Goal: Task Accomplishment & Management: Complete application form

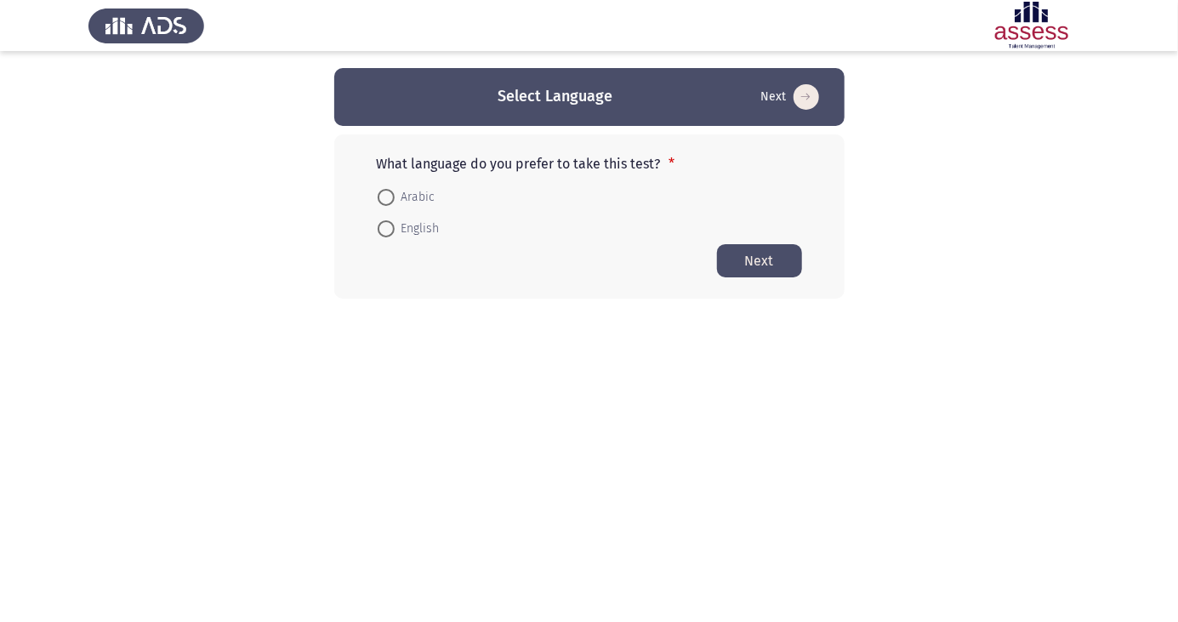
click at [388, 214] on mat-radio-button "English" at bounding box center [409, 228] width 84 height 31
click at [389, 191] on span at bounding box center [386, 197] width 17 height 17
click at [389, 191] on input "Arabic" at bounding box center [386, 197] width 17 height 17
radio input "true"
click at [766, 265] on button "Next" at bounding box center [759, 259] width 85 height 33
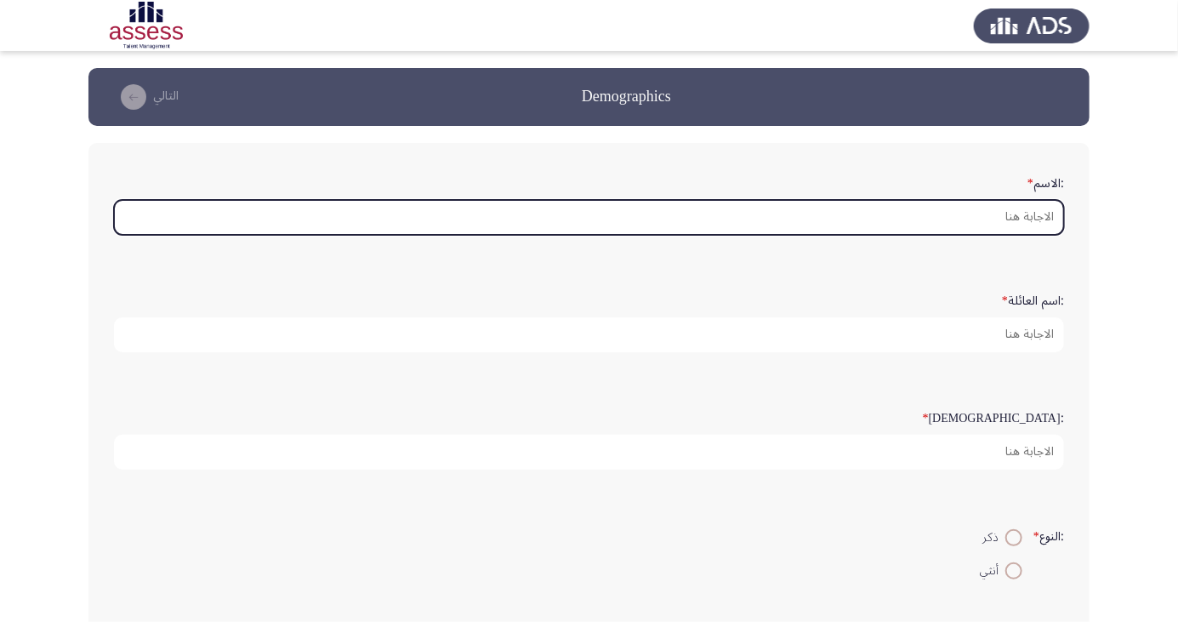
click at [1010, 222] on input ":الاسم *" at bounding box center [589, 217] width 950 height 35
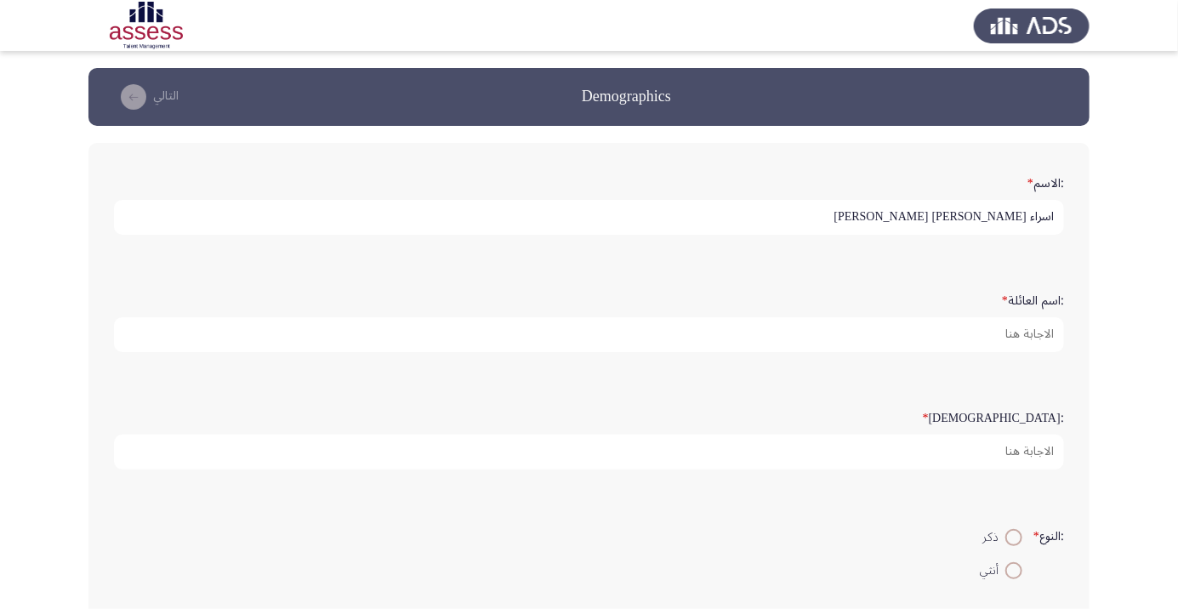
scroll to position [5, 0]
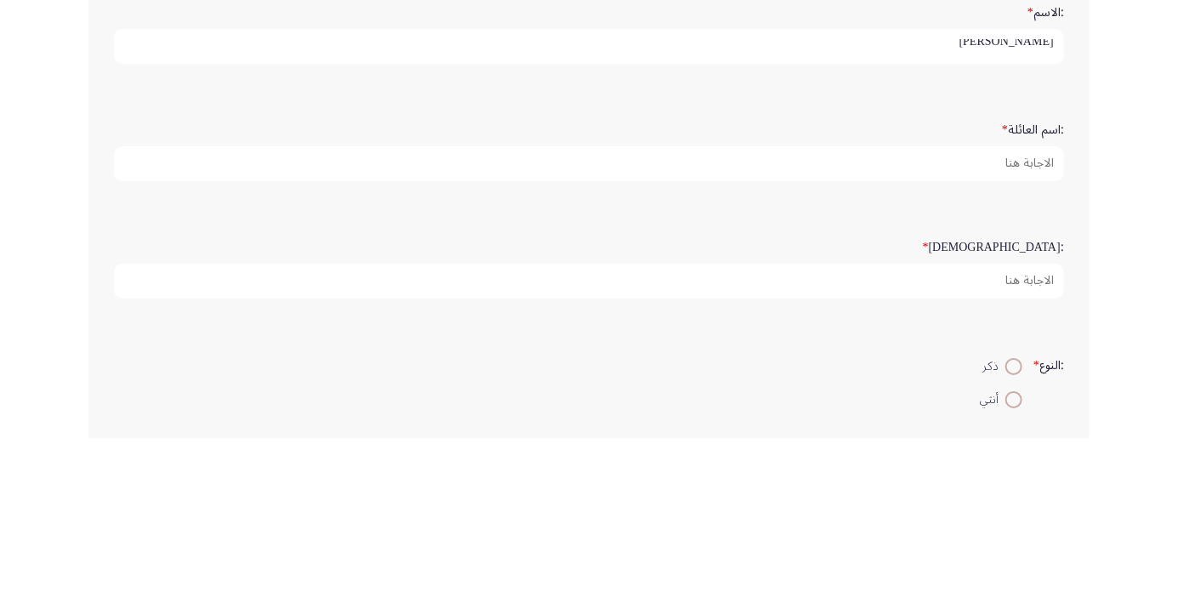
type input "اسراء احمد"
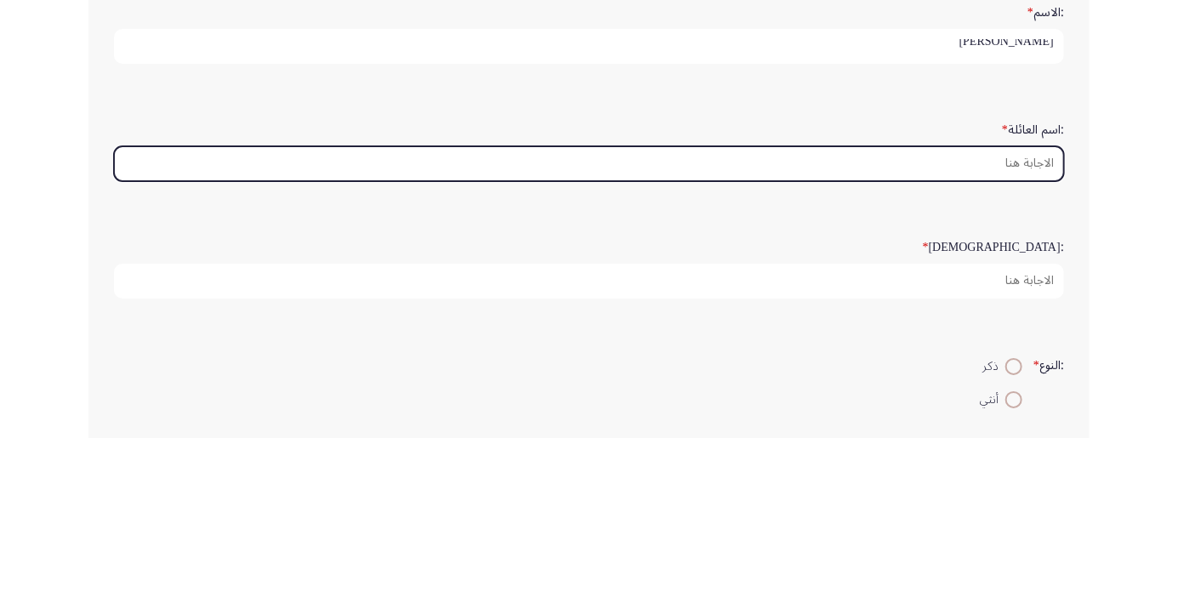
click at [1001, 335] on input ":اسم العائلة *" at bounding box center [589, 334] width 950 height 35
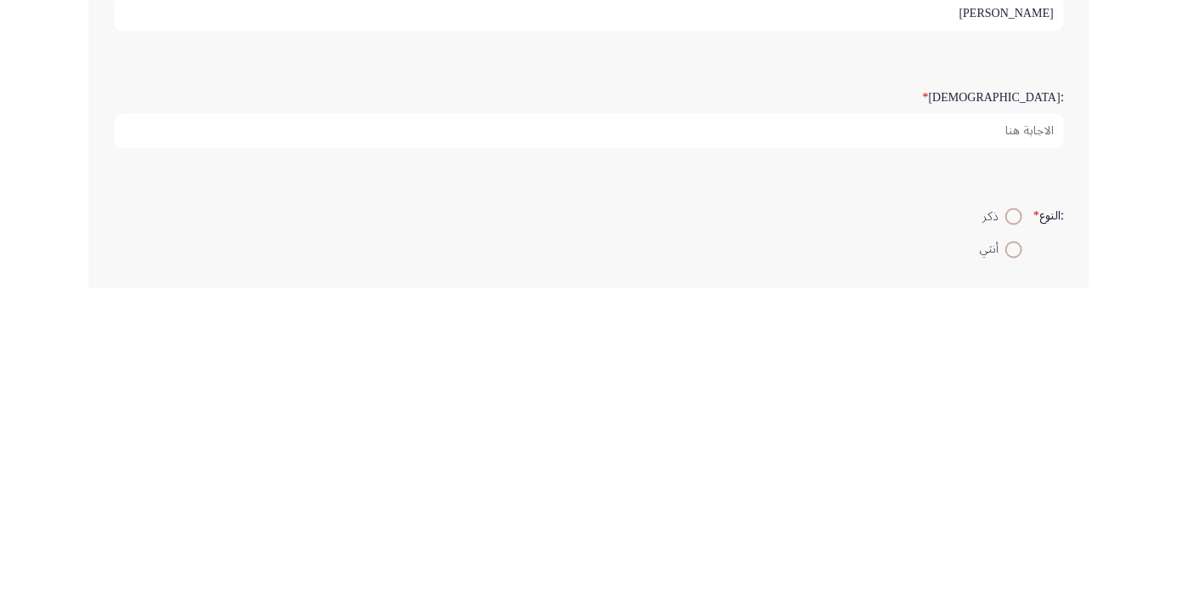
type input "عبد المؤمن احمد"
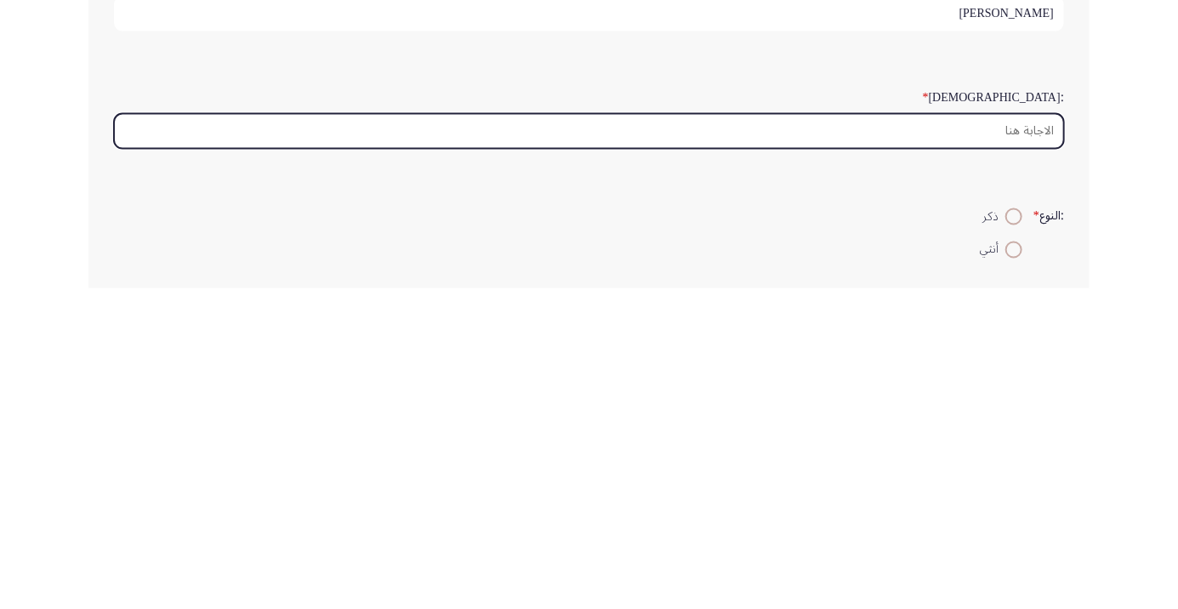
click at [1017, 453] on input ":السن *" at bounding box center [589, 452] width 950 height 35
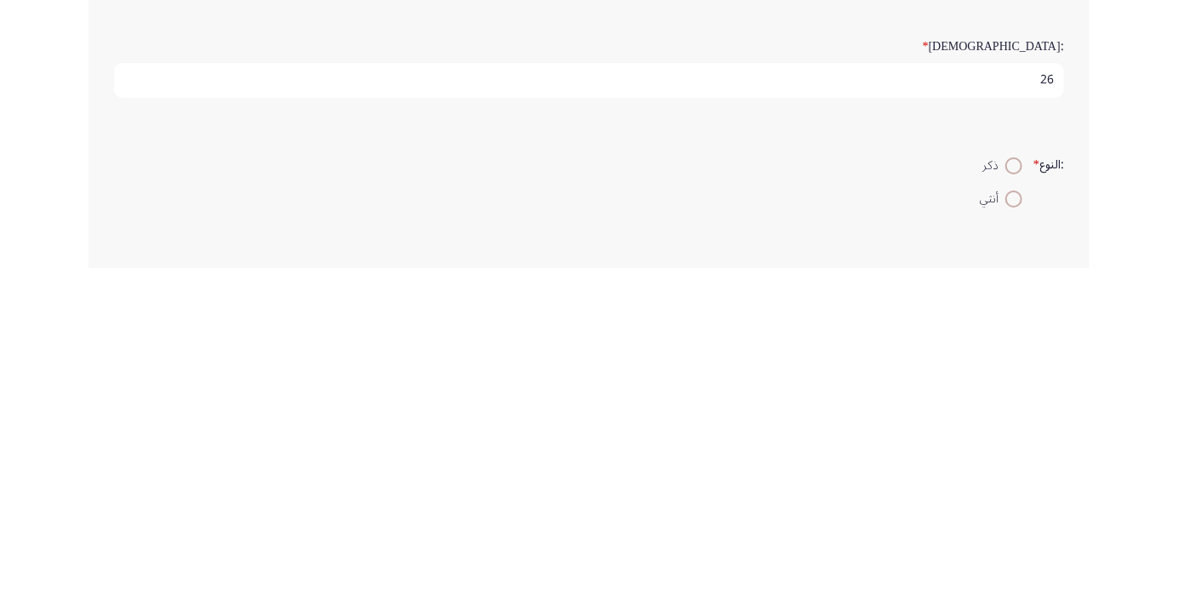
type input "26"
click at [1008, 542] on span at bounding box center [1014, 540] width 17 height 17
click at [1008, 542] on input "أنثي" at bounding box center [1014, 540] width 17 height 17
radio input "true"
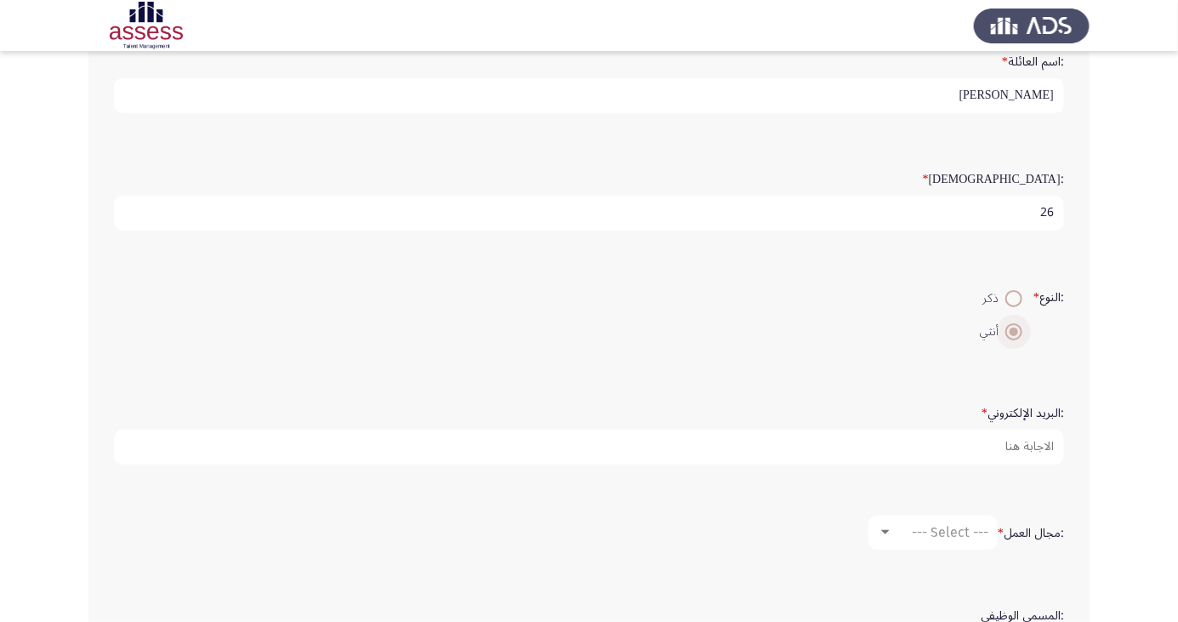
scroll to position [241, 0]
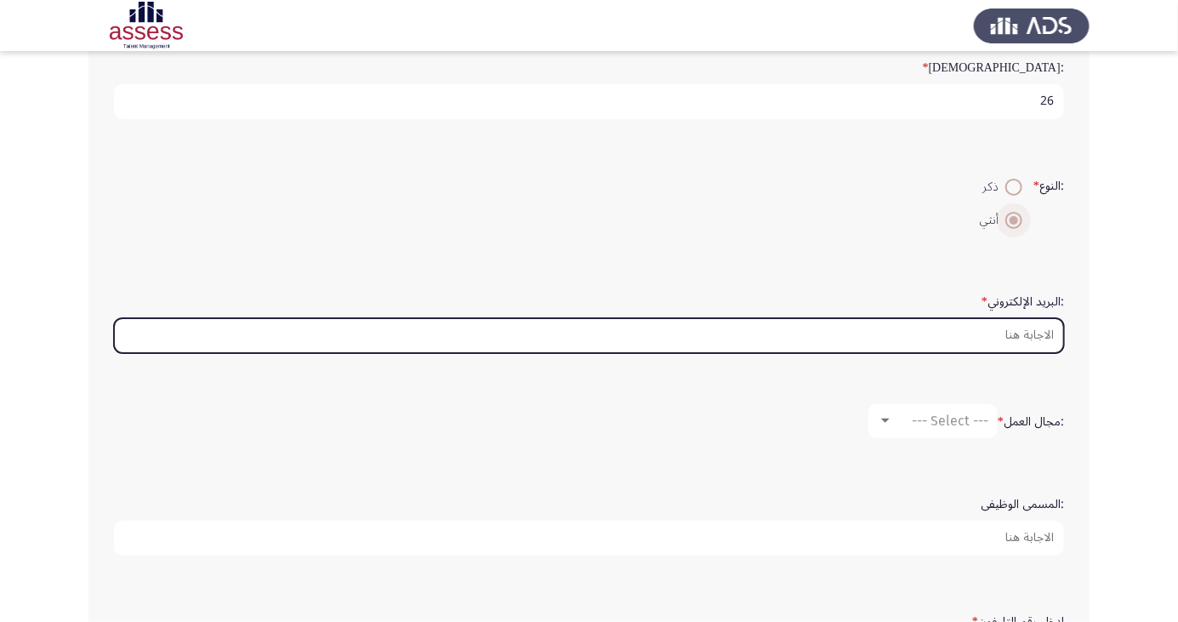
click at [1012, 337] on input ":البريد الإلكتروني *" at bounding box center [589, 335] width 950 height 35
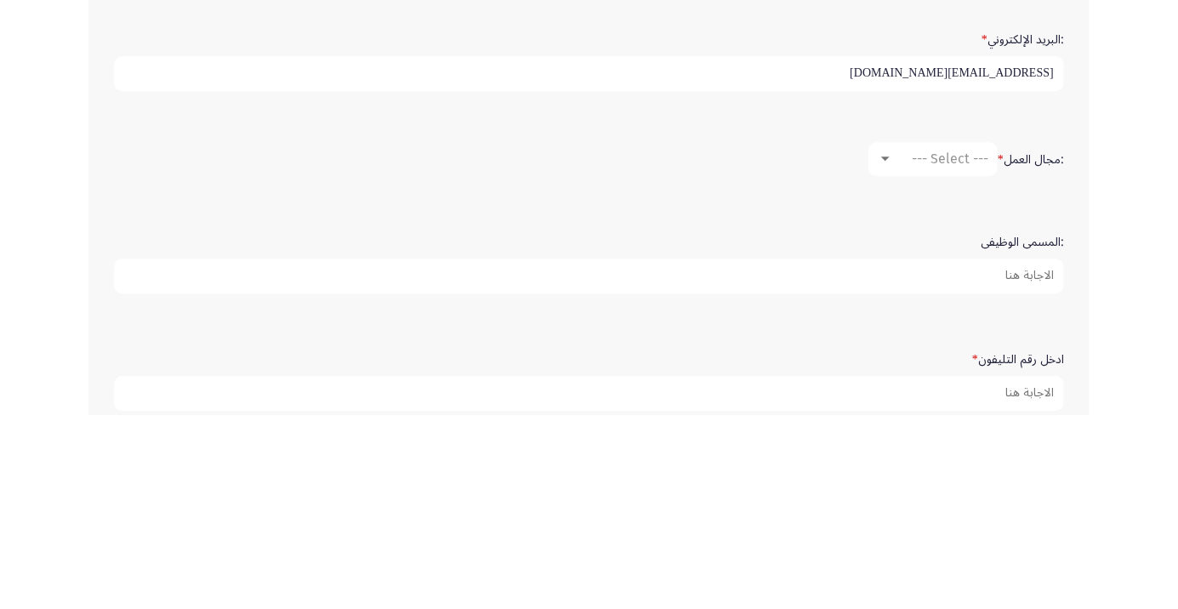
scroll to position [419, 0]
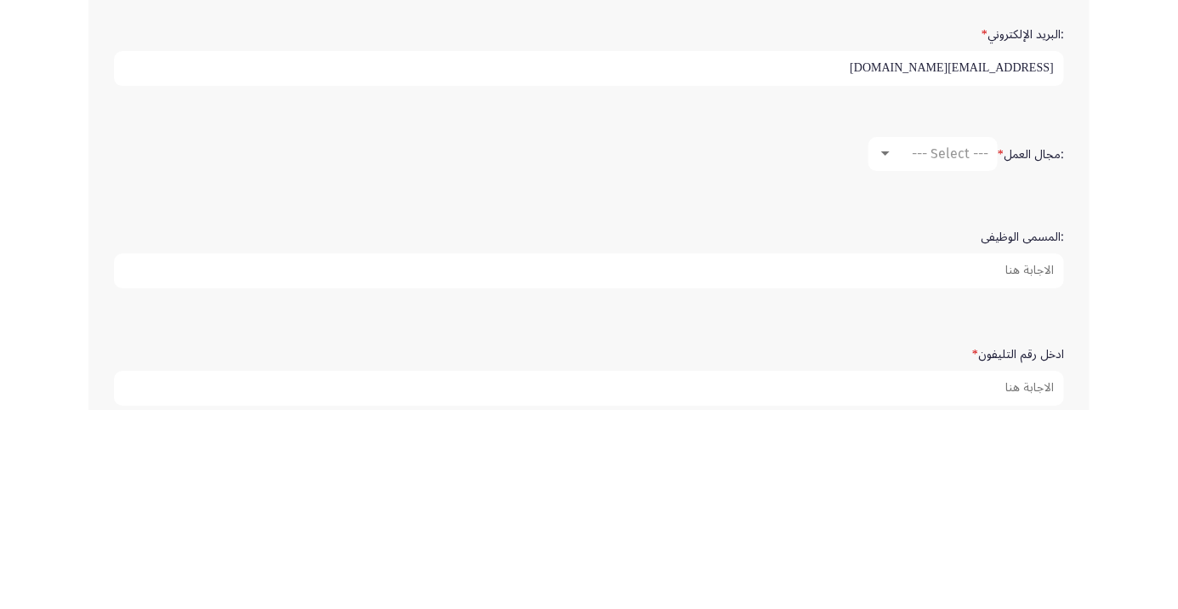
type input "esraaahmedmo65@gmail.com"
click at [881, 351] on div at bounding box center [885, 353] width 9 height 4
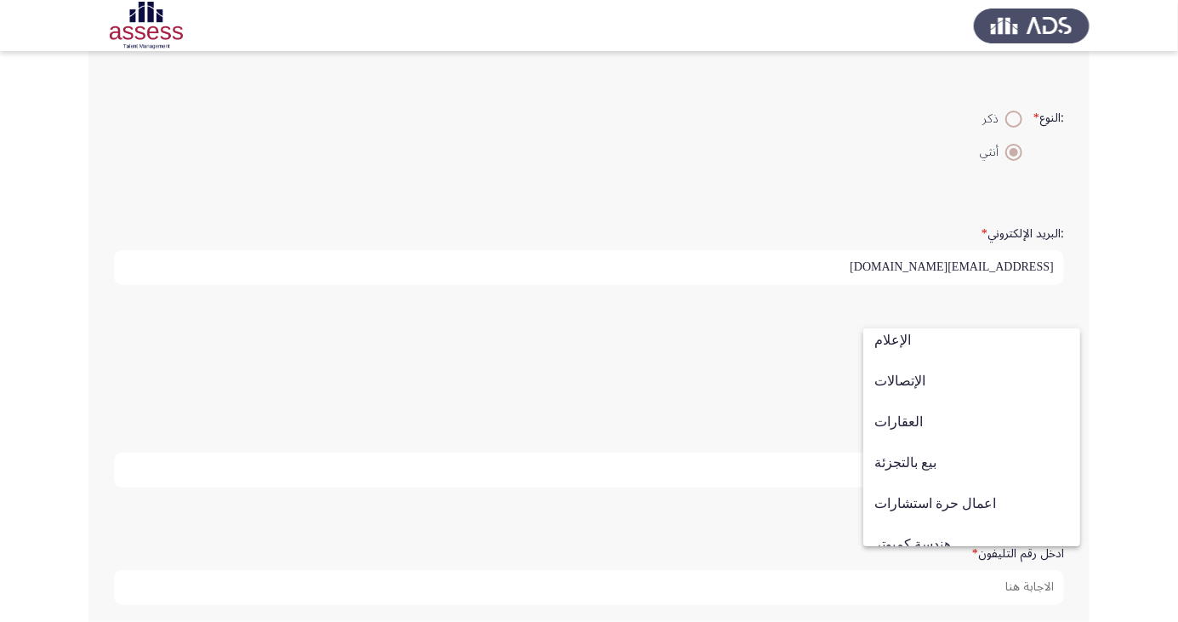
scroll to position [558, 0]
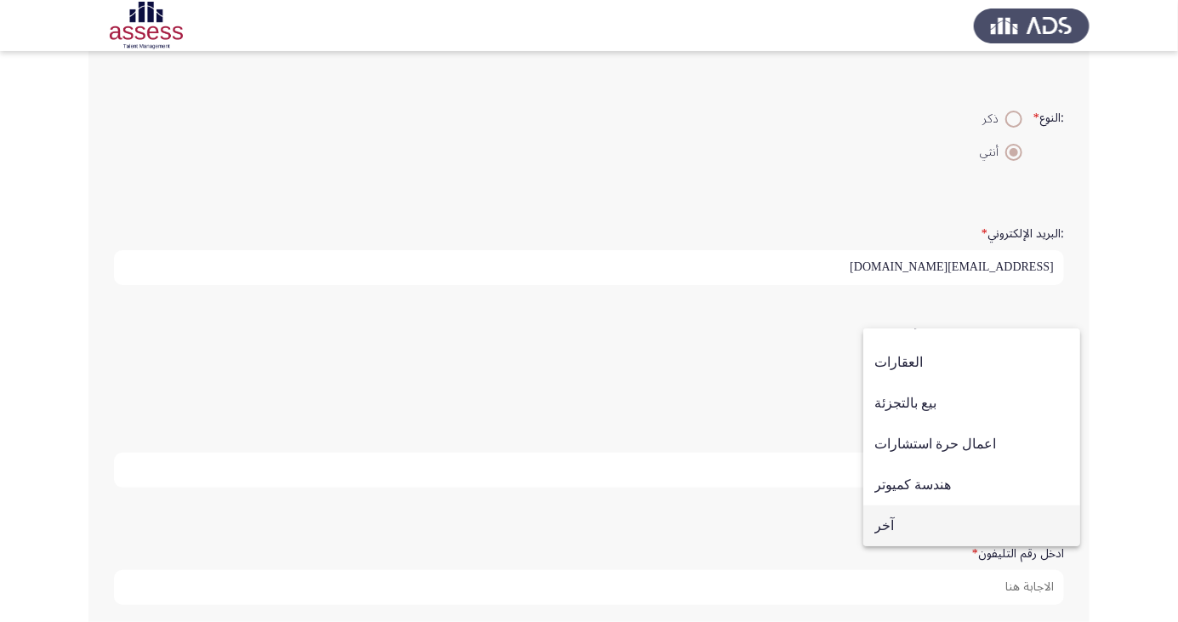
click at [893, 535] on span "آخر" at bounding box center [972, 525] width 195 height 41
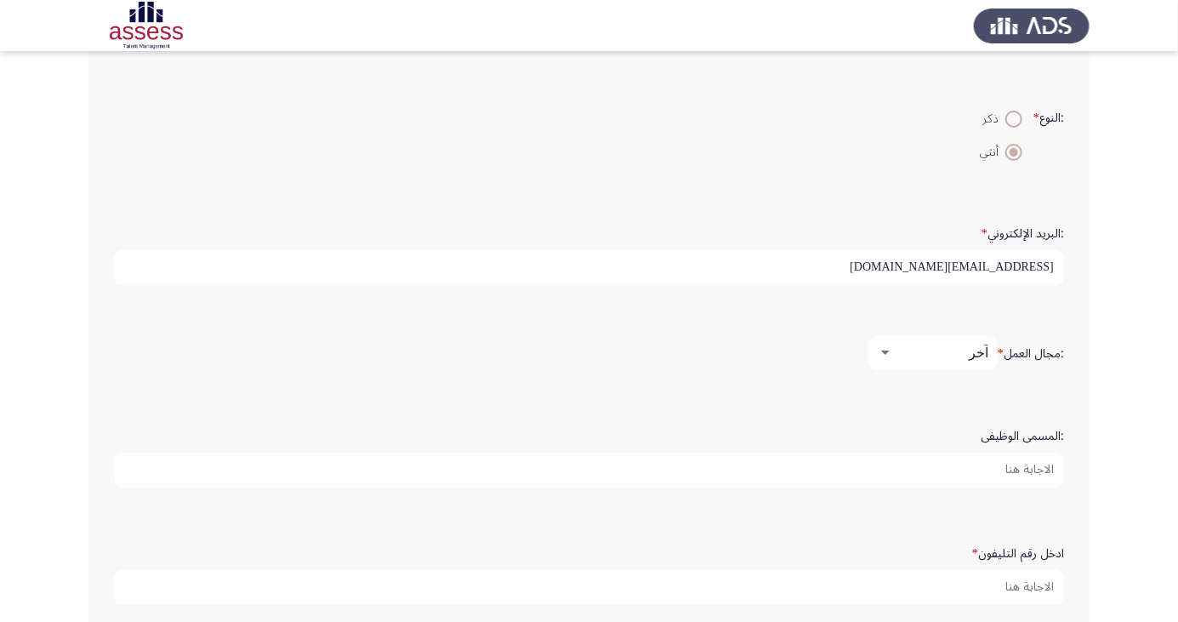
scroll to position [424, 0]
click at [991, 459] on input ":المسمى الوظيفى" at bounding box center [589, 464] width 950 height 35
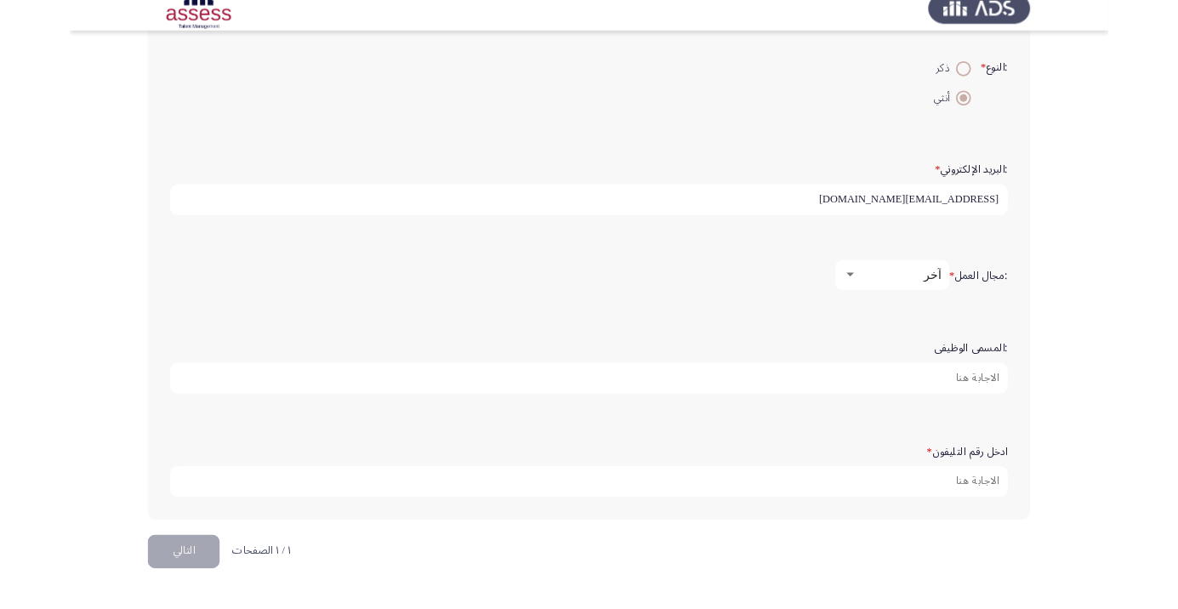
scroll to position [458, 0]
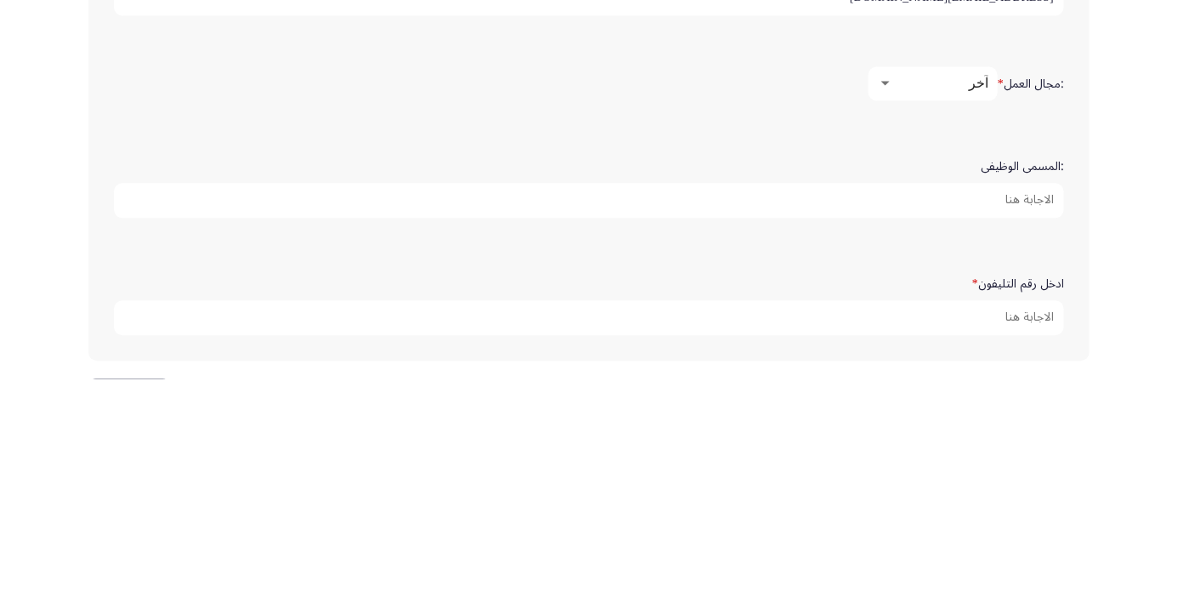
type input "S"
type input "ا"
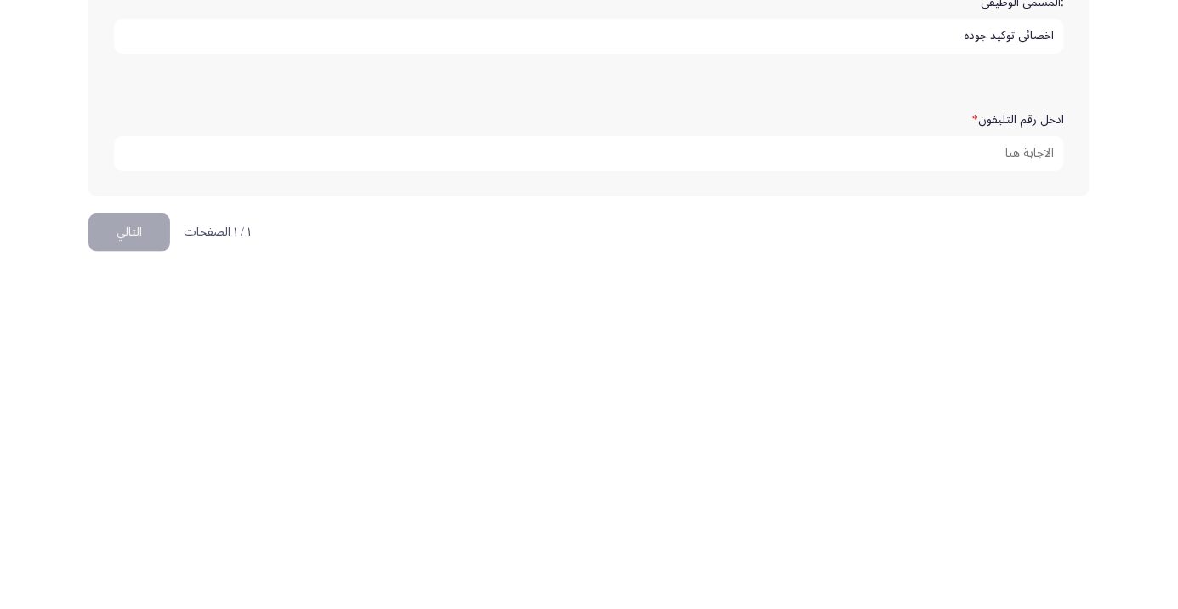
scroll to position [517, 0]
type input "اخصائي توكيد جوده"
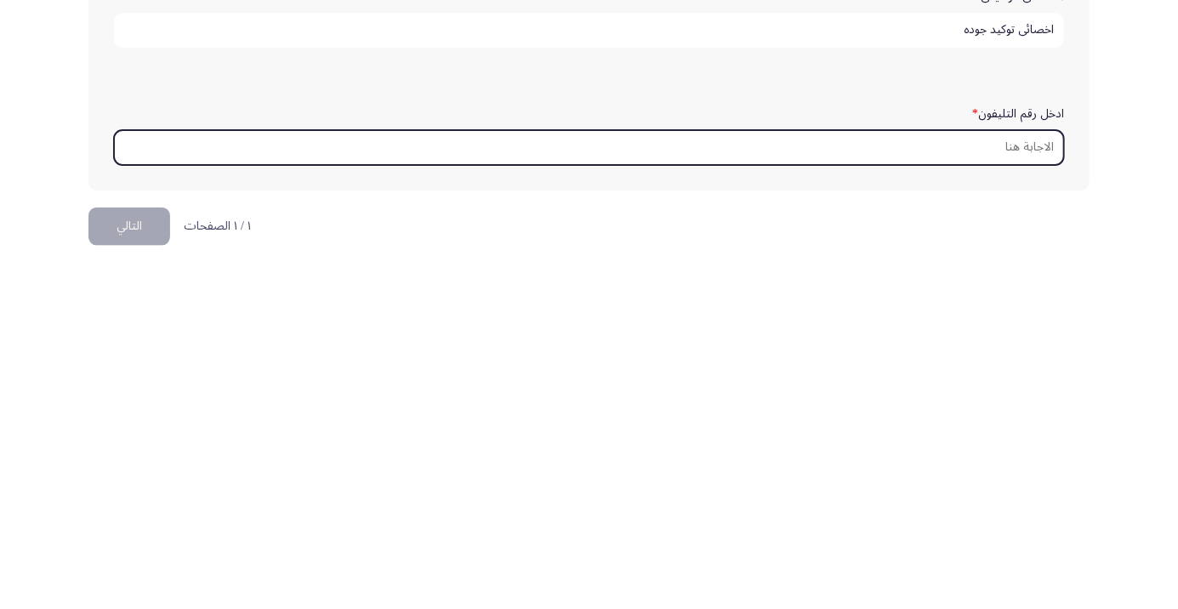
click at [1023, 487] on input "ادخل رقم التليفون *" at bounding box center [589, 488] width 950 height 35
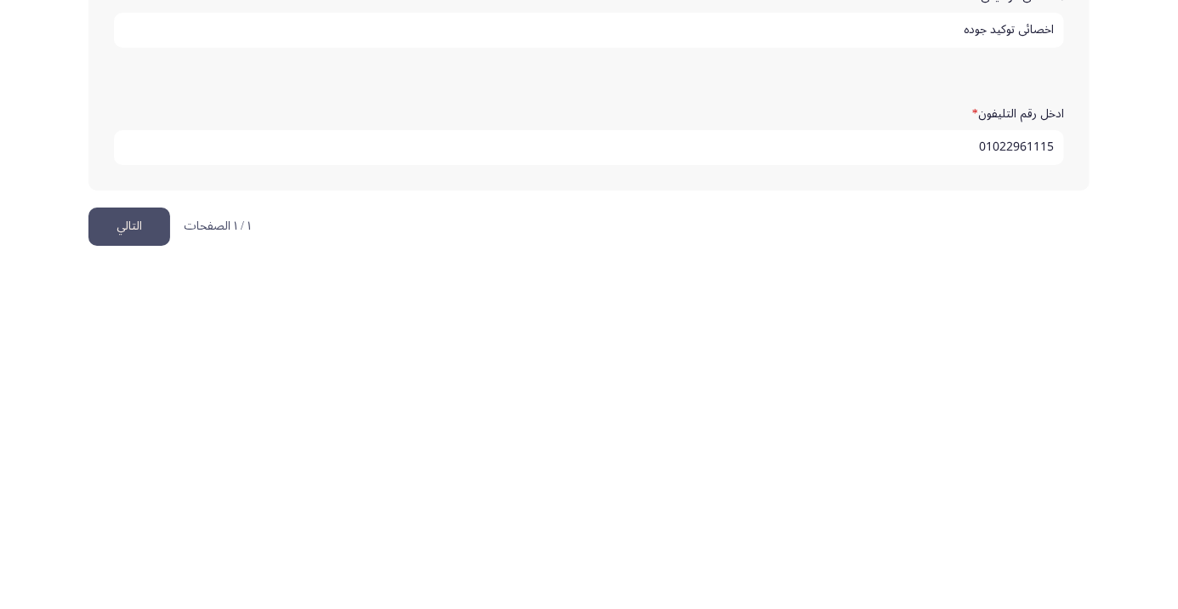
scroll to position [518, 0]
type input "01022961115"
click at [127, 558] on button "التالي" at bounding box center [129, 567] width 82 height 38
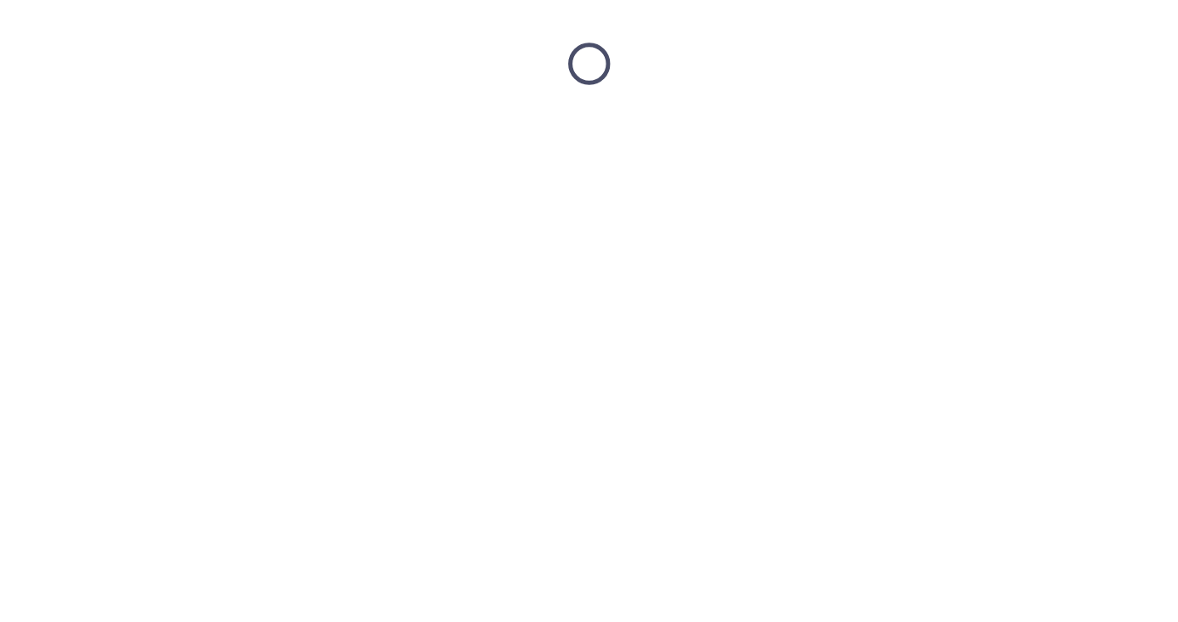
scroll to position [0, 0]
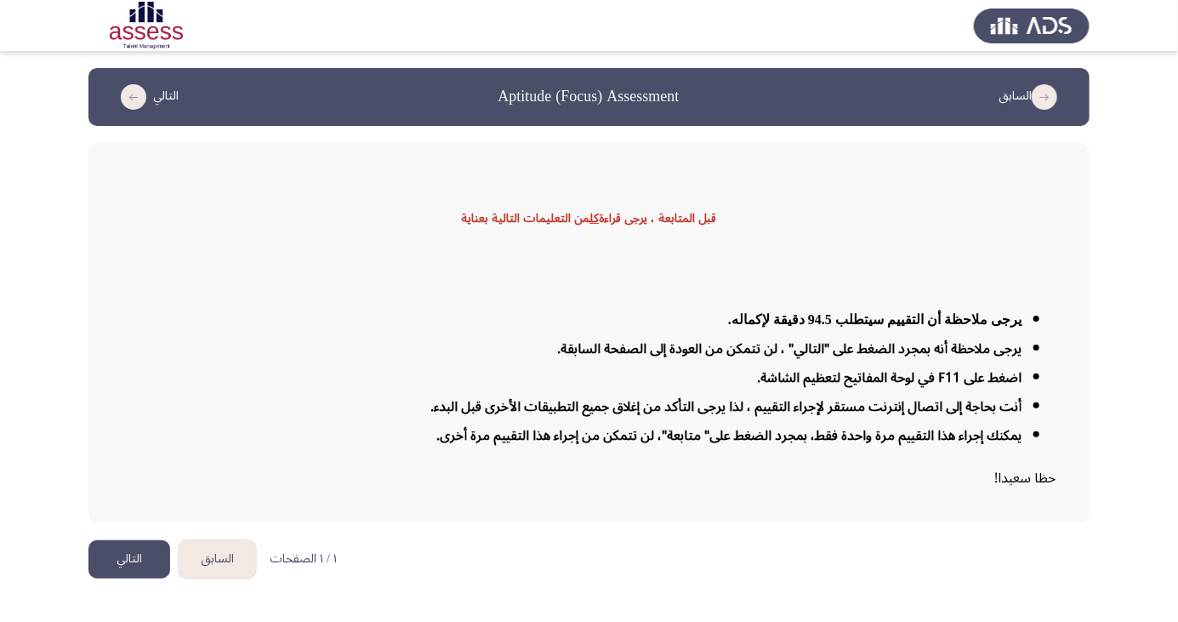
click at [108, 579] on button "التالي" at bounding box center [129, 559] width 82 height 38
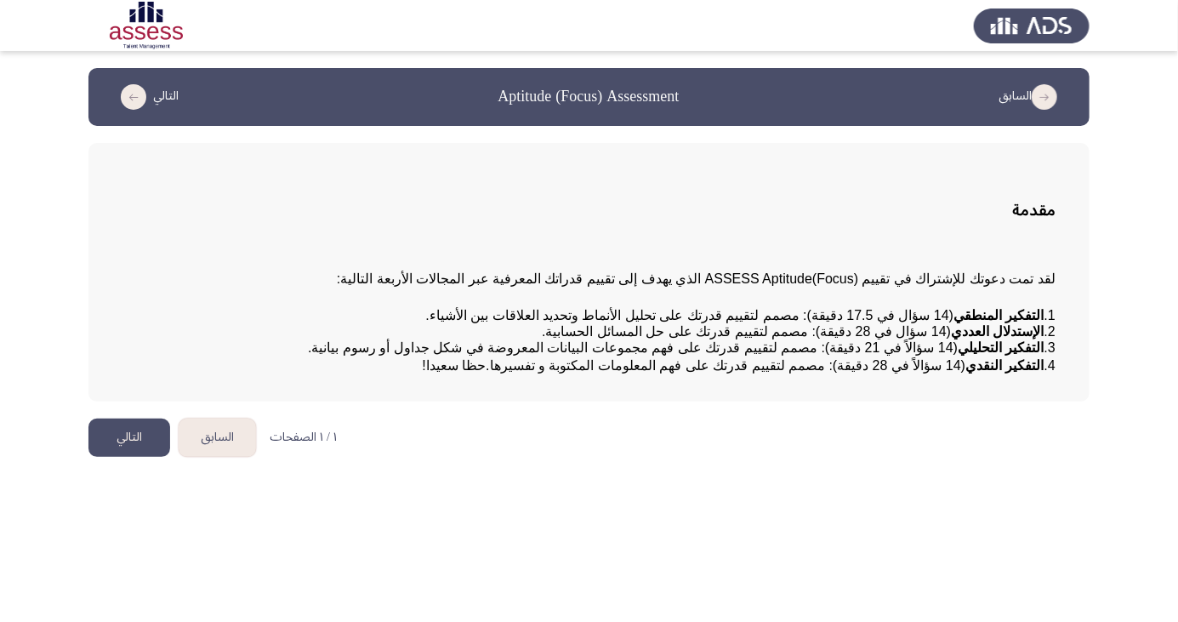
click at [647, 474] on html "السابق Aptitude (Focus) Assessment التالي مقدمة لقد تمت دعوتك للإشتراك في تقييم…" at bounding box center [589, 237] width 1178 height 474
click at [604, 474] on html "السابق Aptitude (Focus) Assessment التالي مقدمة لقد تمت دعوتك للإشتراك في تقييم…" at bounding box center [589, 237] width 1178 height 474
click at [129, 457] on button "التالي" at bounding box center [129, 438] width 82 height 38
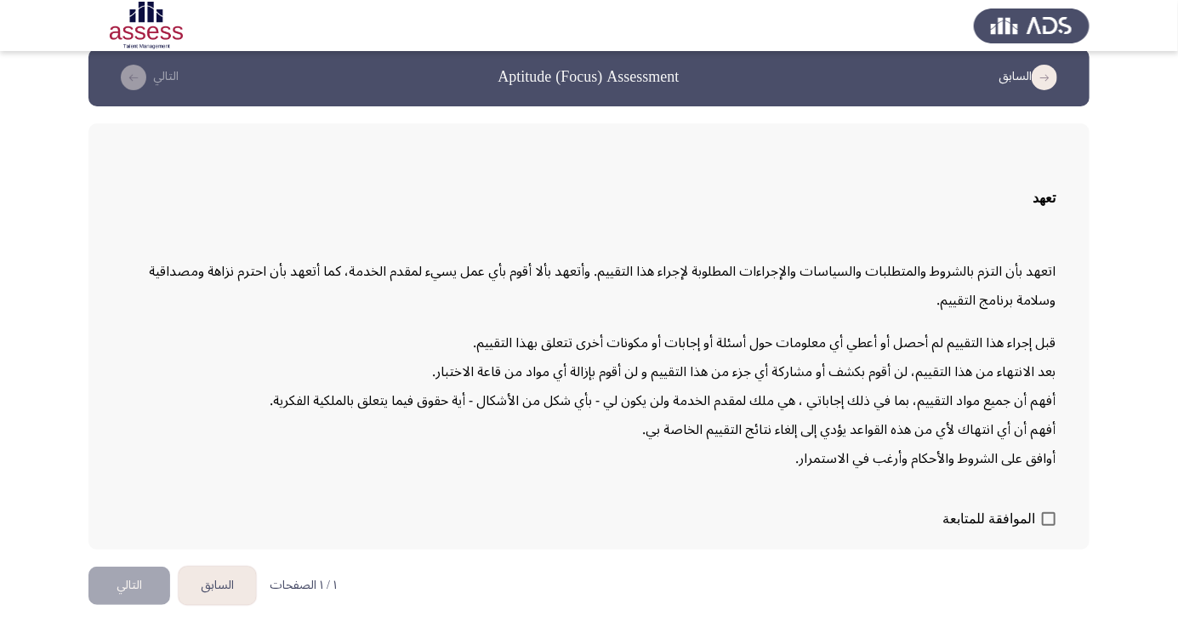
scroll to position [36, 0]
click at [1045, 526] on span at bounding box center [1049, 519] width 14 height 14
click at [1048, 527] on input "الموافقة للمتابعة" at bounding box center [1048, 526] width 1 height 1
checkbox input "true"
click at [129, 605] on button "التالي" at bounding box center [129, 586] width 82 height 38
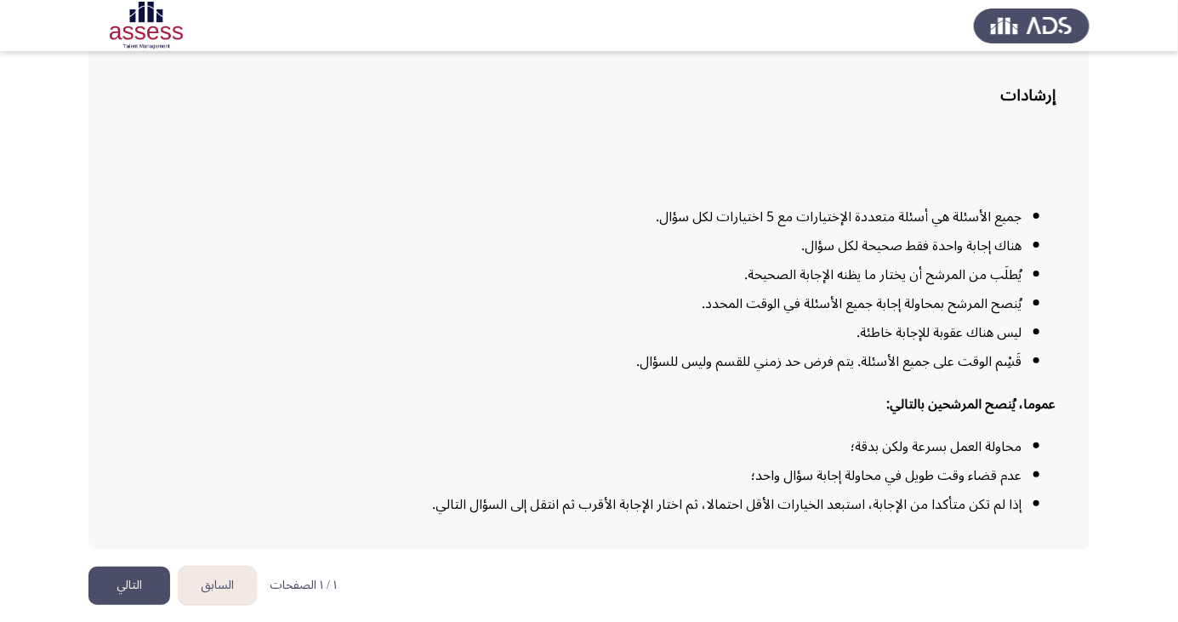
scroll to position [125, 0]
click at [141, 605] on button "التالي" at bounding box center [129, 586] width 82 height 38
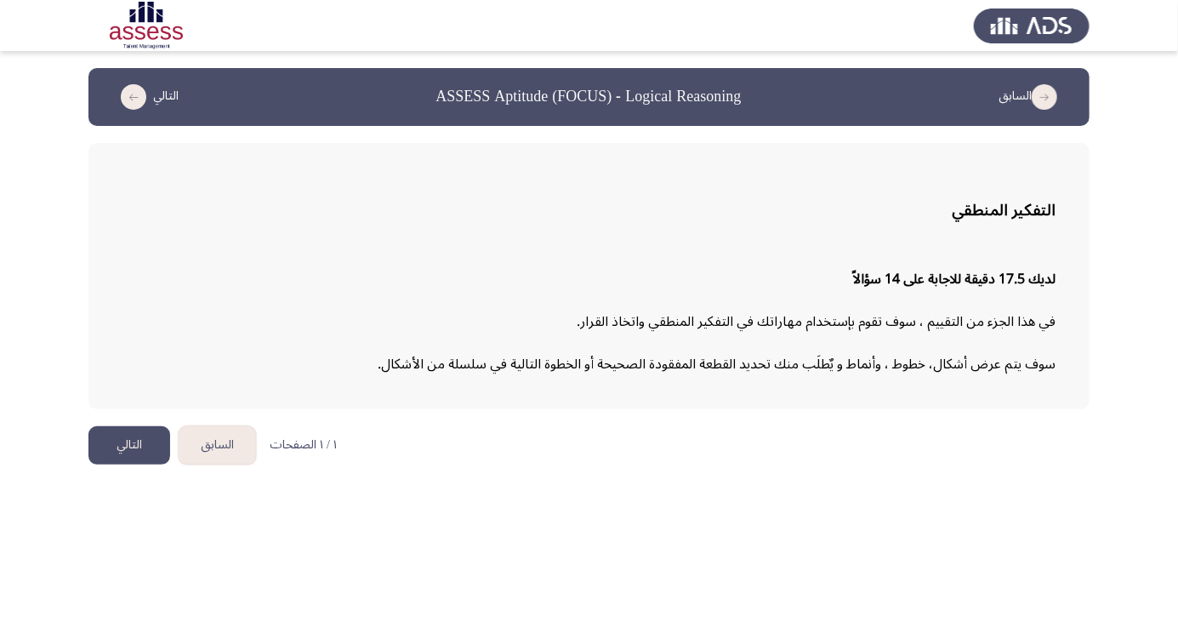
click at [140, 453] on button "التالي" at bounding box center [129, 445] width 82 height 38
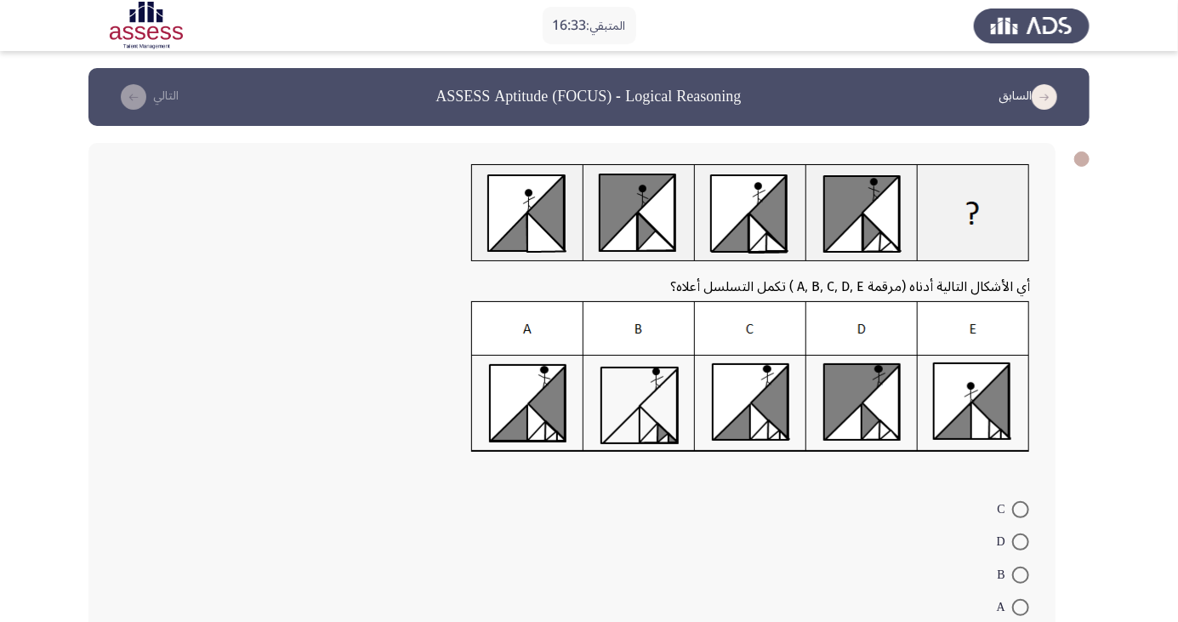
click at [754, 584] on form "C D B A E" at bounding box center [572, 574] width 916 height 164
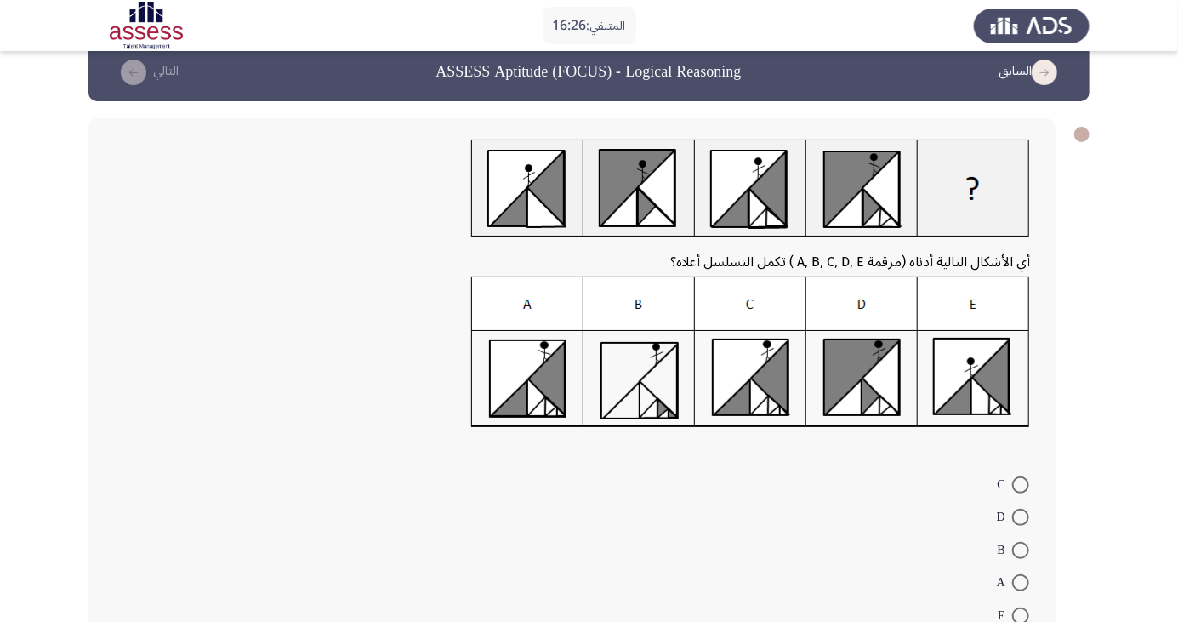
scroll to position [58, 0]
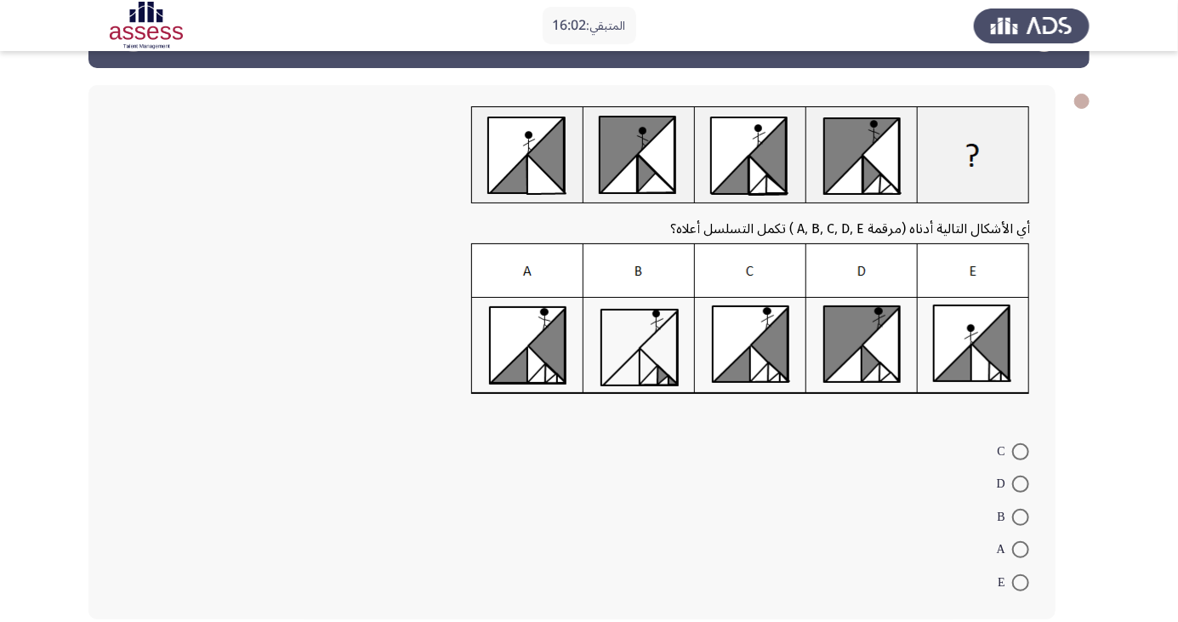
click at [523, 348] on img at bounding box center [750, 318] width 559 height 151
click at [1021, 549] on span at bounding box center [1020, 549] width 17 height 17
click at [1021, 549] on input "A" at bounding box center [1020, 549] width 17 height 17
radio input "true"
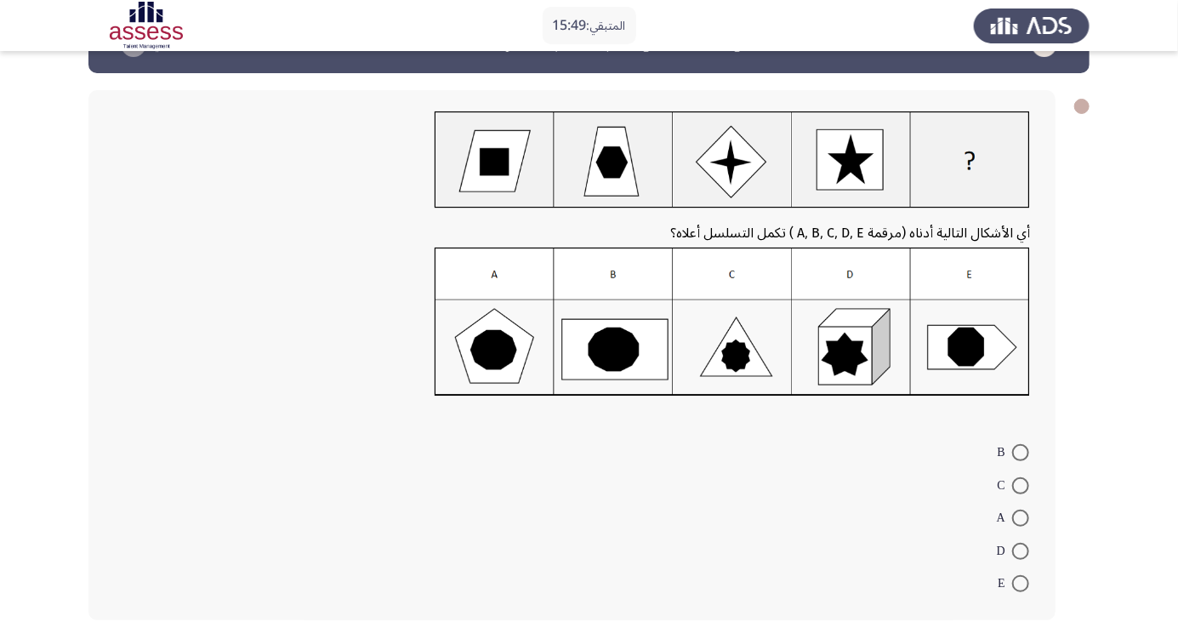
scroll to position [54, 0]
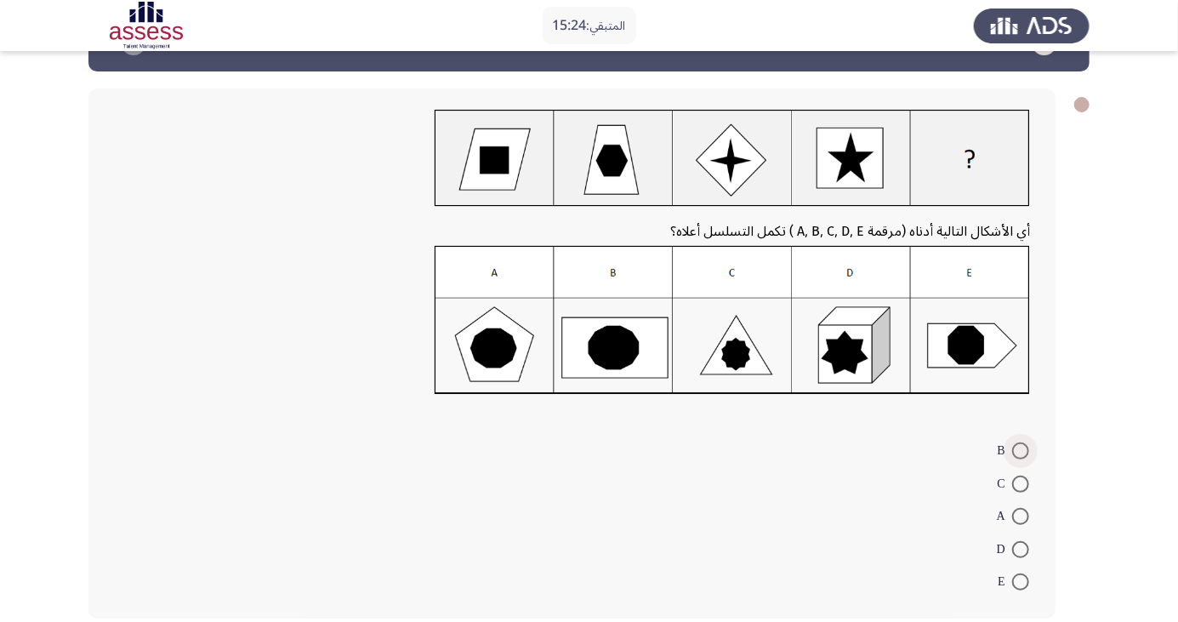
click at [1021, 450] on span at bounding box center [1020, 450] width 17 height 17
click at [1021, 450] on input "B" at bounding box center [1020, 450] width 17 height 17
radio input "true"
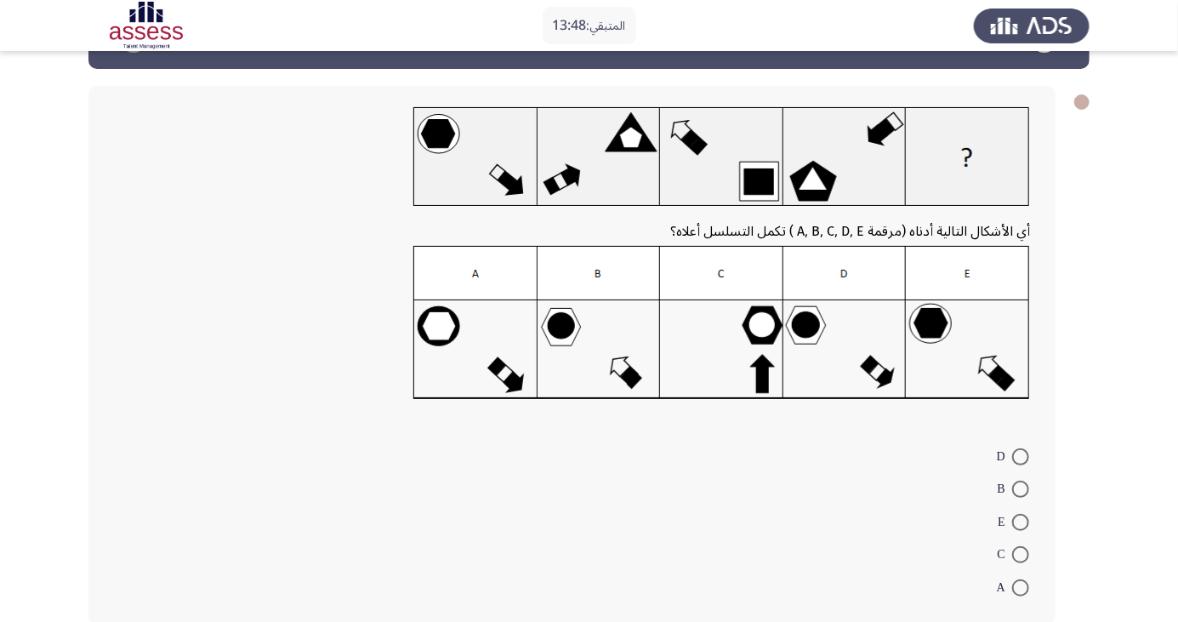
scroll to position [62, 0]
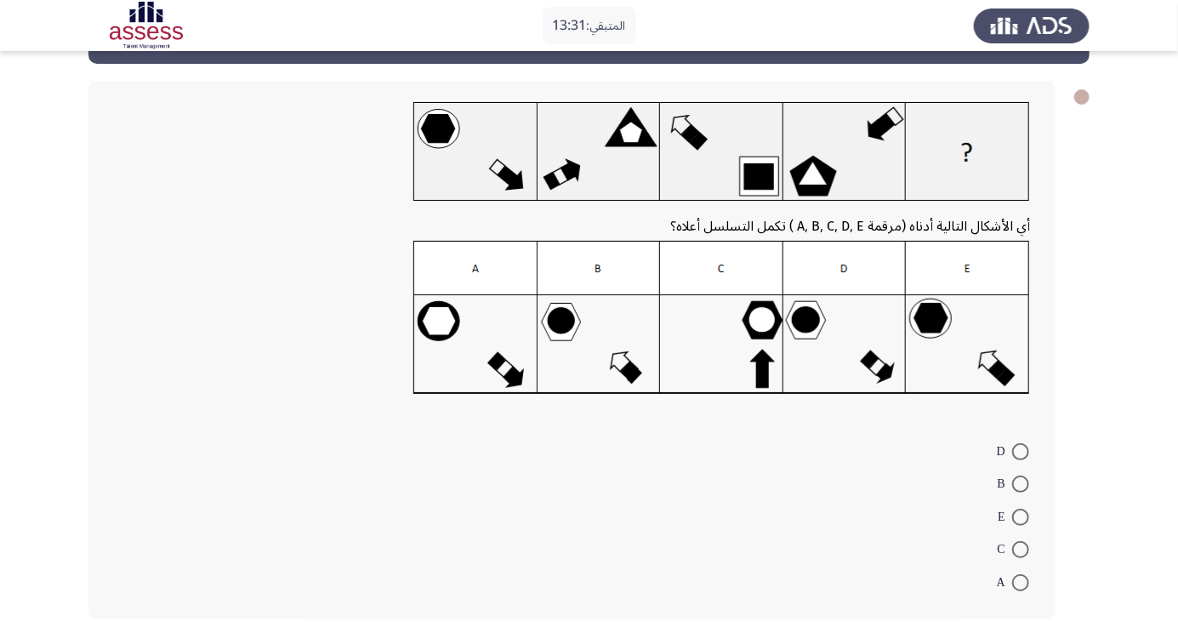
click at [1017, 488] on span at bounding box center [1020, 484] width 17 height 17
click at [1017, 488] on input "B" at bounding box center [1020, 484] width 17 height 17
radio input "true"
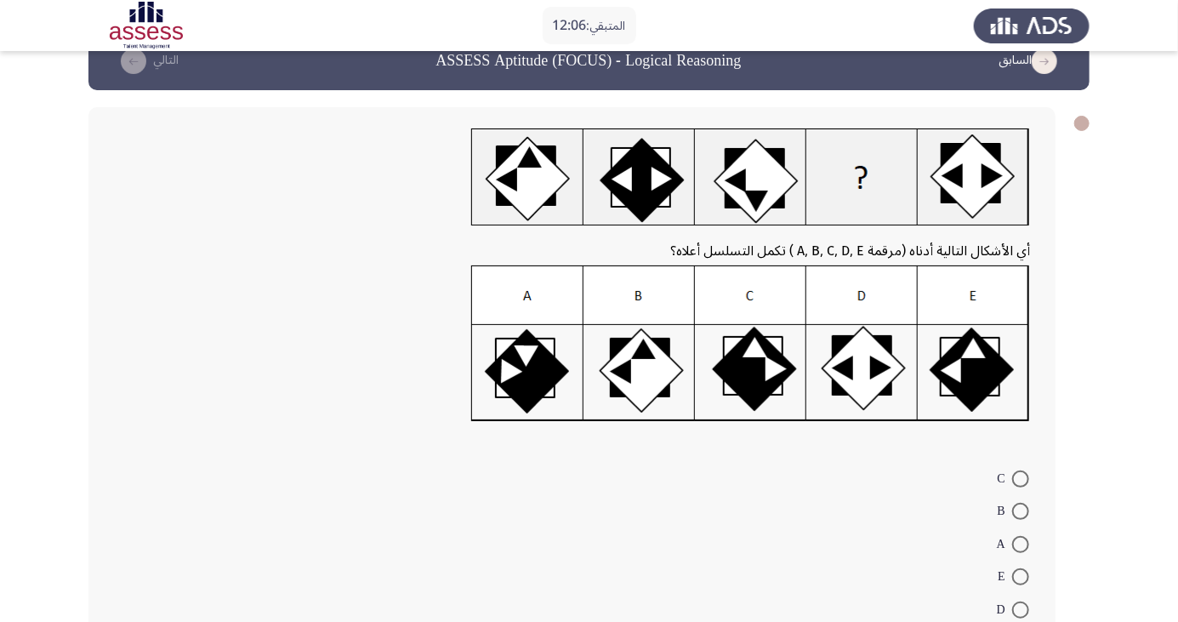
scroll to position [63, 0]
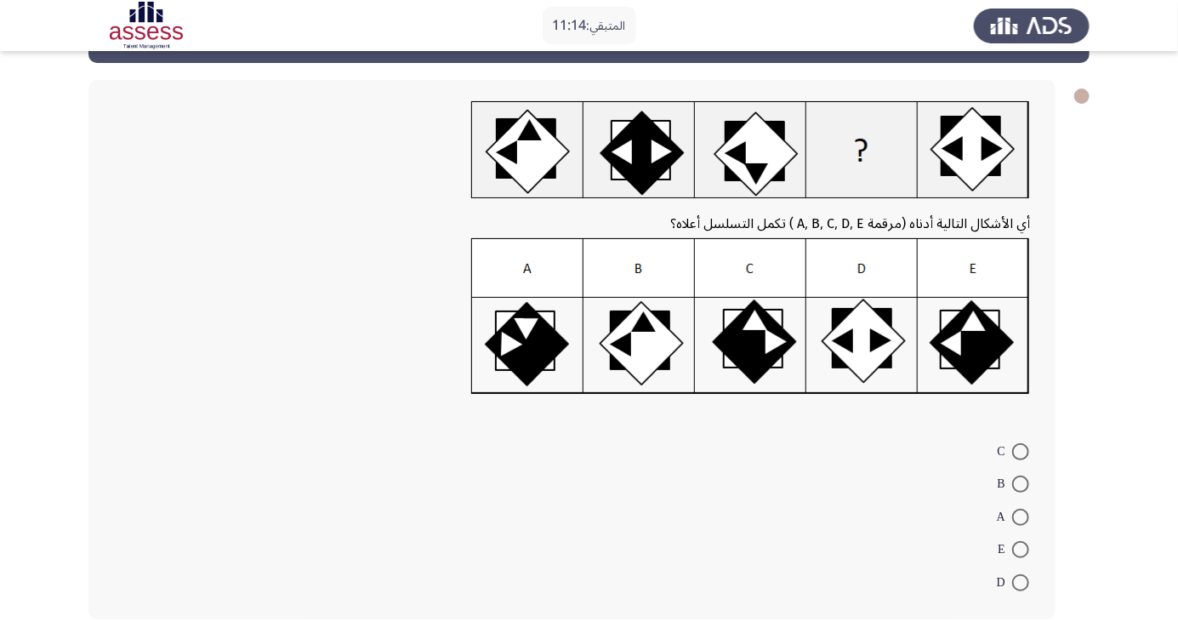
click at [962, 520] on form "C B A E D" at bounding box center [572, 516] width 916 height 164
click at [1022, 455] on span at bounding box center [1020, 451] width 17 height 17
click at [1022, 455] on input "C" at bounding box center [1020, 451] width 17 height 17
radio input "true"
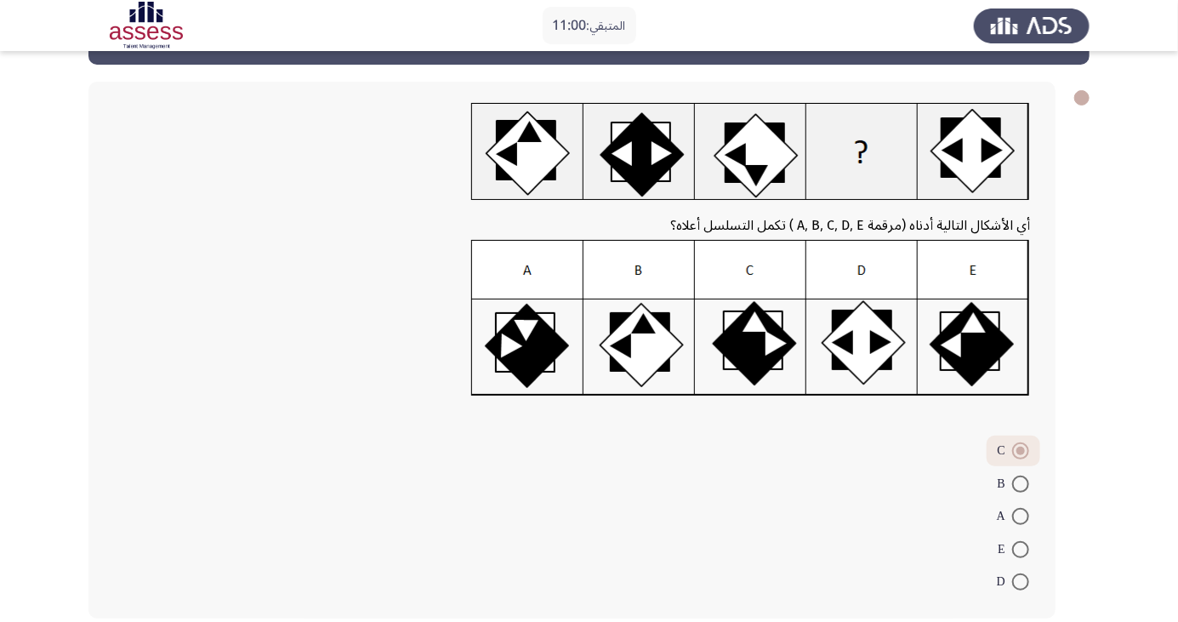
click at [1022, 456] on span at bounding box center [1020, 450] width 17 height 17
click at [1022, 456] on input "C" at bounding box center [1020, 450] width 17 height 17
click at [1017, 456] on span at bounding box center [1020, 450] width 17 height 17
click at [1017, 456] on input "C" at bounding box center [1020, 450] width 17 height 17
click at [1021, 516] on span at bounding box center [1020, 516] width 17 height 17
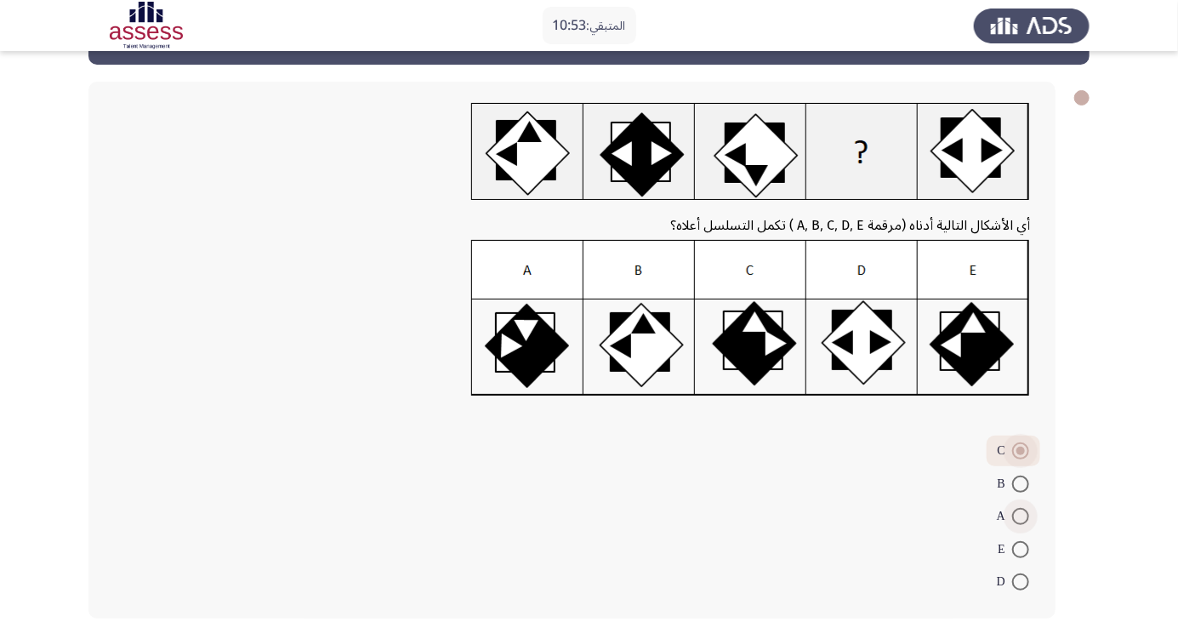
click at [1021, 516] on input "A" at bounding box center [1020, 516] width 17 height 17
radio input "true"
click at [1020, 457] on span at bounding box center [1020, 453] width 17 height 17
click at [1020, 457] on input "C" at bounding box center [1020, 453] width 17 height 17
radio input "true"
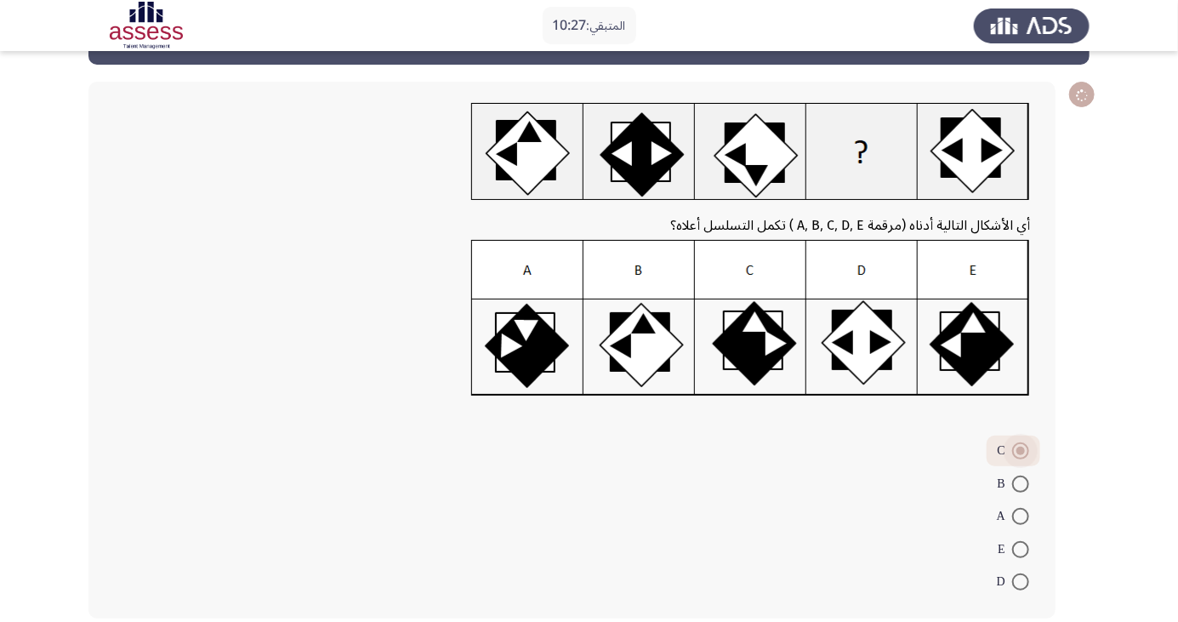
click at [1023, 444] on span at bounding box center [1020, 450] width 17 height 17
click at [1023, 444] on input "C" at bounding box center [1020, 450] width 17 height 17
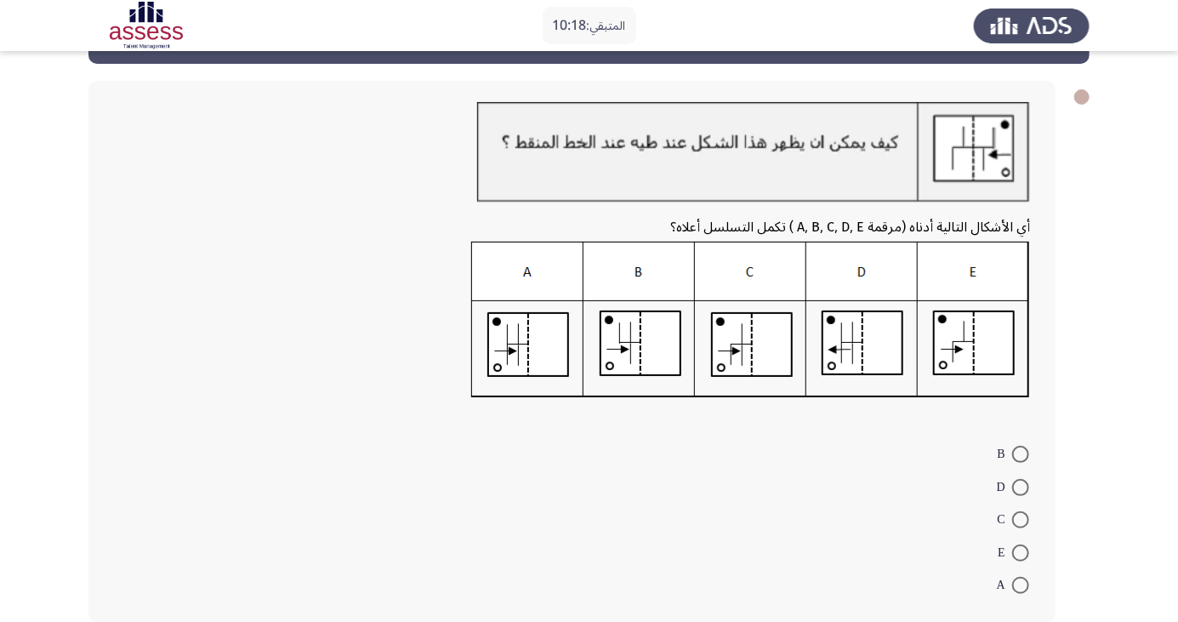
scroll to position [65, 0]
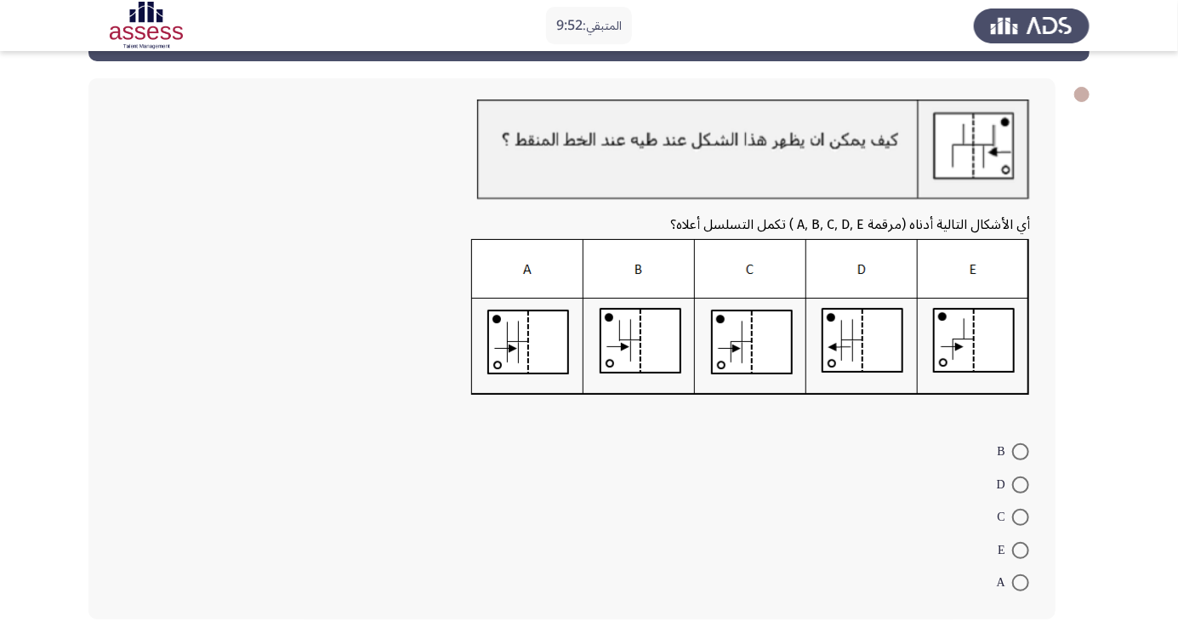
click at [107, 284] on div "أي الأشكال التالية أدناه (مرقمة A, B, C, D, E ) تكمل التسلسل أعلاه؟ B D C E A" at bounding box center [571, 348] width 967 height 541
click at [153, 317] on div at bounding box center [572, 322] width 916 height 167
click at [1021, 516] on span at bounding box center [1020, 516] width 17 height 17
click at [1021, 516] on input "C" at bounding box center [1020, 516] width 17 height 17
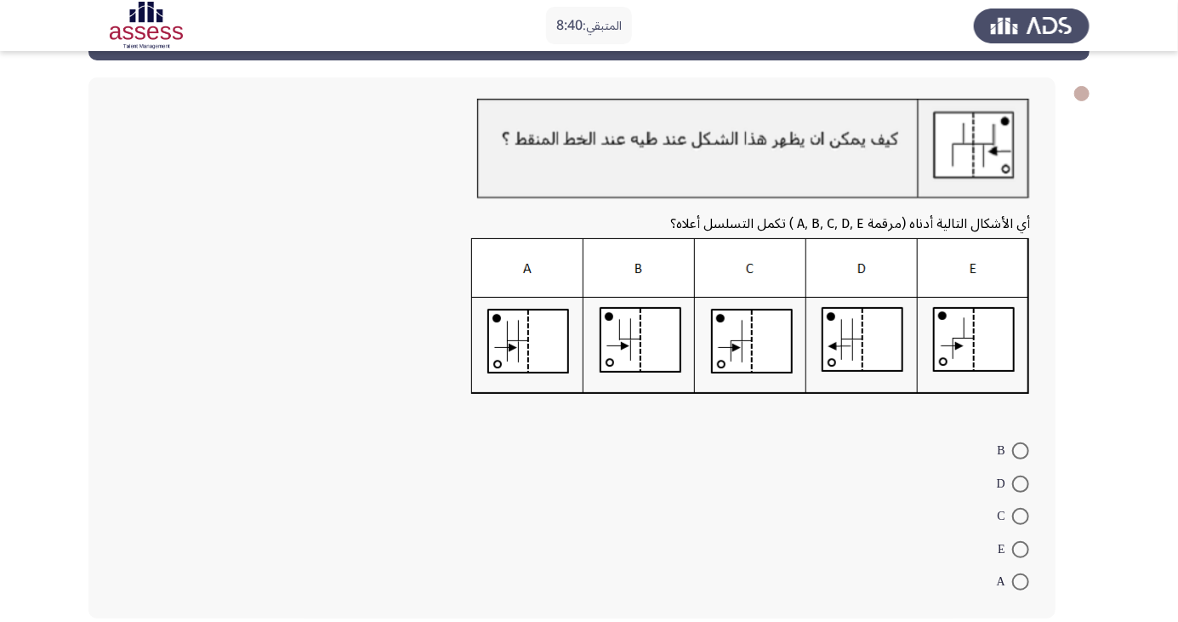
radio input "true"
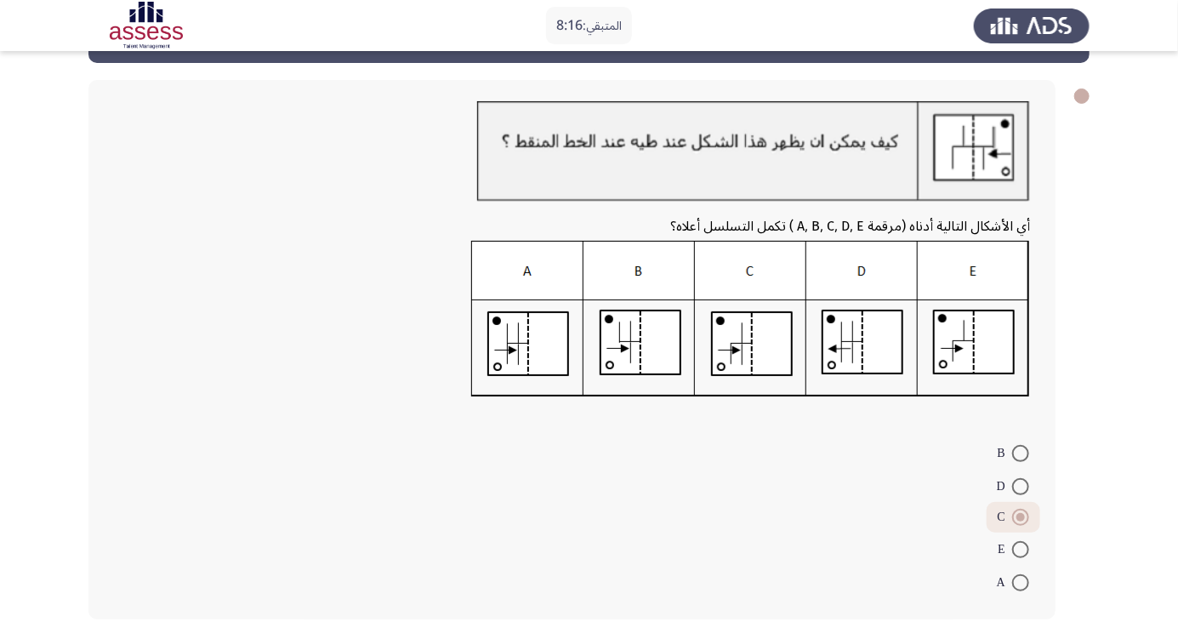
click at [1021, 581] on span at bounding box center [1020, 582] width 17 height 17
click at [1021, 581] on input "A" at bounding box center [1020, 582] width 17 height 17
radio input "true"
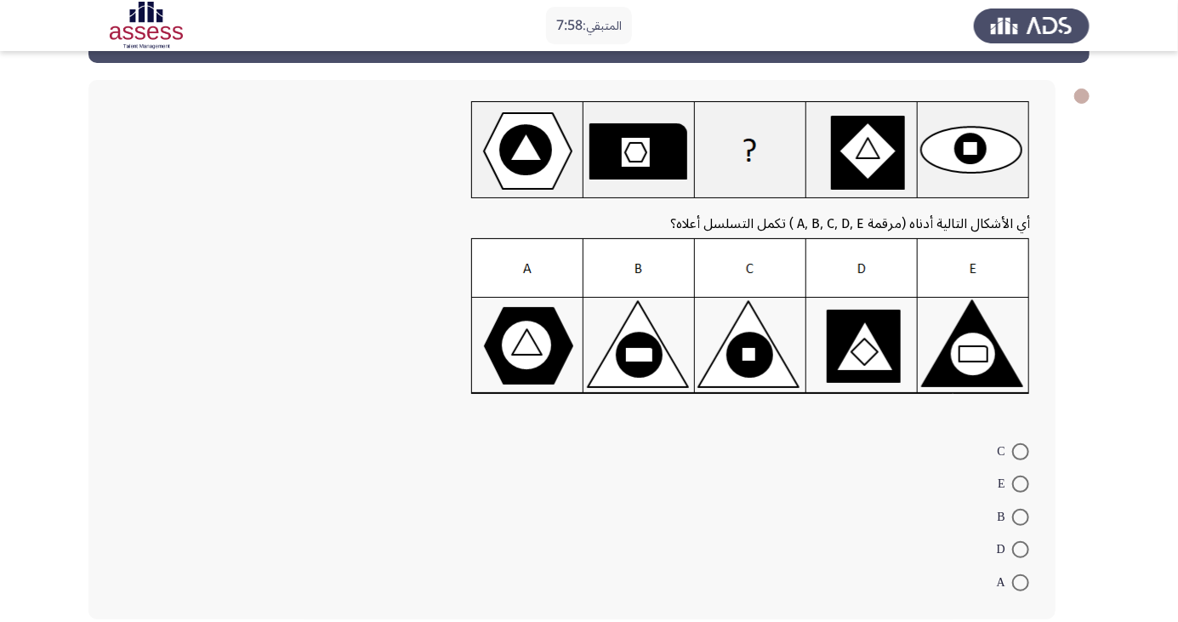
scroll to position [67, 0]
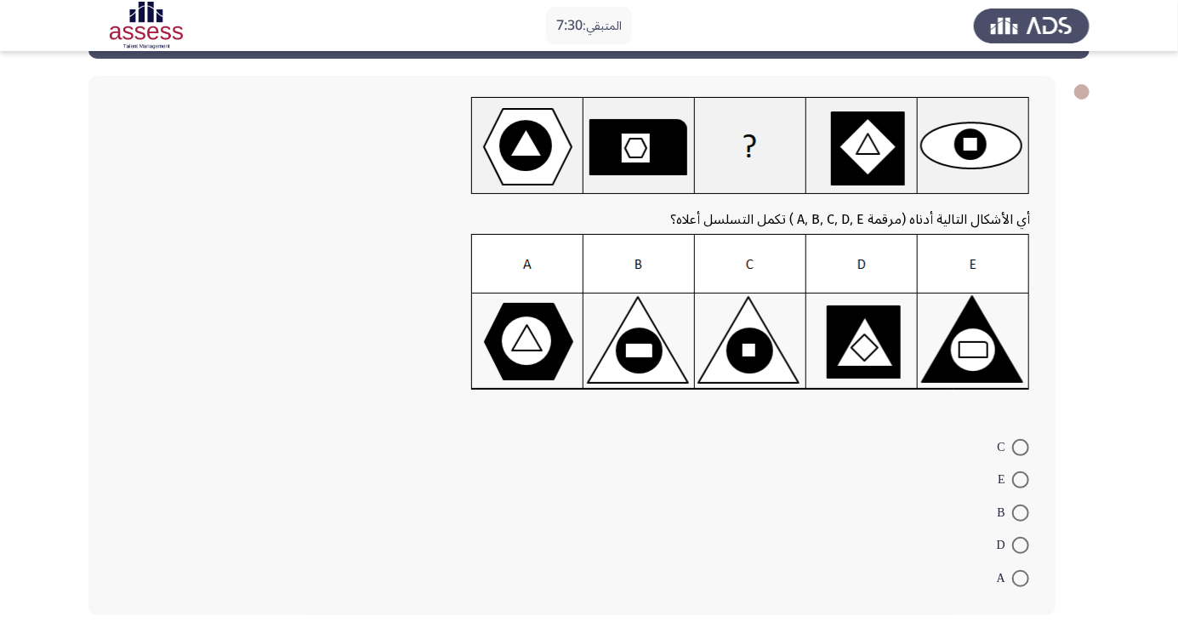
click at [681, 156] on img at bounding box center [750, 146] width 559 height 98
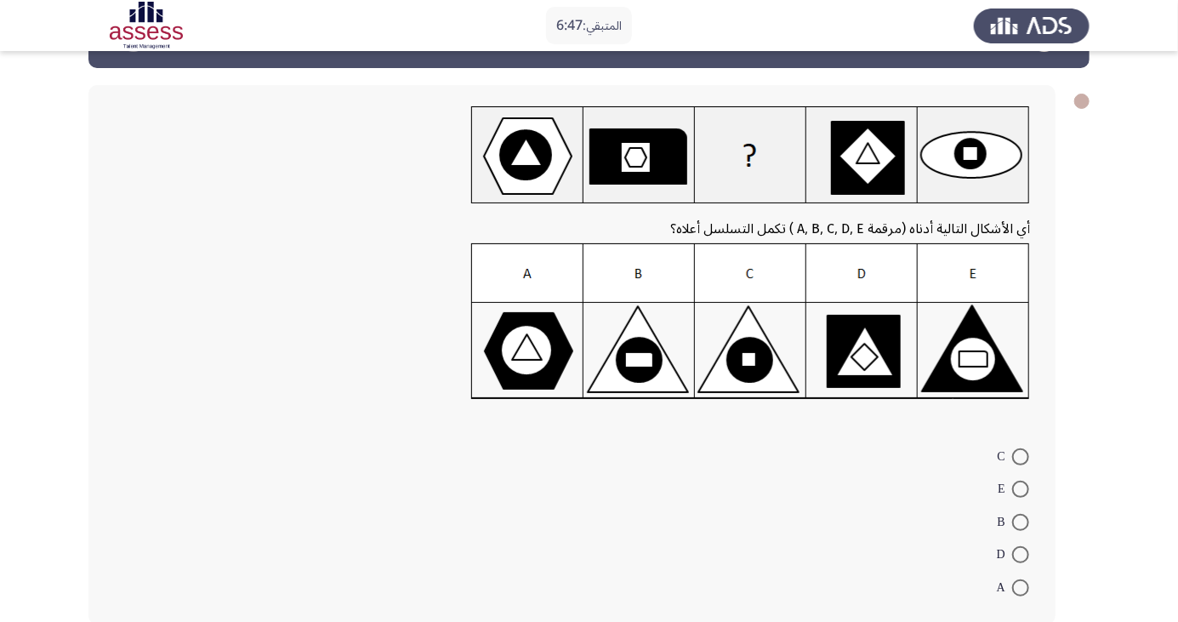
scroll to position [60, 0]
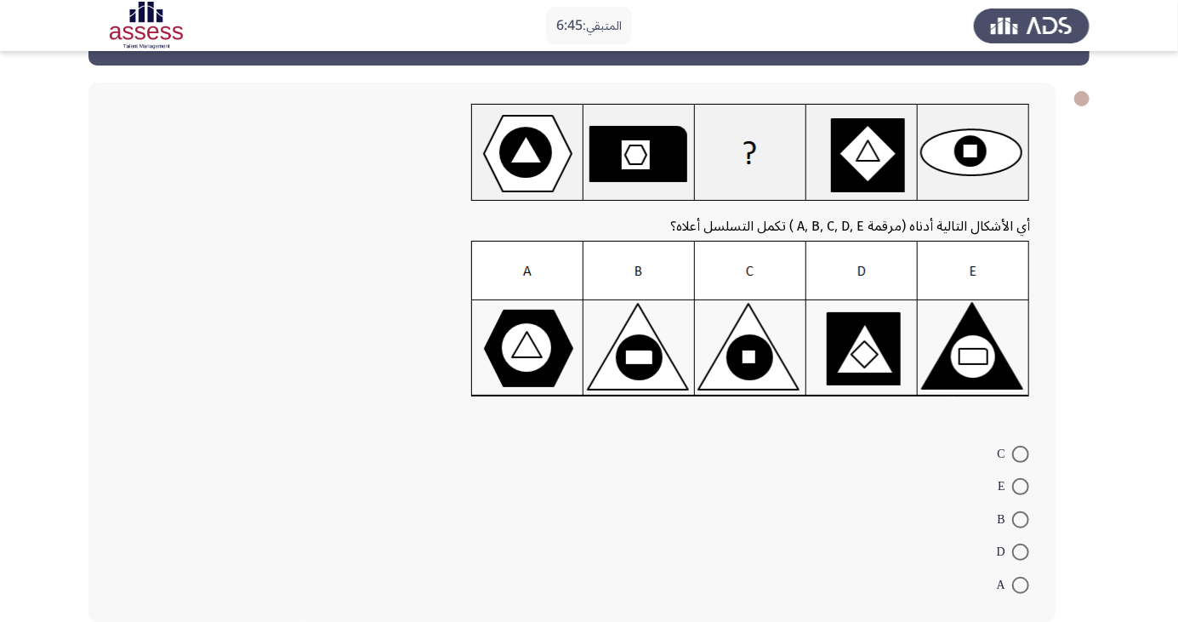
click at [1026, 519] on span at bounding box center [1020, 519] width 17 height 17
click at [1026, 519] on input "B" at bounding box center [1020, 519] width 17 height 17
radio input "true"
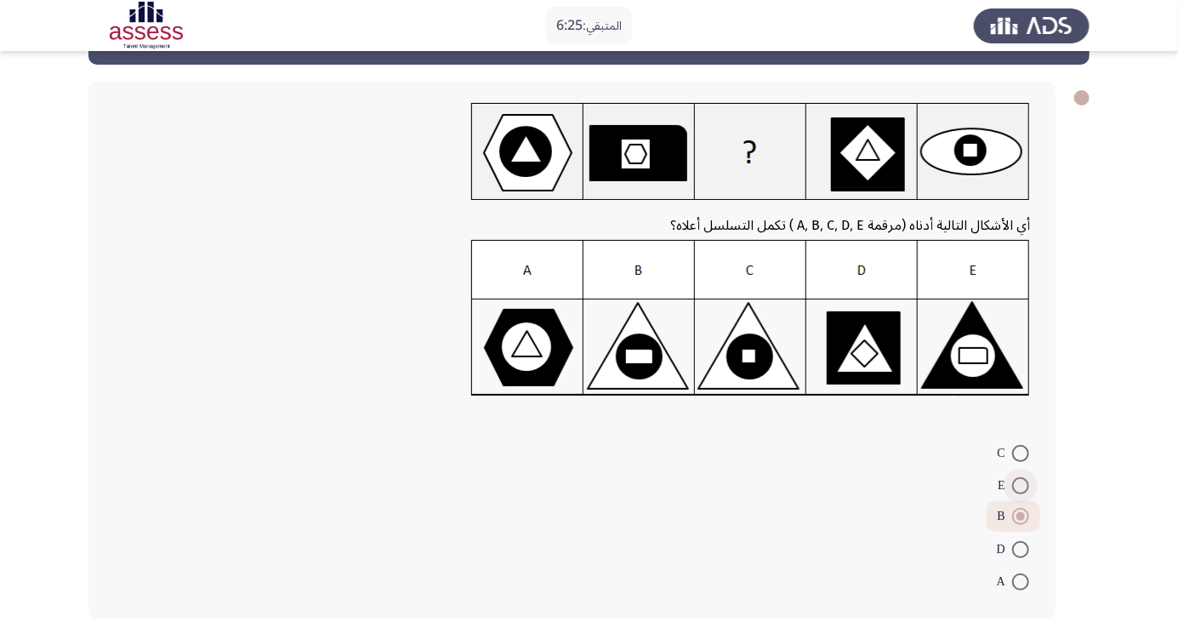
click at [1018, 492] on span at bounding box center [1020, 485] width 17 height 17
click at [1018, 492] on input "E" at bounding box center [1020, 485] width 17 height 17
radio input "true"
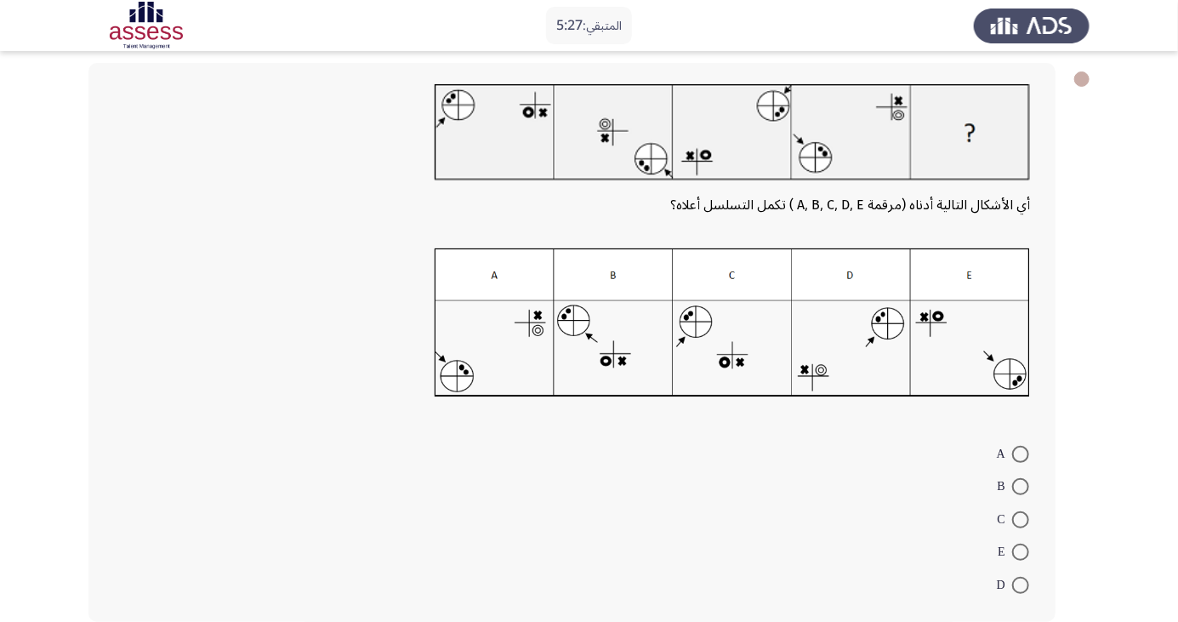
scroll to position [83, 0]
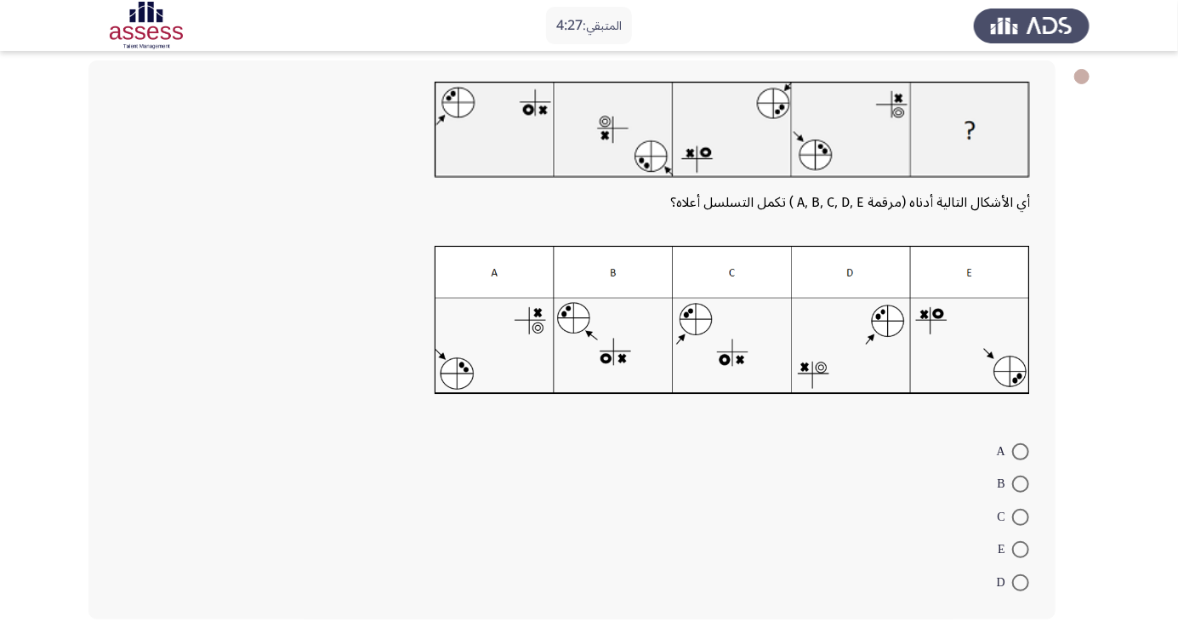
click at [1021, 483] on span at bounding box center [1020, 484] width 17 height 17
click at [1021, 483] on input "B" at bounding box center [1020, 484] width 17 height 17
radio input "true"
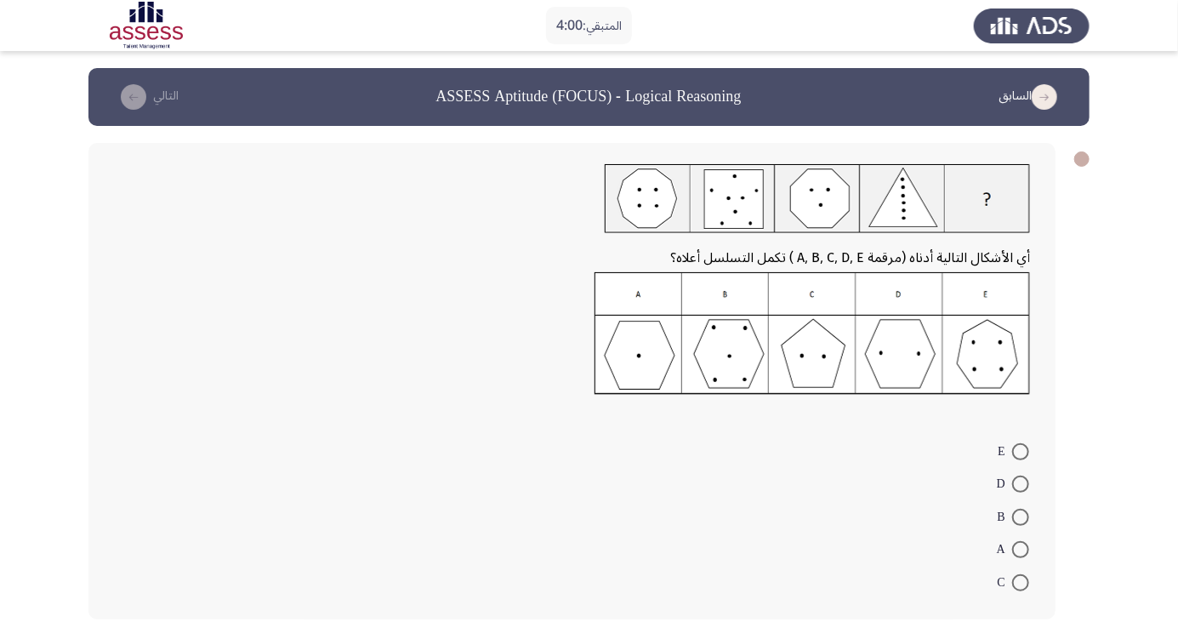
scroll to position [0, 0]
click at [1021, 450] on span at bounding box center [1020, 451] width 17 height 17
click at [1021, 450] on input "E" at bounding box center [1020, 451] width 17 height 17
radio input "true"
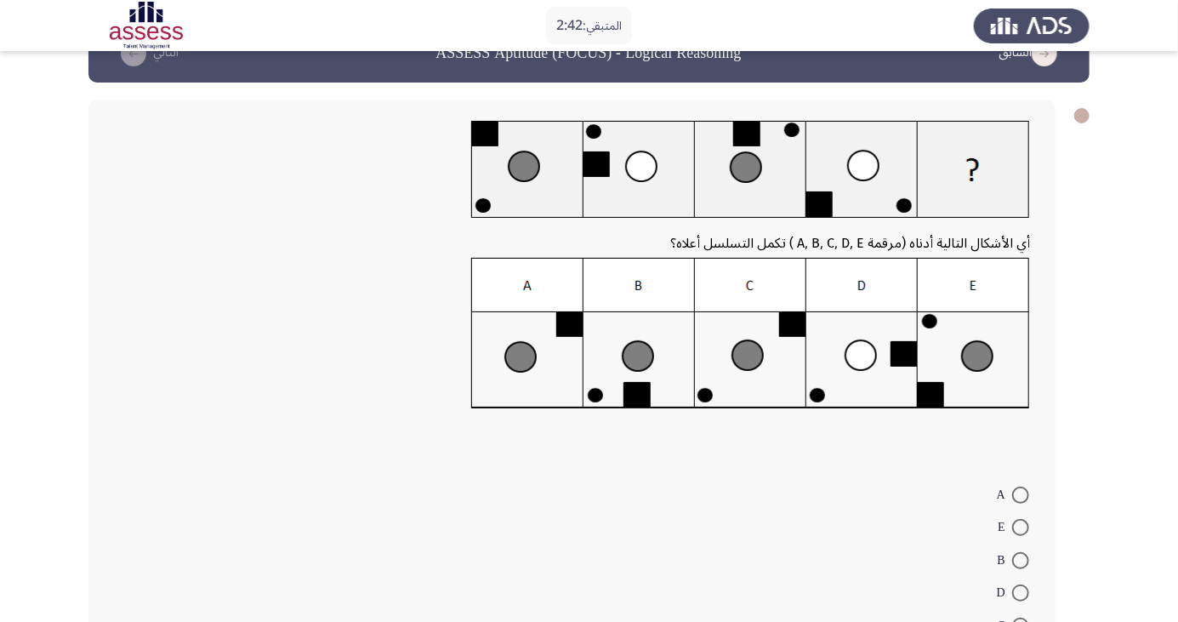
scroll to position [53, 0]
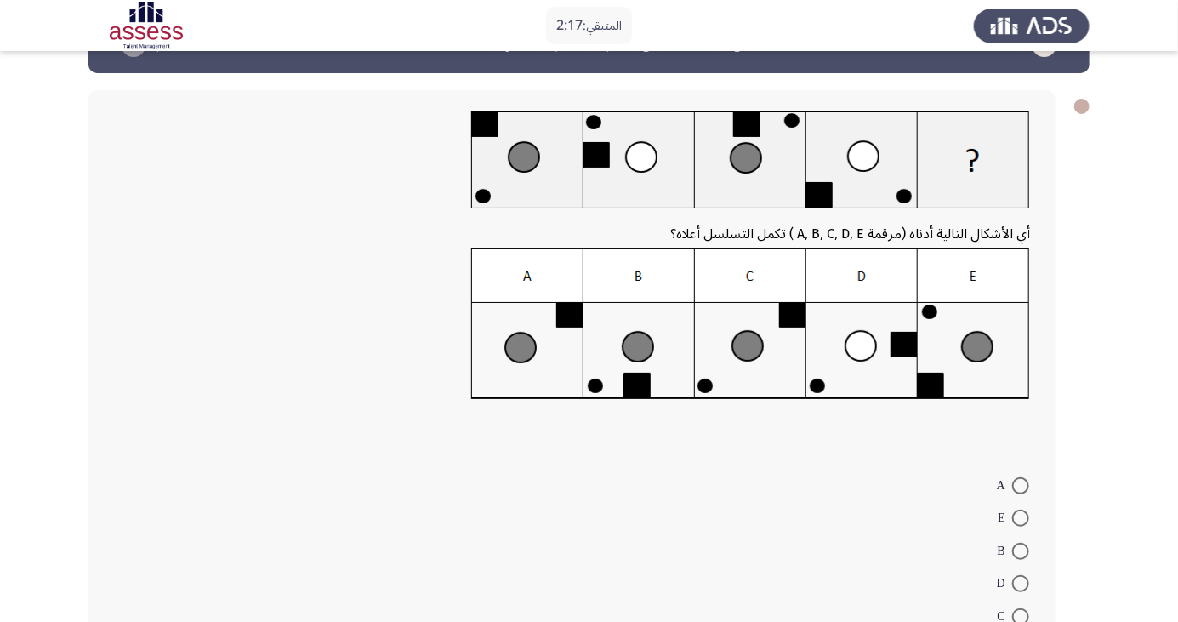
click at [784, 386] on img at bounding box center [750, 323] width 559 height 151
click at [1024, 621] on span at bounding box center [1020, 616] width 17 height 17
click at [1024, 621] on input "C" at bounding box center [1020, 616] width 17 height 17
radio input "true"
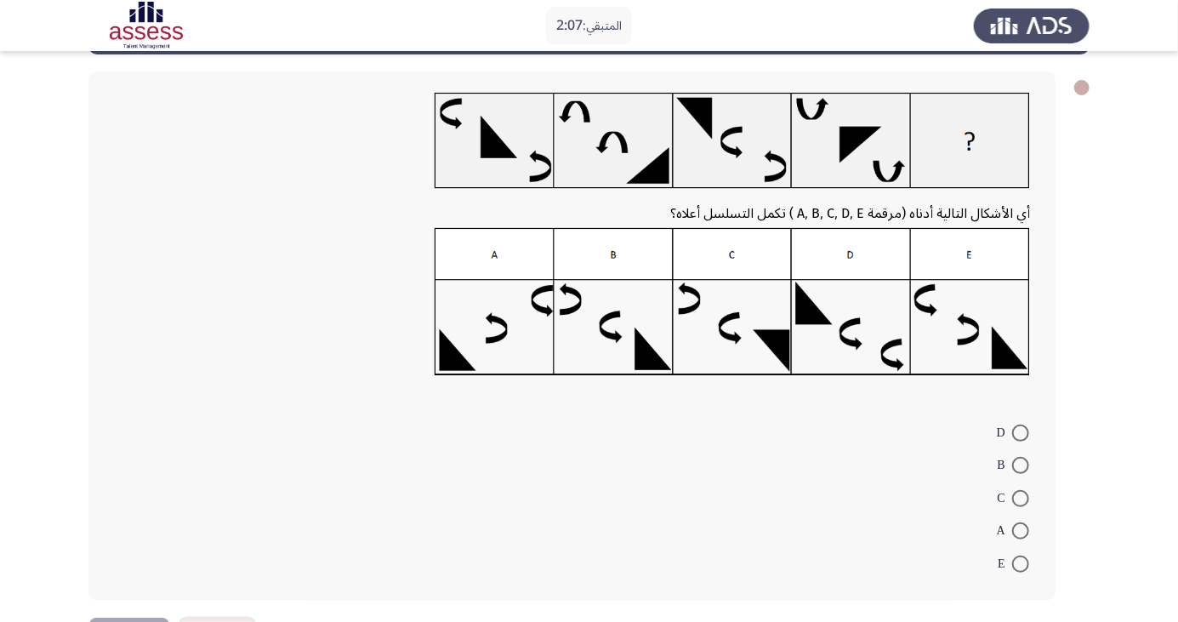
scroll to position [46, 0]
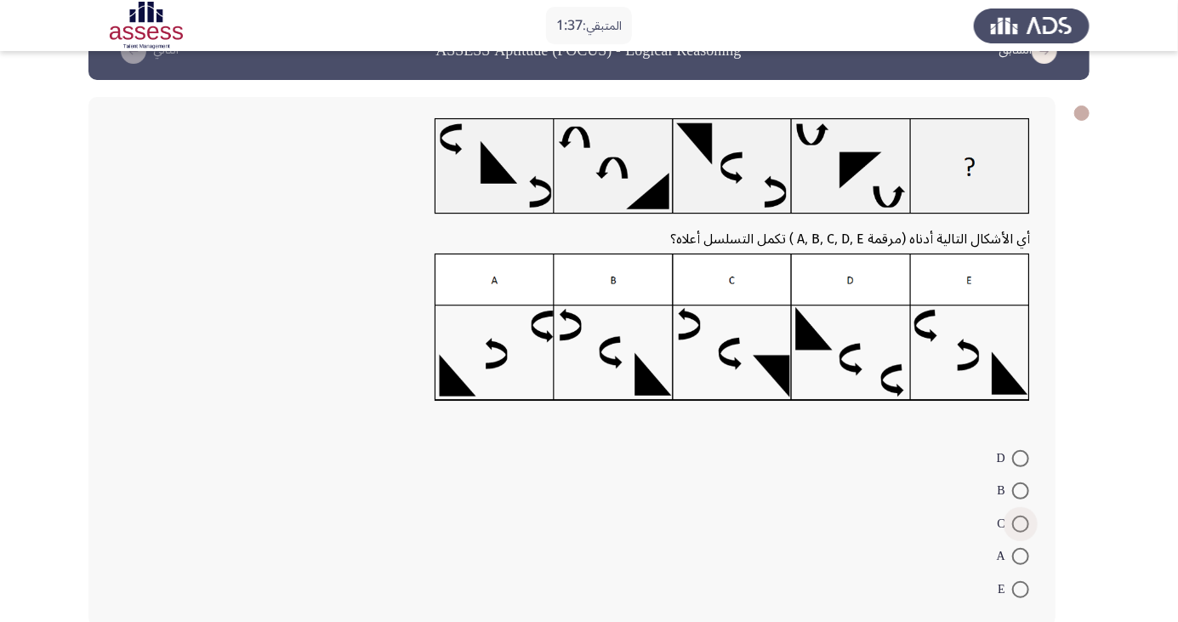
click at [1021, 523] on span at bounding box center [1020, 524] width 17 height 17
click at [1021, 523] on input "C" at bounding box center [1020, 524] width 17 height 17
radio input "true"
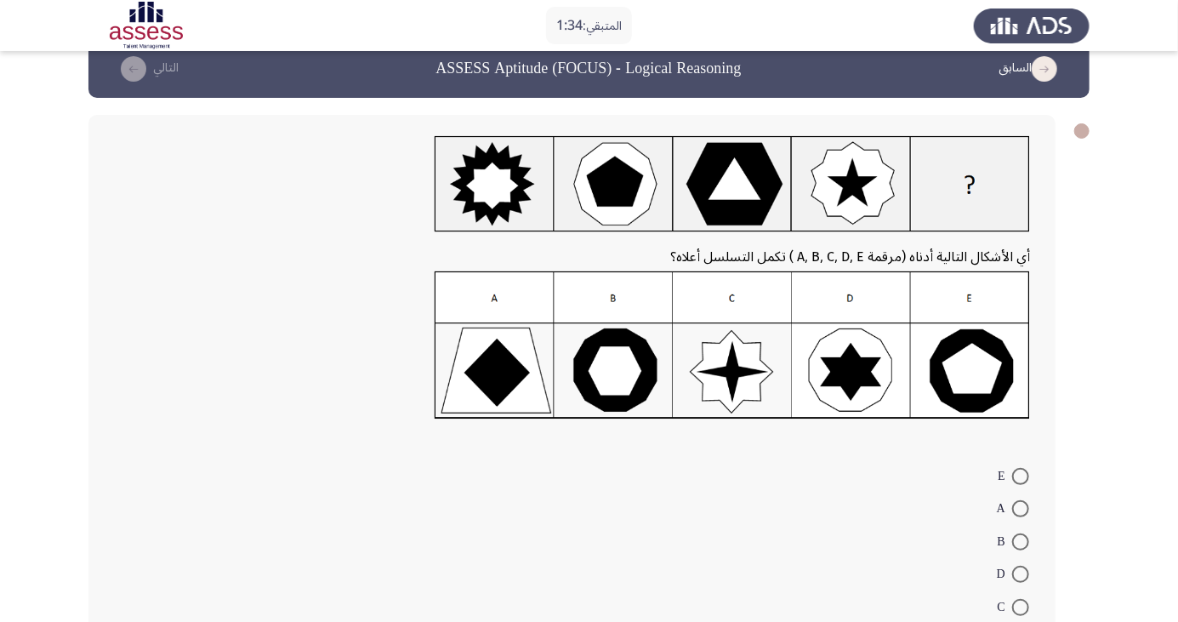
scroll to position [54, 0]
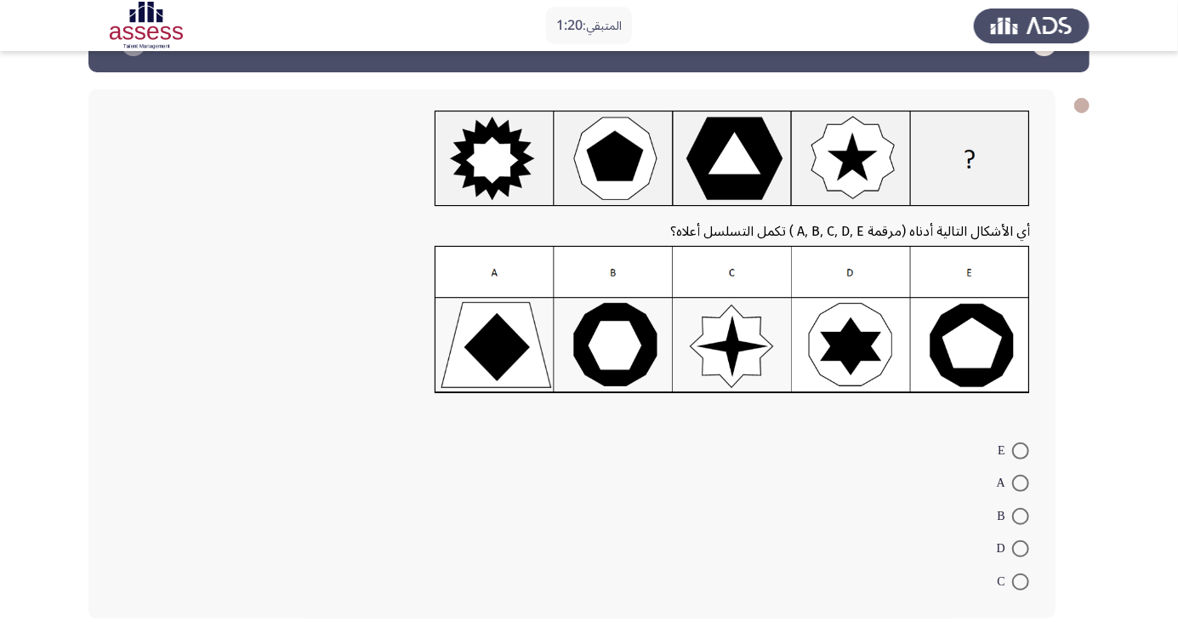
click at [1025, 517] on span at bounding box center [1020, 516] width 17 height 17
click at [1025, 517] on input "B" at bounding box center [1020, 516] width 17 height 17
radio input "true"
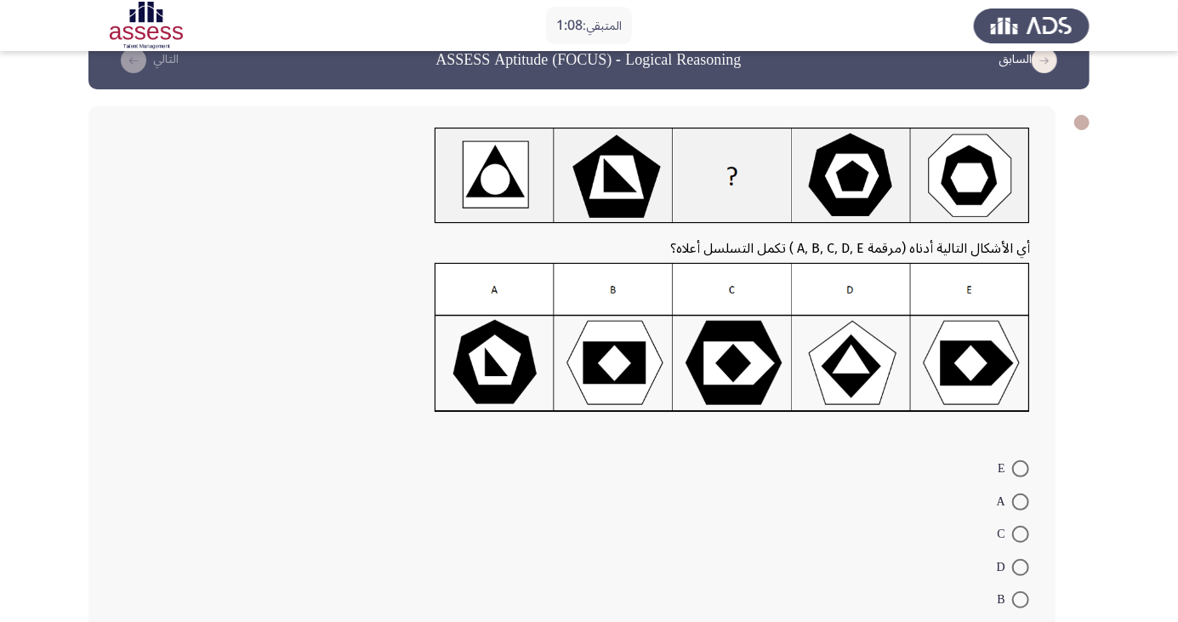
scroll to position [54, 0]
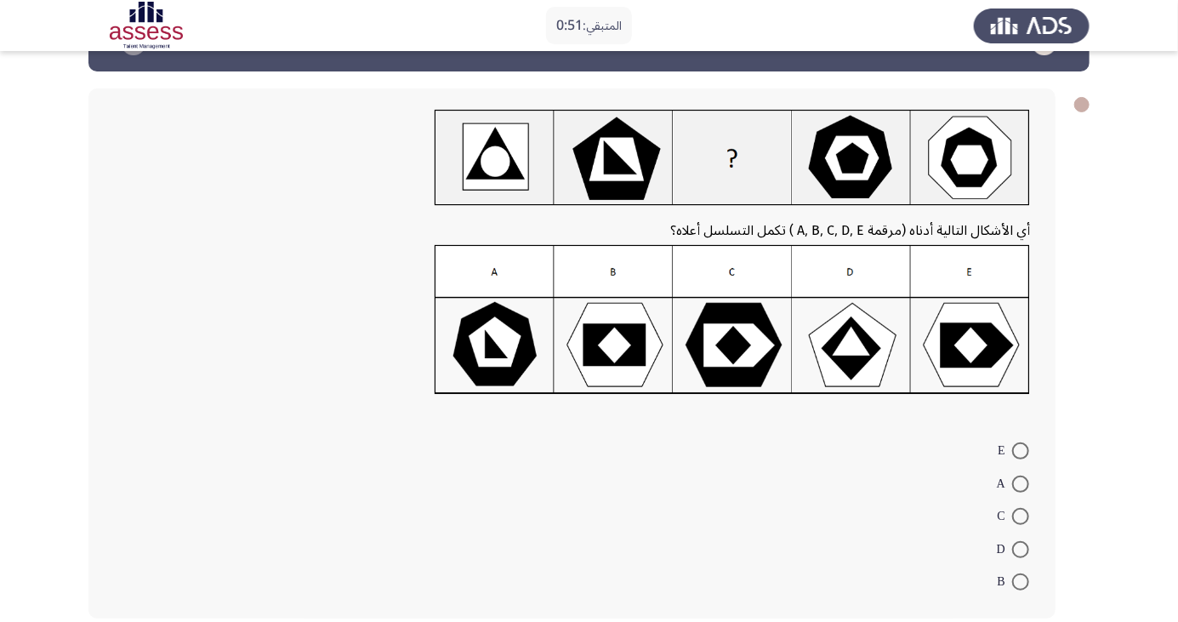
click at [1021, 549] on span at bounding box center [1020, 549] width 17 height 17
click at [1021, 549] on input "D" at bounding box center [1020, 549] width 17 height 17
radio input "true"
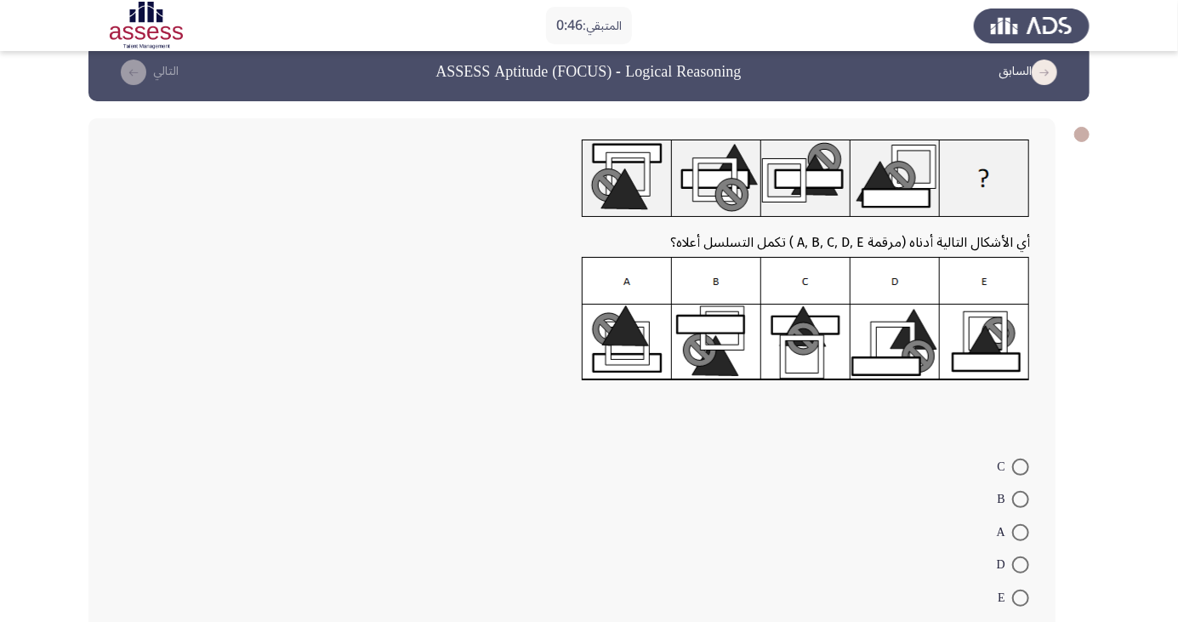
scroll to position [40, 0]
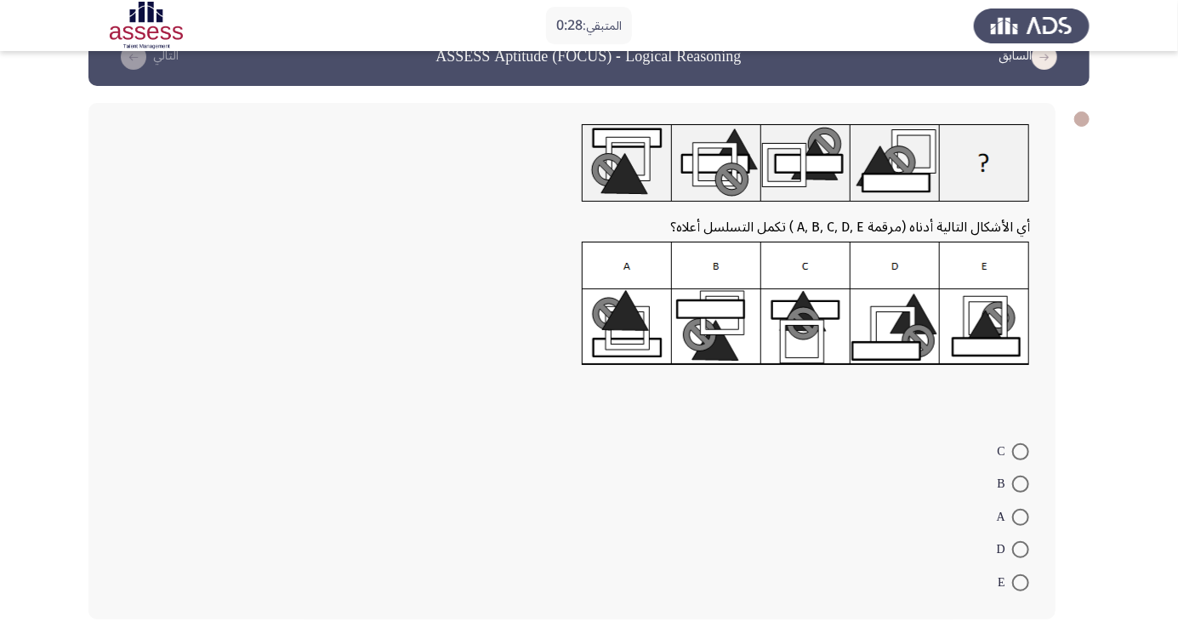
click at [1027, 583] on span at bounding box center [1020, 582] width 17 height 17
click at [1027, 583] on input "E" at bounding box center [1020, 582] width 17 height 17
radio input "true"
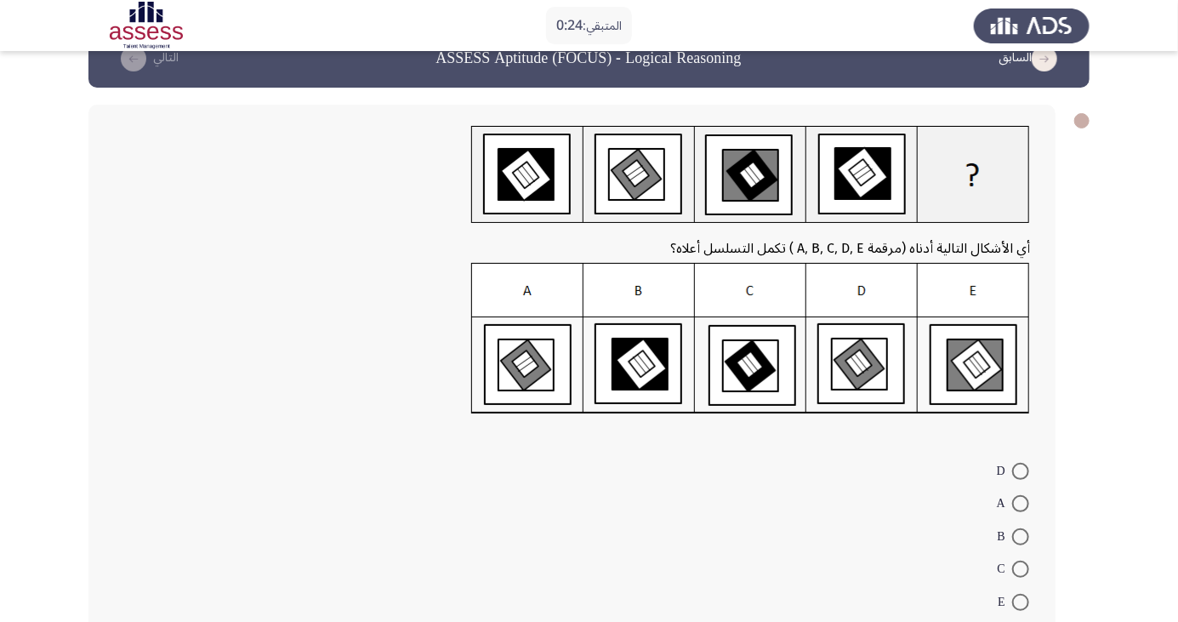
scroll to position [41, 0]
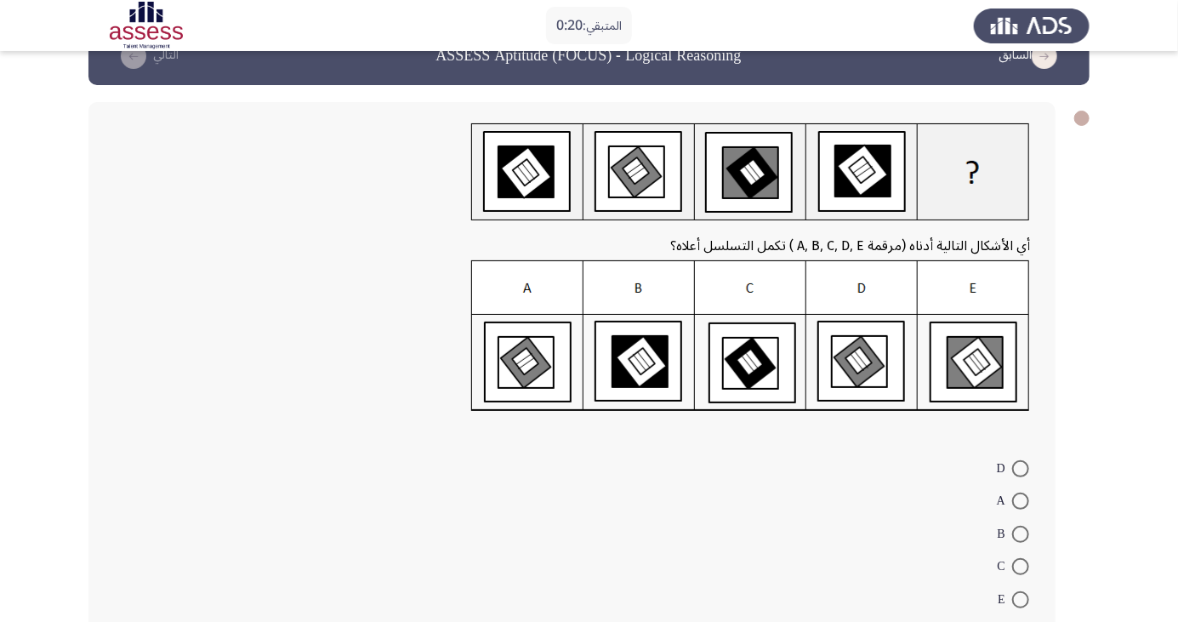
click at [1021, 533] on span at bounding box center [1020, 534] width 17 height 17
click at [1021, 533] on input "B" at bounding box center [1020, 534] width 17 height 17
radio input "true"
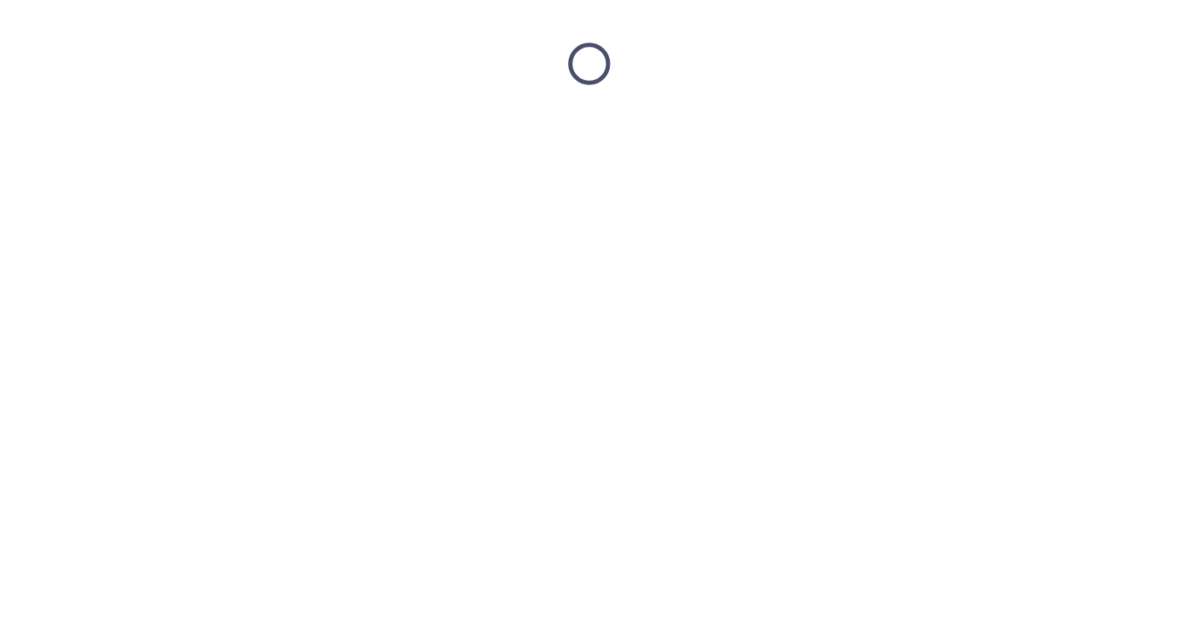
scroll to position [0, 0]
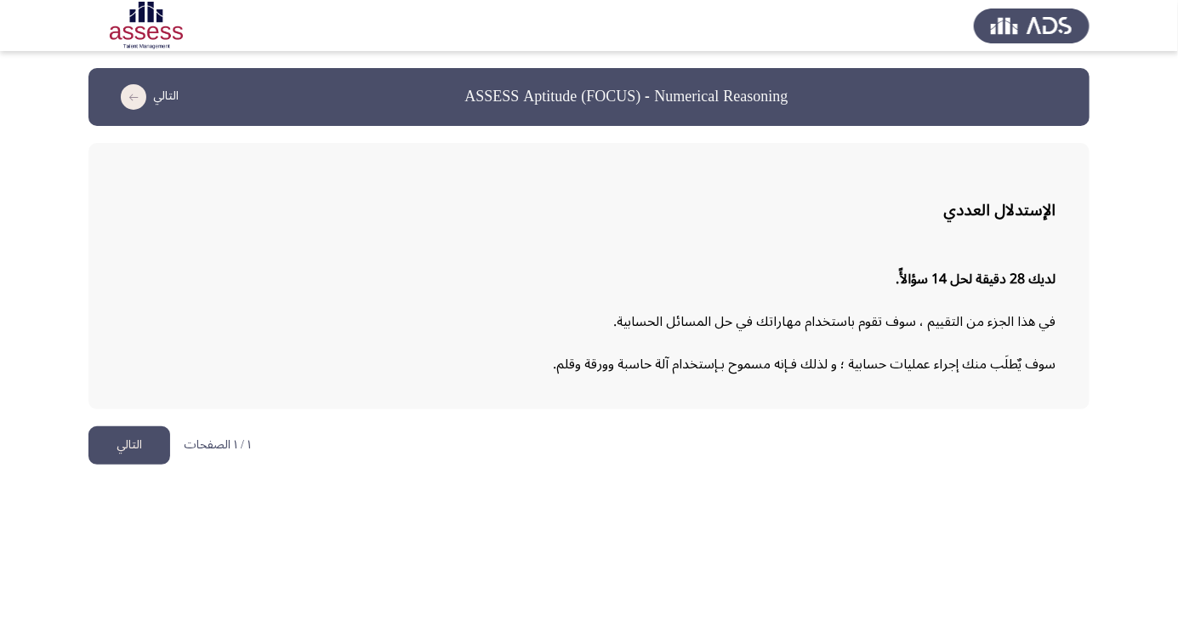
click at [144, 447] on button "التالي" at bounding box center [129, 445] width 82 height 38
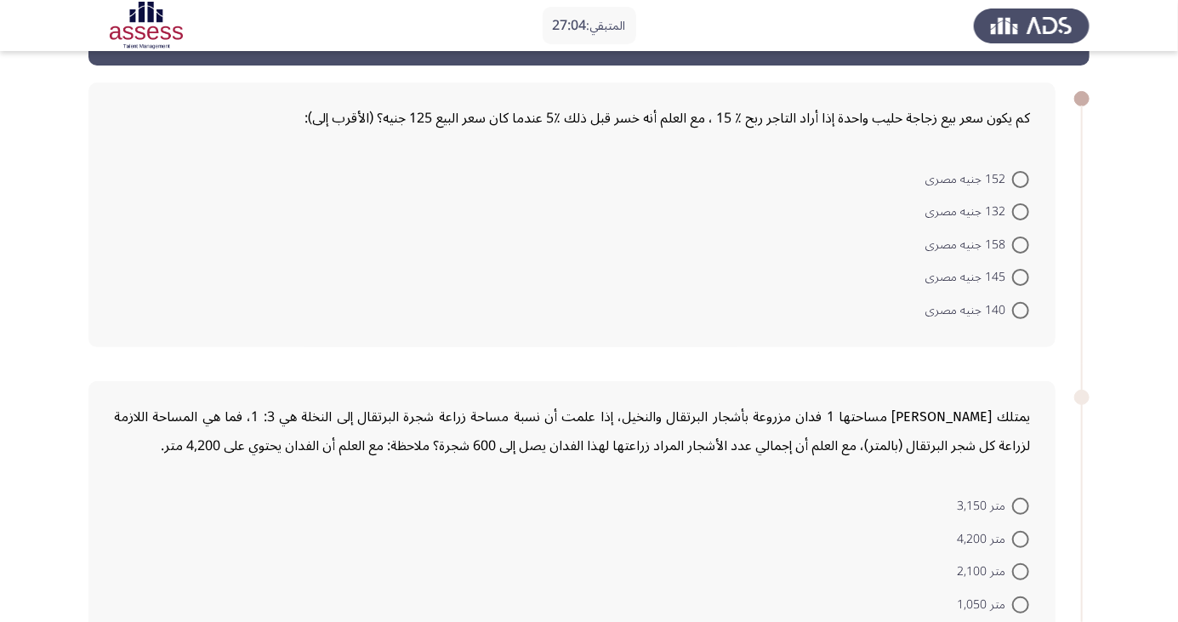
scroll to position [75, 0]
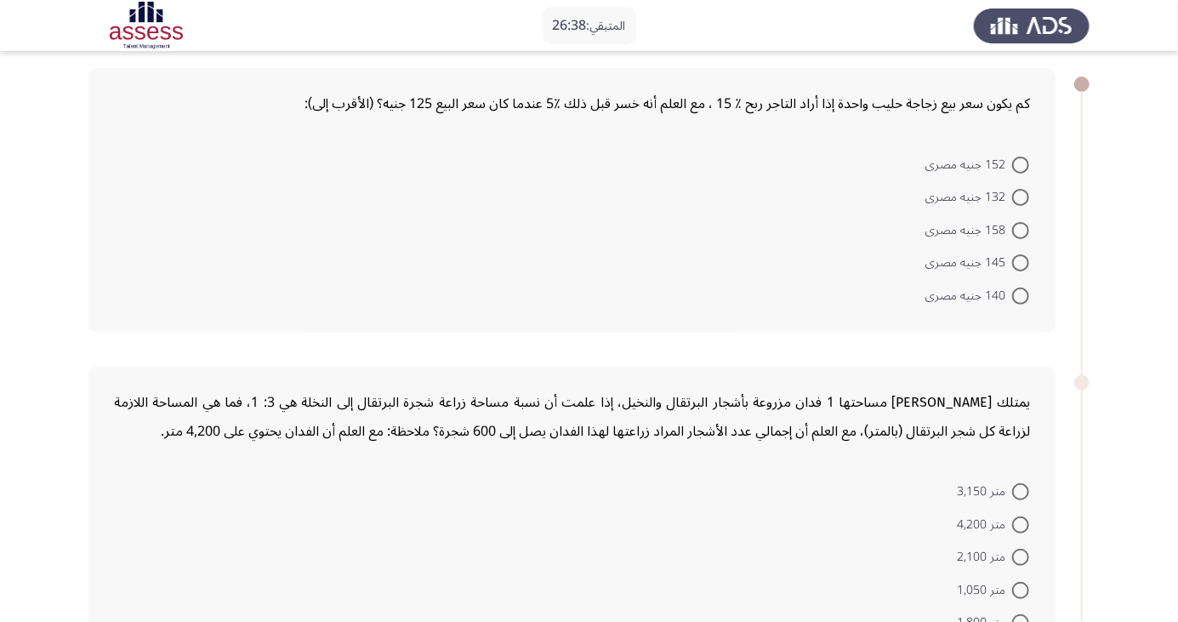
click at [126, 311] on div "كم يكون سعر بيع زجاجة حليب واحدة إذا أراد التاجر ربح ٪ 15 ، مع العلم أنه خسر قب…" at bounding box center [571, 200] width 967 height 265
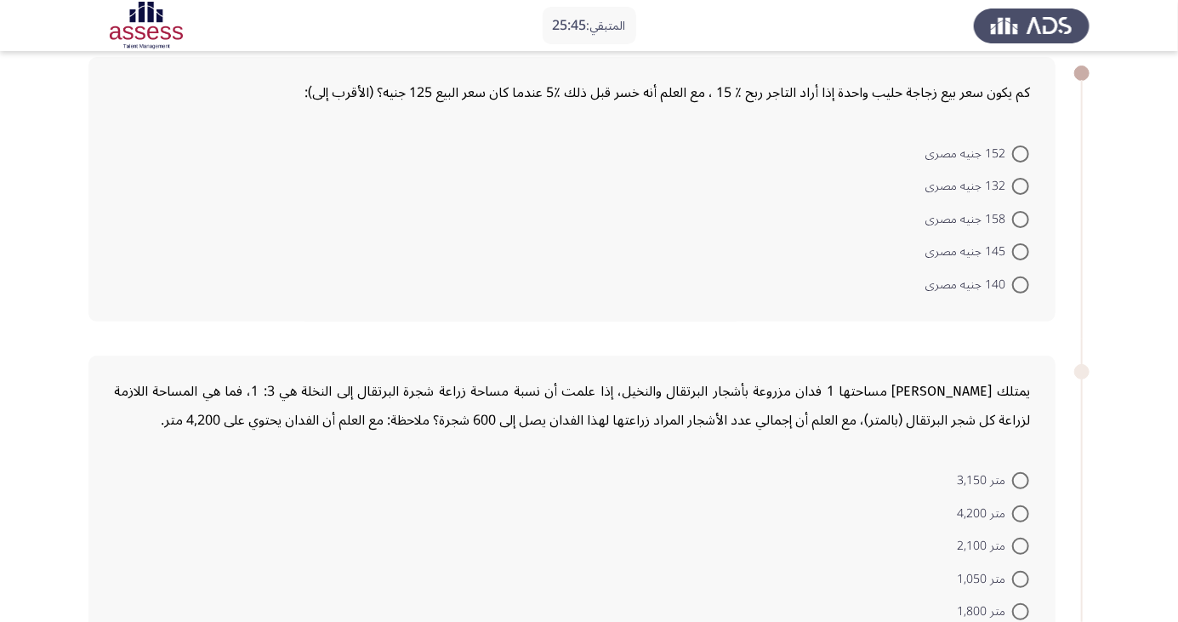
scroll to position [84, 0]
click at [1015, 155] on span at bounding box center [1020, 155] width 17 height 17
click at [1015, 155] on input "152 جنيه مصرى" at bounding box center [1020, 155] width 17 height 17
radio input "true"
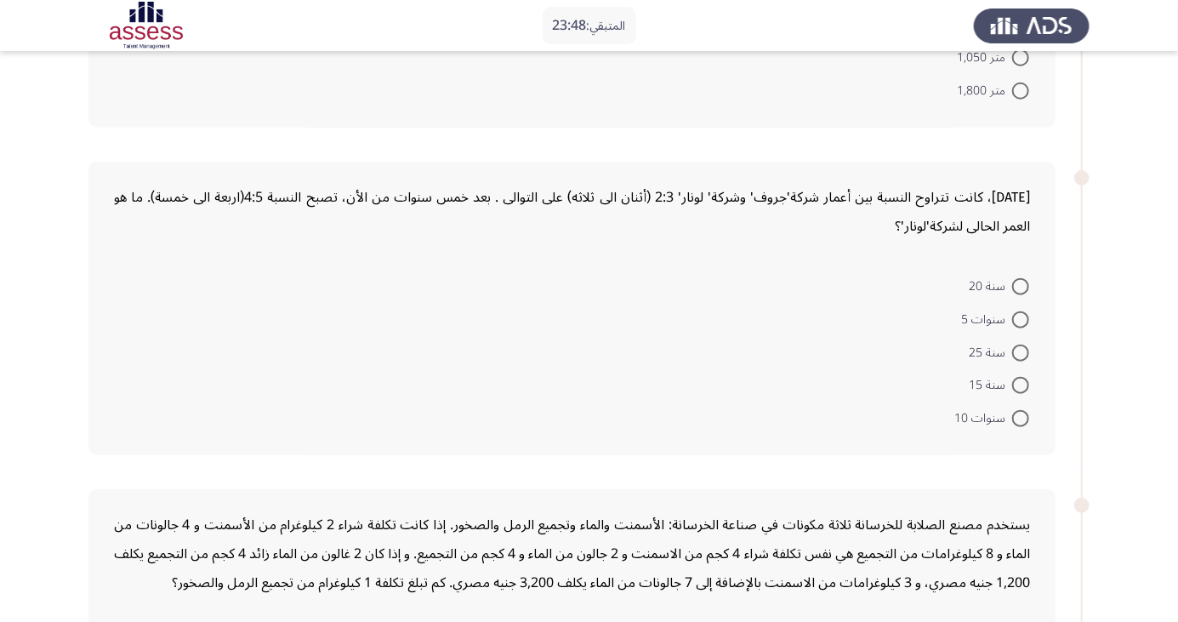
scroll to position [592, 0]
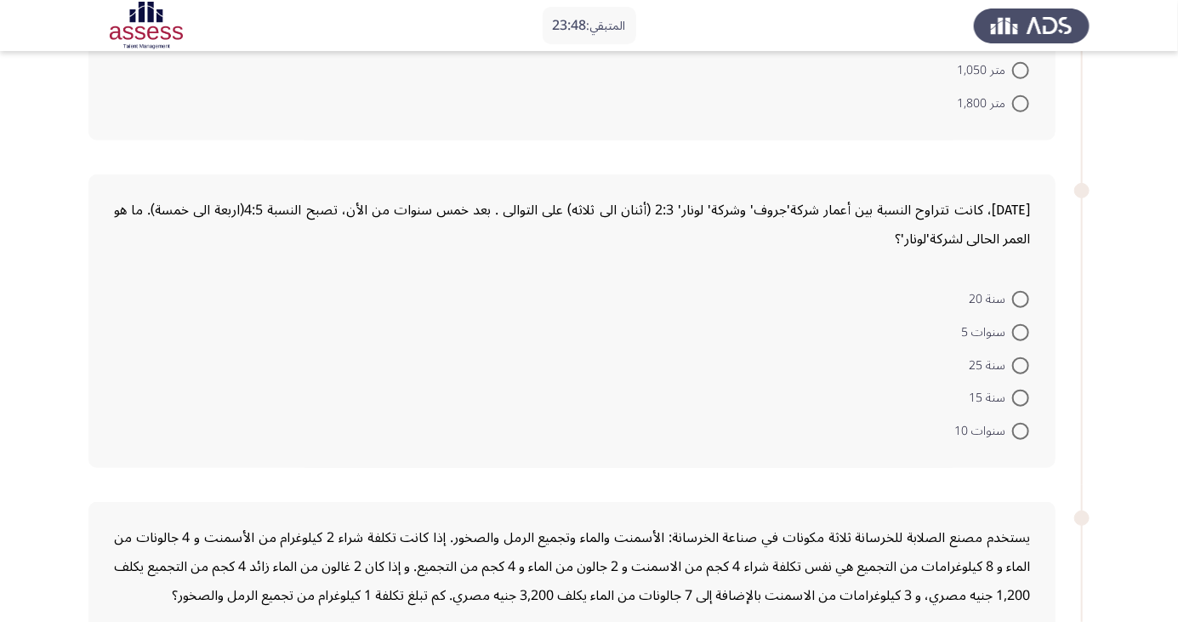
click at [1013, 334] on span at bounding box center [1020, 332] width 17 height 17
click at [1013, 334] on input "سنوات 5" at bounding box center [1020, 332] width 17 height 17
radio input "true"
click at [1021, 298] on span at bounding box center [1020, 299] width 17 height 17
click at [1021, 298] on input "سنة 20" at bounding box center [1020, 299] width 17 height 17
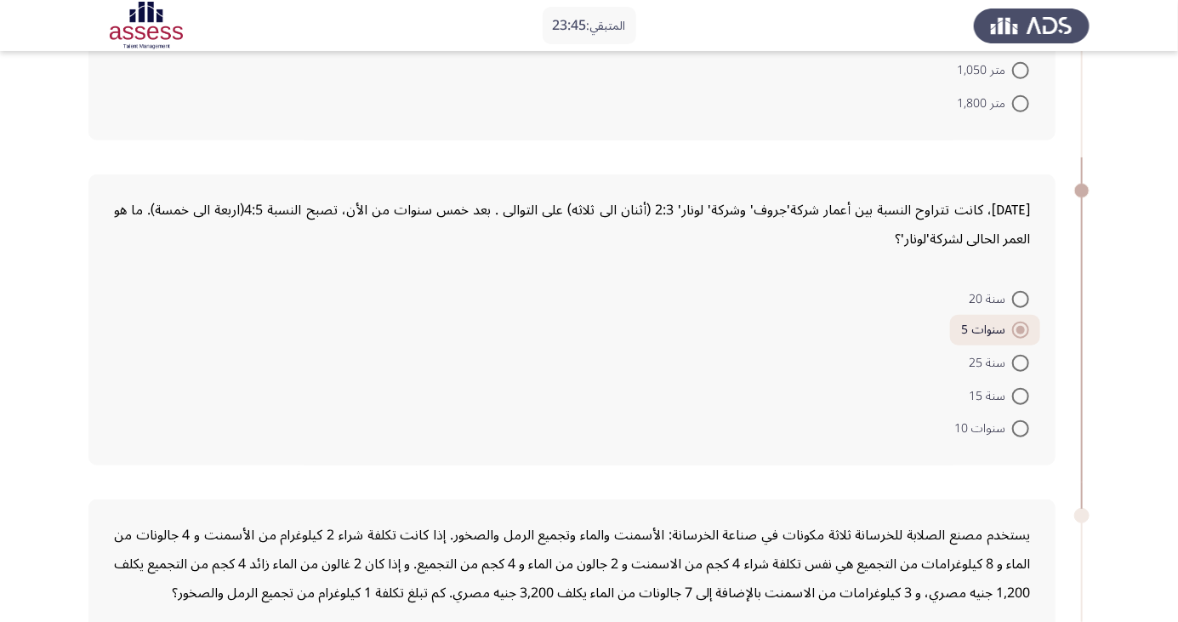
radio input "true"
click at [1020, 346] on mat-radio-button "سنة 25" at bounding box center [999, 361] width 83 height 33
click at [1021, 328] on span at bounding box center [1020, 330] width 17 height 17
click at [1021, 328] on input "سنوات 5" at bounding box center [1020, 330] width 17 height 17
radio input "true"
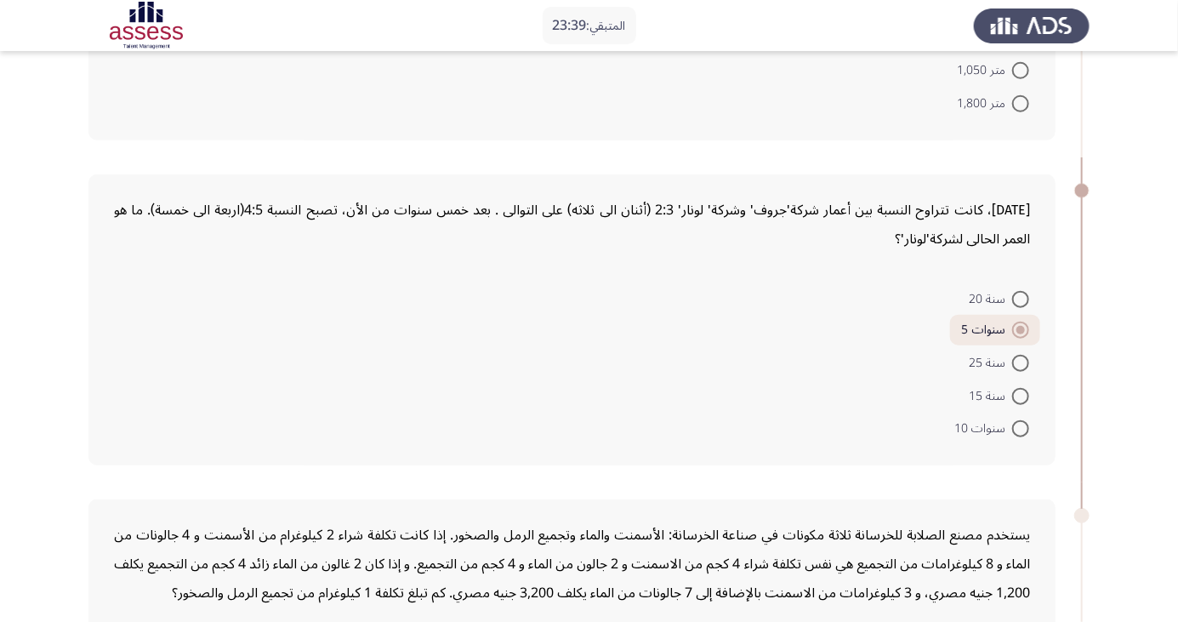
click at [1017, 303] on span at bounding box center [1020, 299] width 17 height 17
click at [1017, 303] on input "سنة 20" at bounding box center [1020, 299] width 17 height 17
radio input "true"
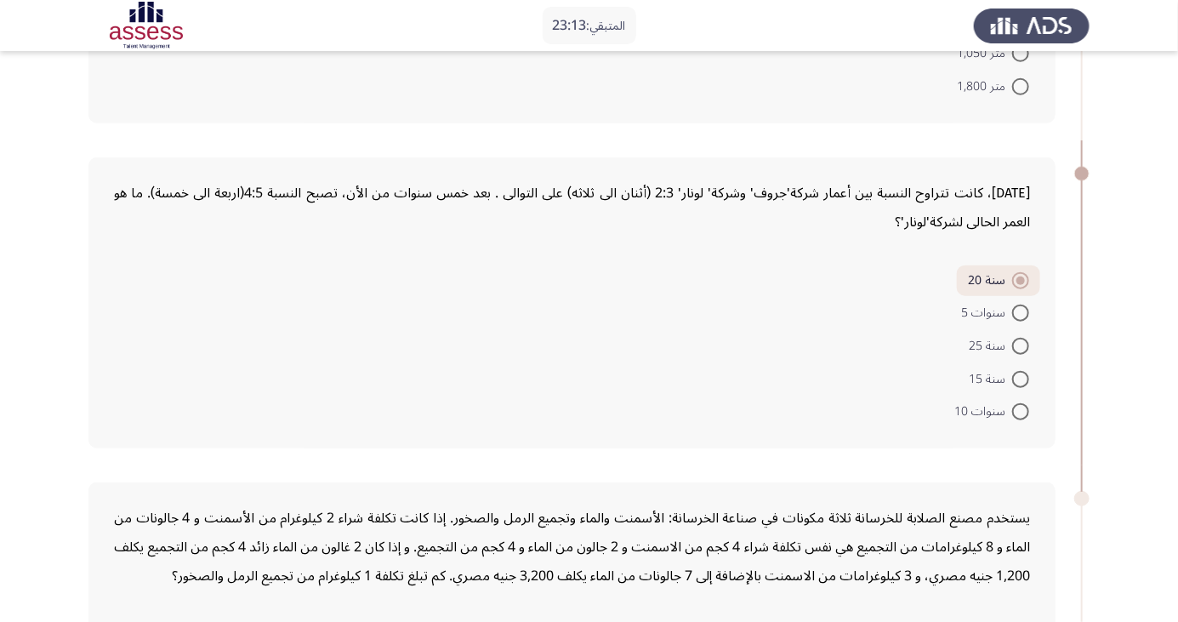
scroll to position [619, 0]
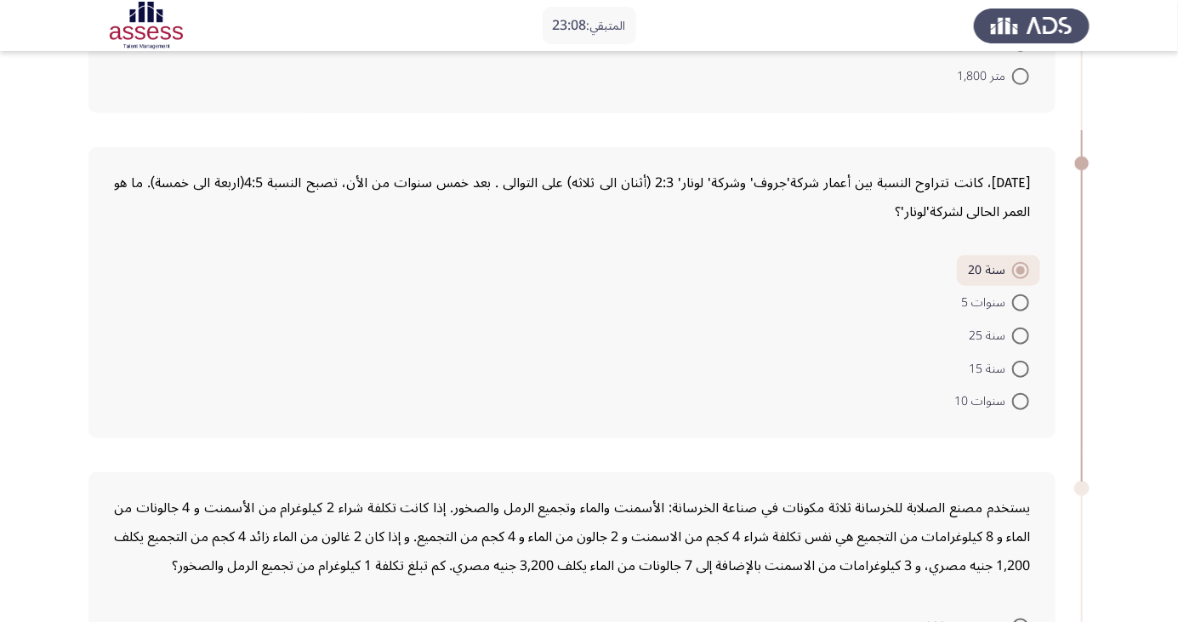
click at [1008, 319] on mat-radio-button "سنة 25" at bounding box center [999, 334] width 83 height 33
click at [1000, 311] on span "سنوات 5" at bounding box center [986, 303] width 51 height 20
click at [1012, 311] on input "سنوات 5" at bounding box center [1020, 302] width 17 height 17
radio input "true"
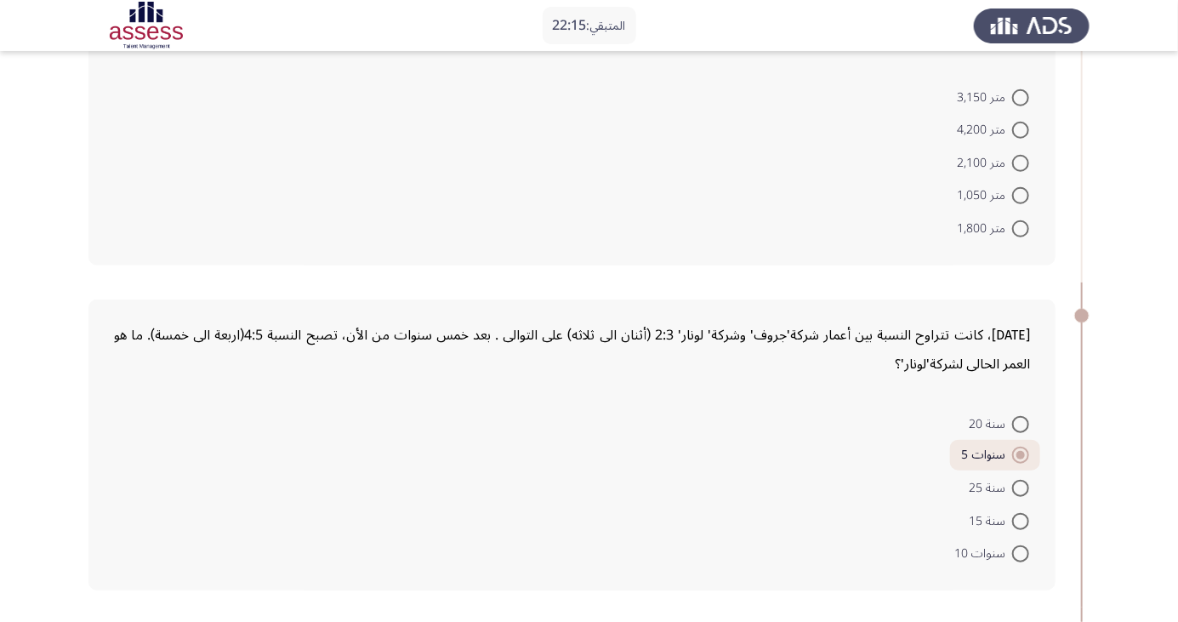
scroll to position [492, 0]
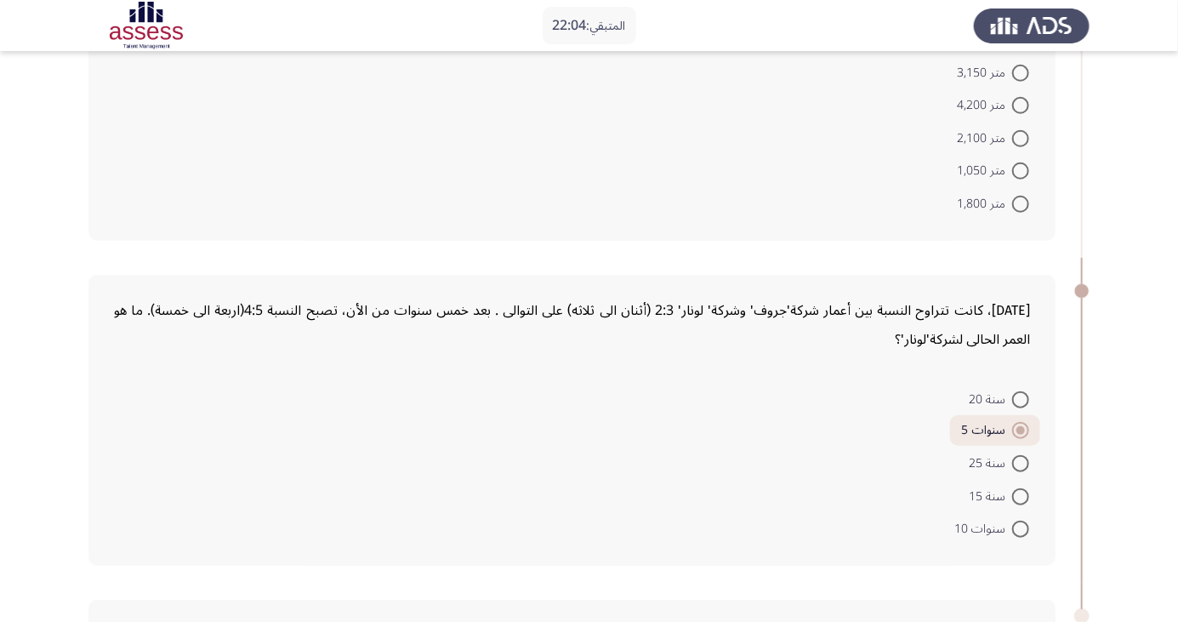
click at [1014, 530] on span at bounding box center [1020, 529] width 17 height 17
click at [1014, 530] on input "سنوات 10" at bounding box center [1020, 529] width 17 height 17
radio input "true"
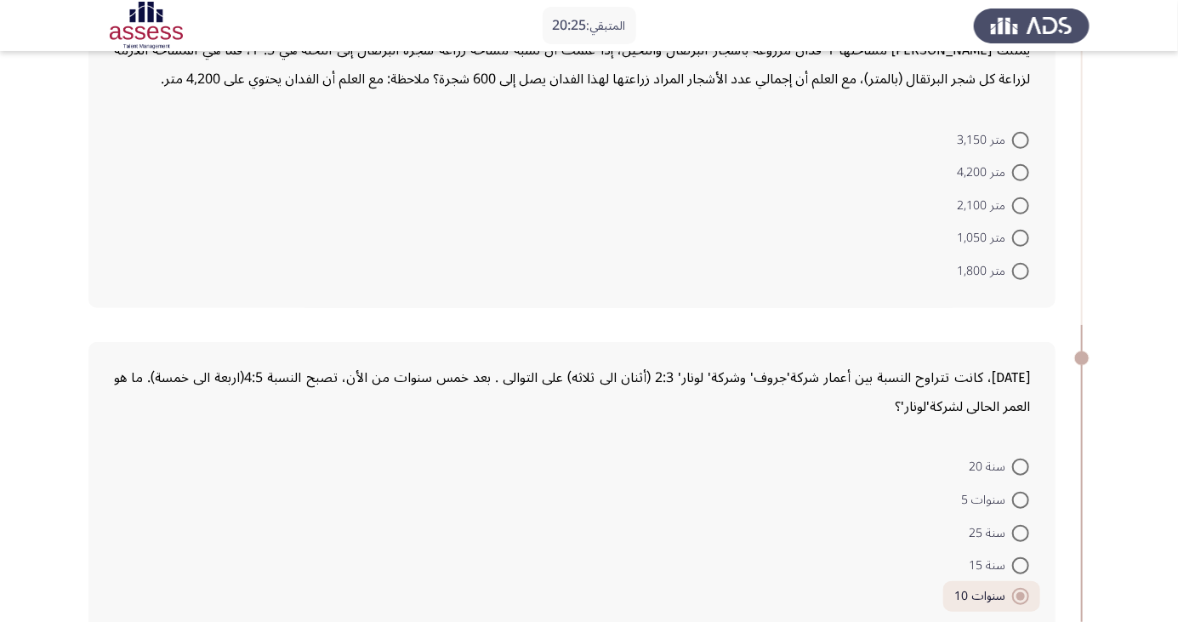
scroll to position [453, 0]
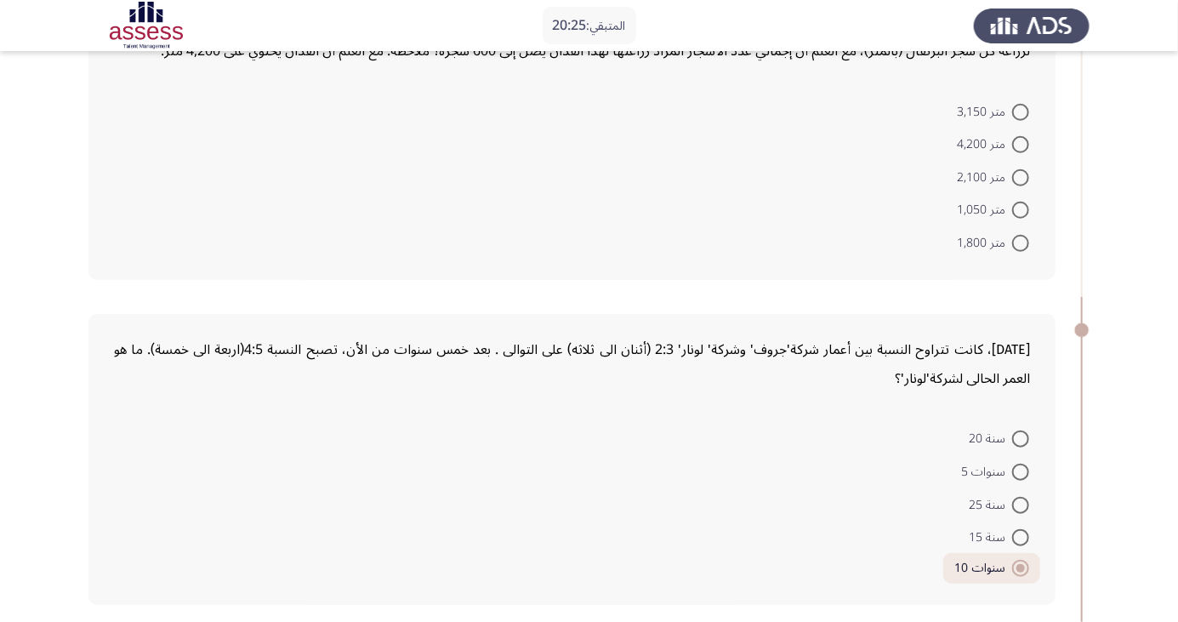
click at [1000, 134] on span "متر 4,200" at bounding box center [984, 144] width 55 height 20
click at [1012, 136] on input "متر 4,200" at bounding box center [1020, 144] width 17 height 17
radio input "true"
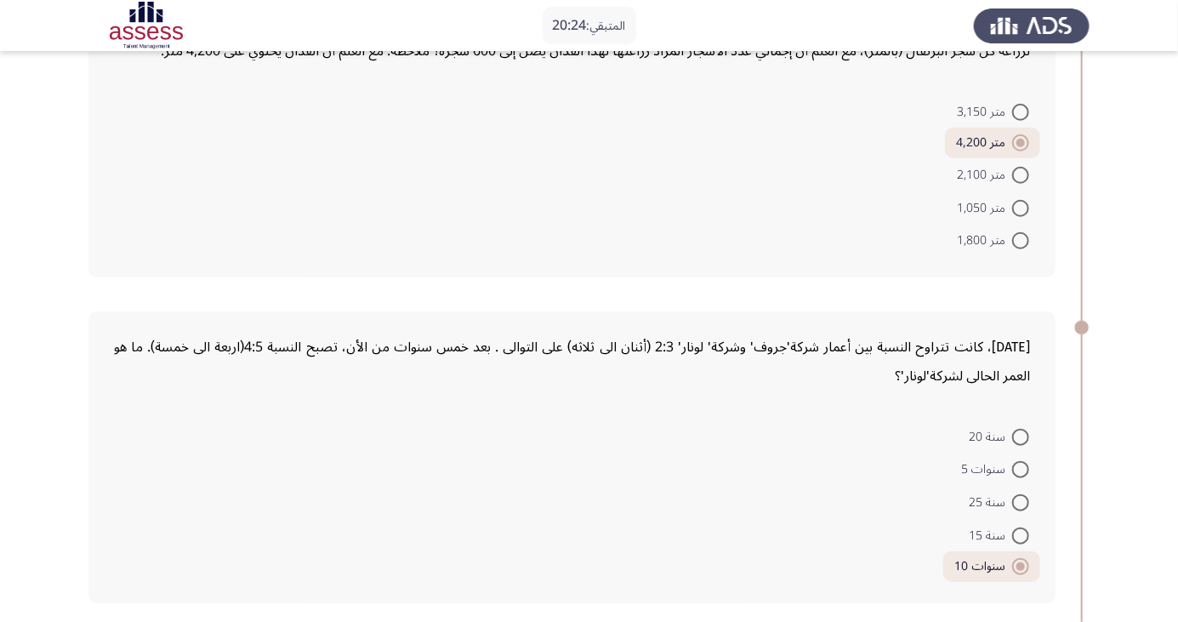
click at [997, 149] on span "متر 4,200" at bounding box center [984, 143] width 56 height 20
click at [1012, 149] on input "متر 4,200" at bounding box center [1020, 142] width 17 height 17
click at [1016, 113] on span at bounding box center [1020, 112] width 17 height 17
click at [1016, 113] on input "متر 3,150" at bounding box center [1020, 112] width 17 height 17
radio input "true"
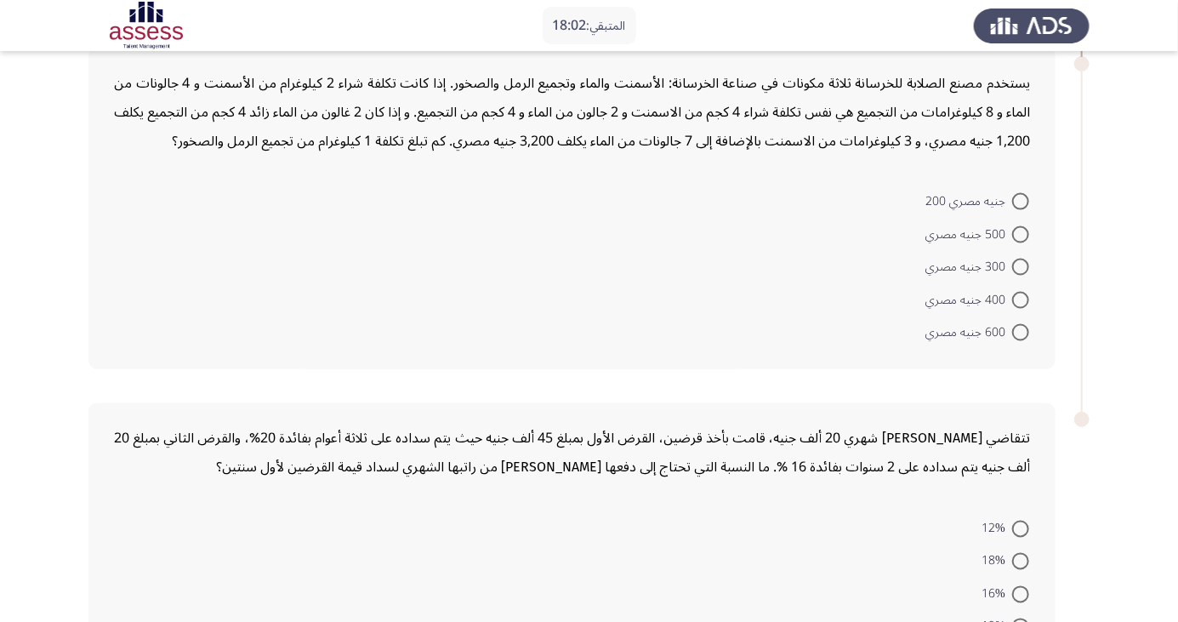
scroll to position [1040, 0]
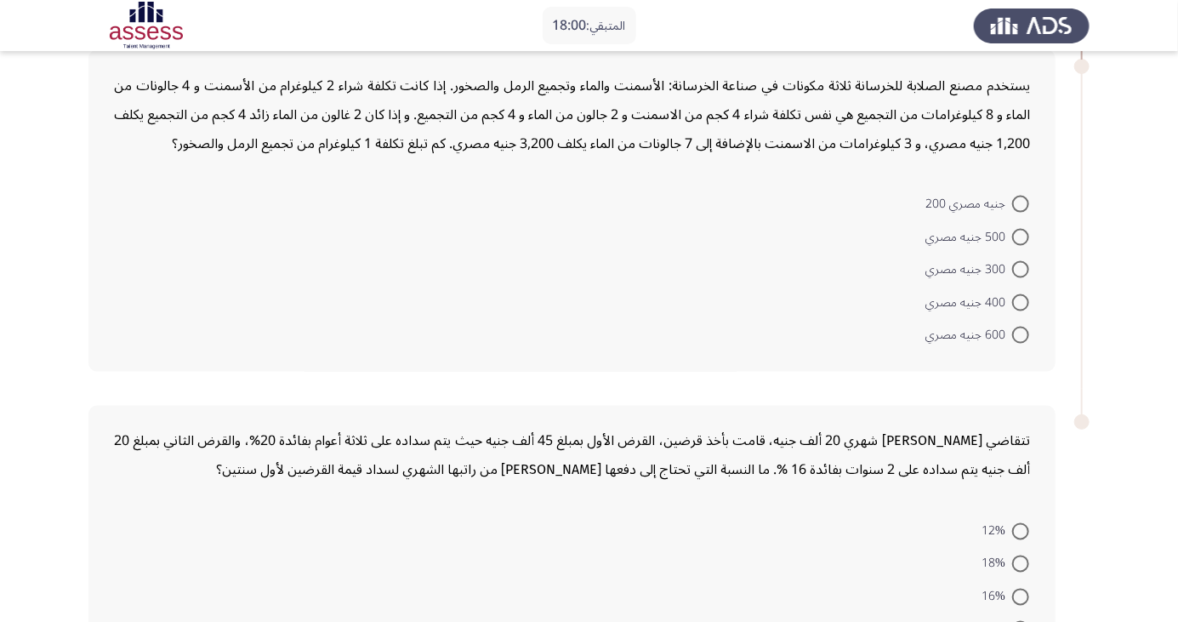
click at [947, 202] on span "جنيه مصري 200" at bounding box center [969, 204] width 87 height 20
click at [1012, 202] on input "جنيه مصري 200" at bounding box center [1020, 204] width 17 height 17
radio input "true"
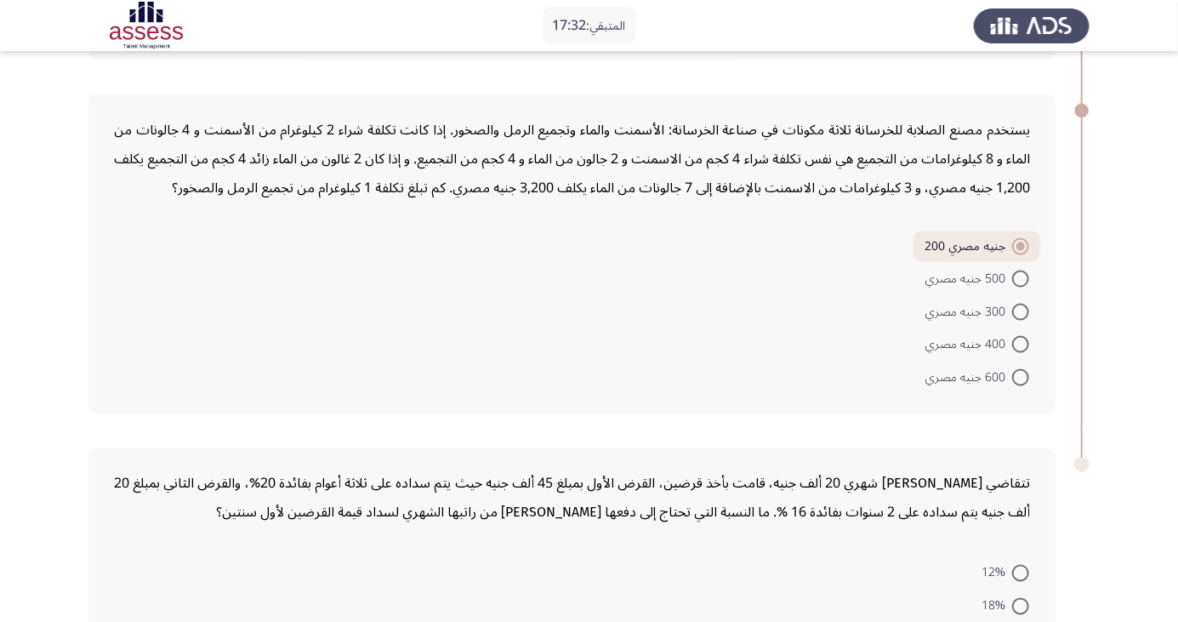
scroll to position [995, 0]
click at [1016, 282] on span at bounding box center [1020, 279] width 17 height 17
click at [1016, 282] on input "500 جنيه مصري" at bounding box center [1020, 279] width 17 height 17
radio input "true"
click at [1014, 313] on span at bounding box center [1020, 313] width 17 height 17
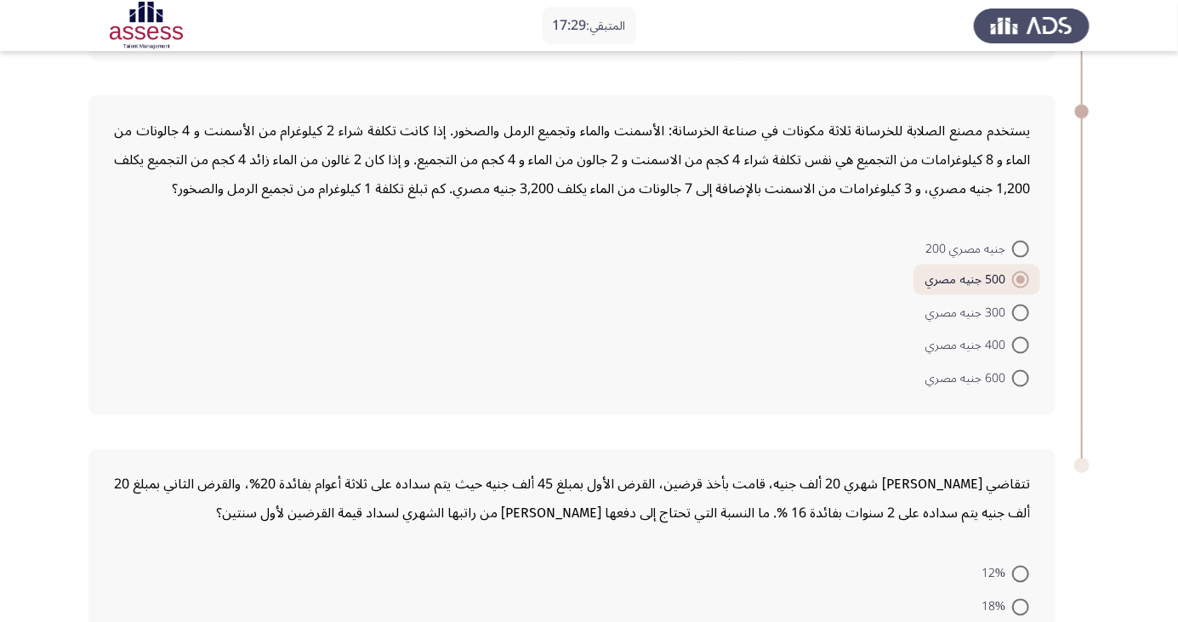
click at [1014, 313] on input "300 جنيه مصري" at bounding box center [1020, 313] width 17 height 17
radio input "true"
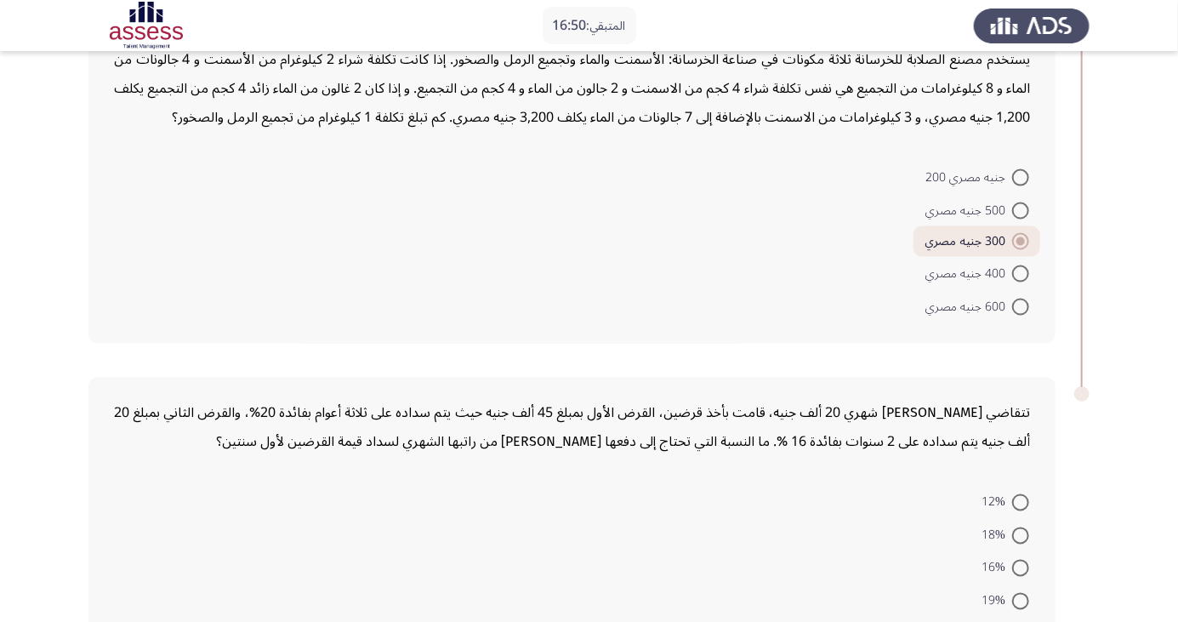
scroll to position [1115, 0]
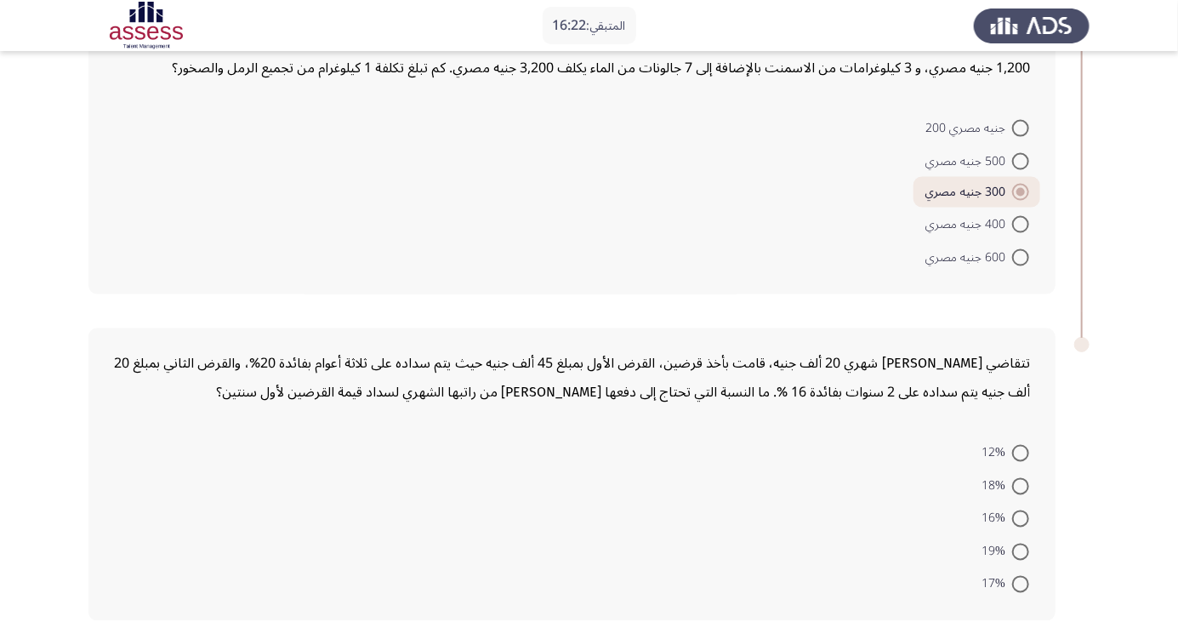
click at [145, 339] on div "تتقاضي مريم راتب شهري 20 ألف جنيه، قامت بأخذ قرضين، القرض الأول بمبلغ 45 ألف جن…" at bounding box center [571, 475] width 967 height 294
click at [150, 395] on div "تتقاضي مريم راتب شهري 20 ألف جنيه، قامت بأخذ قرضين، القرض الأول بمبلغ 45 ألف جن…" at bounding box center [572, 379] width 916 height 58
click at [1017, 522] on span at bounding box center [1020, 518] width 17 height 17
click at [1017, 522] on input "16%" at bounding box center [1020, 518] width 17 height 17
radio input "true"
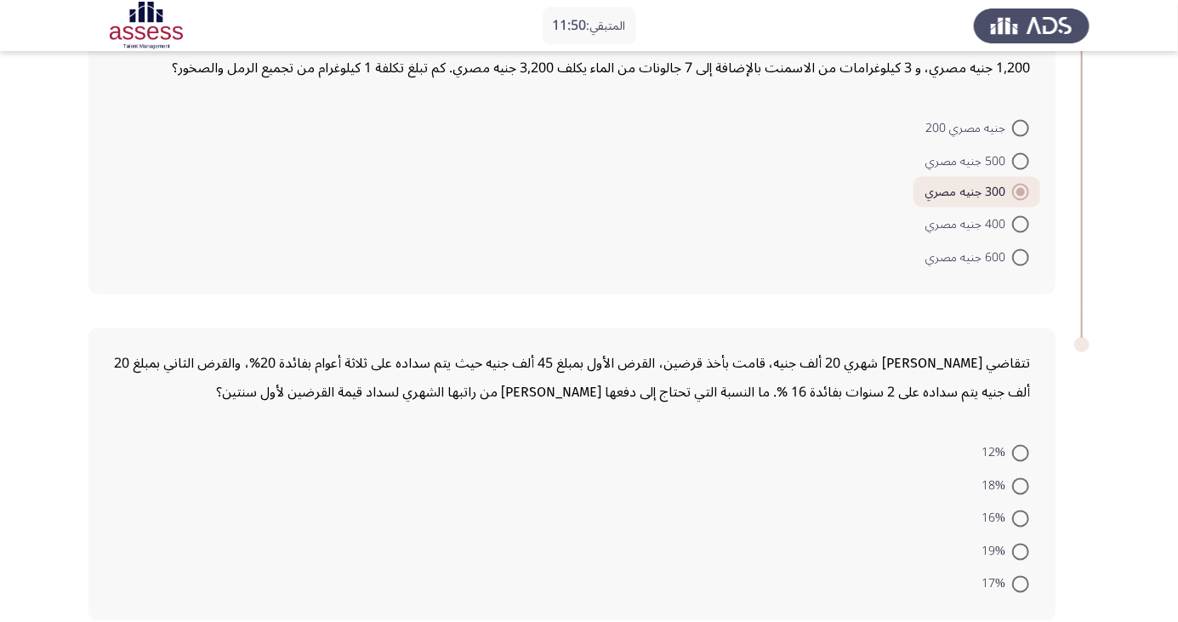
scroll to position [1114, 0]
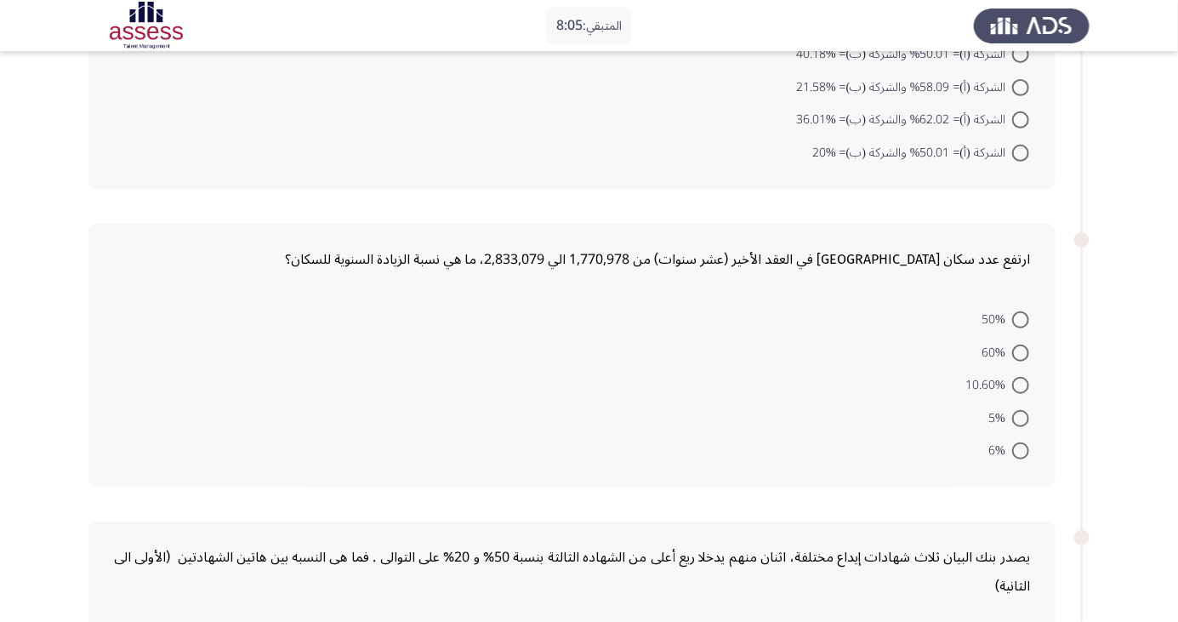
scroll to position [274, 0]
click at [1021, 451] on span at bounding box center [1020, 452] width 17 height 17
click at [1021, 451] on input "6%" at bounding box center [1020, 452] width 17 height 17
radio input "true"
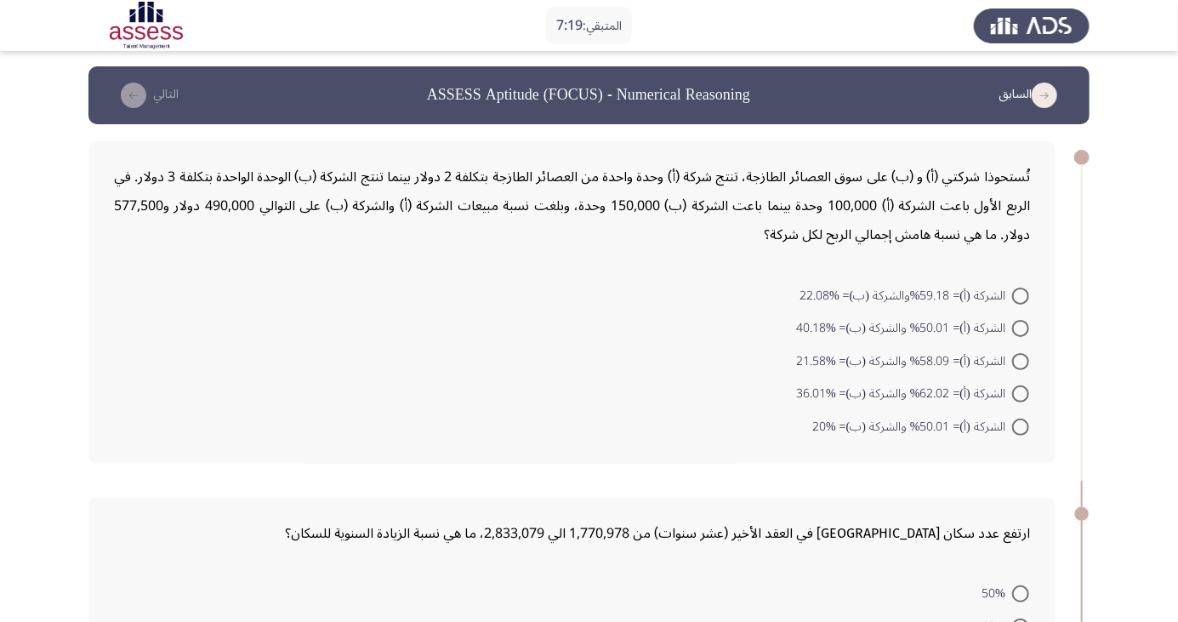
scroll to position [0, 0]
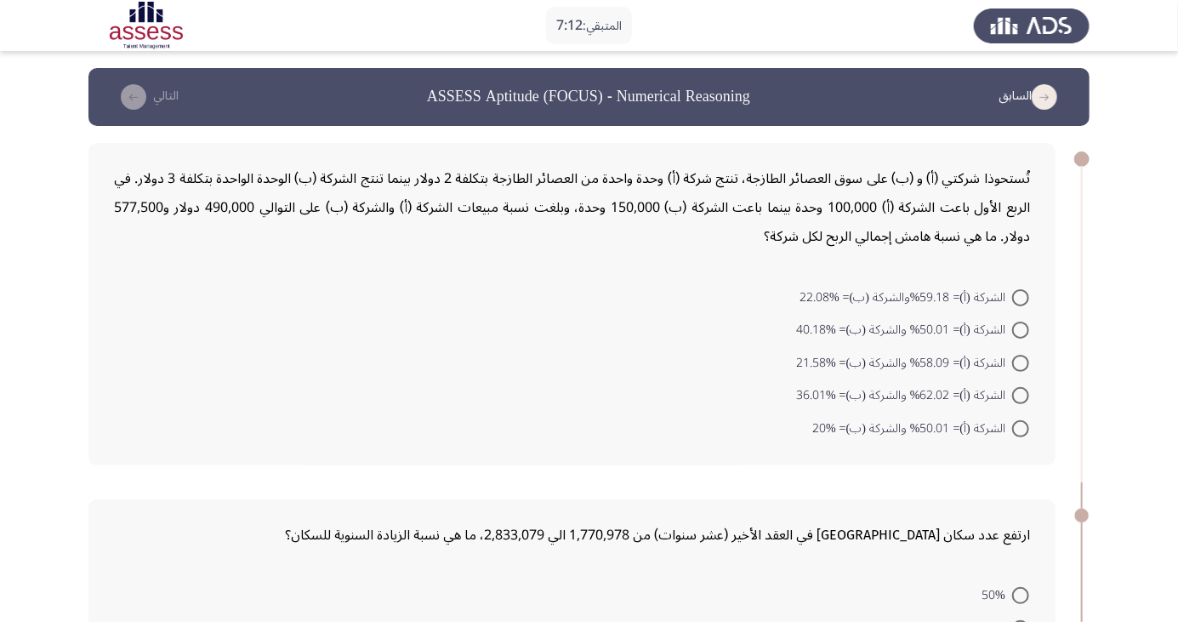
click at [1025, 347] on mat-radio-button "الشركة (أ)= 58.09% والشركة (ب)= %21.58" at bounding box center [912, 361] width 255 height 33
click at [1015, 332] on span at bounding box center [1020, 330] width 17 height 17
click at [1015, 332] on input "الشركة (أ)= 50.01% والشركة (ب)= %40.18" at bounding box center [1020, 330] width 17 height 17
radio input "true"
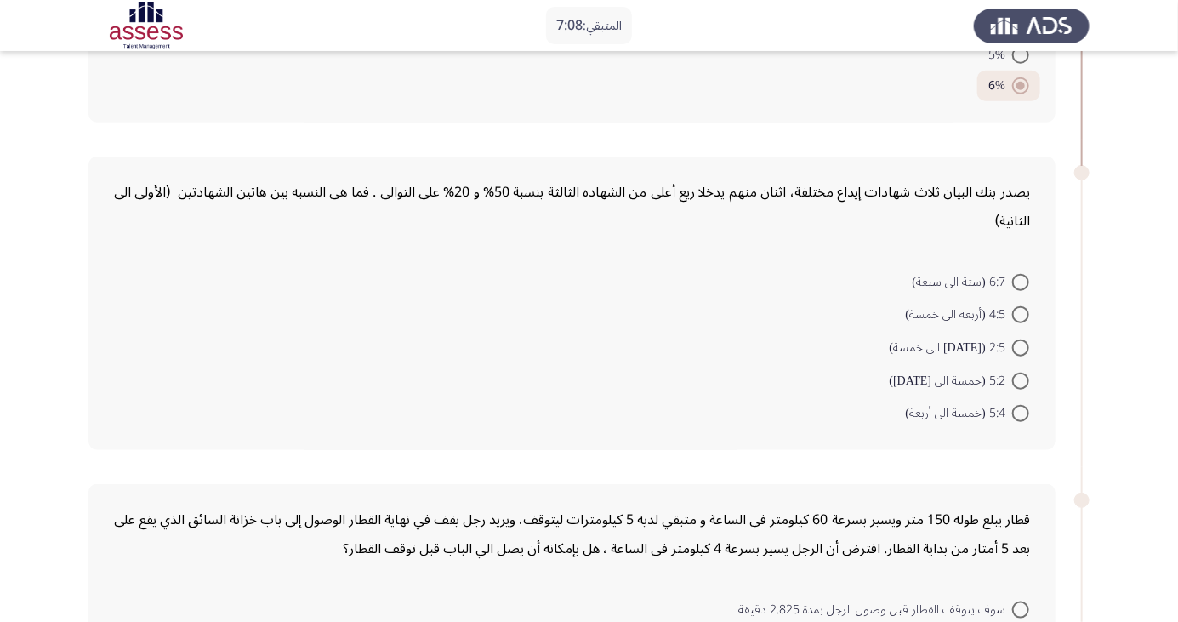
scroll to position [644, 0]
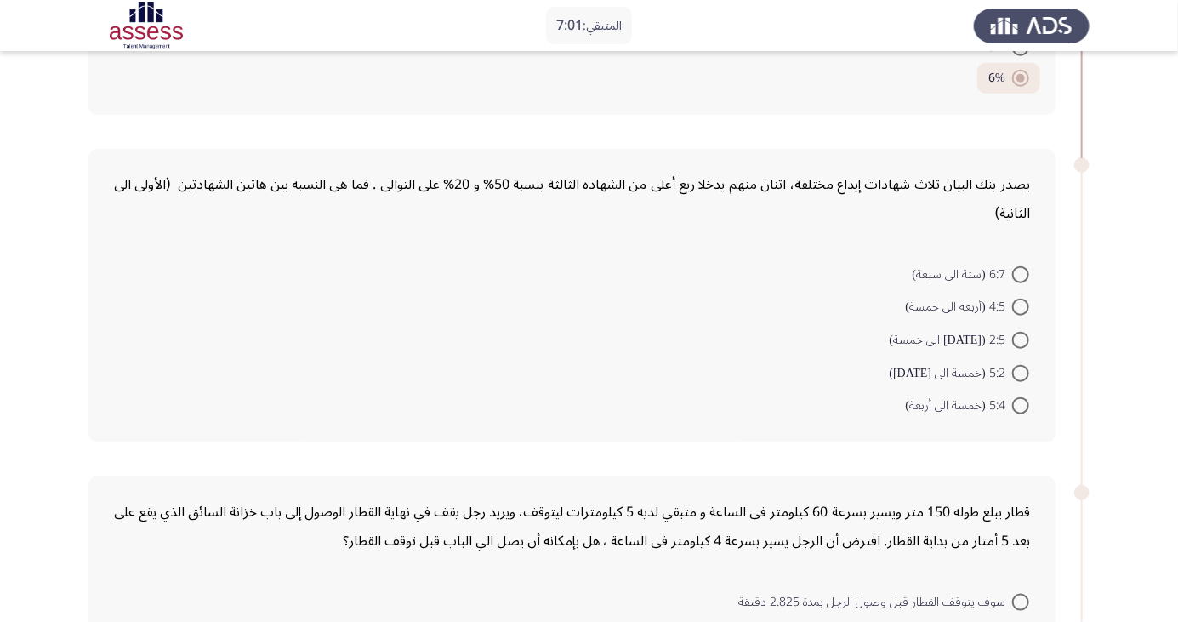
click at [1020, 311] on span at bounding box center [1020, 307] width 17 height 17
click at [1020, 311] on input "4:5 (أربعه الى خمسة)" at bounding box center [1020, 307] width 17 height 17
radio input "true"
click at [1016, 310] on span at bounding box center [1020, 305] width 17 height 17
click at [1016, 310] on input "4:5 (أربعه الى خمسة)" at bounding box center [1020, 305] width 17 height 17
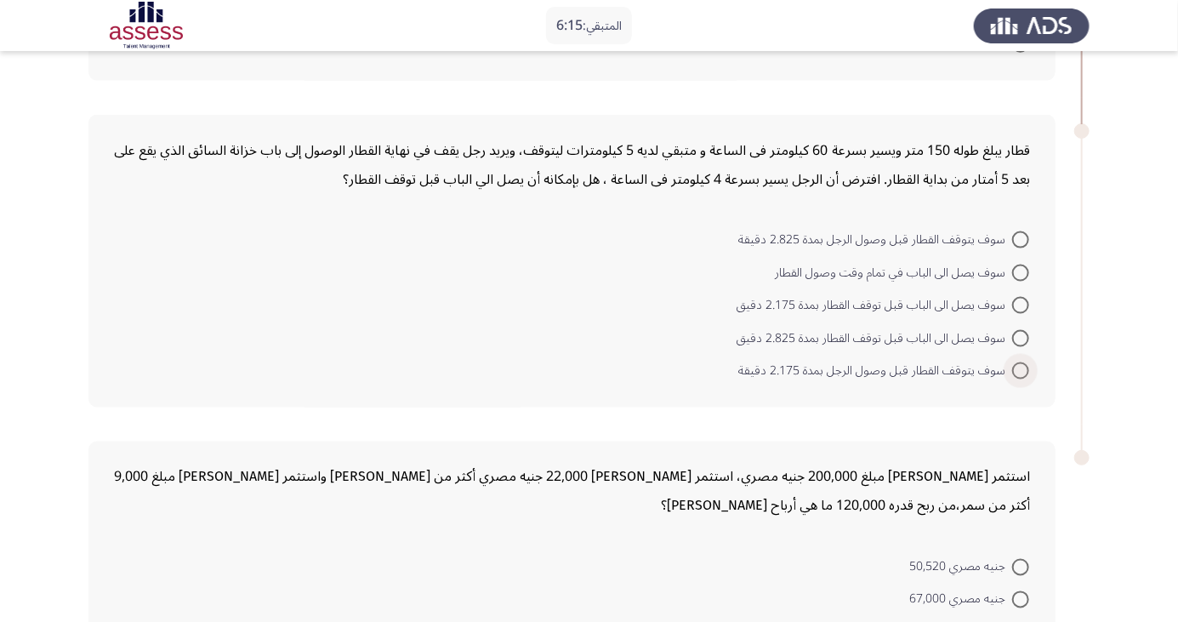
scroll to position [997, 0]
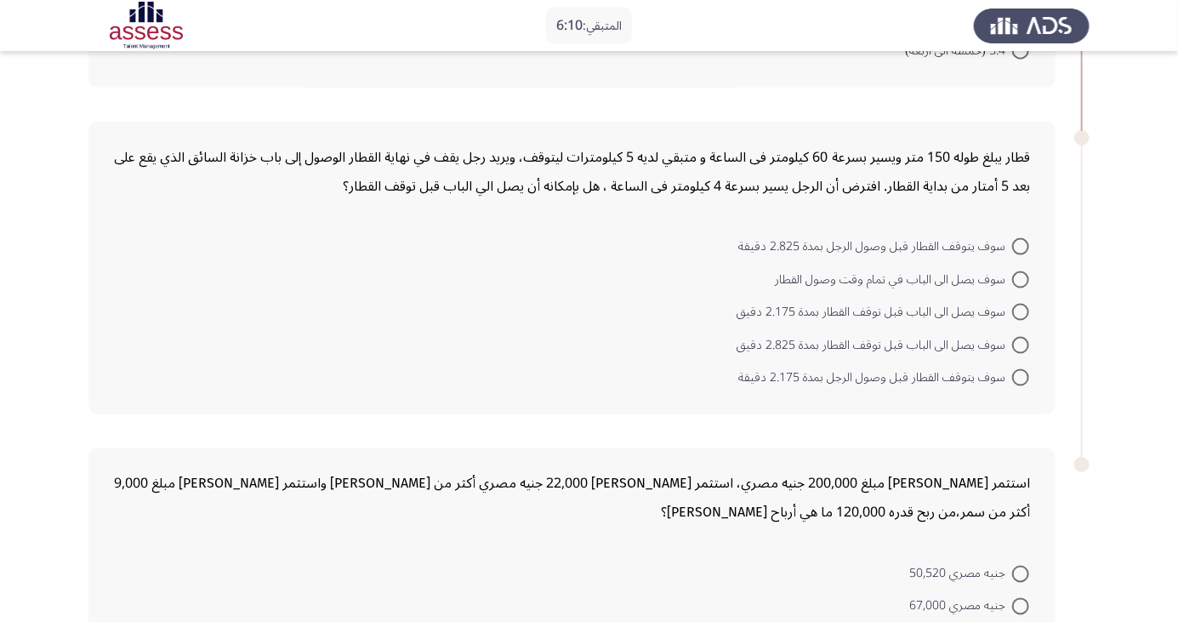
click at [1023, 296] on mat-radio-button "سوف يصل الى الباب قبل توقف القطار بمدة 2.175 دقيق" at bounding box center [883, 311] width 315 height 33
click at [1014, 282] on span at bounding box center [1020, 279] width 17 height 17
click at [1014, 282] on input "سوف يصل الى الباب في تمام وقت وصول القطار" at bounding box center [1020, 279] width 17 height 17
radio input "true"
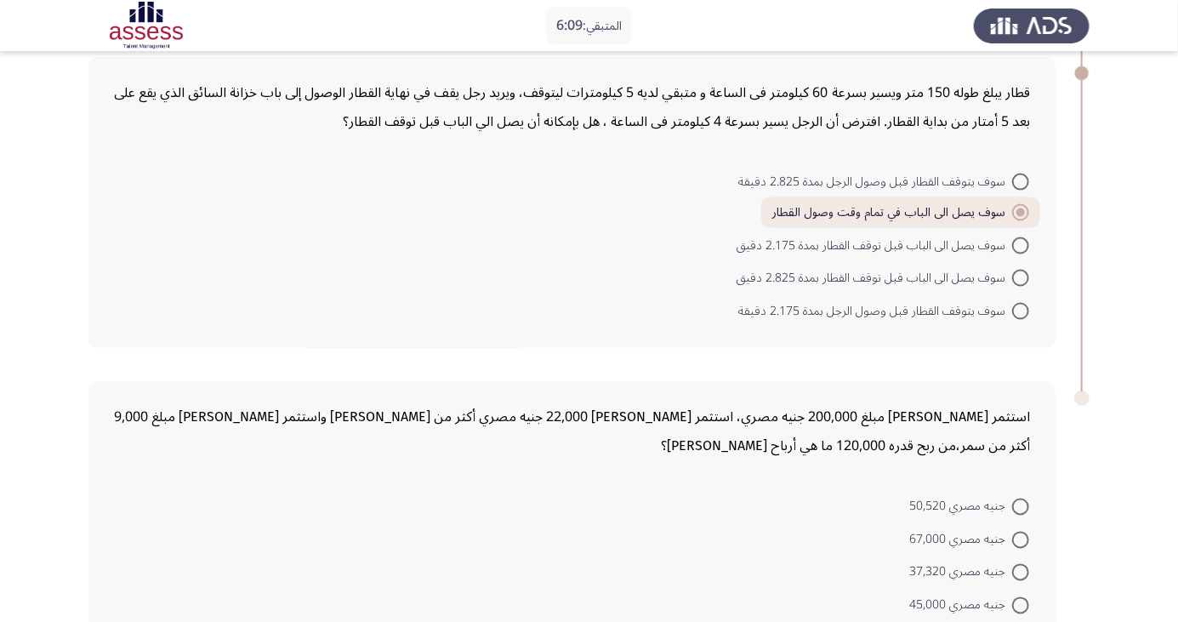
scroll to position [1115, 0]
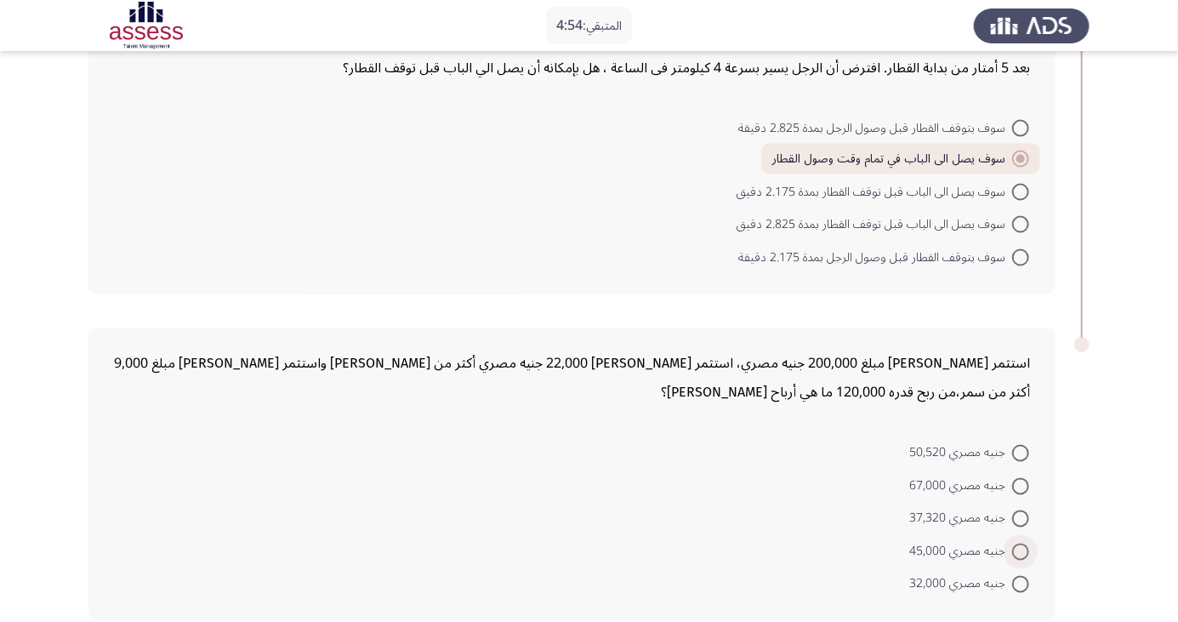
click at [1014, 552] on span at bounding box center [1020, 552] width 17 height 17
click at [1014, 552] on input "جنيه مصري 45,000" at bounding box center [1020, 552] width 17 height 17
radio input "true"
click at [989, 521] on span "جنيه مصري 37,320" at bounding box center [960, 520] width 103 height 20
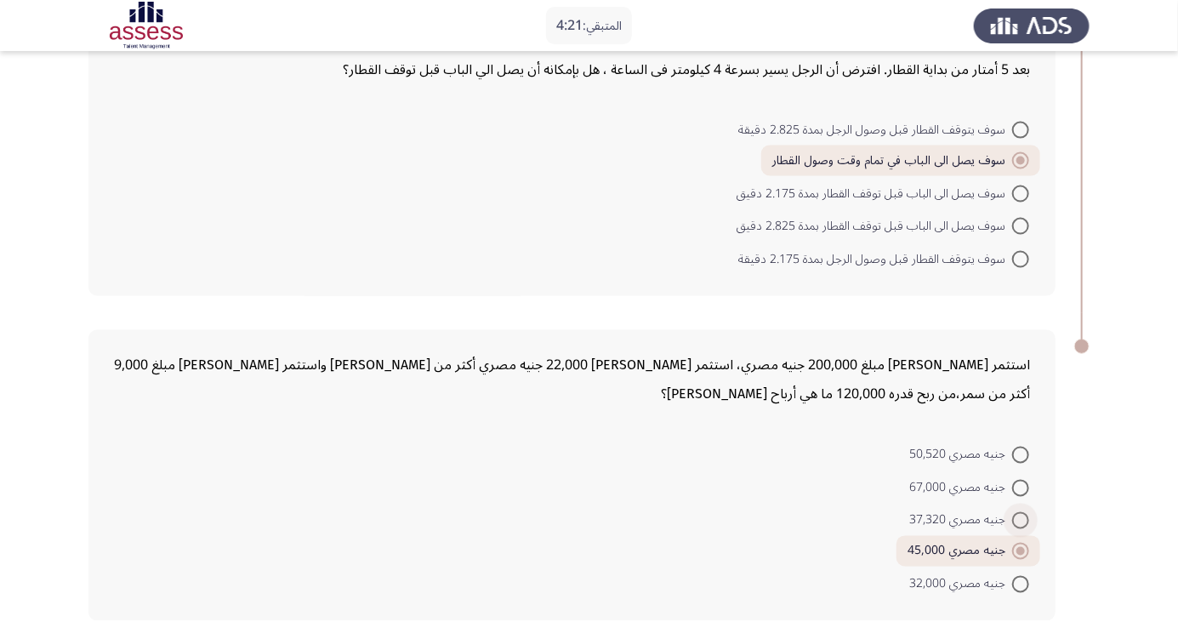
click at [1012, 521] on input "جنيه مصري 37,320" at bounding box center [1020, 520] width 17 height 17
radio input "true"
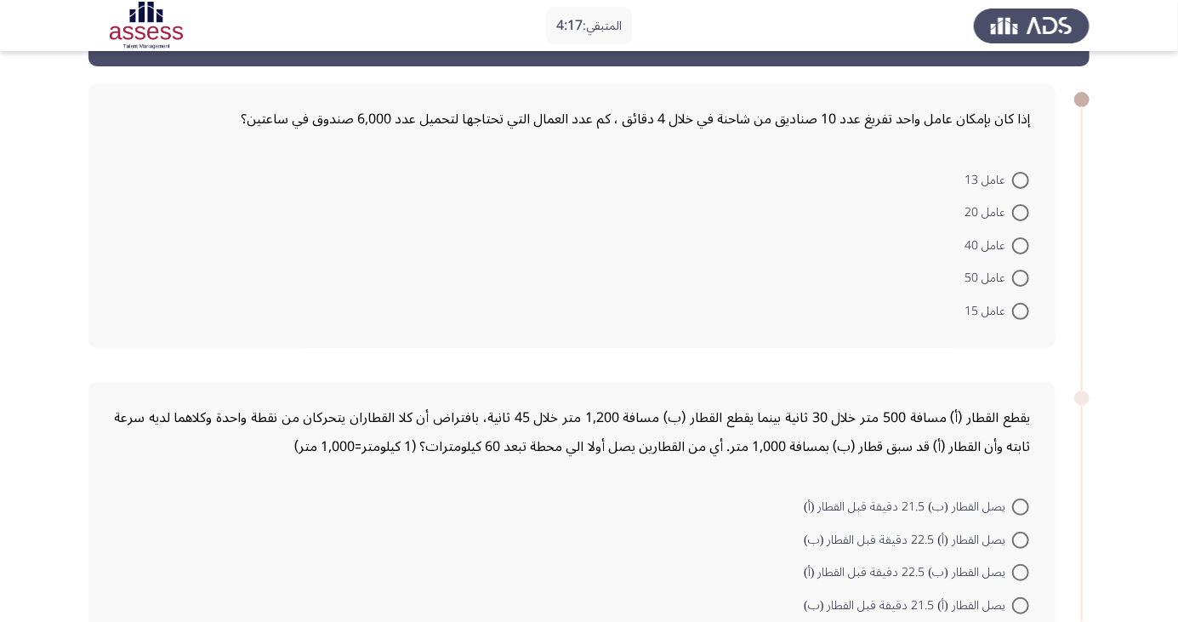
scroll to position [59, 0]
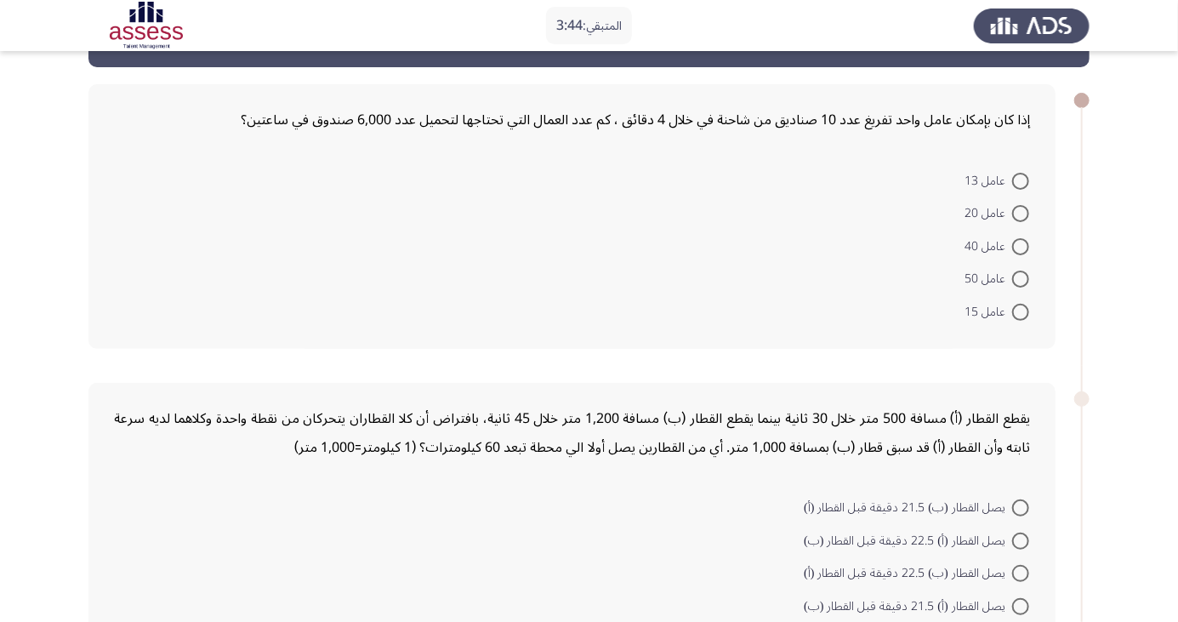
click at [1021, 180] on span at bounding box center [1020, 181] width 17 height 17
click at [1021, 180] on input "عامل 13" at bounding box center [1020, 181] width 17 height 17
radio input "true"
click at [1017, 283] on span at bounding box center [1020, 277] width 17 height 17
click at [1017, 283] on input "عامل 50" at bounding box center [1020, 277] width 17 height 17
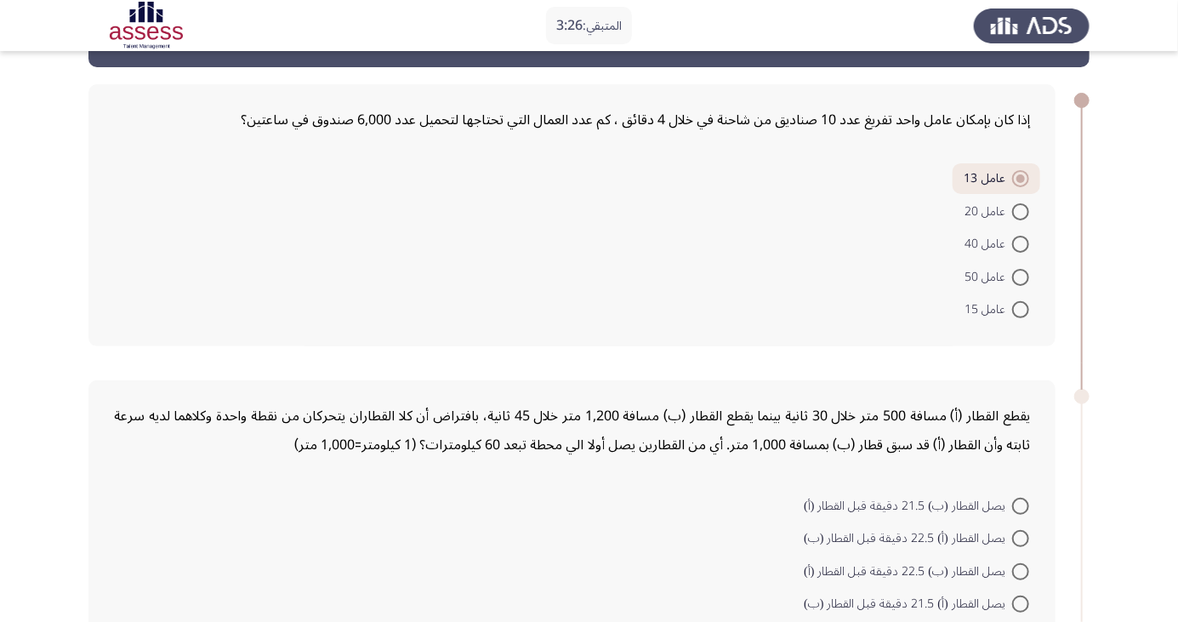
radio input "true"
click at [1021, 245] on span at bounding box center [1020, 246] width 17 height 17
click at [1021, 245] on input "عامل 40" at bounding box center [1020, 246] width 17 height 17
radio input "true"
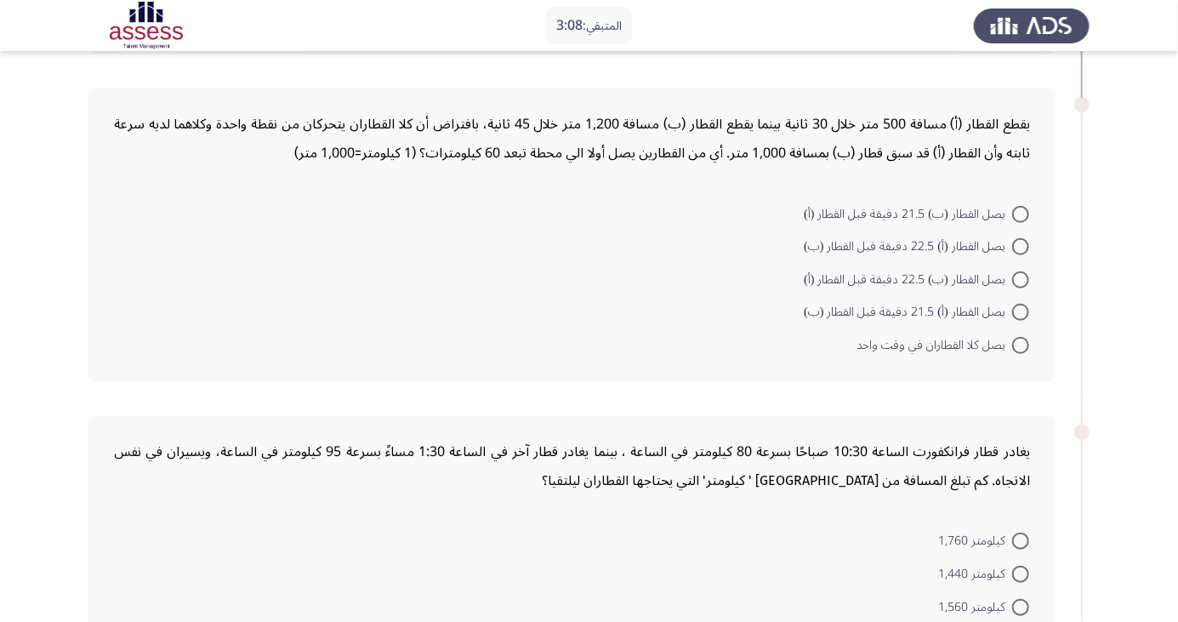
scroll to position [329, 0]
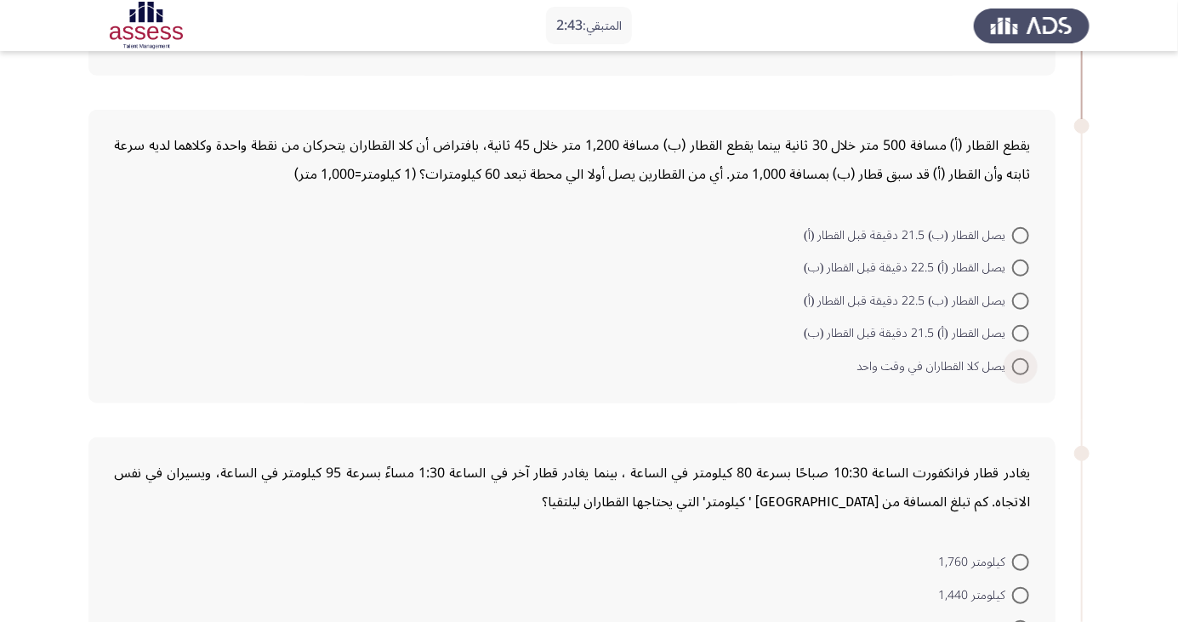
click at [1015, 371] on span at bounding box center [1020, 366] width 17 height 17
click at [1015, 371] on input "يصل كلا القطاران في وقت واحد" at bounding box center [1020, 366] width 17 height 17
radio input "true"
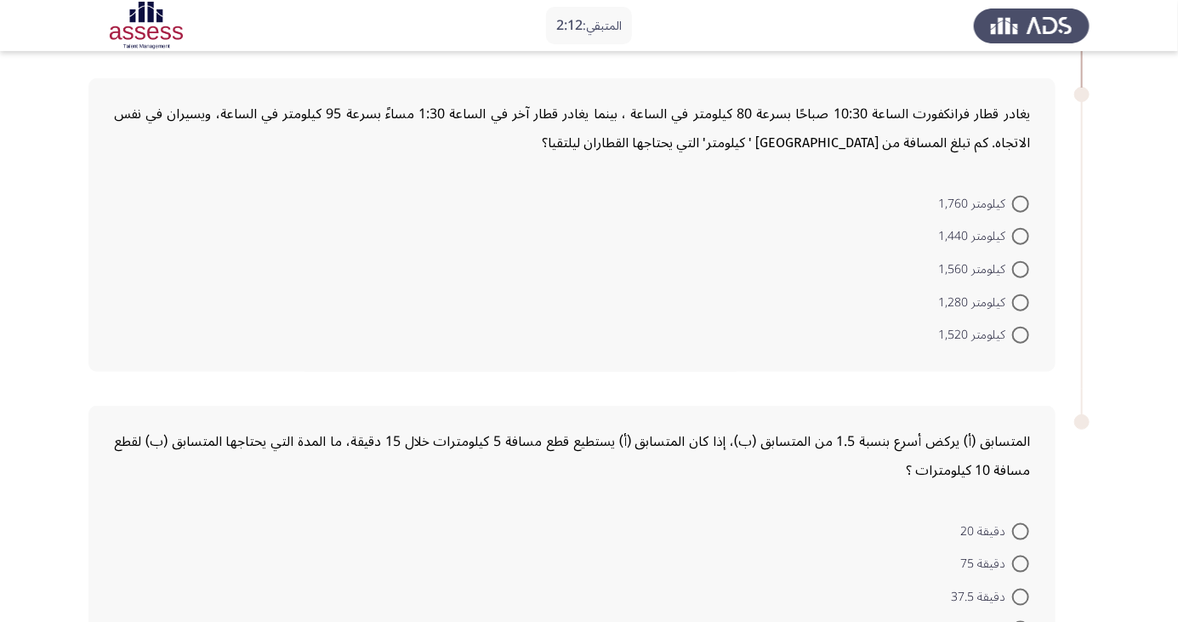
scroll to position [681, 0]
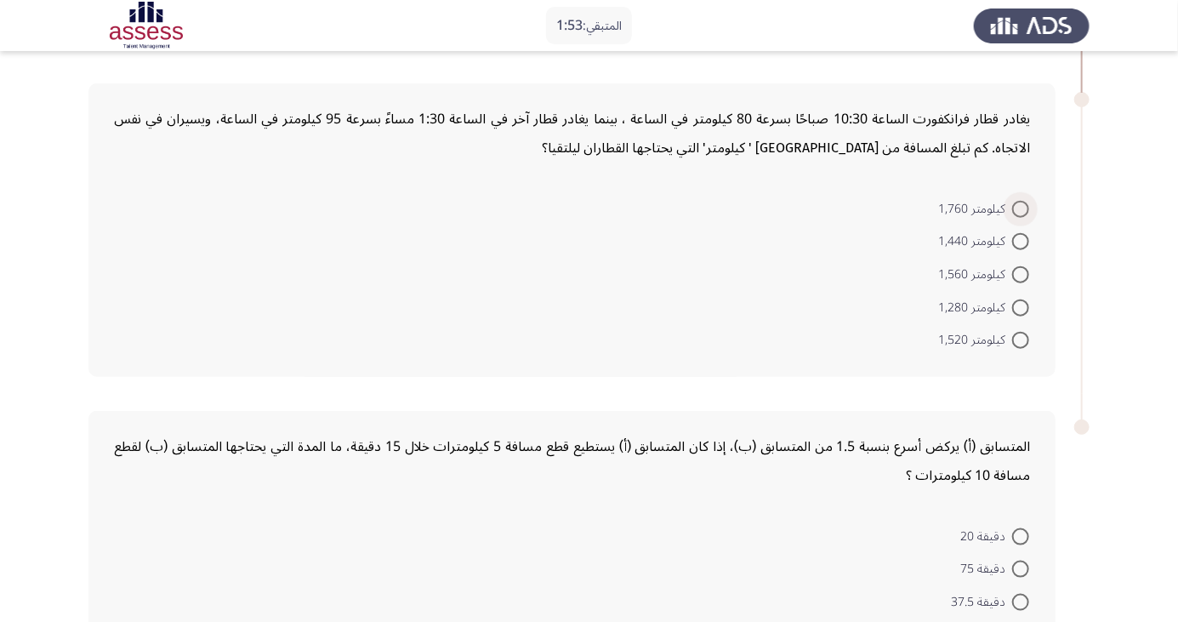
click at [1015, 210] on span at bounding box center [1020, 209] width 17 height 17
click at [1015, 210] on input "كيلومتر 1,760" at bounding box center [1020, 209] width 17 height 17
radio input "true"
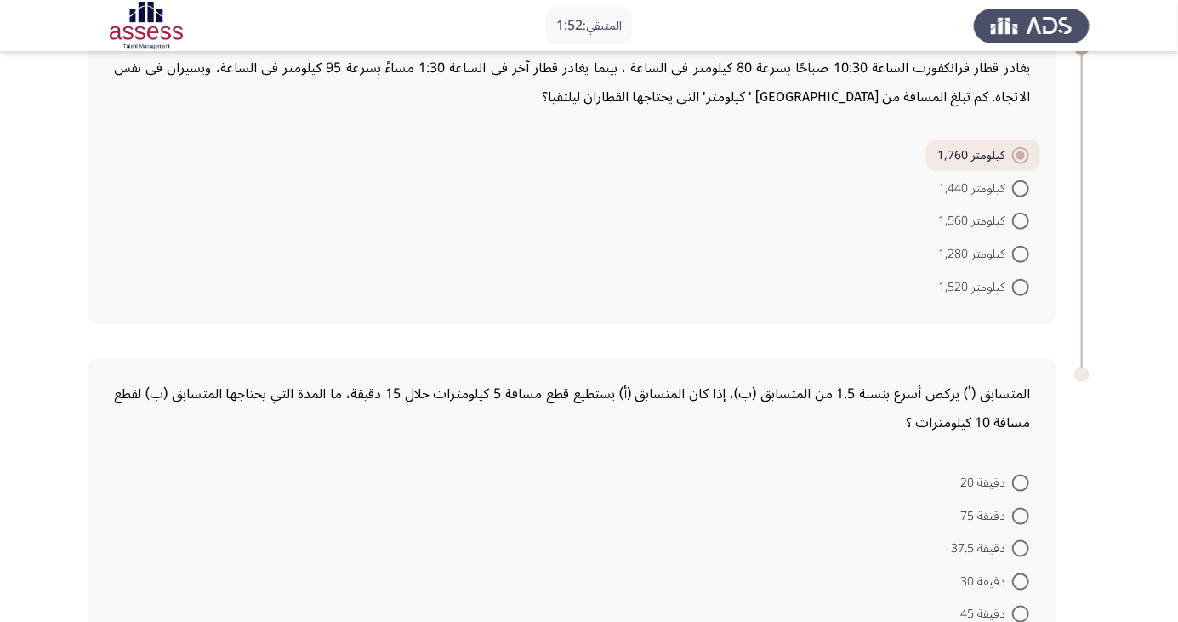
scroll to position [762, 0]
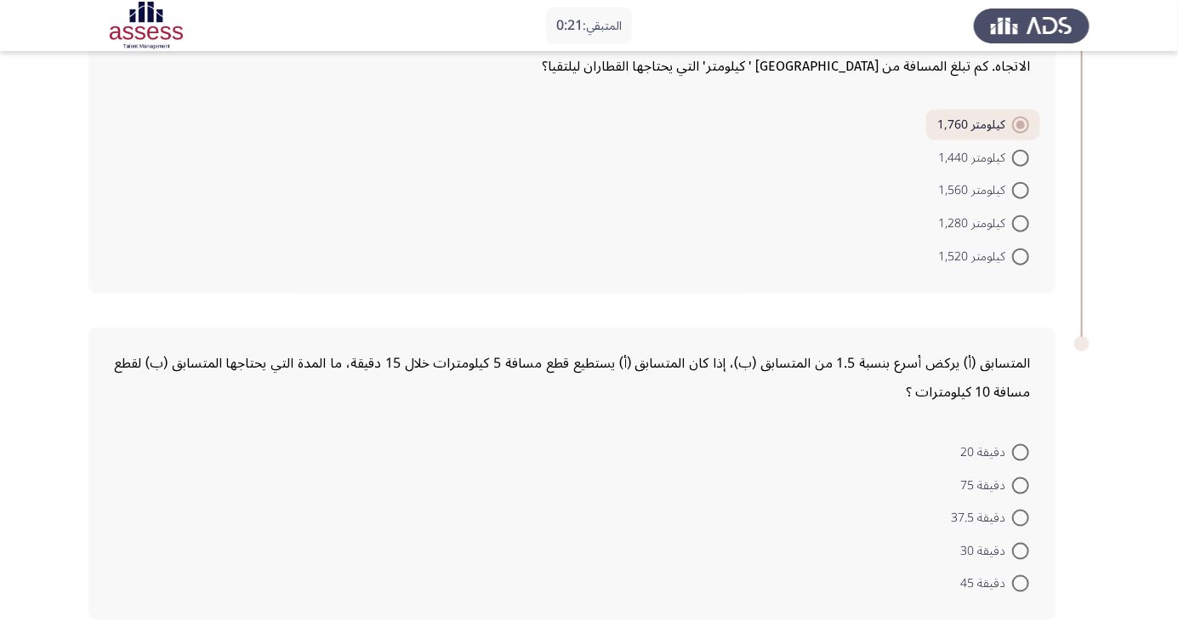
click at [1021, 581] on span at bounding box center [1020, 583] width 17 height 17
click at [1021, 581] on input "دقيقة 45" at bounding box center [1020, 583] width 17 height 17
radio input "true"
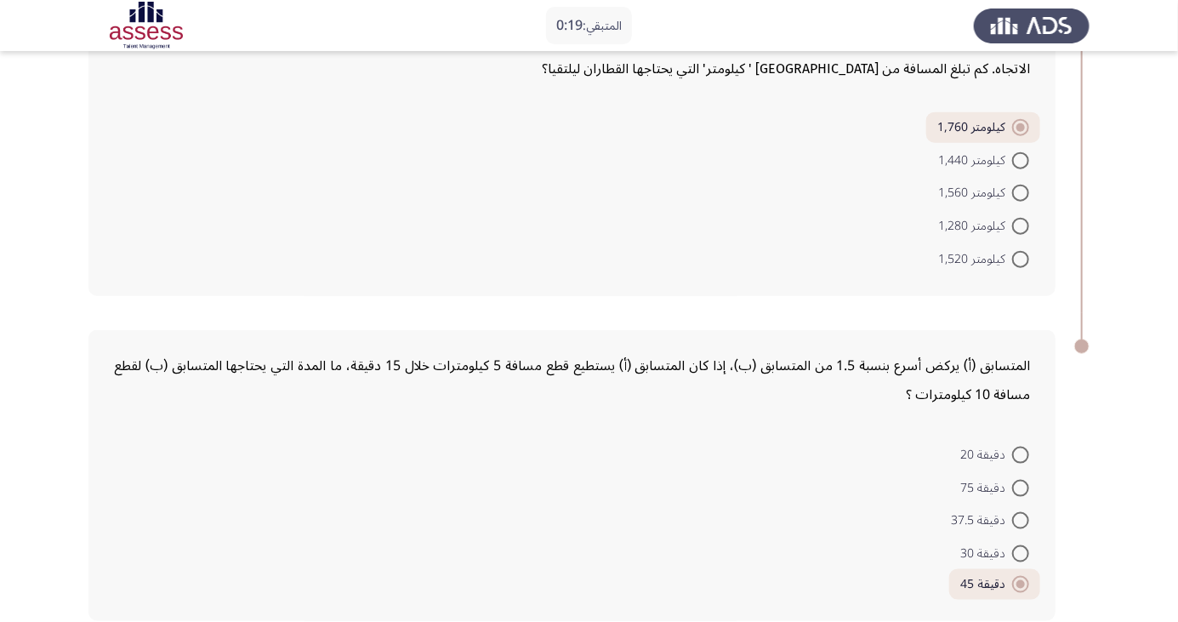
click at [997, 529] on span "دقيقة 37.5" at bounding box center [981, 520] width 61 height 20
click at [1012, 529] on input "دقيقة 37.5" at bounding box center [1020, 520] width 17 height 17
radio input "true"
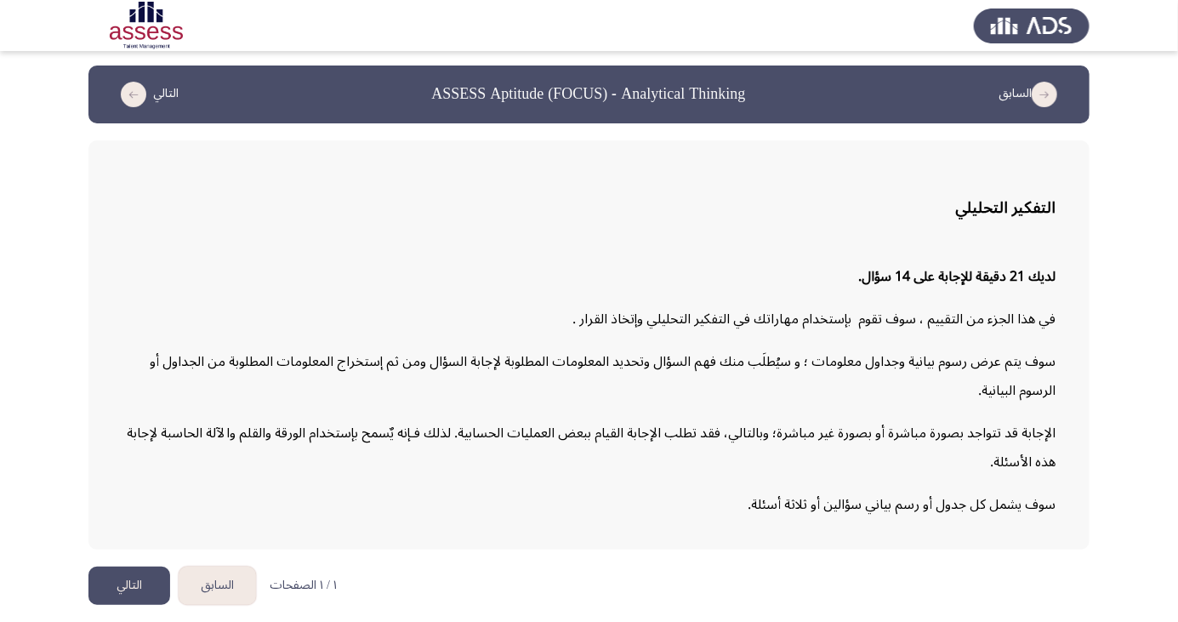
scroll to position [63, 0]
click at [129, 594] on button "التالي" at bounding box center [129, 586] width 82 height 38
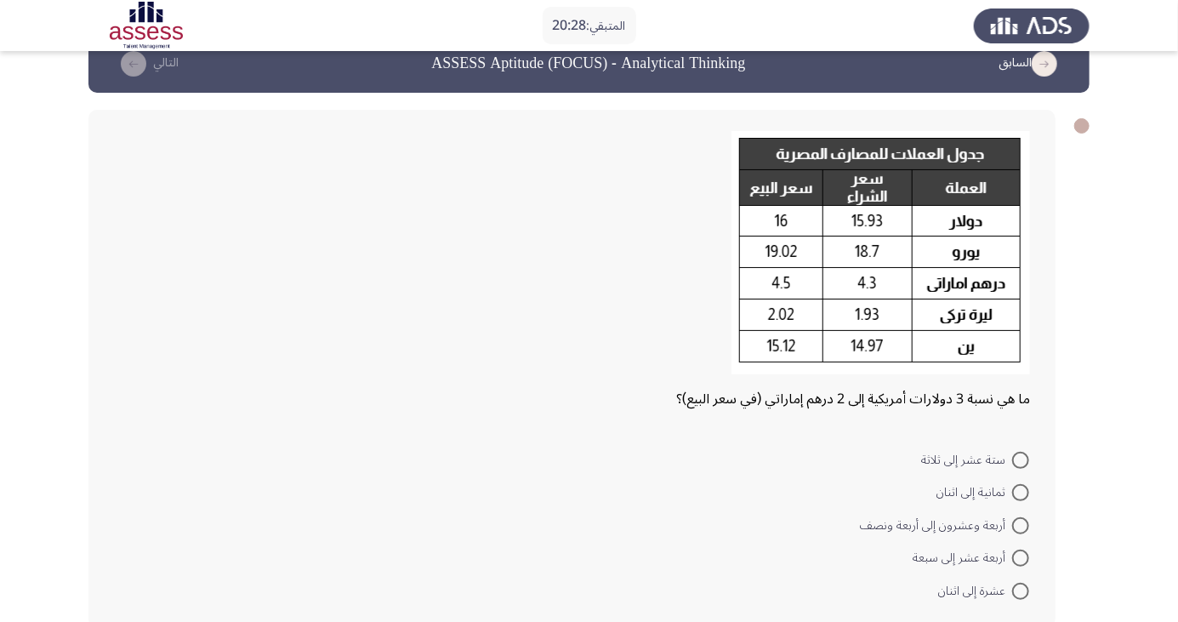
scroll to position [42, 0]
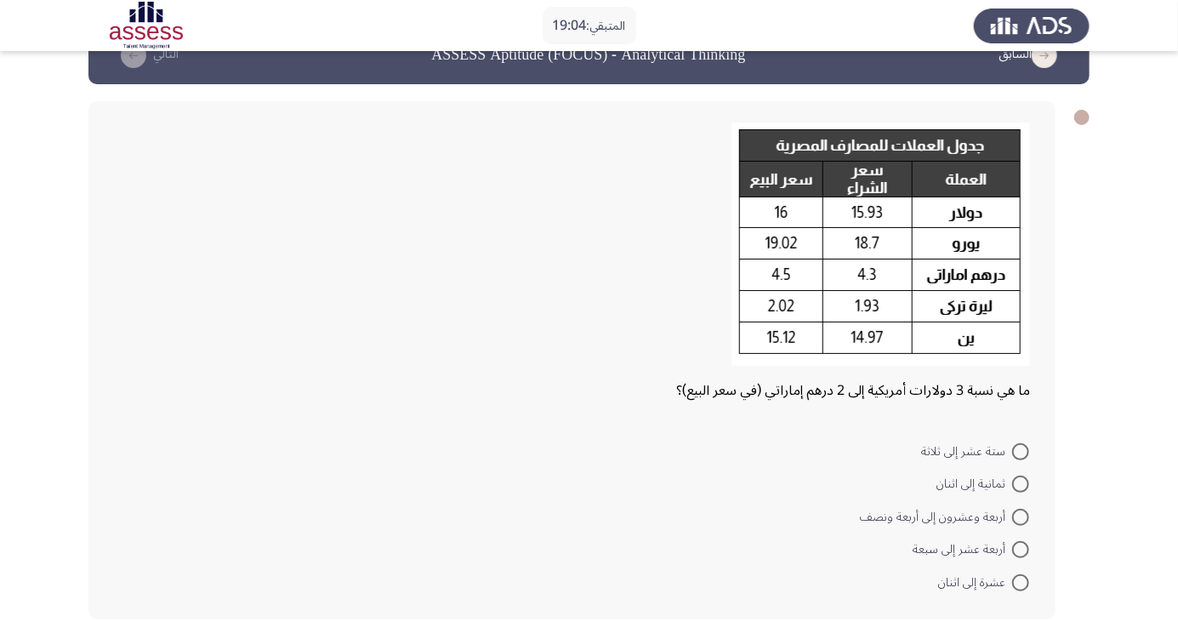
click at [926, 525] on span "أربعة وعشرون إلى أربعة ونصف" at bounding box center [936, 517] width 152 height 20
click at [1012, 525] on input "أربعة وعشرون إلى أربعة ونصف" at bounding box center [1020, 517] width 17 height 17
radio input "true"
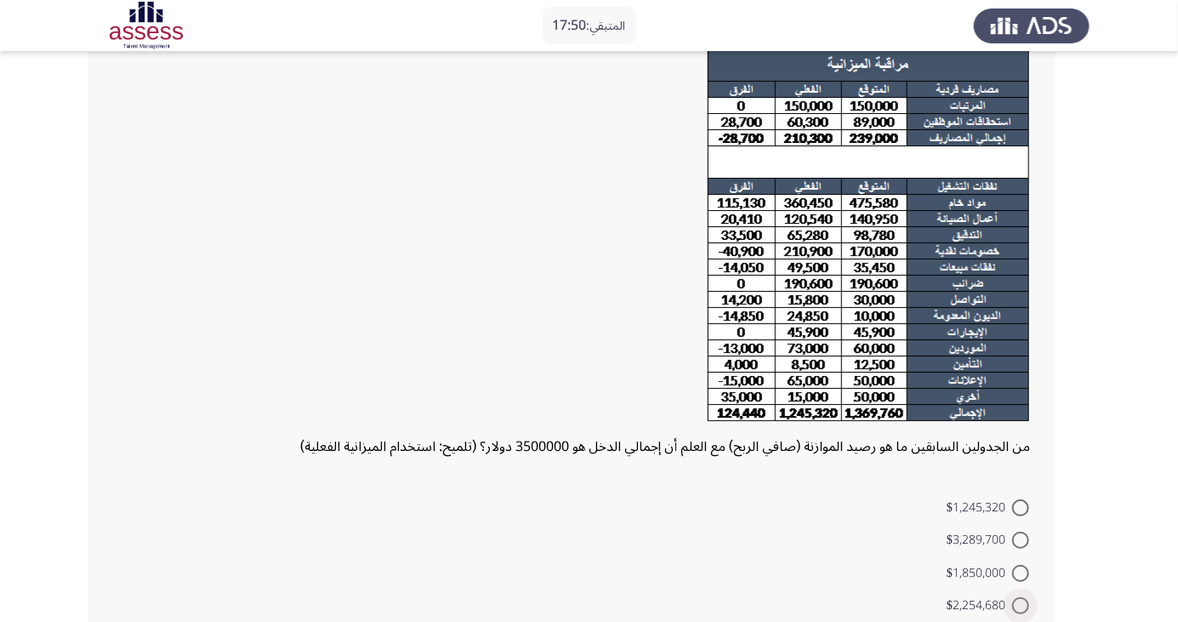
scroll to position [147, 0]
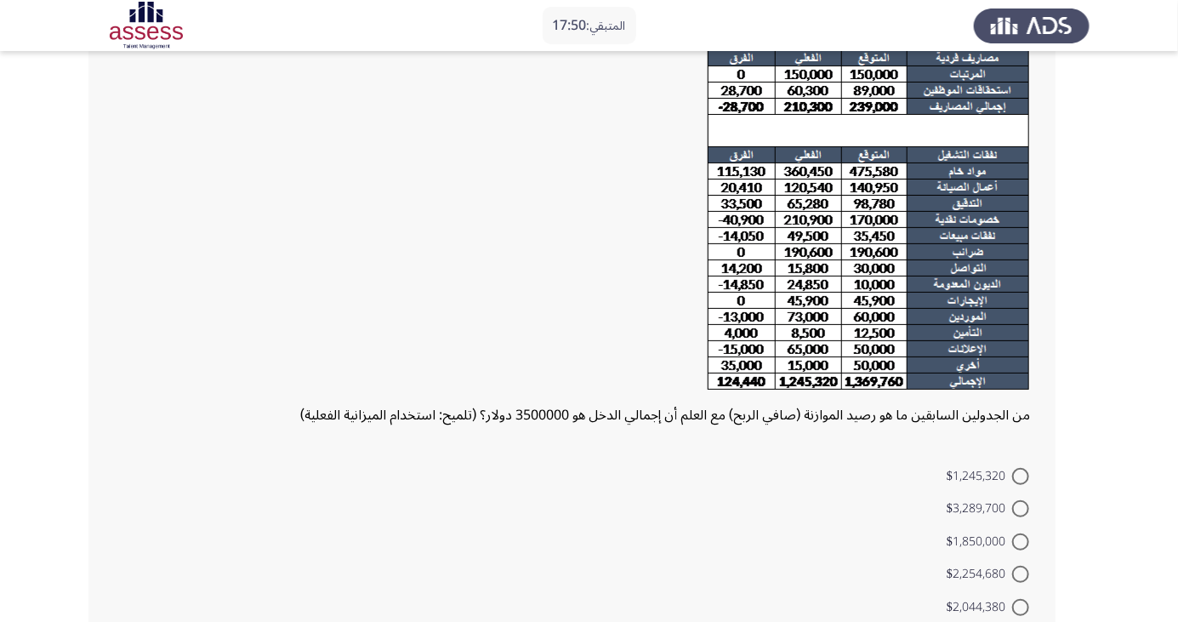
click at [992, 532] on span "$1,850,000" at bounding box center [980, 542] width 66 height 20
click at [1012, 533] on input "$1,850,000" at bounding box center [1020, 541] width 17 height 17
radio input "true"
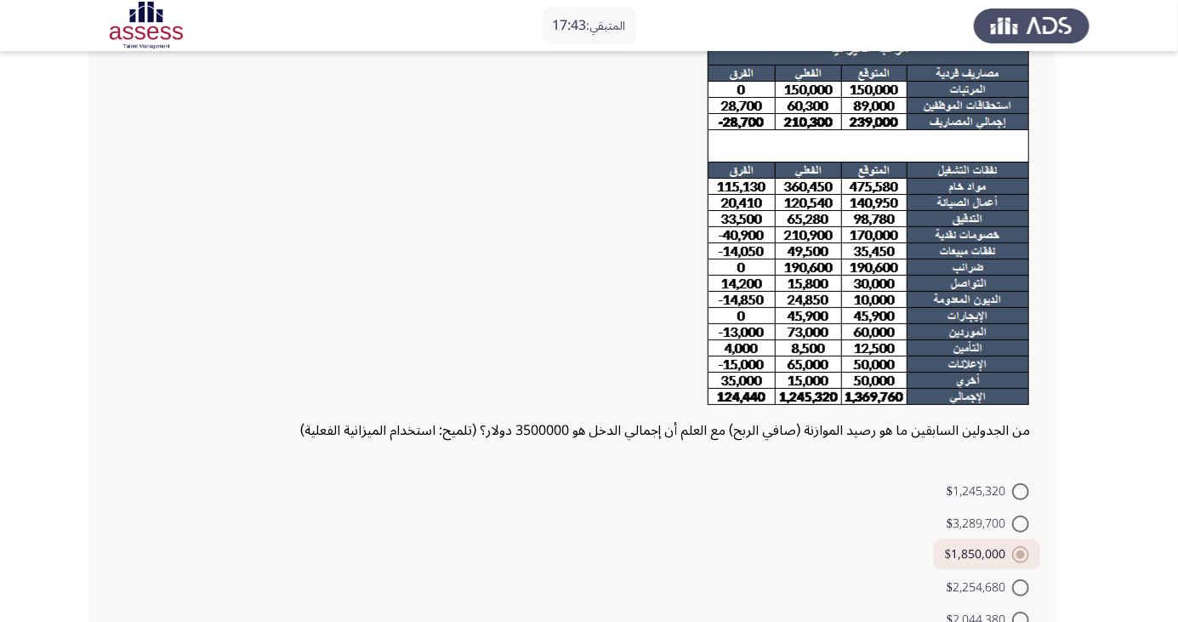
scroll to position [123, 0]
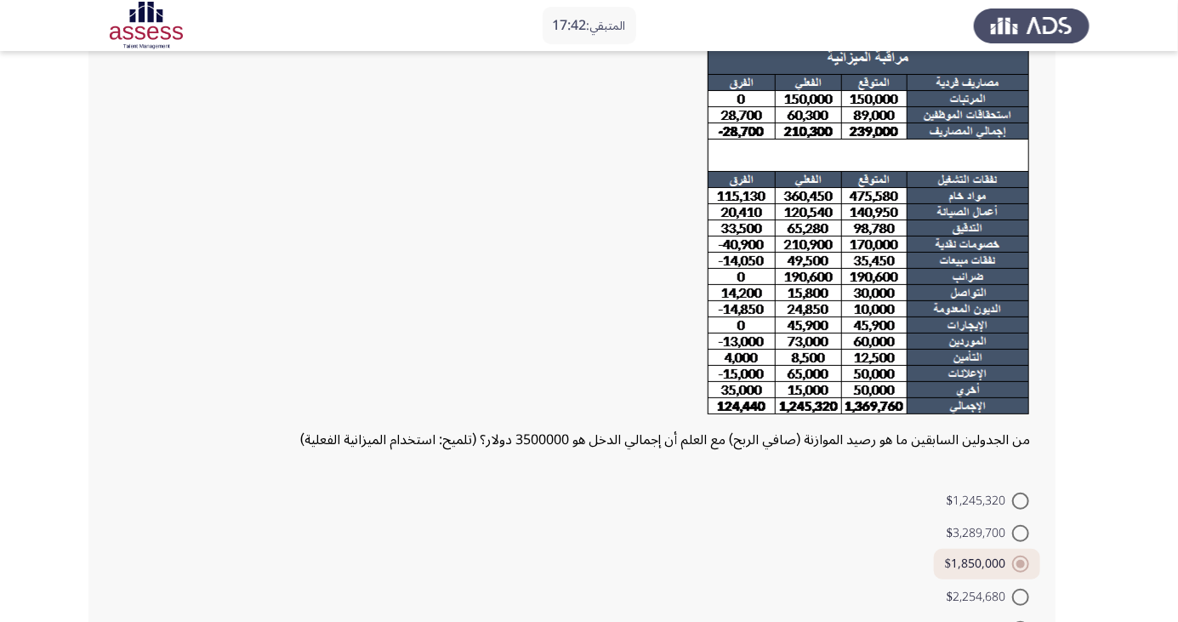
click at [979, 535] on span "$3,289,700" at bounding box center [980, 533] width 66 height 20
click at [1012, 535] on input "$3,289,700" at bounding box center [1020, 533] width 17 height 17
radio input "true"
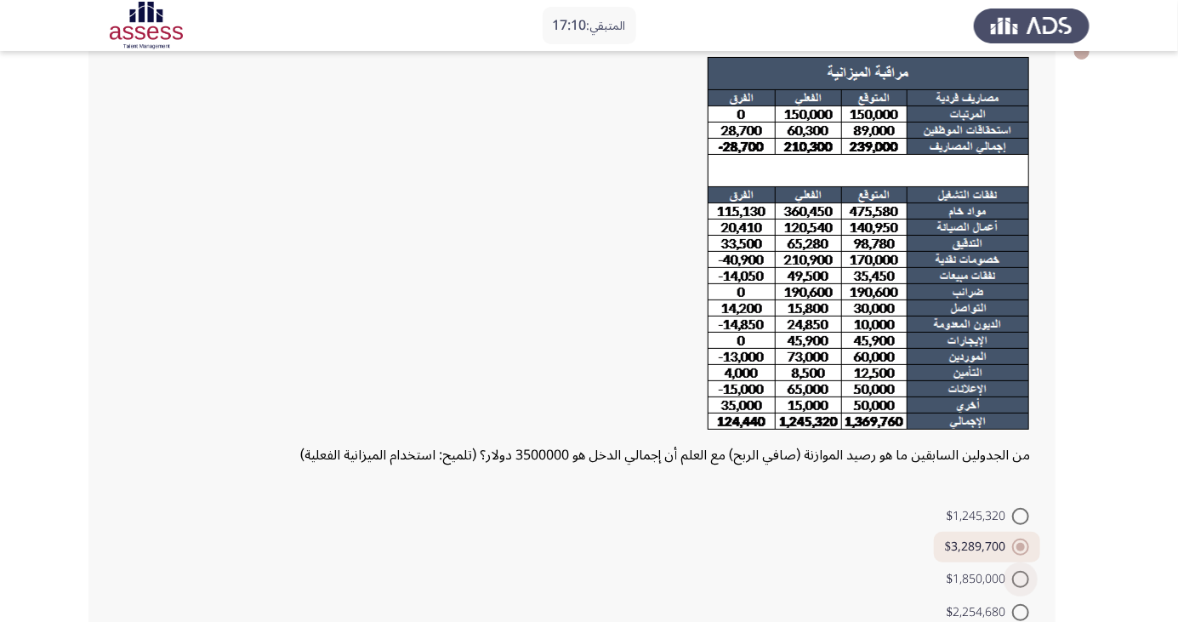
scroll to position [170, 0]
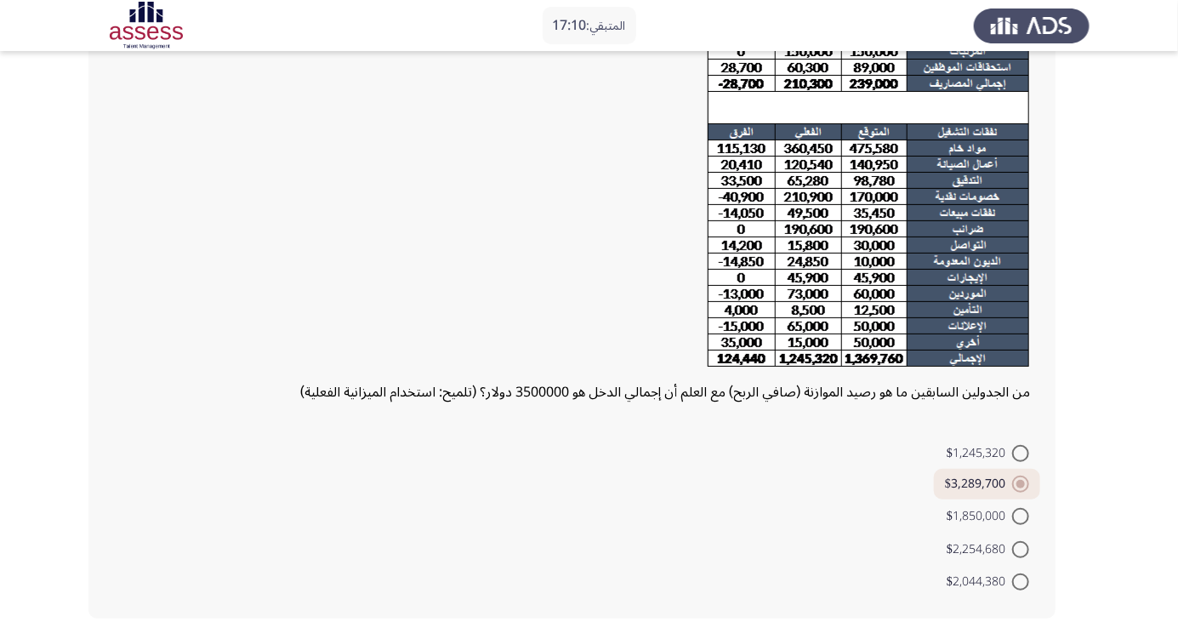
click at [1013, 510] on span at bounding box center [1020, 516] width 17 height 17
click at [1013, 510] on input "$1,850,000" at bounding box center [1020, 516] width 17 height 17
radio input "true"
click at [989, 493] on span "$3,289,700" at bounding box center [980, 486] width 66 height 20
click at [1012, 493] on input "$3,289,700" at bounding box center [1020, 485] width 17 height 17
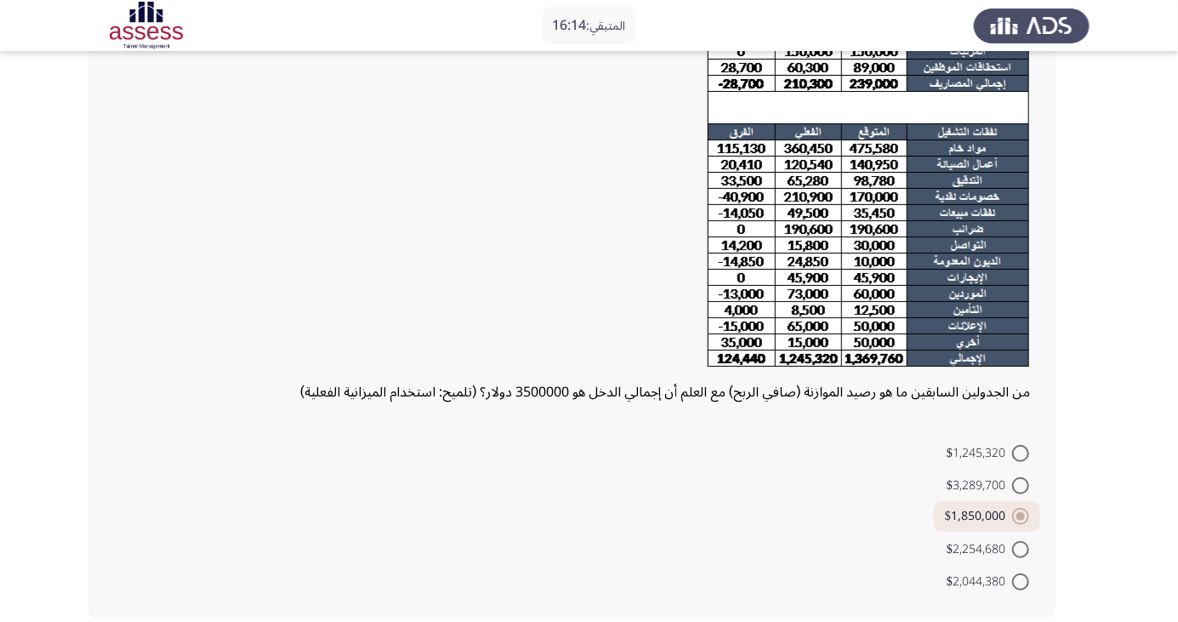
radio input "true"
click at [998, 459] on span "$1,245,320" at bounding box center [980, 453] width 66 height 20
click at [1012, 459] on input "$1,245,320" at bounding box center [1020, 453] width 17 height 17
radio input "true"
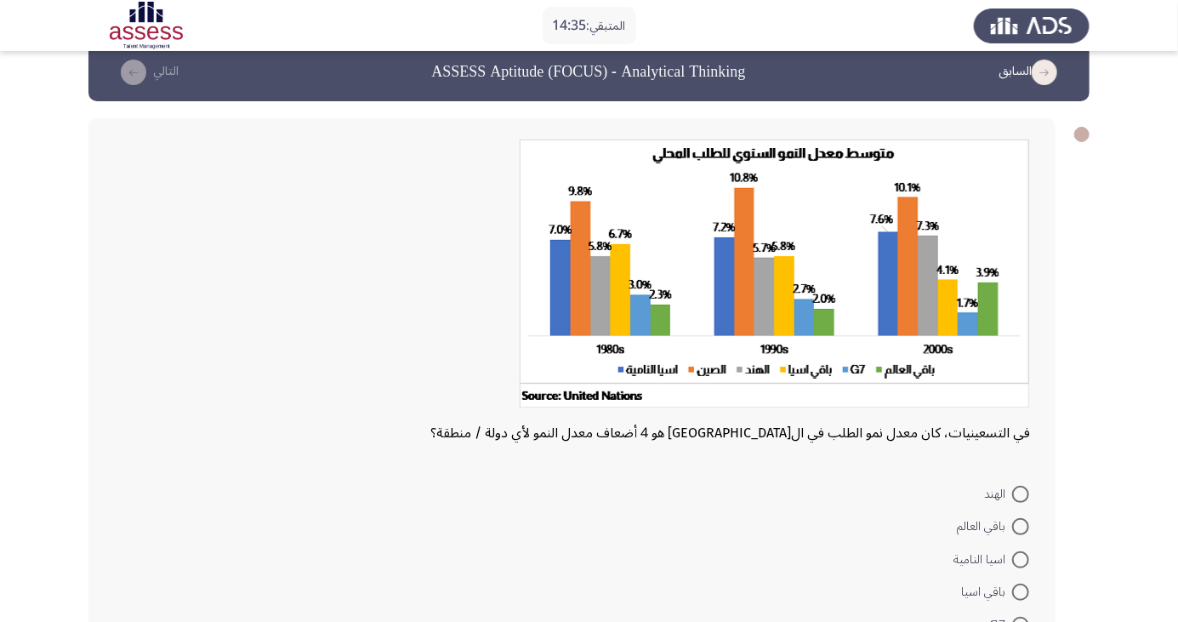
scroll to position [24, 0]
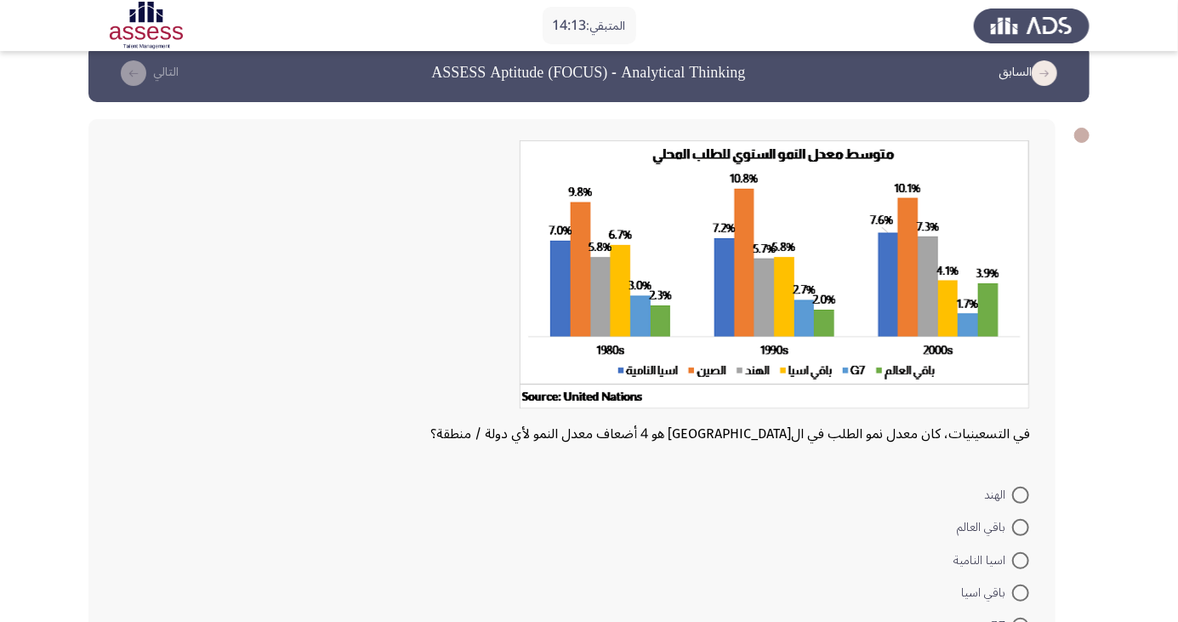
click at [1020, 621] on span at bounding box center [1020, 626] width 17 height 17
click at [1020, 621] on input "G7" at bounding box center [1020, 626] width 17 height 17
radio input "true"
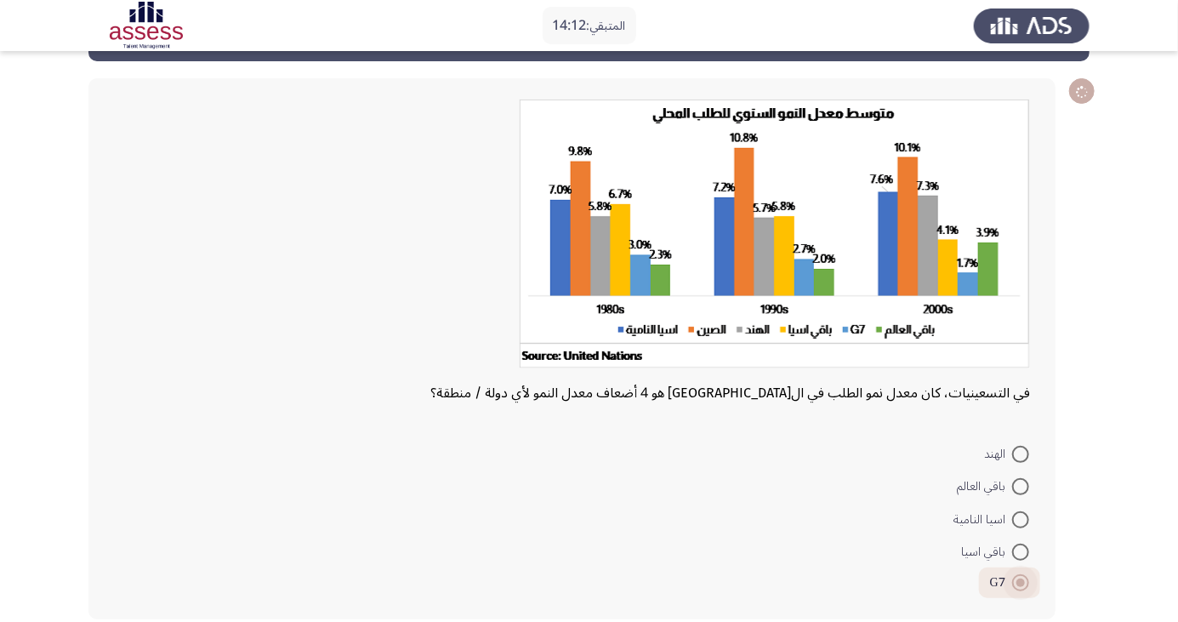
scroll to position [66, 0]
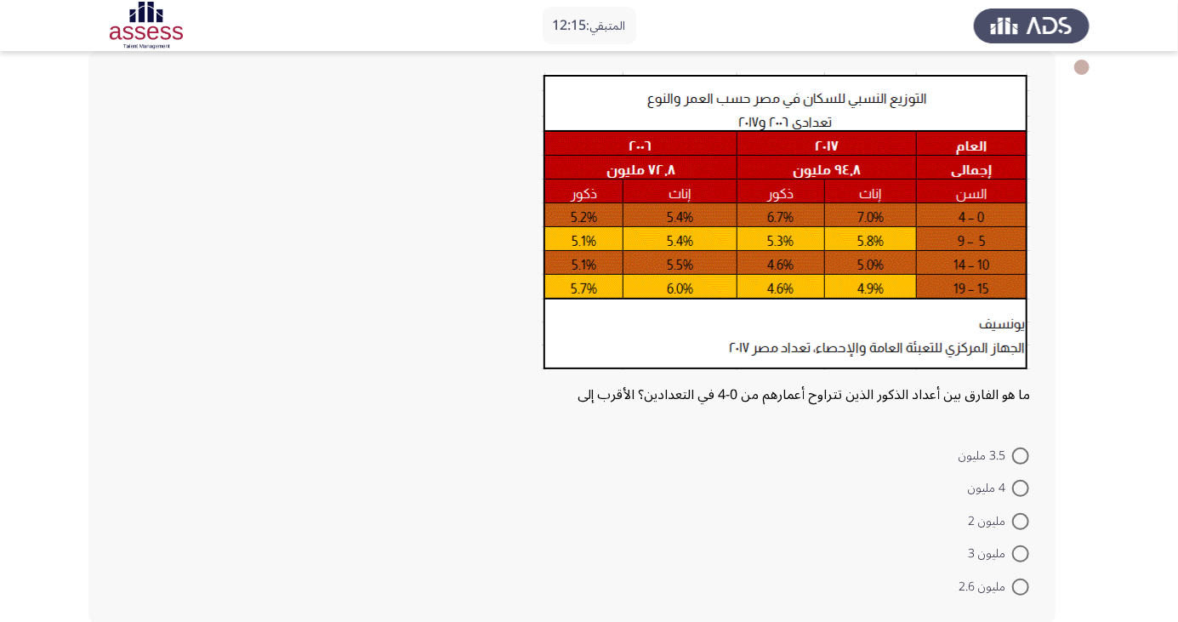
scroll to position [96, 0]
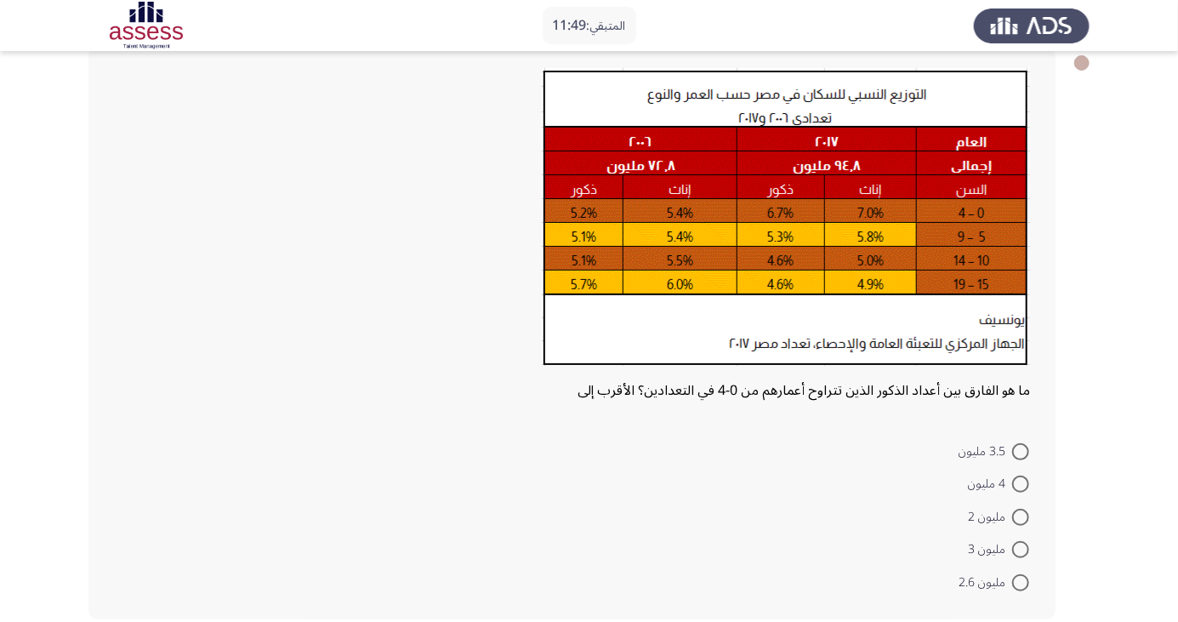
click at [1014, 550] on span at bounding box center [1020, 549] width 17 height 17
click at [1014, 550] on input "مليون 3" at bounding box center [1020, 549] width 17 height 17
radio input "true"
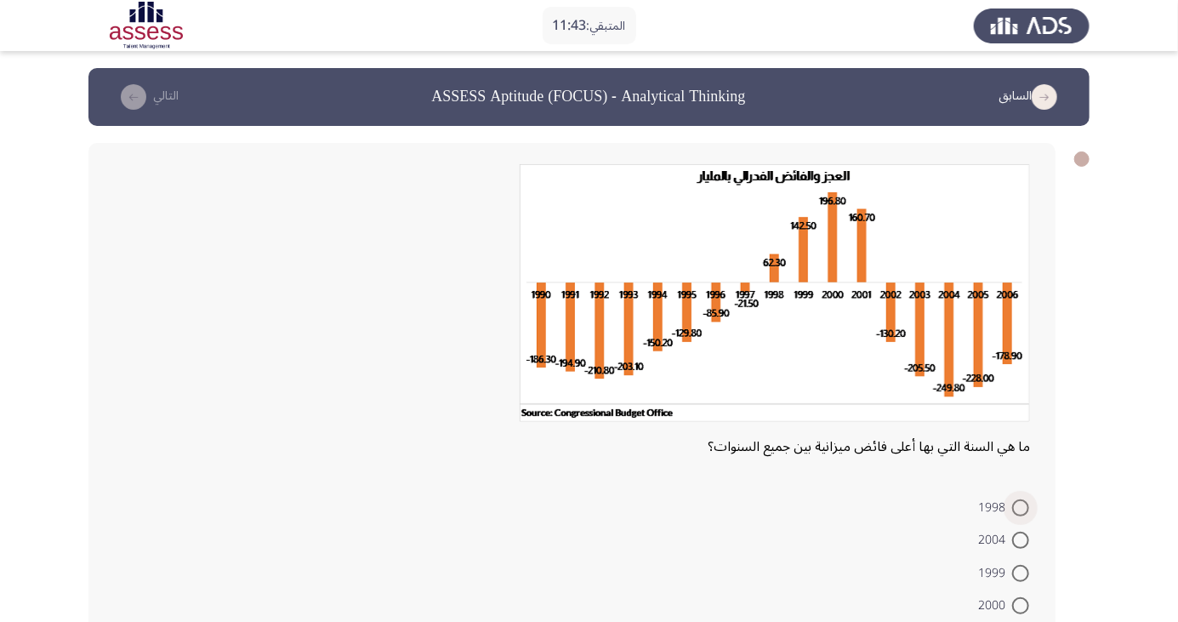
scroll to position [56, 0]
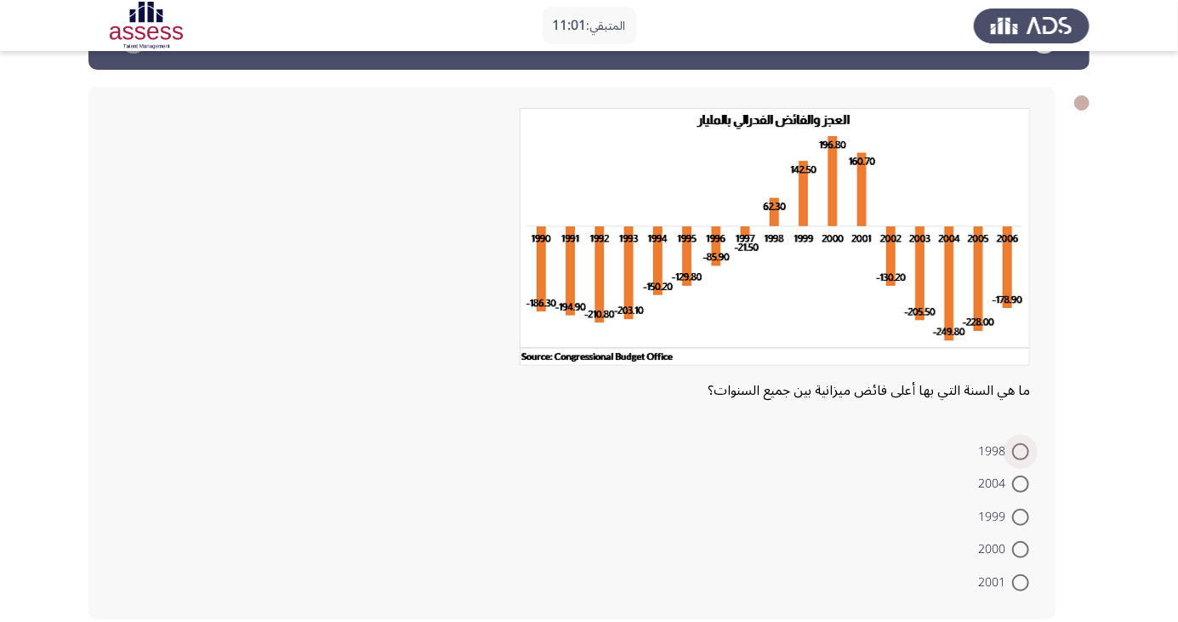
click at [1021, 450] on span at bounding box center [1020, 451] width 17 height 17
click at [1021, 450] on input "1998" at bounding box center [1020, 451] width 17 height 17
radio input "true"
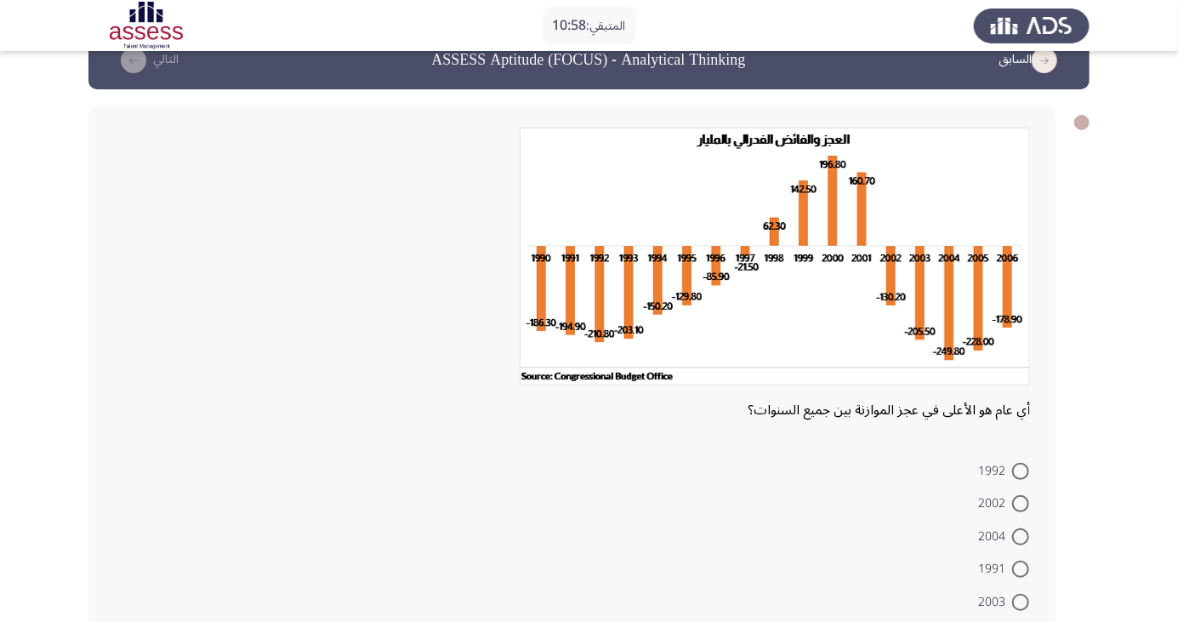
scroll to position [56, 0]
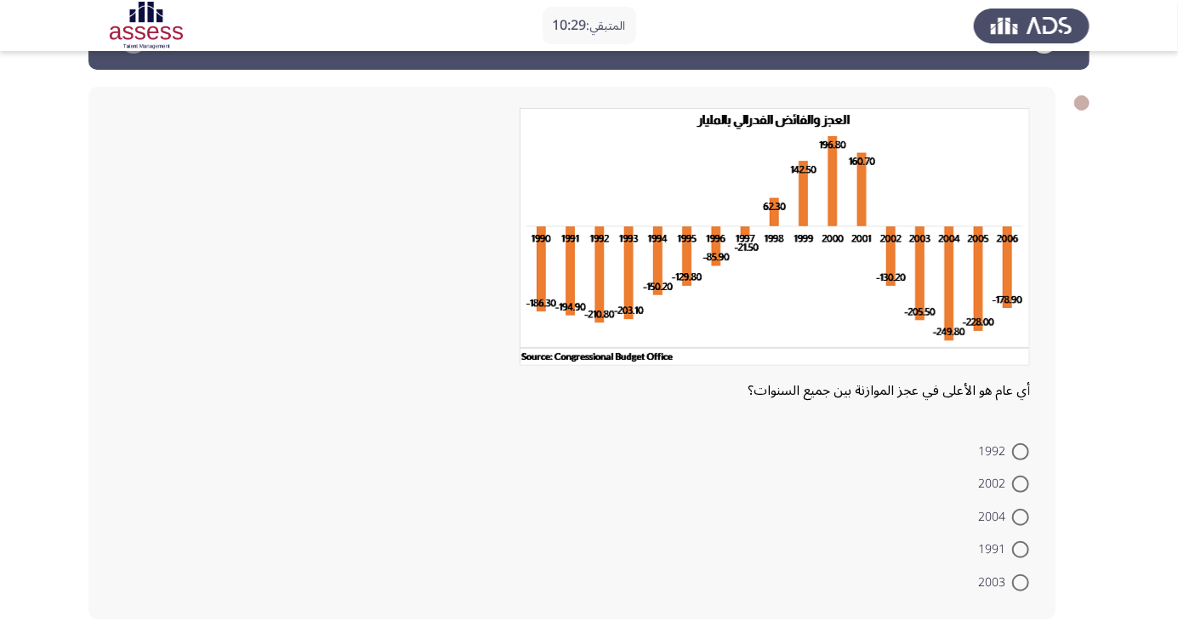
click at [1020, 454] on span at bounding box center [1020, 451] width 17 height 17
click at [1020, 454] on input "1992" at bounding box center [1020, 451] width 17 height 17
radio input "true"
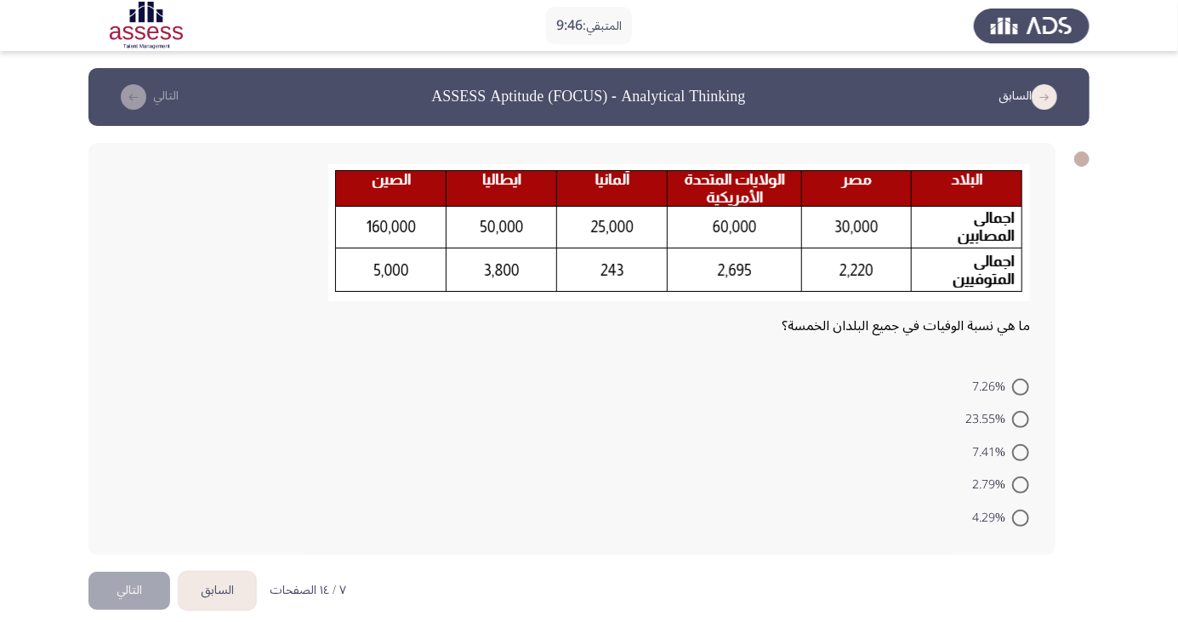
click at [1021, 452] on span at bounding box center [1020, 452] width 17 height 17
click at [1021, 452] on input "7.41%" at bounding box center [1020, 452] width 17 height 17
radio input "true"
click at [1021, 386] on span at bounding box center [1020, 387] width 17 height 17
click at [1021, 386] on input "7.26%" at bounding box center [1020, 387] width 17 height 17
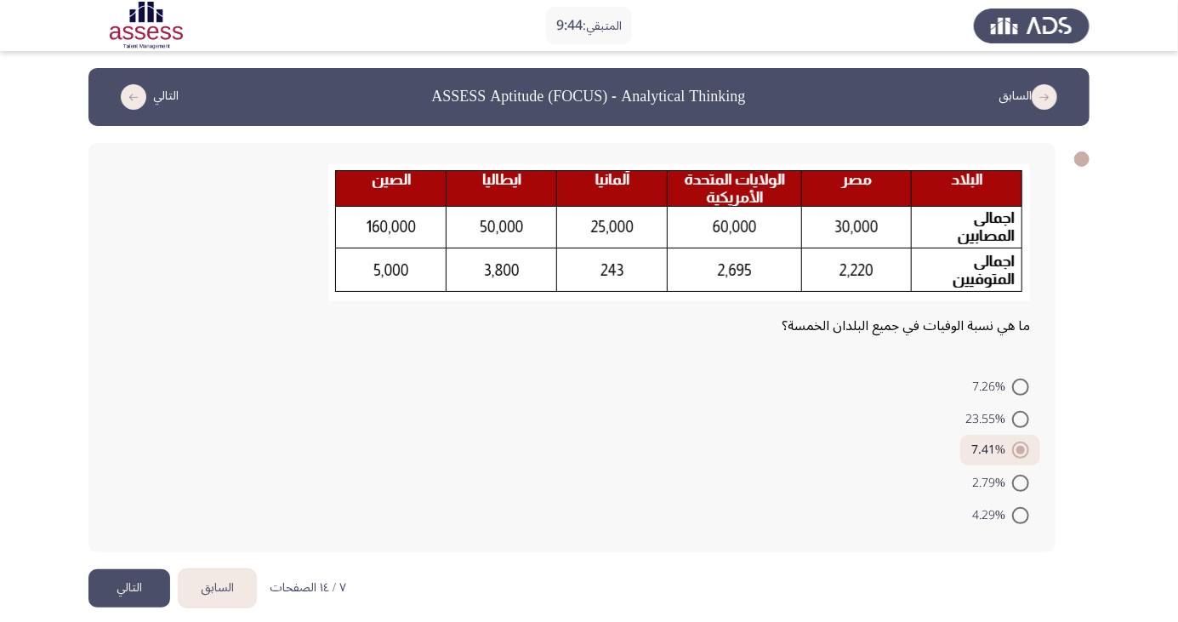
radio input "true"
click at [140, 592] on button "التالي" at bounding box center [129, 588] width 82 height 38
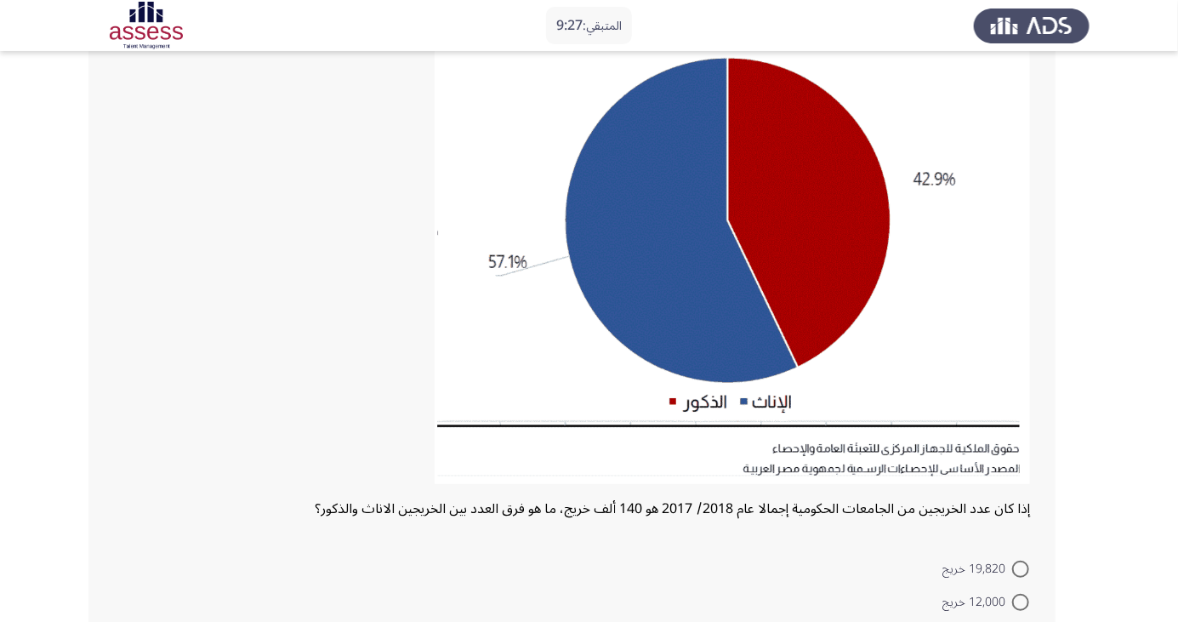
scroll to position [199, 0]
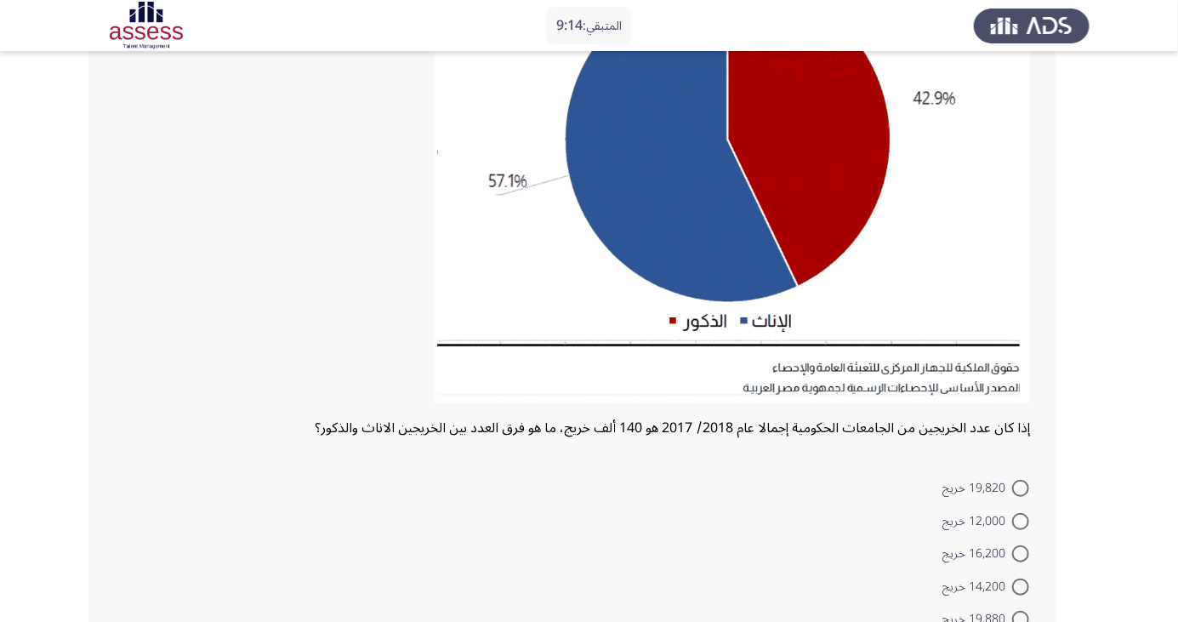
click at [1177, 604] on app-assessment-container "المتبقي: 9:14 السابق ASSESS Aptitude (FOCUS) - Analytical Thinking التالي إذا ك…" at bounding box center [589, 243] width 1178 height 859
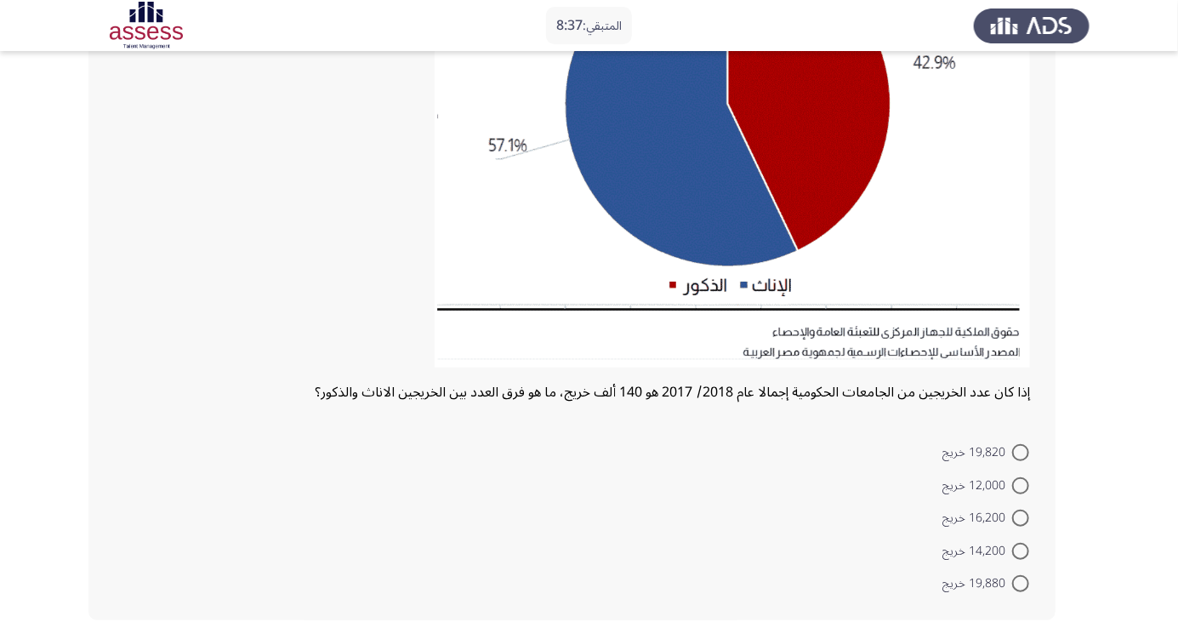
scroll to position [292, 0]
click at [1016, 453] on span at bounding box center [1020, 450] width 17 height 17
click at [1016, 453] on input "19,820 خريج" at bounding box center [1020, 450] width 17 height 17
radio input "true"
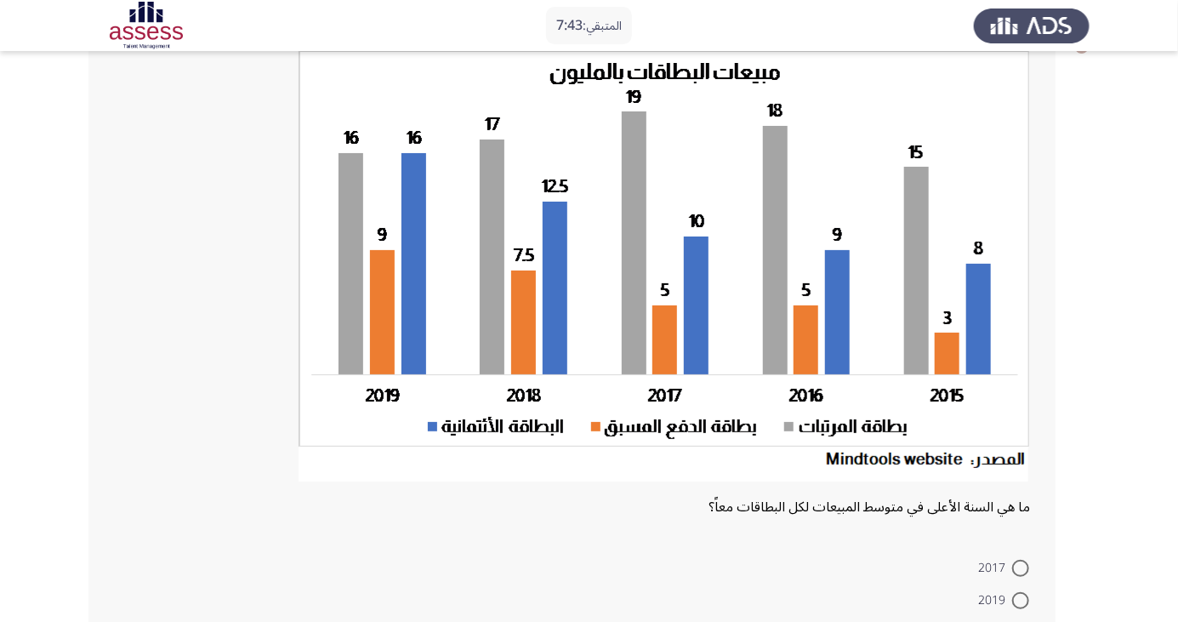
scroll to position [230, 0]
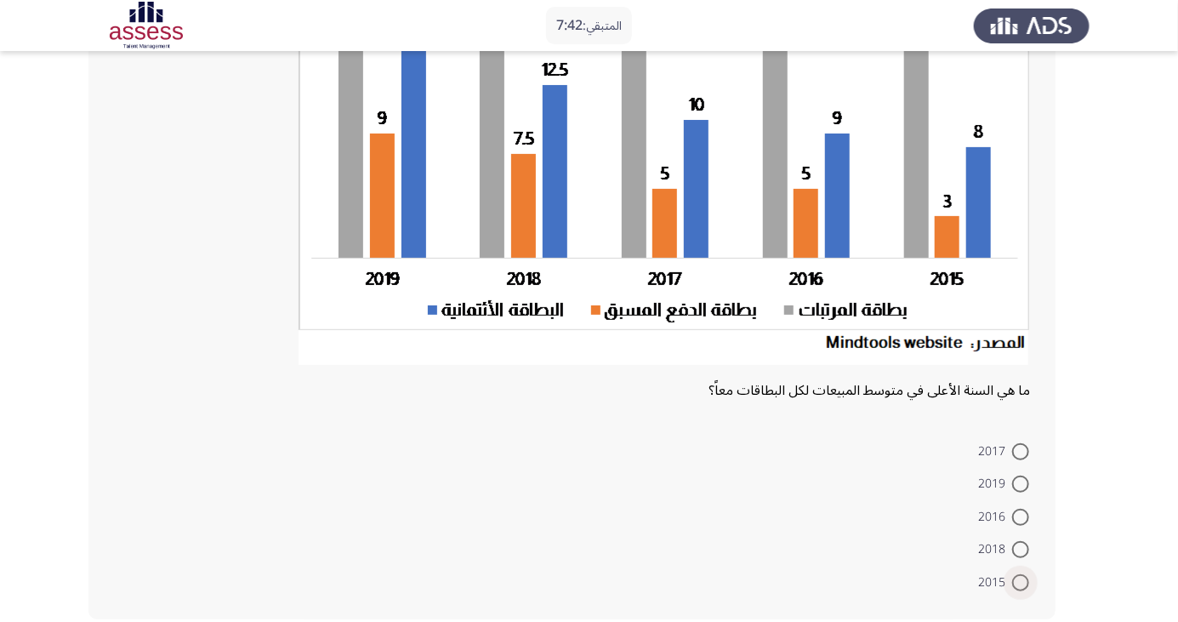
click at [1021, 581] on span at bounding box center [1020, 582] width 17 height 17
click at [1021, 581] on input "2015" at bounding box center [1020, 582] width 17 height 17
radio input "true"
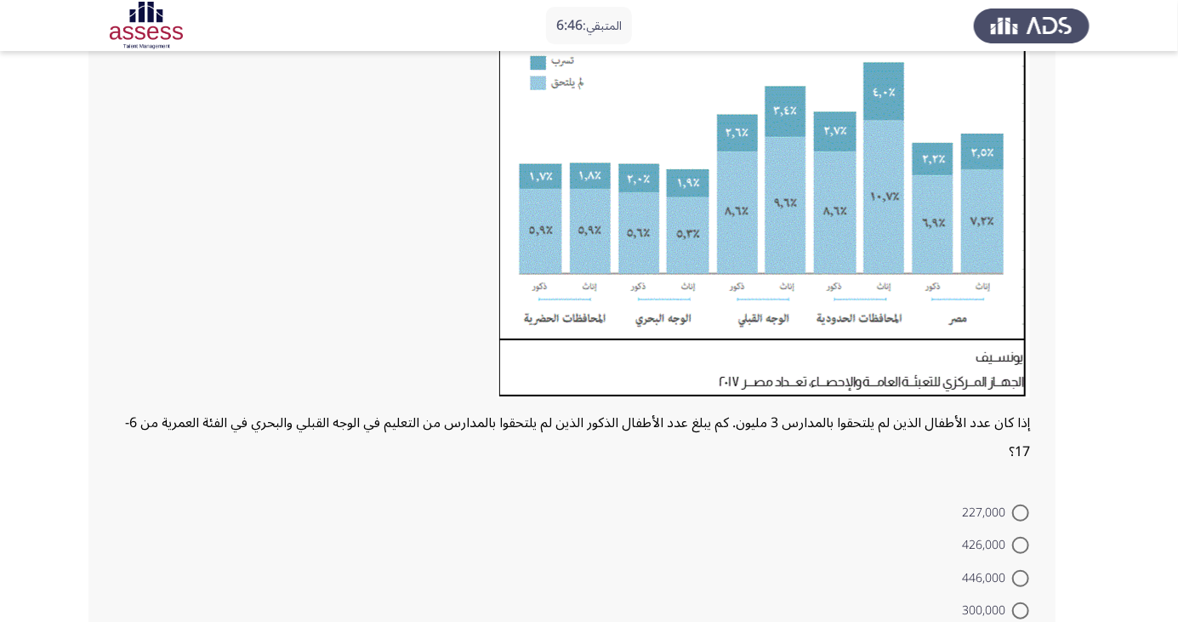
scroll to position [266, 0]
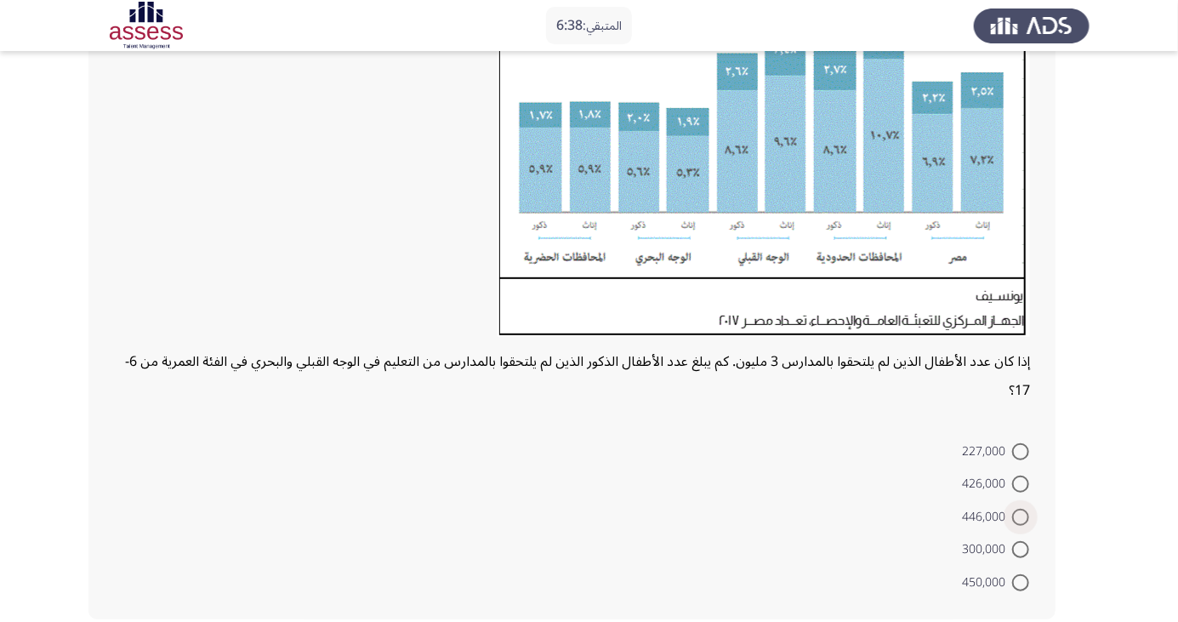
click at [1021, 516] on span at bounding box center [1020, 517] width 17 height 17
click at [1021, 516] on input "446,000" at bounding box center [1020, 517] width 17 height 17
radio input "true"
click at [1021, 485] on span at bounding box center [1020, 485] width 17 height 17
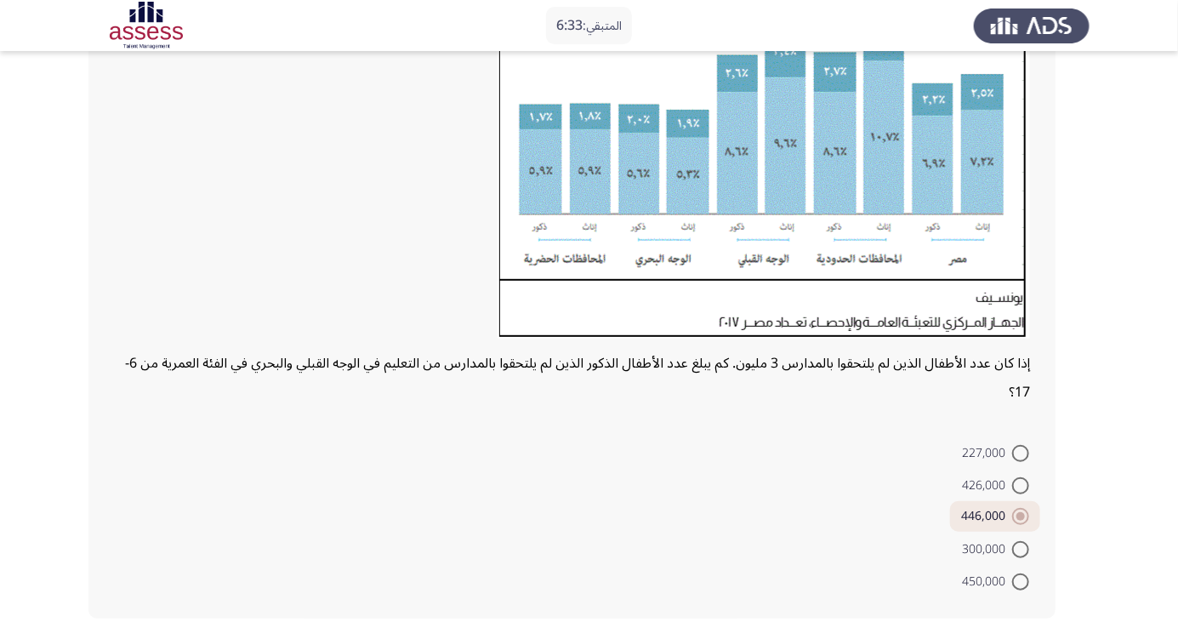
click at [1021, 485] on input "426,000" at bounding box center [1020, 485] width 17 height 17
radio input "true"
click at [1016, 552] on span at bounding box center [1020, 549] width 17 height 17
click at [1016, 552] on input "300,000" at bounding box center [1020, 549] width 17 height 17
radio input "true"
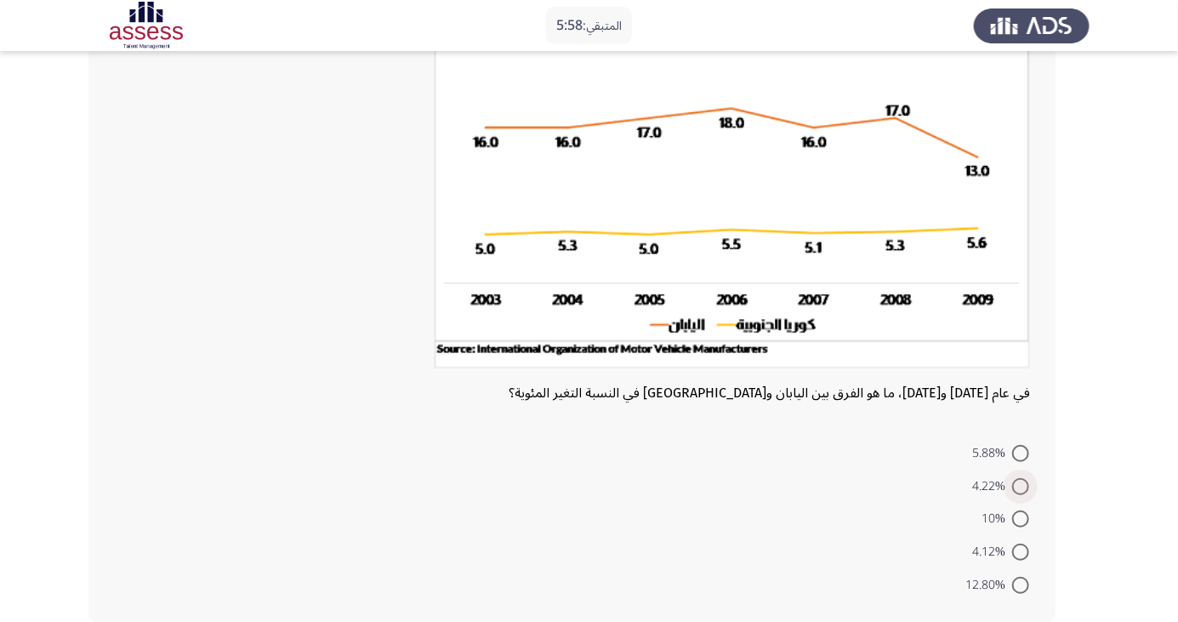
scroll to position [164, 0]
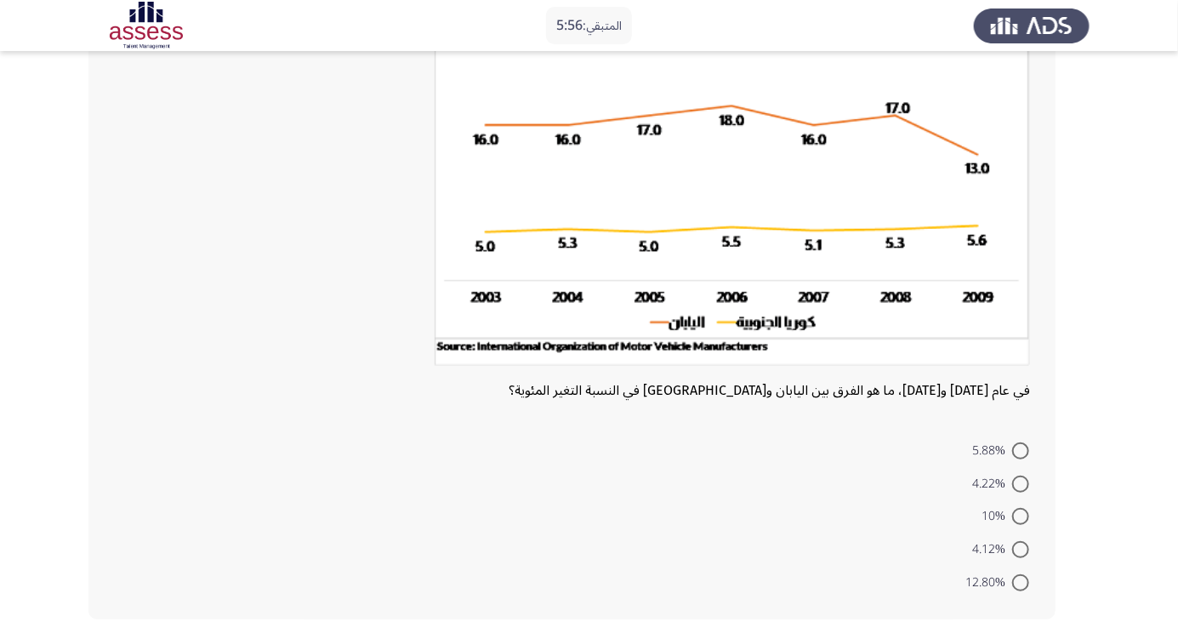
click at [1021, 549] on span at bounding box center [1020, 549] width 17 height 17
click at [1021, 549] on input "4.12%" at bounding box center [1020, 549] width 17 height 17
radio input "true"
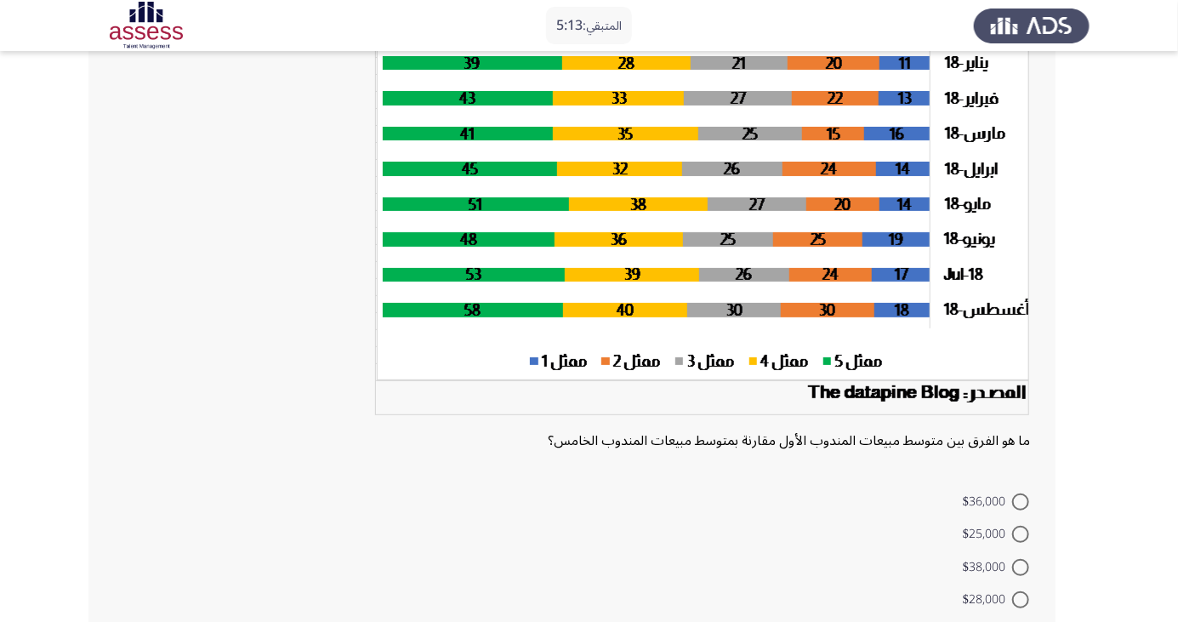
scroll to position [182, 0]
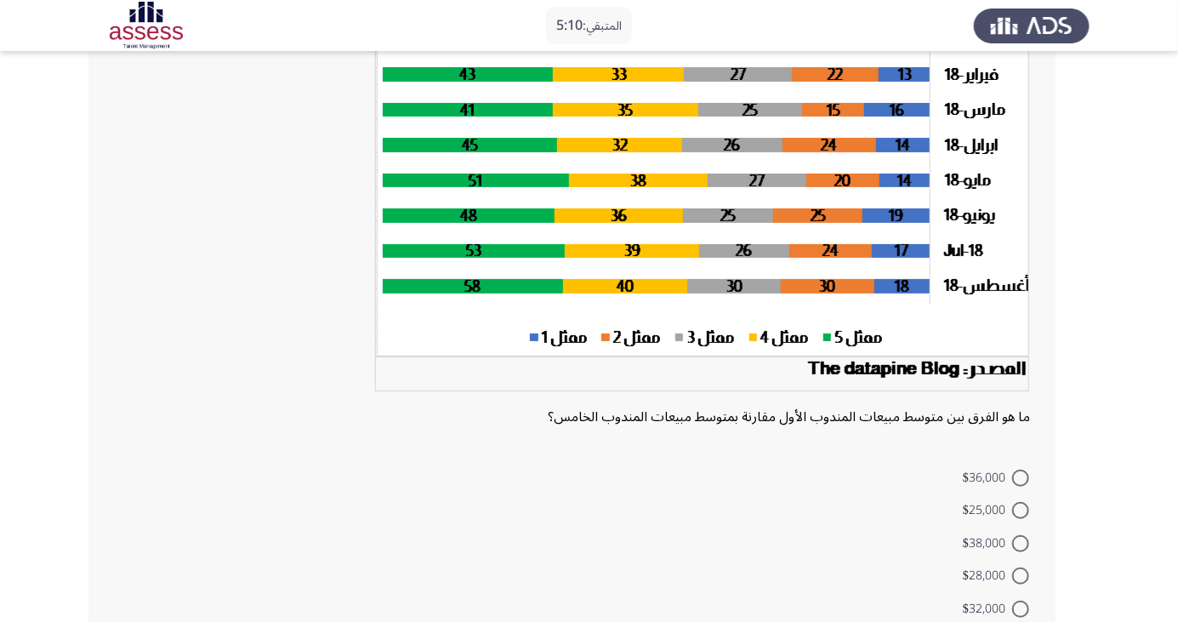
click at [1021, 608] on span at bounding box center [1020, 609] width 17 height 17
click at [1021, 608] on input "$32,000" at bounding box center [1020, 609] width 17 height 17
radio input "true"
click at [1021, 606] on span at bounding box center [1020, 609] width 17 height 17
click at [1021, 606] on input "$32,000" at bounding box center [1020, 609] width 17 height 17
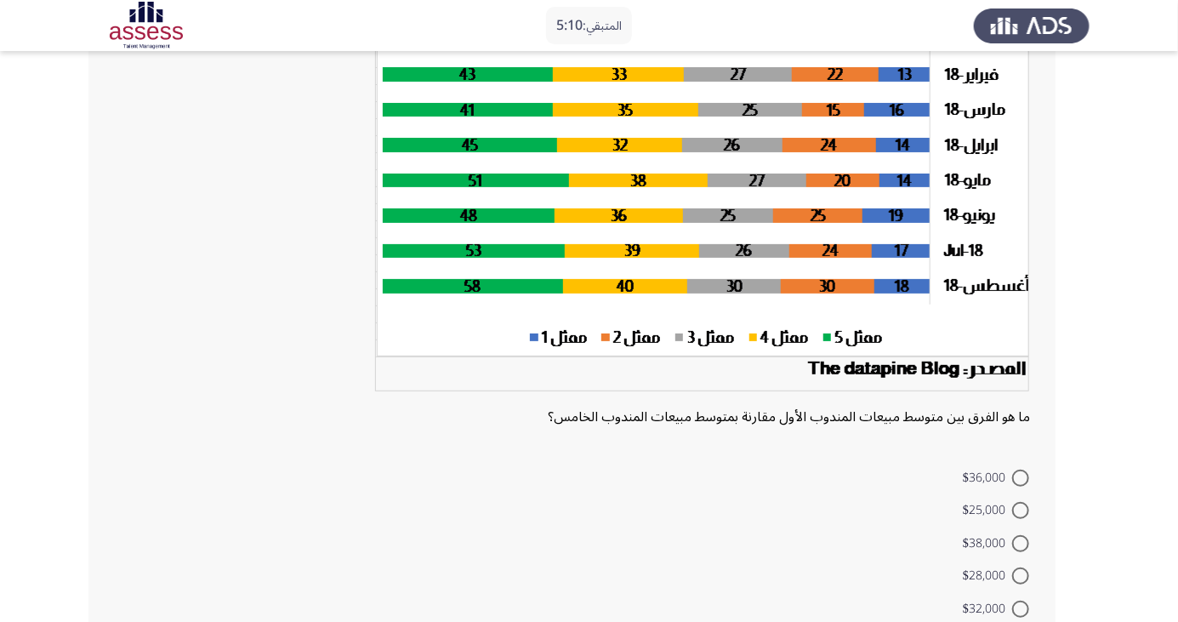
click at [1021, 609] on span at bounding box center [1021, 609] width 0 height 0
click at [1021, 606] on input "$32,000" at bounding box center [1020, 609] width 17 height 17
click at [1021, 609] on span at bounding box center [1021, 609] width 0 height 0
click at [1021, 606] on input "$32,000" at bounding box center [1020, 609] width 17 height 17
click at [1021, 609] on span at bounding box center [1021, 609] width 0 height 0
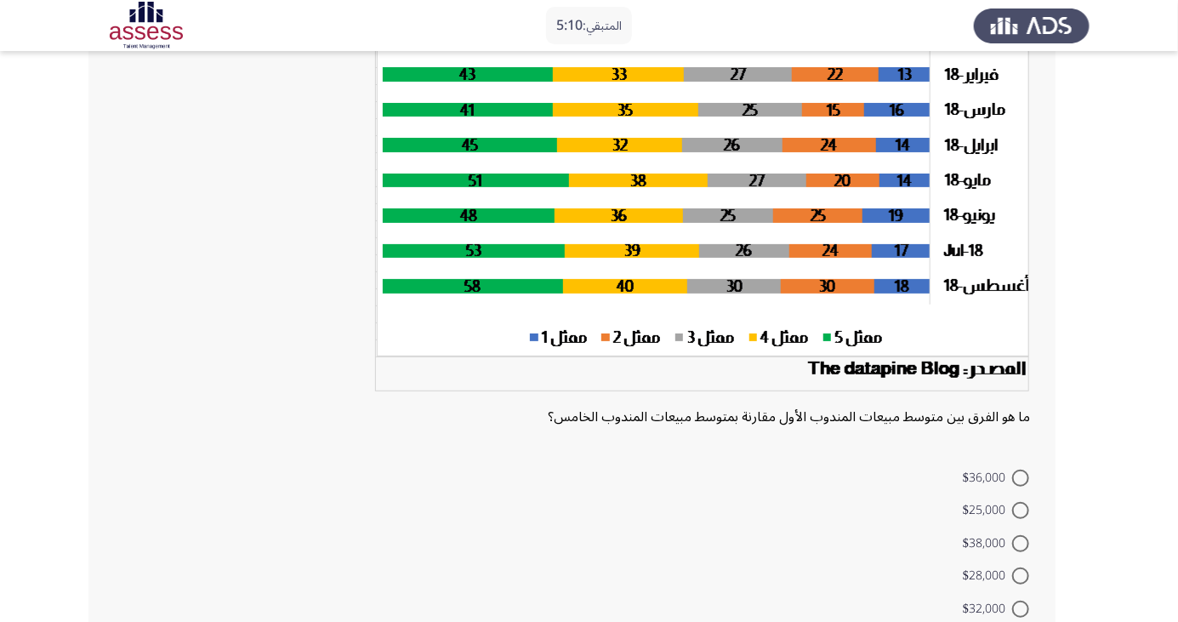
click at [1021, 606] on input "$32,000" at bounding box center [1020, 609] width 17 height 17
click at [1021, 606] on span at bounding box center [1021, 606] width 9 height 9
click at [1021, 606] on input "$32,000" at bounding box center [1020, 606] width 17 height 17
click at [1021, 575] on span at bounding box center [1020, 575] width 17 height 17
click at [1021, 575] on input "$28,000" at bounding box center [1020, 575] width 17 height 17
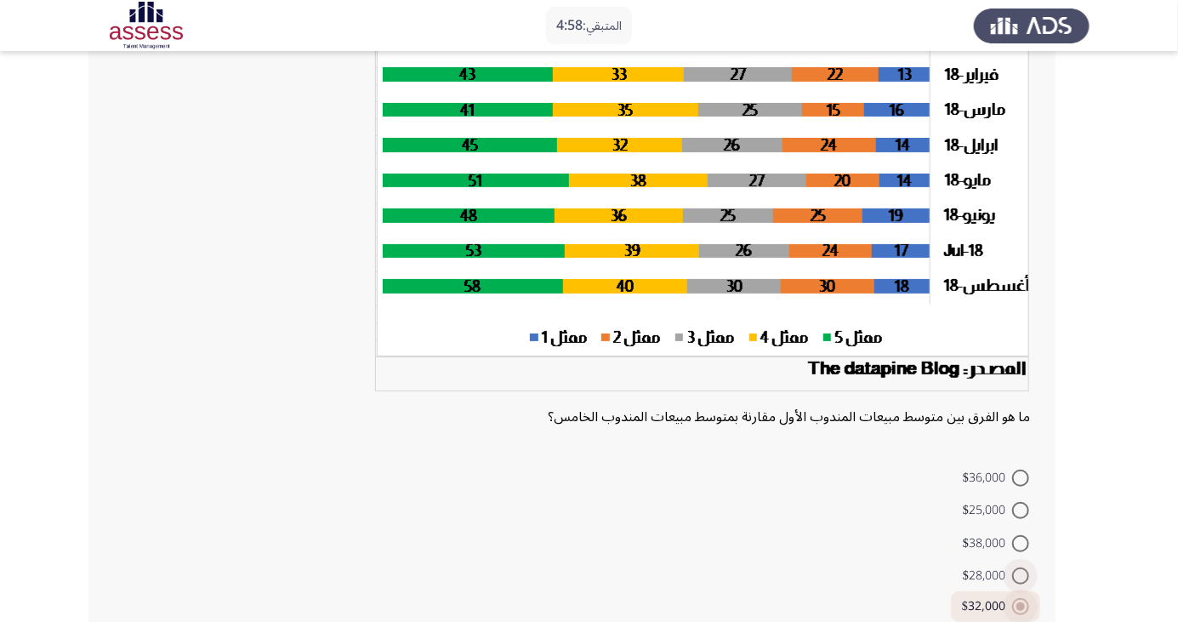
radio input "true"
click at [138, 621] on html "المتبقي: 4:55 السابق ASSESS Aptitude (FOCUS) - Analytical Thinking التالي ما هو…" at bounding box center [589, 273] width 1178 height 910
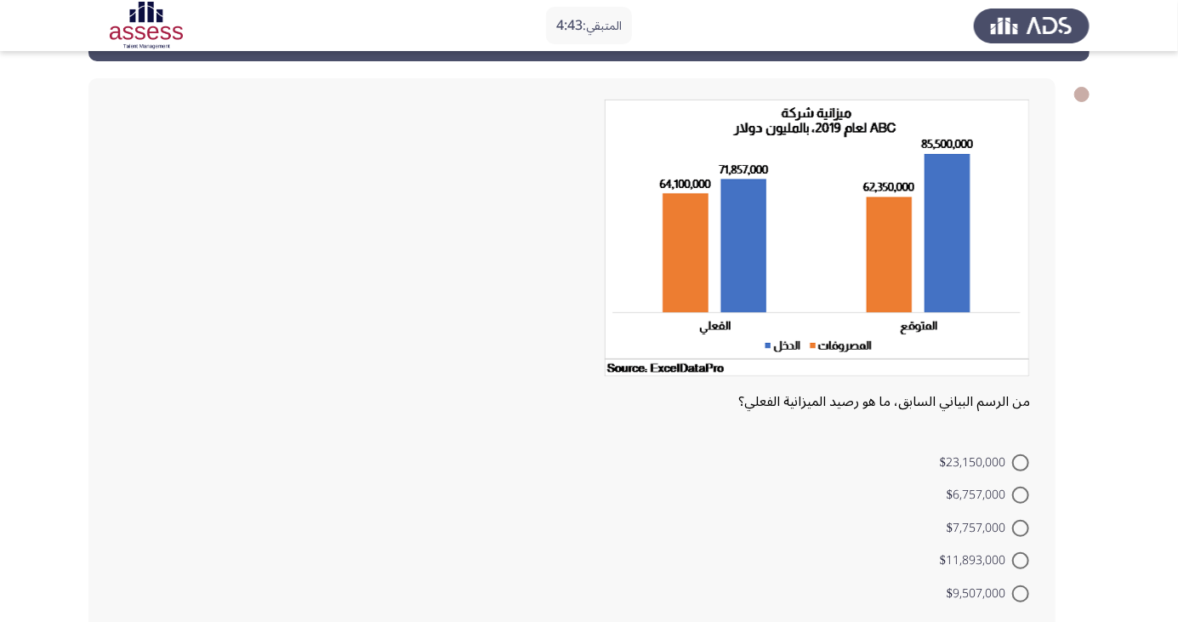
scroll to position [76, 0]
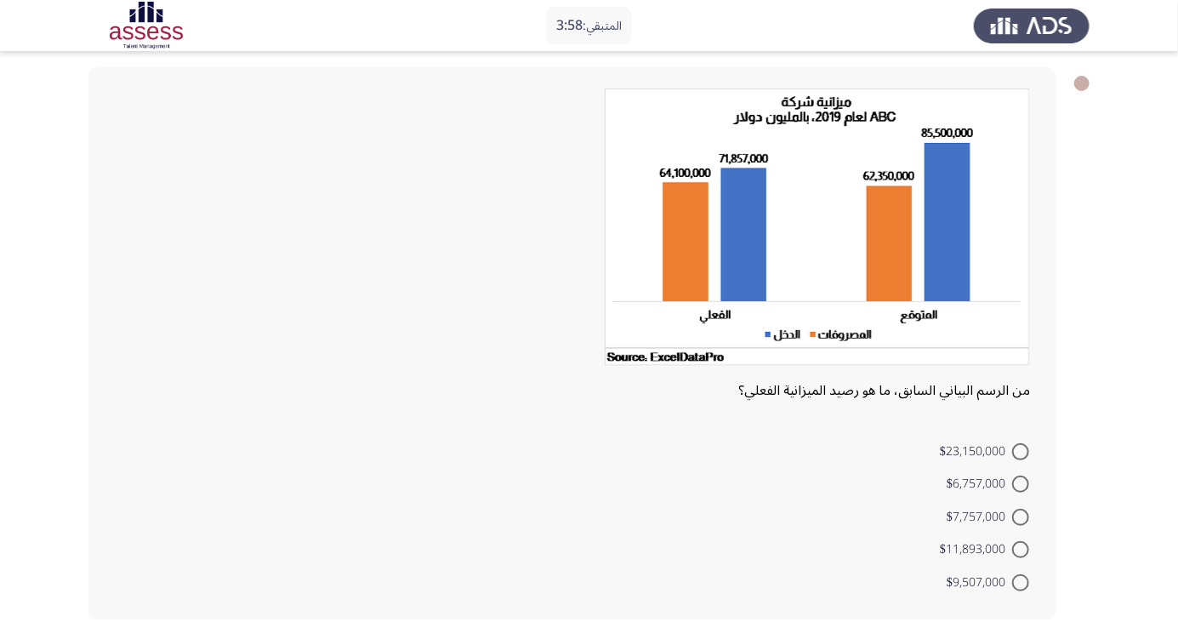
click at [1000, 527] on span "$7,757,000" at bounding box center [980, 517] width 66 height 20
click at [1012, 526] on input "$7,757,000" at bounding box center [1020, 517] width 17 height 17
radio input "true"
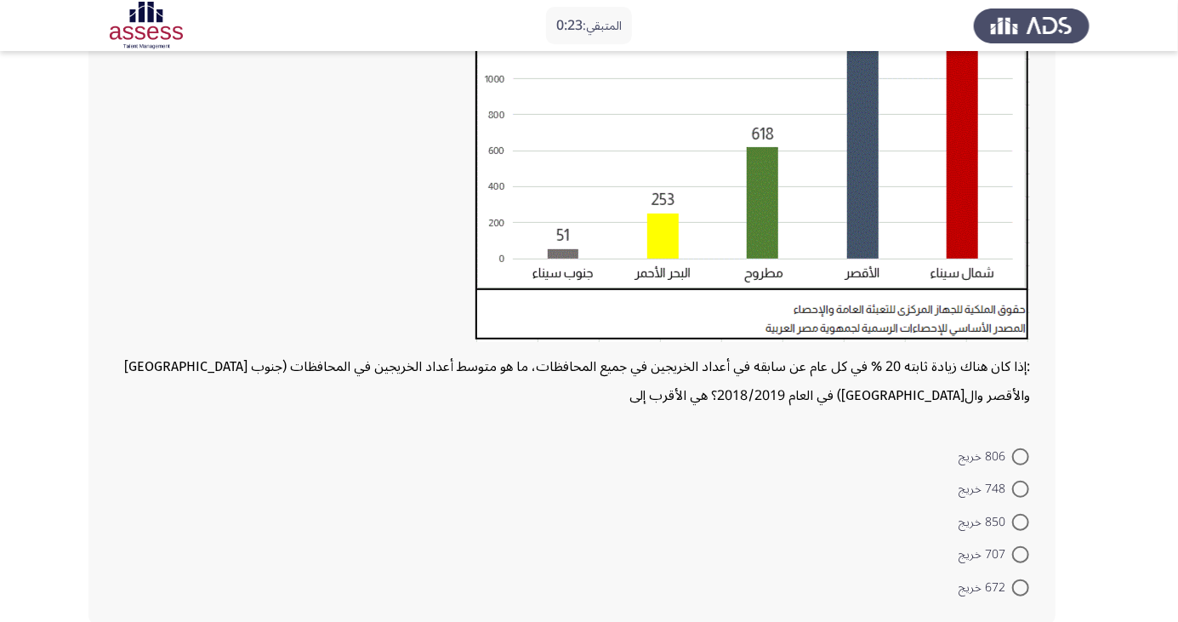
scroll to position [296, 0]
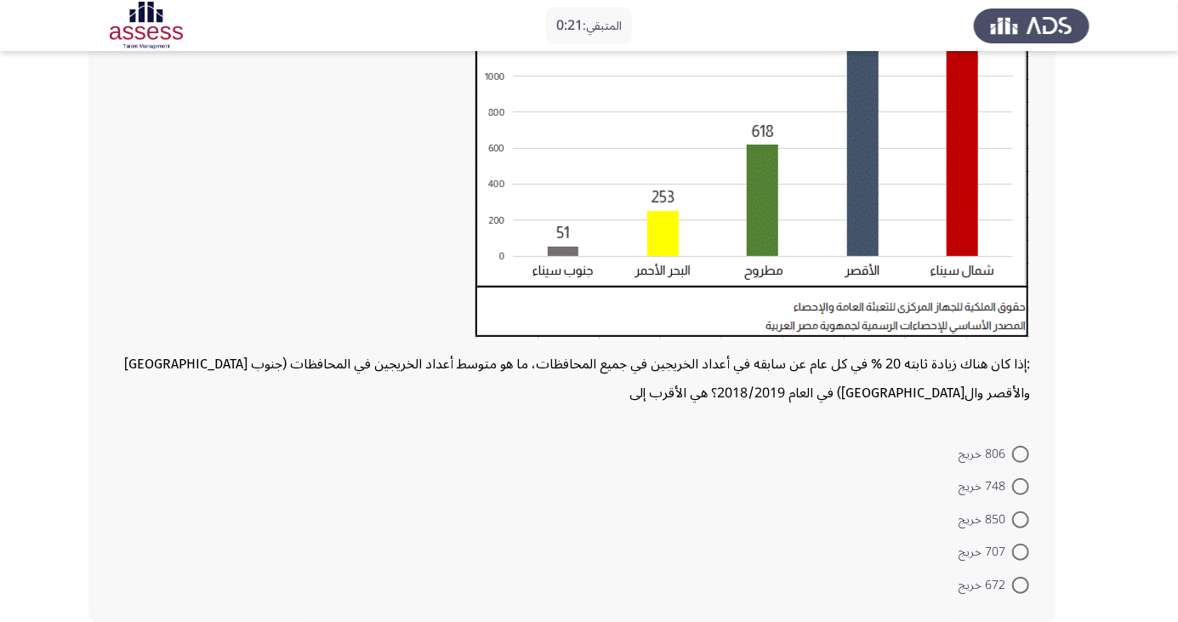
click at [1018, 471] on mat-radio-button "748 خريج" at bounding box center [994, 486] width 93 height 33
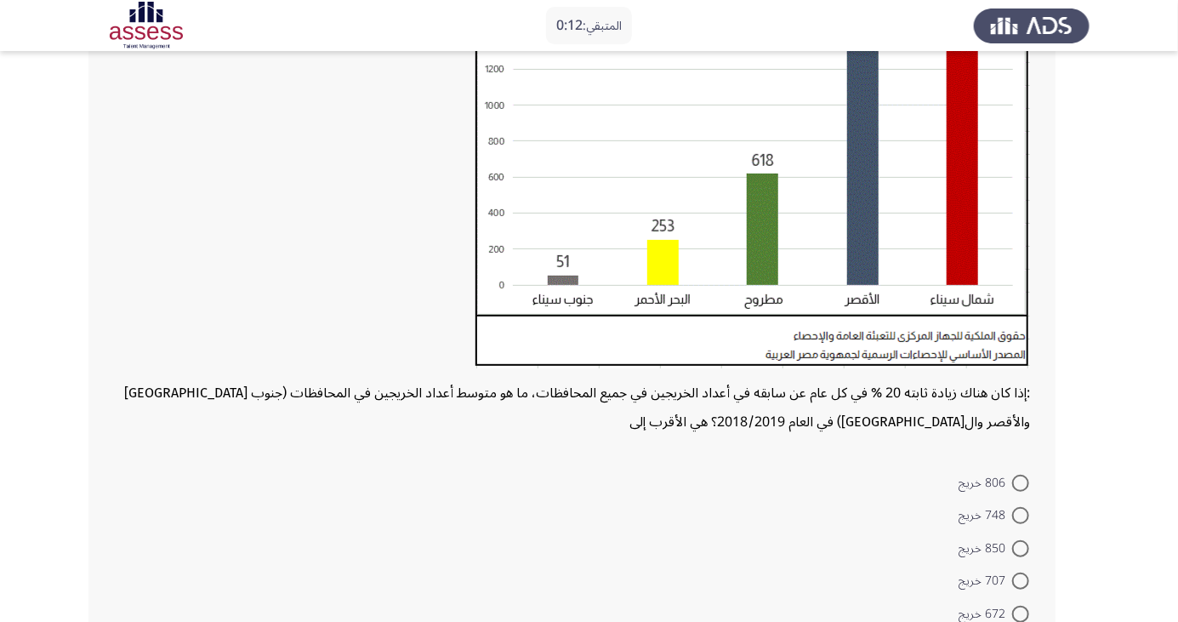
scroll to position [299, 0]
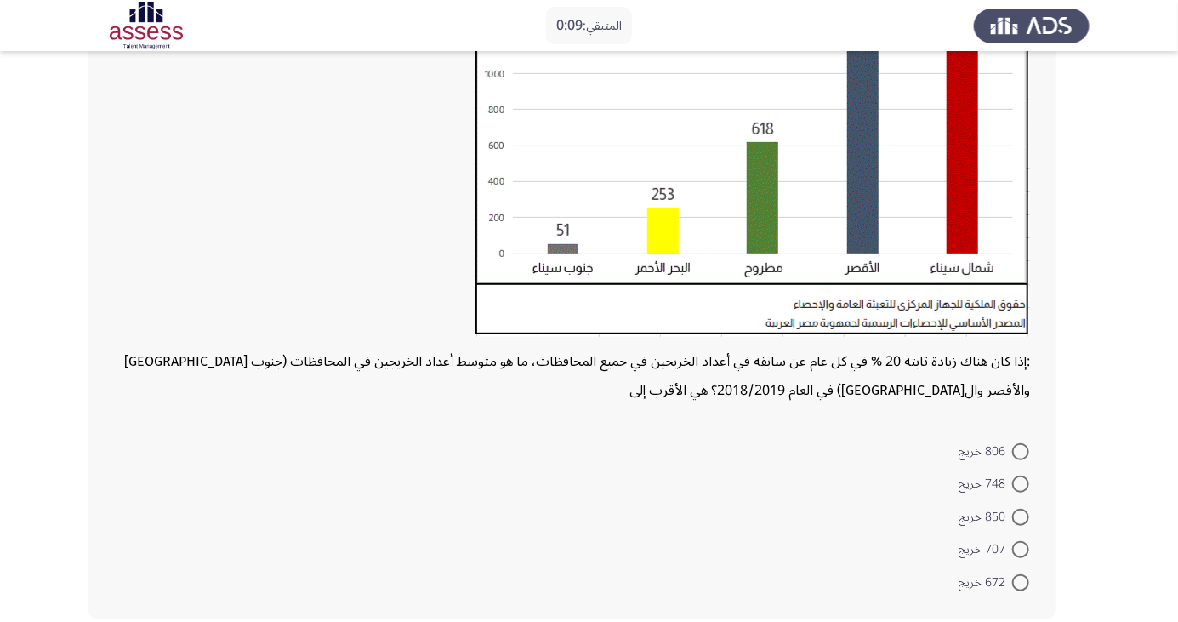
click at [1015, 517] on span at bounding box center [1020, 517] width 17 height 17
click at [1015, 517] on input "850 خريج" at bounding box center [1020, 517] width 17 height 17
radio input "true"
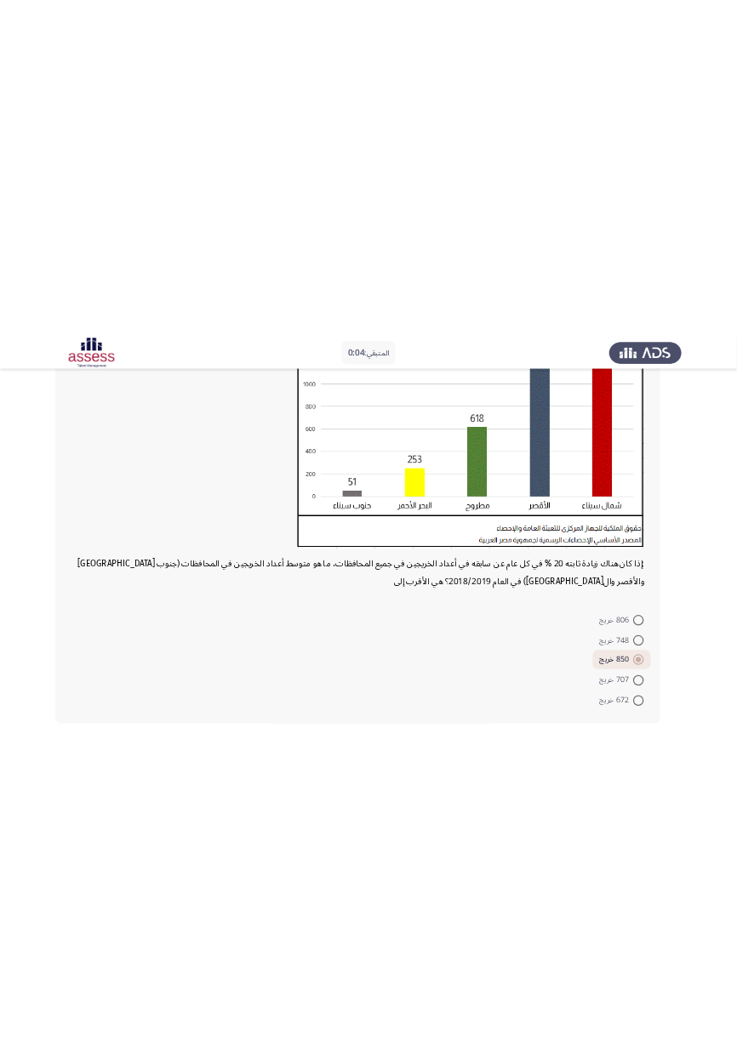
scroll to position [0, 0]
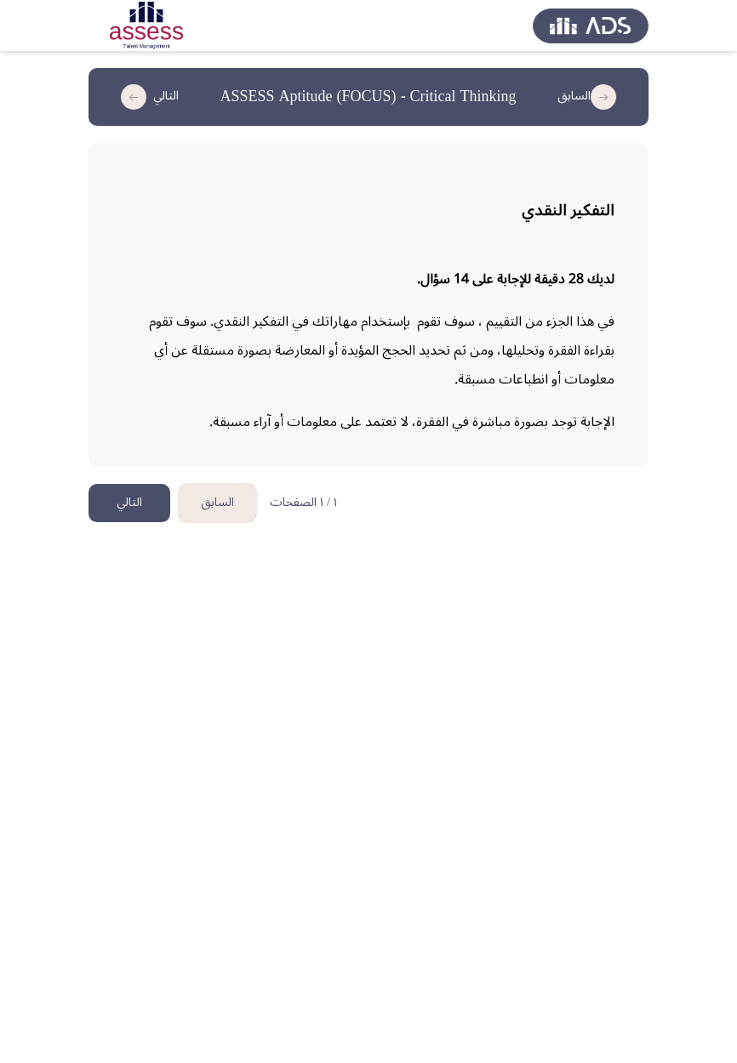
click at [105, 522] on button "التالي" at bounding box center [129, 503] width 82 height 38
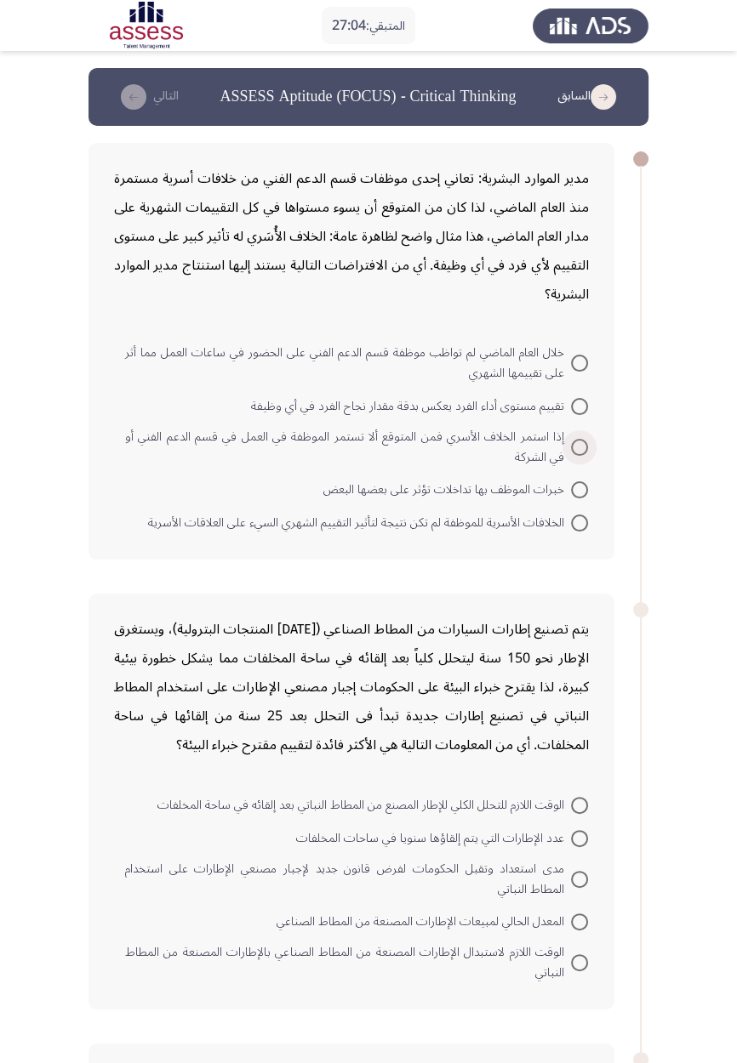
click at [573, 463] on label "إذا استمر الخلاف الأسري فمن المتوقع ألا تستمر الموظفة في العمل في قسم الدعم الف…" at bounding box center [356, 447] width 463 height 41
click at [573, 456] on input "إذا استمر الخلاف الأسري فمن المتوقع ألا تستمر الموظفة في العمل في قسم الدعم الف…" at bounding box center [579, 447] width 17 height 17
radio input "true"
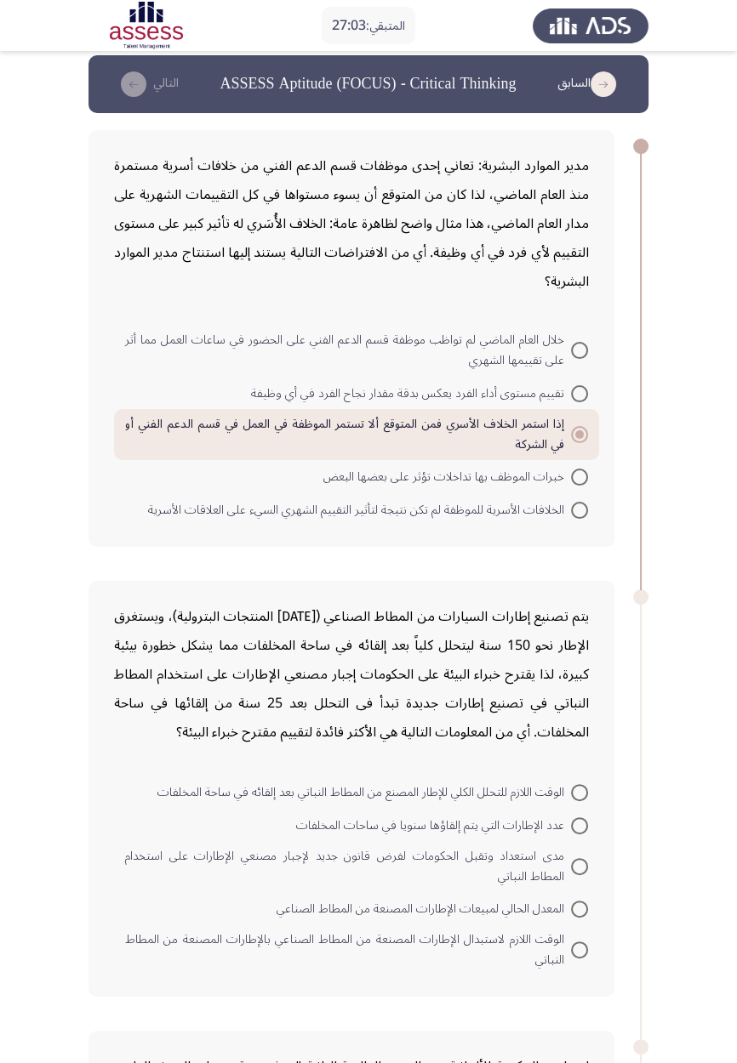
scroll to position [14, 0]
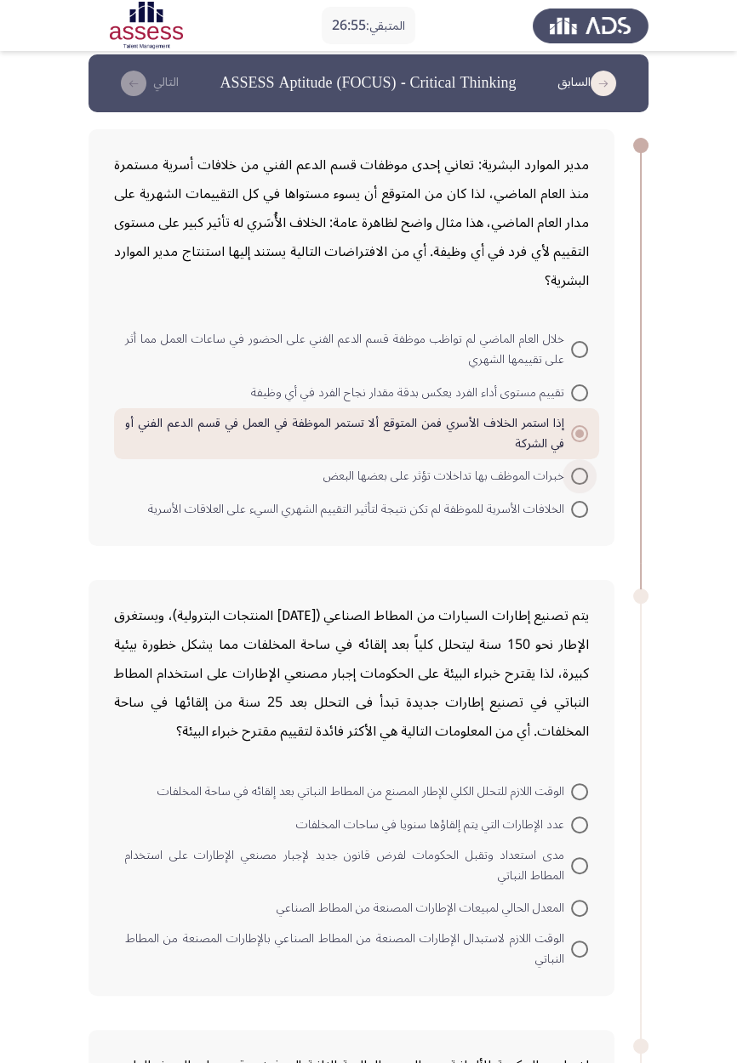
click at [576, 482] on span at bounding box center [579, 476] width 17 height 17
click at [576, 482] on input "خبرات الموظف بها تداخلات تؤثر على بعضها البعض" at bounding box center [579, 476] width 17 height 17
radio input "true"
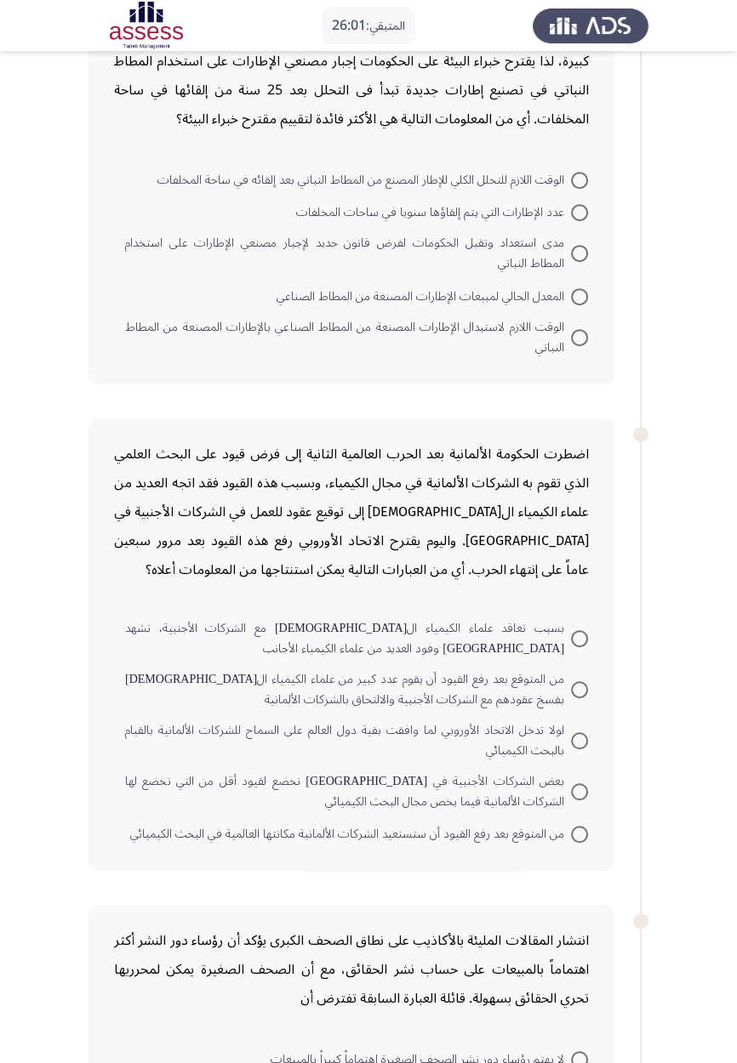
scroll to position [615, 0]
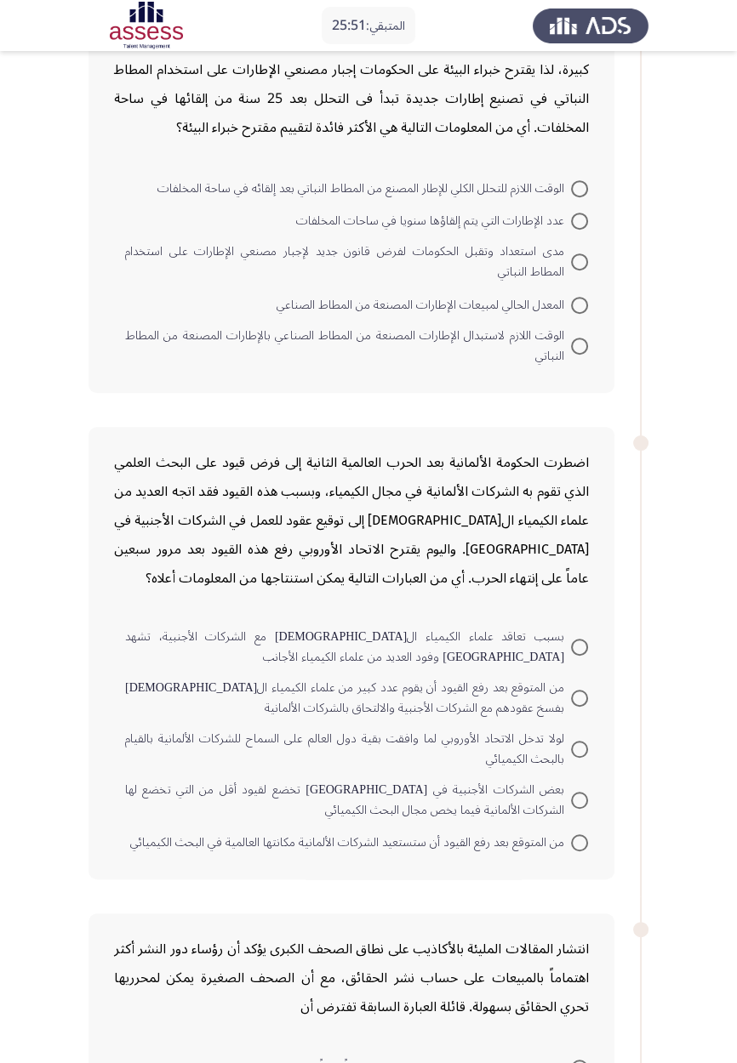
click at [544, 343] on span "الوقت اللازم لاستبدال الإطارات المصنعة من المطاط الصناعي بالإطارات المصنعة من ا…" at bounding box center [348, 346] width 446 height 41
click at [571, 343] on input "الوقت اللازم لاستبدال الإطارات المصنعة من المطاط الصناعي بالإطارات المصنعة من ا…" at bounding box center [579, 346] width 17 height 17
radio input "true"
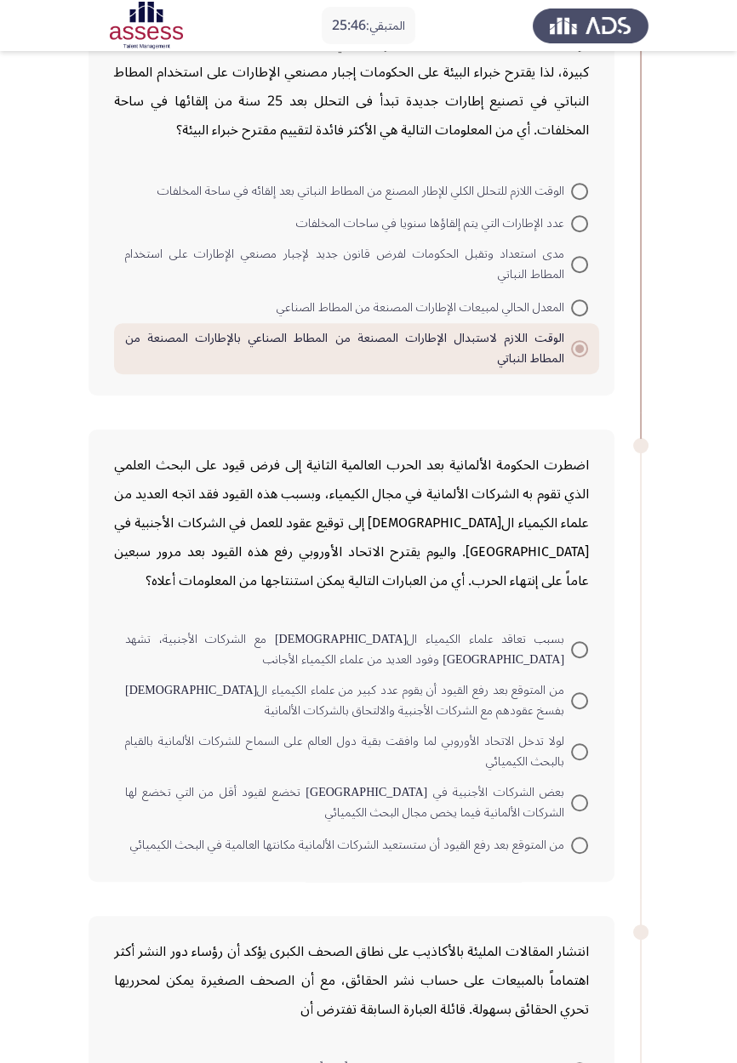
scroll to position [617, 0]
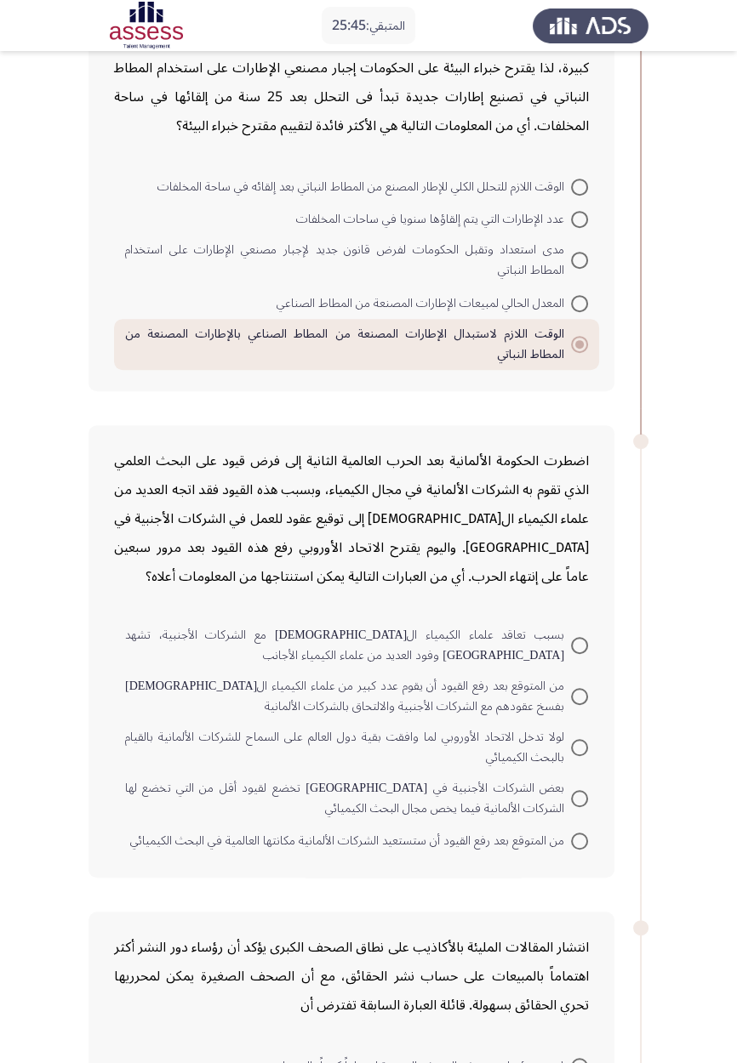
click at [573, 181] on span at bounding box center [579, 187] width 17 height 17
click at [573, 181] on input "الوقت اللازم للتحلل الكلي للإطار المصنع من المطاط النباتي بعد إلقائه في ساحة ال…" at bounding box center [579, 187] width 17 height 17
radio input "true"
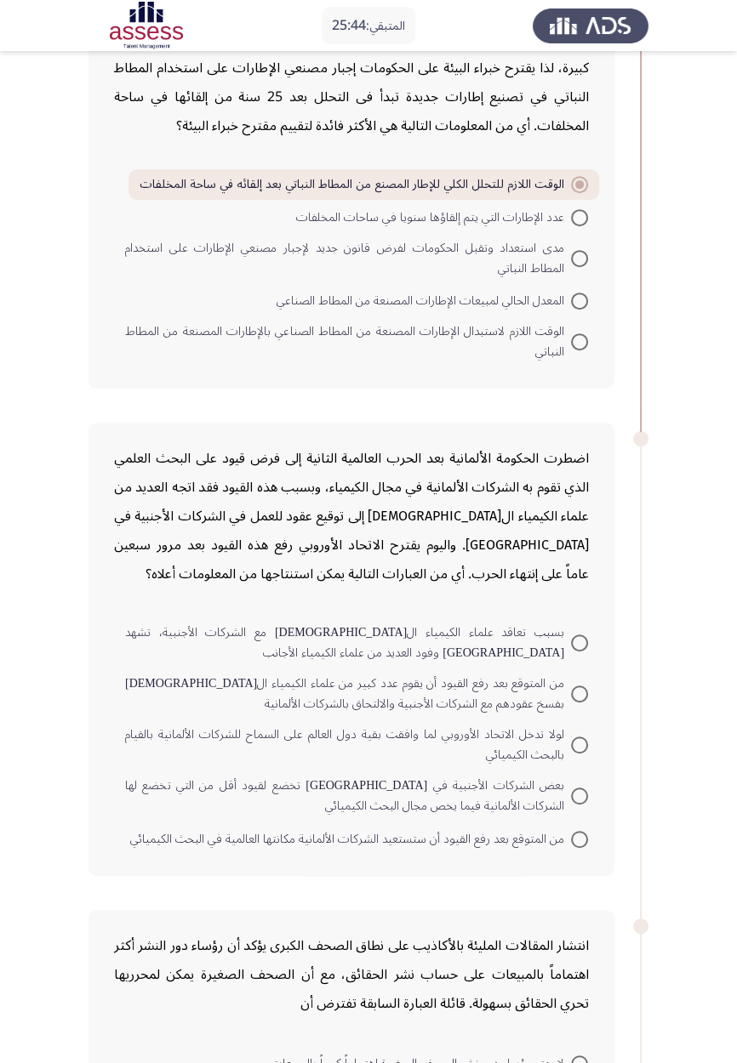
click at [573, 339] on span at bounding box center [579, 341] width 17 height 17
click at [573, 339] on input "الوقت اللازم لاستبدال الإطارات المصنعة من المطاط الصناعي بالإطارات المصنعة من ا…" at bounding box center [579, 341] width 17 height 17
radio input "true"
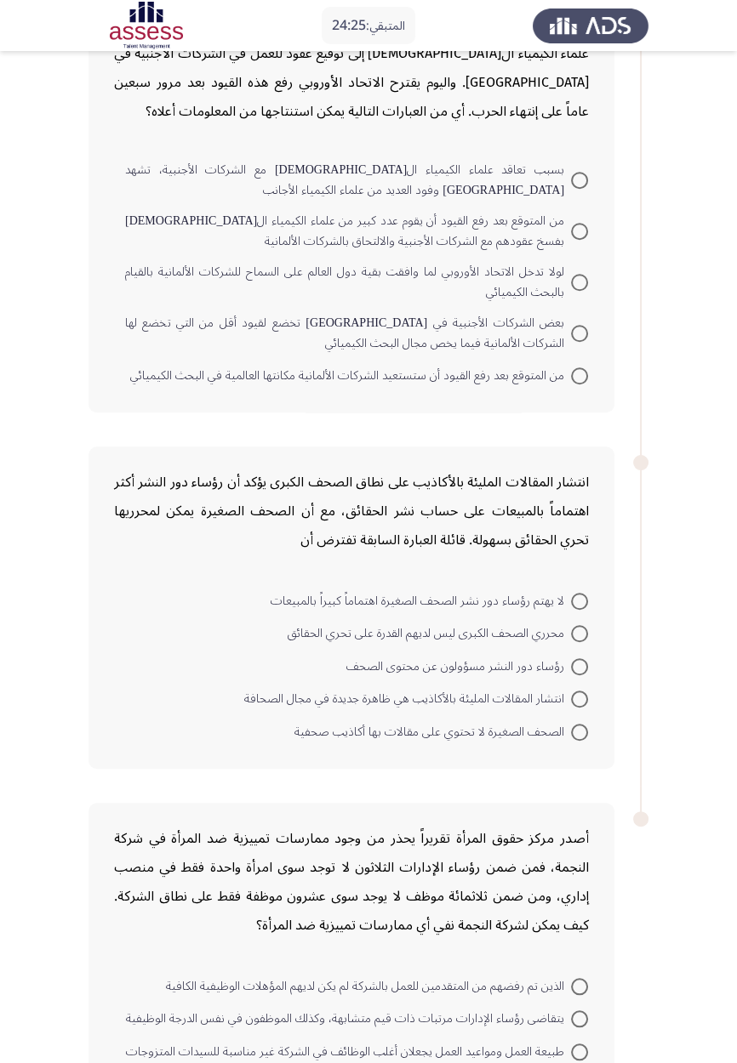
scroll to position [1085, 0]
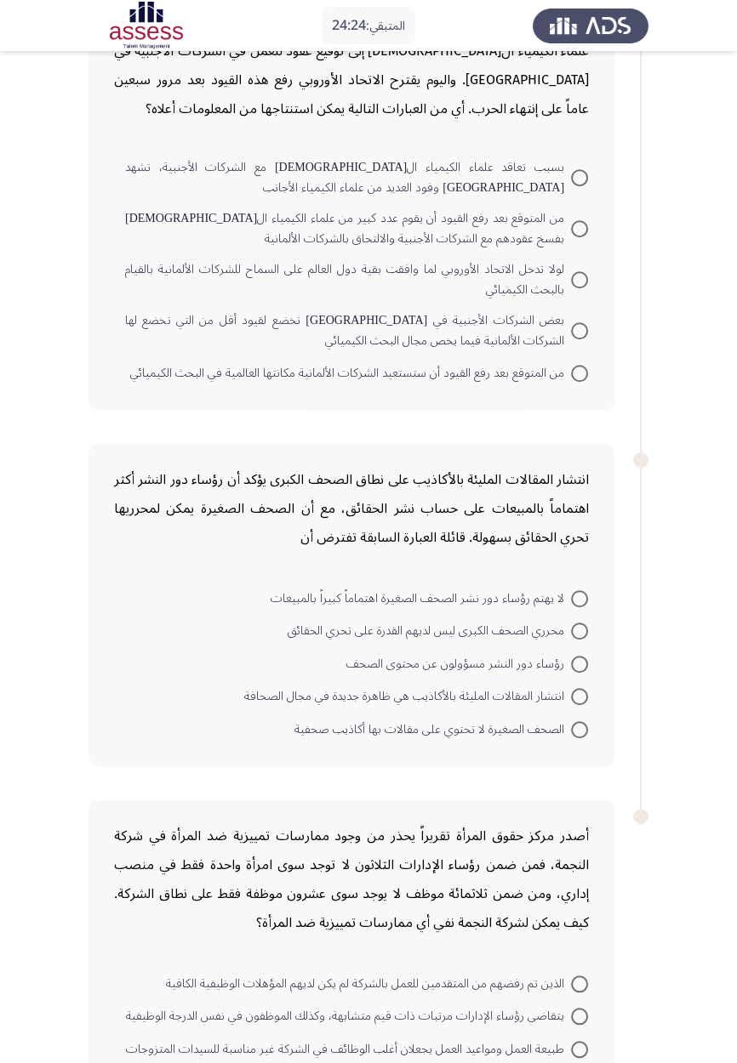
click at [579, 371] on span at bounding box center [579, 373] width 17 height 17
click at [579, 371] on input "من المتوقع بعد رفع القيود أن ستستعيد الشركات الألمانية مكانتها العالمية في البح…" at bounding box center [579, 373] width 17 height 17
radio input "true"
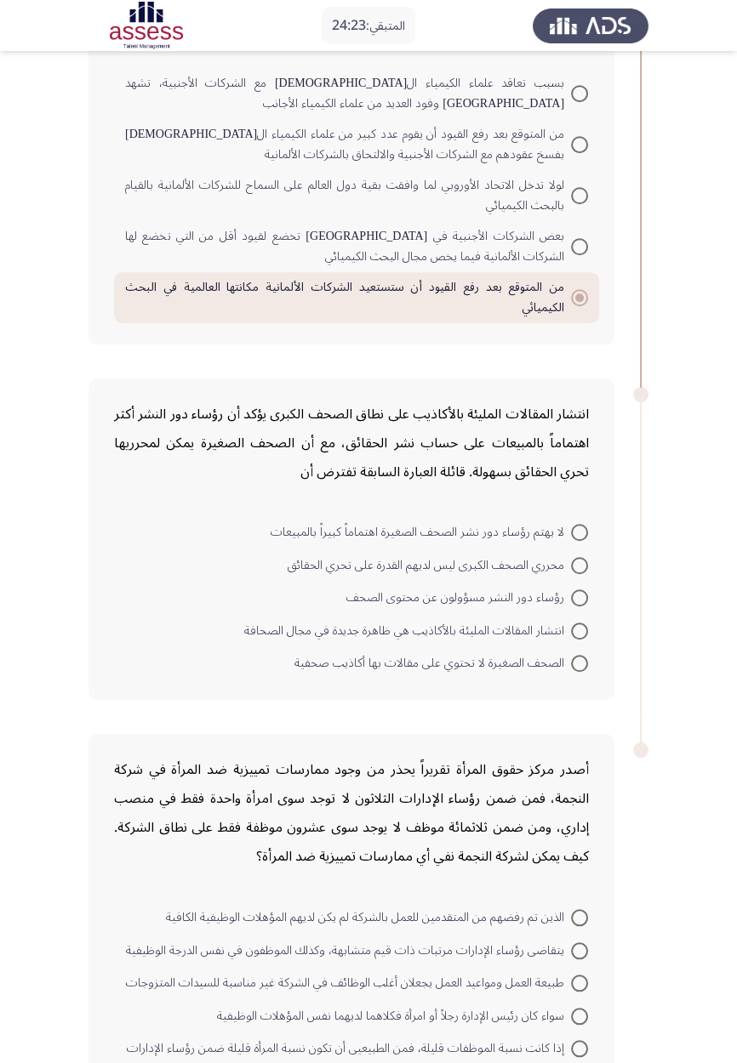
scroll to position [1191, 0]
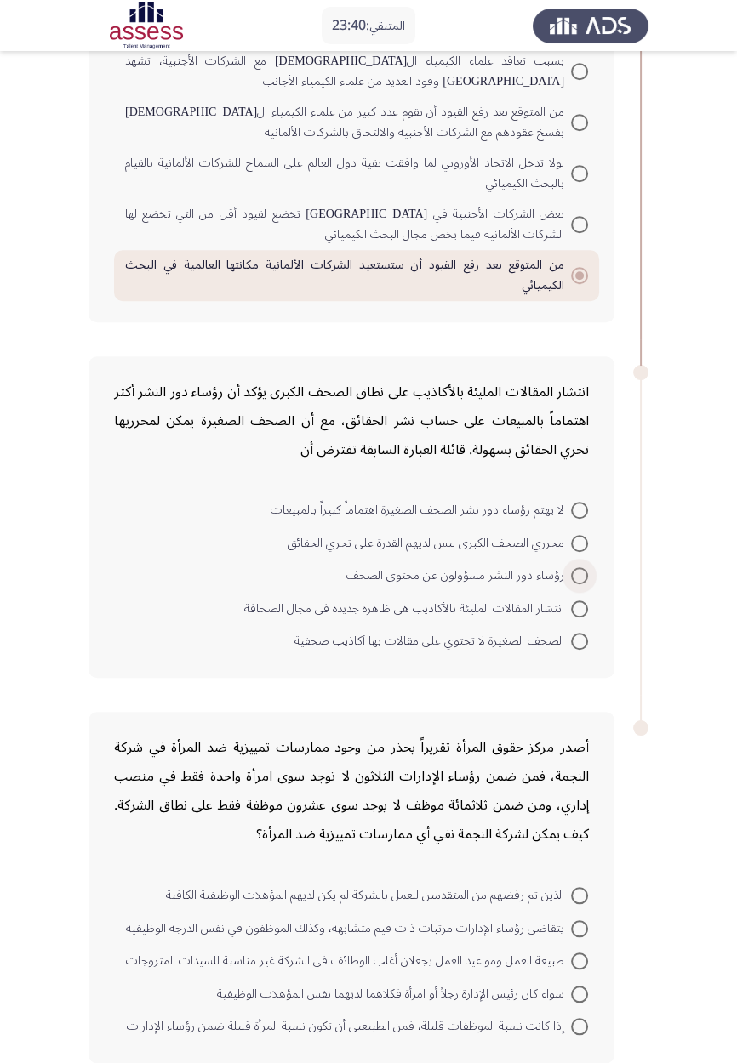
click at [577, 579] on span at bounding box center [579, 575] width 17 height 17
click at [577, 579] on input "رؤساء دور النشر مسؤولون عن محتوى الصحف" at bounding box center [579, 575] width 17 height 17
radio input "true"
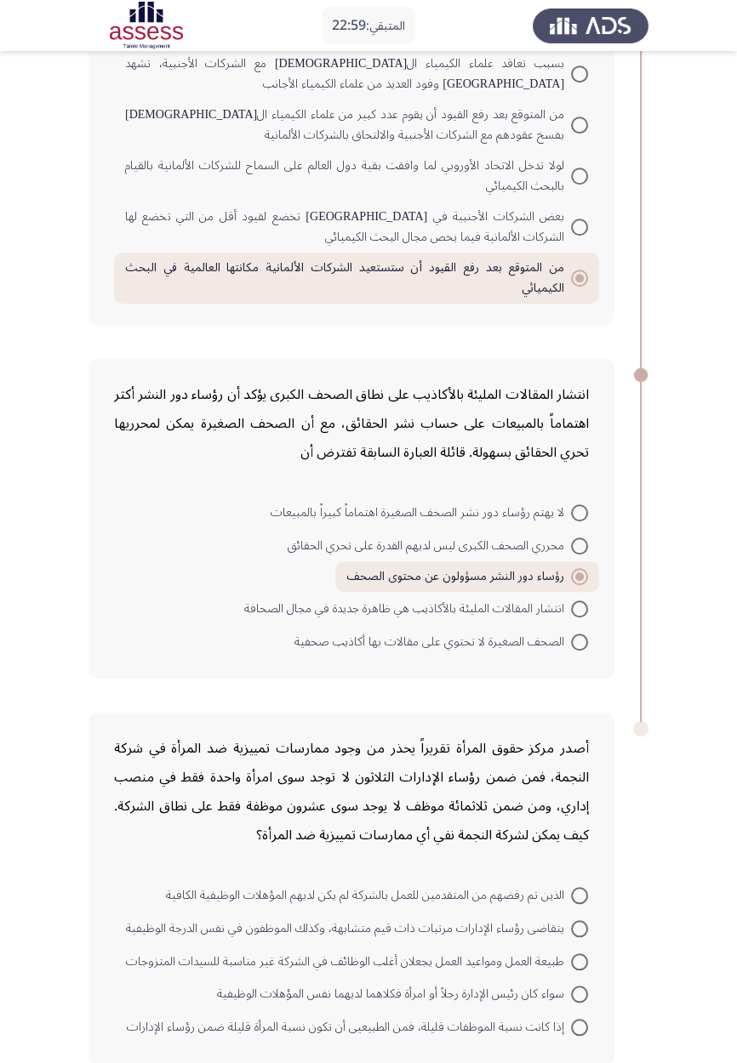
click at [544, 621] on span "الذين تم رفضهم من المتقدمين للعمل بالشركة لم يكن لديهم المؤهلات الوظيفية الكافية" at bounding box center [368, 896] width 405 height 20
click at [571, 621] on input "الذين تم رفضهم من المتقدمين للعمل بالشركة لم يكن لديهم المؤهلات الوظيفية الكافية" at bounding box center [579, 895] width 17 height 17
radio input "true"
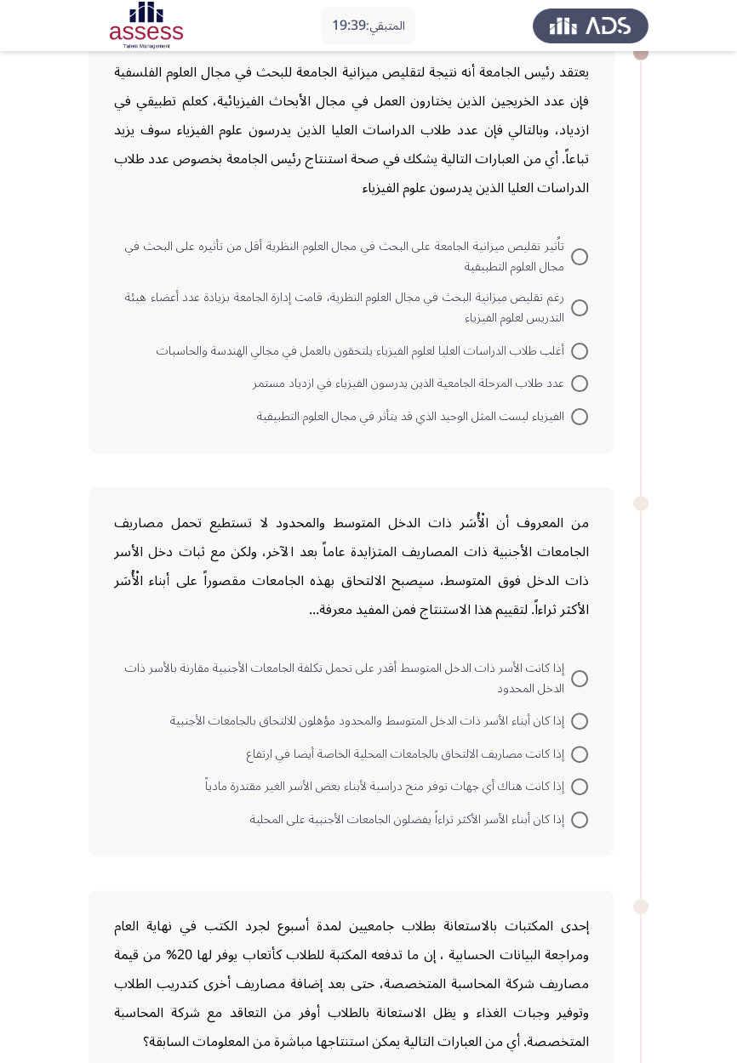
scroll to position [105, 0]
click at [579, 415] on span at bounding box center [579, 417] width 17 height 17
click at [579, 415] on input "الفيزياء ليست المثل الوحيد الذي قد يتأثر في مجال العلوم التطبيقية" at bounding box center [579, 417] width 17 height 17
radio input "true"
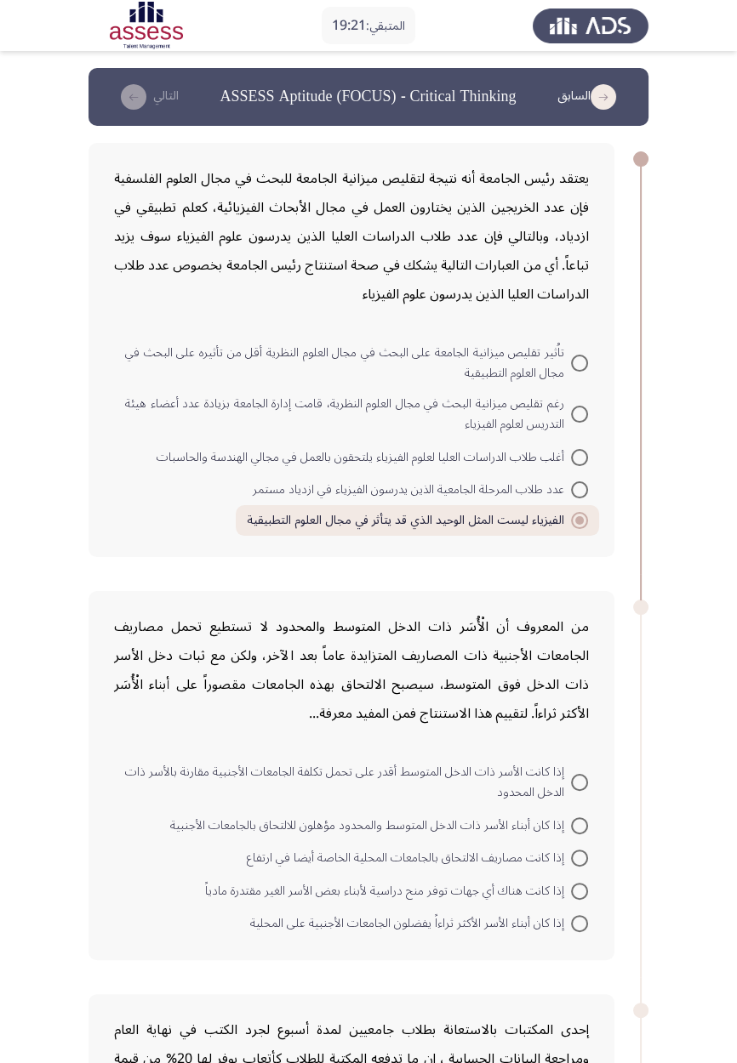
scroll to position [0, 0]
click at [531, 375] on span "تاُثير تقليص ميزانية الجامعة على البحث في مجال العلوم النظرية أقل من تأثيره على…" at bounding box center [348, 363] width 446 height 41
click at [571, 372] on input "تاُثير تقليص ميزانية الجامعة على البحث في مجال العلوم النظرية أقل من تأثيره على…" at bounding box center [579, 363] width 17 height 17
radio input "true"
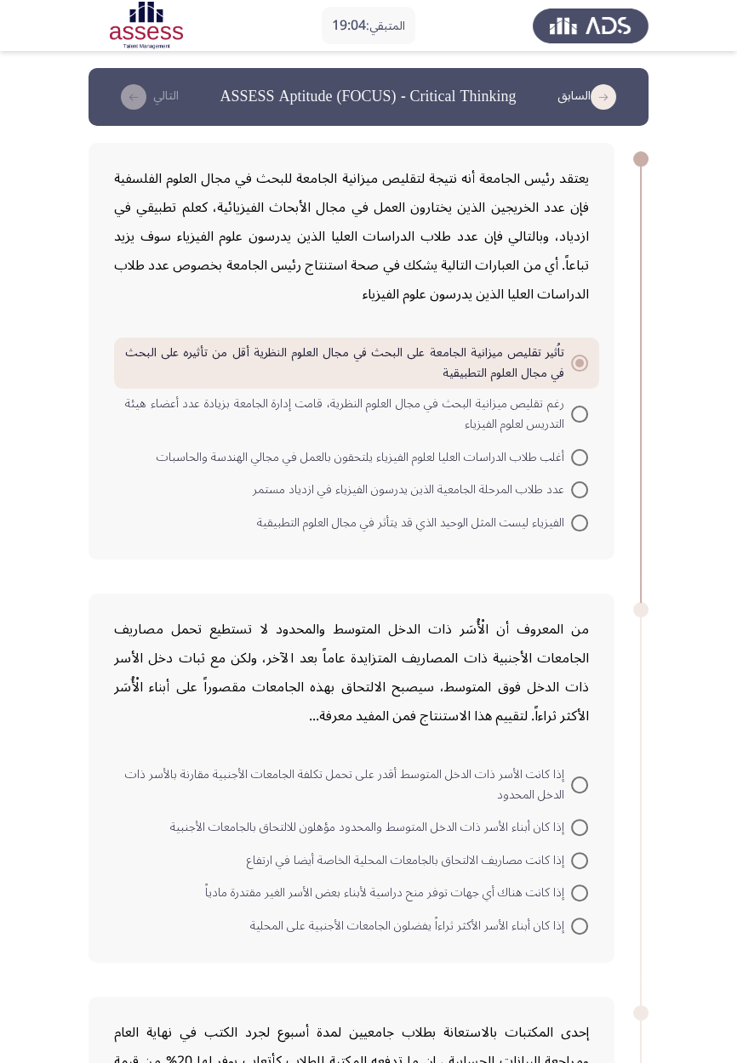
click at [572, 419] on span at bounding box center [579, 414] width 17 height 17
click at [572, 419] on input "رغم تقليص ميزانية البحث في مجال العلوم النظرية، قامت إدارة الجامعة بزيادة عدد أ…" at bounding box center [579, 414] width 17 height 17
radio input "true"
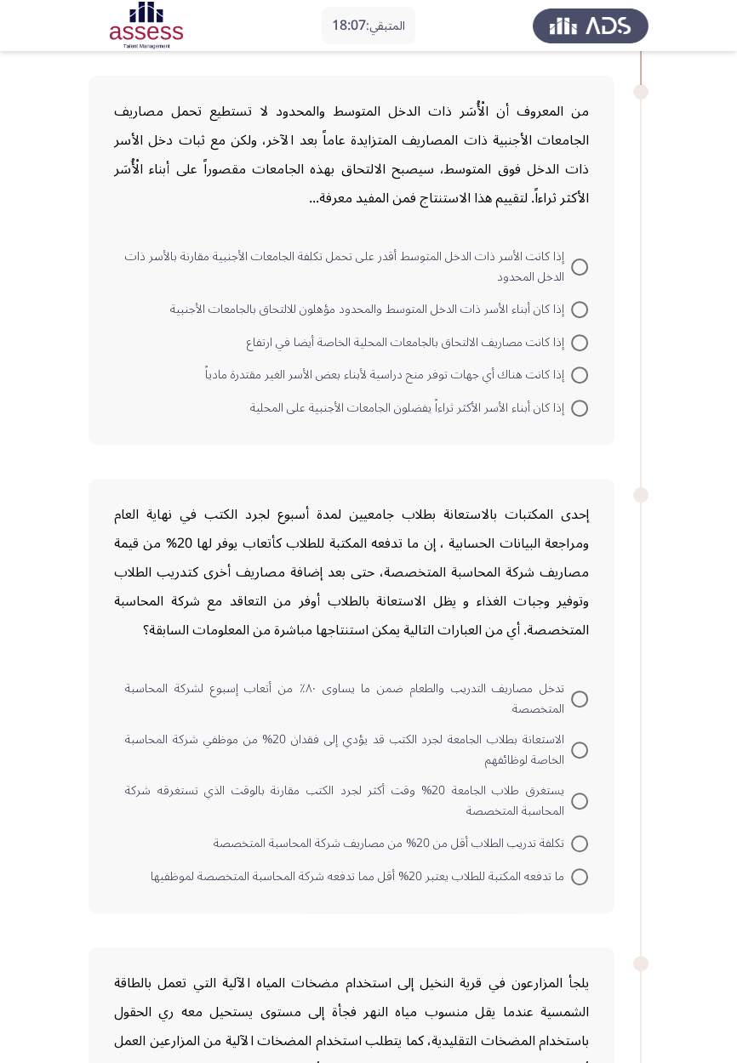
scroll to position [516, 0]
click at [523, 379] on span "إذا كانت هناك أي جهات توفر منح دراسية لأبناء بعض الأسر الغير مقتدرة مادياً" at bounding box center [388, 377] width 366 height 20
click at [571, 379] on input "إذا كانت هناك أي جهات توفر منح دراسية لأبناء بعض الأسر الغير مقتدرة مادياً" at bounding box center [579, 376] width 17 height 17
radio input "true"
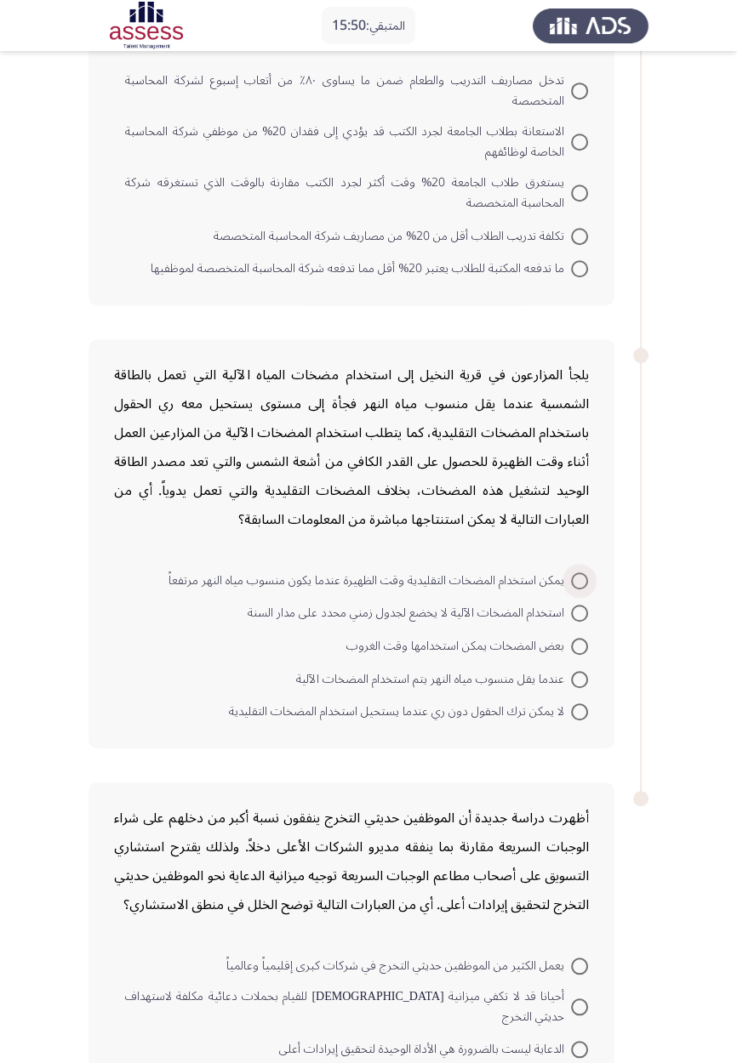
scroll to position [1194, 0]
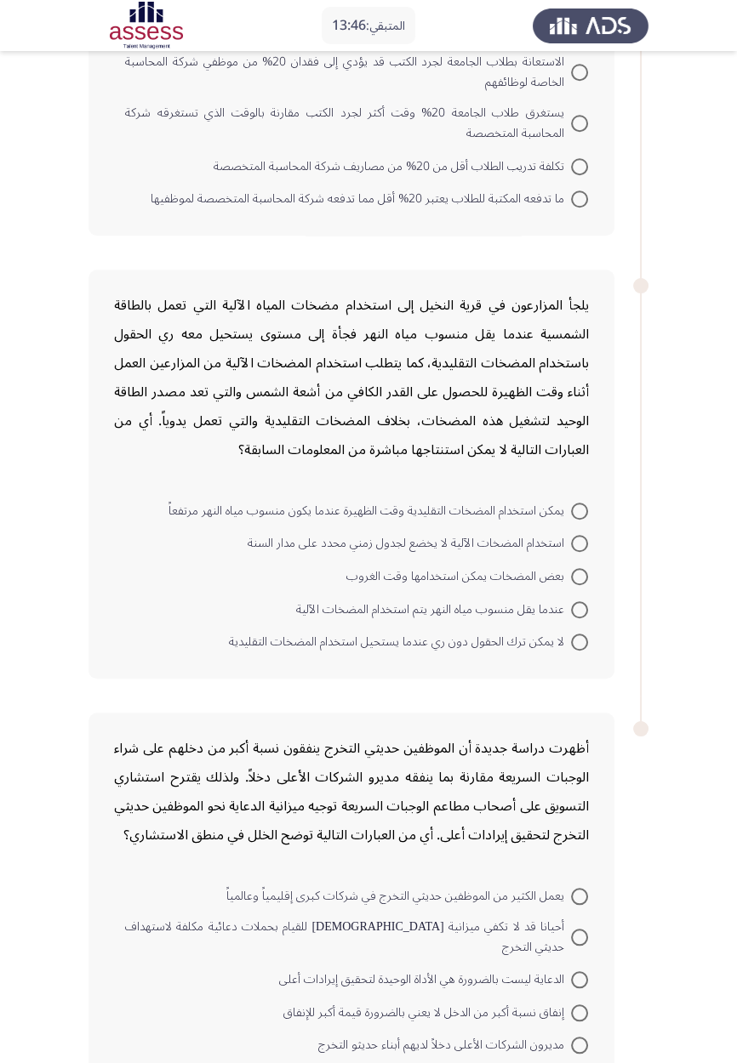
click at [421, 621] on span "الدعاية ليست بالضرورة هي الأداة الوحيدة لتحقيق إيرادات أعلى" at bounding box center [425, 980] width 292 height 20
click at [571, 621] on input "الدعاية ليست بالضرورة هي الأداة الوحيدة لتحقيق إيرادات أعلى" at bounding box center [579, 980] width 17 height 17
radio input "true"
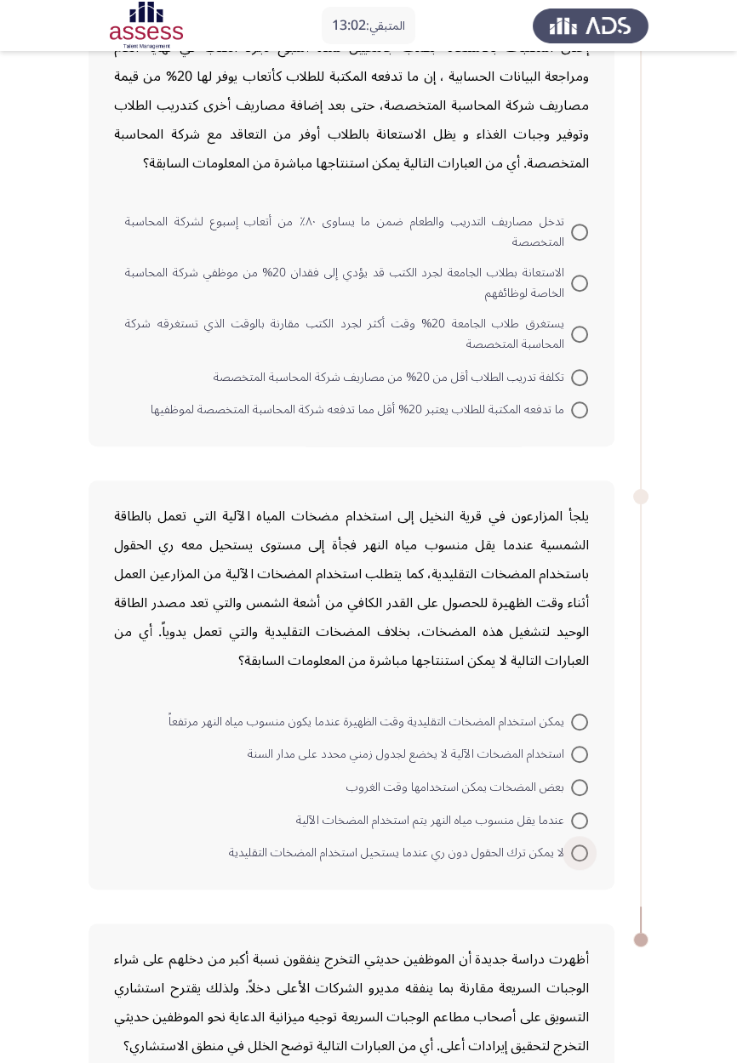
scroll to position [1002, 0]
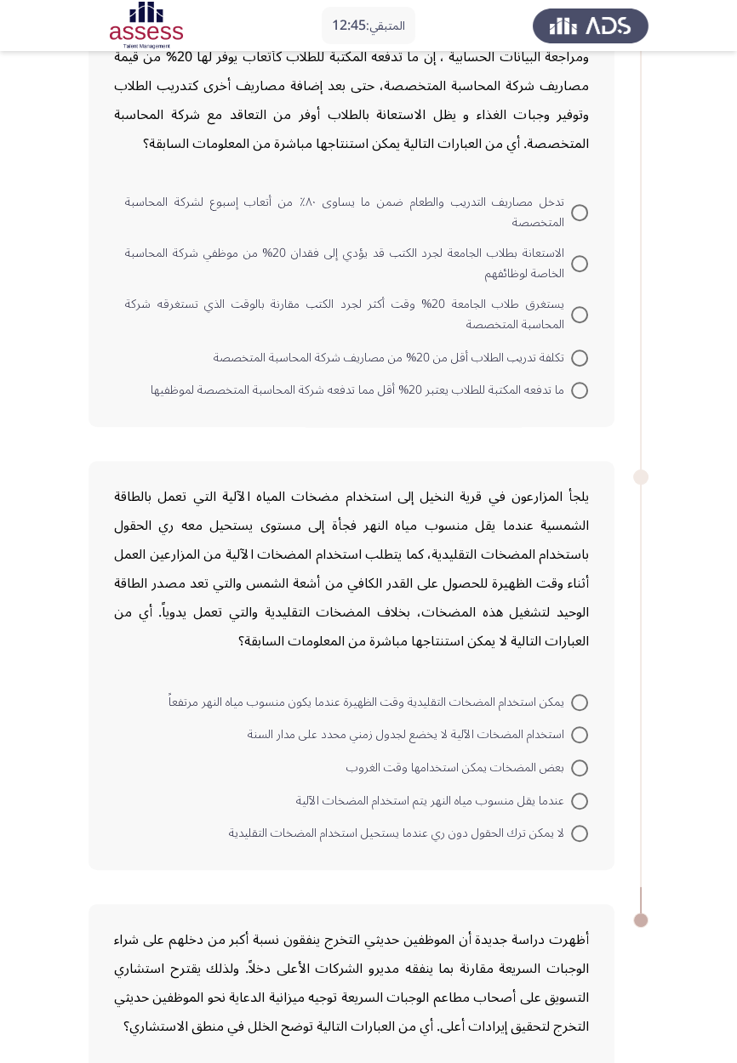
click at [522, 621] on span "بعض المضخات يمكن استخدامها وقت الغروب" at bounding box center [458, 768] width 225 height 20
click at [571, 621] on input "بعض المضخات يمكن استخدامها وقت الغروب" at bounding box center [579, 768] width 17 height 17
radio input "true"
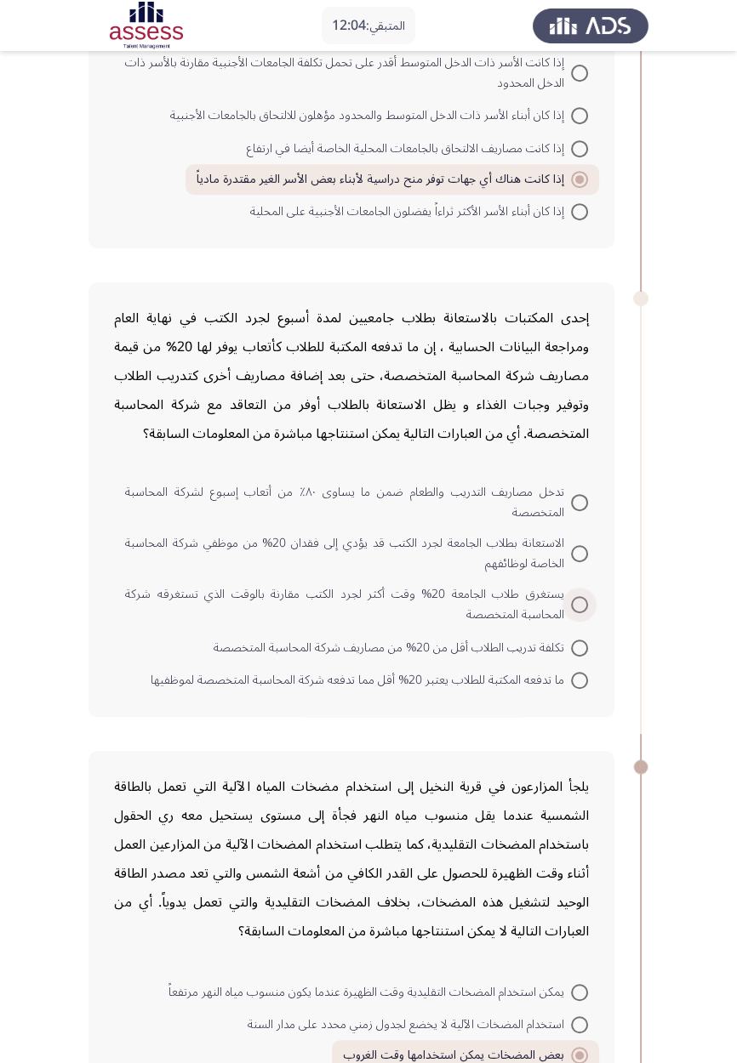
scroll to position [713, 0]
click at [510, 621] on span "ما تدفعه المكتبة للطلاب يعتبر 20% أقل مما تدفعه شركة المحاسبة المتخصصة لموظفيها" at bounding box center [361, 680] width 420 height 20
click at [571, 621] on input "ما تدفعه المكتبة للطلاب يعتبر 20% أقل مما تدفعه شركة المحاسبة المتخصصة لموظفيها" at bounding box center [579, 679] width 17 height 17
radio input "true"
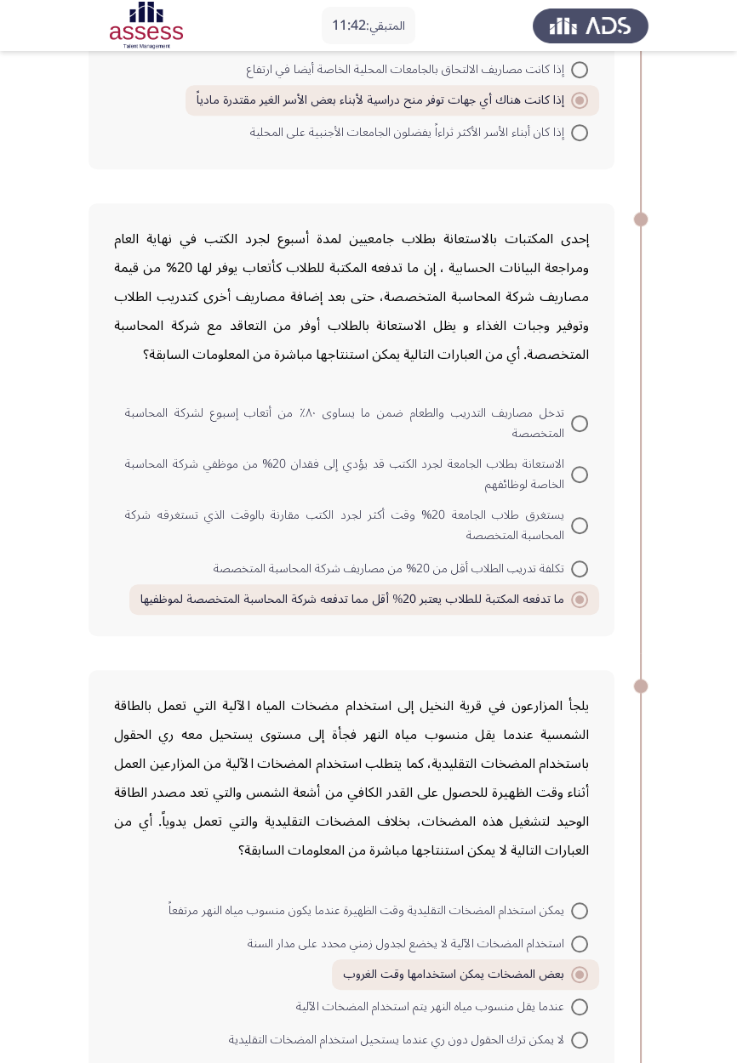
scroll to position [1187, 0]
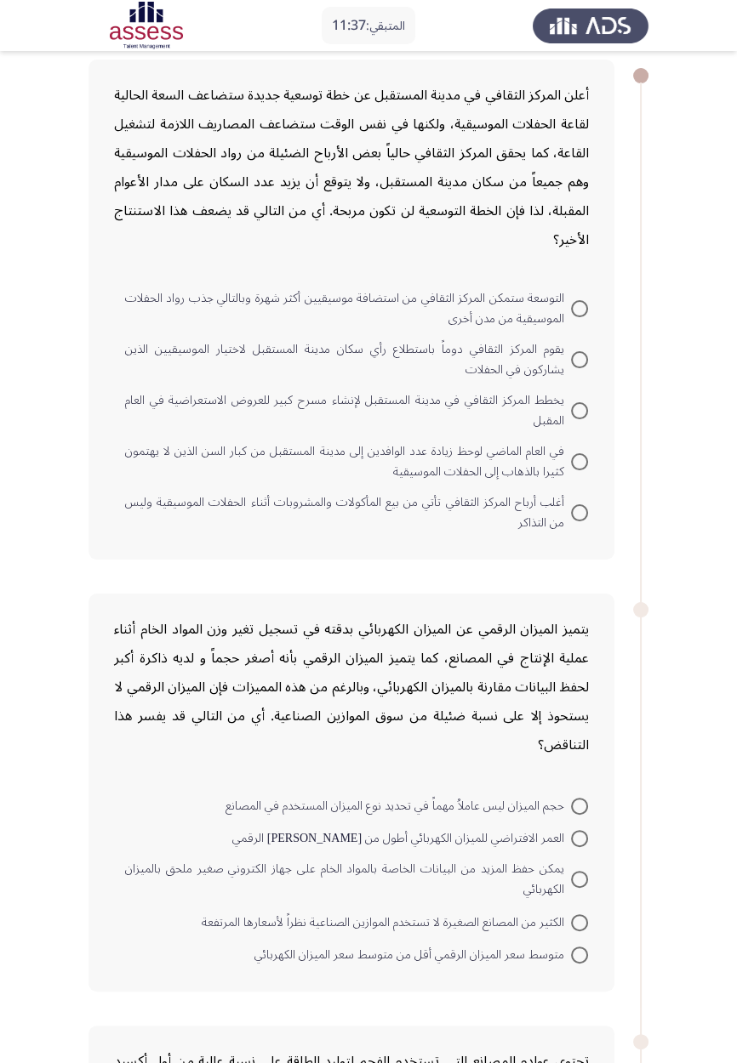
scroll to position [0, 0]
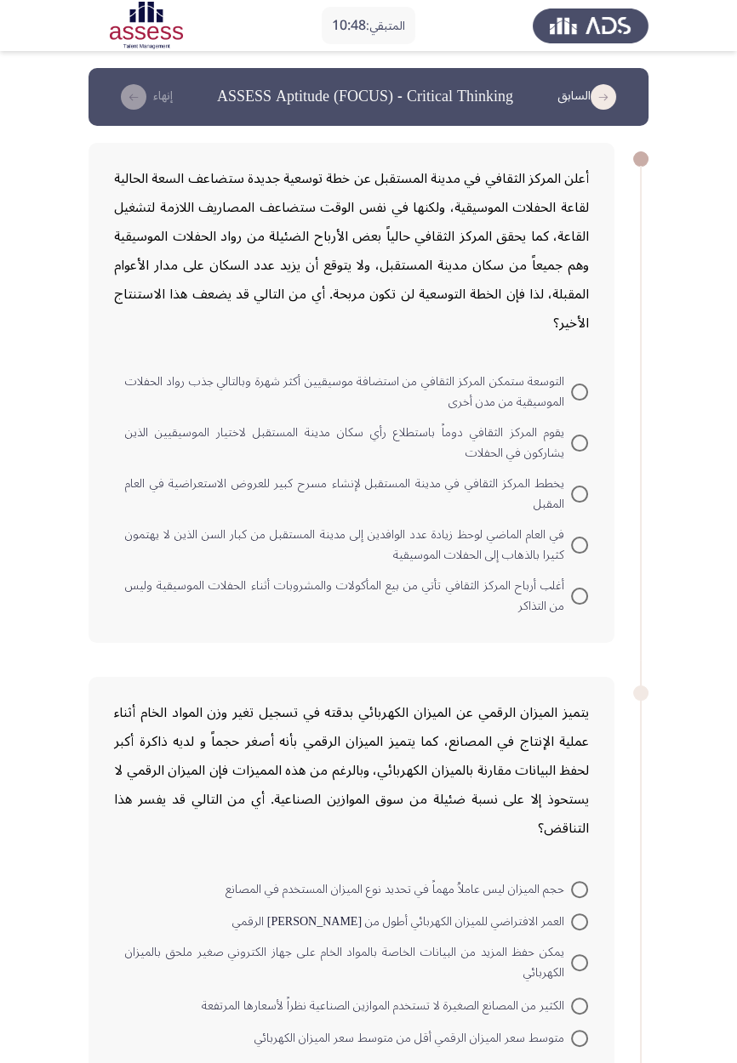
click at [547, 402] on span "التوسعة ستمكن المركز الثقافي من استضافة موسيقيين أكثر شهرة وبالتالي جذب رواد ال…" at bounding box center [348, 392] width 446 height 41
click at [571, 401] on input "التوسعة ستمكن المركز الثقافي من استضافة موسيقيين أكثر شهرة وبالتالي جذب رواد ال…" at bounding box center [579, 392] width 17 height 17
radio input "true"
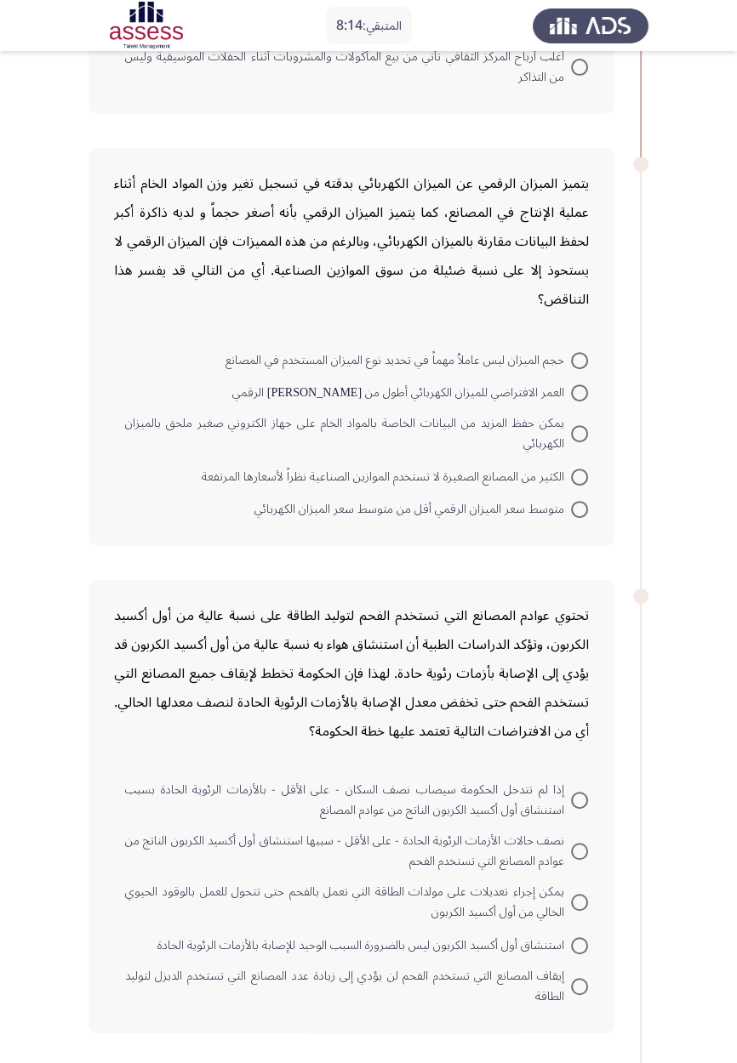
scroll to position [579, 0]
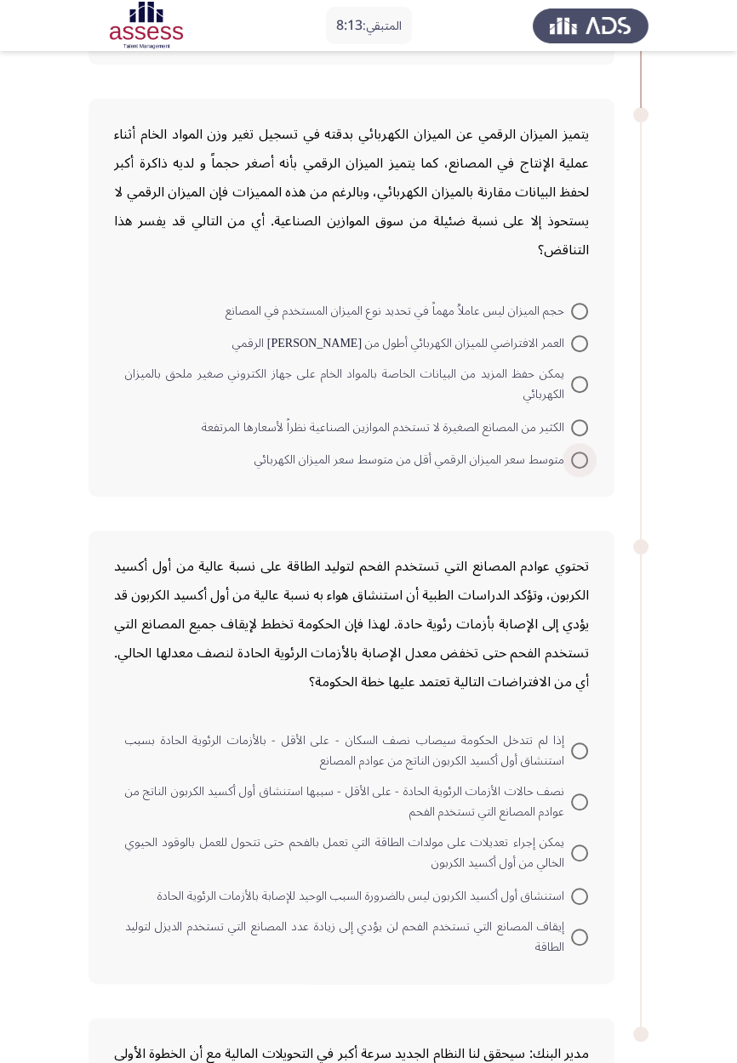
click at [579, 458] on span at bounding box center [579, 460] width 17 height 17
click at [579, 458] on input "متوسط سعر الميزان الرقمي أقل من متوسط سعر الميزان الكهربائي" at bounding box center [579, 460] width 17 height 17
radio input "true"
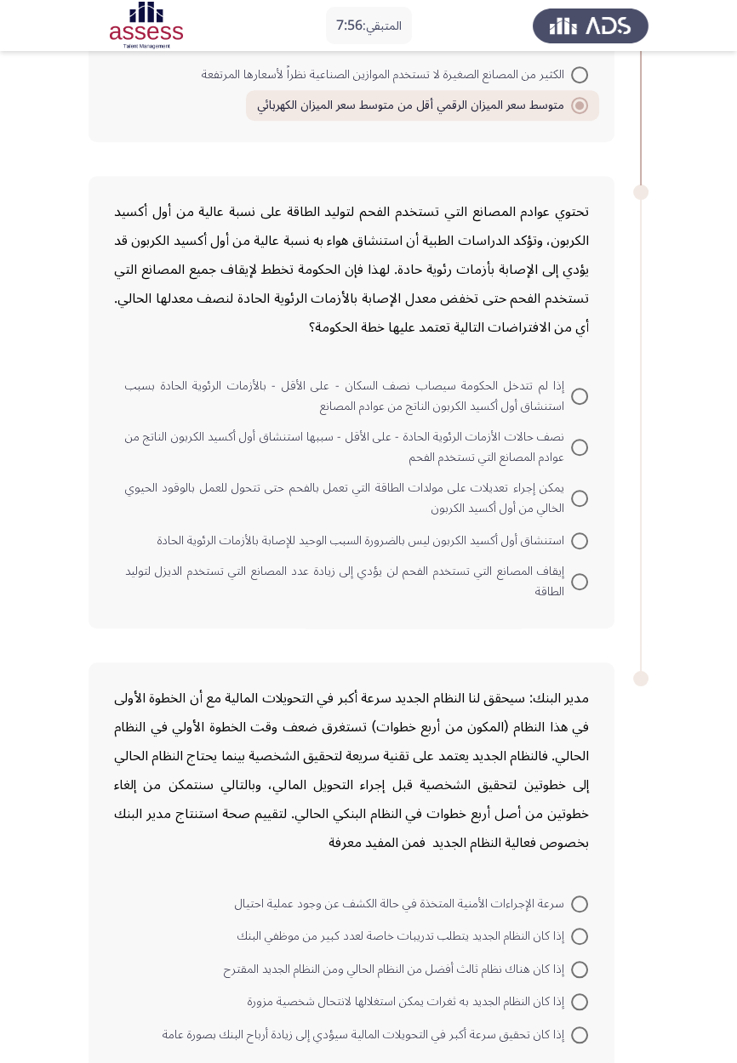
scroll to position [939, 0]
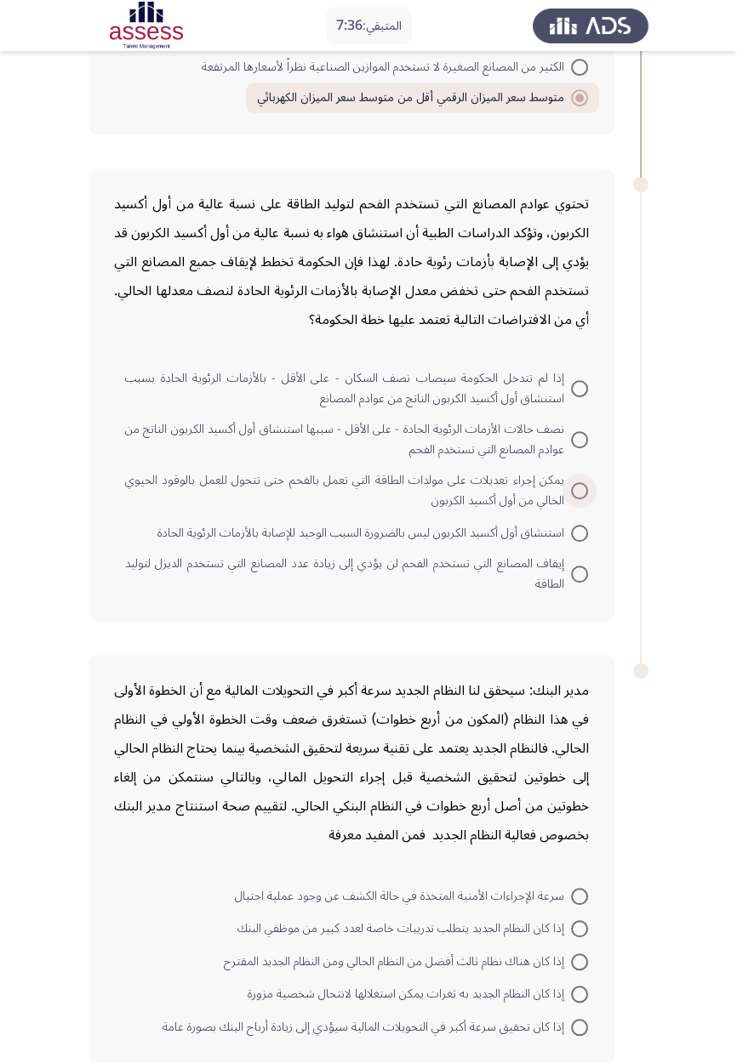
click at [573, 489] on span at bounding box center [579, 490] width 17 height 17
click at [573, 489] on input "يمكن إجراء تعديلات على مولدات الطاقة التي تعمل بالفحم حتى تتحول للعمل بالوقود ا…" at bounding box center [579, 490] width 17 height 17
radio input "true"
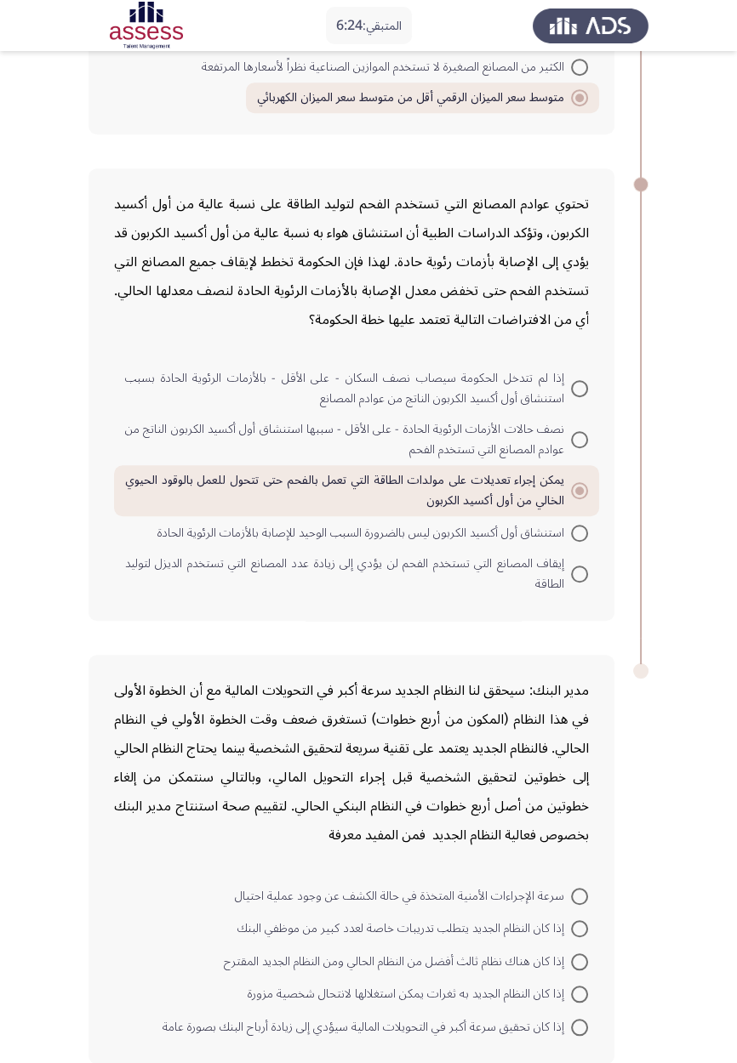
click at [505, 621] on span "إذا كان النظام الجديد به ثغرات يمكن استغلالها لانتحال شخصية مزورة" at bounding box center [409, 994] width 323 height 20
click at [571, 621] on input "إذا كان النظام الجديد به ثغرات يمكن استغلالها لانتحال شخصية مزورة" at bounding box center [579, 994] width 17 height 17
radio input "true"
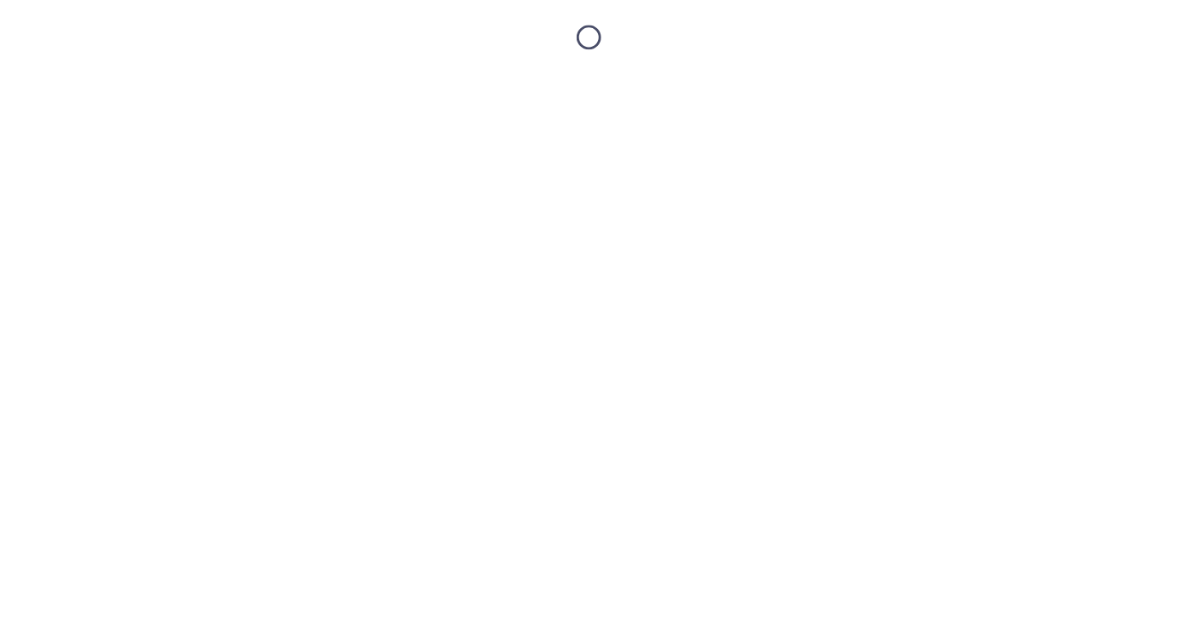
scroll to position [0, 0]
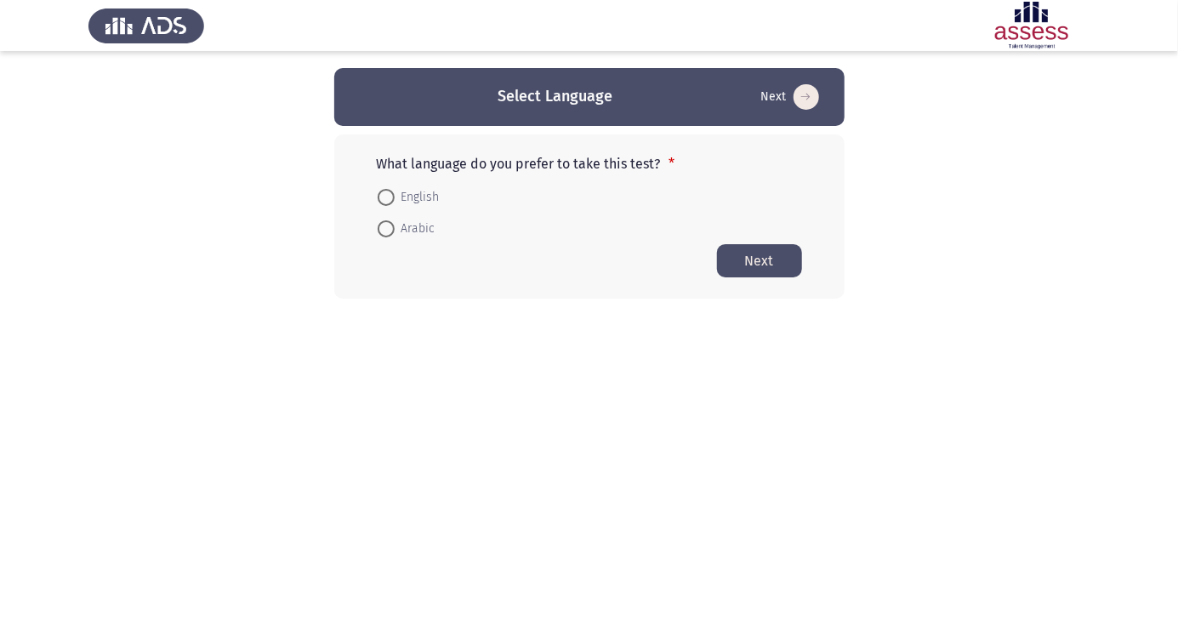
click at [408, 237] on span "Arabic" at bounding box center [415, 229] width 41 height 20
click at [395, 237] on input "Arabic" at bounding box center [386, 228] width 17 height 17
radio input "true"
click at [760, 259] on button "Next" at bounding box center [759, 259] width 85 height 33
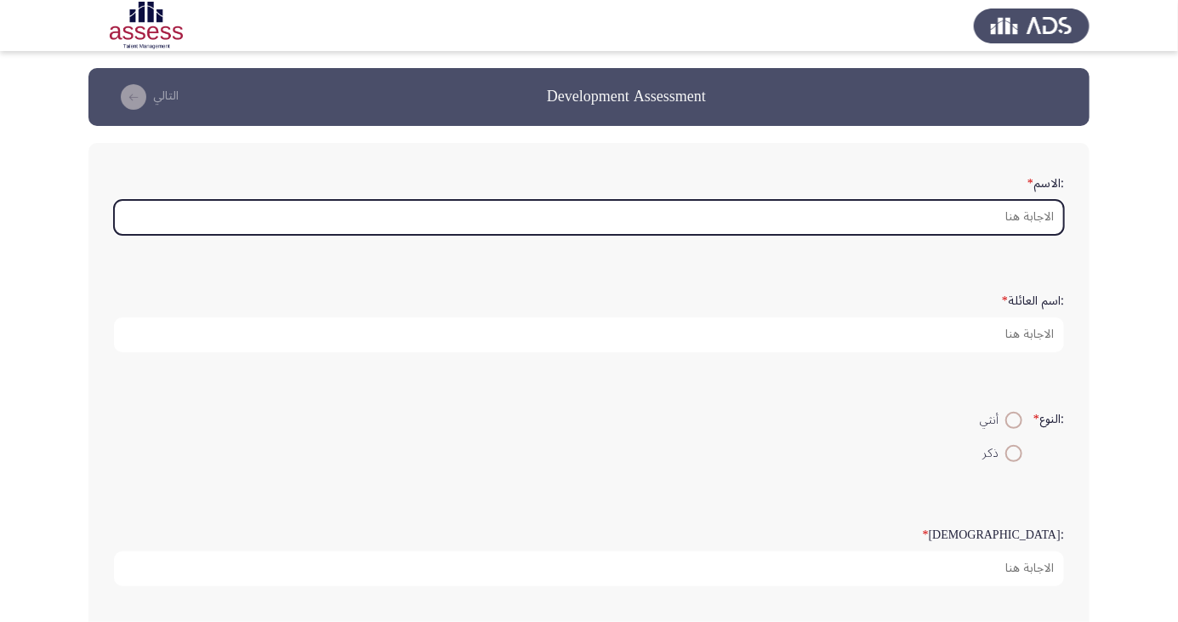
click at [992, 215] on input ":الاسم *" at bounding box center [589, 217] width 950 height 35
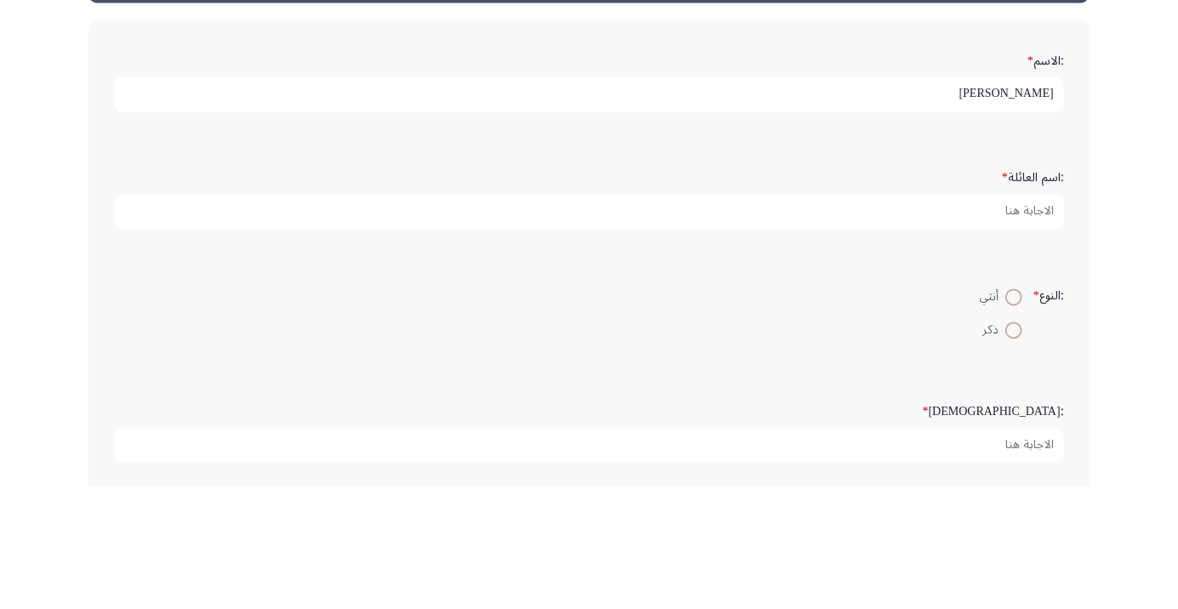
type input "[PERSON_NAME]"
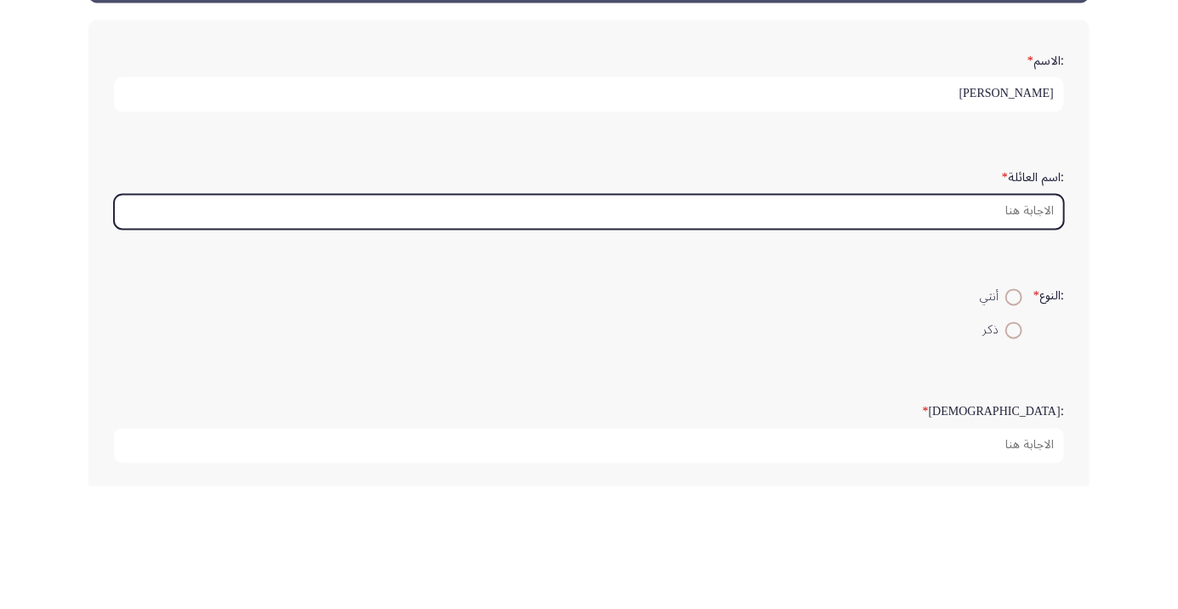
click at [1017, 338] on input ":اسم العائلة *" at bounding box center [589, 334] width 950 height 35
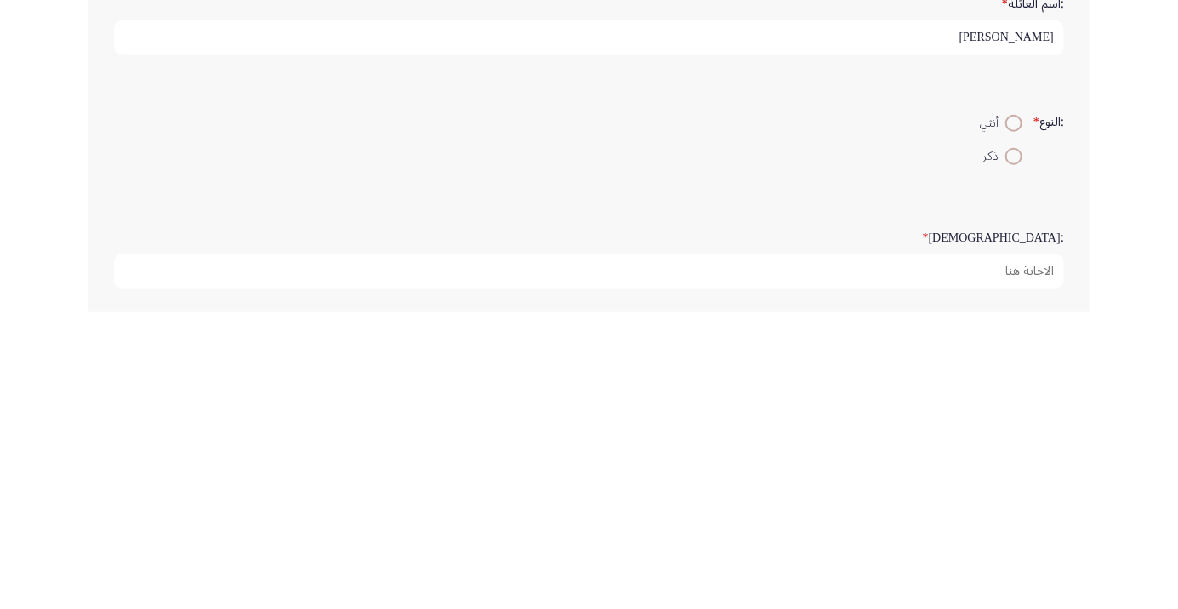
type input "عبد المؤمن احمد"
click at [1006, 422] on span at bounding box center [1014, 420] width 17 height 17
click at [1006, 422] on input "أنثي" at bounding box center [1014, 420] width 17 height 17
radio input "true"
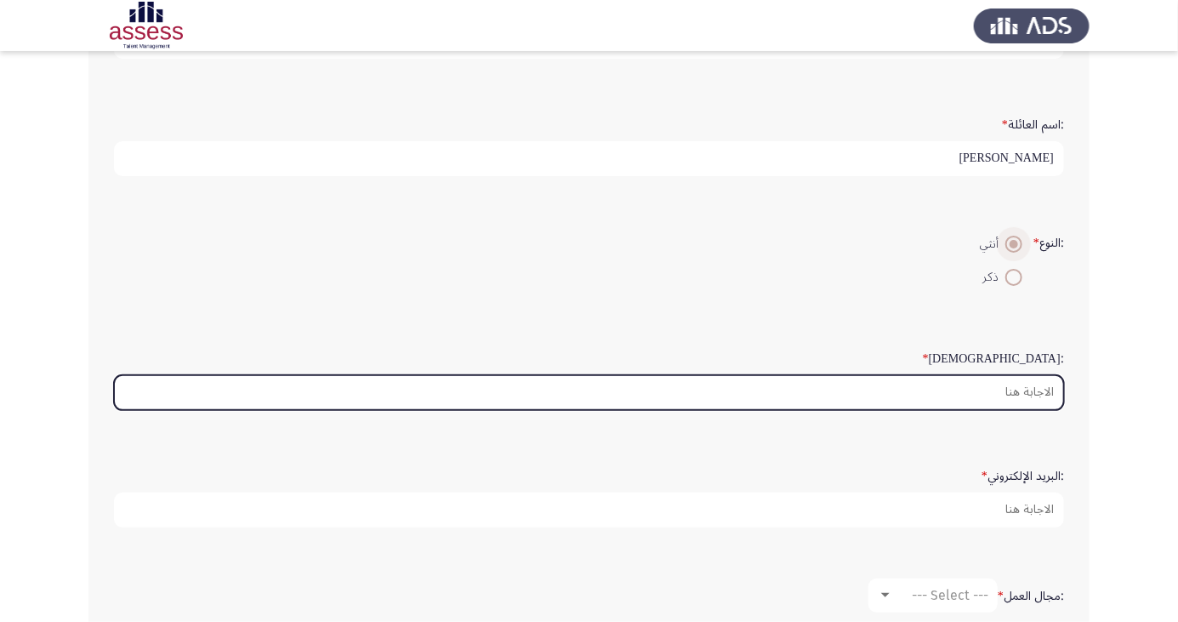
click at [1003, 396] on input ":السن *" at bounding box center [589, 392] width 950 height 35
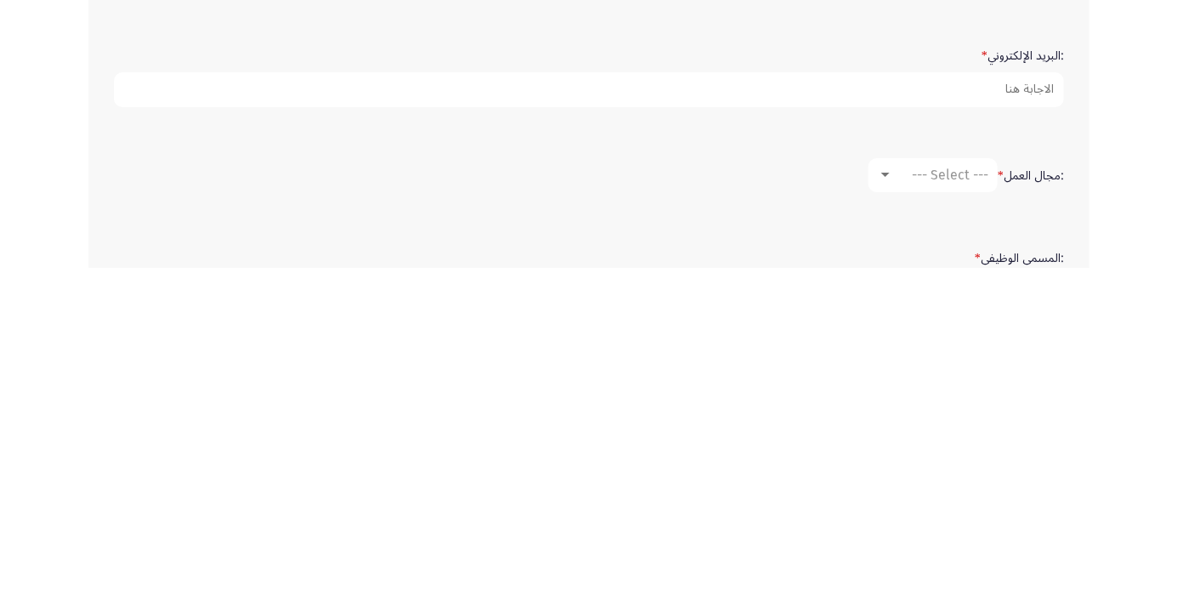
scroll to position [270, 0]
type input "26"
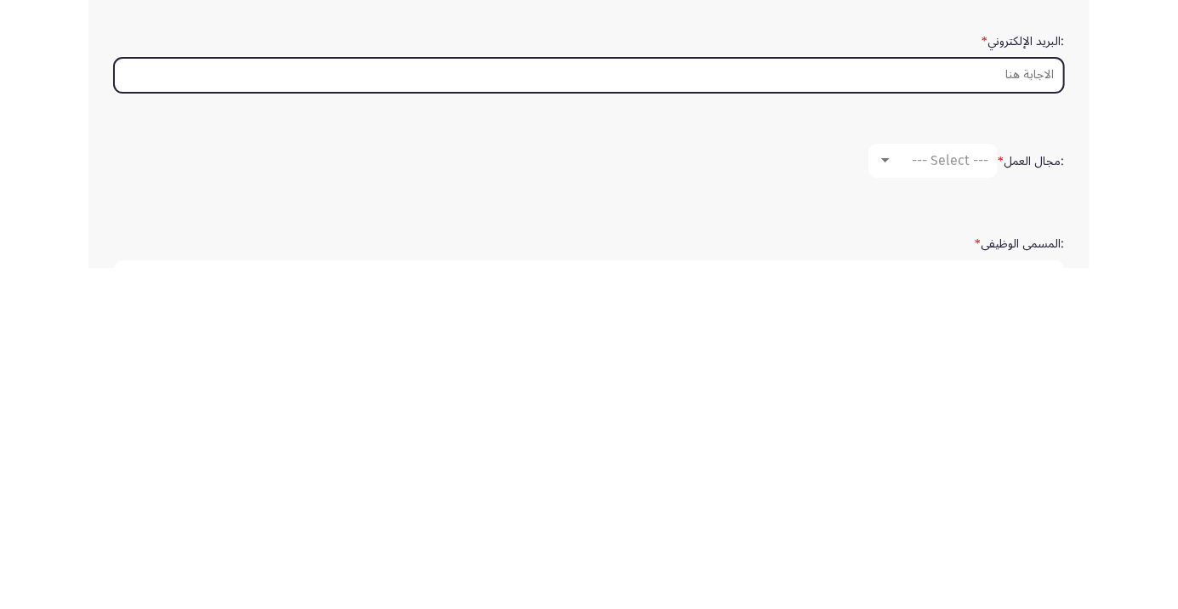
click at [1029, 415] on input ":البريد الإلكتروني *" at bounding box center [589, 416] width 950 height 35
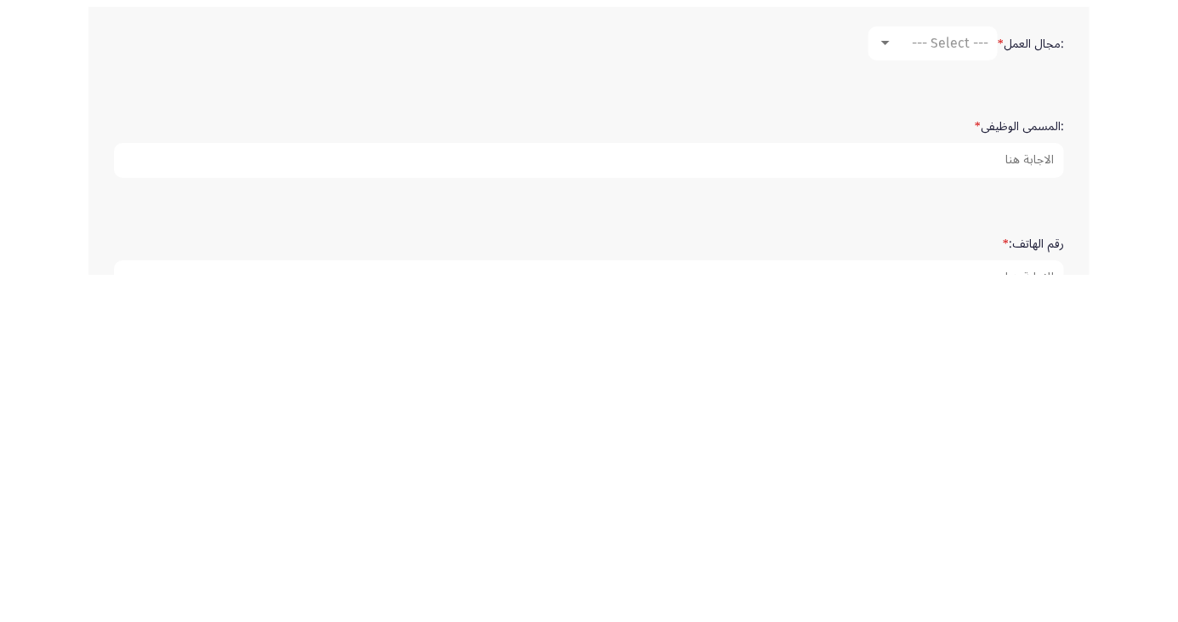
scroll to position [401, 0]
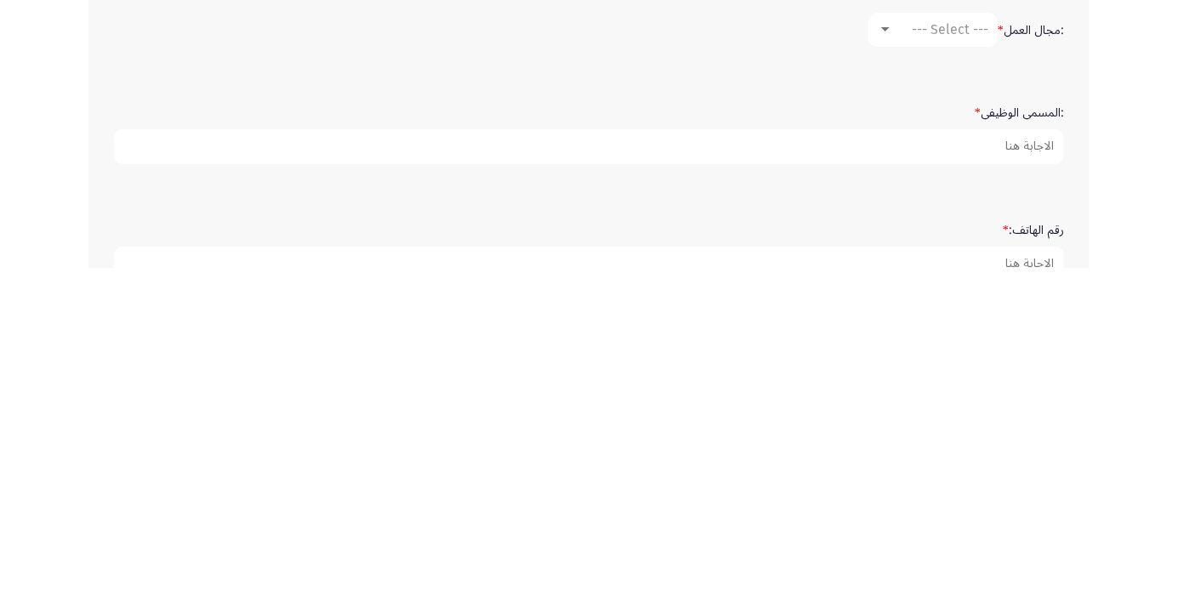
type input "esraaahmedmo65@gmail.com"
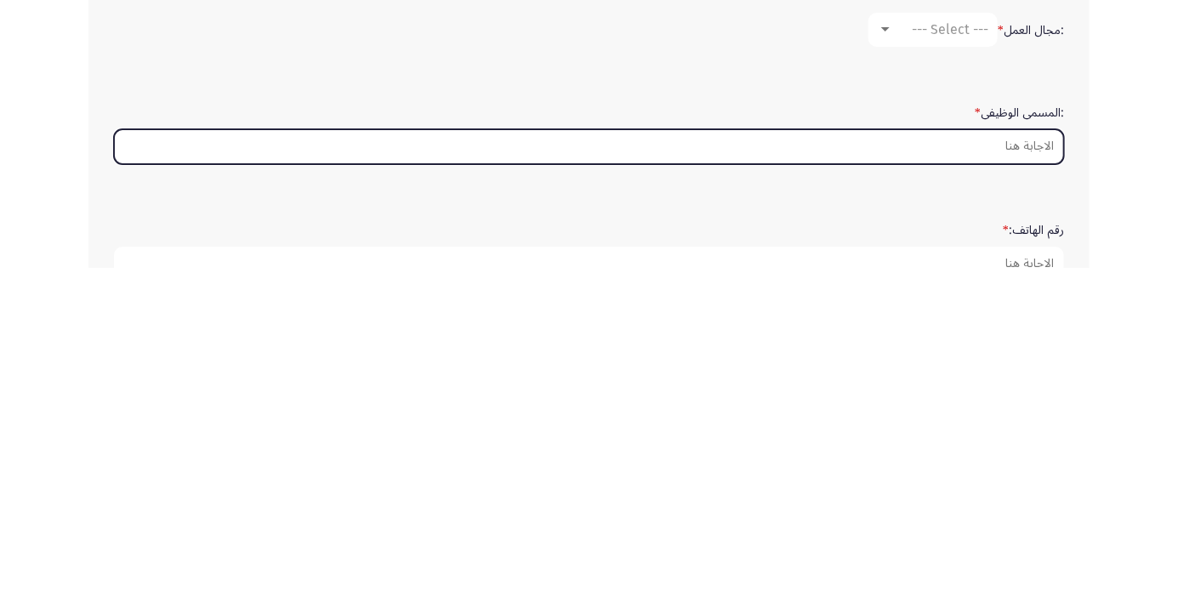
click at [1035, 485] on input ":المسمى الوظيفى *" at bounding box center [589, 487] width 950 height 35
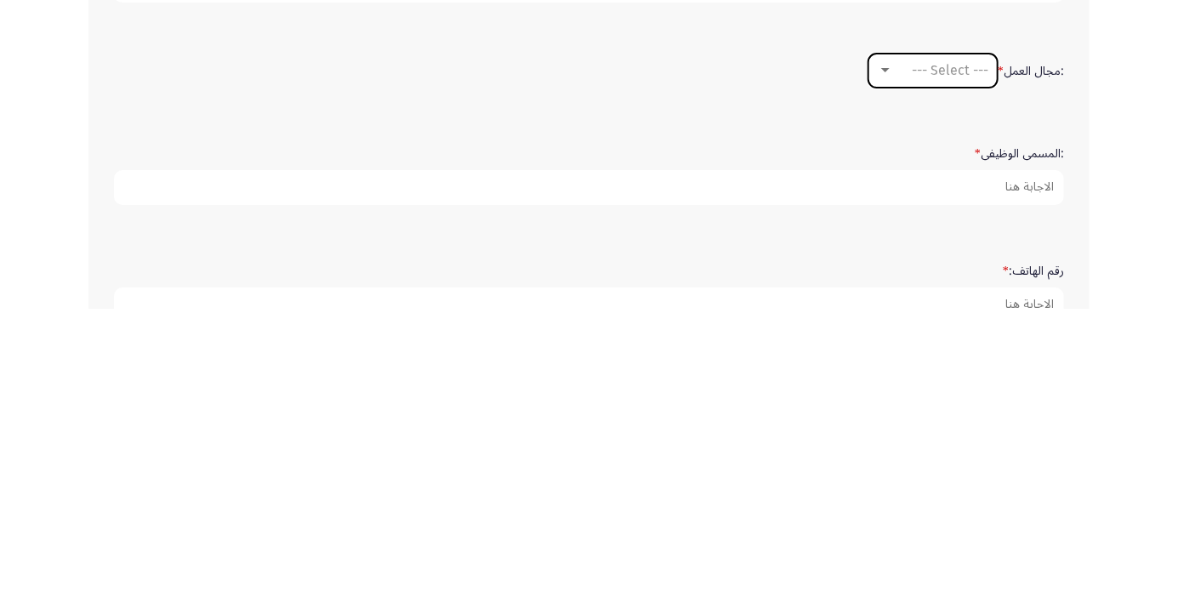
click at [951, 370] on span "--- Select ---" at bounding box center [950, 370] width 77 height 16
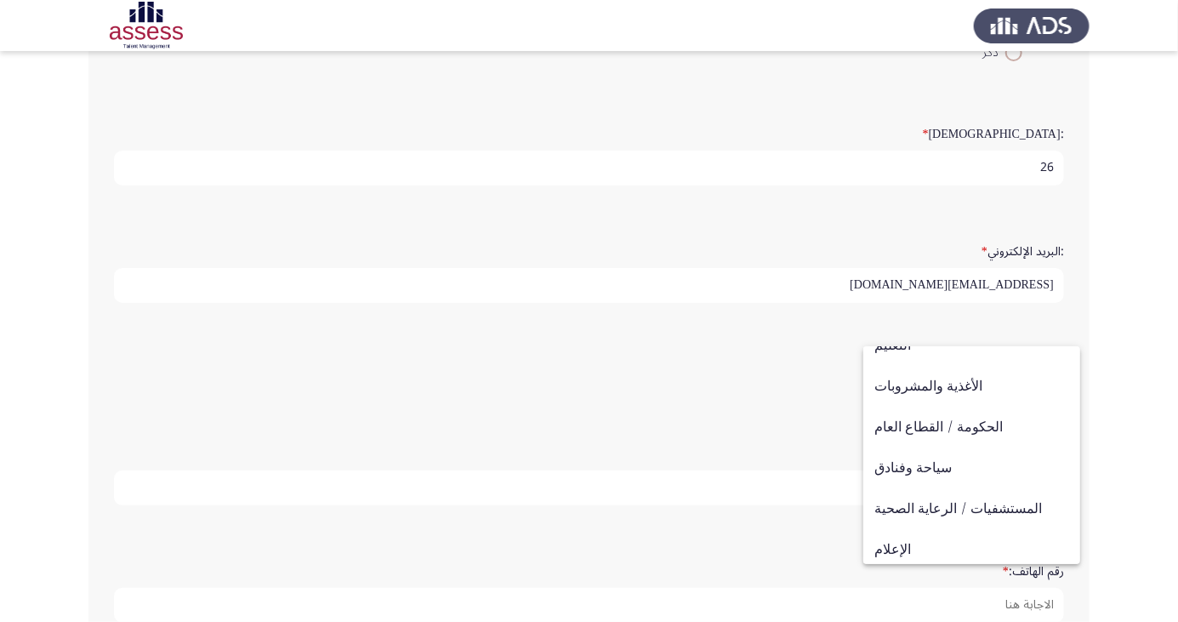
scroll to position [558, 0]
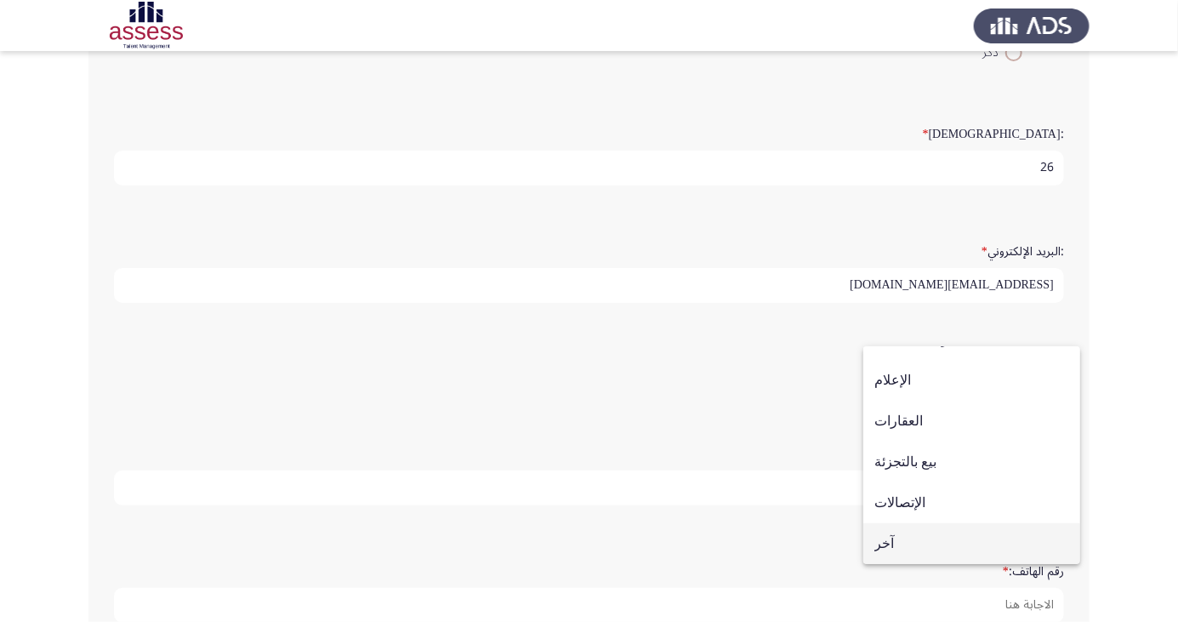
click at [918, 544] on span "آخر" at bounding box center [972, 543] width 195 height 41
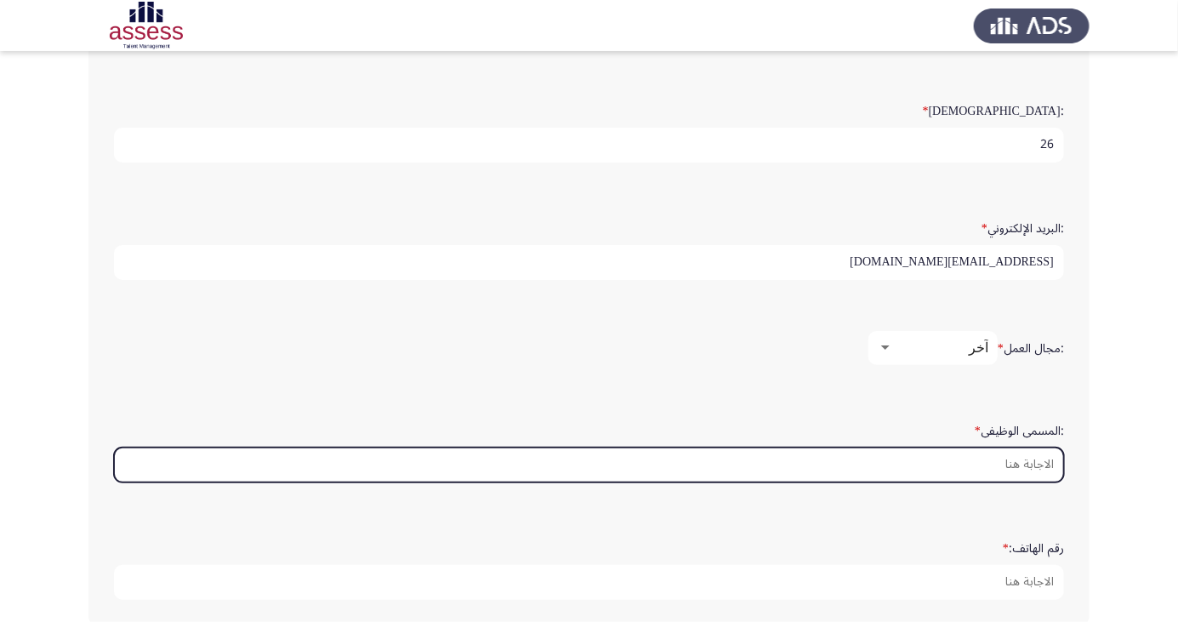
click at [989, 463] on input ":المسمى الوظيفى *" at bounding box center [589, 464] width 950 height 35
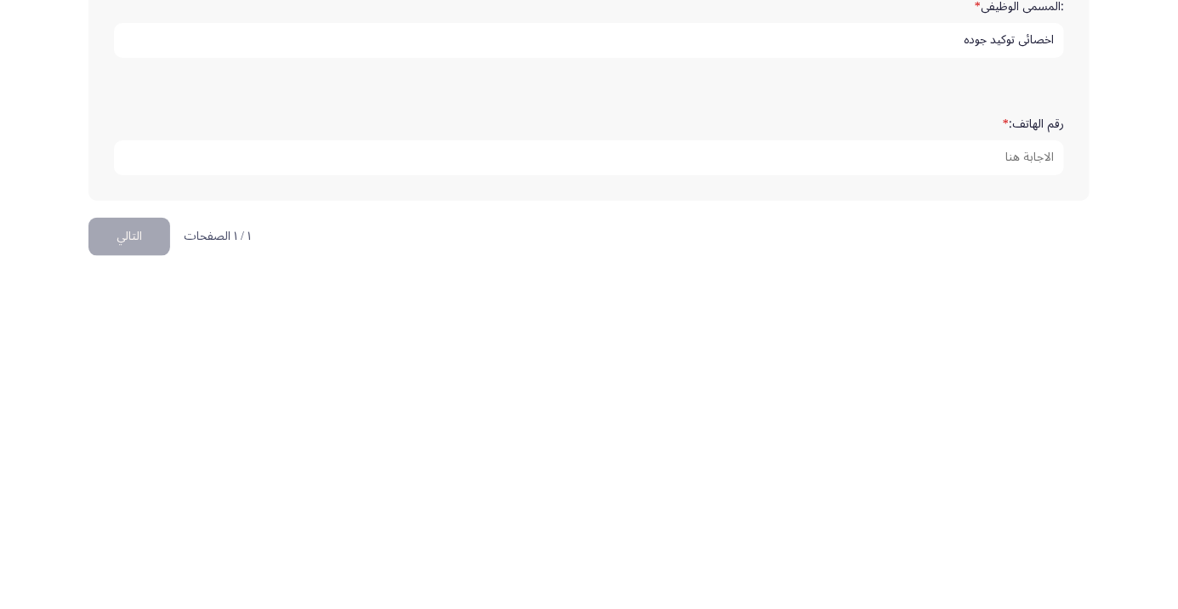
scroll to position [507, 0]
type input "اخصائي توكيد جوده"
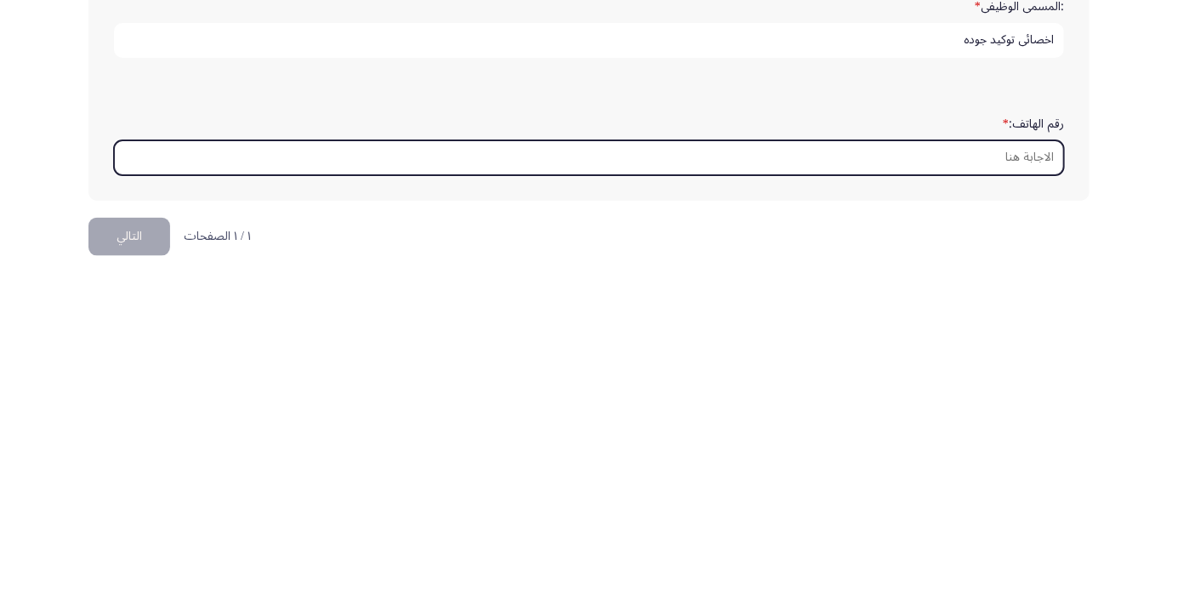
click at [1023, 495] on input "رقم الهاتف: *" at bounding box center [589, 499] width 950 height 35
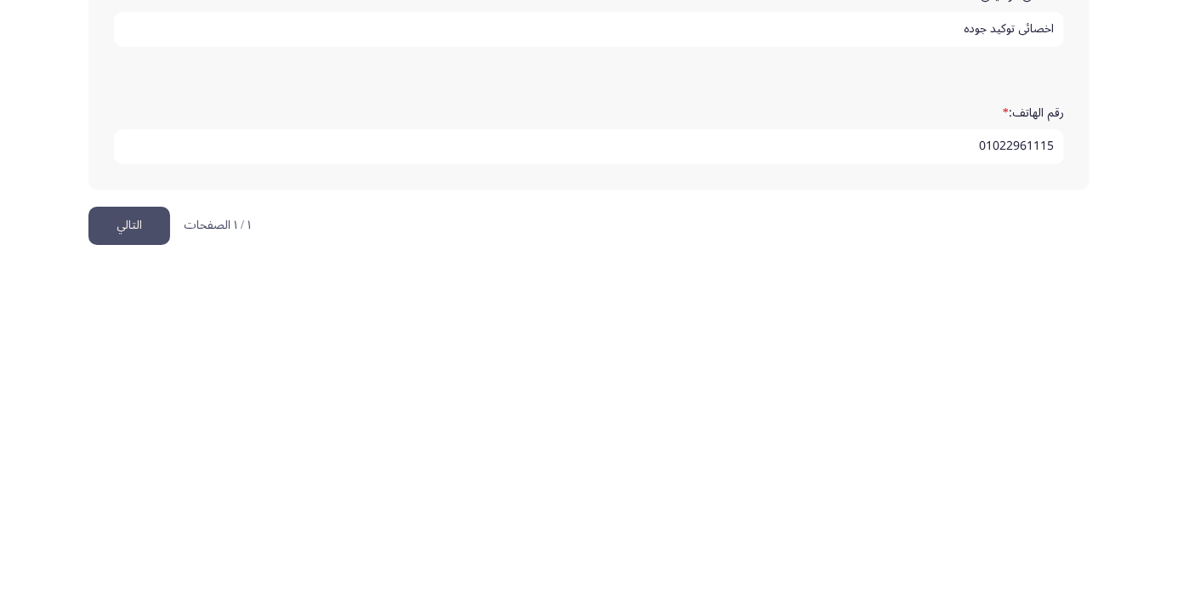
type input "01022961115"
click at [147, 558] on button "التالي" at bounding box center [129, 567] width 82 height 38
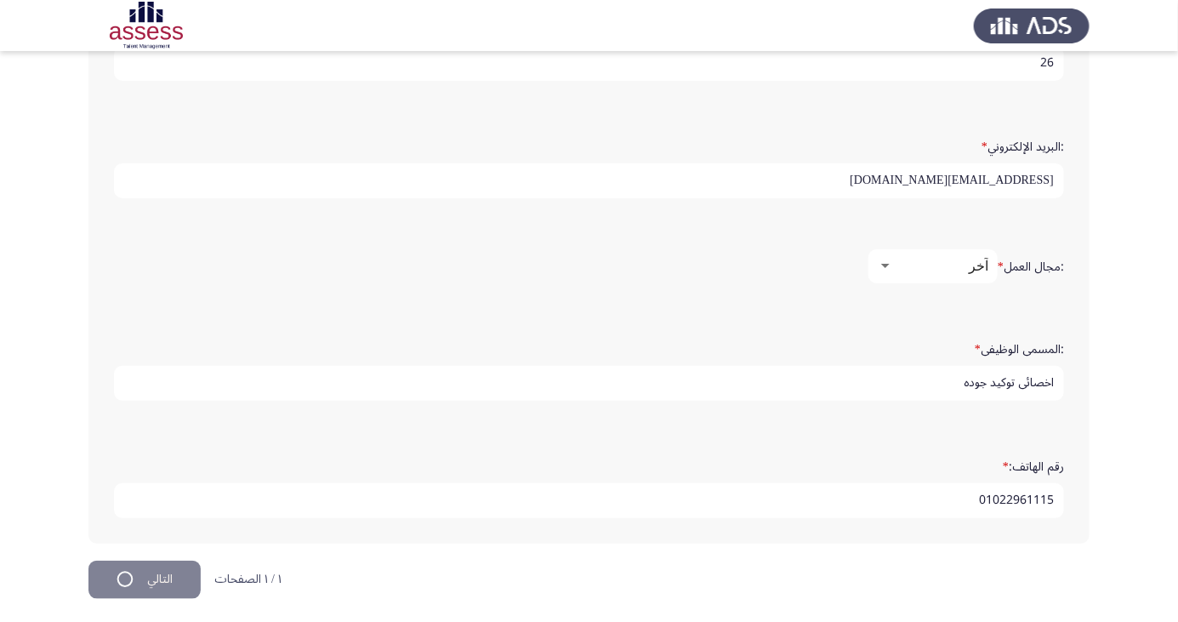
scroll to position [0, 0]
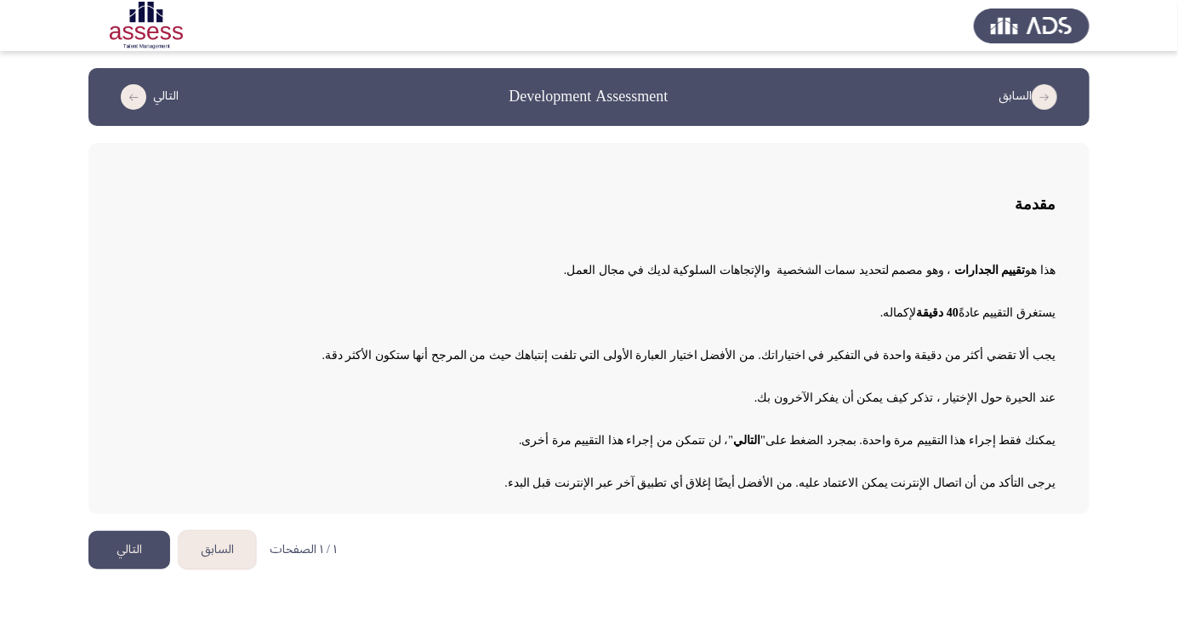
click at [164, 540] on button "التالي" at bounding box center [129, 550] width 82 height 38
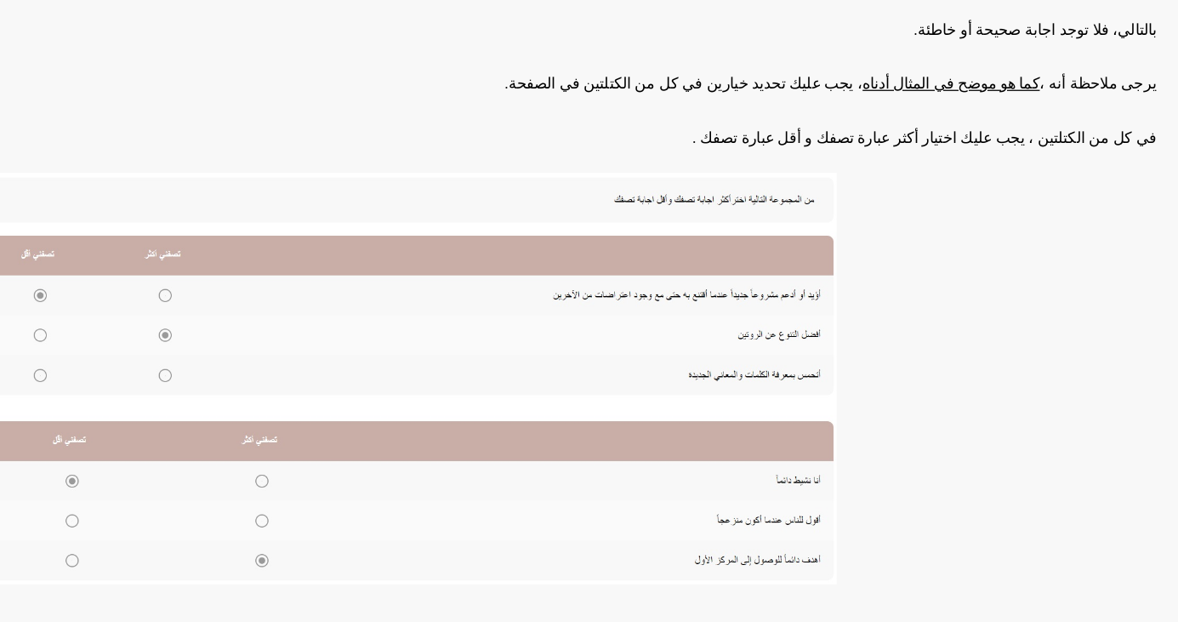
scroll to position [174, 0]
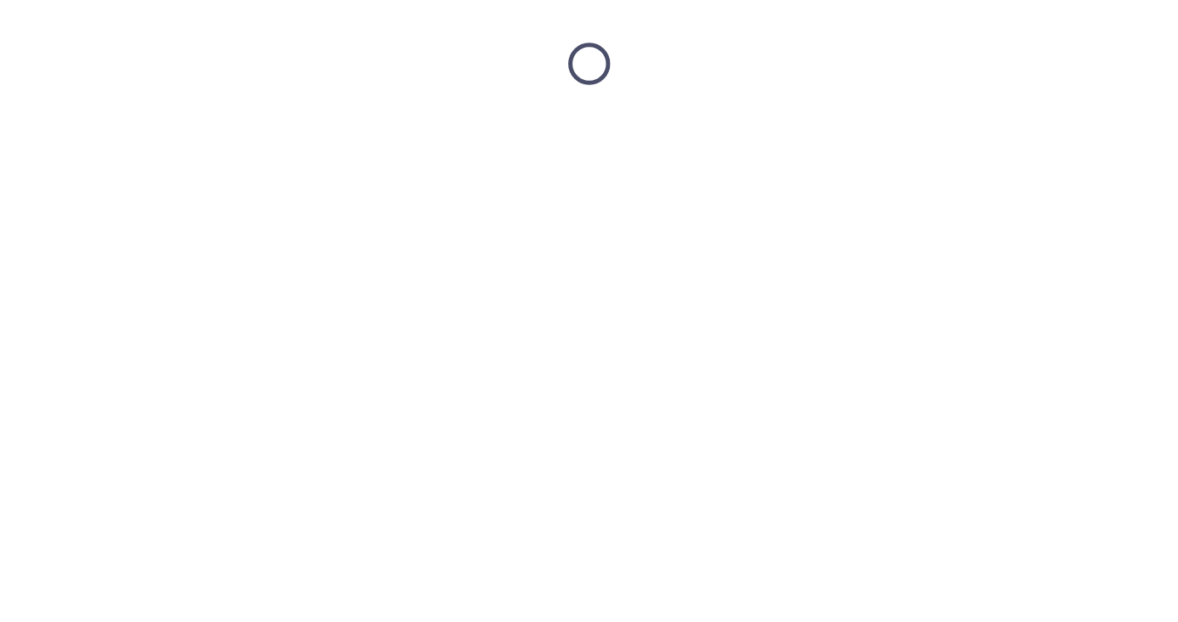
scroll to position [0, 0]
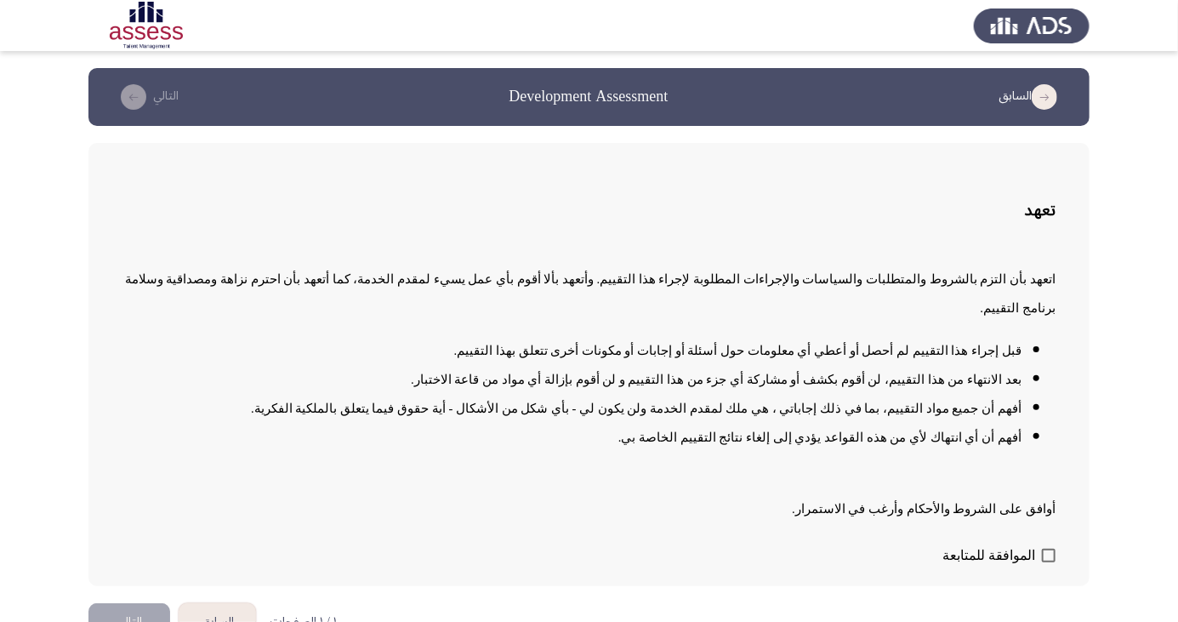
click at [1052, 562] on span at bounding box center [1049, 556] width 14 height 14
click at [1049, 563] on input "الموافقة للمتابعة" at bounding box center [1048, 562] width 1 height 1
checkbox input "true"
click at [133, 621] on button "التالي" at bounding box center [129, 622] width 82 height 38
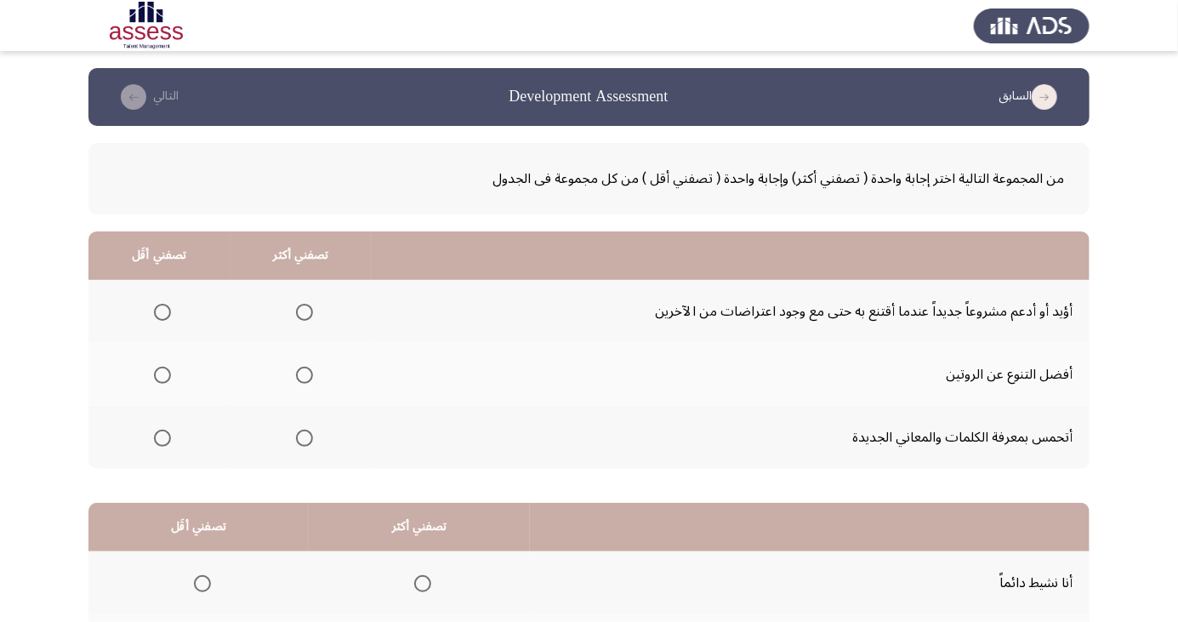
click at [305, 312] on span "Select an option" at bounding box center [305, 312] width 0 height 0
click at [303, 311] on input "Select an option" at bounding box center [304, 312] width 17 height 17
click at [156, 304] on span "Select an option" at bounding box center [162, 312] width 17 height 17
click at [156, 304] on input "Select an option" at bounding box center [162, 312] width 17 height 17
click at [307, 372] on span "Select an option" at bounding box center [304, 375] width 17 height 17
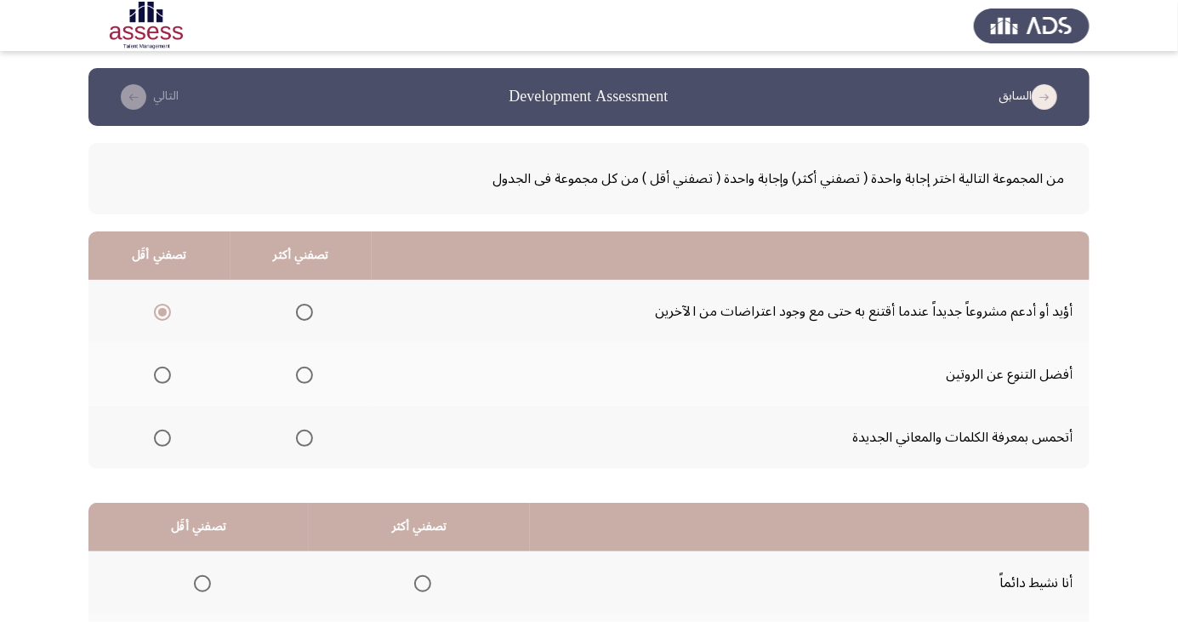
click at [307, 372] on input "Select an option" at bounding box center [304, 375] width 17 height 17
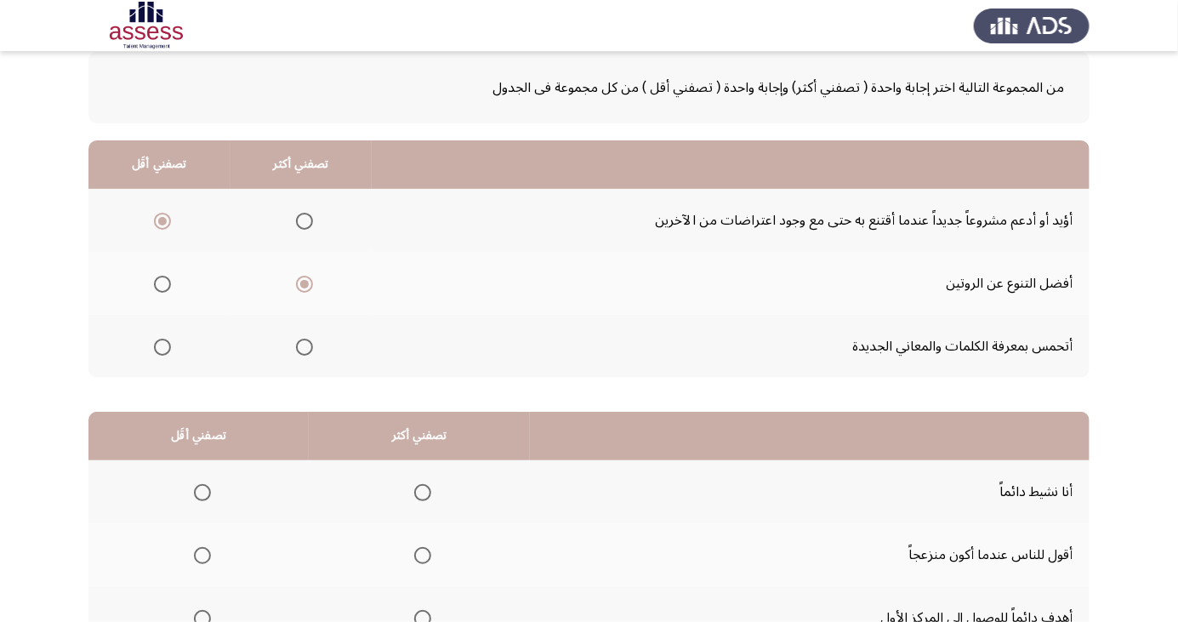
scroll to position [92, 0]
click at [309, 344] on span "Select an option" at bounding box center [304, 346] width 17 height 17
click at [309, 344] on input "Select an option" at bounding box center [304, 346] width 17 height 17
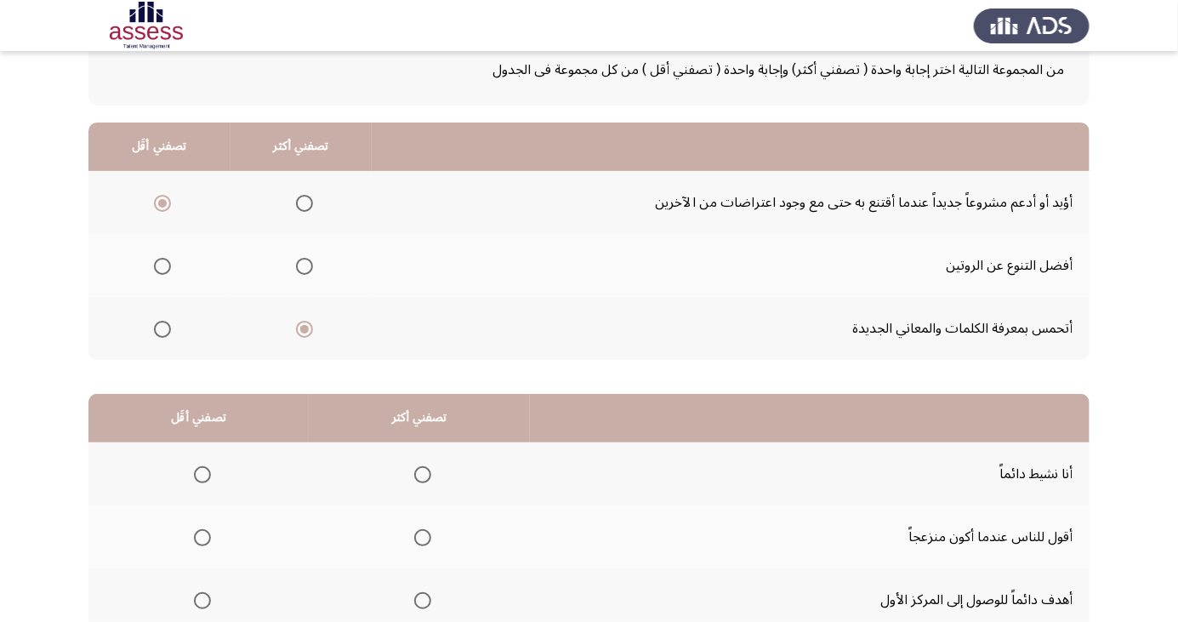
scroll to position [155, 0]
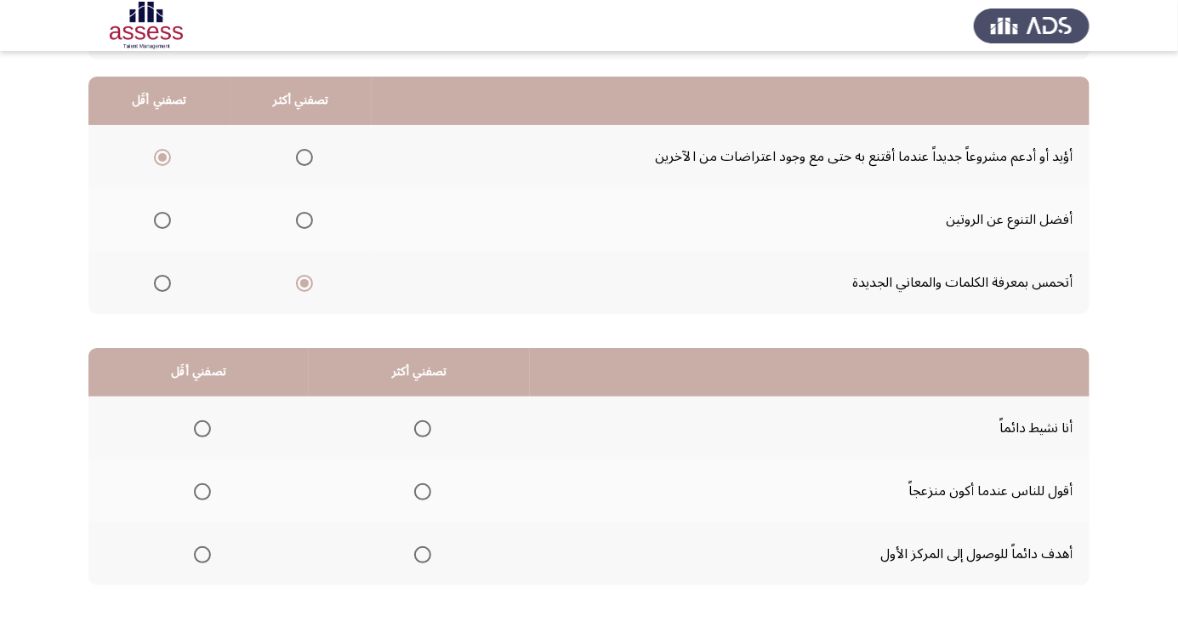
click at [307, 218] on span "Select an option" at bounding box center [304, 220] width 17 height 17
click at [307, 218] on input "Select an option" at bounding box center [304, 220] width 17 height 17
click at [308, 284] on span "Select an option" at bounding box center [304, 283] width 17 height 17
click at [308, 284] on input "Select an option" at bounding box center [304, 283] width 17 height 17
click at [305, 220] on span "Select an option" at bounding box center [305, 220] width 0 height 0
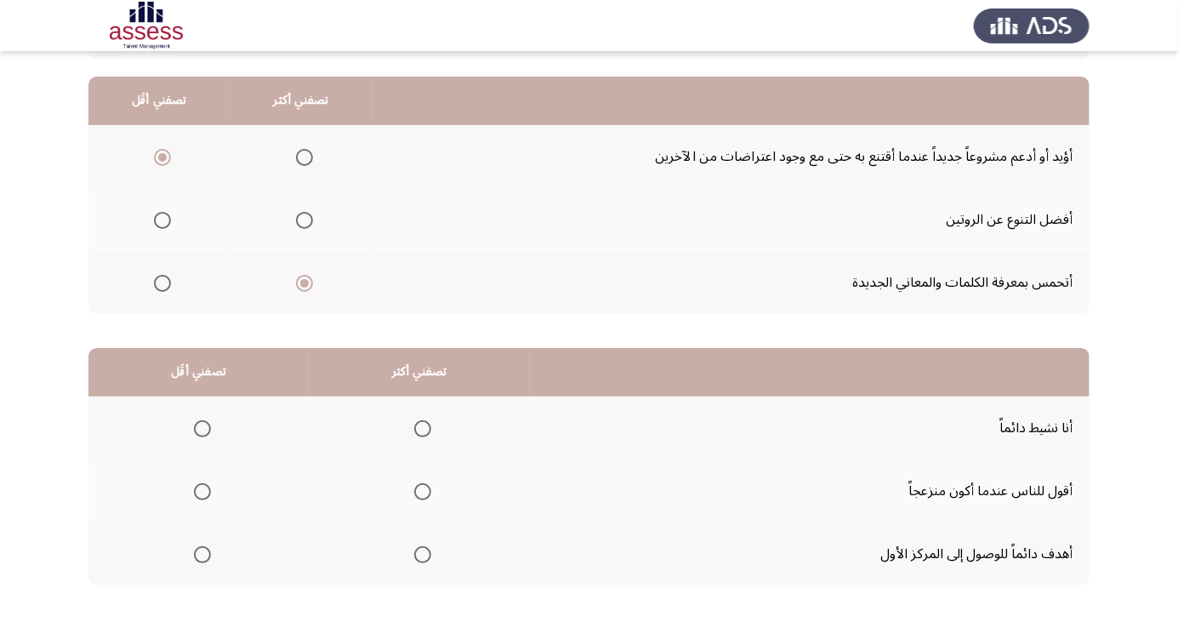
click at [303, 219] on input "Select an option" at bounding box center [304, 220] width 17 height 17
click at [305, 283] on span "Select an option" at bounding box center [305, 283] width 0 height 0
click at [303, 282] on input "Select an option" at bounding box center [304, 283] width 17 height 17
click at [309, 157] on span "Select an option" at bounding box center [304, 157] width 17 height 17
click at [309, 157] on input "Select an option" at bounding box center [304, 157] width 17 height 17
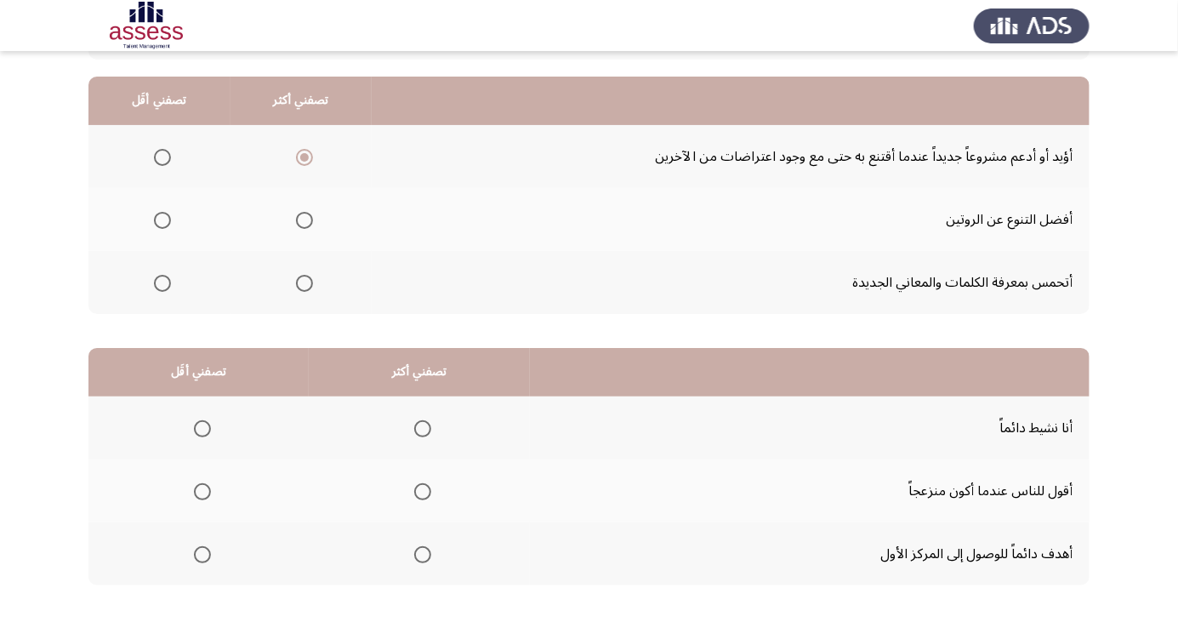
click at [162, 157] on span "Select an option" at bounding box center [162, 157] width 0 height 0
click at [162, 157] on input "Select an option" at bounding box center [162, 157] width 17 height 17
click at [302, 287] on span "Select an option" at bounding box center [304, 283] width 17 height 17
click at [302, 287] on input "Select an option" at bounding box center [304, 283] width 17 height 17
click at [417, 576] on th at bounding box center [419, 553] width 221 height 63
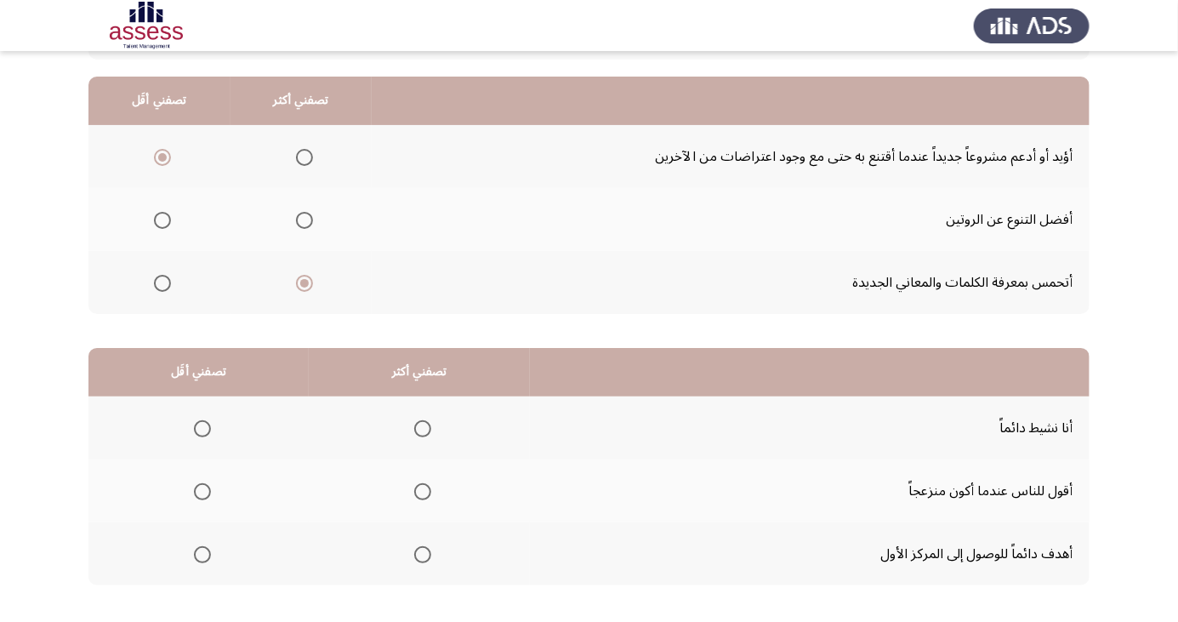
click at [426, 575] on th at bounding box center [419, 553] width 221 height 63
click at [401, 577] on th at bounding box center [419, 553] width 221 height 63
click at [421, 558] on span "Select an option" at bounding box center [422, 554] width 17 height 17
click at [421, 558] on input "Select an option" at bounding box center [422, 554] width 17 height 17
click at [197, 483] on span "Select an option" at bounding box center [202, 491] width 17 height 17
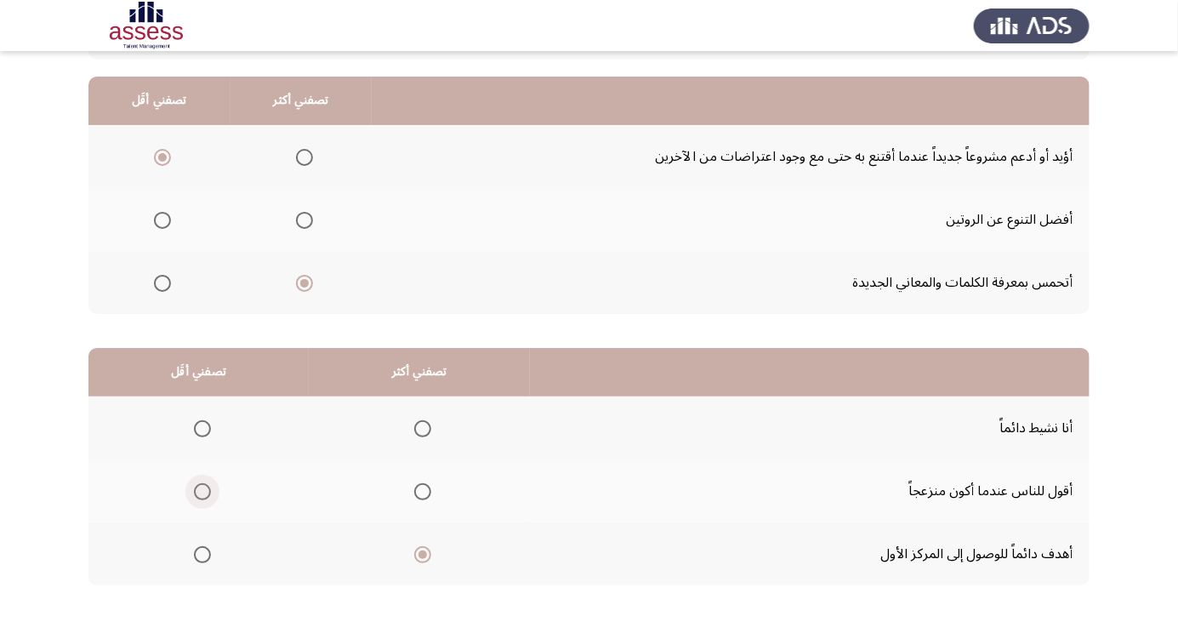
click at [197, 483] on input "Select an option" at bounding box center [202, 491] width 17 height 17
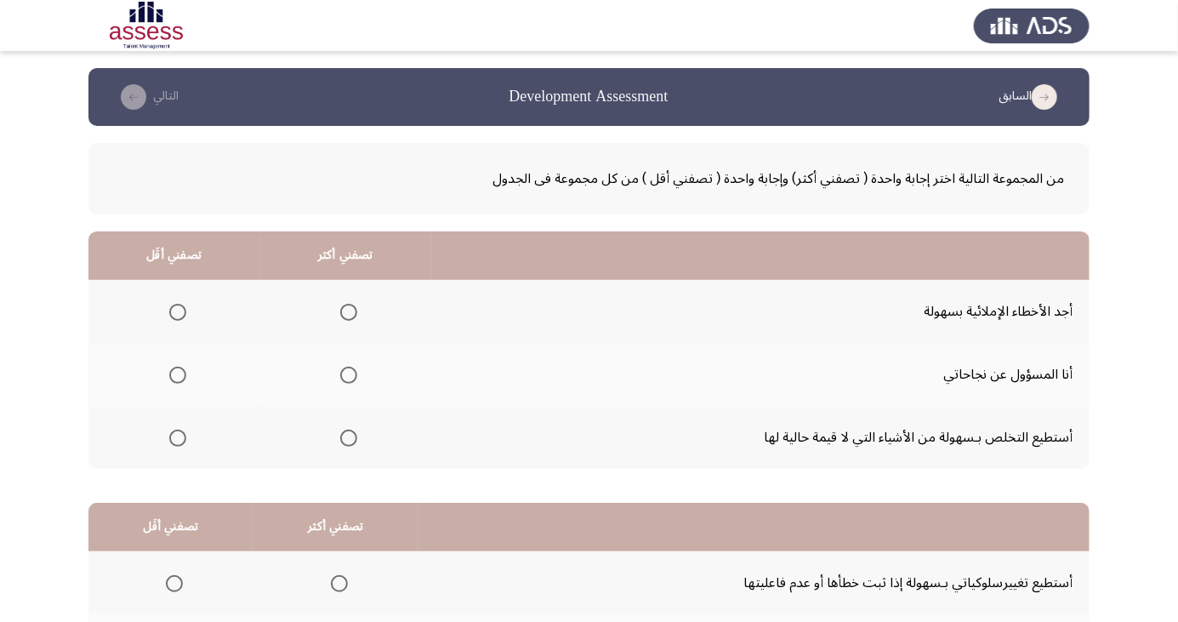
click at [362, 299] on th at bounding box center [345, 311] width 172 height 63
click at [349, 438] on span "Select an option" at bounding box center [349, 438] width 0 height 0
click at [345, 436] on input "Select an option" at bounding box center [348, 438] width 17 height 17
click at [176, 436] on span "Select an option" at bounding box center [177, 438] width 17 height 17
click at [176, 436] on input "Select an option" at bounding box center [177, 438] width 17 height 17
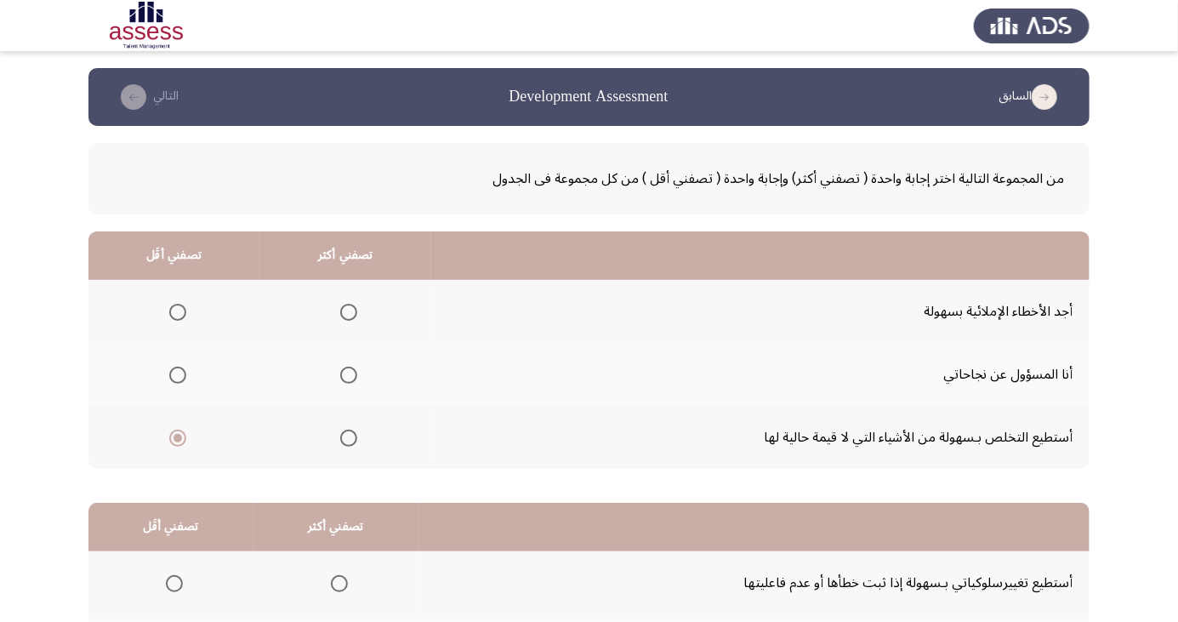
click at [363, 383] on th at bounding box center [345, 374] width 172 height 63
click at [349, 375] on span "Select an option" at bounding box center [349, 375] width 0 height 0
click at [345, 374] on input "Select an option" at bounding box center [348, 375] width 17 height 17
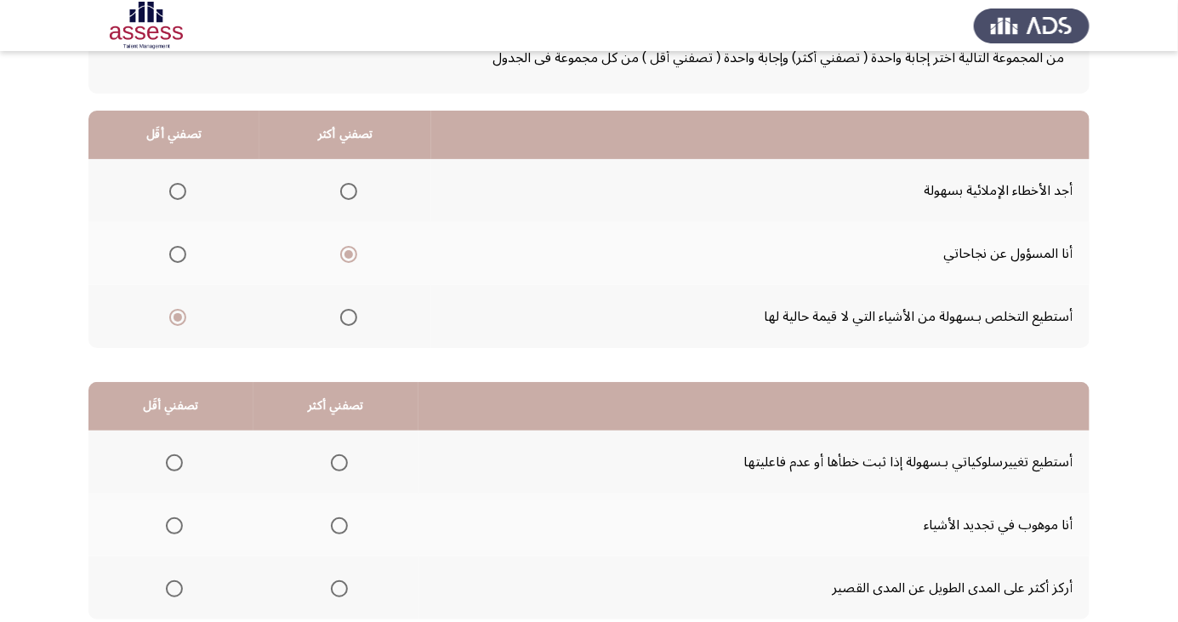
scroll to position [155, 0]
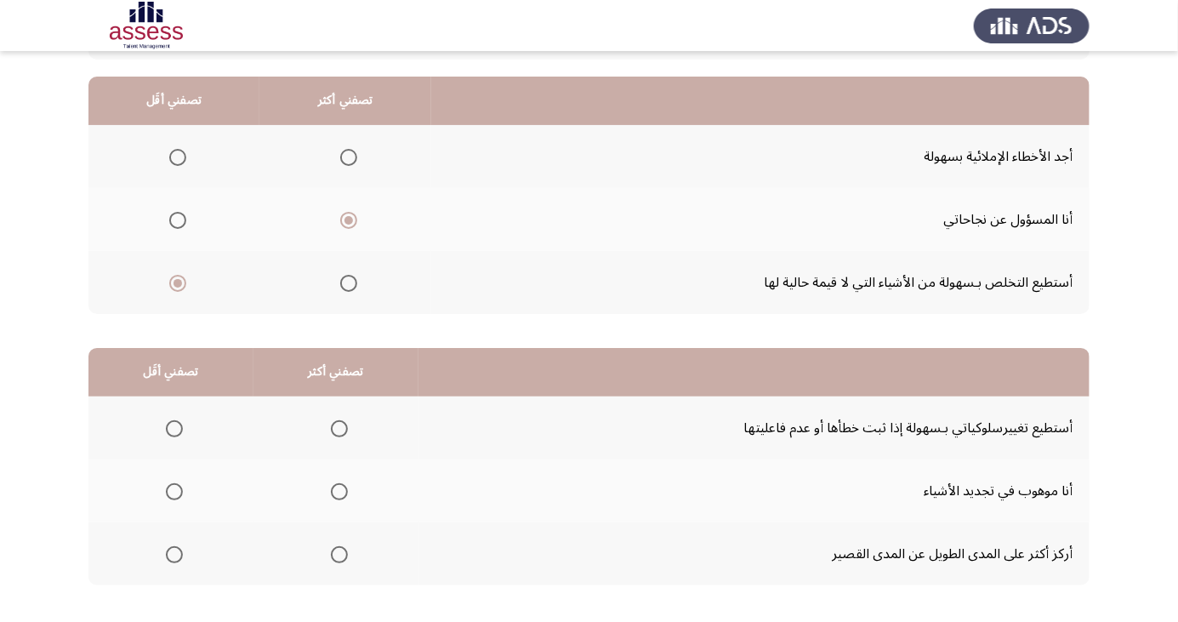
click at [335, 427] on span "Select an option" at bounding box center [339, 428] width 17 height 17
click at [335, 427] on input "Select an option" at bounding box center [339, 428] width 17 height 17
click at [338, 573] on th at bounding box center [336, 553] width 165 height 63
click at [335, 553] on span "Select an option" at bounding box center [339, 554] width 17 height 17
click at [335, 553] on input "Select an option" at bounding box center [339, 554] width 17 height 17
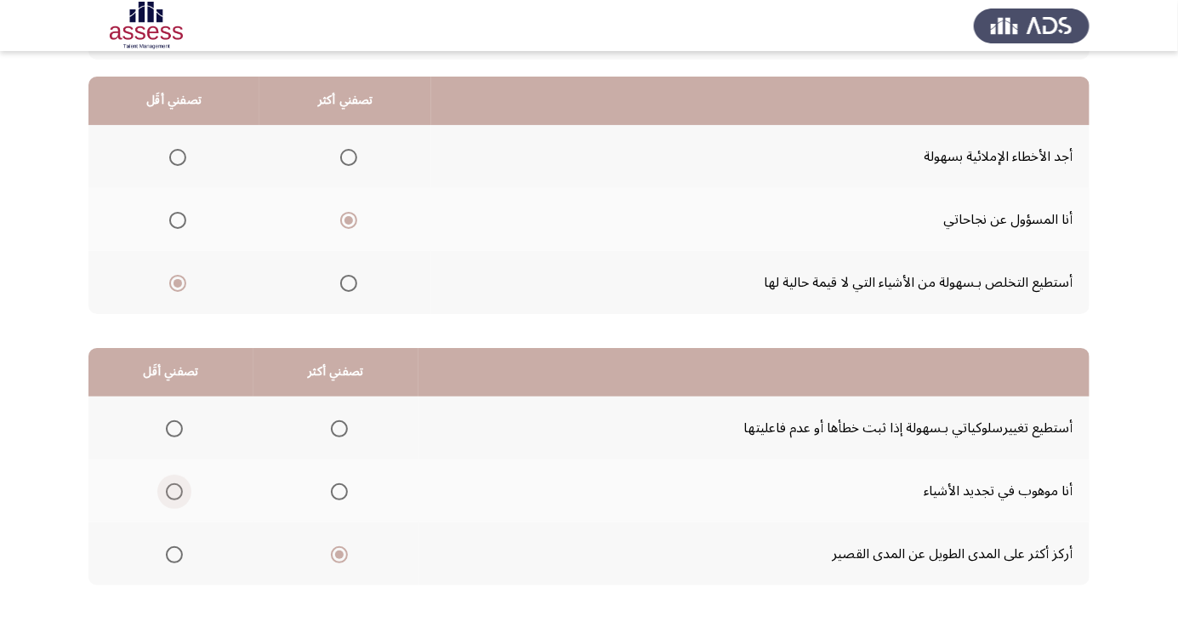
click at [179, 487] on span "Select an option" at bounding box center [174, 491] width 17 height 17
click at [179, 487] on input "Select an option" at bounding box center [174, 491] width 17 height 17
click at [181, 429] on span "Select an option" at bounding box center [174, 428] width 17 height 17
click at [181, 429] on input "Select an option" at bounding box center [174, 428] width 17 height 17
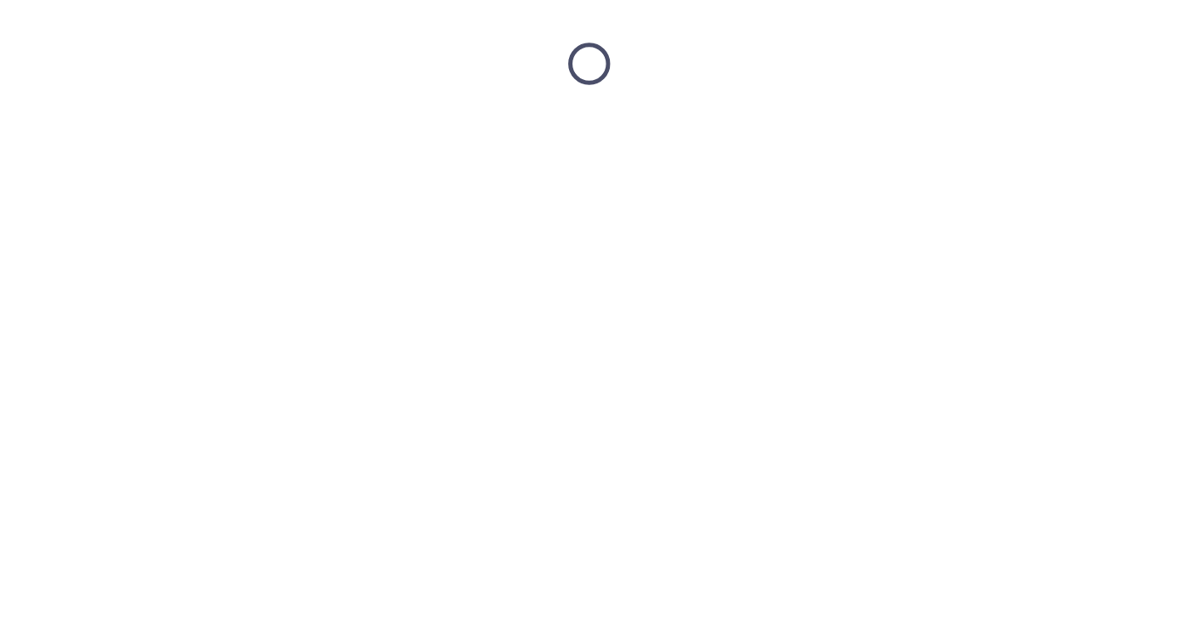
scroll to position [0, 0]
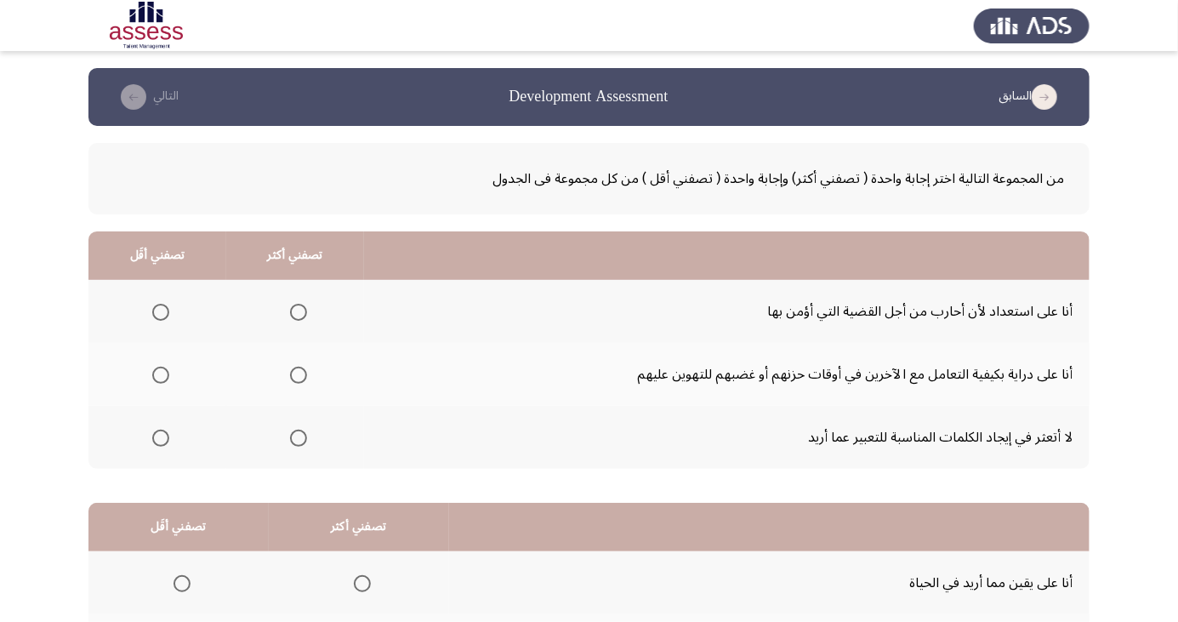
click at [297, 374] on span "Select an option" at bounding box center [298, 375] width 17 height 17
click at [297, 374] on input "Select an option" at bounding box center [298, 375] width 17 height 17
click at [299, 305] on span "Select an option" at bounding box center [298, 312] width 17 height 17
click at [299, 305] on input "Select an option" at bounding box center [298, 312] width 17 height 17
click at [163, 442] on span "Select an option" at bounding box center [160, 438] width 17 height 17
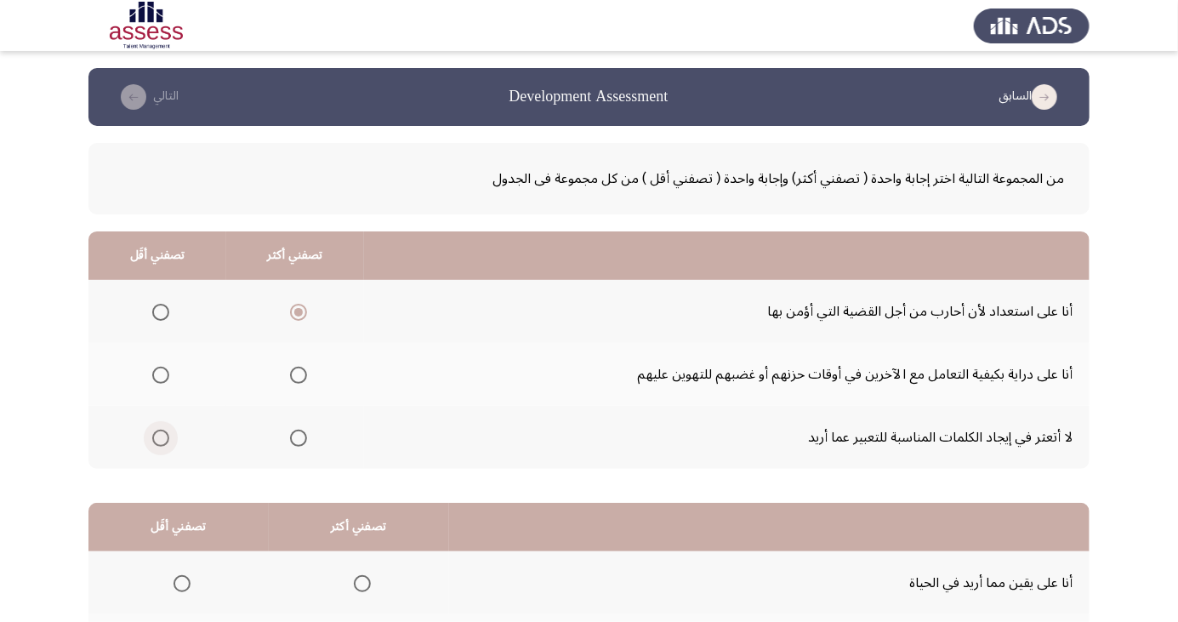
click at [163, 442] on input "Select an option" at bounding box center [160, 438] width 17 height 17
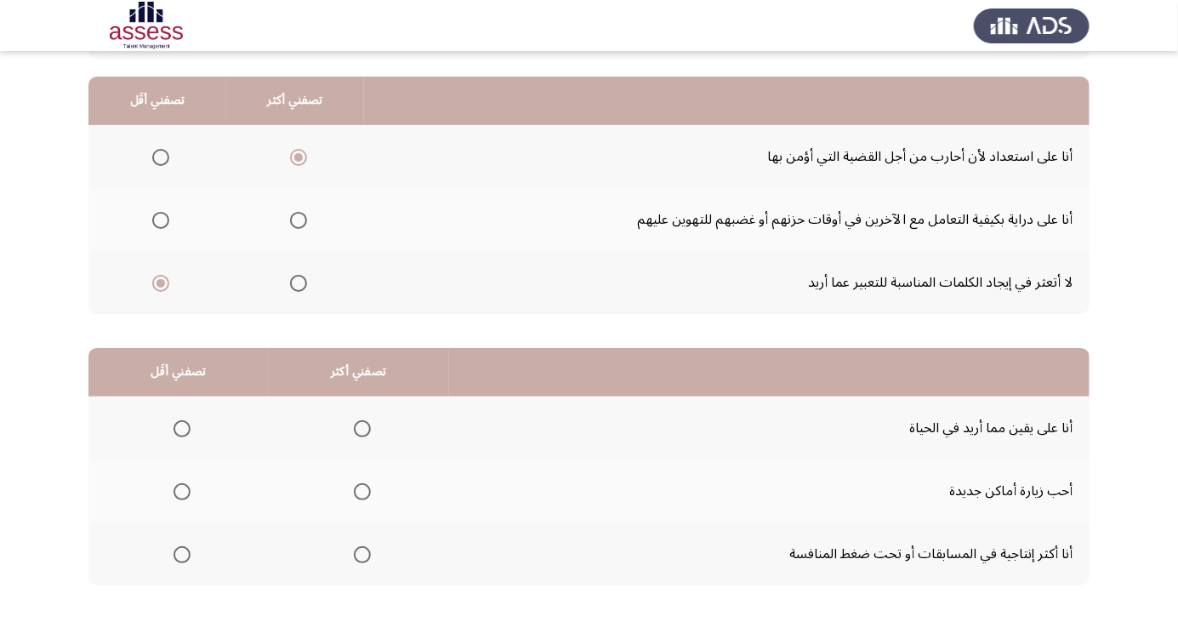
scroll to position [155, 0]
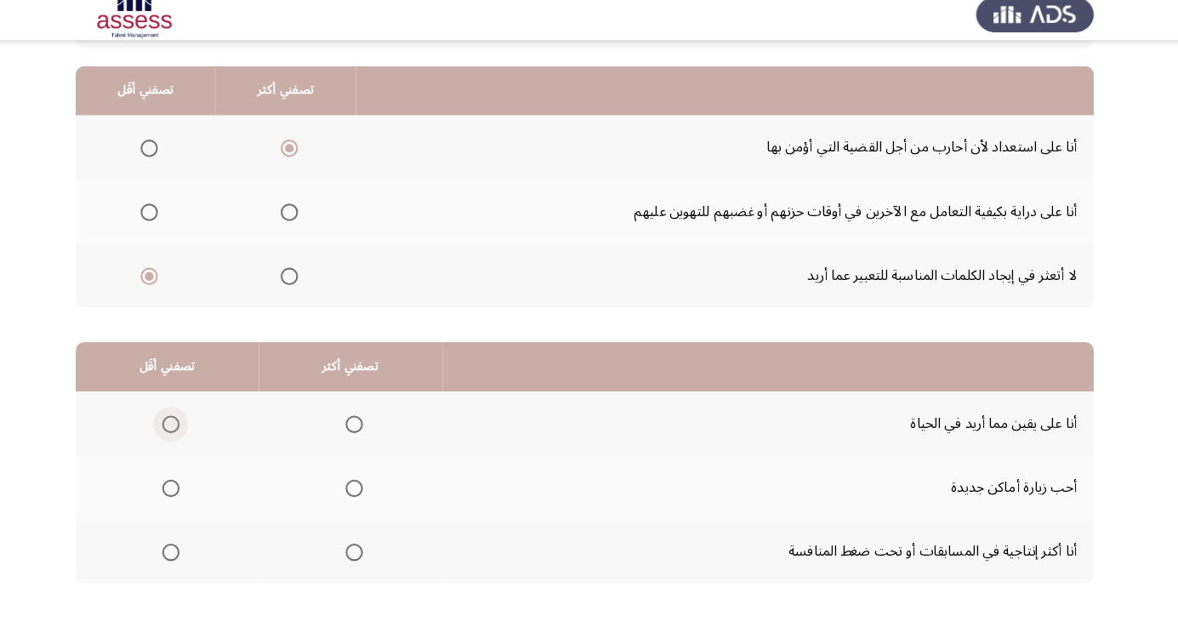
click at [180, 427] on span "Select an option" at bounding box center [182, 428] width 17 height 17
click at [180, 427] on input "Select an option" at bounding box center [182, 428] width 17 height 17
click at [358, 553] on span "Select an option" at bounding box center [362, 554] width 17 height 17
click at [358, 553] on input "Select an option" at bounding box center [362, 554] width 17 height 17
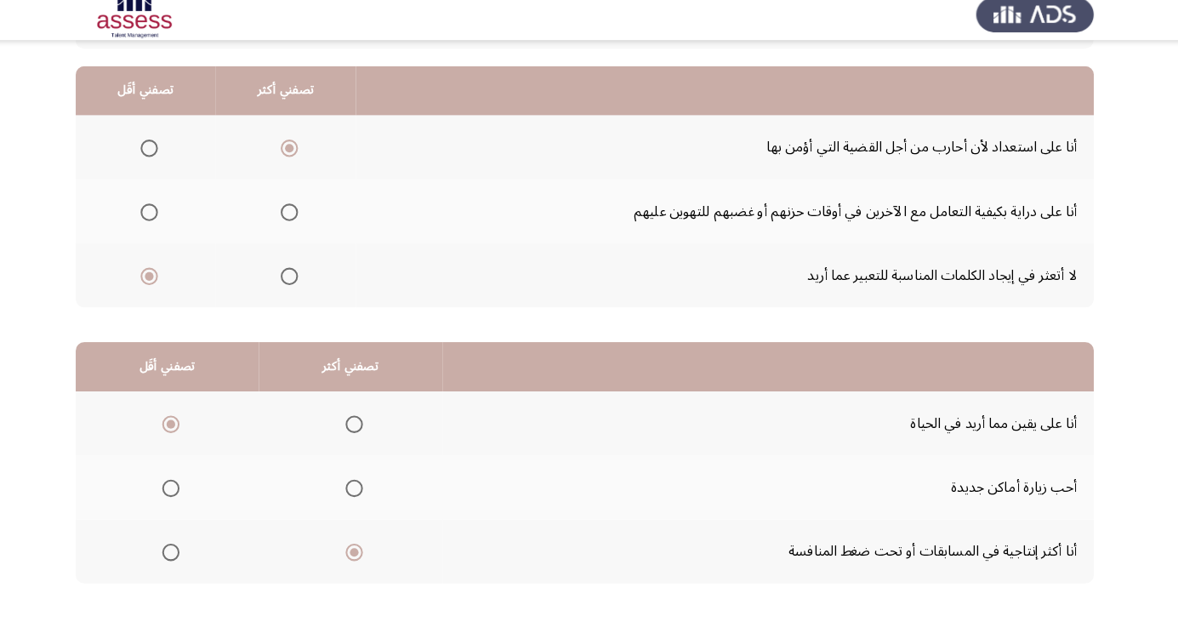
scroll to position [0, 0]
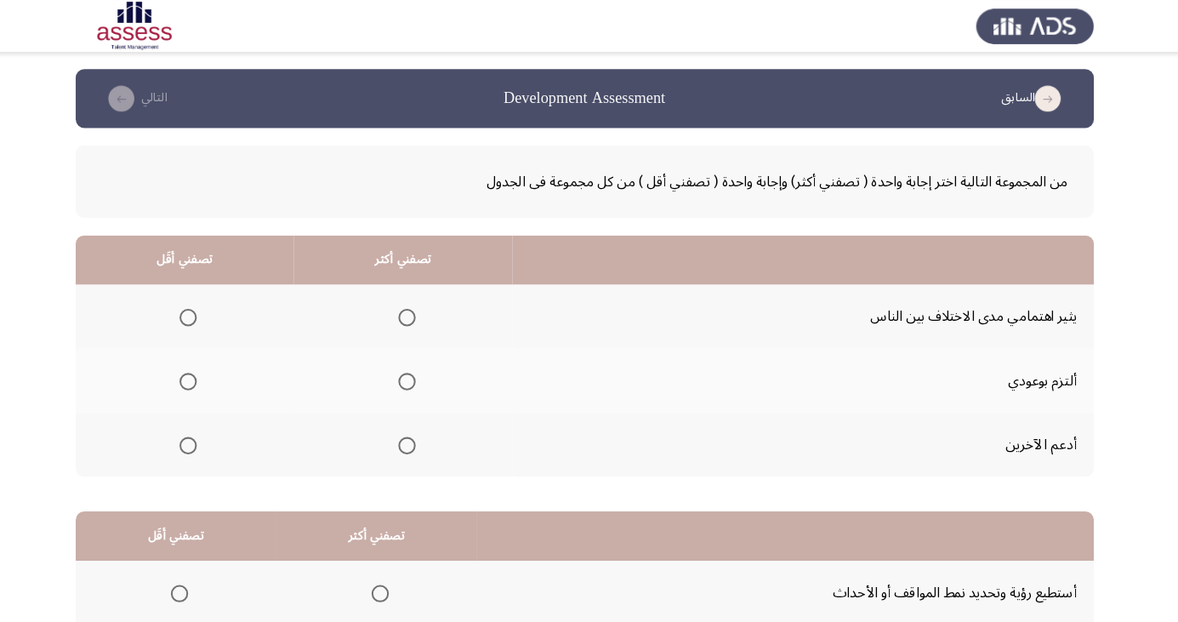
click at [415, 308] on span "Select an option" at bounding box center [414, 312] width 17 height 17
click at [415, 308] on input "Select an option" at bounding box center [414, 312] width 17 height 17
click at [191, 382] on span "Select an option" at bounding box center [199, 375] width 17 height 17
click at [191, 382] on input "Select an option" at bounding box center [199, 375] width 17 height 17
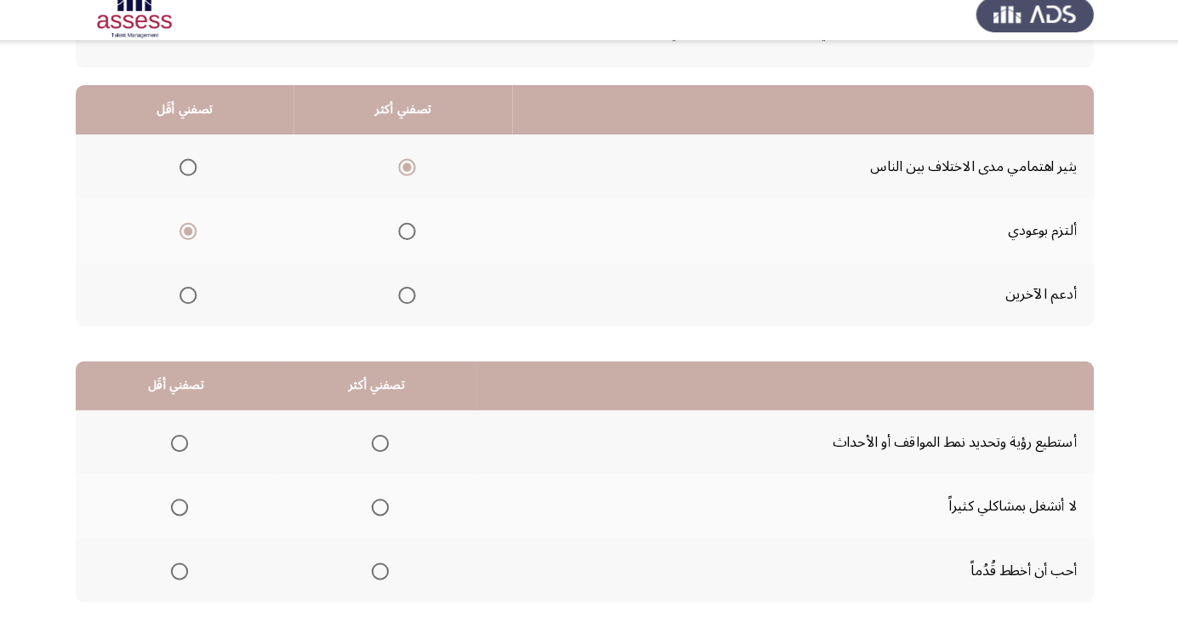
scroll to position [155, 0]
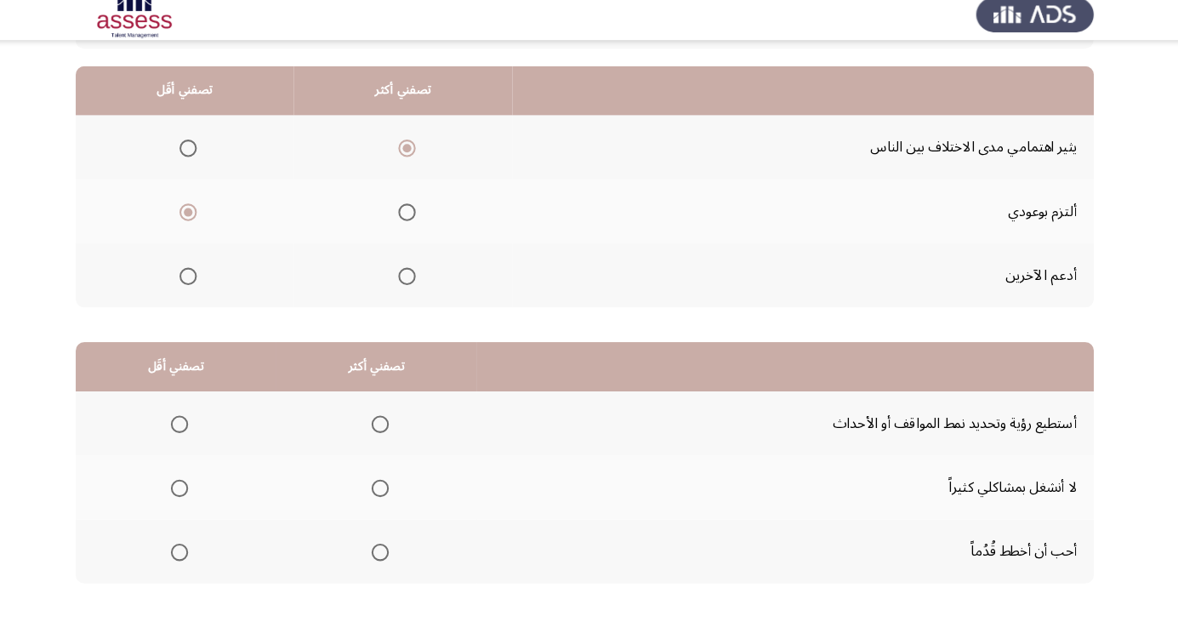
click at [388, 555] on span "Select an option" at bounding box center [388, 555] width 0 height 0
click at [383, 553] on input "Select an option" at bounding box center [387, 554] width 17 height 17
click at [191, 492] on span "Select an option" at bounding box center [191, 492] width 0 height 0
click at [189, 490] on input "Select an option" at bounding box center [190, 491] width 17 height 17
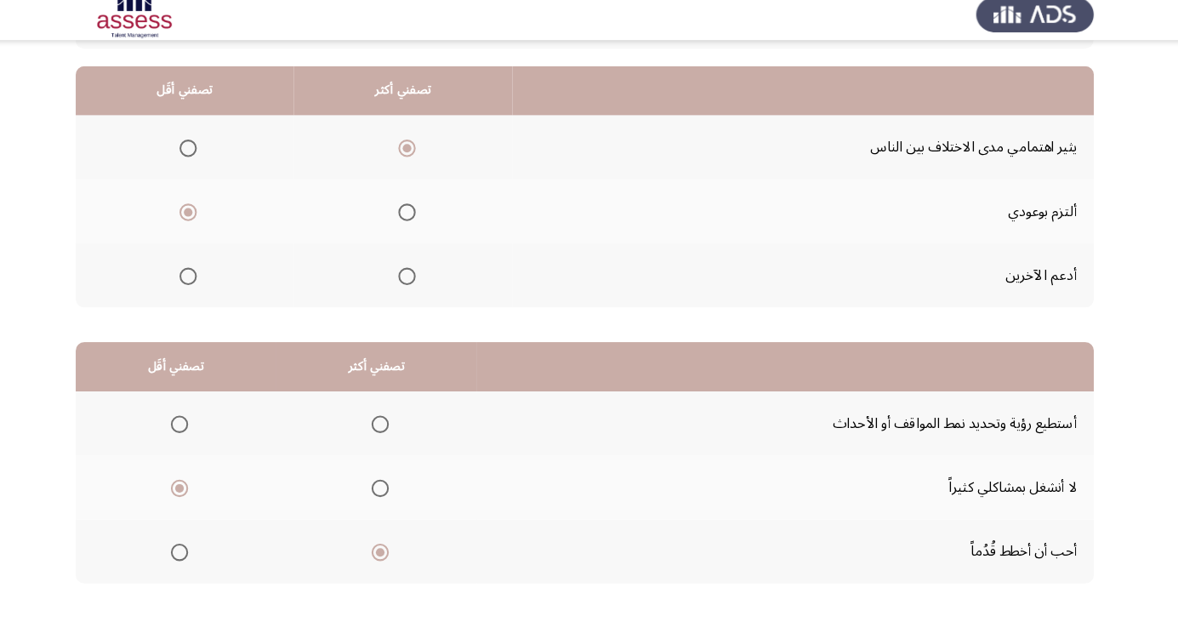
scroll to position [0, 0]
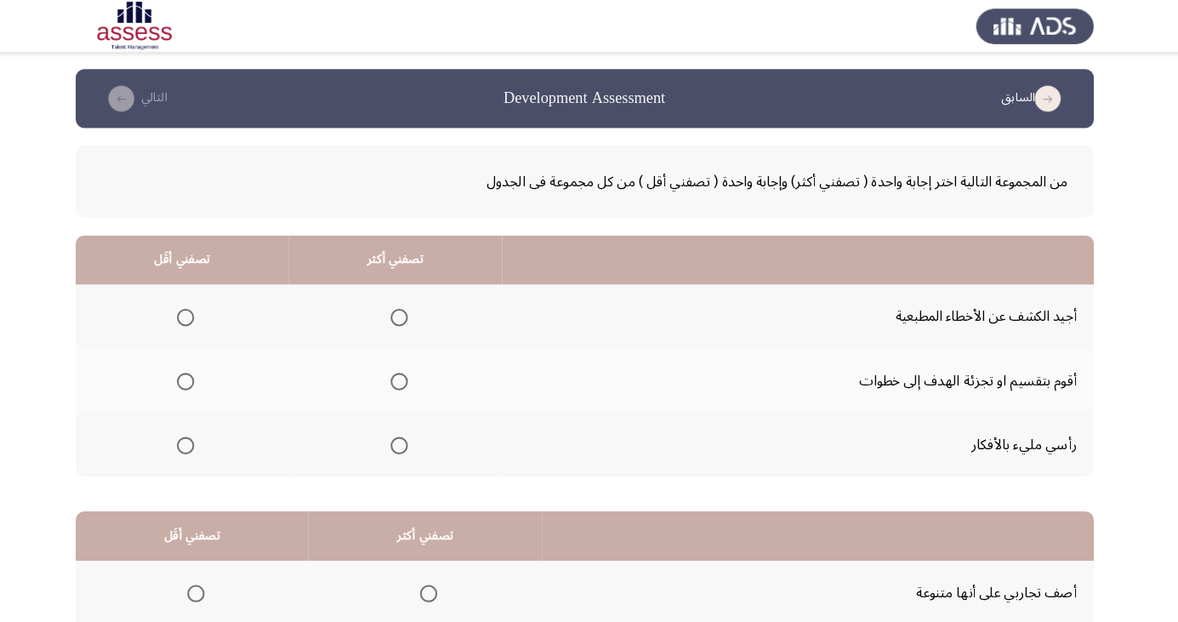
click at [404, 443] on span "Select an option" at bounding box center [406, 438] width 17 height 17
click at [404, 443] on input "Select an option" at bounding box center [406, 438] width 17 height 17
click at [202, 311] on span "Select an option" at bounding box center [196, 312] width 17 height 17
click at [202, 311] on input "Select an option" at bounding box center [196, 312] width 17 height 17
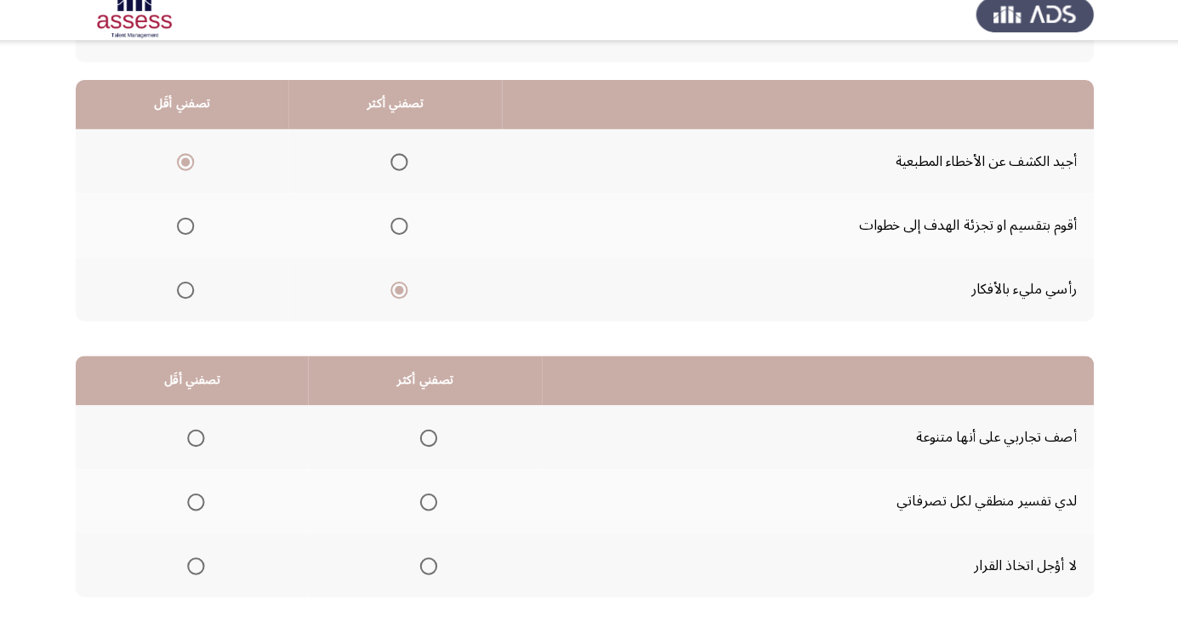
scroll to position [155, 0]
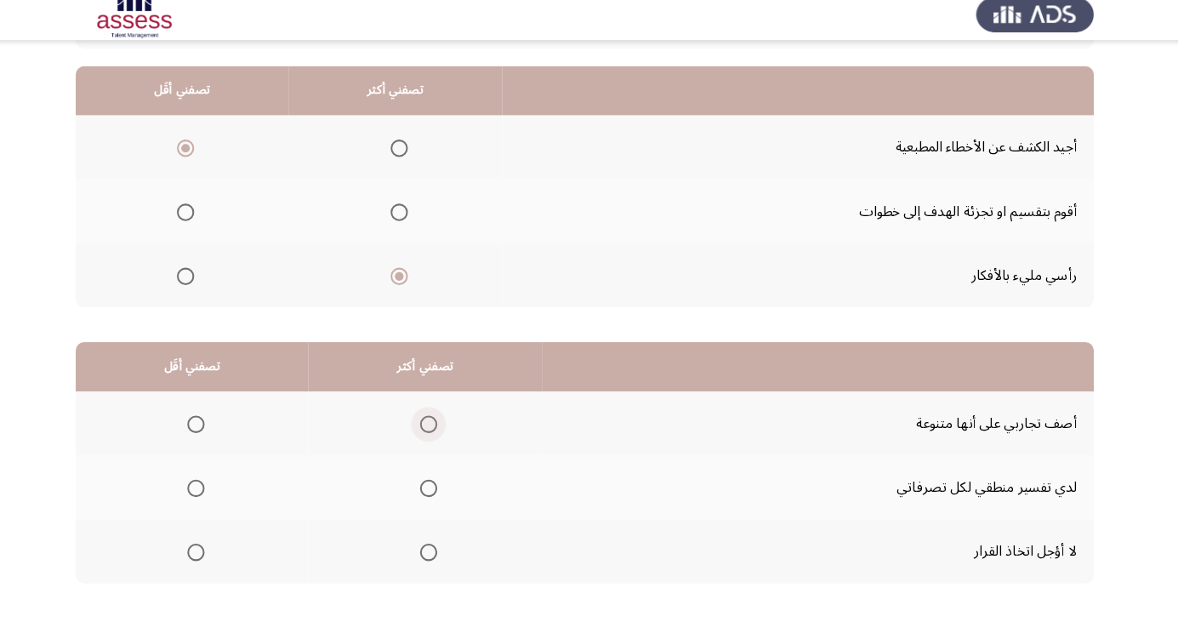
click at [436, 427] on span "Select an option" at bounding box center [435, 428] width 17 height 17
click at [436, 427] on input "Select an option" at bounding box center [435, 428] width 17 height 17
click at [206, 490] on span "Select an option" at bounding box center [206, 491] width 17 height 17
click at [206, 490] on input "Select an option" at bounding box center [206, 491] width 17 height 17
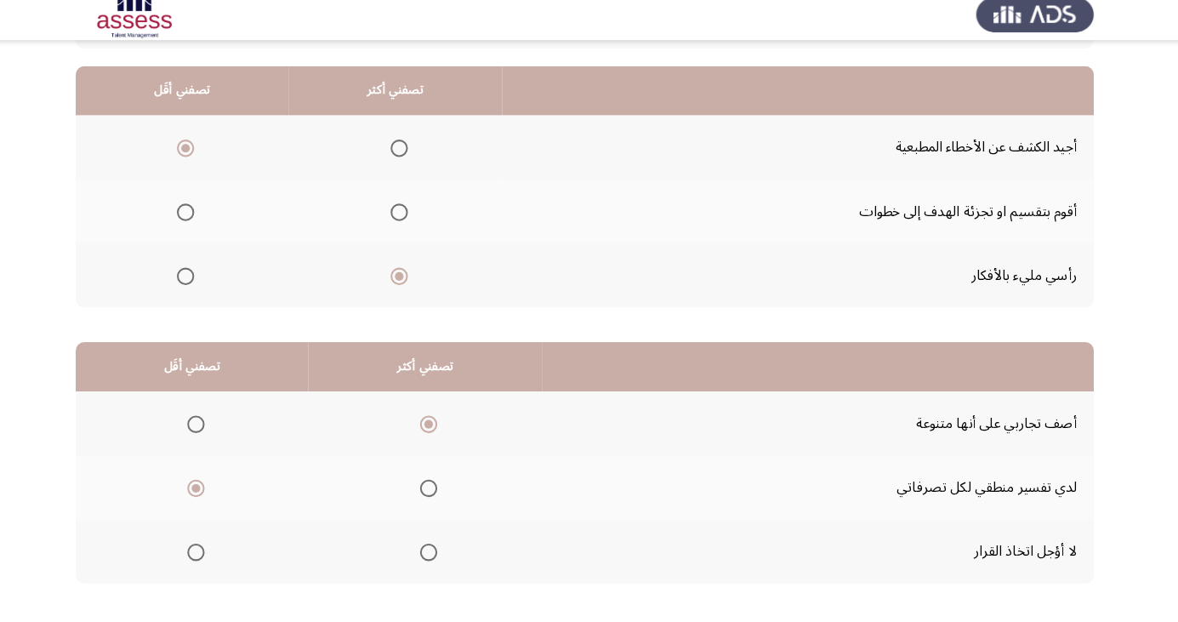
scroll to position [0, 0]
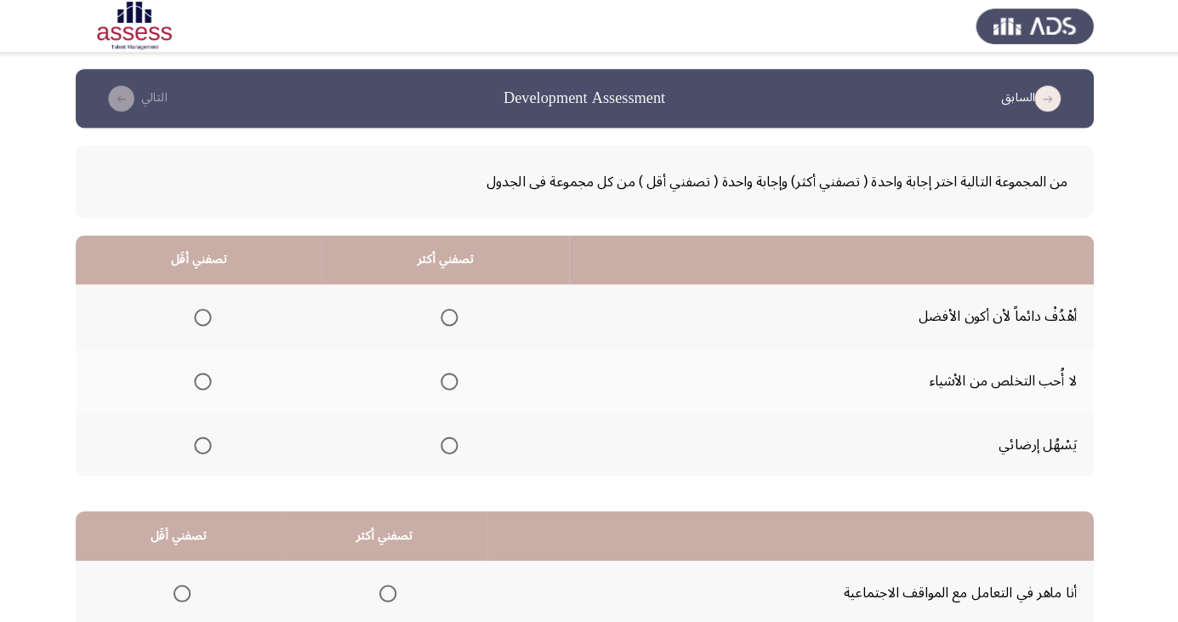
click at [477, 307] on th at bounding box center [452, 311] width 243 height 63
click at [456, 312] on span "Select an option" at bounding box center [456, 312] width 0 height 0
click at [455, 311] on input "Select an option" at bounding box center [455, 312] width 17 height 17
click at [214, 438] on span "Select an option" at bounding box center [214, 438] width 0 height 0
click at [213, 436] on input "Select an option" at bounding box center [213, 438] width 17 height 17
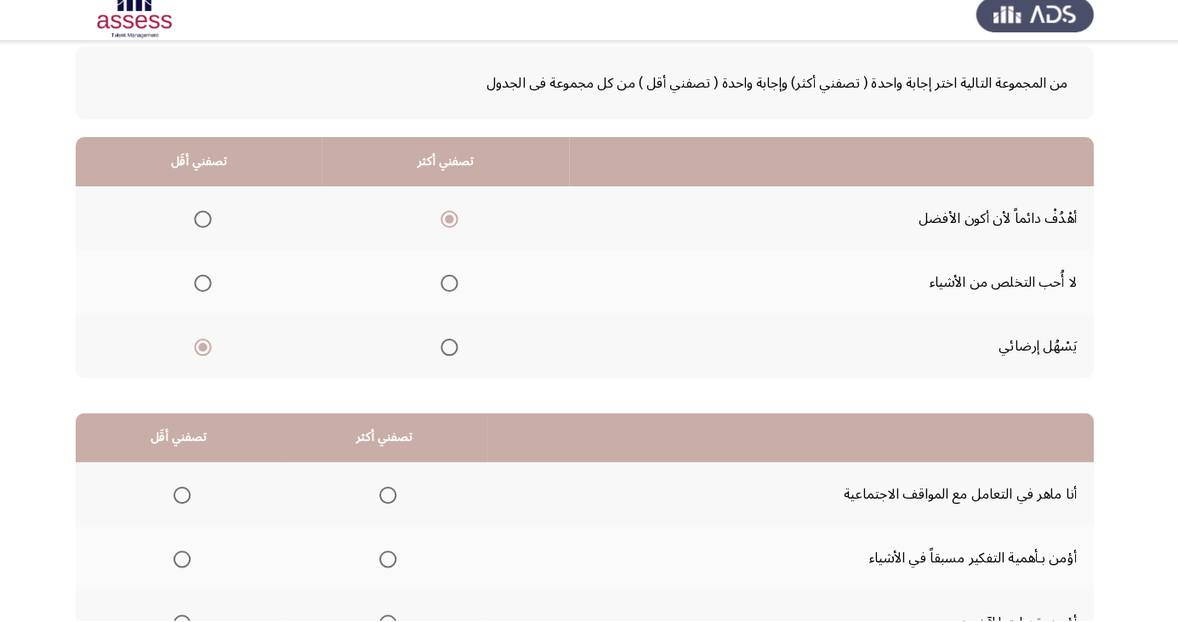
scroll to position [113, 0]
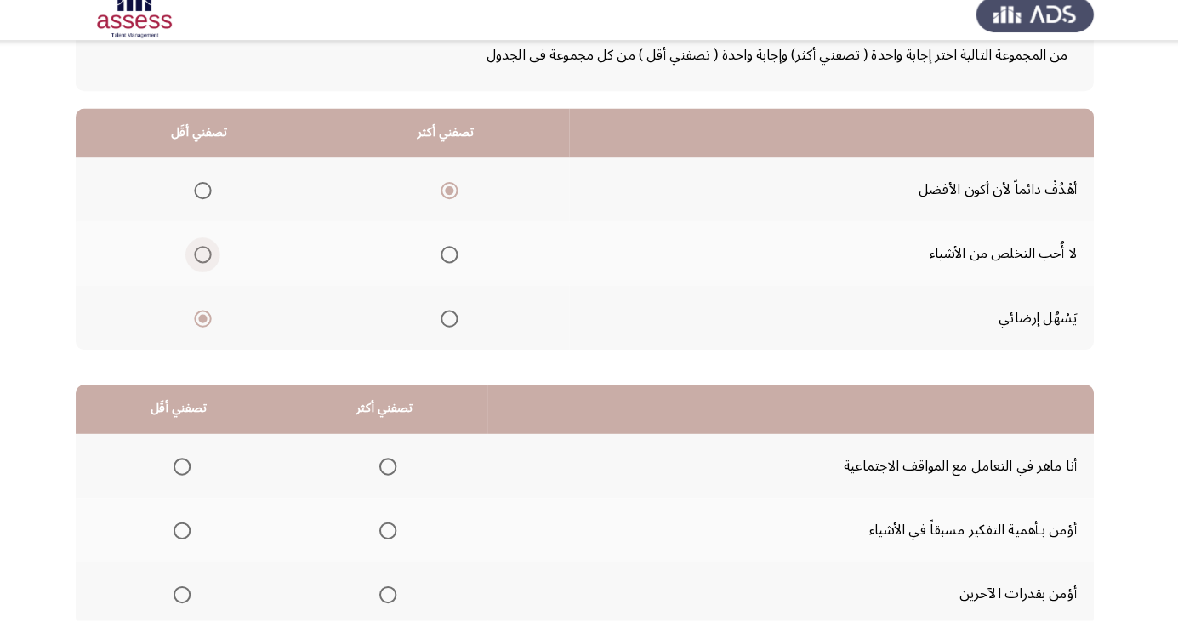
click at [214, 262] on span "Select an option" at bounding box center [214, 262] width 0 height 0
click at [213, 260] on input "Select an option" at bounding box center [213, 262] width 17 height 17
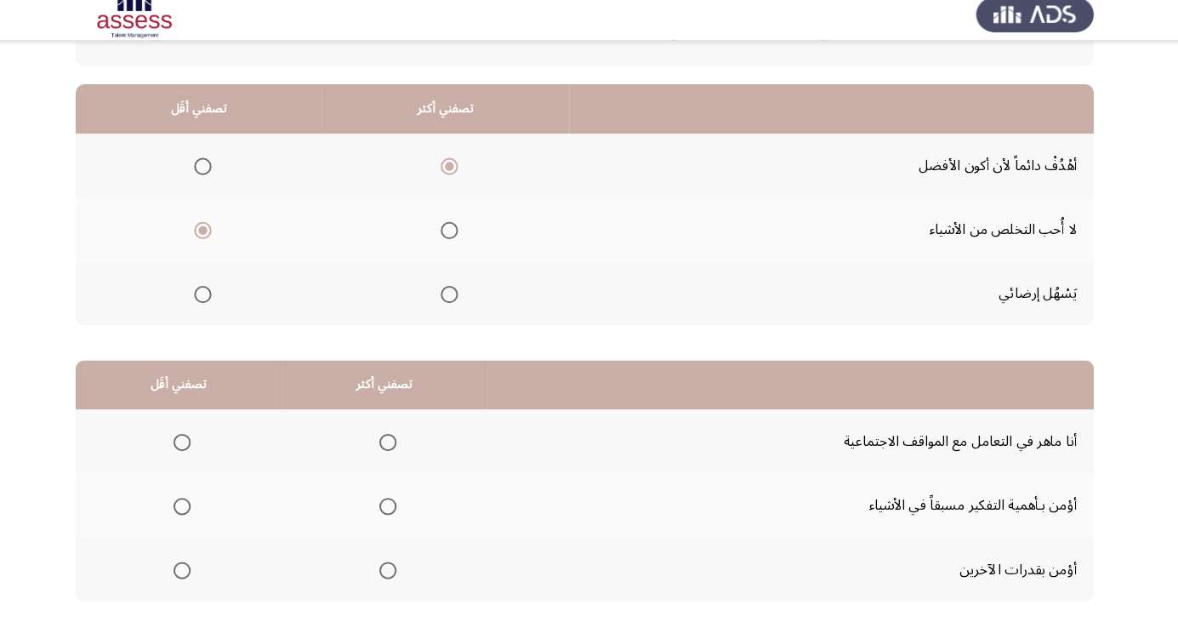
scroll to position [155, 0]
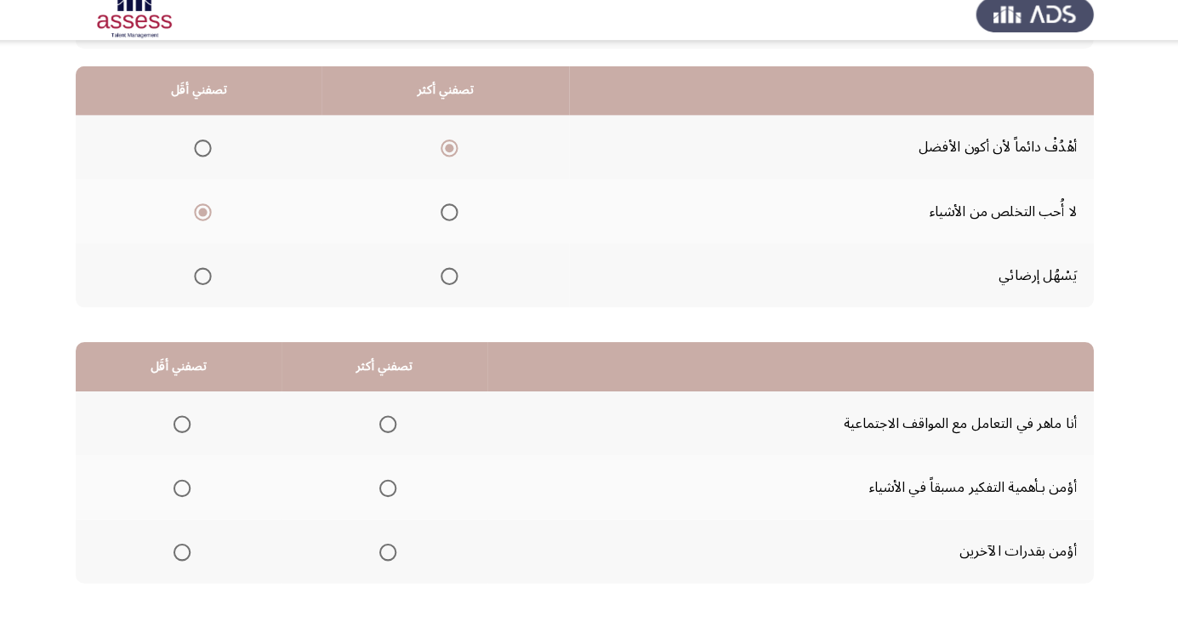
click at [396, 431] on span "Select an option" at bounding box center [395, 428] width 17 height 17
click at [396, 431] on input "Select an option" at bounding box center [395, 428] width 17 height 17
click at [413, 492] on th at bounding box center [392, 490] width 202 height 63
click at [396, 492] on span "Select an option" at bounding box center [396, 492] width 0 height 0
click at [393, 490] on input "Select an option" at bounding box center [395, 491] width 17 height 17
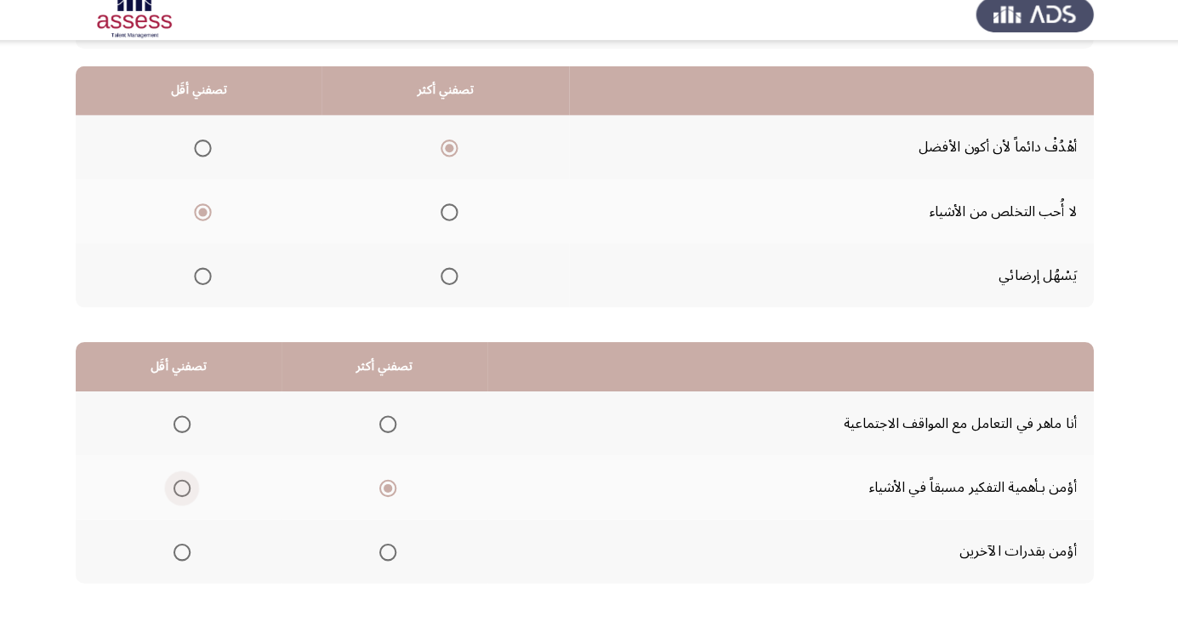
click at [191, 498] on span "Select an option" at bounding box center [193, 491] width 17 height 17
click at [191, 498] on input "Select an option" at bounding box center [193, 491] width 17 height 17
click at [379, 446] on th at bounding box center [392, 427] width 202 height 63
click at [399, 430] on span "Select an option" at bounding box center [395, 428] width 17 height 17
click at [399, 430] on input "Select an option" at bounding box center [395, 428] width 17 height 17
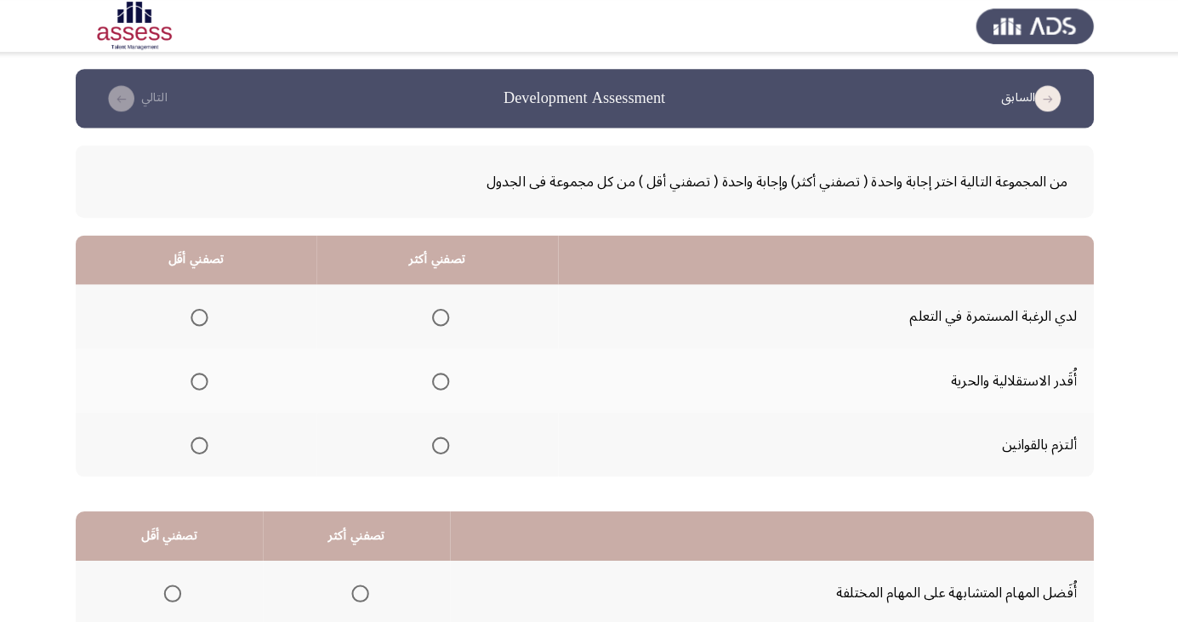
click at [453, 305] on span "Select an option" at bounding box center [447, 312] width 17 height 17
click at [453, 305] on input "Select an option" at bounding box center [447, 312] width 17 height 17
click at [205, 379] on span "Select an option" at bounding box center [210, 375] width 17 height 17
click at [205, 379] on input "Select an option" at bounding box center [210, 375] width 17 height 17
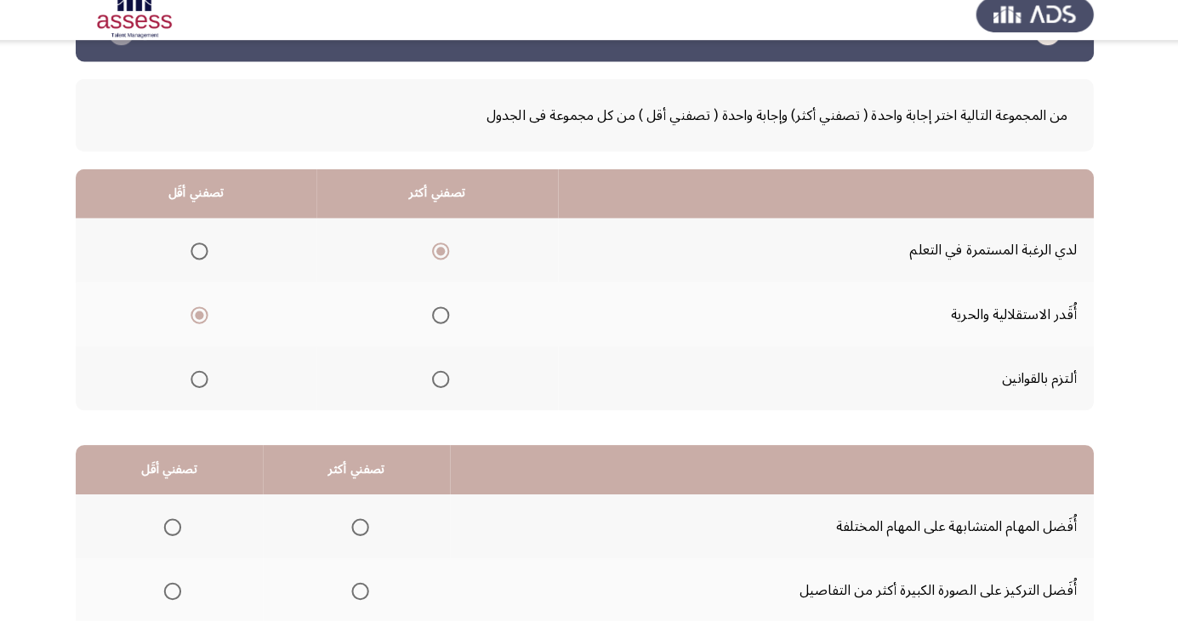
scroll to position [155, 0]
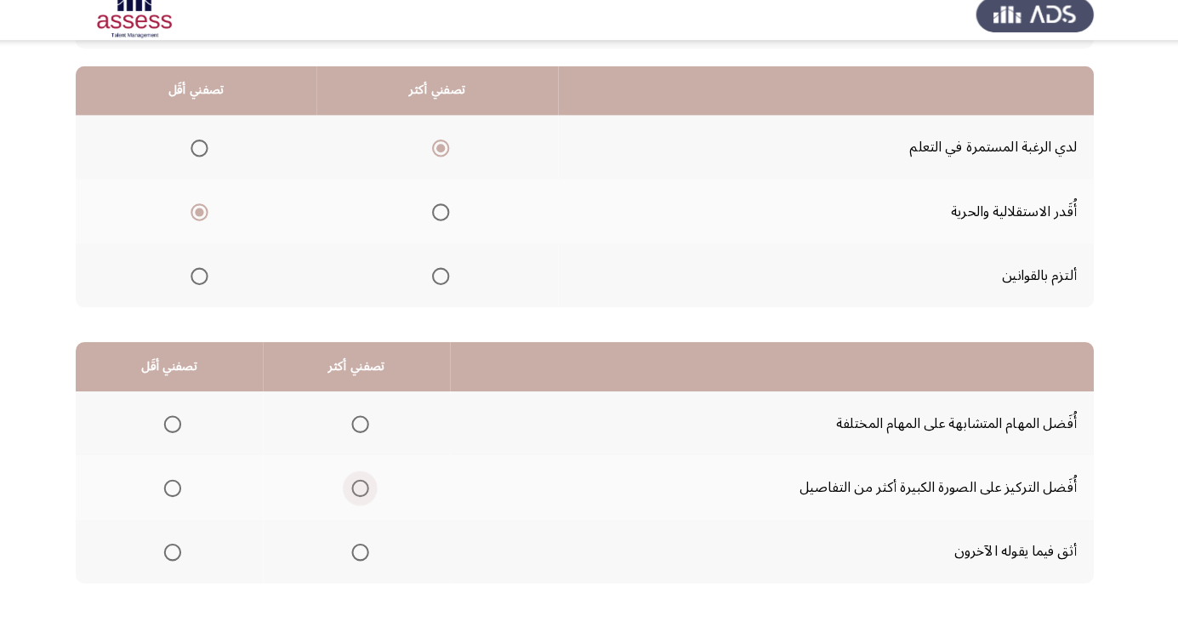
click at [354, 497] on label "Select an option" at bounding box center [365, 491] width 24 height 17
click at [360, 497] on input "Select an option" at bounding box center [368, 491] width 17 height 17
click at [183, 427] on span "Select an option" at bounding box center [183, 428] width 17 height 17
click at [183, 427] on input "Select an option" at bounding box center [183, 428] width 17 height 17
click at [183, 553] on span "Select an option" at bounding box center [183, 554] width 17 height 17
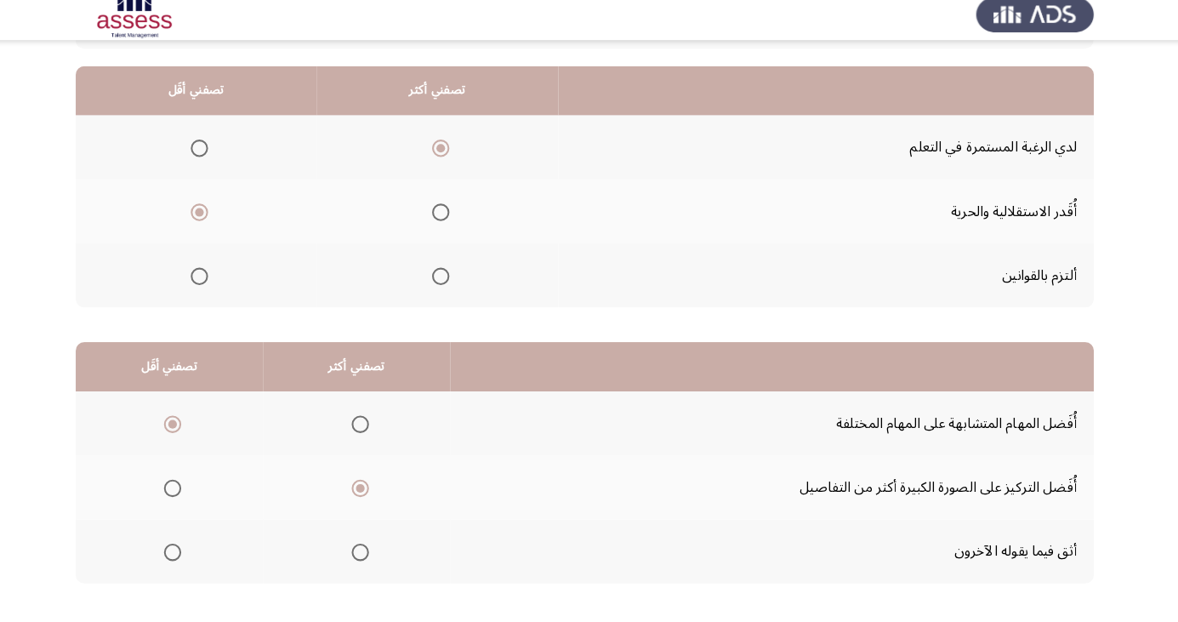
click at [183, 553] on input "Select an option" at bounding box center [183, 554] width 17 height 17
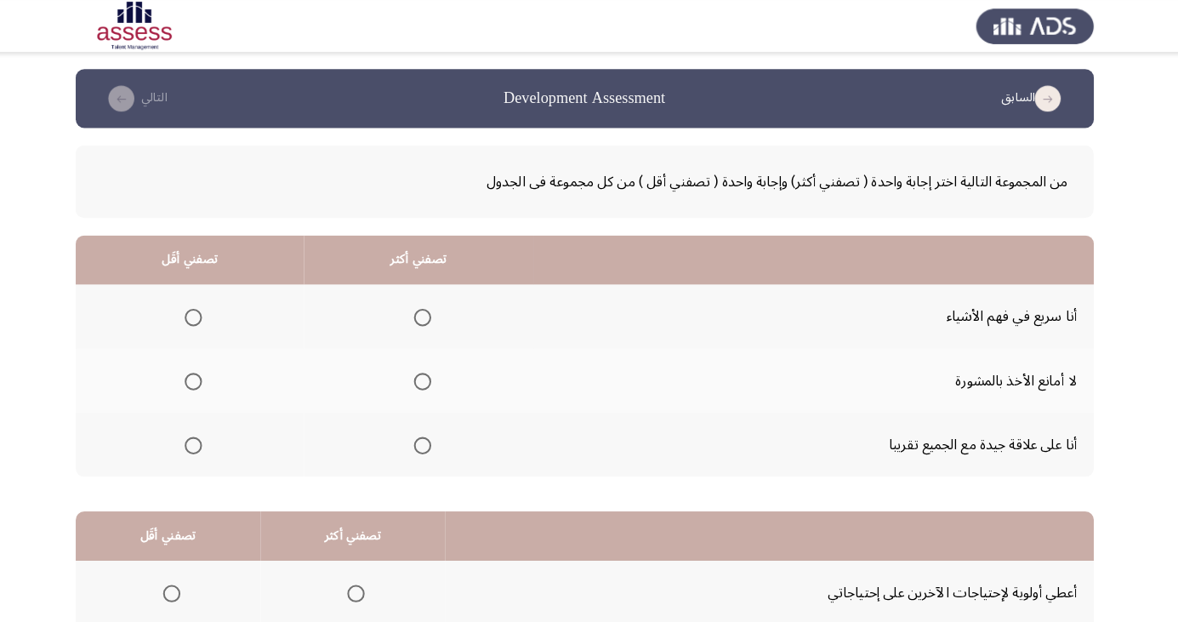
click at [430, 438] on span "Select an option" at bounding box center [430, 438] width 0 height 0
click at [425, 436] on input "Select an option" at bounding box center [429, 438] width 17 height 17
click at [204, 375] on span "Select an option" at bounding box center [204, 375] width 0 height 0
click at [202, 374] on input "Select an option" at bounding box center [204, 375] width 17 height 17
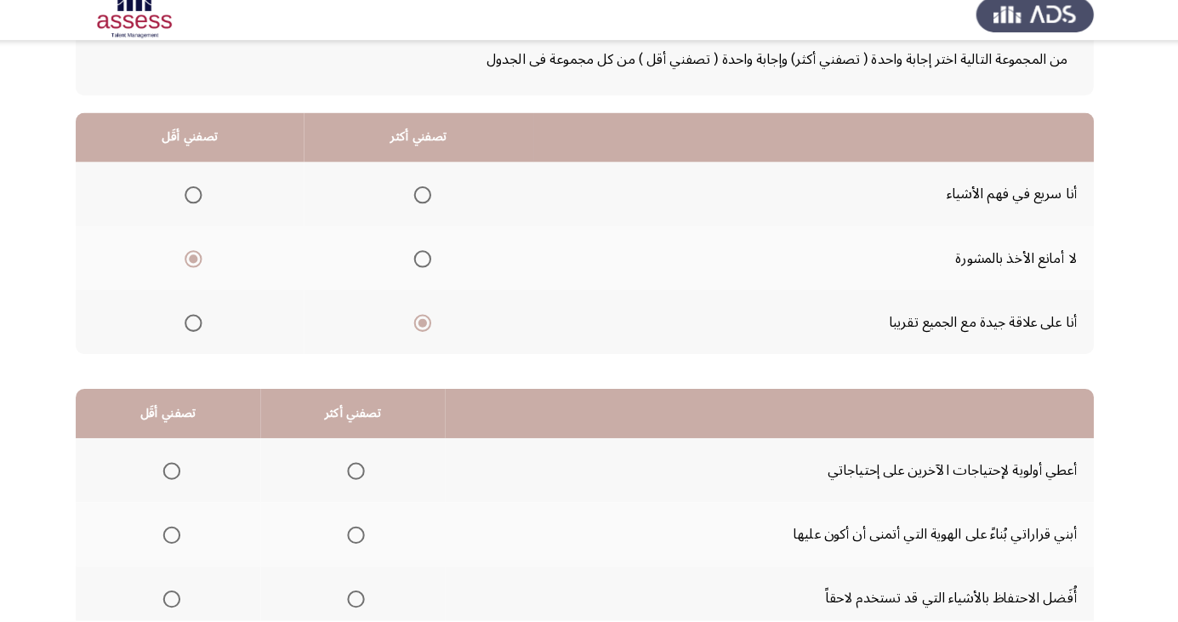
scroll to position [155, 0]
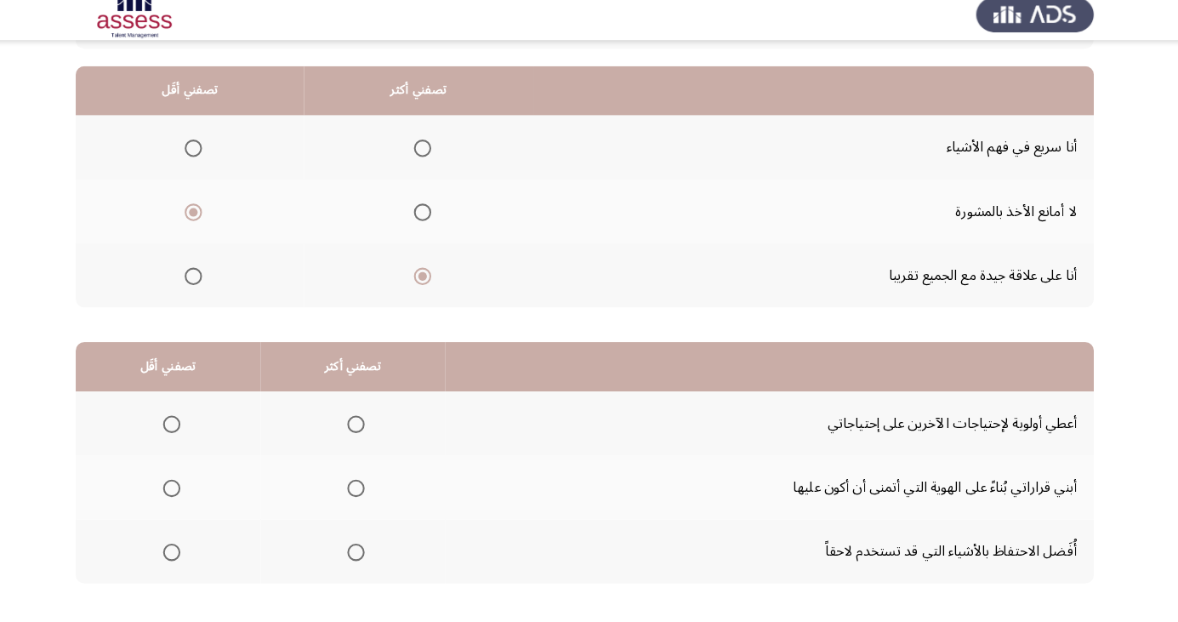
click at [386, 546] on th at bounding box center [362, 553] width 182 height 63
click at [364, 555] on span "Select an option" at bounding box center [364, 555] width 0 height 0
click at [362, 553] on input "Select an option" at bounding box center [364, 554] width 17 height 17
click at [186, 487] on span "Select an option" at bounding box center [182, 491] width 17 height 17
click at [186, 487] on input "Select an option" at bounding box center [182, 491] width 17 height 17
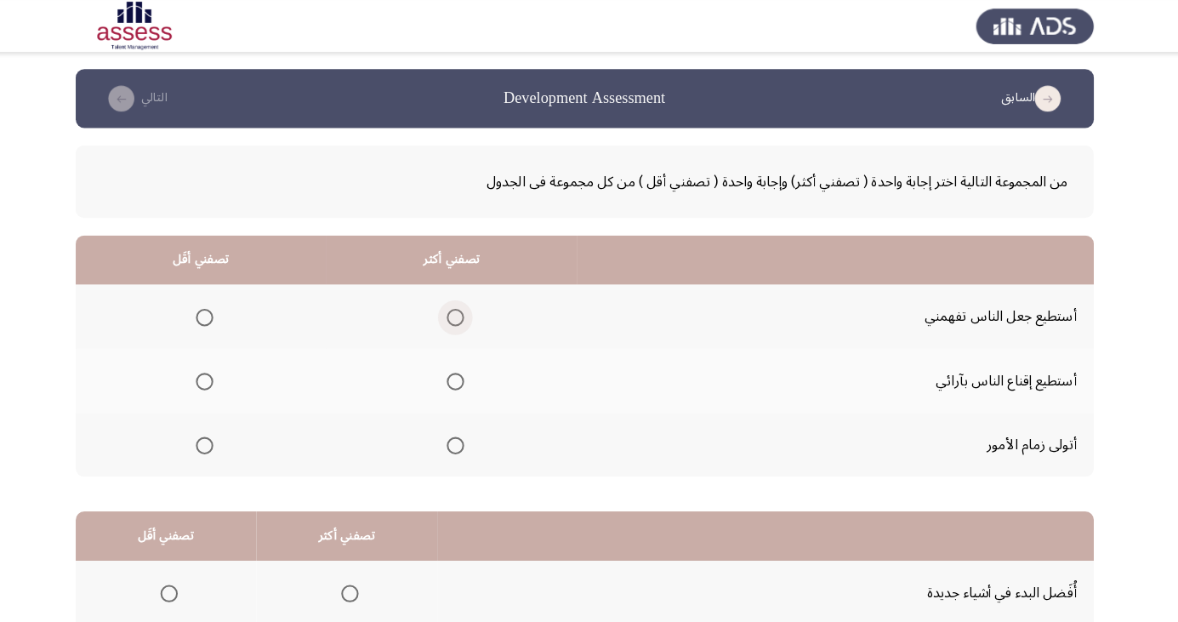
click at [463, 316] on span "Select an option" at bounding box center [461, 312] width 17 height 17
click at [463, 316] on input "Select an option" at bounding box center [461, 312] width 17 height 17
click at [215, 438] on span "Select an option" at bounding box center [215, 438] width 0 height 0
click at [214, 436] on input "Select an option" at bounding box center [215, 438] width 17 height 17
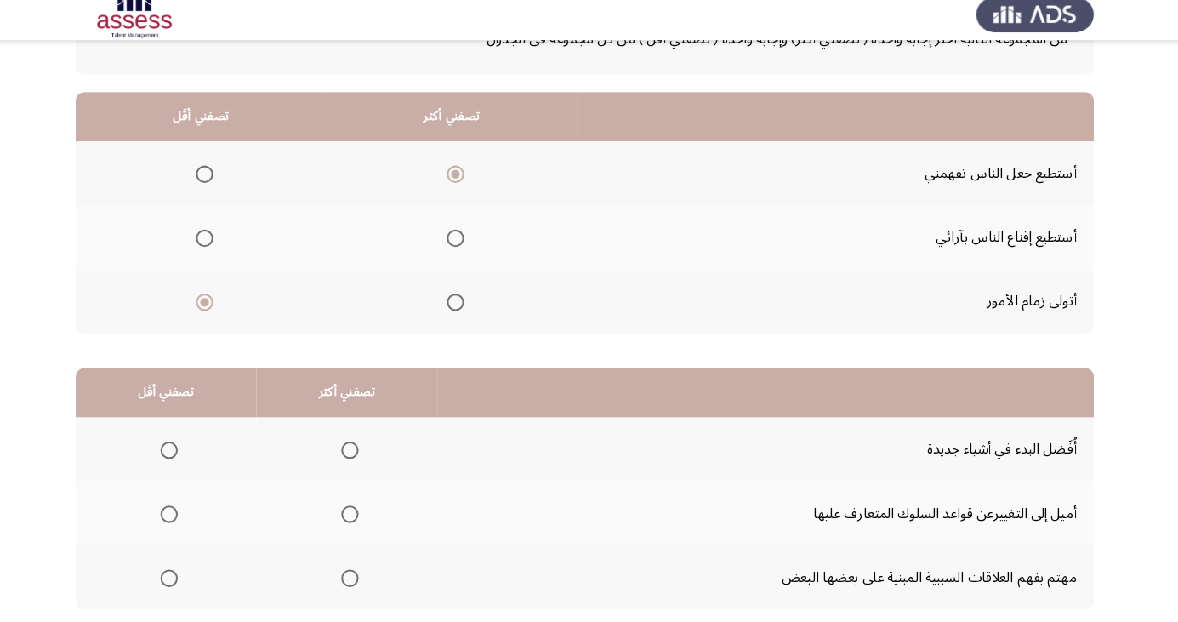
scroll to position [155, 0]
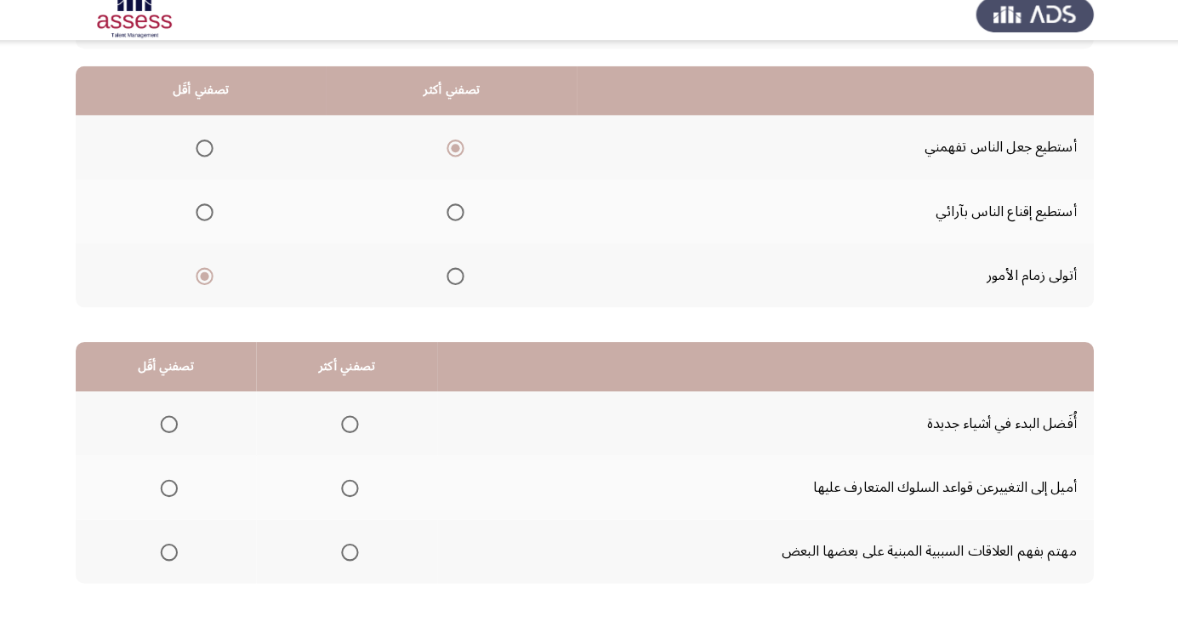
click at [476, 206] on th at bounding box center [458, 219] width 247 height 63
click at [453, 219] on span "Select an option" at bounding box center [461, 220] width 17 height 17
click at [453, 219] on input "Select an option" at bounding box center [461, 220] width 17 height 17
click at [358, 429] on span "Select an option" at bounding box center [358, 429] width 0 height 0
click at [355, 427] on input "Select an option" at bounding box center [358, 428] width 17 height 17
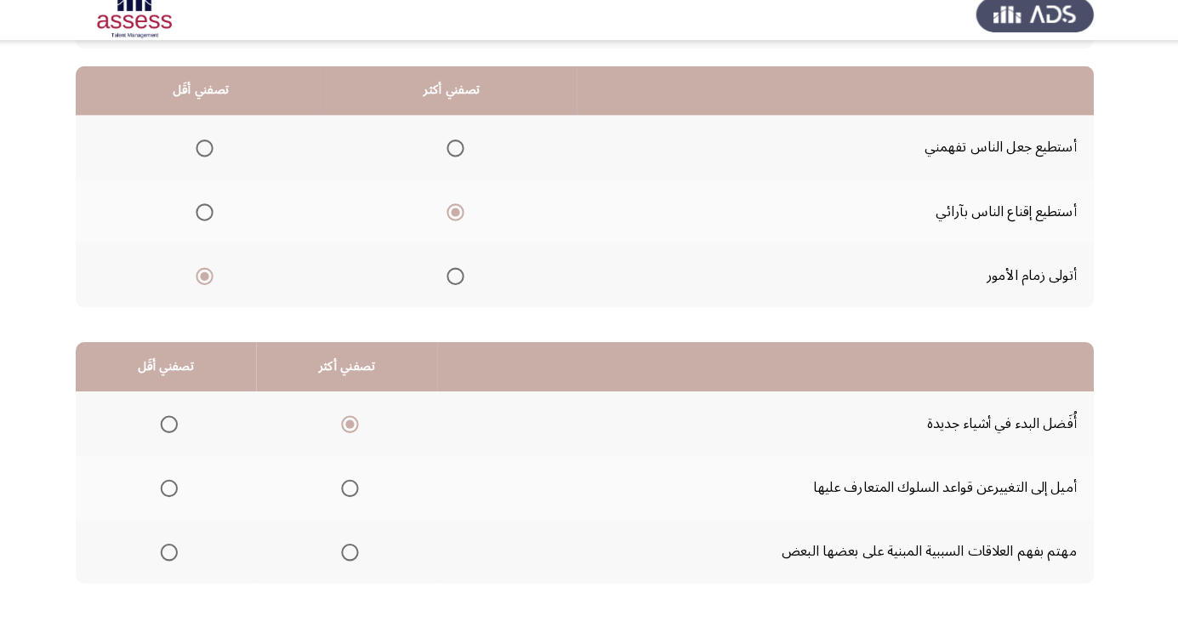
click at [185, 491] on span "Select an option" at bounding box center [180, 491] width 17 height 17
click at [185, 491] on input "Select an option" at bounding box center [180, 491] width 17 height 17
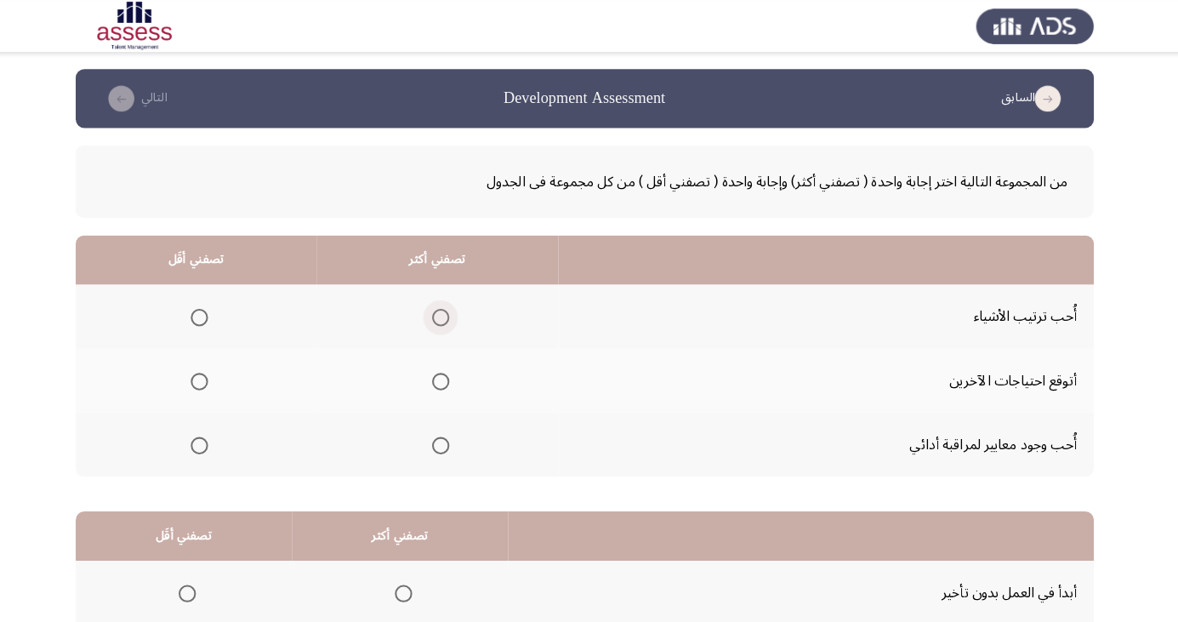
click at [447, 312] on span "Select an option" at bounding box center [447, 312] width 0 height 0
click at [444, 311] on input "Select an option" at bounding box center [447, 312] width 17 height 17
click at [214, 433] on span "Select an option" at bounding box center [210, 438] width 17 height 17
click at [214, 433] on input "Select an option" at bounding box center [210, 438] width 17 height 17
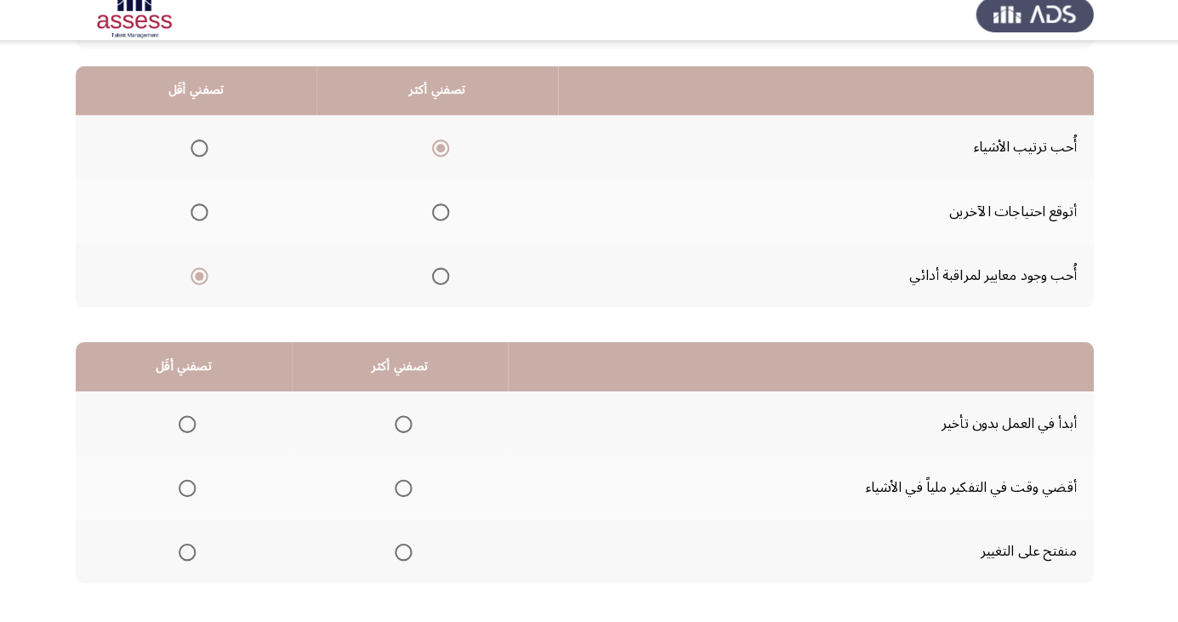
click at [411, 429] on span "Select an option" at bounding box center [411, 429] width 0 height 0
click at [408, 427] on input "Select an option" at bounding box center [410, 428] width 17 height 17
click at [408, 490] on span "Select an option" at bounding box center [410, 491] width 17 height 17
click at [408, 490] on input "Select an option" at bounding box center [410, 491] width 17 height 17
click at [200, 485] on span "Select an option" at bounding box center [198, 491] width 17 height 17
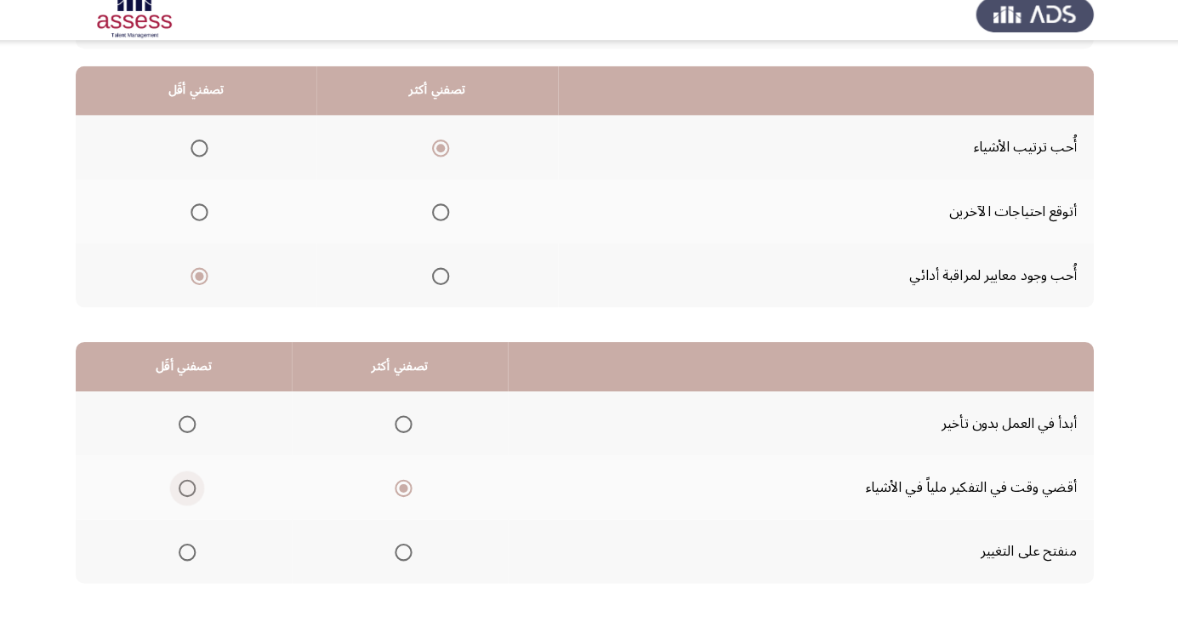
click at [200, 485] on input "Select an option" at bounding box center [198, 491] width 17 height 17
click at [411, 555] on span "Select an option" at bounding box center [411, 555] width 0 height 0
click at [408, 553] on input "Select an option" at bounding box center [410, 554] width 17 height 17
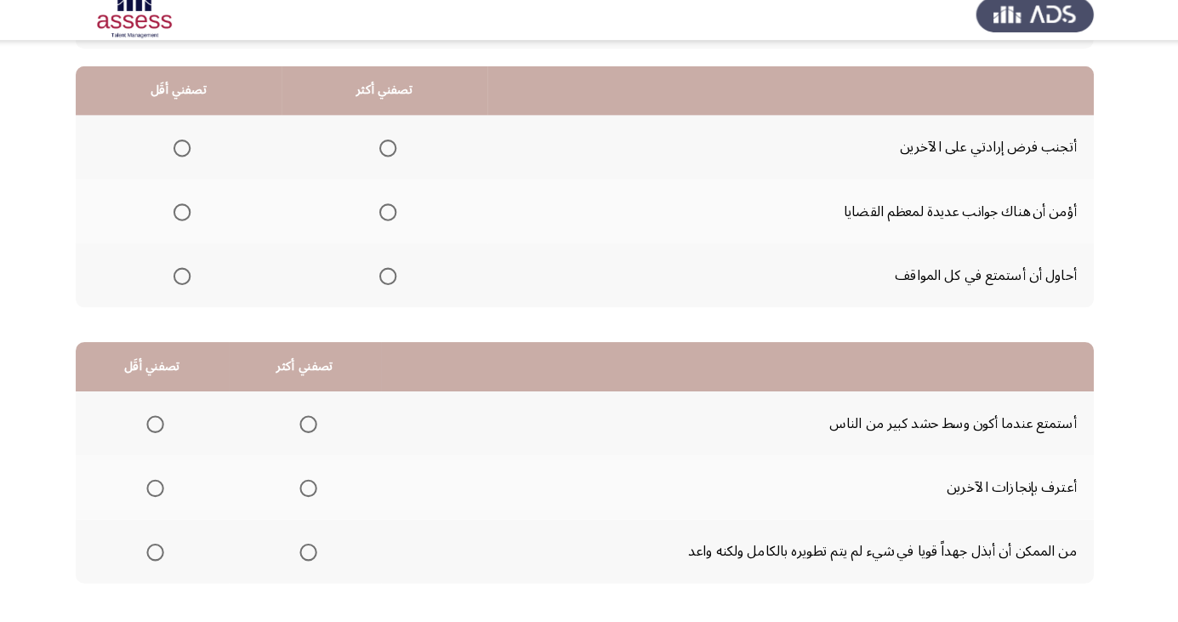
click at [390, 219] on span "Select an option" at bounding box center [395, 220] width 17 height 17
click at [390, 219] on input "Select an option" at bounding box center [395, 220] width 17 height 17
click at [387, 158] on span "Select an option" at bounding box center [395, 157] width 17 height 17
click at [387, 158] on input "Select an option" at bounding box center [395, 157] width 17 height 17
click at [191, 282] on span "Select an option" at bounding box center [193, 283] width 17 height 17
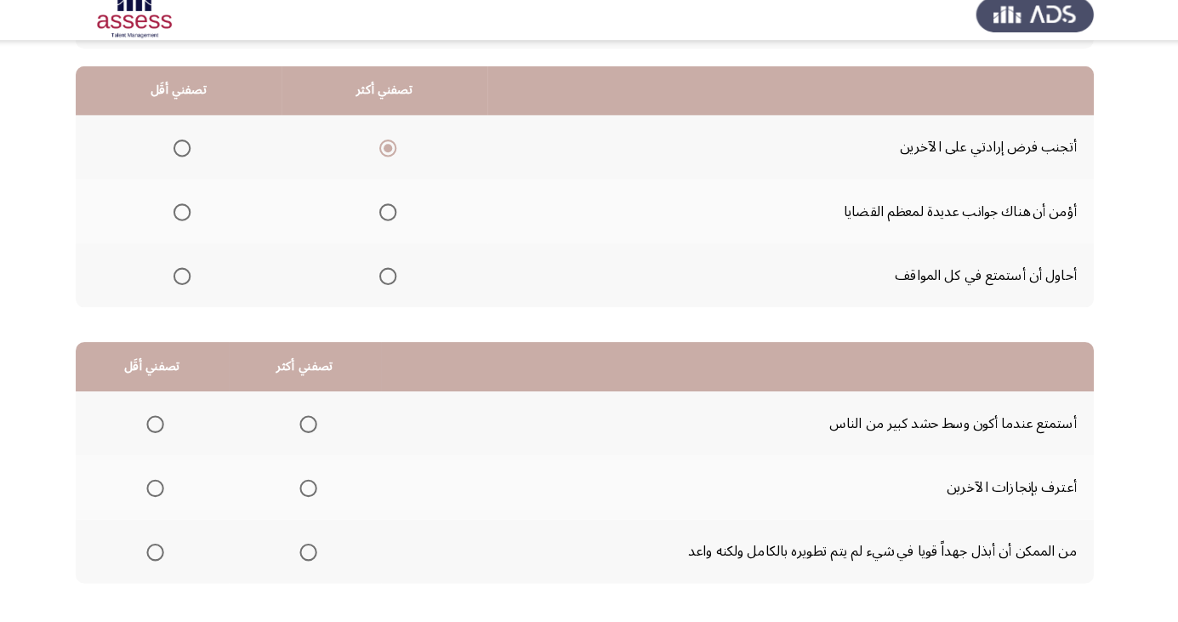
click at [191, 282] on input "Select an option" at bounding box center [193, 283] width 17 height 17
click at [390, 219] on span "Select an option" at bounding box center [395, 220] width 17 height 17
click at [390, 219] on input "Select an option" at bounding box center [395, 220] width 17 height 17
click at [167, 429] on span "Select an option" at bounding box center [167, 429] width 0 height 0
click at [166, 427] on input "Select an option" at bounding box center [166, 428] width 17 height 17
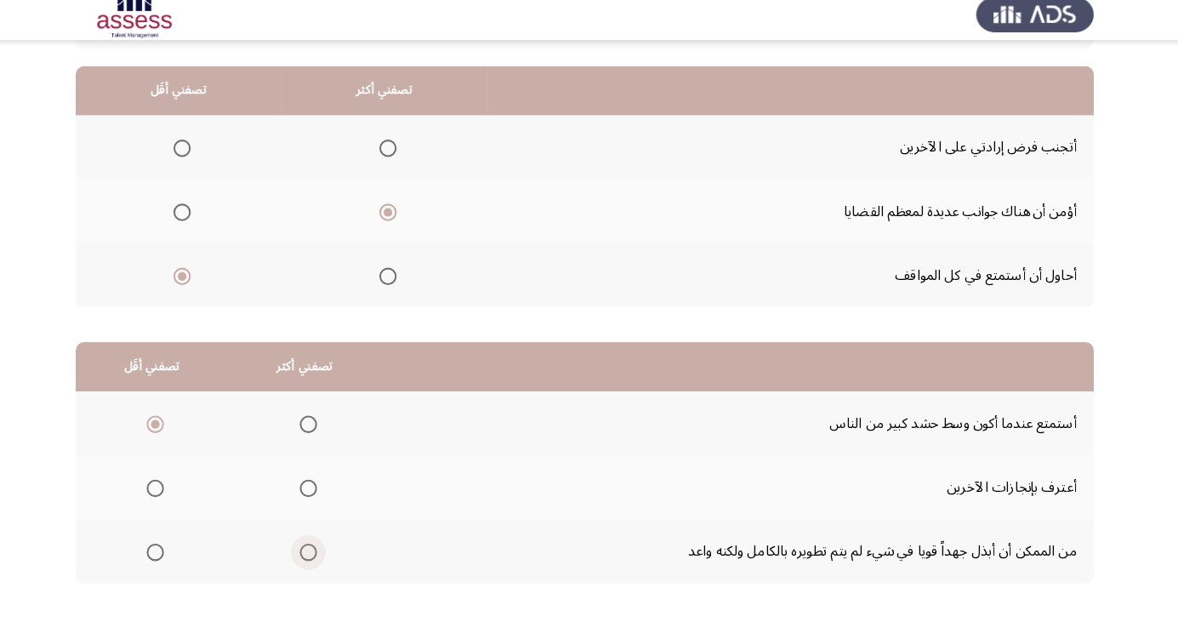
click at [317, 555] on span "Select an option" at bounding box center [317, 555] width 0 height 0
click at [315, 553] on input "Select an option" at bounding box center [317, 554] width 17 height 17
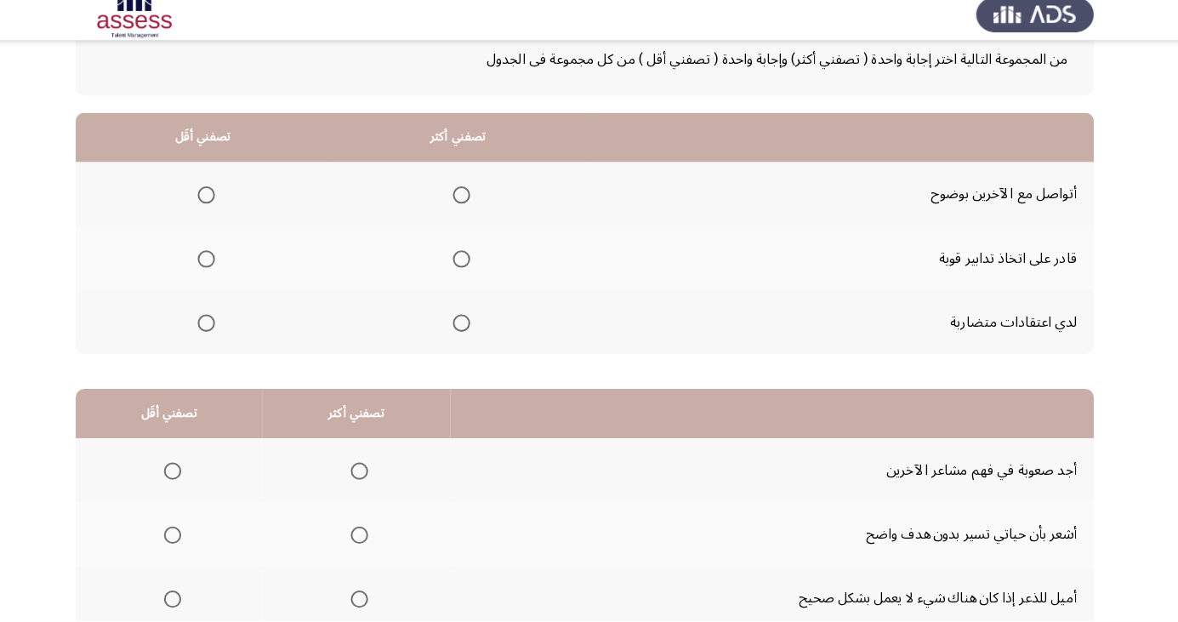
scroll to position [113, 0]
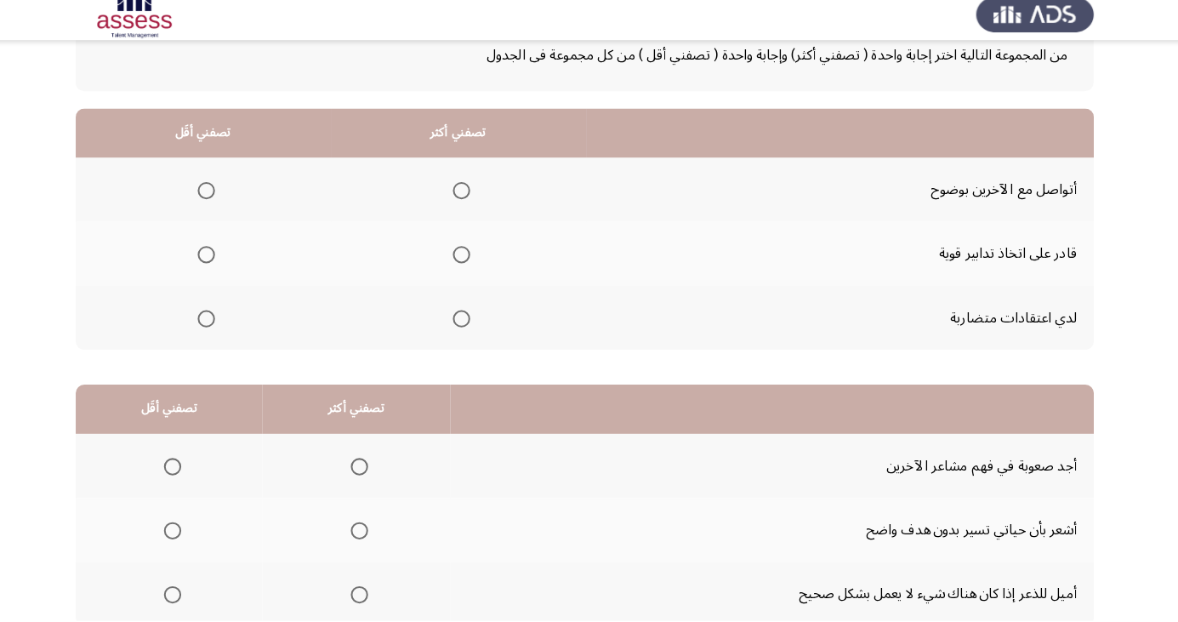
click at [222, 326] on span "Select an option" at bounding box center [216, 324] width 17 height 17
click at [222, 326] on input "Select an option" at bounding box center [216, 324] width 17 height 17
click at [465, 193] on span "Select an option" at bounding box center [467, 199] width 17 height 17
click at [465, 193] on input "Select an option" at bounding box center [467, 199] width 17 height 17
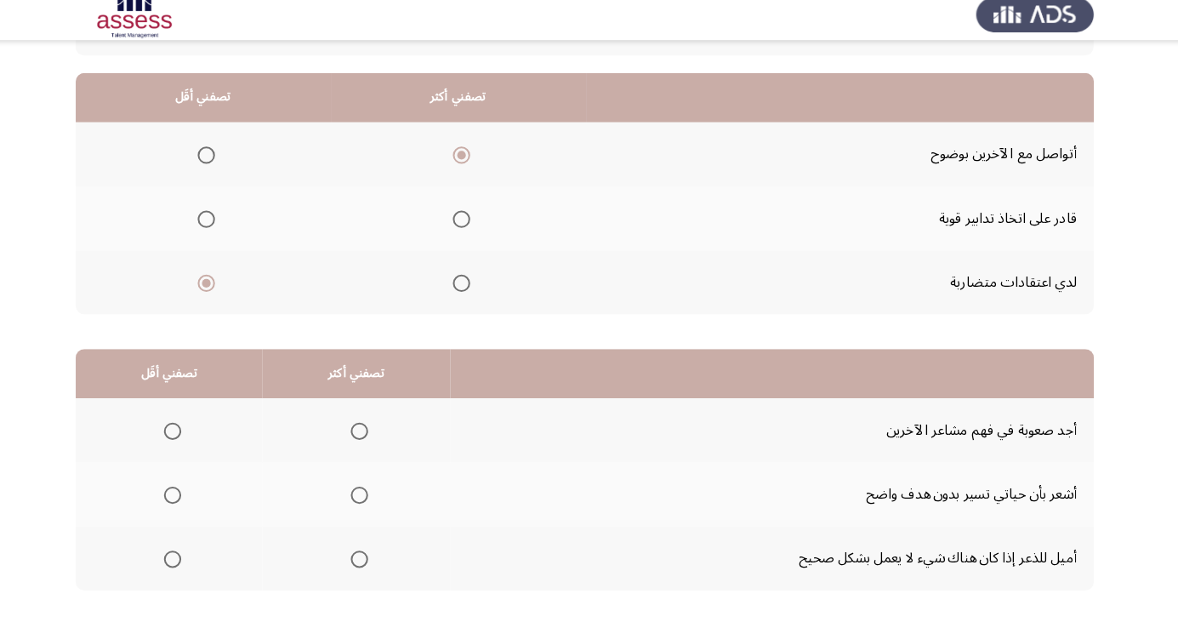
scroll to position [155, 0]
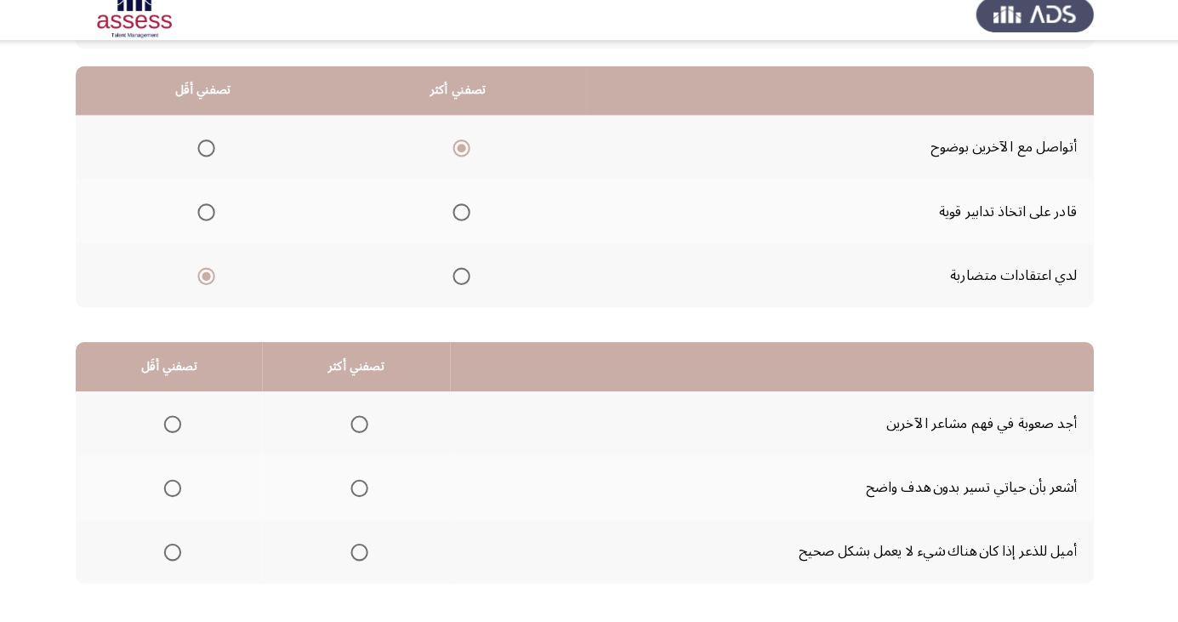
click at [368, 492] on span "Select an option" at bounding box center [368, 492] width 0 height 0
click at [363, 490] on input "Select an option" at bounding box center [367, 491] width 17 height 17
click at [368, 555] on span "Select an option" at bounding box center [368, 555] width 0 height 0
click at [363, 553] on input "Select an option" at bounding box center [367, 554] width 17 height 17
click at [190, 484] on span "Select an option" at bounding box center [183, 491] width 17 height 17
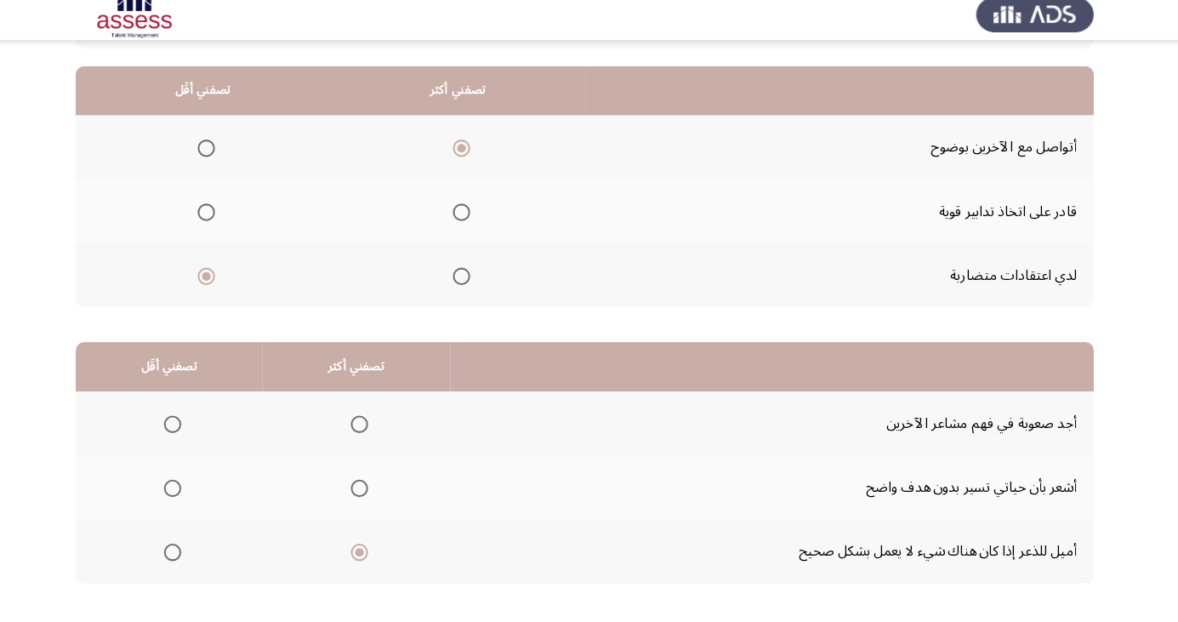
click at [190, 484] on input "Select an option" at bounding box center [183, 491] width 17 height 17
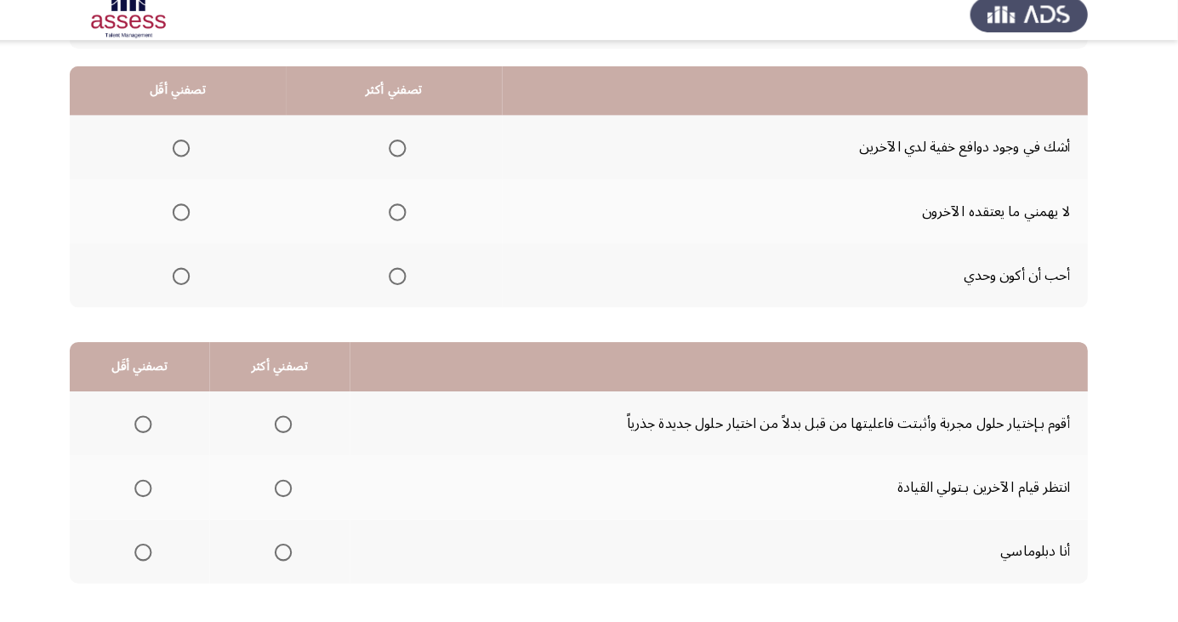
click at [399, 305] on th at bounding box center [407, 282] width 213 height 63
click at [411, 283] on span "Select an option" at bounding box center [411, 283] width 0 height 0
click at [408, 282] on input "Select an option" at bounding box center [410, 283] width 17 height 17
click at [202, 161] on span "Select an option" at bounding box center [198, 157] width 17 height 17
click at [202, 161] on input "Select an option" at bounding box center [198, 157] width 17 height 17
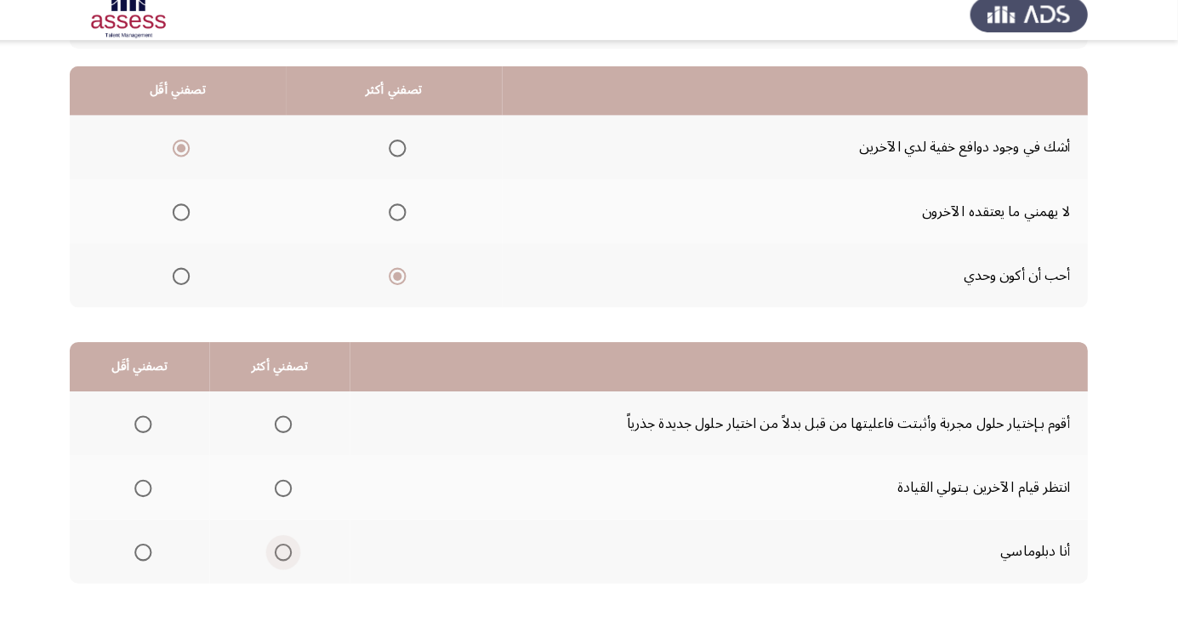
click at [292, 558] on span "Select an option" at bounding box center [298, 554] width 17 height 17
click at [292, 558] on input "Select an option" at bounding box center [298, 554] width 17 height 17
click at [187, 491] on th at bounding box center [157, 490] width 138 height 63
click at [163, 497] on span "Select an option" at bounding box center [160, 491] width 17 height 17
click at [163, 497] on input "Select an option" at bounding box center [160, 491] width 17 height 17
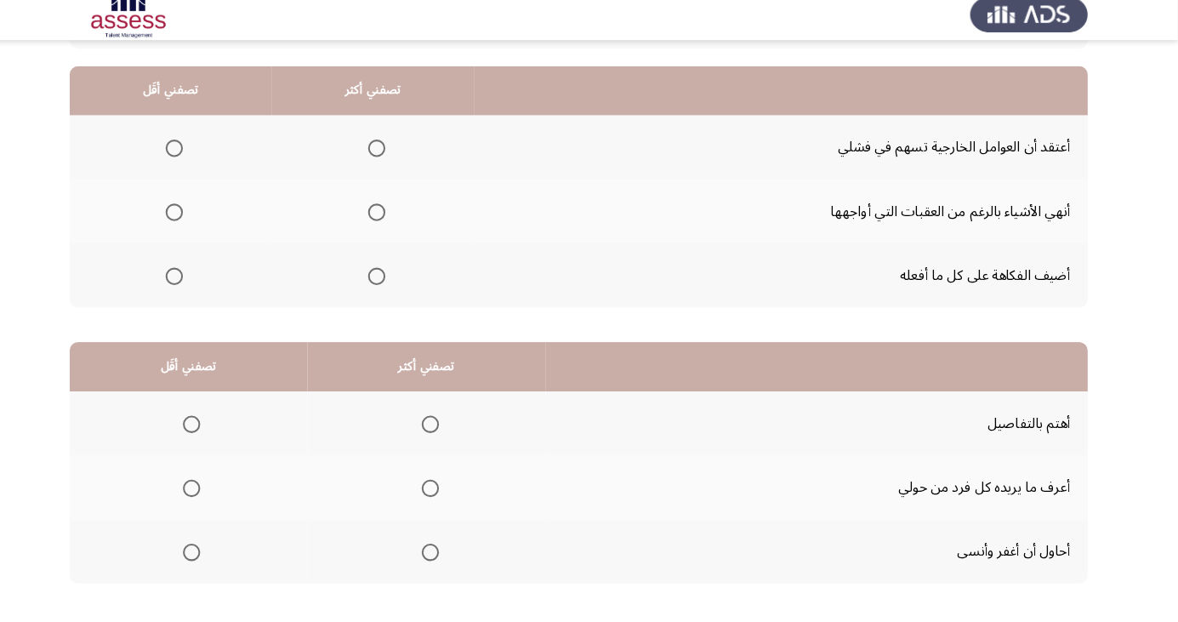
click at [386, 135] on th at bounding box center [387, 156] width 199 height 63
click at [390, 157] on span "Select an option" at bounding box center [390, 157] width 0 height 0
click at [389, 157] on input "Select an option" at bounding box center [390, 157] width 17 height 17
click at [392, 289] on span "Select an option" at bounding box center [390, 283] width 17 height 17
click at [392, 289] on input "Select an option" at bounding box center [390, 283] width 17 height 17
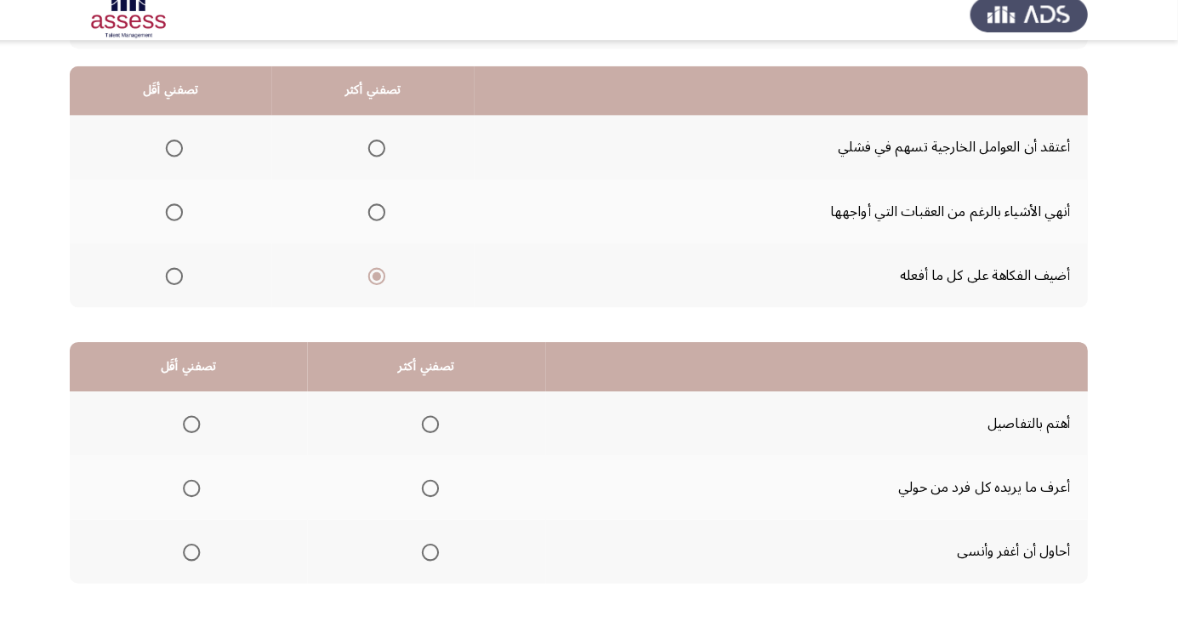
click at [197, 153] on span "Select an option" at bounding box center [191, 157] width 17 height 17
click at [197, 153] on input "Select an option" at bounding box center [191, 157] width 17 height 17
click at [198, 222] on span "Select an option" at bounding box center [191, 220] width 17 height 17
click at [198, 222] on input "Select an option" at bounding box center [191, 220] width 17 height 17
click at [191, 157] on span "Select an option" at bounding box center [191, 157] width 0 height 0
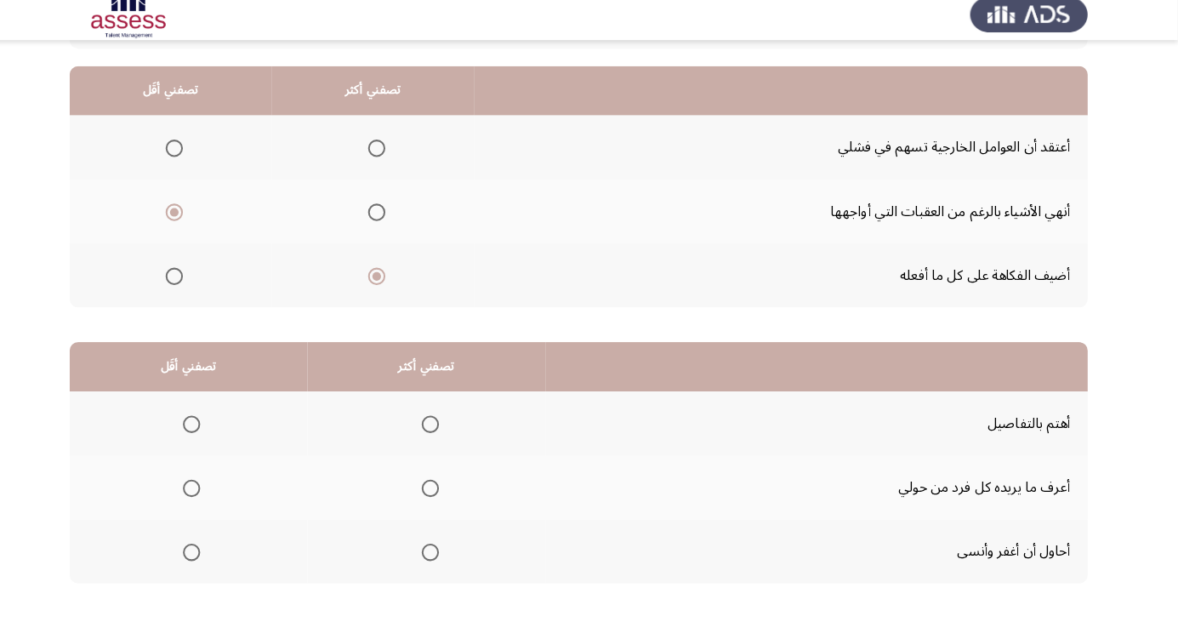
click at [191, 157] on input "Select an option" at bounding box center [191, 157] width 17 height 17
click at [443, 429] on span "Select an option" at bounding box center [443, 429] width 0 height 0
click at [442, 427] on input "Select an option" at bounding box center [443, 428] width 17 height 17
click at [214, 551] on span "Select an option" at bounding box center [208, 554] width 17 height 17
click at [214, 551] on input "Select an option" at bounding box center [208, 554] width 17 height 17
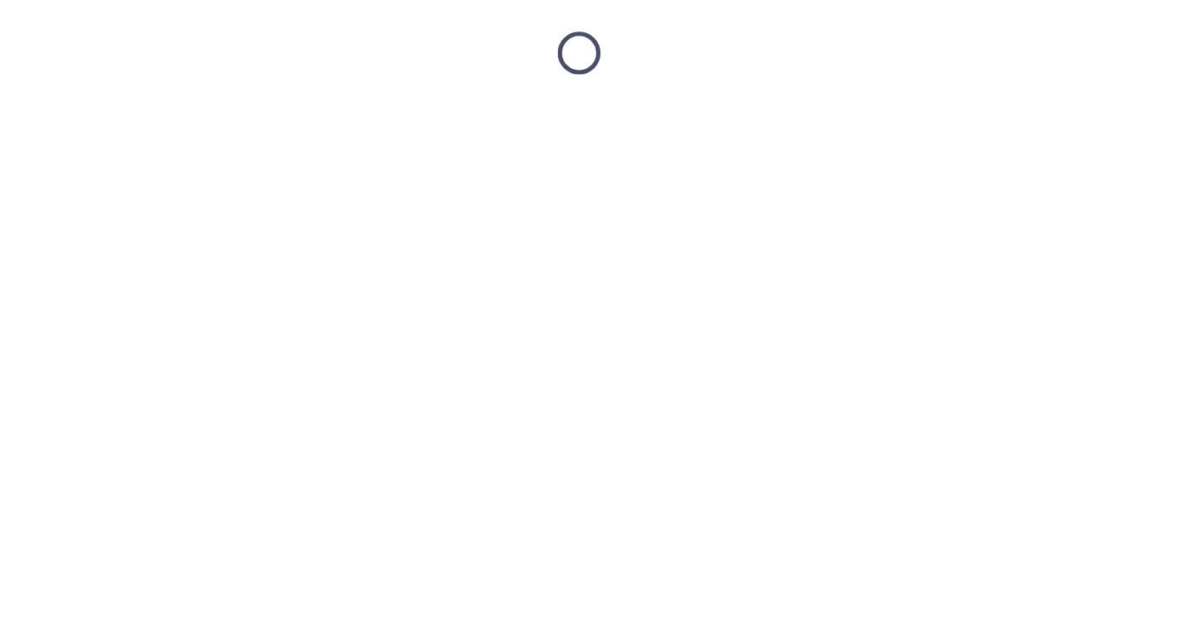
scroll to position [0, 0]
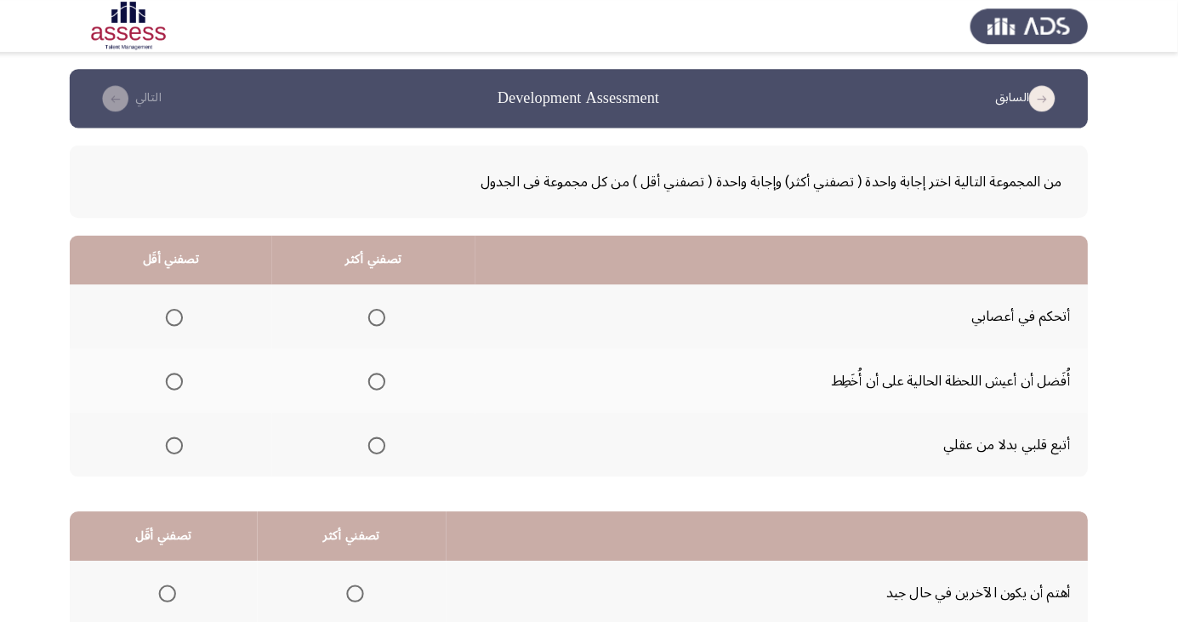
click at [411, 319] on th at bounding box center [388, 311] width 200 height 63
click at [382, 306] on span "Select an option" at bounding box center [390, 312] width 17 height 17
click at [382, 306] on input "Select an option" at bounding box center [390, 312] width 17 height 17
click at [162, 364] on th at bounding box center [187, 374] width 199 height 63
click at [177, 373] on label "Select an option" at bounding box center [188, 375] width 24 height 17
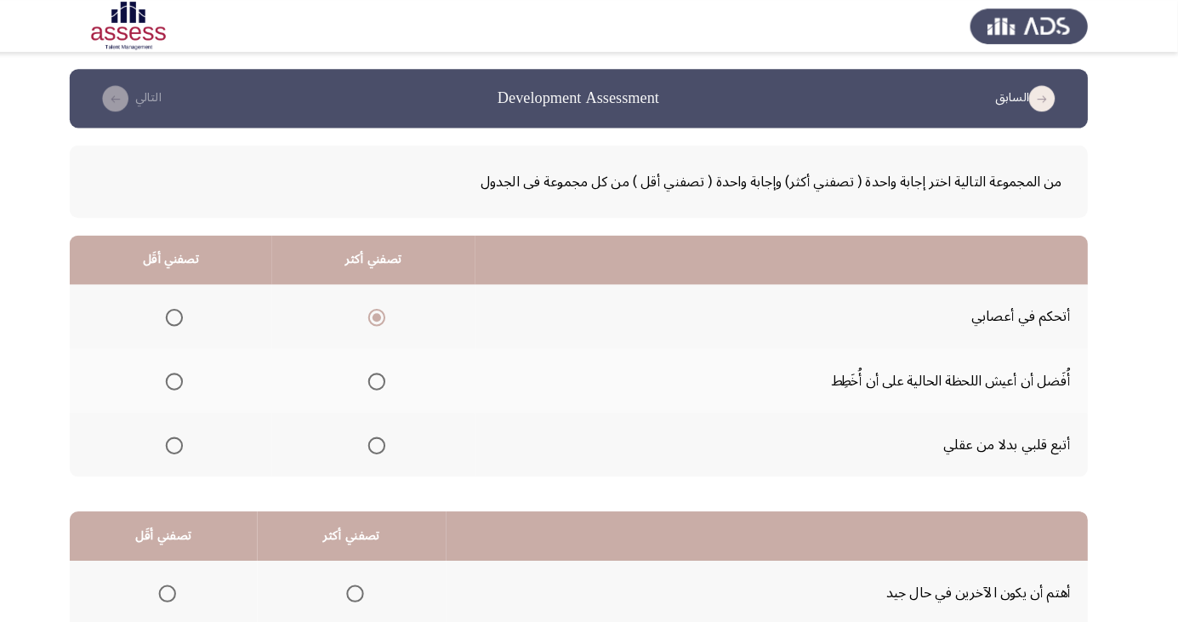
click at [183, 373] on input "Select an option" at bounding box center [191, 375] width 17 height 17
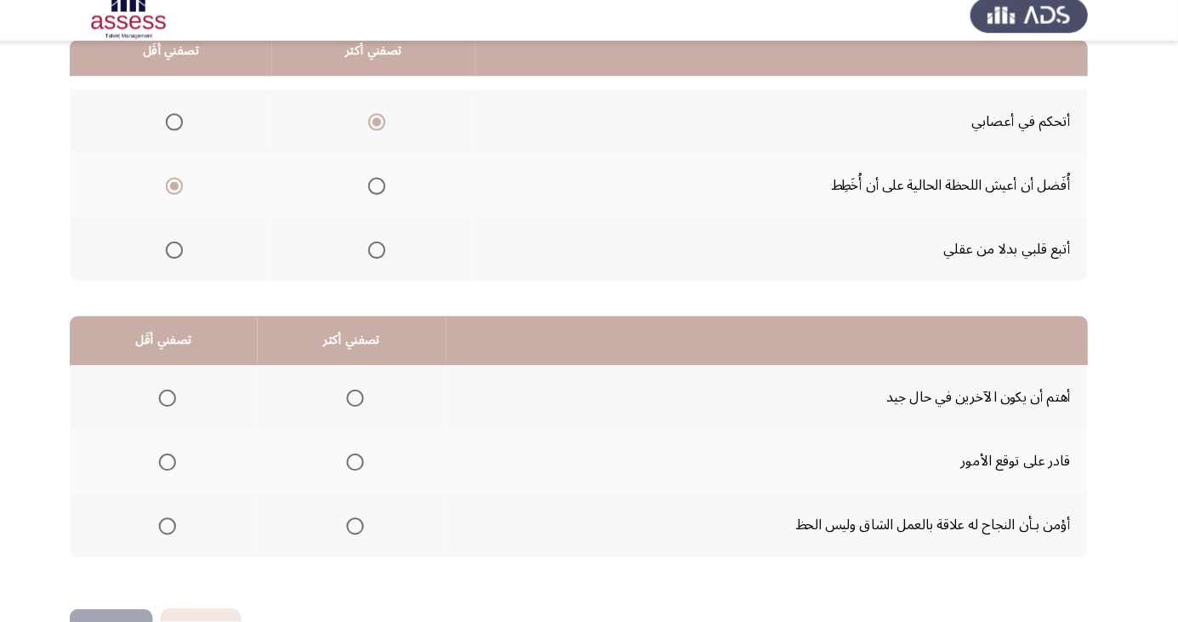
scroll to position [155, 0]
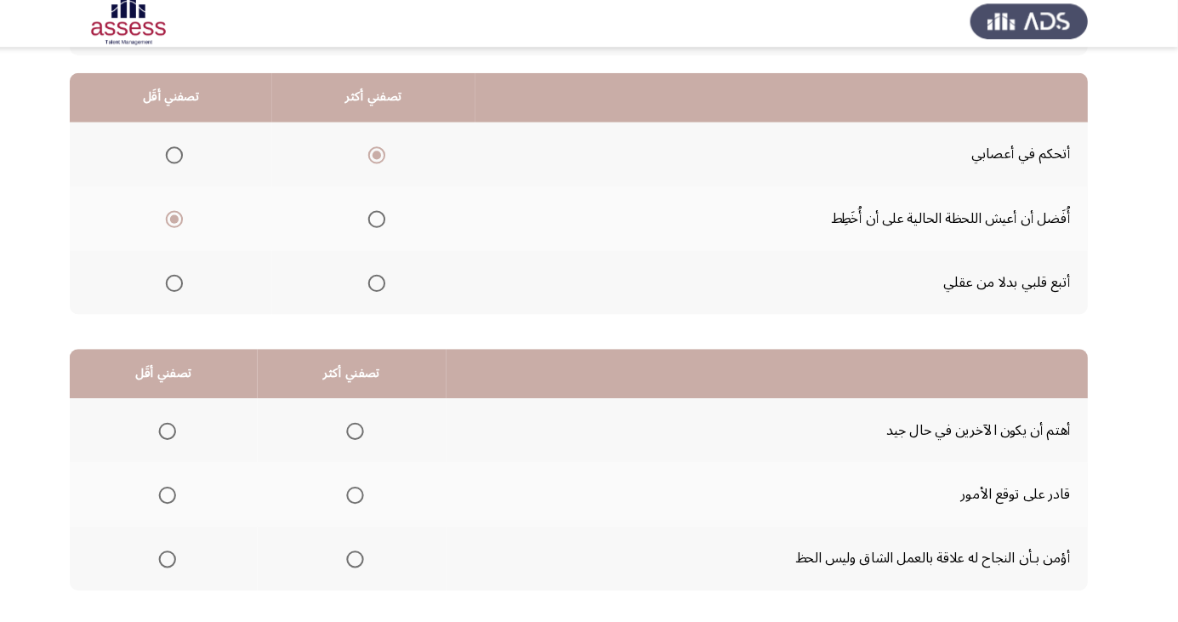
click at [372, 430] on span "Select an option" at bounding box center [369, 428] width 17 height 17
click at [372, 430] on input "Select an option" at bounding box center [369, 428] width 17 height 17
click at [185, 492] on span "Select an option" at bounding box center [185, 492] width 0 height 0
click at [182, 490] on input "Select an option" at bounding box center [184, 491] width 17 height 17
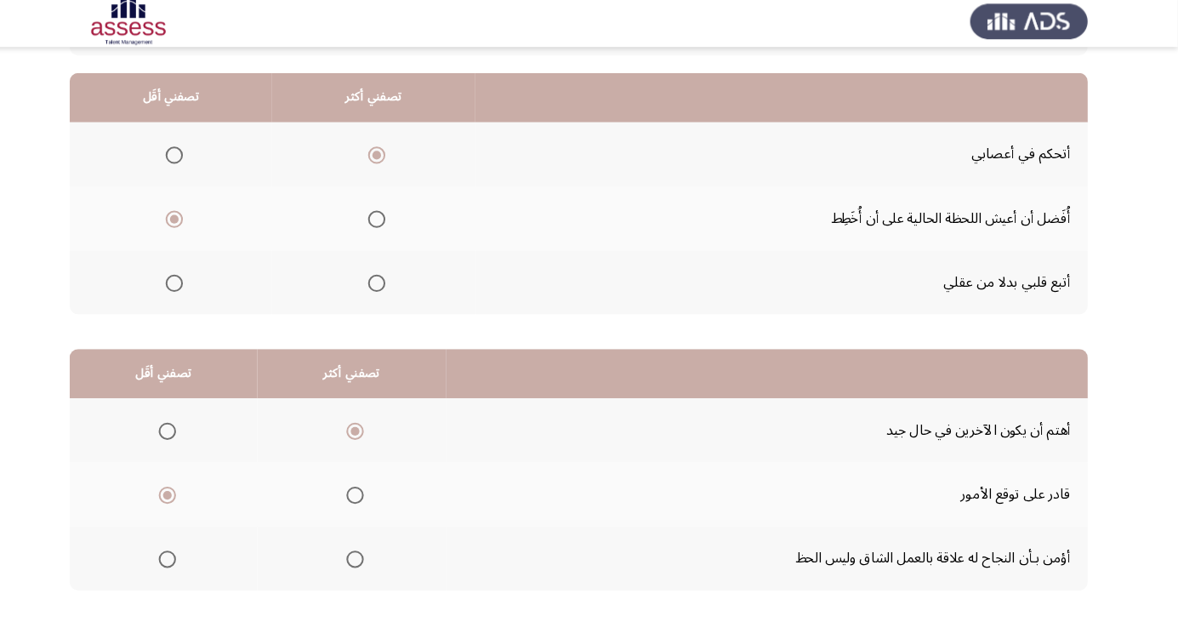
scroll to position [0, 0]
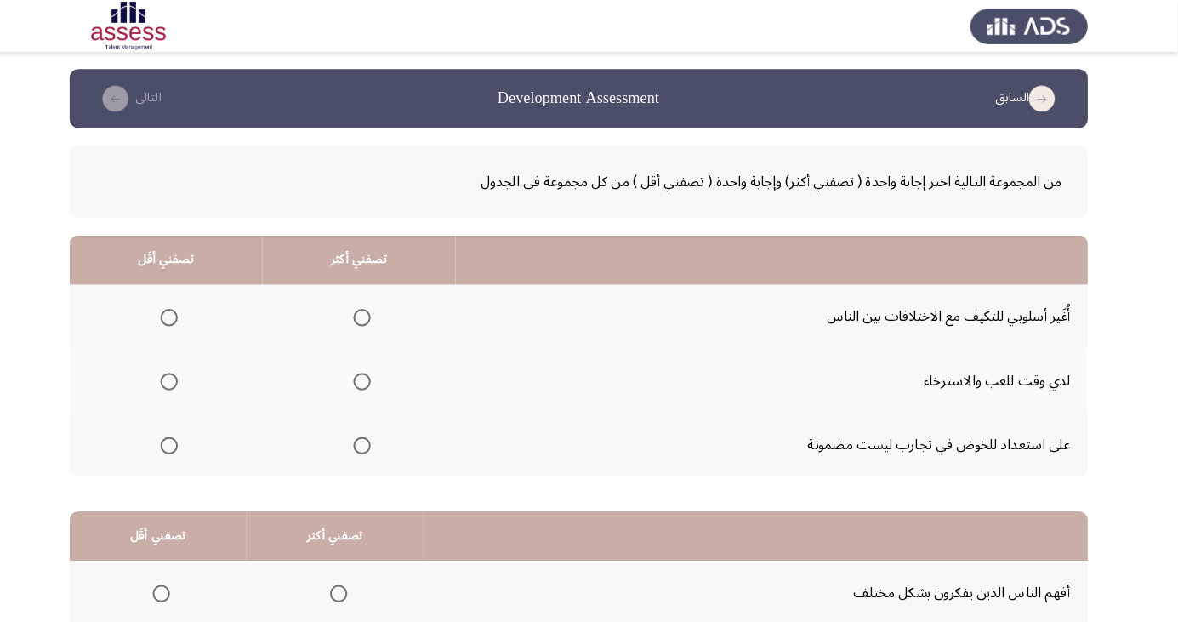
click at [186, 438] on span "Select an option" at bounding box center [186, 438] width 0 height 0
click at [185, 436] on input "Select an option" at bounding box center [186, 438] width 17 height 17
click at [373, 311] on span "Select an option" at bounding box center [376, 312] width 17 height 17
click at [373, 311] on input "Select an option" at bounding box center [376, 312] width 17 height 17
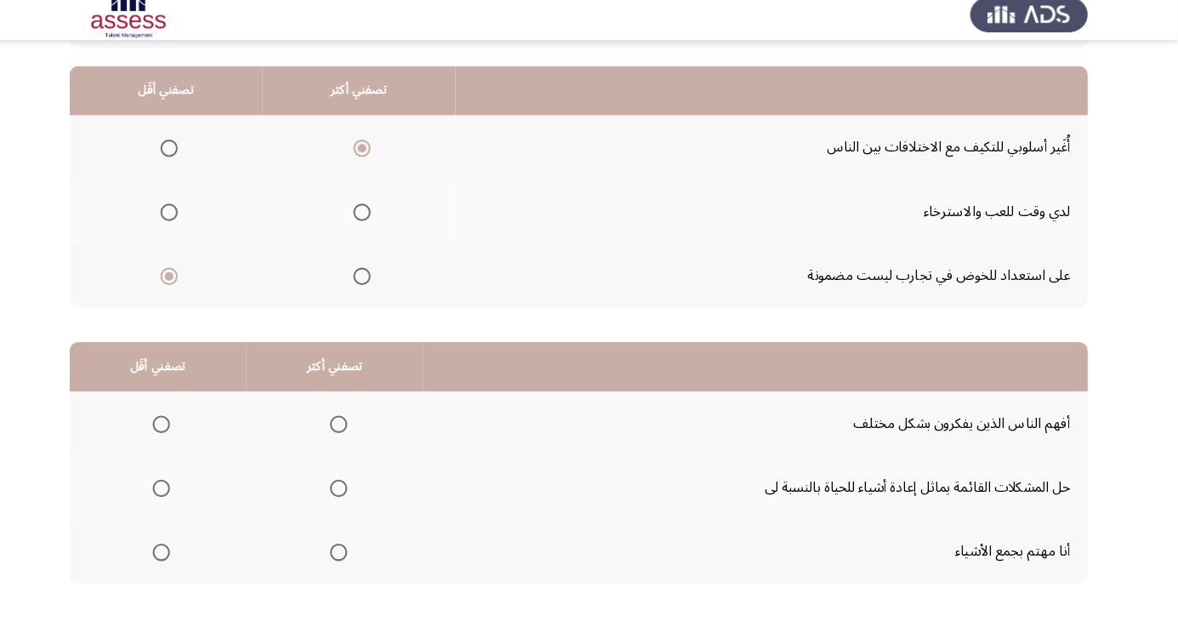
click at [346, 420] on span "Select an option" at bounding box center [353, 428] width 17 height 17
click at [346, 420] on input "Select an option" at bounding box center [353, 428] width 17 height 17
click at [345, 551] on span "Select an option" at bounding box center [353, 554] width 17 height 17
click at [345, 551] on input "Select an option" at bounding box center [353, 554] width 17 height 17
click at [353, 492] on span "Select an option" at bounding box center [353, 492] width 0 height 0
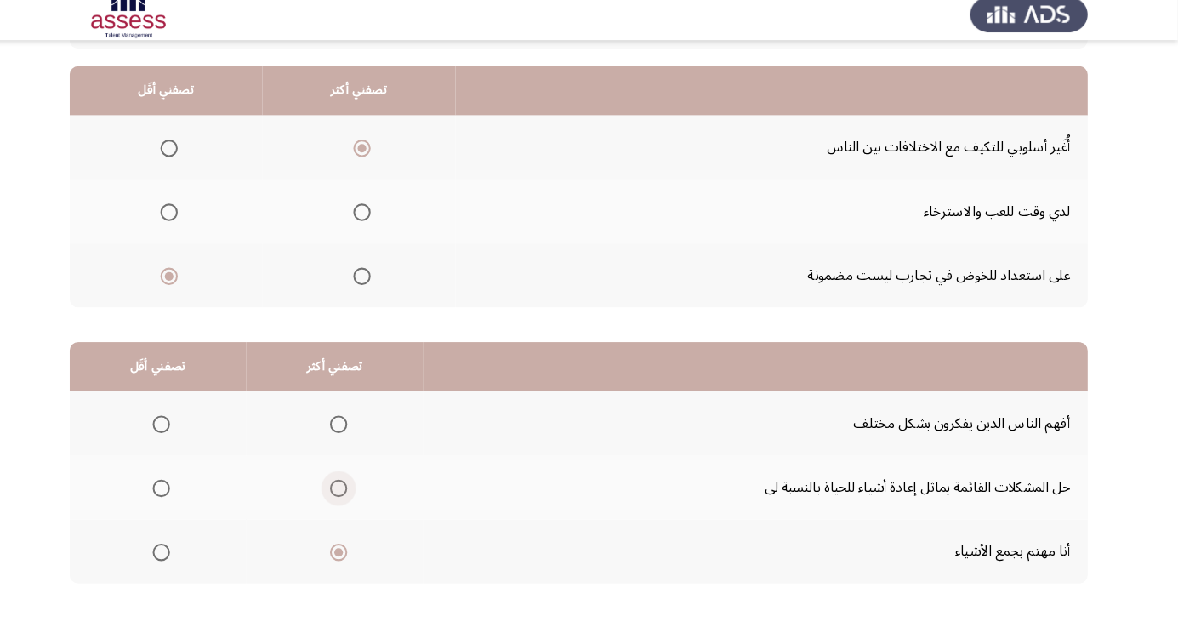
click at [347, 490] on input "Select an option" at bounding box center [353, 491] width 17 height 17
click at [177, 553] on span "Select an option" at bounding box center [178, 554] width 17 height 17
click at [177, 553] on input "Select an option" at bounding box center [178, 554] width 17 height 17
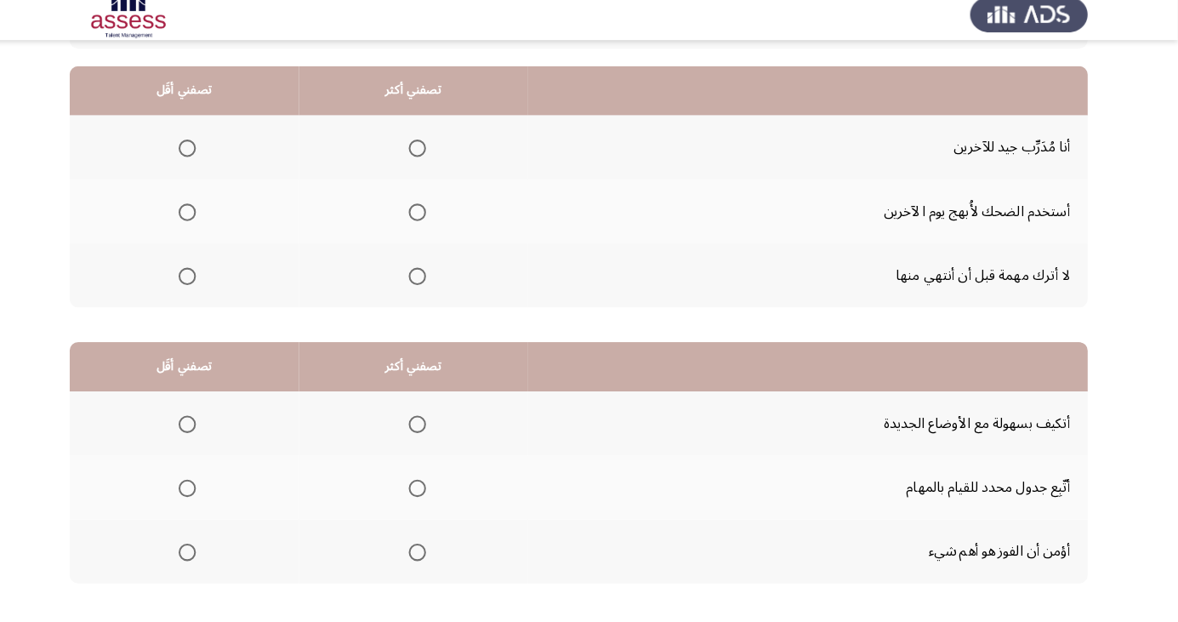
click at [430, 220] on span "Select an option" at bounding box center [430, 220] width 0 height 0
click at [429, 219] on input "Select an option" at bounding box center [430, 220] width 17 height 17
click at [430, 283] on span "Select an option" at bounding box center [430, 283] width 0 height 0
click at [429, 282] on input "Select an option" at bounding box center [430, 283] width 17 height 17
click at [204, 157] on span "Select an option" at bounding box center [204, 157] width 0 height 0
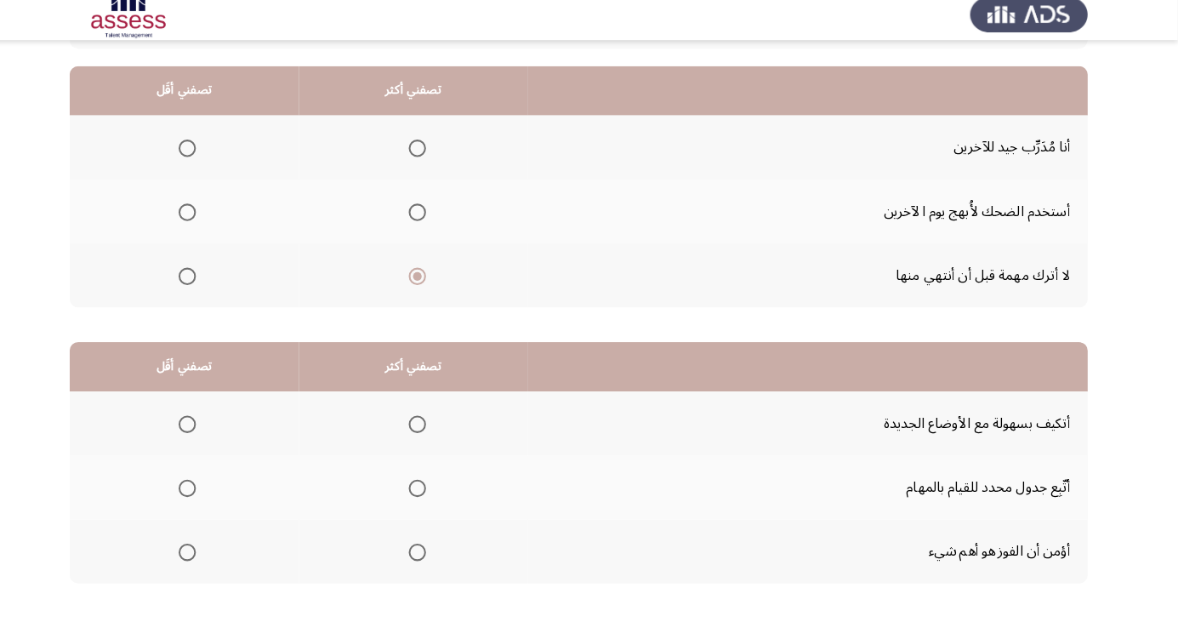
click at [204, 157] on input "Select an option" at bounding box center [204, 157] width 17 height 17
click at [447, 150] on th at bounding box center [426, 156] width 225 height 63
click at [423, 161] on span "Select an option" at bounding box center [430, 157] width 17 height 17
click at [423, 161] on input "Select an option" at bounding box center [430, 157] width 17 height 17
click at [207, 287] on span "Select an option" at bounding box center [204, 283] width 17 height 17
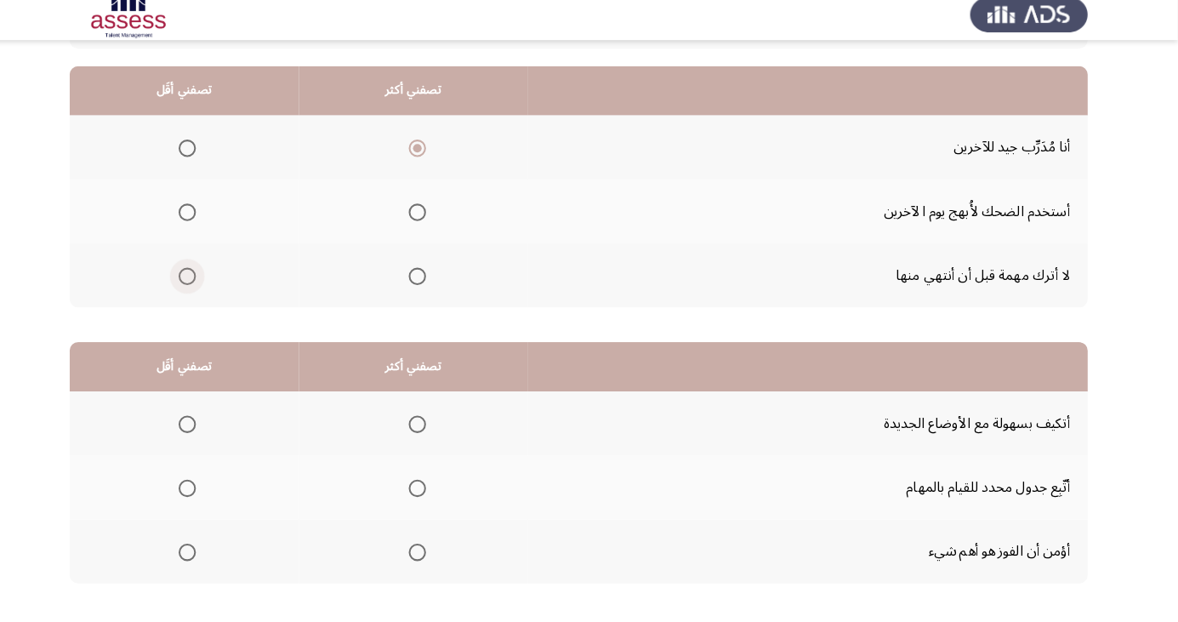
click at [207, 287] on input "Select an option" at bounding box center [204, 283] width 17 height 17
click at [429, 445] on th at bounding box center [426, 427] width 225 height 63
click at [422, 429] on span "Select an option" at bounding box center [430, 428] width 17 height 17
click at [422, 429] on input "Select an option" at bounding box center [430, 428] width 17 height 17
click at [203, 553] on span "Select an option" at bounding box center [204, 554] width 17 height 17
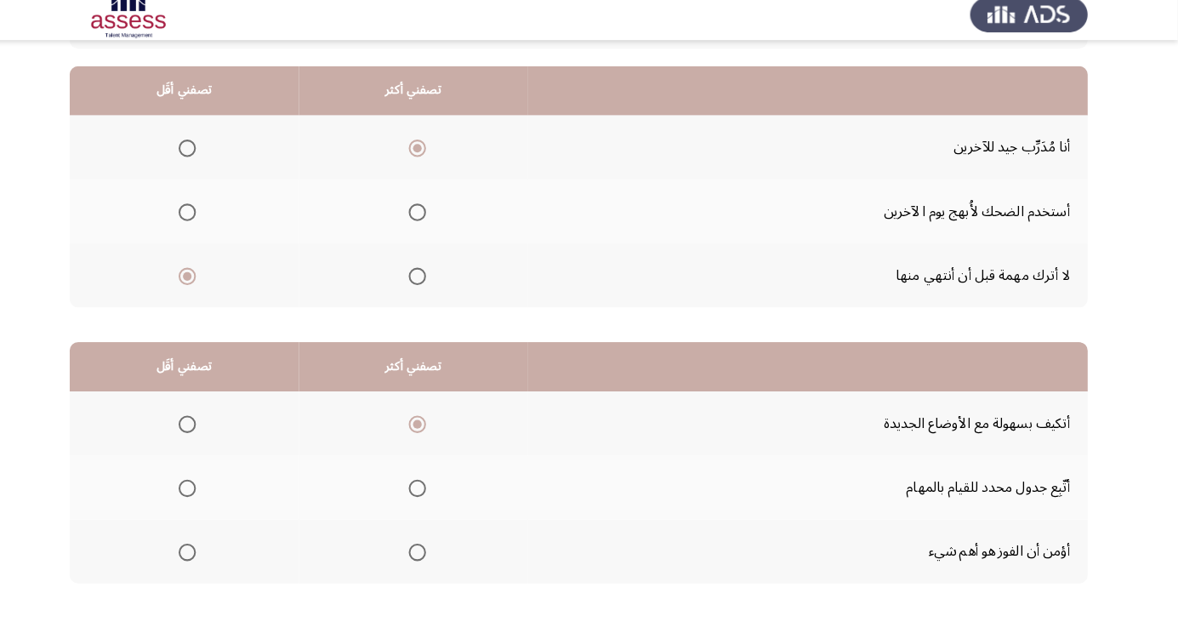
click at [203, 553] on input "Select an option" at bounding box center [204, 554] width 17 height 17
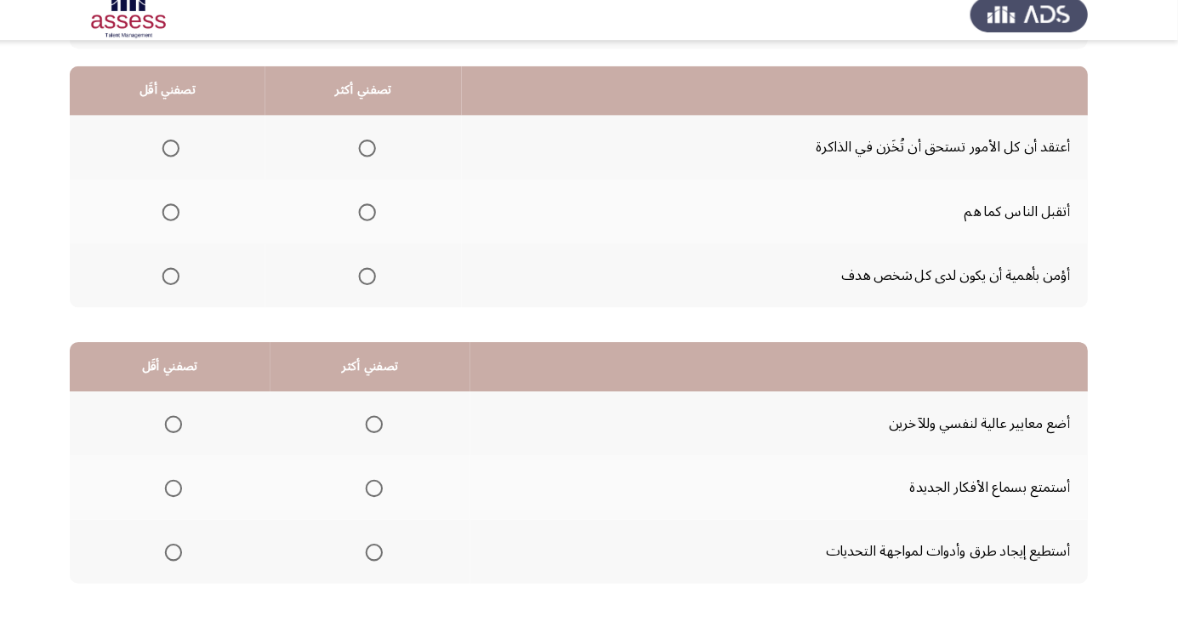
click at [188, 157] on span "Select an option" at bounding box center [188, 157] width 0 height 0
click at [188, 157] on input "Select an option" at bounding box center [188, 157] width 17 height 17
click at [375, 284] on span "Select an option" at bounding box center [381, 283] width 17 height 17
click at [375, 284] on input "Select an option" at bounding box center [381, 283] width 17 height 17
click at [390, 425] on span "Select an option" at bounding box center [387, 428] width 17 height 17
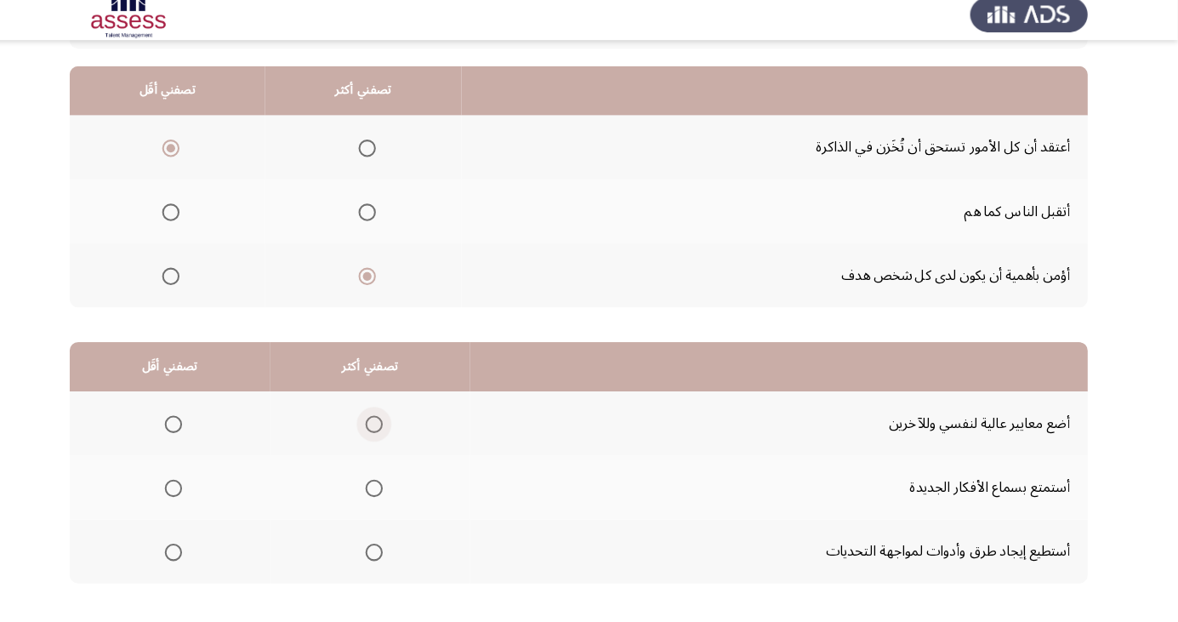
click at [390, 425] on input "Select an option" at bounding box center [387, 428] width 17 height 17
click at [379, 490] on span "Select an option" at bounding box center [387, 491] width 17 height 17
click at [379, 490] on input "Select an option" at bounding box center [387, 491] width 17 height 17
click at [190, 435] on span "Select an option" at bounding box center [190, 428] width 17 height 17
click at [190, 435] on input "Select an option" at bounding box center [190, 428] width 17 height 17
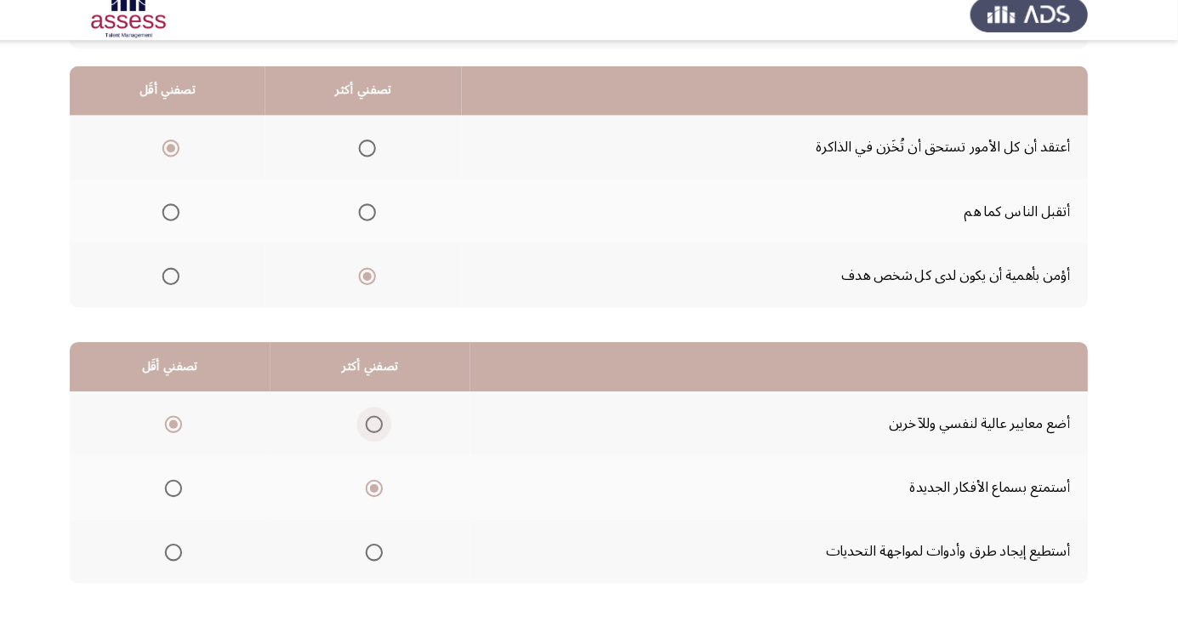
click at [388, 429] on span "Select an option" at bounding box center [388, 429] width 0 height 0
click at [384, 427] on input "Select an option" at bounding box center [387, 428] width 17 height 17
click at [180, 582] on th at bounding box center [186, 553] width 197 height 63
click at [189, 553] on span "Select an option" at bounding box center [190, 554] width 17 height 17
click at [189, 553] on input "Select an option" at bounding box center [190, 554] width 17 height 17
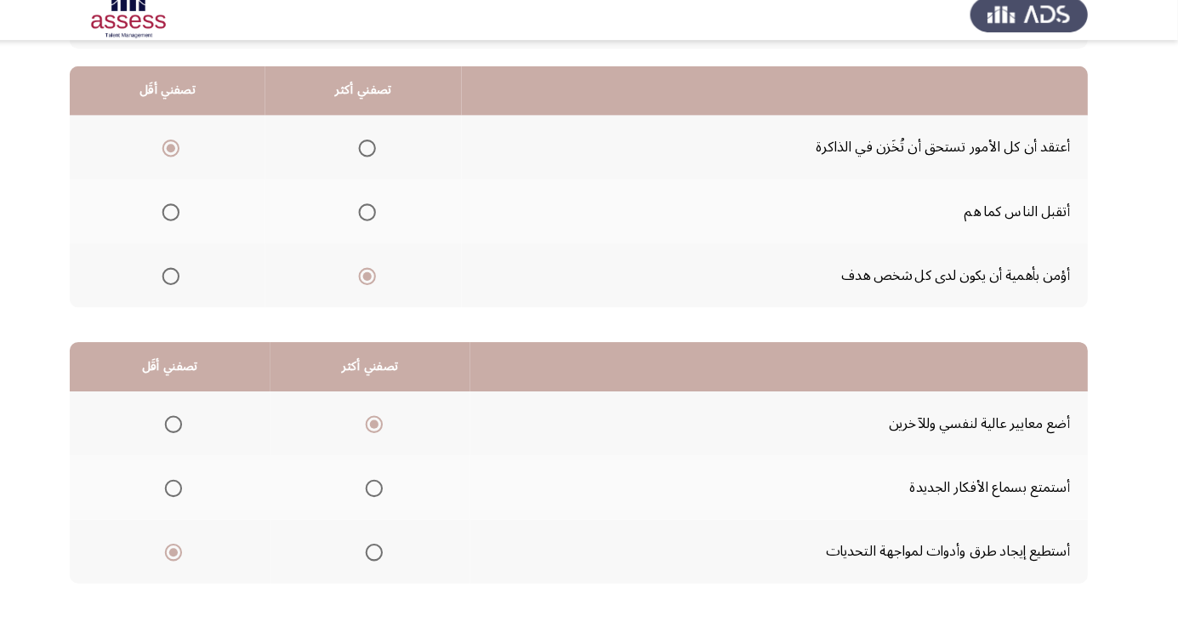
click at [129, 621] on html "السابق Development Assessment التالي من المجموعة التالية اختر إجابة واحدة ( تصف…" at bounding box center [589, 274] width 1178 height 859
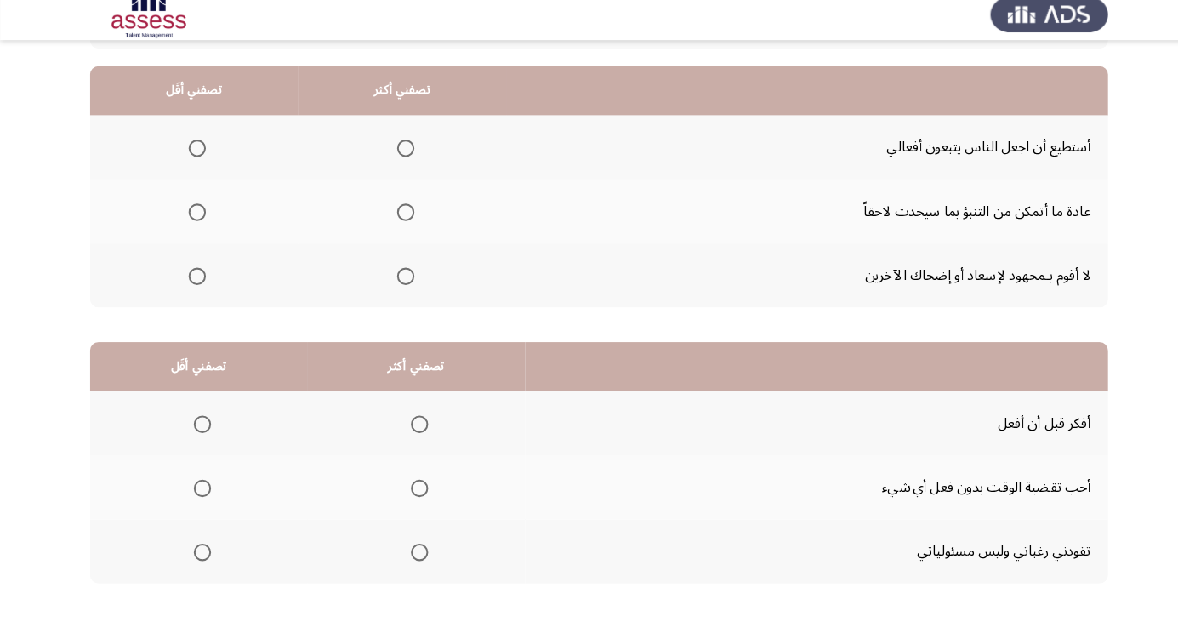
click at [199, 429] on span "Select an option" at bounding box center [199, 429] width 0 height 0
click at [197, 427] on input "Select an option" at bounding box center [199, 428] width 17 height 17
click at [210, 574] on th at bounding box center [195, 553] width 214 height 63
click at [202, 551] on span "Select an option" at bounding box center [199, 554] width 17 height 17
click at [202, 551] on input "Select an option" at bounding box center [199, 554] width 17 height 17
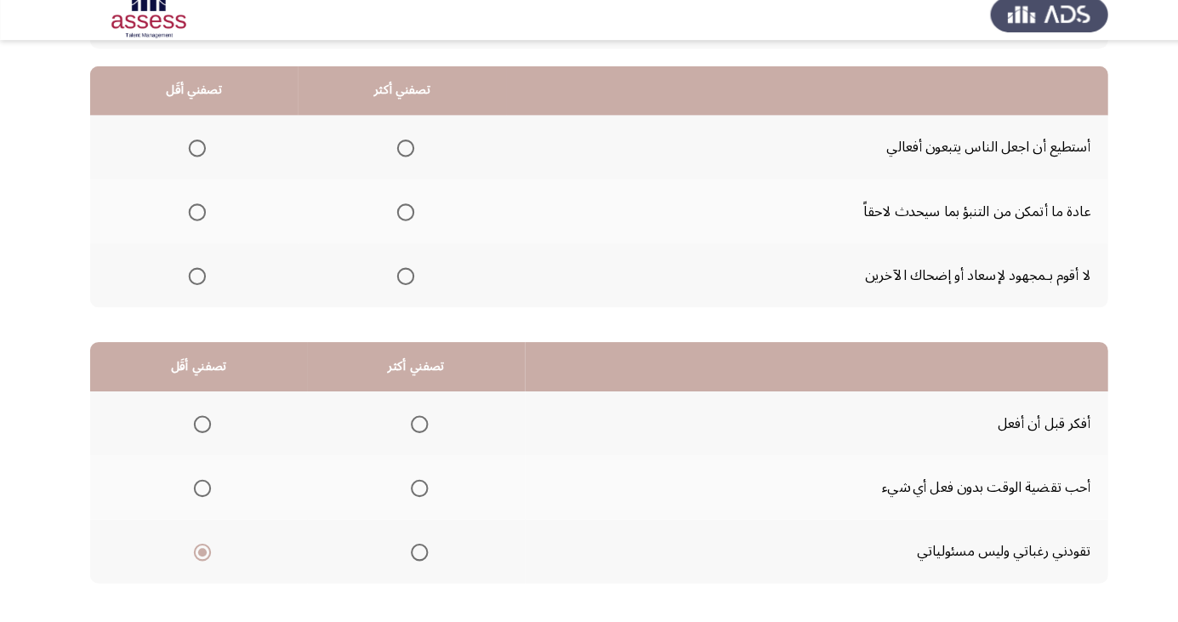
click at [430, 489] on th at bounding box center [409, 490] width 214 height 63
click at [395, 518] on th at bounding box center [409, 490] width 214 height 63
click at [413, 488] on span "Select an option" at bounding box center [412, 491] width 17 height 17
click at [413, 488] on input "Select an option" at bounding box center [412, 491] width 17 height 17
click at [409, 432] on span "Select an option" at bounding box center [412, 428] width 17 height 17
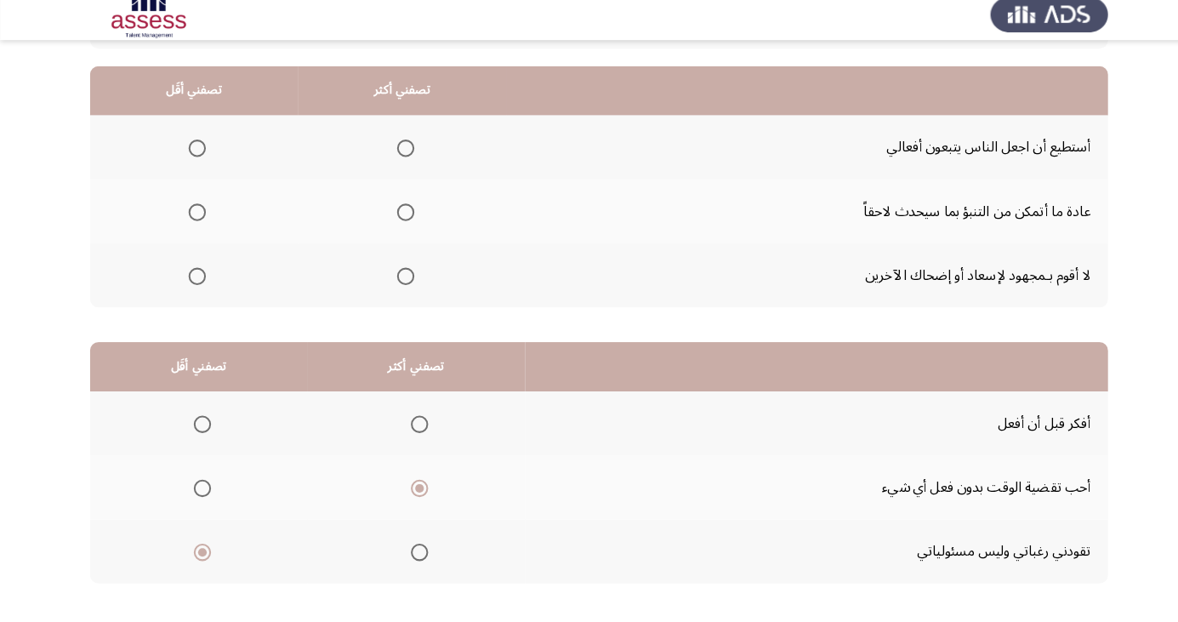
click at [409, 432] on input "Select an option" at bounding box center [412, 428] width 17 height 17
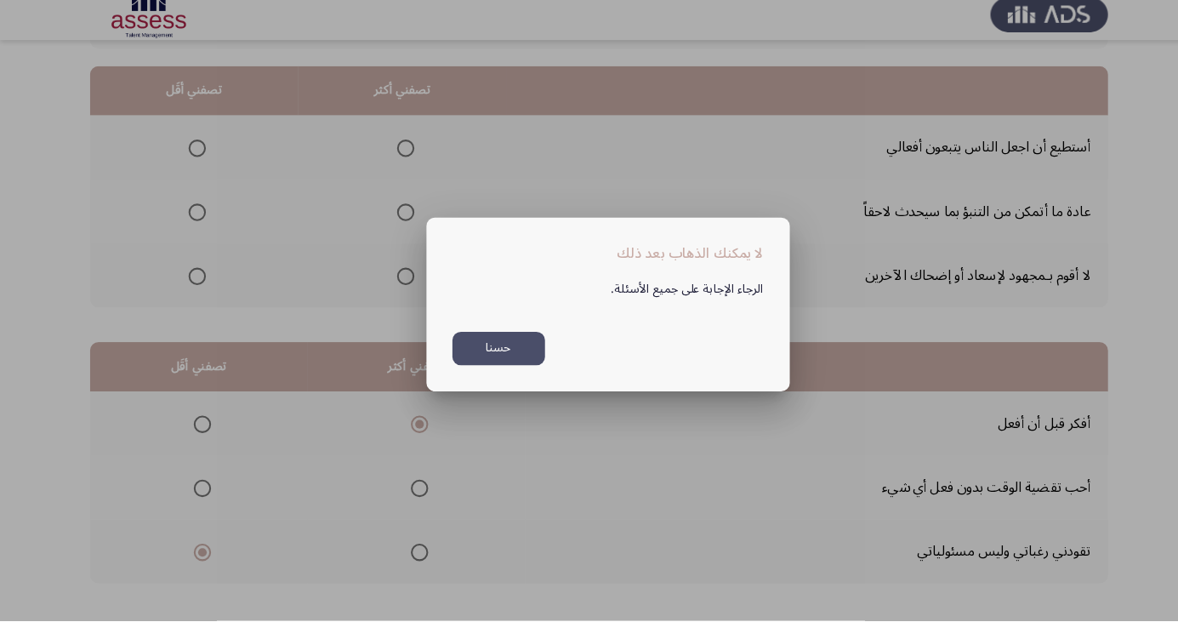
click at [512, 371] on button "حسنا" at bounding box center [490, 354] width 91 height 33
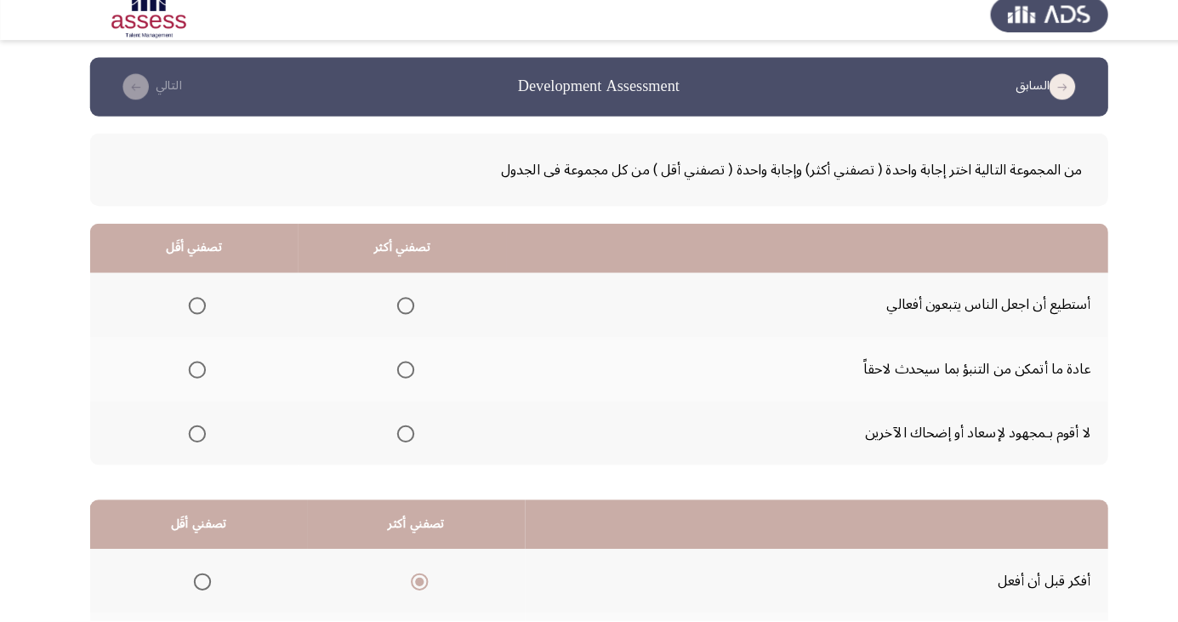
scroll to position [155, 0]
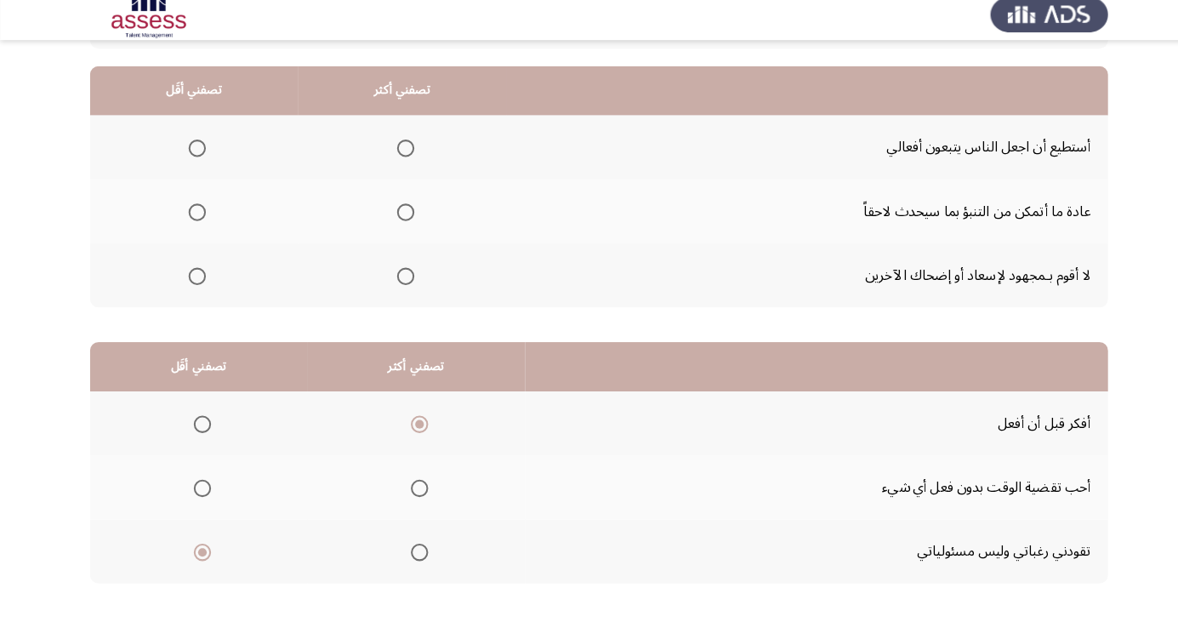
click at [420, 136] on th at bounding box center [396, 156] width 205 height 63
click at [414, 151] on th at bounding box center [396, 156] width 205 height 63
click at [399, 157] on span "Select an option" at bounding box center [399, 157] width 0 height 0
click at [396, 157] on input "Select an option" at bounding box center [398, 157] width 17 height 17
click at [198, 280] on span "Select an option" at bounding box center [193, 283] width 17 height 17
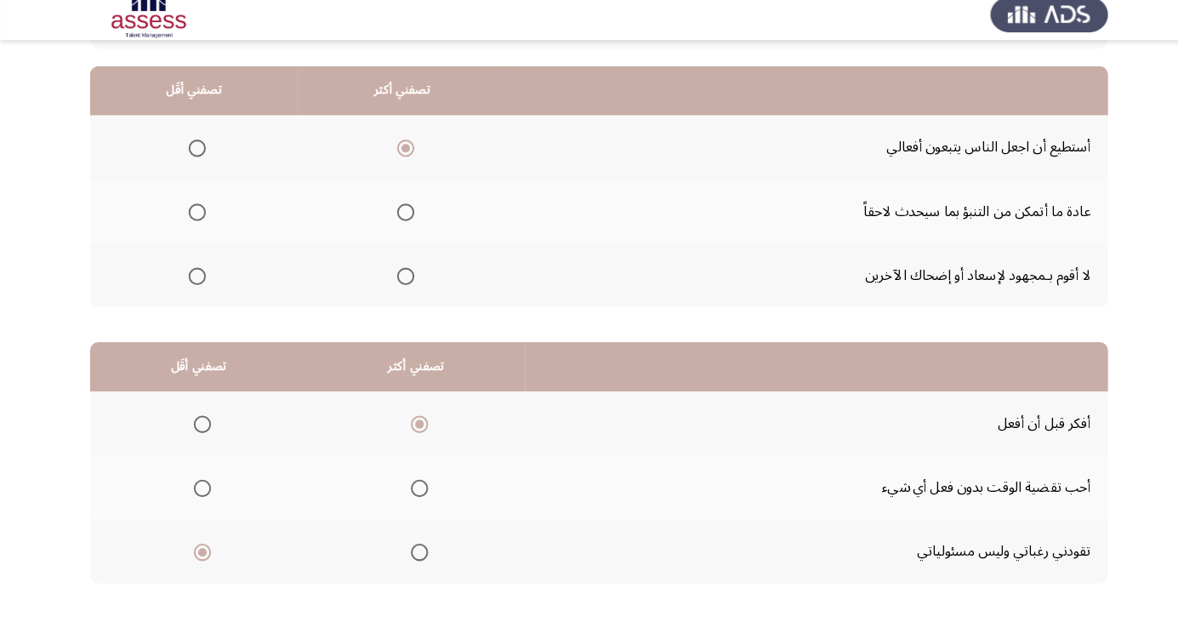
click at [198, 280] on input "Select an option" at bounding box center [193, 283] width 17 height 17
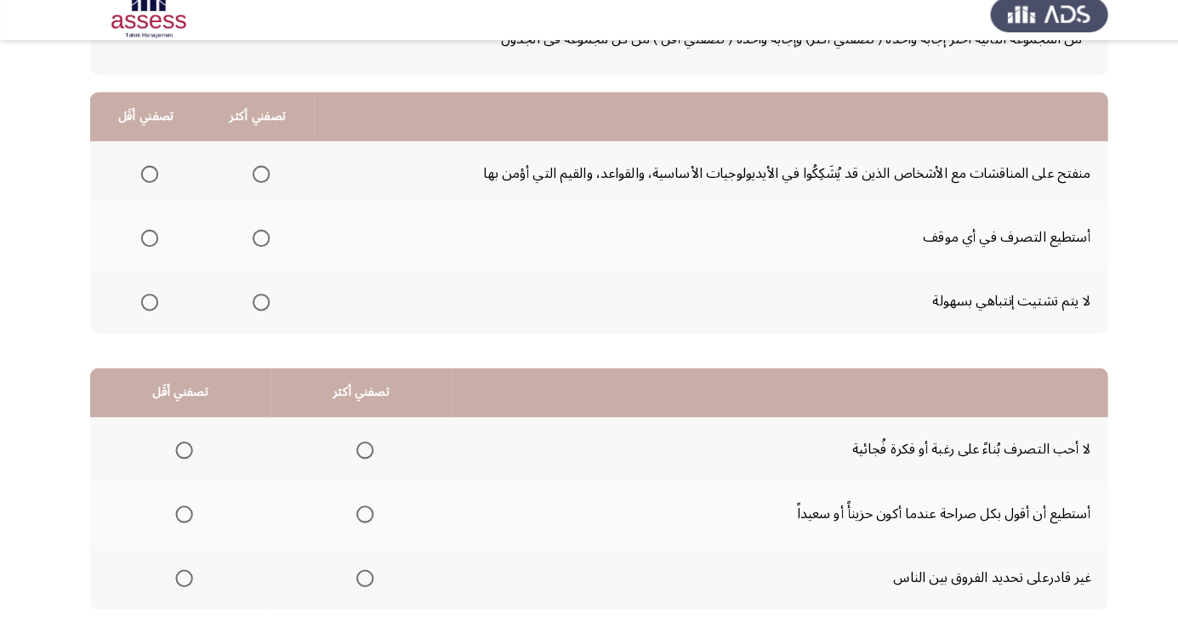
scroll to position [130, 0]
click at [257, 308] on span "Select an option" at bounding box center [257, 308] width 0 height 0
click at [254, 306] on input "Select an option" at bounding box center [256, 307] width 17 height 17
click at [147, 182] on span "Select an option" at bounding box center [147, 182] width 0 height 0
click at [145, 180] on input "Select an option" at bounding box center [147, 182] width 17 height 17
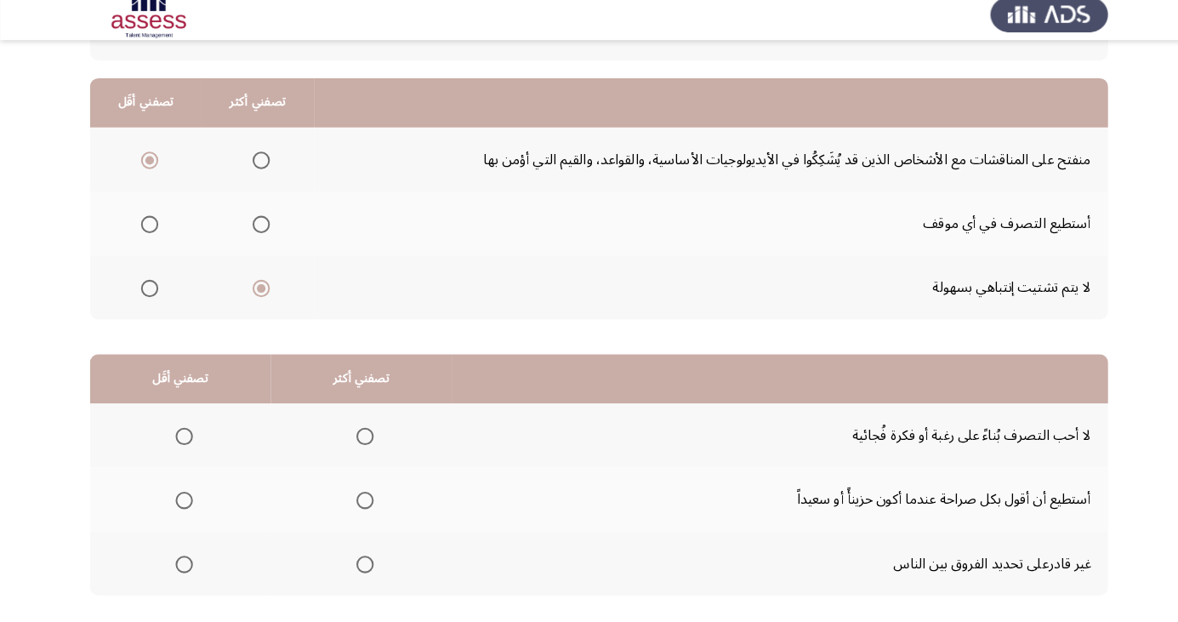
scroll to position [155, 0]
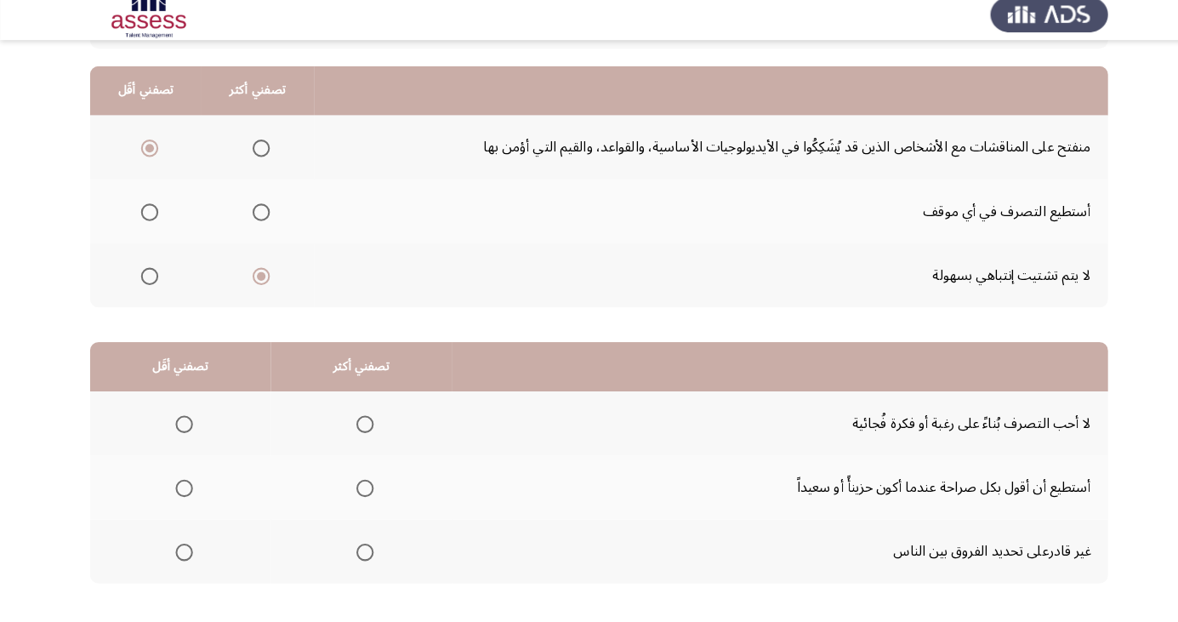
click at [184, 557] on span "Select an option" at bounding box center [181, 554] width 17 height 17
click at [184, 557] on input "Select an option" at bounding box center [181, 554] width 17 height 17
click at [359, 429] on span "Select an option" at bounding box center [359, 429] width 0 height 0
click at [355, 427] on input "Select an option" at bounding box center [359, 428] width 17 height 17
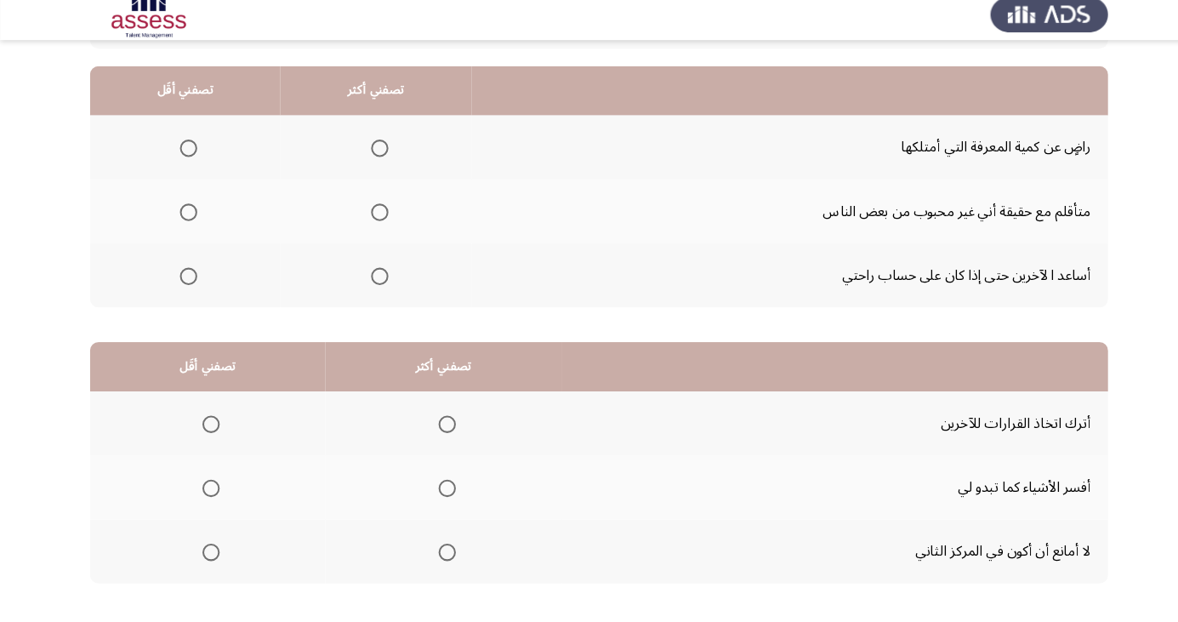
click at [185, 157] on span "Select an option" at bounding box center [185, 157] width 0 height 0
click at [184, 157] on input "Select an option" at bounding box center [185, 157] width 17 height 17
click at [372, 288] on span "Select an option" at bounding box center [373, 283] width 17 height 17
click at [372, 288] on input "Select an option" at bounding box center [373, 283] width 17 height 17
click at [457, 496] on th at bounding box center [436, 490] width 232 height 63
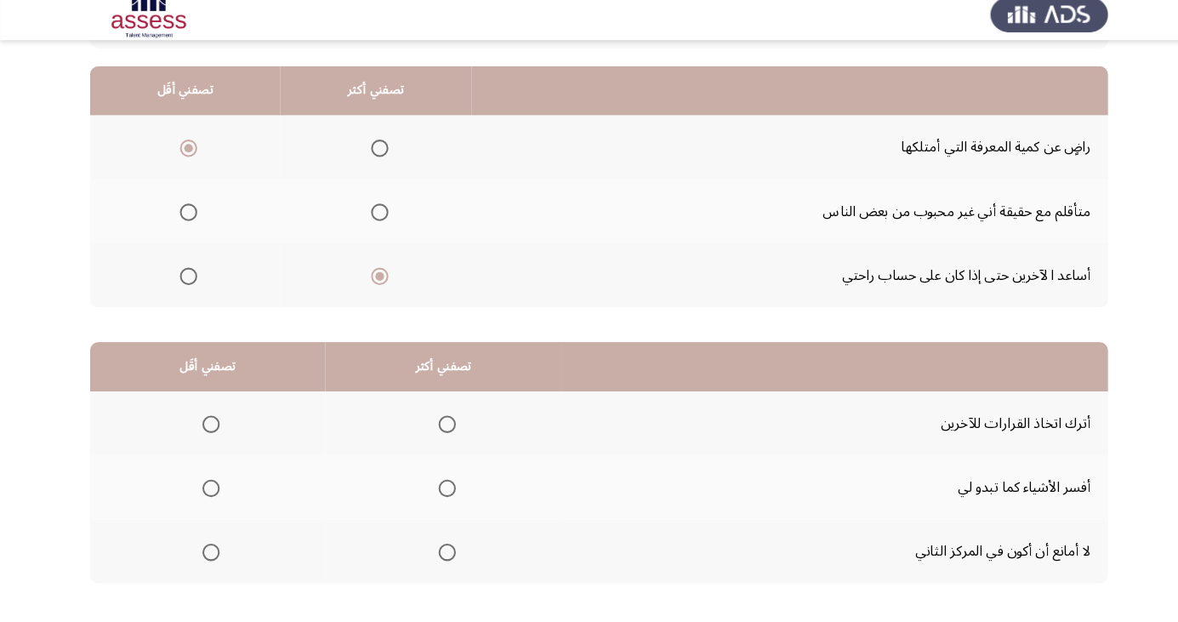
click at [440, 492] on span "Select an option" at bounding box center [440, 492] width 0 height 0
click at [440, 490] on input "Select an option" at bounding box center [439, 491] width 17 height 17
click at [208, 427] on span "Select an option" at bounding box center [207, 428] width 17 height 17
click at [208, 427] on input "Select an option" at bounding box center [207, 428] width 17 height 17
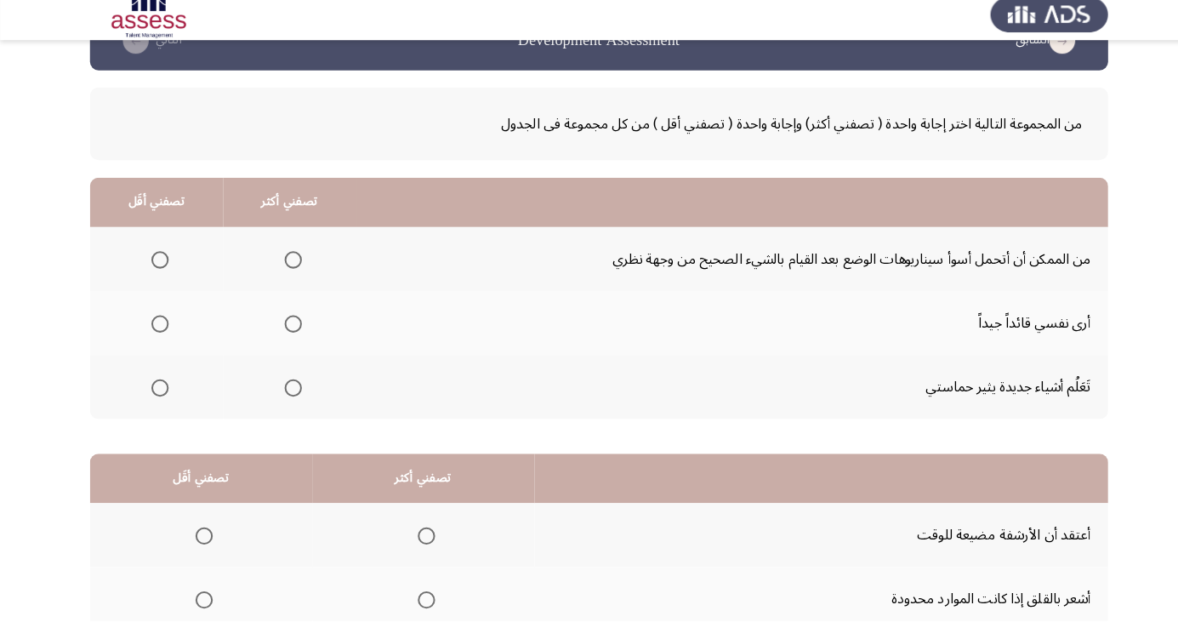
scroll to position [53, 0]
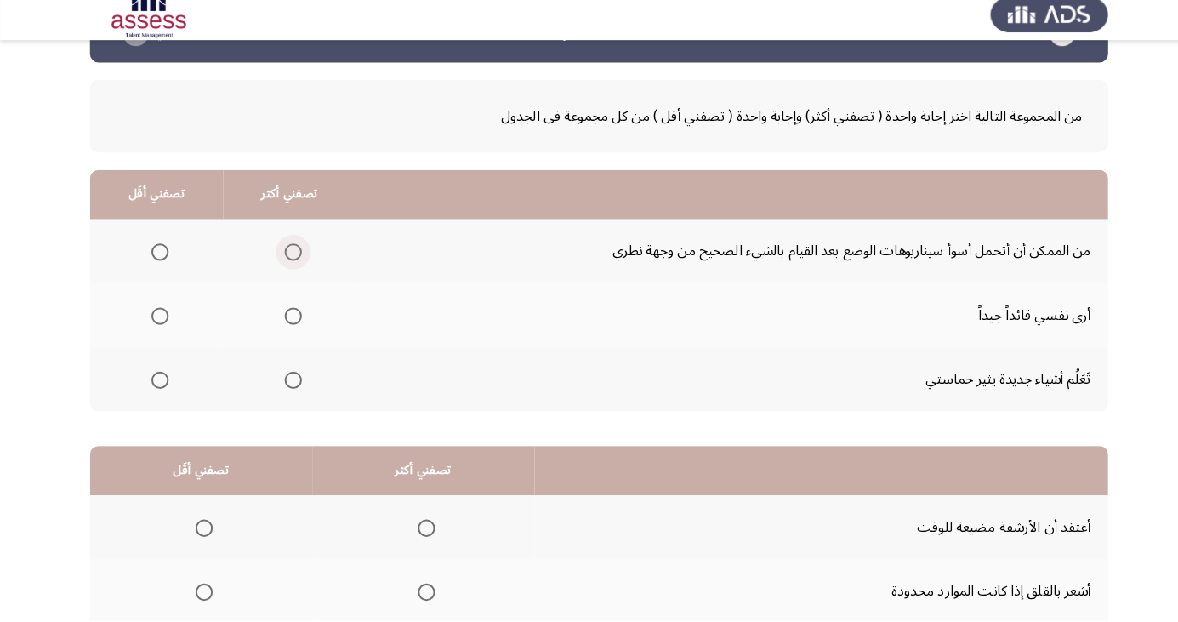
click at [288, 259] on span "Select an option" at bounding box center [288, 259] width 0 height 0
click at [285, 259] on input "Select an option" at bounding box center [288, 259] width 17 height 17
click at [288, 389] on span "Select an option" at bounding box center [288, 385] width 17 height 17
click at [288, 389] on input "Select an option" at bounding box center [288, 385] width 17 height 17
click at [157, 322] on span "Select an option" at bounding box center [157, 322] width 0 height 0
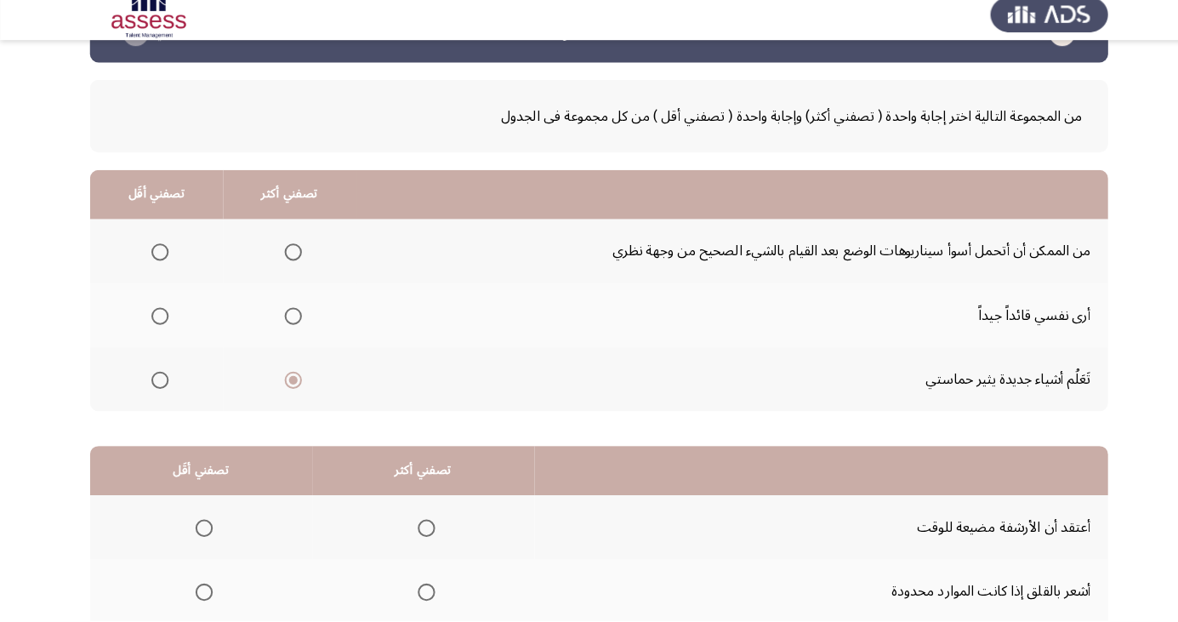
click at [156, 321] on input "Select an option" at bounding box center [157, 322] width 17 height 17
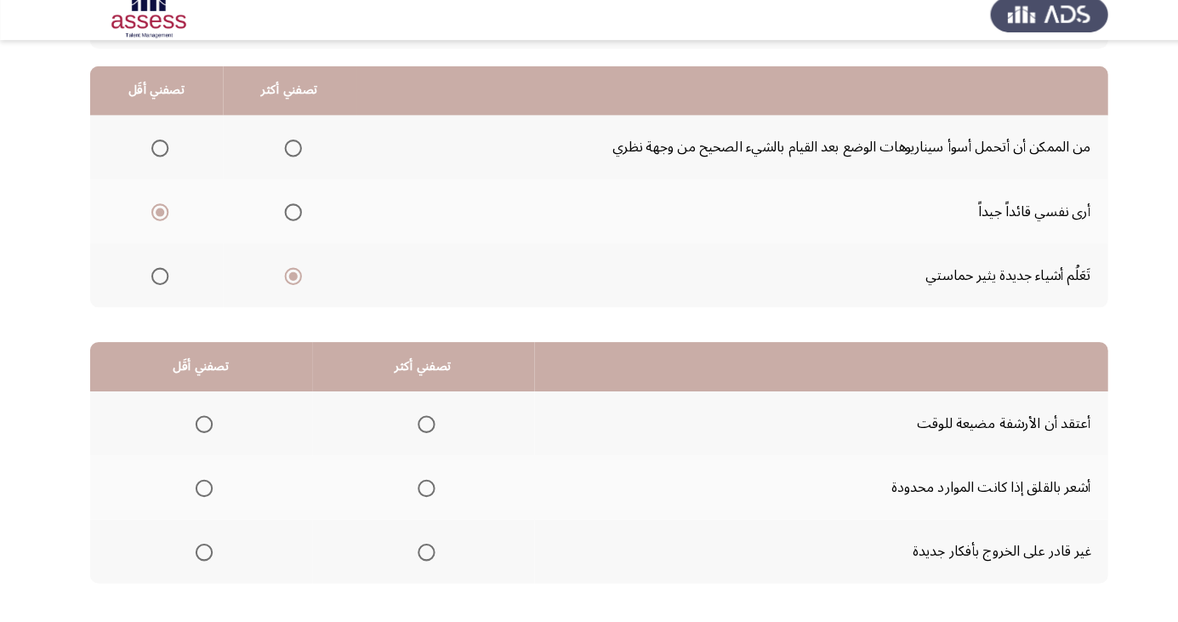
click at [419, 492] on span "Select an option" at bounding box center [419, 492] width 0 height 0
click at [417, 490] on input "Select an option" at bounding box center [419, 491] width 17 height 17
click at [206, 556] on span "Select an option" at bounding box center [200, 554] width 17 height 17
click at [206, 556] on input "Select an option" at bounding box center [200, 554] width 17 height 17
click at [201, 429] on span "Select an option" at bounding box center [201, 429] width 0 height 0
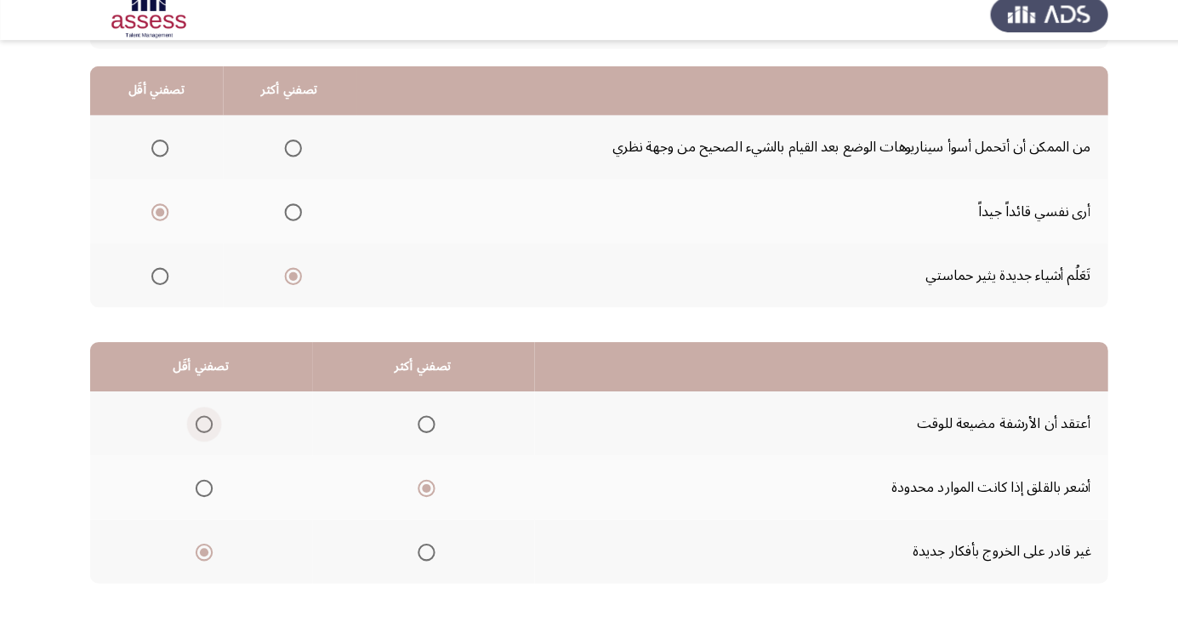
click at [200, 427] on input "Select an option" at bounding box center [200, 428] width 17 height 17
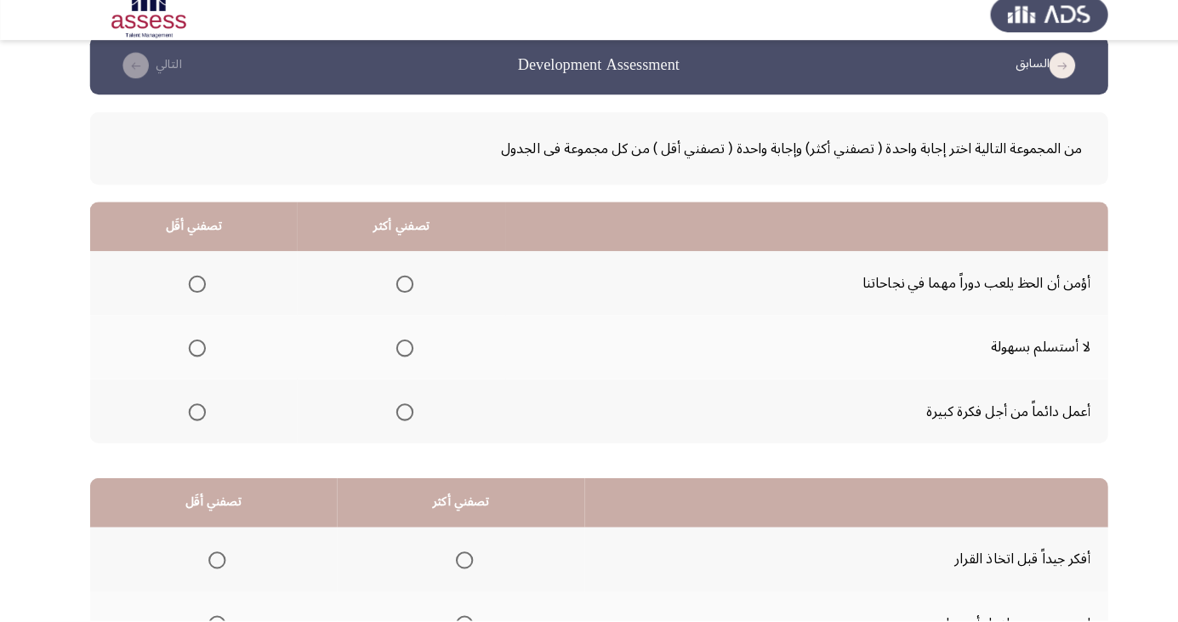
scroll to position [75, 0]
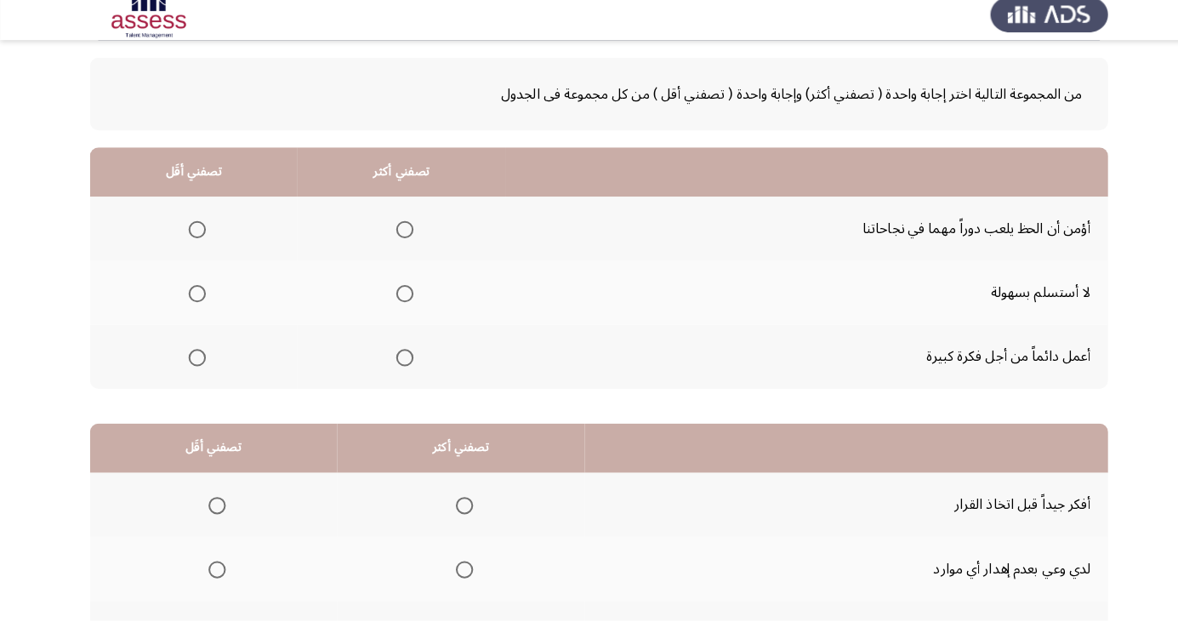
click at [194, 237] on span "Select an option" at bounding box center [194, 237] width 0 height 0
click at [192, 236] on input "Select an option" at bounding box center [193, 237] width 17 height 17
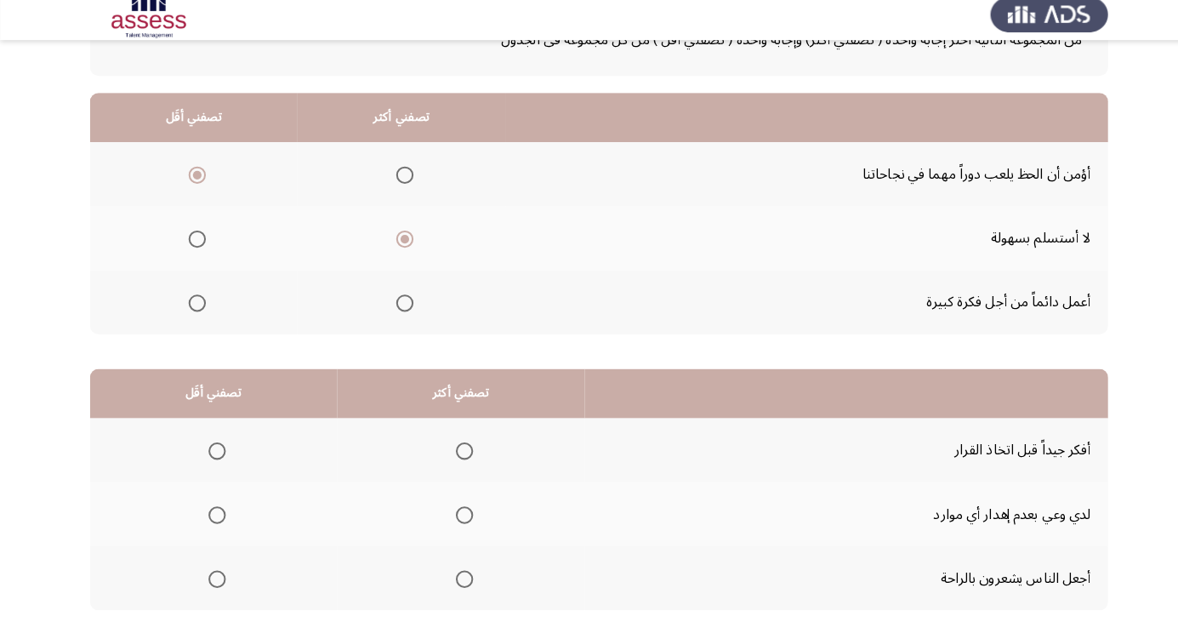
scroll to position [155, 0]
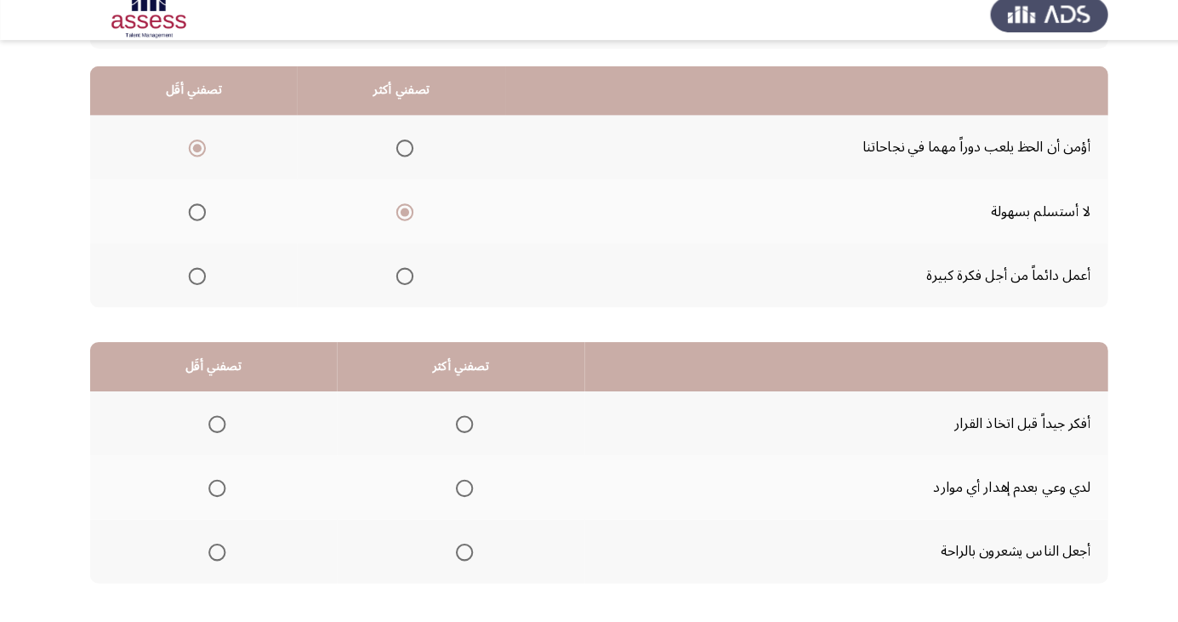
click at [456, 558] on span "Select an option" at bounding box center [456, 554] width 17 height 17
click at [456, 558] on input "Select an option" at bounding box center [456, 554] width 17 height 17
click at [214, 492] on span "Select an option" at bounding box center [214, 492] width 0 height 0
click at [212, 490] on input "Select an option" at bounding box center [213, 491] width 17 height 17
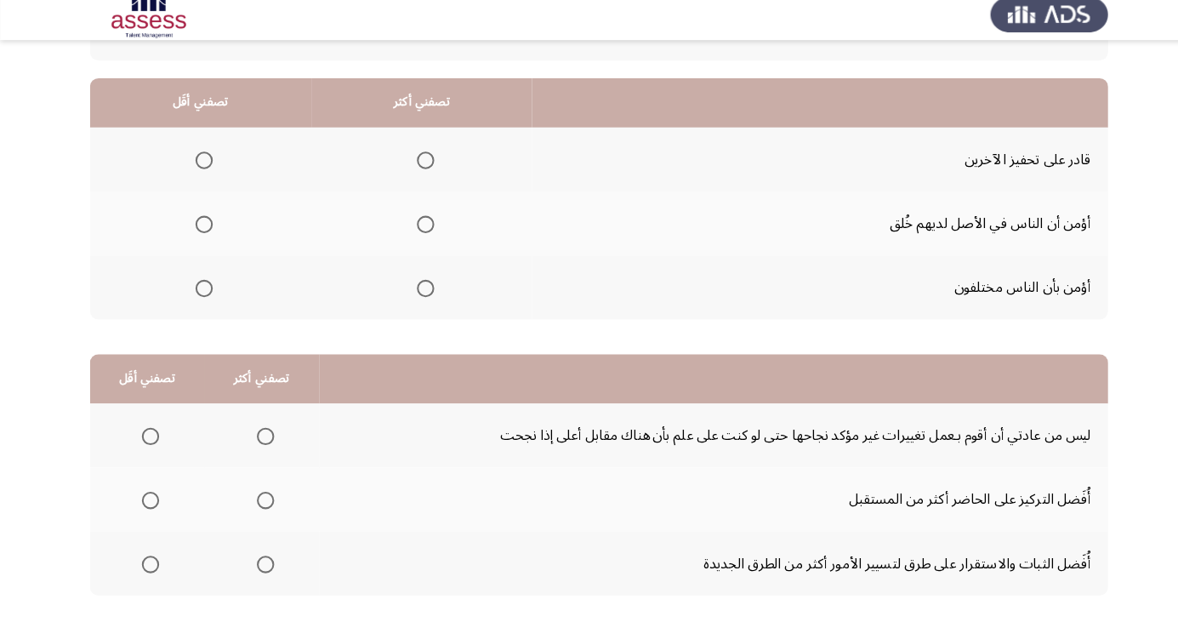
scroll to position [143, 0]
click at [565, 405] on th at bounding box center [702, 384] width 776 height 48
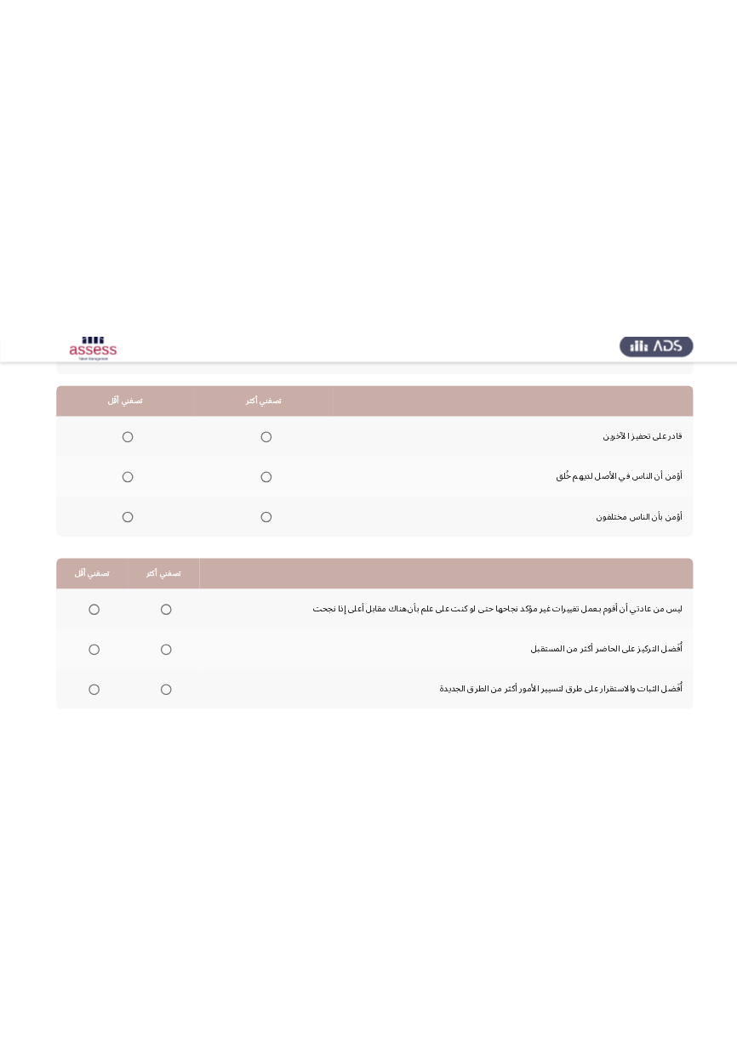
scroll to position [0, 0]
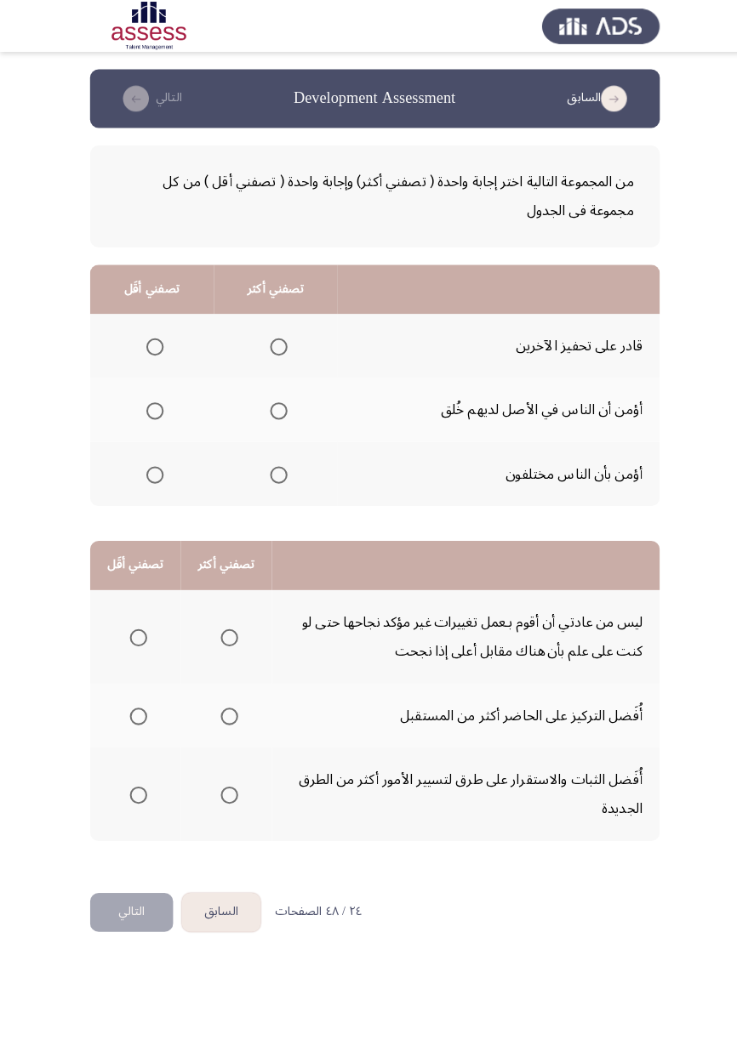
click at [275, 471] on span "Select an option" at bounding box center [273, 467] width 17 height 17
click at [275, 471] on input "Select an option" at bounding box center [273, 467] width 17 height 17
click at [159, 408] on span "Select an option" at bounding box center [152, 404] width 17 height 17
click at [159, 408] on input "Select an option" at bounding box center [152, 404] width 17 height 17
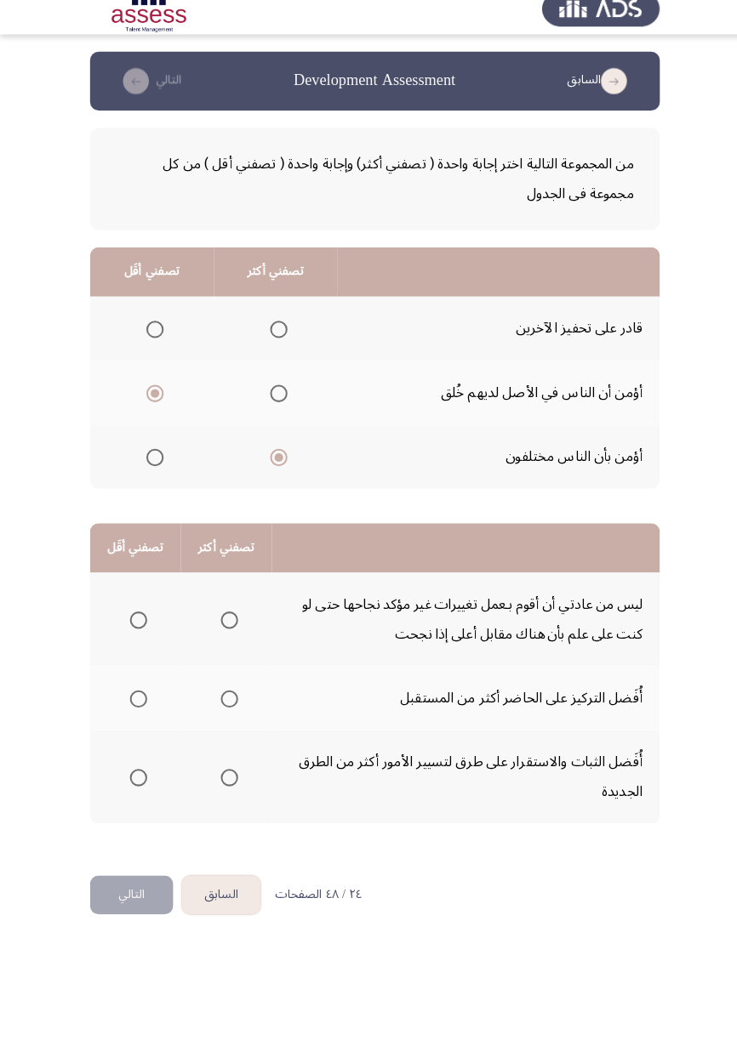
click at [135, 625] on span "Select an option" at bounding box center [136, 626] width 17 height 17
click at [135, 625] on input "Select an option" at bounding box center [136, 626] width 17 height 17
click at [225, 704] on span "Select an option" at bounding box center [225, 704] width 0 height 0
click at [223, 703] on input "Select an option" at bounding box center [225, 704] width 17 height 17
click at [133, 896] on button "التالي" at bounding box center [129, 897] width 82 height 38
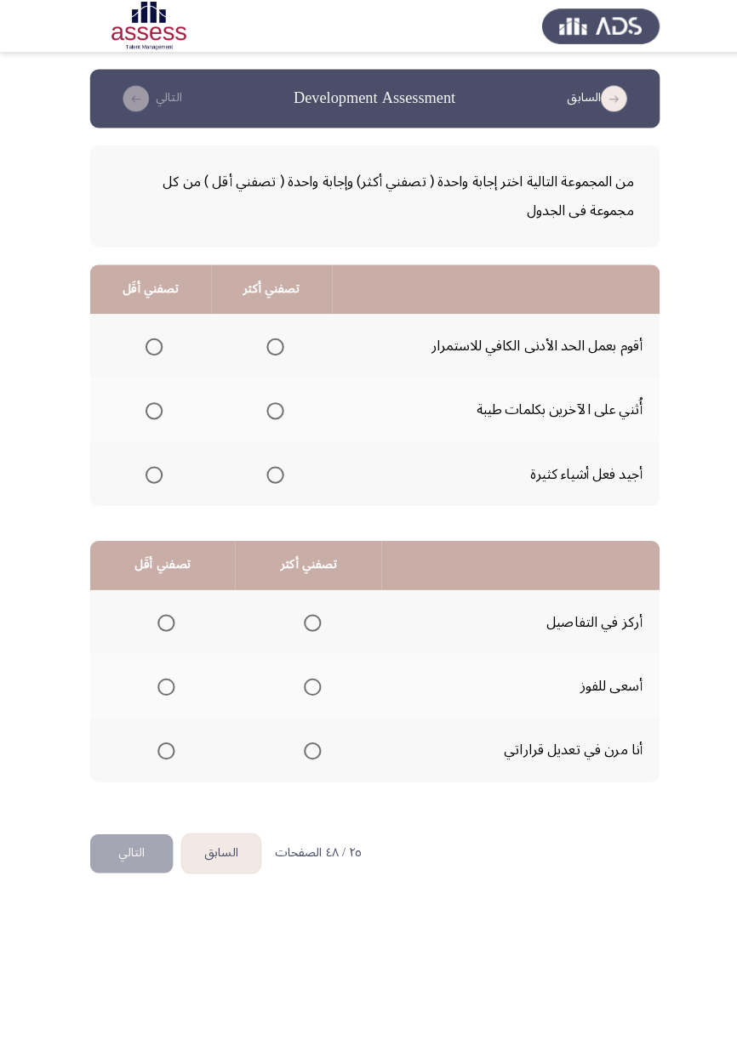
click at [288, 405] on th at bounding box center [267, 403] width 119 height 63
click at [265, 411] on span "Select an option" at bounding box center [270, 404] width 17 height 17
click at [265, 411] on input "Select an option" at bounding box center [270, 404] width 17 height 17
click at [151, 467] on span "Select an option" at bounding box center [151, 467] width 0 height 0
click at [151, 465] on input "Select an option" at bounding box center [151, 467] width 17 height 17
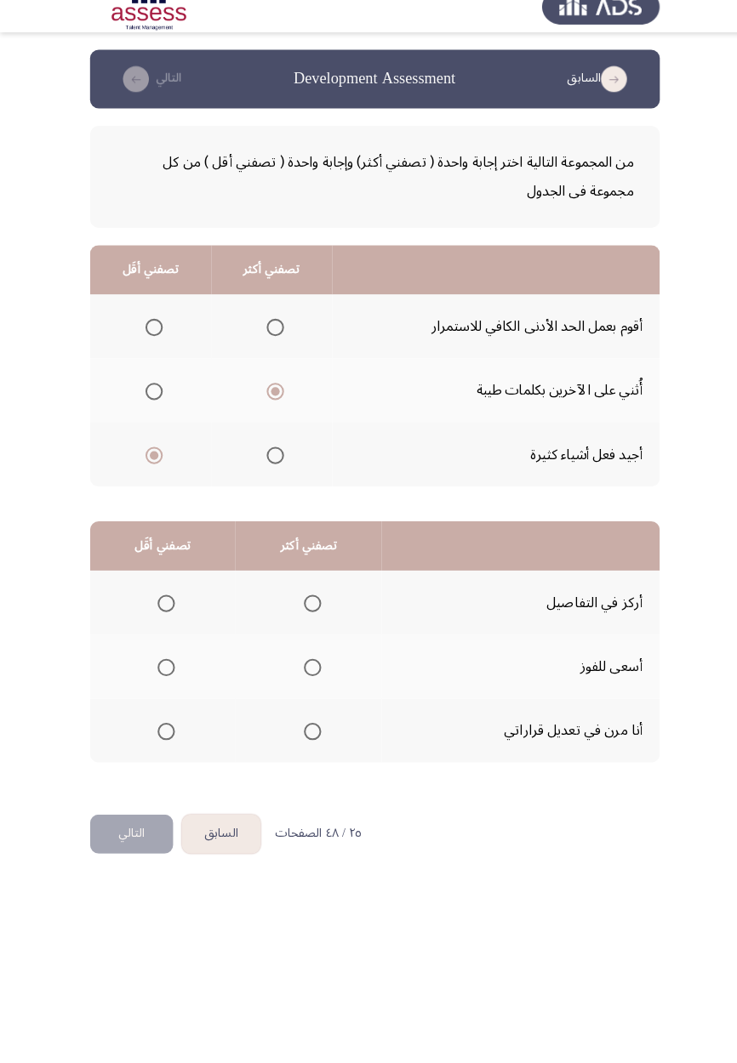
click at [154, 473] on span "Select an option" at bounding box center [151, 467] width 17 height 17
click at [154, 473] on input "Select an option" at bounding box center [151, 467] width 17 height 17
click at [145, 347] on span "Select an option" at bounding box center [151, 341] width 17 height 17
click at [145, 347] on input "Select an option" at bounding box center [151, 341] width 17 height 17
click at [299, 738] on span "Select an option" at bounding box center [307, 738] width 17 height 17
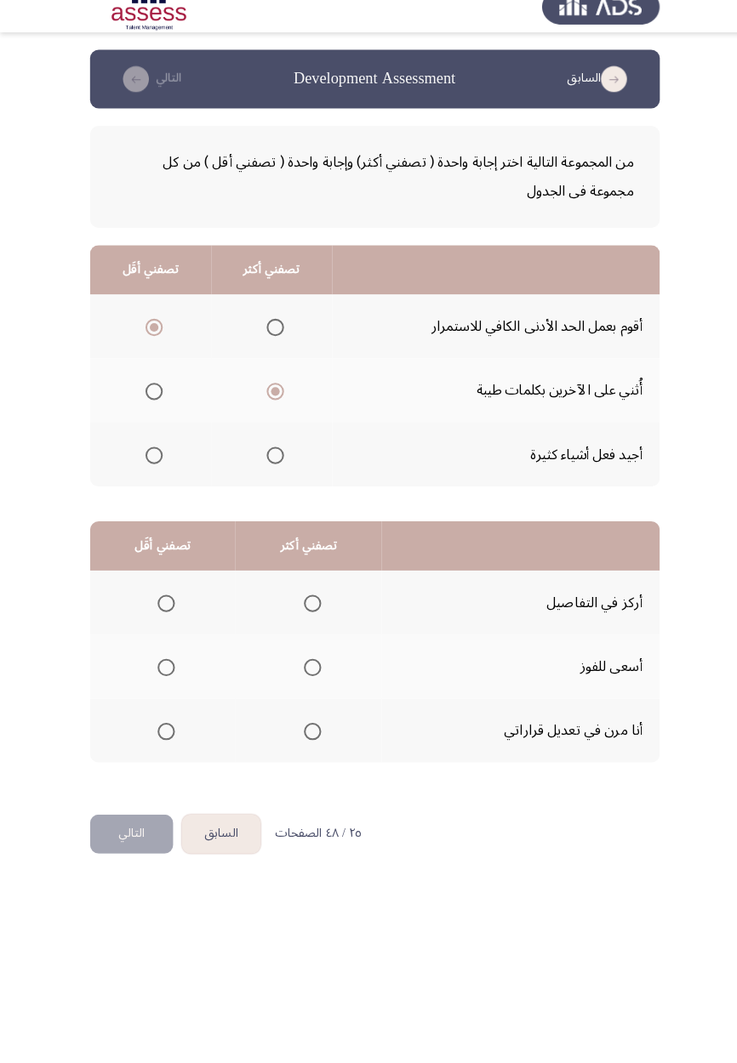
click at [299, 738] on input "Select an option" at bounding box center [307, 738] width 17 height 17
click at [315, 699] on th at bounding box center [303, 674] width 144 height 63
click at [162, 694] on th at bounding box center [159, 674] width 143 height 63
click at [168, 675] on span "Select an option" at bounding box center [163, 675] width 17 height 17
click at [168, 675] on input "Select an option" at bounding box center [163, 675] width 17 height 17
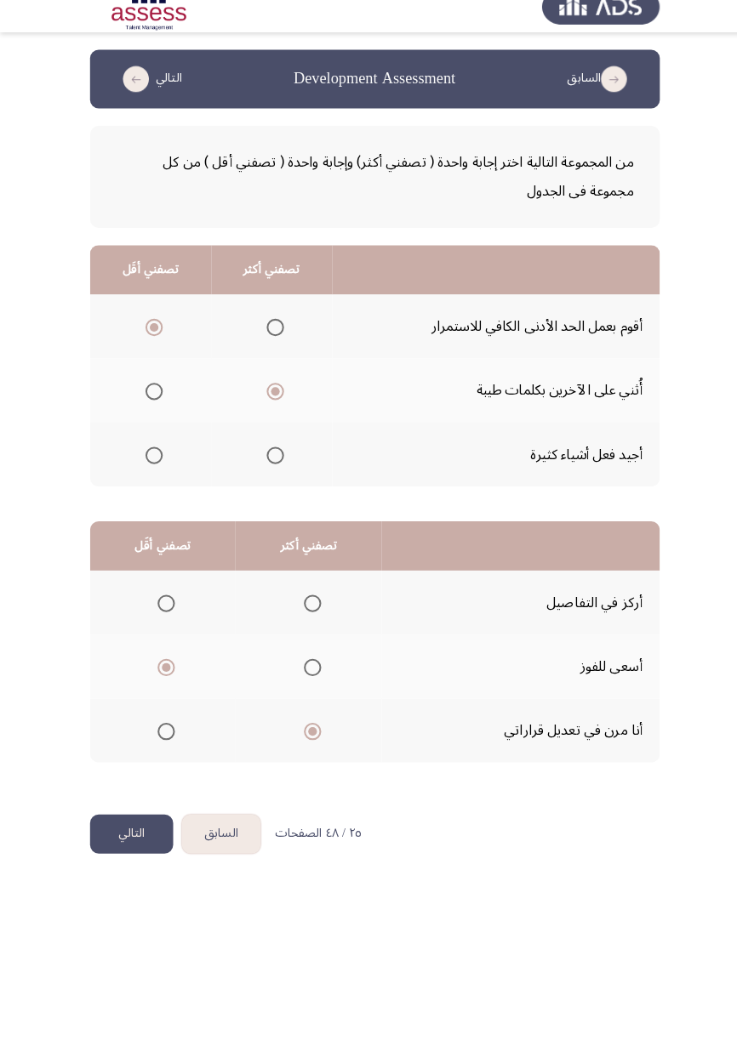
click at [136, 852] on button "التالي" at bounding box center [129, 839] width 82 height 38
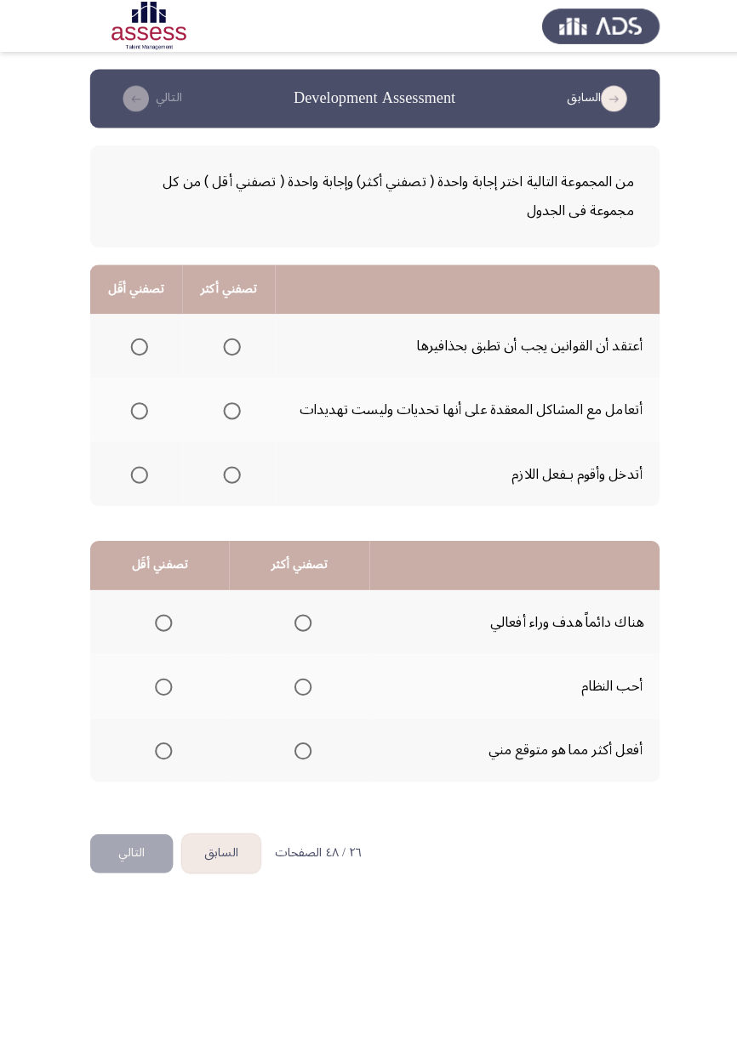
click at [228, 404] on span "Select an option" at bounding box center [228, 404] width 0 height 0
click at [227, 402] on input "Select an option" at bounding box center [227, 404] width 17 height 17
click at [133, 345] on span "Select an option" at bounding box center [136, 341] width 17 height 17
click at [133, 345] on input "Select an option" at bounding box center [136, 341] width 17 height 17
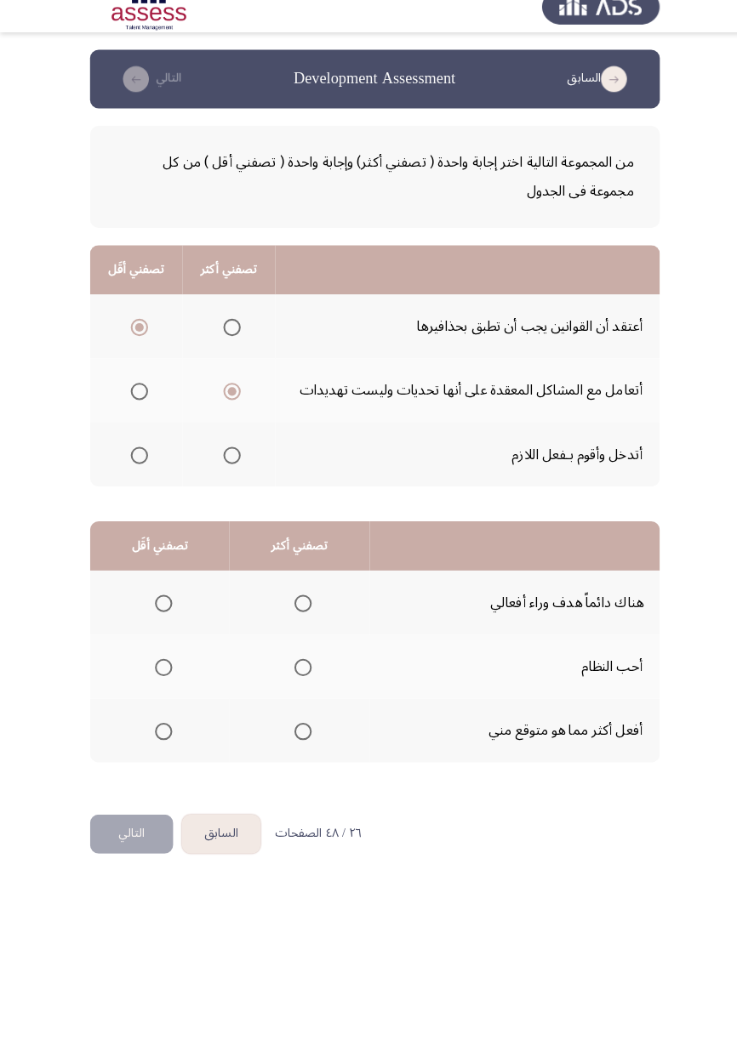
click at [298, 675] on span "Select an option" at bounding box center [298, 675] width 0 height 0
click at [296, 674] on input "Select an option" at bounding box center [297, 675] width 17 height 17
click at [159, 737] on span "Select an option" at bounding box center [160, 738] width 17 height 17
click at [159, 737] on input "Select an option" at bounding box center [160, 738] width 17 height 17
click at [159, 611] on span "Select an option" at bounding box center [160, 612] width 17 height 17
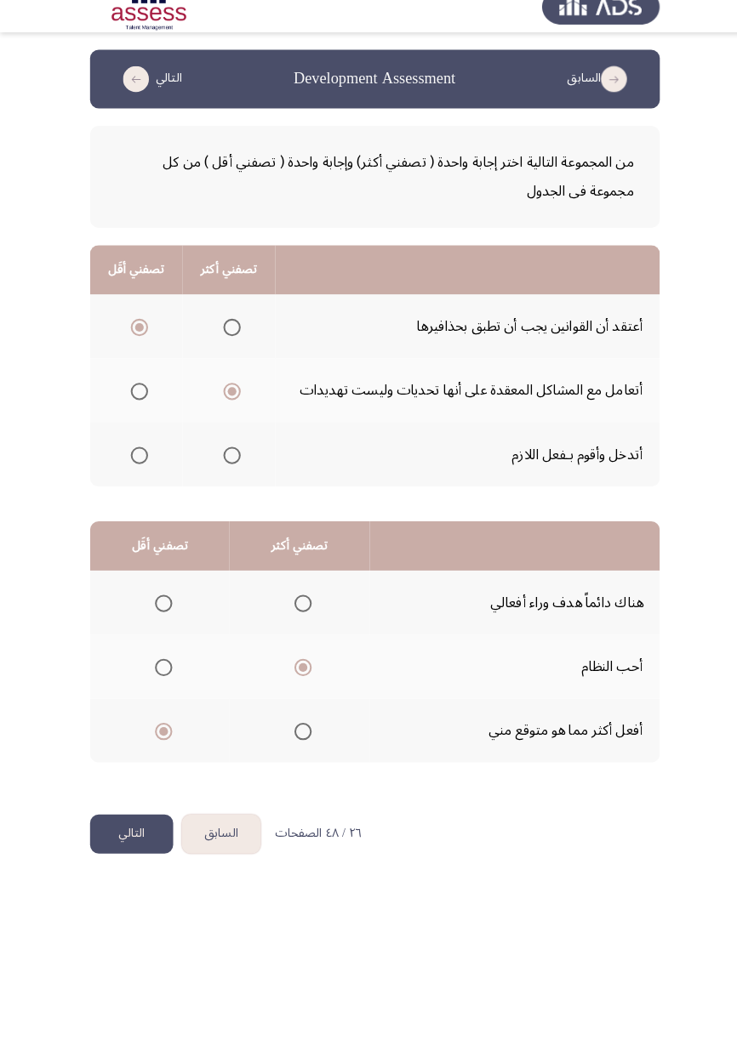
click at [159, 611] on input "Select an option" at bounding box center [160, 612] width 17 height 17
click at [125, 854] on button "التالي" at bounding box center [129, 839] width 82 height 38
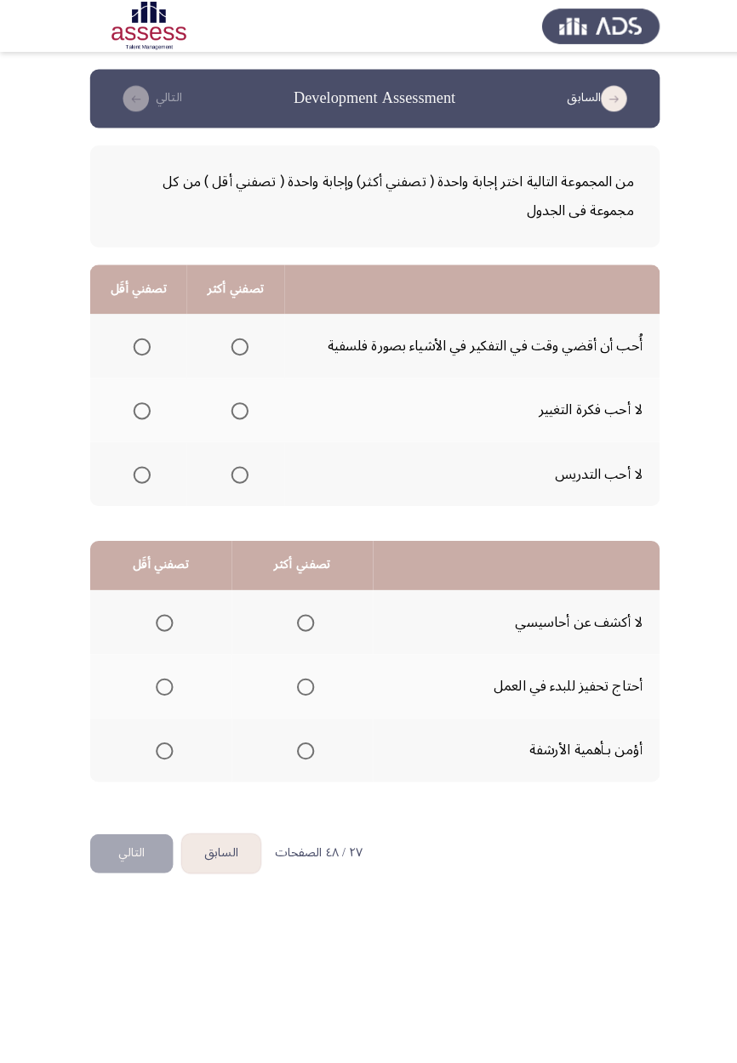
click at [236, 341] on span "Select an option" at bounding box center [236, 341] width 0 height 0
click at [233, 340] on input "Select an option" at bounding box center [235, 341] width 17 height 17
click at [127, 407] on label "Select an option" at bounding box center [136, 404] width 24 height 17
click at [141, 420] on th at bounding box center [135, 403] width 95 height 63
click at [144, 410] on span "Select an option" at bounding box center [139, 404] width 17 height 17
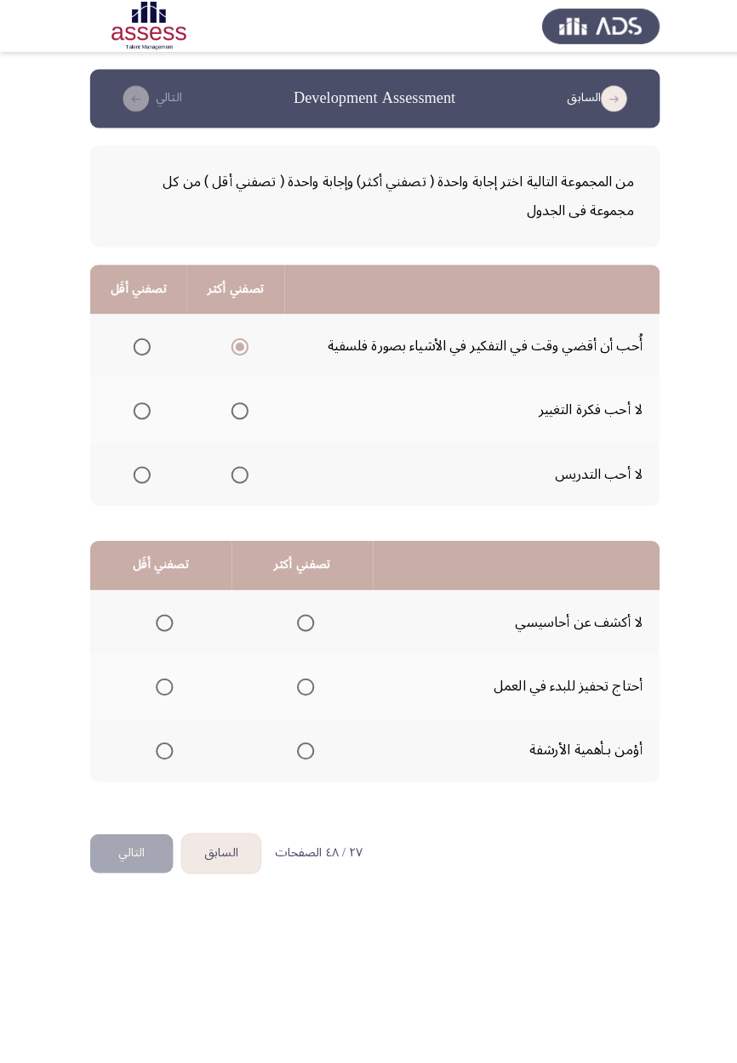
click at [144, 410] on input "Select an option" at bounding box center [139, 404] width 17 height 17
click at [139, 465] on span "Select an option" at bounding box center [139, 467] width 17 height 17
click at [139, 465] on input "Select an option" at bounding box center [139, 467] width 17 height 17
click at [300, 613] on span "Select an option" at bounding box center [300, 613] width 0 height 0
click at [299, 611] on input "Select an option" at bounding box center [300, 612] width 17 height 17
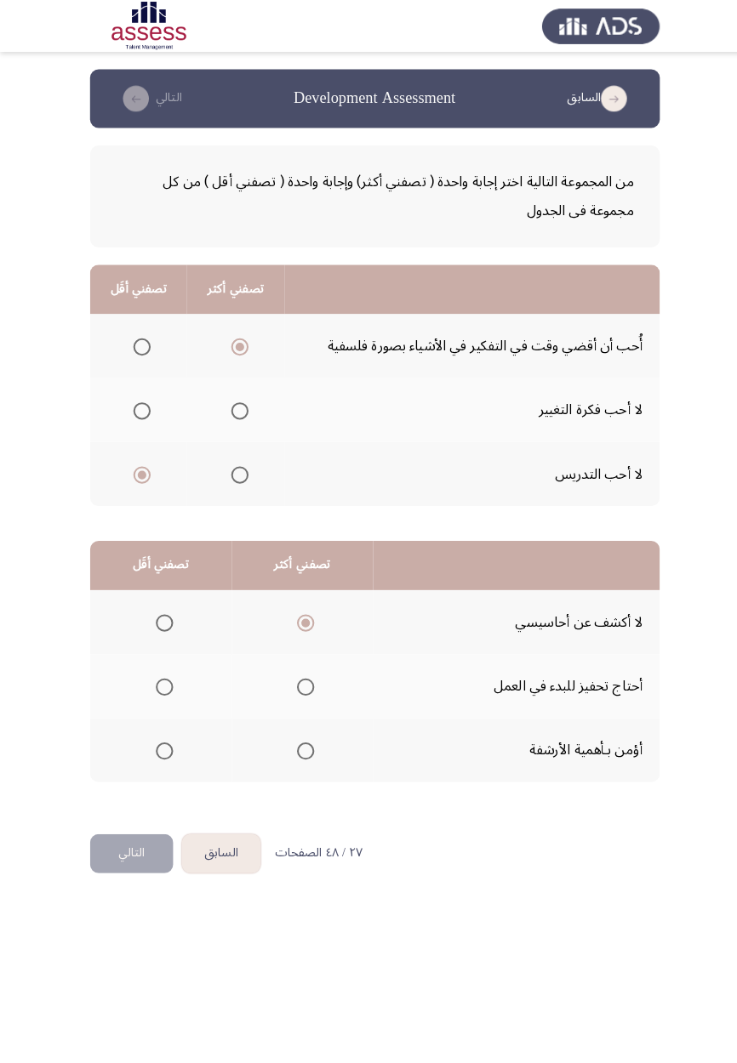
click at [160, 674] on span "Select an option" at bounding box center [161, 675] width 17 height 17
click at [160, 674] on input "Select an option" at bounding box center [161, 675] width 17 height 17
click at [135, 854] on button "التالي" at bounding box center [129, 839] width 82 height 38
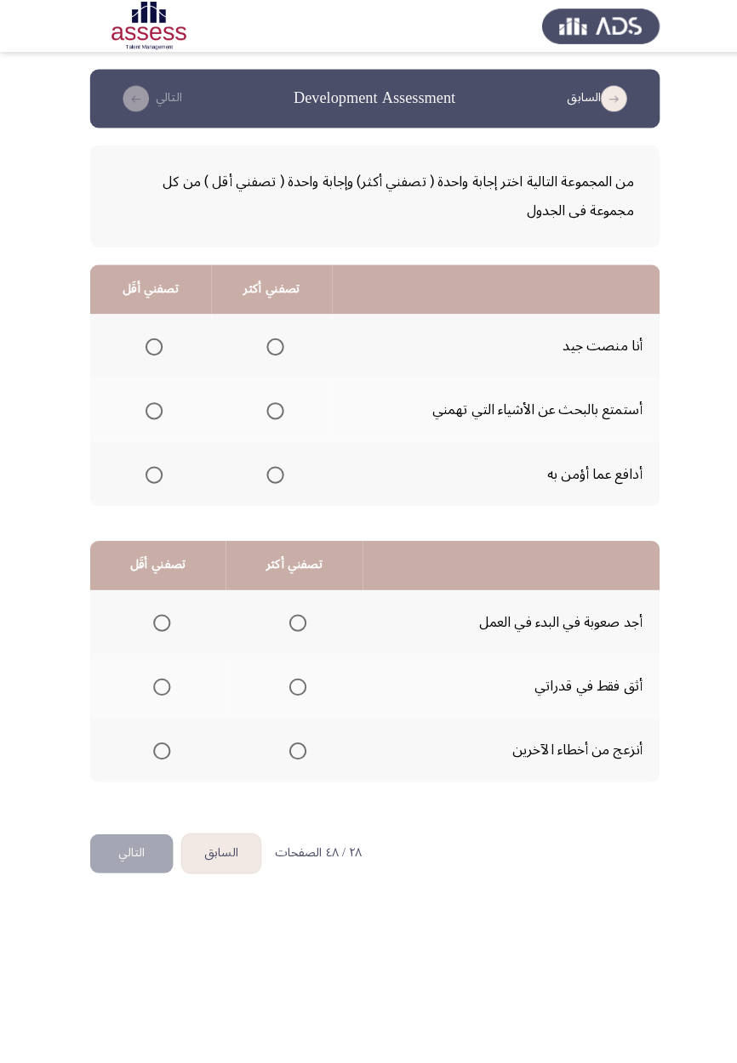
click at [271, 341] on span "Select an option" at bounding box center [271, 341] width 0 height 0
click at [269, 340] on input "Select an option" at bounding box center [270, 341] width 17 height 17
click at [267, 410] on span "Select an option" at bounding box center [270, 404] width 17 height 17
click at [267, 410] on input "Select an option" at bounding box center [270, 404] width 17 height 17
click at [151, 341] on span "Select an option" at bounding box center [151, 341] width 0 height 0
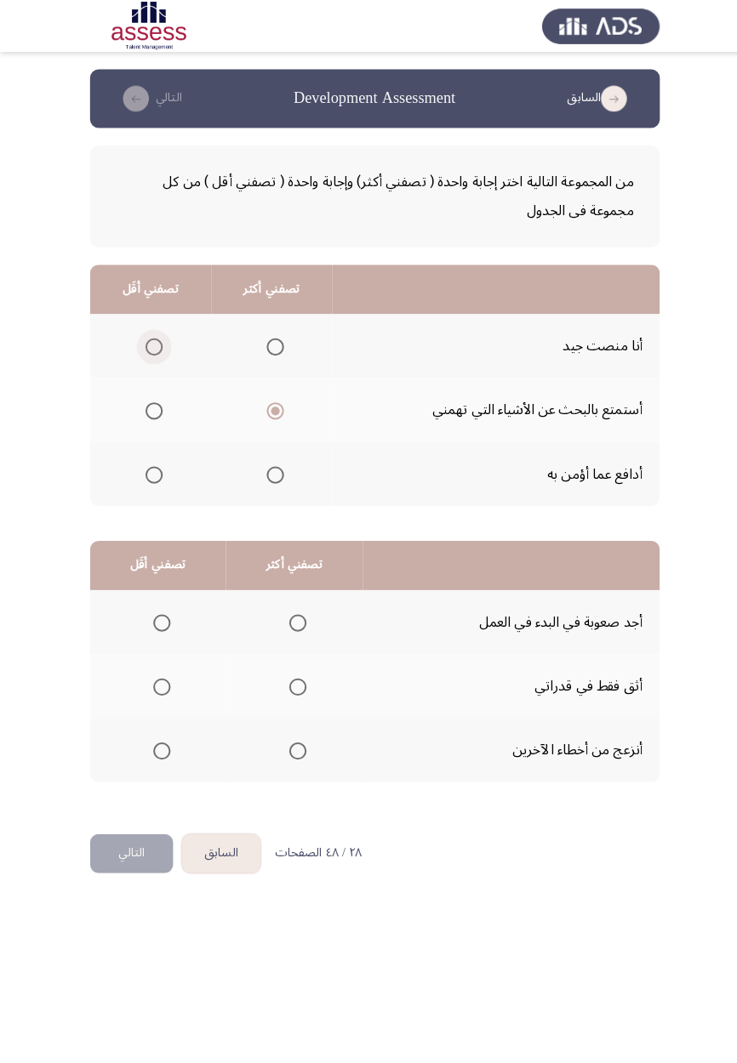
click at [151, 340] on input "Select an option" at bounding box center [151, 341] width 17 height 17
click at [295, 670] on span "Select an option" at bounding box center [292, 675] width 17 height 17
click at [295, 670] on input "Select an option" at bounding box center [292, 675] width 17 height 17
click at [159, 613] on span "Select an option" at bounding box center [159, 613] width 0 height 0
click at [157, 611] on input "Select an option" at bounding box center [159, 612] width 17 height 17
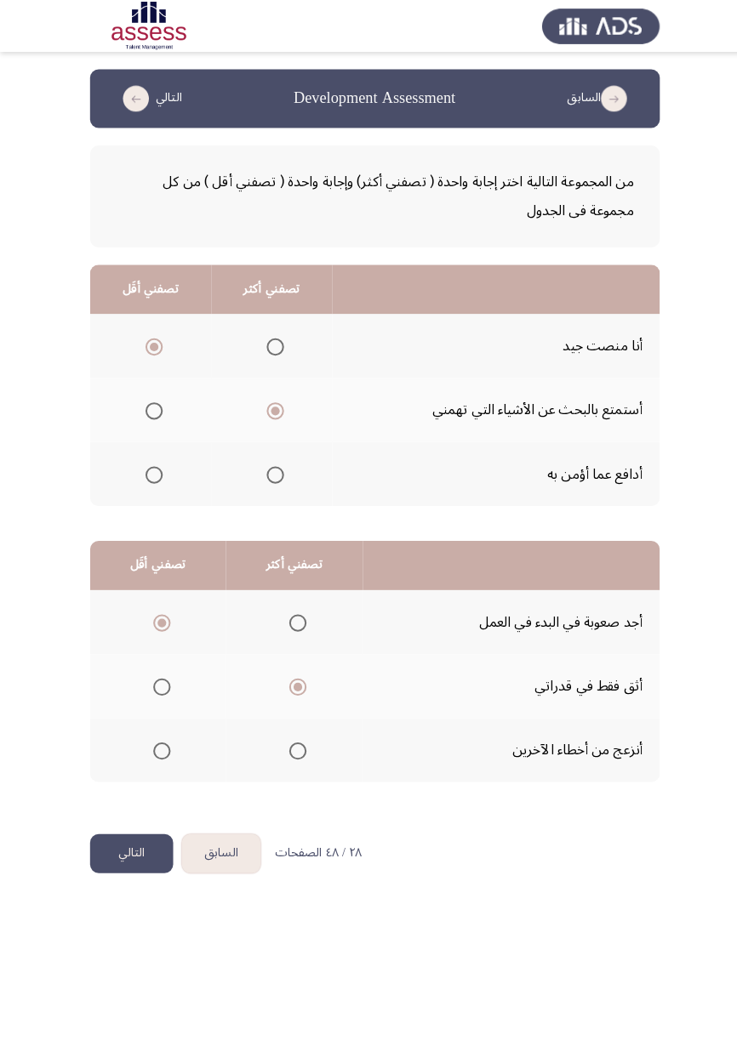
click at [127, 833] on button "التالي" at bounding box center [129, 839] width 82 height 38
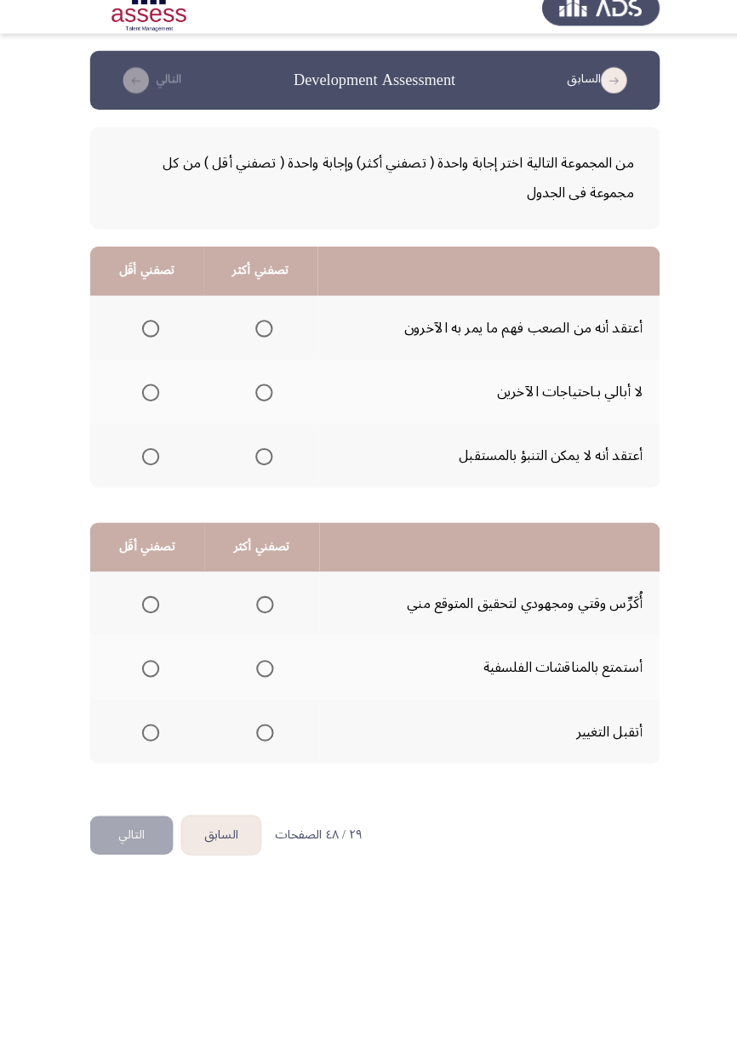
click at [259, 341] on span "Select an option" at bounding box center [259, 341] width 0 height 0
click at [259, 340] on input "Select an option" at bounding box center [259, 341] width 17 height 17
click at [147, 402] on span "Select an option" at bounding box center [148, 404] width 17 height 17
click at [147, 402] on input "Select an option" at bounding box center [148, 404] width 17 height 17
click at [253, 616] on span "Select an option" at bounding box center [260, 612] width 17 height 17
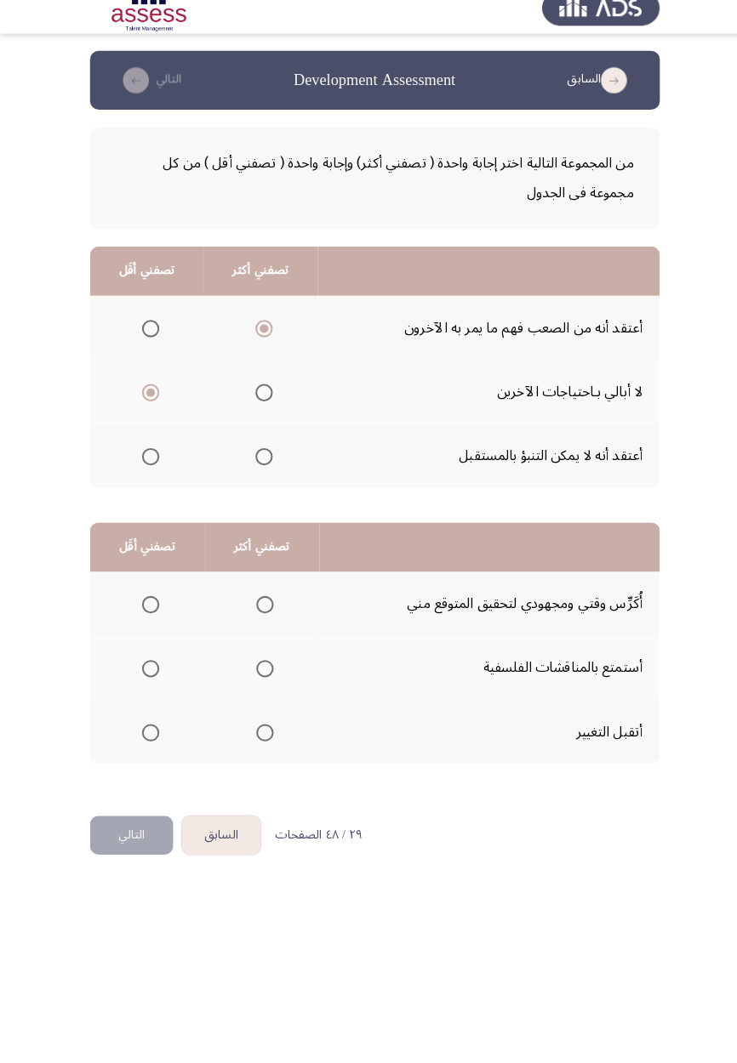
click at [253, 616] on input "Select an option" at bounding box center [260, 612] width 17 height 17
click at [258, 679] on span "Select an option" at bounding box center [260, 675] width 17 height 17
click at [258, 679] on input "Select an option" at bounding box center [260, 675] width 17 height 17
click at [260, 613] on span "Select an option" at bounding box center [260, 613] width 0 height 0
click at [259, 611] on input "Select an option" at bounding box center [260, 612] width 17 height 17
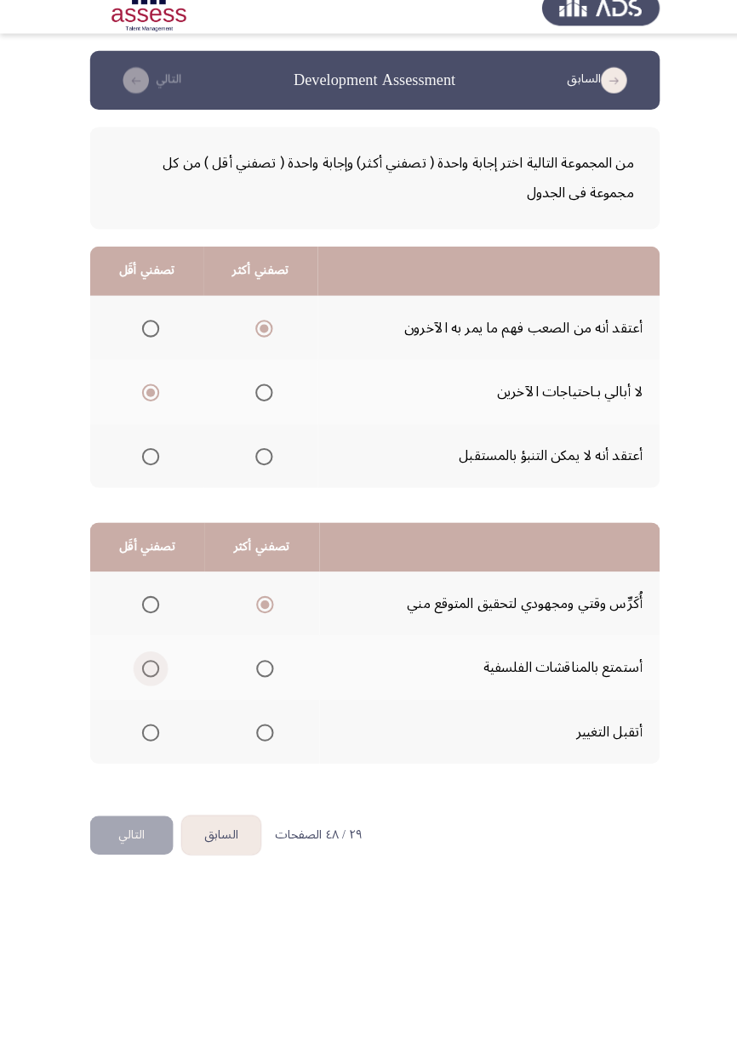
click at [148, 675] on span "Select an option" at bounding box center [148, 675] width 0 height 0
click at [147, 674] on input "Select an option" at bounding box center [148, 675] width 17 height 17
click at [128, 830] on button "التالي" at bounding box center [129, 839] width 82 height 38
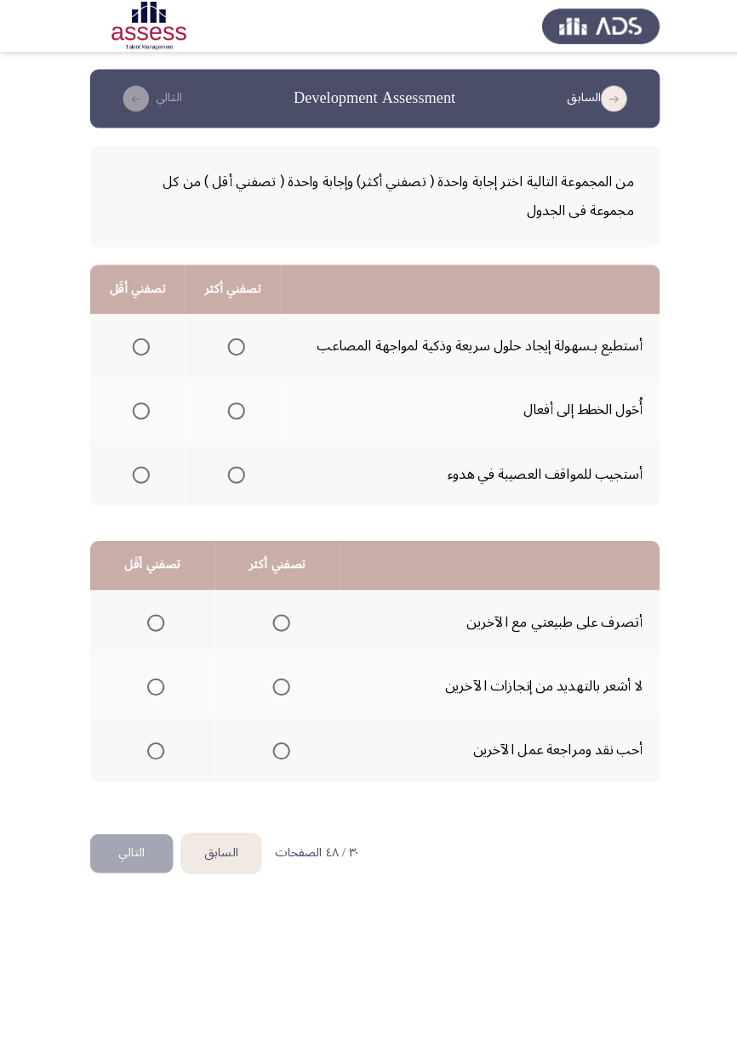
click at [232, 341] on span "Select an option" at bounding box center [232, 341] width 0 height 0
click at [230, 340] on input "Select an option" at bounding box center [232, 341] width 17 height 17
click at [225, 466] on span "Select an option" at bounding box center [232, 467] width 17 height 17
click at [225, 466] on input "Select an option" at bounding box center [232, 467] width 17 height 17
click at [139, 404] on span "Select an option" at bounding box center [139, 404] width 0 height 0
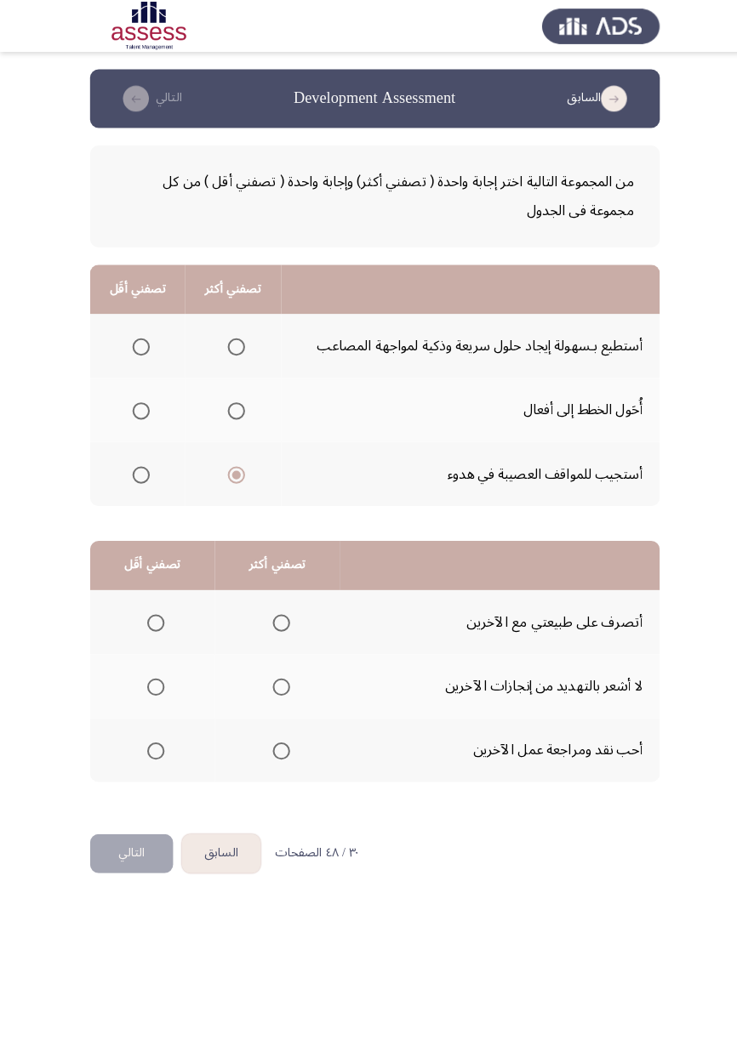
click at [137, 402] on input "Select an option" at bounding box center [138, 404] width 17 height 17
click at [276, 613] on span "Select an option" at bounding box center [276, 613] width 0 height 0
click at [275, 611] on input "Select an option" at bounding box center [276, 612] width 17 height 17
click at [269, 675] on span "Select an option" at bounding box center [276, 675] width 17 height 17
click at [269, 675] on input "Select an option" at bounding box center [276, 675] width 17 height 17
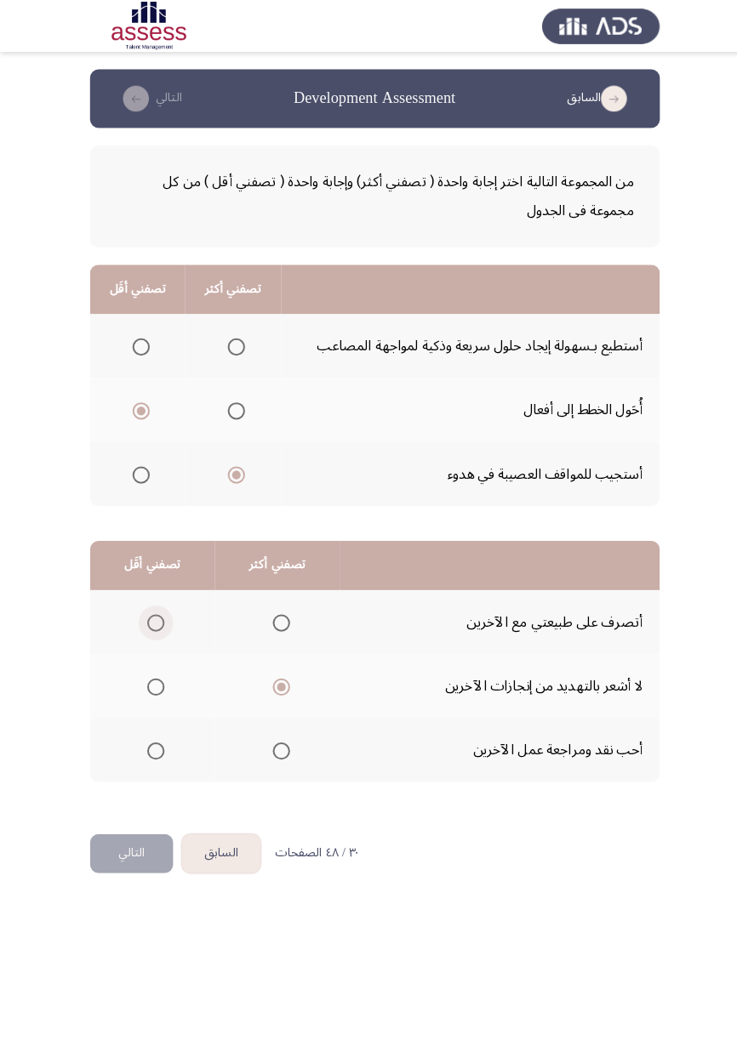
click at [161, 608] on span "Select an option" at bounding box center [153, 612] width 17 height 17
click at [161, 608] on input "Select an option" at bounding box center [153, 612] width 17 height 17
click at [151, 829] on button "التالي" at bounding box center [129, 839] width 82 height 38
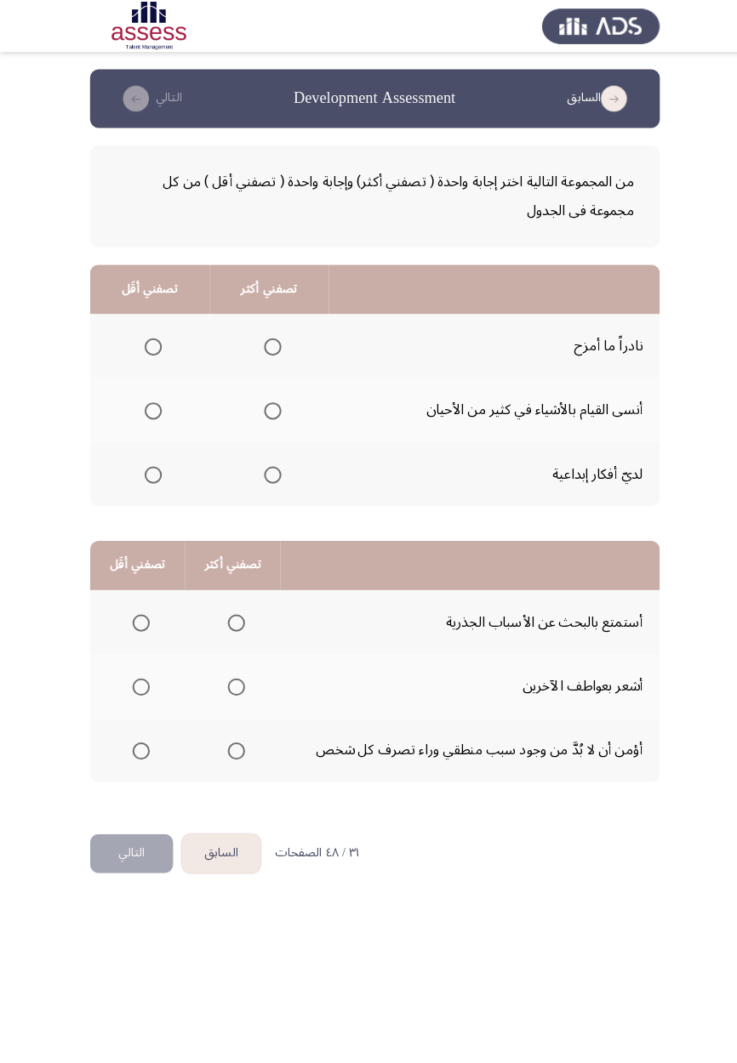
click at [271, 399] on span "Select an option" at bounding box center [267, 404] width 17 height 17
click at [271, 399] on input "Select an option" at bounding box center [267, 404] width 17 height 17
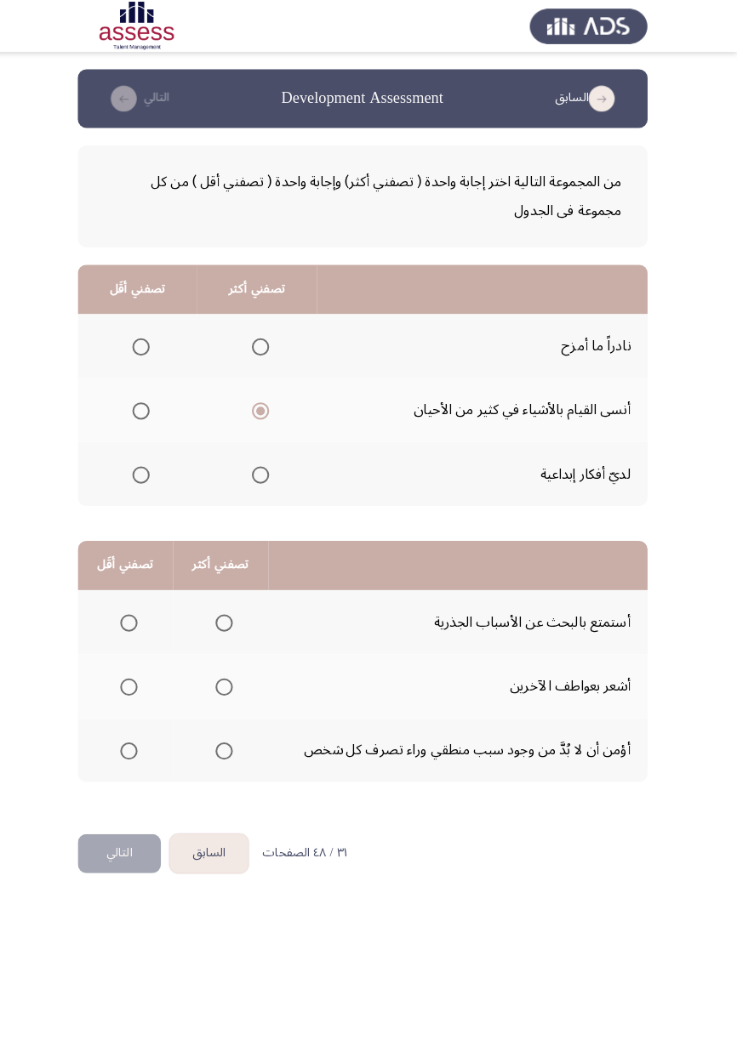
click at [150, 340] on span "Select an option" at bounding box center [150, 341] width 17 height 17
click at [150, 340] on input "Select an option" at bounding box center [150, 341] width 17 height 17
click at [237, 745] on span "Select an option" at bounding box center [232, 738] width 17 height 17
click at [237, 745] on input "Select an option" at bounding box center [232, 738] width 17 height 17
click at [139, 738] on span "Select an option" at bounding box center [139, 738] width 0 height 0
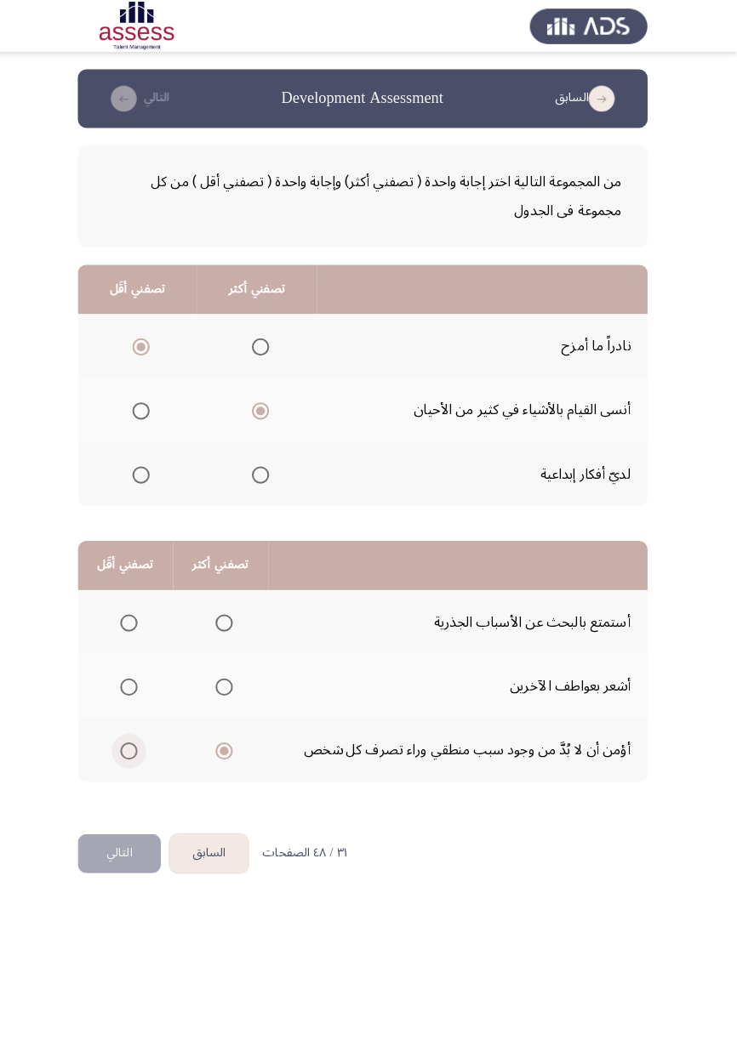
click at [138, 737] on input "Select an option" at bounding box center [138, 738] width 17 height 17
click at [232, 613] on span "Select an option" at bounding box center [232, 613] width 0 height 0
click at [231, 611] on input "Select an option" at bounding box center [232, 612] width 17 height 17
click at [136, 842] on button "التالي" at bounding box center [129, 839] width 82 height 38
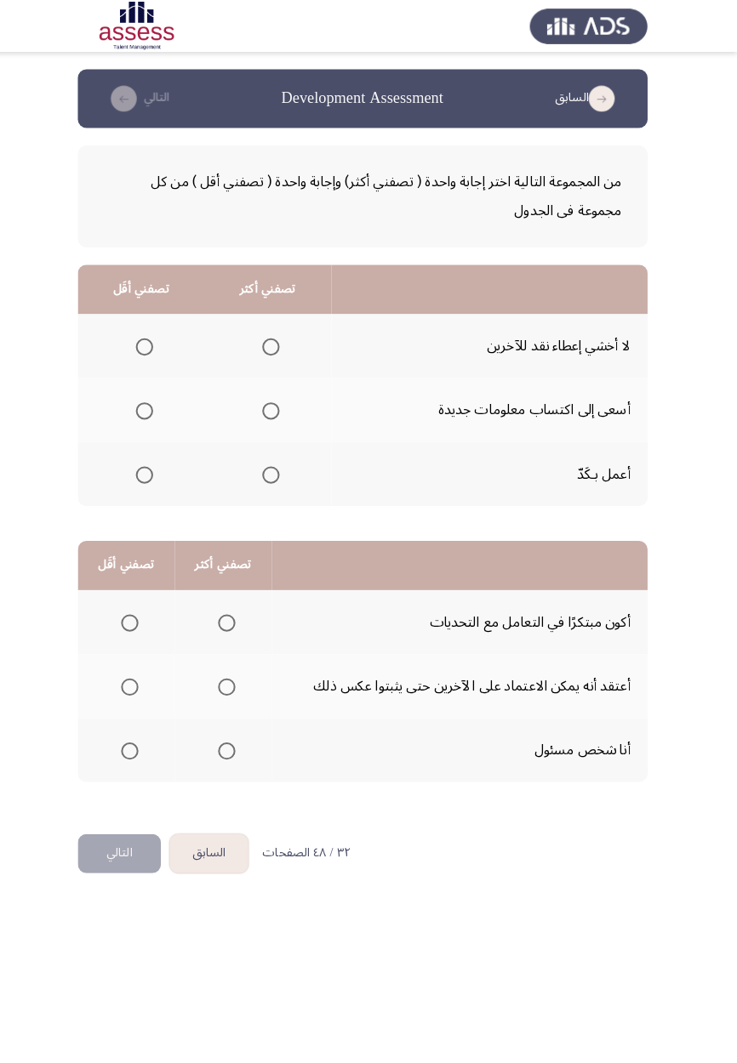
click at [154, 341] on span "Select an option" at bounding box center [154, 341] width 0 height 0
click at [153, 340] on input "Select an option" at bounding box center [153, 341] width 17 height 17
click at [279, 408] on span "Select an option" at bounding box center [278, 404] width 17 height 17
click at [279, 408] on input "Select an option" at bounding box center [278, 404] width 17 height 17
click at [235, 613] on span "Select an option" at bounding box center [235, 613] width 0 height 0
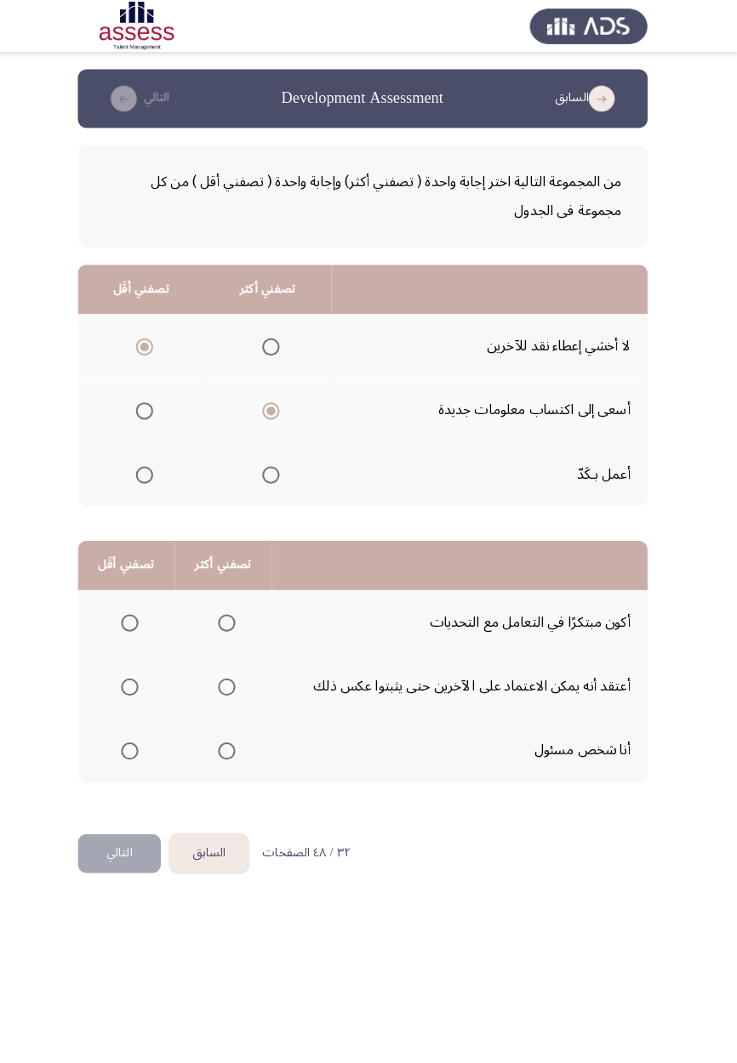
click at [232, 611] on input "Select an option" at bounding box center [234, 612] width 17 height 17
click at [140, 675] on span "Select an option" at bounding box center [140, 675] width 0 height 0
click at [139, 674] on input "Select an option" at bounding box center [139, 675] width 17 height 17
click at [237, 744] on span "Select an option" at bounding box center [234, 738] width 17 height 17
click at [237, 744] on input "Select an option" at bounding box center [234, 738] width 17 height 17
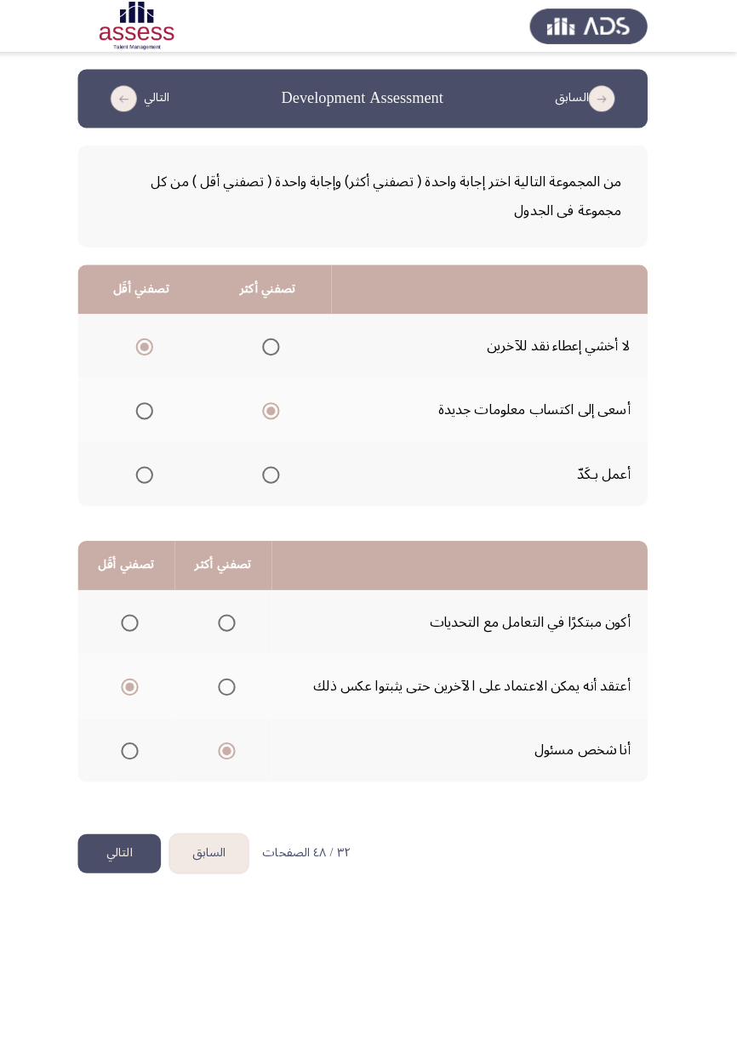
click at [229, 630] on th at bounding box center [231, 611] width 95 height 63
click at [235, 675] on span "Select an option" at bounding box center [235, 675] width 0 height 0
click at [232, 674] on input "Select an option" at bounding box center [234, 675] width 17 height 17
click at [238, 613] on span "Select an option" at bounding box center [234, 612] width 17 height 17
click at [238, 613] on input "Select an option" at bounding box center [234, 612] width 17 height 17
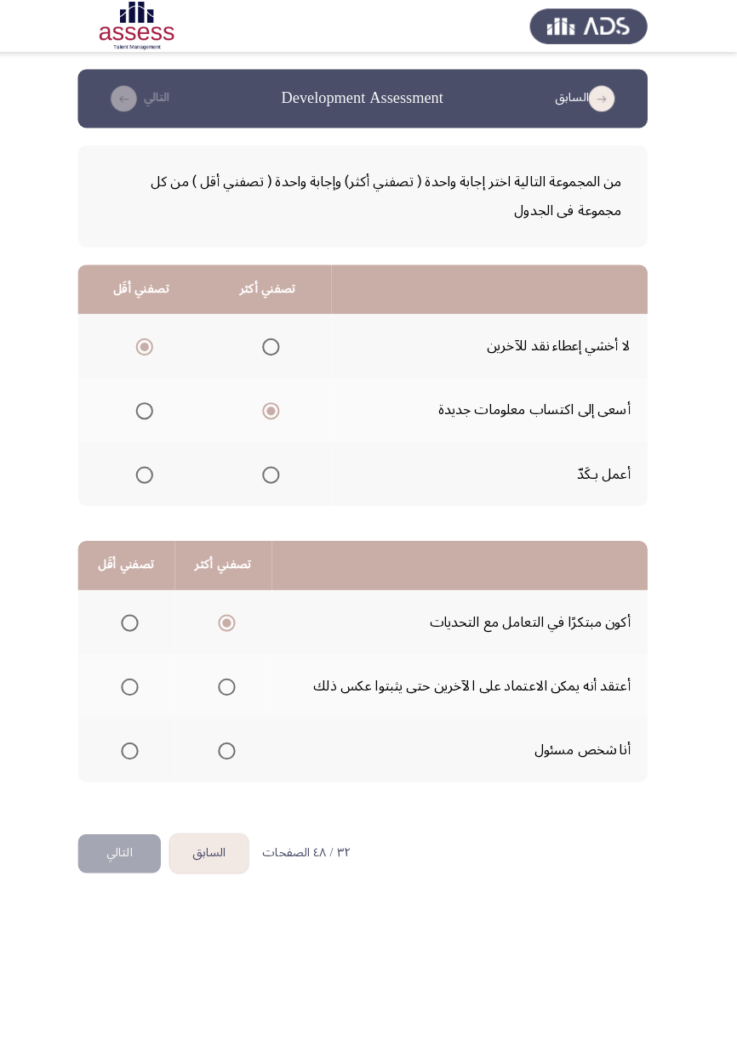
click at [140, 675] on span "Select an option" at bounding box center [140, 675] width 0 height 0
click at [139, 674] on input "Select an option" at bounding box center [139, 675] width 17 height 17
click at [135, 845] on button "التالي" at bounding box center [129, 839] width 82 height 38
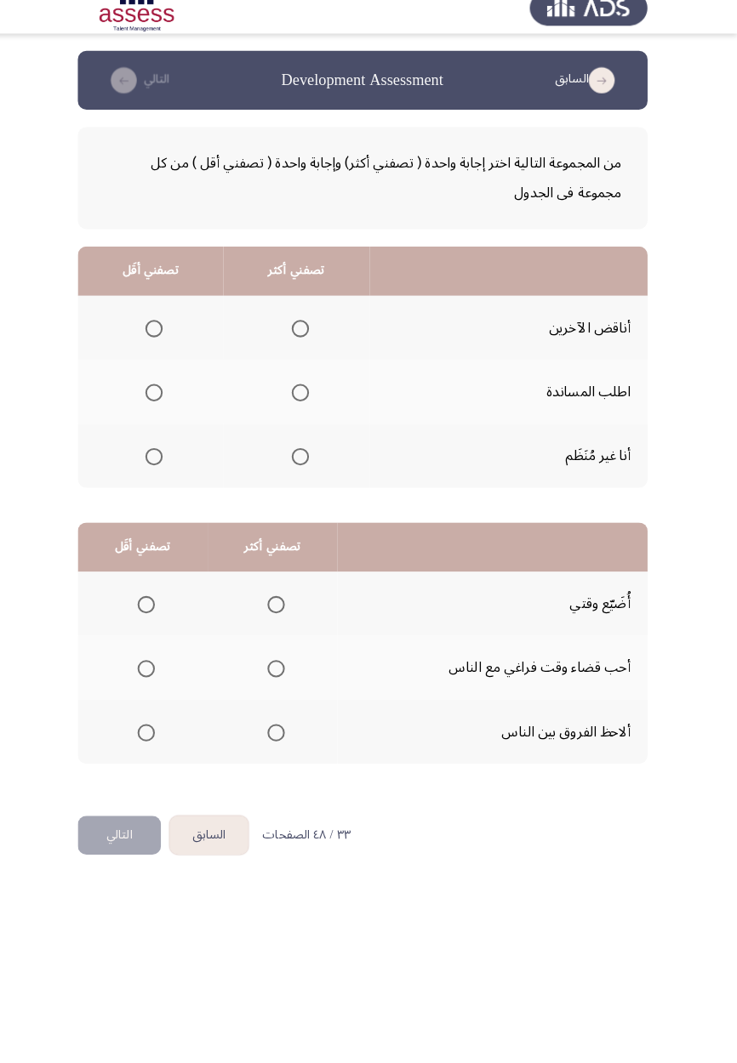
click at [163, 404] on span "Select an option" at bounding box center [163, 404] width 0 height 0
click at [162, 402] on input "Select an option" at bounding box center [163, 404] width 17 height 17
click at [307, 341] on span "Select an option" at bounding box center [307, 341] width 0 height 0
click at [305, 340] on input "Select an option" at bounding box center [307, 341] width 17 height 17
click at [307, 404] on span "Select an option" at bounding box center [307, 404] width 0 height 0
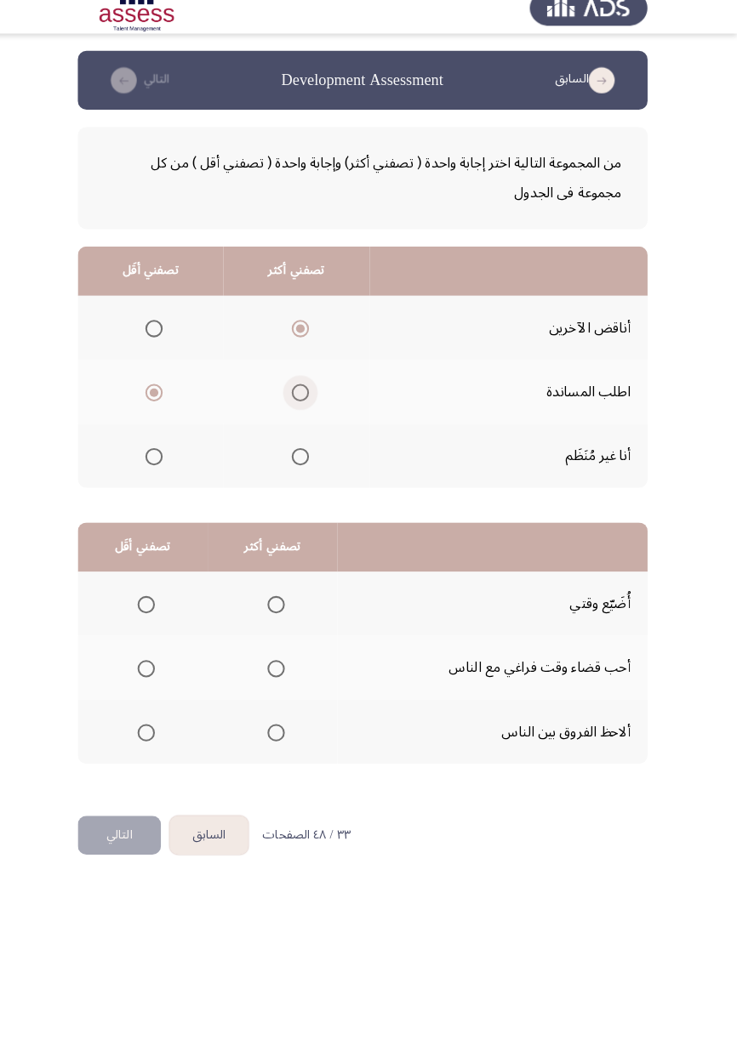
click at [305, 402] on input "Select an option" at bounding box center [307, 404] width 17 height 17
click at [163, 467] on span "Select an option" at bounding box center [163, 467] width 0 height 0
click at [162, 465] on input "Select an option" at bounding box center [163, 467] width 17 height 17
click at [282, 611] on span "Select an option" at bounding box center [283, 612] width 17 height 17
click at [282, 611] on input "Select an option" at bounding box center [283, 612] width 17 height 17
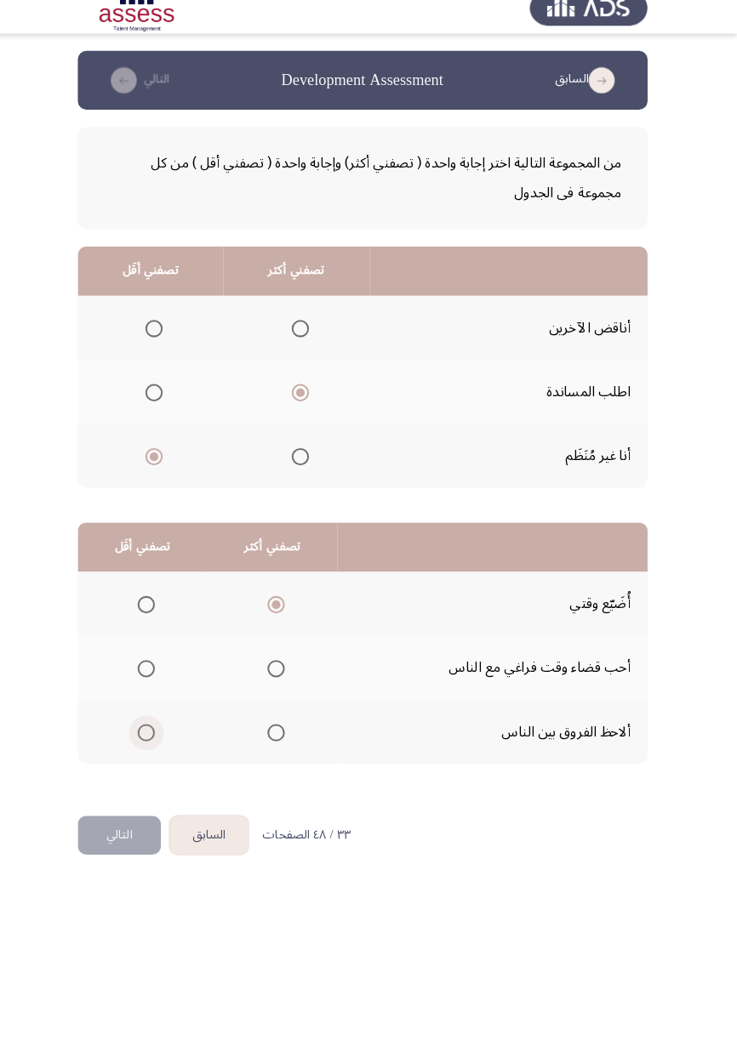
click at [155, 737] on span "Select an option" at bounding box center [155, 738] width 17 height 17
click at [155, 737] on input "Select an option" at bounding box center [155, 738] width 17 height 17
click at [155, 611] on span "Select an option" at bounding box center [155, 612] width 17 height 17
click at [155, 611] on input "Select an option" at bounding box center [155, 612] width 17 height 17
click at [282, 674] on span "Select an option" at bounding box center [283, 675] width 17 height 17
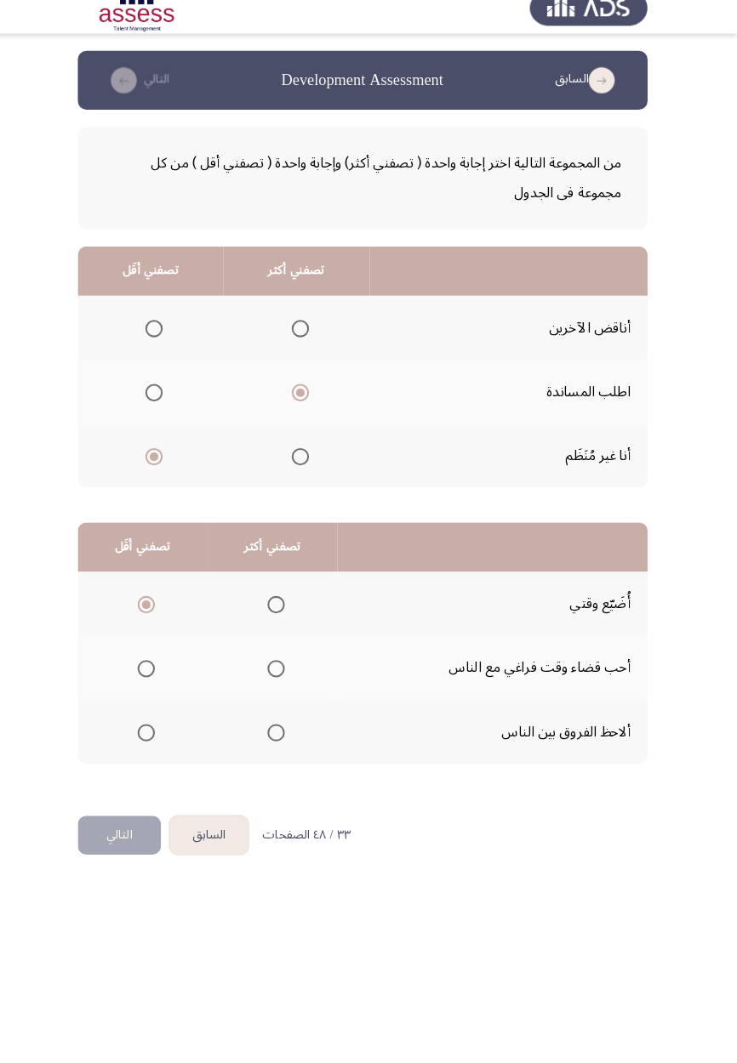
click at [282, 674] on input "Select an option" at bounding box center [283, 675] width 17 height 17
click at [147, 836] on button "التالي" at bounding box center [129, 839] width 82 height 38
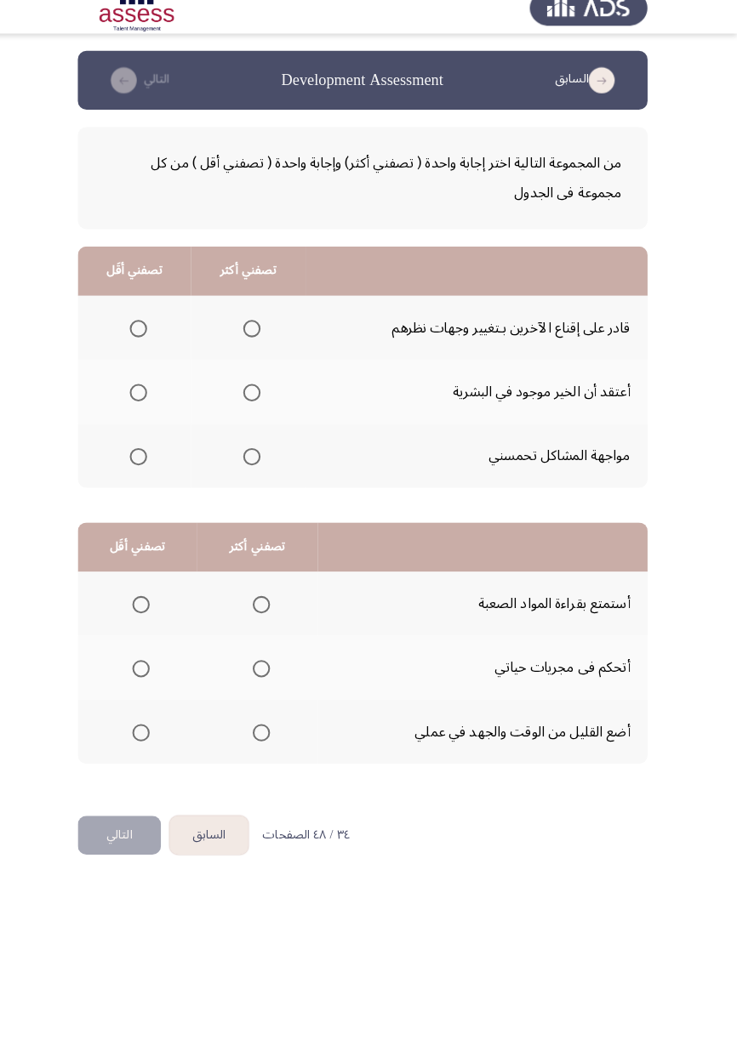
click at [150, 471] on span "Select an option" at bounding box center [148, 467] width 17 height 17
click at [150, 471] on input "Select an option" at bounding box center [148, 467] width 17 height 17
click at [725, 505] on app-assessment-container "السابق Development Assessment التالي من المجموعة التالية اختر إجابة واحدة ( تصف…" at bounding box center [368, 444] width 737 height 752
click at [723, 510] on app-assessment-container "السابق Development Assessment التالي من المجموعة التالية اختر إجابة واحدة ( تصف…" at bounding box center [368, 444] width 737 height 752
click at [730, 498] on app-assessment-container "السابق Development Assessment التالي من المجموعة التالية اختر إجابة واحدة ( تصف…" at bounding box center [368, 444] width 737 height 752
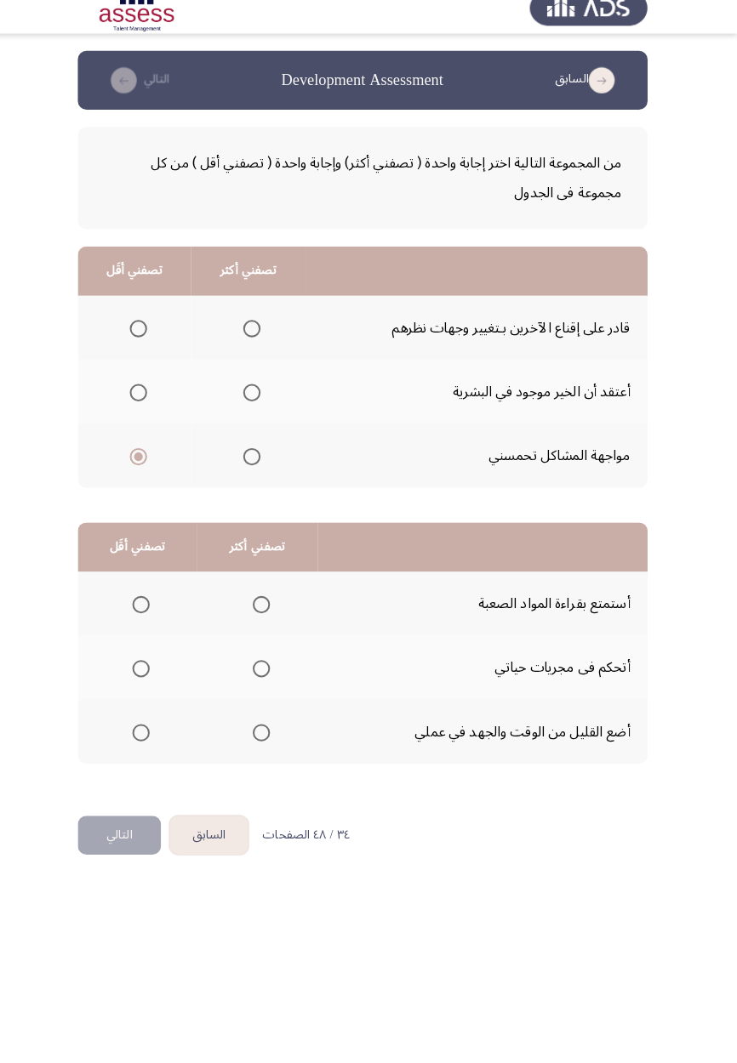
click at [256, 340] on span "Select an option" at bounding box center [259, 341] width 17 height 17
click at [256, 340] on input "Select an option" at bounding box center [259, 341] width 17 height 17
click at [254, 409] on span "Select an option" at bounding box center [259, 404] width 17 height 17
click at [254, 409] on input "Select an option" at bounding box center [259, 404] width 17 height 17
click at [149, 618] on span "Select an option" at bounding box center [150, 612] width 17 height 17
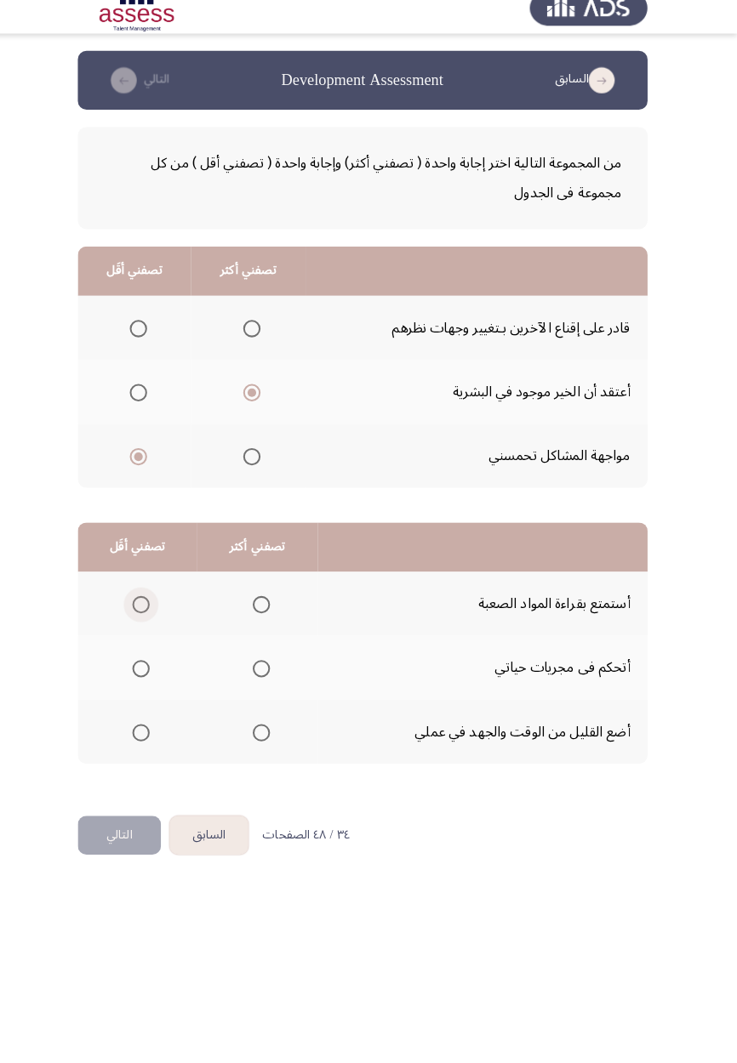
click at [149, 618] on input "Select an option" at bounding box center [150, 612] width 17 height 17
click at [258, 695] on th at bounding box center [265, 674] width 118 height 63
click at [274, 681] on span "Select an option" at bounding box center [268, 675] width 17 height 17
click at [274, 681] on input "Select an option" at bounding box center [268, 675] width 17 height 17
click at [149, 839] on button "التالي" at bounding box center [129, 839] width 82 height 38
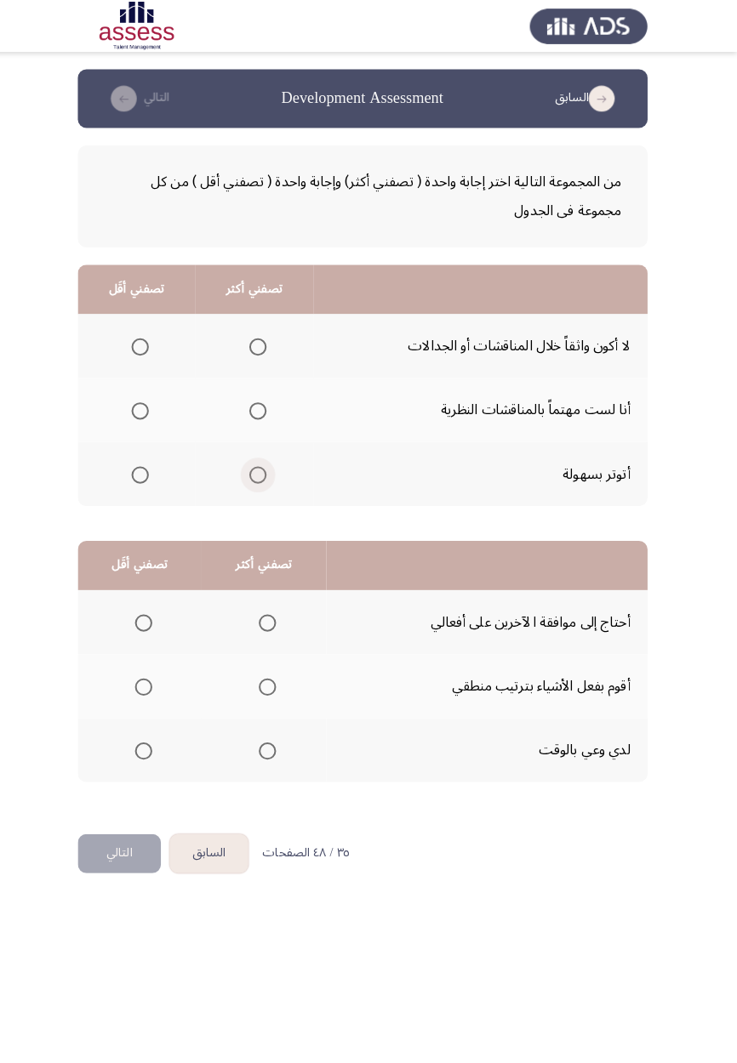
click at [265, 473] on span "Select an option" at bounding box center [265, 467] width 17 height 17
click at [265, 473] on input "Select an option" at bounding box center [265, 467] width 17 height 17
click at [158, 421] on th at bounding box center [146, 403] width 116 height 63
click at [150, 404] on span "Select an option" at bounding box center [150, 404] width 0 height 0
click at [149, 402] on input "Select an option" at bounding box center [149, 404] width 17 height 17
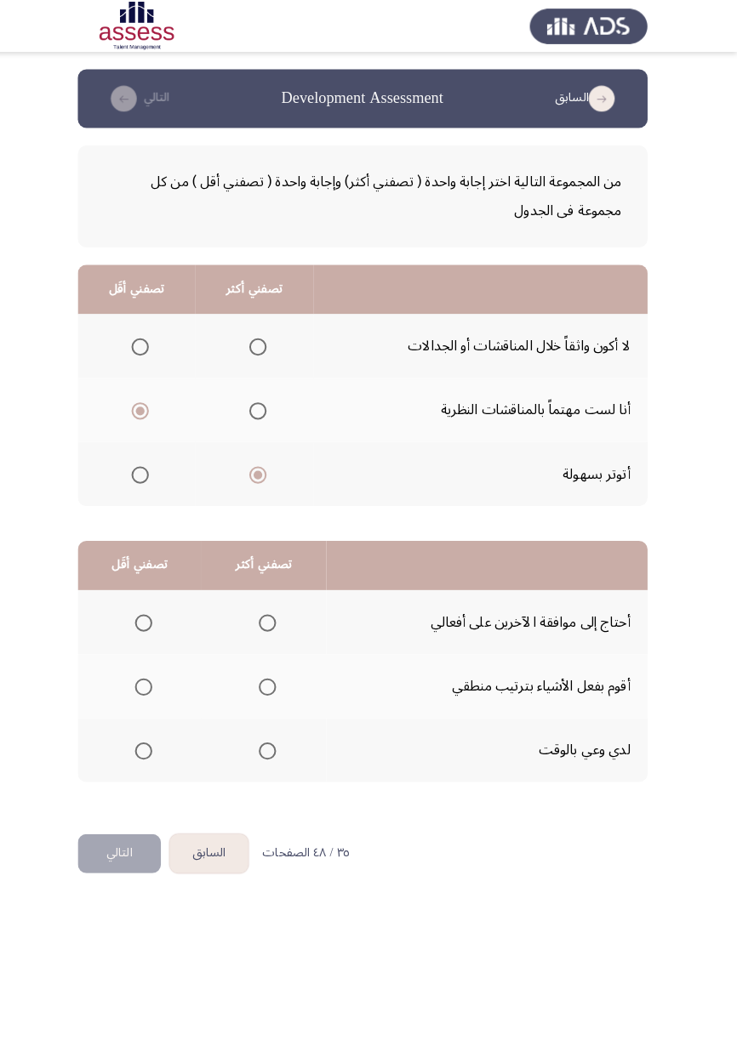
click at [155, 617] on span "Select an option" at bounding box center [153, 612] width 17 height 17
click at [155, 617] on input "Select an option" at bounding box center [153, 612] width 17 height 17
click at [280, 680] on span "Select an option" at bounding box center [274, 675] width 17 height 17
click at [280, 680] on input "Select an option" at bounding box center [274, 675] width 17 height 17
click at [125, 848] on button "التالي" at bounding box center [129, 839] width 82 height 38
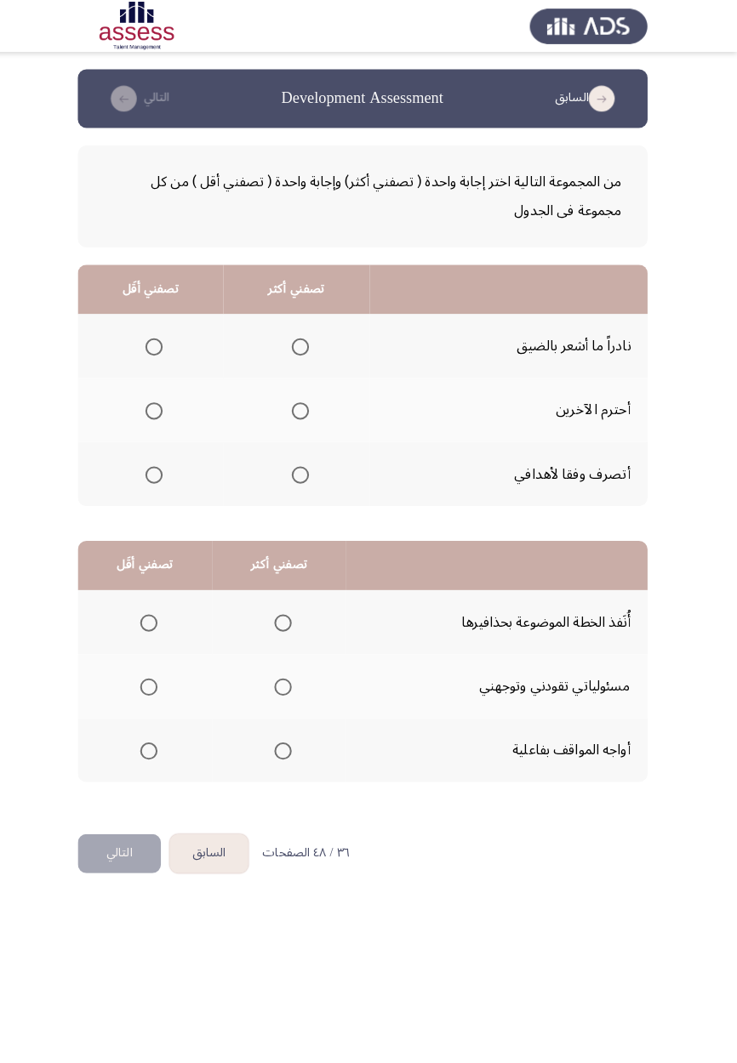
click at [299, 467] on span "Select an option" at bounding box center [307, 467] width 17 height 17
click at [299, 467] on input "Select an option" at bounding box center [307, 467] width 17 height 17
click at [163, 341] on span "Select an option" at bounding box center [163, 341] width 0 height 0
click at [162, 340] on input "Select an option" at bounding box center [163, 341] width 17 height 17
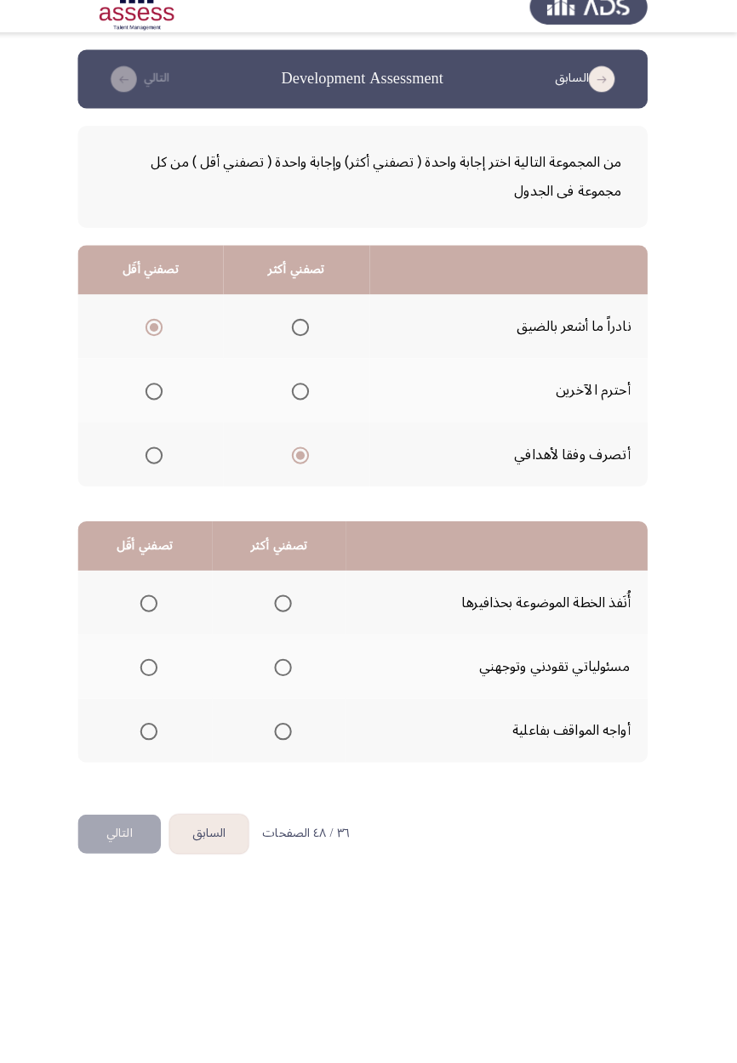
click at [275, 755] on th at bounding box center [286, 737] width 132 height 63
click at [286, 674] on span "Select an option" at bounding box center [290, 675] width 17 height 17
click at [286, 674] on input "Select an option" at bounding box center [290, 675] width 17 height 17
click at [157, 611] on span "Select an option" at bounding box center [158, 612] width 17 height 17
click at [157, 611] on input "Select an option" at bounding box center [158, 612] width 17 height 17
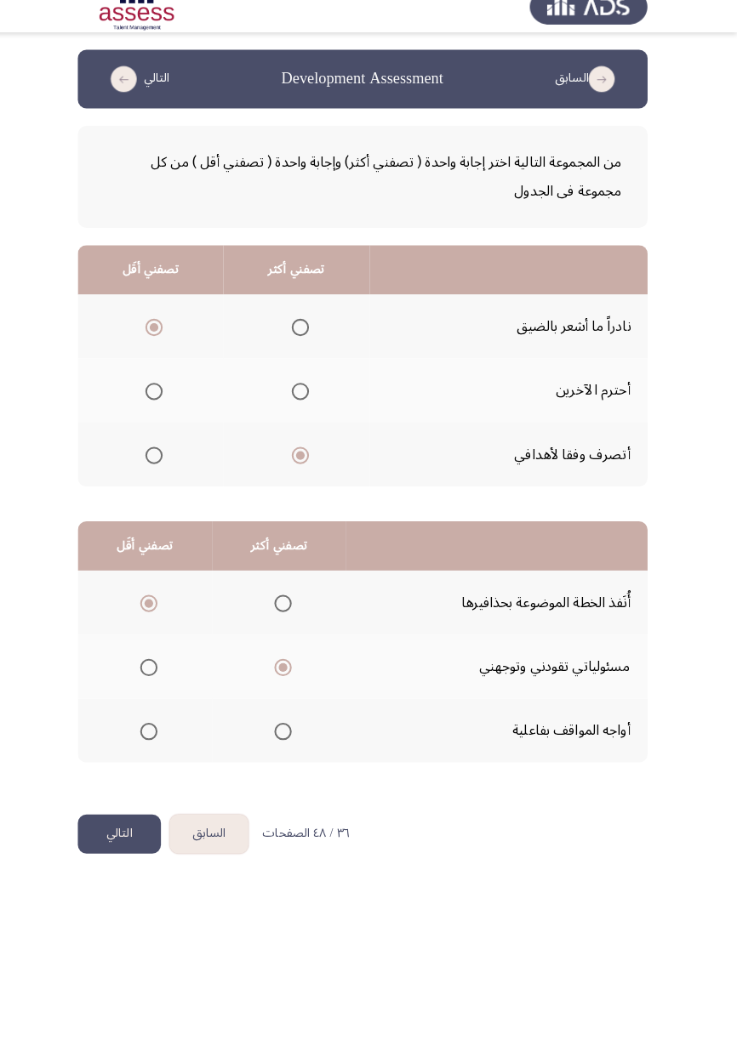
click at [129, 852] on button "التالي" at bounding box center [129, 839] width 82 height 38
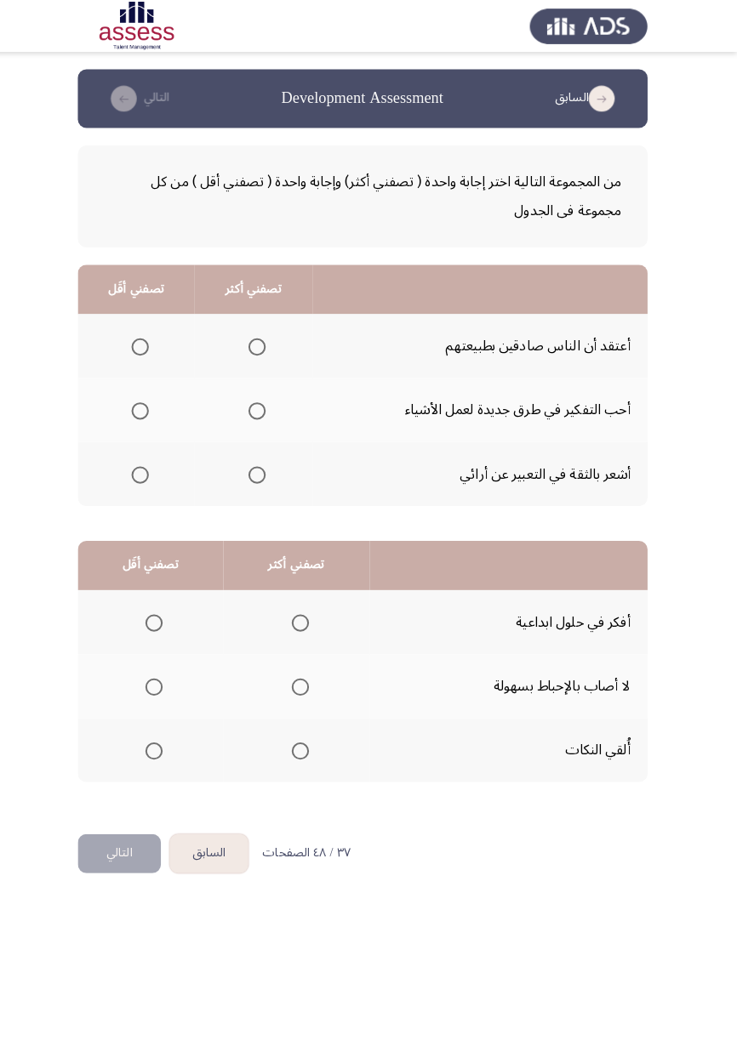
click at [254, 433] on th at bounding box center [261, 403] width 116 height 63
click at [259, 424] on th at bounding box center [261, 403] width 116 height 63
click at [262, 465] on span "Select an option" at bounding box center [264, 467] width 17 height 17
click at [262, 465] on input "Select an option" at bounding box center [264, 467] width 17 height 17
click at [150, 341] on span "Select an option" at bounding box center [150, 341] width 0 height 0
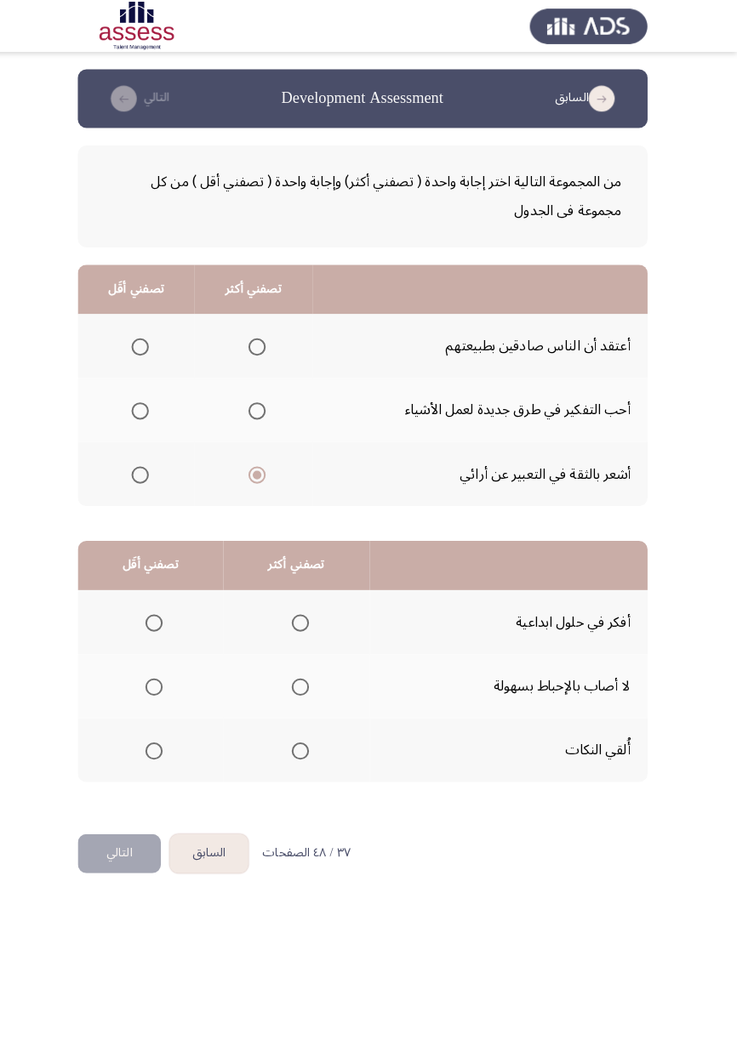
click at [148, 340] on input "Select an option" at bounding box center [149, 341] width 17 height 17
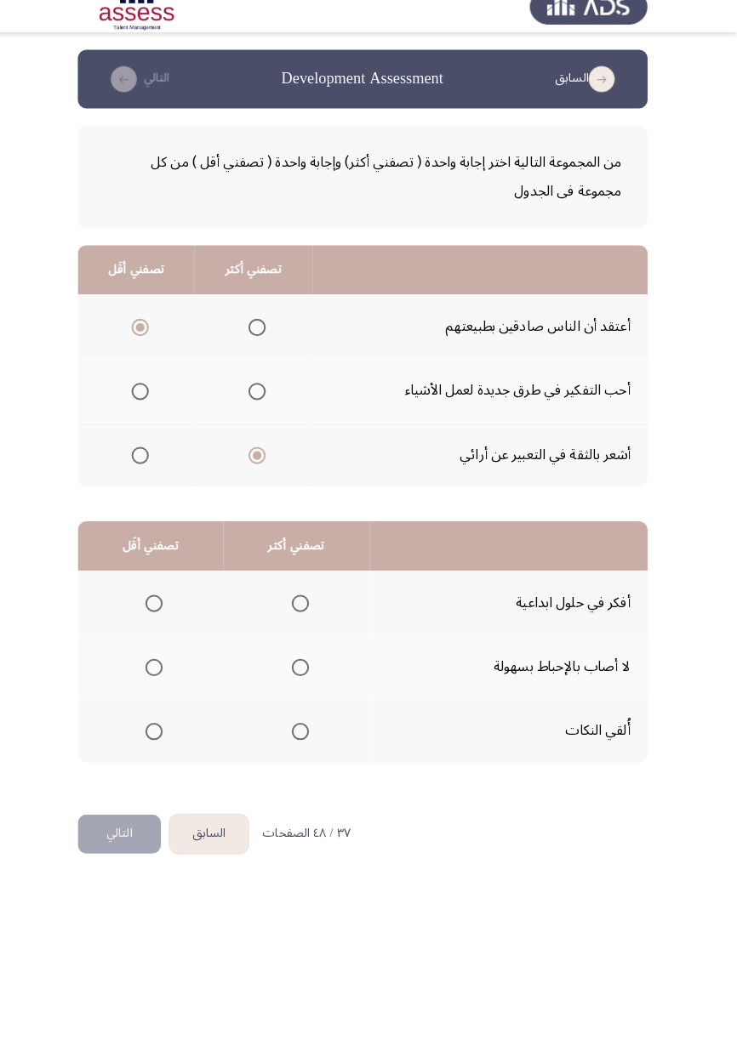
click at [306, 691] on th at bounding box center [303, 674] width 144 height 63
click at [305, 678] on span "Select an option" at bounding box center [307, 675] width 17 height 17
click at [305, 678] on input "Select an option" at bounding box center [307, 675] width 17 height 17
click at [307, 738] on span "Select an option" at bounding box center [307, 738] width 0 height 0
click at [305, 737] on input "Select an option" at bounding box center [307, 738] width 17 height 17
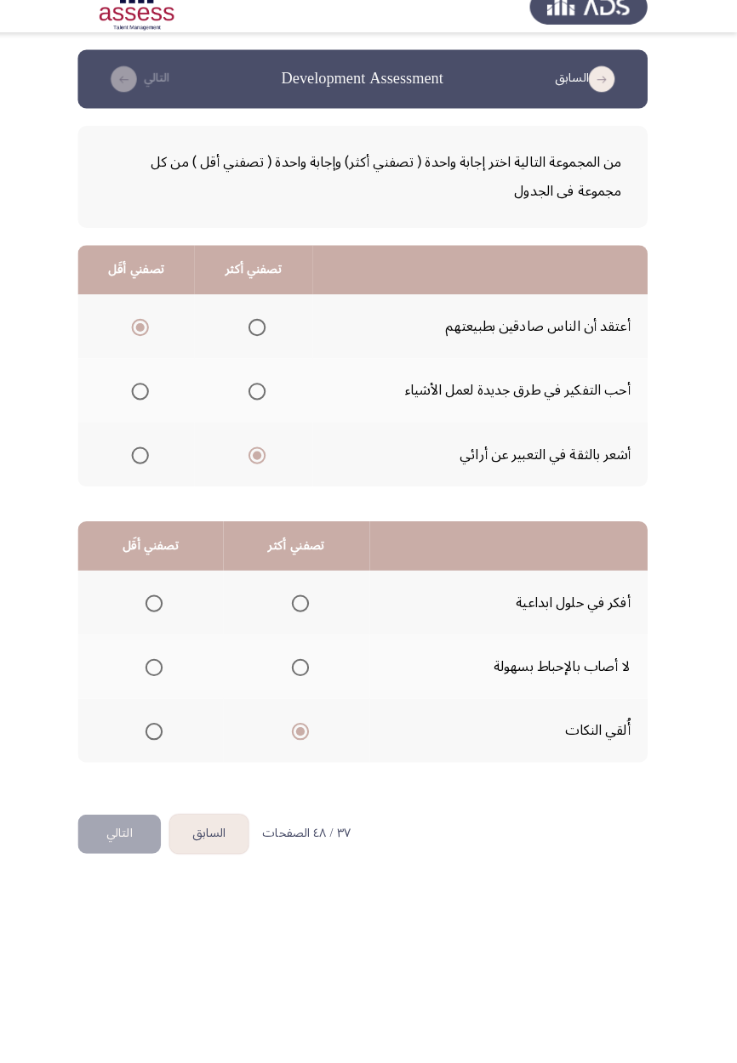
click at [163, 675] on span "Select an option" at bounding box center [163, 675] width 0 height 0
click at [162, 674] on input "Select an option" at bounding box center [163, 675] width 17 height 17
click at [163, 613] on span "Select an option" at bounding box center [163, 613] width 0 height 0
click at [162, 611] on input "Select an option" at bounding box center [163, 612] width 17 height 17
click at [163, 675] on span "Select an option" at bounding box center [163, 675] width 0 height 0
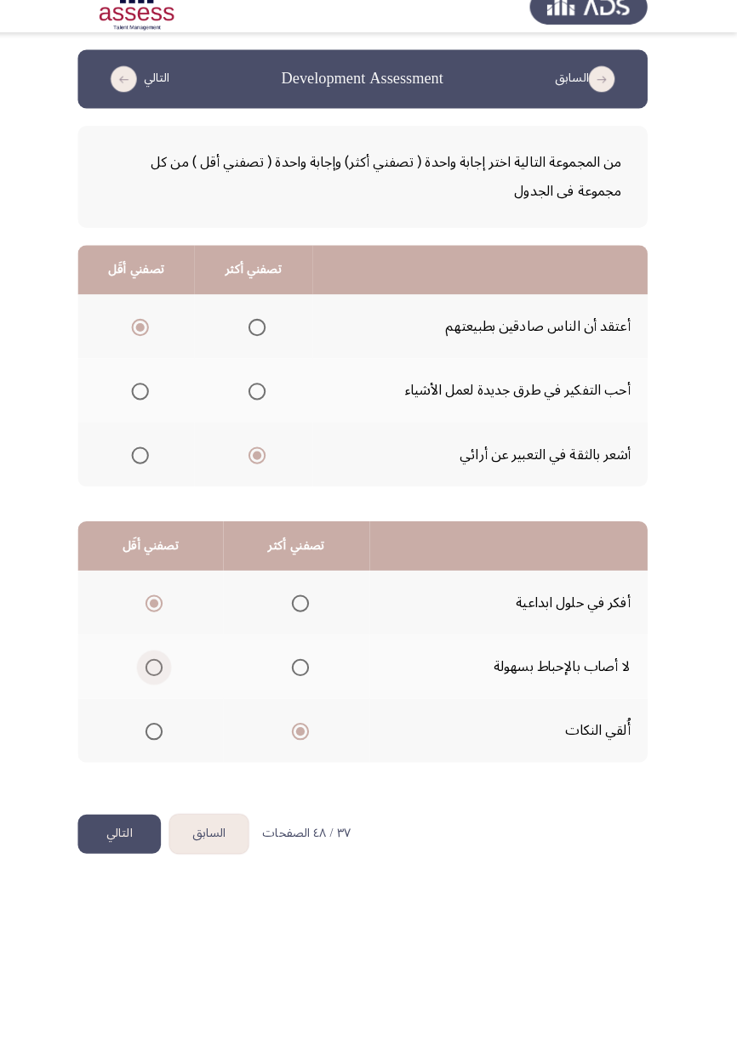
click at [162, 674] on input "Select an option" at bounding box center [163, 675] width 17 height 17
click at [307, 675] on span "Select an option" at bounding box center [307, 675] width 0 height 0
click at [305, 674] on input "Select an option" at bounding box center [307, 675] width 17 height 17
click at [163, 738] on span "Select an option" at bounding box center [163, 738] width 0 height 0
click at [162, 737] on input "Select an option" at bounding box center [163, 738] width 17 height 17
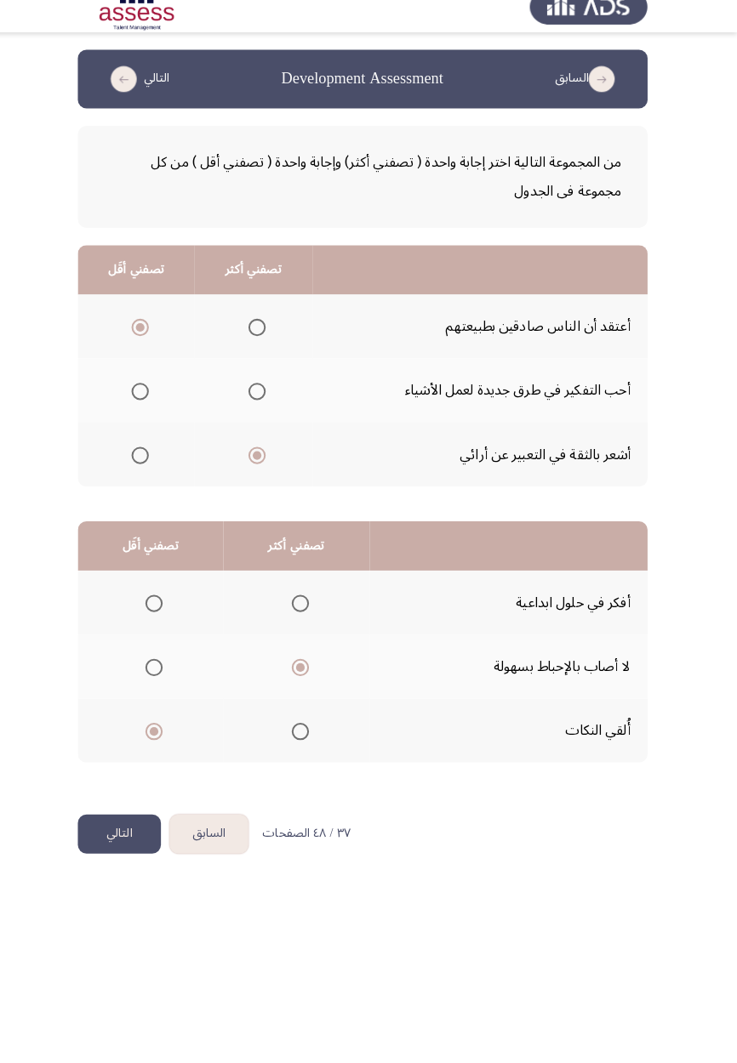
click at [144, 855] on button "التالي" at bounding box center [129, 839] width 82 height 38
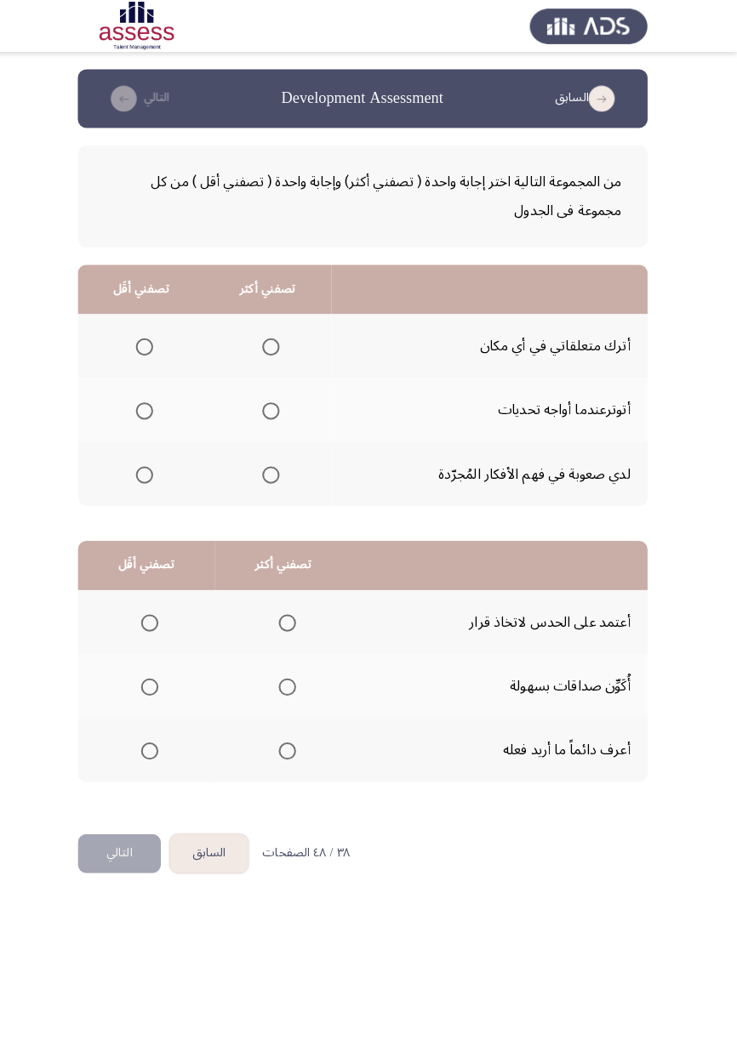
click at [157, 348] on span "Select an option" at bounding box center [153, 341] width 17 height 17
click at [157, 348] on input "Select an option" at bounding box center [153, 341] width 17 height 17
click at [272, 408] on span "Select an option" at bounding box center [278, 404] width 17 height 17
click at [272, 408] on input "Select an option" at bounding box center [278, 404] width 17 height 17
click at [294, 675] on span "Select an option" at bounding box center [294, 675] width 0 height 0
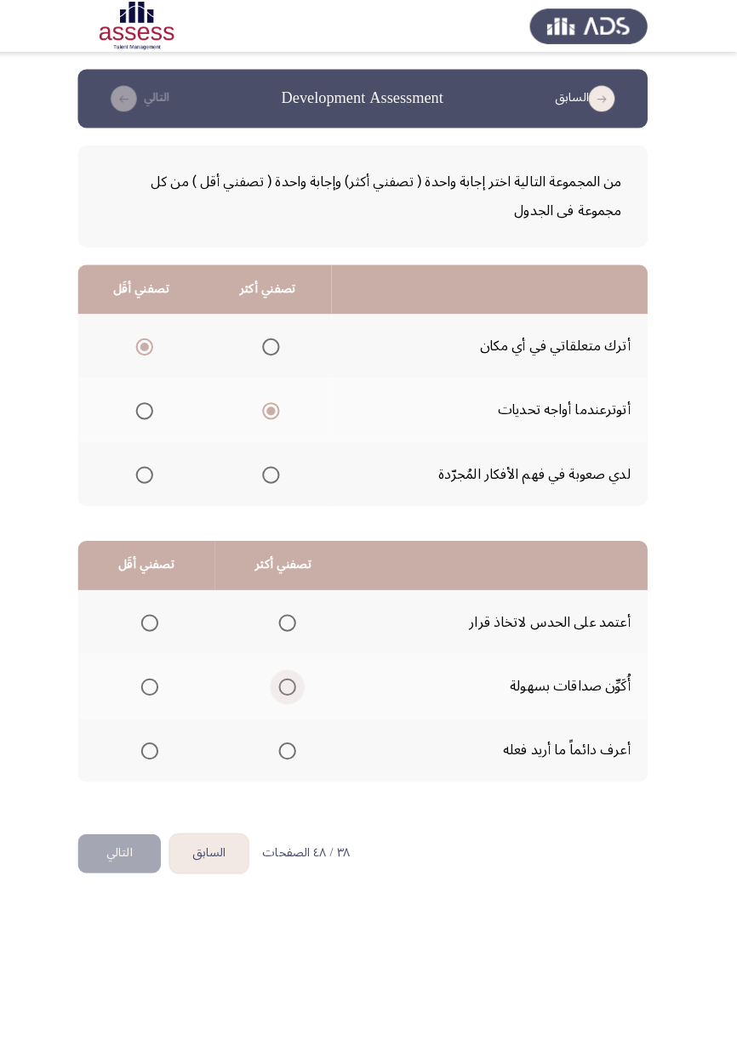
click at [293, 674] on input "Select an option" at bounding box center [294, 675] width 17 height 17
click at [165, 761] on th at bounding box center [155, 737] width 134 height 63
click at [162, 732] on span "Select an option" at bounding box center [159, 738] width 17 height 17
click at [162, 732] on input "Select an option" at bounding box center [159, 738] width 17 height 17
click at [148, 835] on button "التالي" at bounding box center [129, 839] width 82 height 38
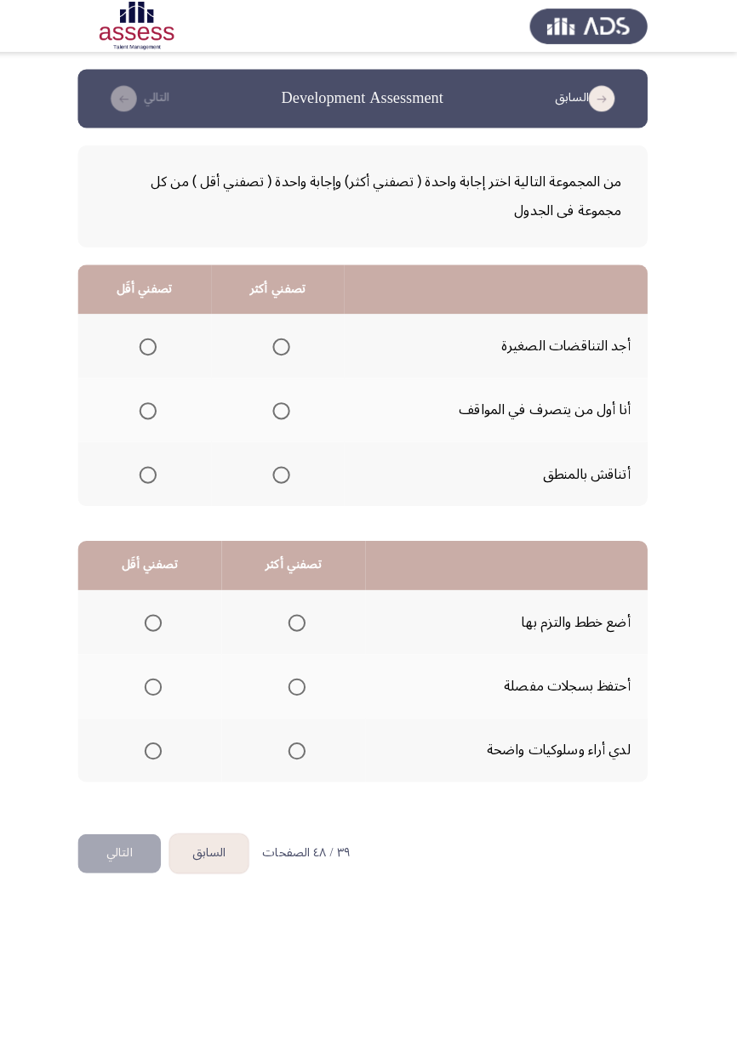
click at [294, 339] on span "Select an option" at bounding box center [288, 341] width 17 height 17
click at [294, 339] on input "Select an option" at bounding box center [288, 341] width 17 height 17
click at [157, 409] on span "Select an option" at bounding box center [157, 404] width 17 height 17
click at [157, 409] on input "Select an option" at bounding box center [157, 404] width 17 height 17
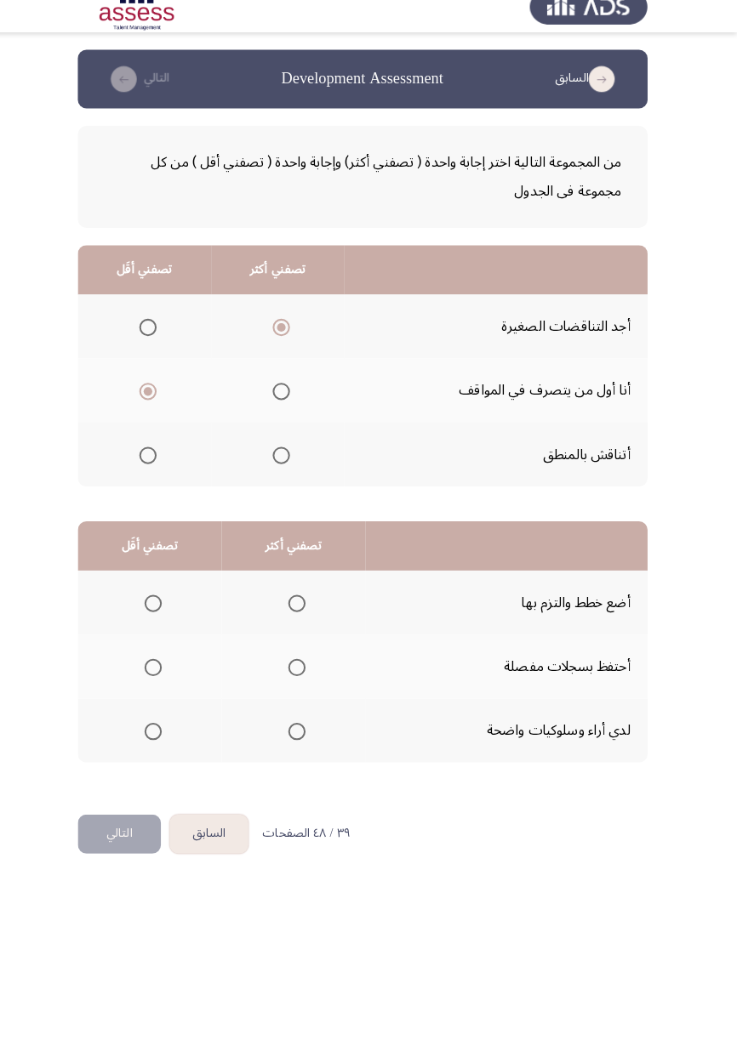
click at [284, 470] on span "Select an option" at bounding box center [288, 467] width 17 height 17
click at [284, 470] on input "Select an option" at bounding box center [288, 467] width 17 height 17
click at [304, 744] on span "Select an option" at bounding box center [303, 738] width 17 height 17
click at [304, 744] on input "Select an option" at bounding box center [303, 738] width 17 height 17
click at [163, 681] on span "Select an option" at bounding box center [162, 675] width 17 height 17
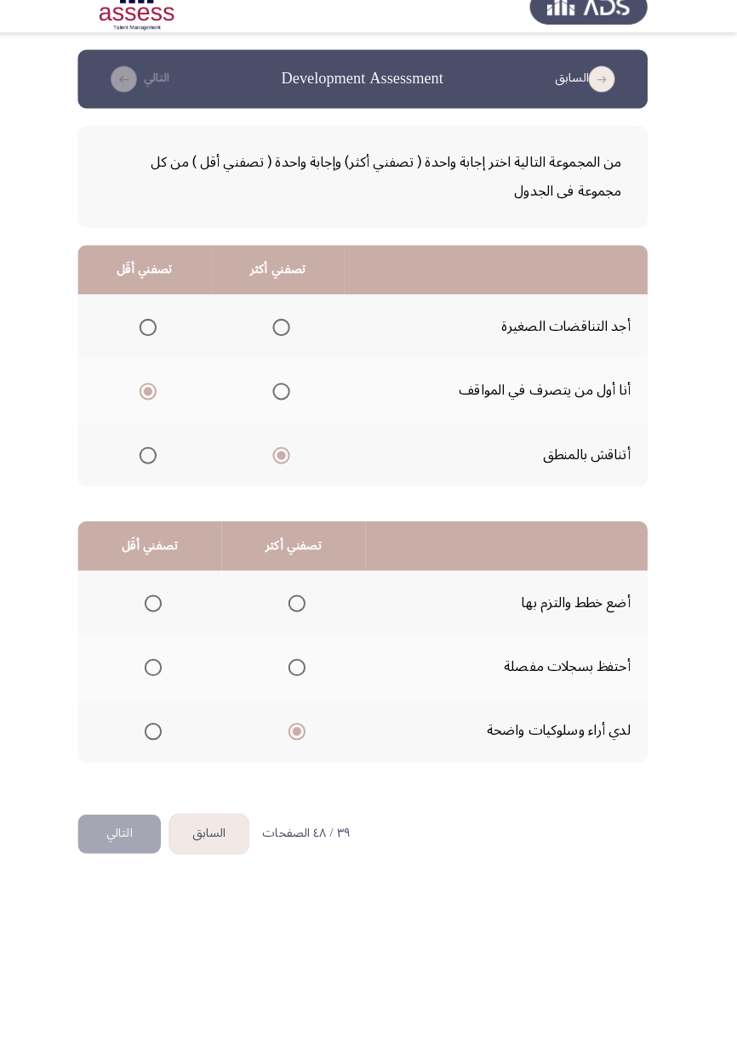
click at [163, 681] on input "Select an option" at bounding box center [162, 675] width 17 height 17
click at [132, 828] on button "التالي" at bounding box center [129, 839] width 82 height 38
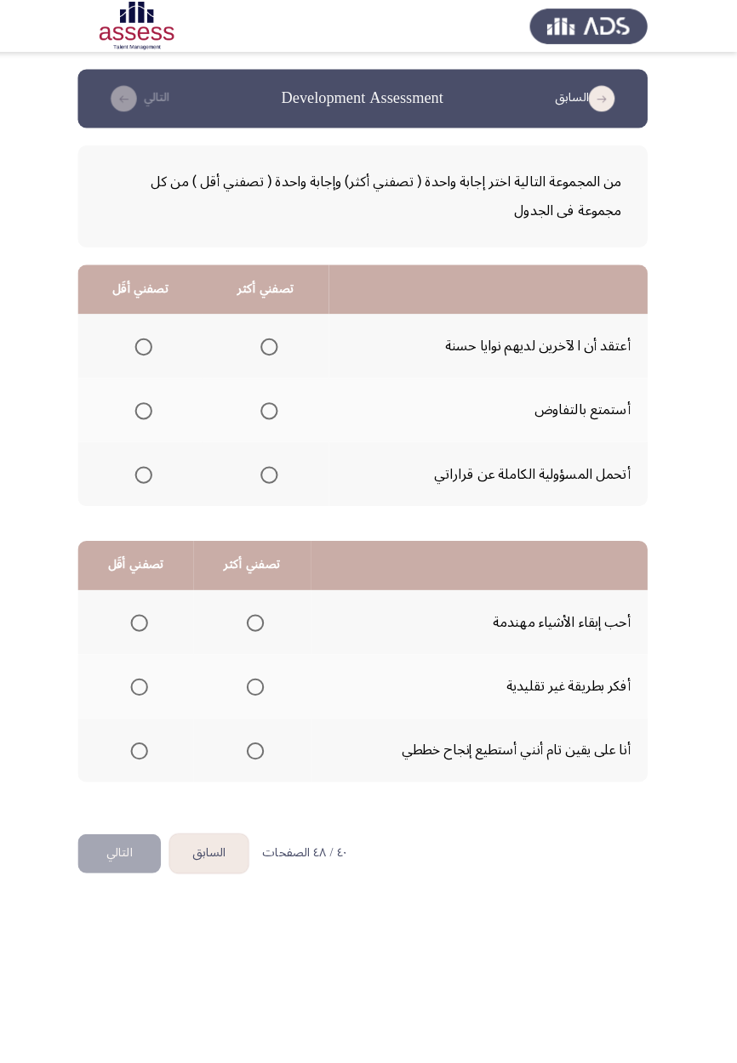
click at [276, 404] on span "Select an option" at bounding box center [276, 404] width 0 height 0
click at [275, 402] on input "Select an option" at bounding box center [276, 404] width 17 height 17
click at [273, 459] on span "Select an option" at bounding box center [276, 467] width 17 height 17
click at [273, 459] on input "Select an option" at bounding box center [276, 467] width 17 height 17
click at [153, 341] on span "Select an option" at bounding box center [153, 341] width 0 height 0
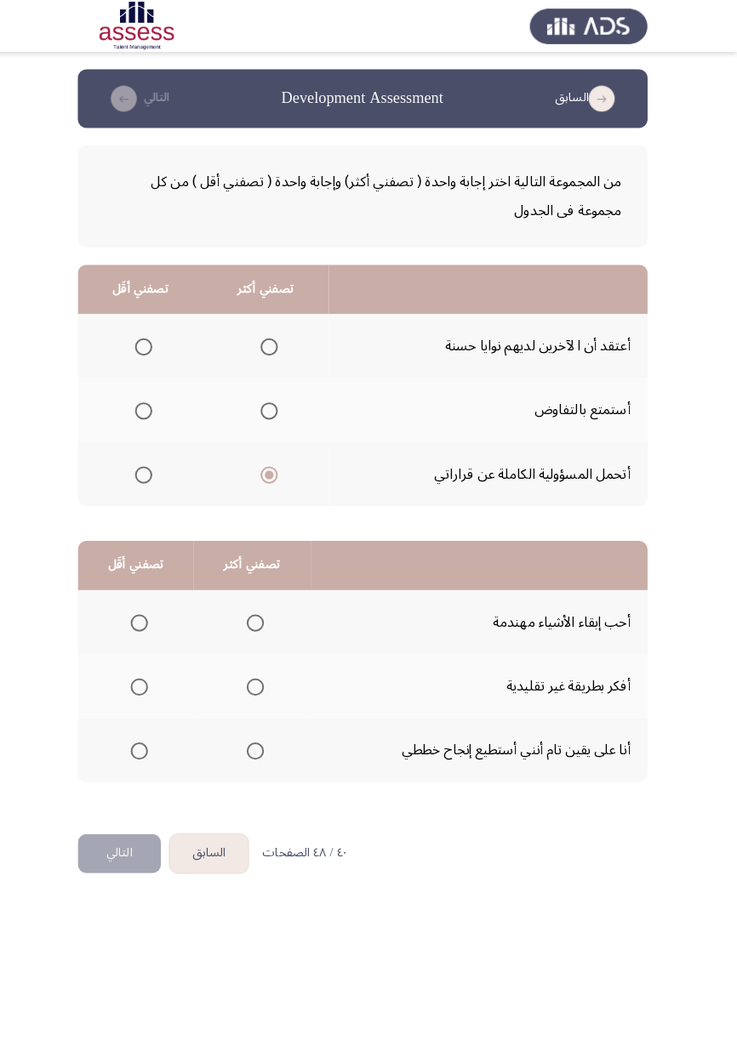
click at [152, 340] on input "Select an option" at bounding box center [153, 341] width 17 height 17
click at [272, 634] on th at bounding box center [259, 611] width 114 height 63
click at [268, 611] on span "Select an option" at bounding box center [262, 612] width 17 height 17
click at [268, 611] on input "Select an option" at bounding box center [262, 612] width 17 height 17
click at [149, 738] on span "Select an option" at bounding box center [149, 738] width 0 height 0
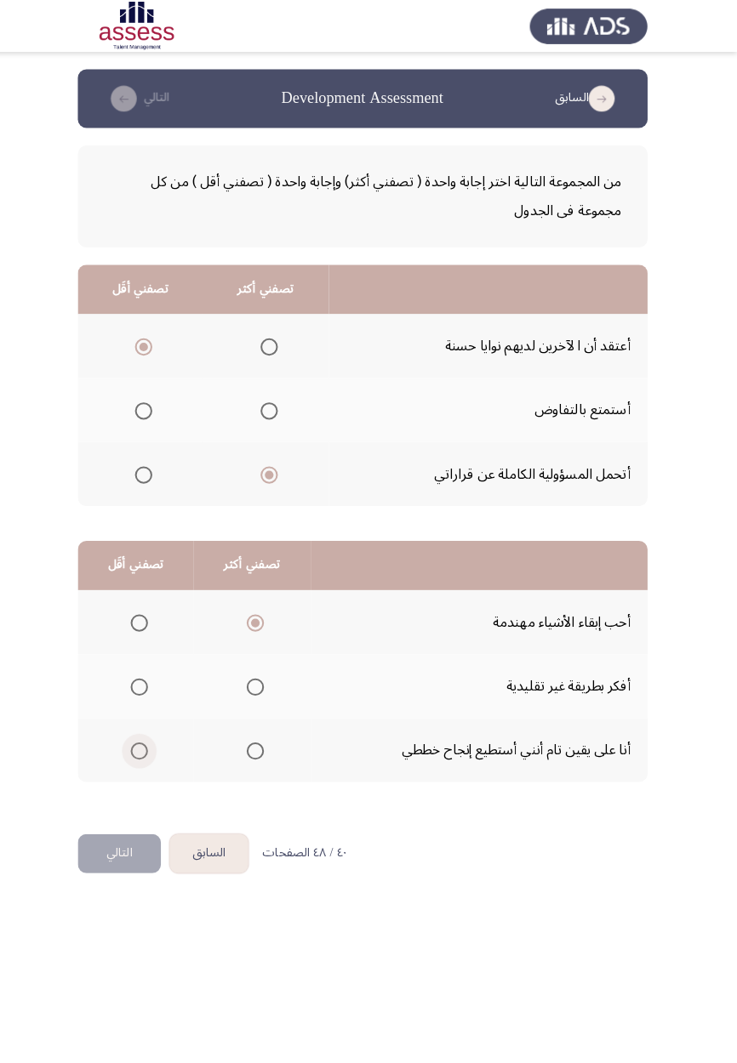
click at [148, 737] on input "Select an option" at bounding box center [148, 738] width 17 height 17
click at [149, 675] on span "Select an option" at bounding box center [149, 675] width 0 height 0
click at [148, 674] on input "Select an option" at bounding box center [148, 675] width 17 height 17
click at [260, 741] on span "Select an option" at bounding box center [262, 738] width 17 height 17
click at [260, 741] on input "Select an option" at bounding box center [262, 738] width 17 height 17
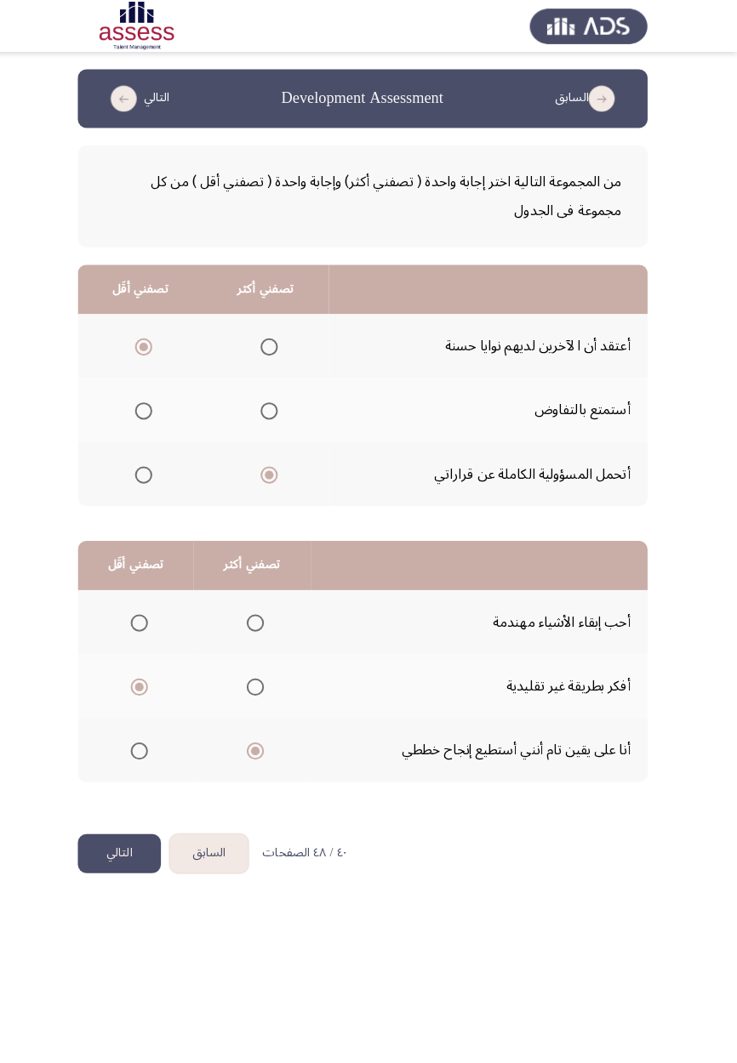
click at [139, 827] on button "التالي" at bounding box center [129, 839] width 82 height 38
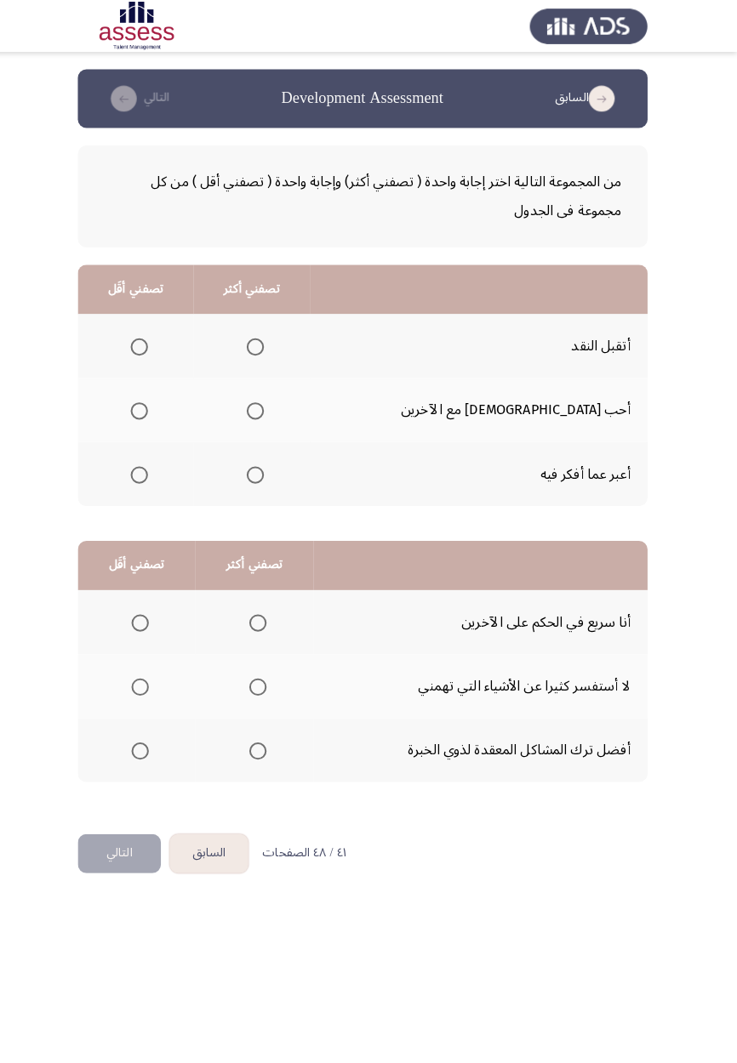
click at [263, 341] on span "Select an option" at bounding box center [263, 341] width 0 height 0
click at [271, 340] on input "Select an option" at bounding box center [262, 341] width 17 height 17
click at [157, 470] on span "Select an option" at bounding box center [148, 467] width 17 height 17
click at [157, 470] on input "Select an option" at bounding box center [148, 467] width 17 height 17
click at [150, 613] on span "Select an option" at bounding box center [150, 613] width 0 height 0
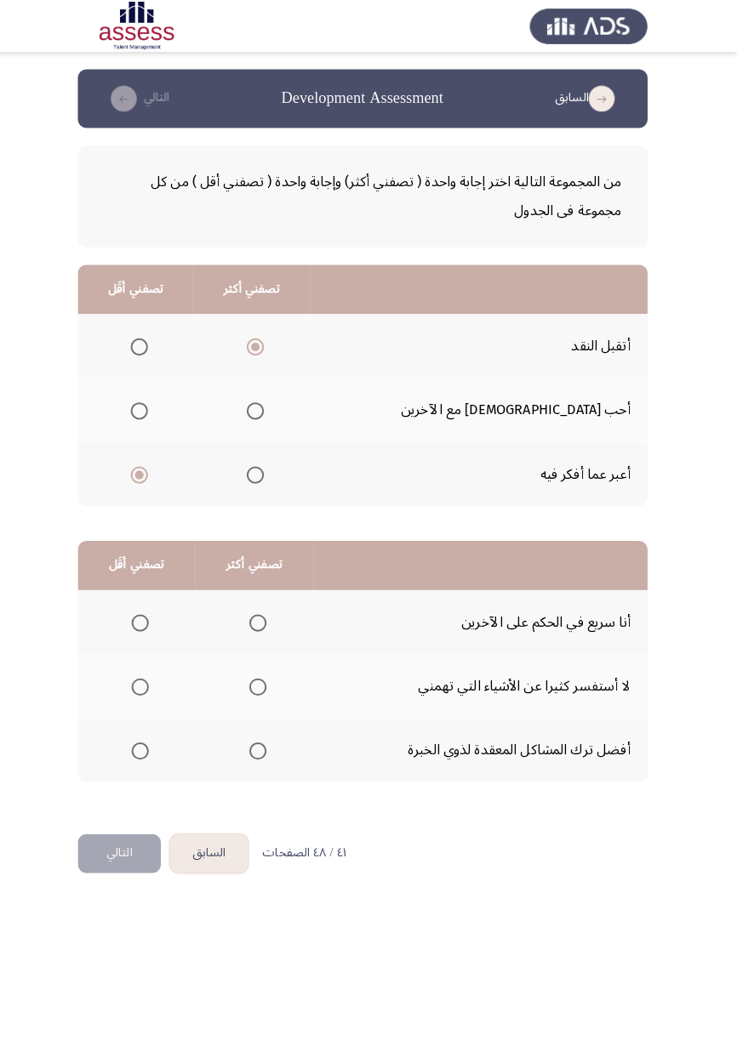
click at [149, 611] on input "Select an option" at bounding box center [149, 612] width 17 height 17
click at [270, 673] on span "Select an option" at bounding box center [265, 675] width 17 height 17
click at [270, 673] on input "Select an option" at bounding box center [265, 675] width 17 height 17
click at [264, 737] on span "Select an option" at bounding box center [265, 738] width 17 height 17
click at [264, 737] on input "Select an option" at bounding box center [265, 738] width 17 height 17
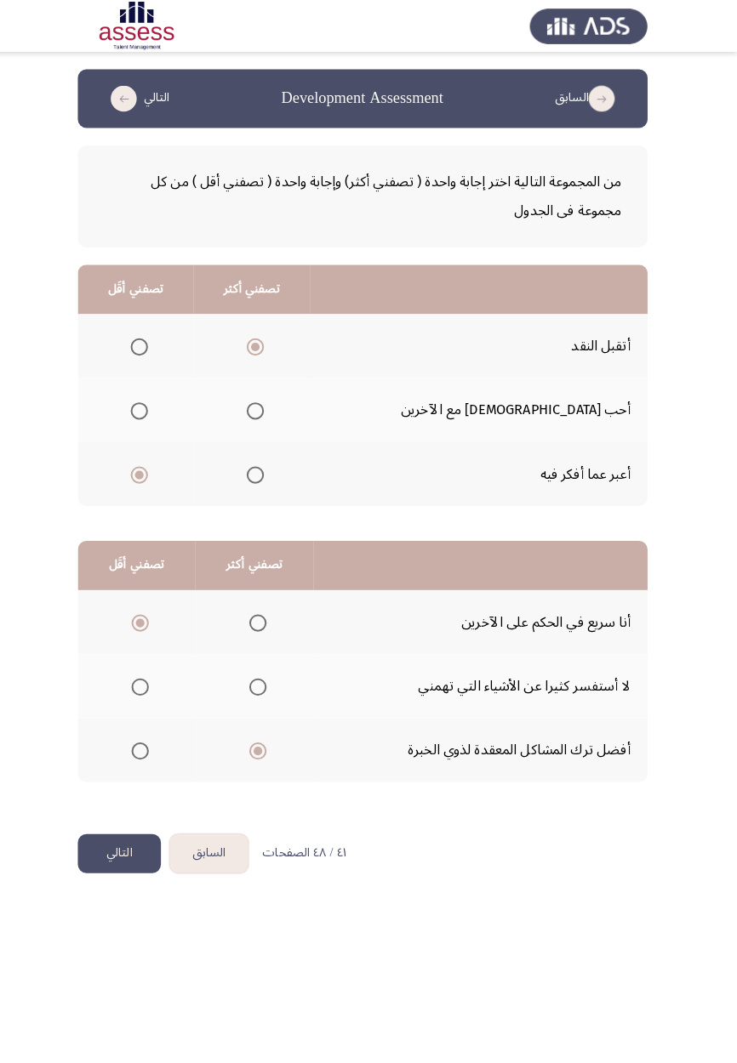
click at [130, 856] on button "التالي" at bounding box center [129, 839] width 82 height 38
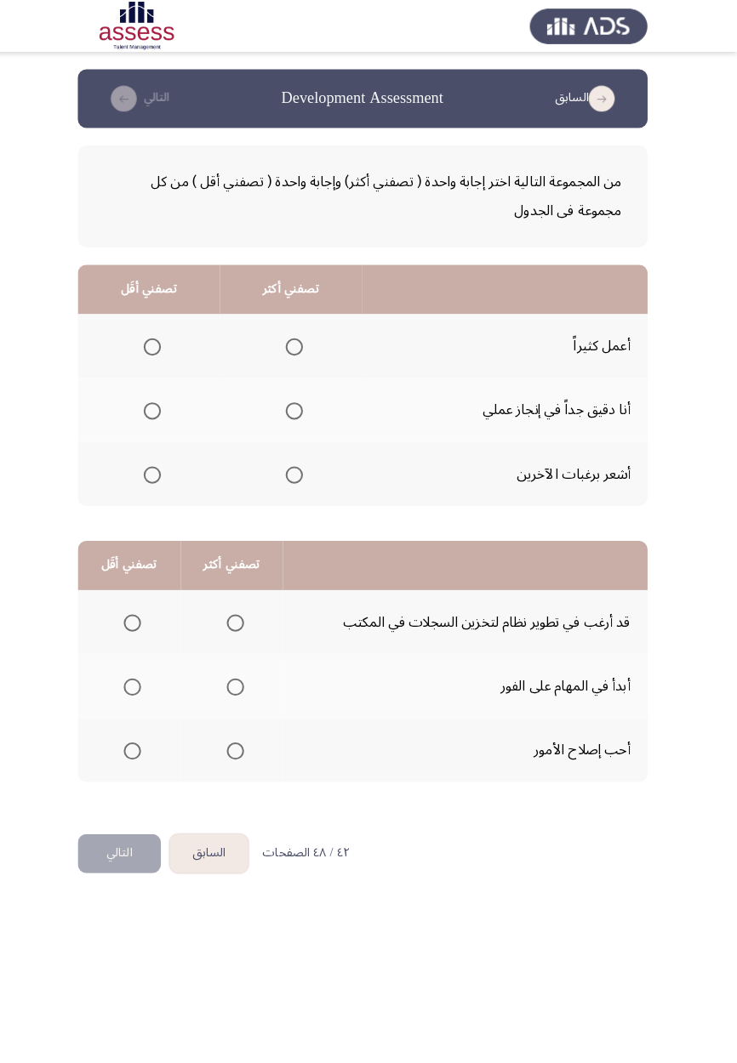
click at [300, 345] on span "Select an option" at bounding box center [301, 341] width 17 height 17
click at [300, 345] on input "Select an option" at bounding box center [301, 341] width 17 height 17
click at [162, 467] on span "Select an option" at bounding box center [162, 467] width 0 height 0
click at [161, 465] on input "Select an option" at bounding box center [161, 467] width 17 height 17
click at [234, 838] on button "السابق" at bounding box center [217, 839] width 77 height 38
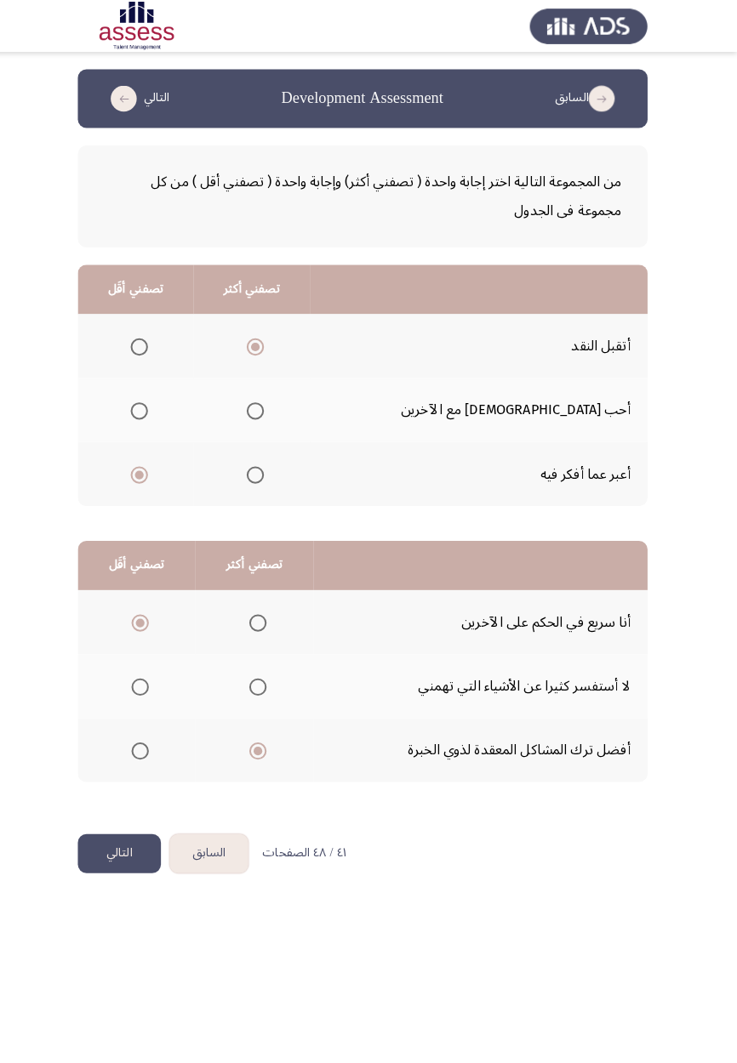
click at [147, 849] on button "التالي" at bounding box center [129, 839] width 82 height 38
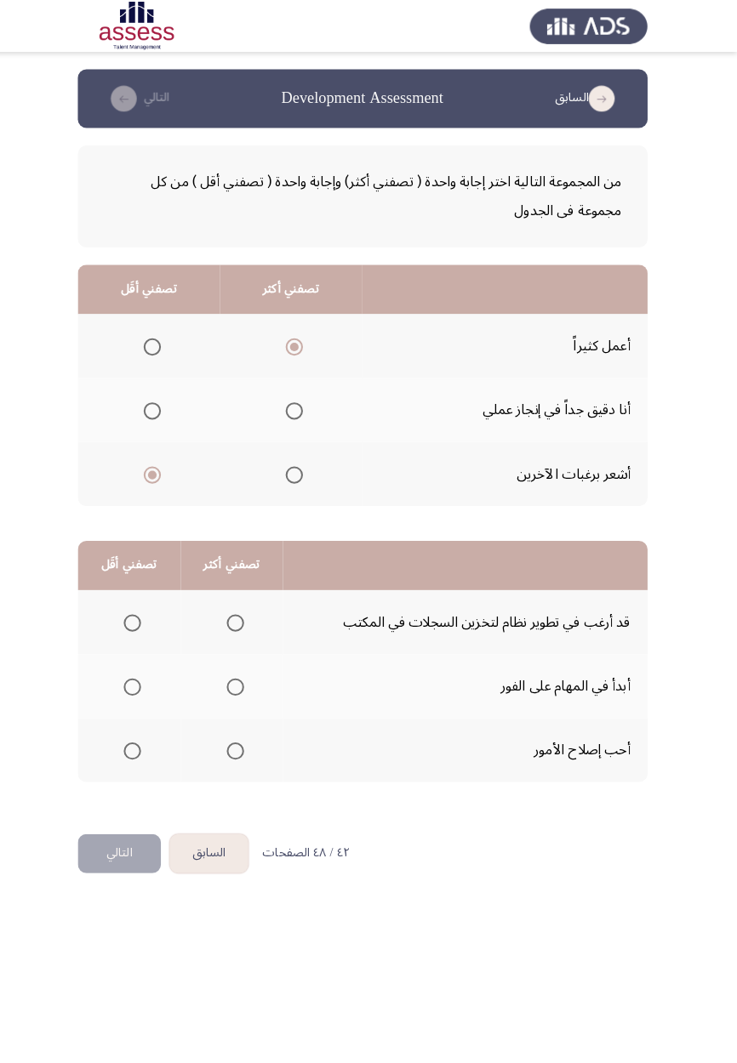
click at [306, 405] on span "Select an option" at bounding box center [301, 404] width 17 height 17
click at [306, 405] on input "Select an option" at bounding box center [301, 404] width 17 height 17
click at [239, 682] on span "Select an option" at bounding box center [243, 675] width 17 height 17
click at [239, 682] on input "Select an option" at bounding box center [243, 675] width 17 height 17
click at [247, 741] on span "Select an option" at bounding box center [243, 738] width 17 height 17
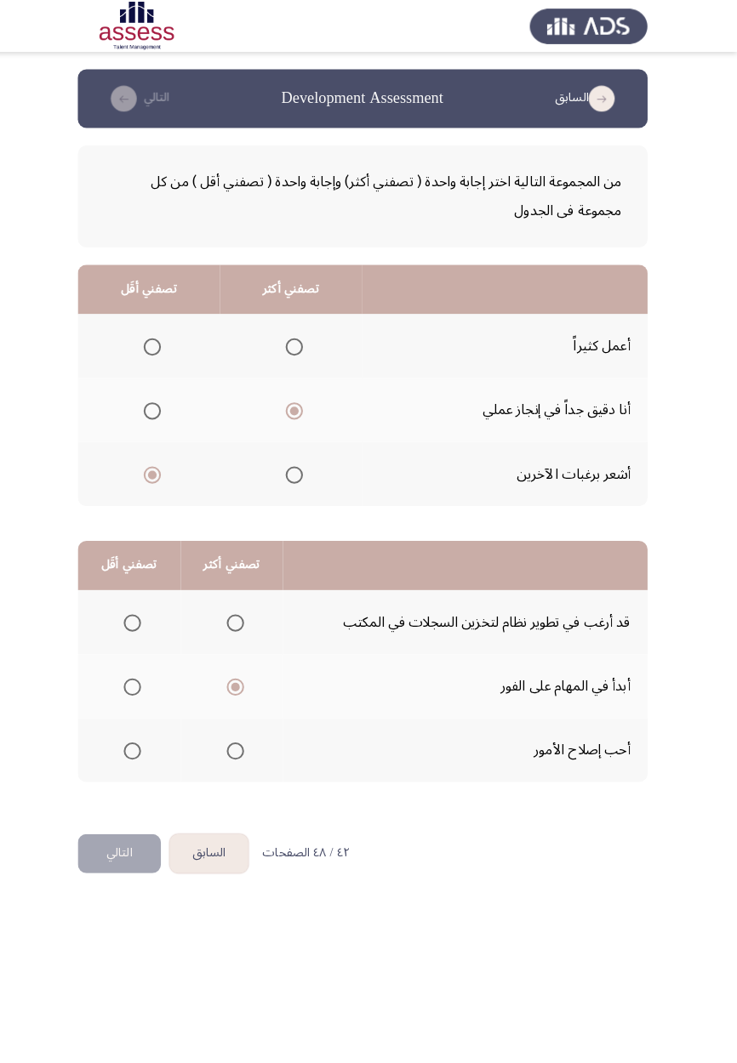
click at [247, 741] on input "Select an option" at bounding box center [243, 738] width 17 height 17
click at [145, 681] on span "Select an option" at bounding box center [142, 675] width 17 height 17
click at [145, 681] on input "Select an option" at bounding box center [142, 675] width 17 height 17
click at [127, 850] on button "التالي" at bounding box center [129, 839] width 82 height 38
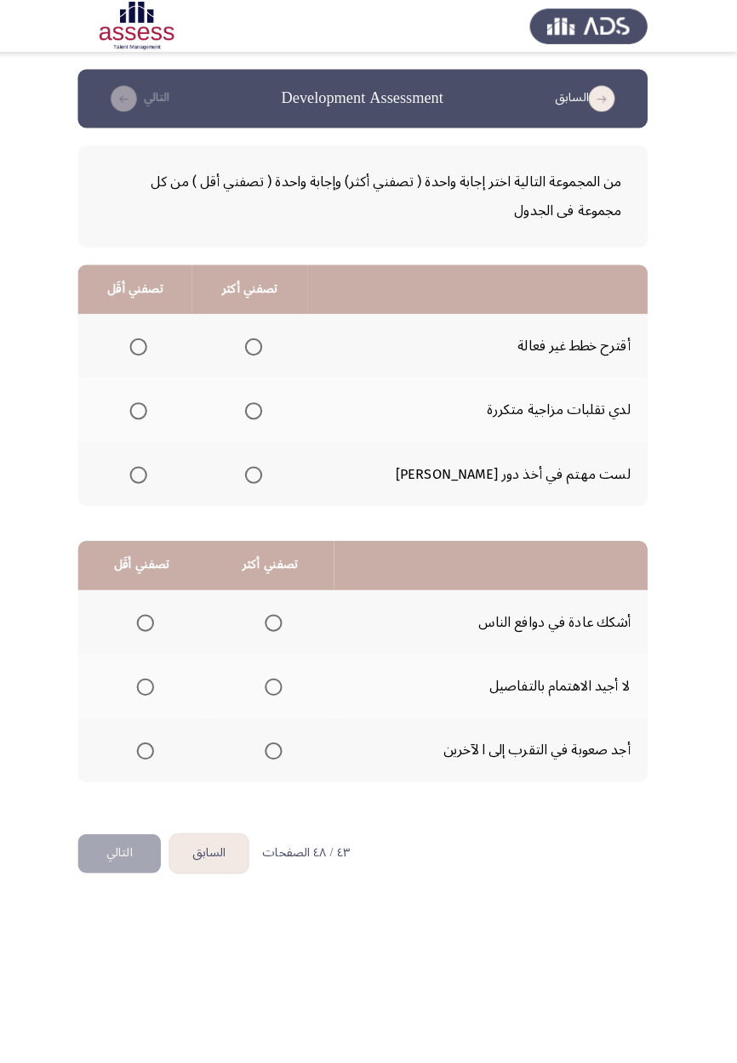
click at [157, 408] on span "Select an option" at bounding box center [148, 404] width 17 height 17
click at [157, 408] on input "Select an option" at bounding box center [148, 404] width 17 height 17
click at [270, 471] on span "Select an option" at bounding box center [261, 467] width 17 height 17
click at [270, 471] on input "Select an option" at bounding box center [261, 467] width 17 height 17
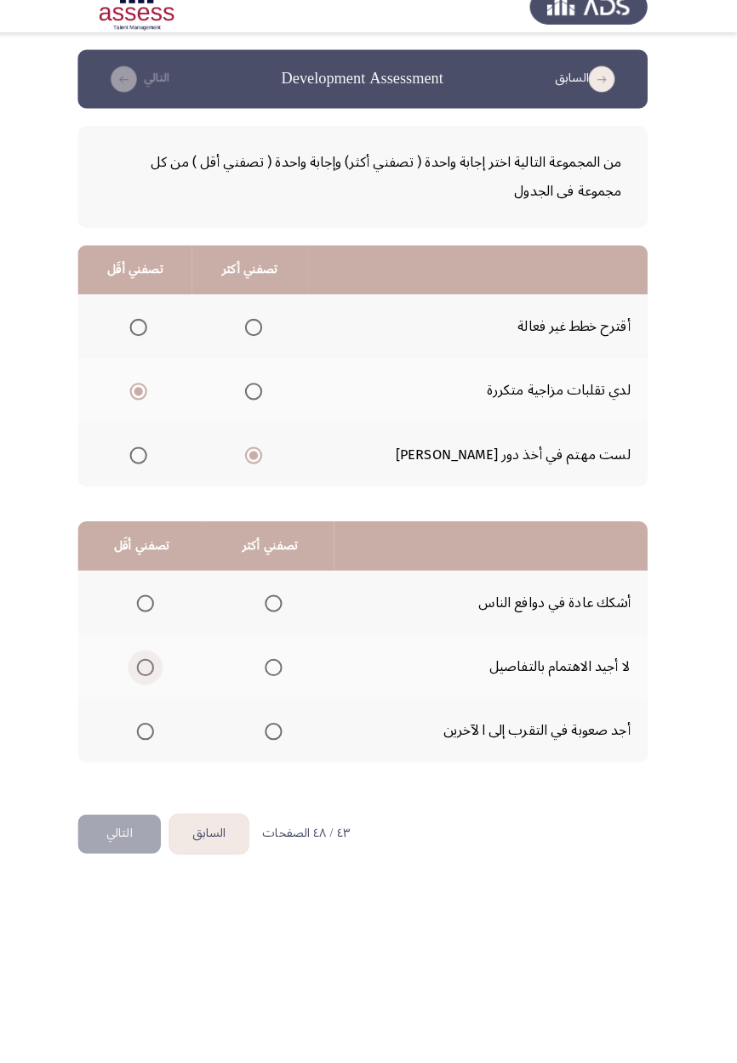
click at [154, 674] on span "Select an option" at bounding box center [154, 675] width 17 height 17
click at [154, 674] on input "Select an option" at bounding box center [154, 675] width 17 height 17
click at [281, 613] on span "Select an option" at bounding box center [281, 613] width 0 height 0
click at [279, 611] on input "Select an option" at bounding box center [280, 612] width 17 height 17
click at [141, 833] on button "التالي" at bounding box center [129, 839] width 82 height 38
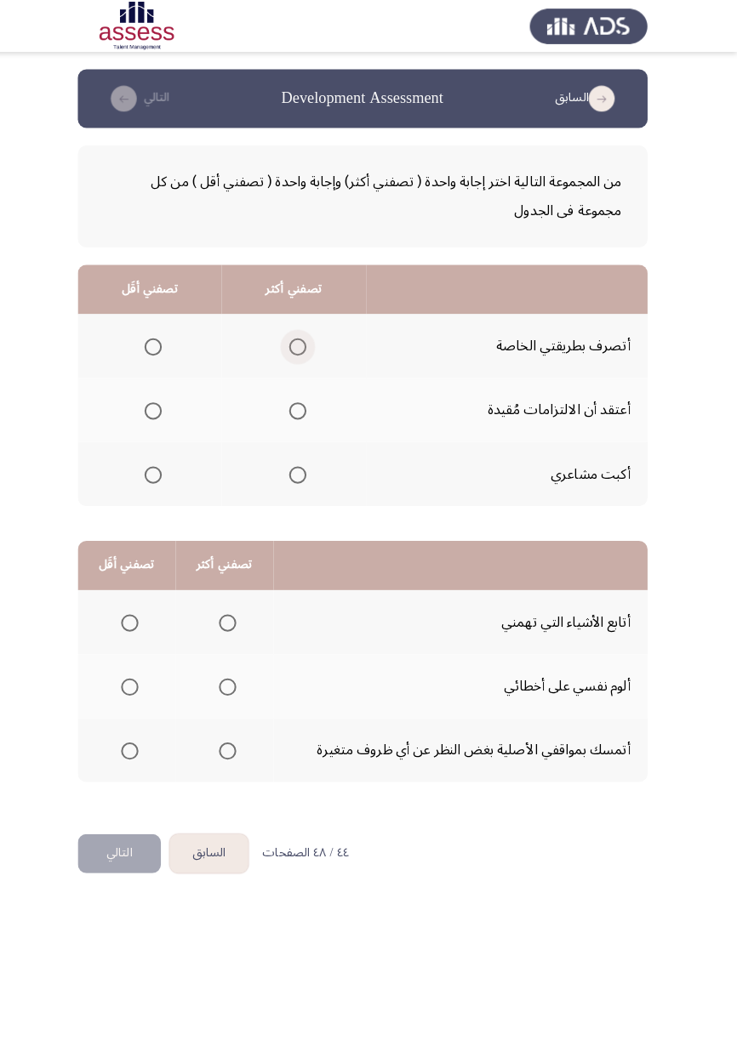
click at [308, 341] on span "Select an option" at bounding box center [304, 341] width 17 height 17
click at [308, 341] on input "Select an option" at bounding box center [304, 341] width 17 height 17
click at [162, 404] on span "Select an option" at bounding box center [162, 404] width 0 height 0
click at [162, 402] on input "Select an option" at bounding box center [162, 404] width 17 height 17
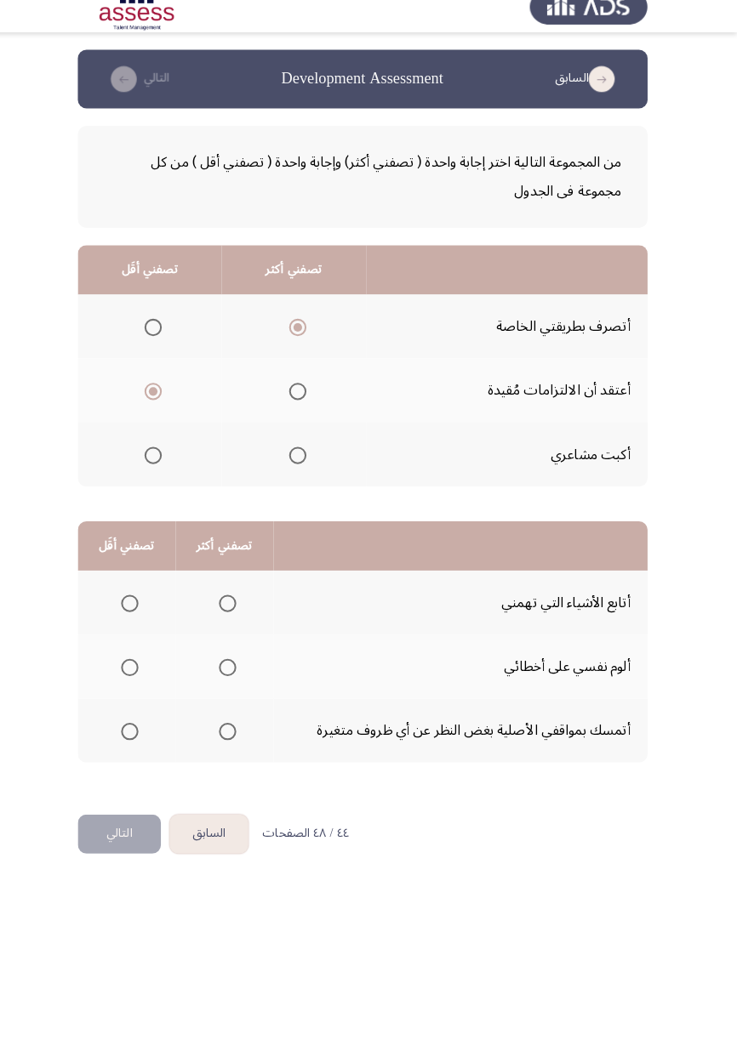
click at [234, 674] on span "Select an option" at bounding box center [235, 675] width 17 height 17
click at [234, 674] on input "Select an option" at bounding box center [235, 675] width 17 height 17
click at [159, 617] on th at bounding box center [136, 611] width 96 height 63
click at [134, 613] on span "Select an option" at bounding box center [139, 612] width 17 height 17
click at [134, 613] on input "Select an option" at bounding box center [139, 612] width 17 height 17
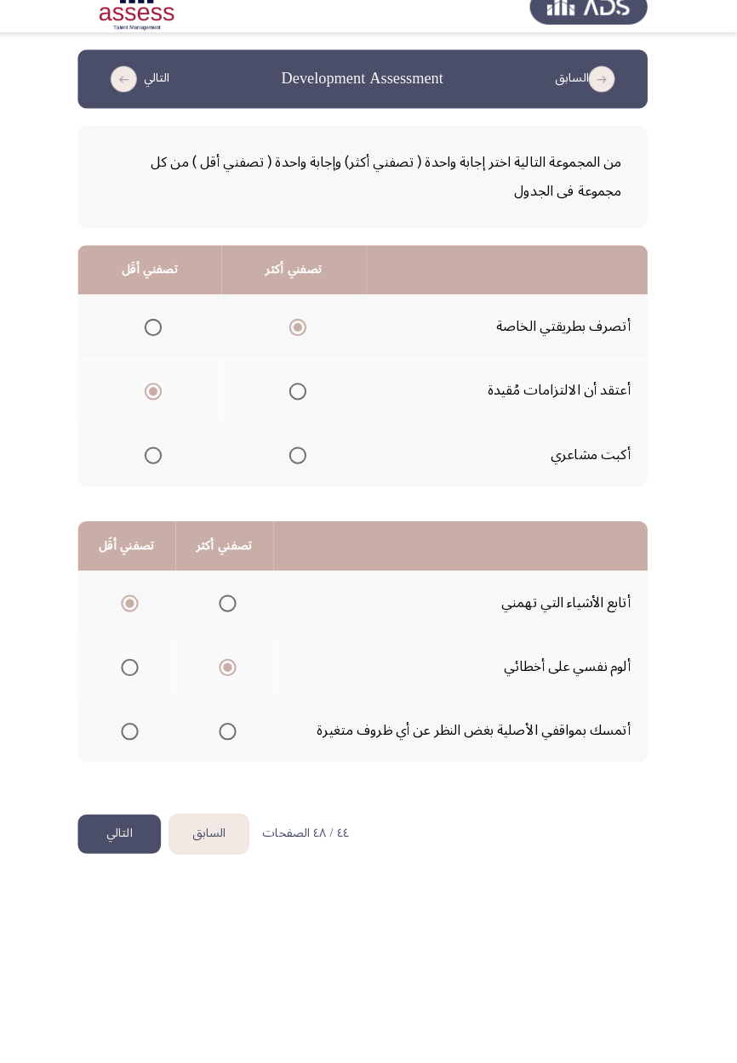
click at [125, 835] on button "التالي" at bounding box center [129, 839] width 82 height 38
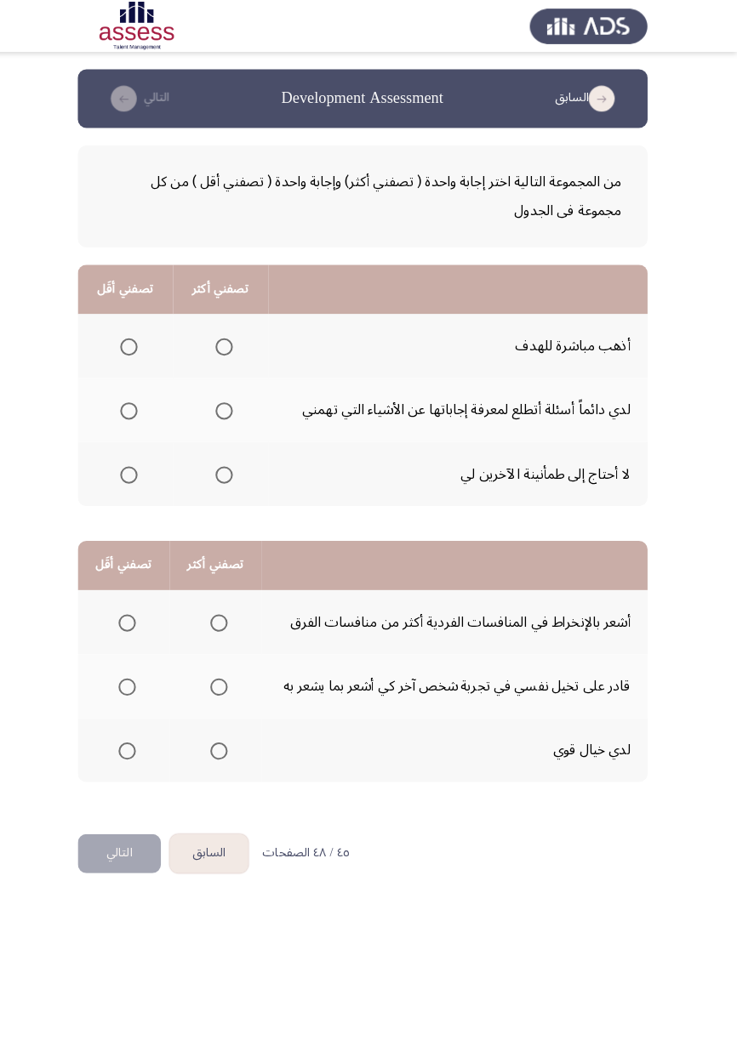
click at [232, 404] on span "Select an option" at bounding box center [232, 404] width 0 height 0
click at [231, 402] on input "Select an option" at bounding box center [232, 404] width 17 height 17
click at [144, 337] on span "Select an option" at bounding box center [138, 341] width 17 height 17
click at [144, 337] on input "Select an option" at bounding box center [138, 341] width 17 height 17
click at [139, 467] on span "Select an option" at bounding box center [139, 467] width 0 height 0
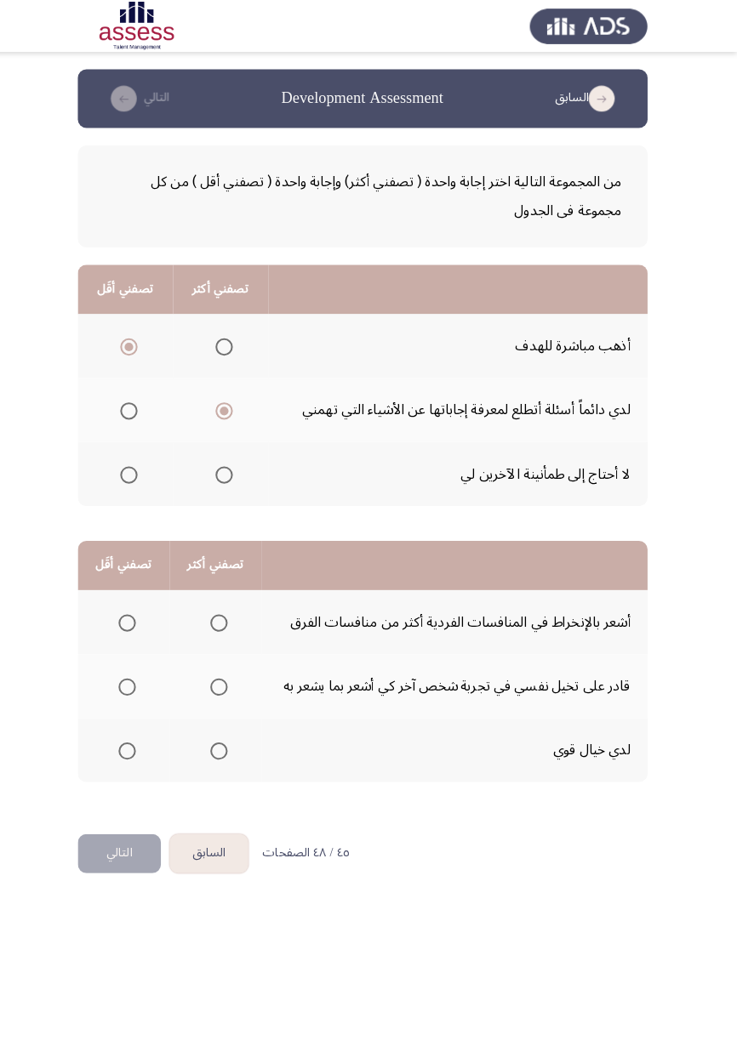
click at [138, 465] on input "Select an option" at bounding box center [138, 467] width 17 height 17
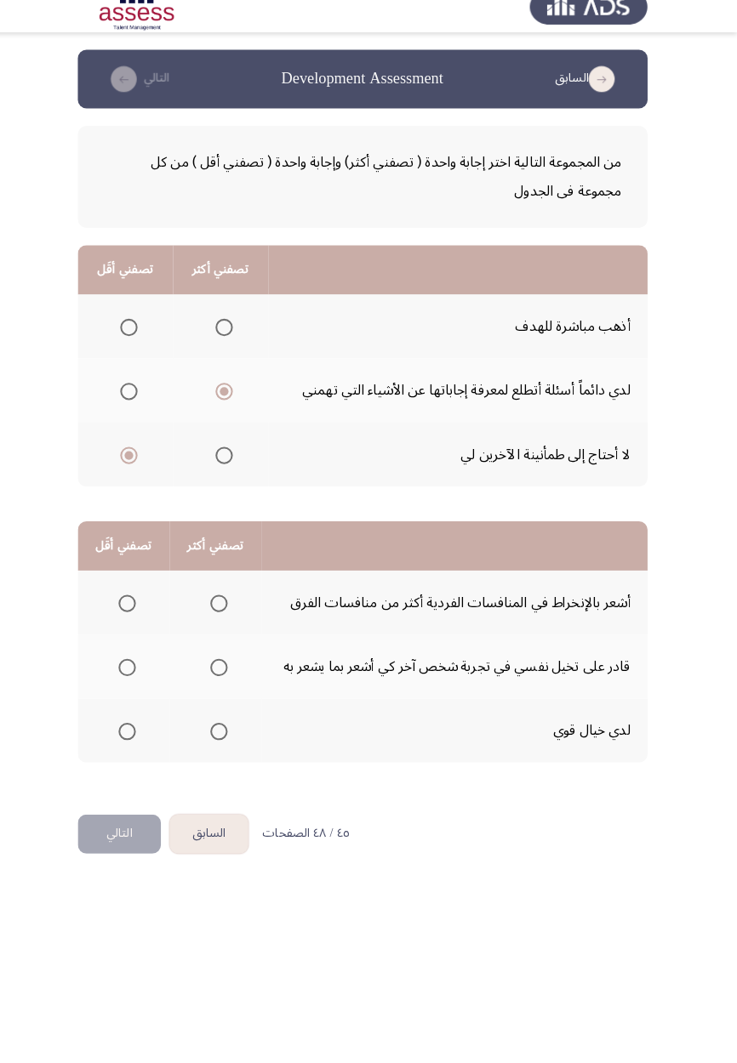
click at [231, 619] on span "Select an option" at bounding box center [227, 612] width 17 height 17
click at [231, 619] on input "Select an option" at bounding box center [227, 612] width 17 height 17
click at [137, 675] on span "Select an option" at bounding box center [137, 675] width 0 height 0
click at [136, 674] on input "Select an option" at bounding box center [136, 675] width 17 height 17
click at [227, 738] on span "Select an option" at bounding box center [227, 738] width 0 height 0
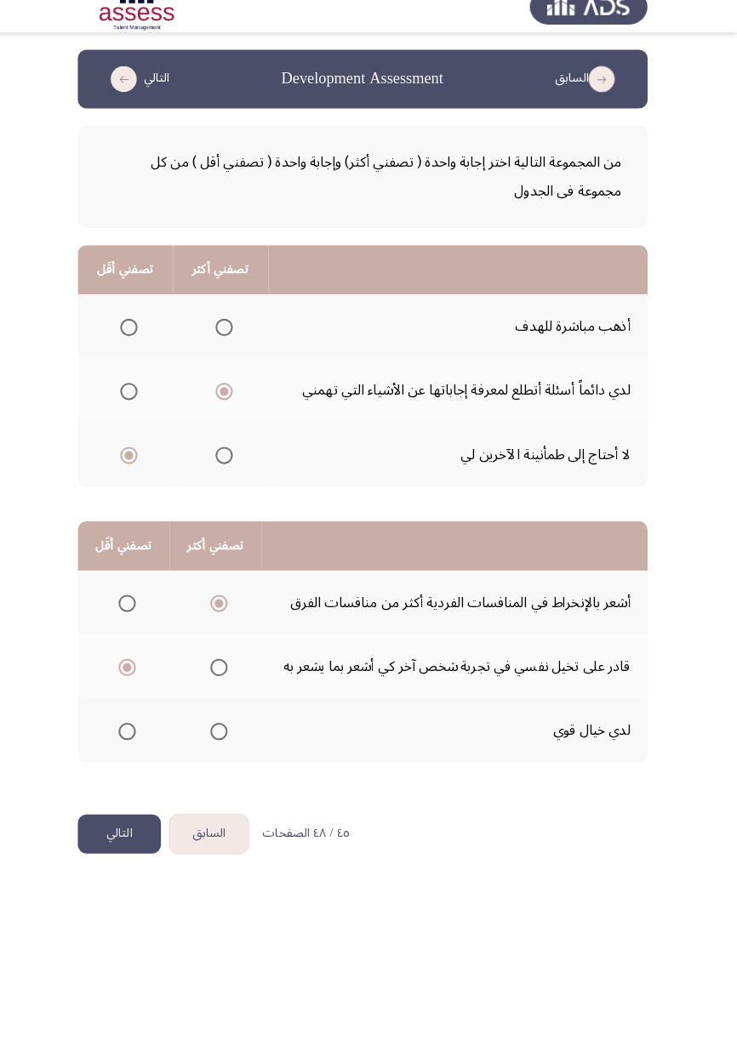
click at [225, 737] on input "Select an option" at bounding box center [227, 738] width 17 height 17
click at [140, 838] on button "التالي" at bounding box center [129, 839] width 82 height 38
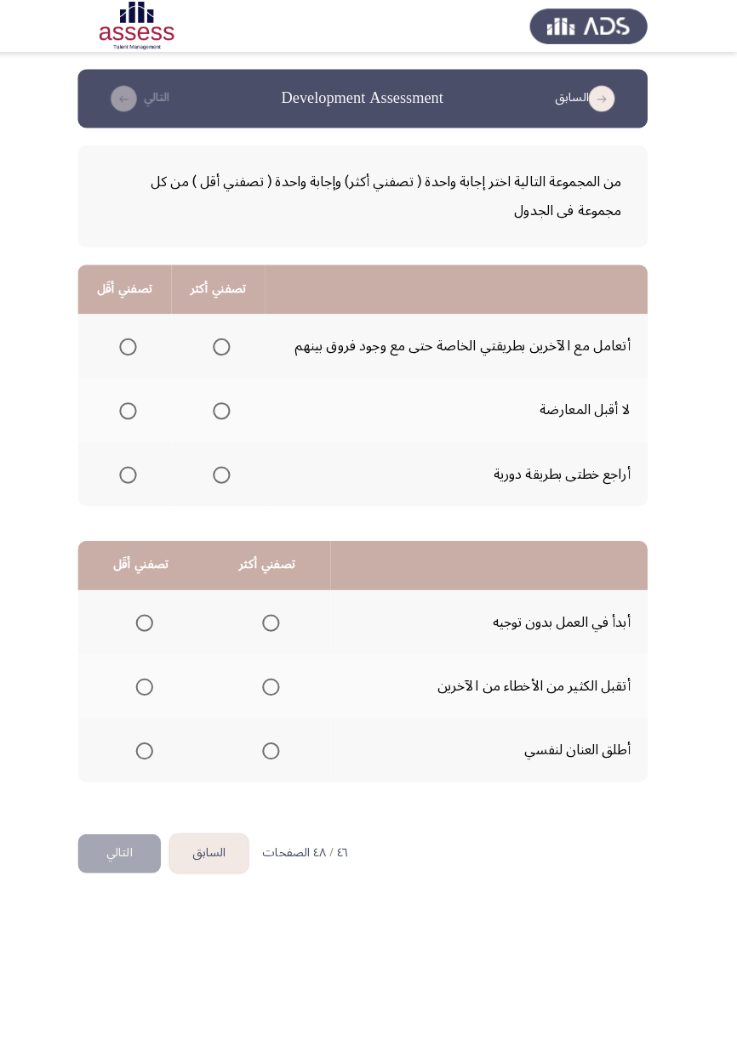
click at [254, 342] on th at bounding box center [226, 340] width 92 height 63
click at [237, 345] on span "Select an option" at bounding box center [229, 341] width 17 height 17
click at [237, 345] on input "Select an option" at bounding box center [229, 341] width 17 height 17
click at [139, 409] on span "Select an option" at bounding box center [137, 404] width 17 height 17
click at [139, 409] on input "Select an option" at bounding box center [137, 404] width 17 height 17
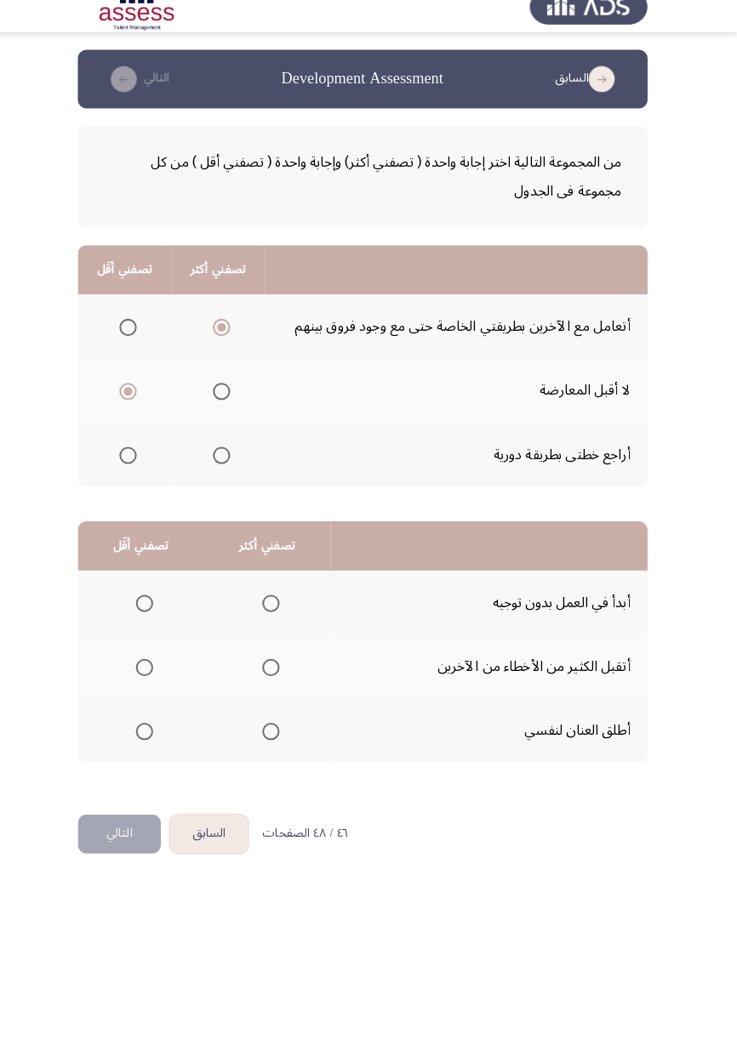
click at [276, 737] on span "Select an option" at bounding box center [278, 738] width 17 height 17
click at [276, 737] on input "Select an option" at bounding box center [278, 738] width 17 height 17
click at [159, 613] on span "Select an option" at bounding box center [153, 612] width 17 height 17
click at [159, 613] on input "Select an option" at bounding box center [153, 612] width 17 height 17
click at [128, 844] on button "التالي" at bounding box center [129, 839] width 82 height 38
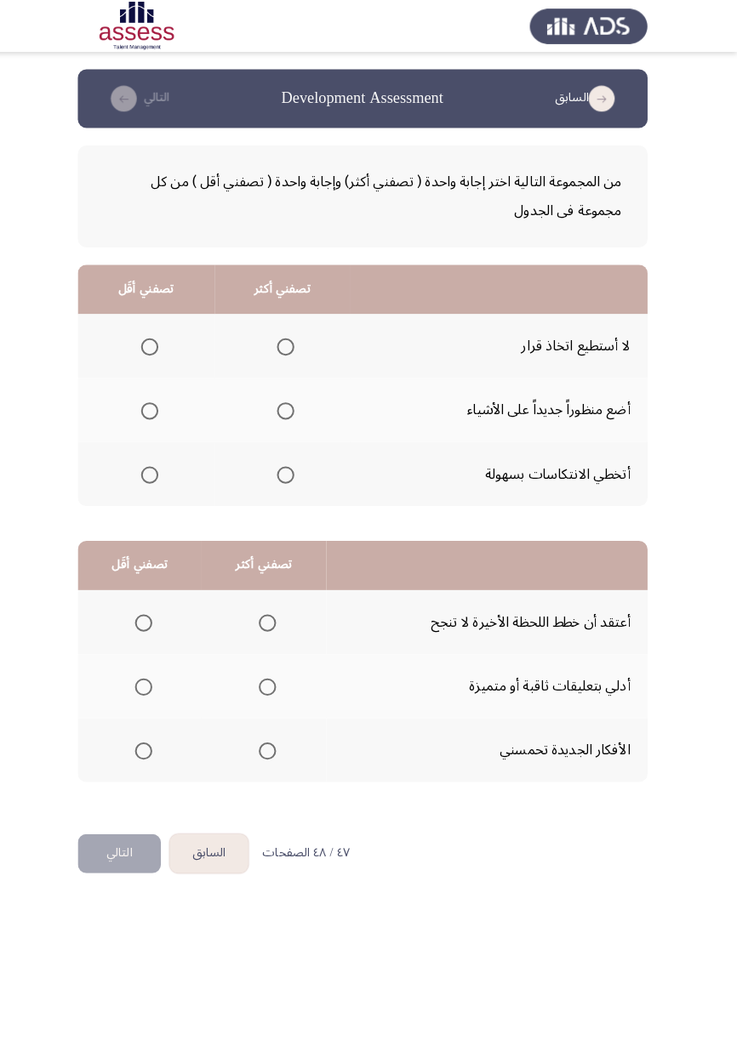
click at [278, 465] on label "Select an option" at bounding box center [289, 467] width 24 height 17
click at [284, 465] on input "Select an option" at bounding box center [292, 467] width 17 height 17
click at [163, 340] on span "Select an option" at bounding box center [159, 341] width 17 height 17
click at [163, 340] on input "Select an option" at bounding box center [159, 341] width 17 height 17
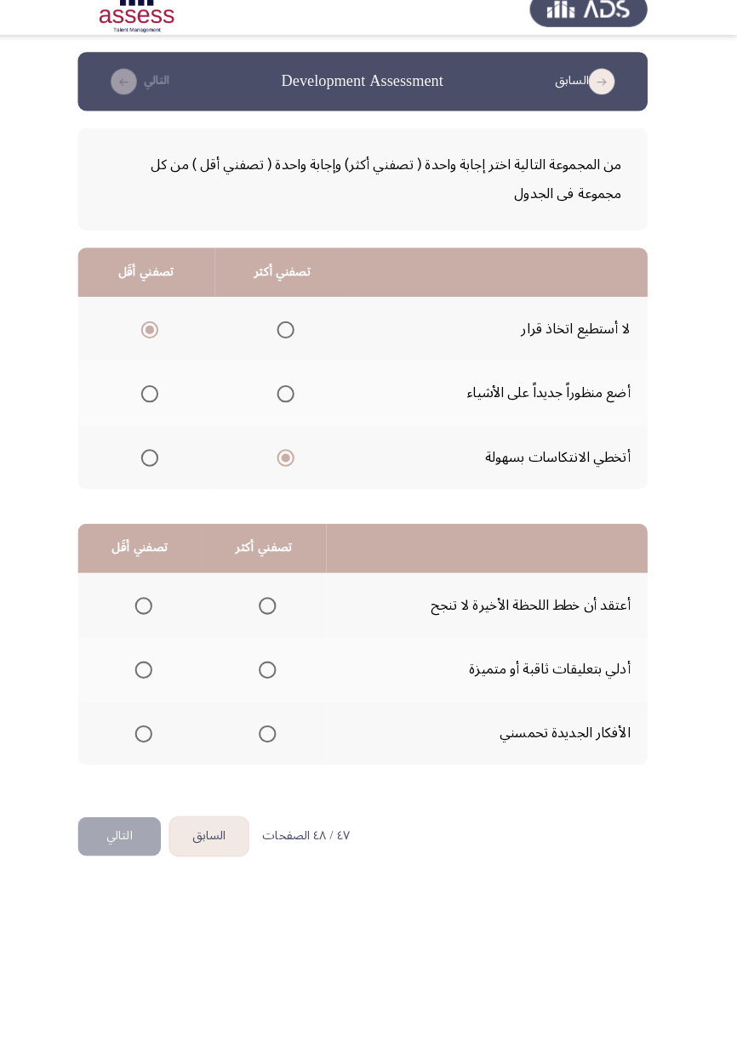
click at [145, 612] on span "Select an option" at bounding box center [153, 612] width 17 height 17
click at [145, 612] on input "Select an option" at bounding box center [153, 612] width 17 height 17
click at [275, 738] on span "Select an option" at bounding box center [275, 738] width 0 height 0
click at [272, 737] on input "Select an option" at bounding box center [274, 738] width 17 height 17
click at [166, 829] on button "التالي" at bounding box center [129, 839] width 82 height 38
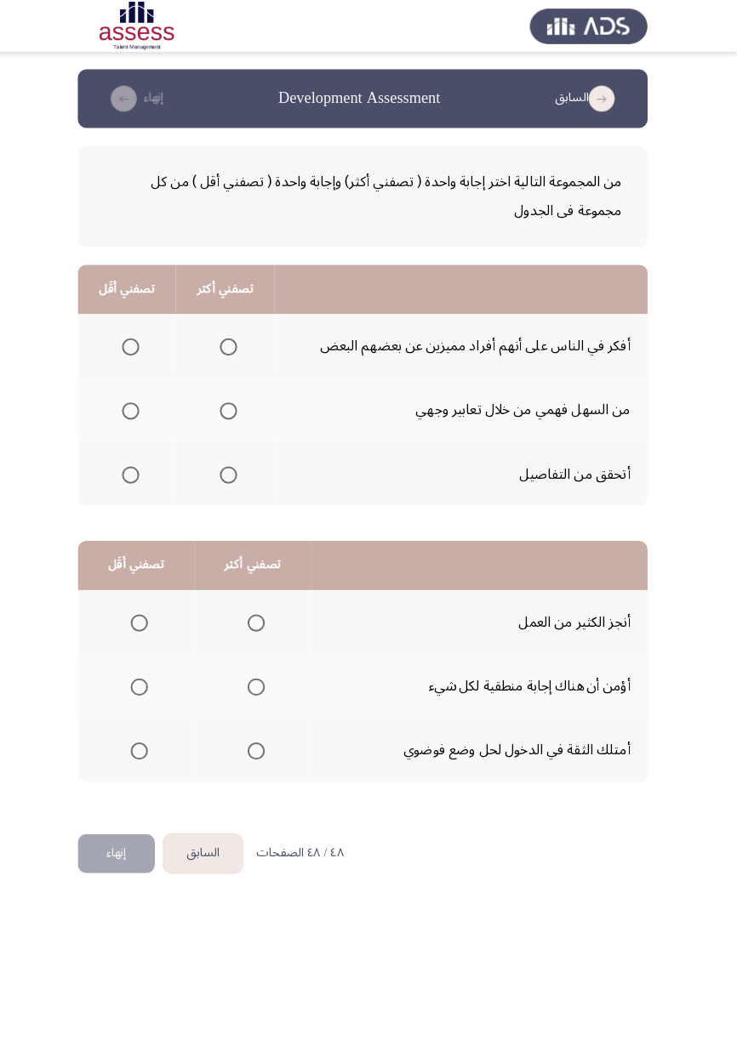
click at [241, 406] on span "Select an option" at bounding box center [236, 404] width 17 height 17
click at [241, 406] on input "Select an option" at bounding box center [236, 404] width 17 height 17
click at [134, 470] on span "Select an option" at bounding box center [140, 467] width 17 height 17
click at [134, 470] on input "Select an option" at bounding box center [140, 467] width 17 height 17
click at [128, 398] on label "Select an option" at bounding box center [137, 404] width 24 height 17
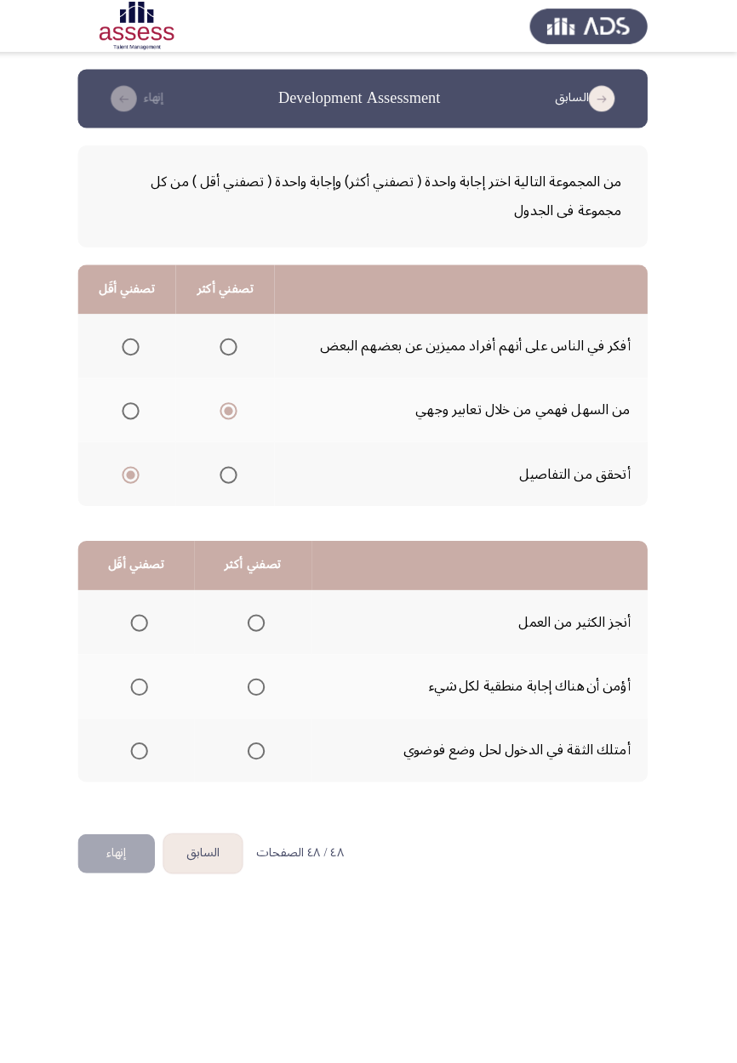
click at [132, 398] on input "Select an option" at bounding box center [140, 404] width 17 height 17
click at [240, 340] on span "Select an option" at bounding box center [236, 341] width 17 height 17
click at [240, 340] on input "Select an option" at bounding box center [236, 341] width 17 height 17
click at [264, 613] on span "Select an option" at bounding box center [264, 613] width 0 height 0
click at [262, 611] on input "Select an option" at bounding box center [263, 612] width 17 height 17
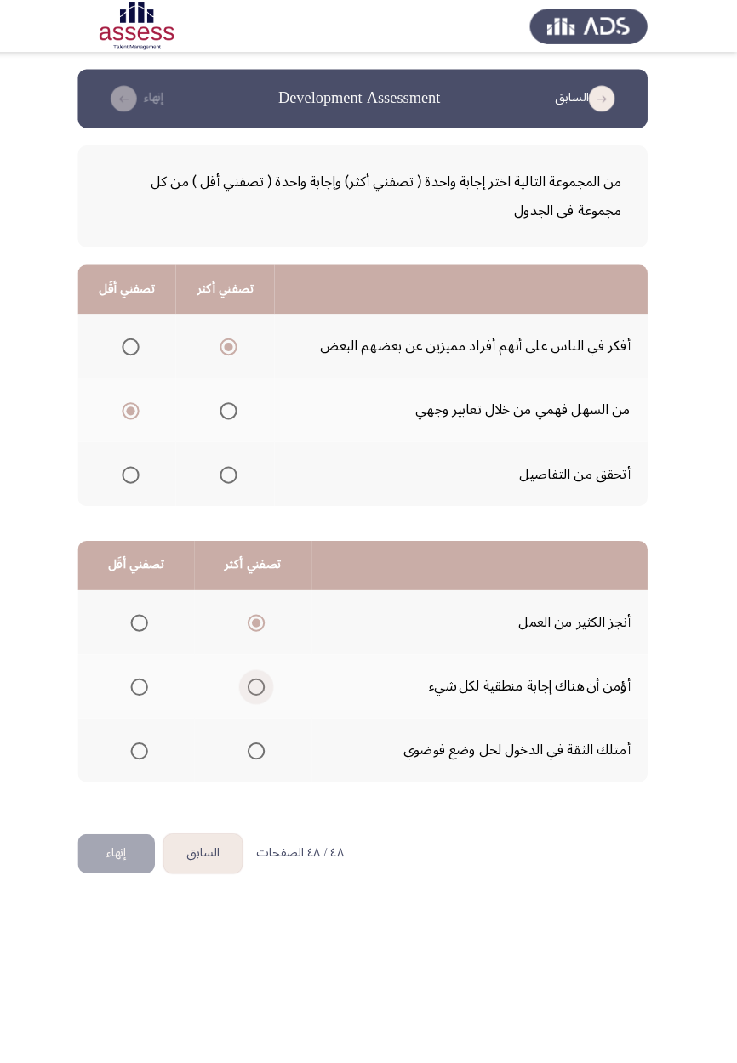
click at [258, 674] on span "Select an option" at bounding box center [263, 675] width 17 height 17
click at [258, 674] on input "Select an option" at bounding box center [263, 675] width 17 height 17
click at [150, 742] on span "Select an option" at bounding box center [148, 738] width 17 height 17
click at [150, 742] on input "Select an option" at bounding box center [148, 738] width 17 height 17
click at [141, 841] on button "إنهاء" at bounding box center [126, 839] width 76 height 38
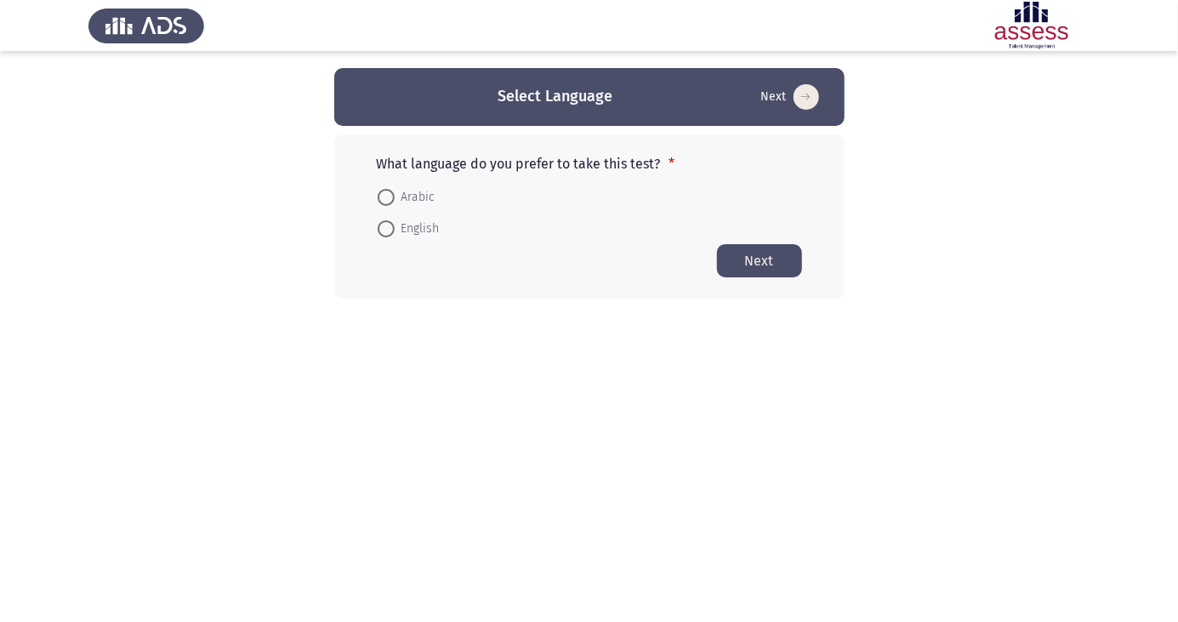
click at [385, 197] on span at bounding box center [385, 197] width 0 height 0
click at [385, 197] on input "Arabic" at bounding box center [386, 197] width 17 height 17
radio input "true"
click at [767, 252] on button "Next" at bounding box center [759, 259] width 85 height 33
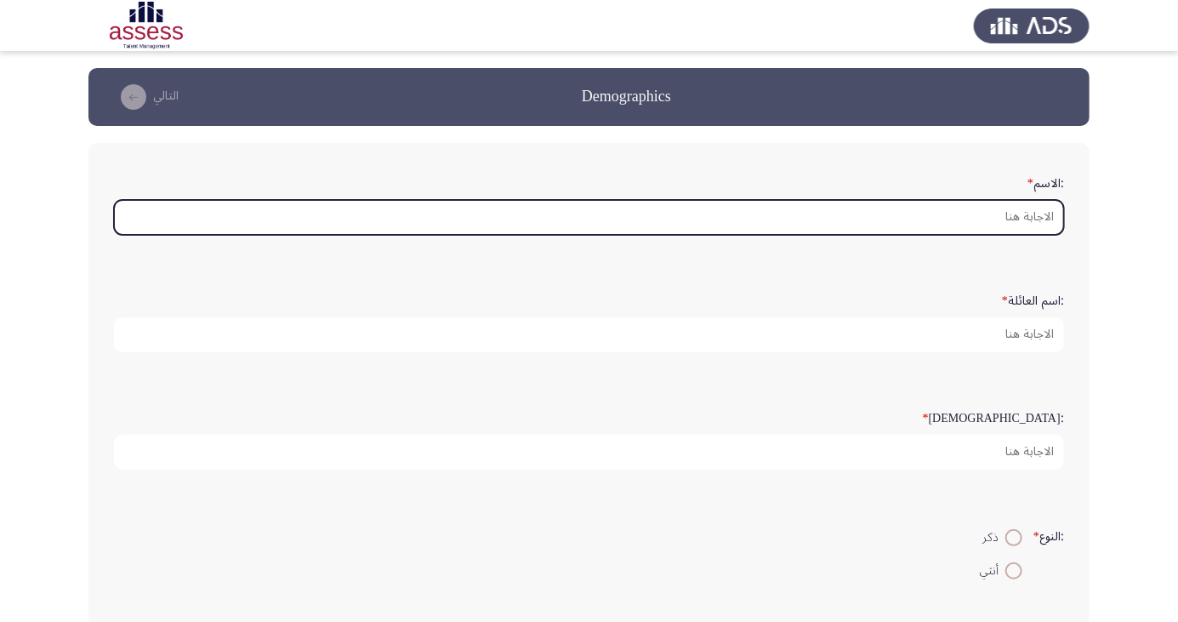
click at [1005, 221] on input ":الاسم *" at bounding box center [589, 217] width 950 height 35
click at [986, 223] on input ":الاسم *" at bounding box center [589, 217] width 950 height 35
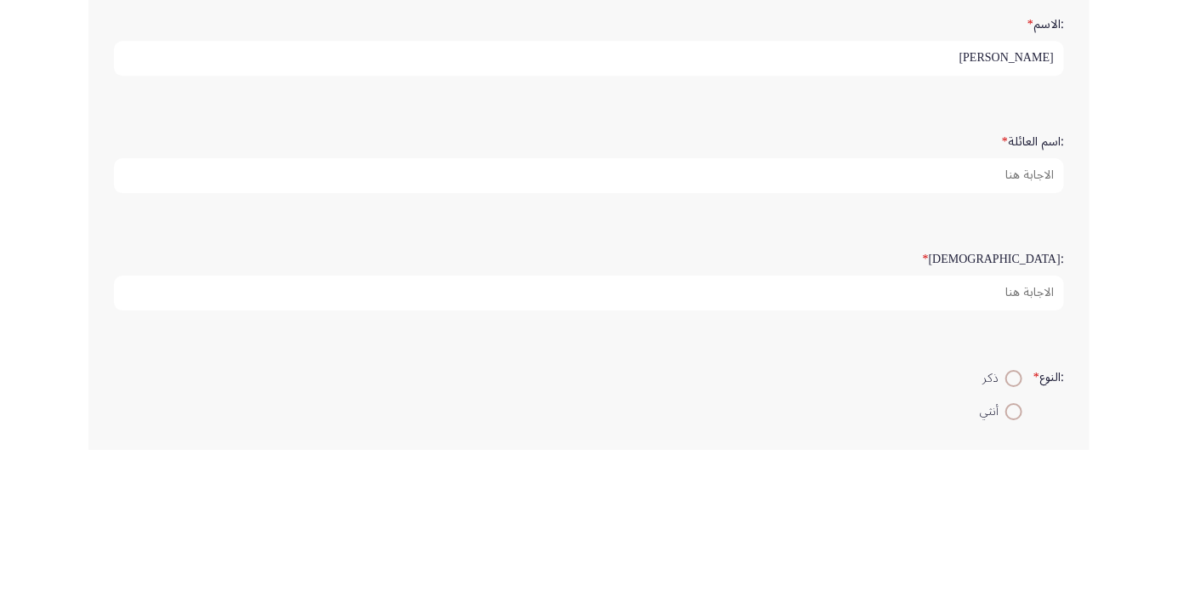
type input "[PERSON_NAME]"
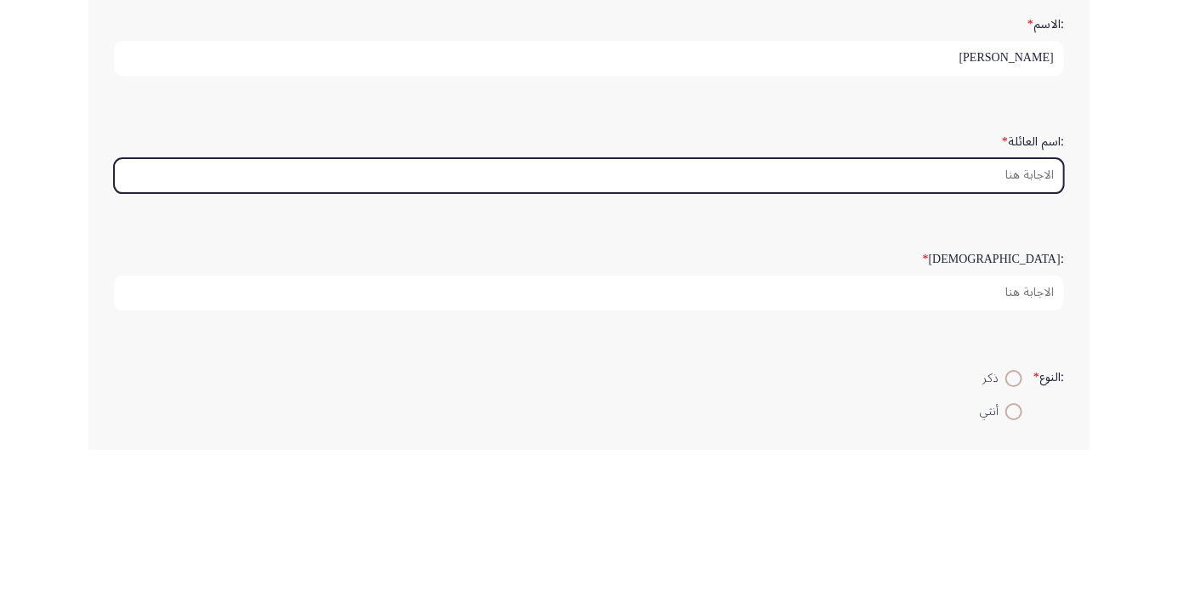
click at [1007, 334] on input ":اسم العائلة *" at bounding box center [589, 334] width 950 height 35
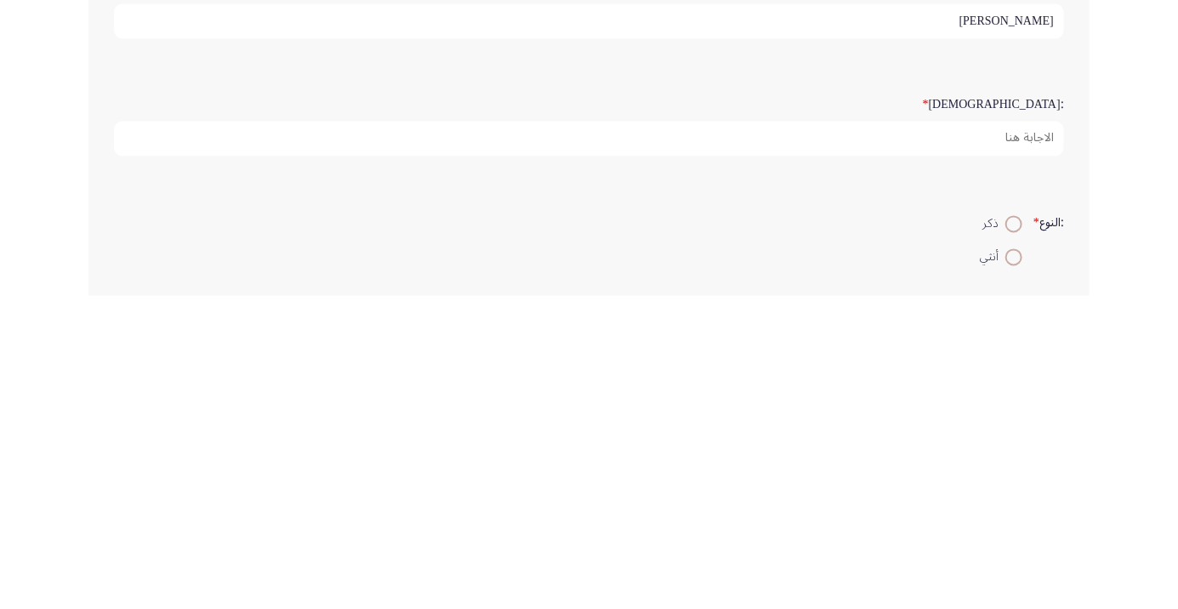
type input "[PERSON_NAME]"
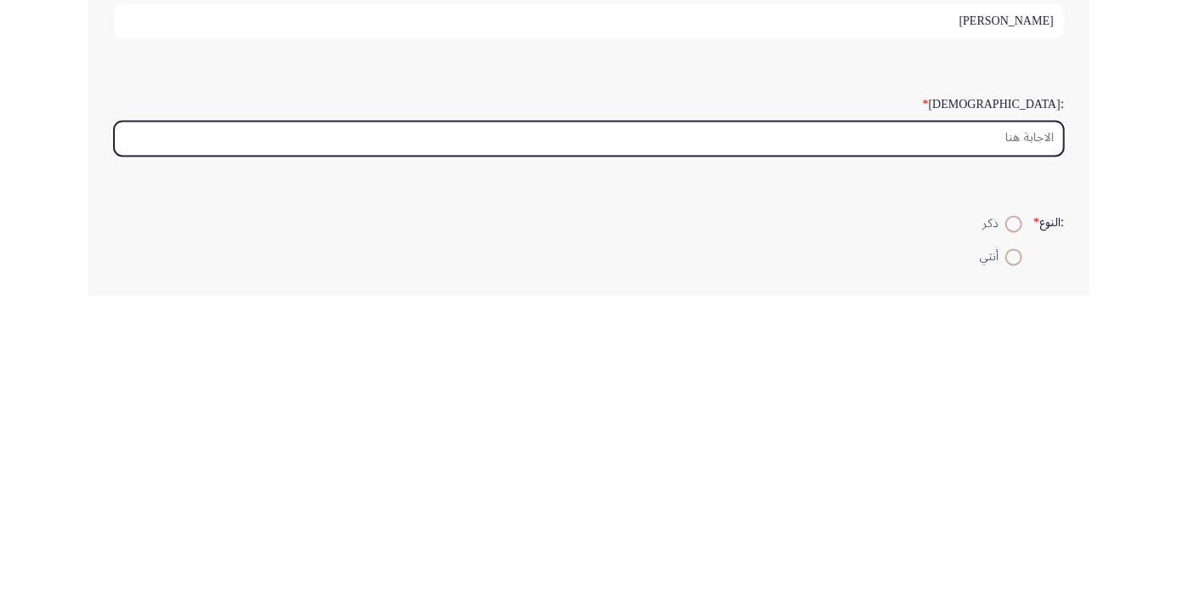
click at [958, 453] on input ":السن *" at bounding box center [589, 452] width 950 height 35
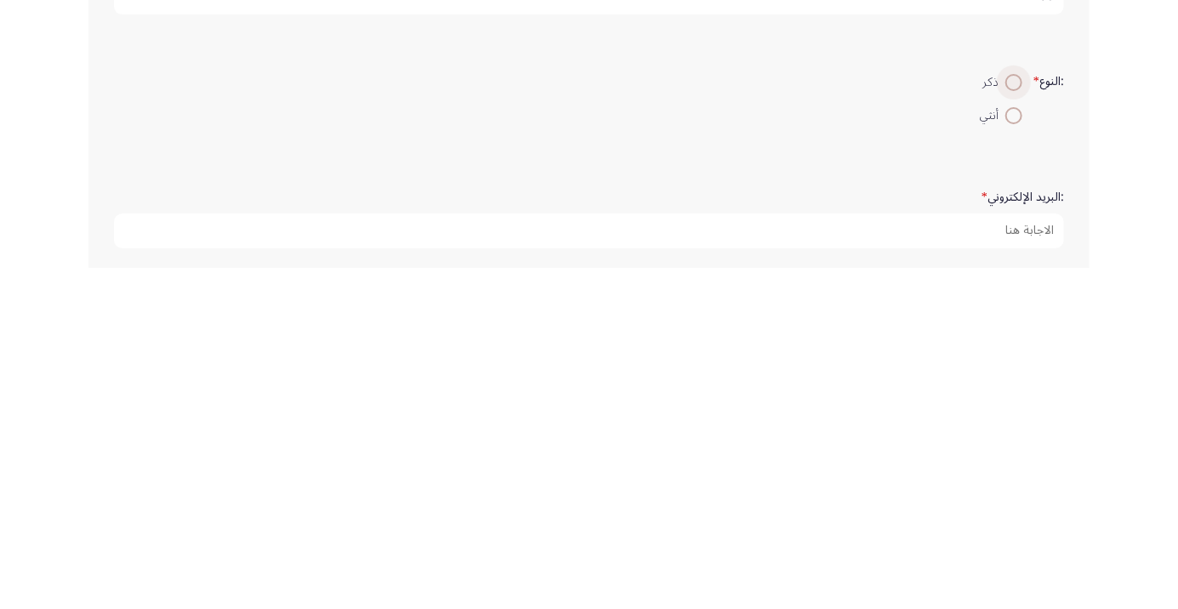
type input "38"
click at [1014, 424] on span at bounding box center [1014, 424] width 0 height 0
click at [1012, 420] on input "ذكر" at bounding box center [1014, 423] width 17 height 17
radio input "true"
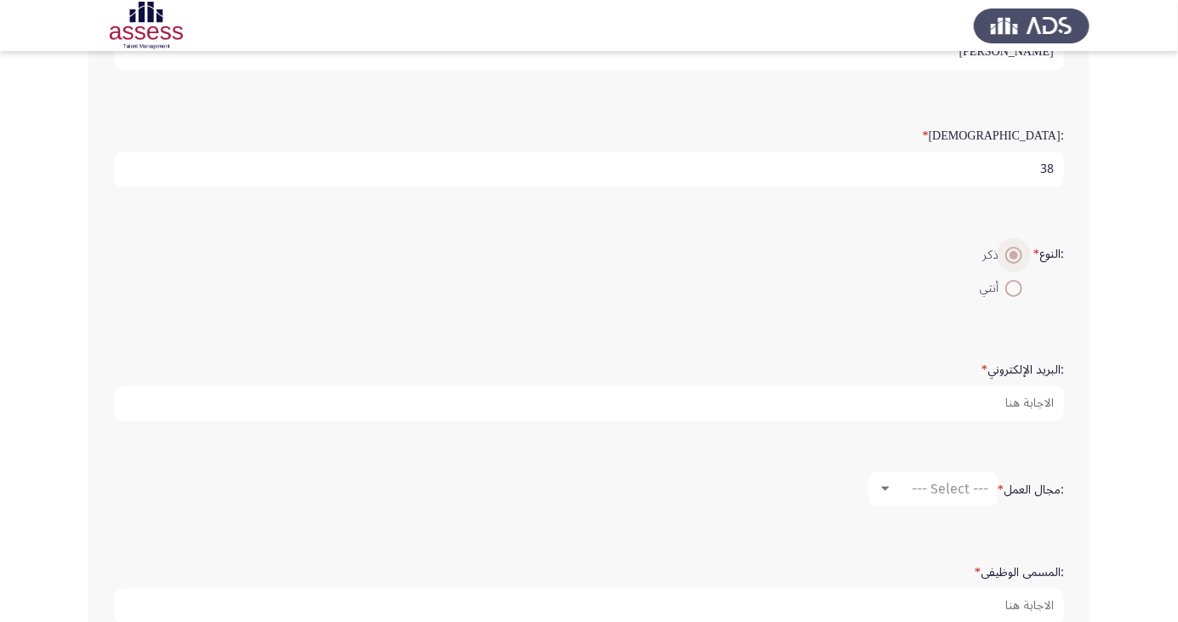
scroll to position [308, 0]
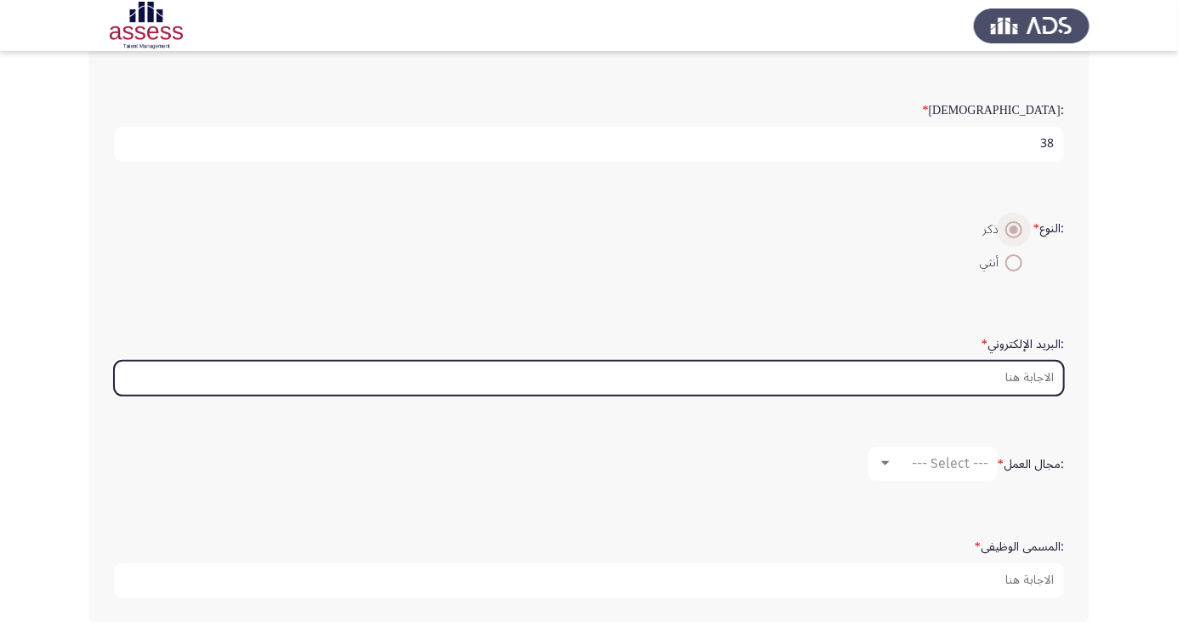
click at [863, 373] on input ":البريد الإلكتروني *" at bounding box center [589, 378] width 950 height 35
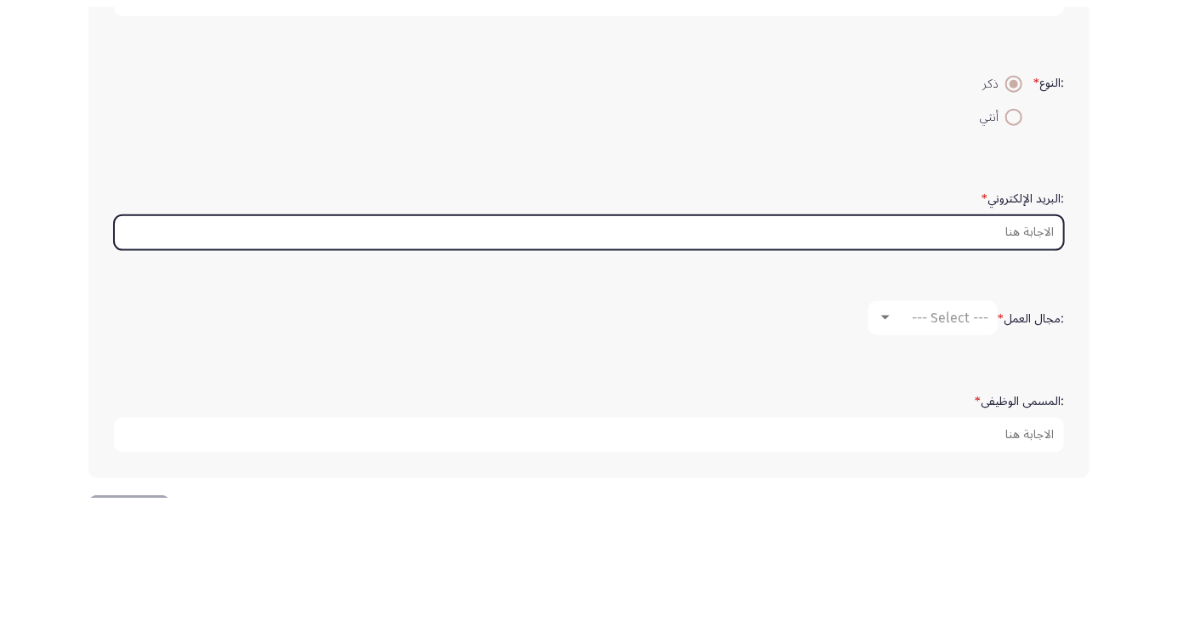
scroll to position [342, 0]
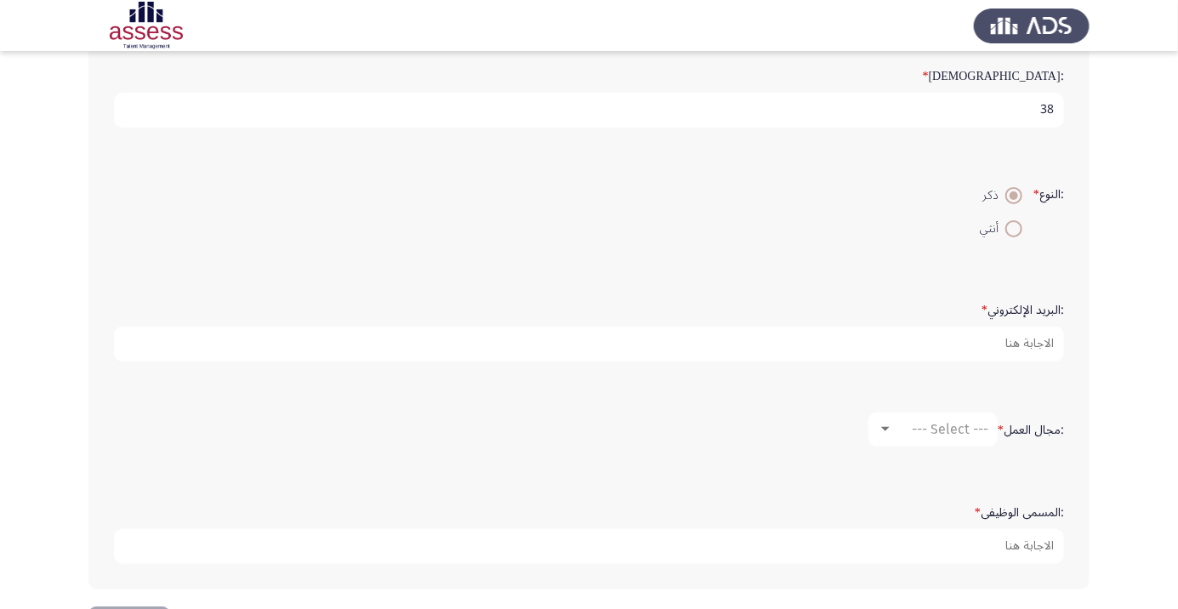
click at [106, 133] on div ":السن * 38" at bounding box center [588, 94] width 967 height 117
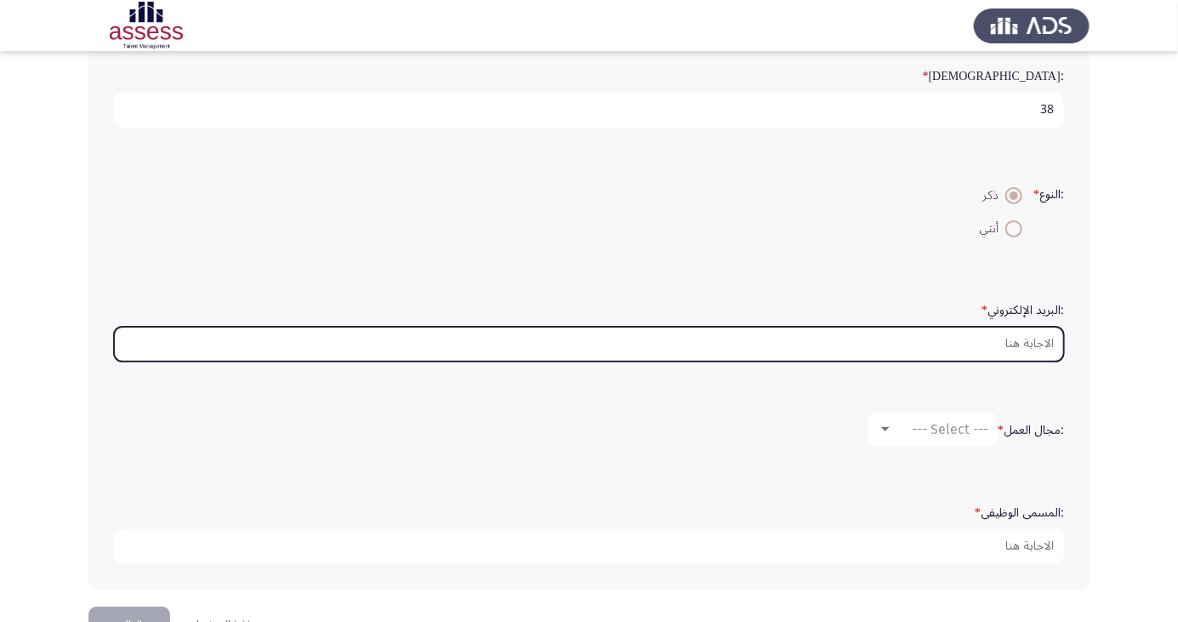
click at [964, 335] on input ":البريد الإلكتروني *" at bounding box center [589, 344] width 950 height 35
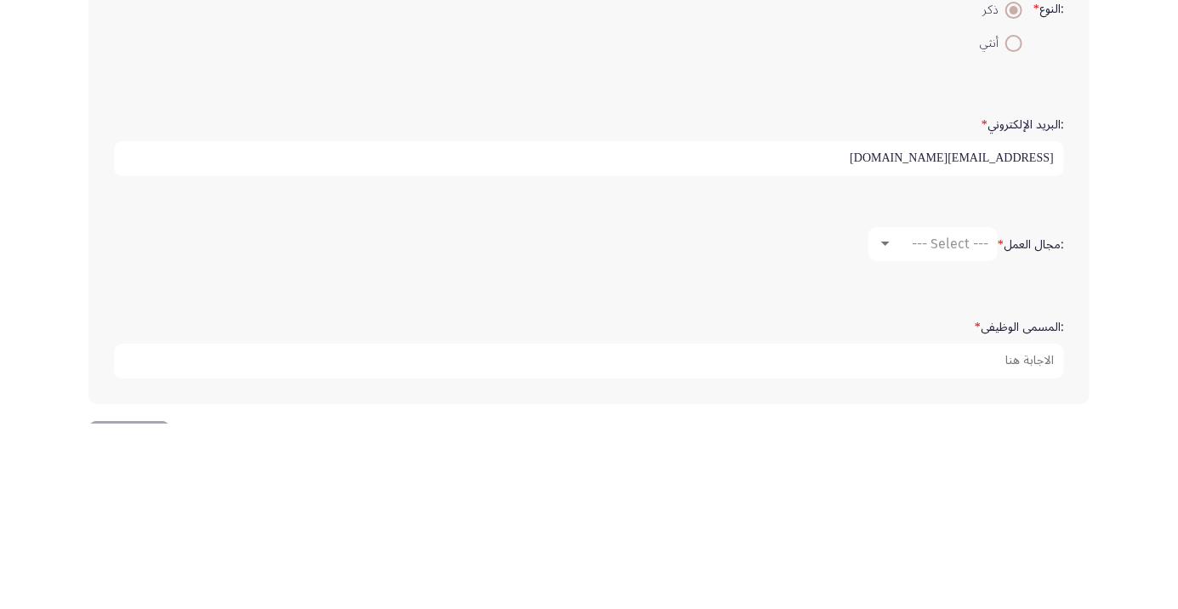
click at [964, 343] on input "[EMAIL_ADDRESS][DOMAIN_NAME]" at bounding box center [589, 344] width 950 height 35
click at [957, 342] on input "[EMAIL_ADDRESS][DOMAIN_NAME]" at bounding box center [589, 344] width 950 height 35
click at [961, 343] on input "[EMAIL_ADDRESS][DOMAIN_NAME]" at bounding box center [589, 344] width 950 height 35
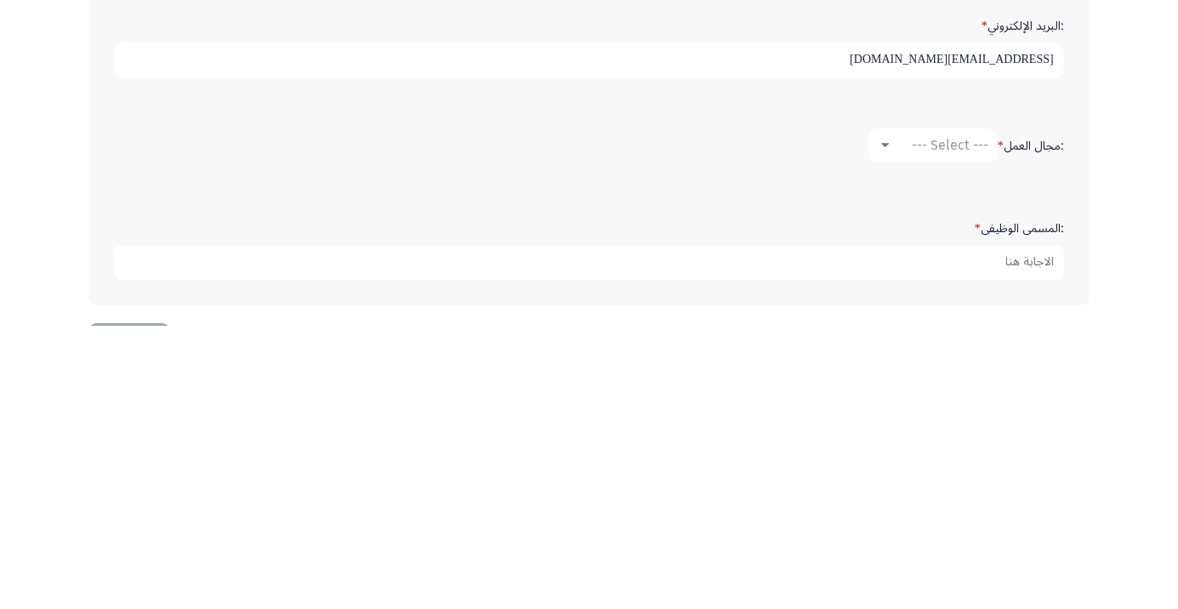
type input "[EMAIL_ADDRESS][DOMAIN_NAME]"
click at [886, 427] on div at bounding box center [885, 429] width 9 height 4
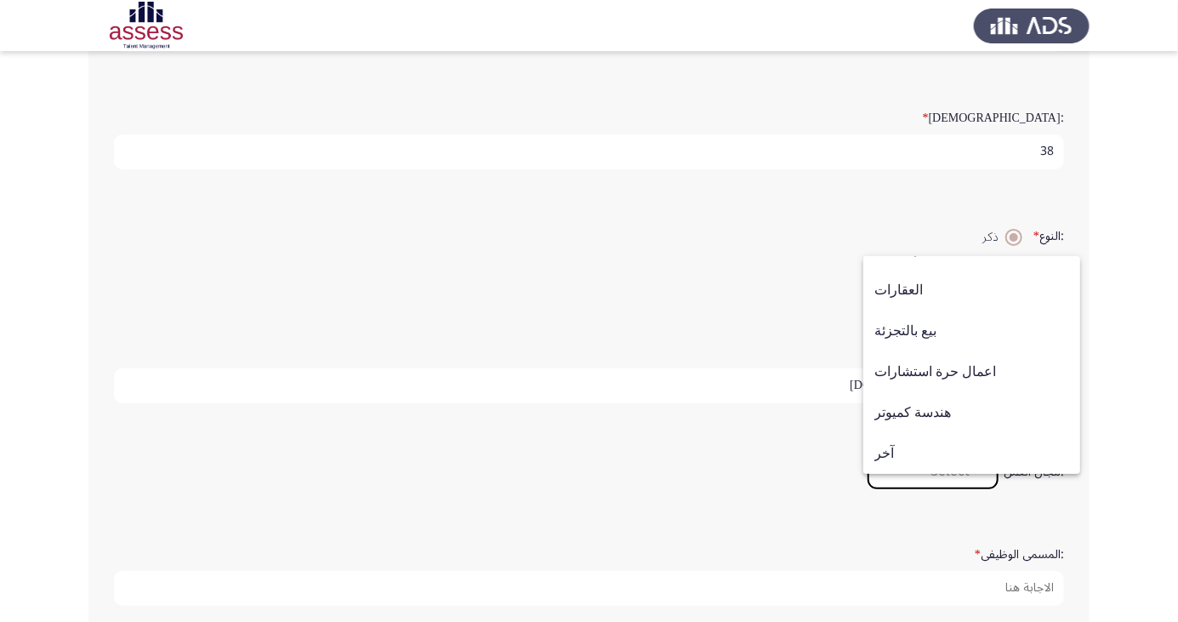
scroll to position [308, 0]
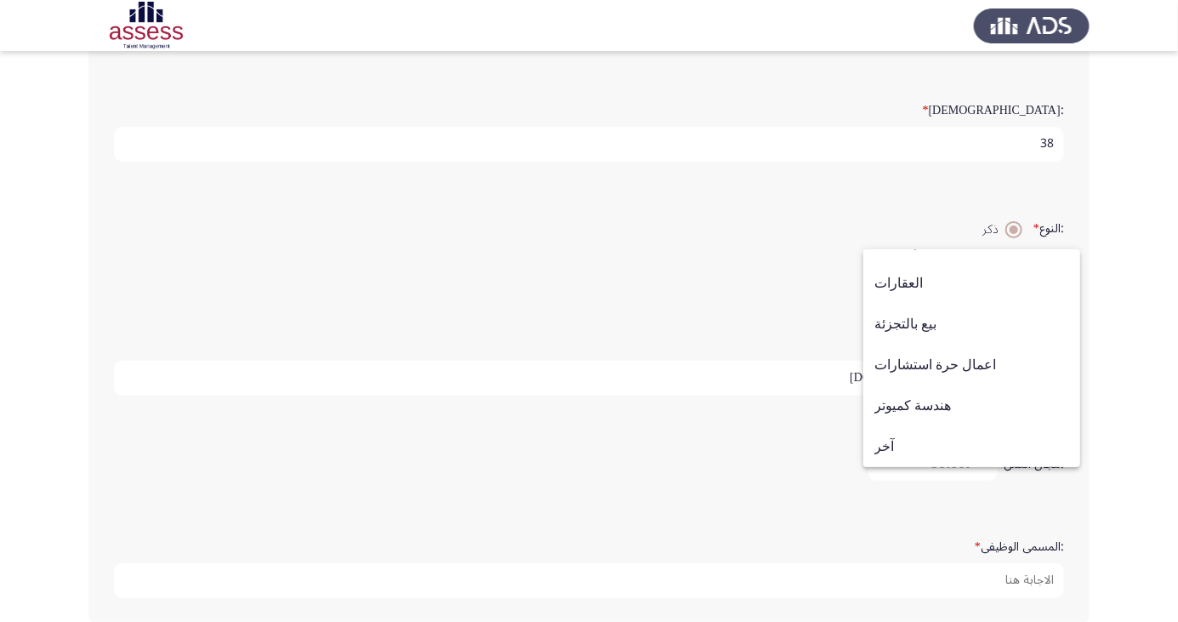
click at [880, 274] on div at bounding box center [589, 311] width 1178 height 622
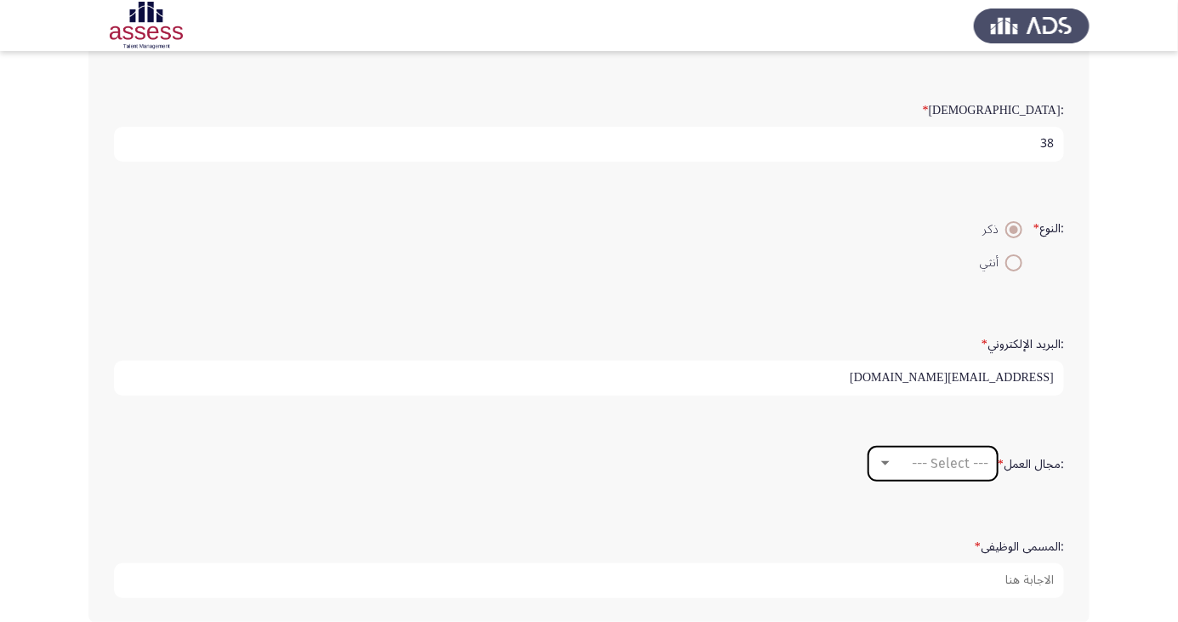
click at [894, 458] on div "--- Select ---" at bounding box center [940, 463] width 95 height 16
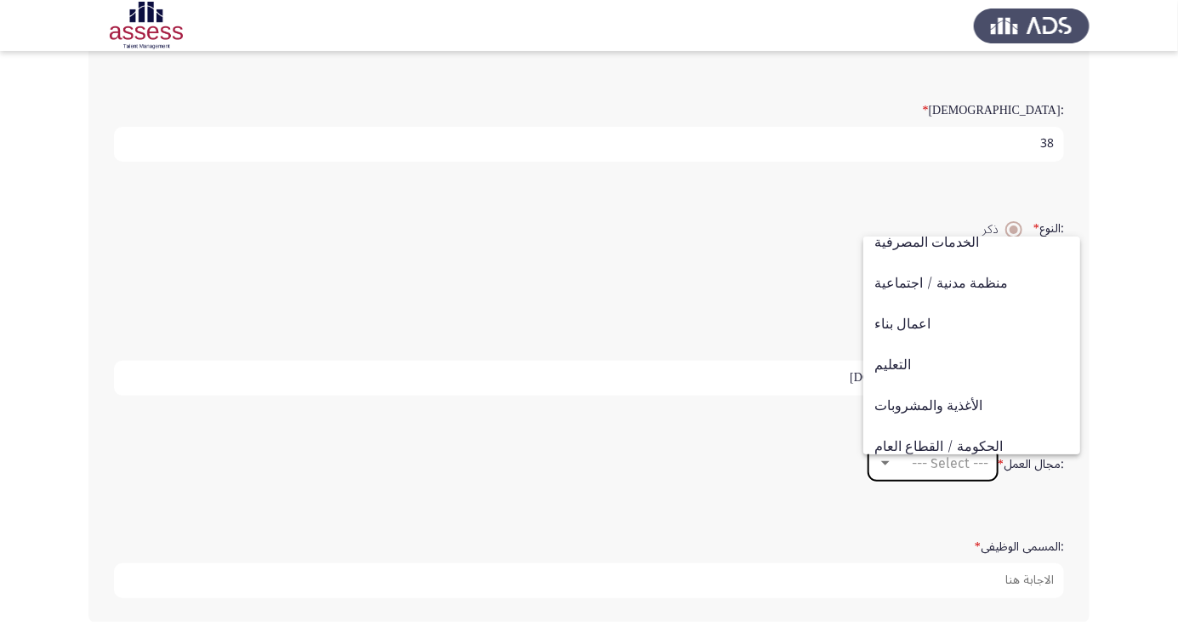
scroll to position [558, 0]
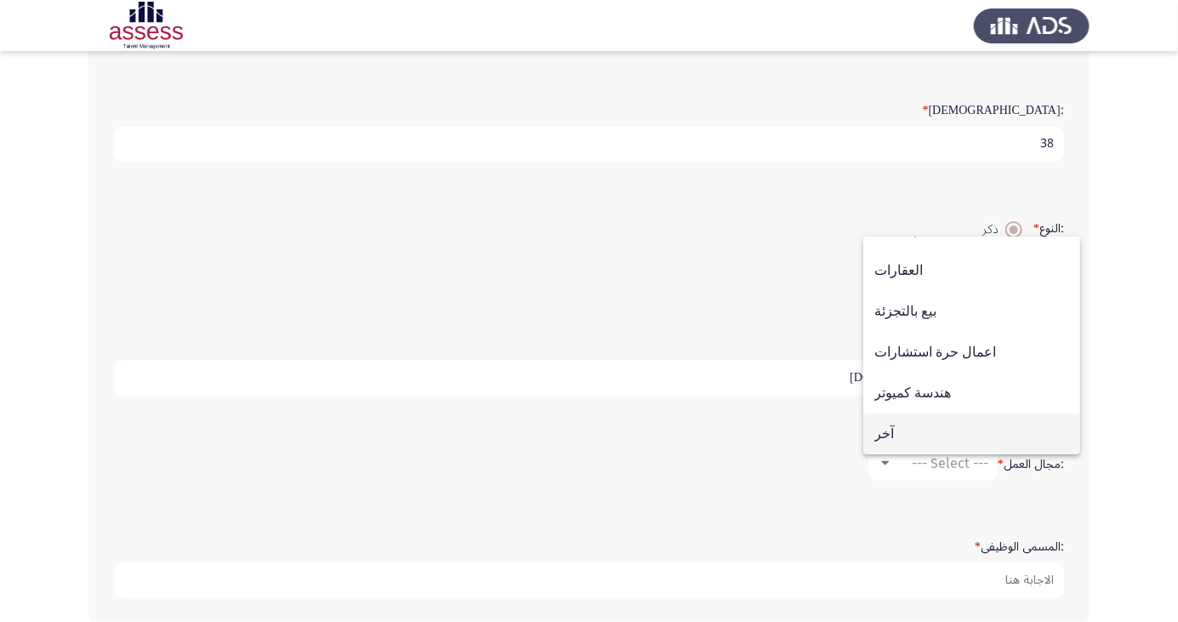
click at [884, 454] on span "آخر" at bounding box center [972, 433] width 195 height 41
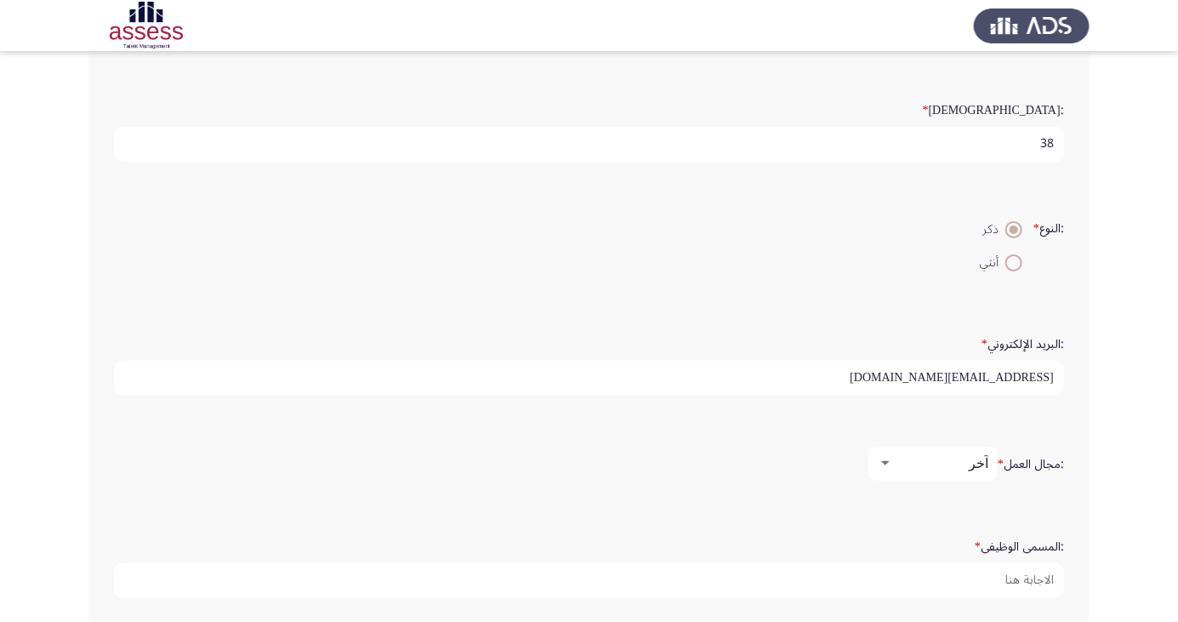
click at [889, 459] on div at bounding box center [885, 464] width 15 height 14
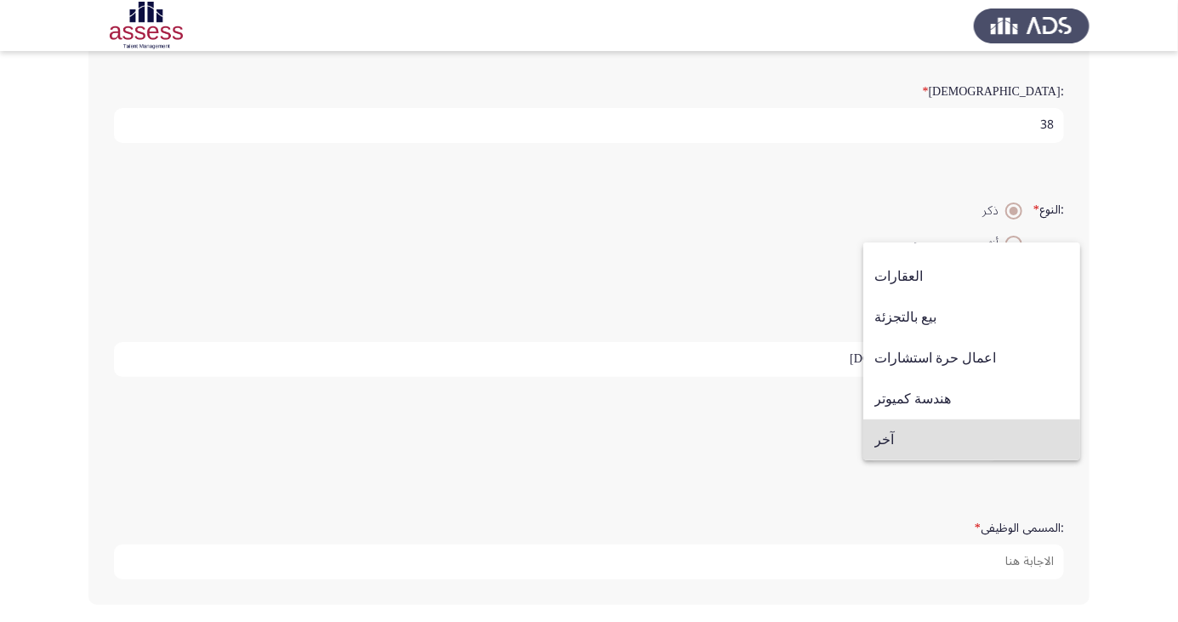
click at [959, 440] on span "آخر" at bounding box center [972, 439] width 195 height 41
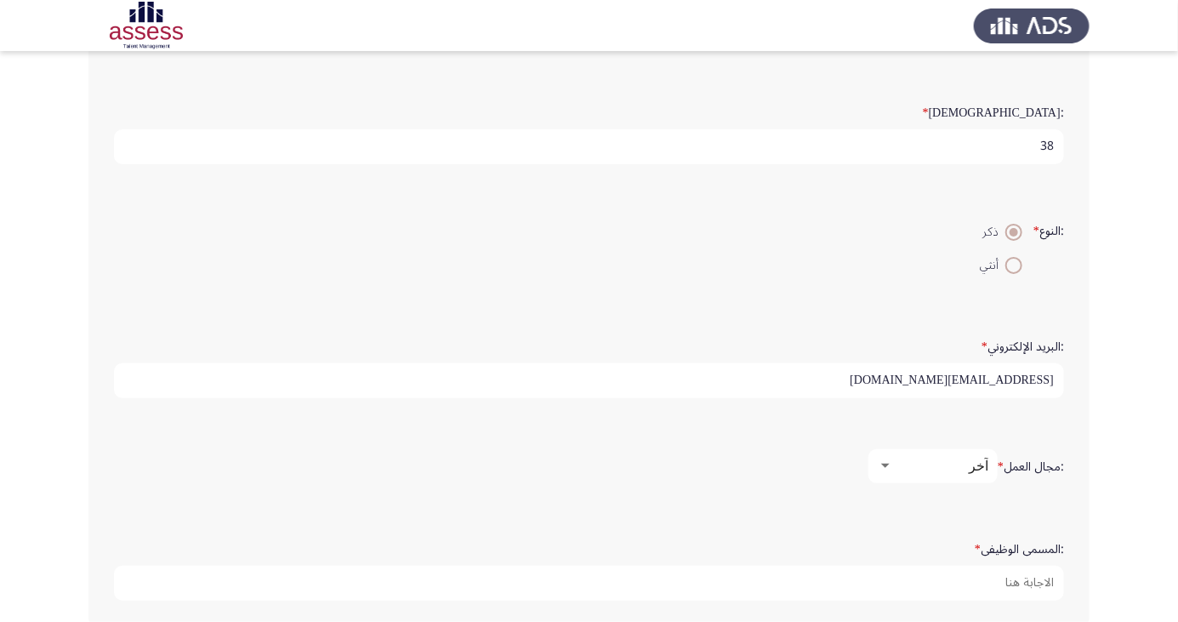
scroll to position [308, 0]
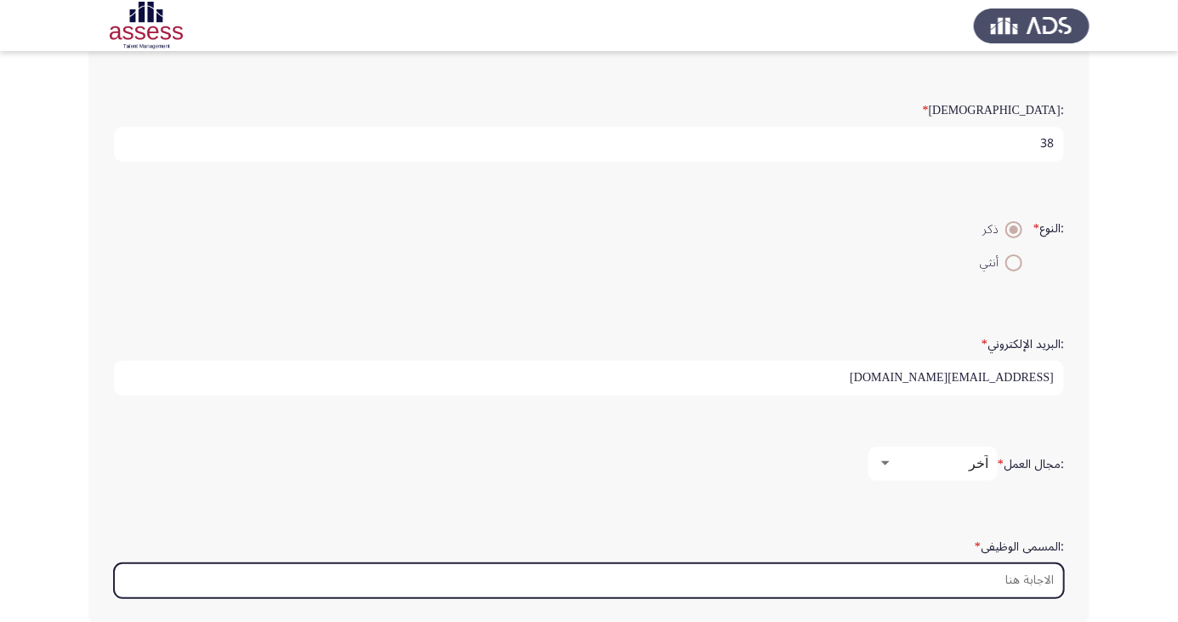
click at [987, 571] on input ":المسمى الوظيفى *" at bounding box center [589, 580] width 950 height 35
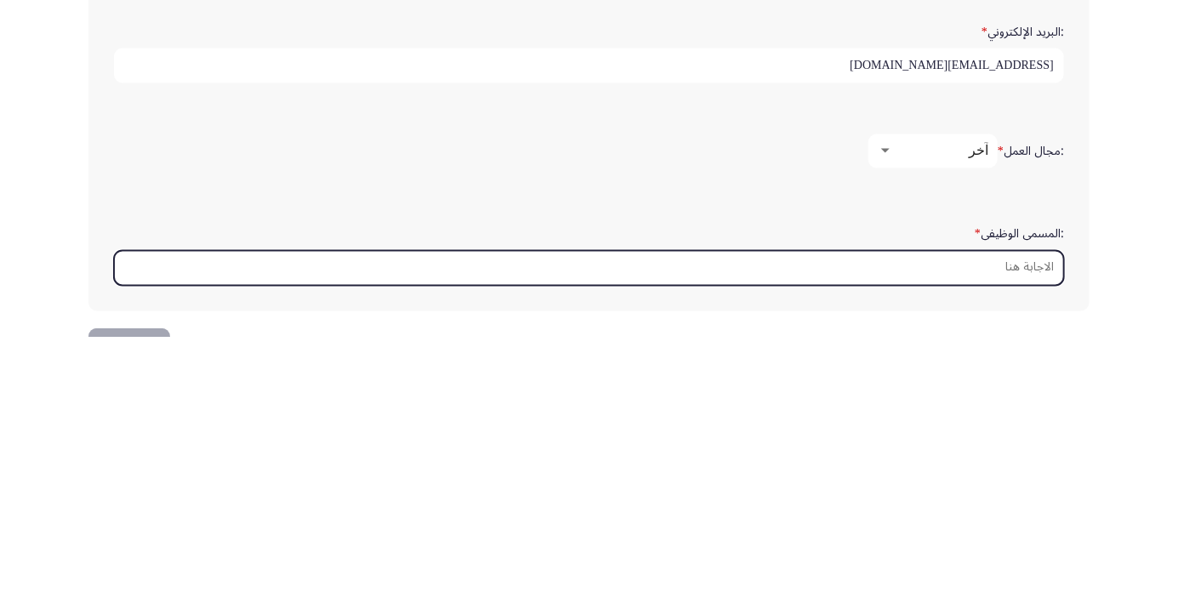
scroll to position [402, 0]
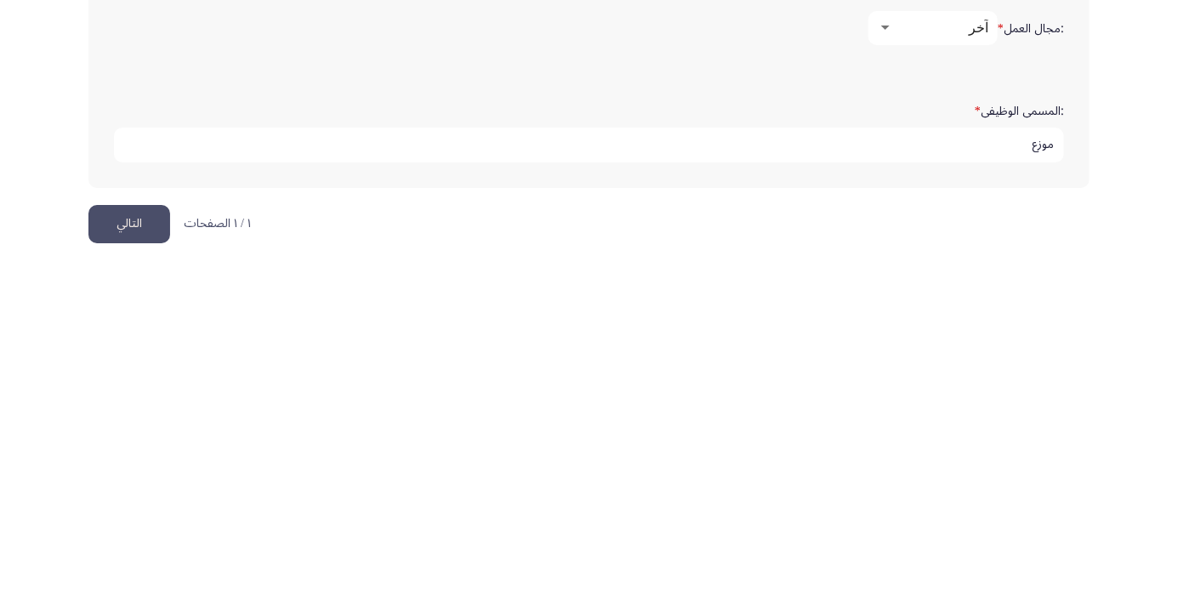
type input "موزع"
click at [134, 555] on button "التالي" at bounding box center [129, 565] width 82 height 38
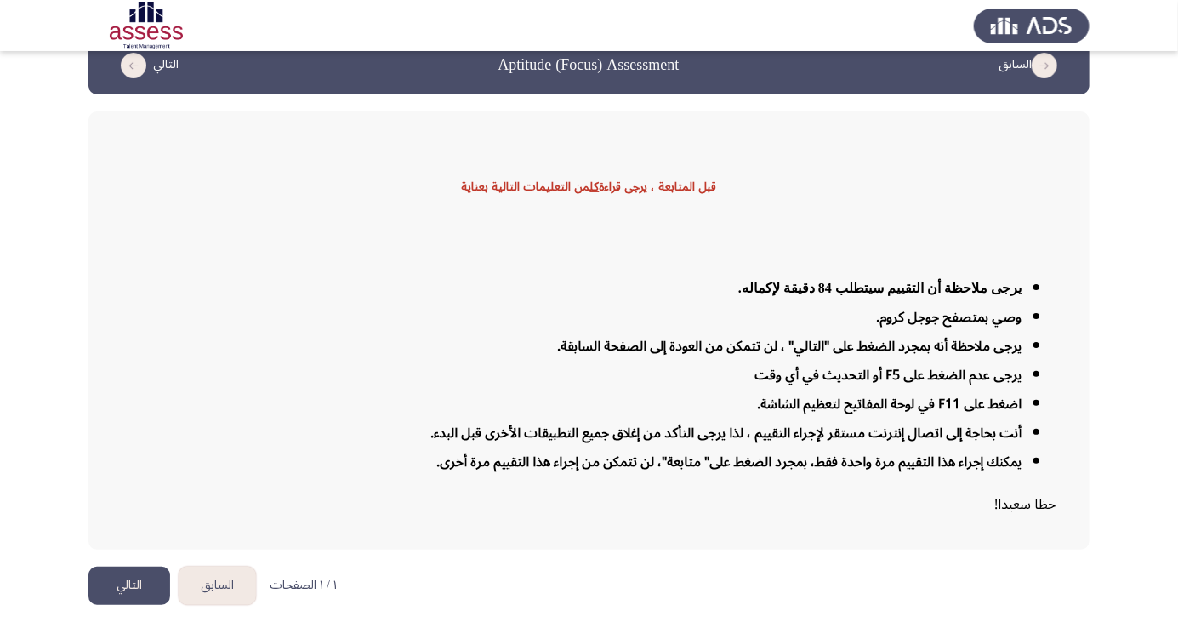
scroll to position [109, 0]
click at [184, 596] on button "السابق" at bounding box center [217, 586] width 77 height 38
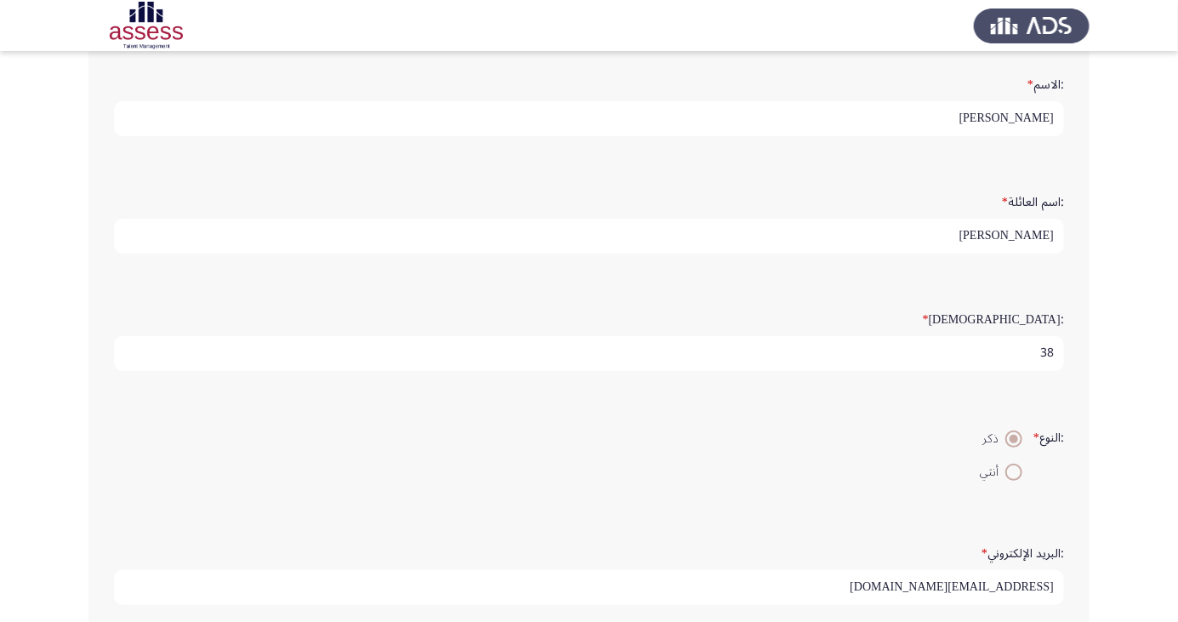
scroll to position [308, 0]
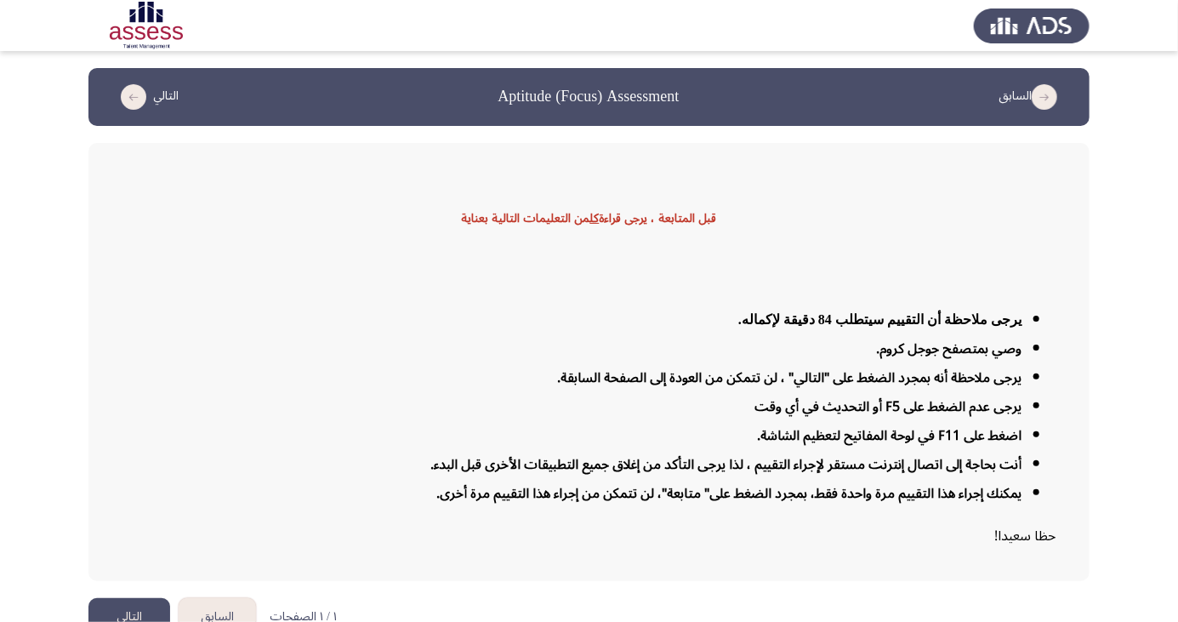
scroll to position [27, 0]
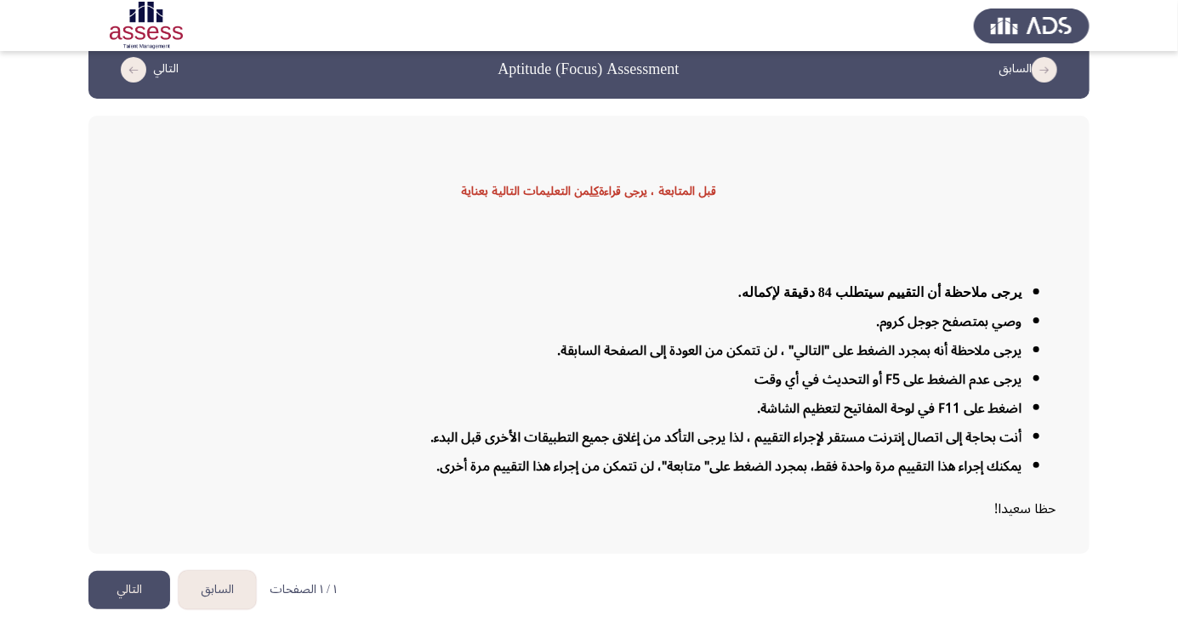
click at [129, 609] on button "التالي" at bounding box center [129, 590] width 82 height 38
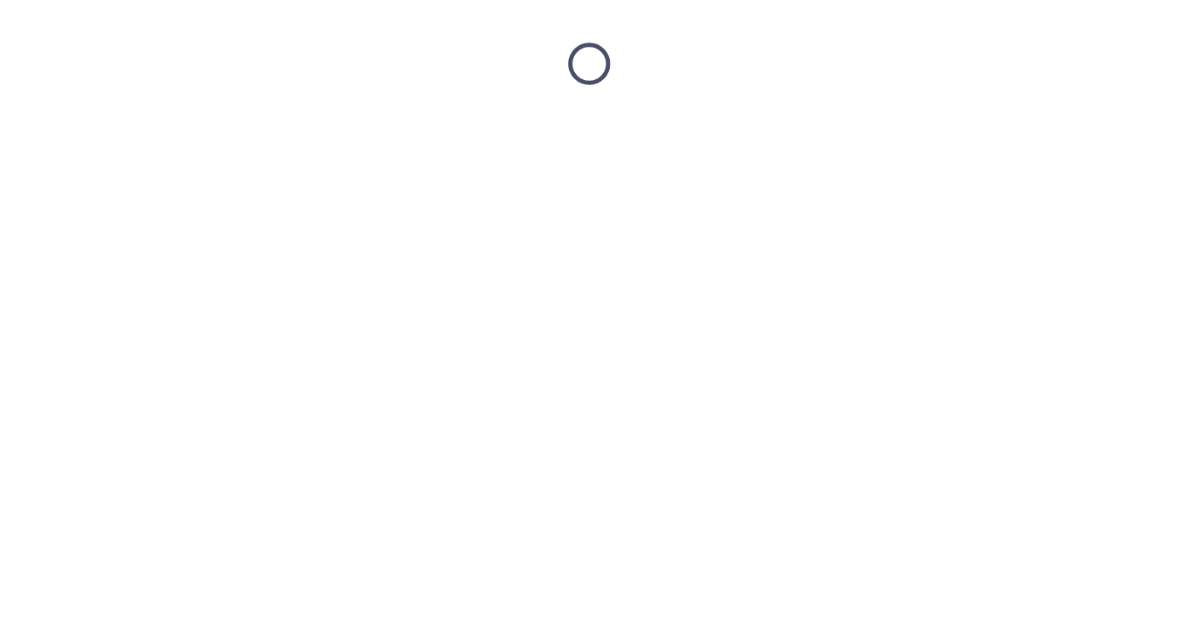
scroll to position [0, 0]
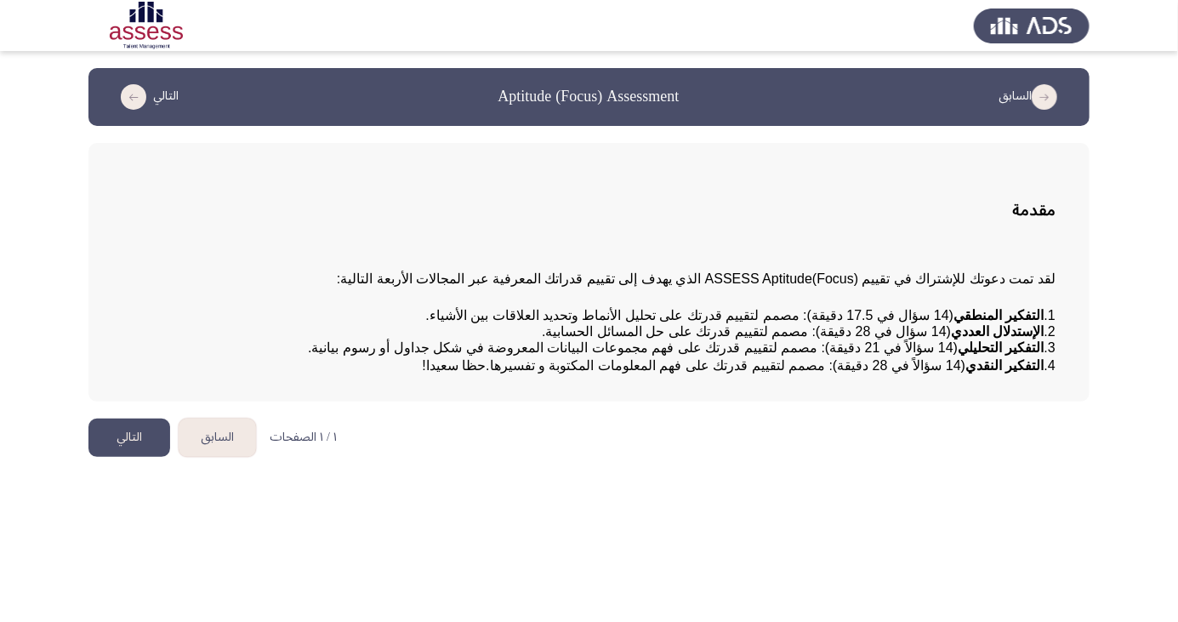
click at [136, 457] on button "التالي" at bounding box center [129, 438] width 82 height 38
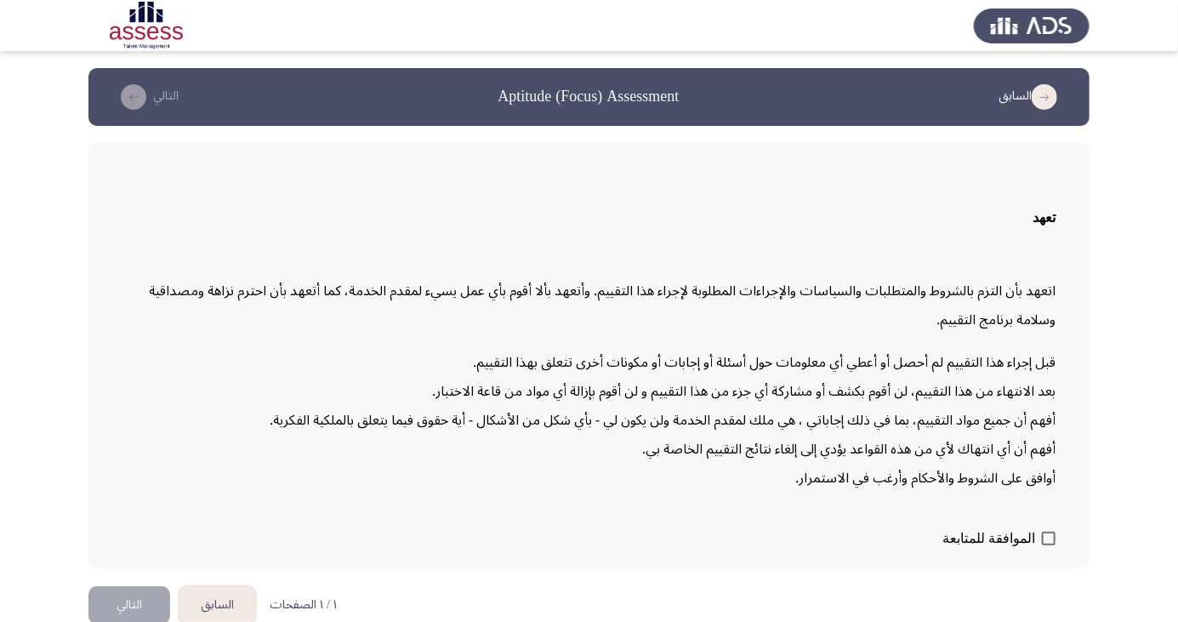
scroll to position [36, 0]
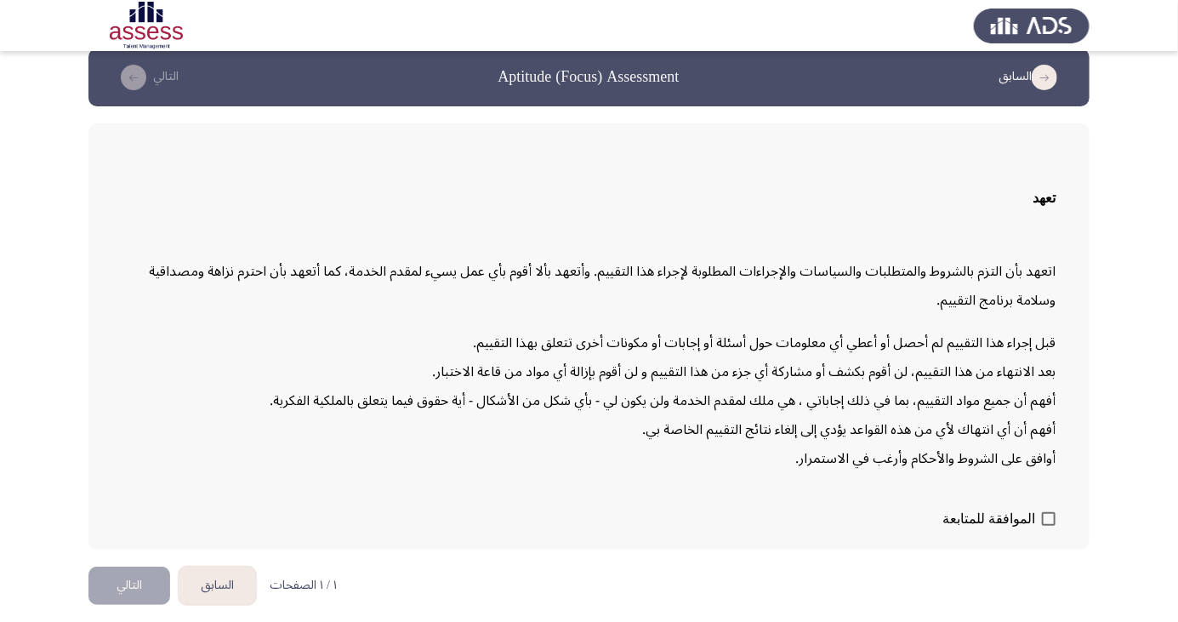
click at [1042, 526] on span at bounding box center [1049, 519] width 14 height 14
click at [1048, 527] on input "الموافقة للمتابعة" at bounding box center [1048, 526] width 1 height 1
checkbox input "true"
click at [139, 605] on button "التالي" at bounding box center [129, 586] width 82 height 38
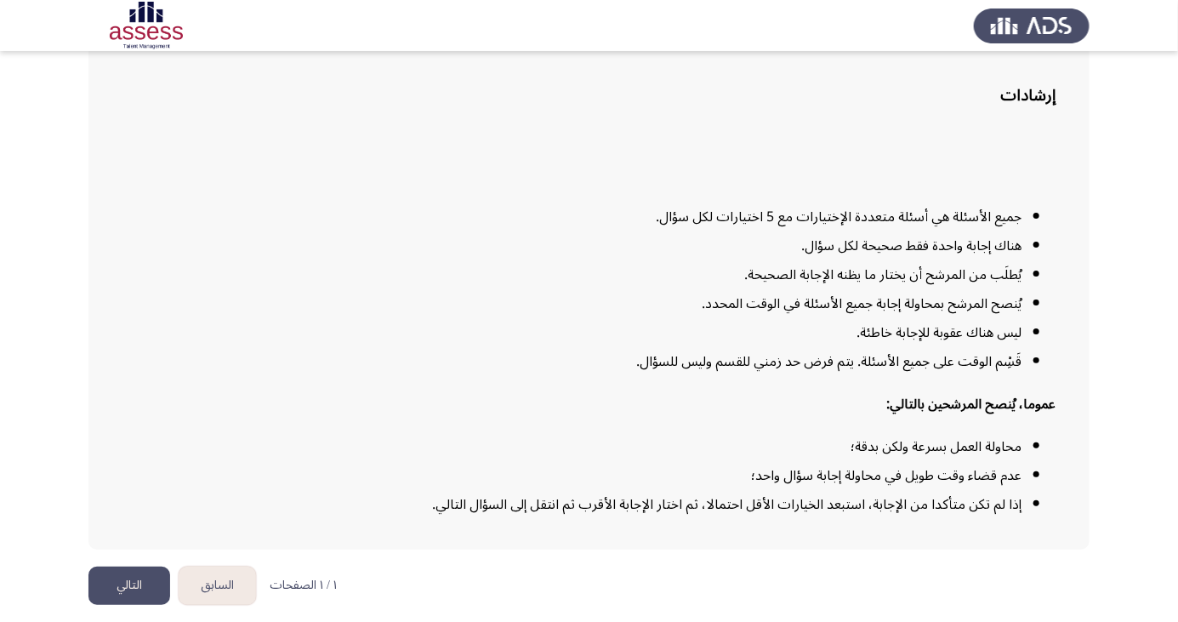
scroll to position [125, 0]
click at [128, 605] on button "التالي" at bounding box center [129, 586] width 82 height 38
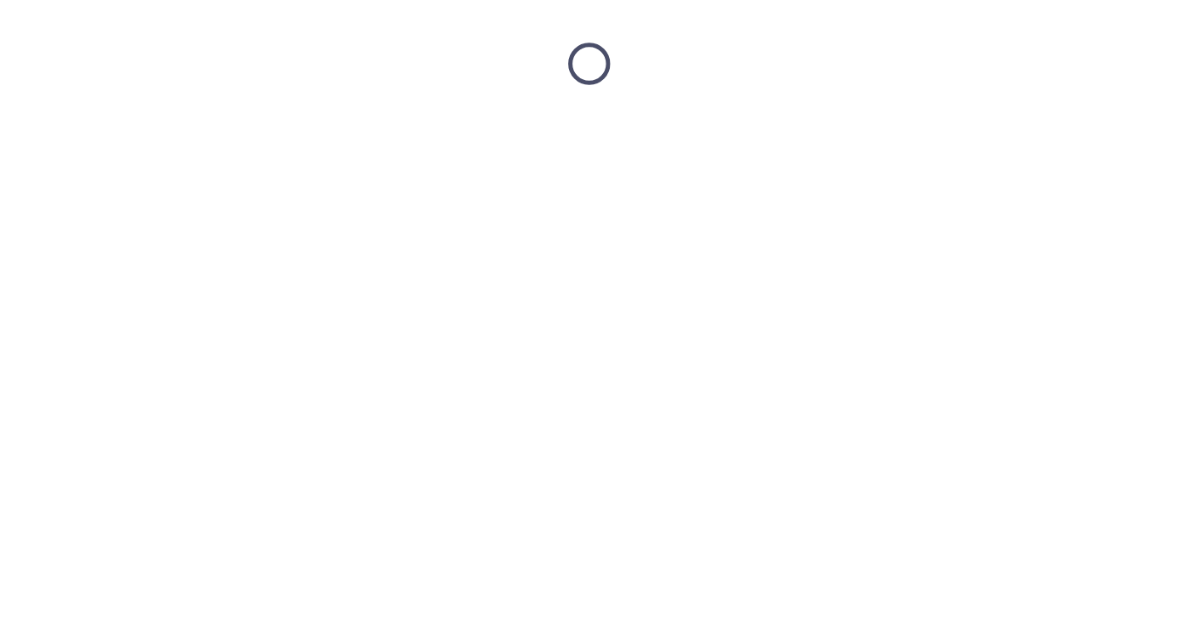
scroll to position [0, 0]
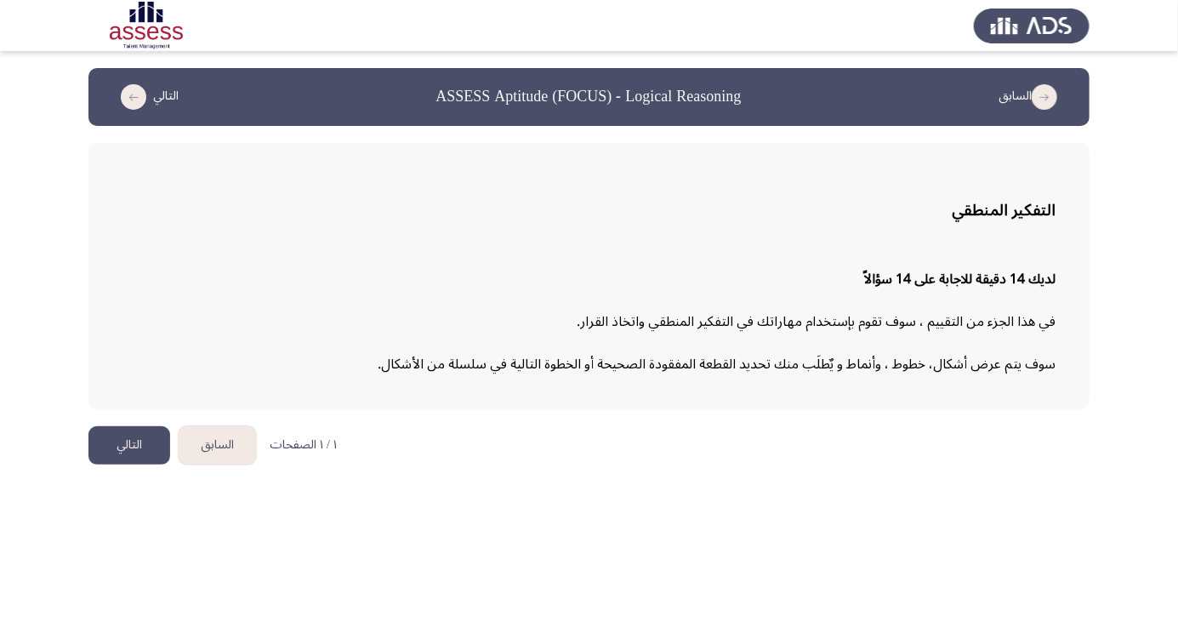
click at [128, 448] on button "التالي" at bounding box center [129, 445] width 82 height 38
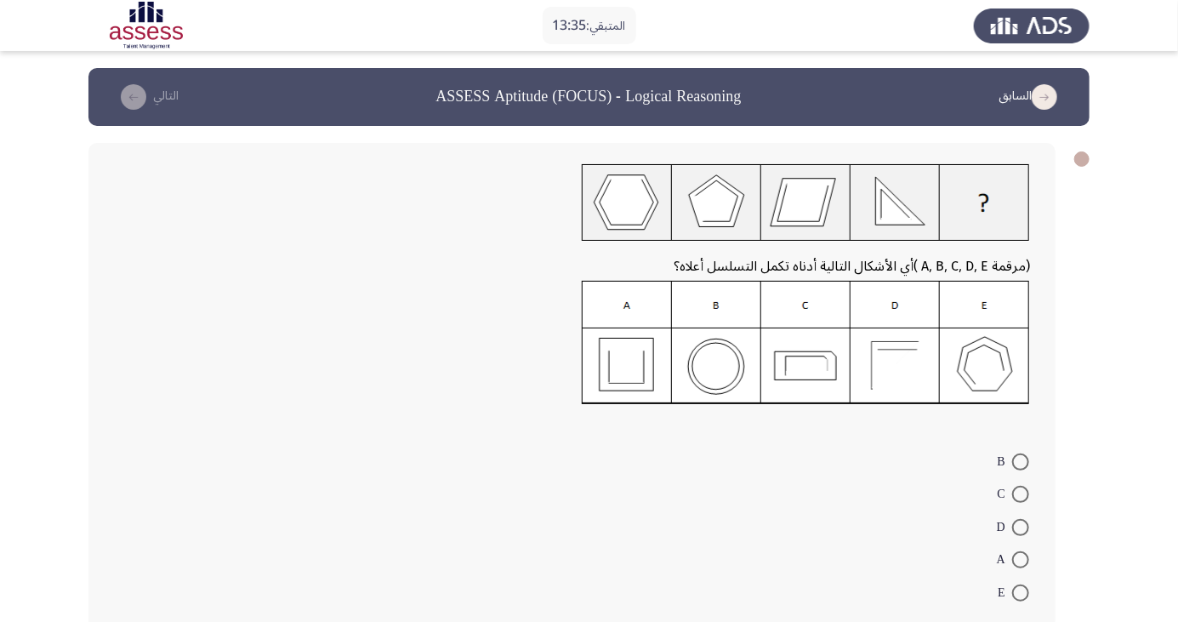
scroll to position [10, 0]
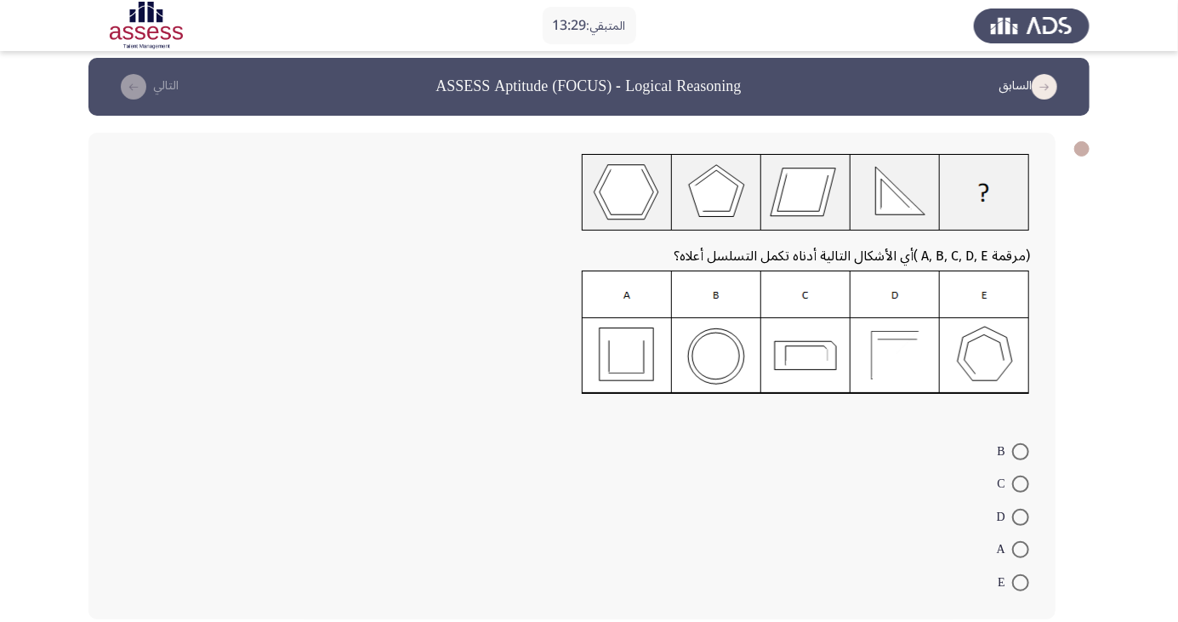
click at [807, 347] on img at bounding box center [806, 333] width 448 height 124
click at [1021, 483] on span at bounding box center [1020, 484] width 17 height 17
click at [1021, 483] on input "C" at bounding box center [1020, 484] width 17 height 17
radio input "true"
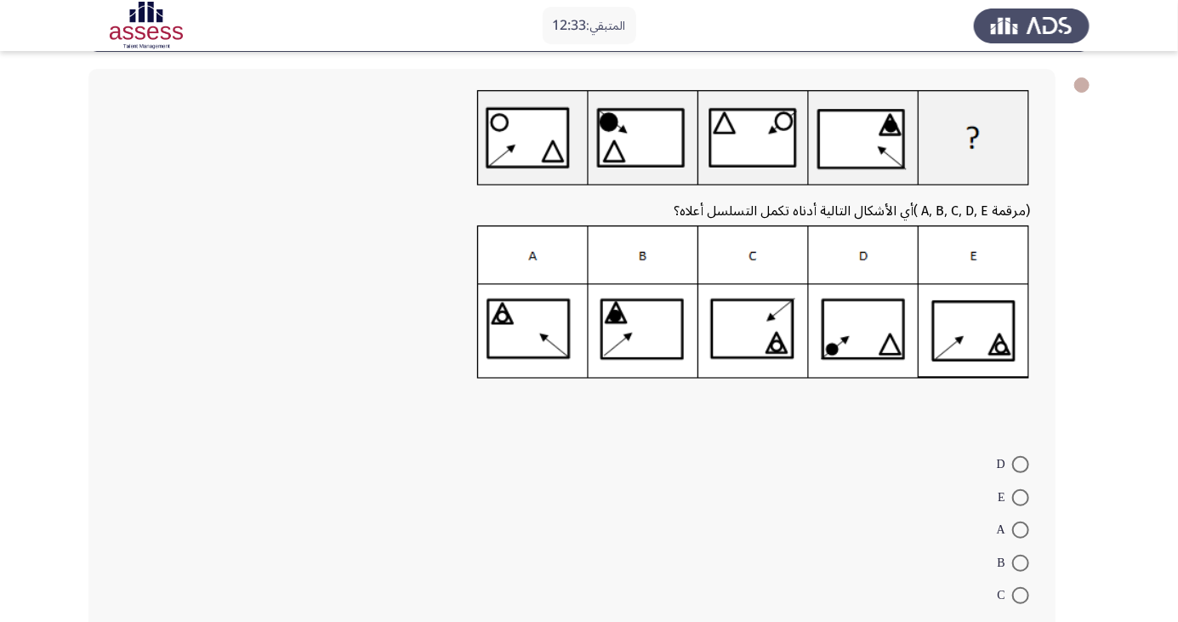
scroll to position [88, 0]
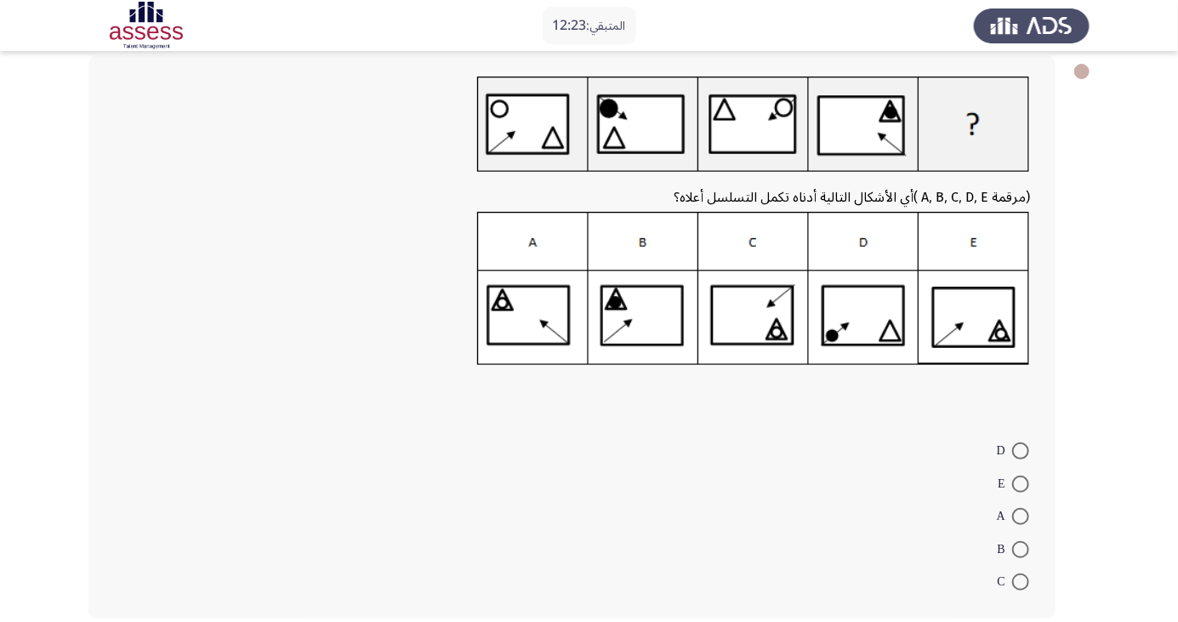
click at [990, 319] on img at bounding box center [753, 288] width 553 height 153
click at [1021, 483] on span at bounding box center [1020, 484] width 17 height 17
click at [1021, 483] on input "E" at bounding box center [1020, 484] width 17 height 17
radio input "true"
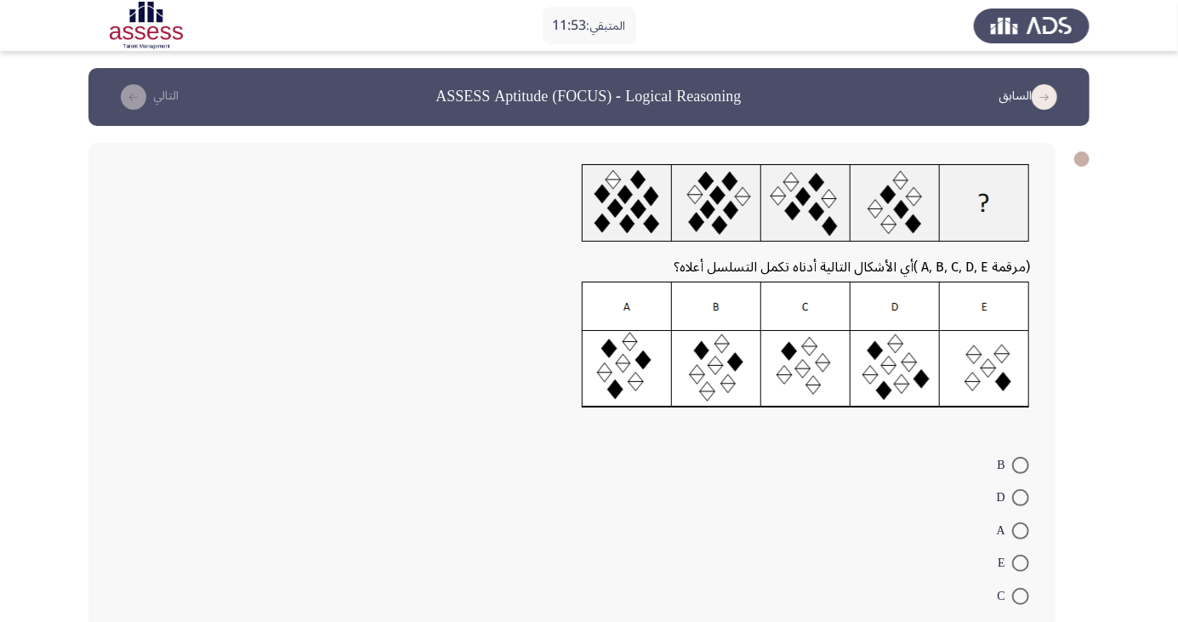
scroll to position [14, 0]
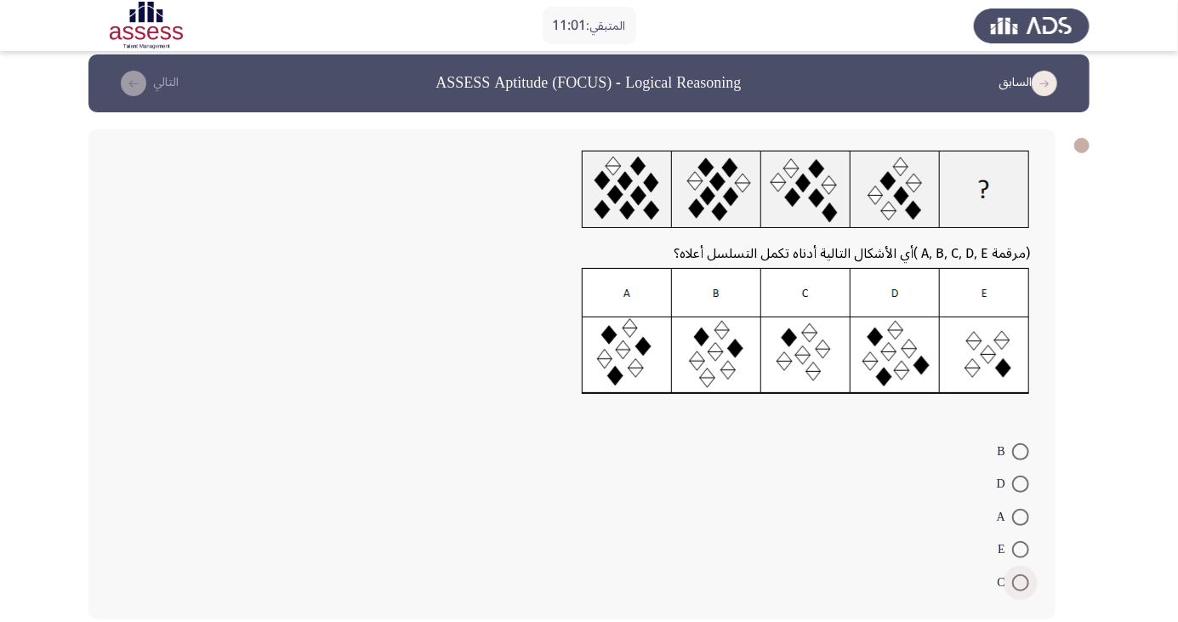
click at [1021, 581] on span at bounding box center [1020, 582] width 17 height 17
click at [1021, 581] on input "C" at bounding box center [1020, 582] width 17 height 17
radio input "true"
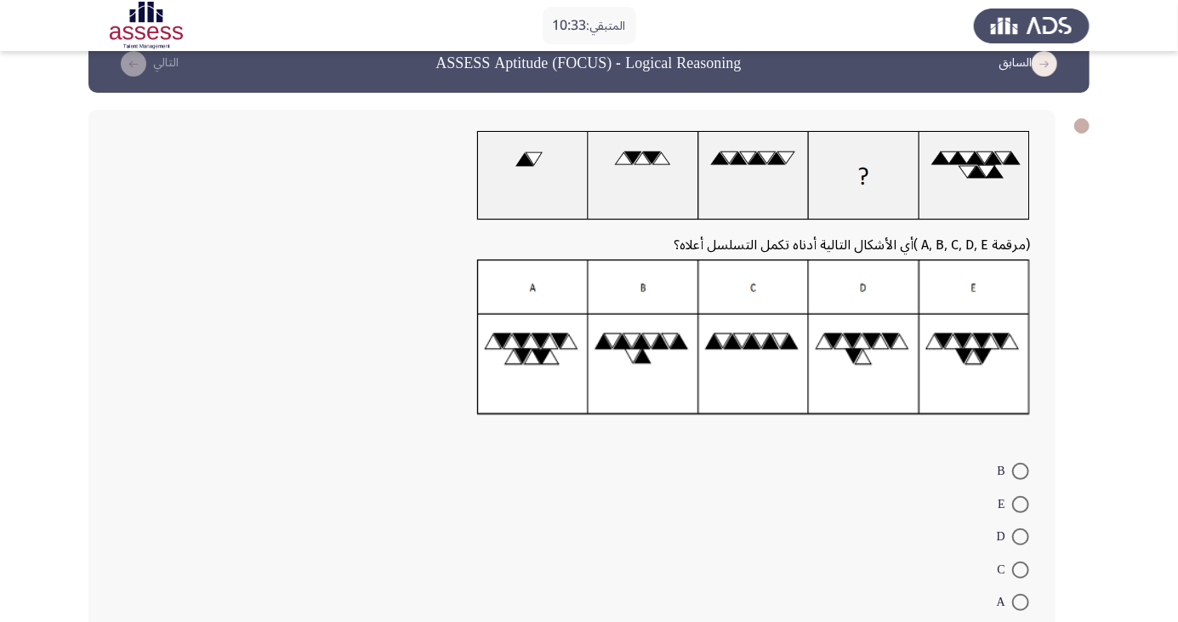
scroll to position [43, 0]
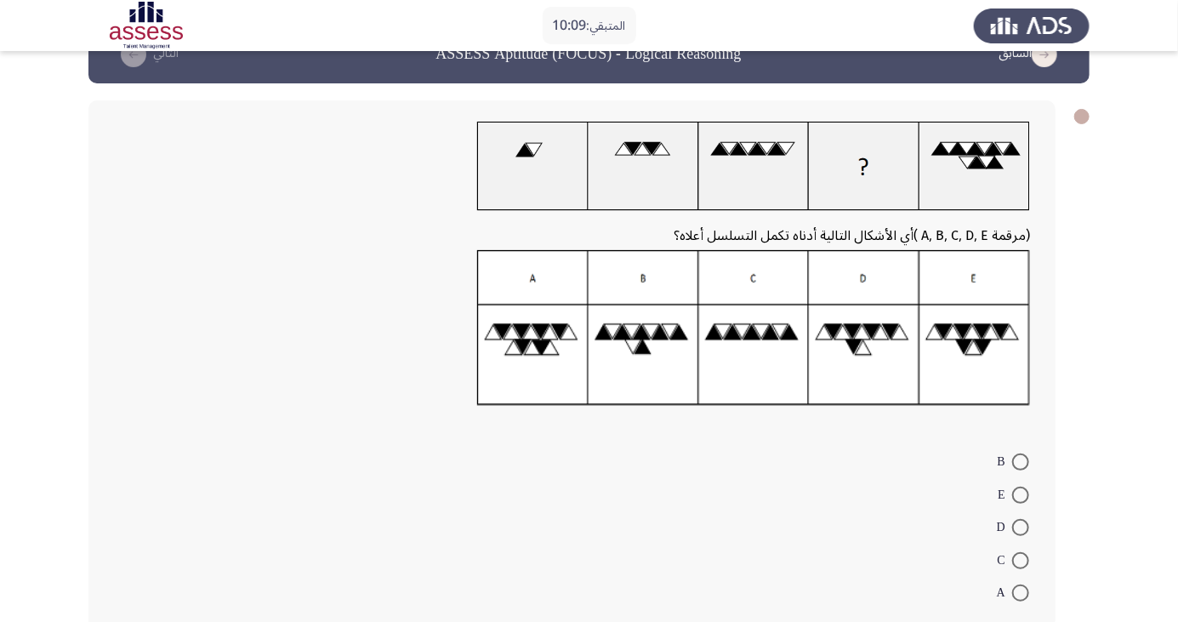
click at [864, 354] on img at bounding box center [753, 328] width 553 height 156
click at [1021, 527] on span at bounding box center [1020, 527] width 17 height 17
click at [1021, 527] on input "D" at bounding box center [1020, 527] width 17 height 17
radio input "true"
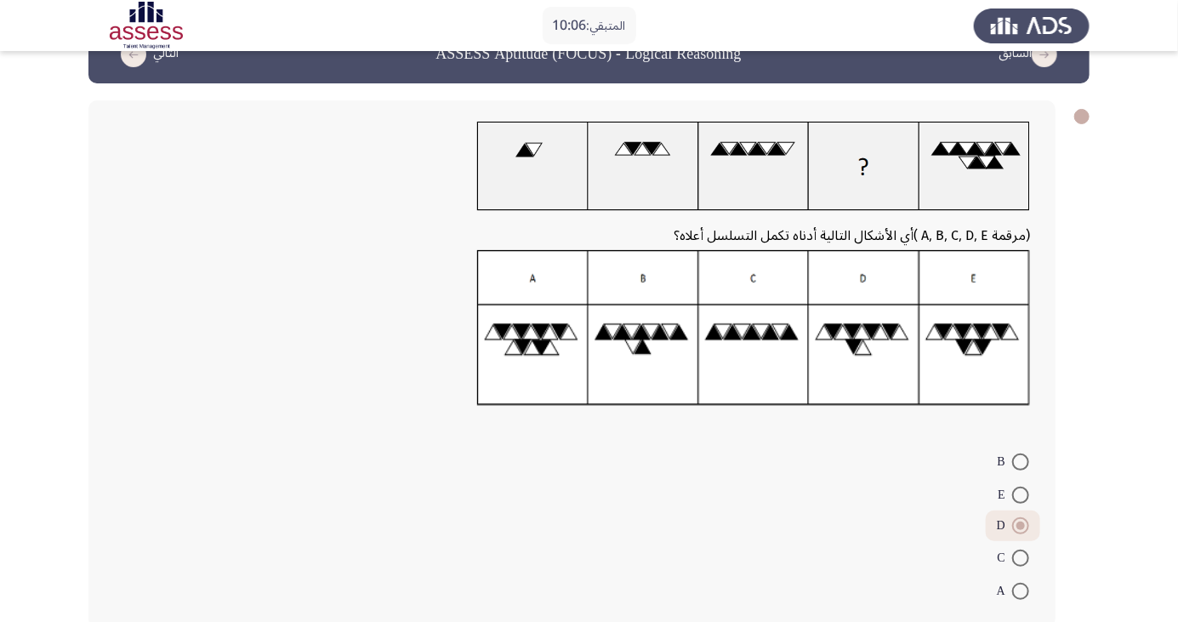
scroll to position [0, 0]
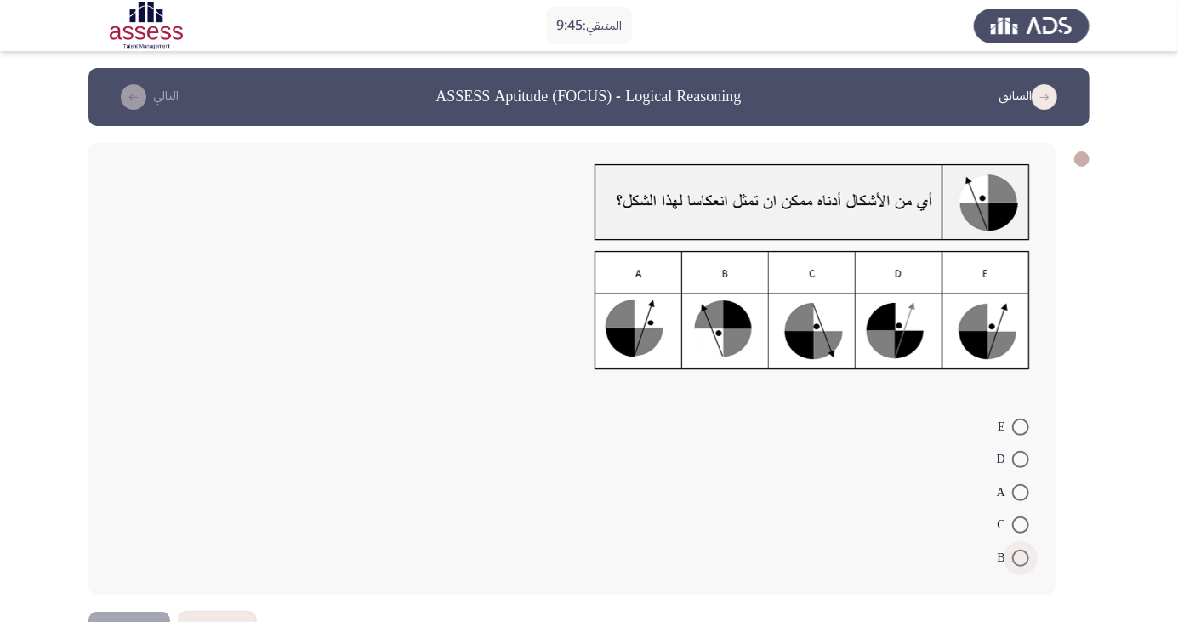
click at [1021, 557] on span at bounding box center [1020, 558] width 17 height 17
click at [1021, 557] on input "B" at bounding box center [1020, 558] width 17 height 17
radio input "true"
click at [114, 621] on button "التالي" at bounding box center [129, 628] width 82 height 38
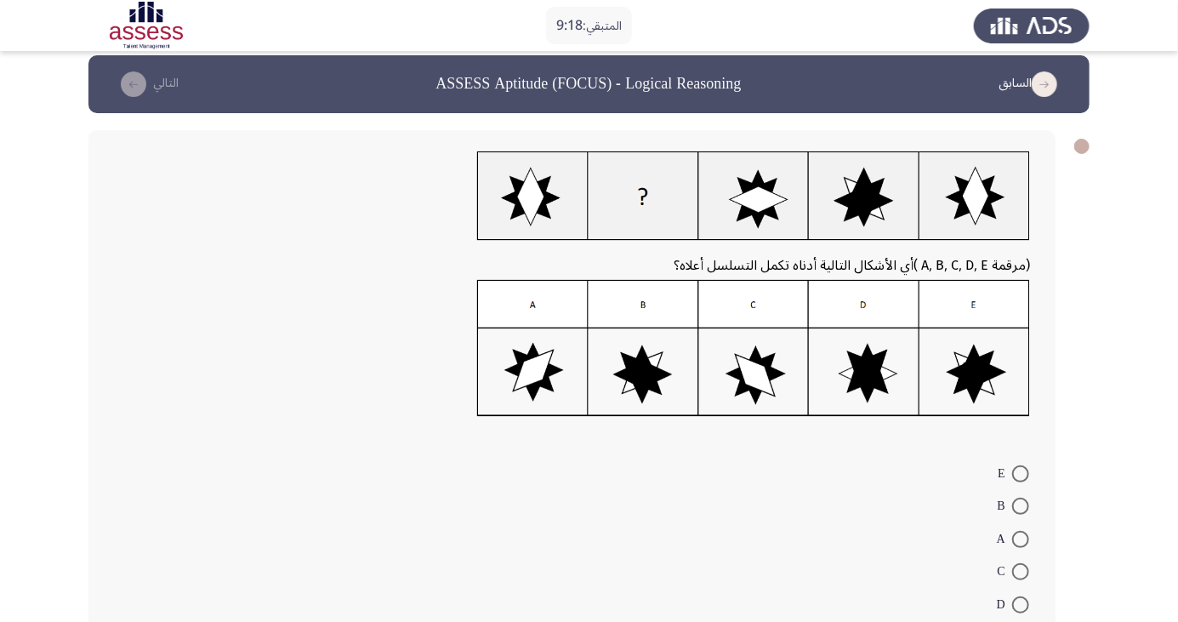
scroll to position [17, 0]
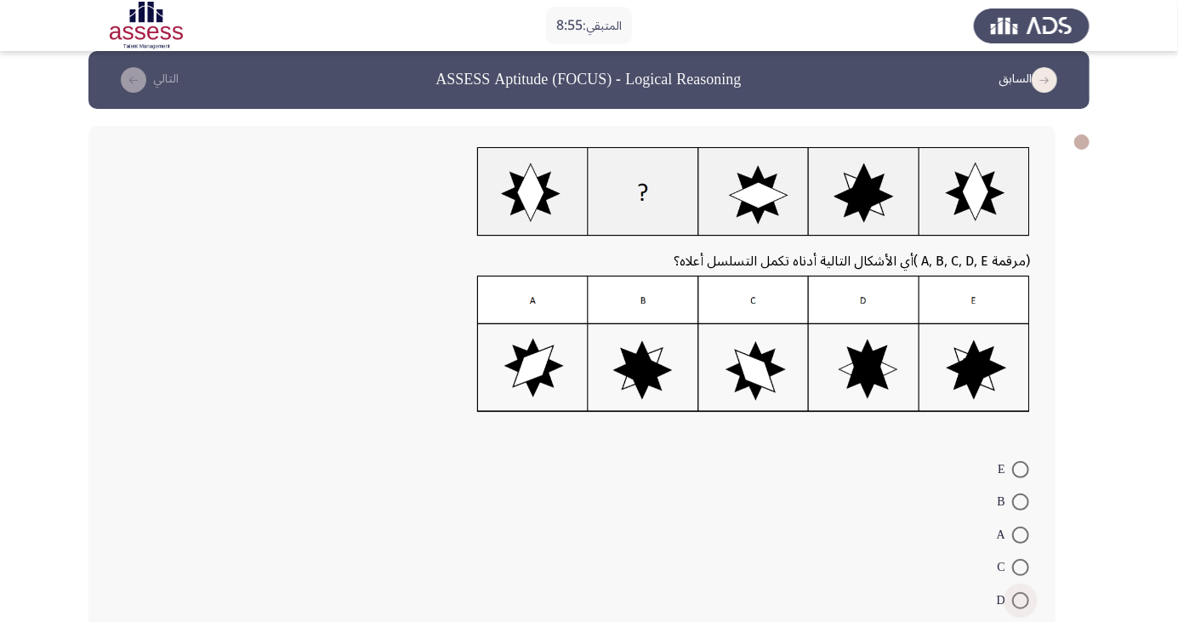
click at [1021, 600] on span at bounding box center [1020, 600] width 17 height 17
click at [1021, 600] on input "D" at bounding box center [1020, 600] width 17 height 17
radio input "true"
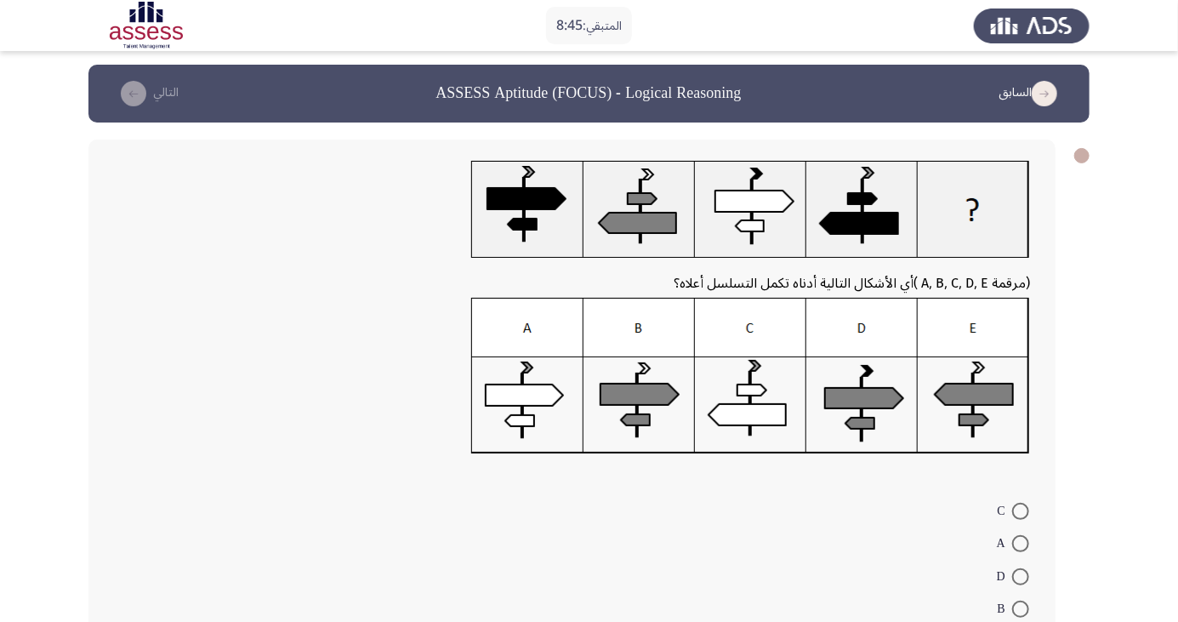
scroll to position [7, 0]
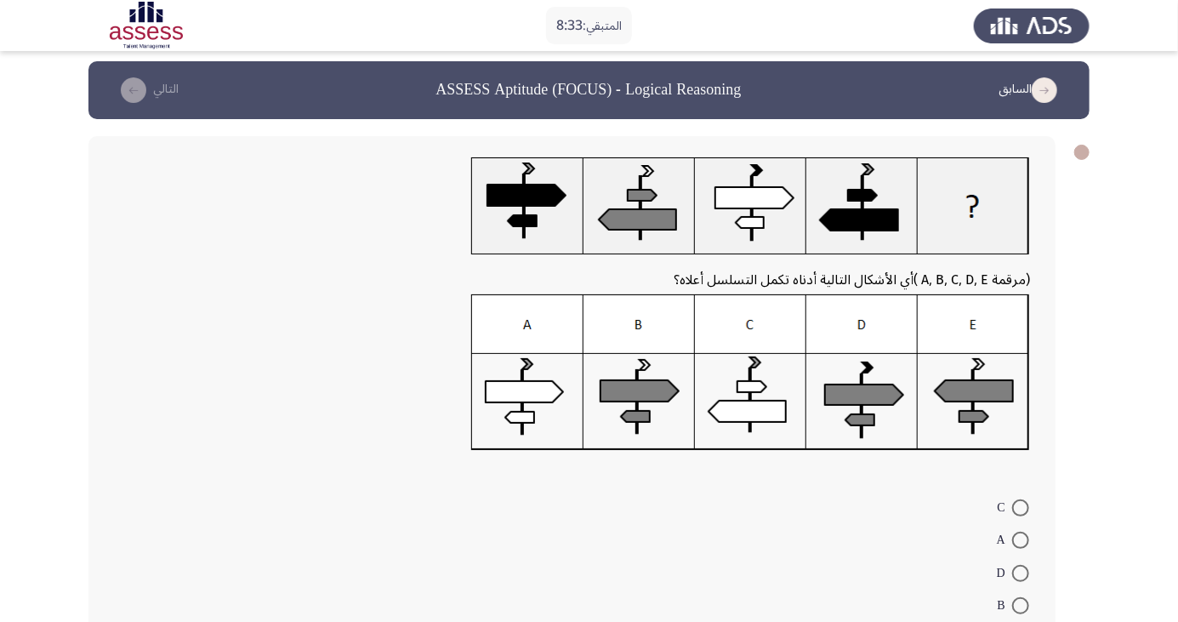
click at [1114, 442] on app-assessment-container "المتبقي: 8:33 السابق ASSESS Aptitude (FOCUS) - Logical Reasoning التالي (مرقمة …" at bounding box center [589, 376] width 1178 height 631
click at [1021, 507] on span at bounding box center [1020, 507] width 17 height 17
click at [1021, 507] on input "C" at bounding box center [1020, 507] width 17 height 17
radio input "true"
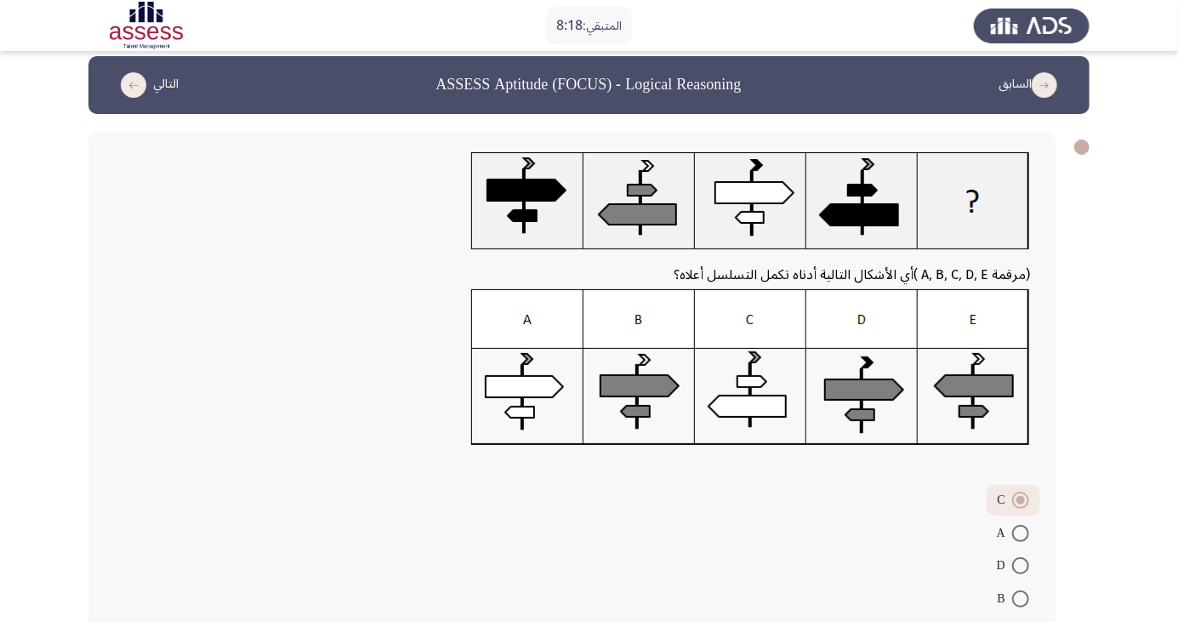
scroll to position [61, 0]
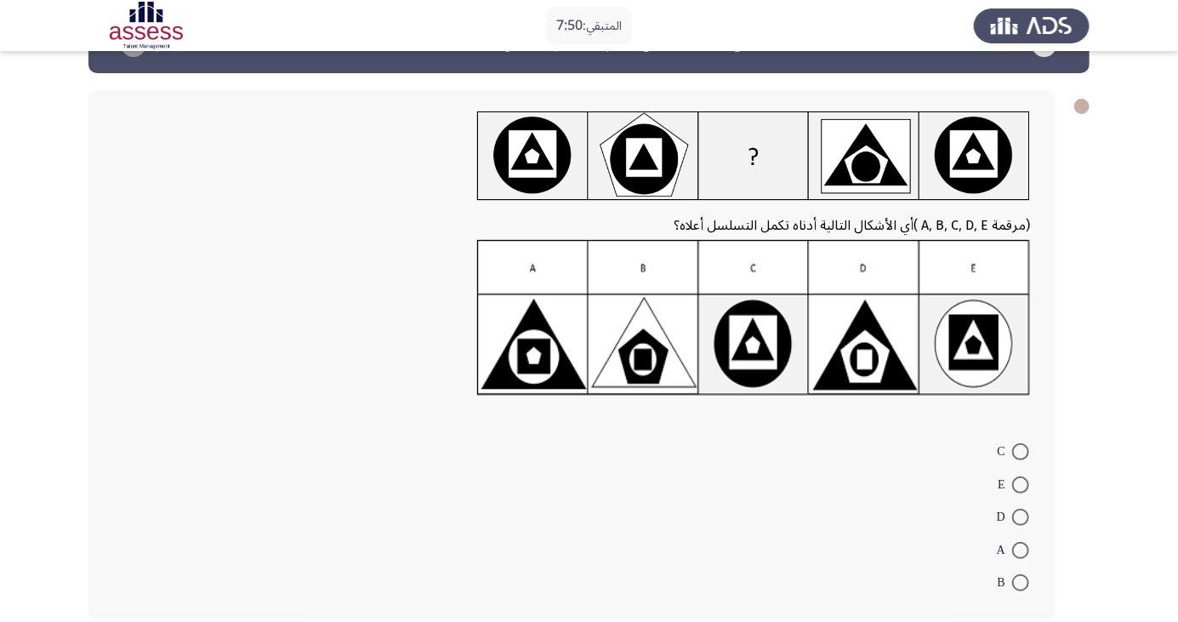
scroll to position [54, 0]
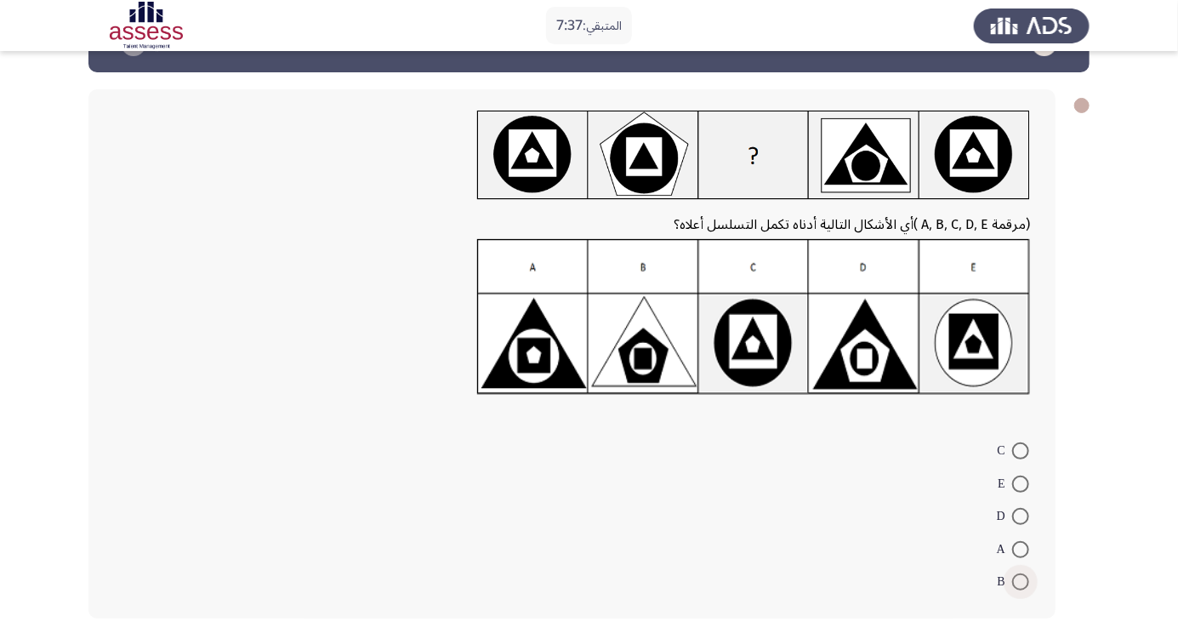
click at [1012, 584] on span at bounding box center [1020, 581] width 17 height 17
click at [1012, 584] on input "B" at bounding box center [1020, 581] width 17 height 17
radio input "true"
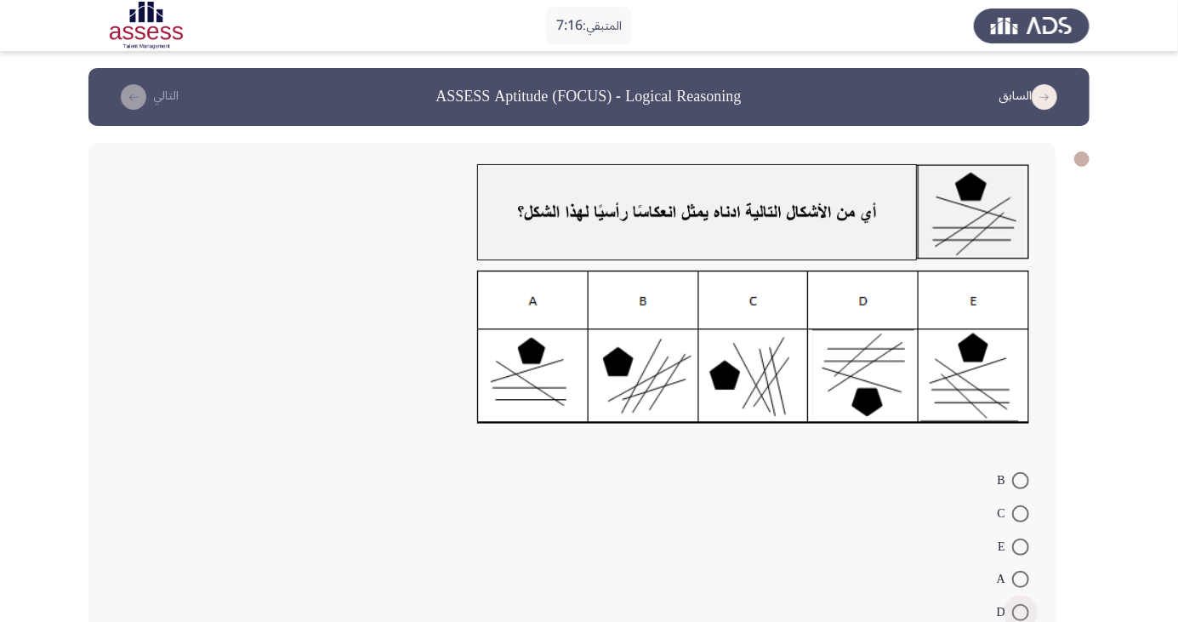
click at [1021, 612] on span at bounding box center [1020, 612] width 17 height 17
click at [1021, 612] on input "D" at bounding box center [1020, 612] width 17 height 17
radio input "true"
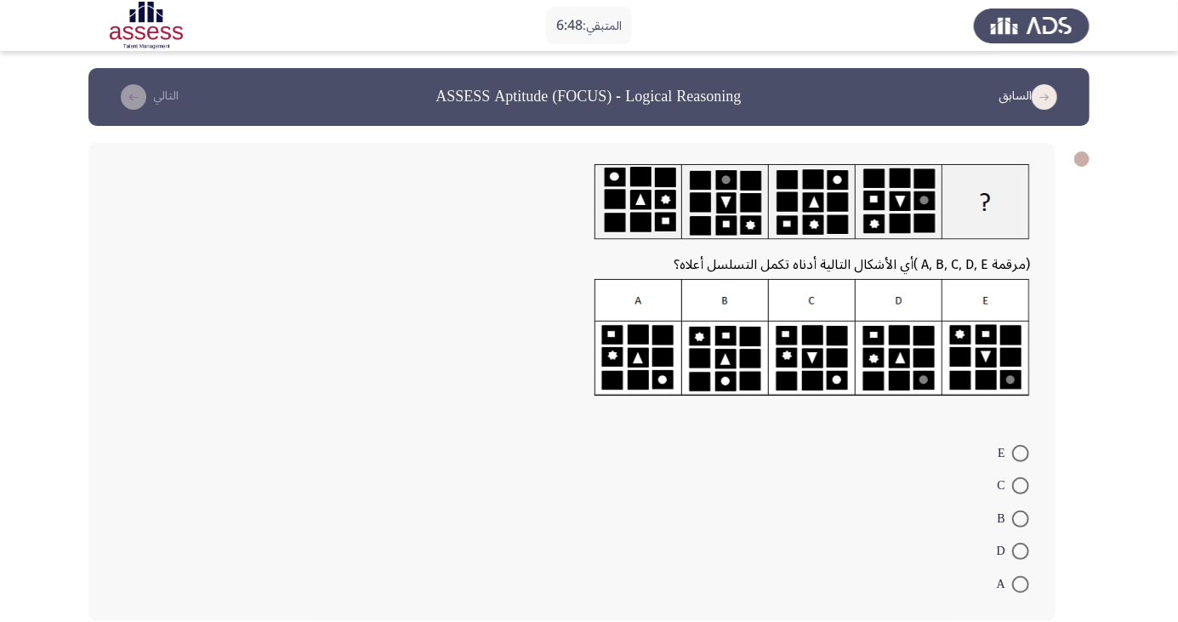
scroll to position [2, 0]
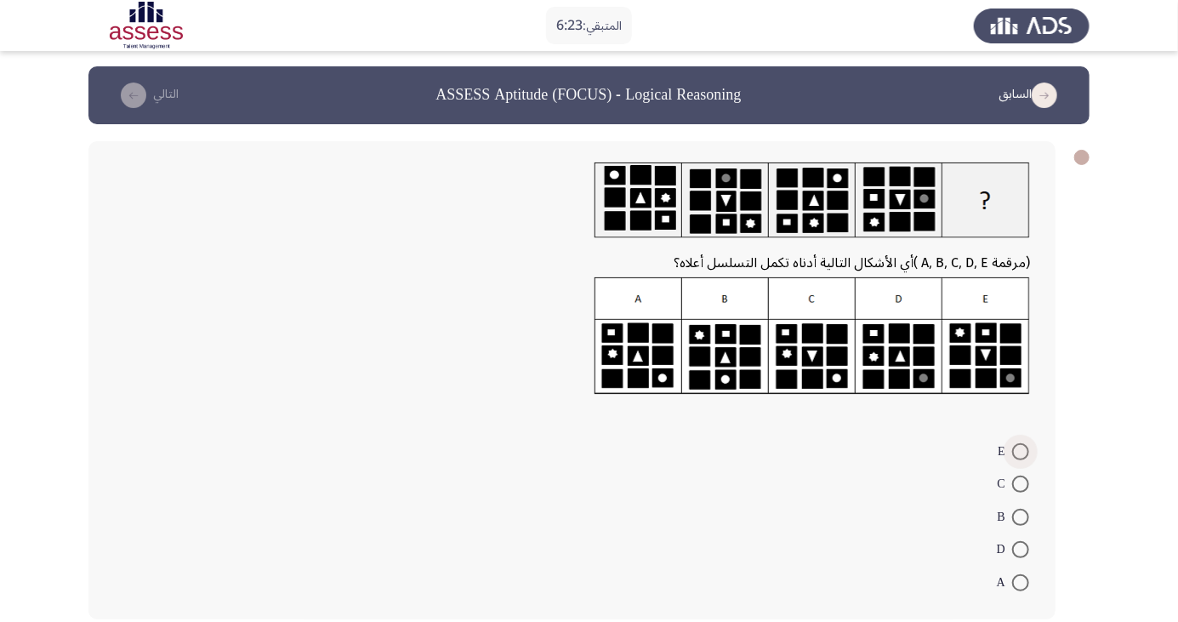
click at [1021, 450] on span at bounding box center [1020, 451] width 17 height 17
click at [1021, 450] on input "E" at bounding box center [1020, 451] width 17 height 17
radio input "true"
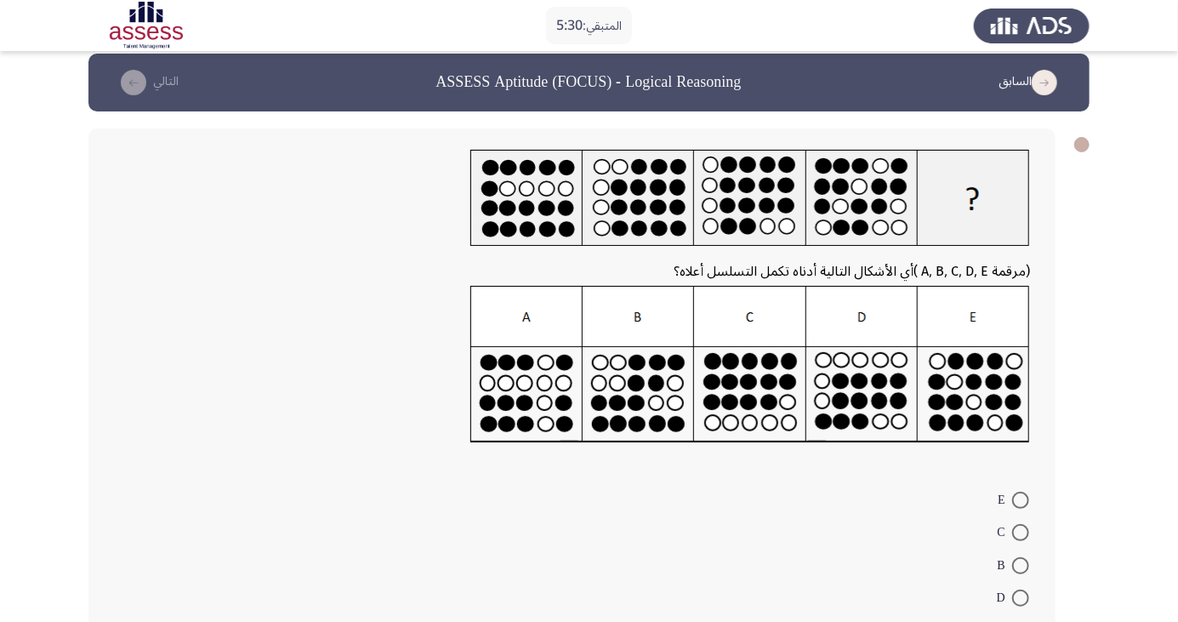
scroll to position [15, 0]
click at [1021, 621] on span at bounding box center [1020, 630] width 17 height 17
click at [1021, 621] on input "A" at bounding box center [1020, 630] width 17 height 17
radio input "true"
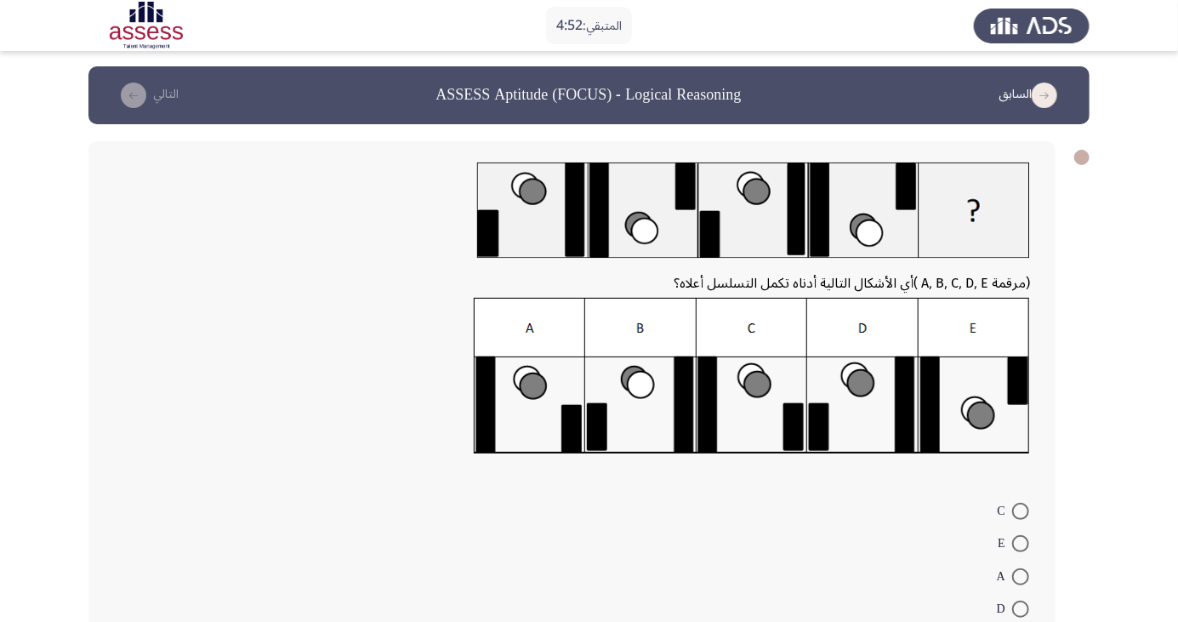
scroll to position [3, 0]
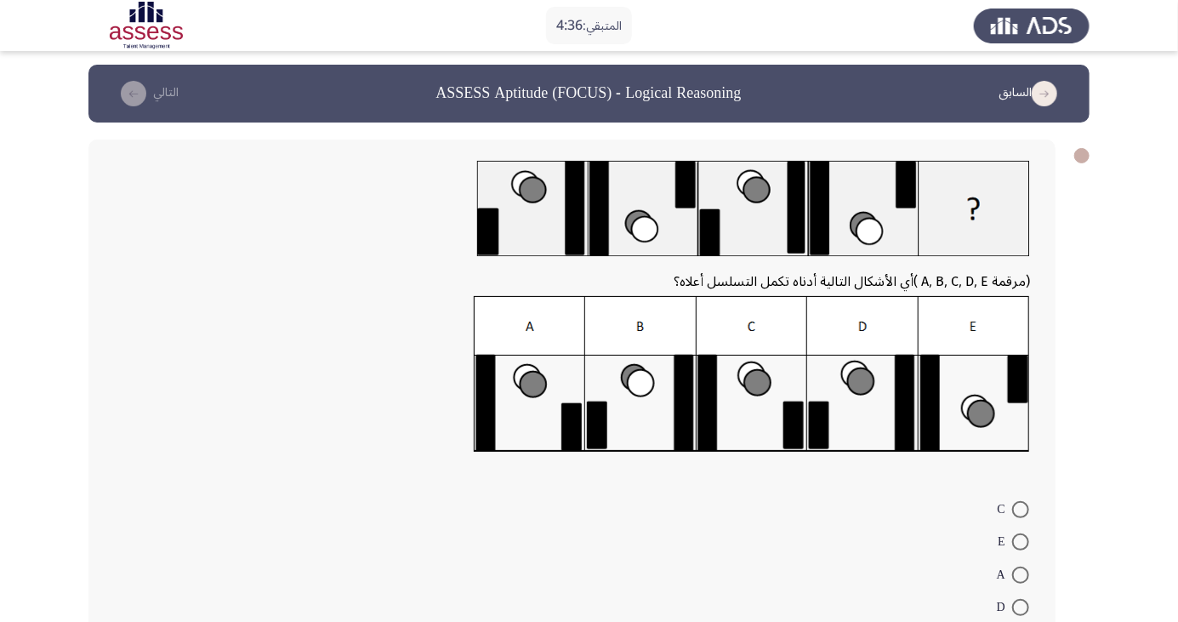
click at [1021, 573] on span at bounding box center [1020, 575] width 17 height 17
click at [1021, 573] on input "A" at bounding box center [1020, 575] width 17 height 17
radio input "true"
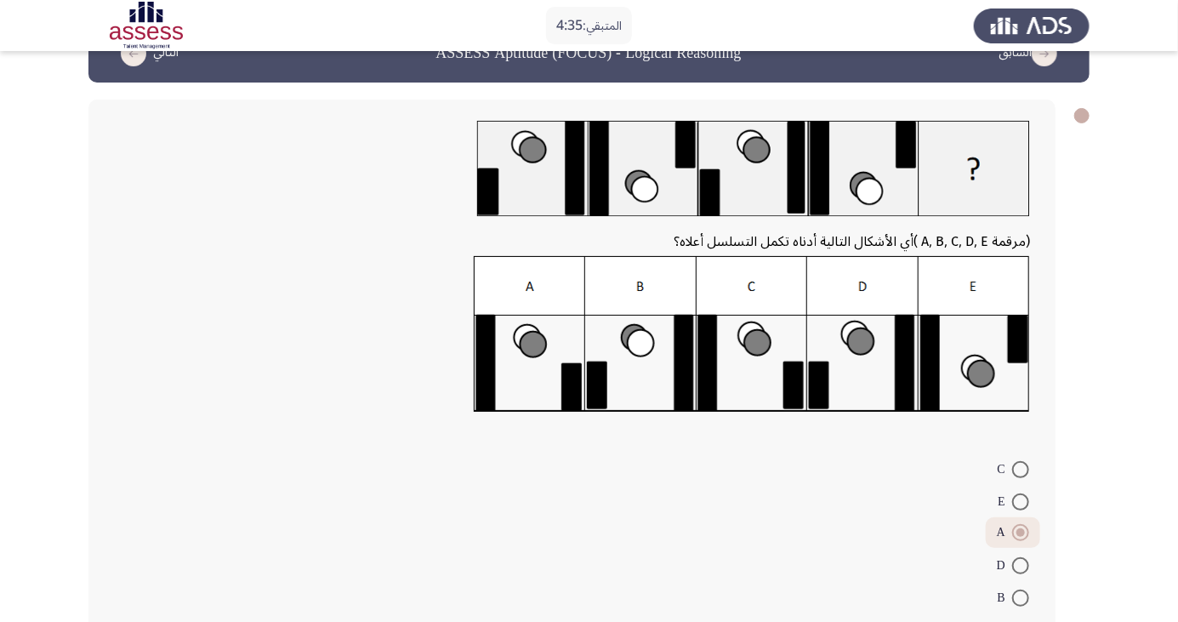
scroll to position [60, 0]
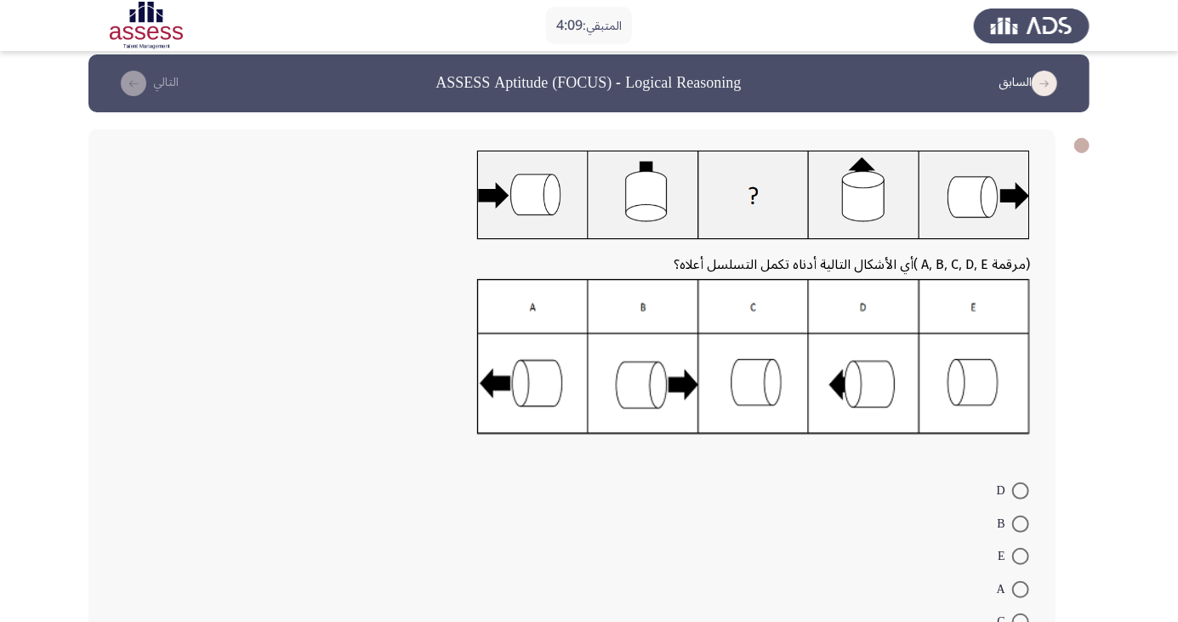
scroll to position [20, 0]
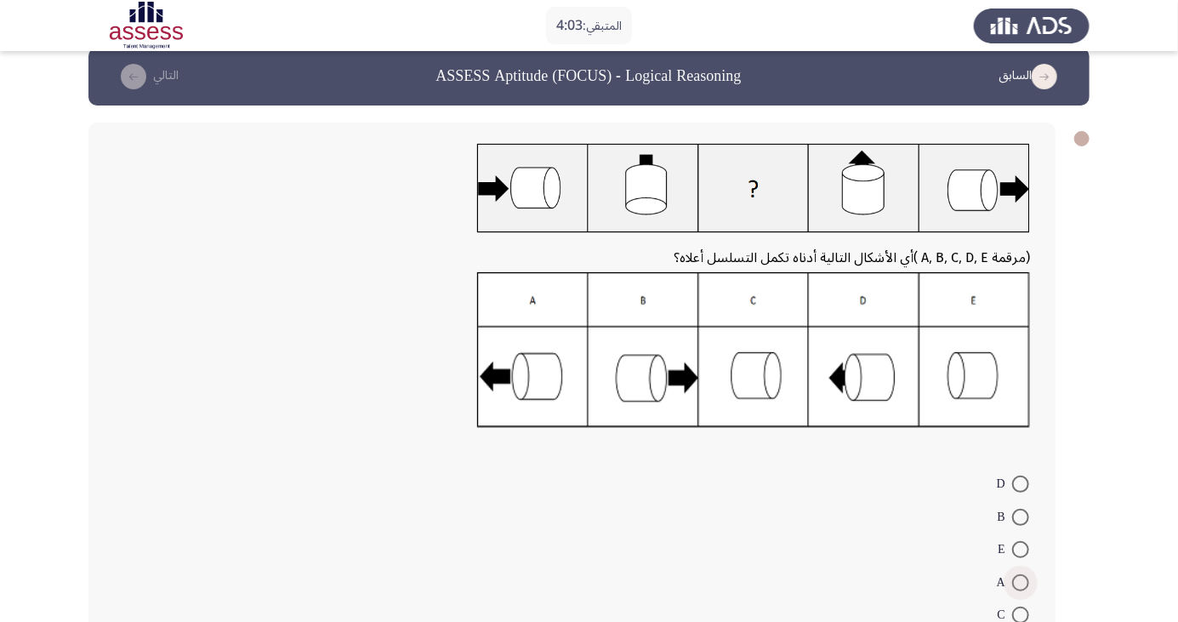
click at [1021, 582] on span at bounding box center [1020, 582] width 17 height 17
click at [1021, 582] on input "A" at bounding box center [1020, 582] width 17 height 17
radio input "true"
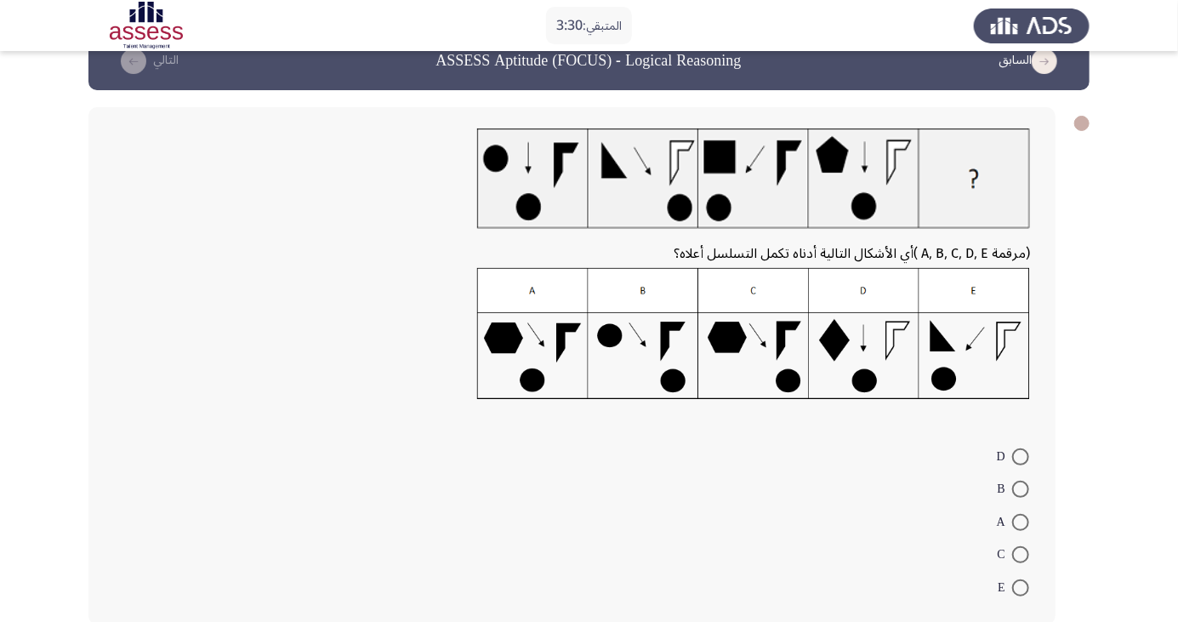
scroll to position [41, 0]
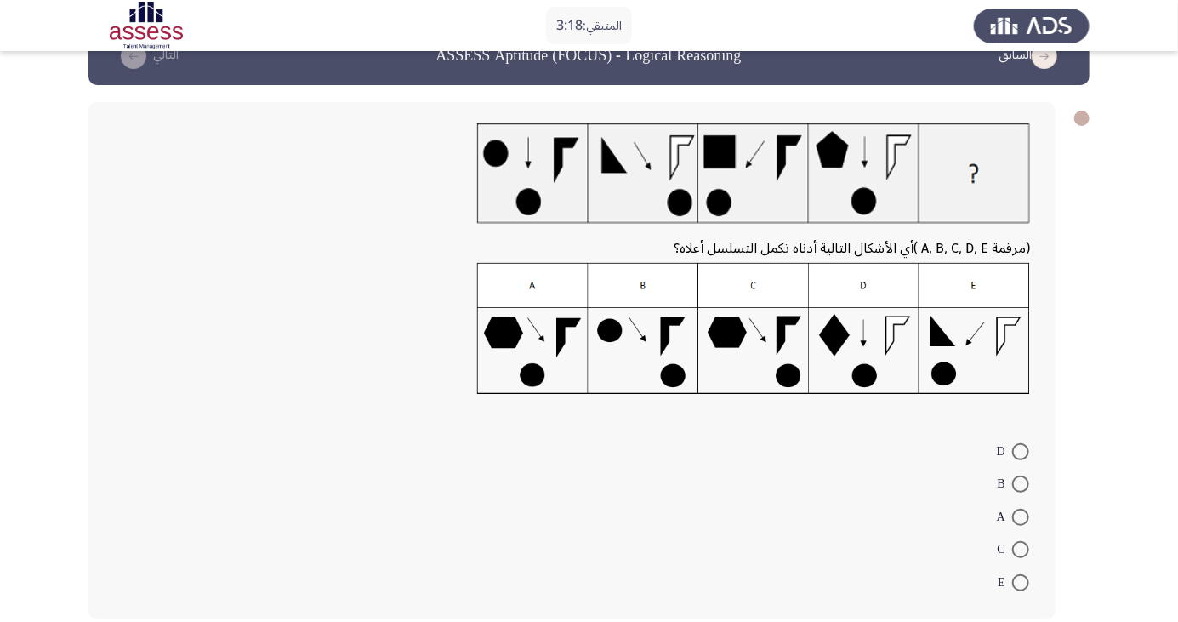
click at [1021, 516] on span at bounding box center [1020, 517] width 17 height 17
click at [1021, 516] on input "A" at bounding box center [1020, 517] width 17 height 17
radio input "true"
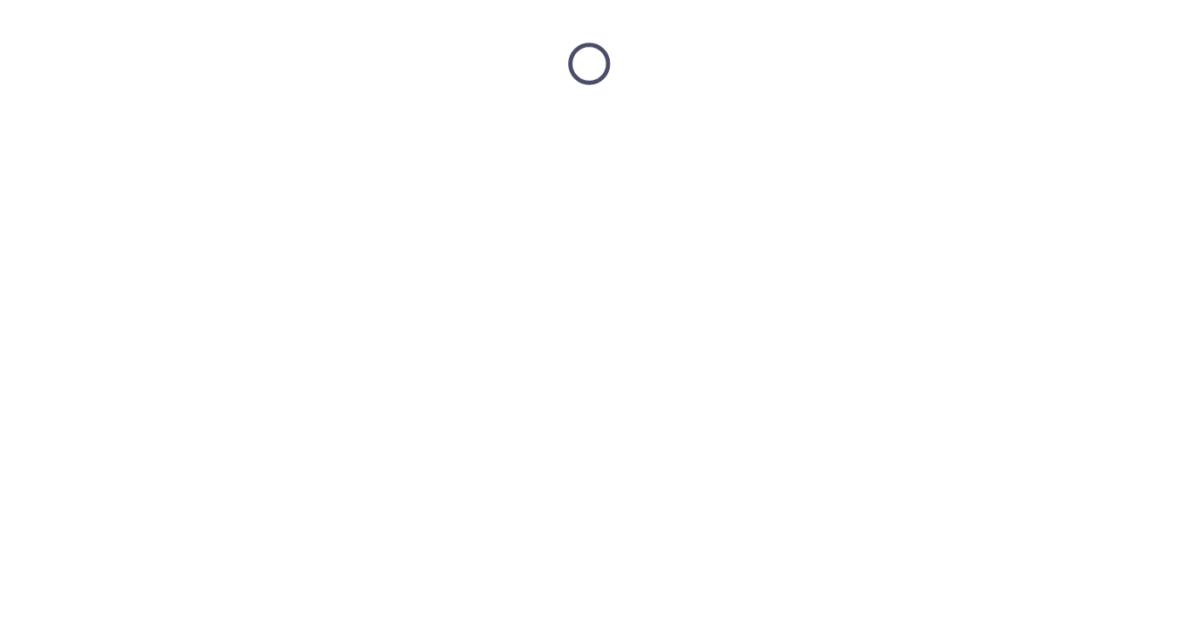
scroll to position [0, 0]
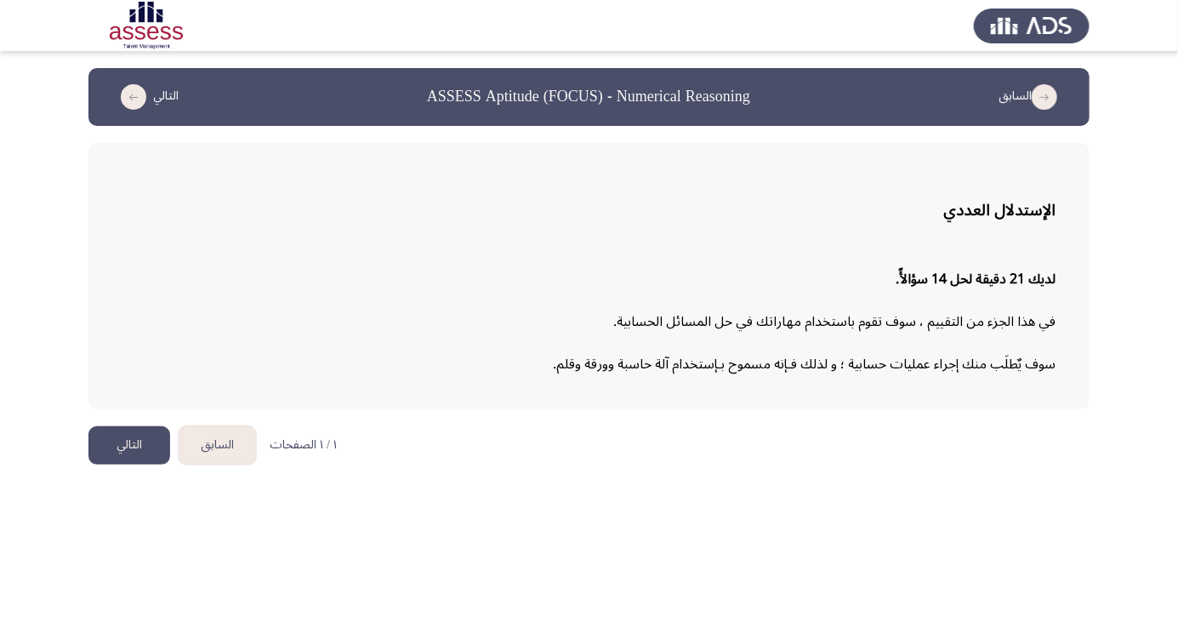
click at [123, 450] on button "التالي" at bounding box center [129, 445] width 82 height 38
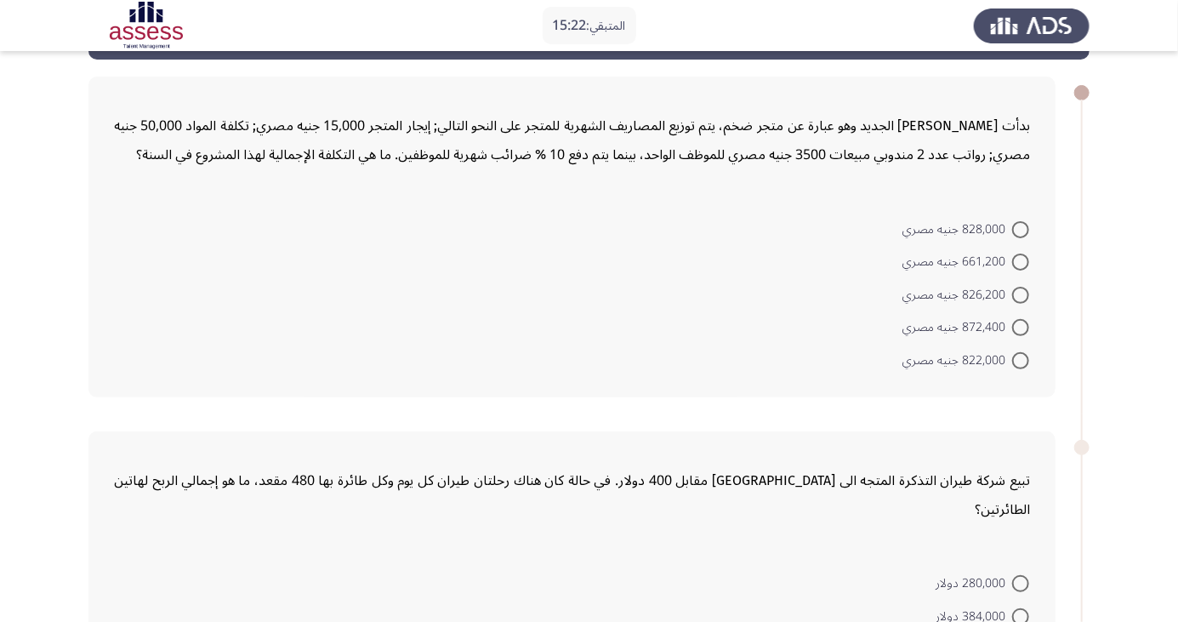
scroll to position [64, 0]
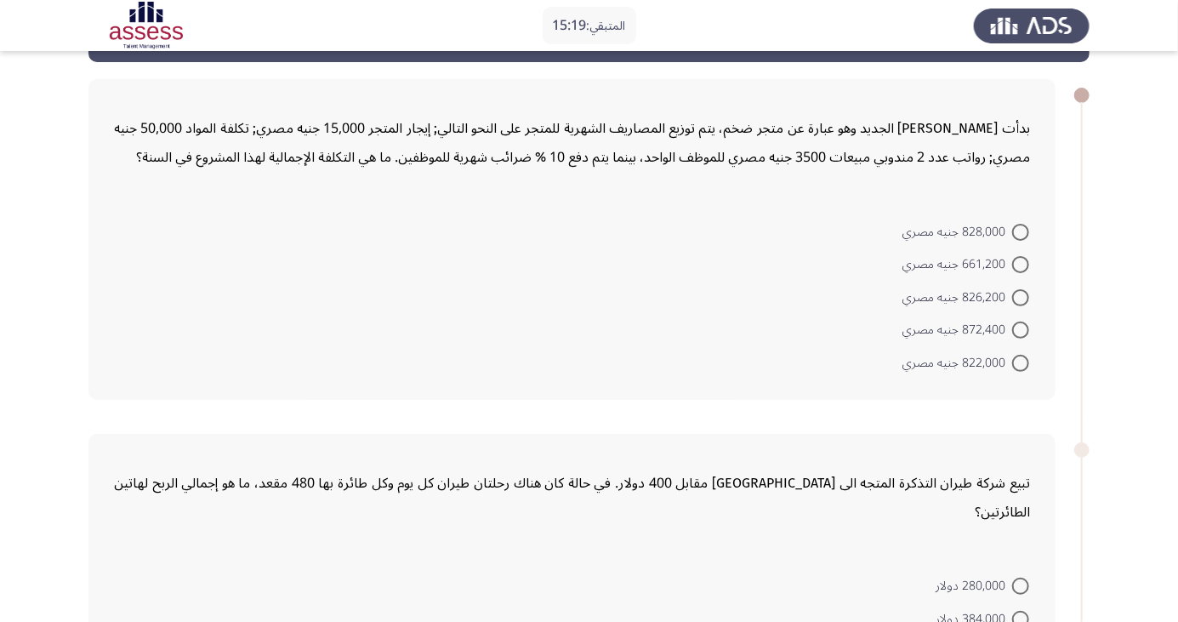
click at [1021, 329] on span at bounding box center [1020, 330] width 17 height 17
click at [1021, 329] on input "872,400 جنيه مصري" at bounding box center [1020, 330] width 17 height 17
radio input "true"
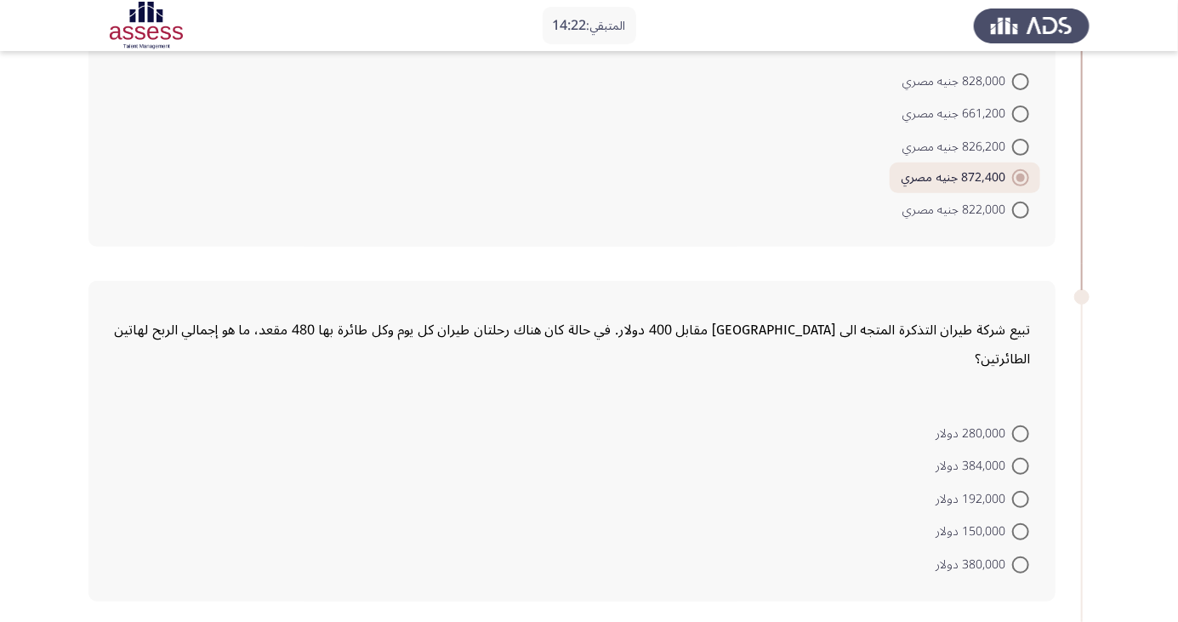
scroll to position [221, 0]
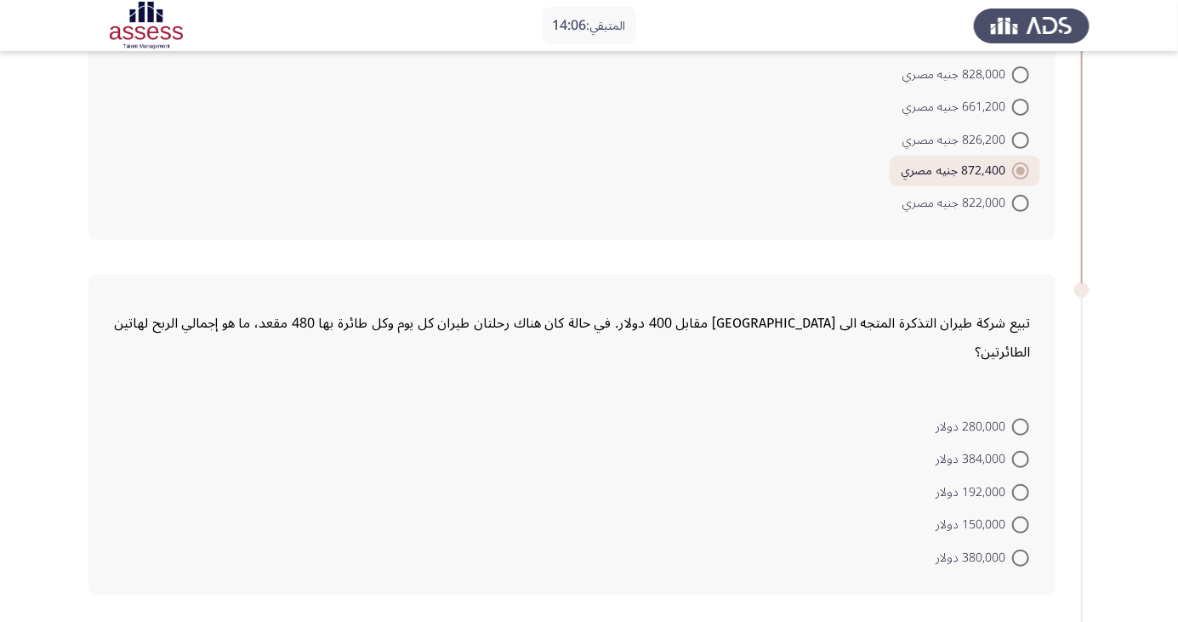
click at [1021, 451] on span at bounding box center [1020, 459] width 17 height 17
click at [1021, 451] on input "384,000 دولار" at bounding box center [1020, 459] width 17 height 17
radio input "true"
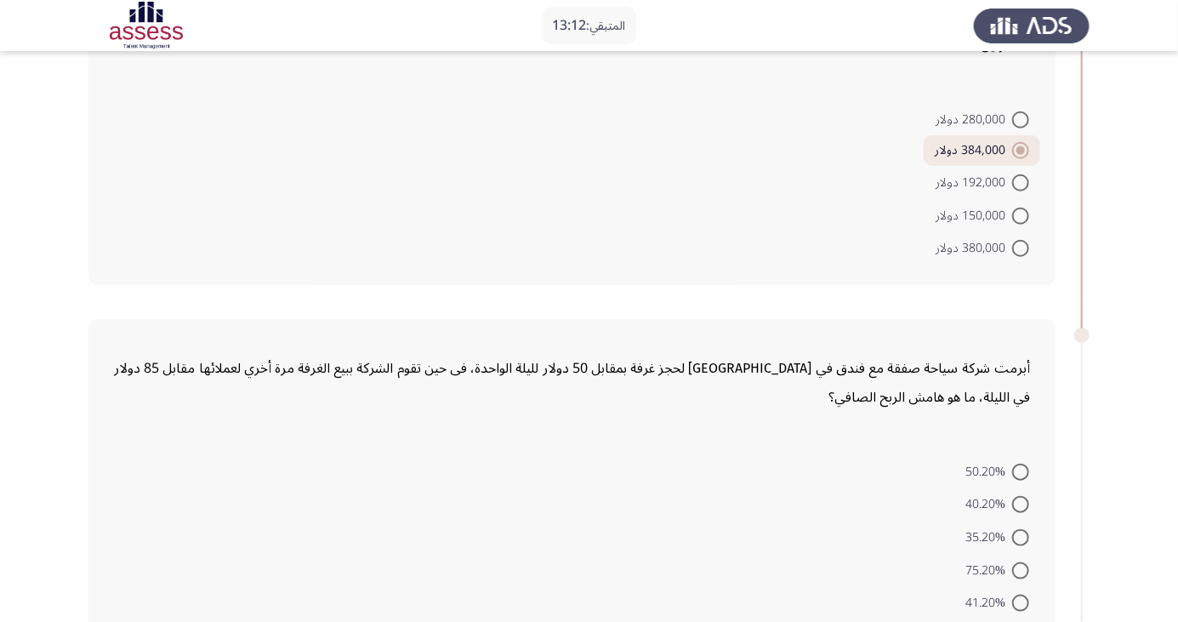
scroll to position [539, 0]
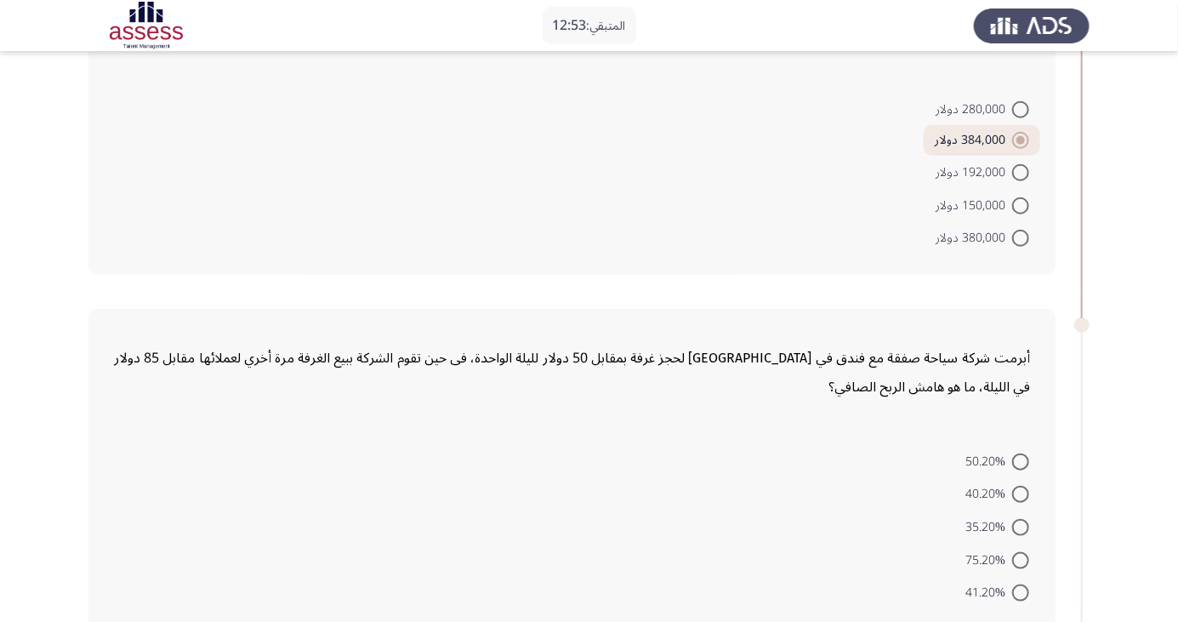
click at [1021, 519] on span at bounding box center [1020, 527] width 17 height 17
click at [1021, 519] on input "35.20%" at bounding box center [1020, 527] width 17 height 17
radio input "true"
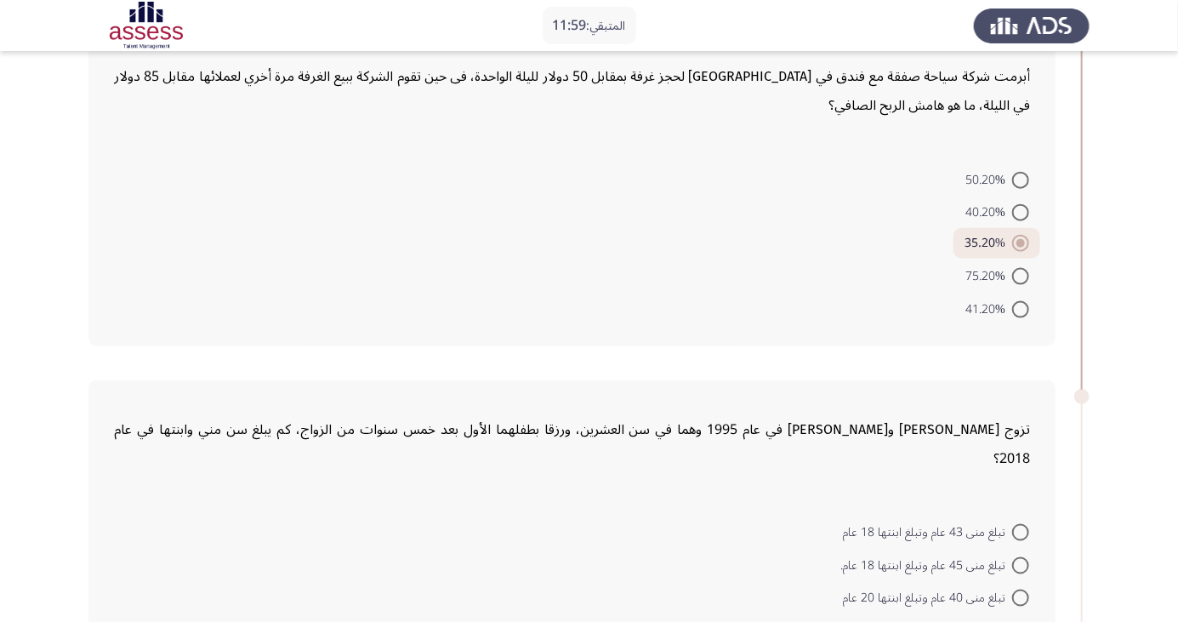
scroll to position [821, 0]
click at [1076, 438] on div "تزوج [PERSON_NAME] و[PERSON_NAME] في عام 1995 وهما في سن العشرين، ورزقا بطفلهما…" at bounding box center [588, 539] width 1001 height 355
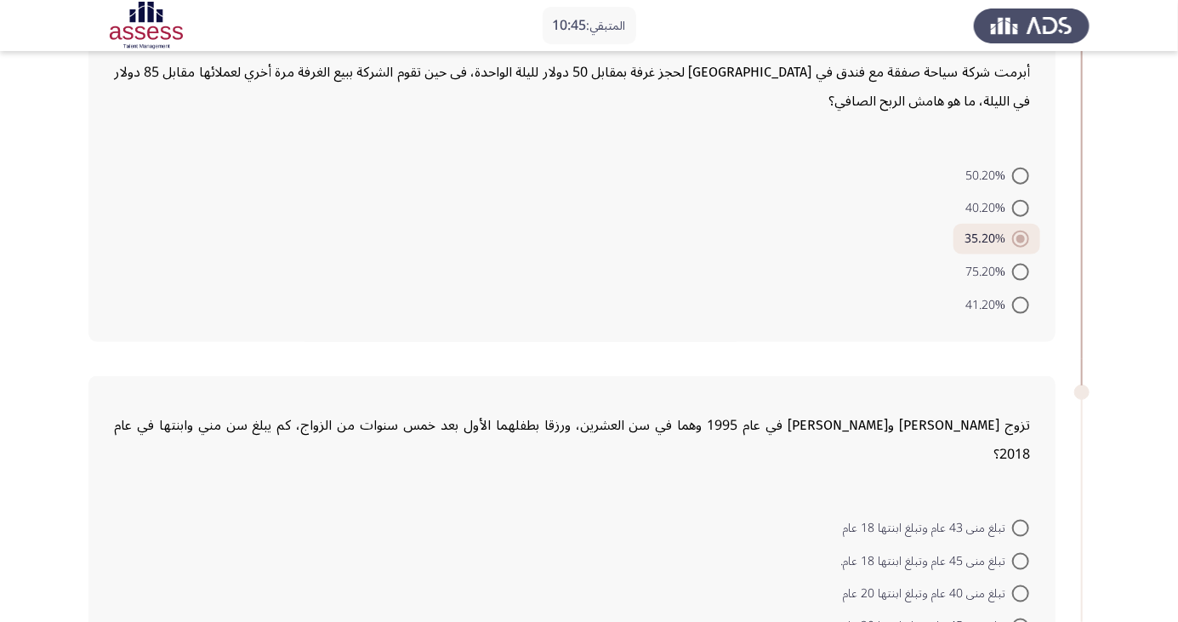
click at [1021, 520] on span at bounding box center [1020, 528] width 17 height 17
click at [1021, 520] on input "تبلغ منى 43 عام وتبلغ ابنتها 18 عام" at bounding box center [1020, 528] width 17 height 17
radio input "true"
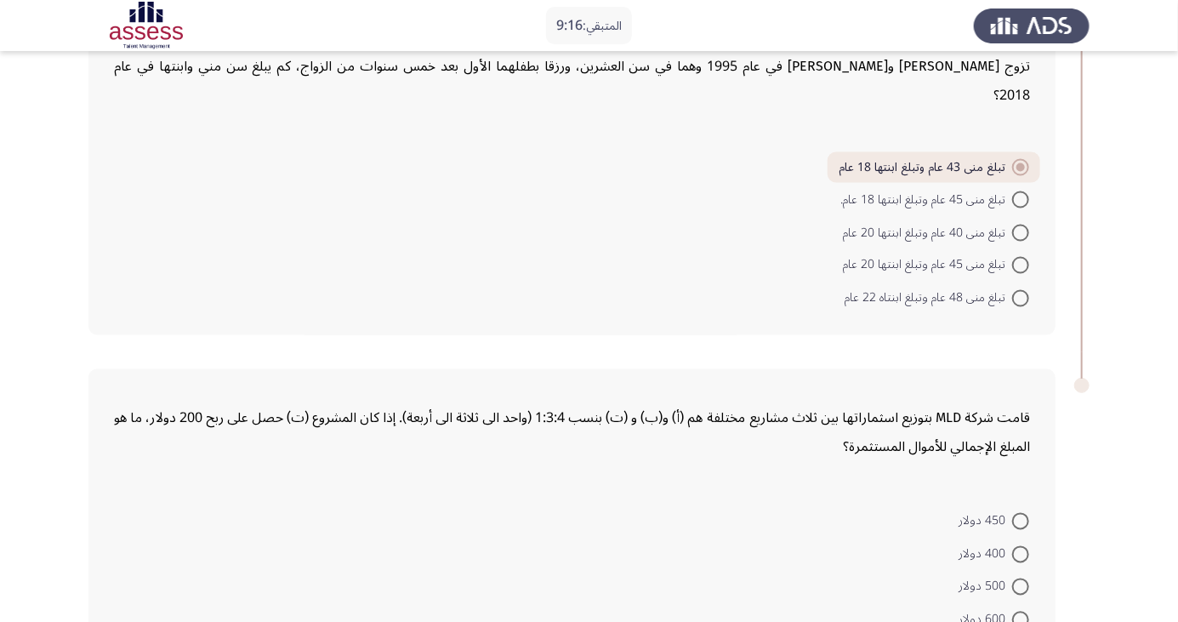
scroll to position [1189, 0]
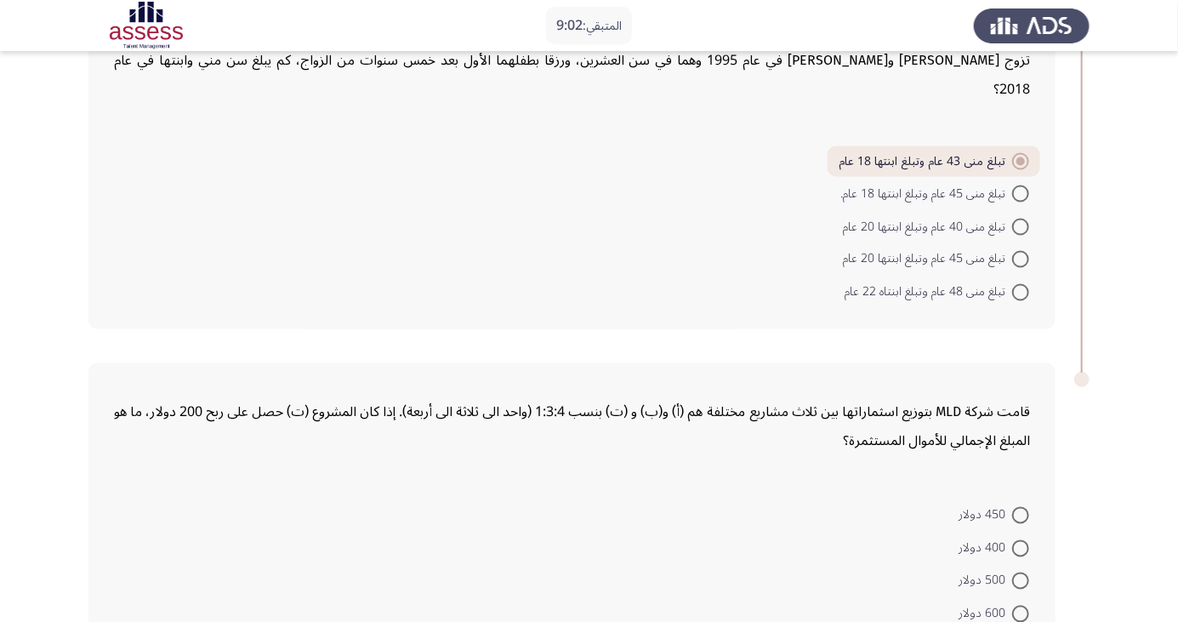
click at [1021, 606] on span at bounding box center [1020, 614] width 17 height 17
click at [1021, 606] on input "600 دولار" at bounding box center [1020, 614] width 17 height 17
radio input "true"
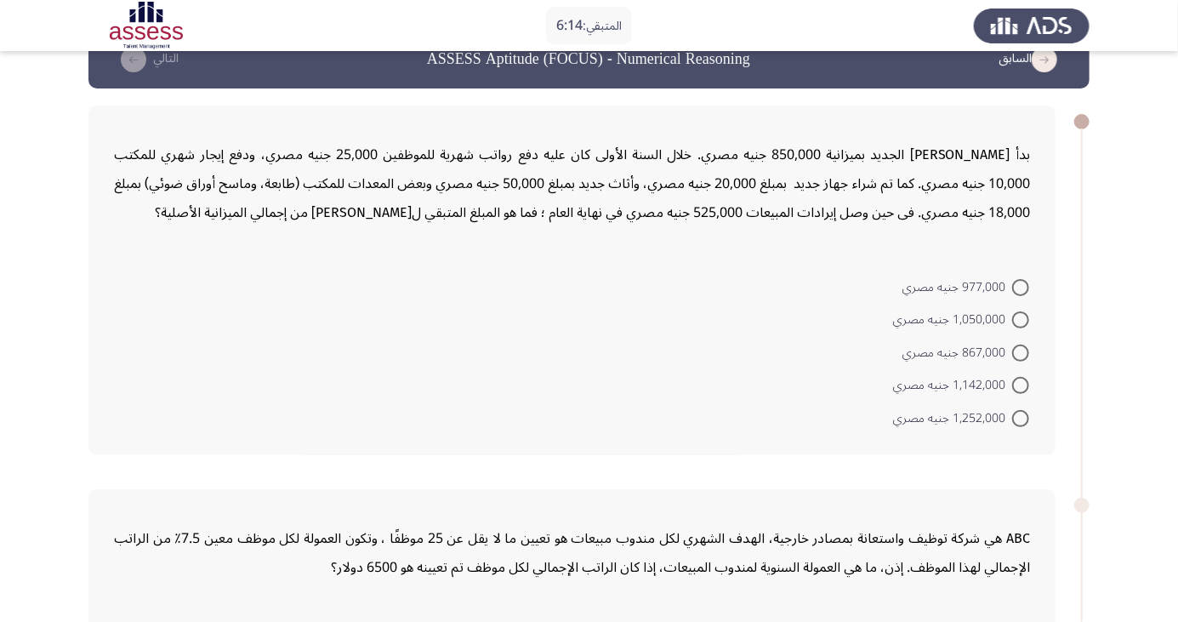
scroll to position [66, 0]
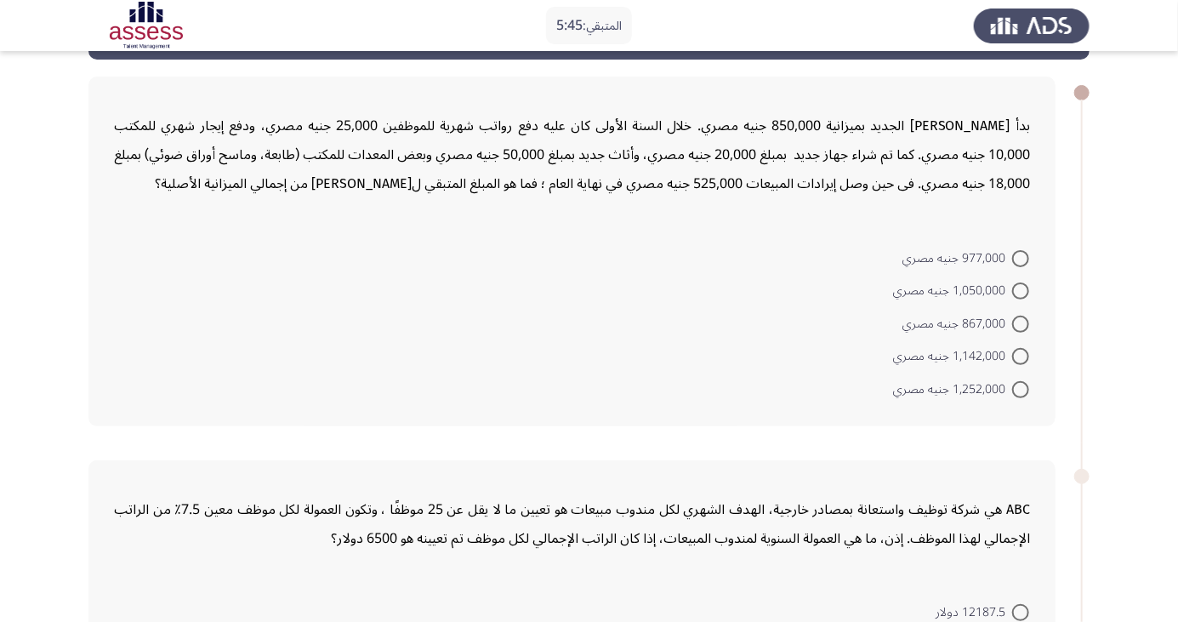
click at [687, 312] on form "977,000 جنيه مصري 1,050,000 جنيه مصري 867,000 جنيه مصري 1,142,000 جنيه مصري 1,2…" at bounding box center [572, 323] width 916 height 164
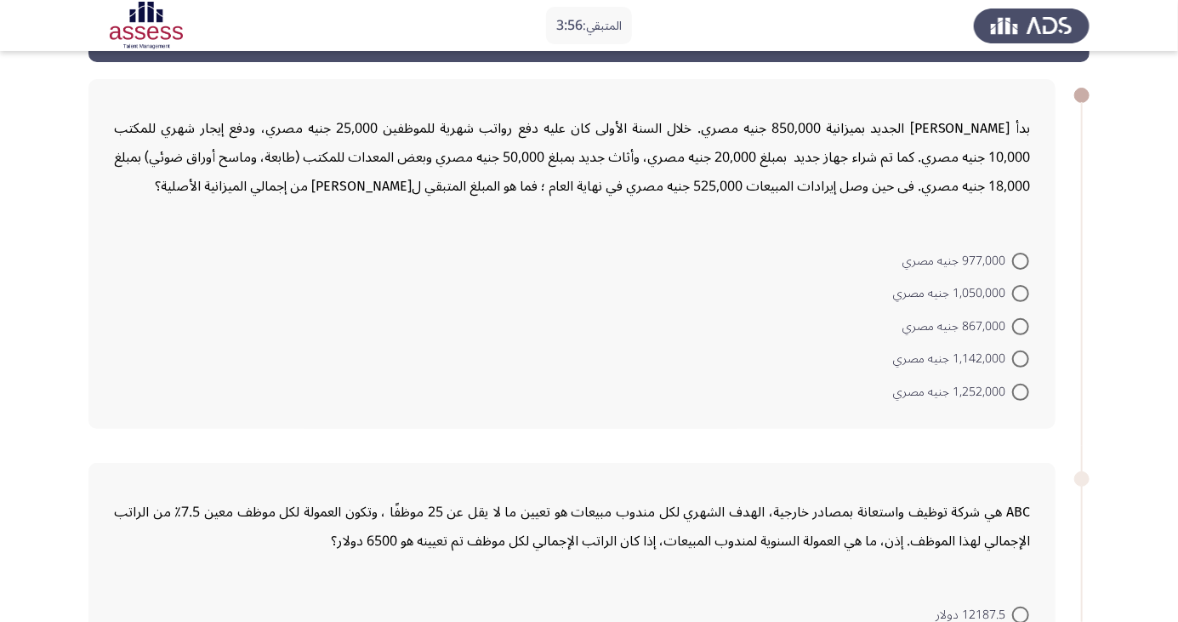
scroll to position [0, 0]
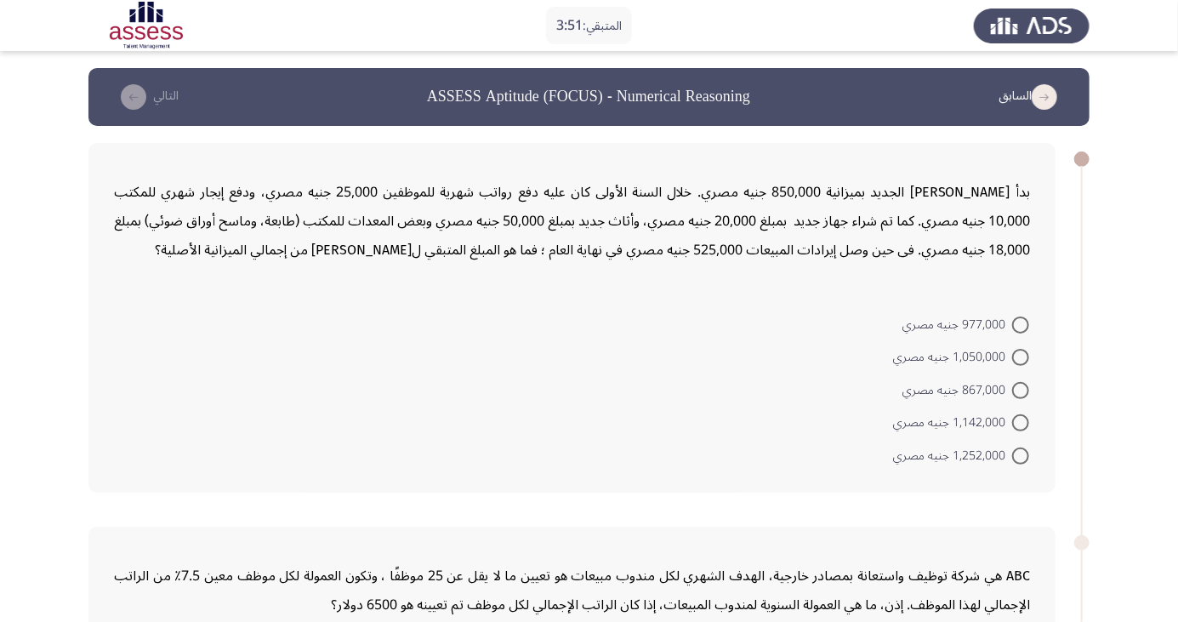
click at [1021, 454] on span at bounding box center [1020, 455] width 17 height 17
click at [1021, 454] on input "1,252,000 جنيه مصري" at bounding box center [1020, 455] width 17 height 17
radio input "true"
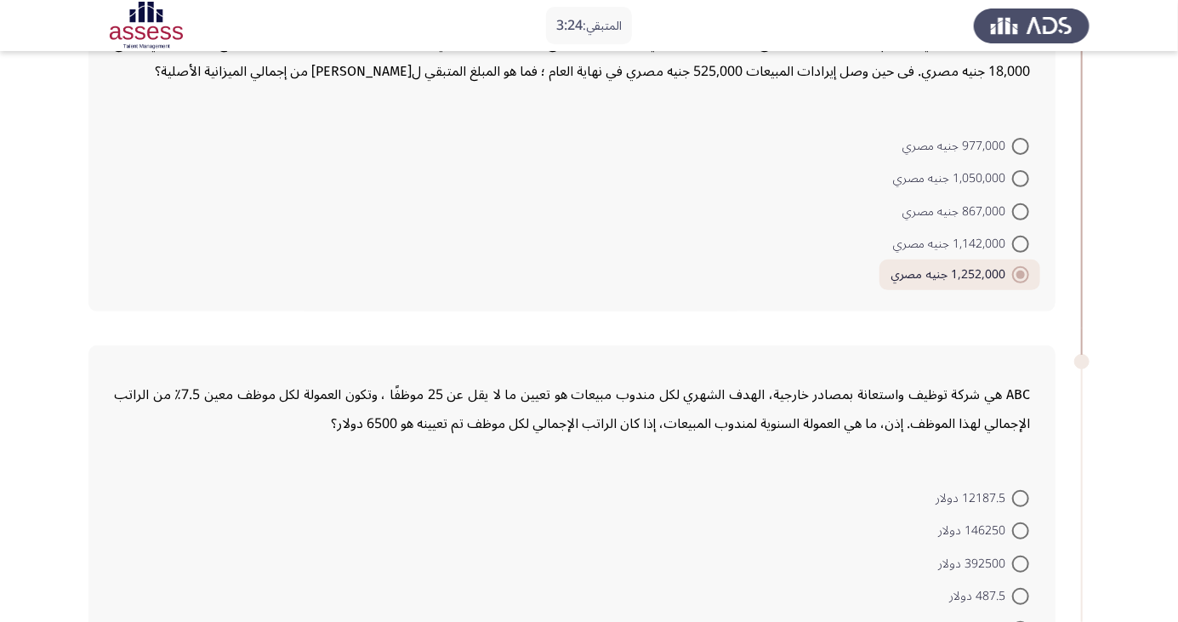
scroll to position [185, 0]
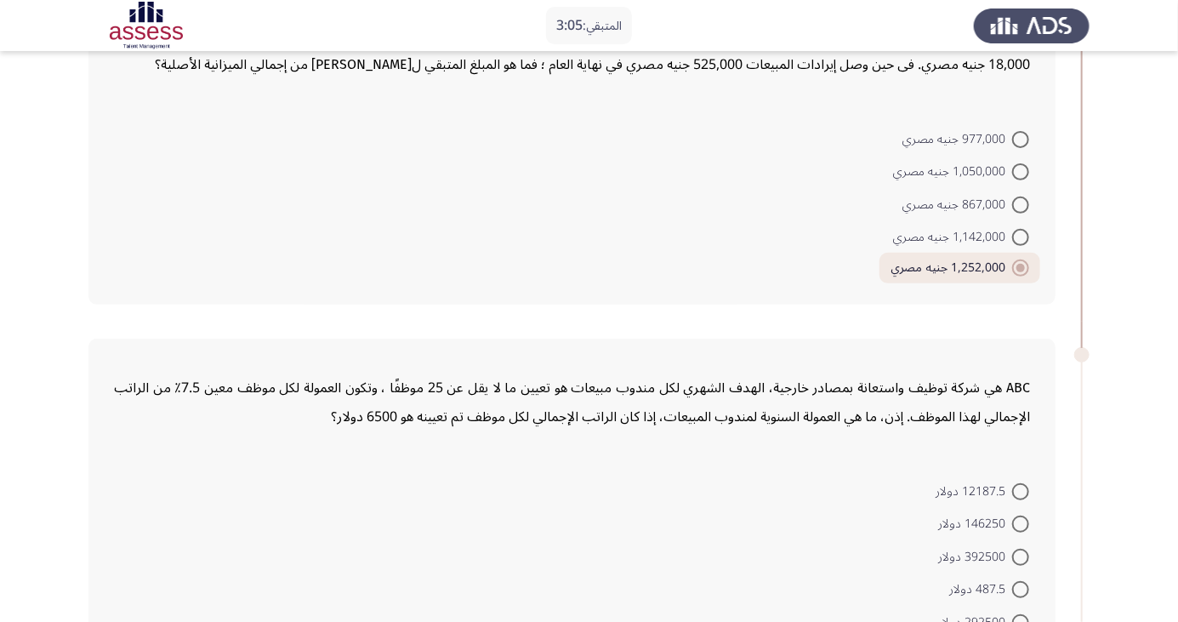
click at [504, 565] on form "12187.5 دولار 146250 دولار 392500 دولار 487.5 دولار 292500 دولار" at bounding box center [572, 556] width 916 height 164
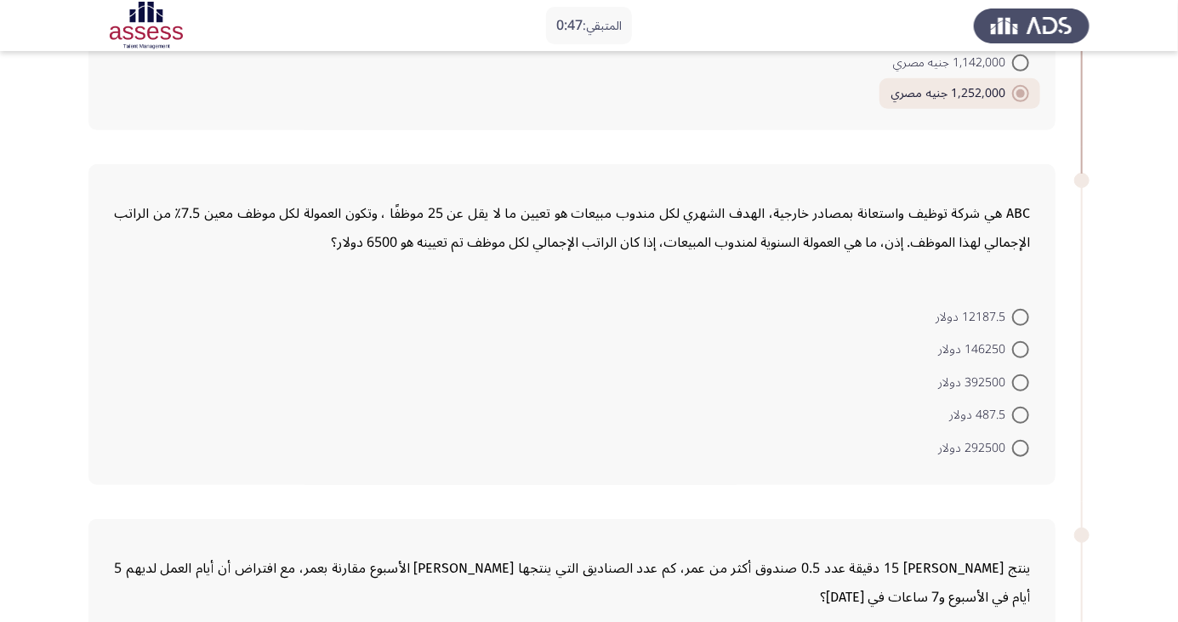
scroll to position [362, 0]
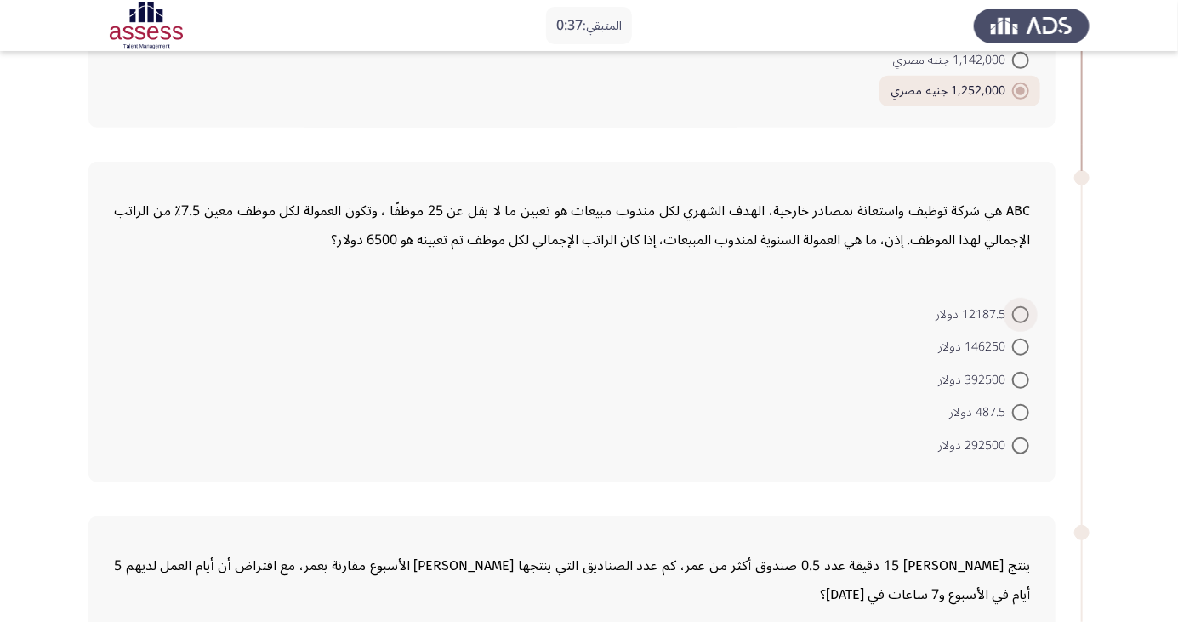
click at [1021, 313] on span at bounding box center [1020, 314] width 17 height 17
click at [1021, 313] on input "12187.5 دولار" at bounding box center [1020, 314] width 17 height 17
radio input "true"
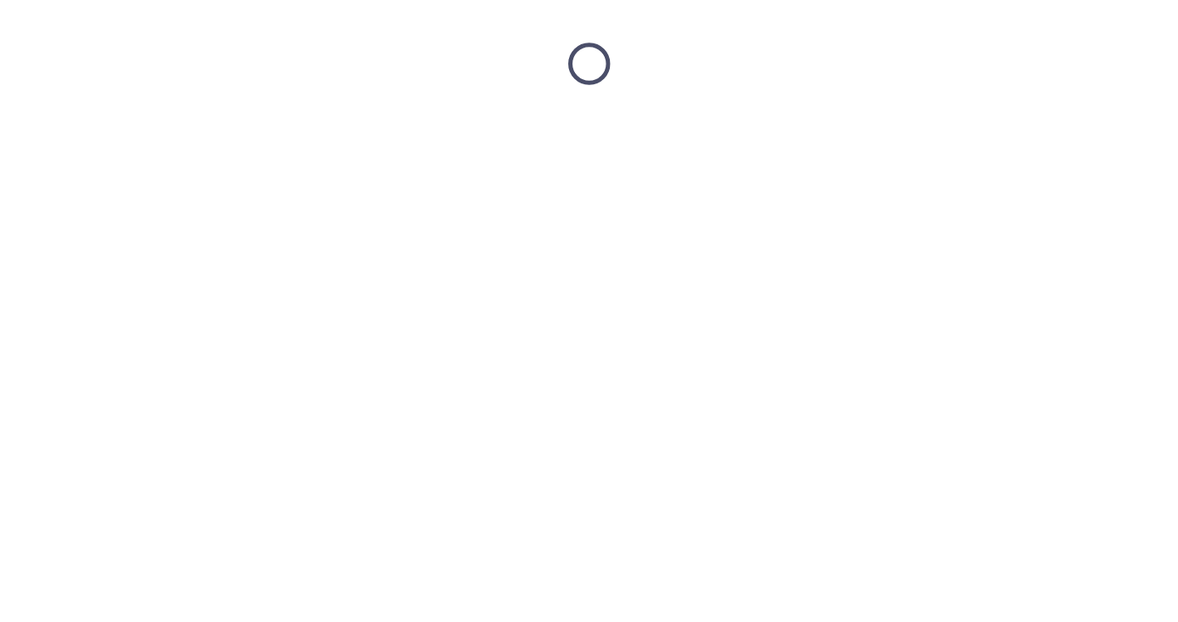
scroll to position [0, 0]
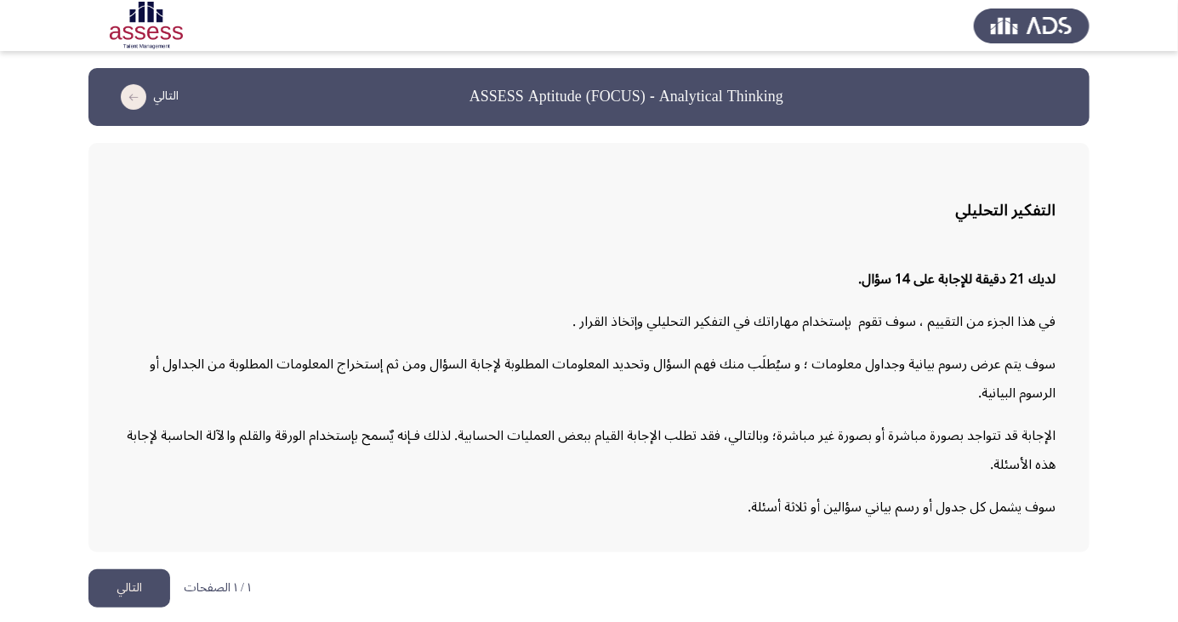
click at [132, 607] on button "التالي" at bounding box center [129, 588] width 82 height 38
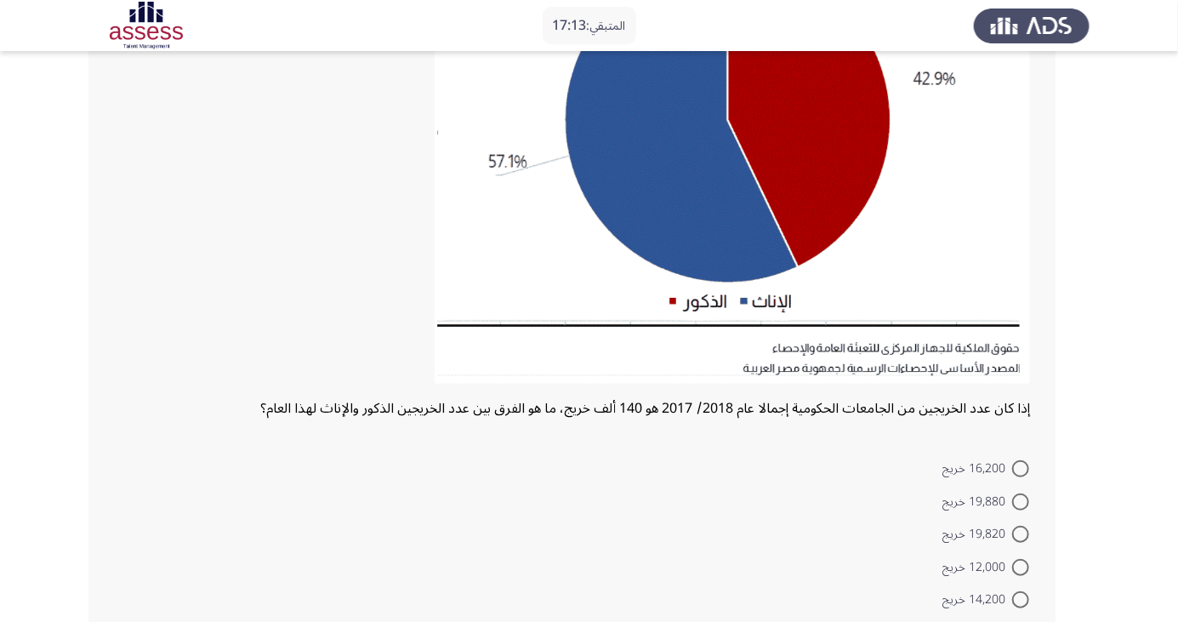
scroll to position [292, 0]
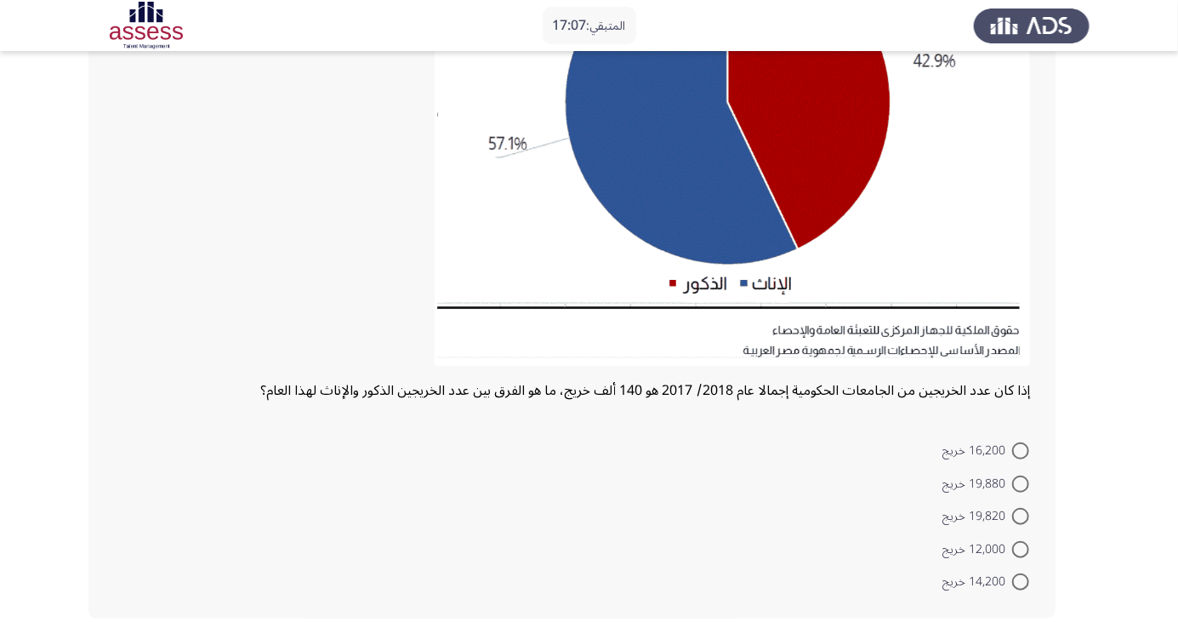
click at [1021, 581] on span at bounding box center [1020, 581] width 17 height 17
click at [1021, 581] on input "14,200 خريج" at bounding box center [1020, 581] width 17 height 17
radio input "true"
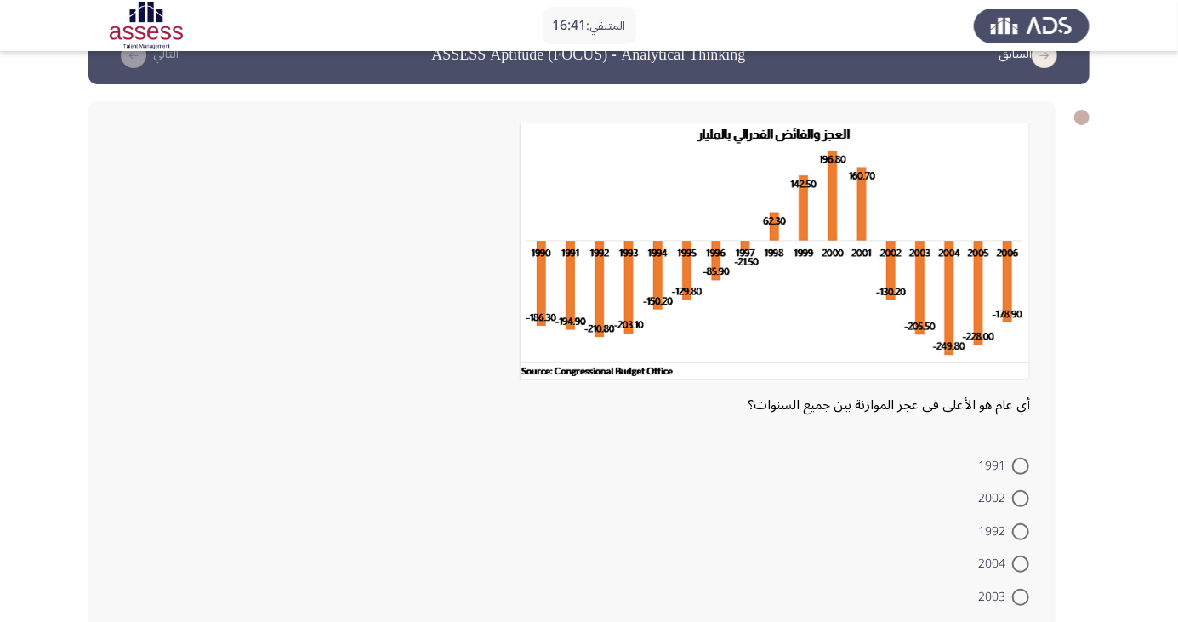
scroll to position [56, 0]
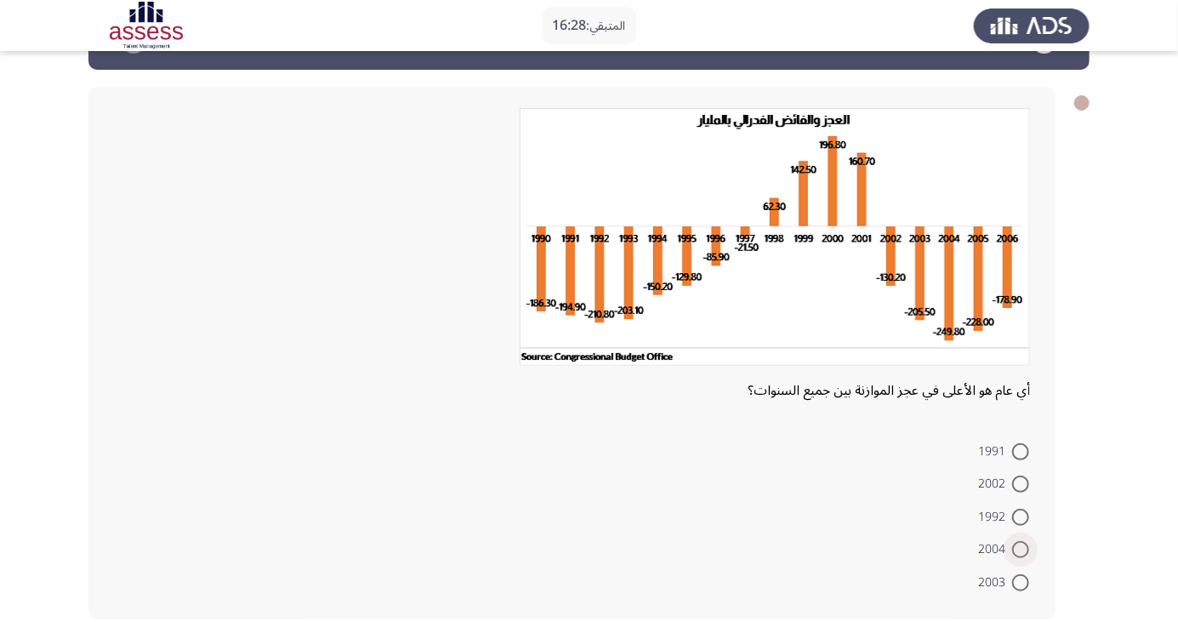
click at [1021, 548] on span at bounding box center [1020, 549] width 17 height 17
click at [1021, 548] on input "2004" at bounding box center [1020, 549] width 17 height 17
radio input "true"
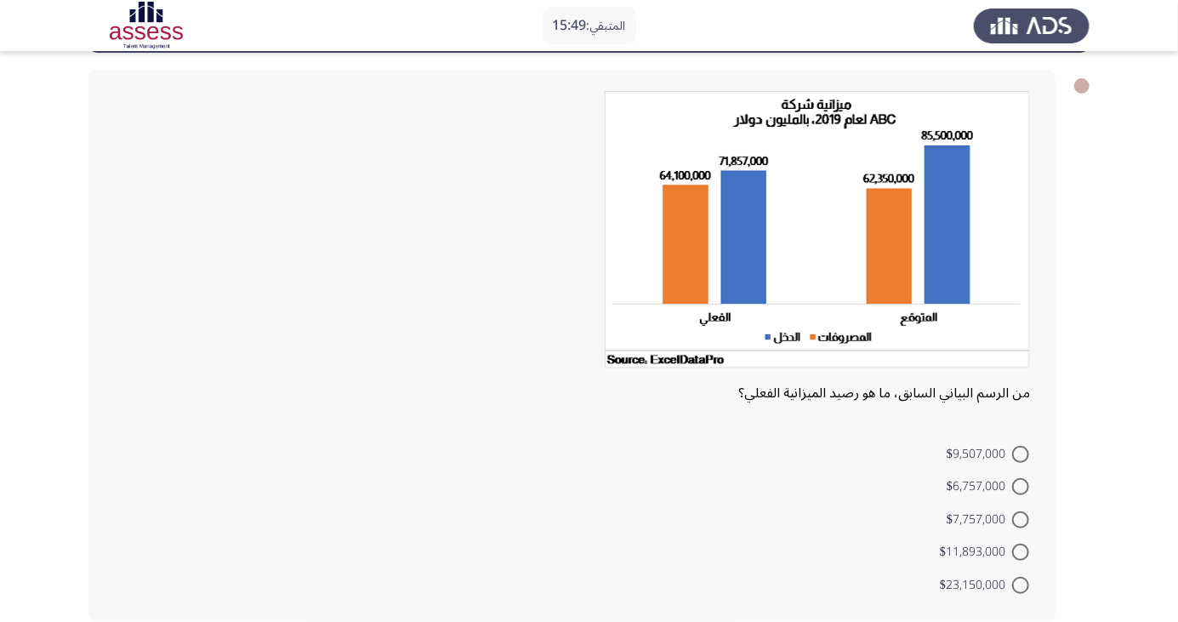
scroll to position [76, 0]
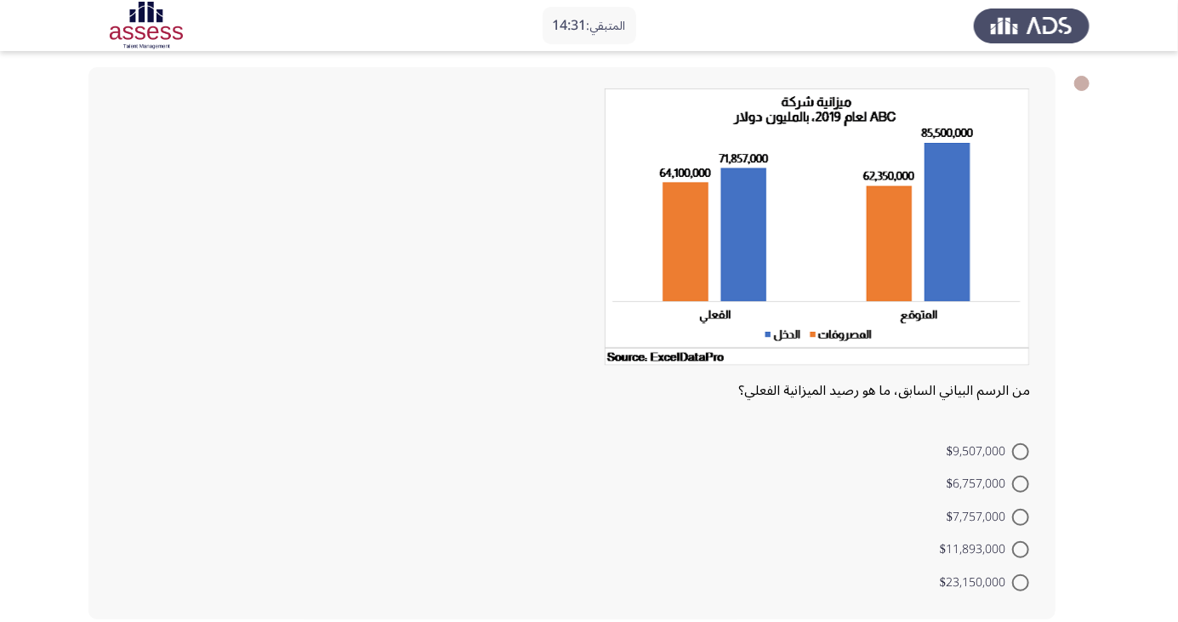
click at [1021, 581] on span at bounding box center [1020, 582] width 17 height 17
click at [1021, 581] on input "$23,150,000" at bounding box center [1020, 582] width 17 height 17
radio input "true"
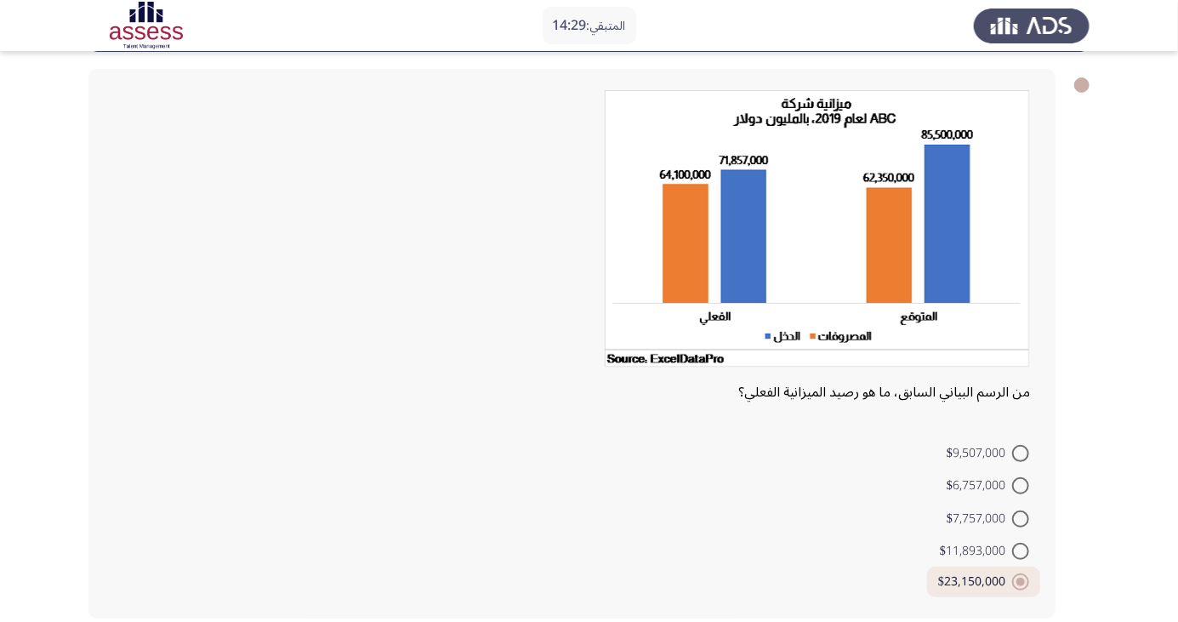
click at [1021, 580] on span at bounding box center [1021, 582] width 9 height 9
click at [1021, 580] on input "$23,150,000" at bounding box center [1020, 581] width 17 height 17
click at [1021, 518] on span at bounding box center [1020, 518] width 17 height 17
click at [1021, 518] on input "$7,757,000" at bounding box center [1020, 518] width 17 height 17
radio input "true"
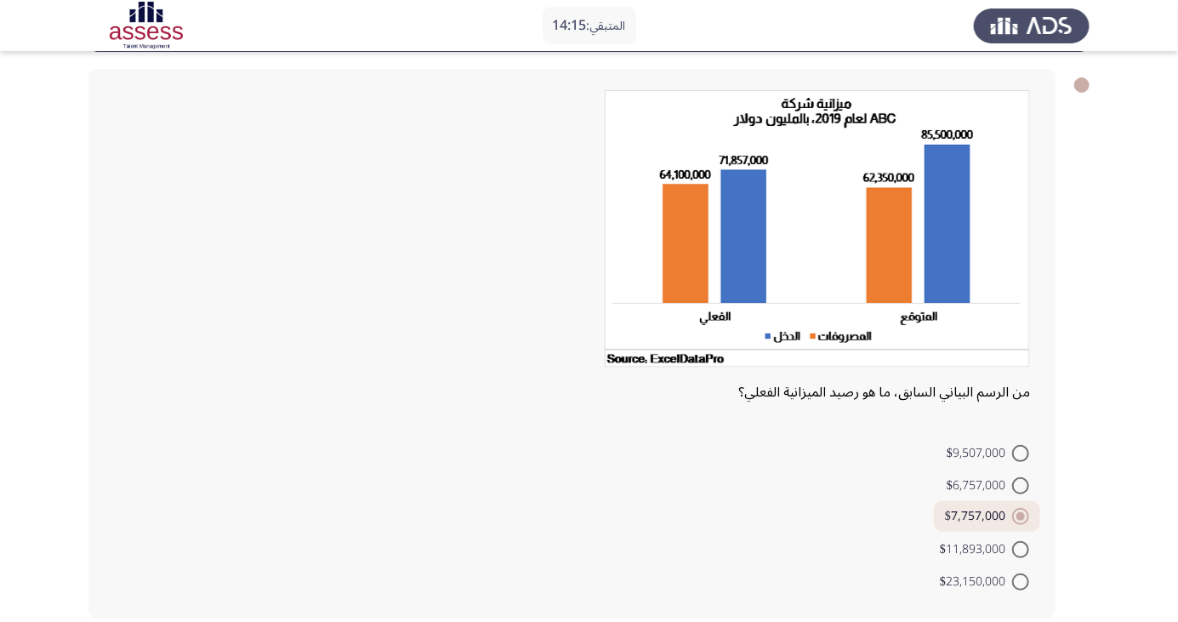
click at [1021, 581] on span at bounding box center [1020, 581] width 17 height 17
click at [1021, 581] on input "$23,150,000" at bounding box center [1020, 581] width 17 height 17
radio input "true"
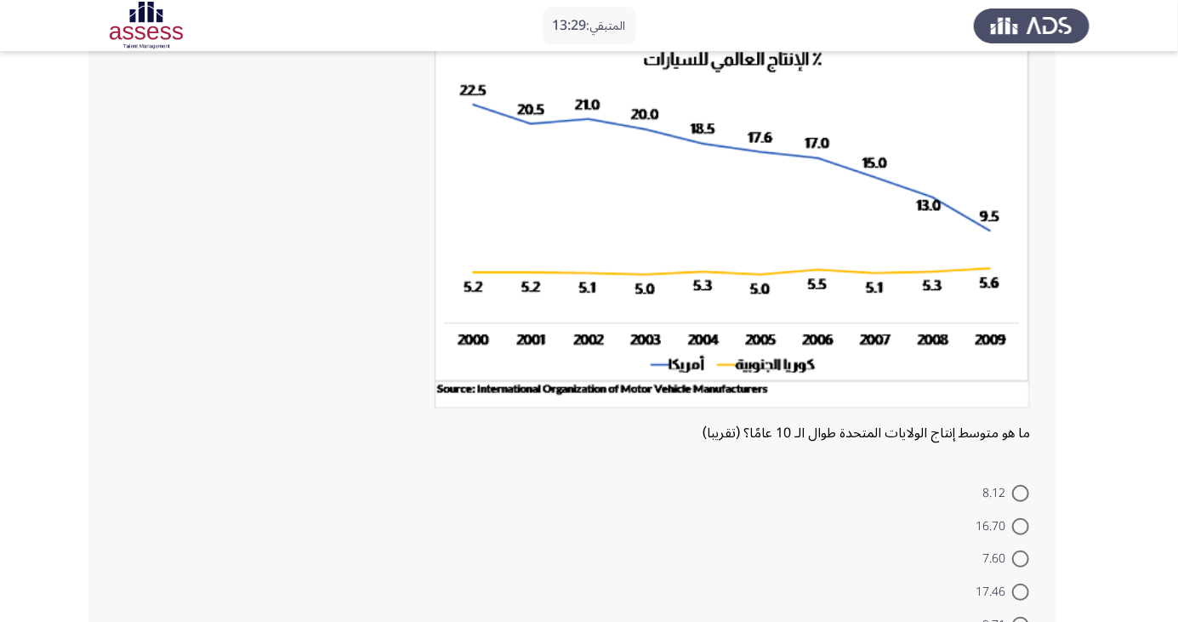
scroll to position [127, 0]
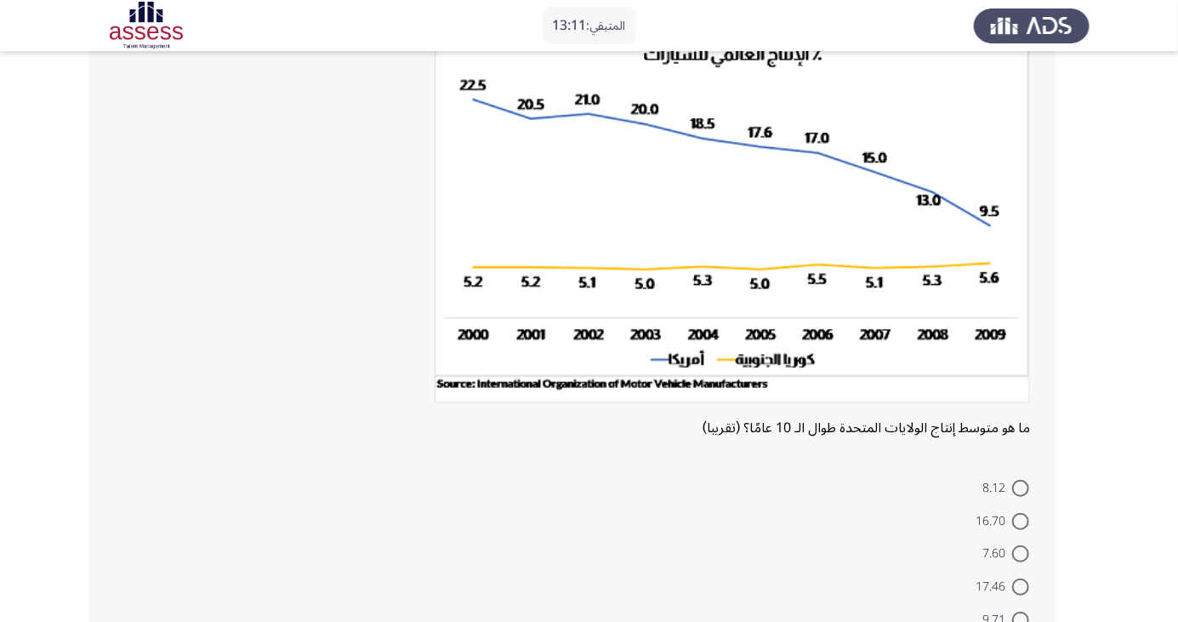
click at [1021, 586] on span at bounding box center [1020, 587] width 17 height 17
click at [1021, 586] on input "17.46" at bounding box center [1020, 587] width 17 height 17
radio input "true"
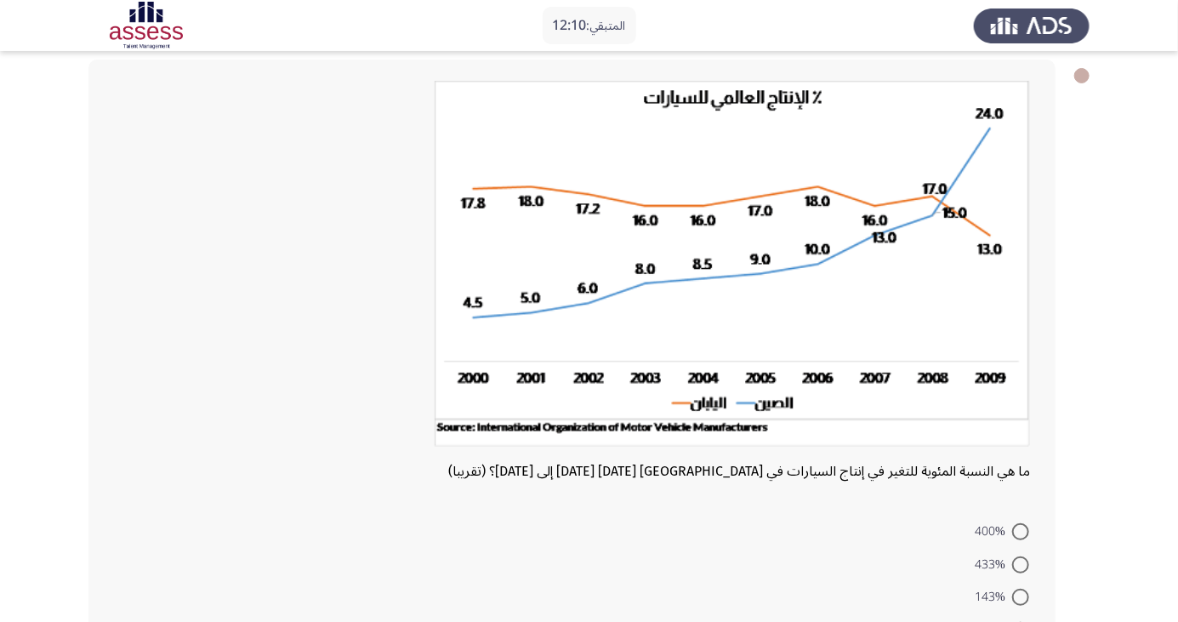
scroll to position [101, 0]
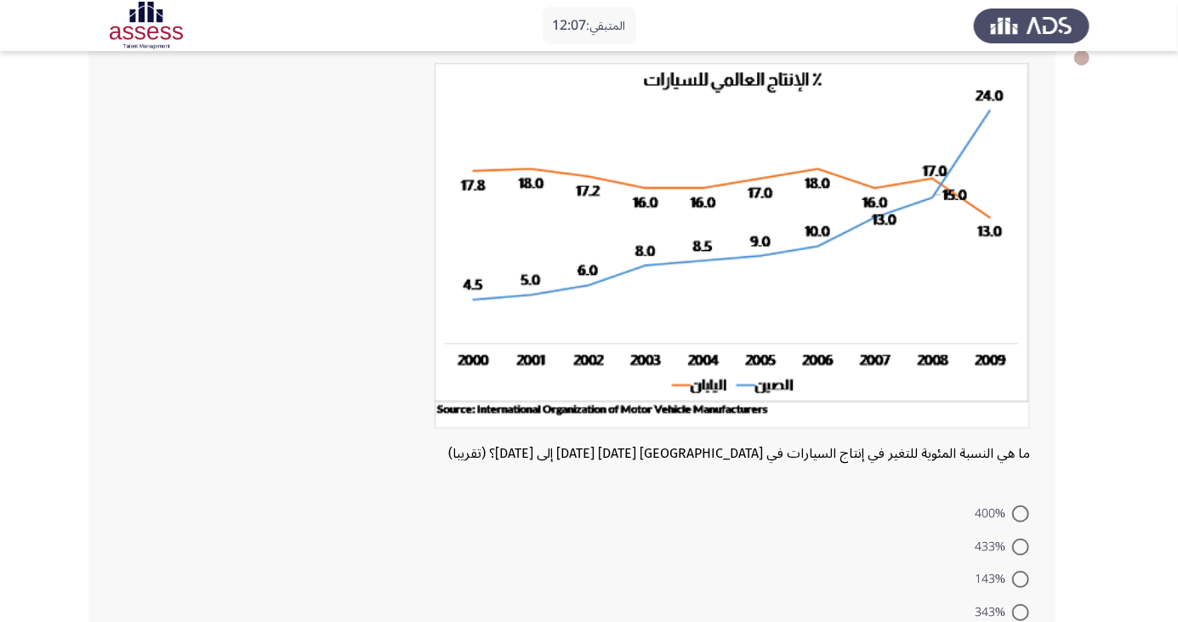
radio input "true"
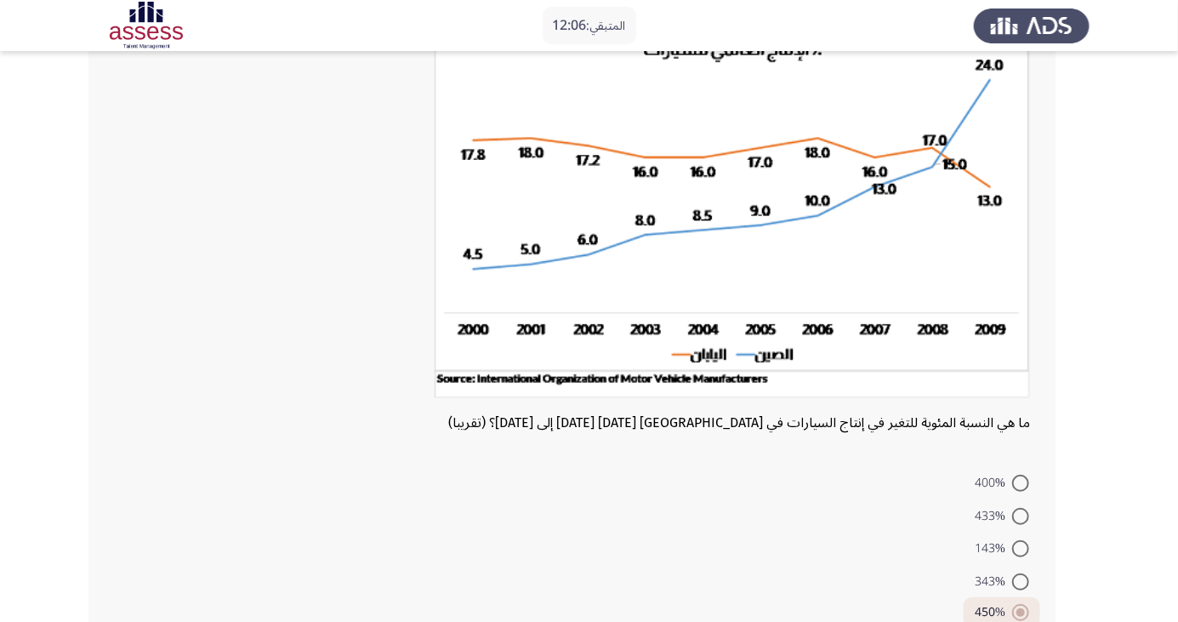
scroll to position [162, 0]
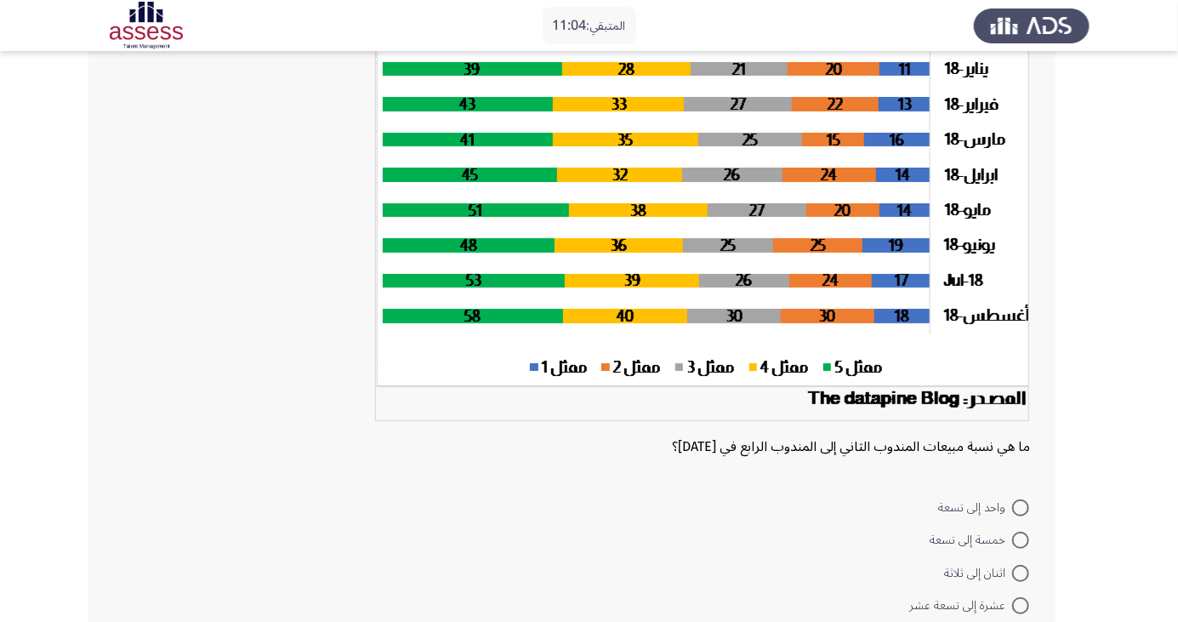
scroll to position [153, 0]
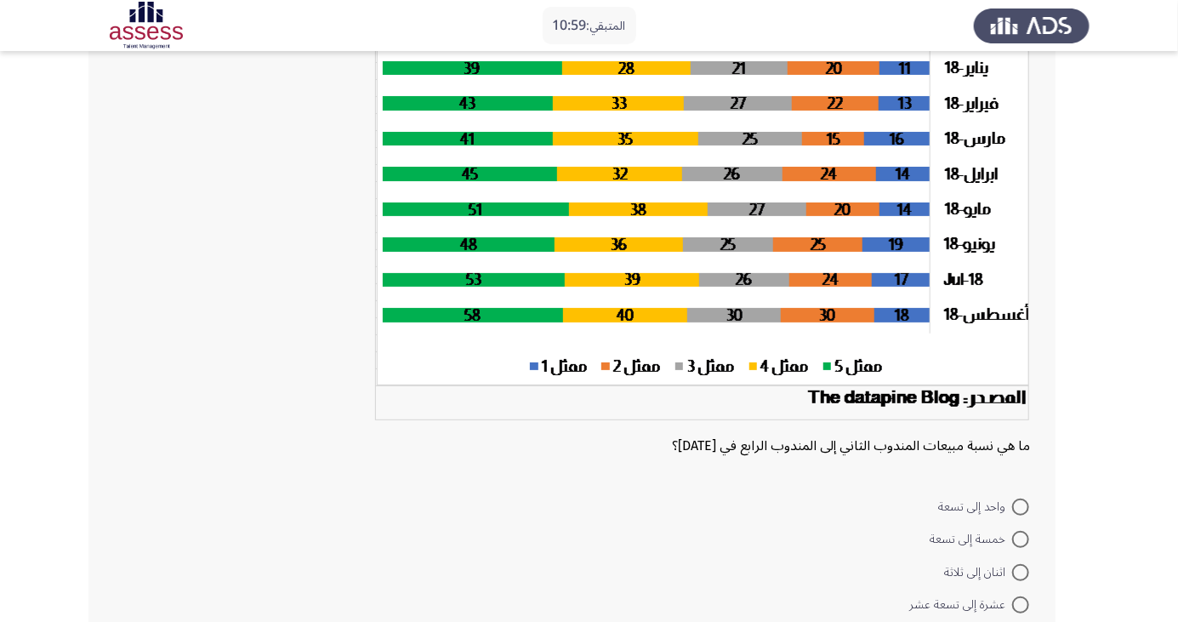
click at [1021, 571] on span at bounding box center [1020, 572] width 17 height 17
click at [1021, 571] on input "اثنان إلى ثلاثة" at bounding box center [1020, 572] width 17 height 17
radio input "true"
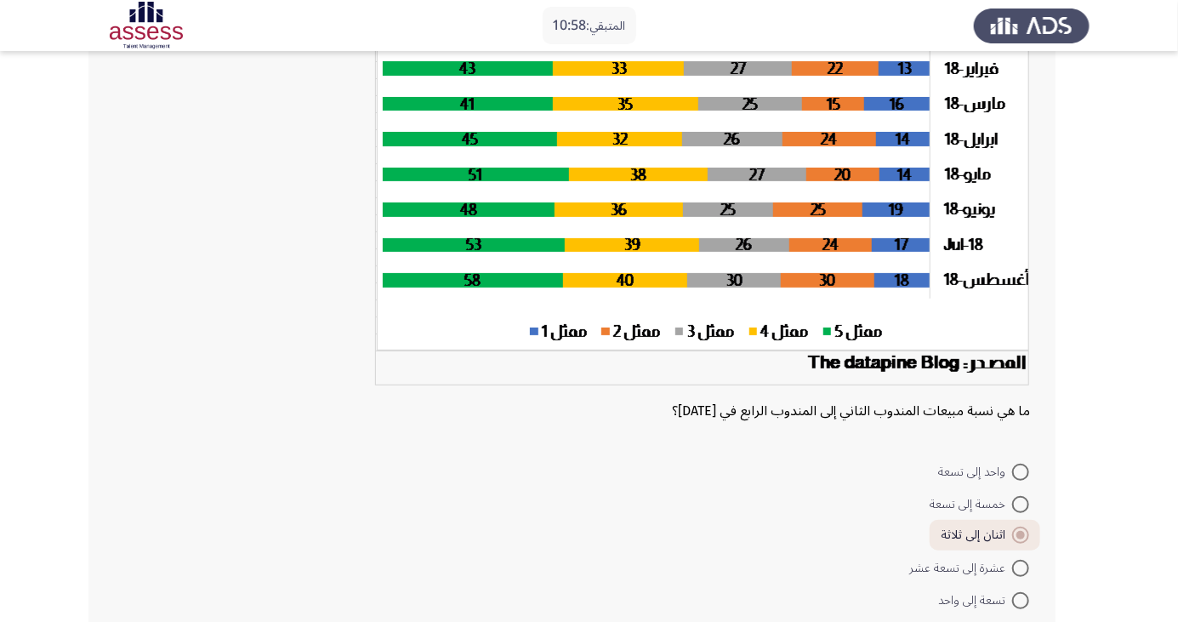
scroll to position [207, 0]
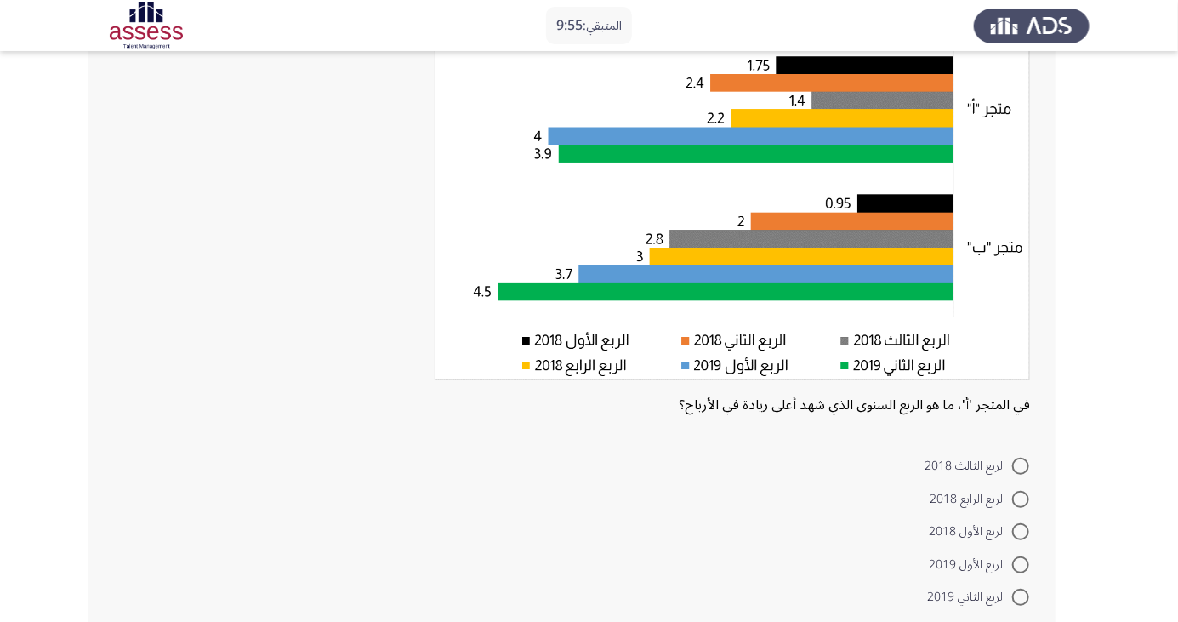
scroll to position [183, 0]
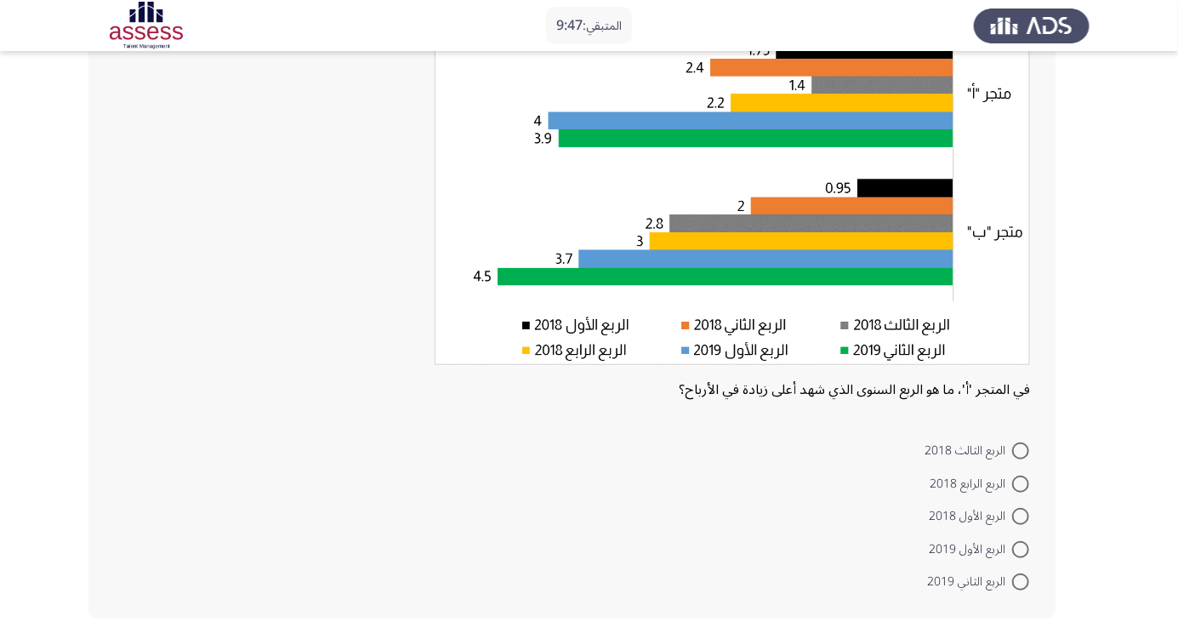
click at [1021, 581] on span at bounding box center [1020, 581] width 17 height 17
click at [1021, 581] on input "الربع الثاني 2019" at bounding box center [1020, 581] width 17 height 17
radio input "true"
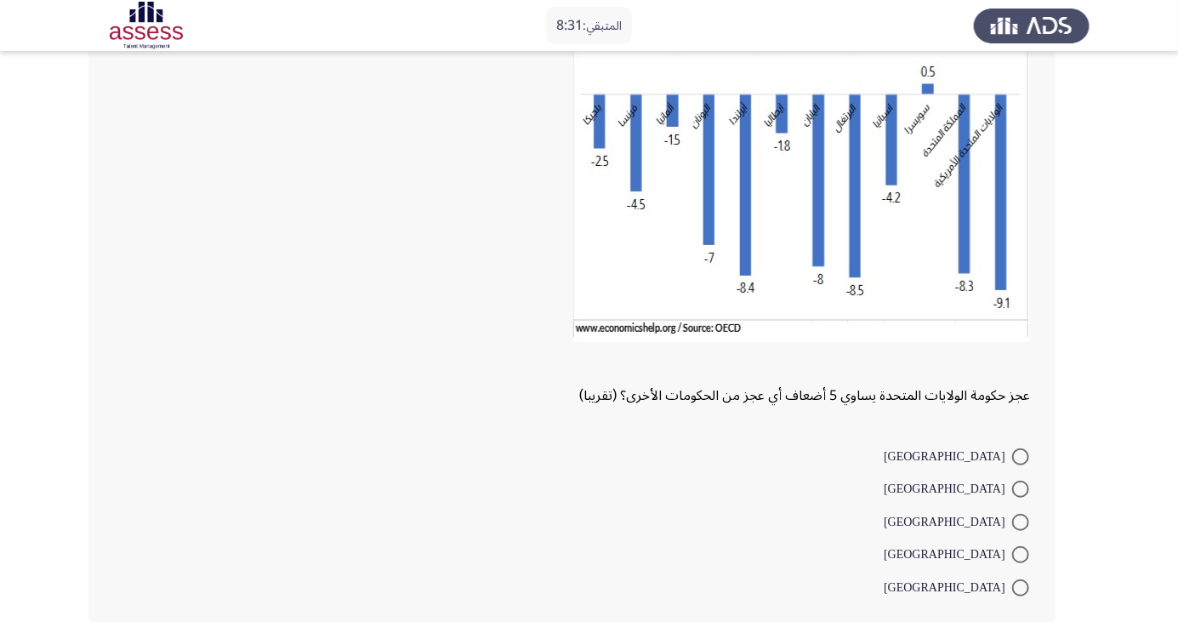
scroll to position [156, 0]
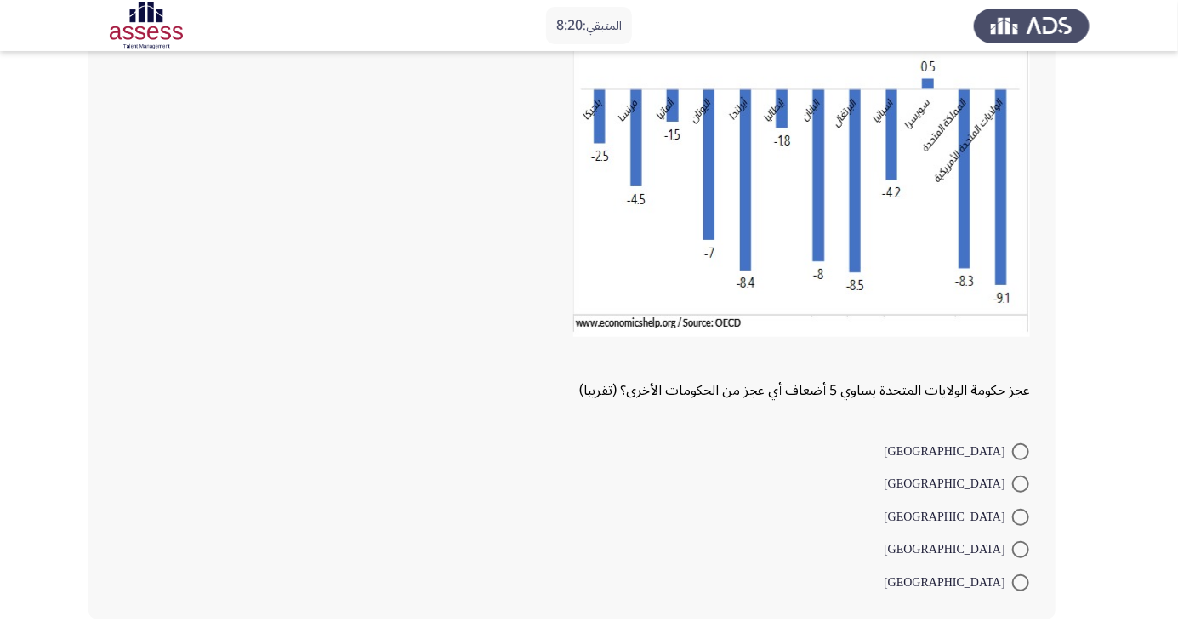
click at [1021, 450] on span at bounding box center [1020, 451] width 17 height 17
click at [1021, 450] on input "[GEOGRAPHIC_DATA]" at bounding box center [1020, 451] width 17 height 17
radio input "true"
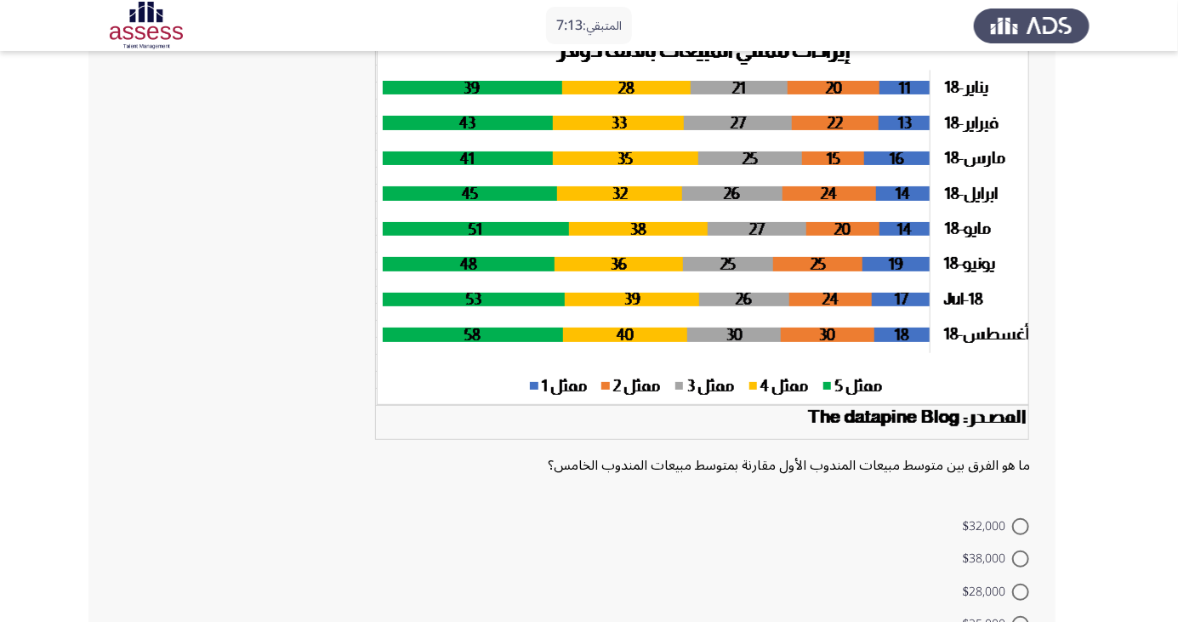
scroll to position [157, 0]
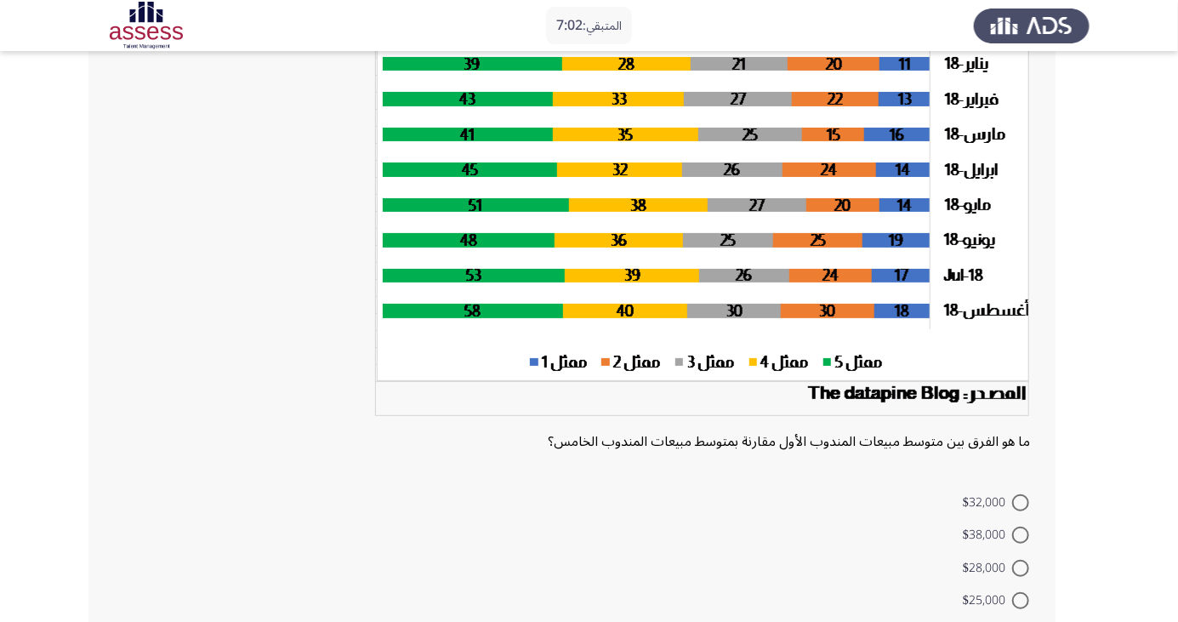
click at [1021, 533] on span at bounding box center [1020, 535] width 17 height 17
click at [1021, 533] on input "$38,000" at bounding box center [1020, 535] width 17 height 17
radio input "true"
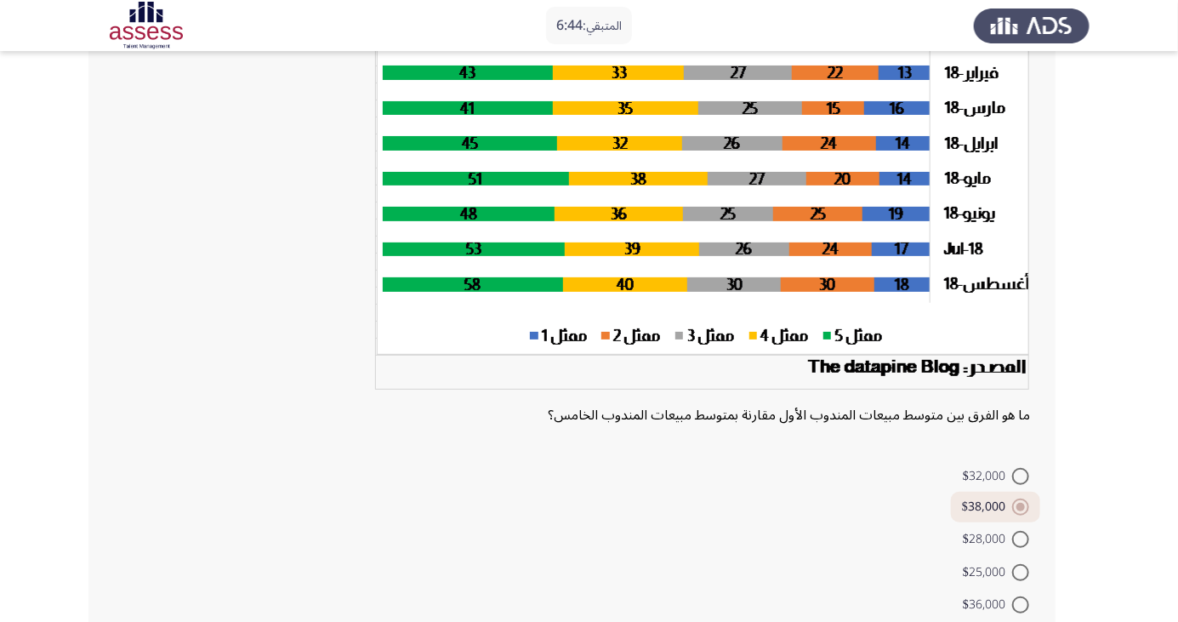
scroll to position [207, 0]
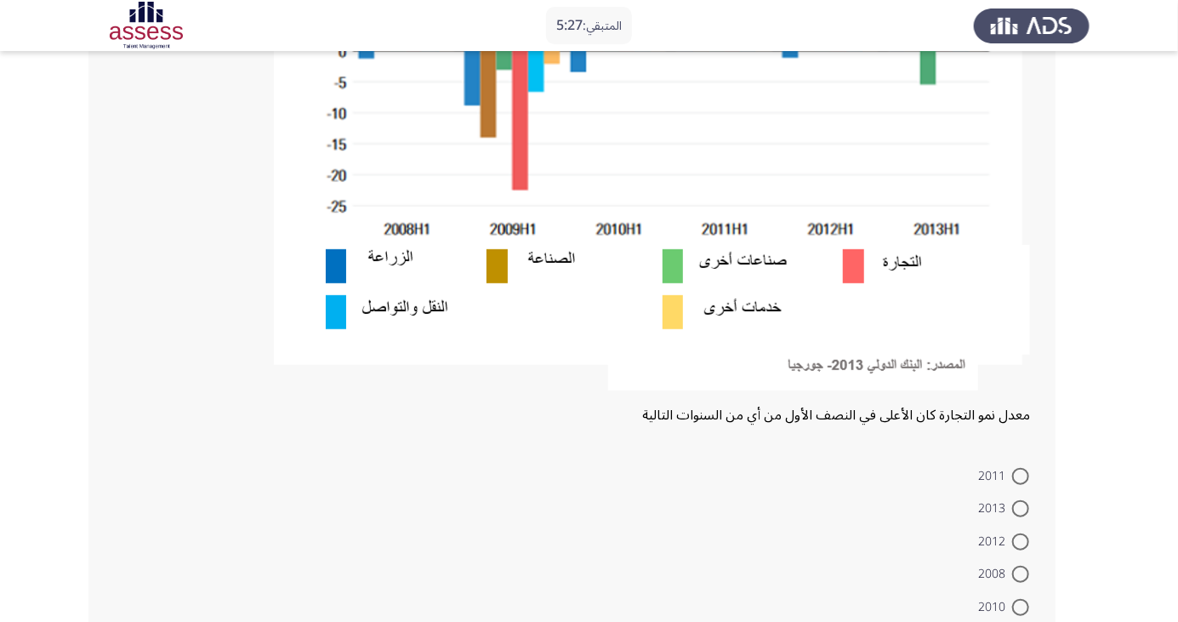
scroll to position [402, 0]
click at [1021, 606] on span at bounding box center [1020, 607] width 17 height 17
click at [1021, 606] on input "2010" at bounding box center [1020, 607] width 17 height 17
radio input "true"
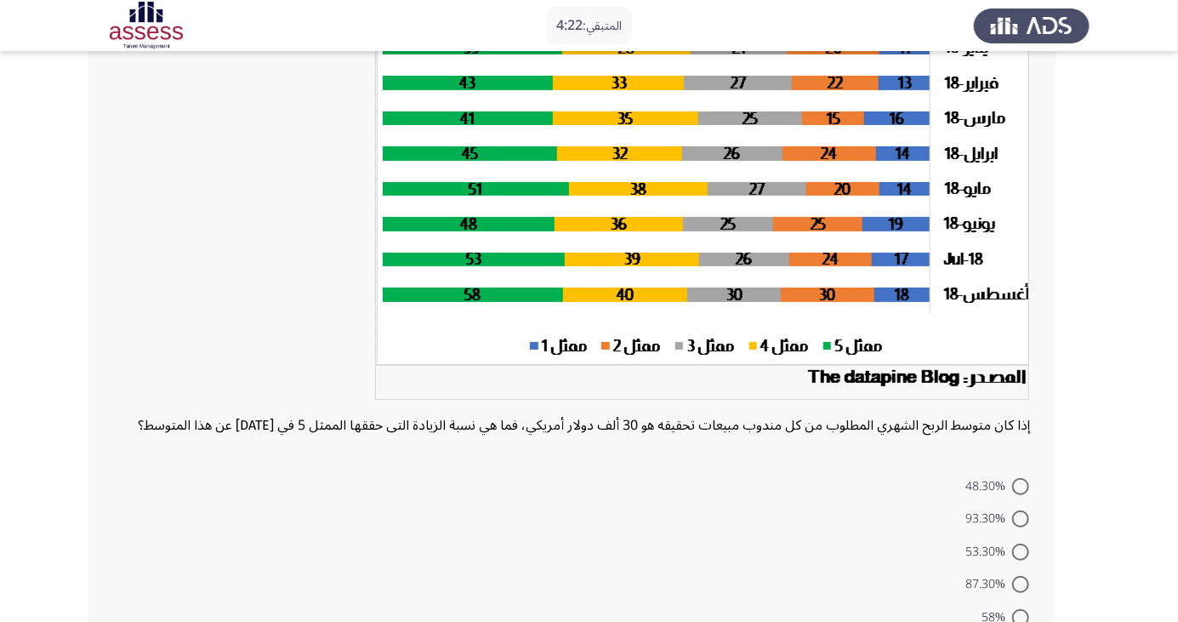
scroll to position [185, 0]
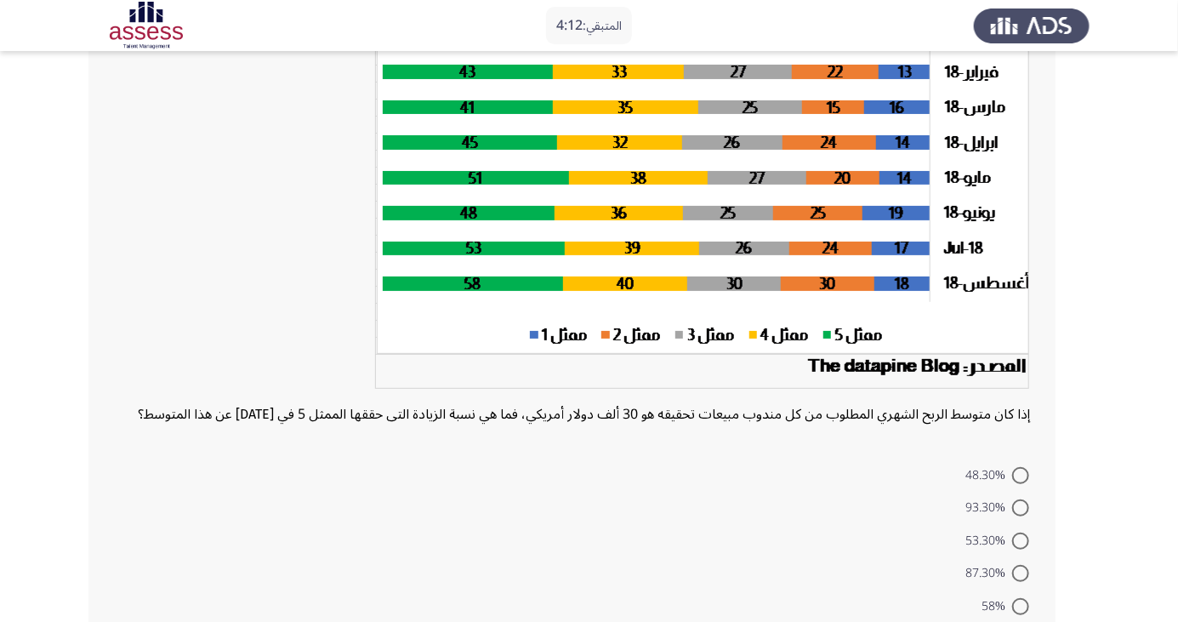
click at [1021, 550] on span at bounding box center [1020, 541] width 17 height 17
click at [1021, 550] on input "53.30%" at bounding box center [1020, 541] width 17 height 17
radio input "true"
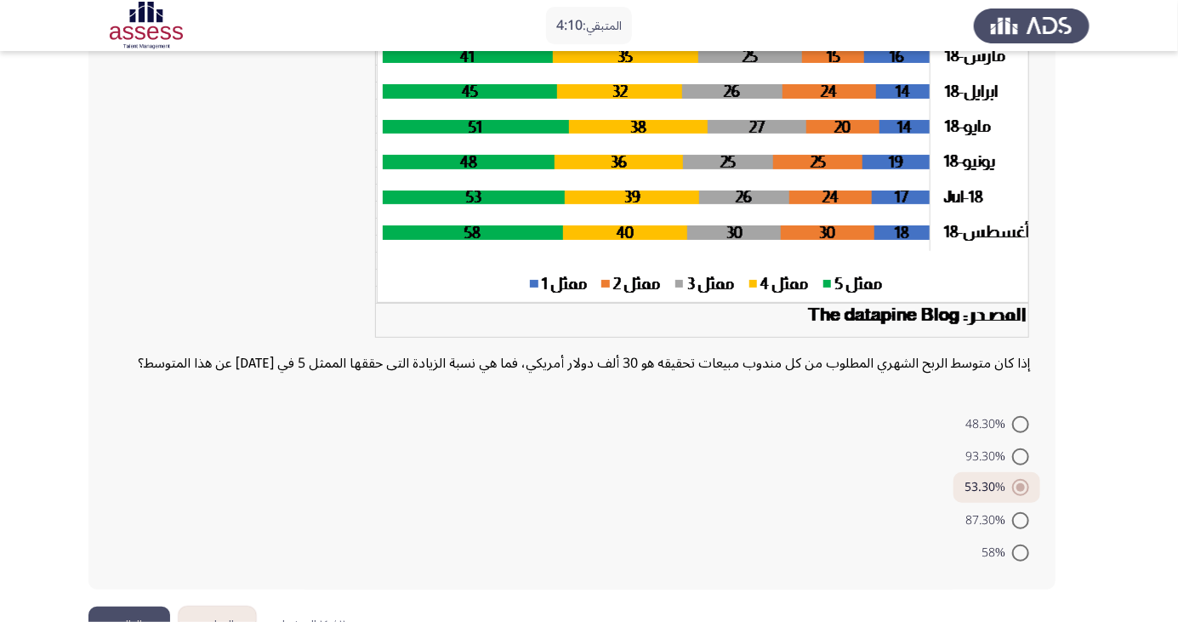
click at [124, 621] on button "التالي" at bounding box center [129, 626] width 82 height 38
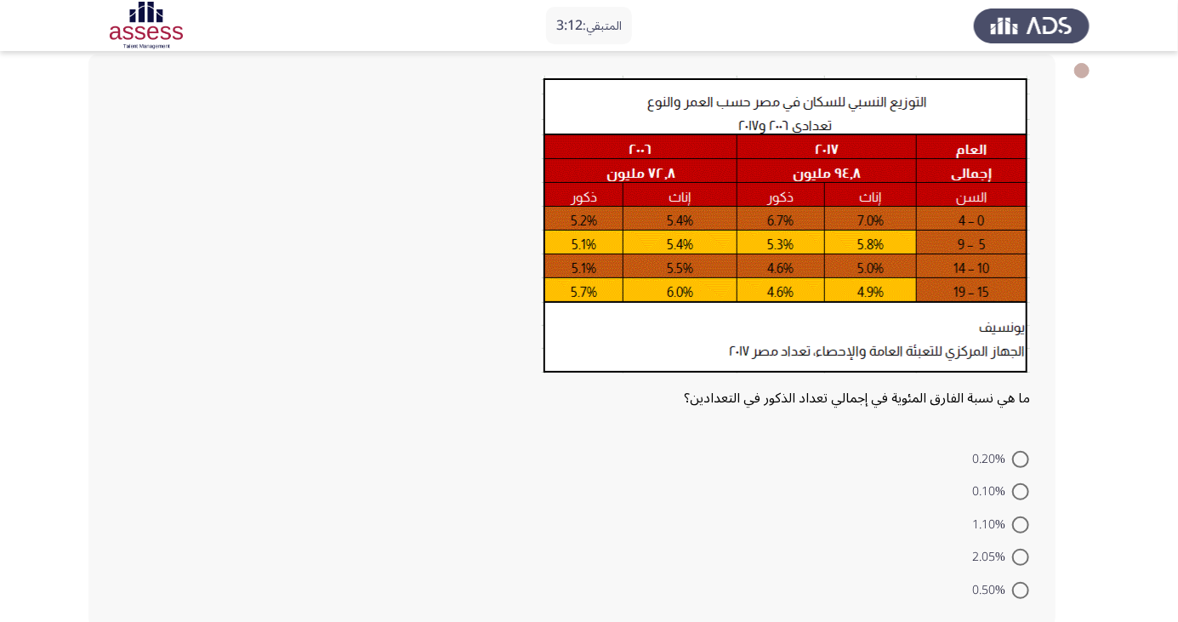
scroll to position [96, 0]
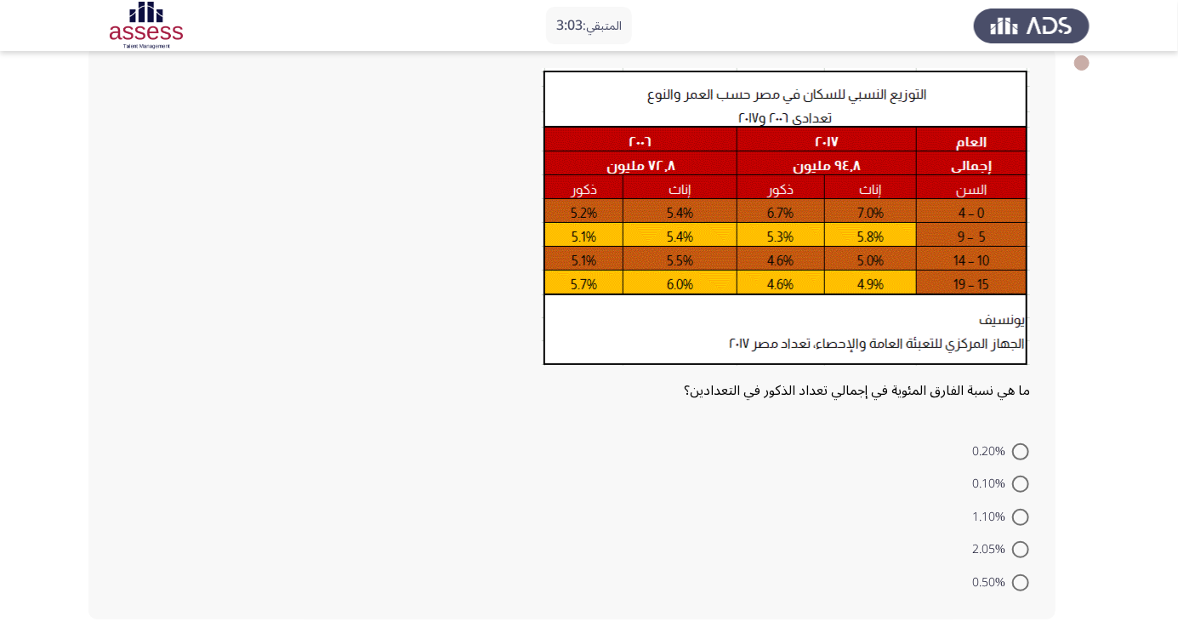
click at [1021, 450] on span at bounding box center [1020, 451] width 17 height 17
click at [1021, 450] on input "0.20%" at bounding box center [1020, 451] width 17 height 17
radio input "true"
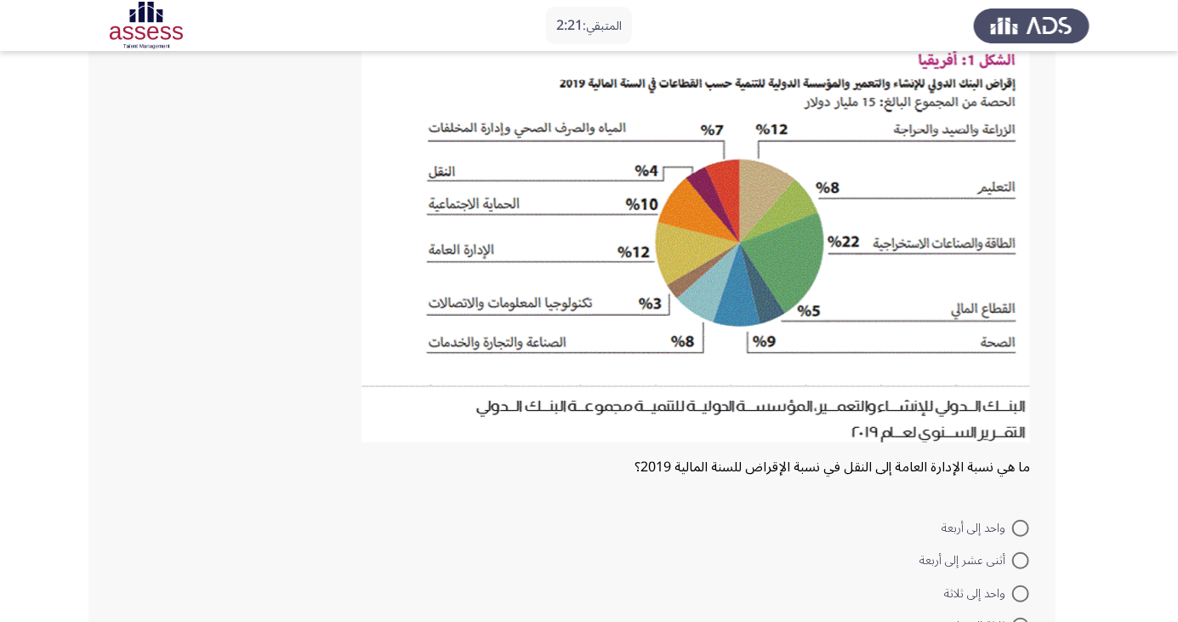
scroll to position [132, 0]
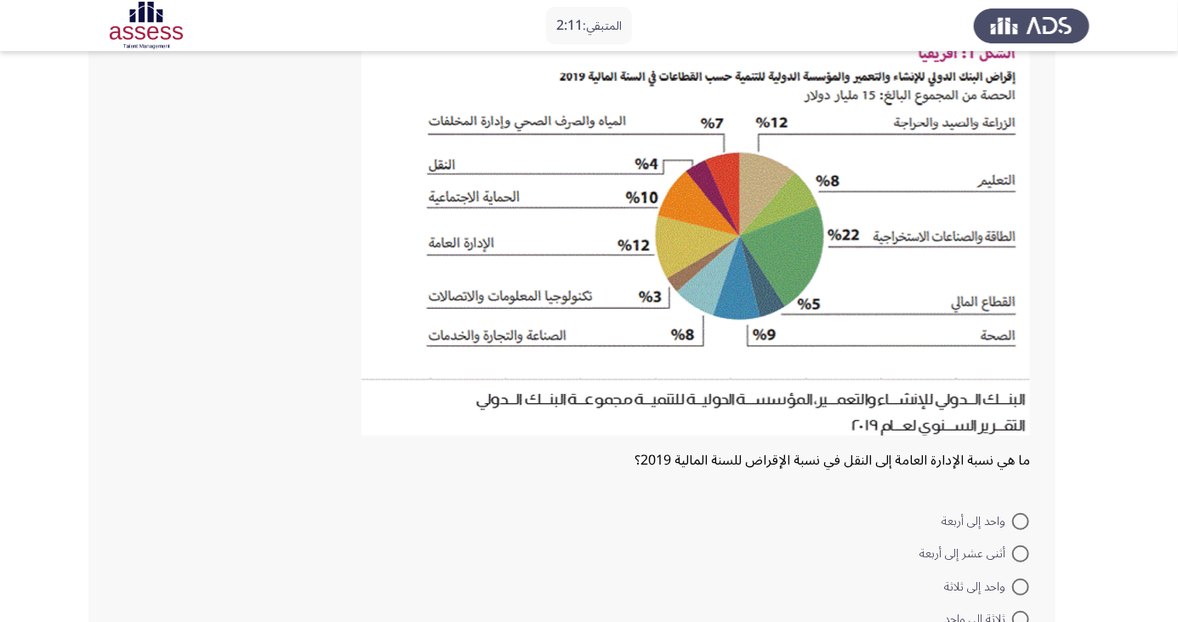
click at [1021, 552] on span at bounding box center [1020, 553] width 17 height 17
click at [1021, 552] on input "أثنى عشر إلى أربعة" at bounding box center [1020, 553] width 17 height 17
radio input "true"
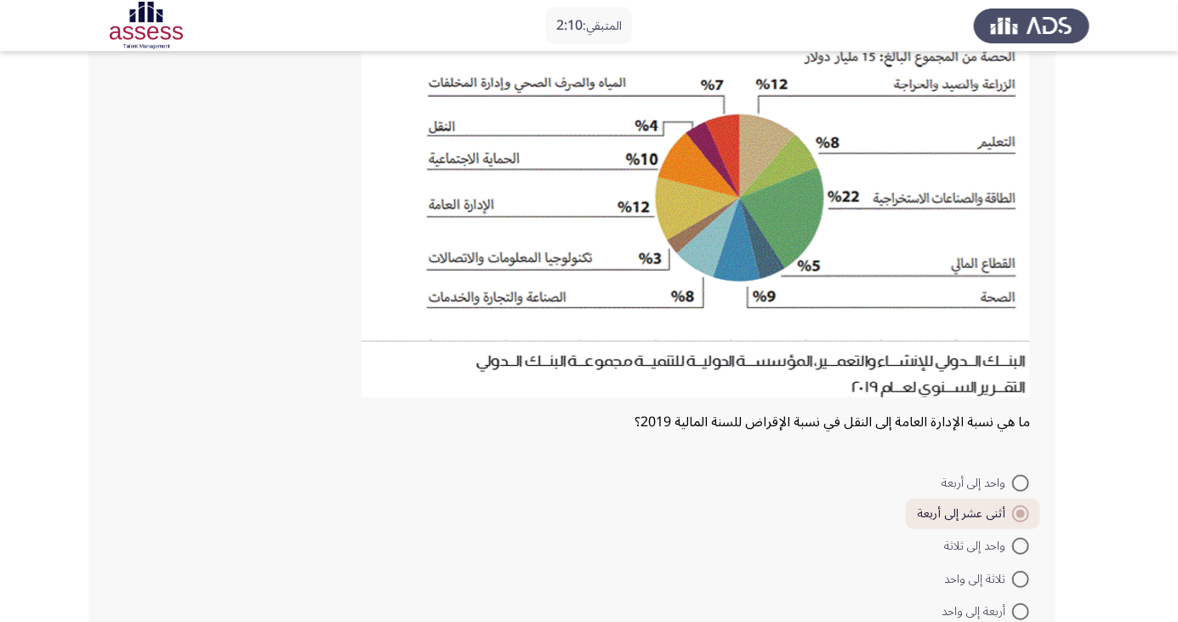
scroll to position [200, 0]
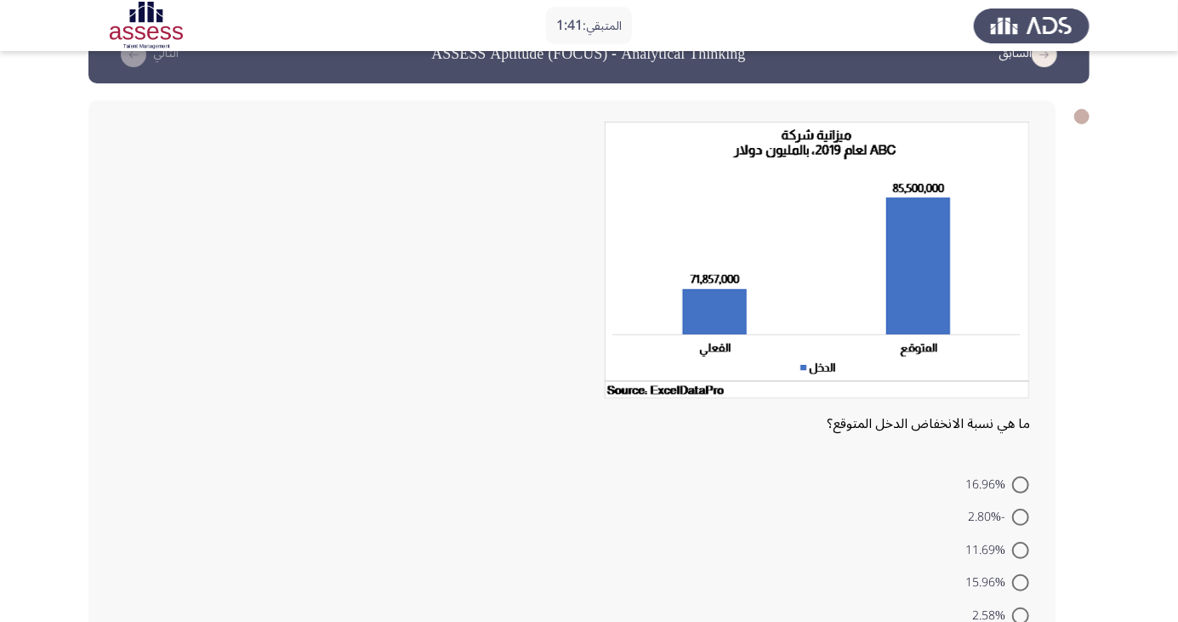
scroll to position [46, 0]
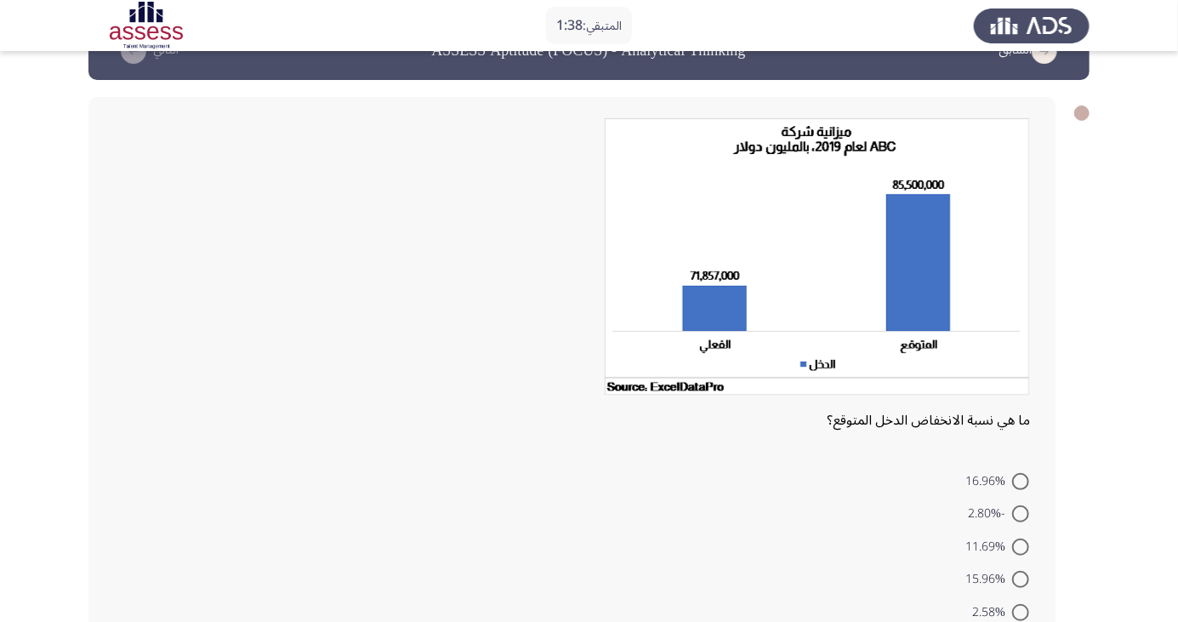
click at [1021, 546] on span at bounding box center [1020, 547] width 17 height 17
click at [1021, 546] on input "11.69%" at bounding box center [1020, 547] width 17 height 17
radio input "true"
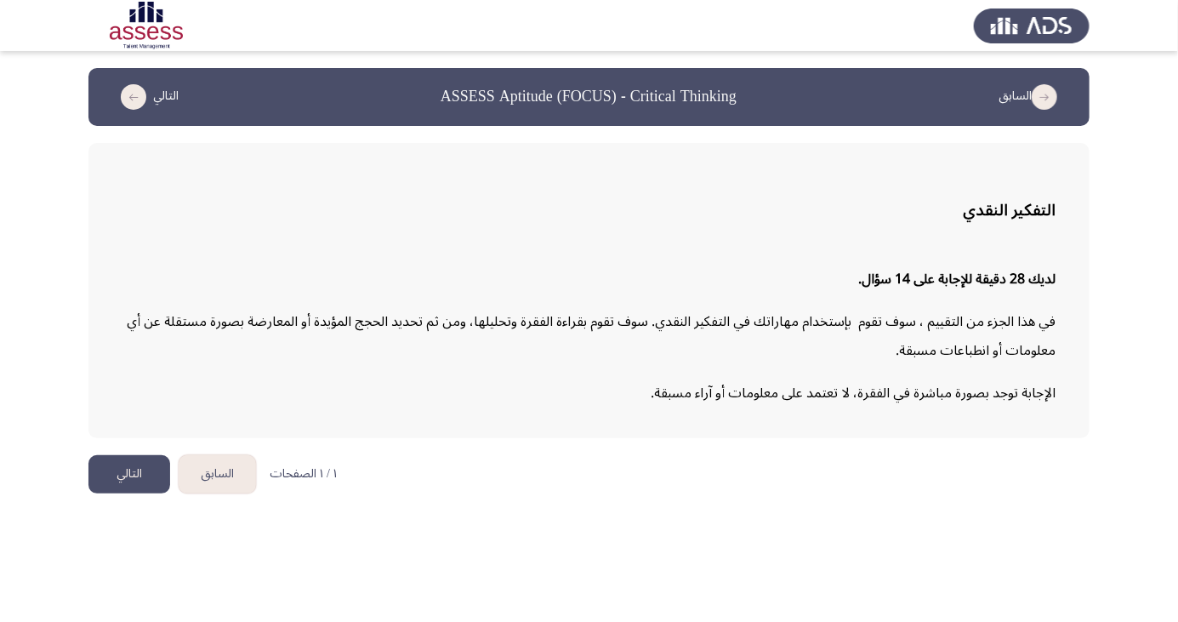
click at [123, 471] on button "التالي" at bounding box center [129, 474] width 82 height 38
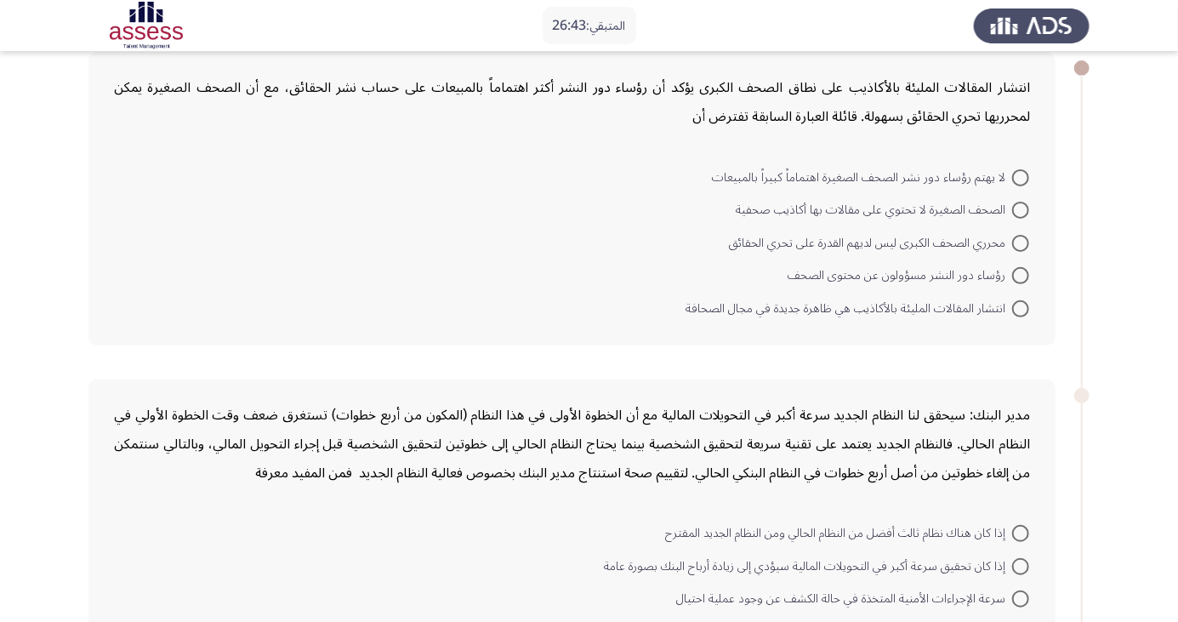
scroll to position [98, 0]
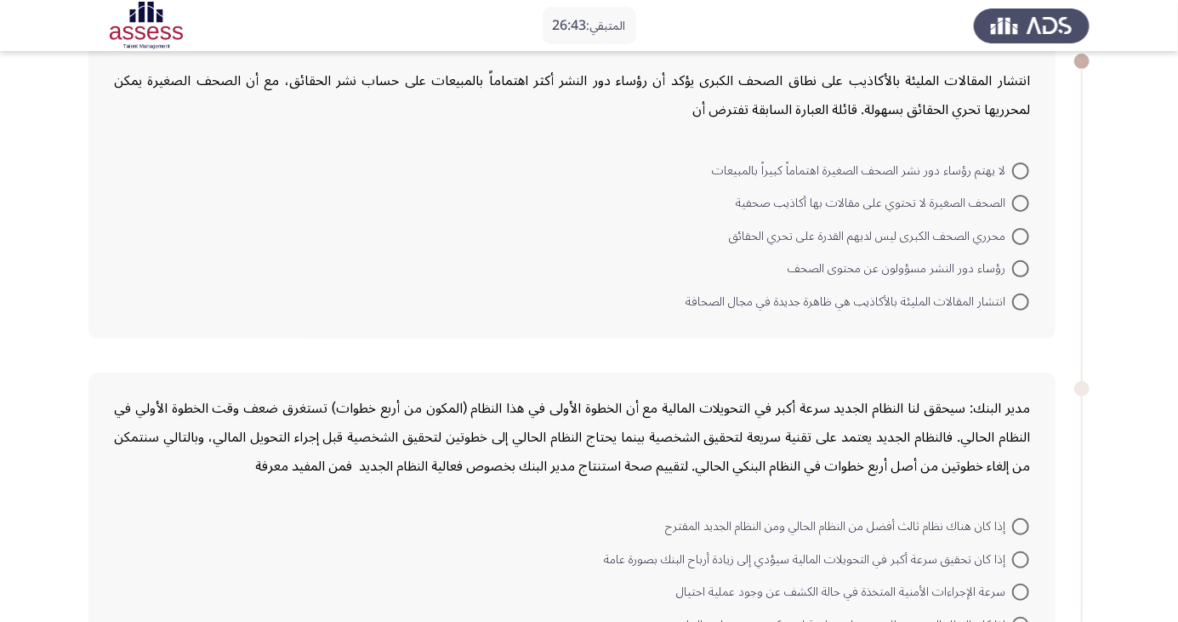
click at [1021, 268] on span at bounding box center [1020, 268] width 17 height 17
click at [1021, 268] on input "رؤساء دور النشر مسؤولون عن محتوى الصحف" at bounding box center [1020, 268] width 17 height 17
radio input "true"
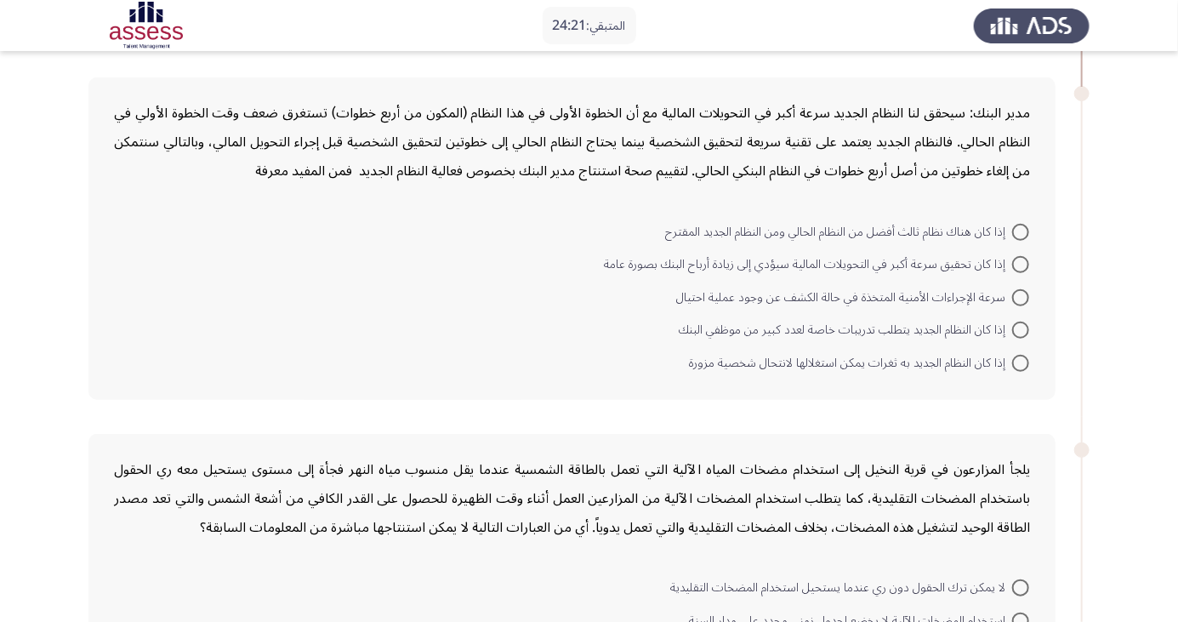
scroll to position [395, 0]
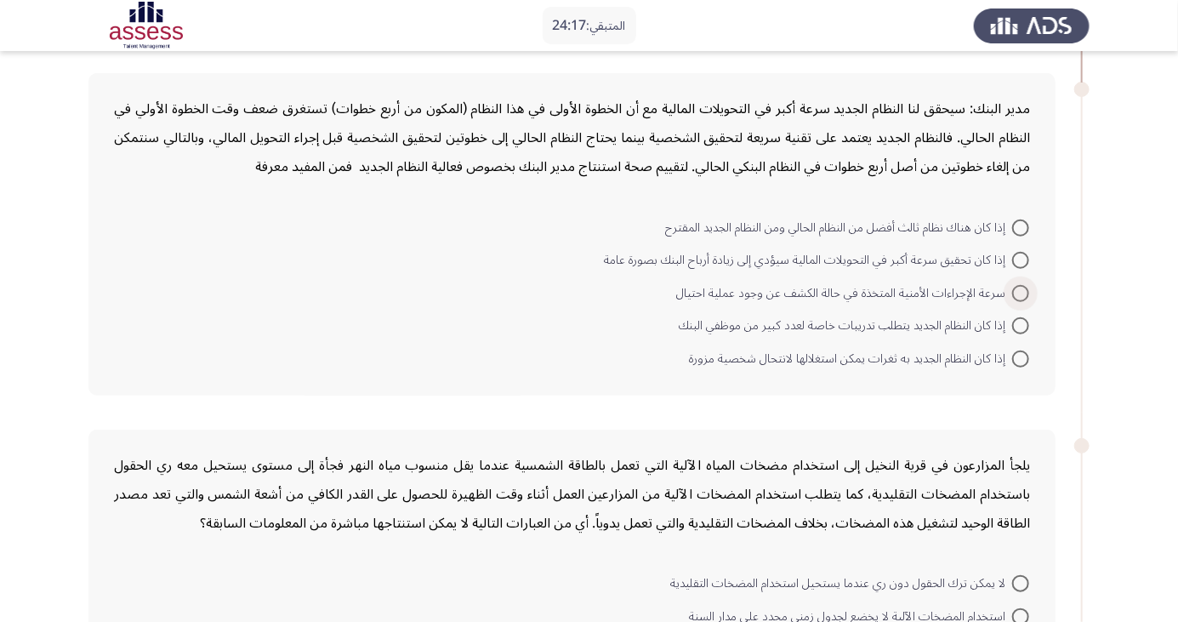
click at [1012, 294] on span at bounding box center [1020, 293] width 17 height 17
click at [1012, 294] on input "سرعة الإجراءات الأمنية المتخذة في حالة الكشف عن وجود عملية احتيال" at bounding box center [1020, 293] width 17 height 17
radio input "true"
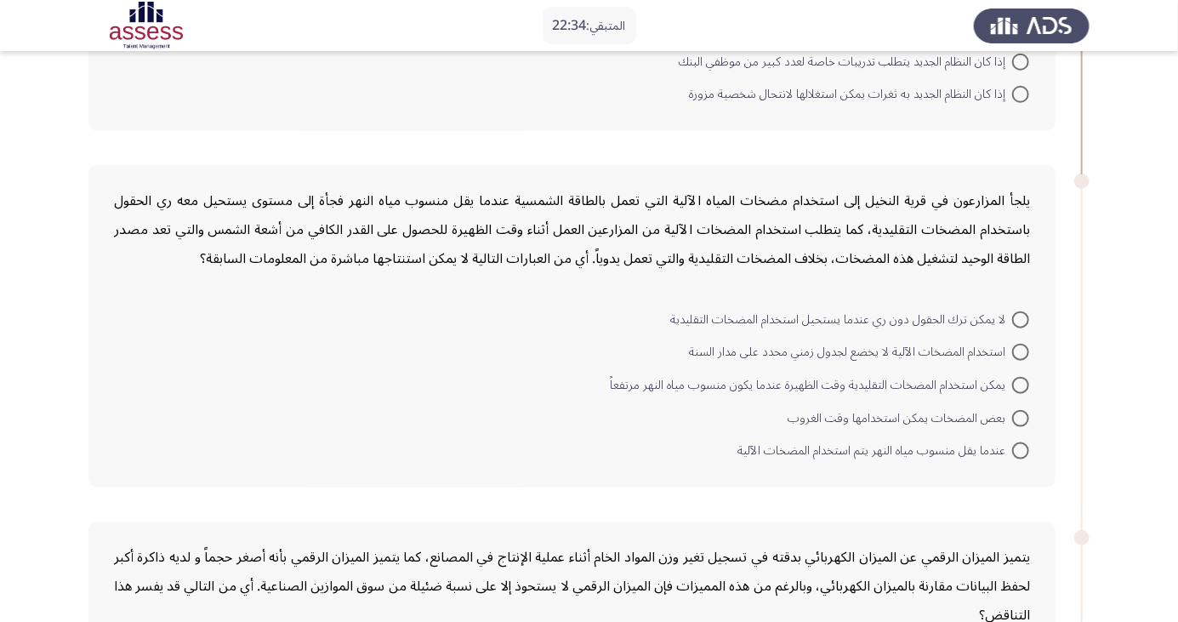
scroll to position [676, 0]
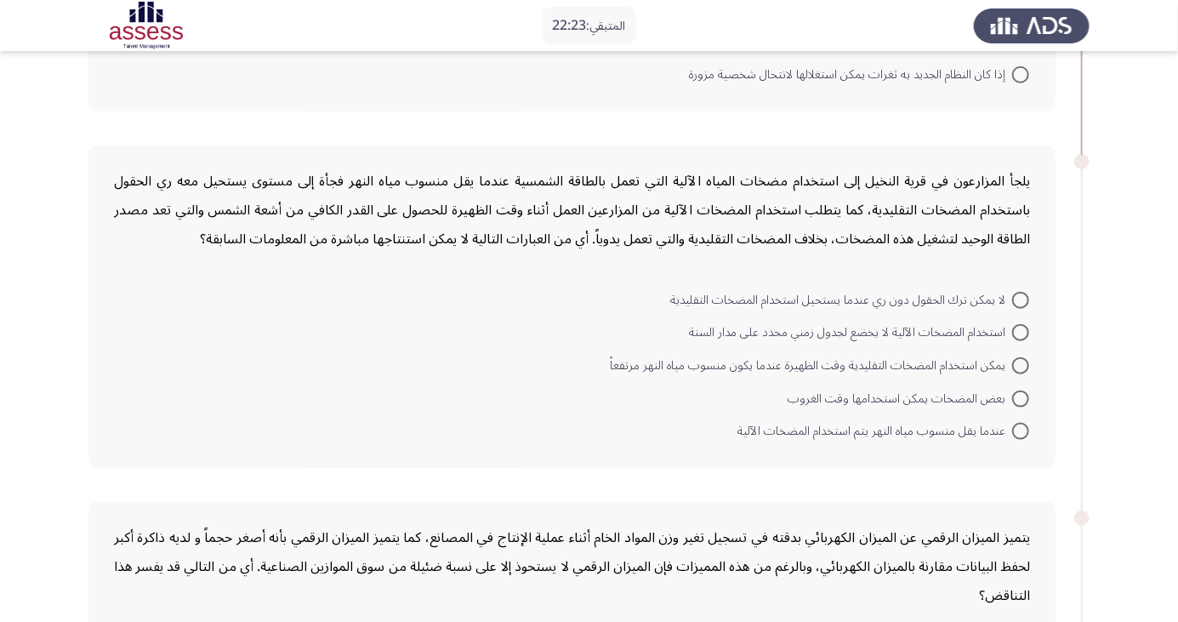
click at [1021, 298] on span at bounding box center [1020, 300] width 17 height 17
click at [1021, 298] on input "لا يمكن ترك الحقول دون ري عندما يستحيل استخدام المضخات التقليدية" at bounding box center [1020, 300] width 17 height 17
radio input "true"
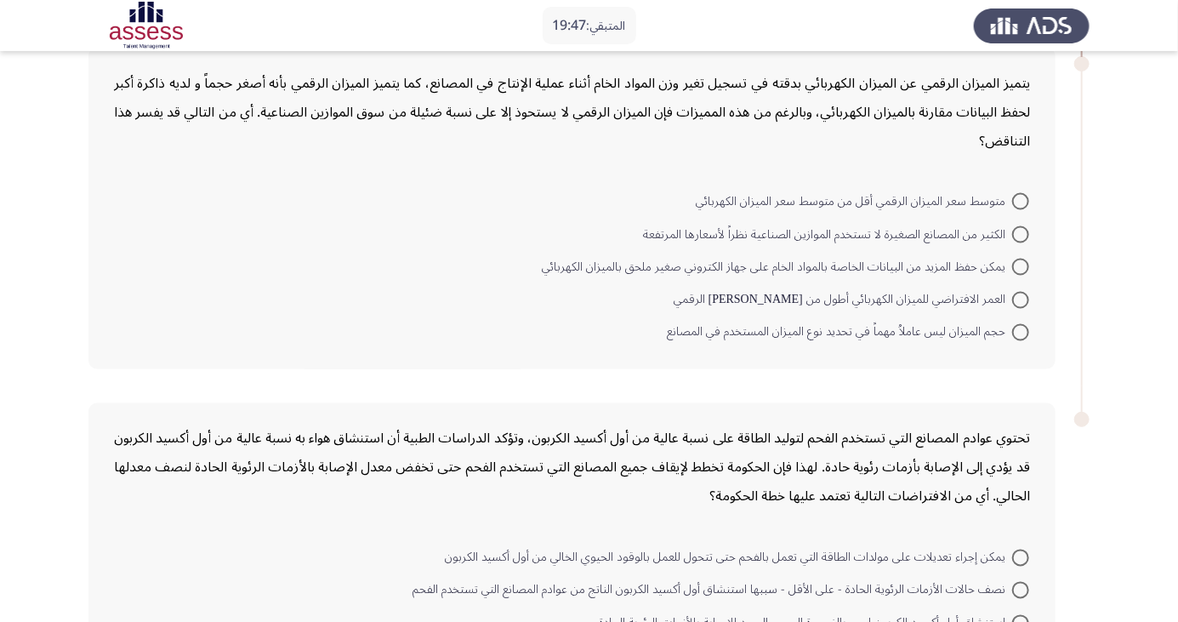
scroll to position [1131, 0]
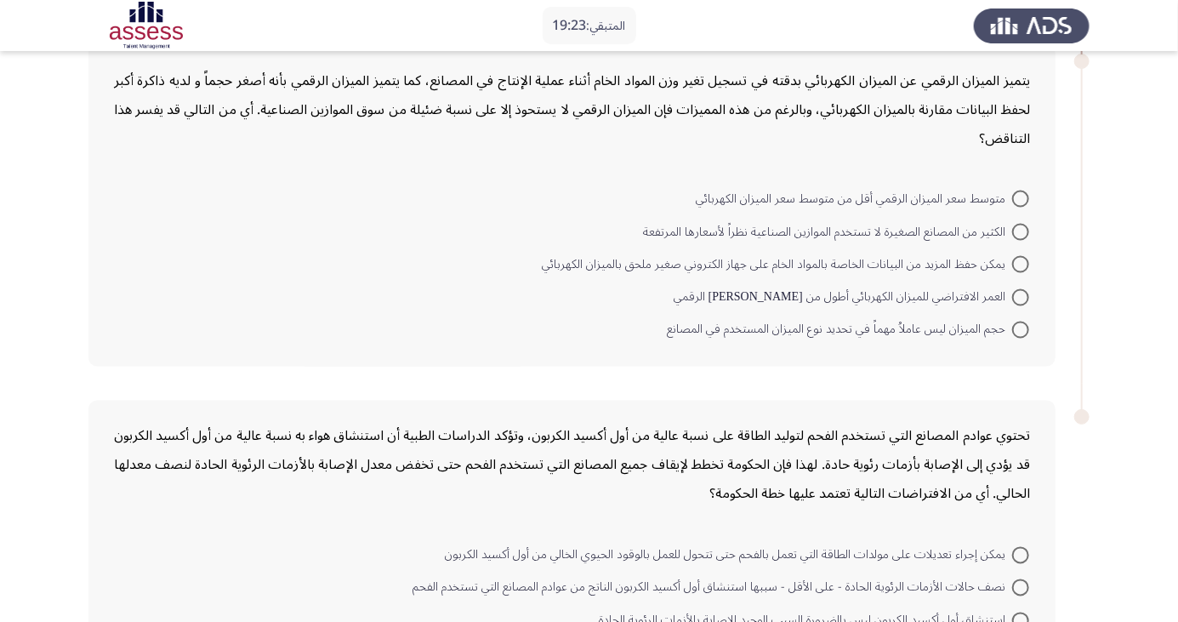
click at [1021, 294] on span at bounding box center [1020, 297] width 17 height 17
click at [1021, 294] on input "العمر الافتراضي للميزان الكهربائي أطول من [PERSON_NAME] الرقمي" at bounding box center [1020, 297] width 17 height 17
radio input "true"
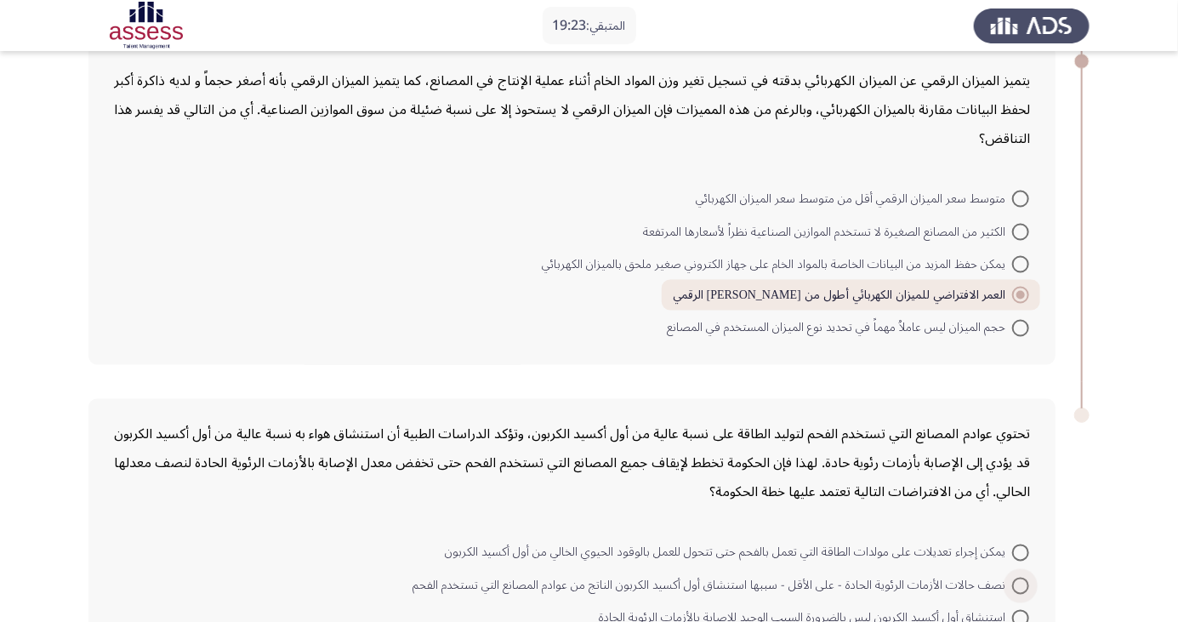
scroll to position [1231, 0]
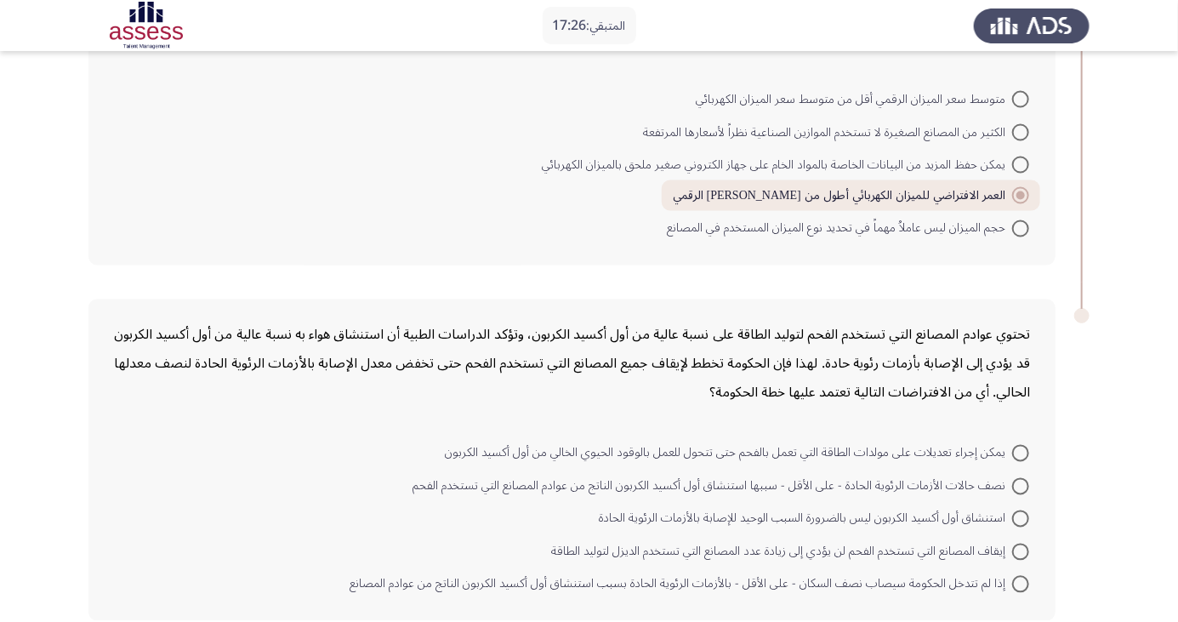
click at [1021, 450] on span at bounding box center [1020, 453] width 17 height 17
click at [1021, 450] on input "يمكن إجراء تعديلات على مولدات الطاقة التي تعمل بالفحم حتى تتحول للعمل بالوقود ا…" at bounding box center [1020, 453] width 17 height 17
radio input "true"
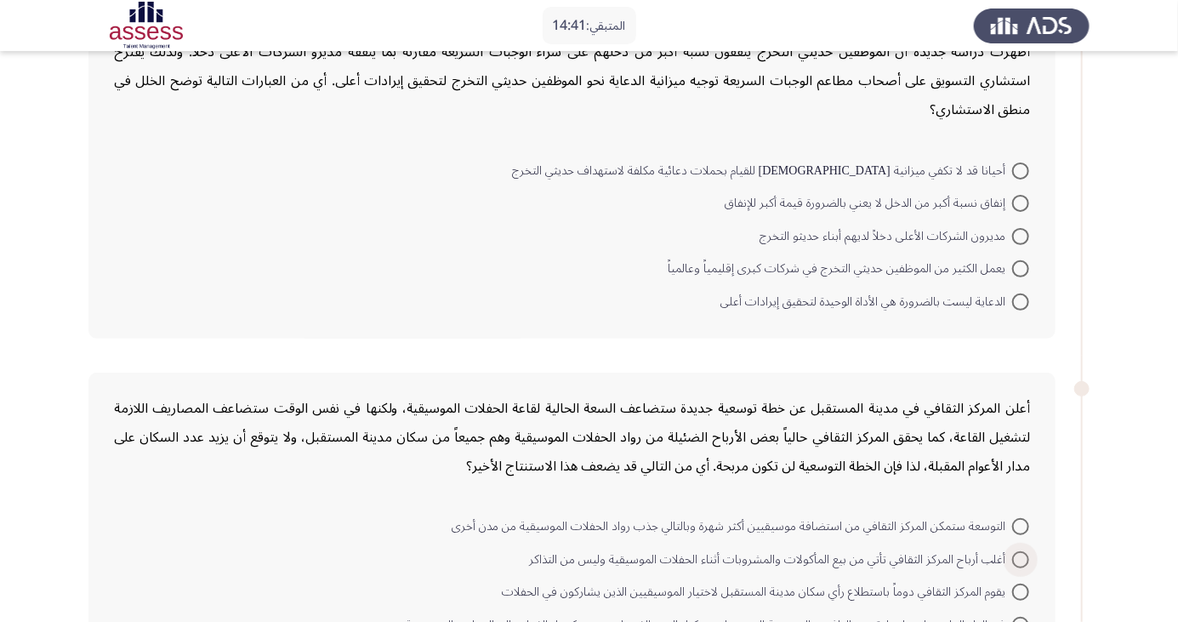
scroll to position [146, 0]
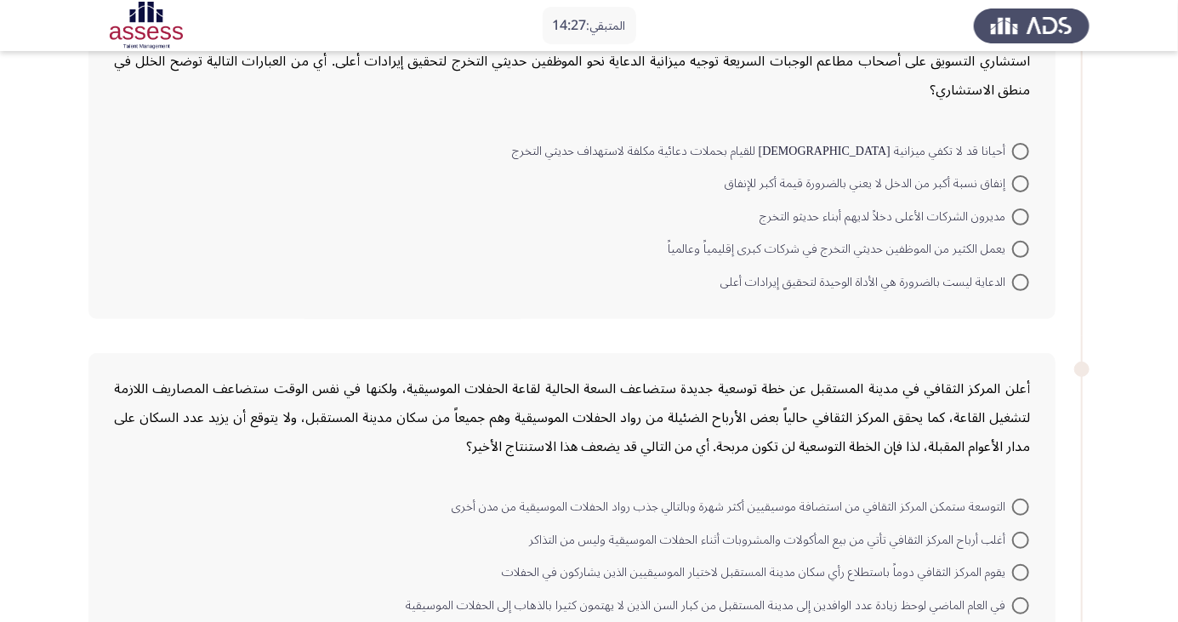
click at [1021, 215] on span at bounding box center [1020, 216] width 17 height 17
click at [1021, 215] on input "مديرون الشركات الأعلى دخلاً لديهم أبناء حديثو التخرج" at bounding box center [1020, 216] width 17 height 17
radio input "true"
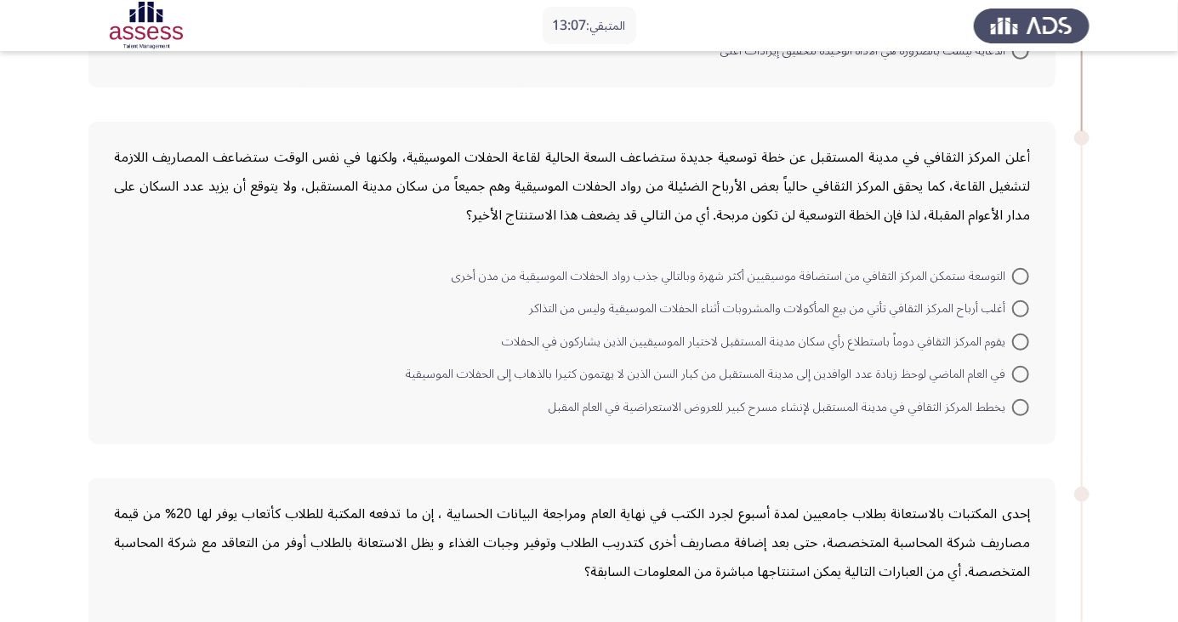
scroll to position [391, 0]
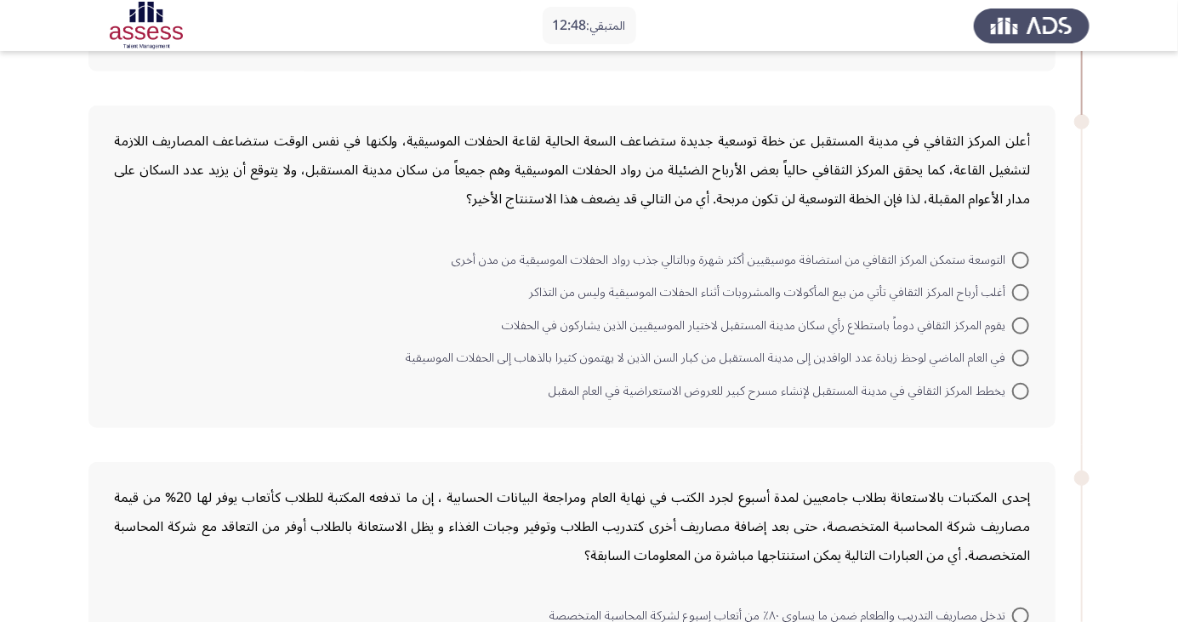
click at [1021, 258] on span at bounding box center [1020, 260] width 17 height 17
click at [1021, 258] on input "التوسعة ستمكن المركز الثقافي من استضافة موسيقيين أكثر شهرة وبالتالي جذب رواد ال…" at bounding box center [1020, 260] width 17 height 17
radio input "true"
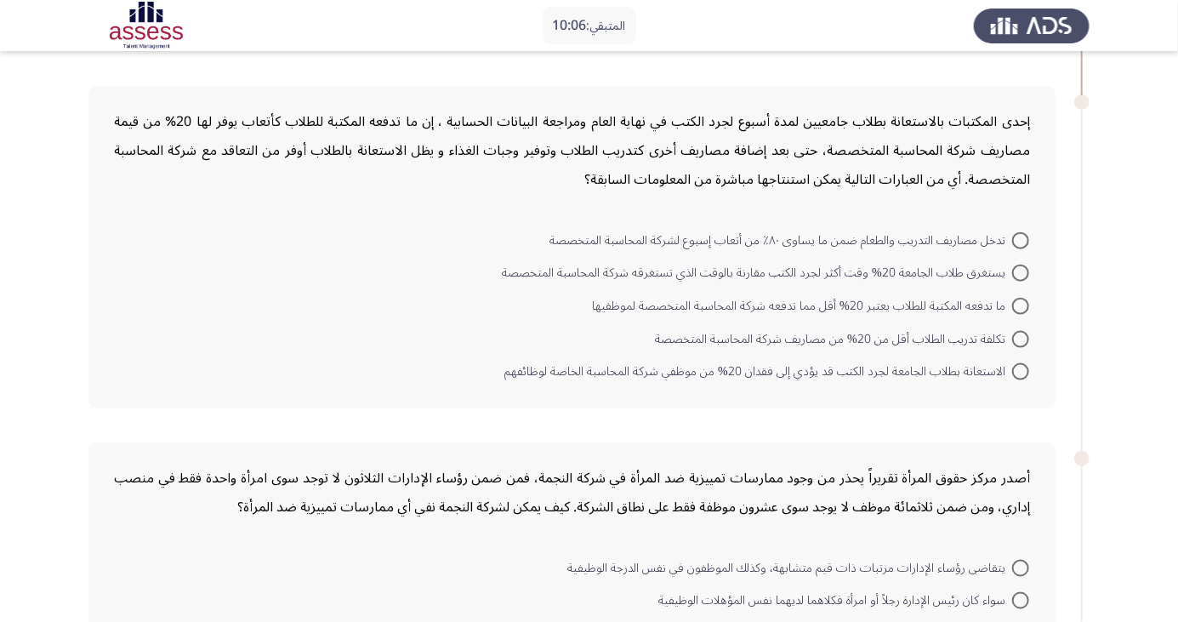
scroll to position [764, 0]
click at [1021, 337] on span at bounding box center [1020, 340] width 17 height 17
click at [1021, 337] on input "تكلفة تدريب الطلاب أقل من 20% من مصاريف شركة المحاسبة المتخصصة" at bounding box center [1020, 340] width 17 height 17
radio input "true"
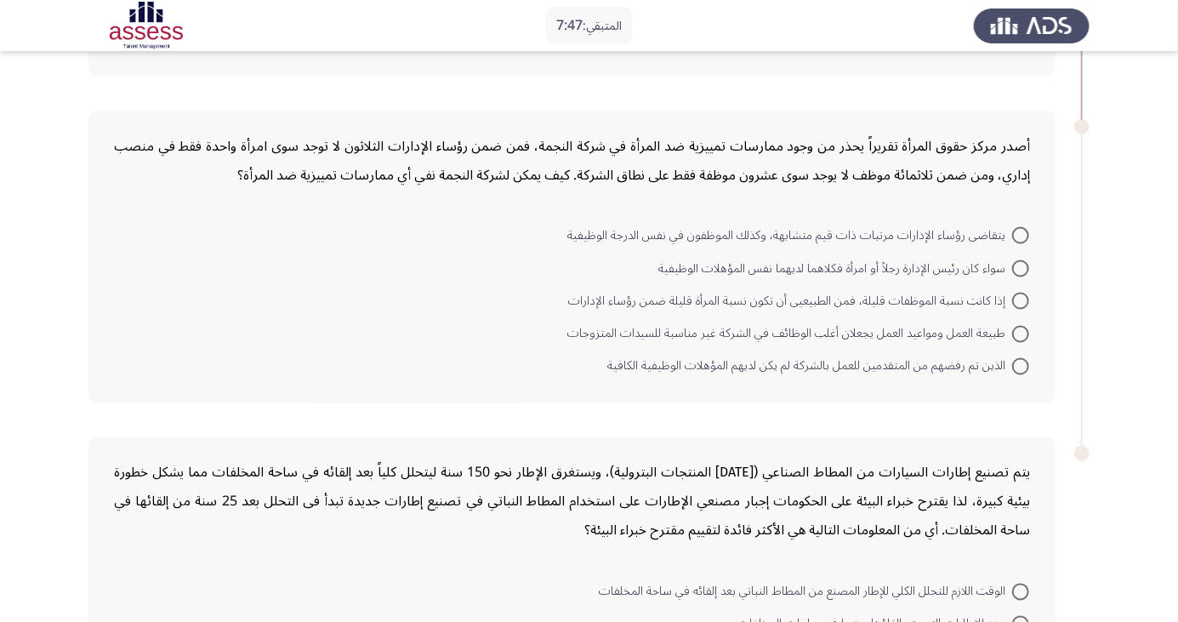
scroll to position [1069, 0]
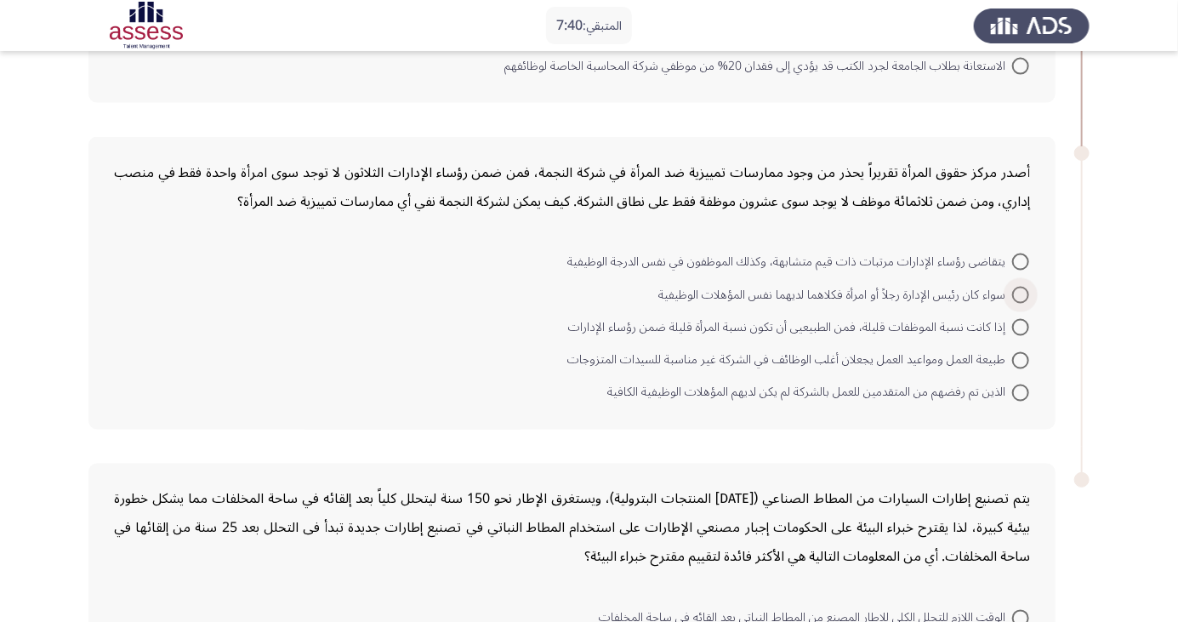
click at [1021, 293] on span at bounding box center [1020, 295] width 17 height 17
click at [1021, 293] on input "سواء كان رئيس الإدارة رجلاً أو امرأة فكلاهما لديهما نفس المؤهلات الوظيفية" at bounding box center [1020, 295] width 17 height 17
radio input "true"
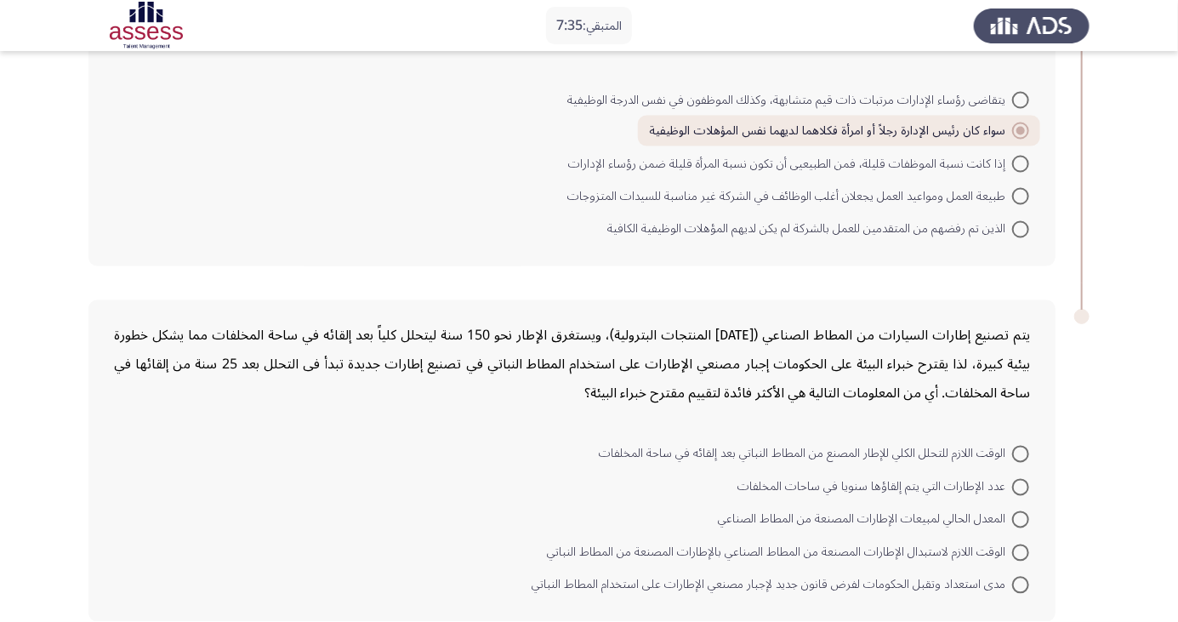
scroll to position [1231, 0]
click at [1019, 554] on span at bounding box center [1020, 552] width 17 height 17
click at [1019, 554] on input "الوقت اللازم لاستبدال الإطارات المصنعة من المطاط الصناعي بالإطارات المصنعة من ا…" at bounding box center [1020, 552] width 17 height 17
radio input "true"
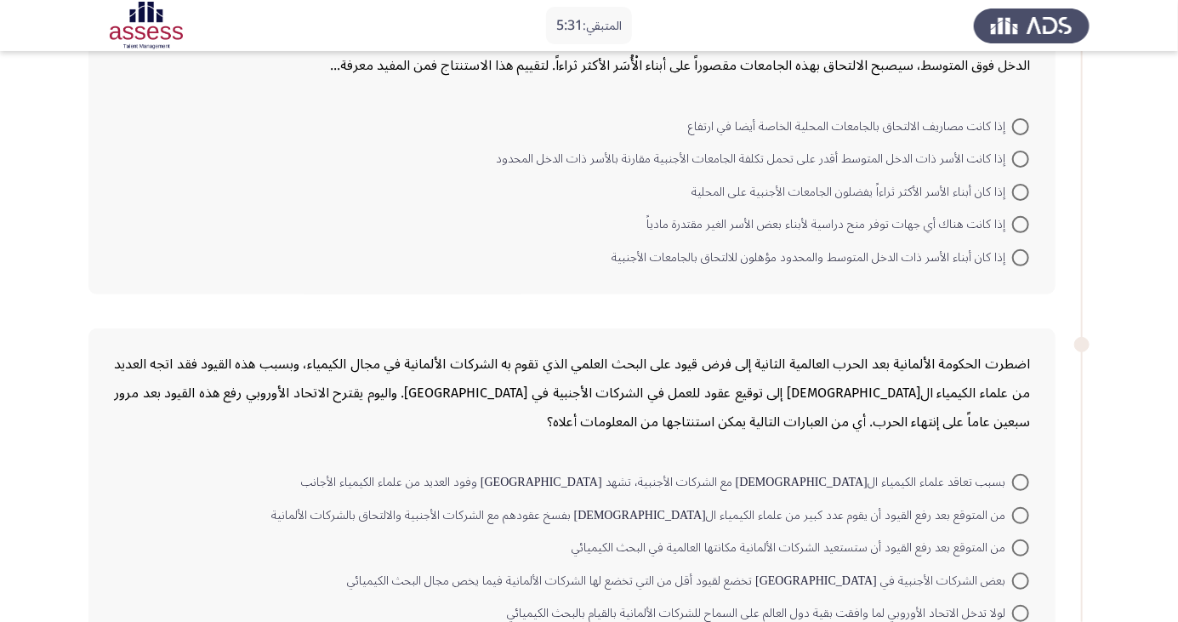
scroll to position [144, 0]
click at [1021, 123] on span at bounding box center [1020, 125] width 17 height 17
click at [1021, 123] on input "إذا كانت مصاريف الالتحاق بالجامعات المحلية الخاصة أيضا في ارتفاع" at bounding box center [1020, 125] width 17 height 17
radio input "true"
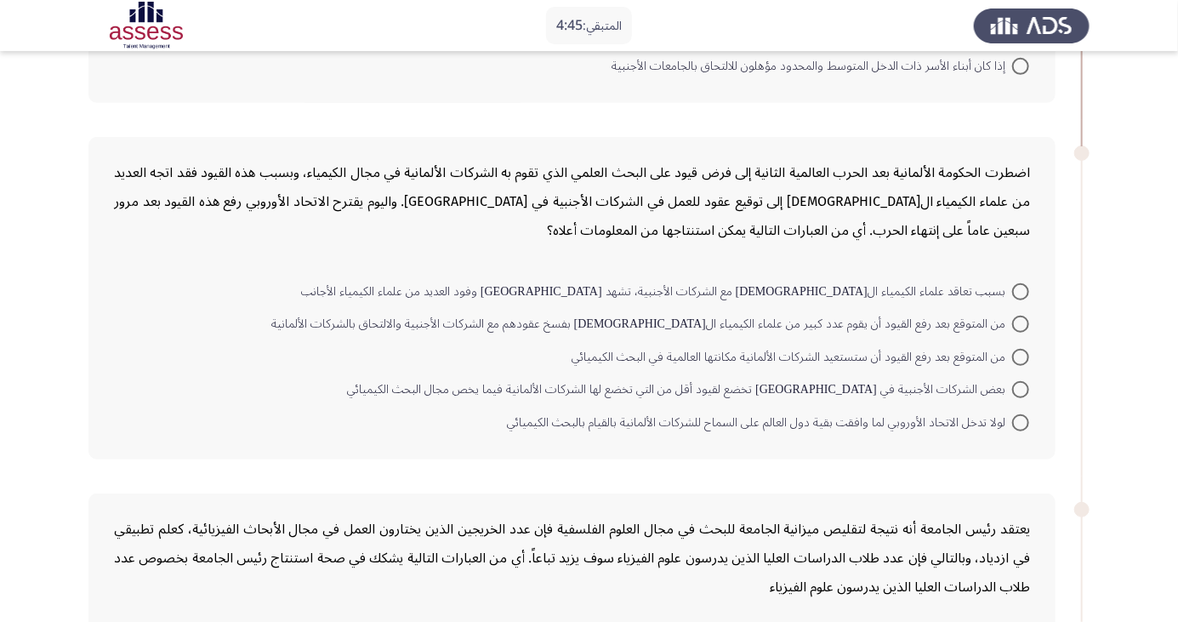
scroll to position [339, 0]
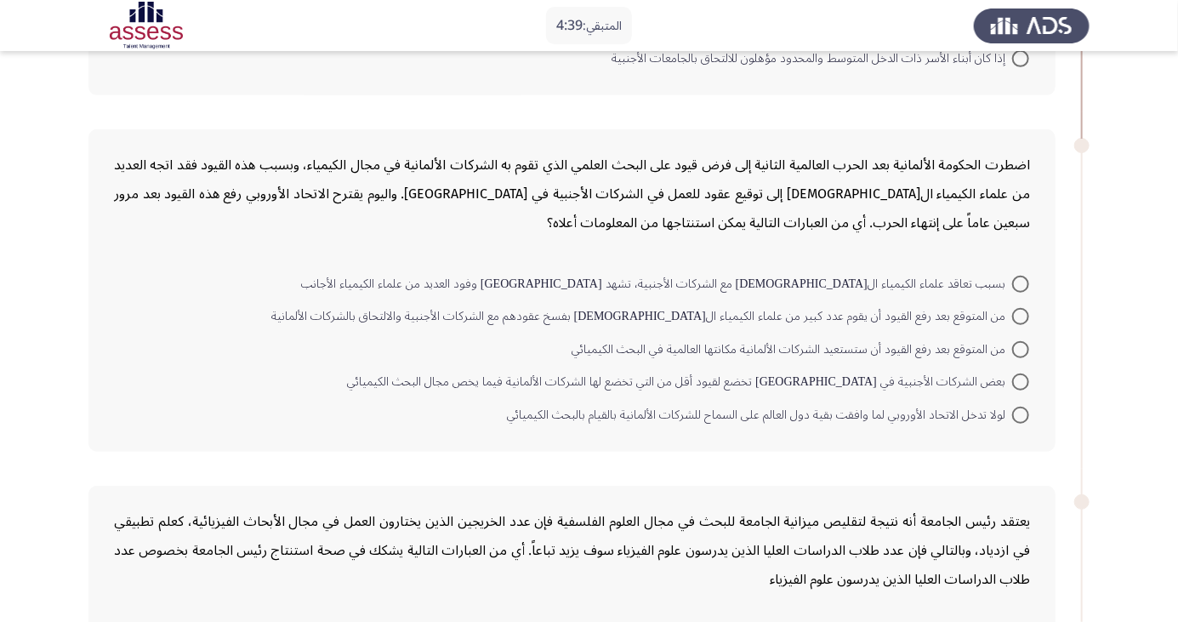
click at [1016, 320] on span at bounding box center [1020, 316] width 17 height 17
click at [1016, 320] on input "من المتوقع بعد رفع القيود أن يقوم عدد كبير من علماء الكيمياء ال[DEMOGRAPHIC_DAT…" at bounding box center [1020, 316] width 17 height 17
radio input "true"
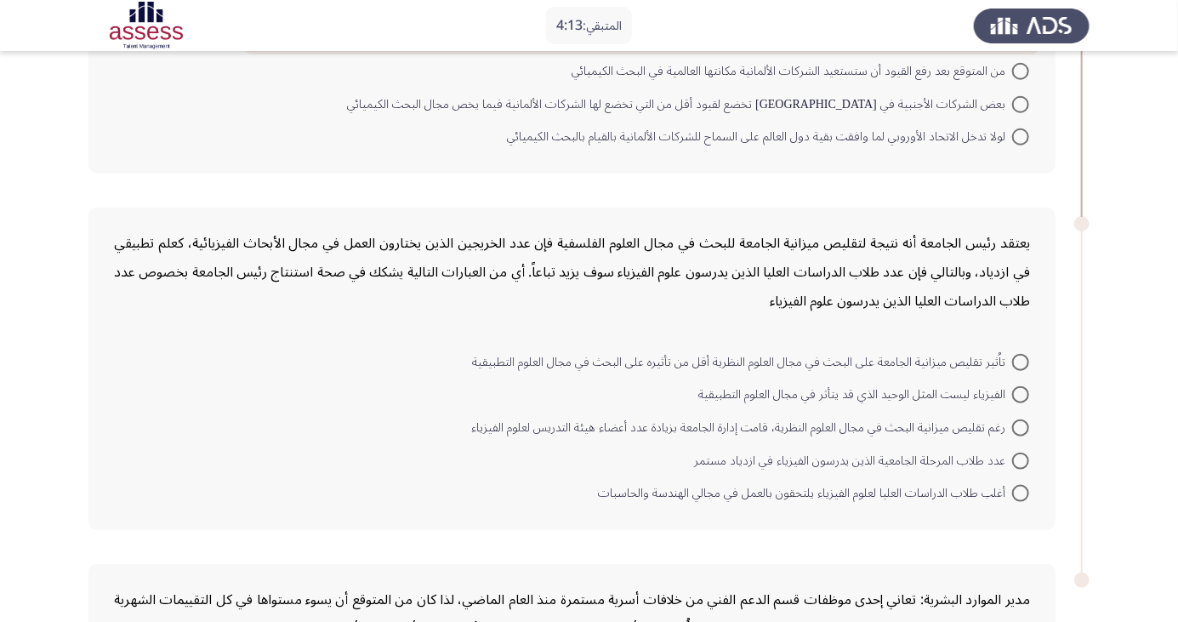
scroll to position [634, 0]
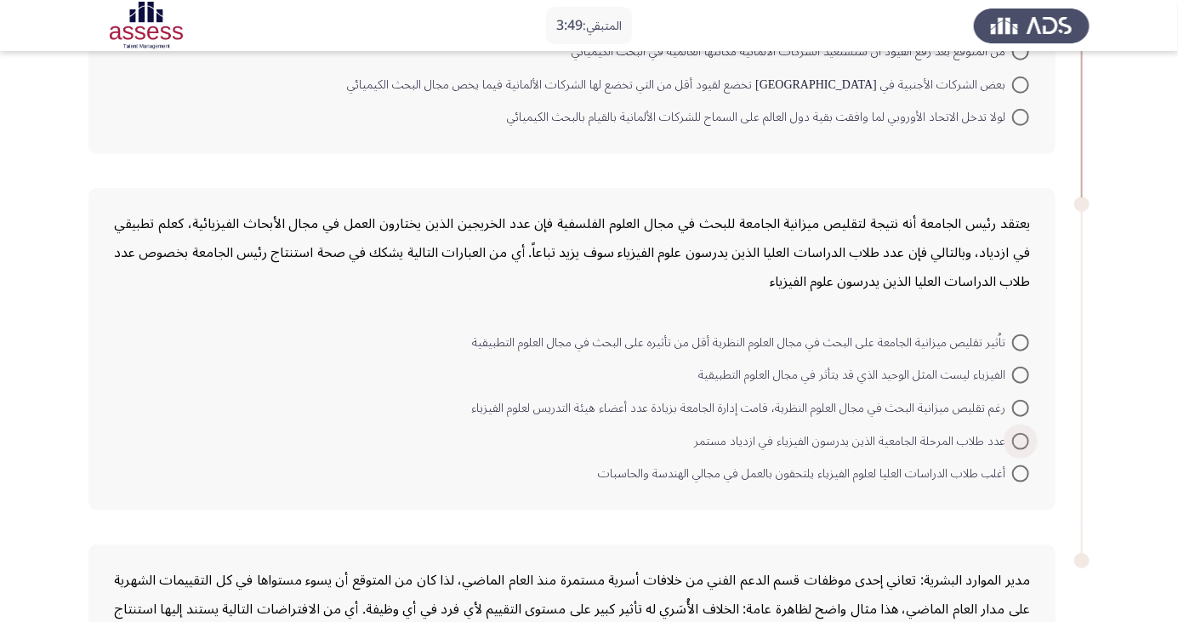
click at [1021, 438] on span at bounding box center [1020, 441] width 17 height 17
click at [1021, 438] on input "عدد طلاب المرحلة الجامعية الذين يدرسون الفيزياء في ازدياد مستمر" at bounding box center [1020, 441] width 17 height 17
radio input "true"
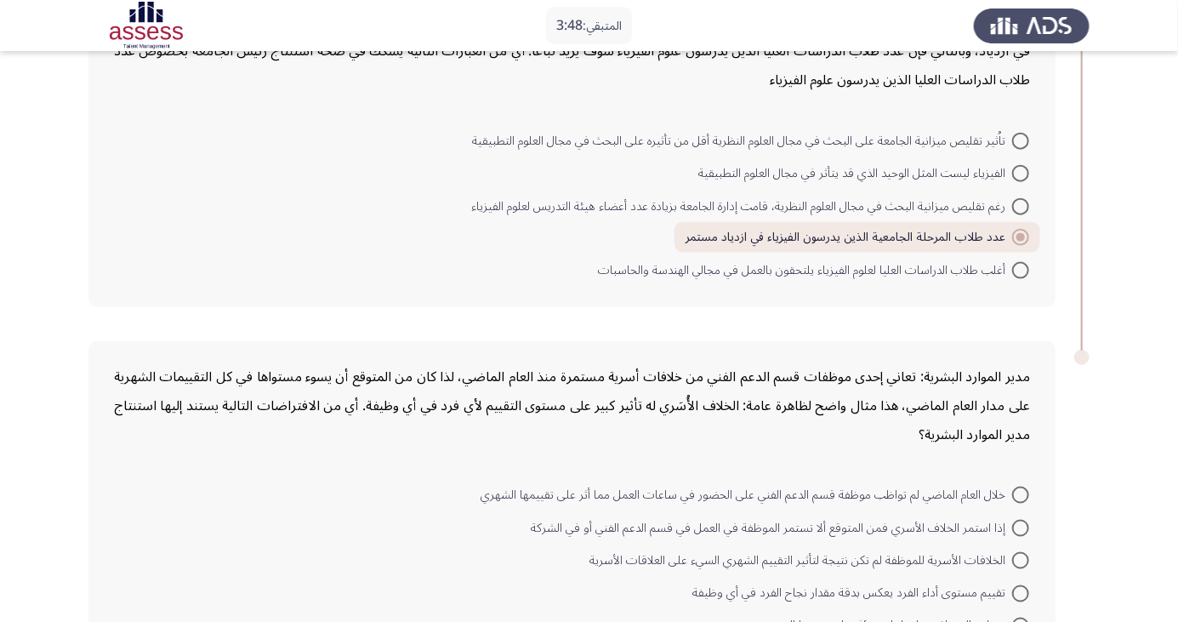
scroll to position [878, 0]
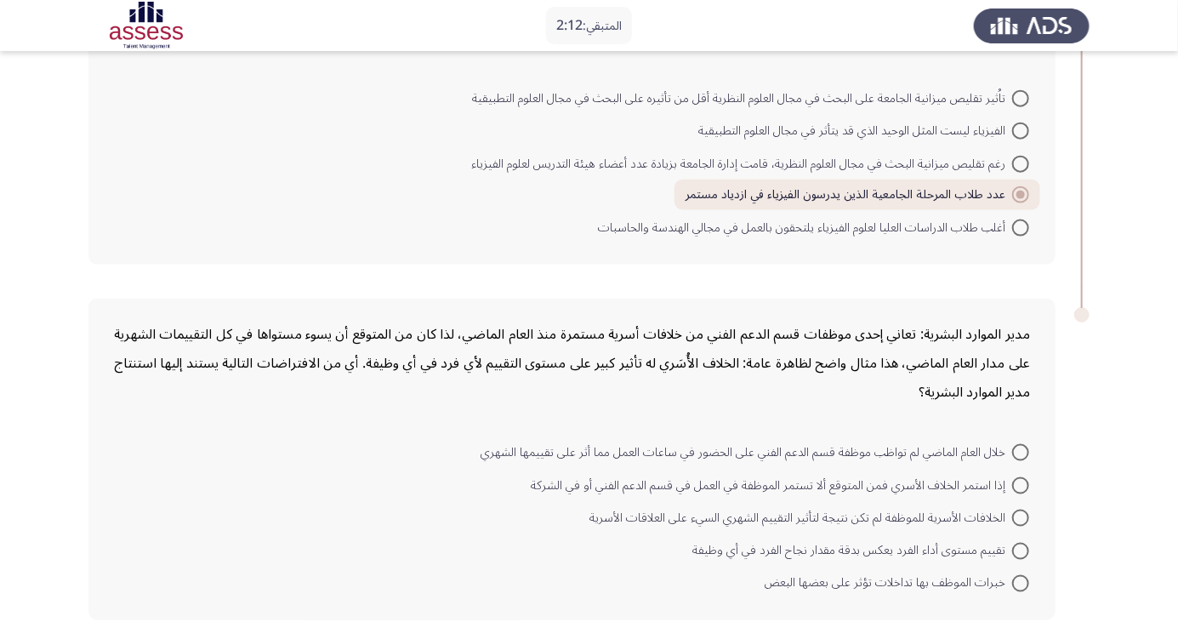
click at [1021, 450] on span at bounding box center [1020, 452] width 17 height 17
click at [1021, 450] on input "خلال العام الماضي لم تواظب موظفة قسم الدعم الفني على الحضور في ساعات العمل مما …" at bounding box center [1020, 452] width 17 height 17
radio input "true"
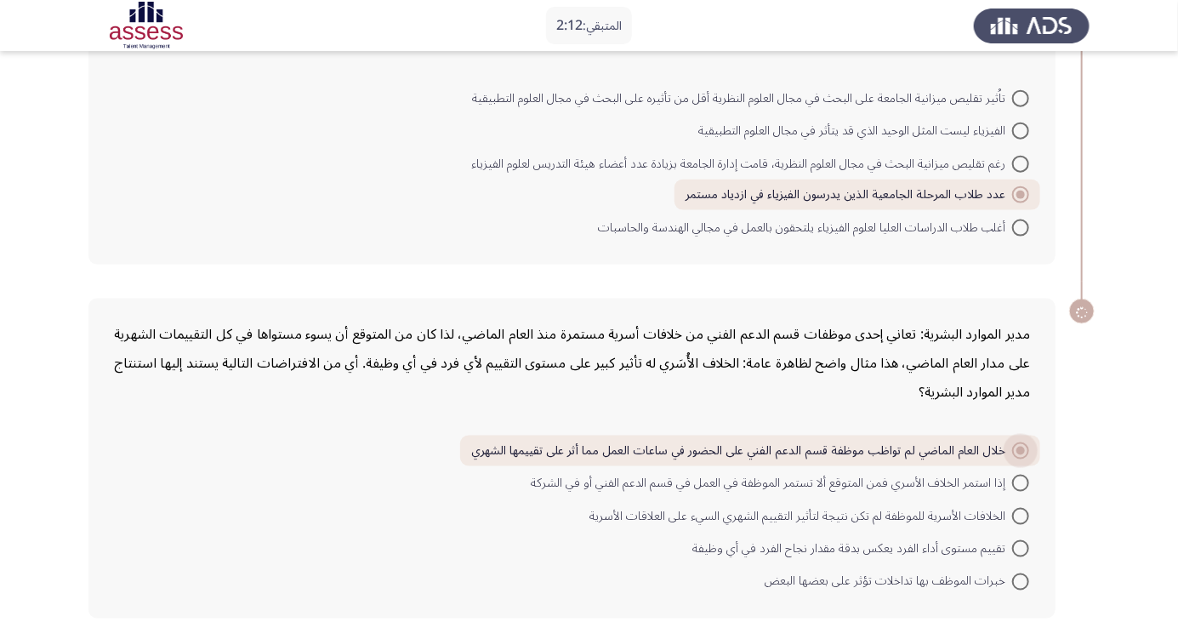
scroll to position [875, 0]
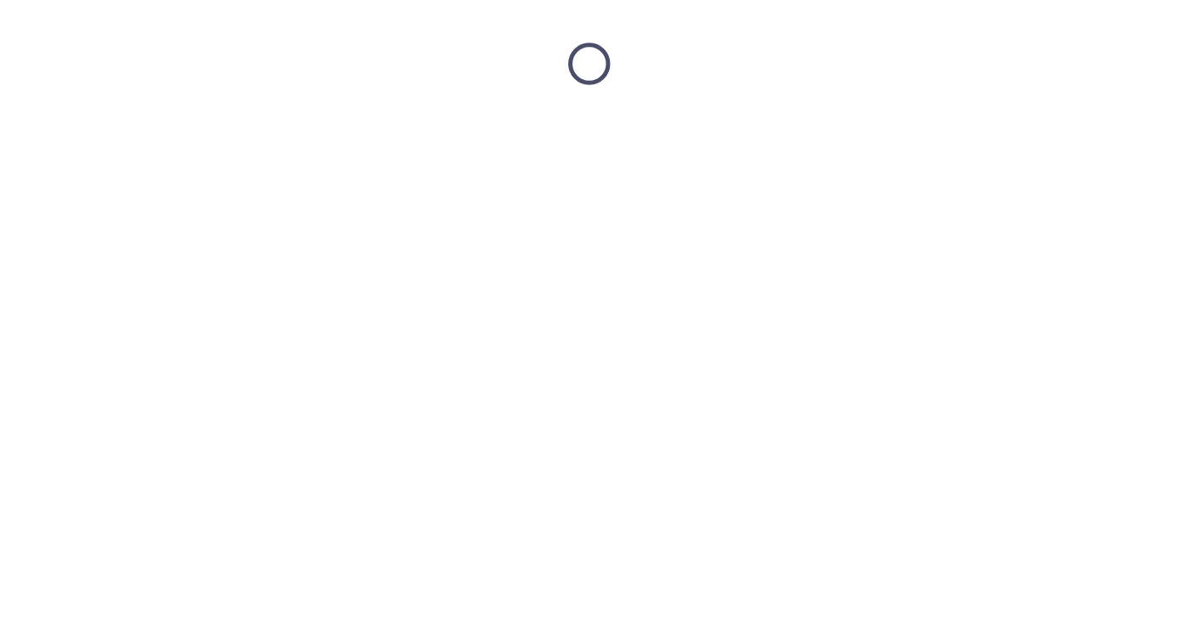
scroll to position [0, 0]
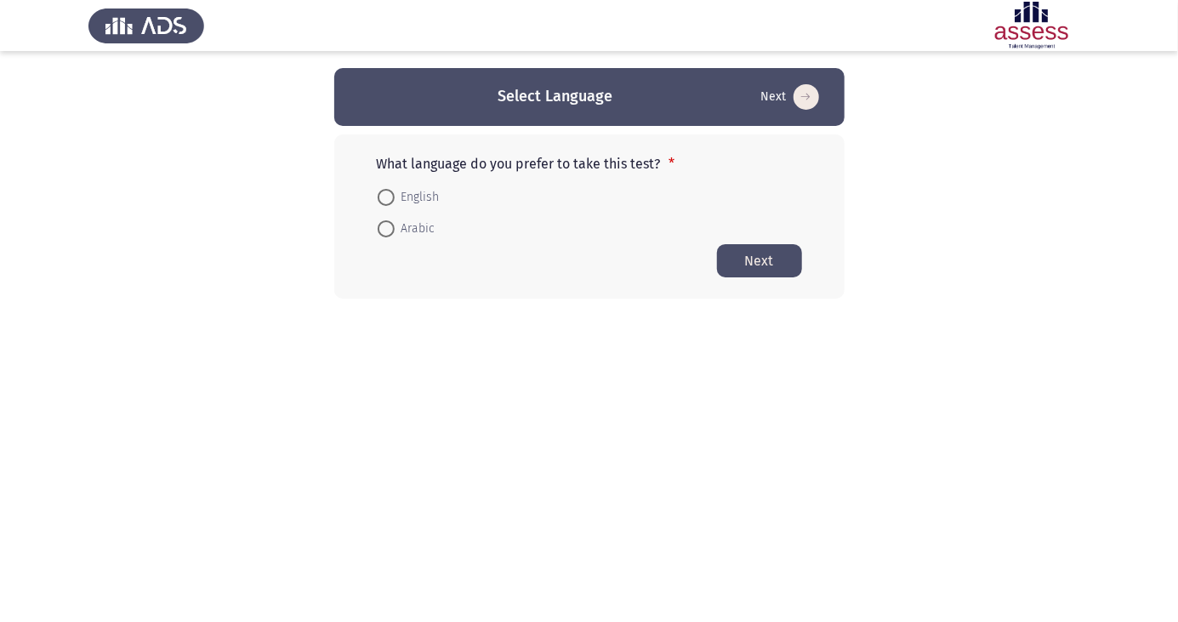
click at [385, 229] on span at bounding box center [385, 229] width 0 height 0
click at [385, 228] on input "Arabic" at bounding box center [386, 228] width 17 height 17
radio input "true"
click at [774, 255] on button "Next" at bounding box center [759, 259] width 85 height 33
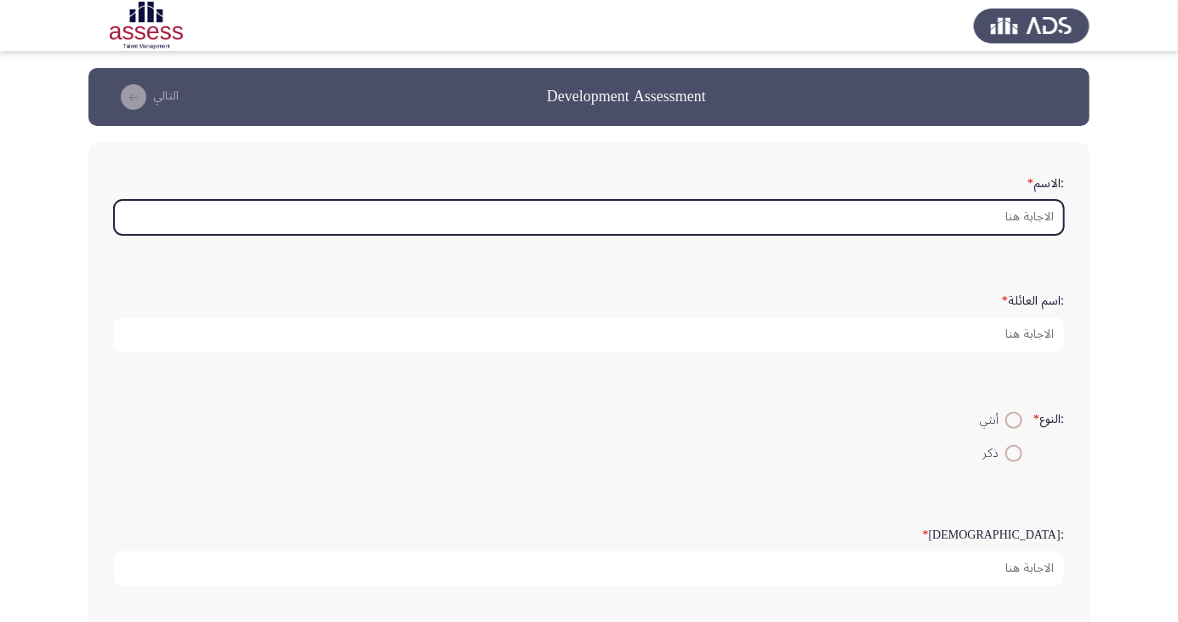
click at [1015, 216] on input ":الاسم *" at bounding box center [589, 217] width 950 height 35
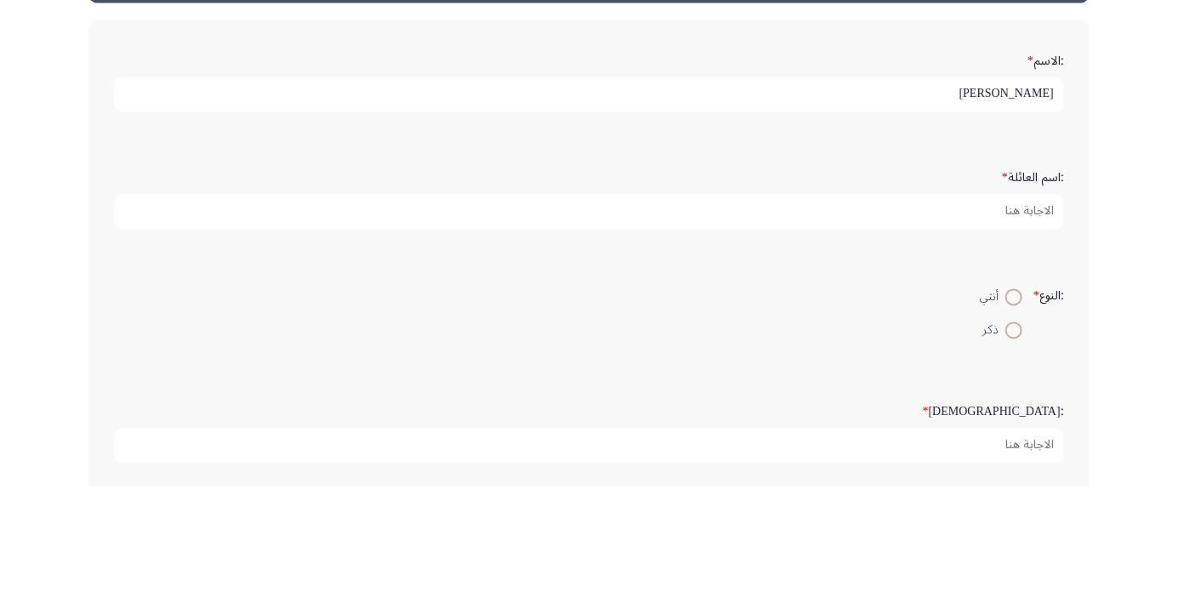
type input "[PERSON_NAME]"
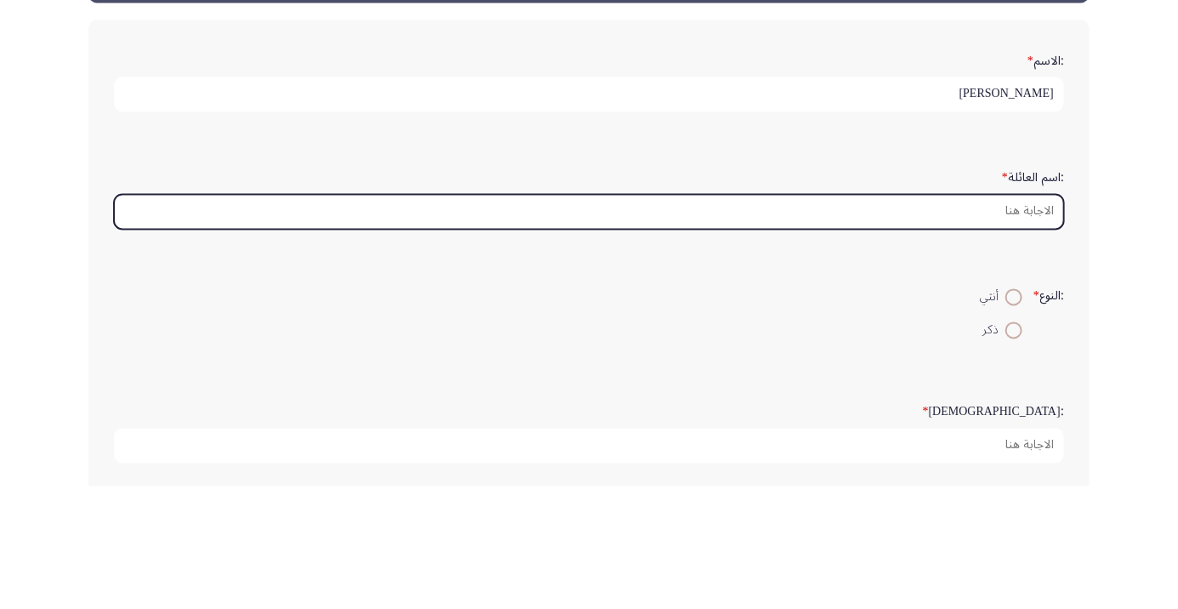
click at [979, 327] on input ":اسم العائلة *" at bounding box center [589, 334] width 950 height 35
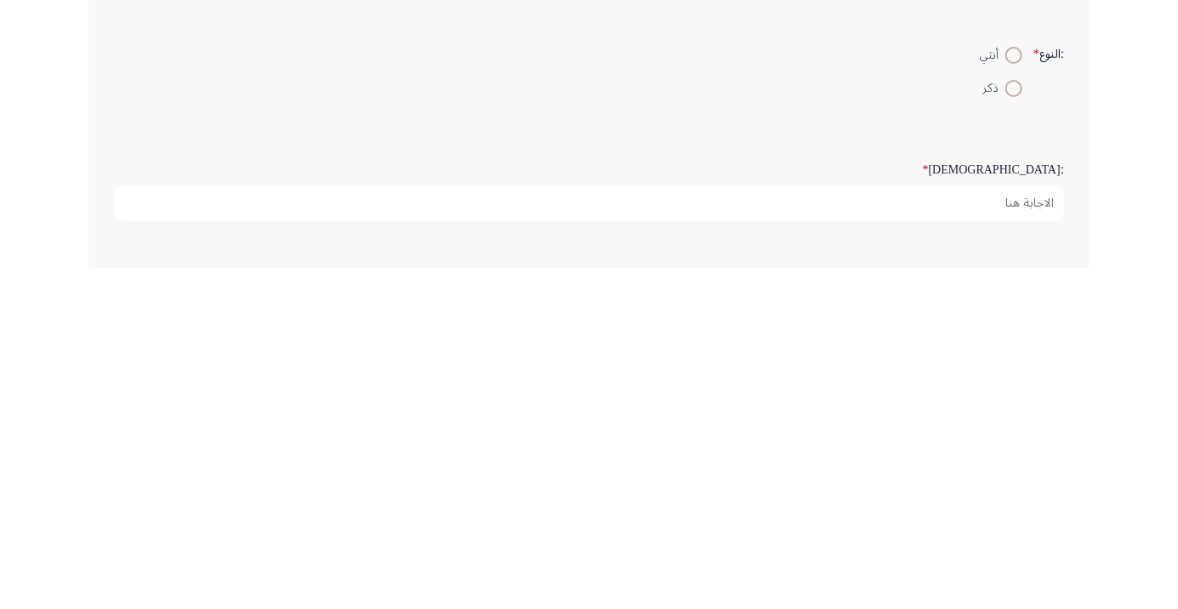
scroll to position [26, 0]
type input "[PERSON_NAME]"
click at [1014, 428] on span at bounding box center [1014, 428] width 0 height 0
click at [1012, 425] on input "ذكر" at bounding box center [1014, 427] width 17 height 17
radio input "true"
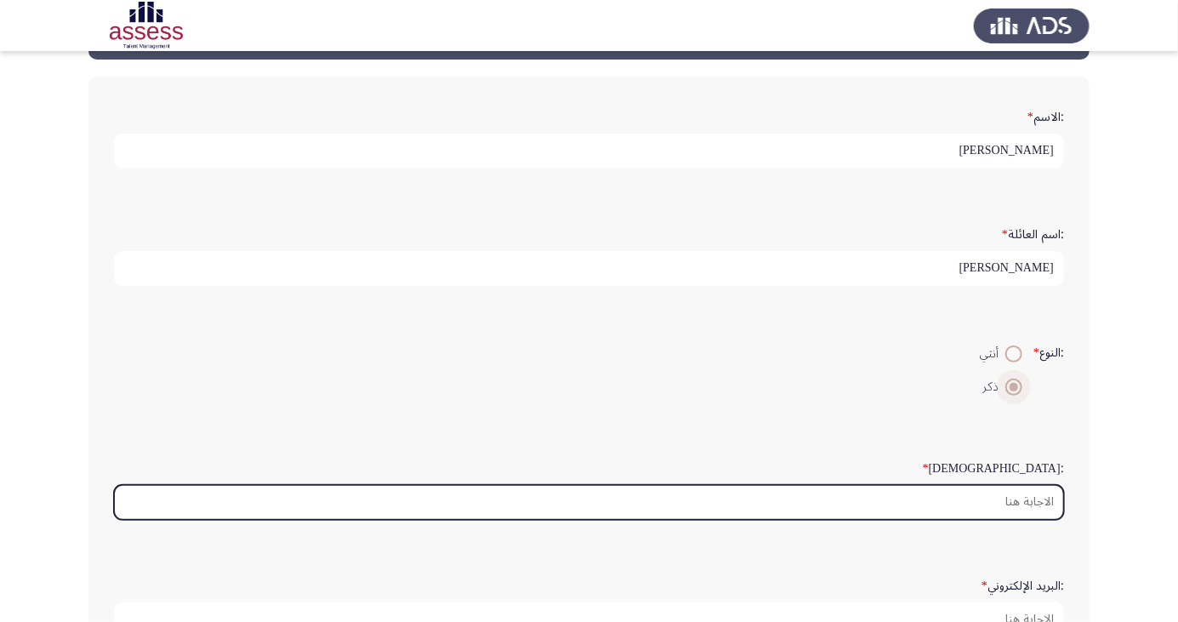
click at [978, 502] on input ":السن *" at bounding box center [589, 502] width 950 height 35
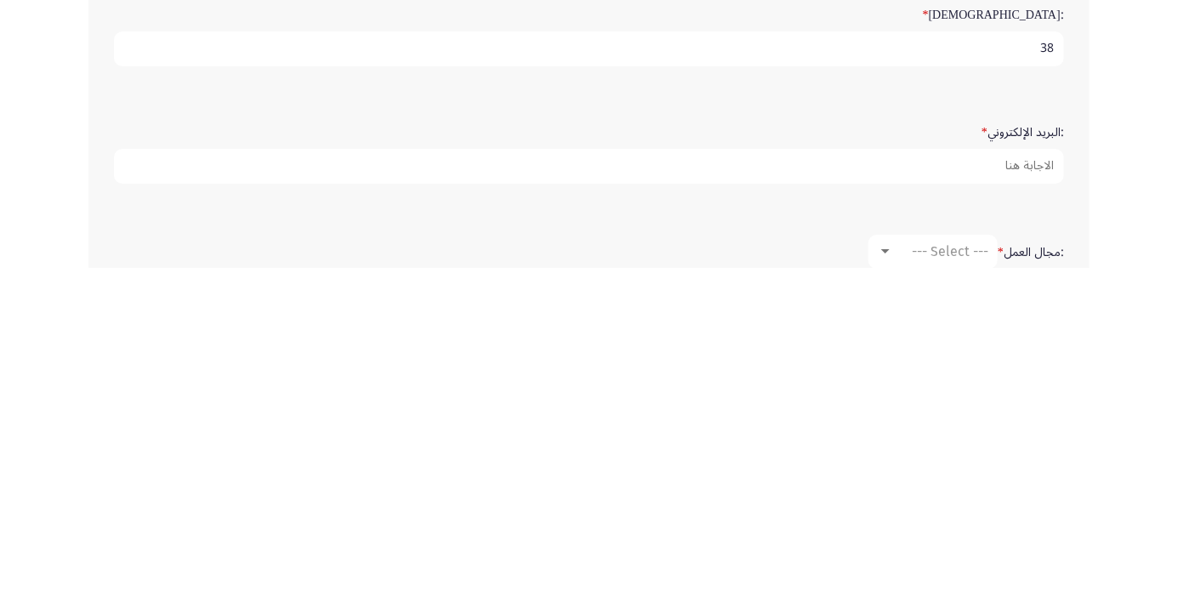
scroll to position [184, 0]
type input "38"
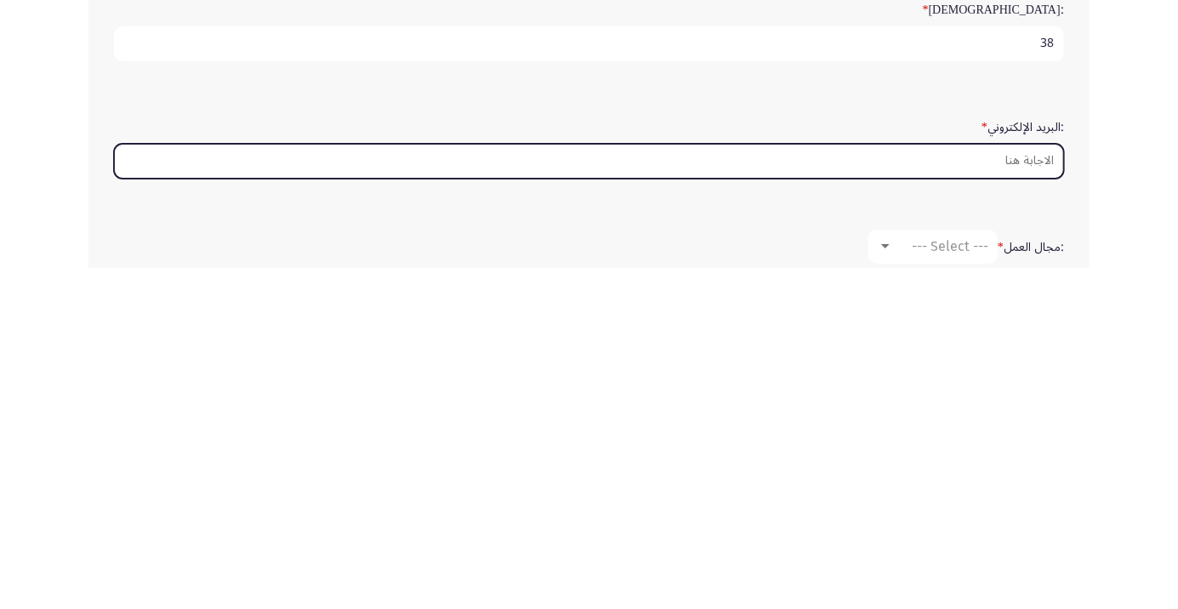
click at [978, 502] on input ":البريد الإلكتروني *" at bounding box center [589, 502] width 950 height 35
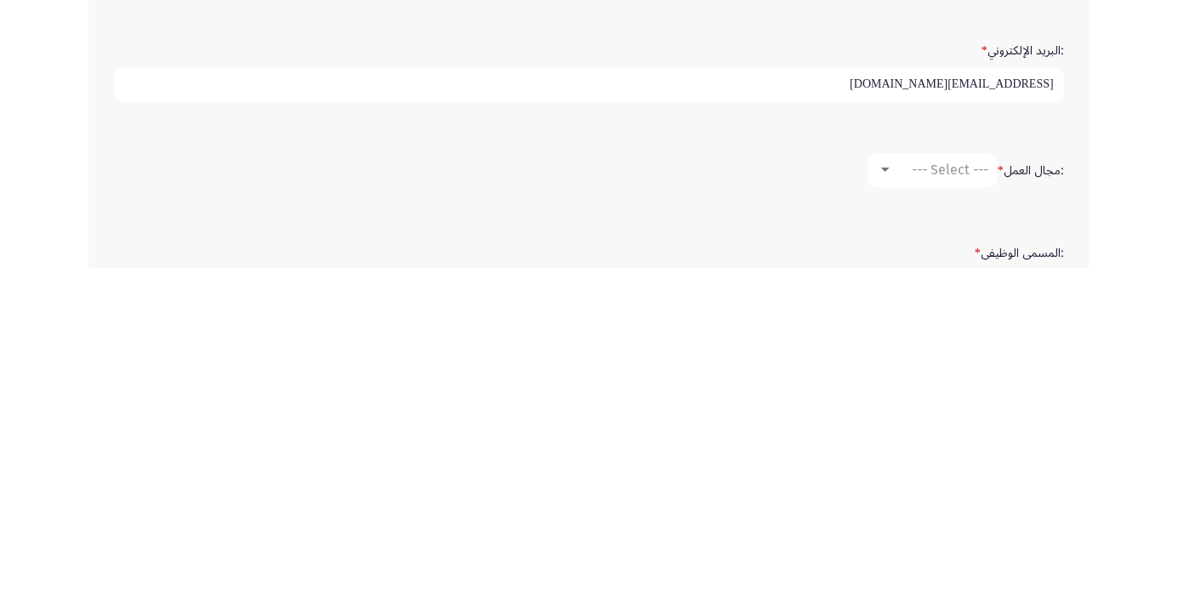
scroll to position [265, 0]
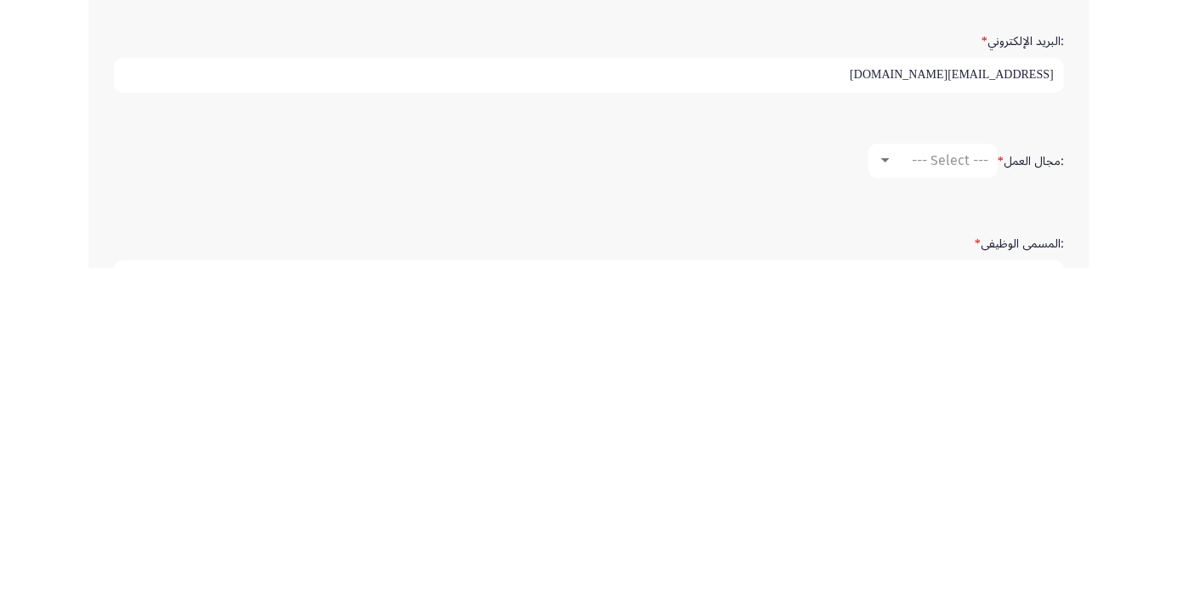
type input "[EMAIL_ADDRESS][DOMAIN_NAME]"
click at [884, 499] on div at bounding box center [885, 501] width 9 height 4
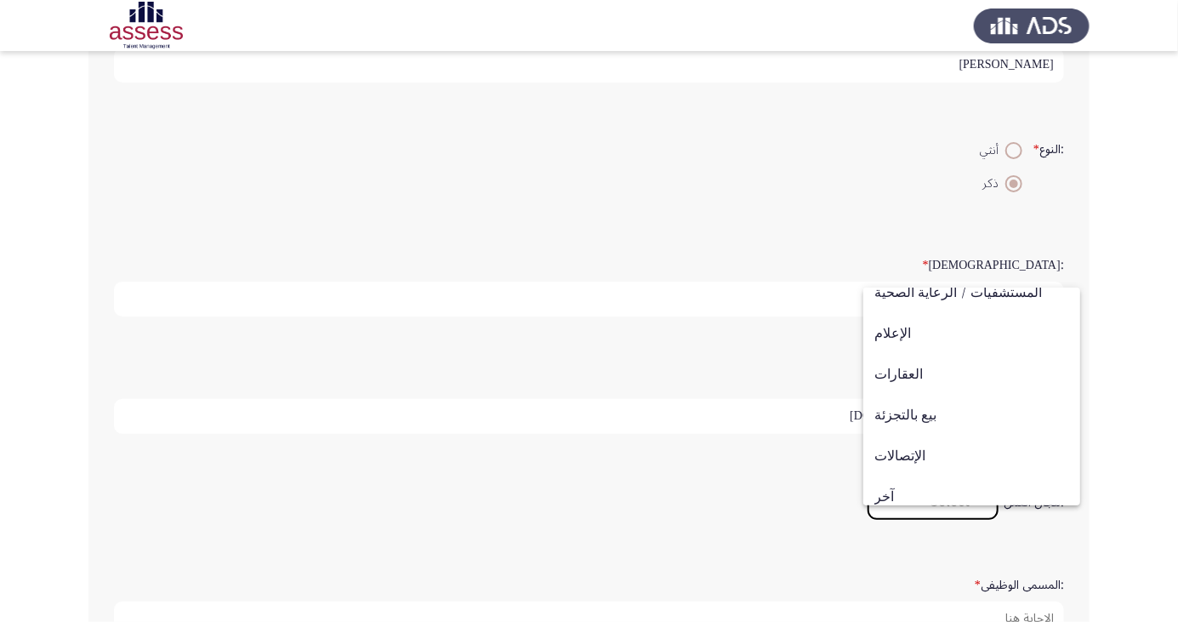
scroll to position [558, 0]
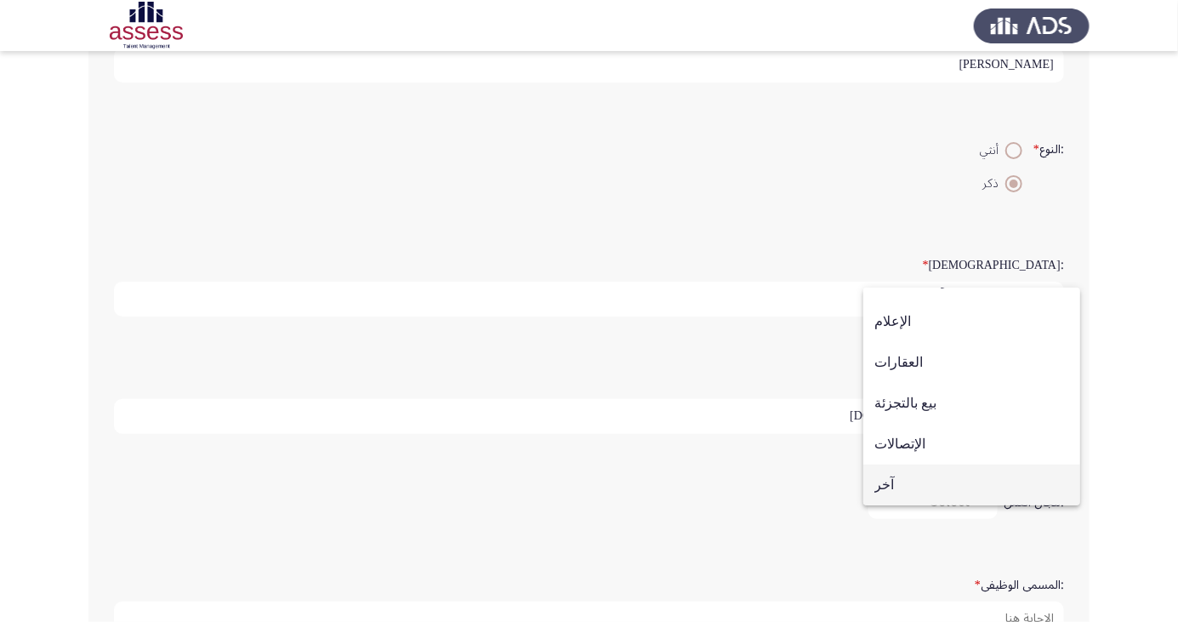
click at [909, 479] on span "آخر" at bounding box center [972, 485] width 195 height 41
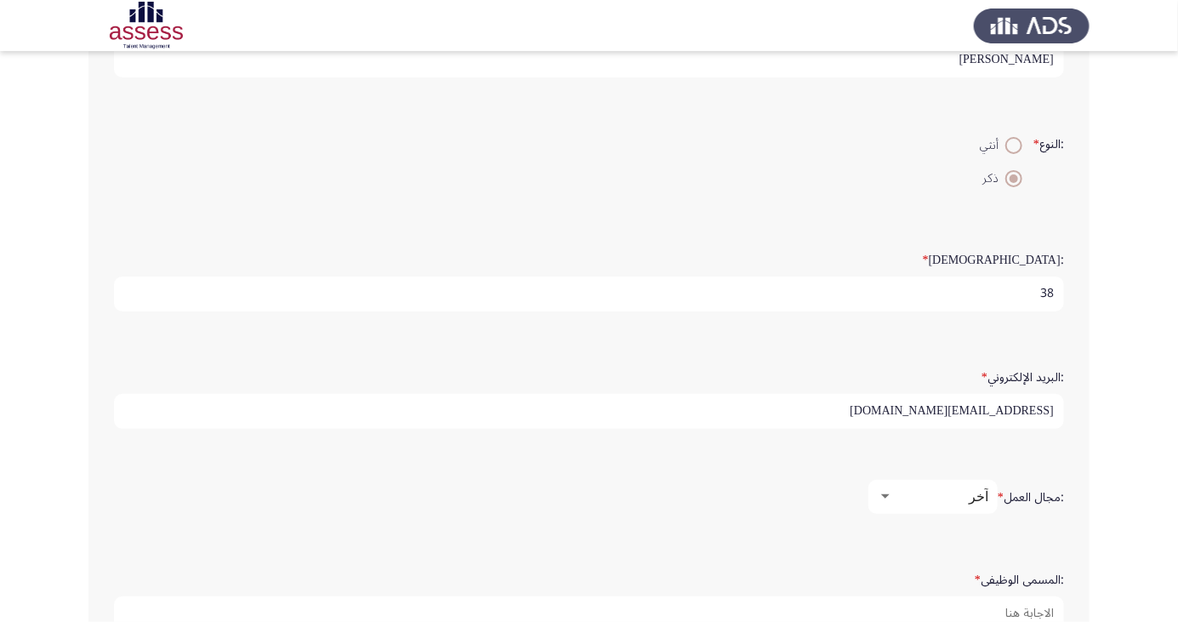
scroll to position [277, 0]
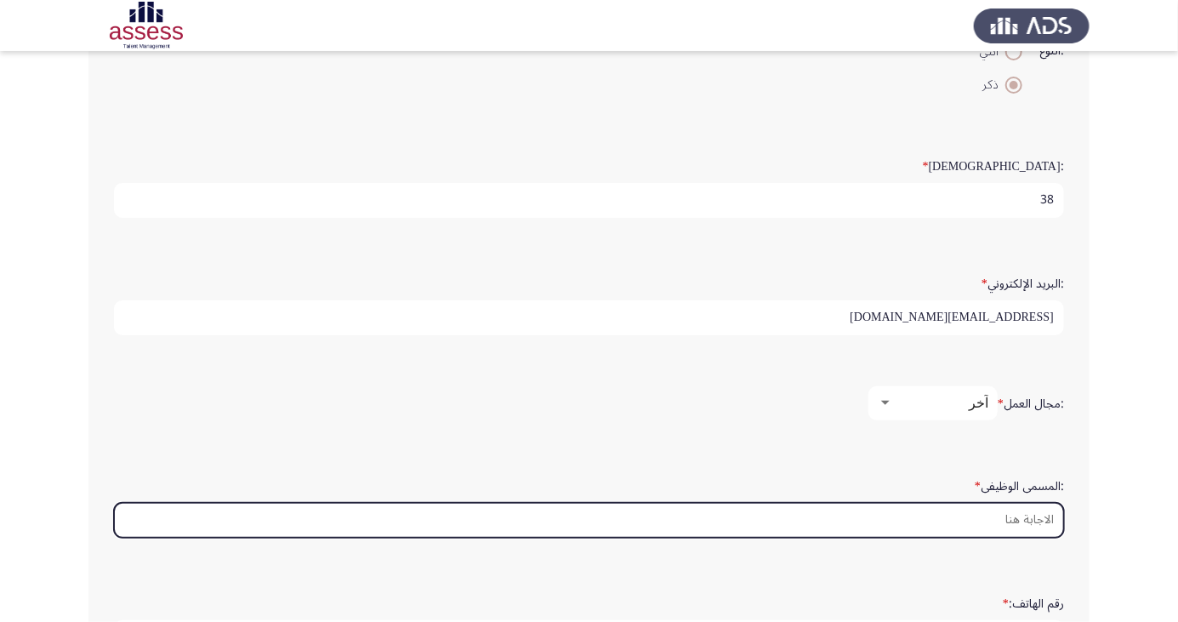
click at [1023, 520] on input ":المسمى الوظيفى *" at bounding box center [589, 520] width 950 height 35
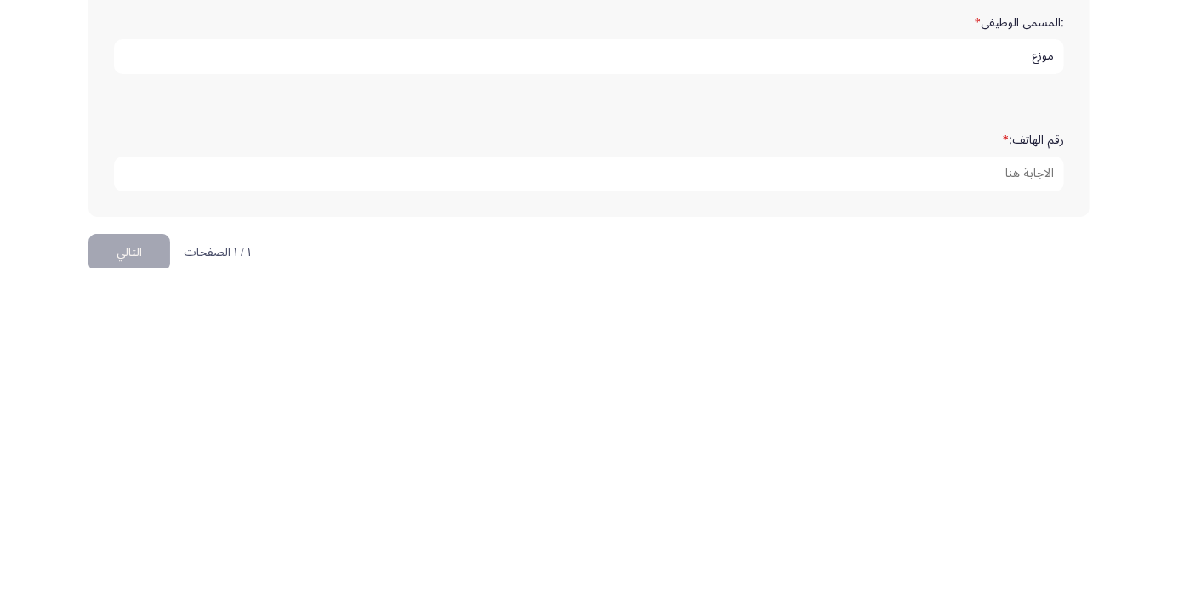
scroll to position [497, 0]
type input "موزع"
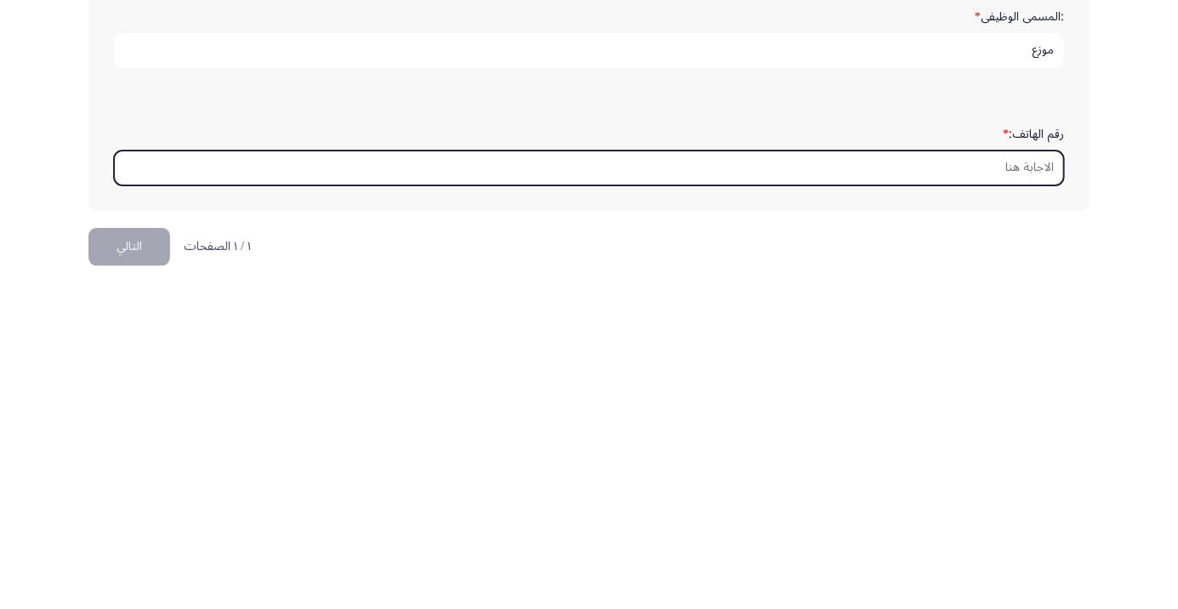
click at [994, 501] on input "رقم الهاتف: *" at bounding box center [589, 509] width 950 height 35
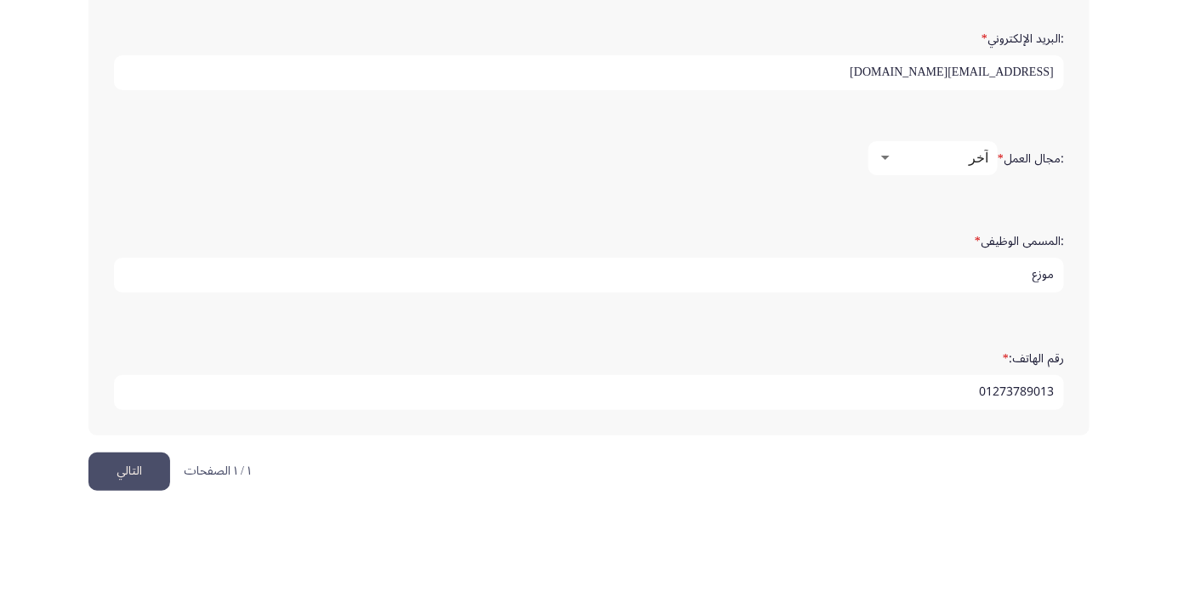
scroll to position [518, 0]
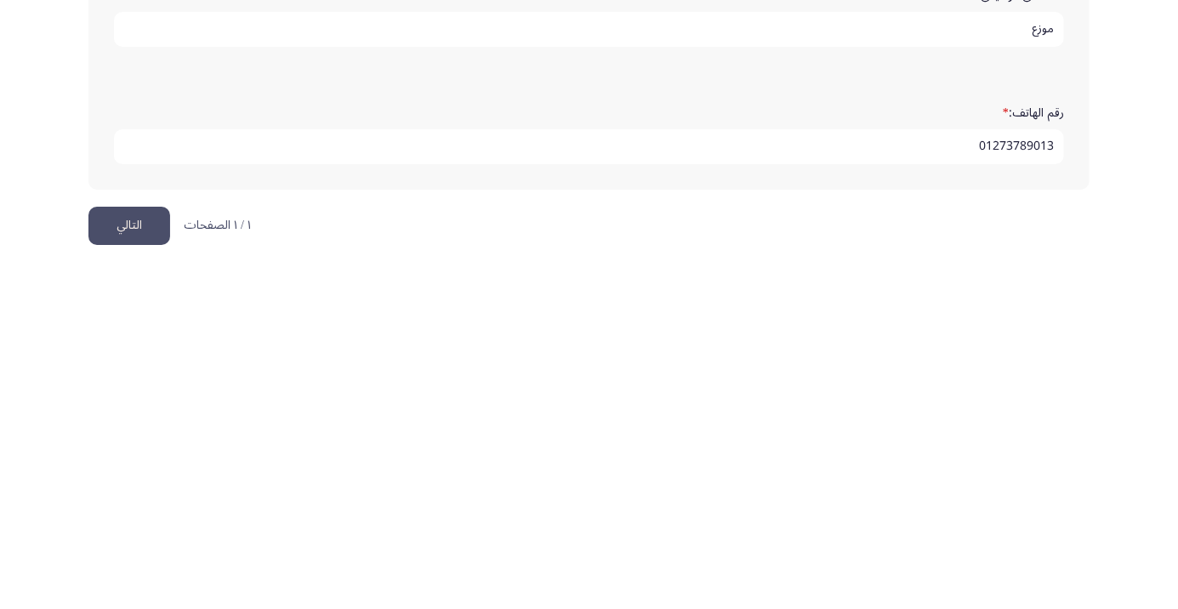
type input "01273789013"
click at [133, 573] on button "التالي" at bounding box center [129, 567] width 82 height 38
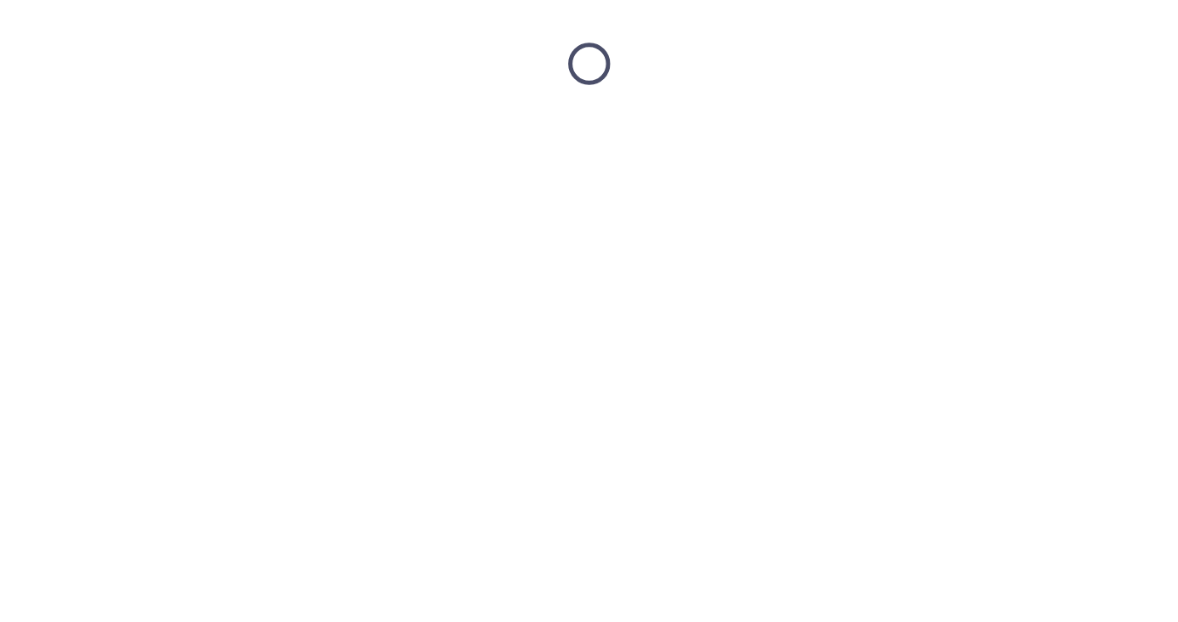
scroll to position [0, 0]
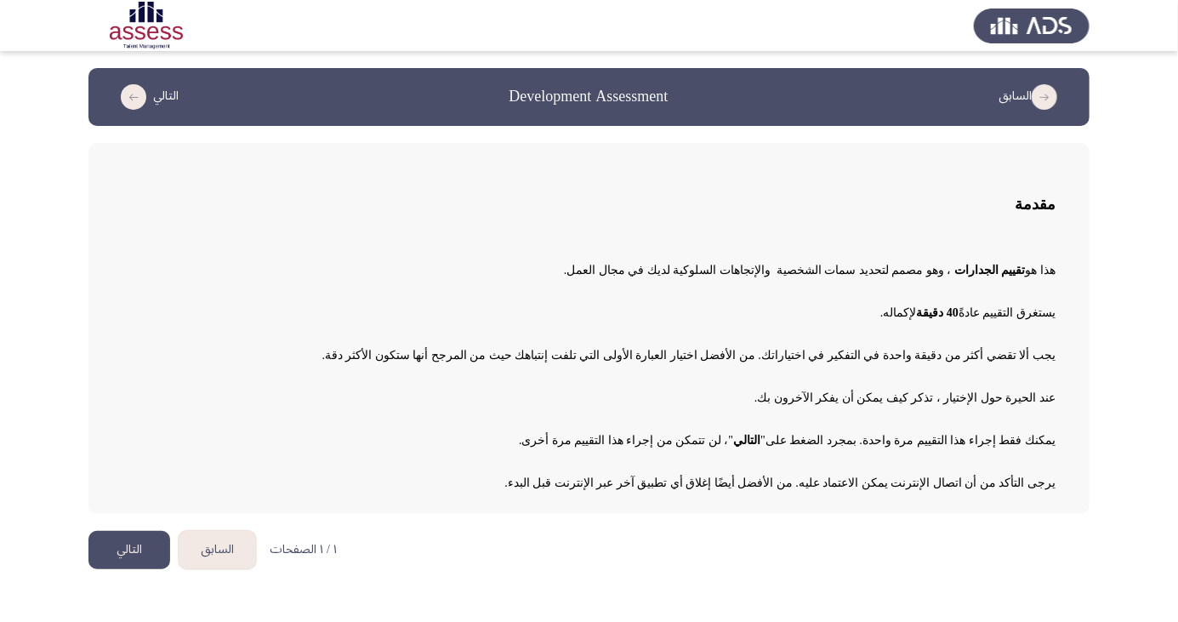
click at [135, 556] on button "التالي" at bounding box center [129, 550] width 82 height 38
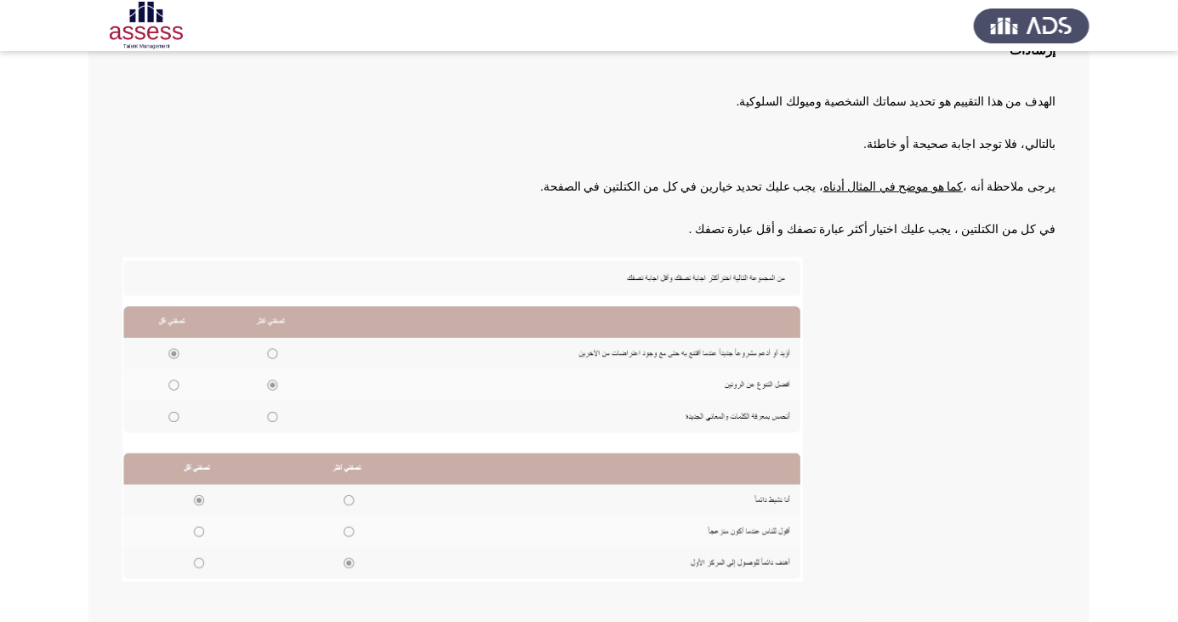
scroll to position [174, 0]
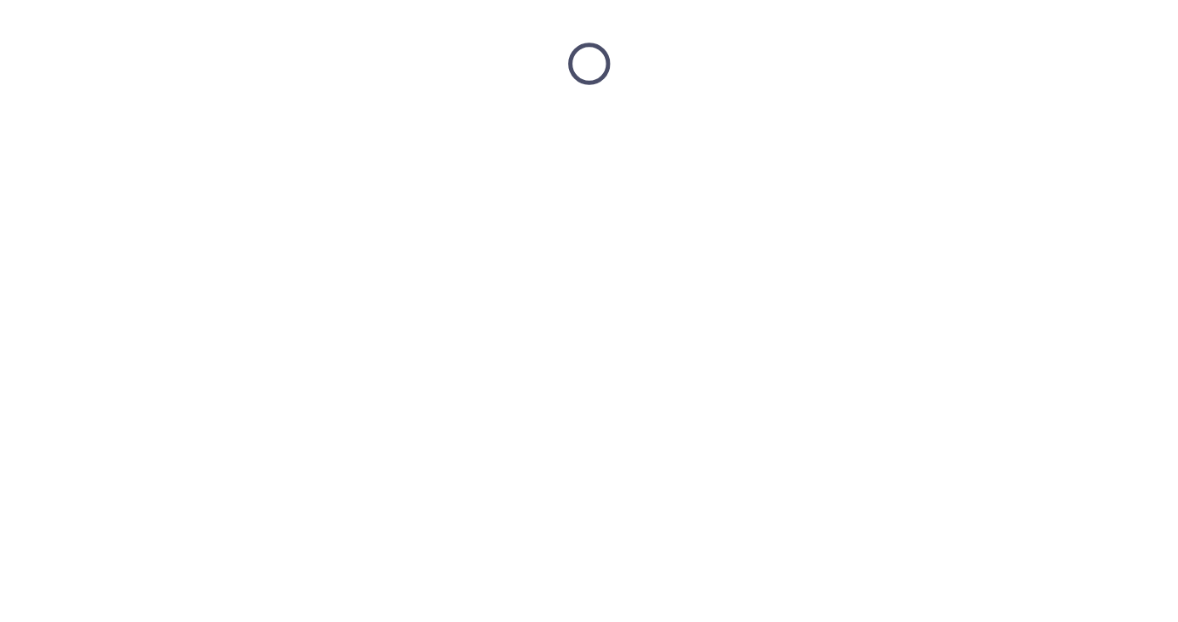
scroll to position [0, 0]
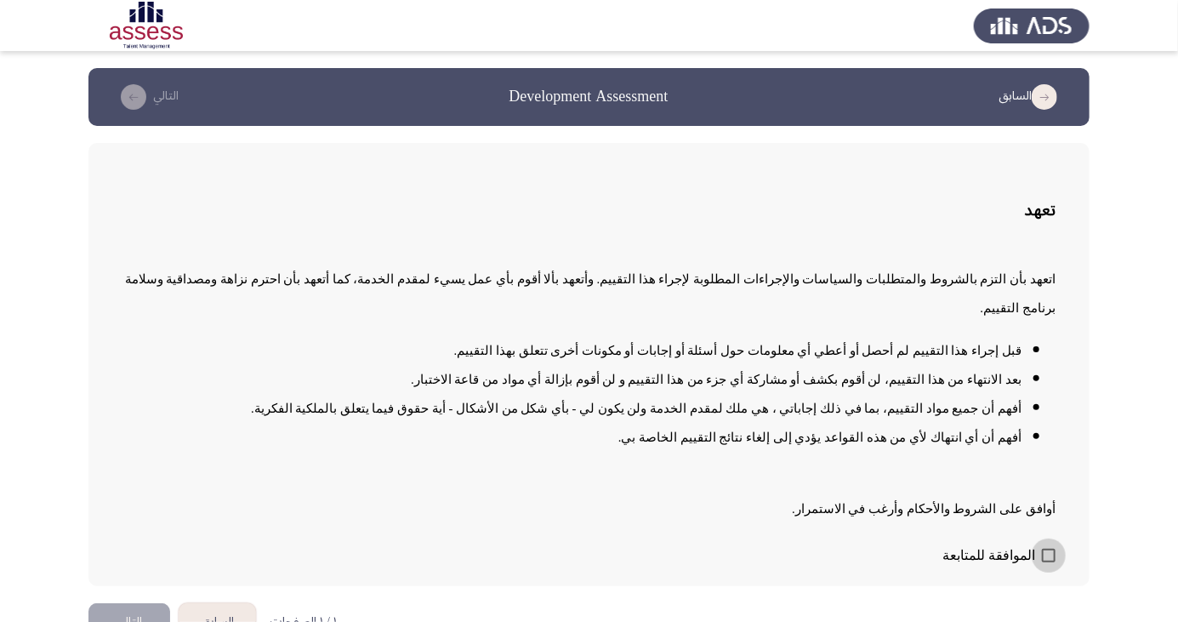
click at [1048, 562] on span at bounding box center [1049, 556] width 14 height 14
click at [1048, 563] on input "الموافقة للمتابعة" at bounding box center [1048, 562] width 1 height 1
checkbox input "true"
click at [123, 621] on button "التالي" at bounding box center [129, 622] width 82 height 38
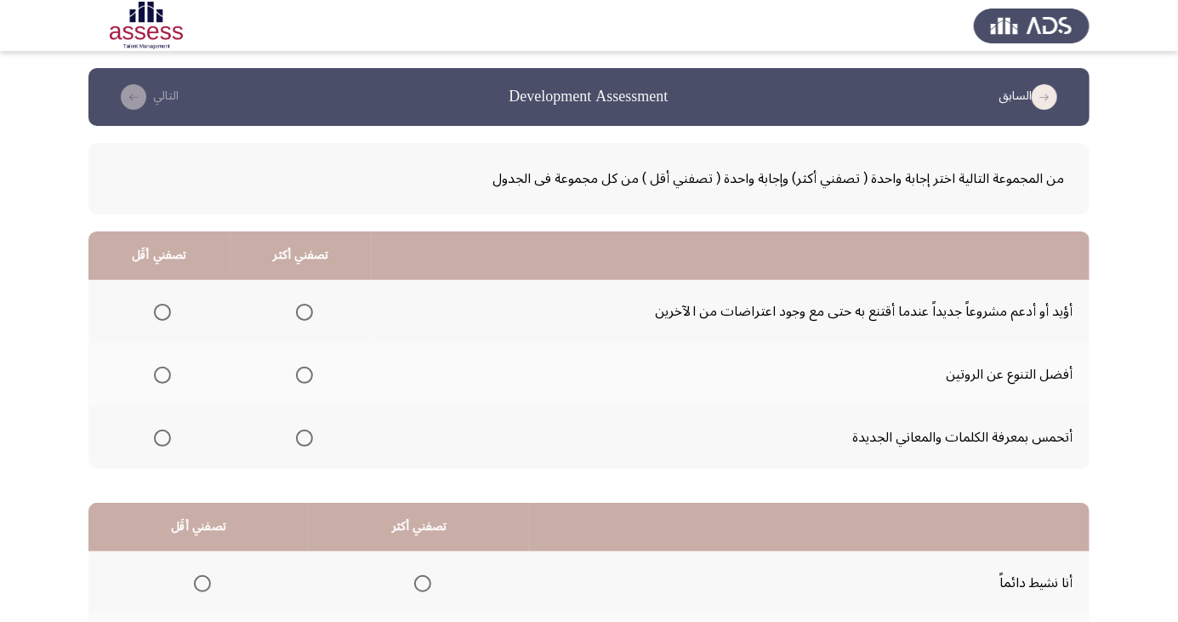
click at [305, 312] on span "Select an option" at bounding box center [305, 312] width 0 height 0
click at [303, 311] on input "Select an option" at bounding box center [304, 312] width 17 height 17
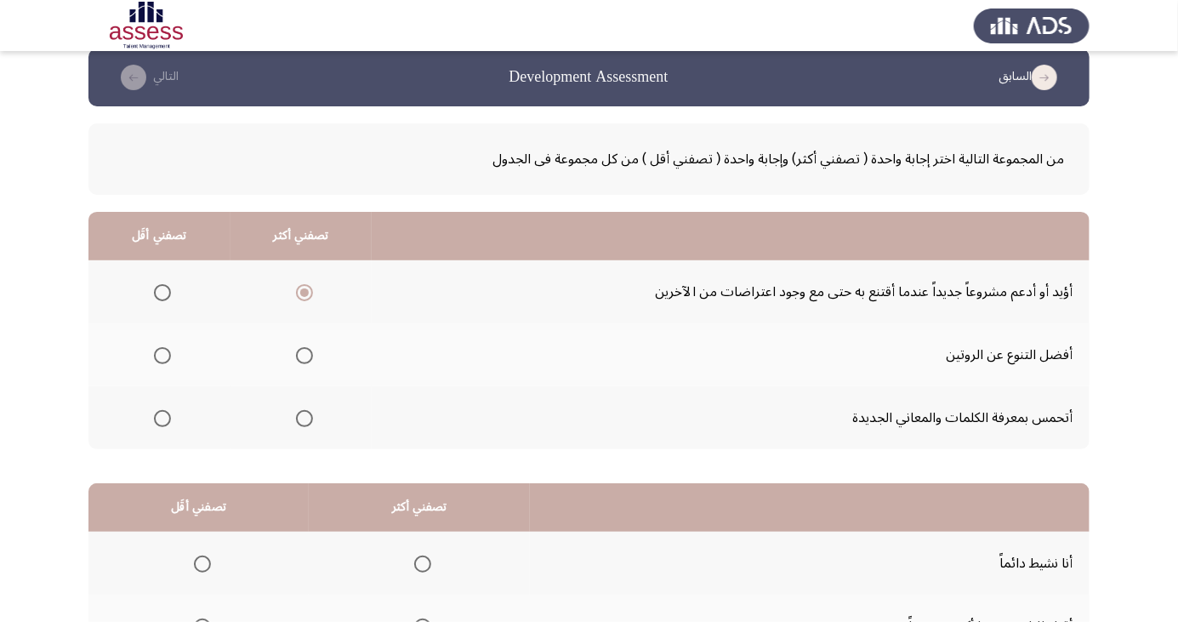
scroll to position [24, 0]
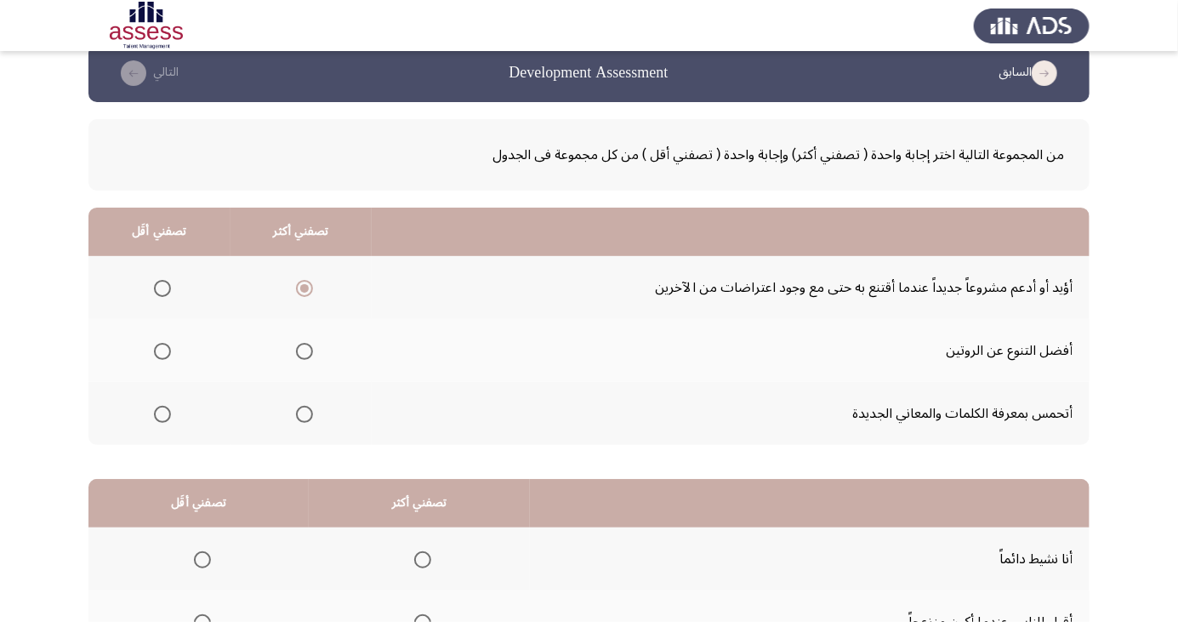
click at [162, 414] on span "Select an option" at bounding box center [162, 414] width 0 height 0
click at [162, 413] on input "Select an option" at bounding box center [162, 414] width 17 height 17
click at [163, 416] on span "Select an option" at bounding box center [162, 414] width 9 height 9
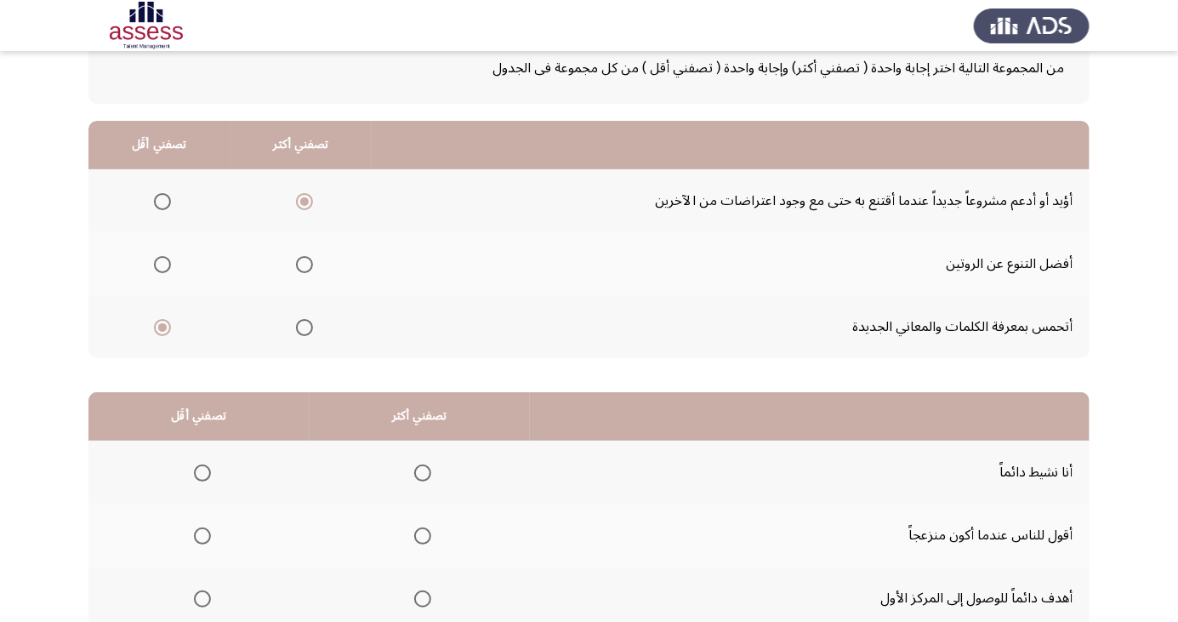
scroll to position [155, 0]
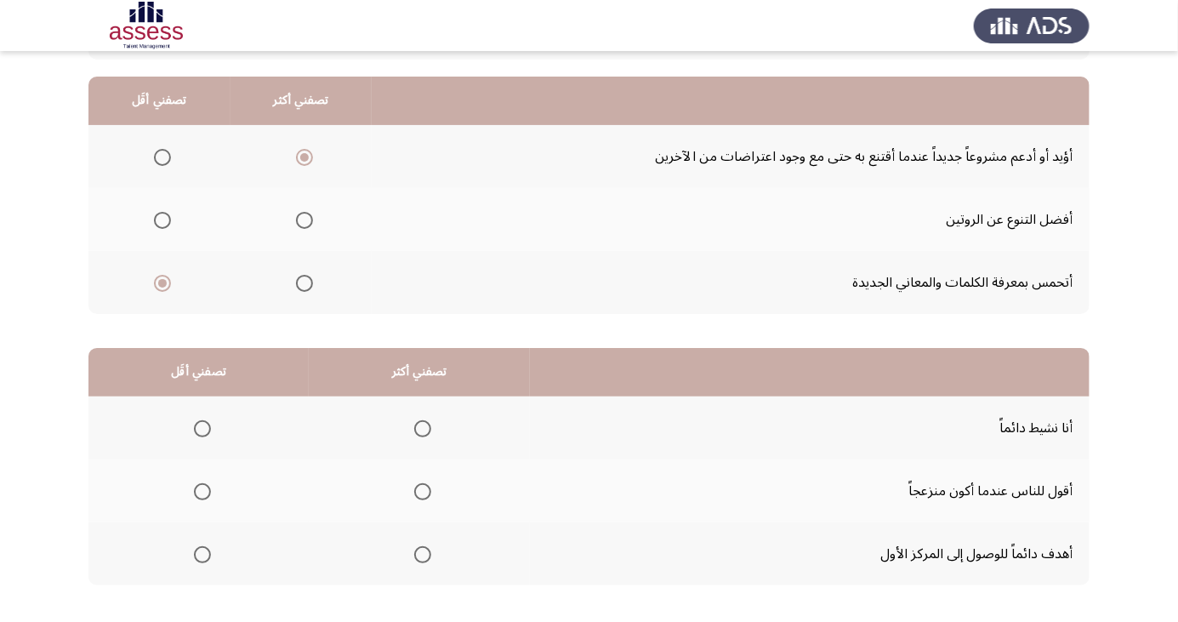
click at [423, 429] on span "Select an option" at bounding box center [423, 429] width 0 height 0
click at [420, 427] on input "Select an option" at bounding box center [422, 428] width 17 height 17
click at [202, 492] on span "Select an option" at bounding box center [202, 492] width 0 height 0
click at [201, 490] on input "Select an option" at bounding box center [202, 491] width 17 height 17
click at [423, 555] on span "Select an option" at bounding box center [423, 555] width 0 height 0
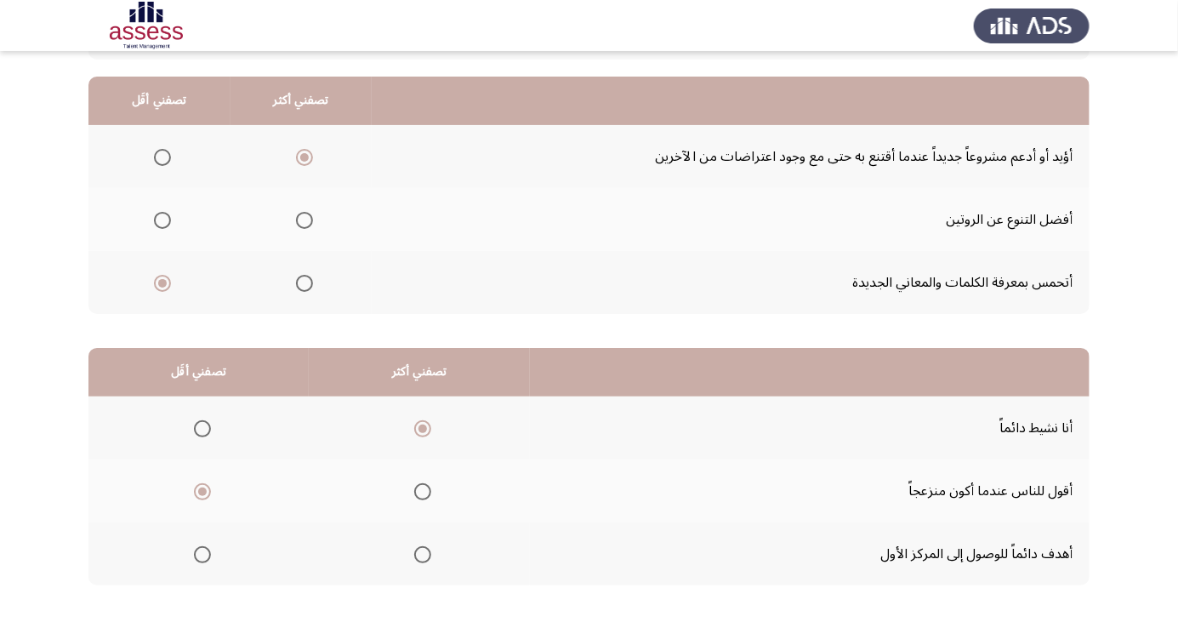
click at [420, 553] on input "Select an option" at bounding box center [422, 554] width 17 height 17
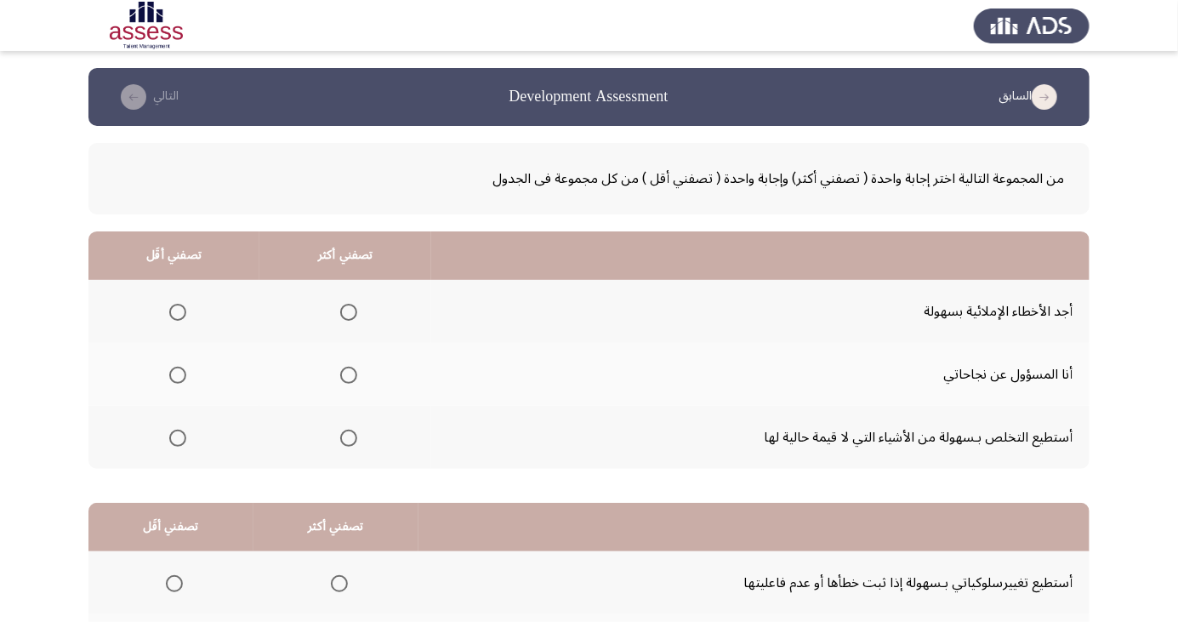
click at [169, 438] on span "Select an option" at bounding box center [177, 438] width 17 height 17
click at [169, 438] on input "Select an option" at bounding box center [177, 438] width 17 height 17
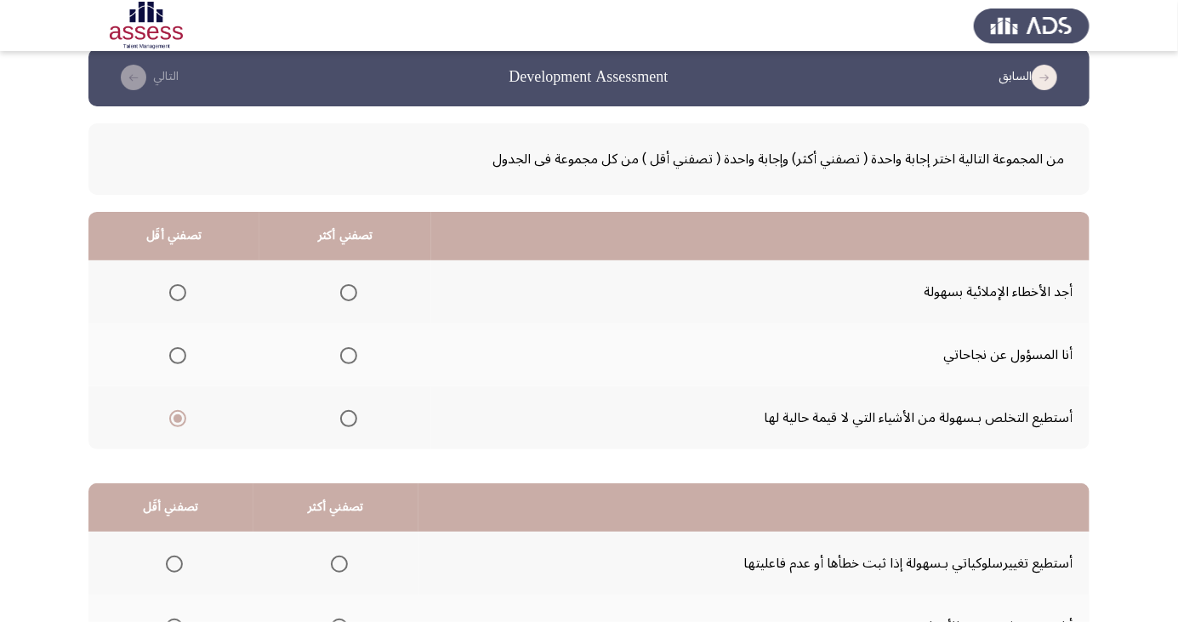
scroll to position [30, 0]
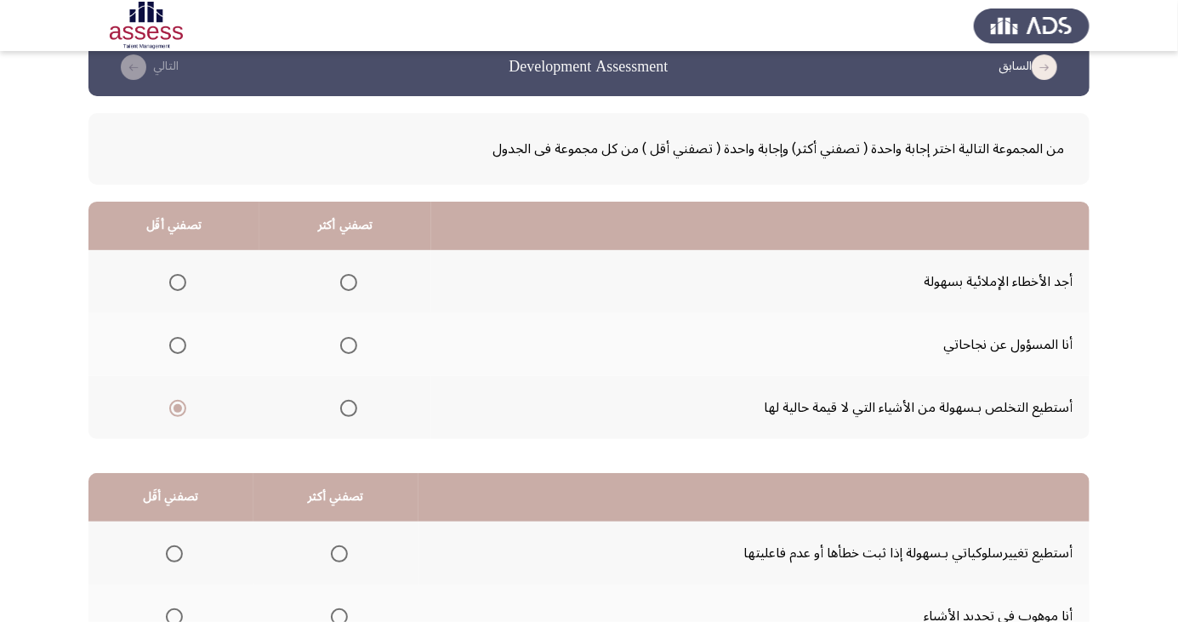
click at [349, 345] on span "Select an option" at bounding box center [349, 345] width 0 height 0
click at [345, 344] on input "Select an option" at bounding box center [348, 345] width 17 height 17
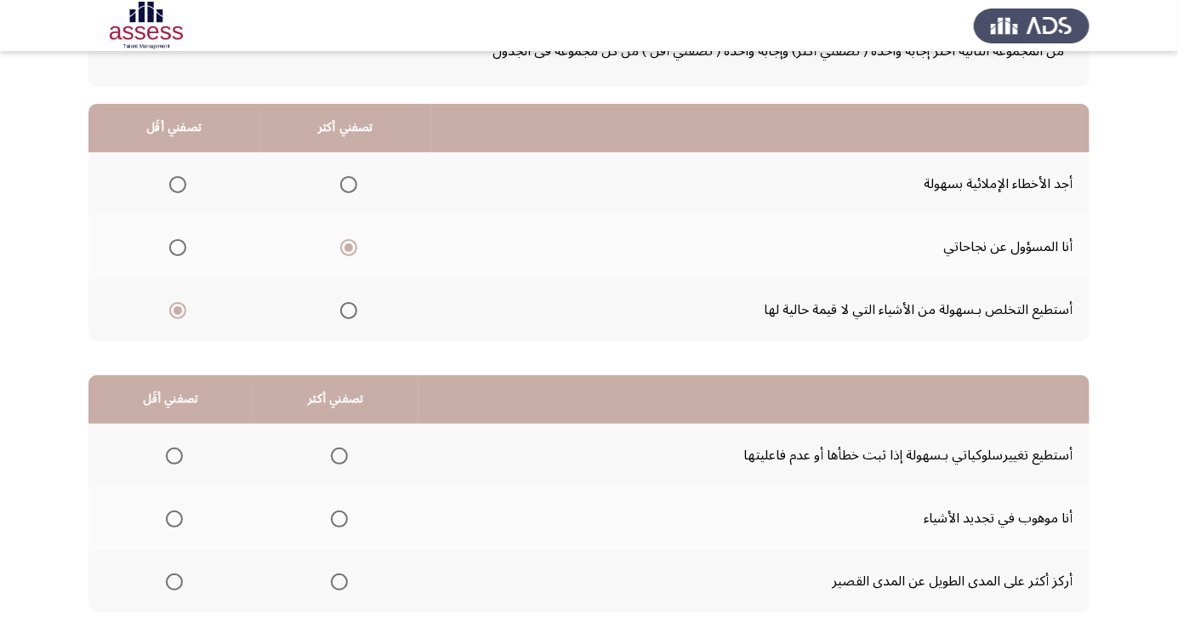
scroll to position [155, 0]
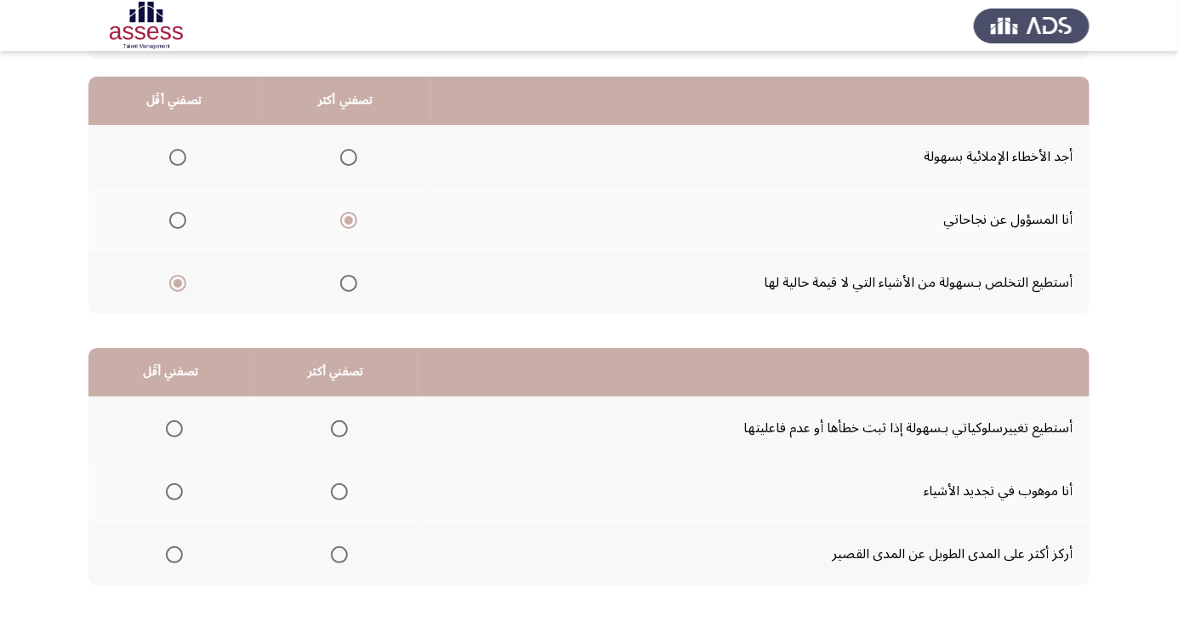
click at [335, 427] on span "Select an option" at bounding box center [339, 428] width 17 height 17
click at [335, 427] on input "Select an option" at bounding box center [339, 428] width 17 height 17
click at [174, 492] on span "Select an option" at bounding box center [174, 492] width 0 height 0
click at [173, 490] on input "Select an option" at bounding box center [174, 491] width 17 height 17
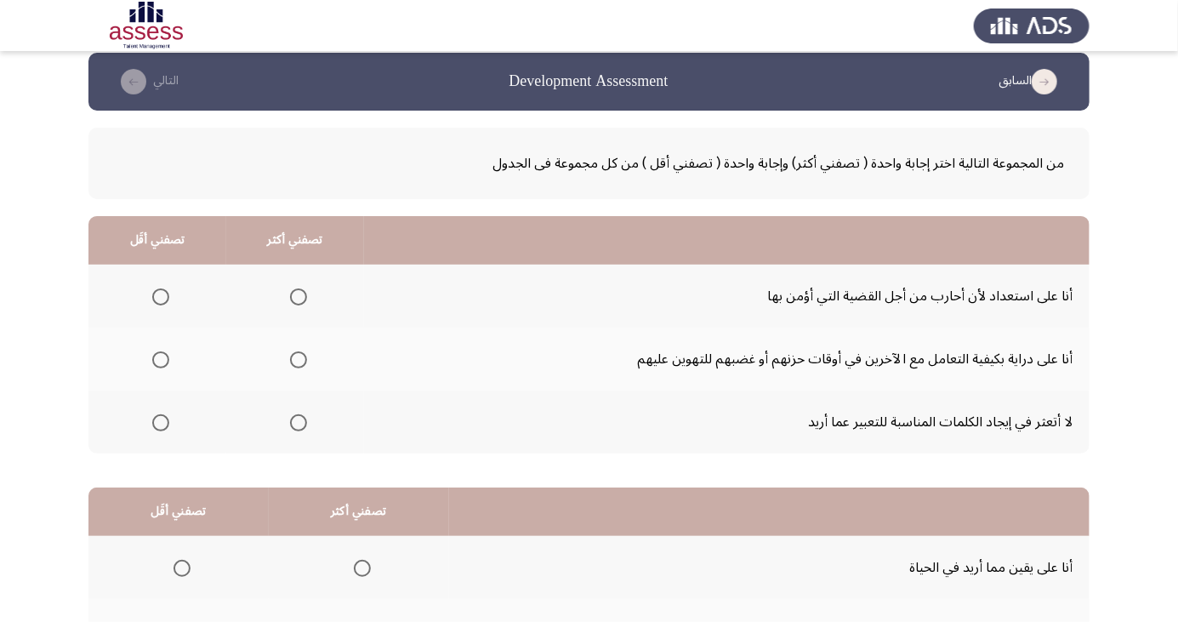
scroll to position [21, 0]
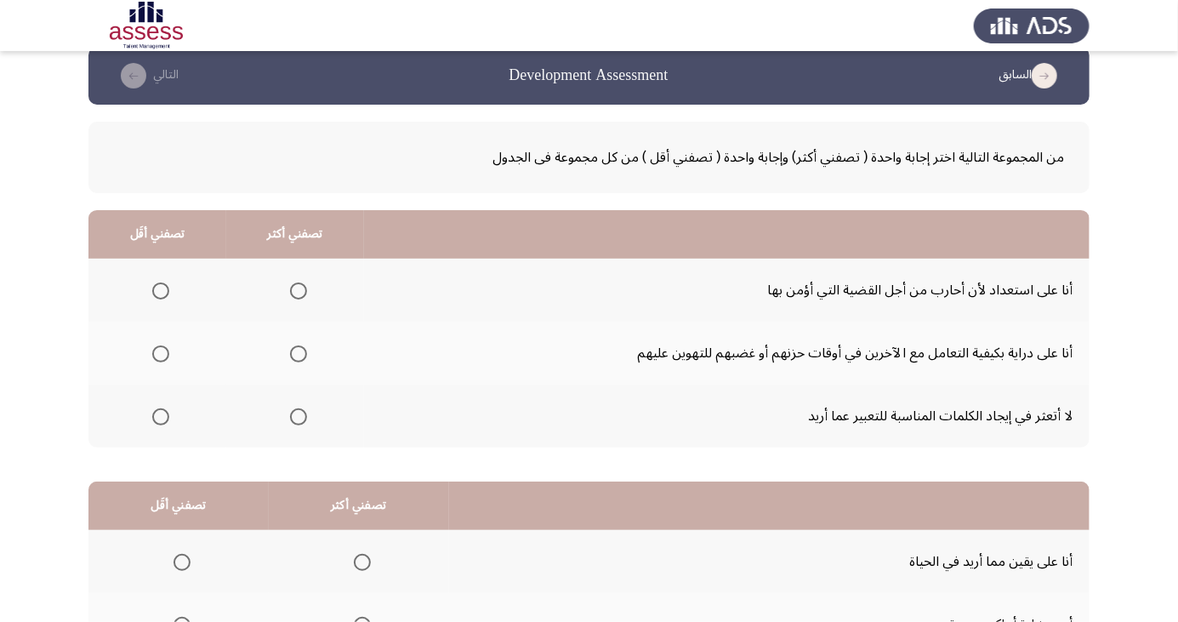
click at [297, 289] on span "Select an option" at bounding box center [298, 290] width 17 height 17
click at [297, 289] on input "Select an option" at bounding box center [298, 290] width 17 height 17
click at [297, 352] on span "Select an option" at bounding box center [298, 353] width 17 height 17
click at [297, 352] on input "Select an option" at bounding box center [298, 353] width 17 height 17
click at [297, 289] on span "Select an option" at bounding box center [298, 290] width 17 height 17
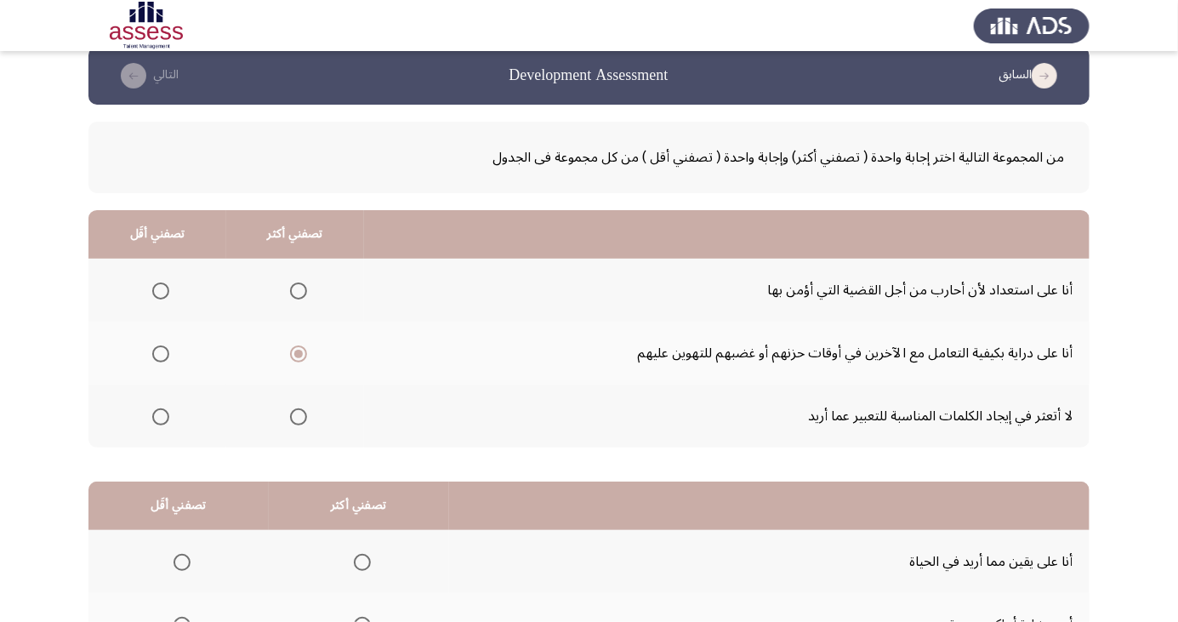
click at [297, 289] on input "Select an option" at bounding box center [298, 290] width 17 height 17
click at [161, 417] on span "Select an option" at bounding box center [161, 417] width 0 height 0
click at [160, 415] on input "Select an option" at bounding box center [160, 416] width 17 height 17
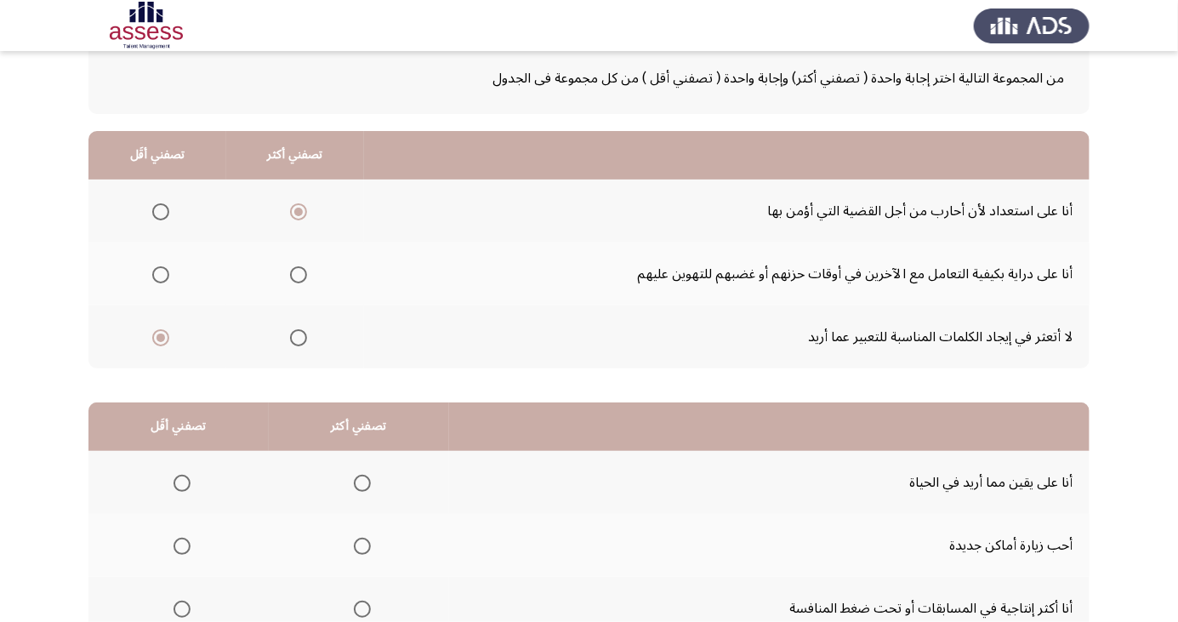
scroll to position [155, 0]
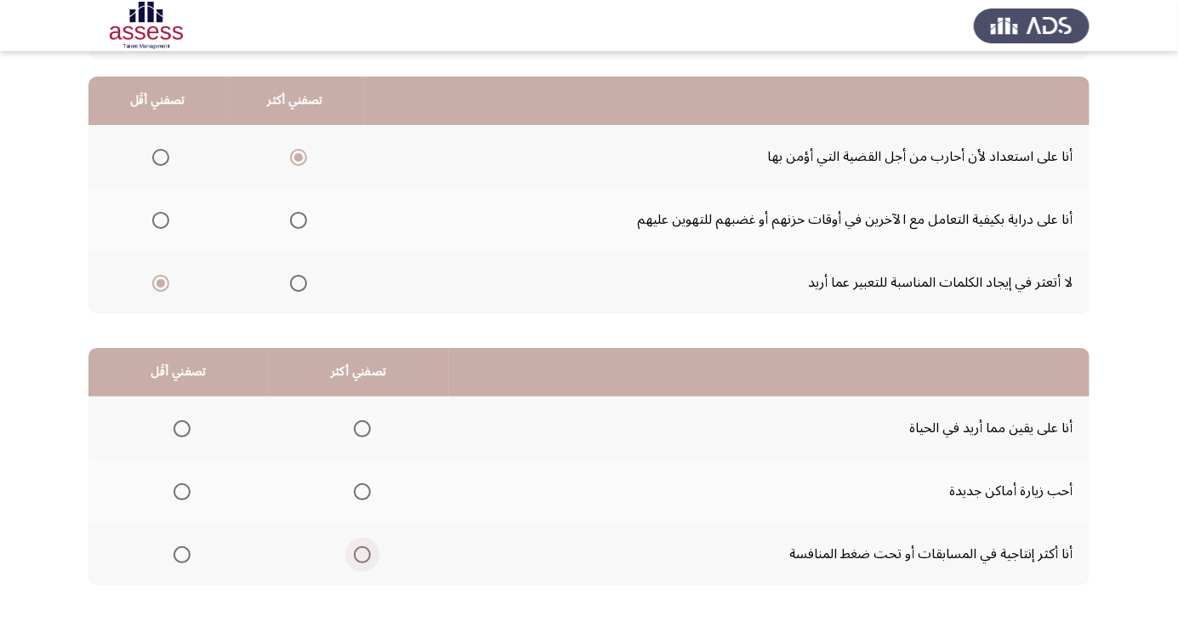
click at [358, 553] on span "Select an option" at bounding box center [362, 554] width 17 height 17
click at [358, 553] on input "Select an option" at bounding box center [362, 554] width 17 height 17
click at [180, 490] on span "Select an option" at bounding box center [182, 491] width 17 height 17
click at [180, 490] on input "Select an option" at bounding box center [182, 491] width 17 height 17
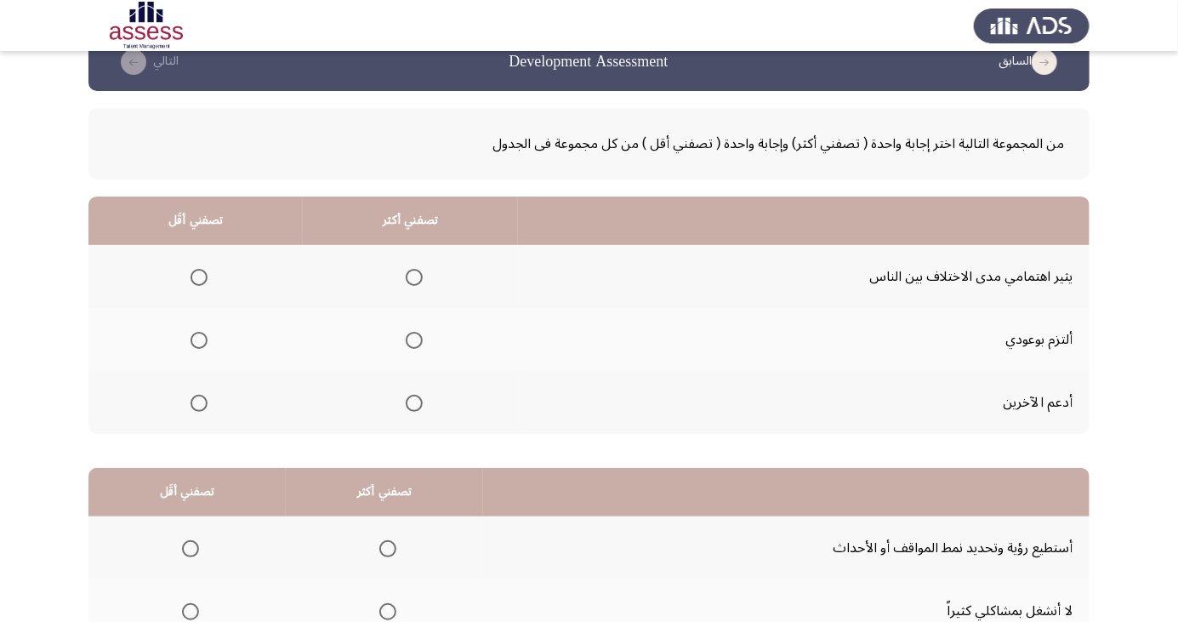
scroll to position [37, 0]
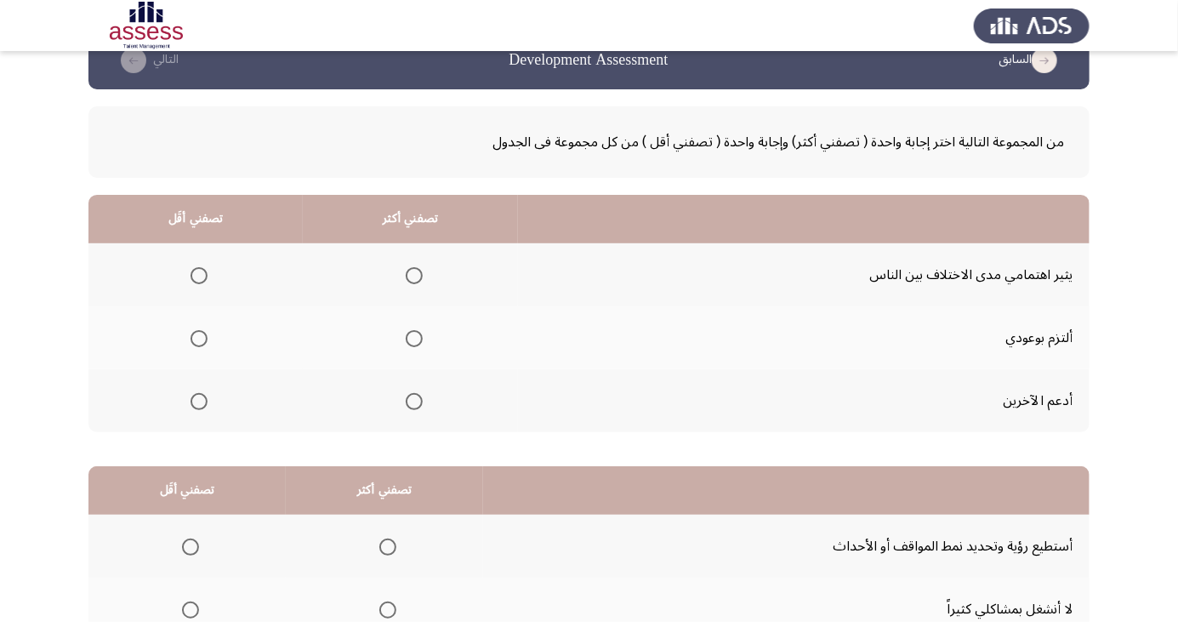
click at [410, 400] on span "Select an option" at bounding box center [414, 401] width 17 height 17
click at [410, 400] on input "Select an option" at bounding box center [414, 401] width 17 height 17
click at [197, 274] on span "Select an option" at bounding box center [199, 275] width 17 height 17
click at [197, 274] on input "Select an option" at bounding box center [199, 275] width 17 height 17
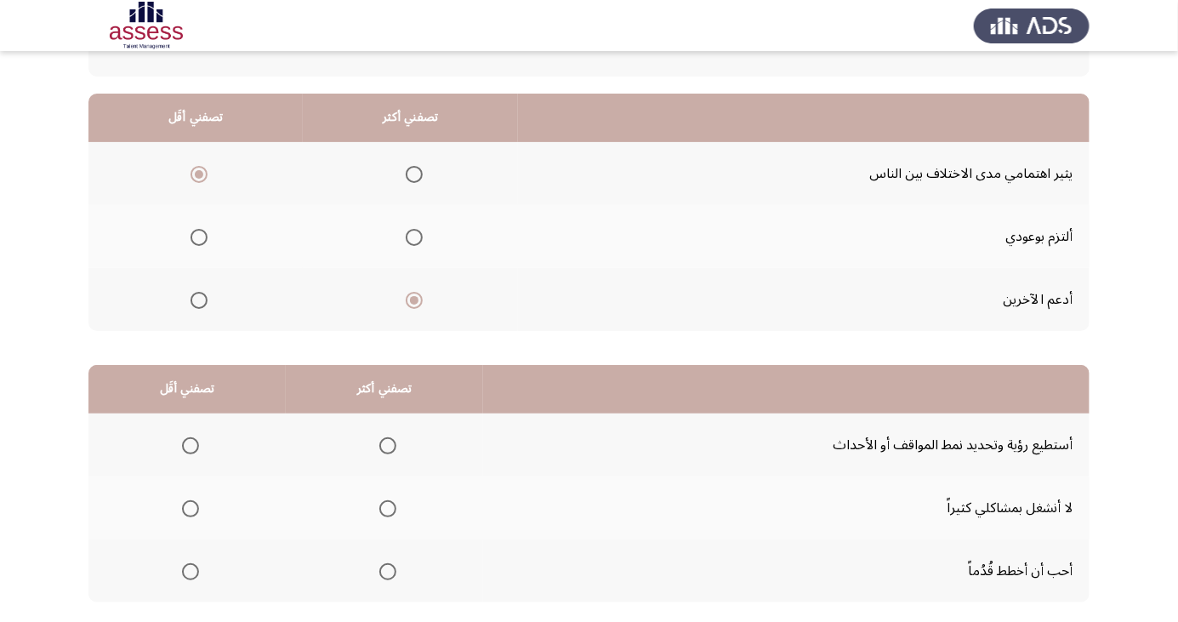
scroll to position [155, 0]
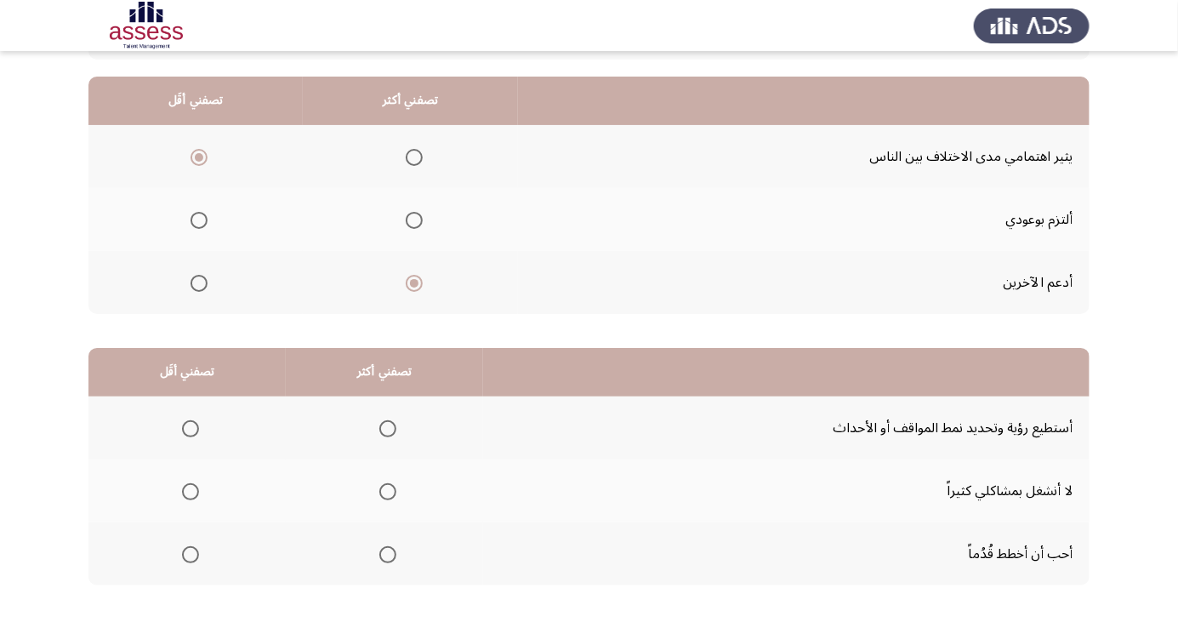
click at [388, 555] on span "Select an option" at bounding box center [388, 555] width 0 height 0
click at [383, 553] on input "Select an option" at bounding box center [387, 554] width 17 height 17
click at [184, 488] on span "Select an option" at bounding box center [190, 491] width 17 height 17
click at [184, 488] on input "Select an option" at bounding box center [190, 491] width 17 height 17
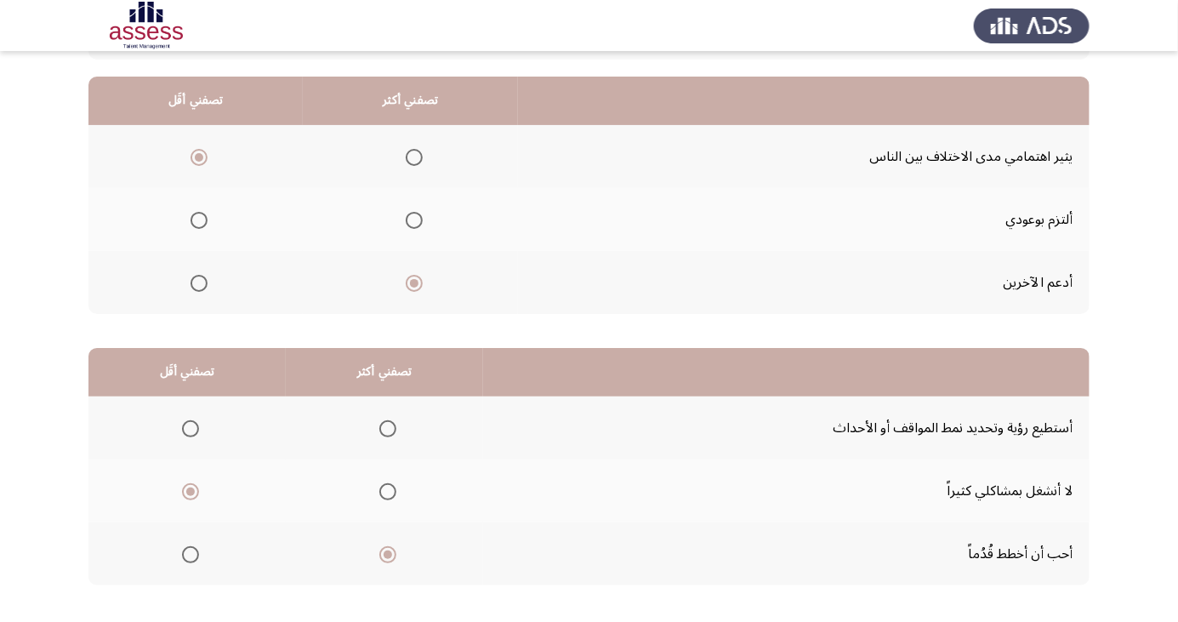
scroll to position [0, 0]
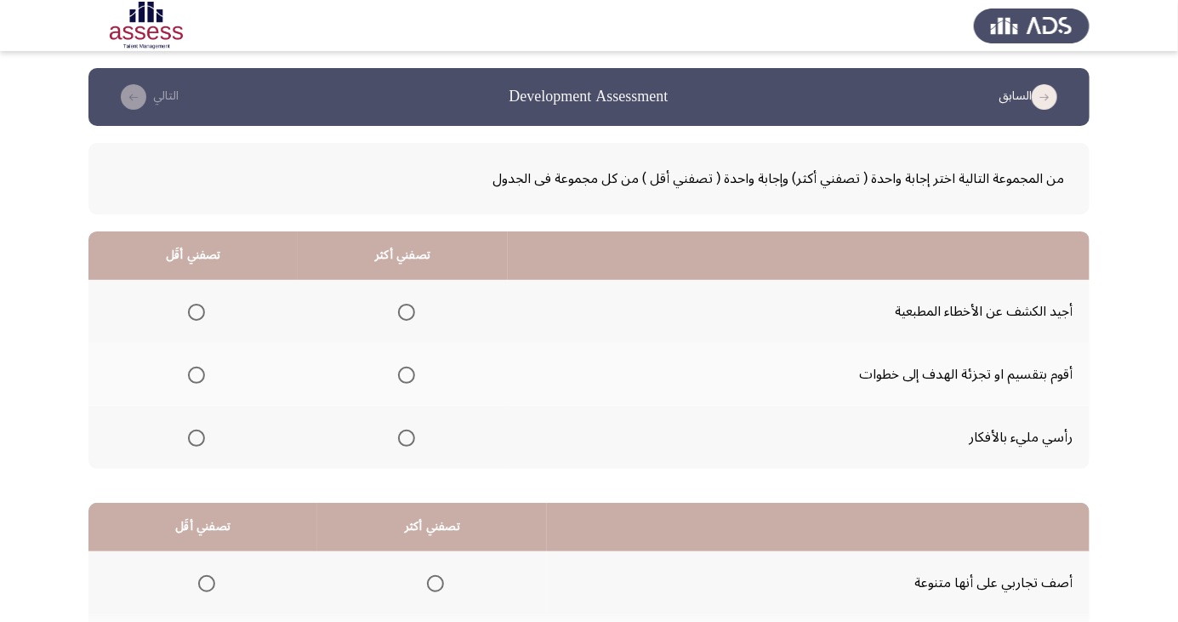
click at [189, 310] on span "Select an option" at bounding box center [196, 312] width 17 height 17
click at [189, 310] on input "Select an option" at bounding box center [196, 312] width 17 height 17
click at [407, 375] on span "Select an option" at bounding box center [407, 375] width 0 height 0
click at [403, 374] on input "Select an option" at bounding box center [406, 375] width 17 height 17
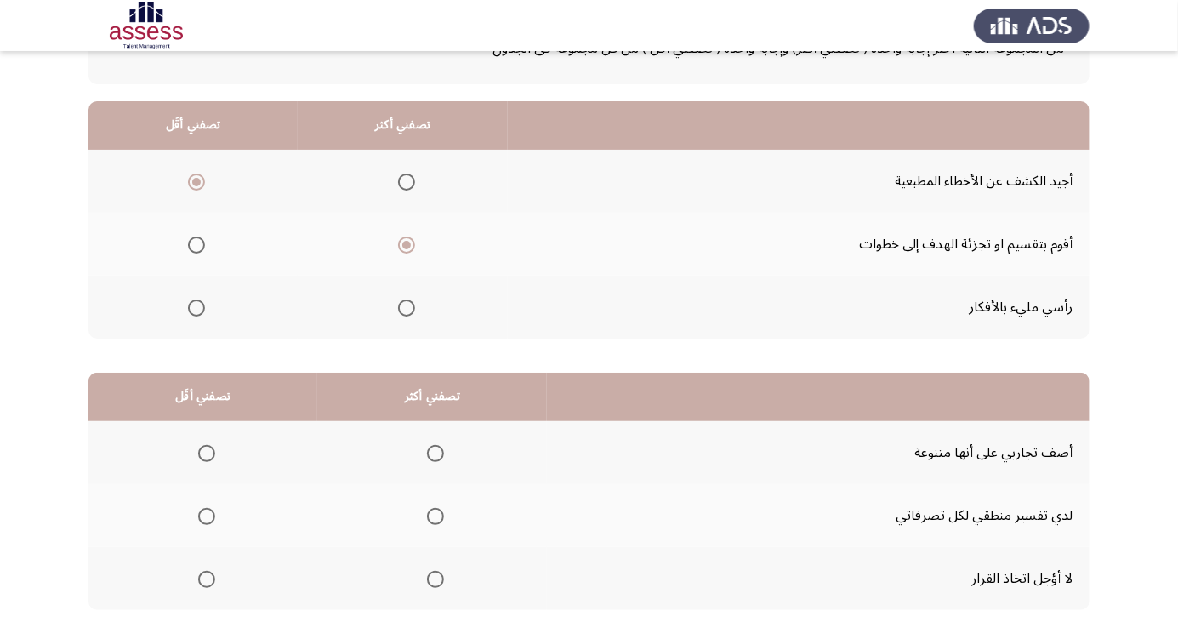
scroll to position [155, 0]
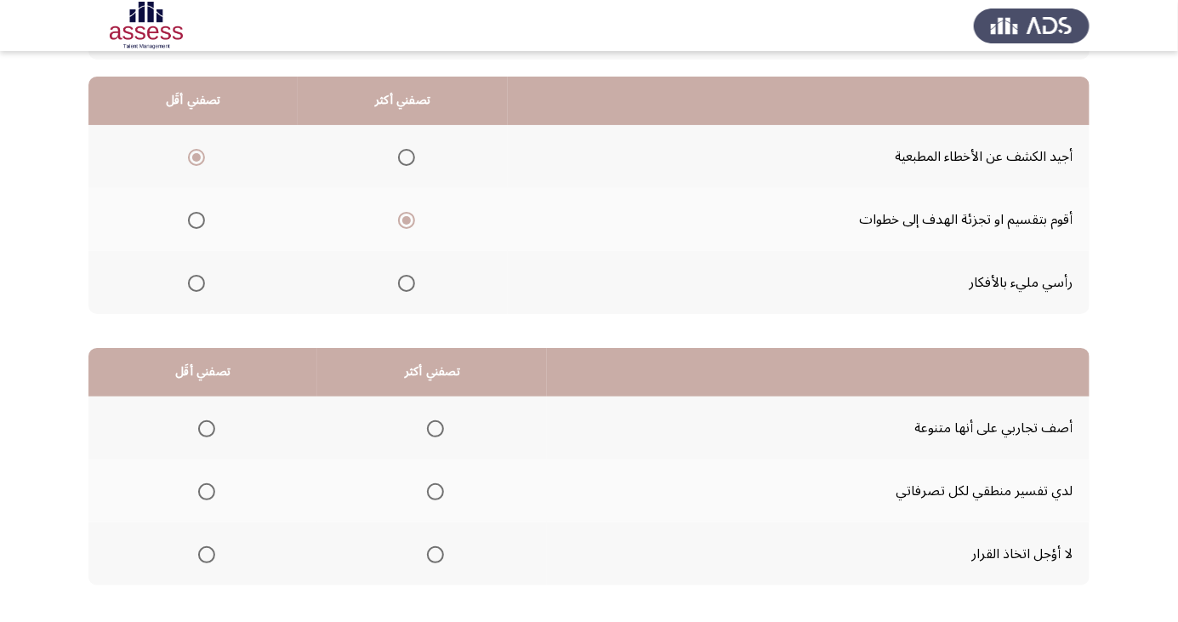
click at [206, 553] on span "Select an option" at bounding box center [206, 554] width 17 height 17
click at [206, 553] on input "Select an option" at bounding box center [206, 554] width 17 height 17
click at [436, 427] on span "Select an option" at bounding box center [435, 428] width 17 height 17
click at [436, 427] on input "Select an option" at bounding box center [435, 428] width 17 height 17
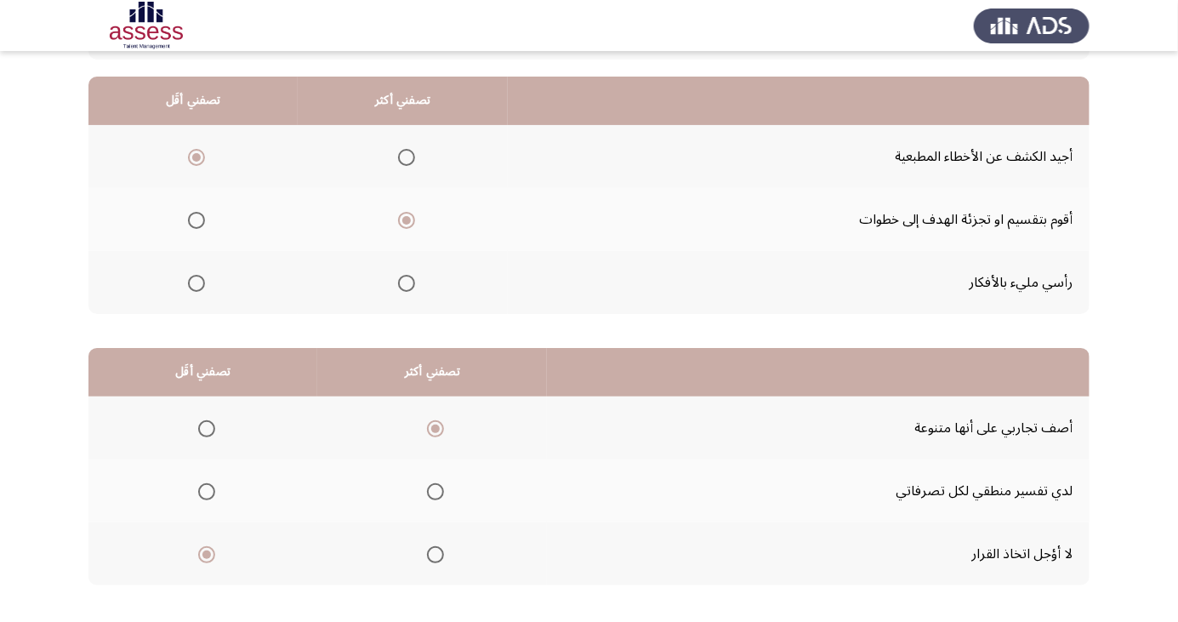
scroll to position [0, 0]
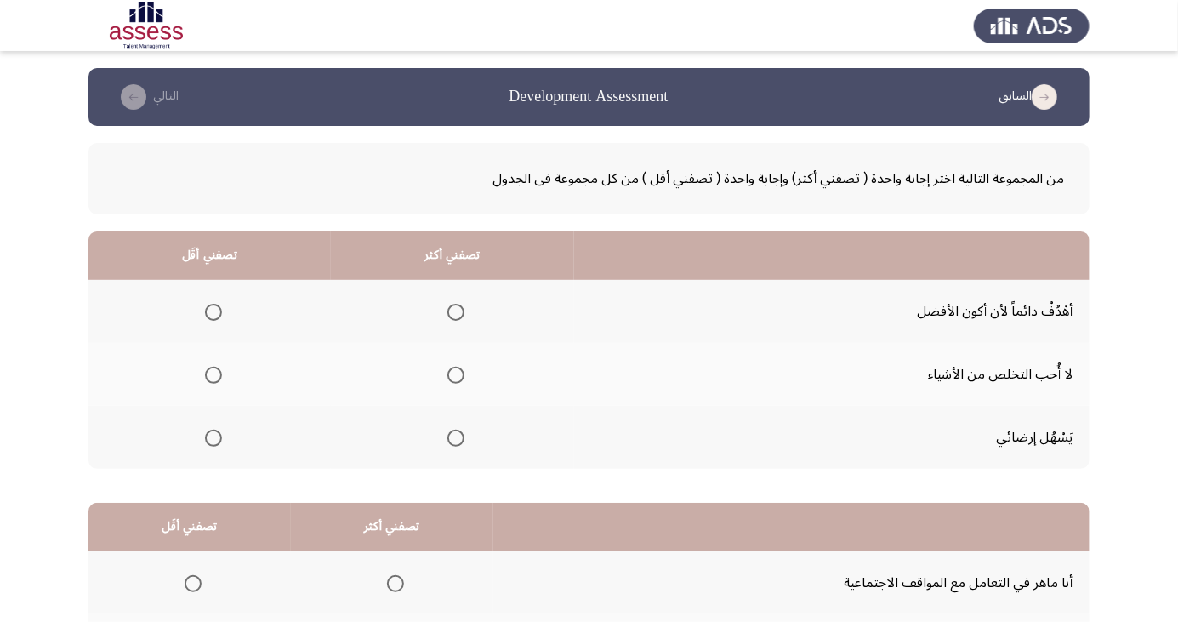
click at [456, 375] on span "Select an option" at bounding box center [456, 375] width 0 height 0
click at [455, 374] on input "Select an option" at bounding box center [455, 375] width 17 height 17
click at [456, 312] on span "Select an option" at bounding box center [456, 312] width 0 height 0
click at [455, 311] on input "Select an option" at bounding box center [455, 312] width 17 height 17
click at [214, 438] on span "Select an option" at bounding box center [214, 438] width 0 height 0
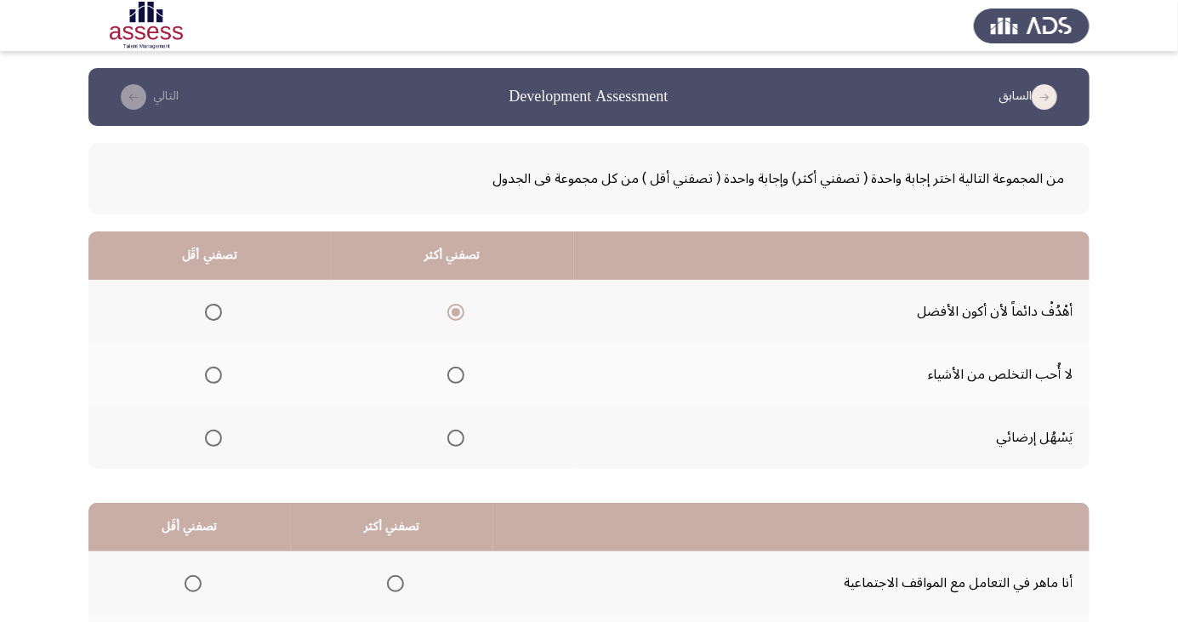
click at [213, 436] on input "Select an option" at bounding box center [213, 438] width 17 height 17
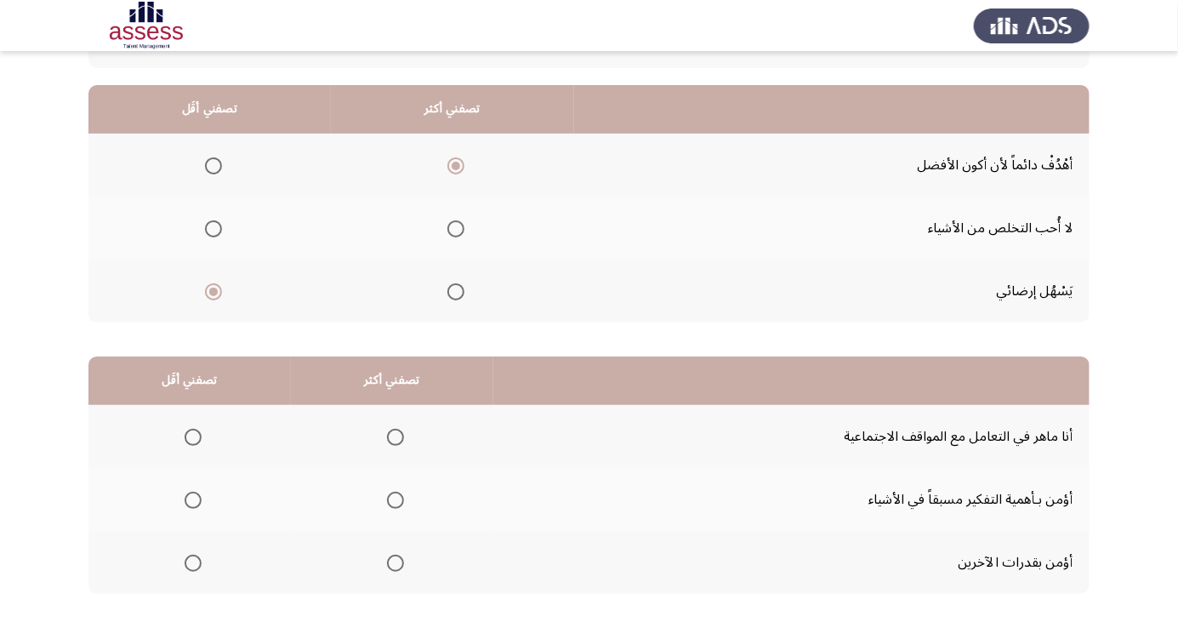
scroll to position [155, 0]
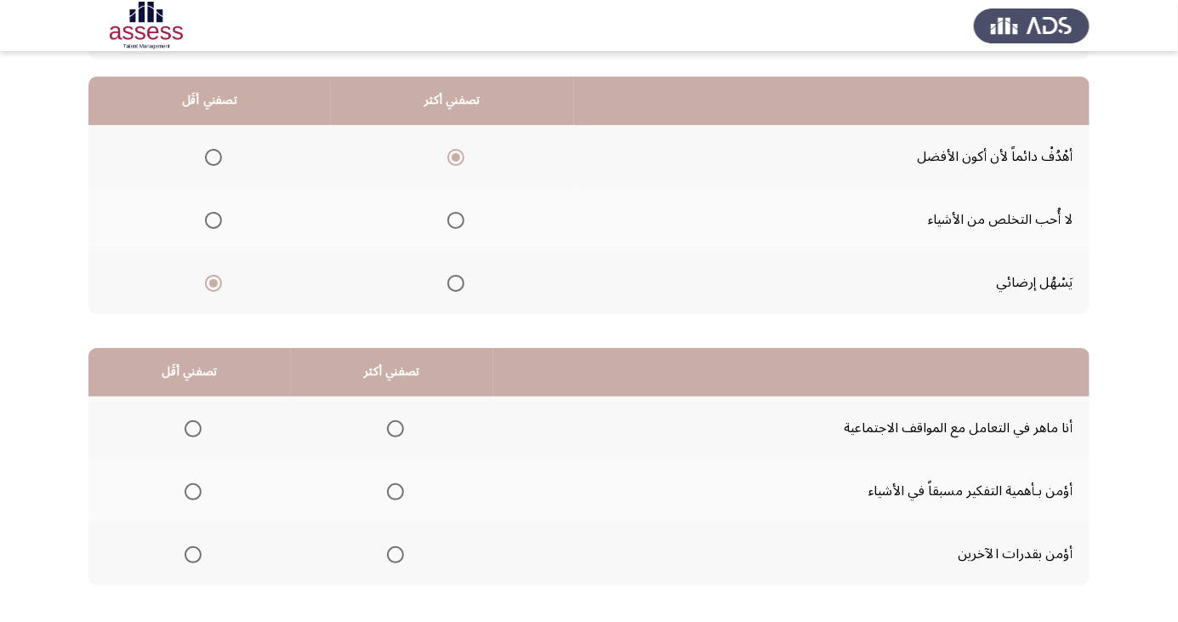
click at [193, 429] on span "Select an option" at bounding box center [193, 429] width 0 height 0
click at [191, 427] on input "Select an option" at bounding box center [193, 428] width 17 height 17
click at [388, 555] on span "Select an option" at bounding box center [395, 554] width 17 height 17
click at [388, 555] on input "Select an option" at bounding box center [395, 554] width 17 height 17
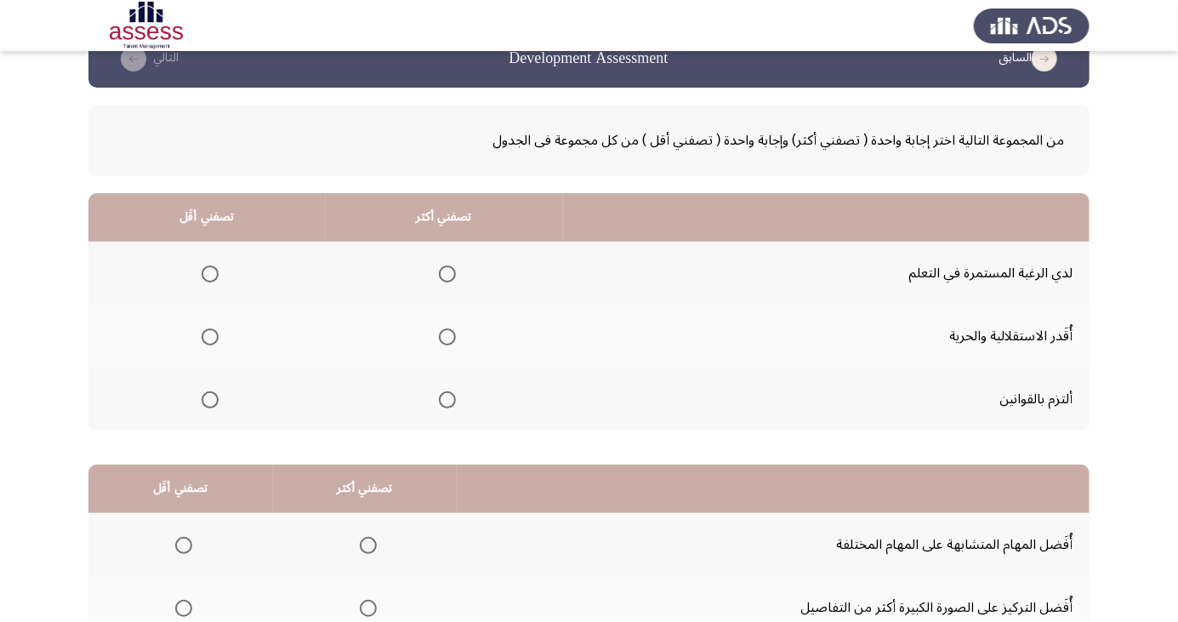
scroll to position [53, 0]
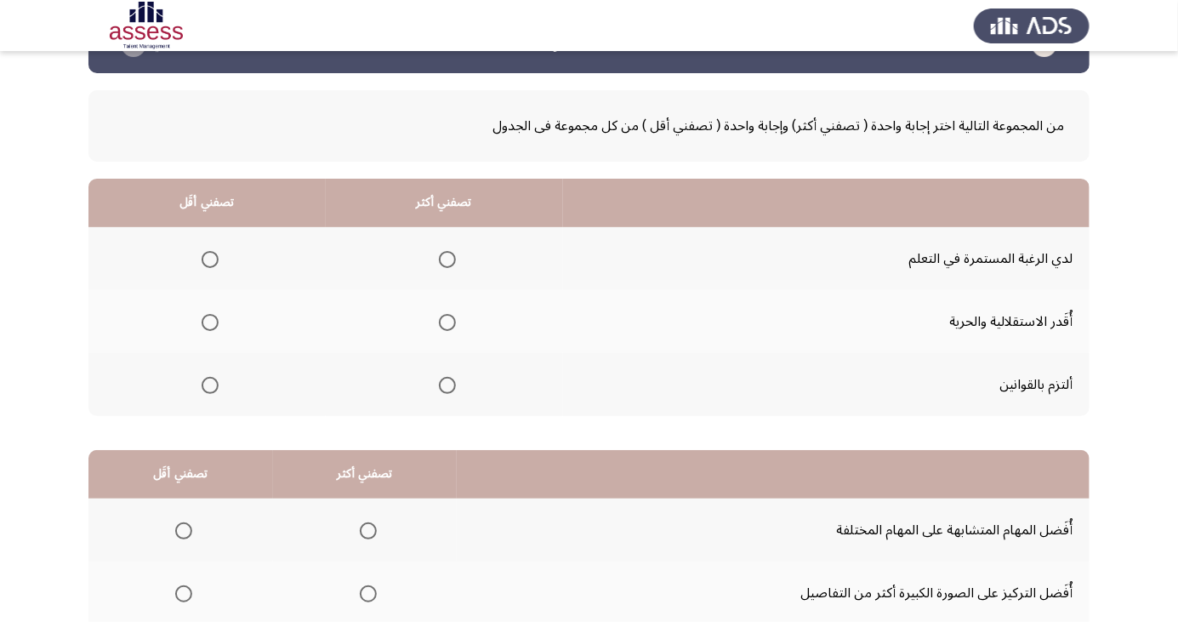
click at [445, 259] on span "Select an option" at bounding box center [447, 259] width 17 height 17
click at [445, 259] on input "Select an option" at bounding box center [447, 259] width 17 height 17
click at [210, 322] on span "Select an option" at bounding box center [210, 322] width 0 height 0
click at [209, 321] on input "Select an option" at bounding box center [210, 322] width 17 height 17
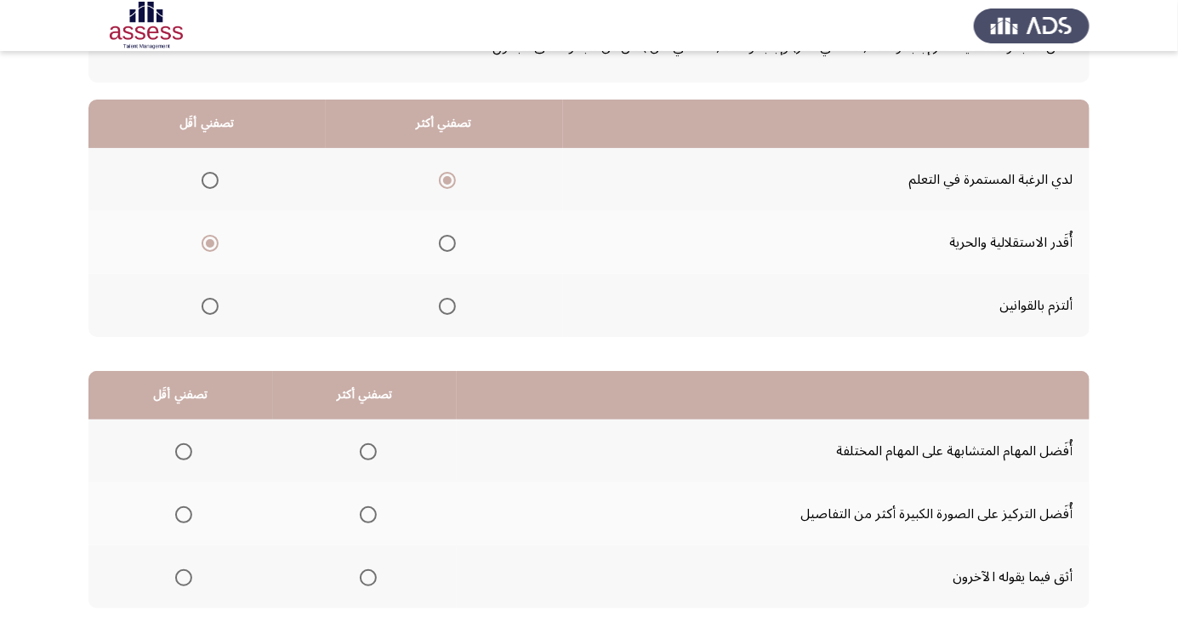
scroll to position [155, 0]
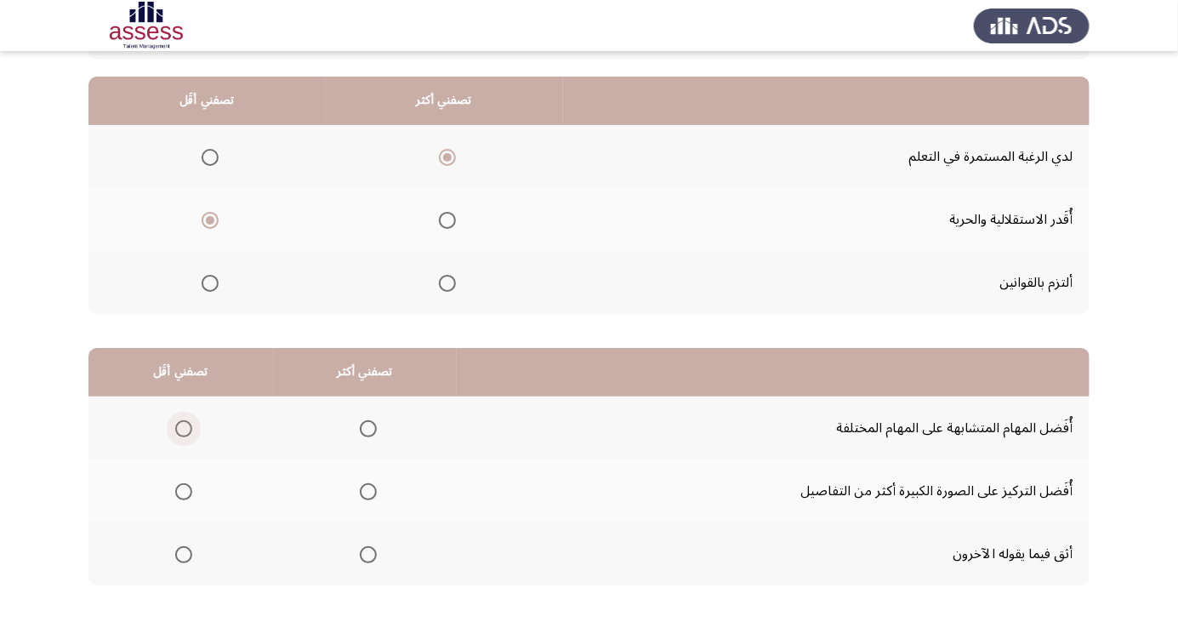
click at [183, 427] on span "Select an option" at bounding box center [183, 428] width 17 height 17
click at [183, 427] on input "Select an option" at bounding box center [183, 428] width 17 height 17
click at [368, 429] on span "Select an option" at bounding box center [368, 429] width 0 height 0
click at [367, 427] on input "Select an option" at bounding box center [368, 428] width 17 height 17
click at [369, 546] on span "Select an option" at bounding box center [368, 554] width 17 height 17
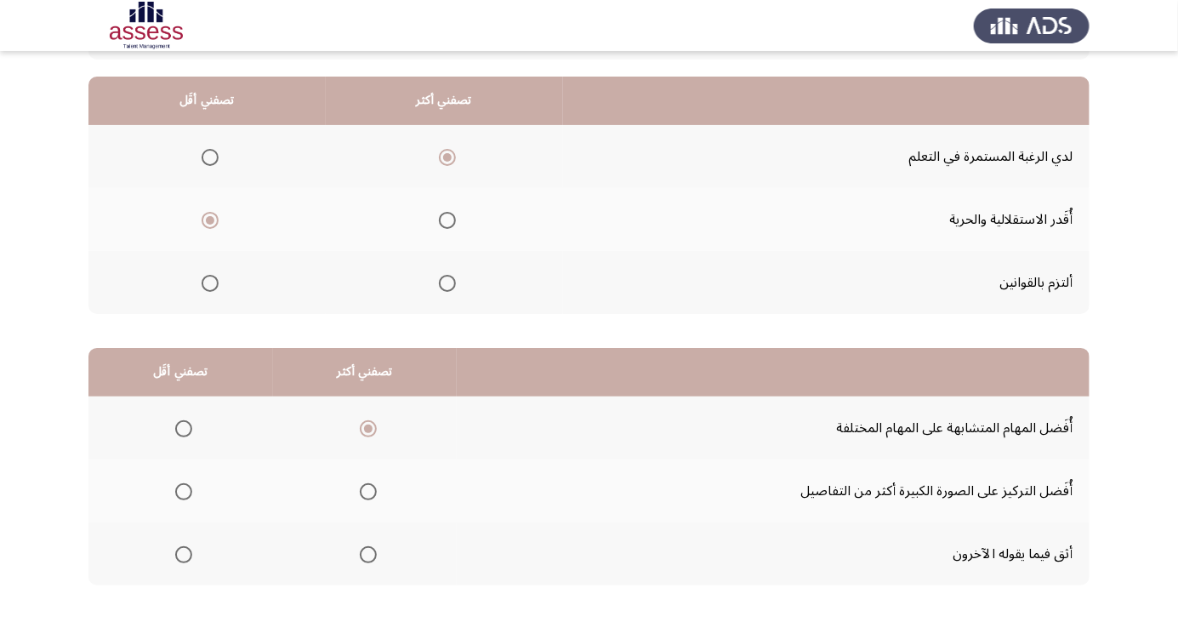
click at [369, 546] on input "Select an option" at bounding box center [368, 554] width 17 height 17
click at [183, 490] on span "Select an option" at bounding box center [183, 491] width 17 height 17
click at [183, 490] on input "Select an option" at bounding box center [183, 491] width 17 height 17
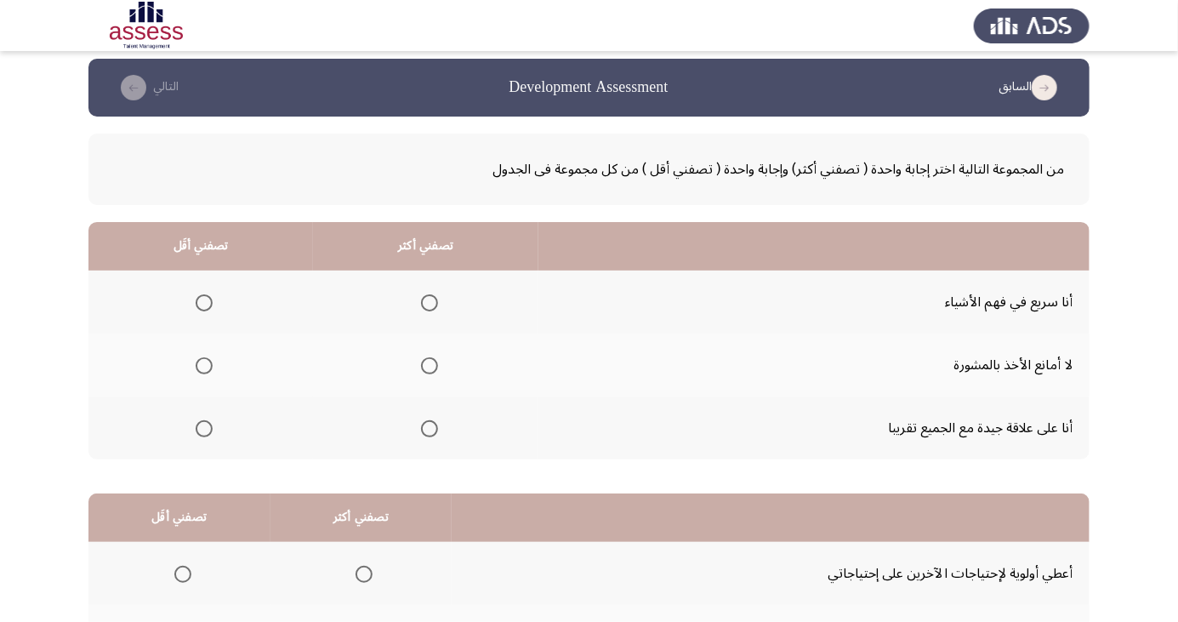
scroll to position [14, 0]
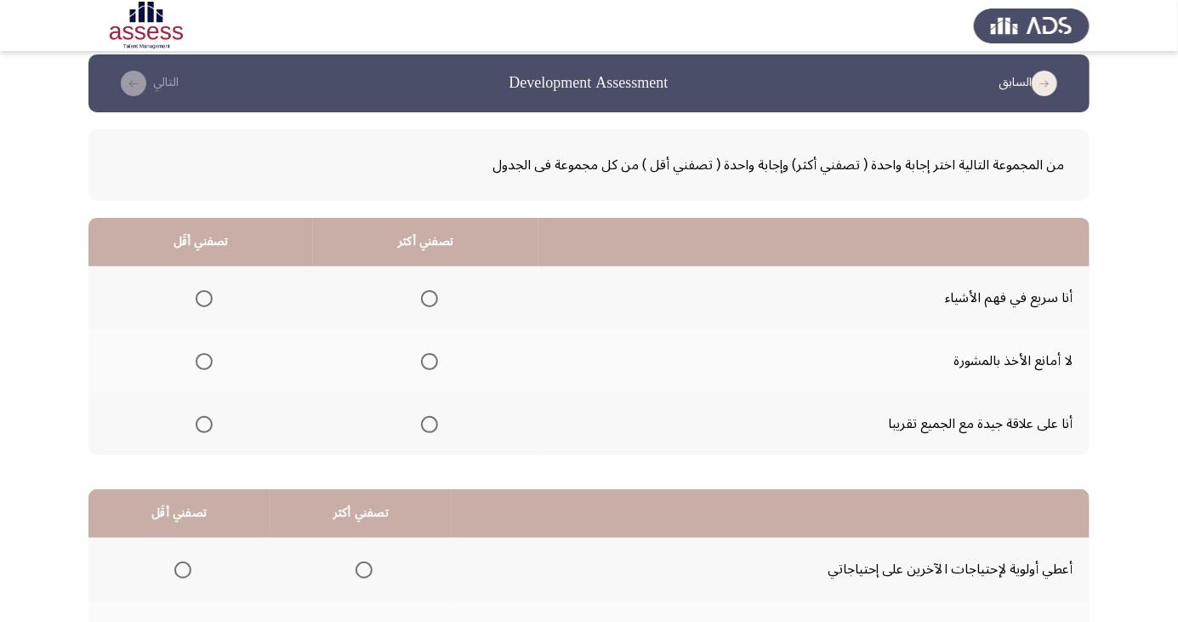
click at [204, 362] on span "Select an option" at bounding box center [204, 362] width 0 height 0
click at [202, 361] on input "Select an option" at bounding box center [204, 361] width 17 height 17
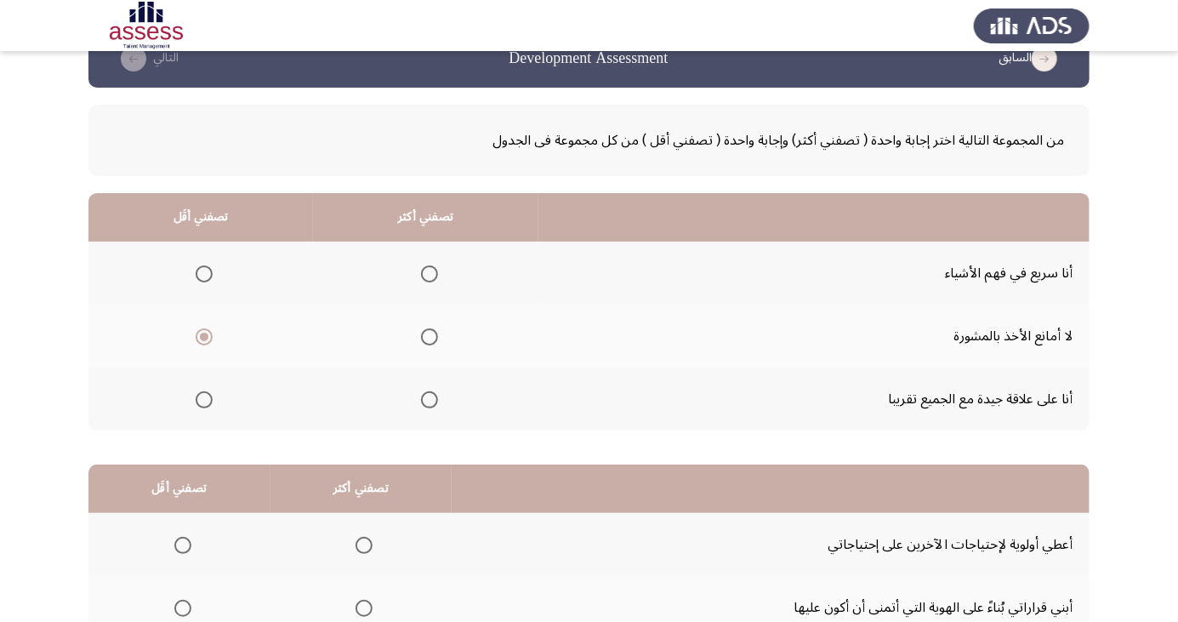
scroll to position [44, 0]
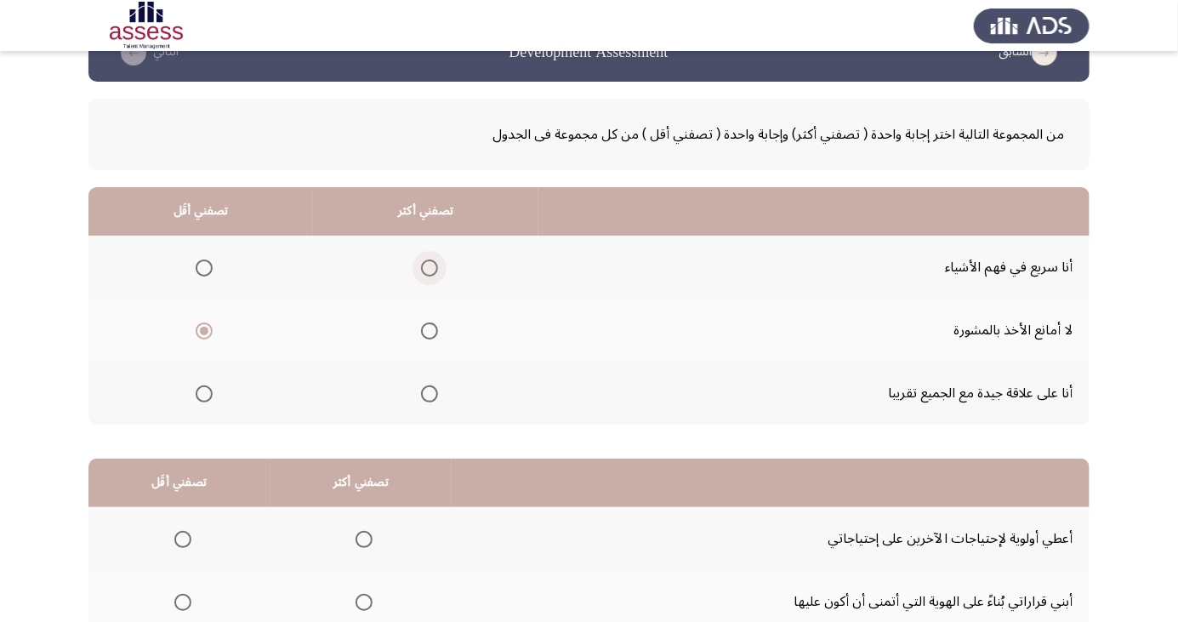
click at [430, 268] on span "Select an option" at bounding box center [430, 268] width 0 height 0
click at [425, 266] on input "Select an option" at bounding box center [429, 267] width 17 height 17
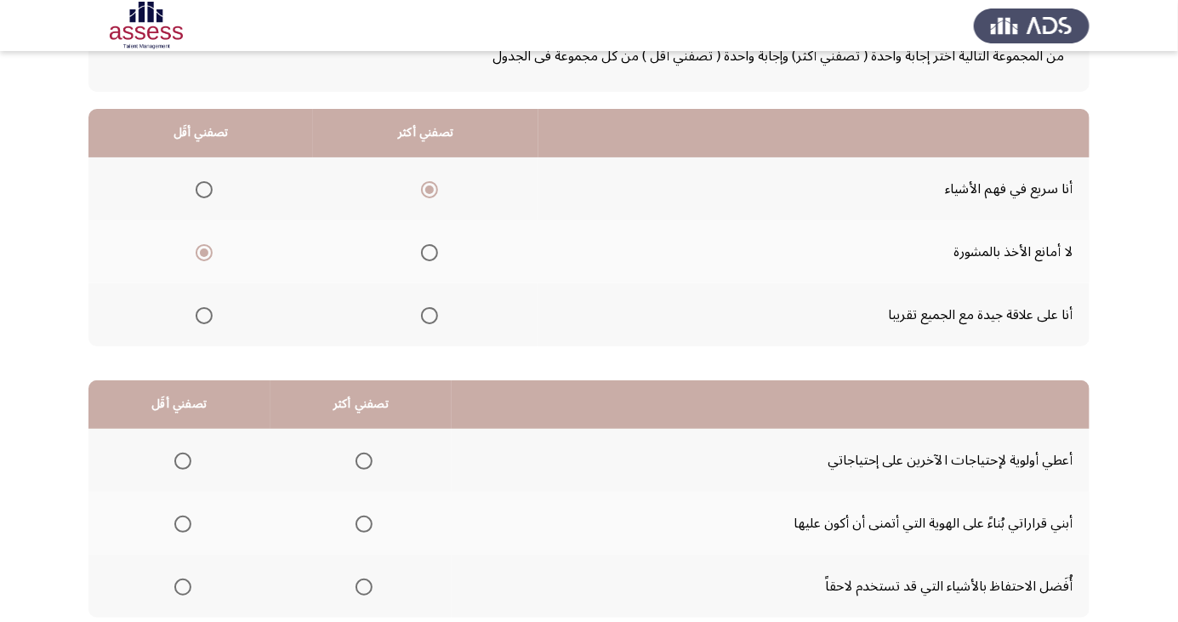
scroll to position [155, 0]
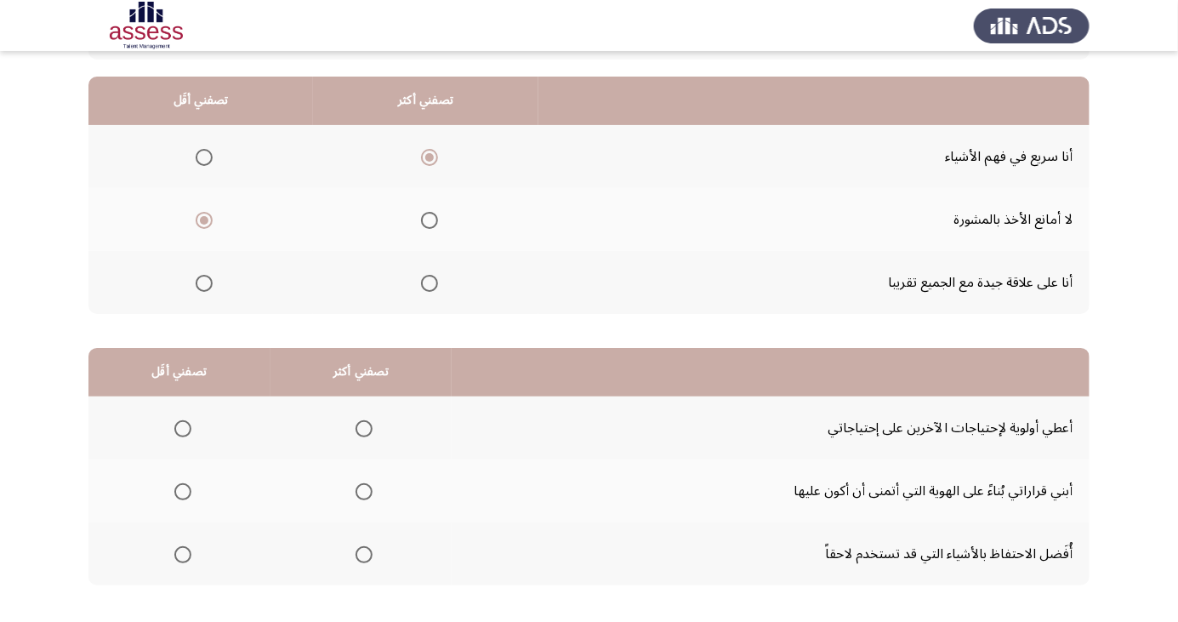
click at [364, 492] on span "Select an option" at bounding box center [364, 492] width 0 height 0
click at [362, 490] on input "Select an option" at bounding box center [364, 491] width 17 height 17
click at [183, 492] on span "Select an option" at bounding box center [183, 492] width 0 height 0
click at [182, 490] on input "Select an option" at bounding box center [182, 491] width 17 height 17
click at [364, 555] on span "Select an option" at bounding box center [364, 555] width 0 height 0
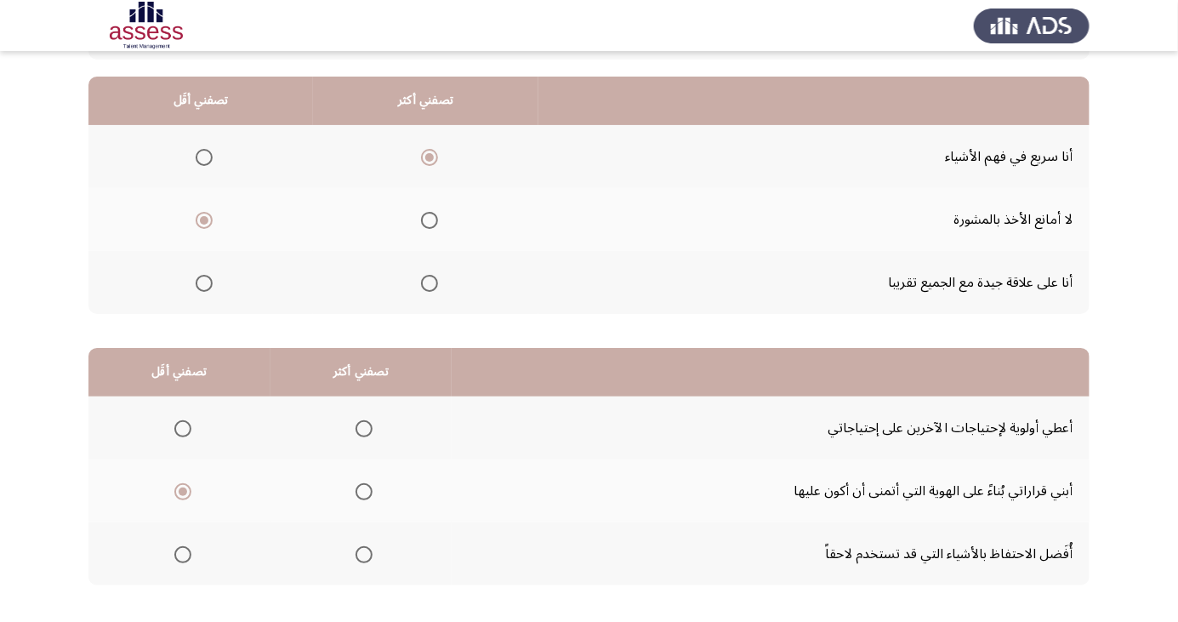
click at [362, 553] on input "Select an option" at bounding box center [364, 554] width 17 height 17
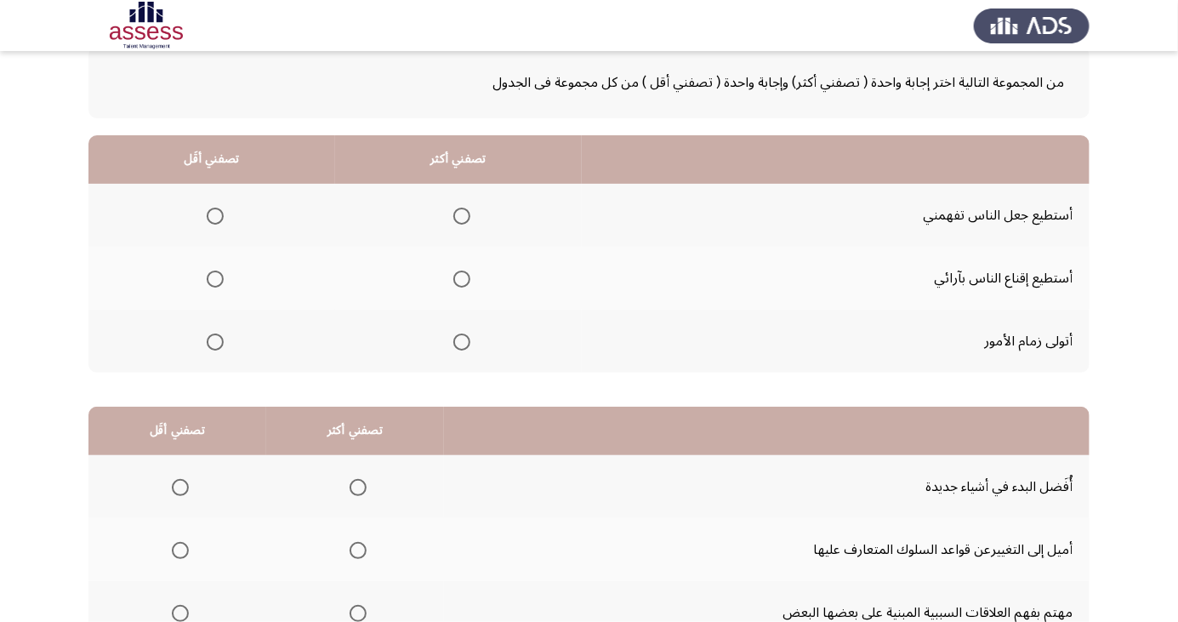
scroll to position [102, 0]
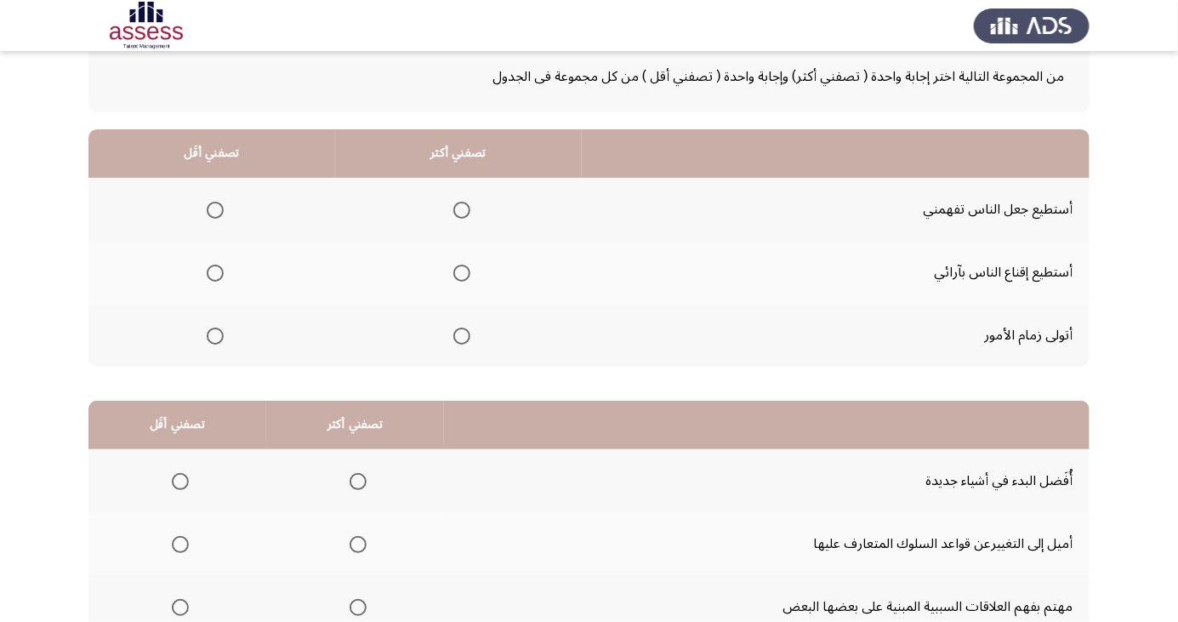
click at [215, 273] on span "Select an option" at bounding box center [215, 273] width 0 height 0
click at [214, 271] on input "Select an option" at bounding box center [215, 273] width 17 height 17
click at [459, 208] on span "Select an option" at bounding box center [461, 210] width 17 height 17
click at [459, 208] on input "Select an option" at bounding box center [461, 210] width 17 height 17
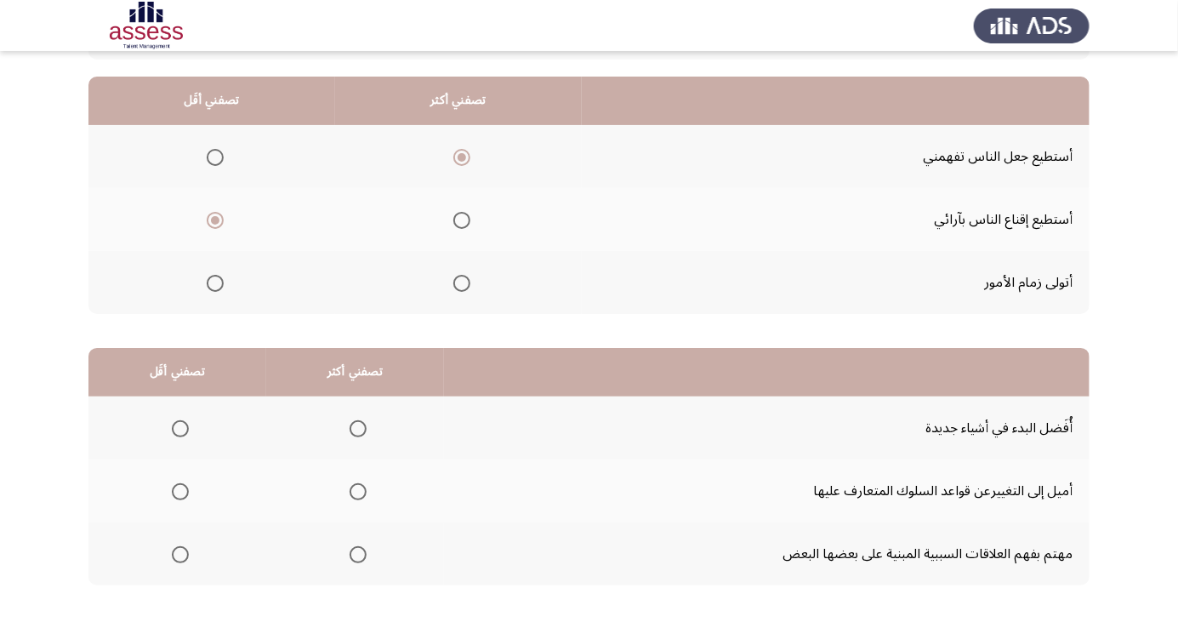
click at [177, 483] on span "Select an option" at bounding box center [180, 491] width 17 height 17
click at [177, 483] on input "Select an option" at bounding box center [180, 491] width 17 height 17
click at [352, 558] on span "Select an option" at bounding box center [358, 554] width 17 height 17
click at [352, 558] on input "Select an option" at bounding box center [358, 554] width 17 height 17
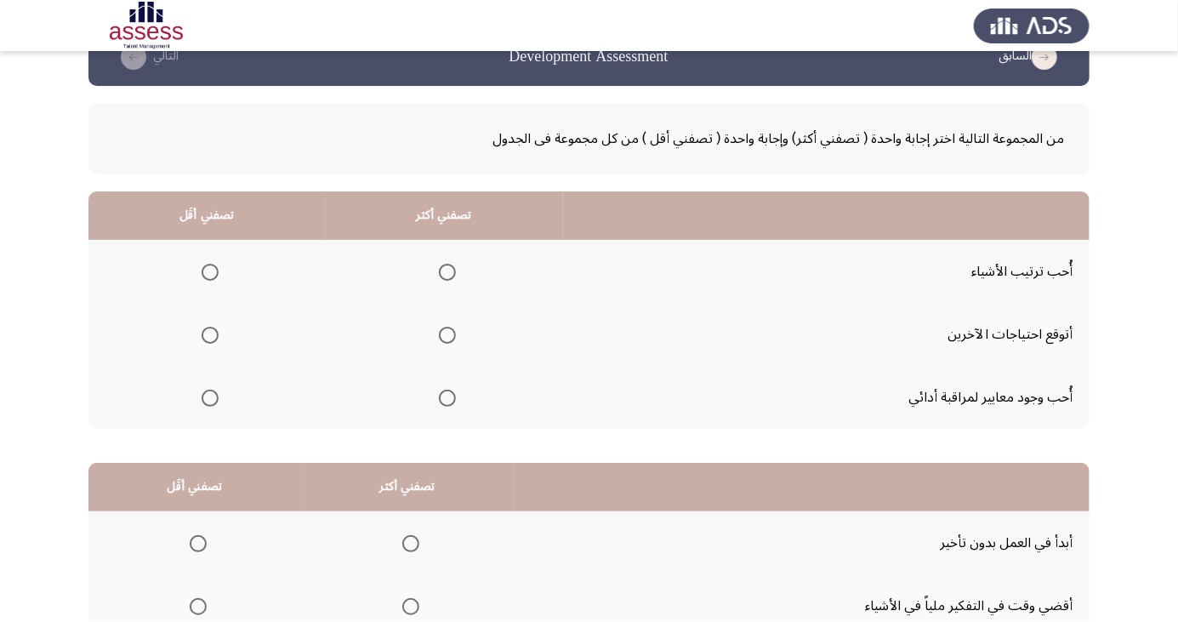
scroll to position [61, 0]
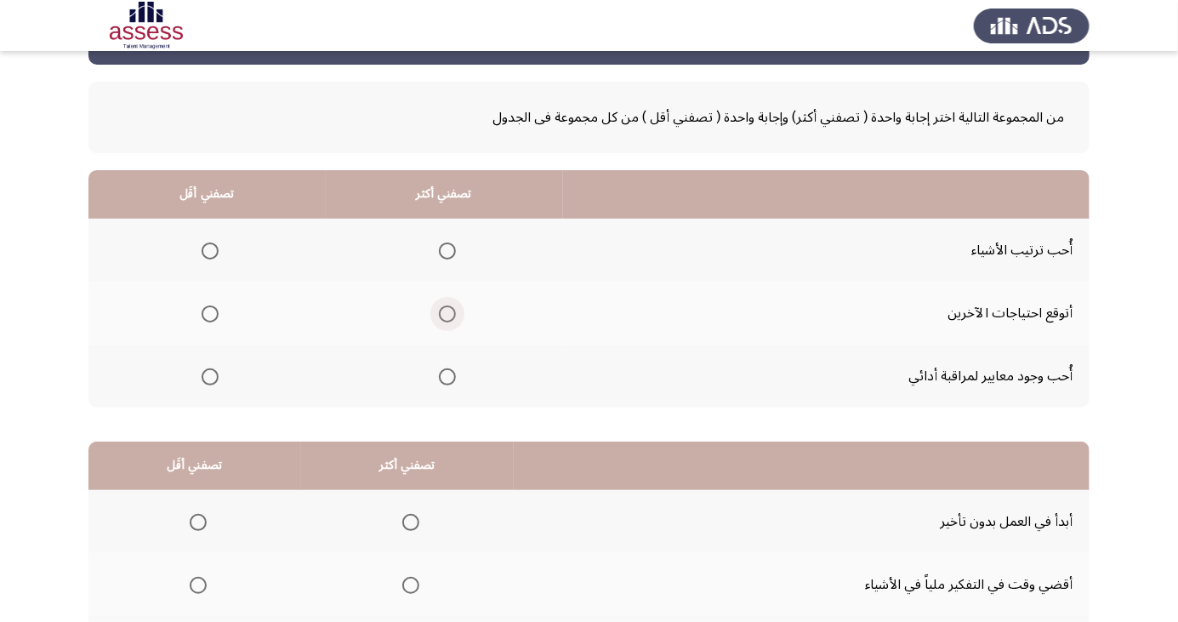
click at [447, 314] on span "Select an option" at bounding box center [447, 314] width 0 height 0
click at [444, 312] on input "Select an option" at bounding box center [447, 313] width 17 height 17
click at [210, 377] on span "Select an option" at bounding box center [210, 377] width 0 height 0
click at [209, 375] on input "Select an option" at bounding box center [210, 376] width 17 height 17
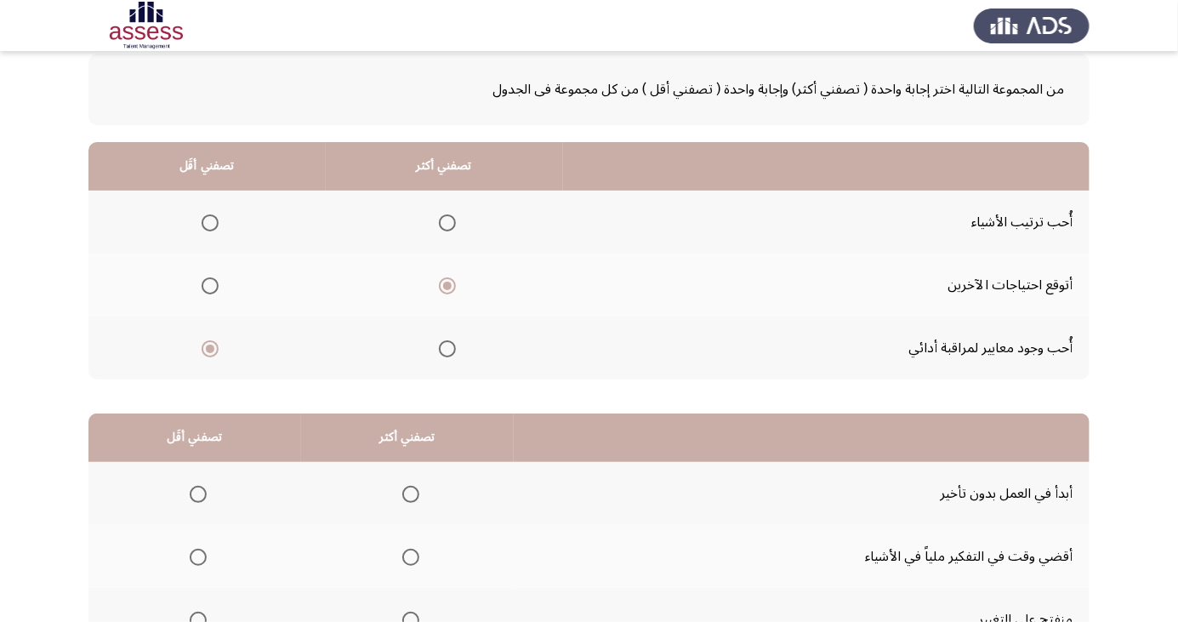
scroll to position [155, 0]
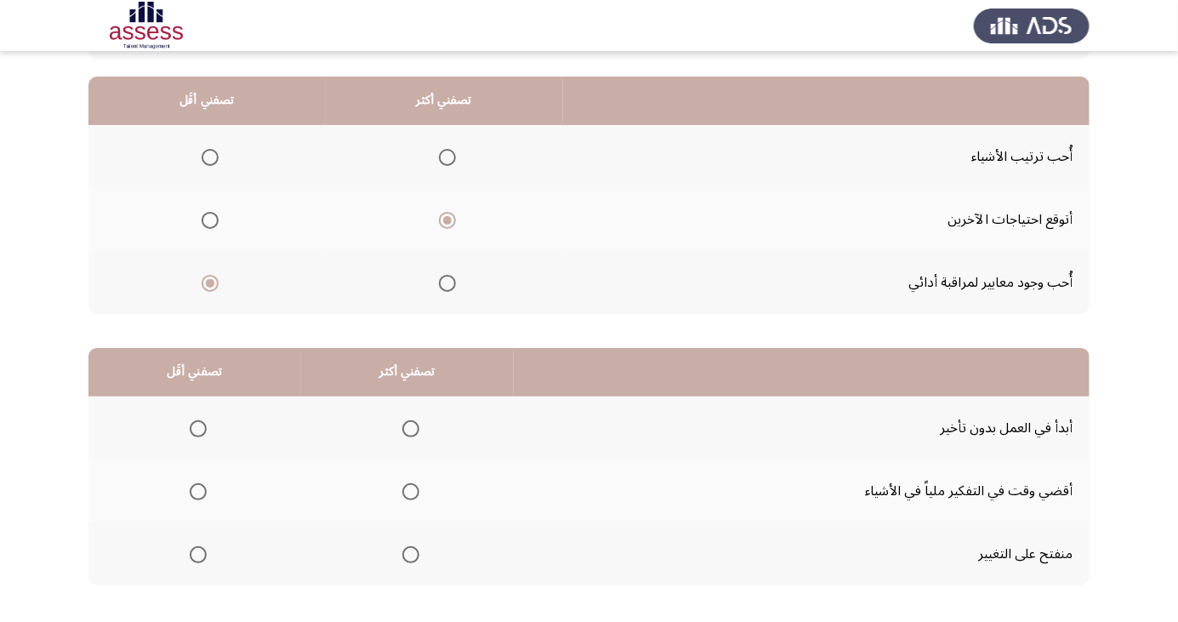
click at [411, 429] on span "Select an option" at bounding box center [411, 429] width 0 height 0
click at [408, 427] on input "Select an option" at bounding box center [410, 428] width 17 height 17
click at [198, 492] on span "Select an option" at bounding box center [198, 492] width 0 height 0
click at [197, 490] on input "Select an option" at bounding box center [198, 491] width 17 height 17
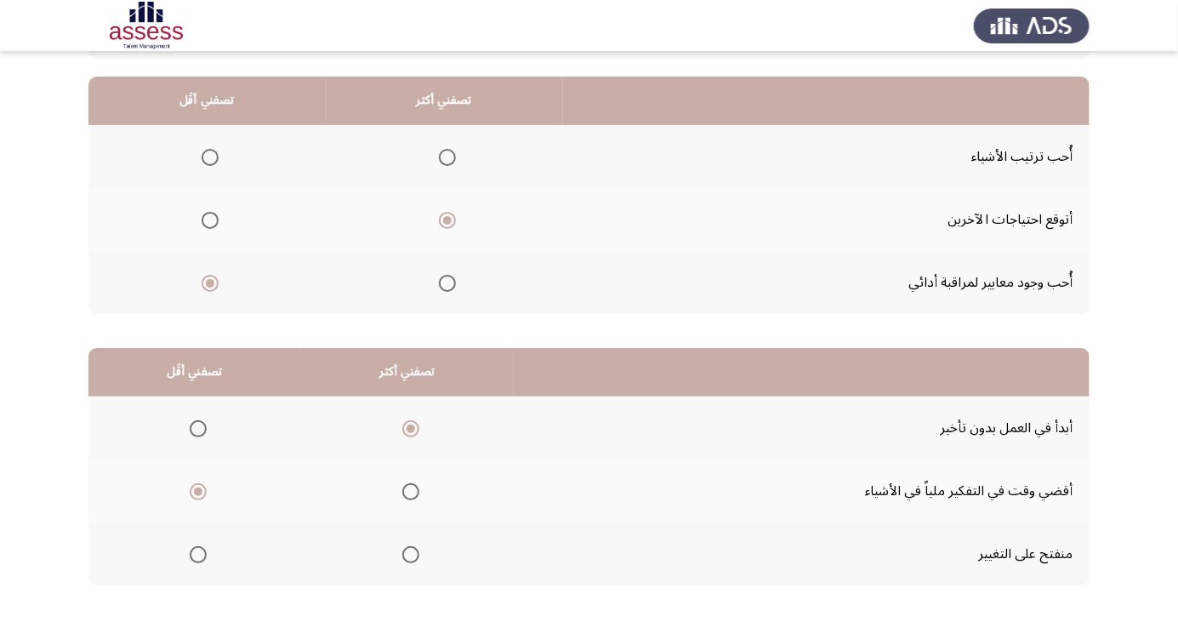
scroll to position [0, 0]
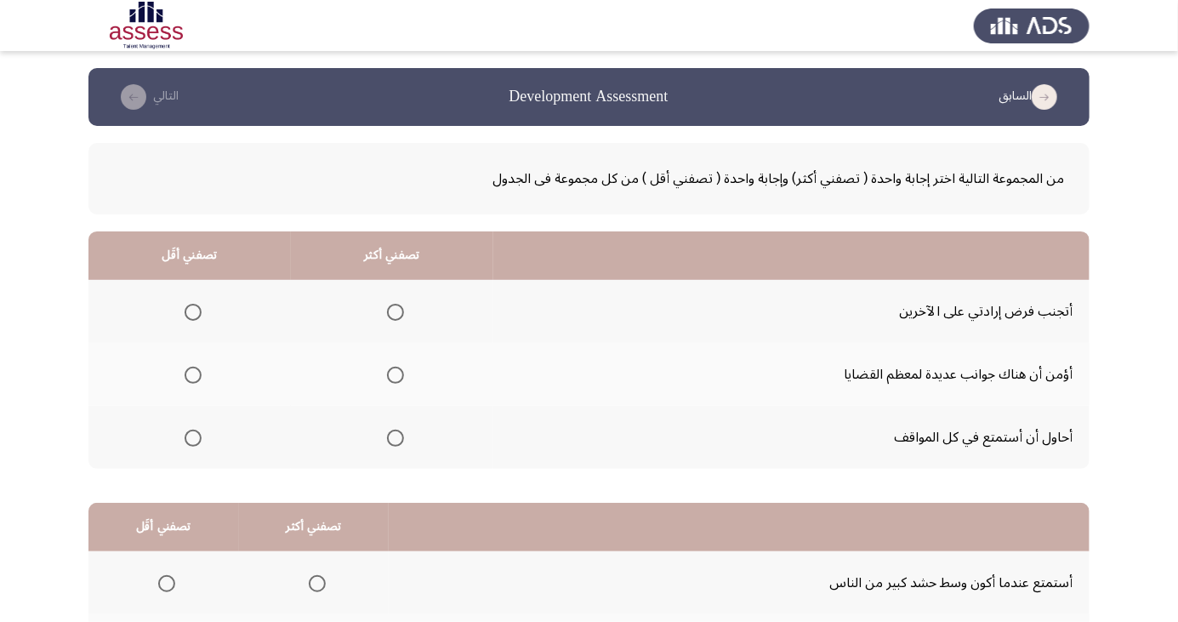
click at [185, 441] on span "Select an option" at bounding box center [193, 438] width 17 height 17
click at [185, 441] on input "Select an option" at bounding box center [193, 438] width 17 height 17
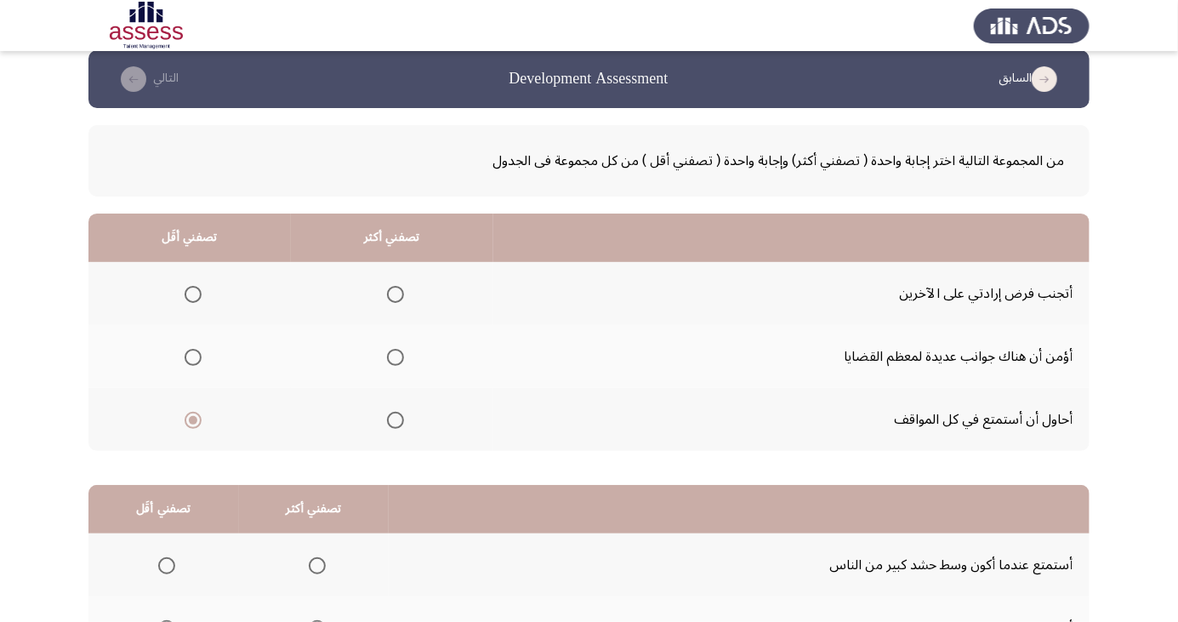
scroll to position [20, 0]
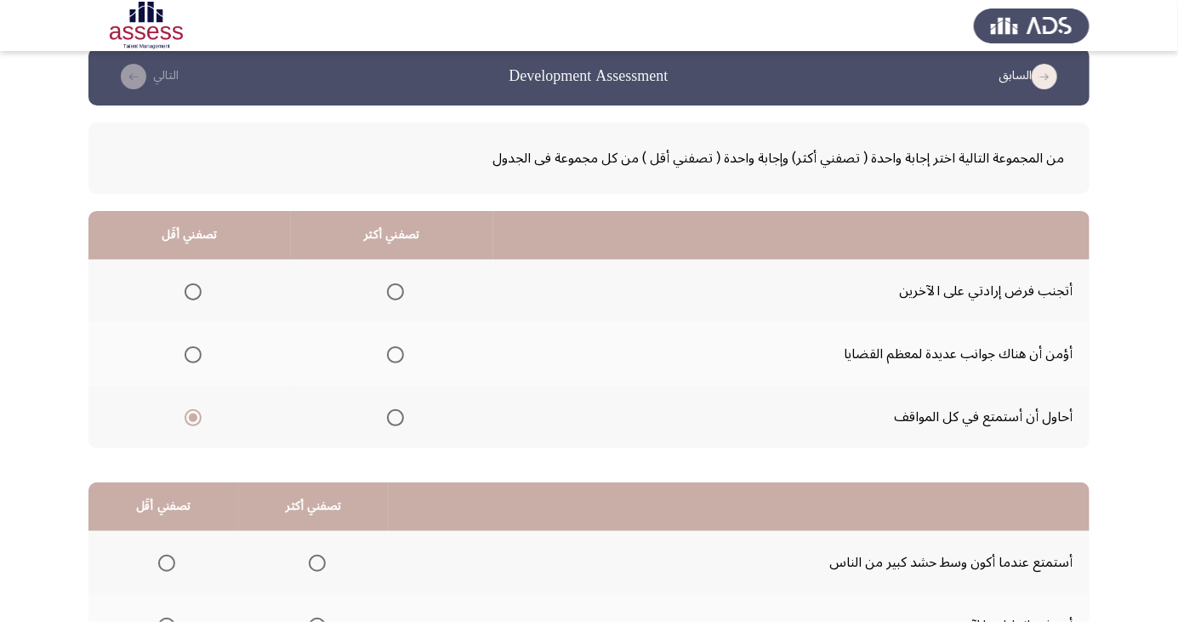
click at [390, 416] on span "Select an option" at bounding box center [395, 417] width 17 height 17
click at [390, 416] on input "Select an option" at bounding box center [395, 417] width 17 height 17
click at [186, 291] on span "Select an option" at bounding box center [193, 291] width 17 height 17
click at [186, 291] on input "Select an option" at bounding box center [193, 291] width 17 height 17
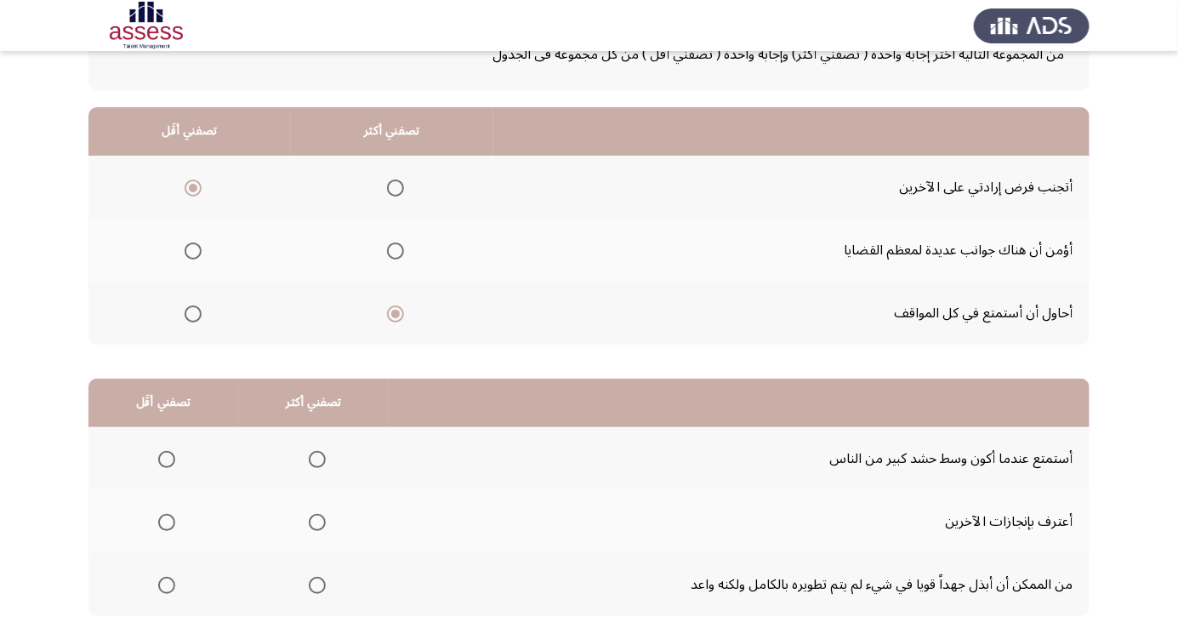
scroll to position [129, 0]
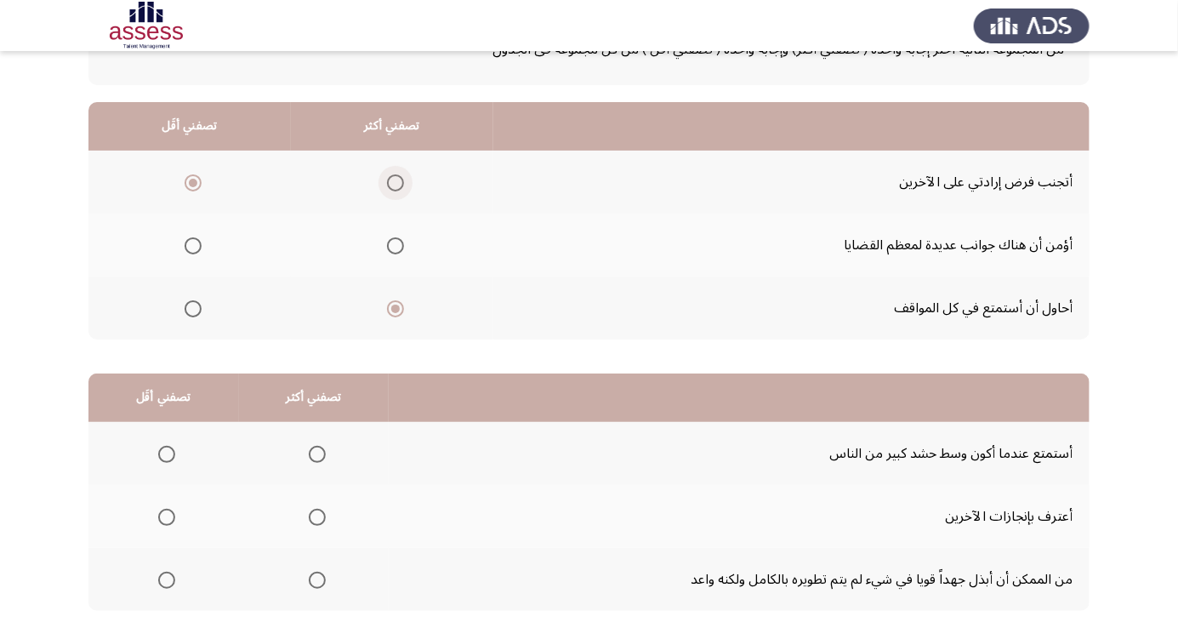
click at [390, 181] on span "Select an option" at bounding box center [395, 182] width 17 height 17
click at [390, 181] on input "Select an option" at bounding box center [395, 182] width 17 height 17
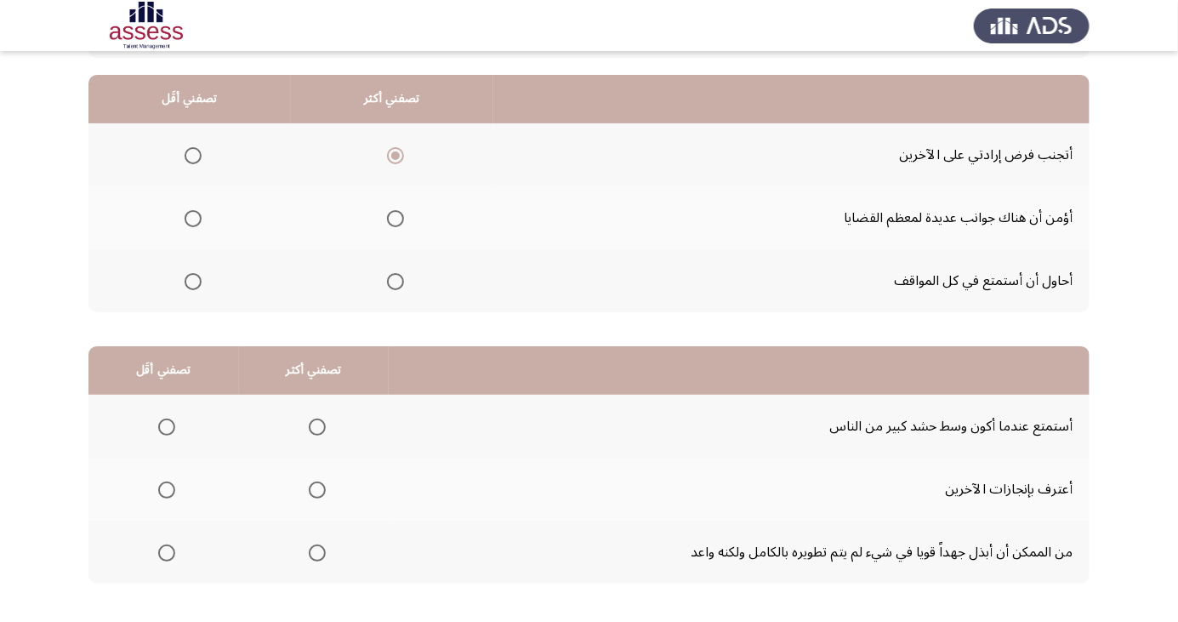
scroll to position [176, 0]
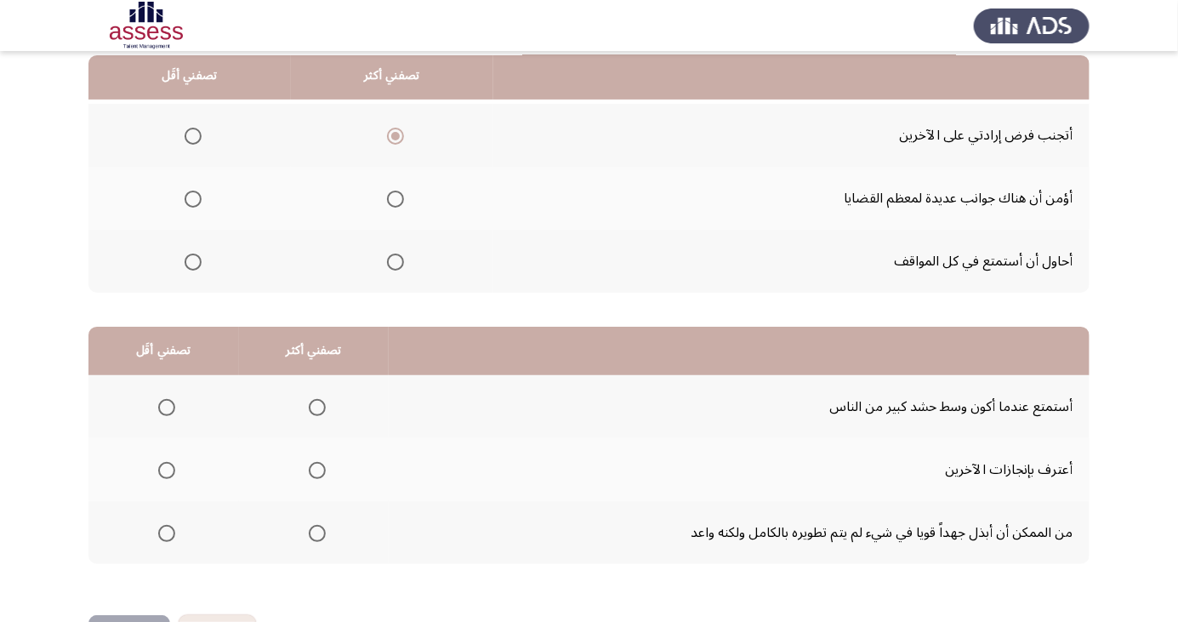
click at [191, 197] on span "Select an option" at bounding box center [193, 199] width 17 height 17
click at [191, 197] on input "Select an option" at bounding box center [193, 199] width 17 height 17
click at [191, 134] on span "Select an option" at bounding box center [193, 136] width 17 height 17
click at [191, 134] on input "Select an option" at bounding box center [193, 136] width 17 height 17
click at [396, 193] on span "Select an option" at bounding box center [395, 199] width 17 height 17
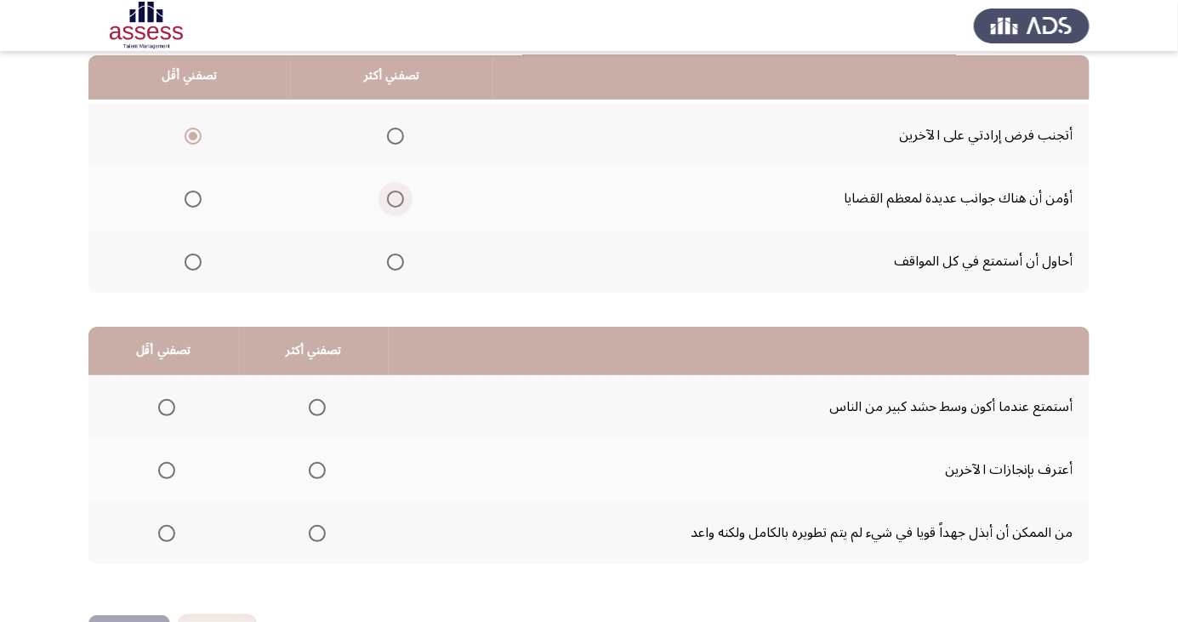
click at [396, 193] on input "Select an option" at bounding box center [395, 199] width 17 height 17
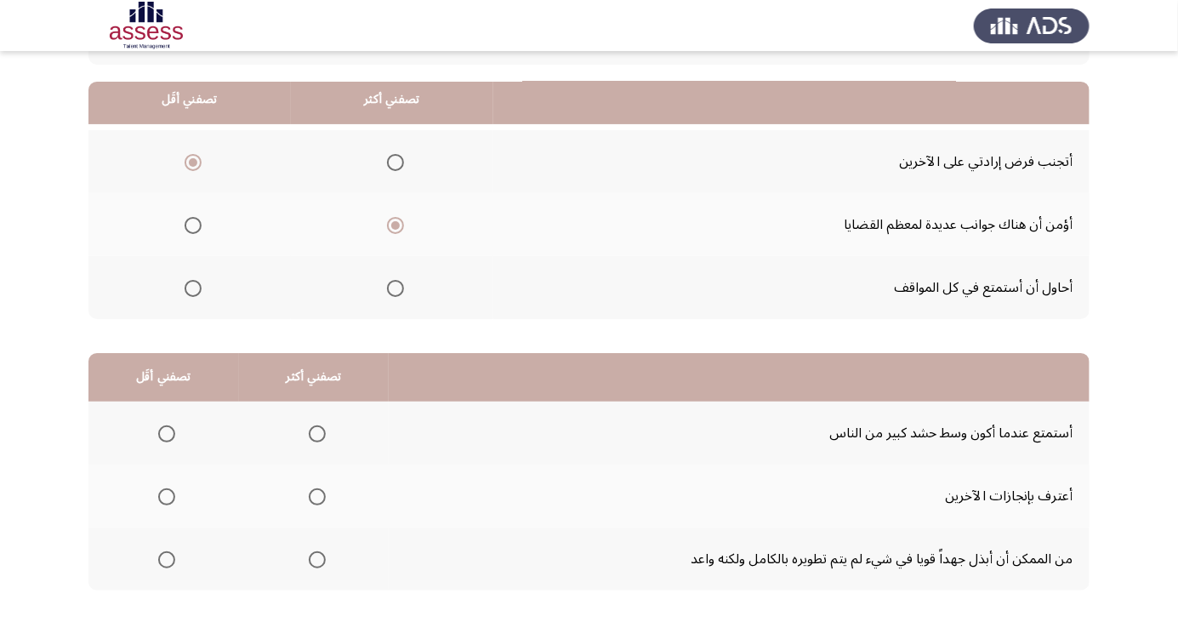
scroll to position [155, 0]
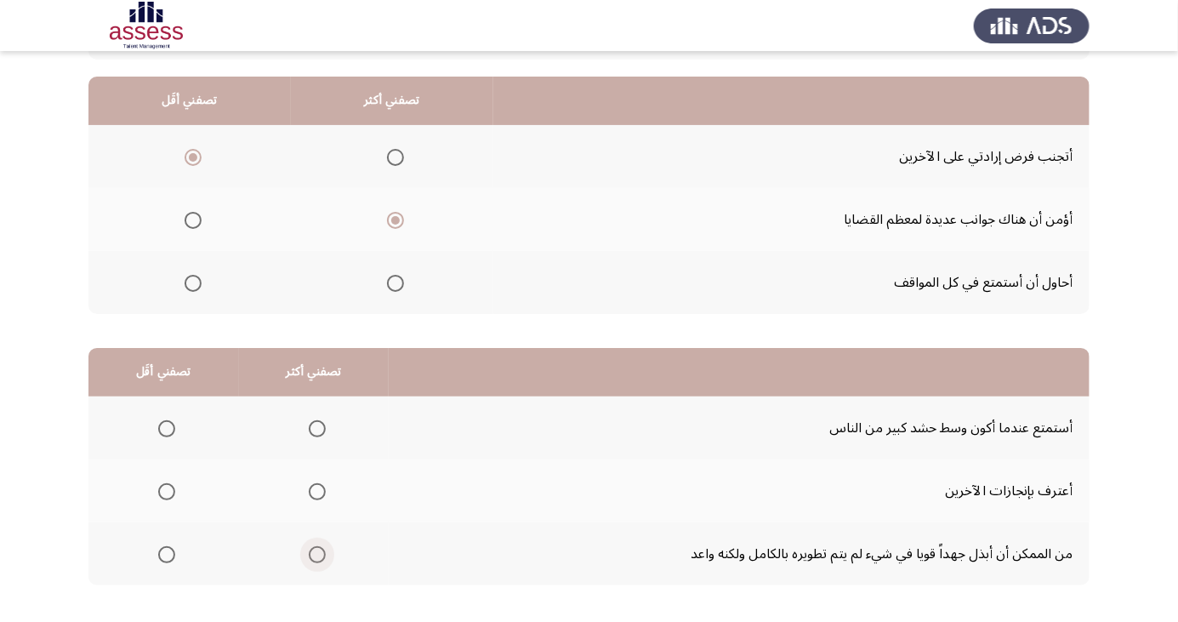
click at [317, 555] on span "Select an option" at bounding box center [317, 555] width 0 height 0
click at [315, 553] on input "Select an option" at bounding box center [317, 554] width 17 height 17
click at [167, 429] on span "Select an option" at bounding box center [167, 429] width 0 height 0
click at [166, 427] on input "Select an option" at bounding box center [166, 428] width 17 height 17
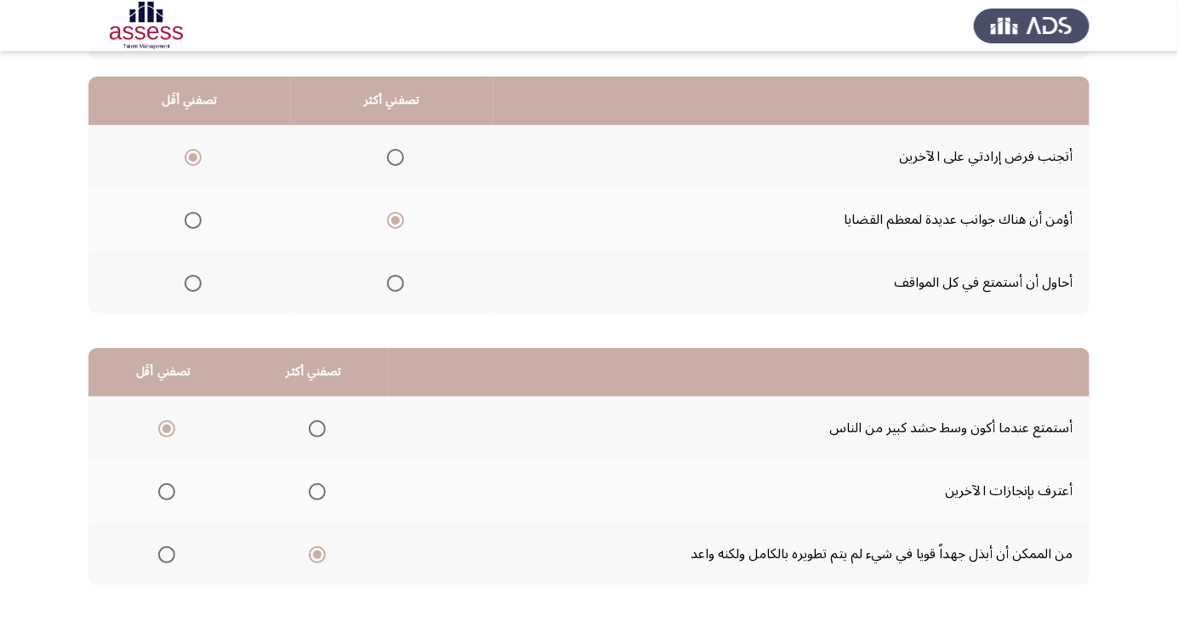
scroll to position [0, 0]
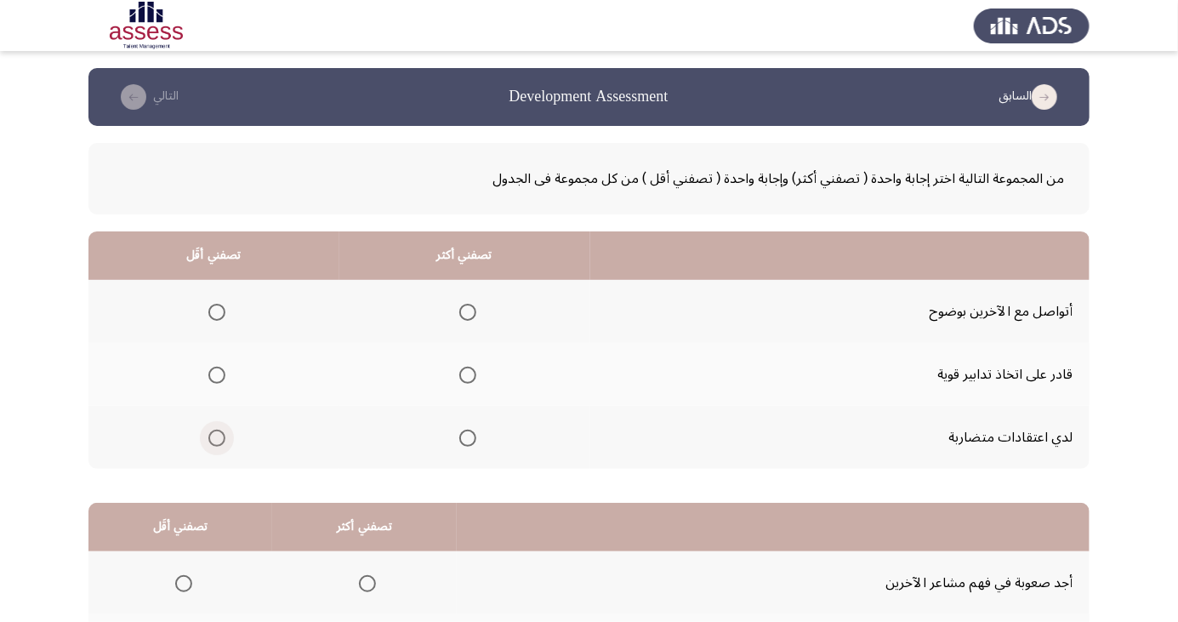
click at [216, 445] on span "Select an option" at bounding box center [216, 438] width 17 height 17
click at [216, 445] on input "Select an option" at bounding box center [216, 438] width 17 height 17
click at [468, 375] on span "Select an option" at bounding box center [468, 375] width 0 height 0
click at [466, 374] on input "Select an option" at bounding box center [467, 375] width 17 height 17
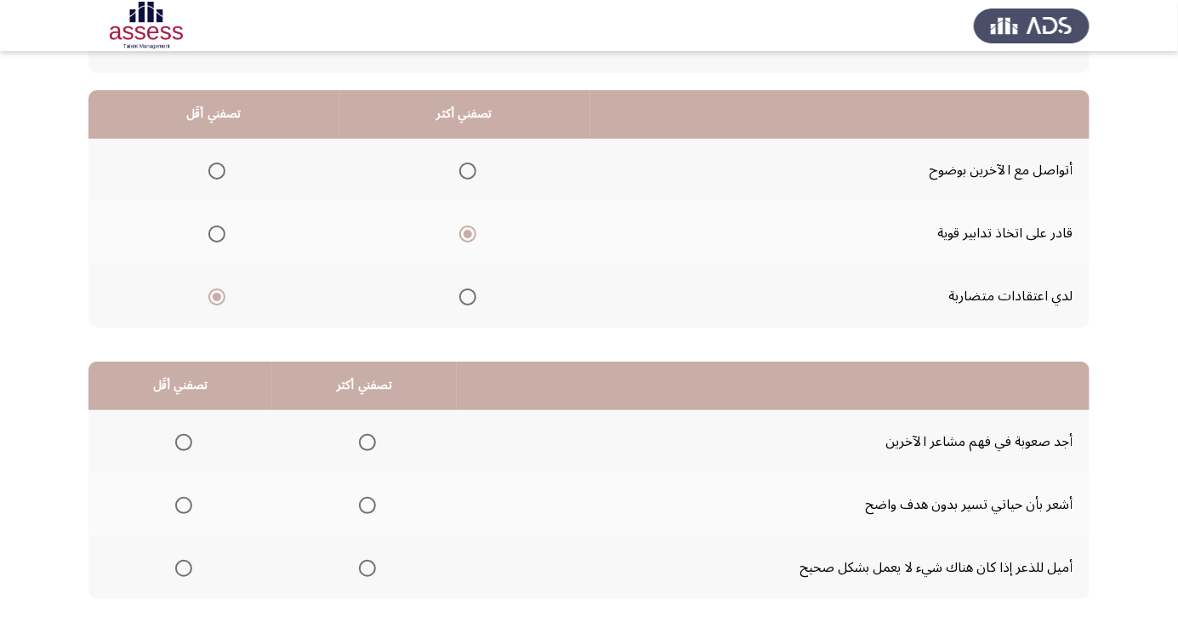
scroll to position [142, 0]
click at [182, 440] on span "Select an option" at bounding box center [183, 441] width 17 height 17
click at [182, 440] on input "Select an option" at bounding box center [183, 441] width 17 height 17
click at [368, 567] on span "Select an option" at bounding box center [368, 567] width 0 height 0
click at [363, 565] on input "Select an option" at bounding box center [367, 567] width 17 height 17
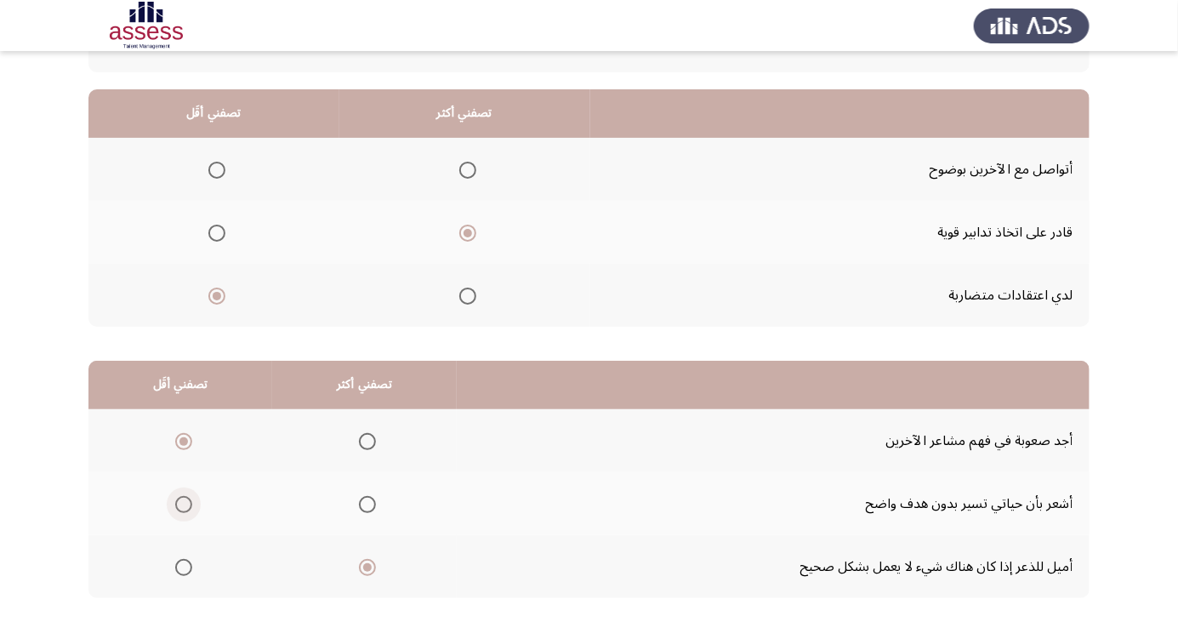
click at [177, 510] on span "Select an option" at bounding box center [183, 504] width 17 height 17
click at [177, 510] on input "Select an option" at bounding box center [183, 504] width 17 height 17
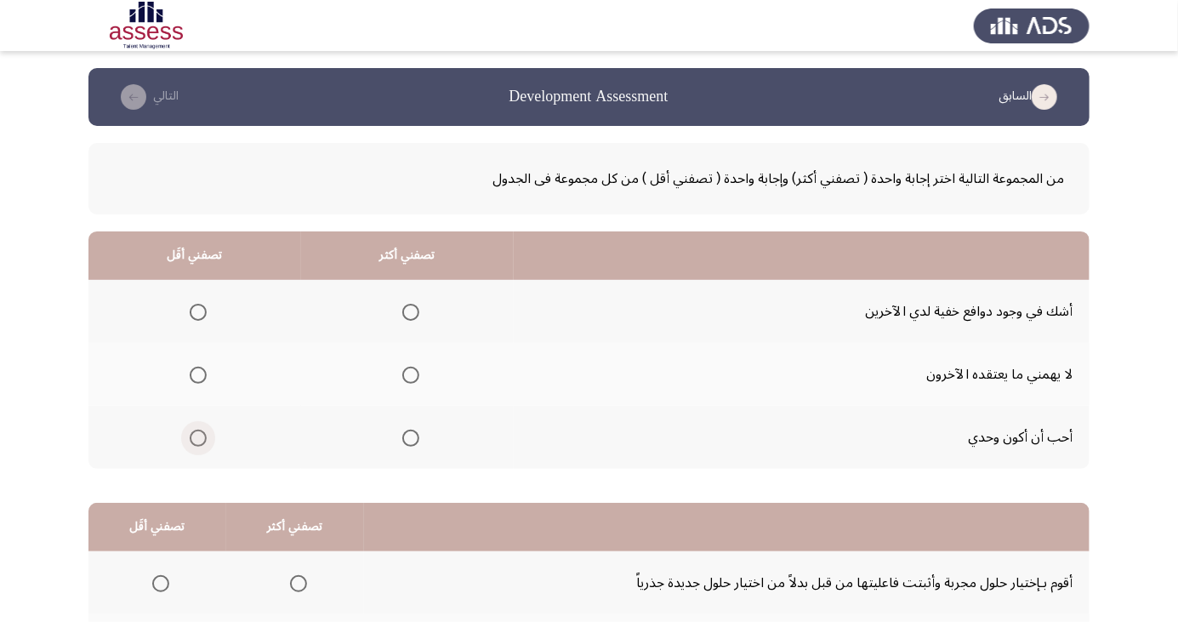
click at [198, 438] on span "Select an option" at bounding box center [198, 438] width 0 height 0
click at [197, 436] on input "Select an option" at bounding box center [198, 438] width 17 height 17
click at [411, 375] on span "Select an option" at bounding box center [411, 375] width 0 height 0
click at [408, 374] on input "Select an option" at bounding box center [410, 375] width 17 height 17
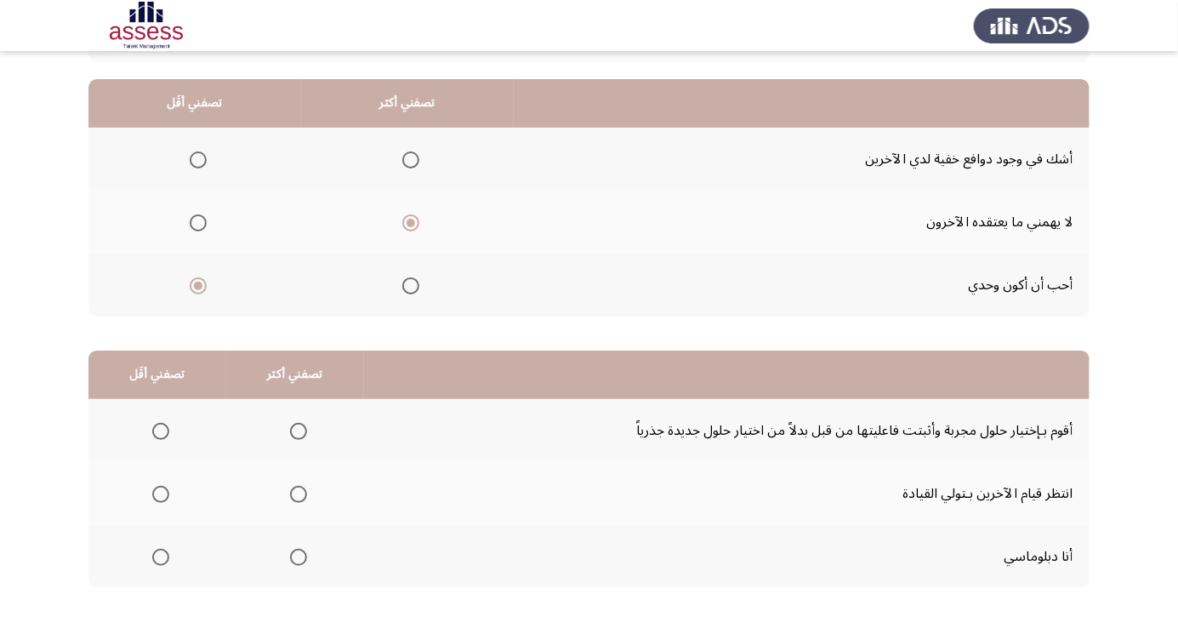
scroll to position [155, 0]
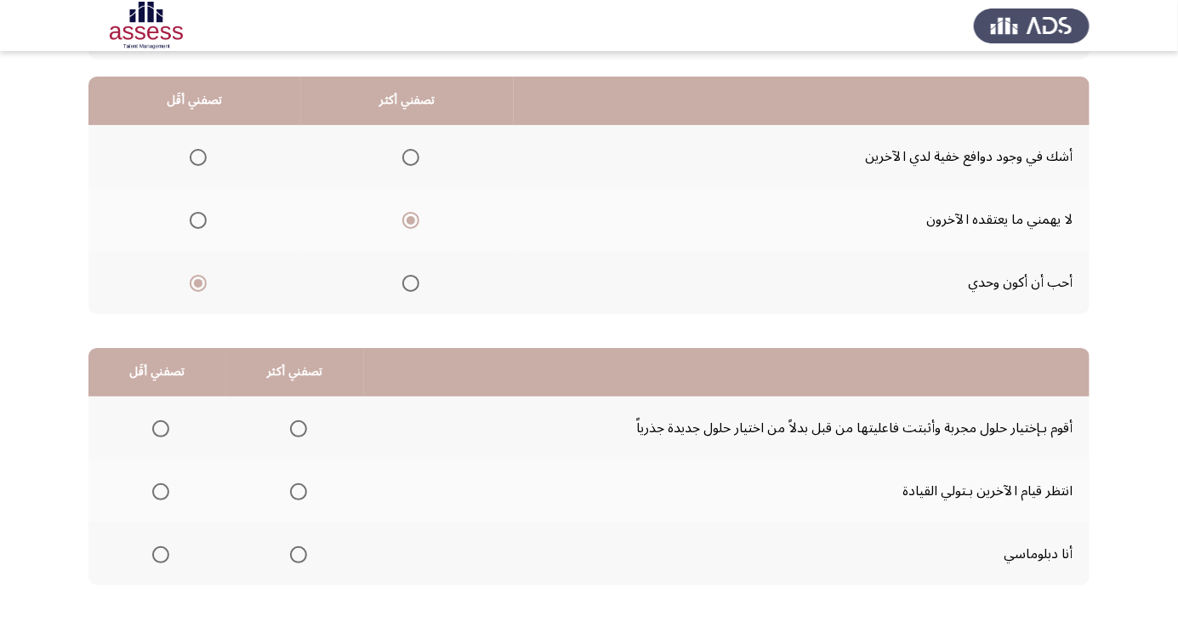
click at [161, 492] on span "Select an option" at bounding box center [161, 492] width 0 height 0
click at [159, 490] on input "Select an option" at bounding box center [160, 491] width 17 height 17
click at [154, 430] on span "Select an option" at bounding box center [160, 428] width 17 height 17
click at [154, 430] on input "Select an option" at bounding box center [160, 428] width 17 height 17
click at [299, 554] on span "Select an option" at bounding box center [298, 554] width 17 height 17
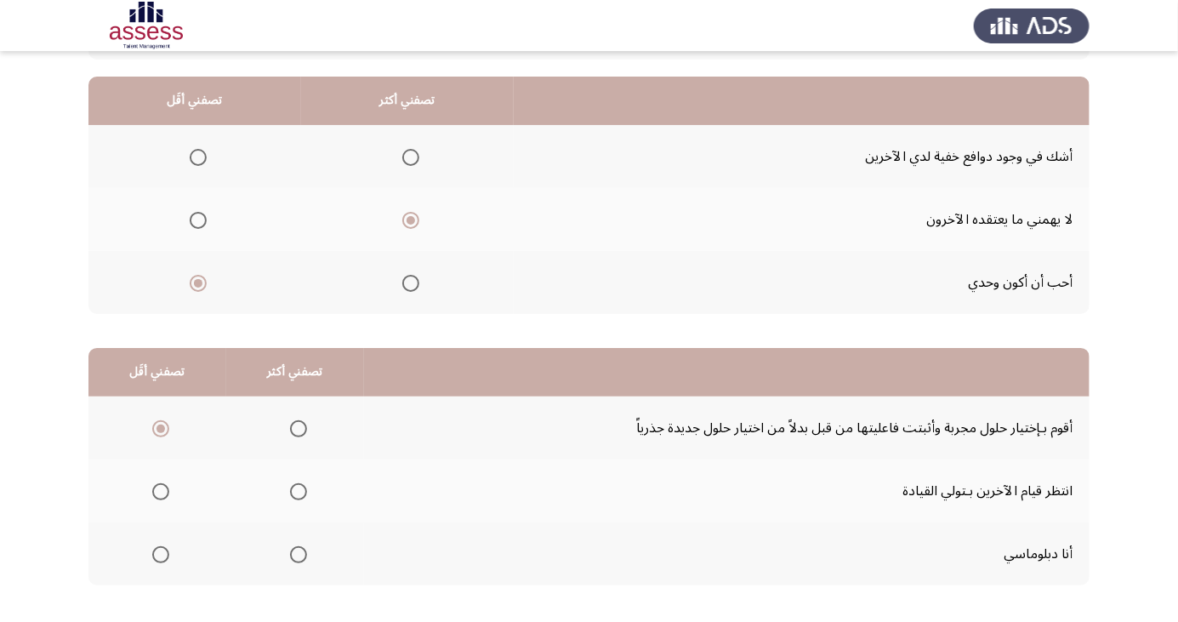
click at [299, 554] on input "Select an option" at bounding box center [298, 554] width 17 height 17
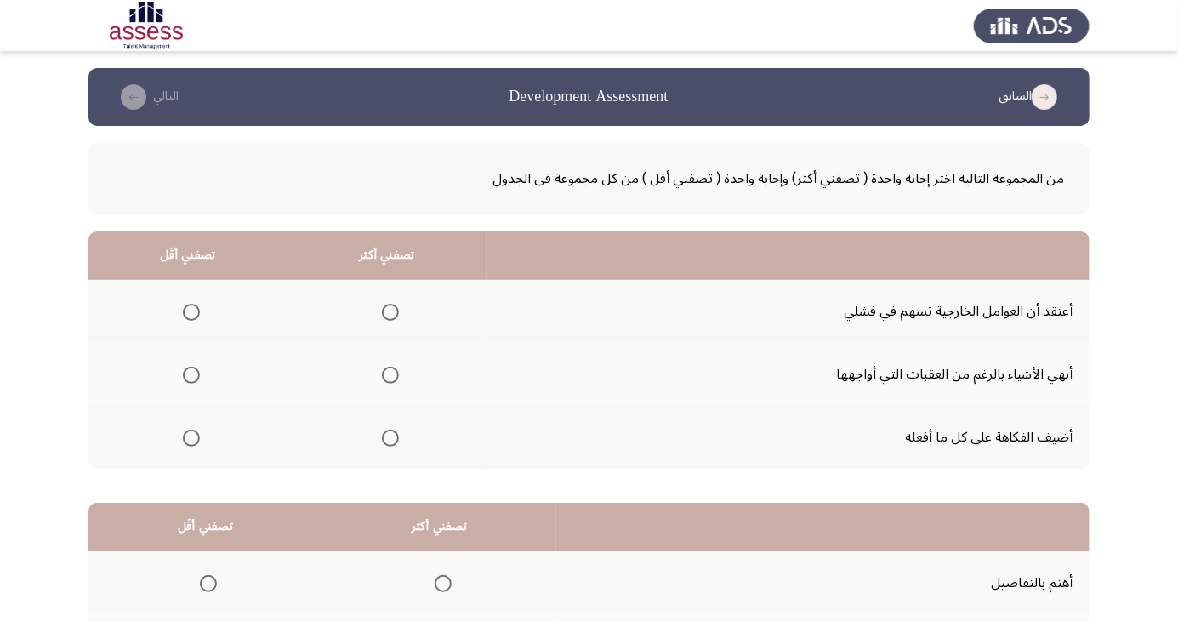
click at [191, 438] on span "Select an option" at bounding box center [191, 438] width 0 height 0
click at [191, 436] on input "Select an option" at bounding box center [191, 438] width 17 height 17
click at [390, 375] on span "Select an option" at bounding box center [390, 375] width 0 height 0
click at [389, 374] on input "Select an option" at bounding box center [390, 375] width 17 height 17
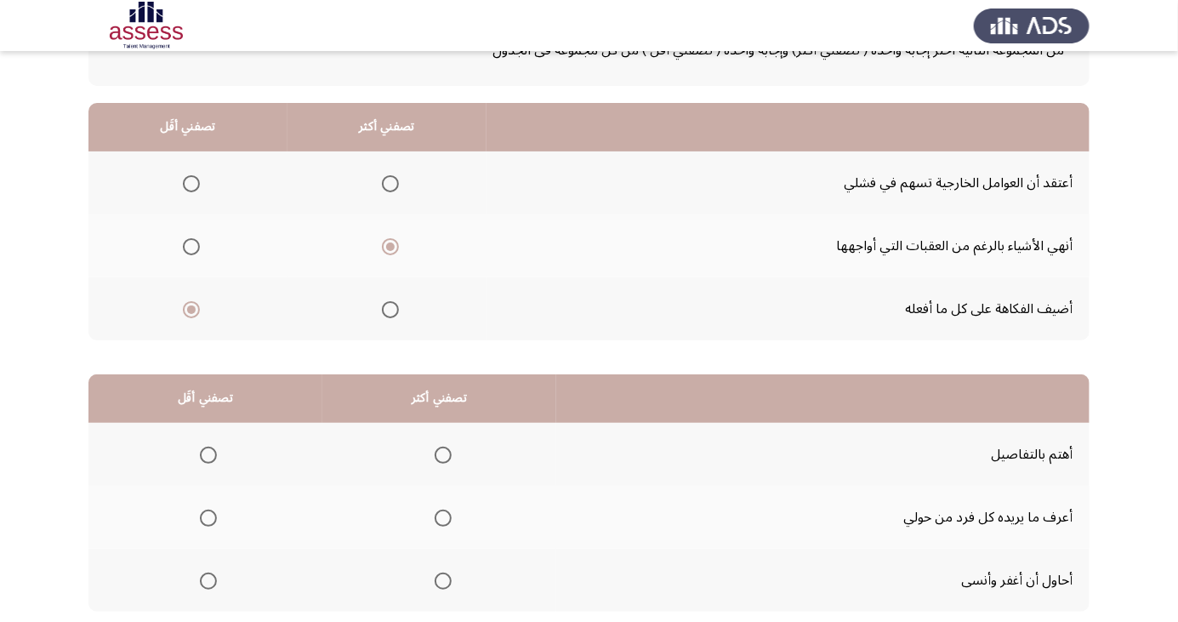
scroll to position [155, 0]
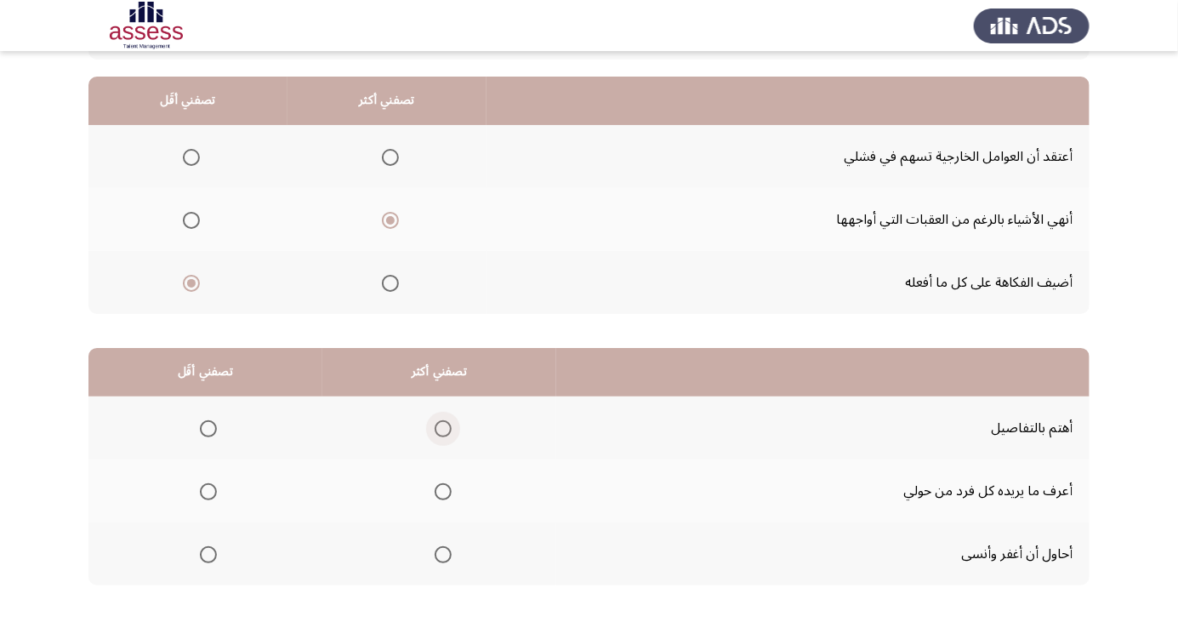
click at [442, 422] on span "Select an option" at bounding box center [443, 428] width 17 height 17
click at [442, 422] on input "Select an option" at bounding box center [443, 428] width 17 height 17
click at [207, 559] on span "Select an option" at bounding box center [208, 554] width 17 height 17
click at [207, 559] on input "Select an option" at bounding box center [208, 554] width 17 height 17
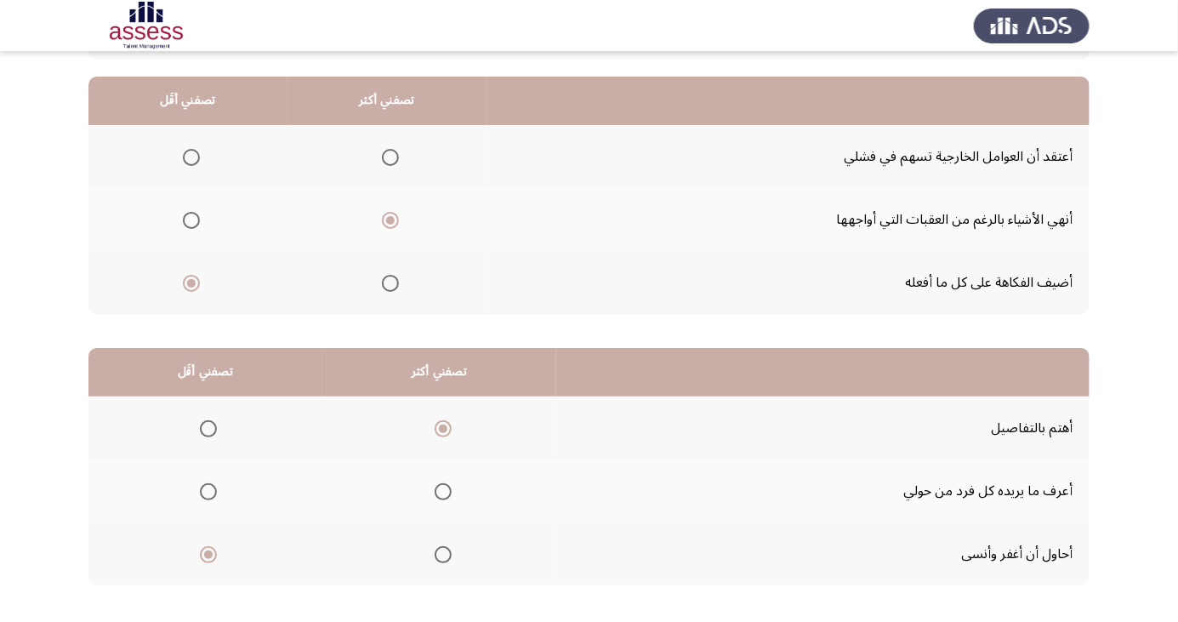
scroll to position [0, 0]
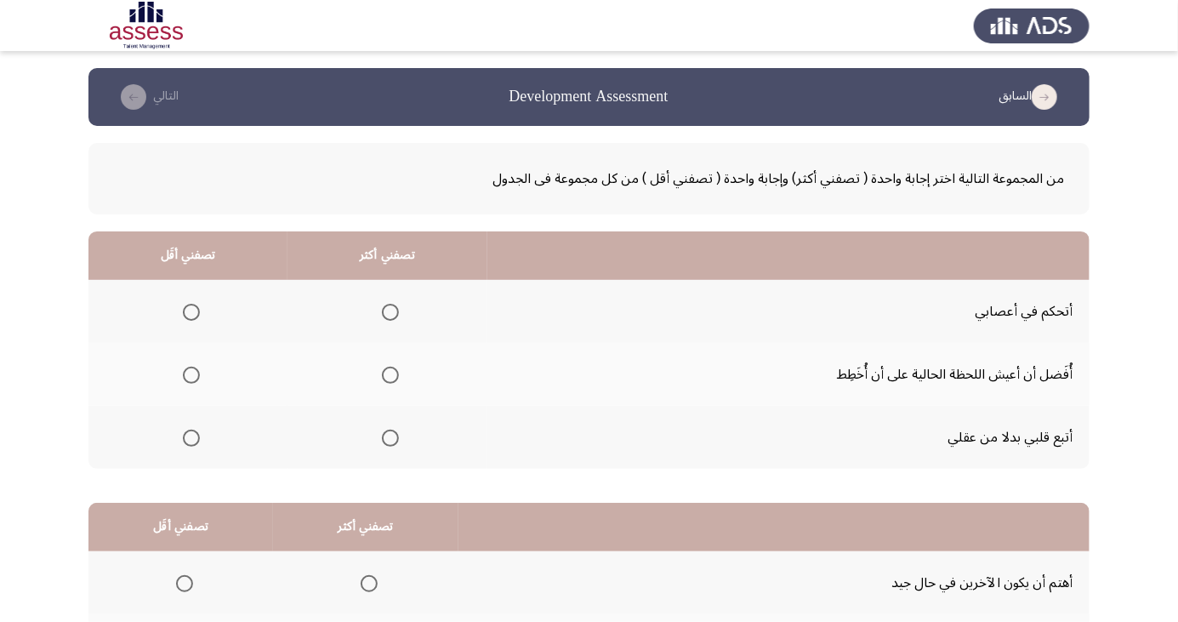
click at [191, 375] on span "Select an option" at bounding box center [191, 375] width 0 height 0
click at [190, 374] on input "Select an option" at bounding box center [191, 375] width 17 height 17
click at [390, 312] on span "Select an option" at bounding box center [390, 312] width 0 height 0
click at [385, 311] on input "Select an option" at bounding box center [390, 312] width 17 height 17
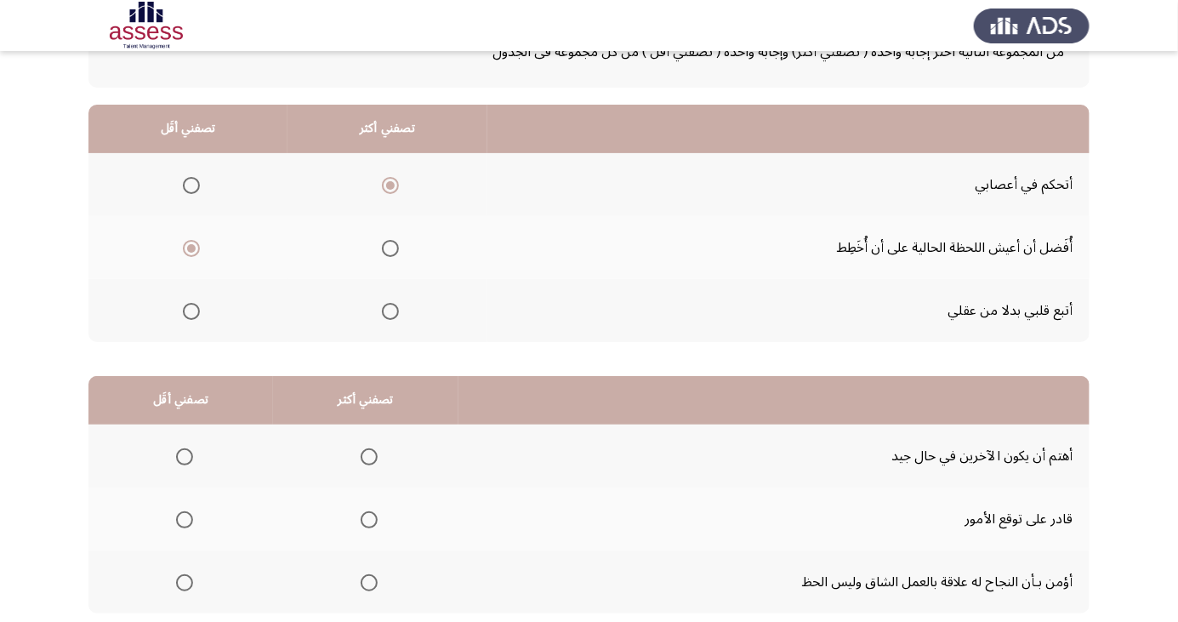
scroll to position [127, 0]
click at [369, 583] on span "Select an option" at bounding box center [369, 583] width 0 height 0
click at [364, 580] on input "Select an option" at bounding box center [369, 582] width 17 height 17
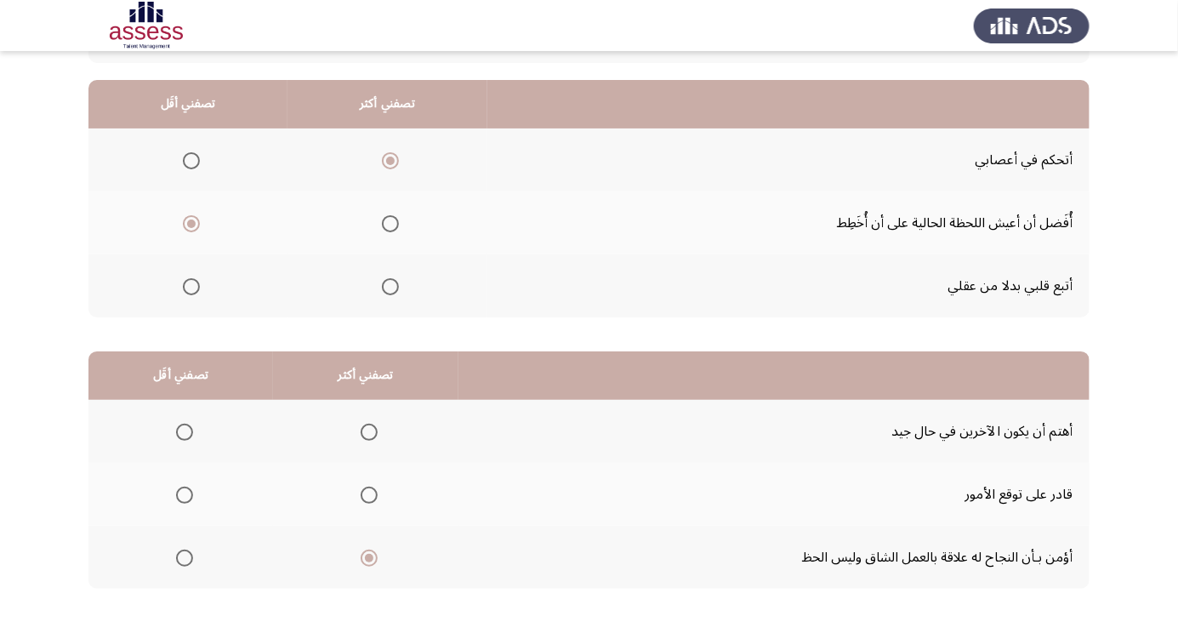
scroll to position [155, 0]
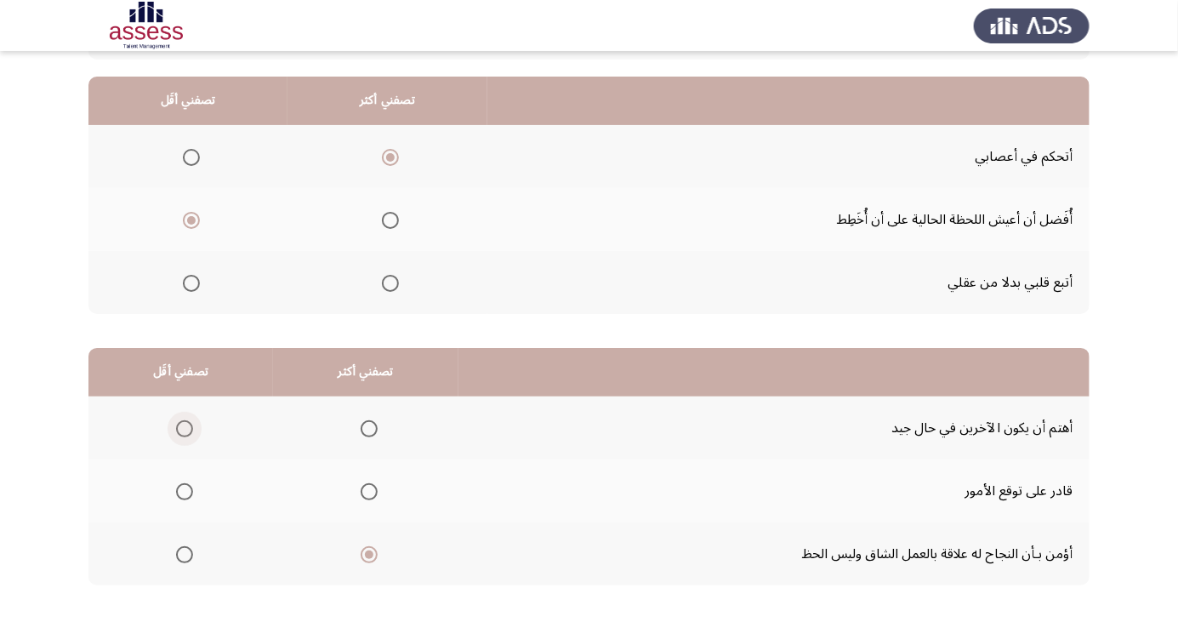
click at [185, 429] on span "Select an option" at bounding box center [185, 429] width 0 height 0
click at [182, 427] on input "Select an option" at bounding box center [184, 428] width 17 height 17
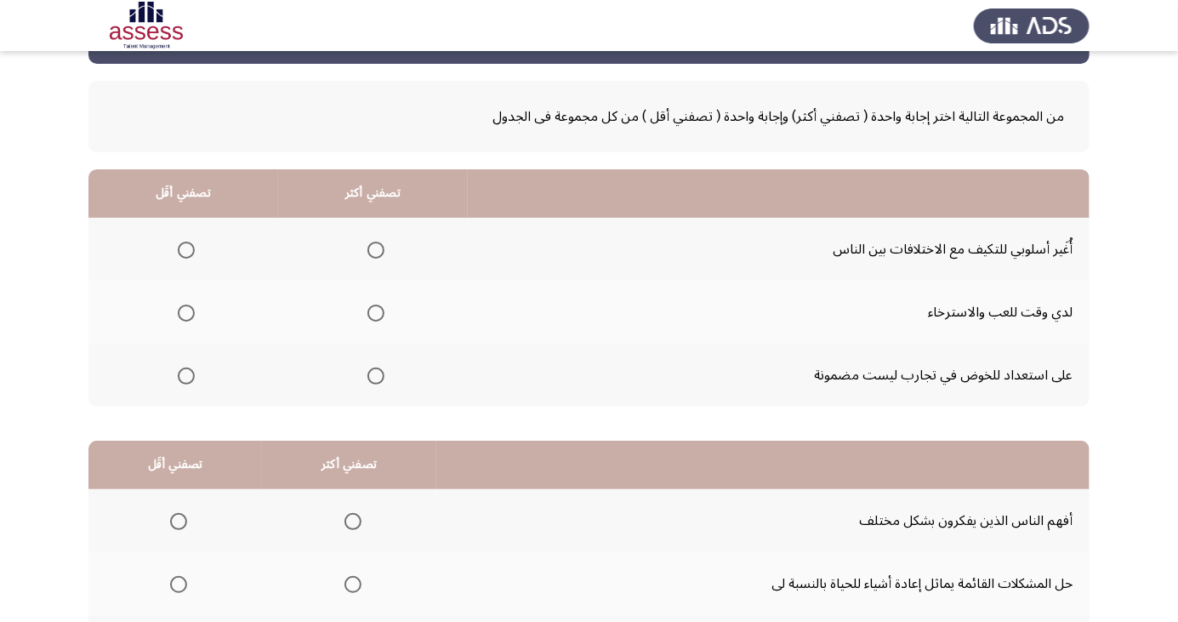
scroll to position [67, 0]
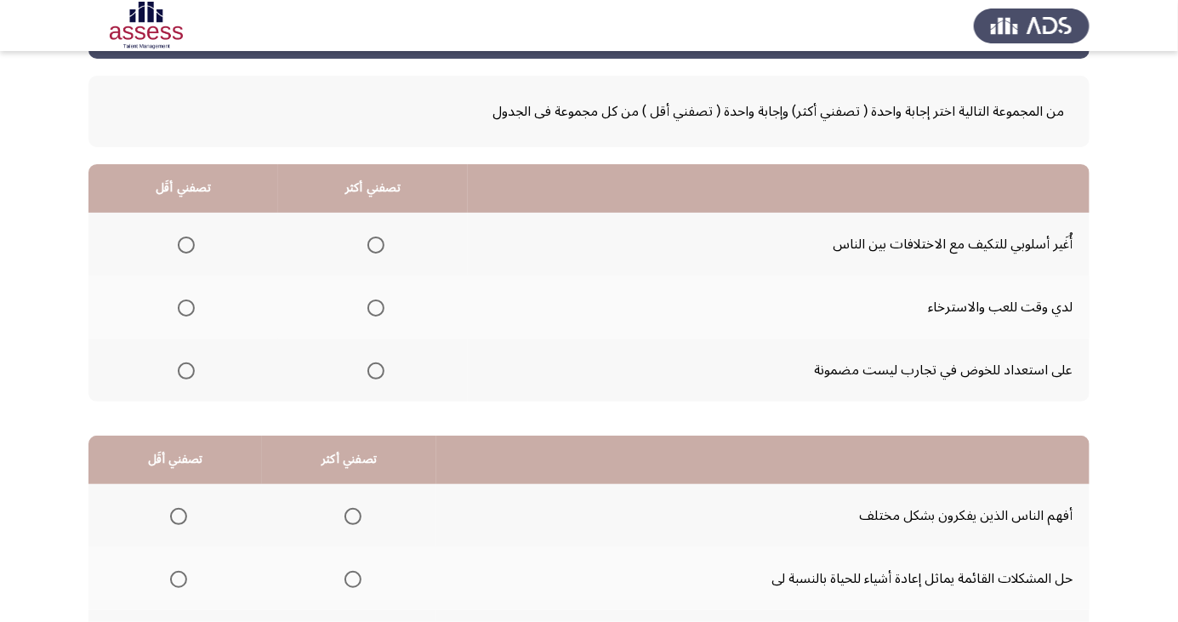
click at [186, 308] on span "Select an option" at bounding box center [186, 308] width 0 height 0
click at [185, 306] on input "Select an option" at bounding box center [186, 307] width 17 height 17
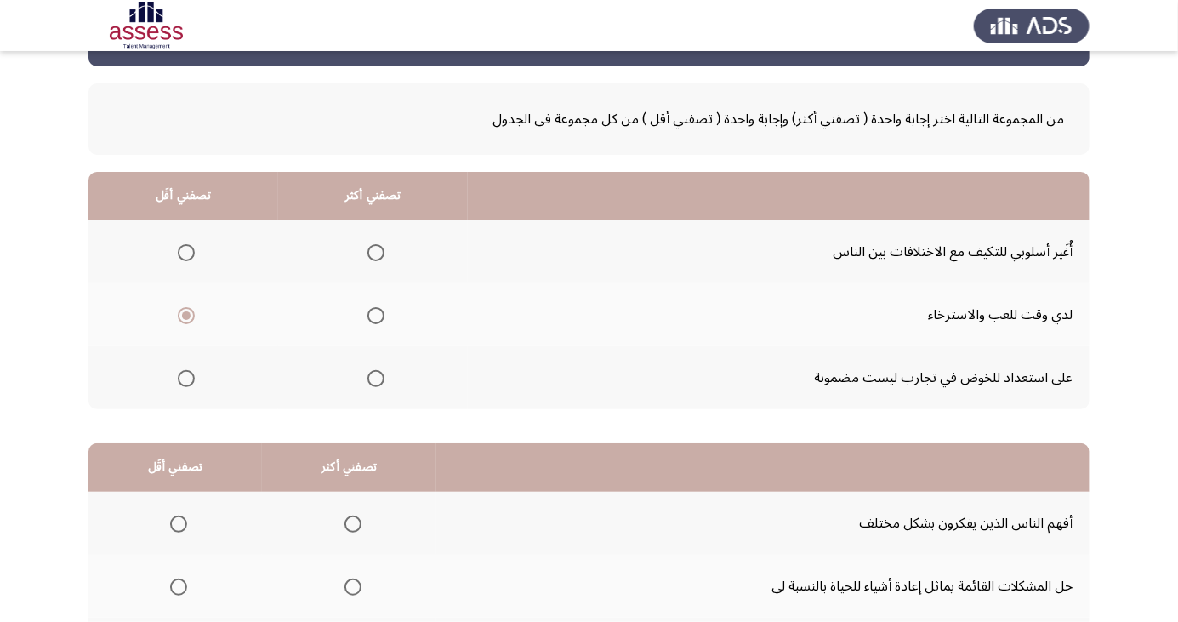
scroll to position [50, 0]
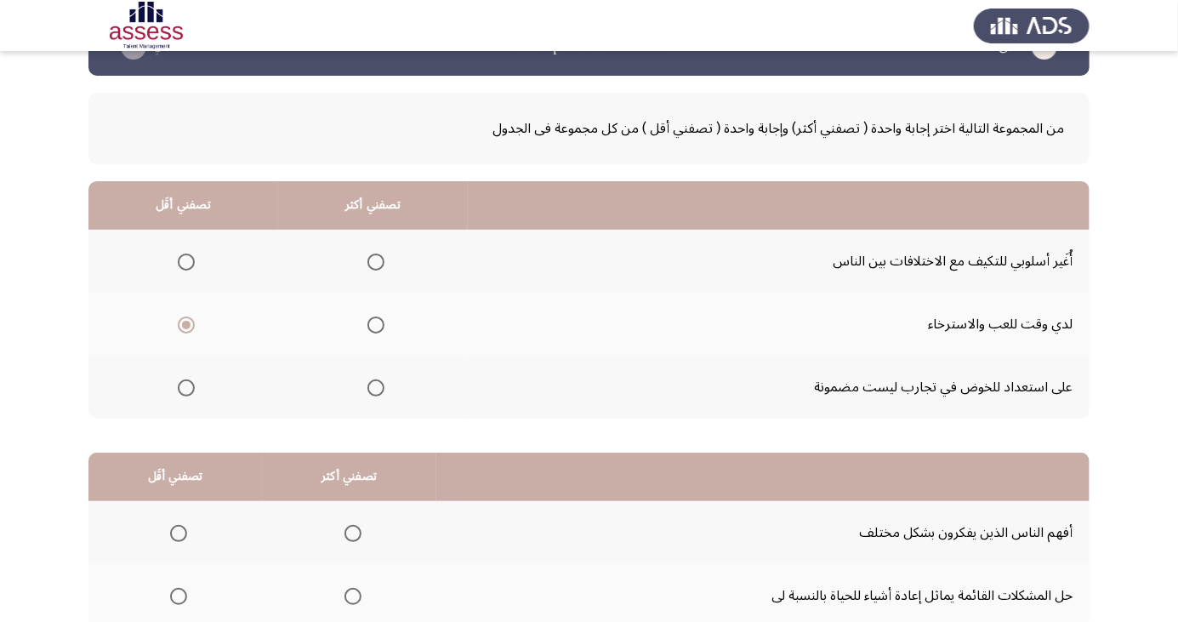
click at [373, 260] on span "Select an option" at bounding box center [376, 262] width 17 height 17
click at [373, 260] on input "Select an option" at bounding box center [376, 262] width 17 height 17
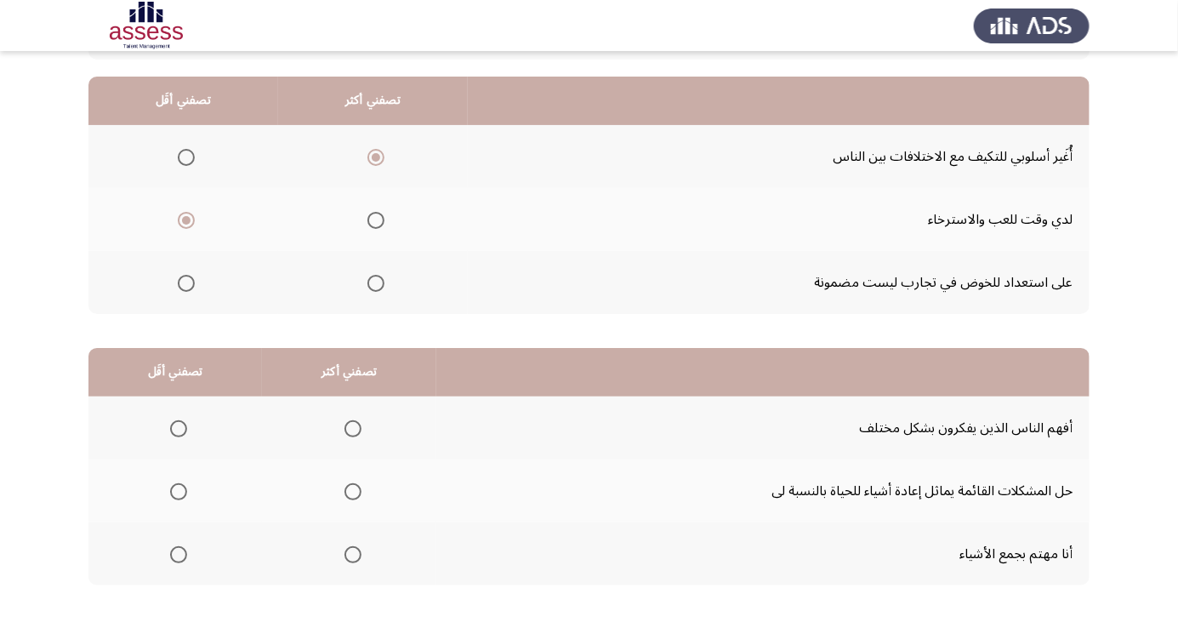
click at [353, 492] on span "Select an option" at bounding box center [353, 492] width 0 height 0
click at [347, 490] on input "Select an option" at bounding box center [353, 491] width 17 height 17
click at [177, 427] on span "Select an option" at bounding box center [178, 428] width 17 height 17
click at [177, 427] on input "Select an option" at bounding box center [178, 428] width 17 height 17
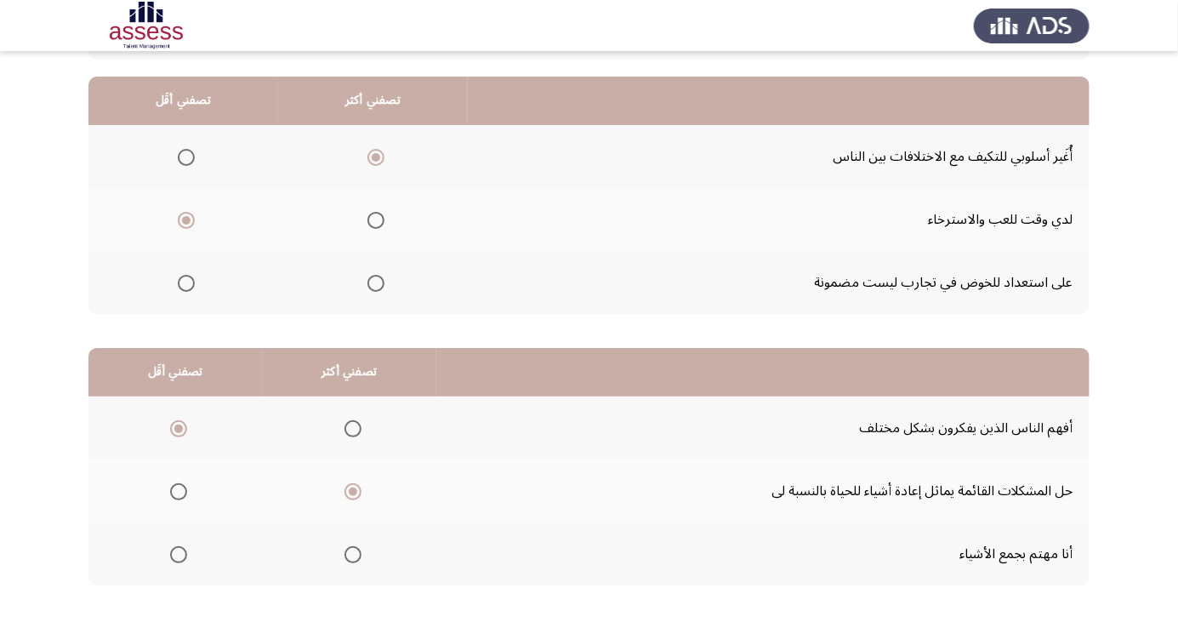
scroll to position [0, 0]
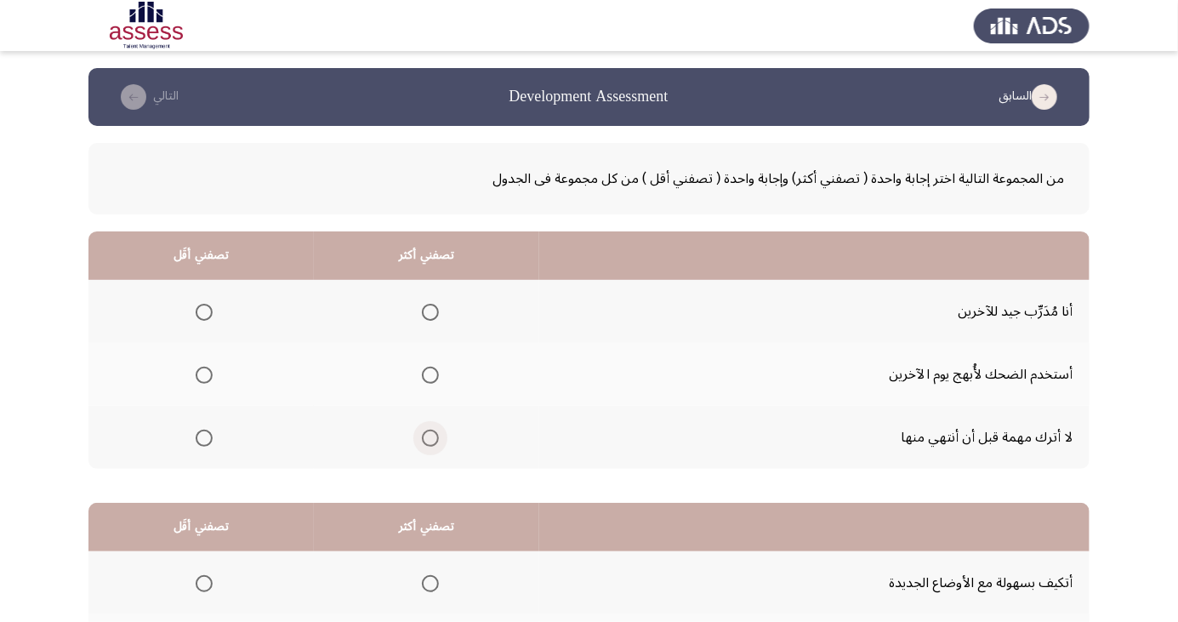
click at [430, 438] on span "Select an option" at bounding box center [430, 438] width 0 height 0
click at [429, 436] on input "Select an option" at bounding box center [430, 438] width 17 height 17
click at [199, 374] on span "Select an option" at bounding box center [204, 375] width 17 height 17
click at [199, 374] on input "Select an option" at bounding box center [204, 375] width 17 height 17
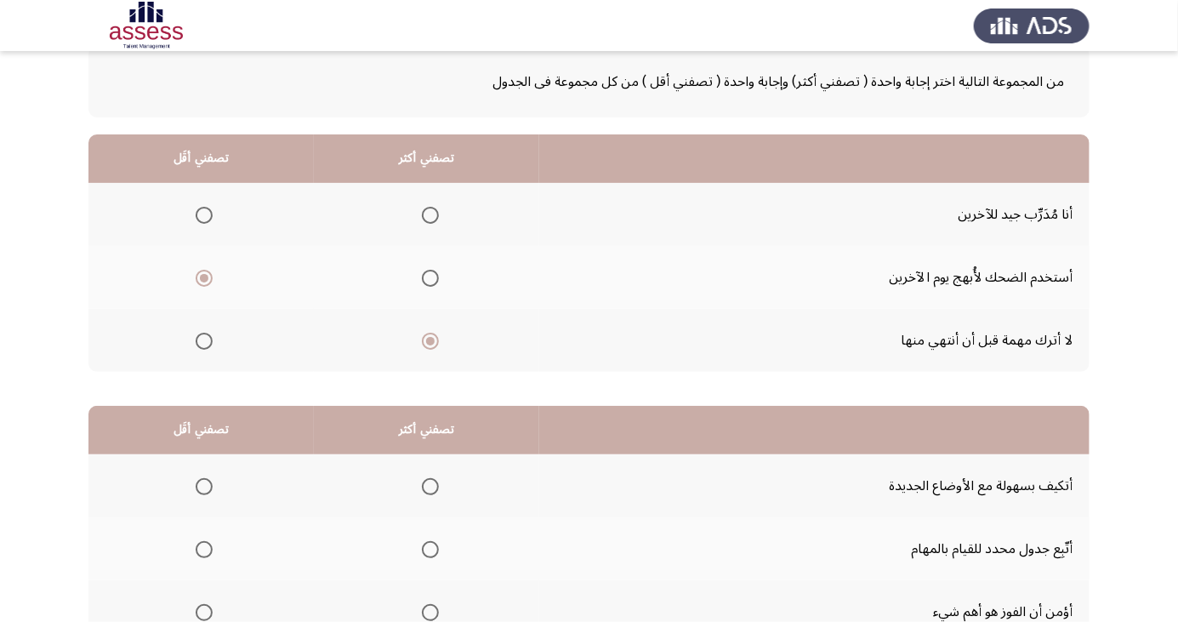
scroll to position [97, 0]
click at [203, 610] on span "Select an option" at bounding box center [204, 612] width 17 height 17
click at [203, 610] on input "Select an option" at bounding box center [204, 612] width 17 height 17
click at [430, 550] on span "Select an option" at bounding box center [430, 550] width 0 height 0
click at [429, 547] on input "Select an option" at bounding box center [430, 549] width 17 height 17
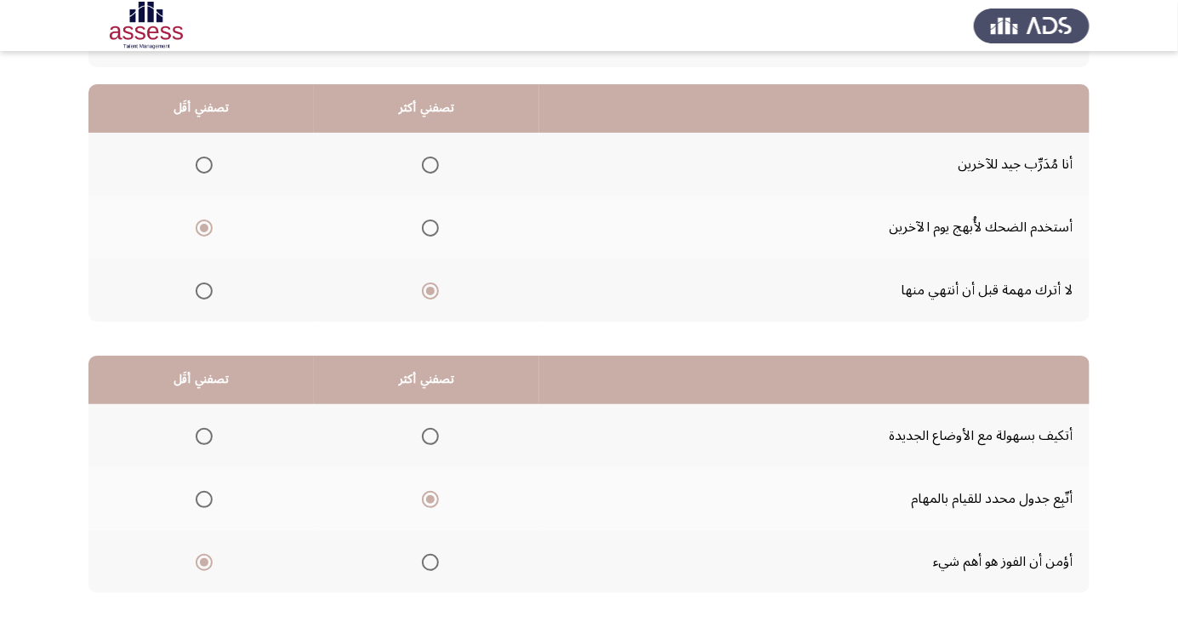
scroll to position [155, 0]
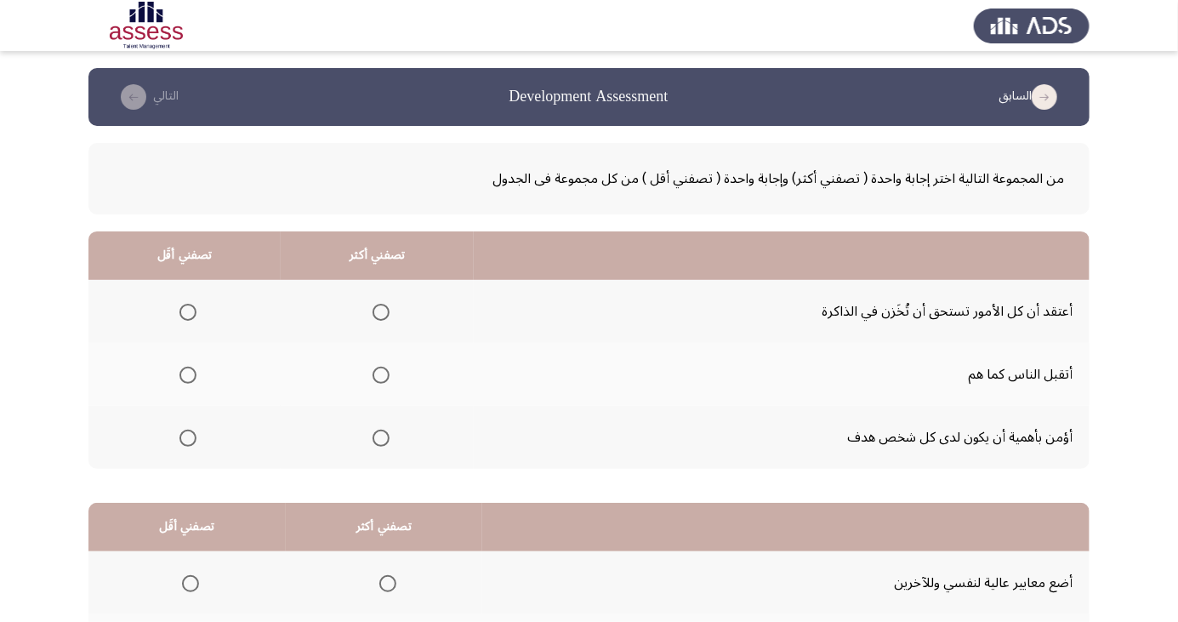
click at [188, 312] on span "Select an option" at bounding box center [188, 312] width 0 height 0
click at [188, 311] on input "Select an option" at bounding box center [188, 312] width 17 height 17
click at [381, 438] on span "Select an option" at bounding box center [381, 438] width 0 height 0
click at [381, 436] on input "Select an option" at bounding box center [381, 438] width 17 height 17
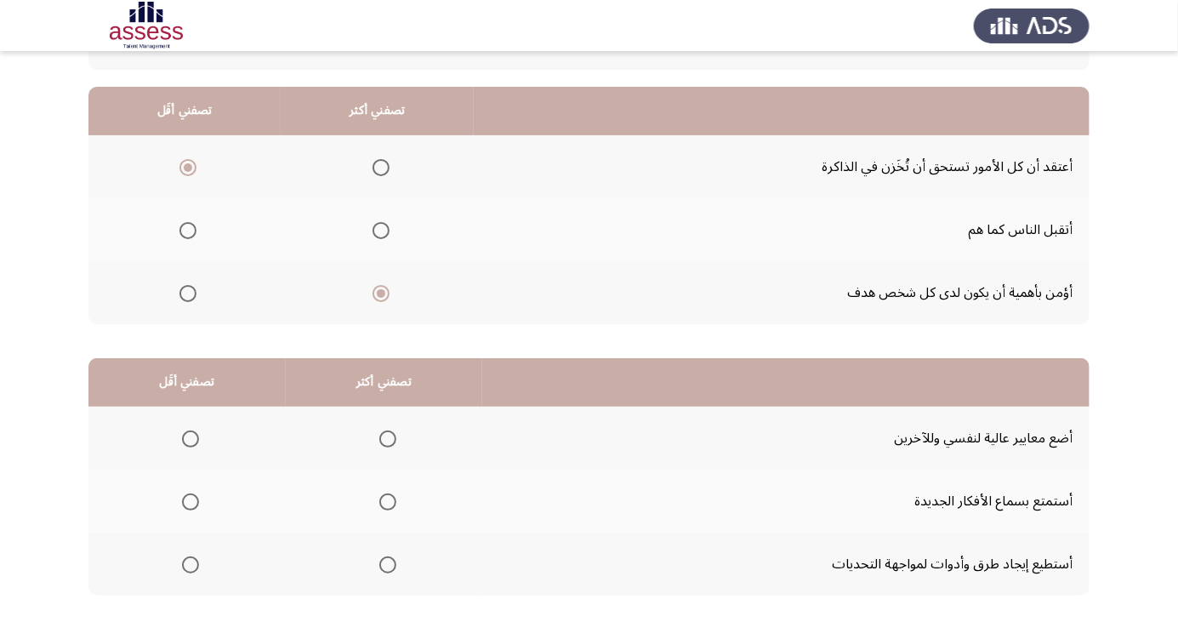
scroll to position [155, 0]
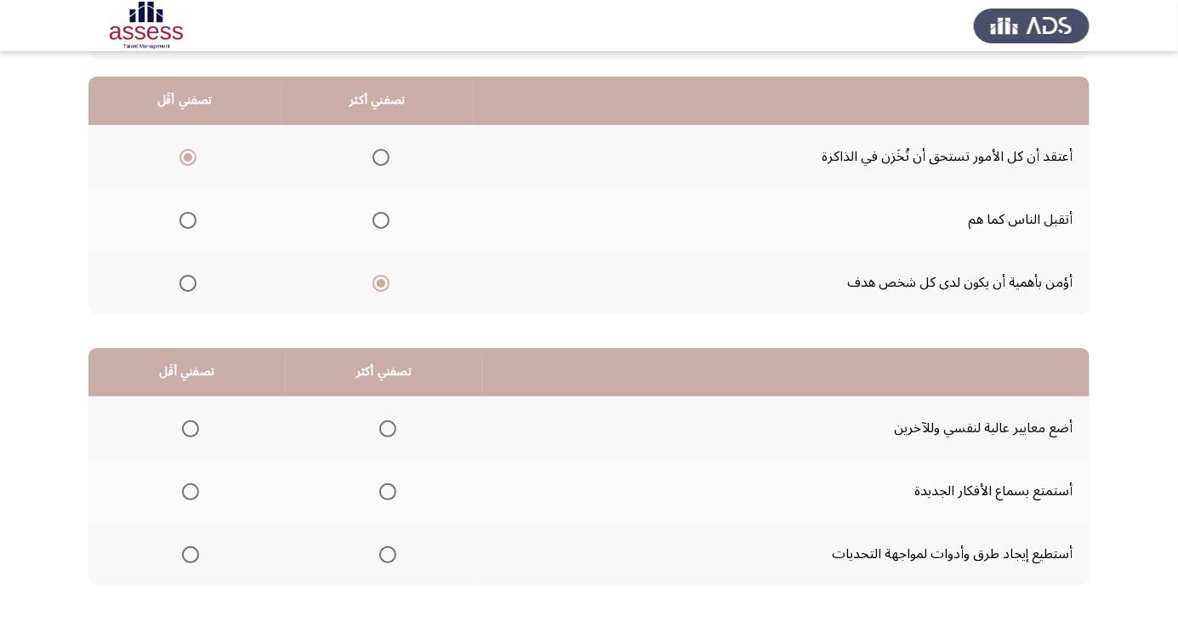
click at [388, 555] on span "Select an option" at bounding box center [388, 555] width 0 height 0
click at [384, 553] on input "Select an option" at bounding box center [387, 554] width 17 height 17
click at [189, 427] on span "Select an option" at bounding box center [190, 428] width 17 height 17
click at [189, 427] on input "Select an option" at bounding box center [190, 428] width 17 height 17
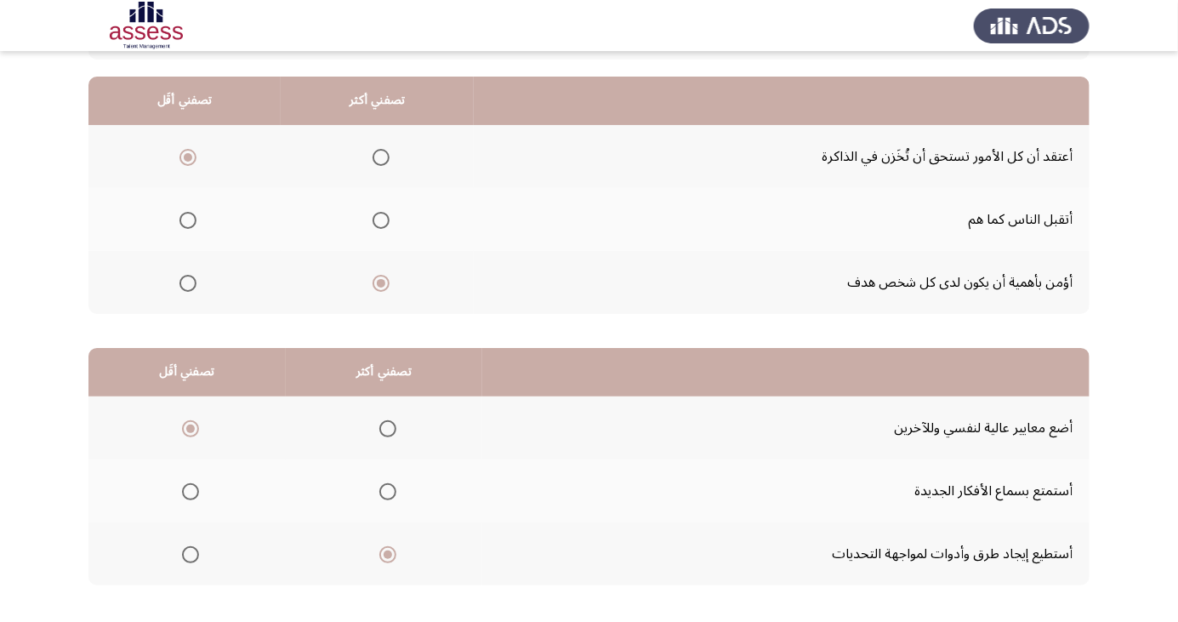
scroll to position [0, 0]
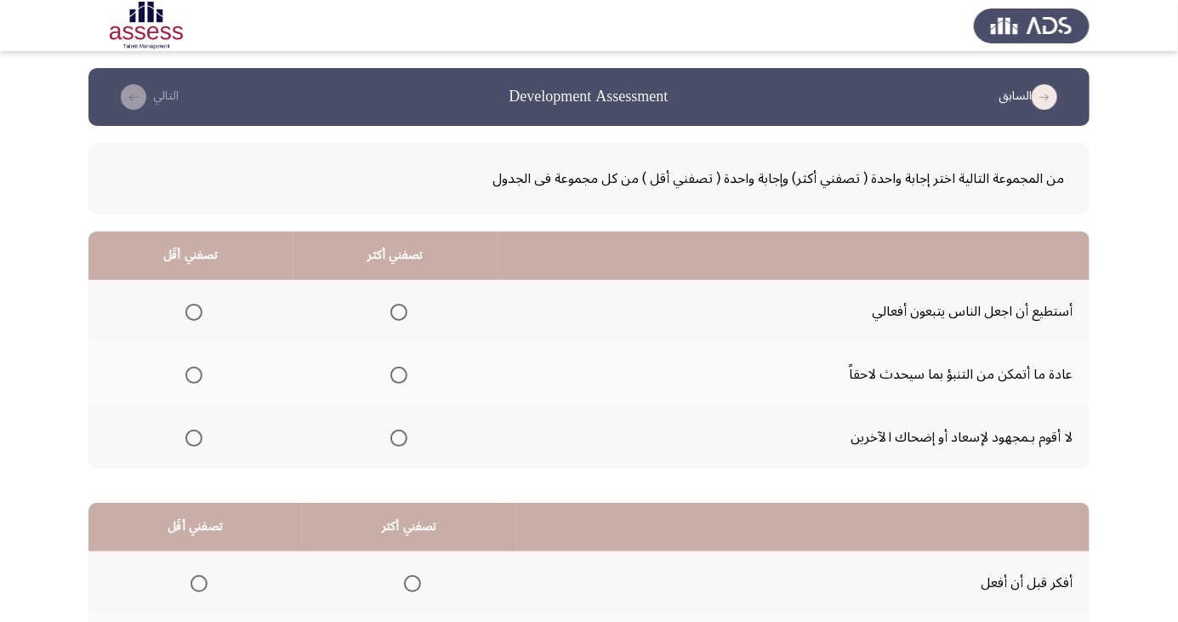
click at [194, 312] on span "Select an option" at bounding box center [194, 312] width 0 height 0
click at [193, 311] on input "Select an option" at bounding box center [193, 312] width 17 height 17
click at [194, 375] on span "Select an option" at bounding box center [194, 375] width 0 height 0
click at [193, 374] on input "Select an option" at bounding box center [193, 375] width 17 height 17
click at [194, 438] on span "Select an option" at bounding box center [194, 438] width 0 height 0
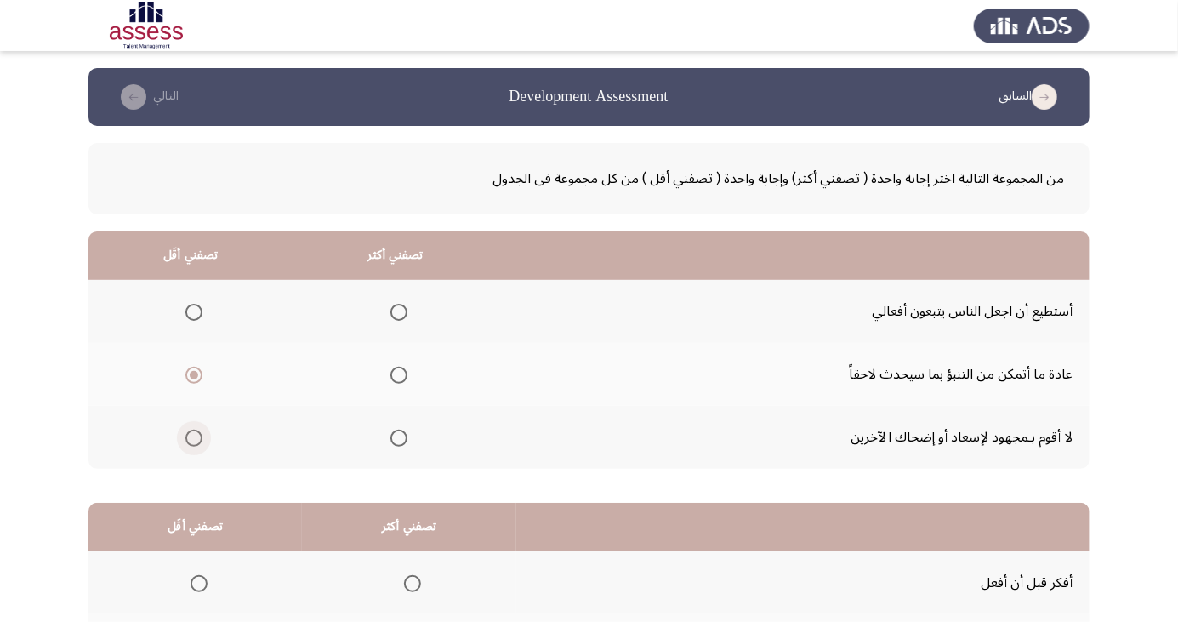
click at [193, 436] on input "Select an option" at bounding box center [193, 438] width 17 height 17
click at [396, 369] on span "Select an option" at bounding box center [398, 375] width 17 height 17
click at [396, 369] on input "Select an option" at bounding box center [398, 375] width 17 height 17
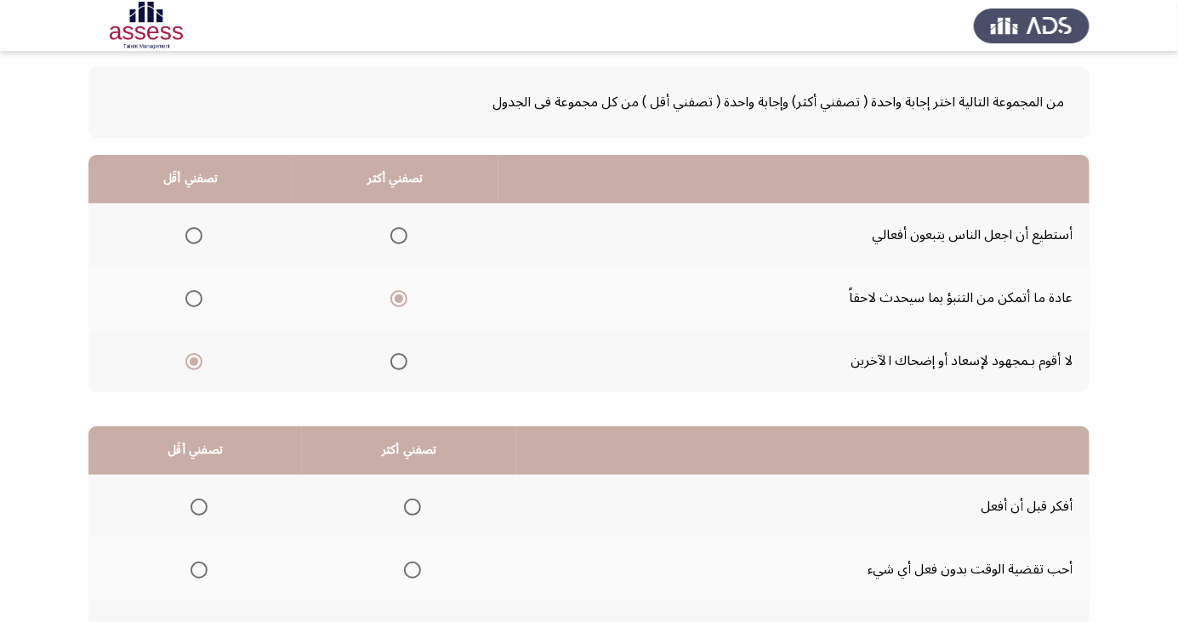
scroll to position [80, 0]
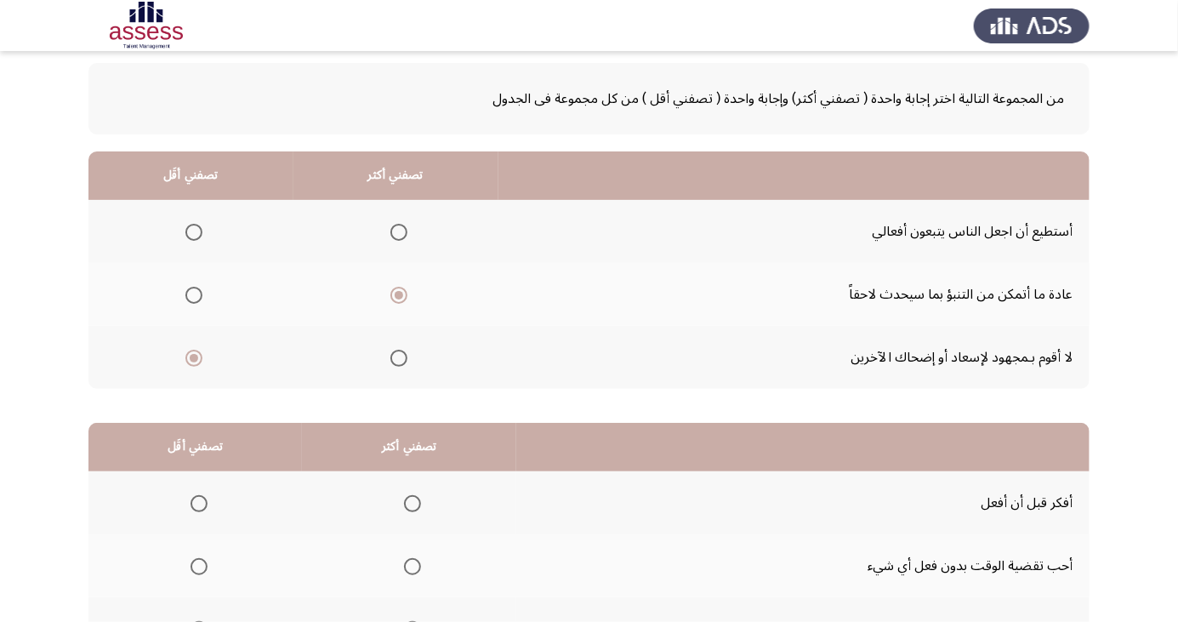
click at [199, 567] on span "Select an option" at bounding box center [199, 567] width 0 height 0
click at [197, 565] on input "Select an option" at bounding box center [199, 566] width 17 height 17
click at [408, 502] on span "Select an option" at bounding box center [412, 503] width 17 height 17
click at [408, 502] on input "Select an option" at bounding box center [412, 503] width 17 height 17
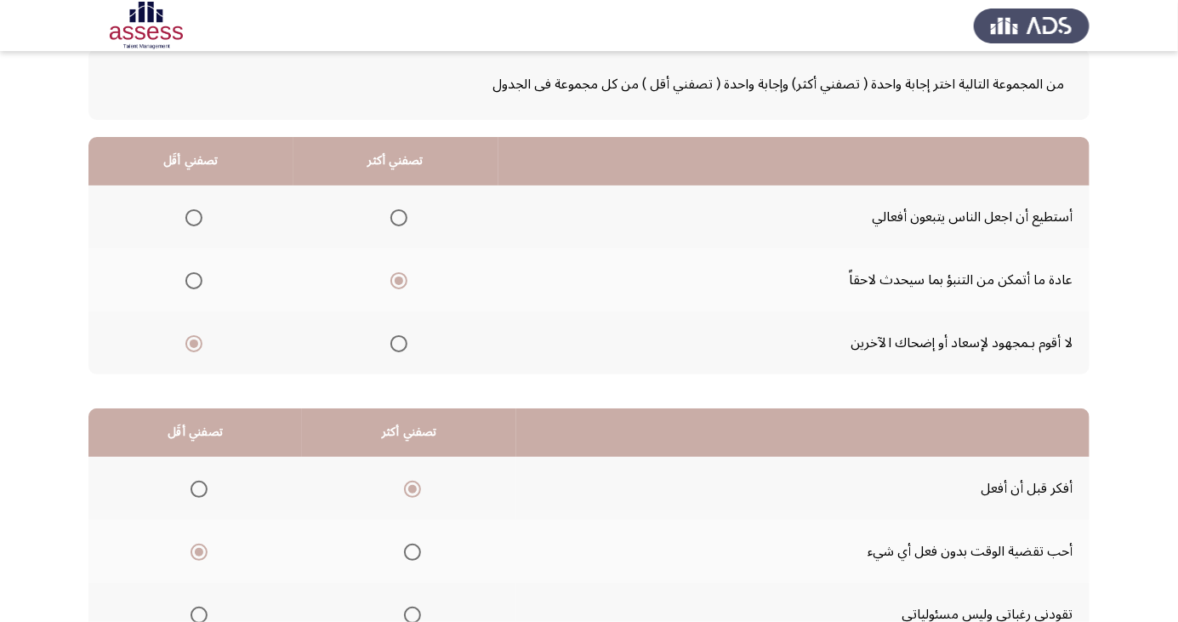
scroll to position [155, 0]
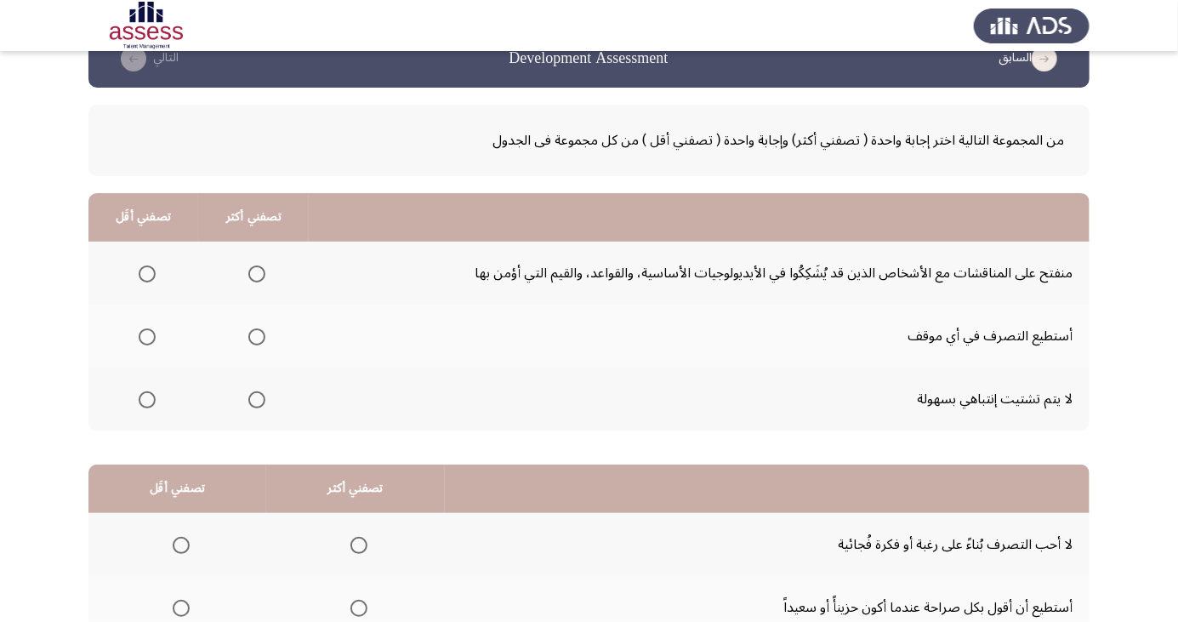
scroll to position [43, 0]
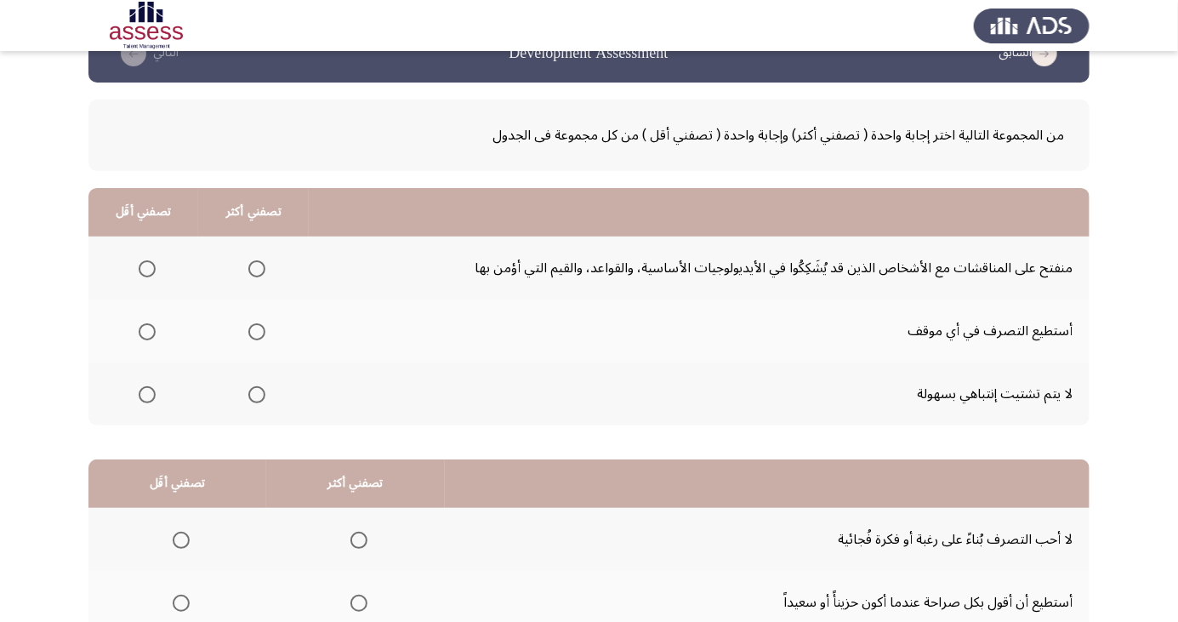
click at [248, 393] on span "Select an option" at bounding box center [256, 394] width 17 height 17
click at [248, 393] on input "Select an option" at bounding box center [256, 394] width 17 height 17
click at [152, 260] on span "Select an option" at bounding box center [147, 268] width 17 height 17
click at [152, 260] on input "Select an option" at bounding box center [147, 268] width 17 height 17
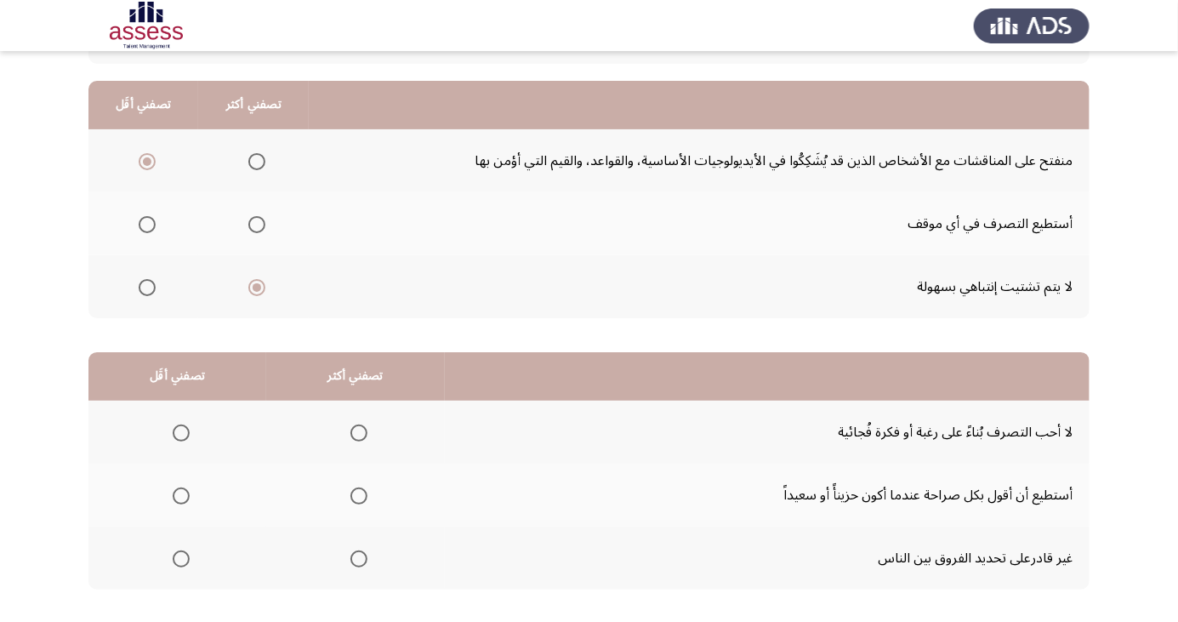
scroll to position [155, 0]
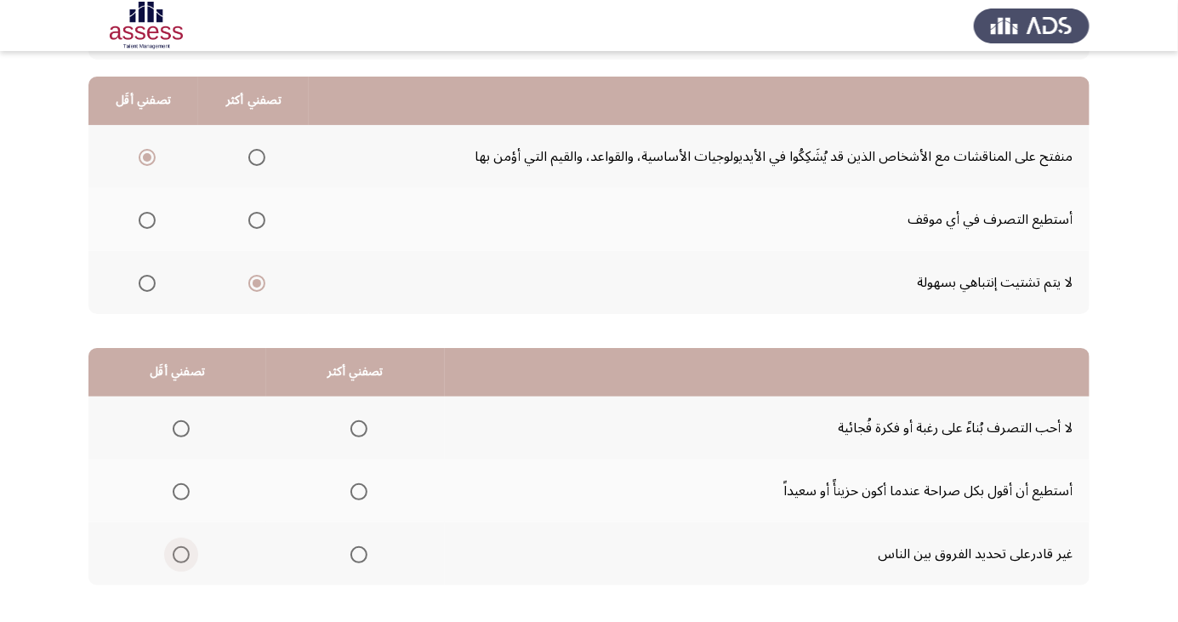
click at [174, 550] on span "Select an option" at bounding box center [181, 554] width 17 height 17
click at [174, 550] on input "Select an option" at bounding box center [181, 554] width 17 height 17
click at [359, 492] on span "Select an option" at bounding box center [359, 492] width 0 height 0
click at [355, 490] on input "Select an option" at bounding box center [359, 491] width 17 height 17
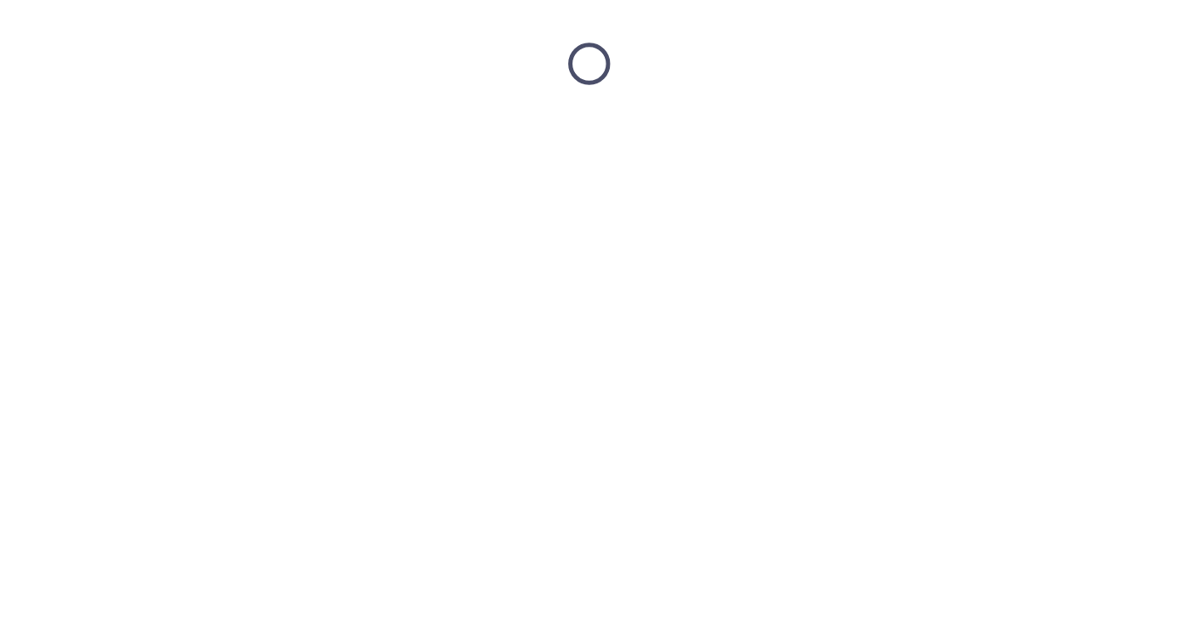
scroll to position [0, 0]
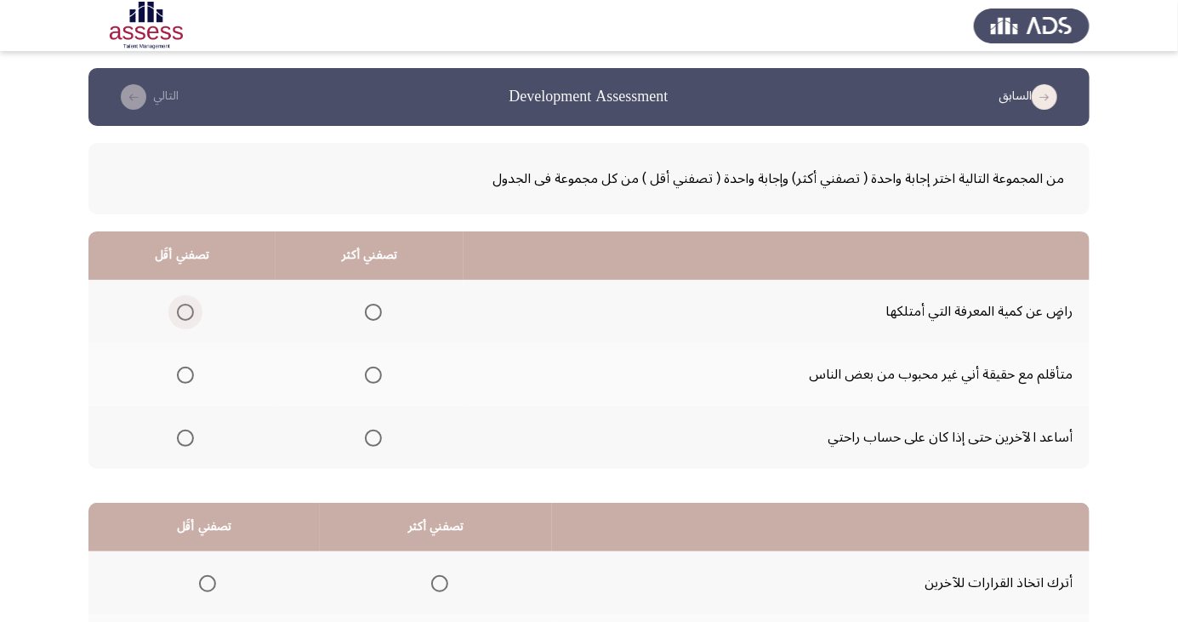
click at [185, 312] on span "Select an option" at bounding box center [185, 312] width 0 height 0
click at [184, 311] on input "Select an option" at bounding box center [185, 312] width 17 height 17
click at [365, 436] on span "Select an option" at bounding box center [373, 438] width 17 height 17
click at [365, 436] on input "Select an option" at bounding box center [373, 438] width 17 height 17
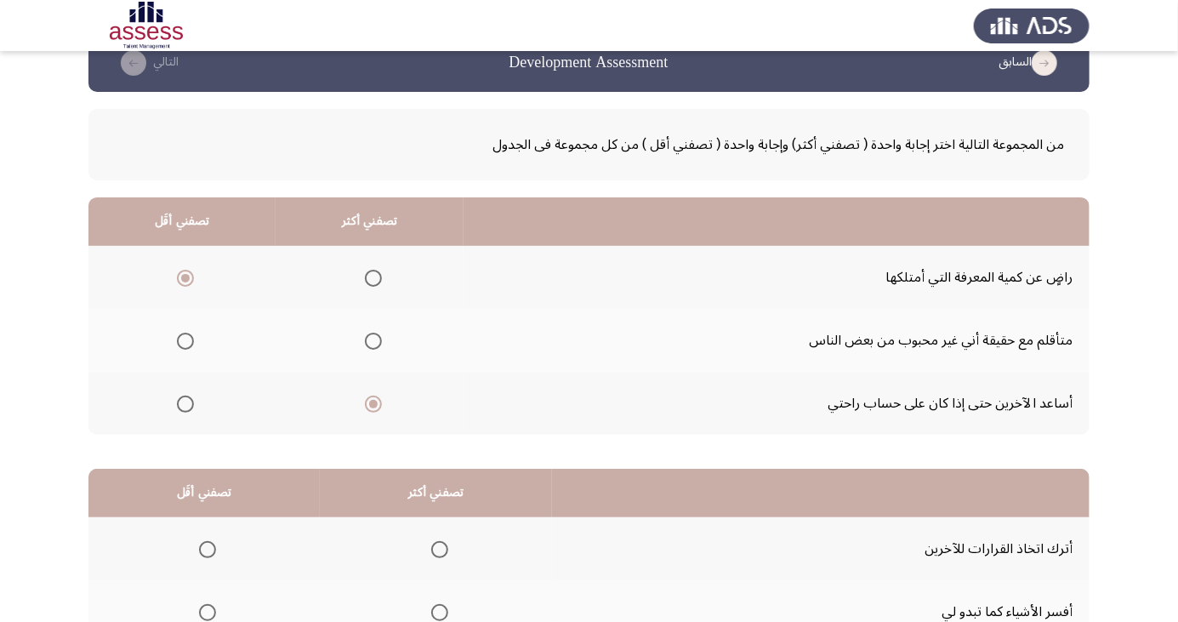
scroll to position [155, 0]
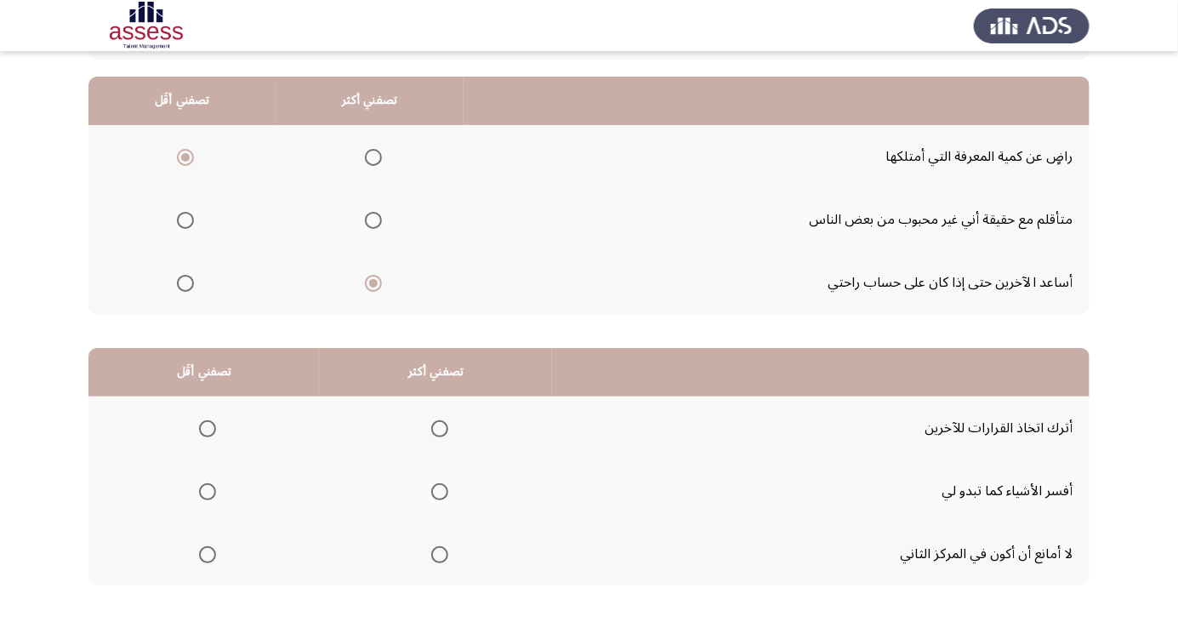
click at [440, 492] on span "Select an option" at bounding box center [440, 492] width 0 height 0
click at [440, 490] on input "Select an option" at bounding box center [439, 491] width 17 height 17
click at [208, 553] on span "Select an option" at bounding box center [207, 554] width 17 height 17
click at [208, 553] on input "Select an option" at bounding box center [207, 554] width 17 height 17
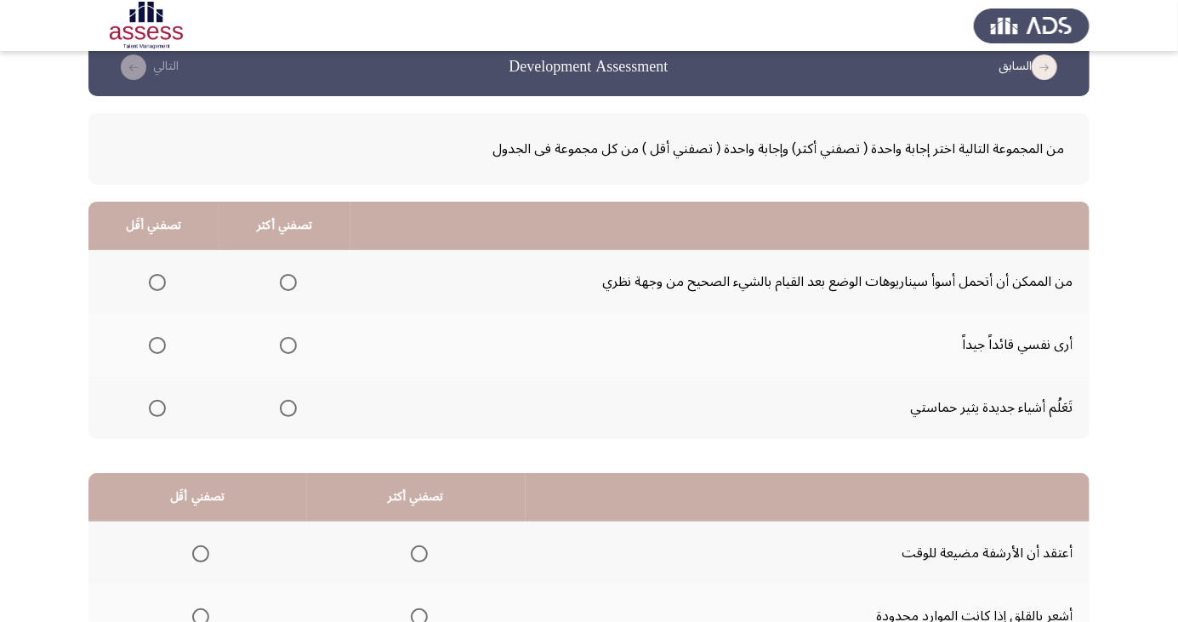
scroll to position [7, 0]
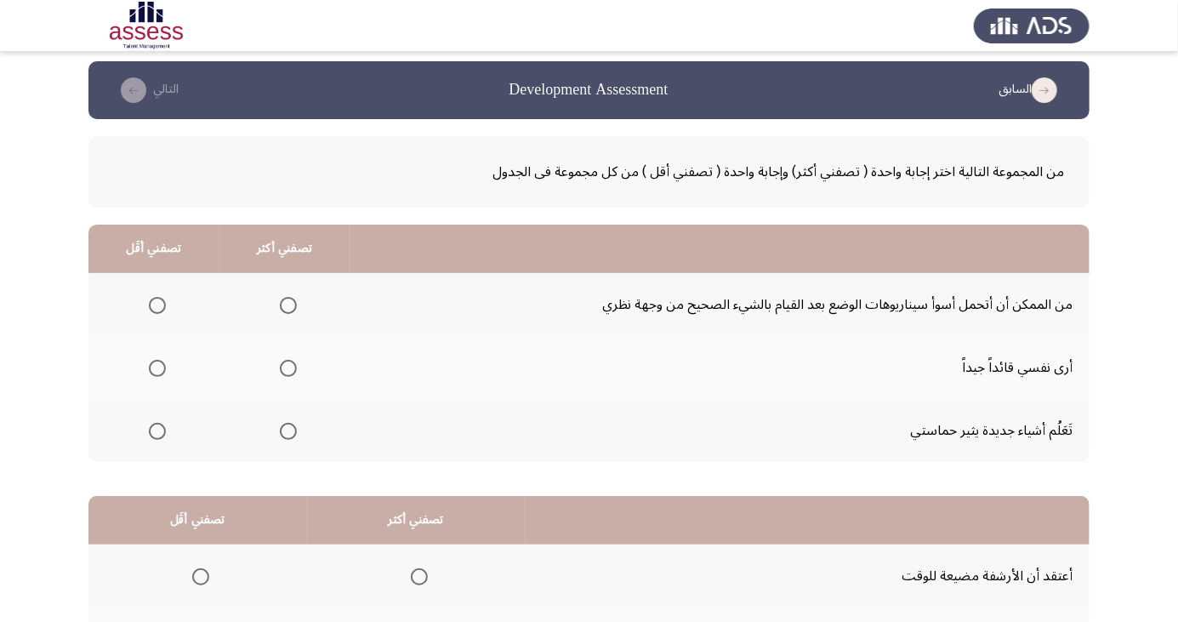
click at [157, 368] on span "Select an option" at bounding box center [157, 368] width 0 height 0
click at [156, 367] on input "Select an option" at bounding box center [157, 368] width 17 height 17
click at [288, 305] on span "Select an option" at bounding box center [288, 305] width 0 height 0
click at [285, 304] on input "Select an option" at bounding box center [288, 305] width 17 height 17
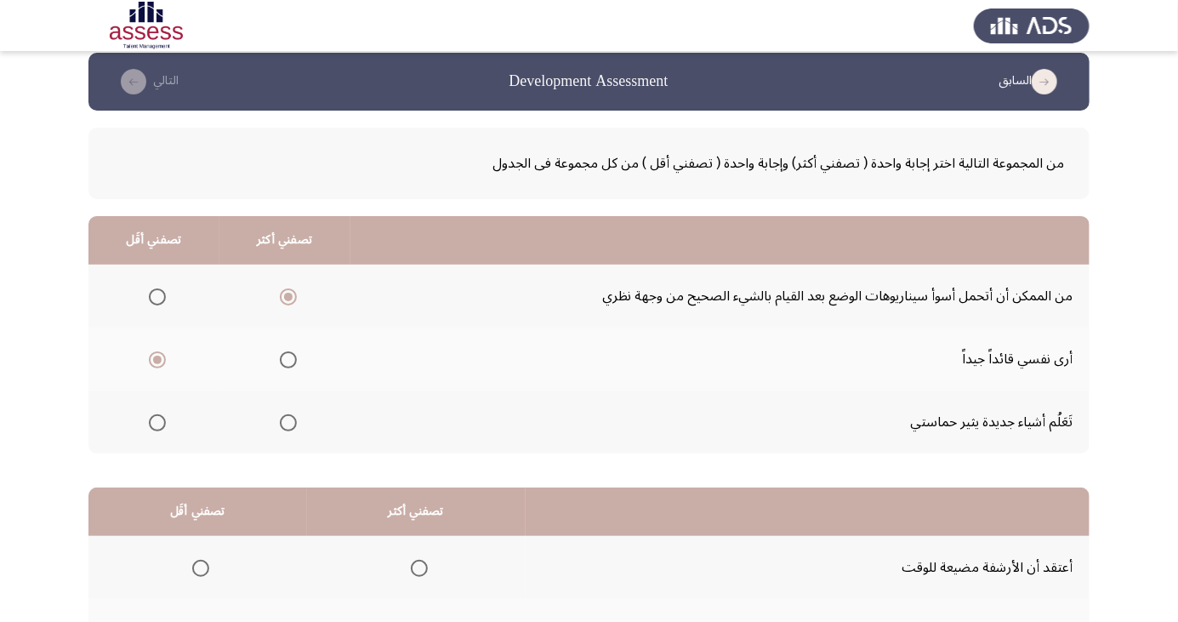
scroll to position [14, 0]
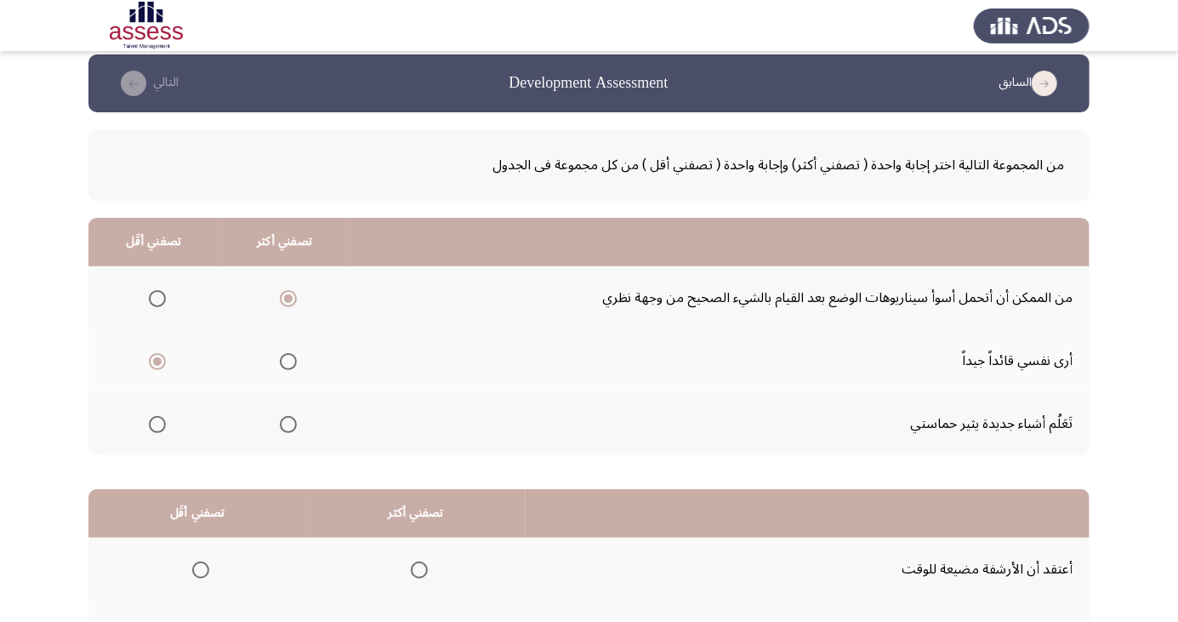
click at [157, 299] on span "Select an option" at bounding box center [157, 299] width 0 height 0
click at [156, 297] on input "Select an option" at bounding box center [157, 298] width 17 height 17
click at [288, 292] on span "Select an option" at bounding box center [288, 298] width 17 height 17
click at [288, 292] on input "Select an option" at bounding box center [288, 298] width 17 height 17
click at [157, 362] on span "Select an option" at bounding box center [157, 362] width 0 height 0
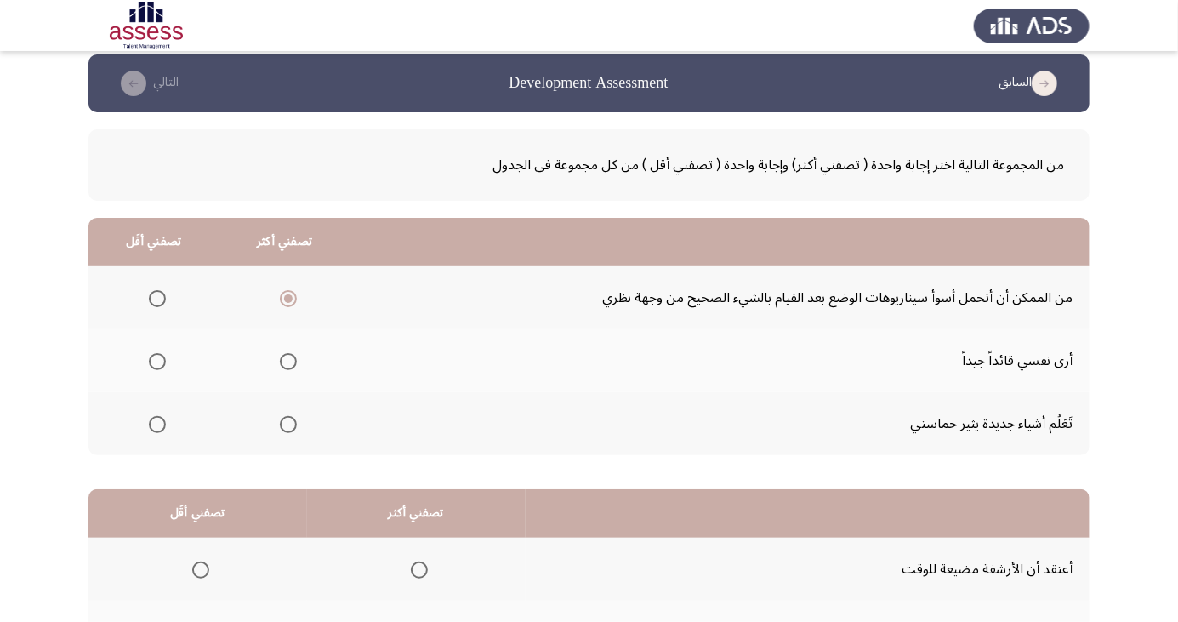
click at [156, 360] on input "Select an option" at bounding box center [157, 361] width 17 height 17
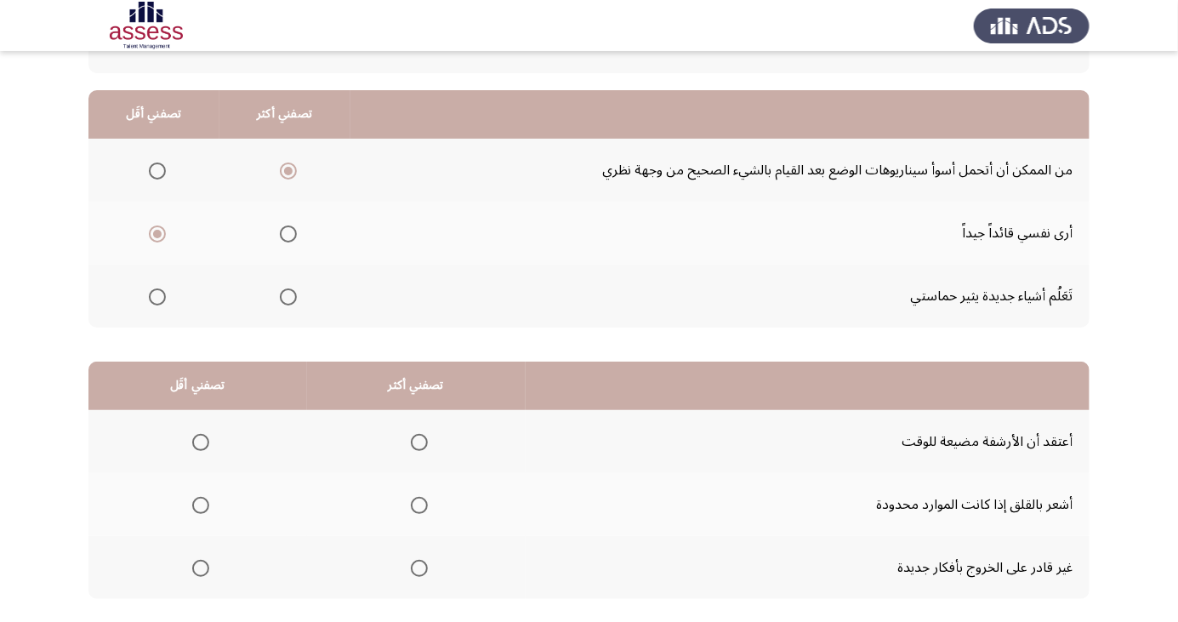
scroll to position [155, 0]
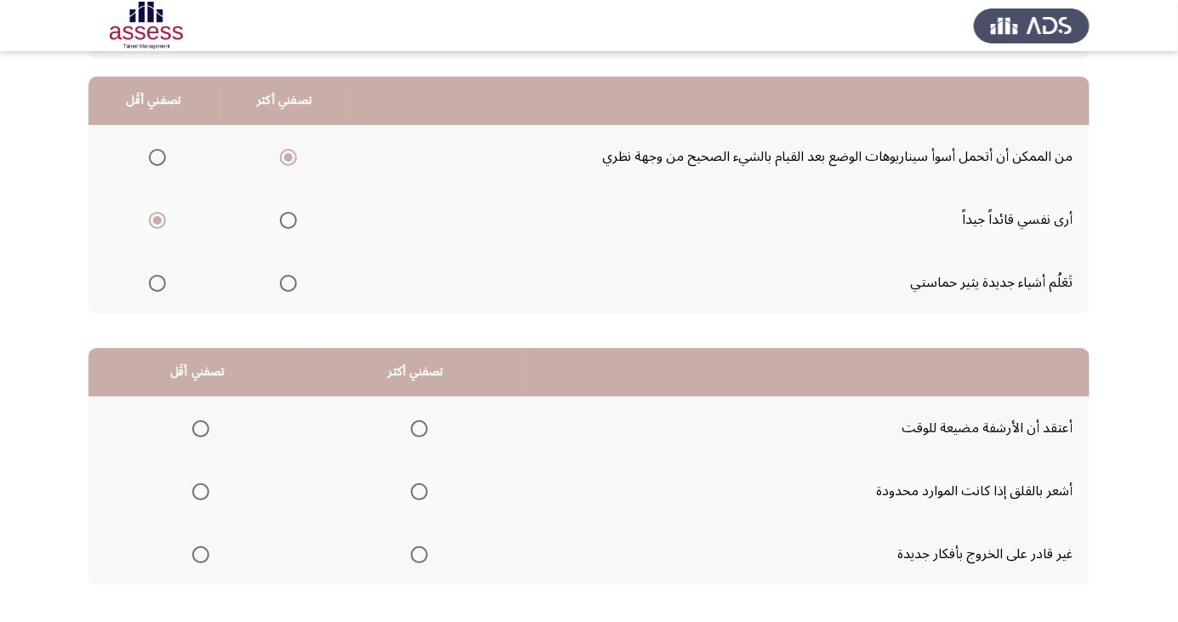
click at [201, 492] on span "Select an option" at bounding box center [201, 492] width 0 height 0
click at [200, 490] on input "Select an option" at bounding box center [200, 491] width 17 height 17
click at [419, 492] on span "Select an option" at bounding box center [419, 492] width 0 height 0
click at [417, 490] on input "Select an option" at bounding box center [419, 491] width 17 height 17
click at [201, 555] on span "Select an option" at bounding box center [201, 555] width 0 height 0
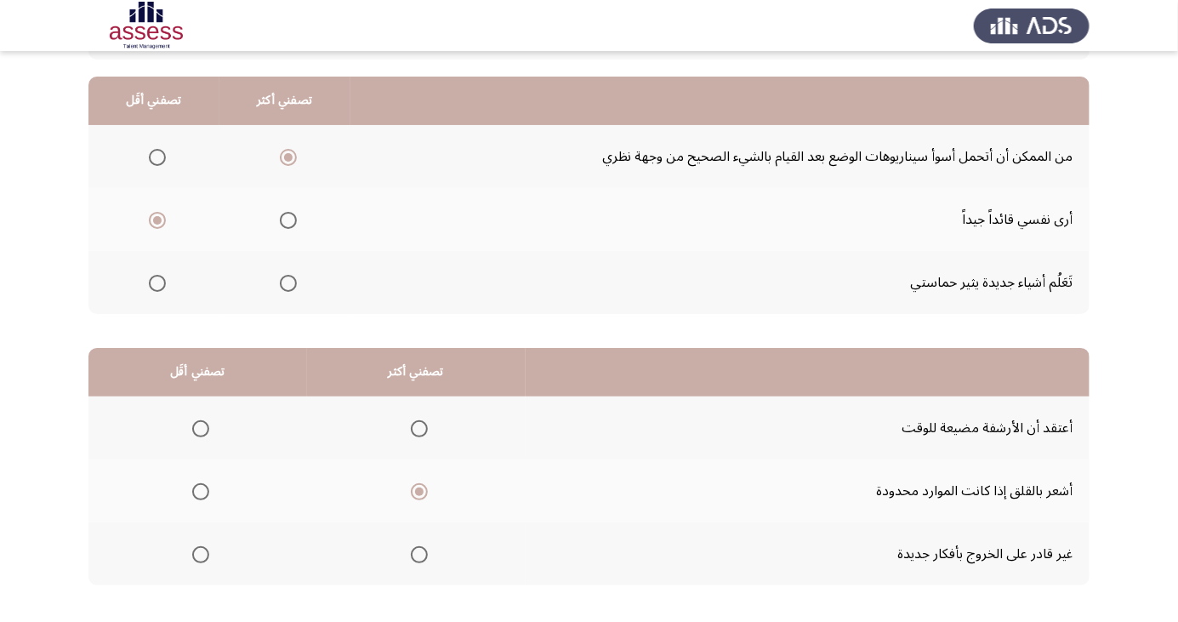
click at [200, 553] on input "Select an option" at bounding box center [200, 554] width 17 height 17
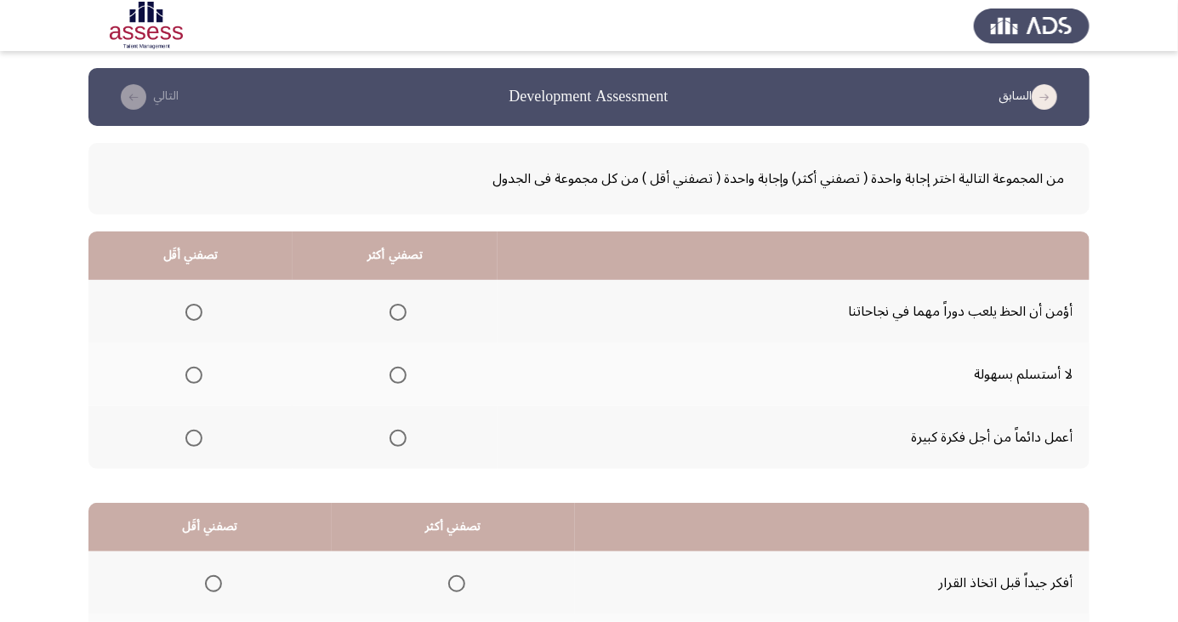
click at [187, 313] on span "Select an option" at bounding box center [193, 312] width 17 height 17
click at [187, 313] on input "Select an option" at bounding box center [193, 312] width 17 height 17
click at [400, 434] on span "Select an option" at bounding box center [398, 438] width 17 height 17
click at [400, 434] on input "Select an option" at bounding box center [398, 438] width 17 height 17
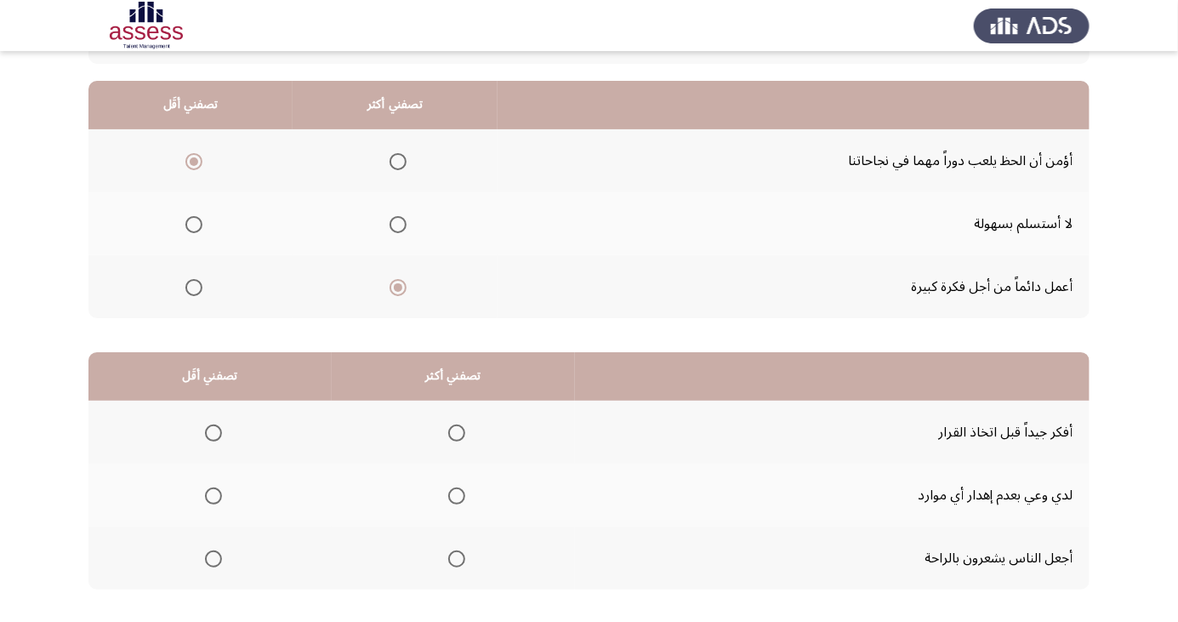
scroll to position [155, 0]
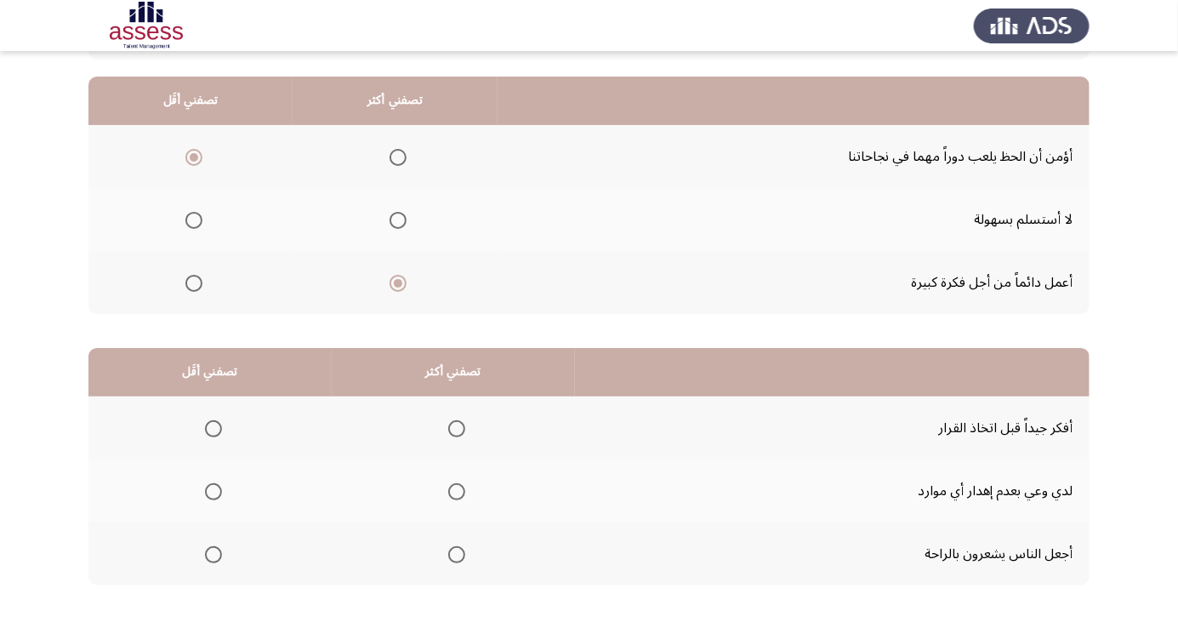
click at [207, 553] on span "Select an option" at bounding box center [213, 554] width 17 height 17
click at [207, 553] on input "Select an option" at bounding box center [213, 554] width 17 height 17
click at [457, 429] on span "Select an option" at bounding box center [457, 429] width 0 height 0
click at [453, 427] on input "Select an option" at bounding box center [456, 428] width 17 height 17
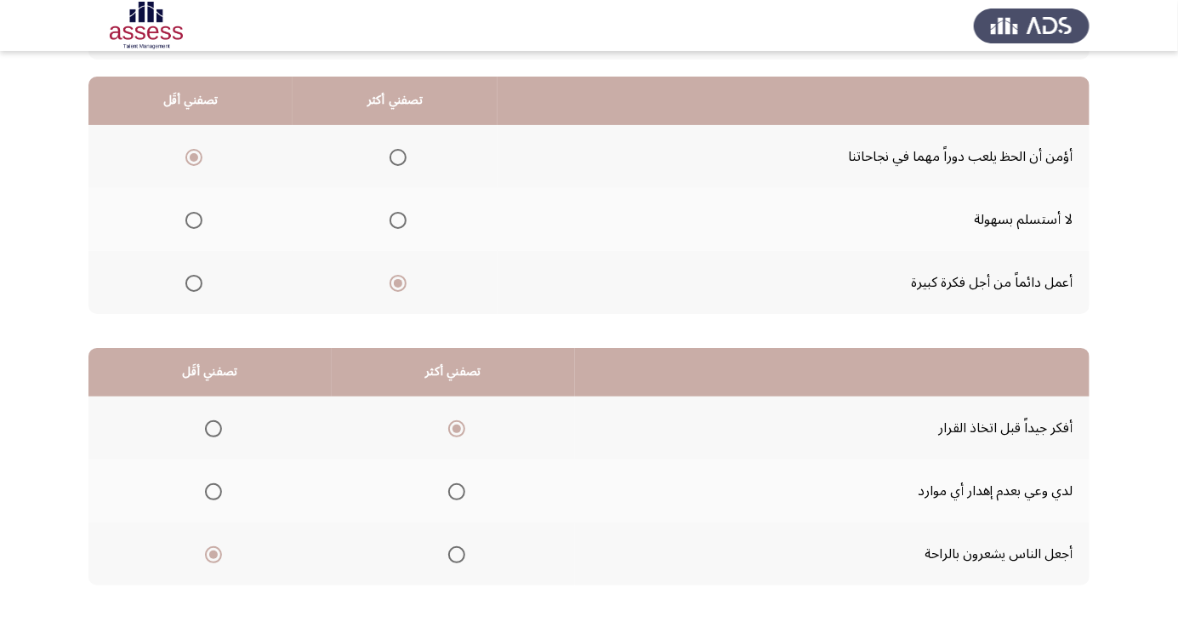
scroll to position [0, 0]
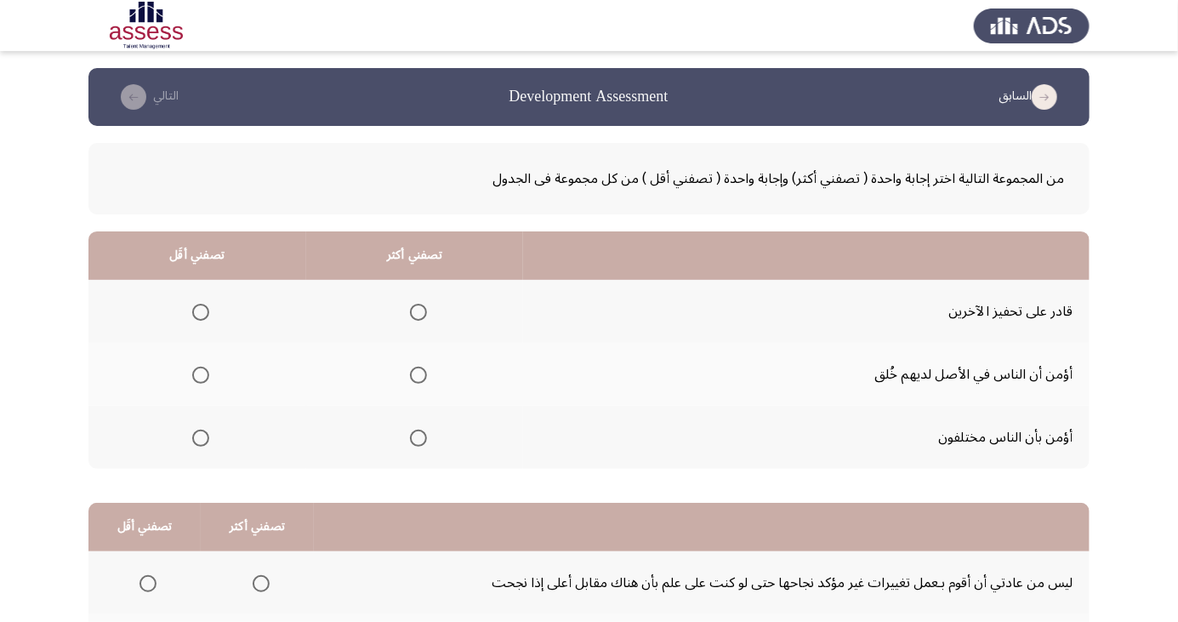
click at [201, 375] on span "Select an option" at bounding box center [201, 375] width 0 height 0
click at [200, 374] on input "Select an option" at bounding box center [200, 375] width 17 height 17
click at [418, 312] on span "Select an option" at bounding box center [418, 312] width 0 height 0
click at [418, 311] on input "Select an option" at bounding box center [418, 312] width 17 height 17
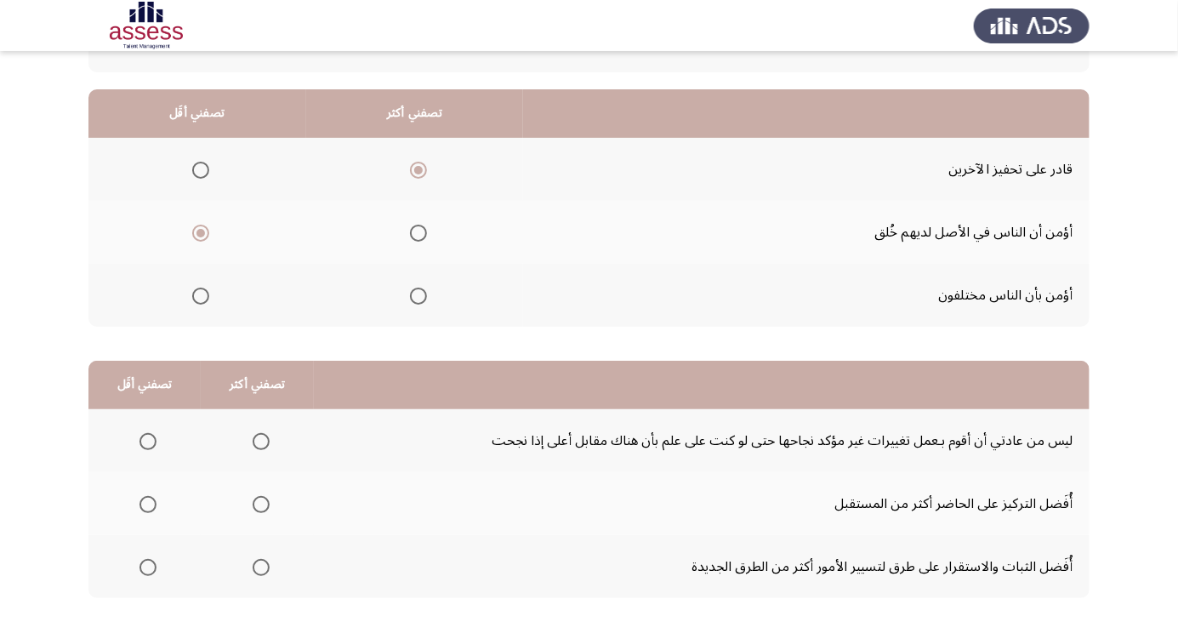
scroll to position [155, 0]
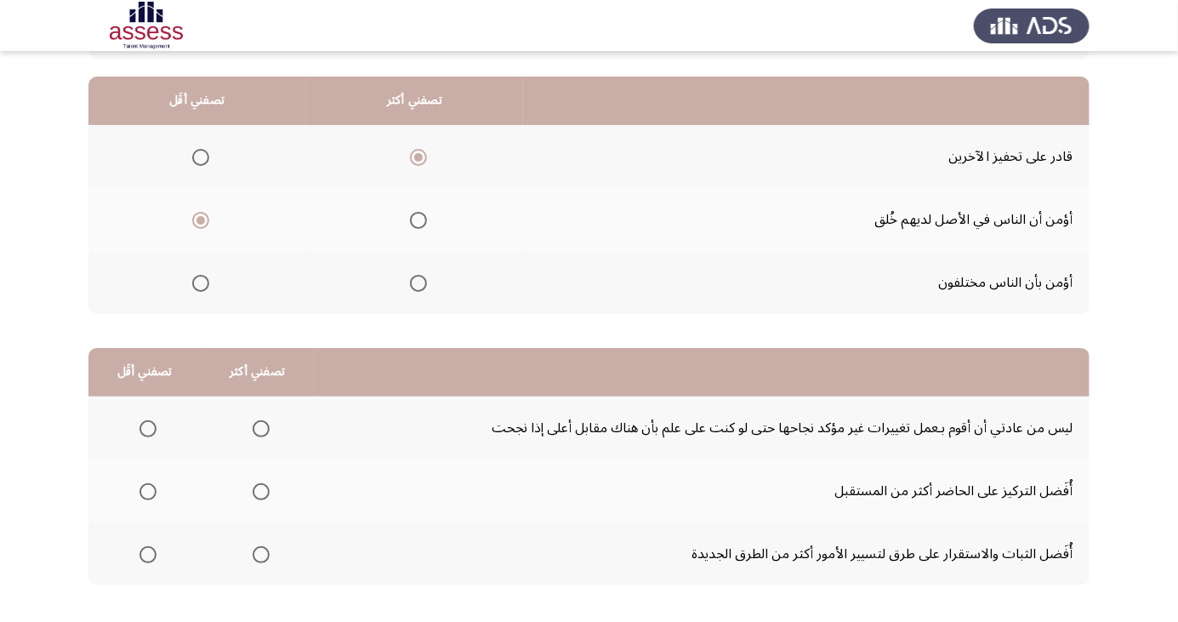
click at [146, 553] on span "Select an option" at bounding box center [148, 554] width 17 height 17
click at [146, 553] on input "Select an option" at bounding box center [148, 554] width 17 height 17
click at [265, 483] on span "Select an option" at bounding box center [261, 491] width 17 height 17
click at [265, 483] on input "Select an option" at bounding box center [261, 491] width 17 height 17
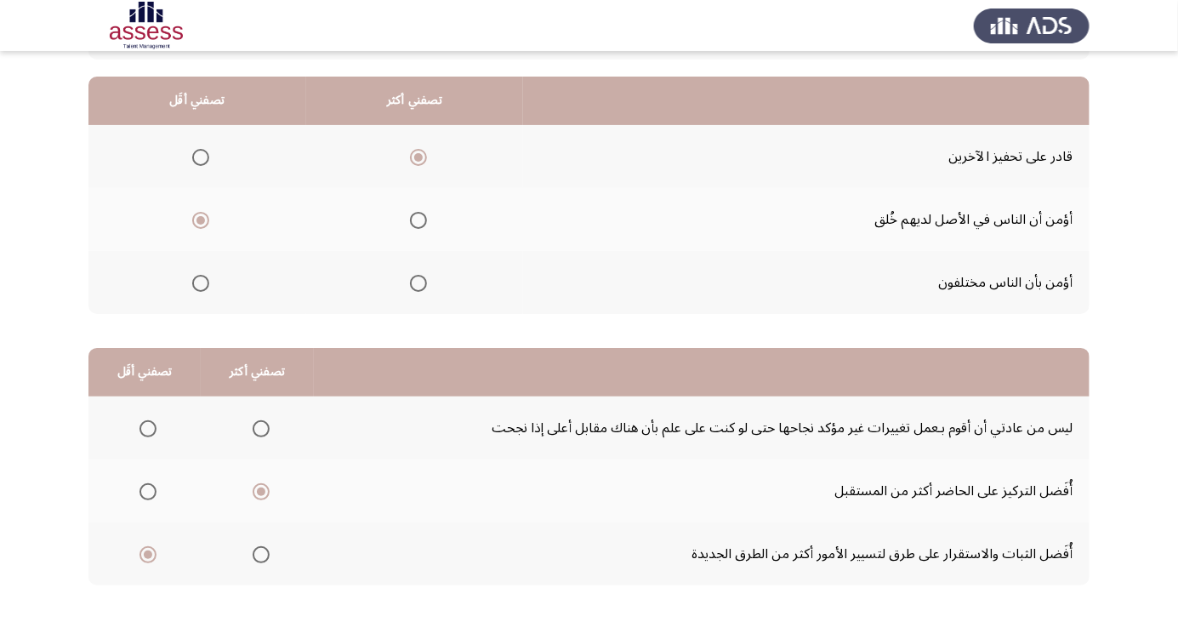
scroll to position [0, 0]
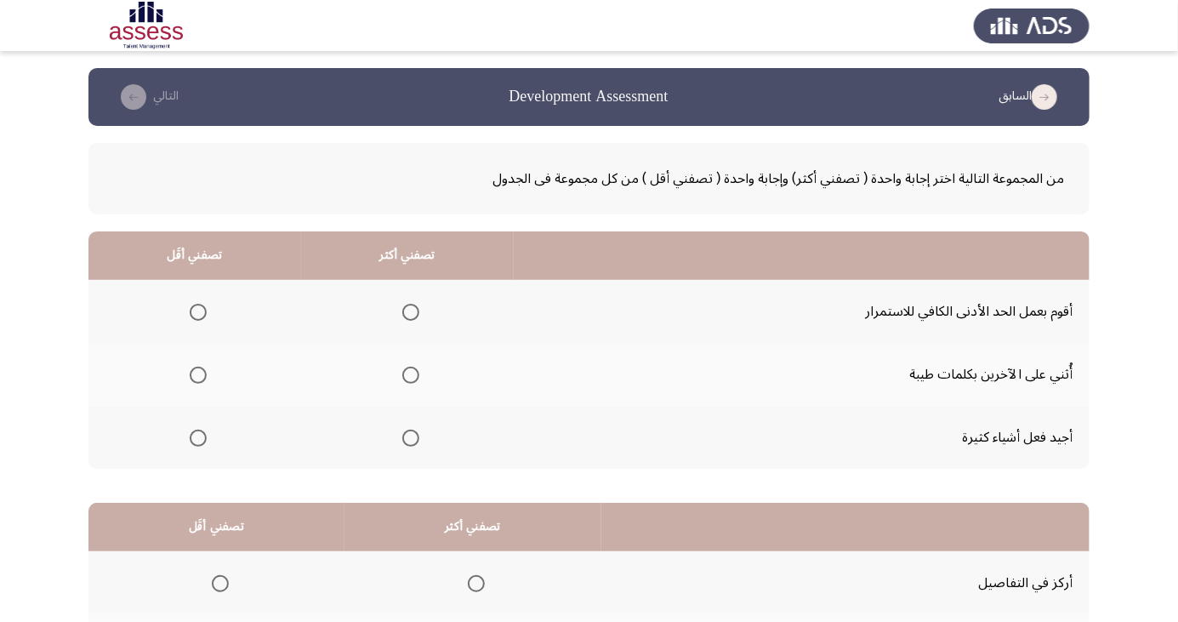
click at [197, 436] on span "Select an option" at bounding box center [198, 438] width 17 height 17
click at [197, 436] on input "Select an option" at bounding box center [198, 438] width 17 height 17
click at [197, 311] on span "Select an option" at bounding box center [198, 312] width 17 height 17
click at [197, 311] on input "Select an option" at bounding box center [198, 312] width 17 height 17
click at [411, 375] on span "Select an option" at bounding box center [411, 375] width 0 height 0
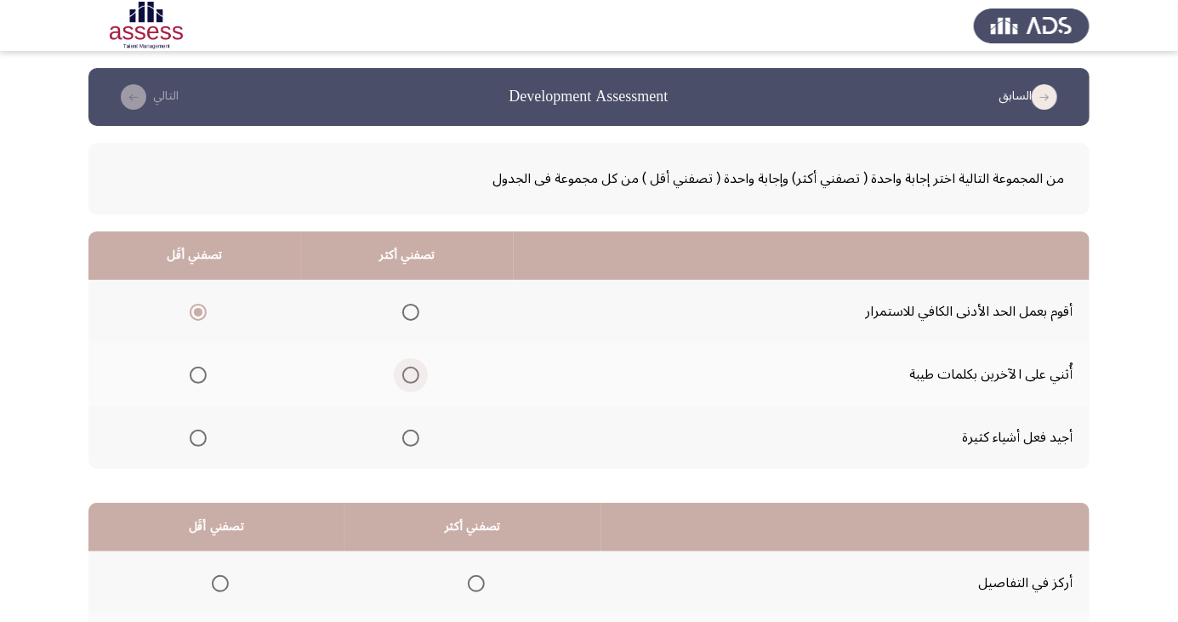
click at [408, 374] on input "Select an option" at bounding box center [410, 375] width 17 height 17
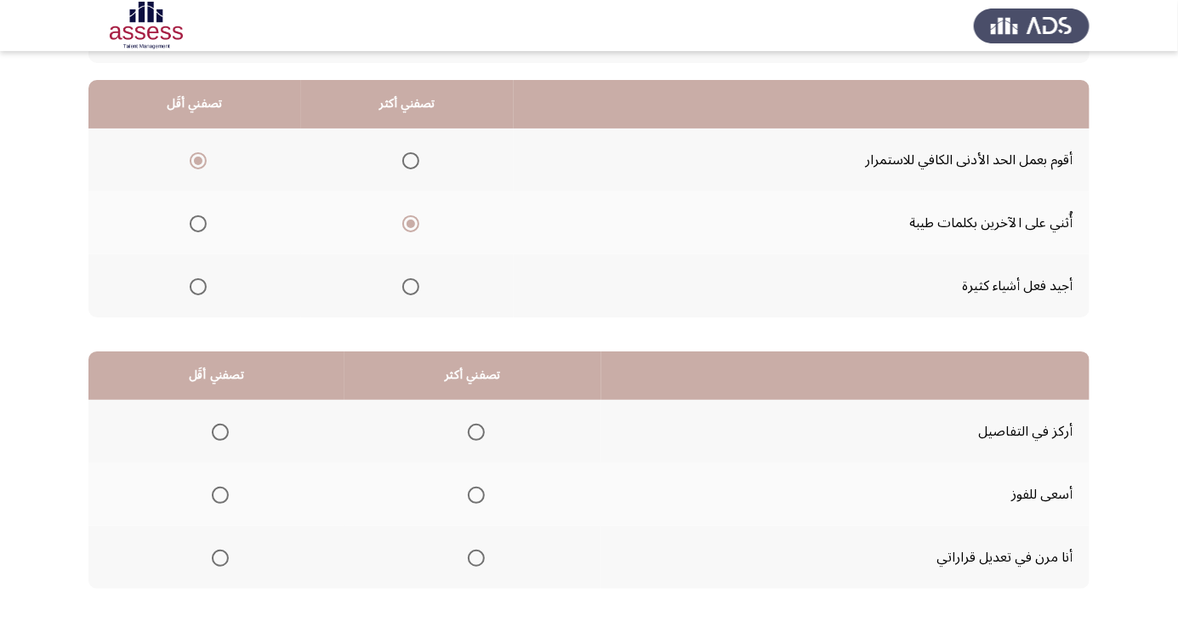
scroll to position [155, 0]
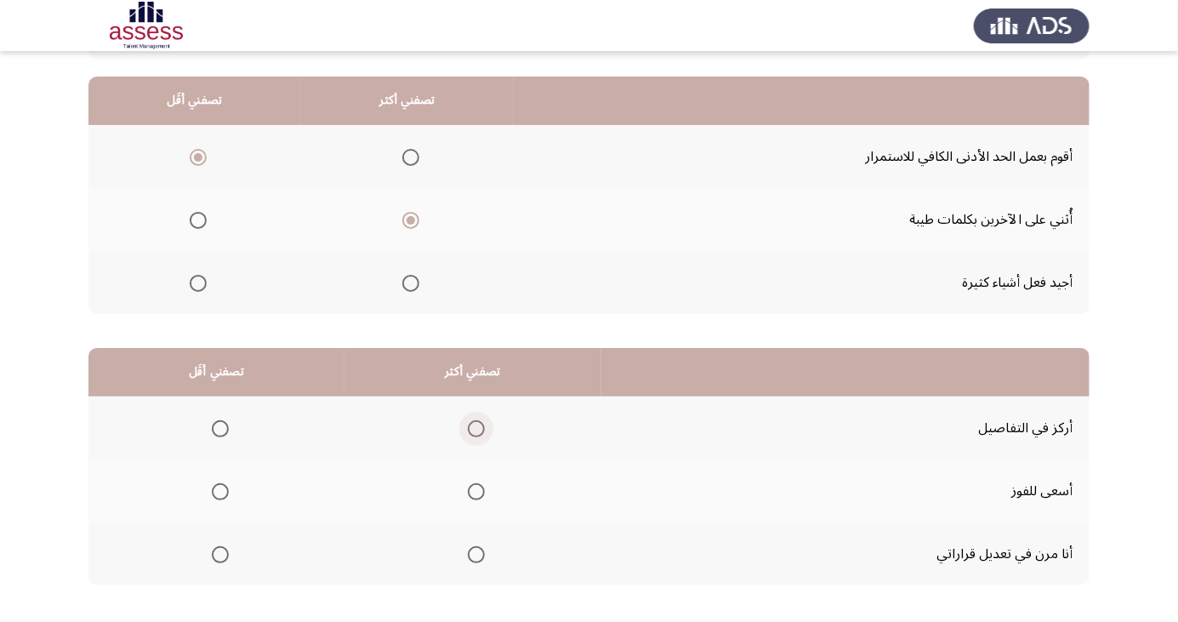
click at [476, 429] on span "Select an option" at bounding box center [476, 429] width 0 height 0
click at [472, 427] on input "Select an option" at bounding box center [476, 428] width 17 height 17
click at [220, 492] on span "Select an option" at bounding box center [220, 492] width 0 height 0
click at [218, 490] on input "Select an option" at bounding box center [220, 491] width 17 height 17
click at [226, 556] on span "Select an option" at bounding box center [220, 554] width 17 height 17
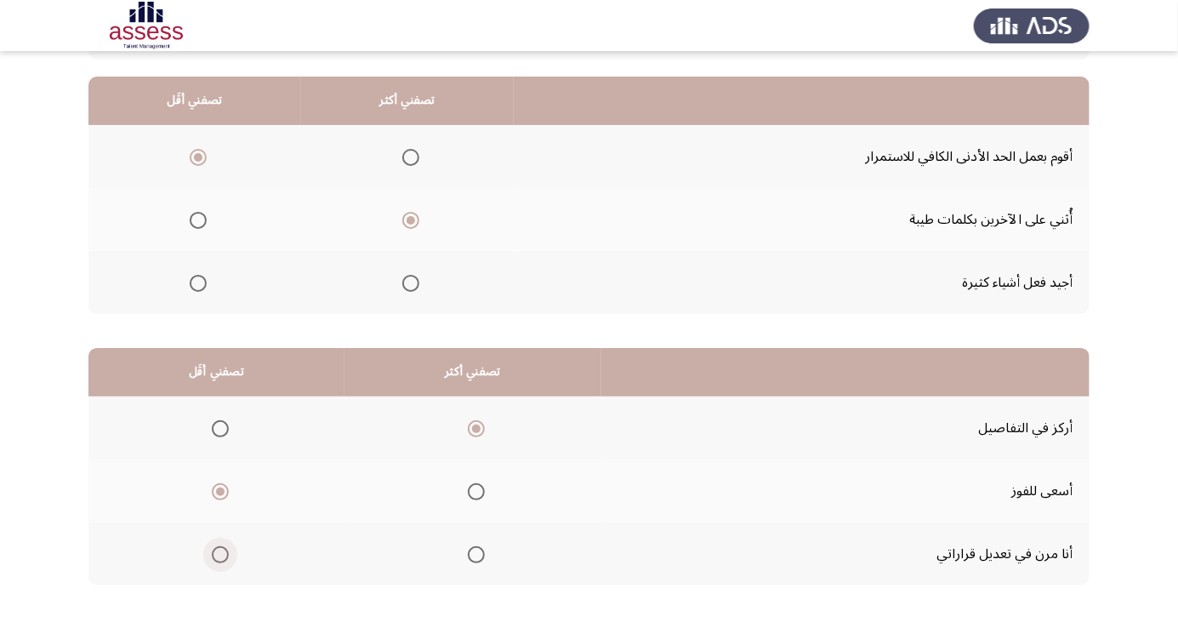
click at [226, 556] on input "Select an option" at bounding box center [220, 554] width 17 height 17
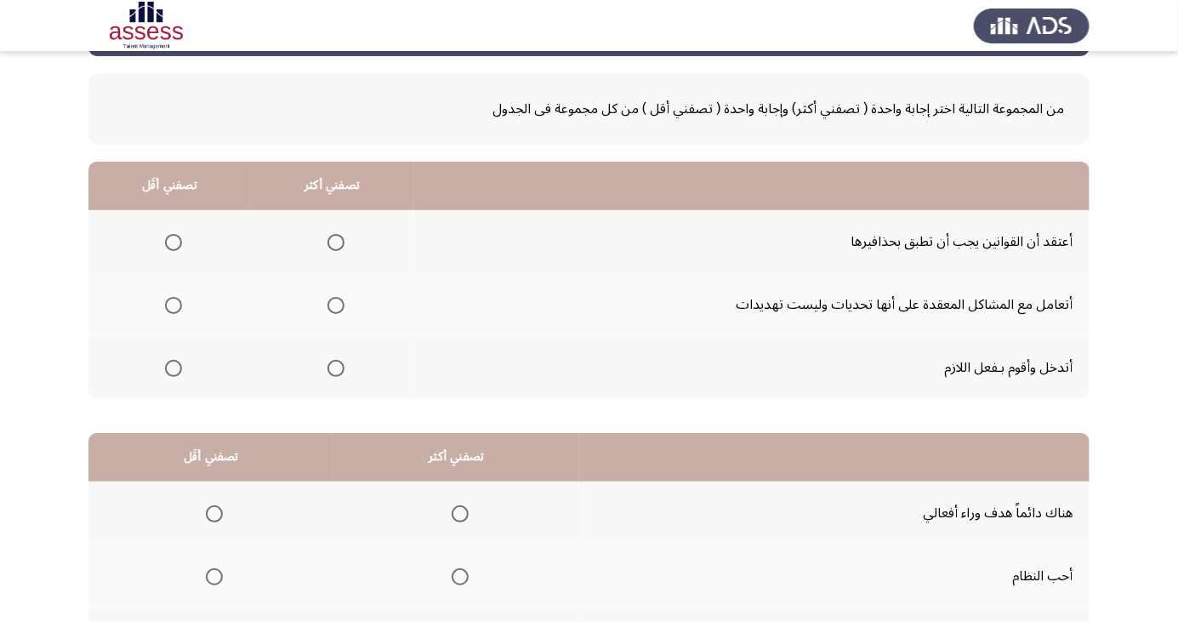
scroll to position [68, 0]
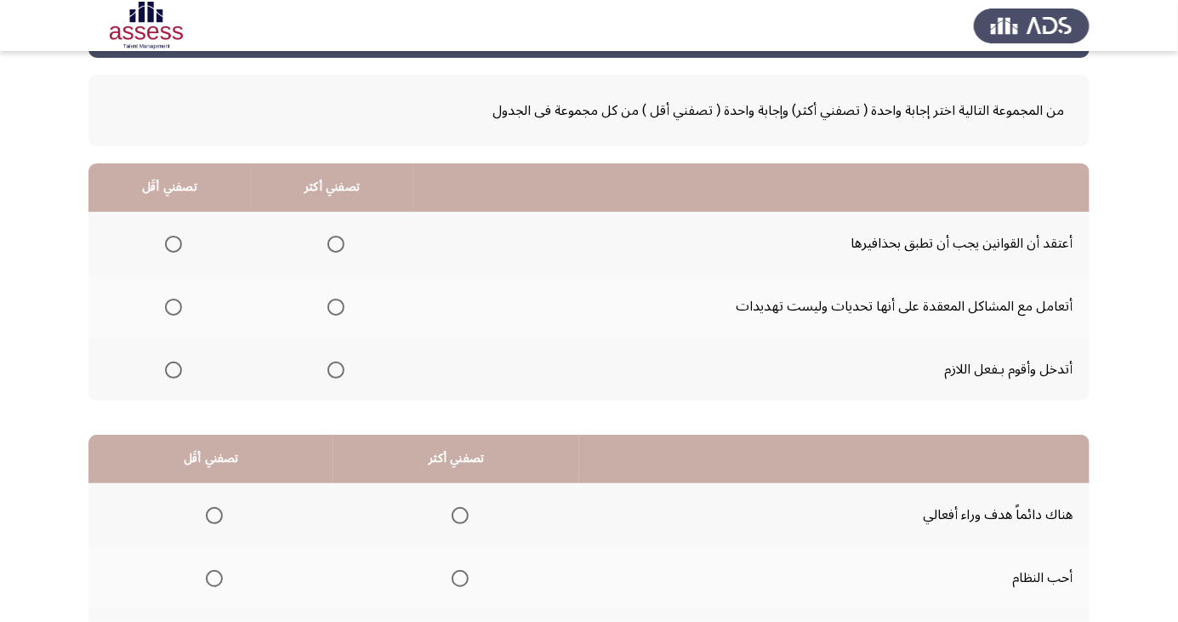
click at [336, 307] on span "Select an option" at bounding box center [336, 307] width 0 height 0
click at [334, 305] on input "Select an option" at bounding box center [336, 307] width 17 height 17
click at [174, 244] on span "Select an option" at bounding box center [174, 244] width 0 height 0
click at [172, 242] on input "Select an option" at bounding box center [173, 244] width 17 height 17
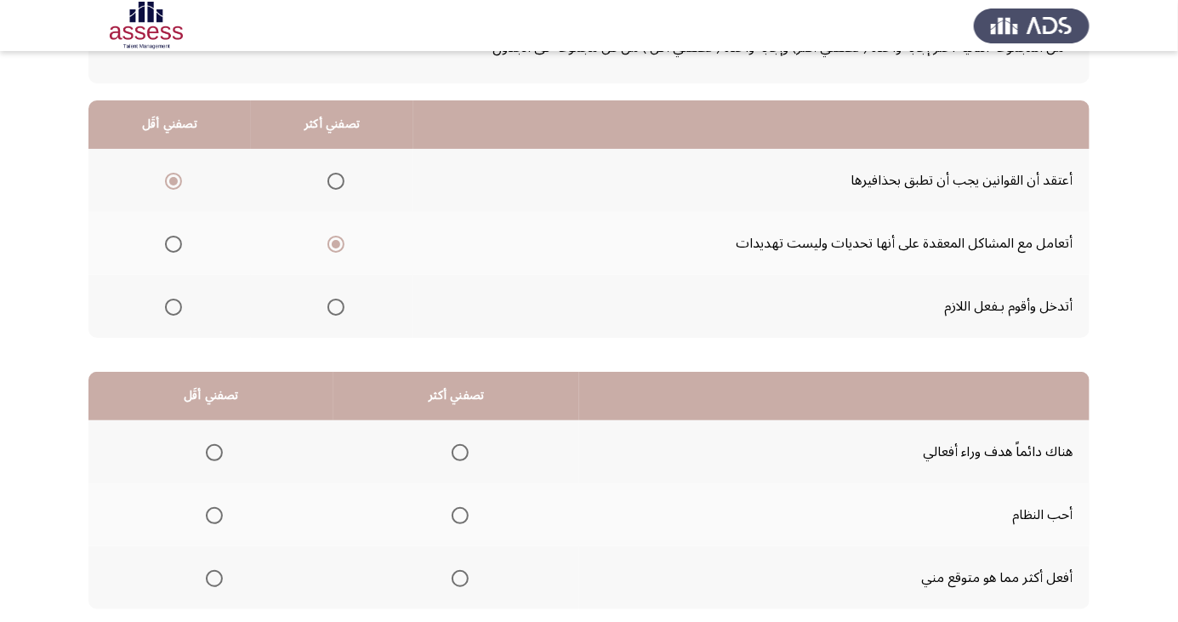
scroll to position [136, 0]
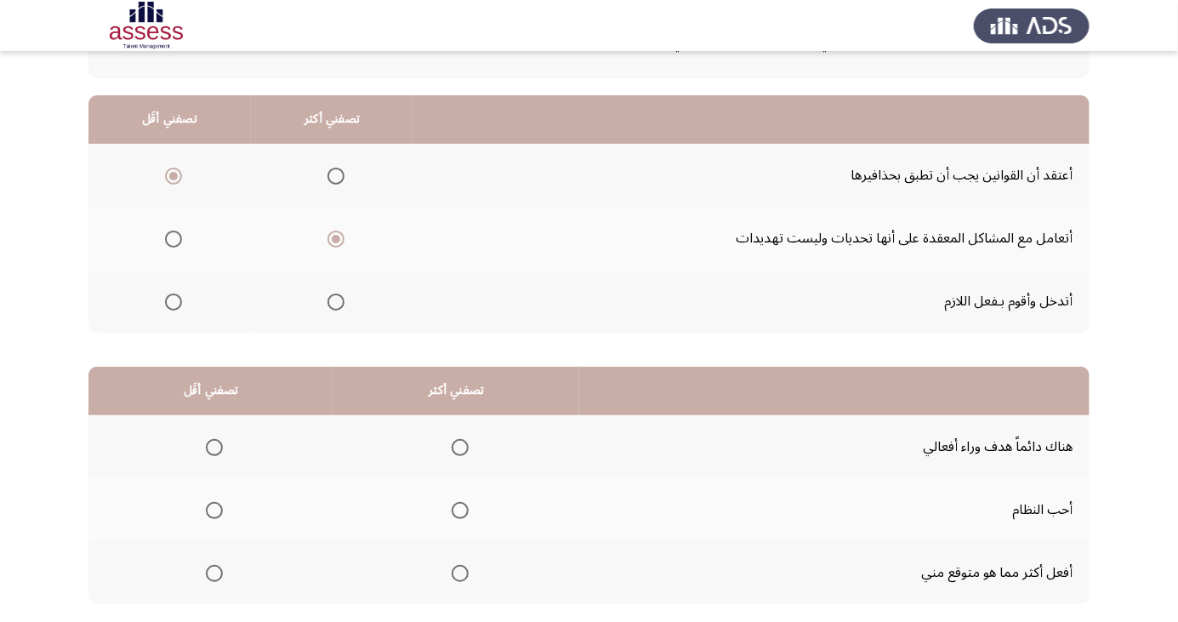
click at [174, 302] on span "Select an option" at bounding box center [174, 302] width 0 height 0
click at [172, 300] on input "Select an option" at bounding box center [173, 302] width 17 height 17
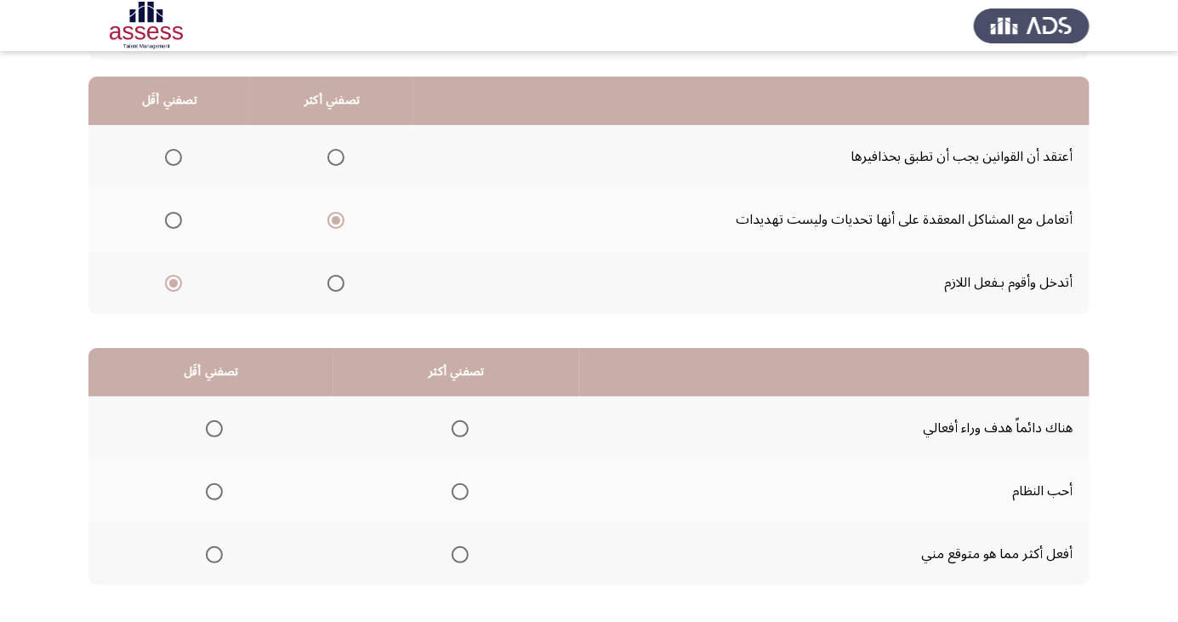
click at [214, 555] on span "Select an option" at bounding box center [214, 555] width 0 height 0
click at [214, 553] on input "Select an option" at bounding box center [214, 554] width 17 height 17
click at [457, 427] on span "Select an option" at bounding box center [460, 428] width 17 height 17
click at [457, 427] on input "Select an option" at bounding box center [460, 428] width 17 height 17
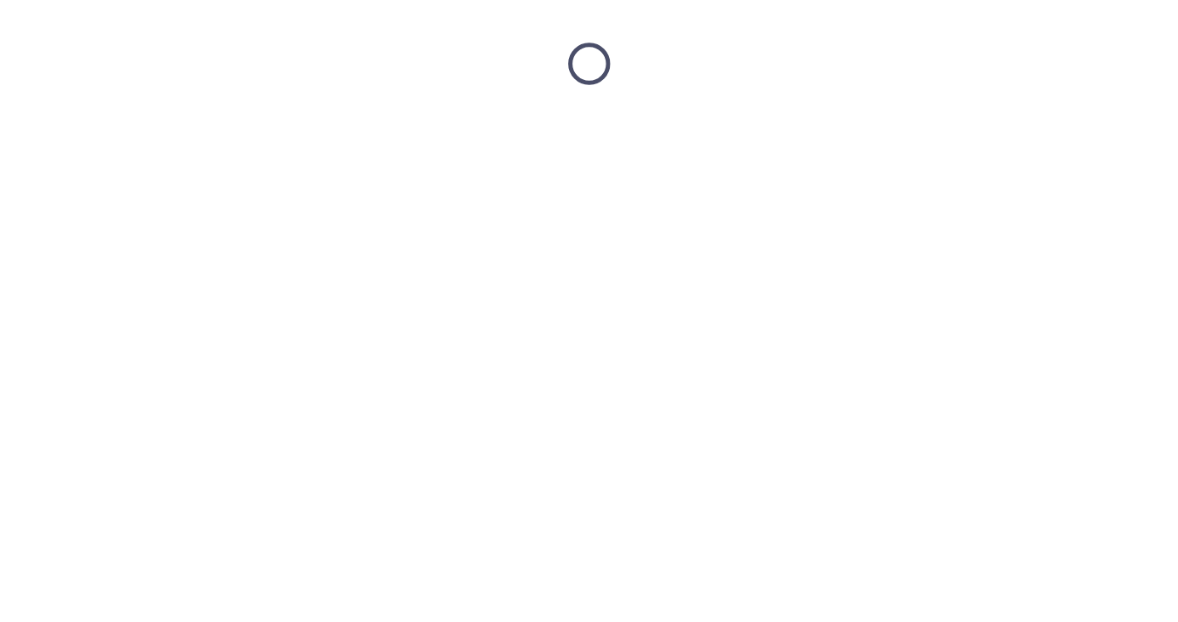
scroll to position [0, 0]
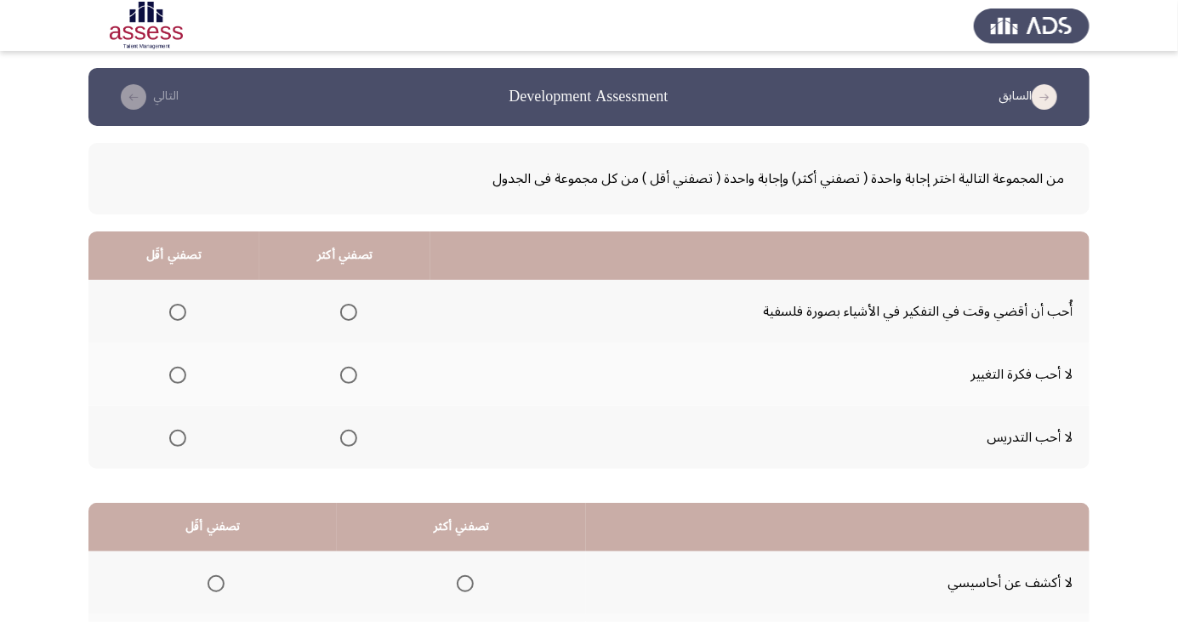
click at [162, 374] on label "Select an option" at bounding box center [174, 375] width 24 height 17
click at [169, 374] on input "Select an option" at bounding box center [177, 375] width 17 height 17
click at [345, 311] on span "Select an option" at bounding box center [348, 312] width 17 height 17
click at [345, 311] on input "Select an option" at bounding box center [348, 312] width 17 height 17
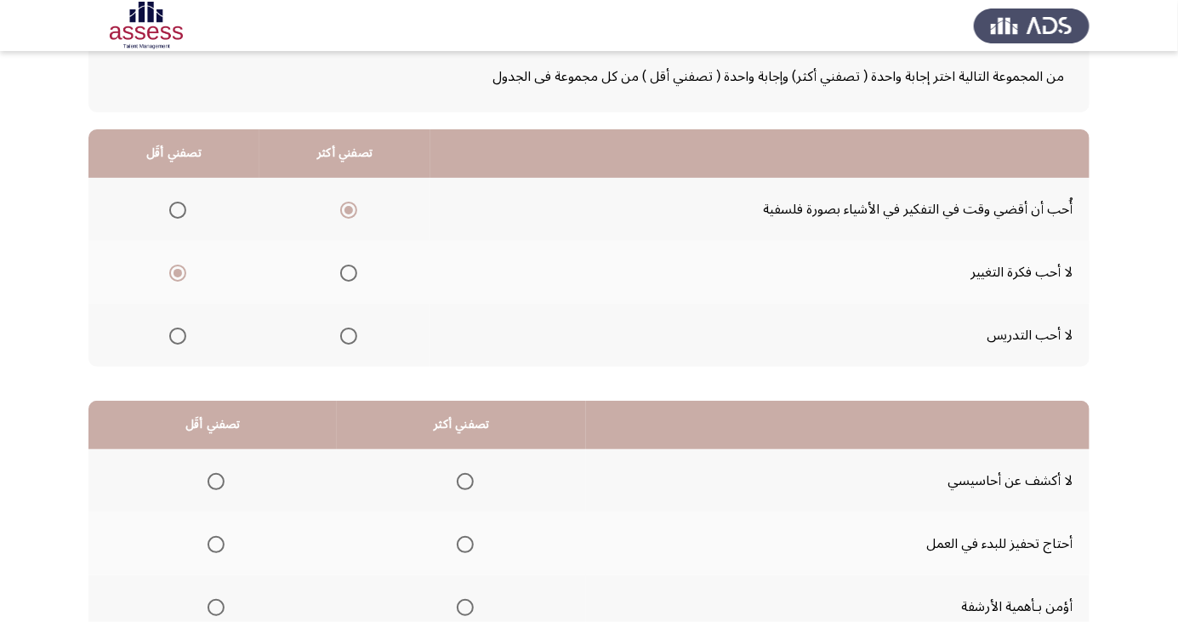
scroll to position [102, 0]
click at [214, 479] on span "Select an option" at bounding box center [216, 481] width 17 height 17
click at [214, 479] on input "Select an option" at bounding box center [216, 481] width 17 height 17
click at [462, 479] on span "Select an option" at bounding box center [465, 481] width 17 height 17
click at [462, 479] on input "Select an option" at bounding box center [465, 481] width 17 height 17
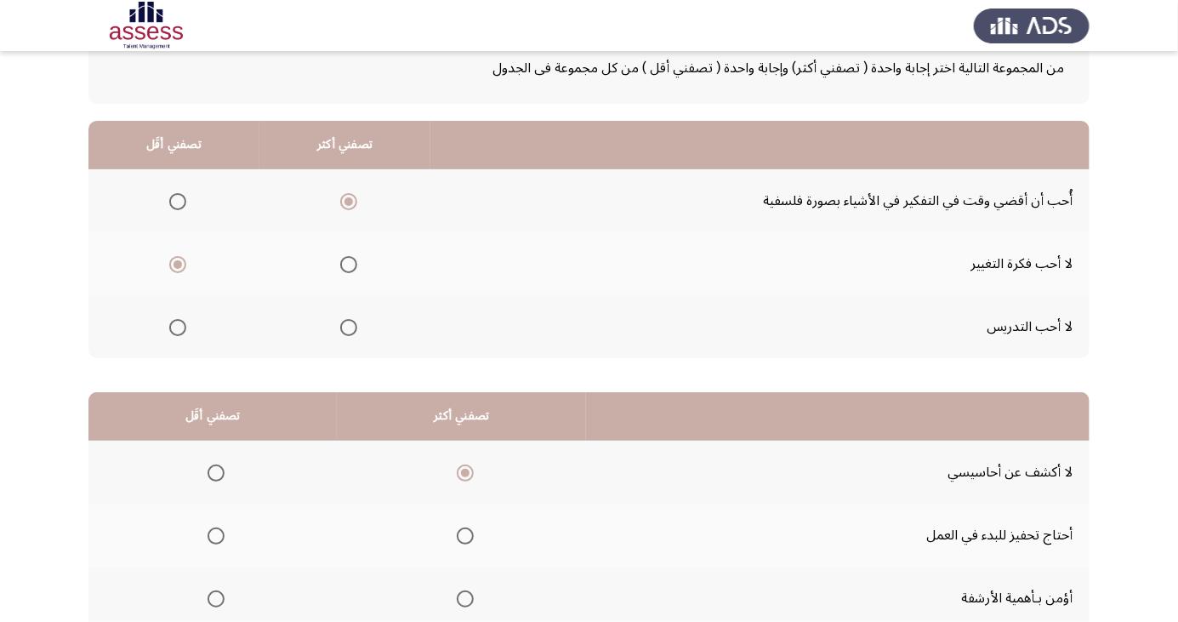
scroll to position [155, 0]
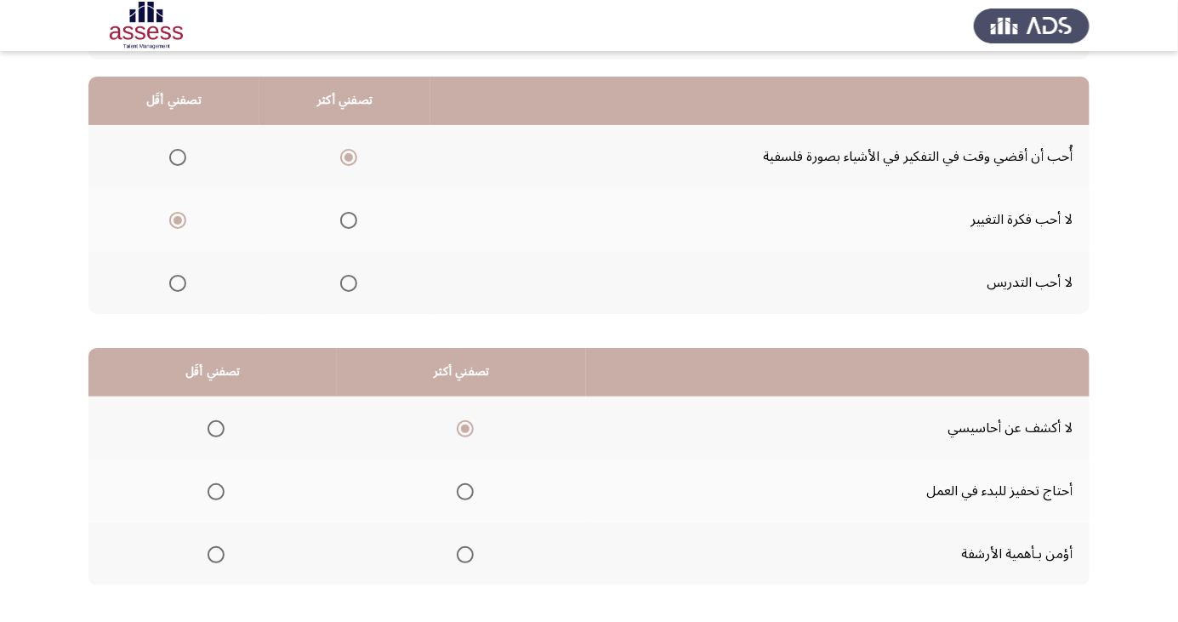
click at [214, 490] on span "Select an option" at bounding box center [216, 491] width 17 height 17
click at [214, 490] on input "Select an option" at bounding box center [216, 491] width 17 height 17
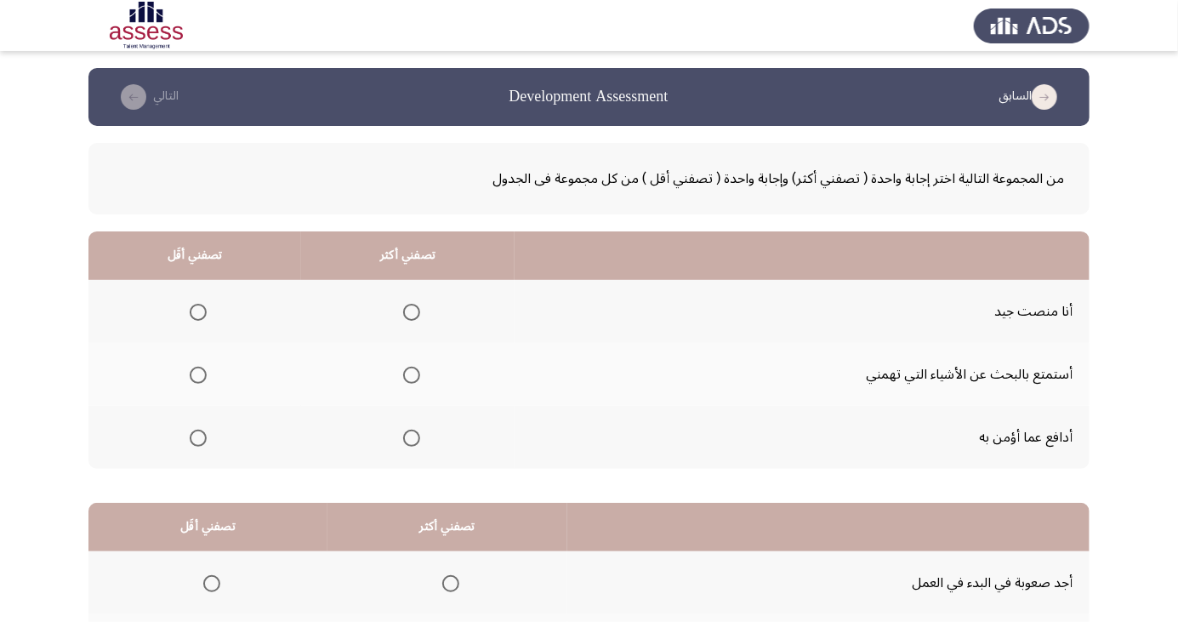
click at [198, 375] on span "Select an option" at bounding box center [198, 375] width 0 height 0
click at [197, 374] on input "Select an option" at bounding box center [198, 375] width 17 height 17
click at [412, 438] on span "Select an option" at bounding box center [412, 438] width 0 height 0
click at [409, 436] on input "Select an option" at bounding box center [411, 438] width 17 height 17
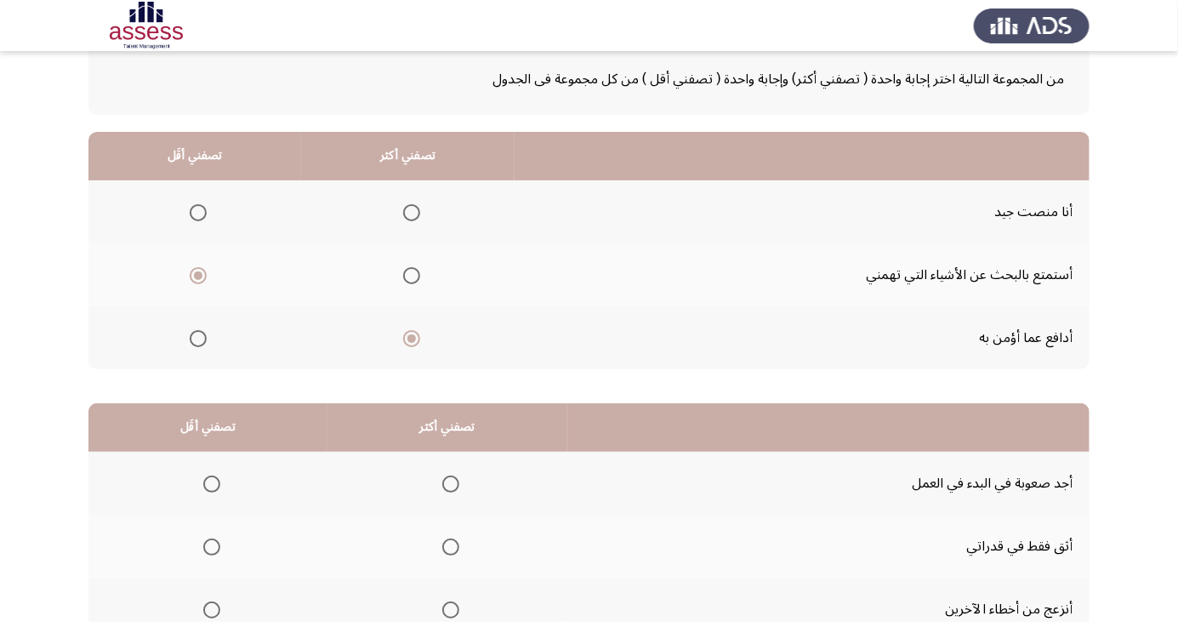
scroll to position [130, 0]
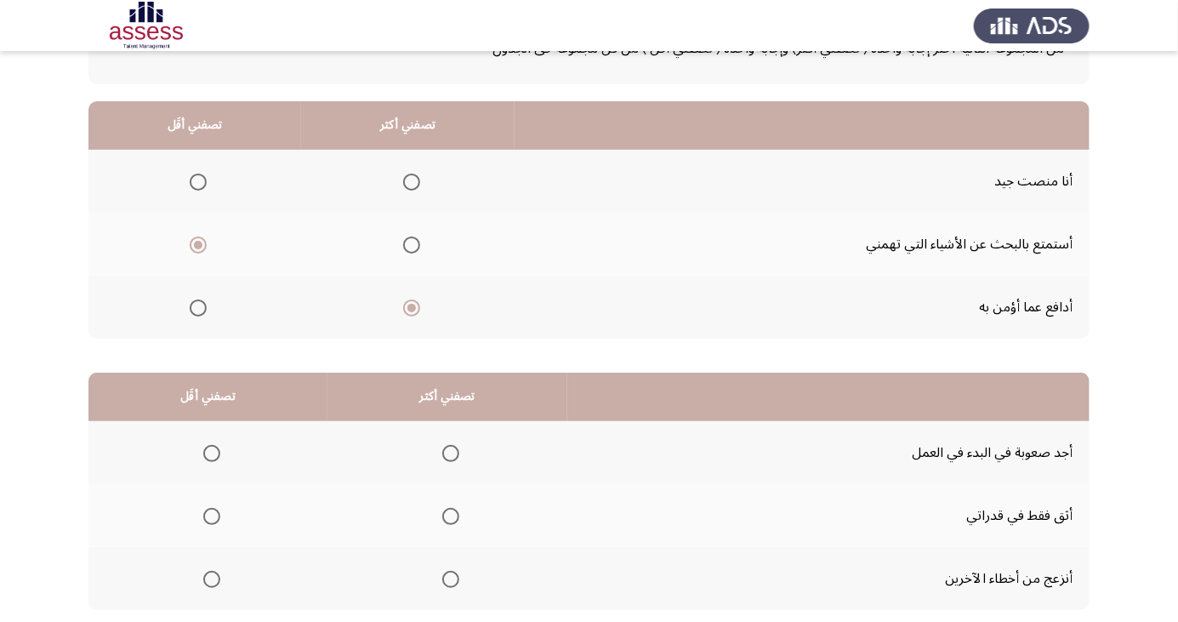
click at [210, 451] on span "Select an option" at bounding box center [211, 453] width 17 height 17
click at [210, 451] on input "Select an option" at bounding box center [211, 453] width 17 height 17
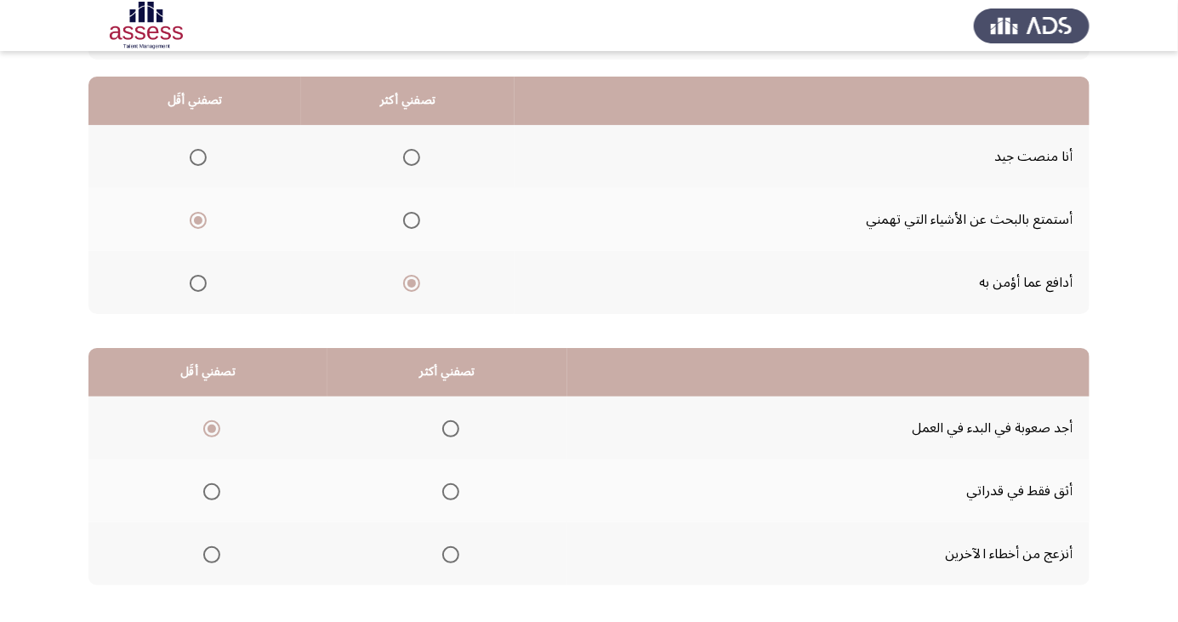
scroll to position [154, 0]
click at [447, 554] on span "Select an option" at bounding box center [450, 555] width 17 height 17
click at [447, 554] on input "Select an option" at bounding box center [450, 555] width 17 height 17
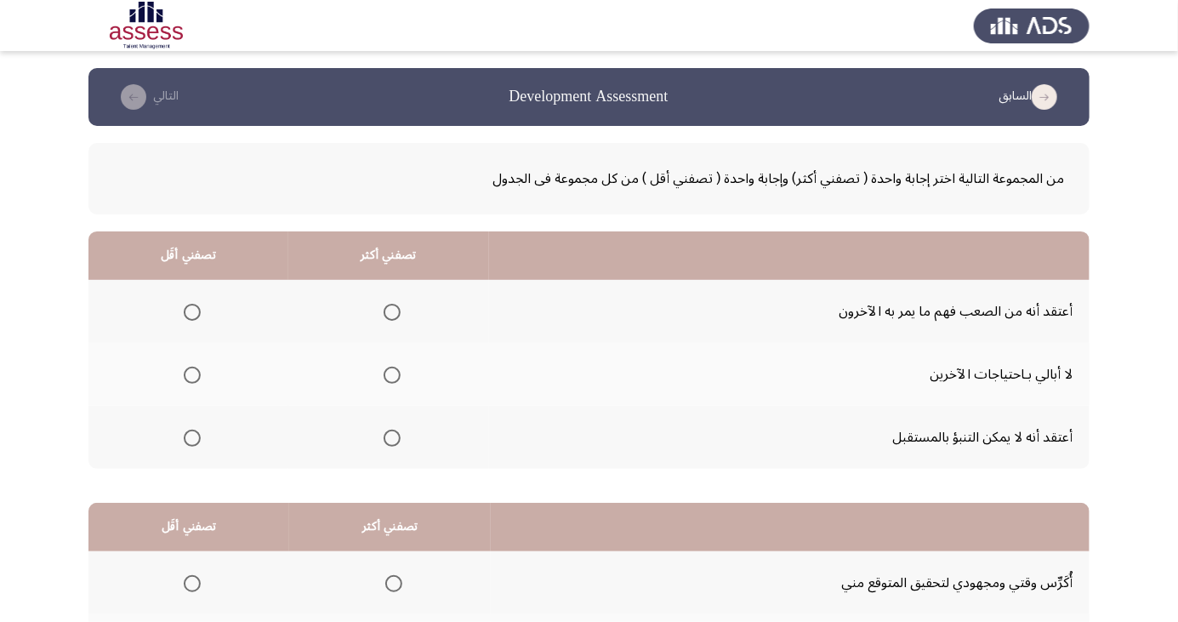
click at [191, 311] on span "Select an option" at bounding box center [192, 312] width 17 height 17
click at [191, 311] on input "Select an option" at bounding box center [192, 312] width 17 height 17
click at [396, 430] on span "Select an option" at bounding box center [392, 438] width 17 height 17
click at [396, 430] on input "Select an option" at bounding box center [392, 438] width 17 height 17
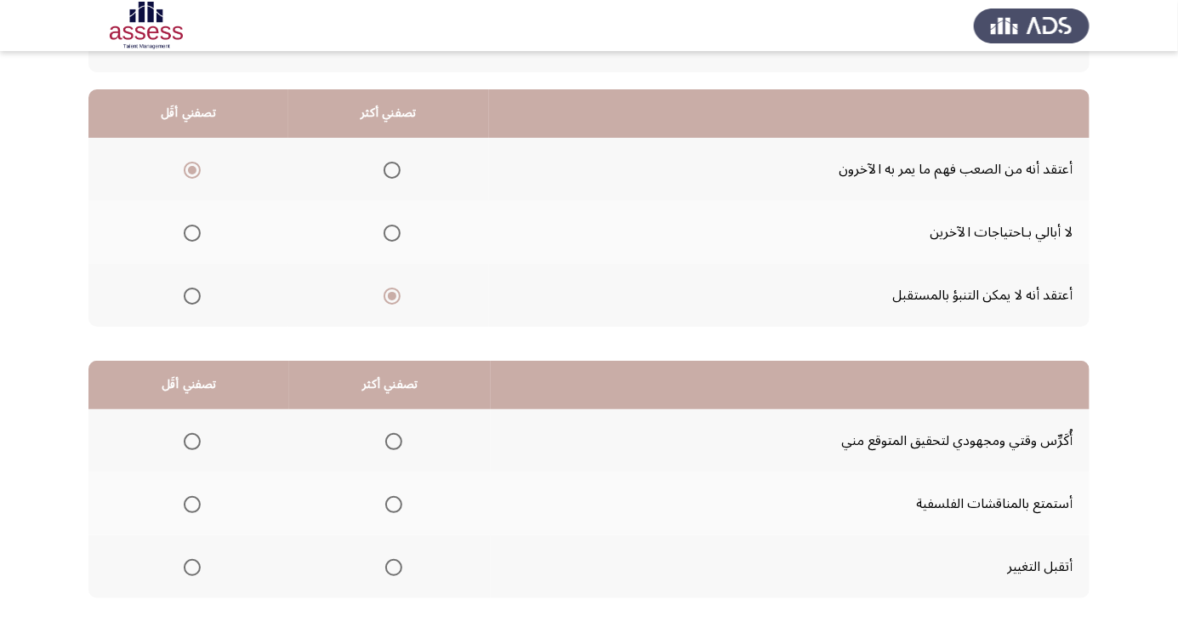
scroll to position [155, 0]
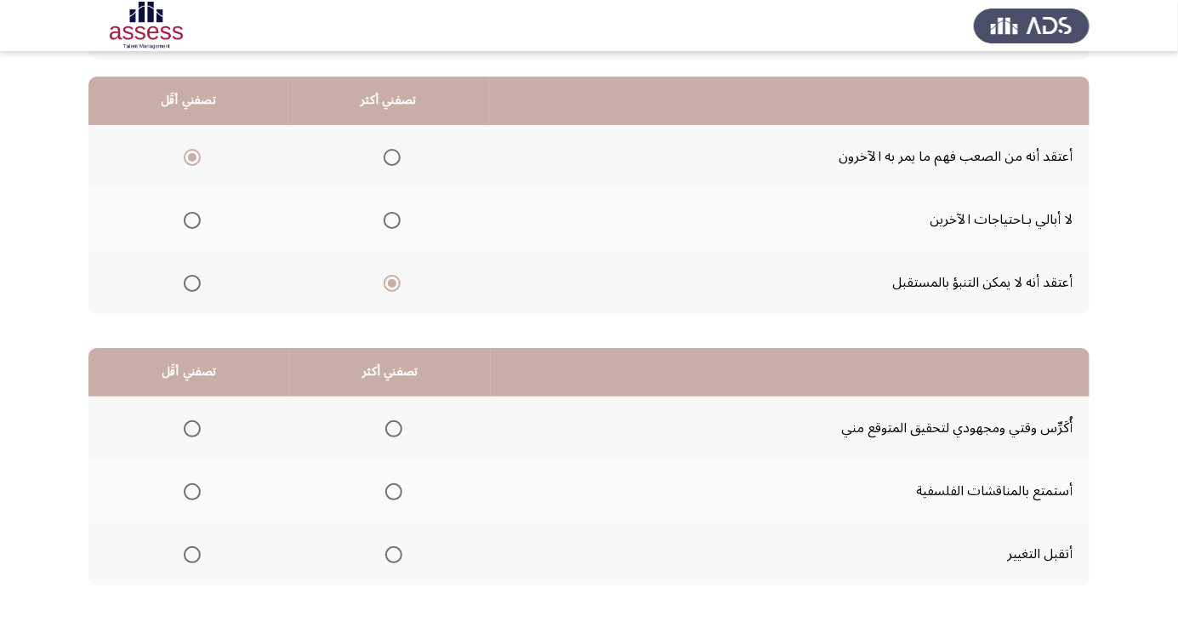
click at [0, 48] on div at bounding box center [589, 25] width 1178 height 51
click at [394, 555] on span "Select an option" at bounding box center [394, 555] width 0 height 0
click at [391, 553] on input "Select an option" at bounding box center [393, 554] width 17 height 17
click at [192, 492] on span "Select an option" at bounding box center [192, 492] width 0 height 0
click at [191, 490] on input "Select an option" at bounding box center [192, 491] width 17 height 17
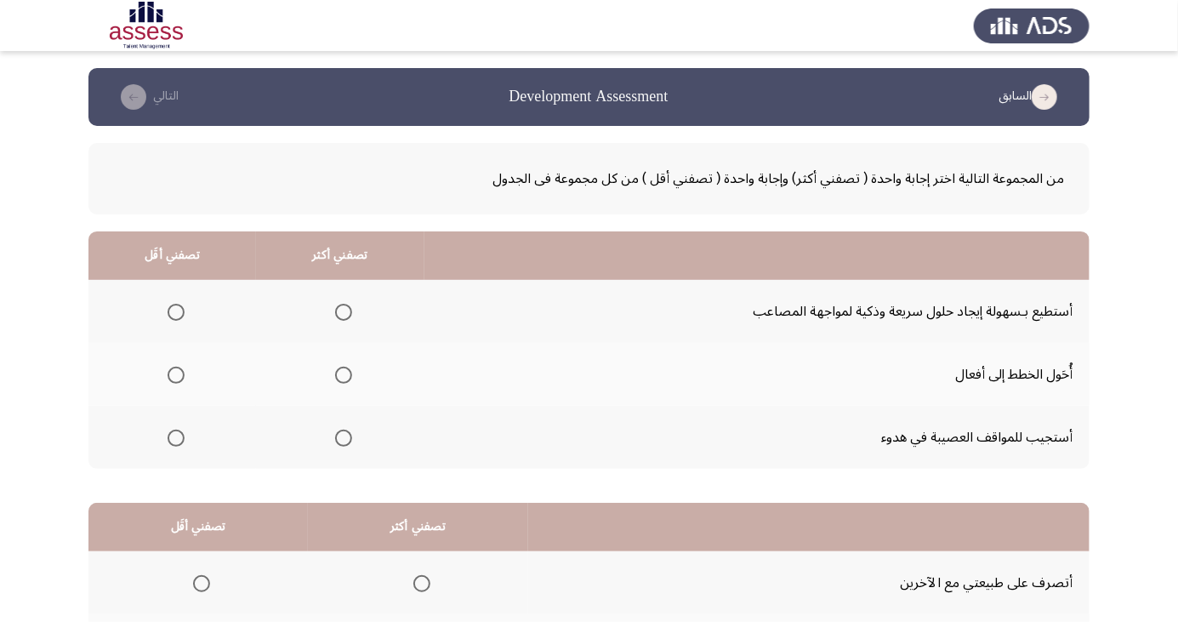
click at [344, 438] on span "Select an option" at bounding box center [344, 438] width 0 height 0
click at [339, 436] on input "Select an option" at bounding box center [343, 438] width 17 height 17
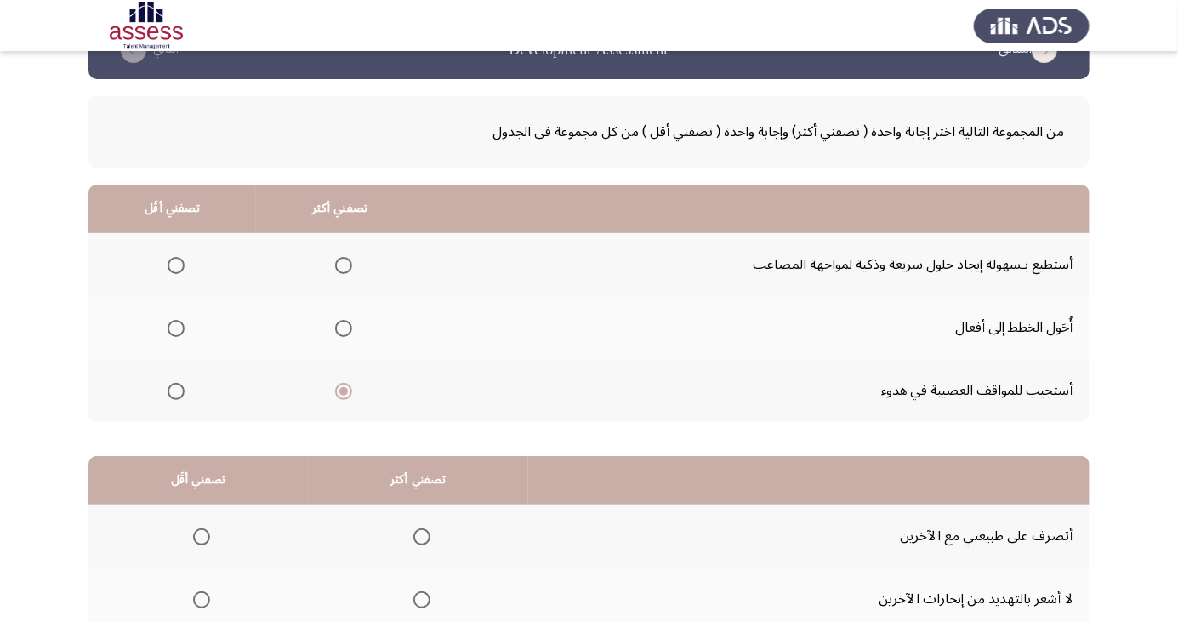
scroll to position [41, 0]
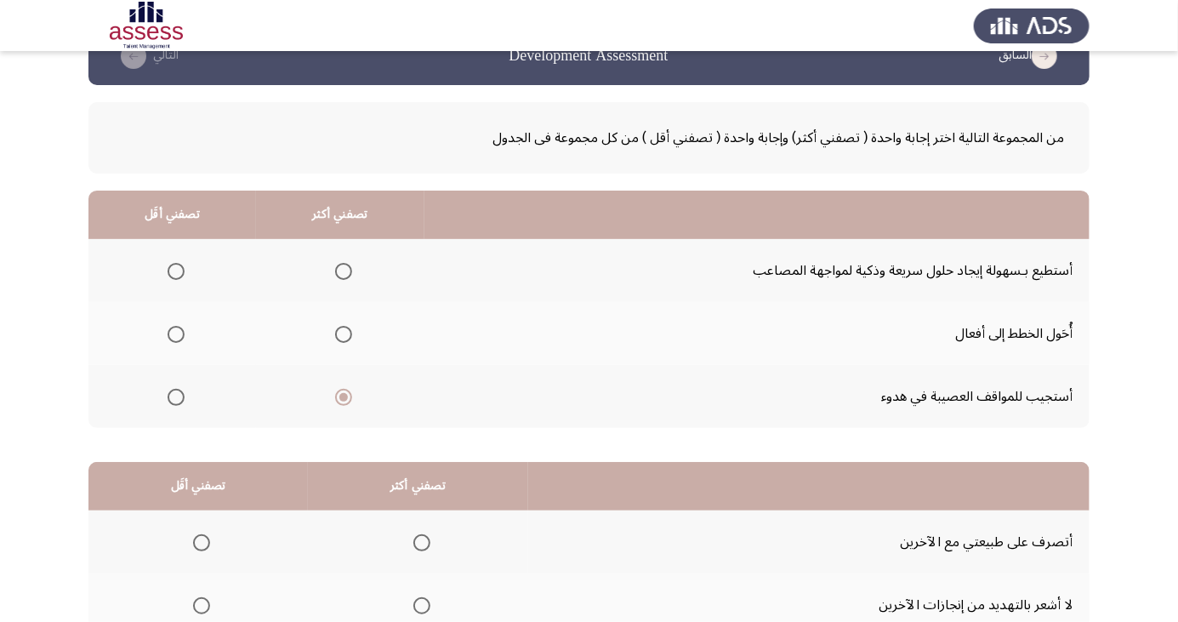
click at [344, 271] on span "Select an option" at bounding box center [344, 271] width 0 height 0
click at [339, 270] on input "Select an option" at bounding box center [343, 271] width 17 height 17
click at [176, 334] on span "Select an option" at bounding box center [176, 334] width 0 height 0
click at [174, 333] on input "Select an option" at bounding box center [176, 334] width 17 height 17
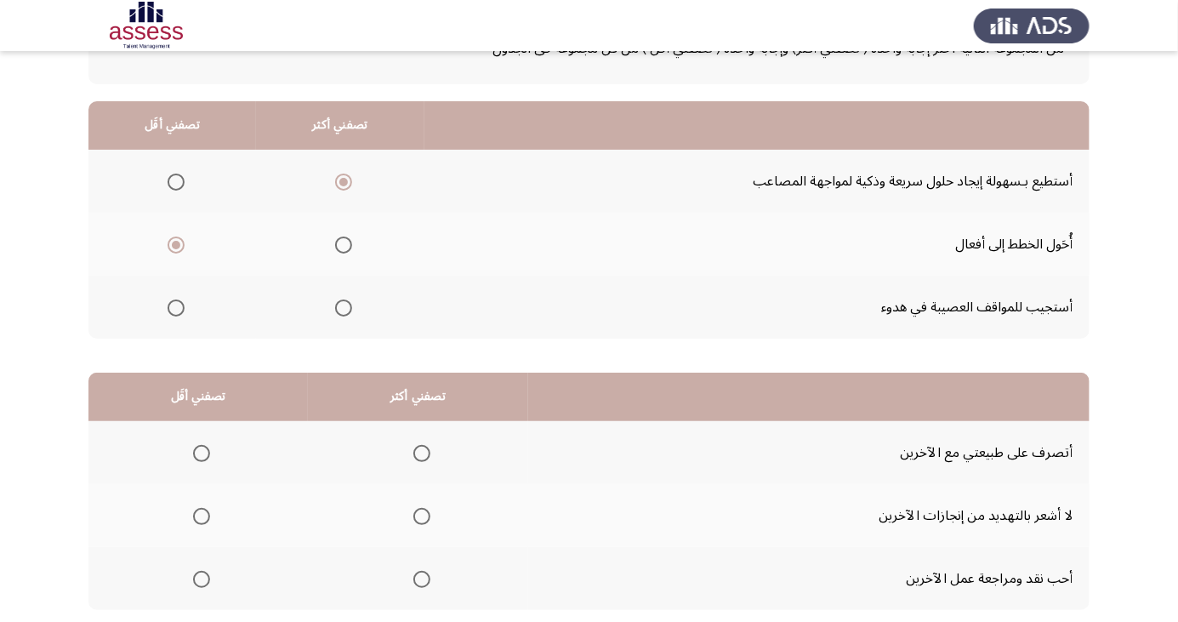
scroll to position [155, 0]
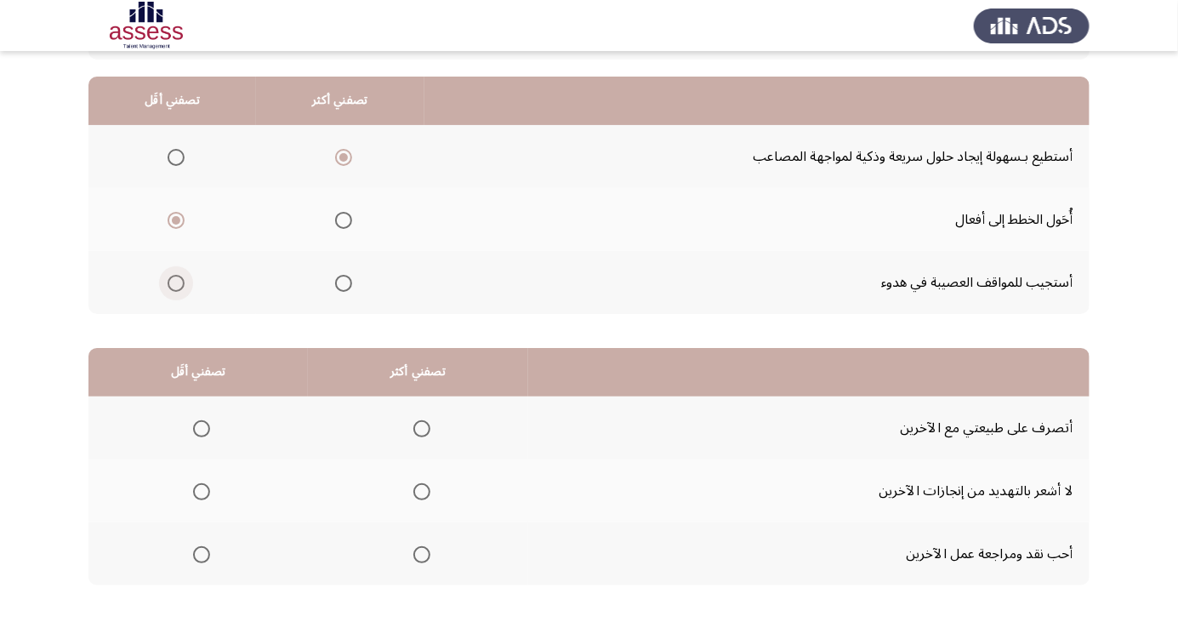
click at [176, 283] on span "Select an option" at bounding box center [176, 283] width 0 height 0
click at [174, 282] on input "Select an option" at bounding box center [176, 283] width 17 height 17
click at [419, 427] on span "Select an option" at bounding box center [421, 428] width 17 height 17
click at [419, 427] on input "Select an option" at bounding box center [421, 428] width 17 height 17
click at [195, 491] on span "Select an option" at bounding box center [201, 491] width 17 height 17
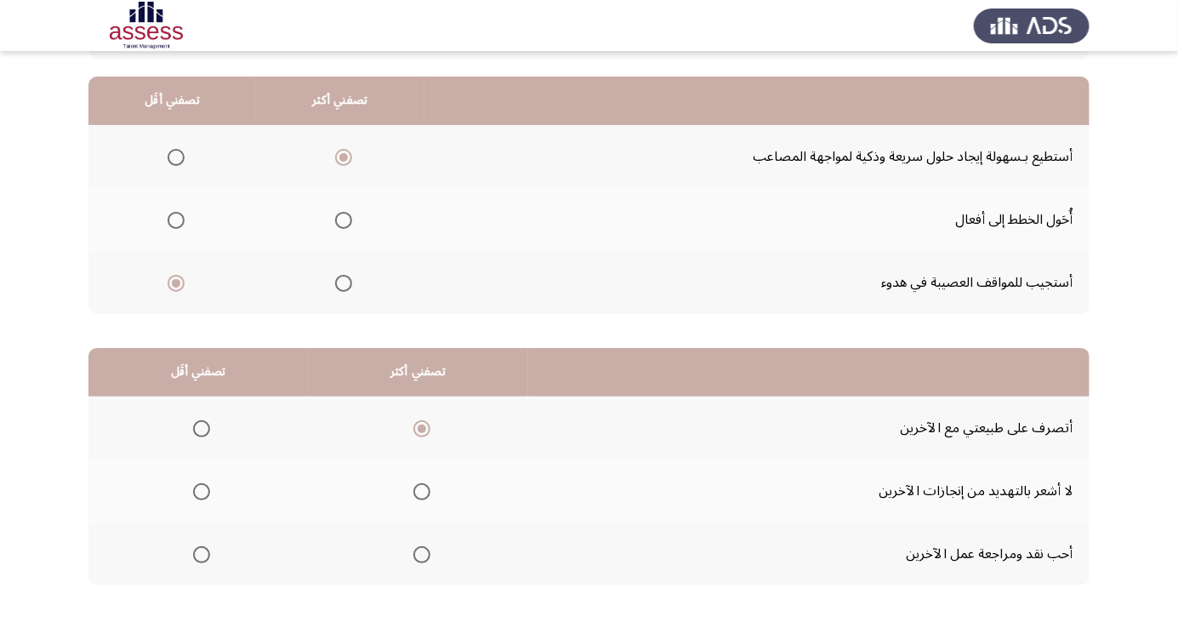
click at [195, 491] on input "Select an option" at bounding box center [201, 491] width 17 height 17
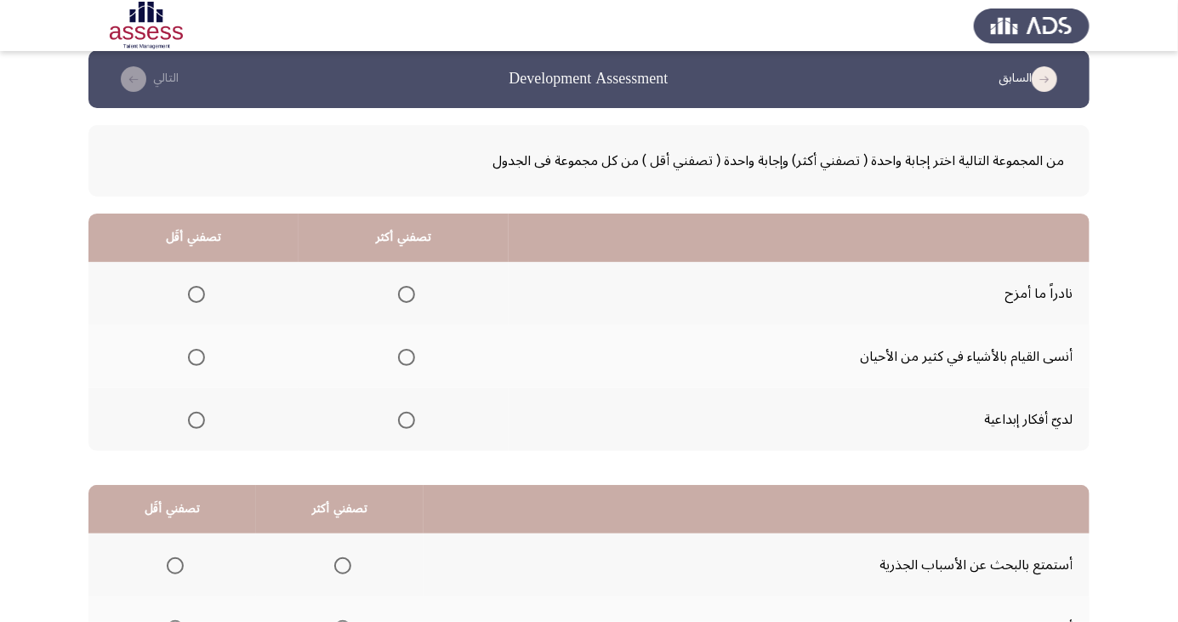
scroll to position [18, 0]
click at [196, 293] on span "Select an option" at bounding box center [196, 294] width 17 height 17
click at [196, 293] on input "Select an option" at bounding box center [196, 294] width 17 height 17
click at [407, 294] on span "Select an option" at bounding box center [407, 294] width 0 height 0
click at [404, 293] on input "Select an option" at bounding box center [406, 294] width 17 height 17
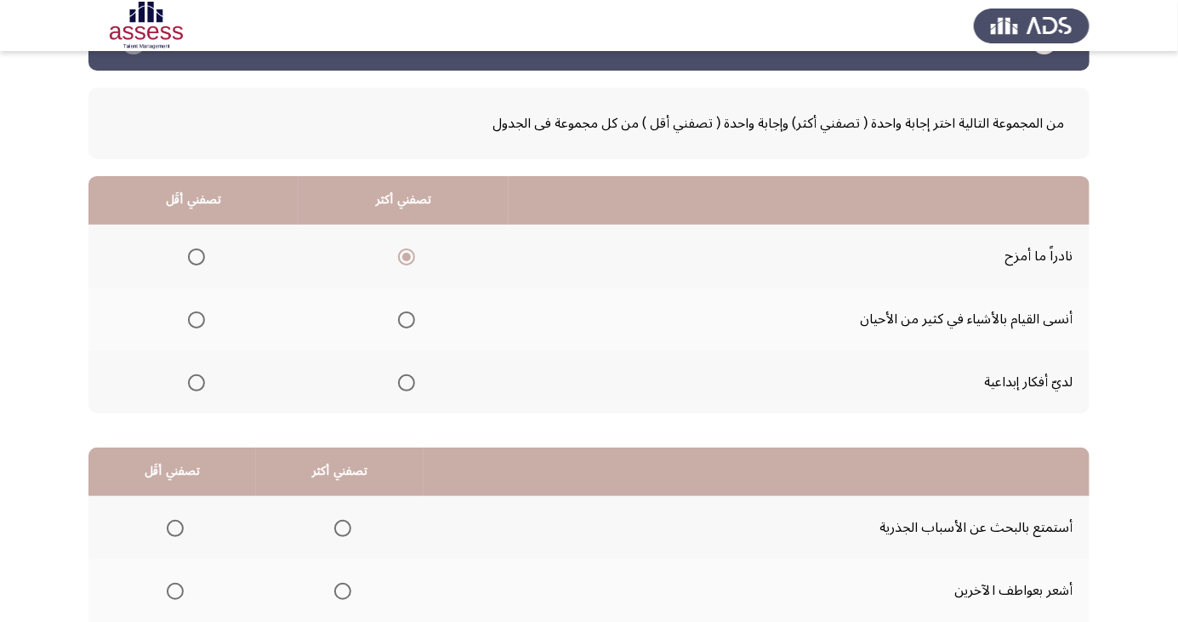
scroll to position [56, 0]
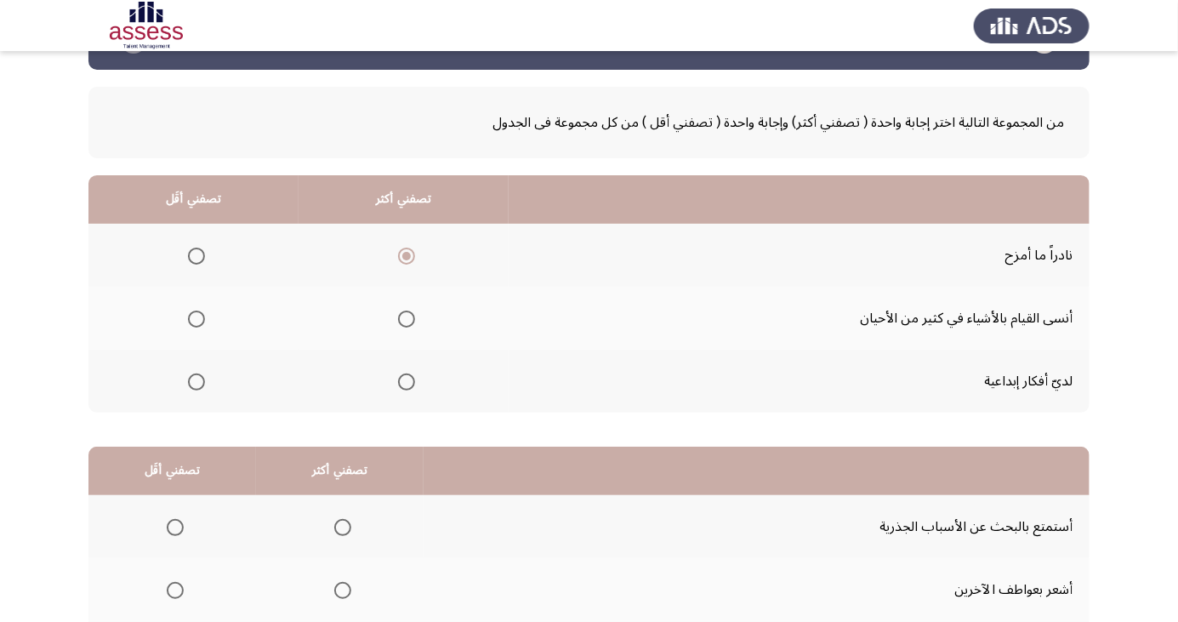
click at [196, 317] on span "Select an option" at bounding box center [196, 319] width 17 height 17
click at [196, 317] on input "Select an option" at bounding box center [196, 319] width 17 height 17
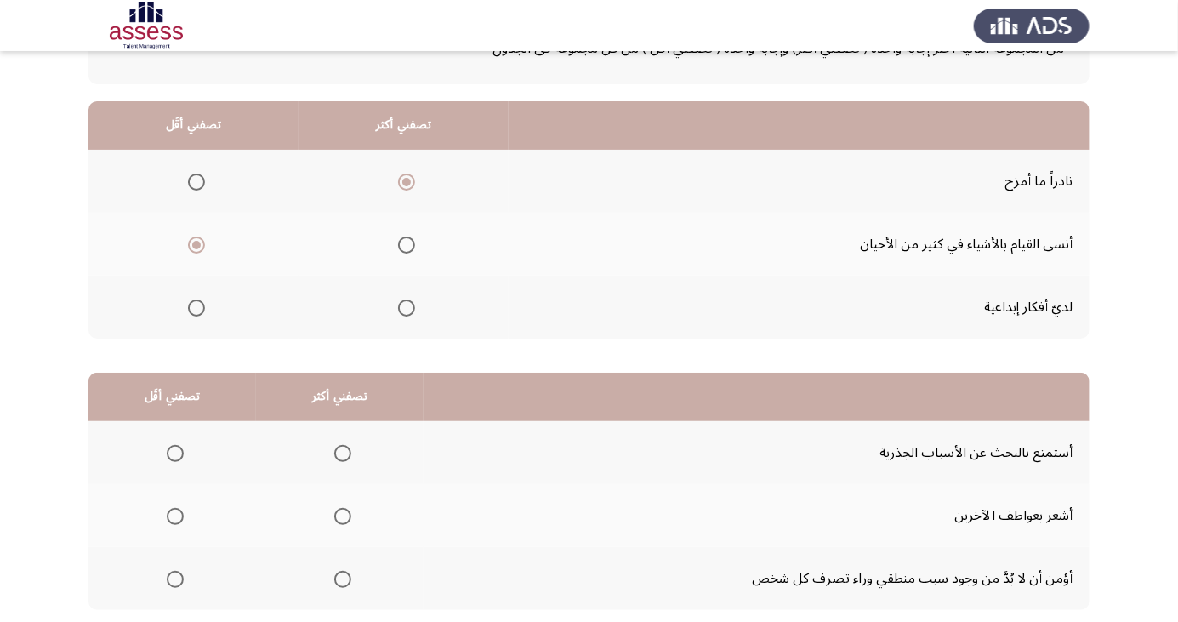
scroll to position [155, 0]
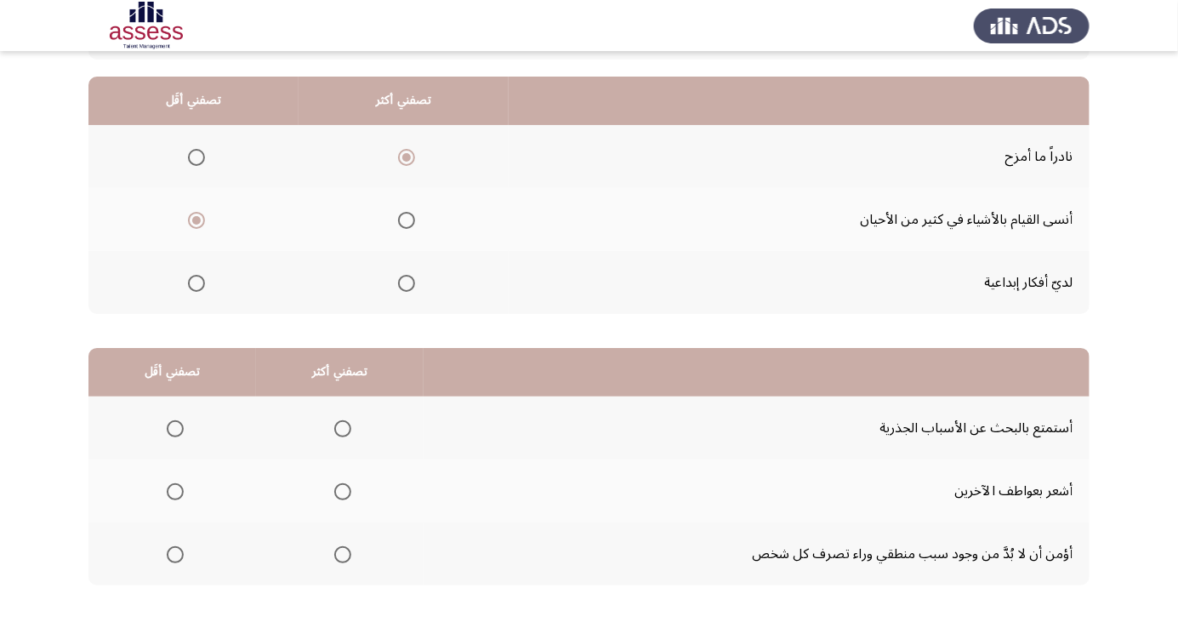
click at [175, 492] on span "Select an option" at bounding box center [175, 492] width 0 height 0
click at [174, 490] on input "Select an option" at bounding box center [175, 491] width 17 height 17
click at [343, 429] on span "Select an option" at bounding box center [343, 429] width 0 height 0
click at [340, 427] on input "Select an option" at bounding box center [342, 428] width 17 height 17
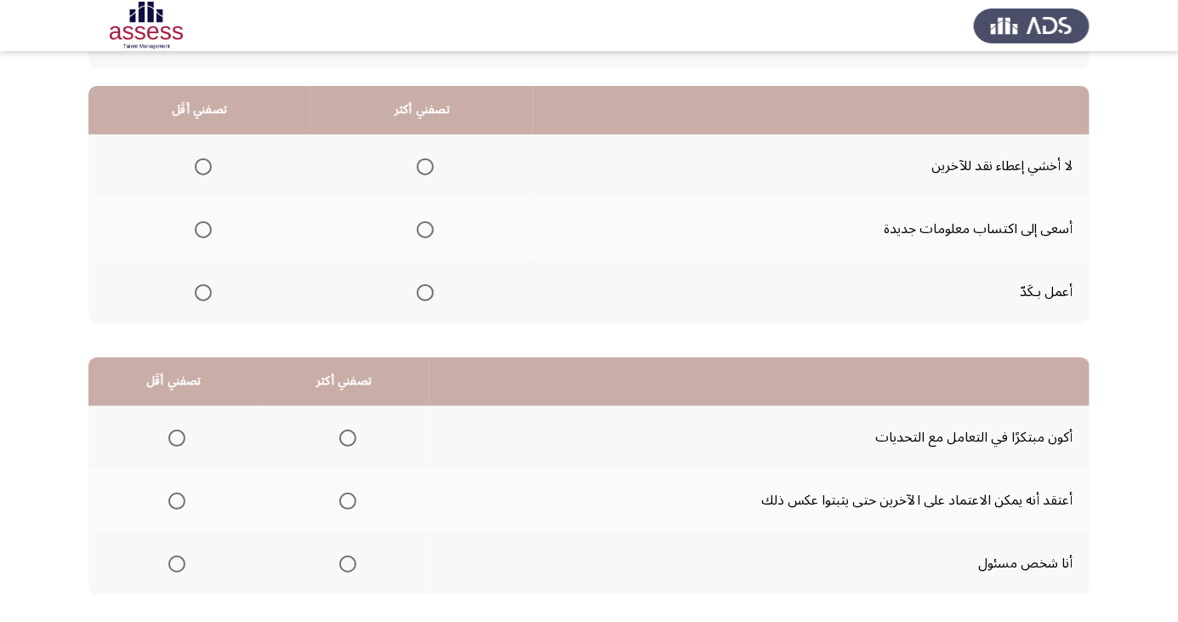
scroll to position [116, 0]
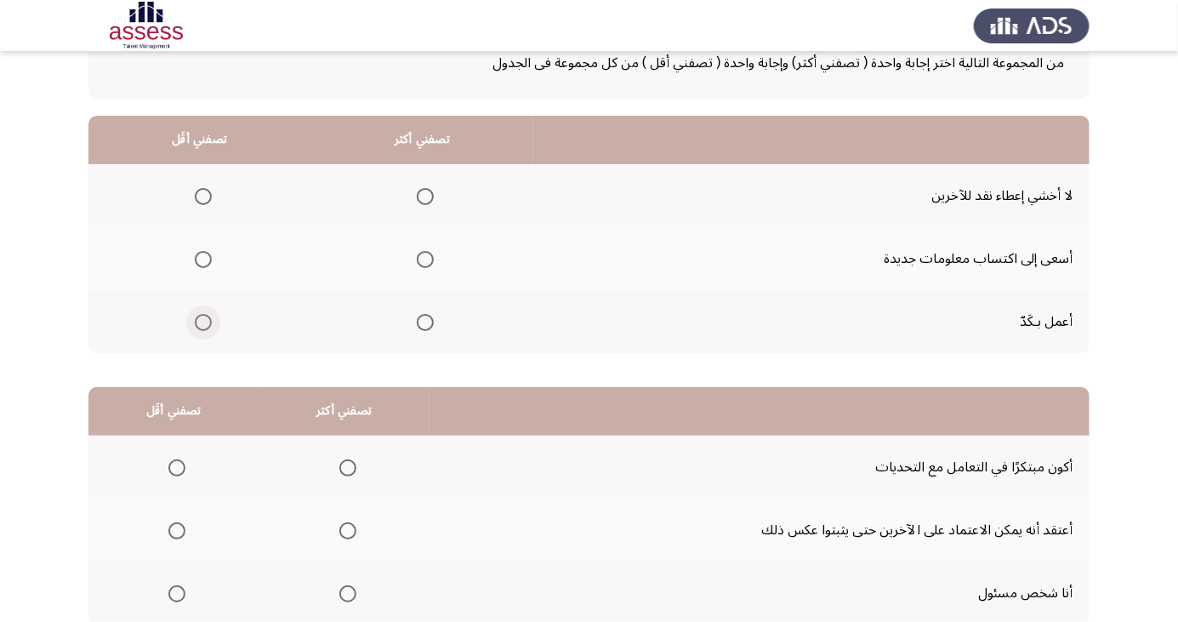
click at [203, 322] on span "Select an option" at bounding box center [203, 322] width 0 height 0
click at [202, 321] on input "Select an option" at bounding box center [203, 322] width 17 height 17
click at [429, 256] on span "Select an option" at bounding box center [425, 259] width 17 height 17
click at [429, 256] on input "Select an option" at bounding box center [425, 259] width 17 height 17
click at [177, 531] on span "Select an option" at bounding box center [177, 531] width 0 height 0
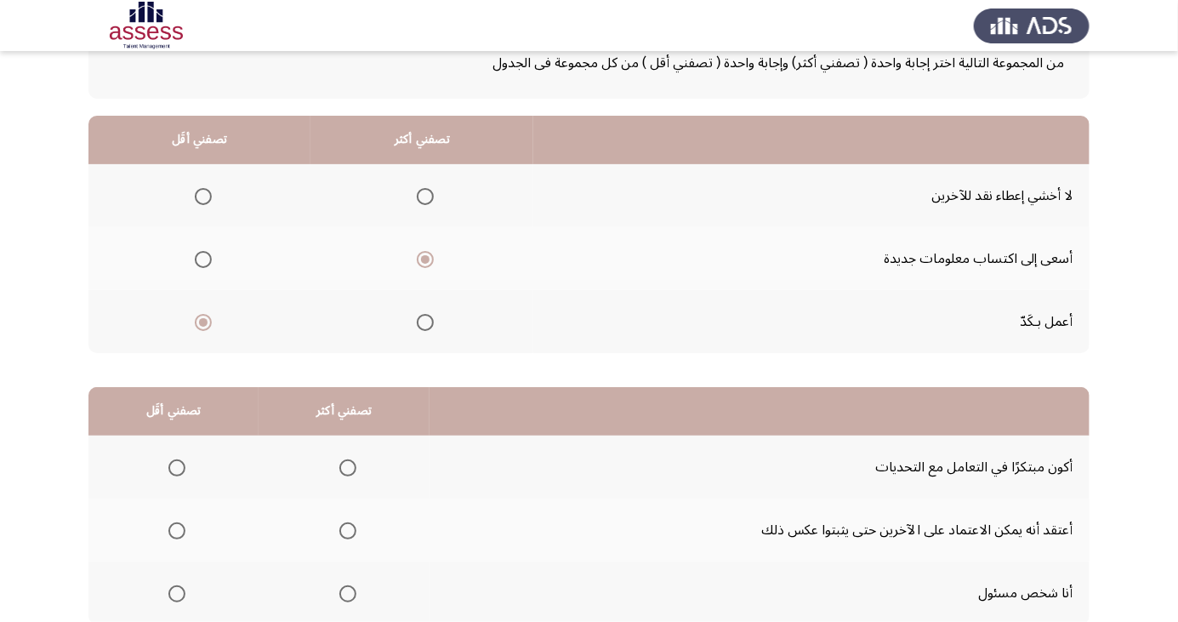
click at [176, 529] on input "Select an option" at bounding box center [176, 530] width 17 height 17
click at [348, 468] on span "Select an option" at bounding box center [348, 468] width 0 height 0
click at [345, 466] on input "Select an option" at bounding box center [347, 467] width 17 height 17
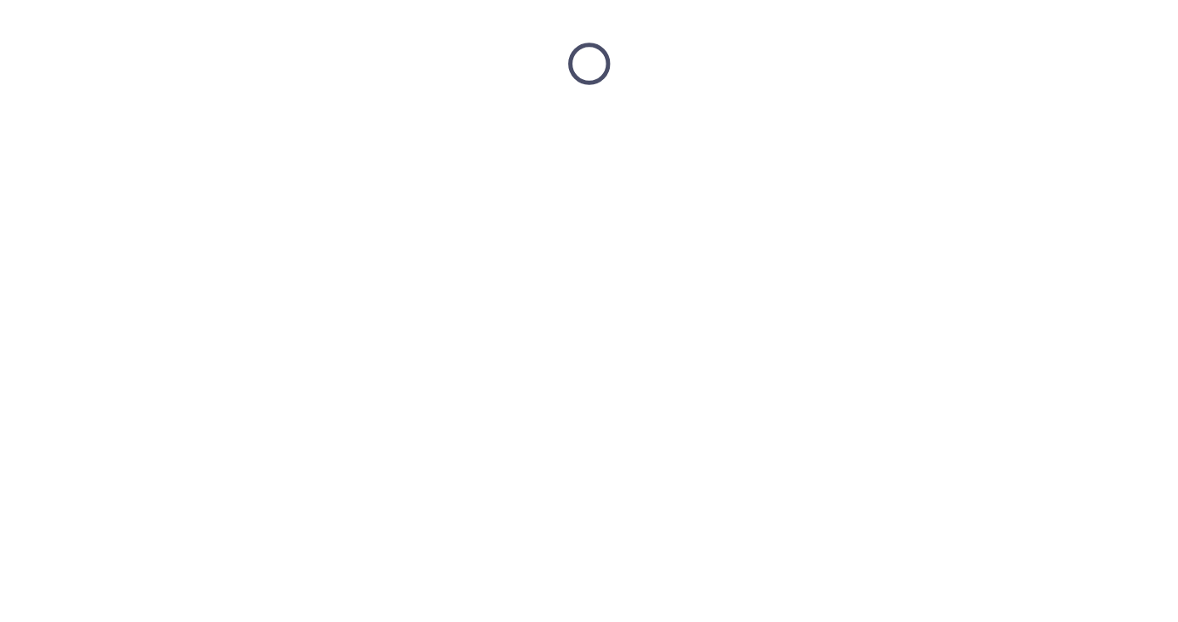
scroll to position [0, 0]
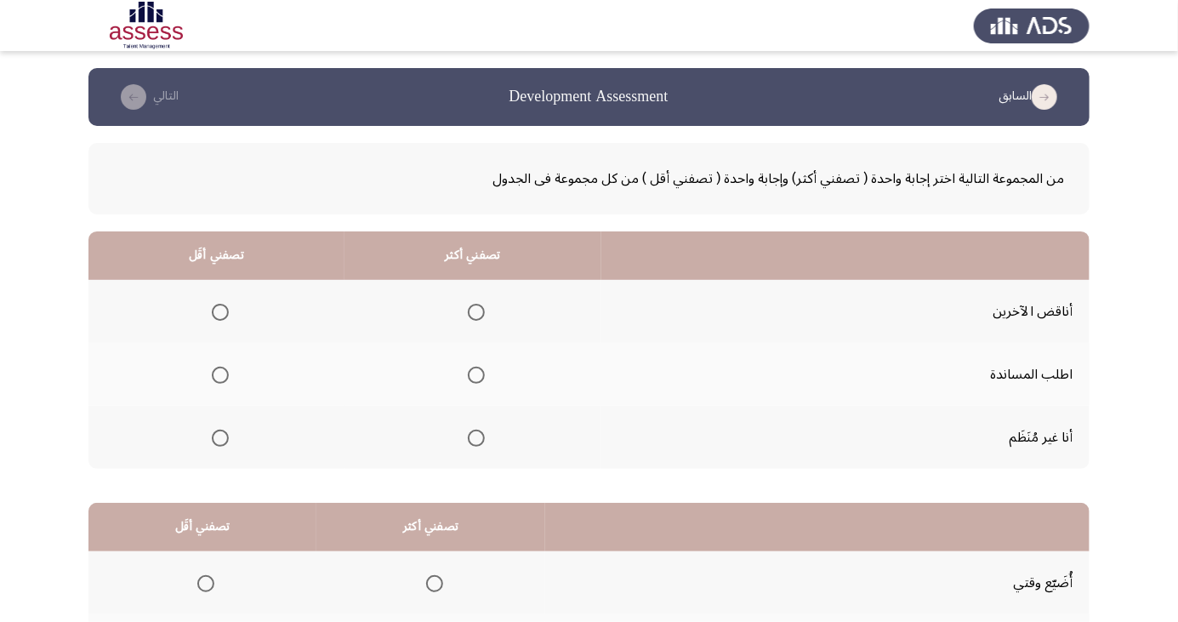
click at [220, 438] on span "Select an option" at bounding box center [220, 438] width 0 height 0
click at [218, 436] on input "Select an option" at bounding box center [220, 438] width 17 height 17
click at [476, 375] on span "Select an option" at bounding box center [476, 375] width 0 height 0
click at [472, 374] on input "Select an option" at bounding box center [476, 375] width 17 height 17
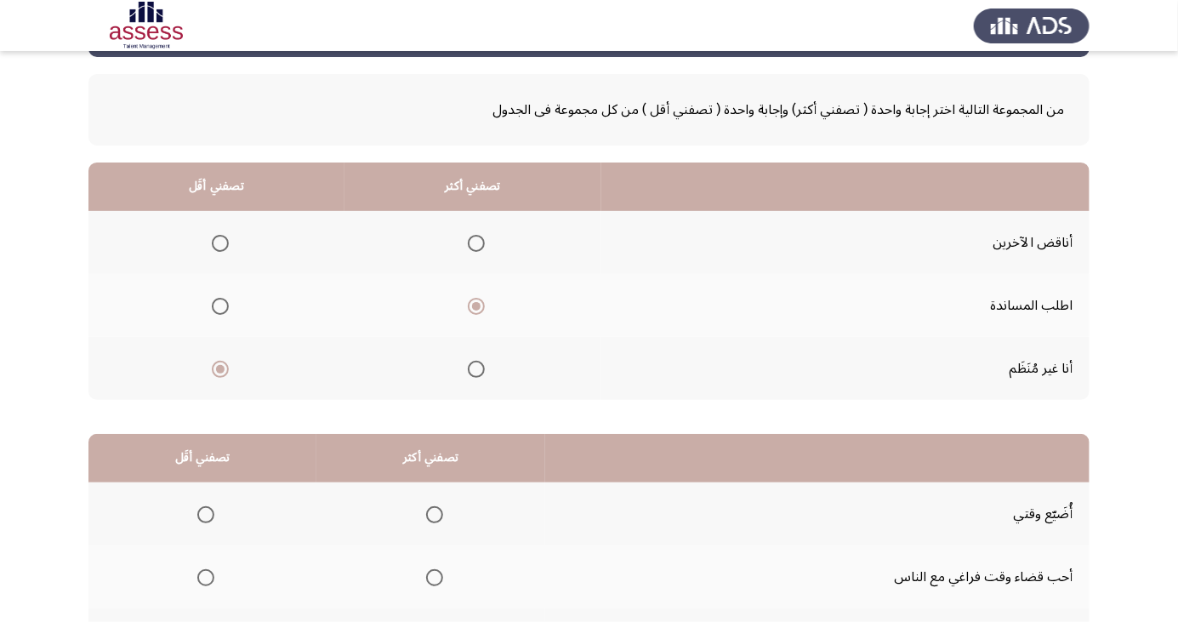
scroll to position [155, 0]
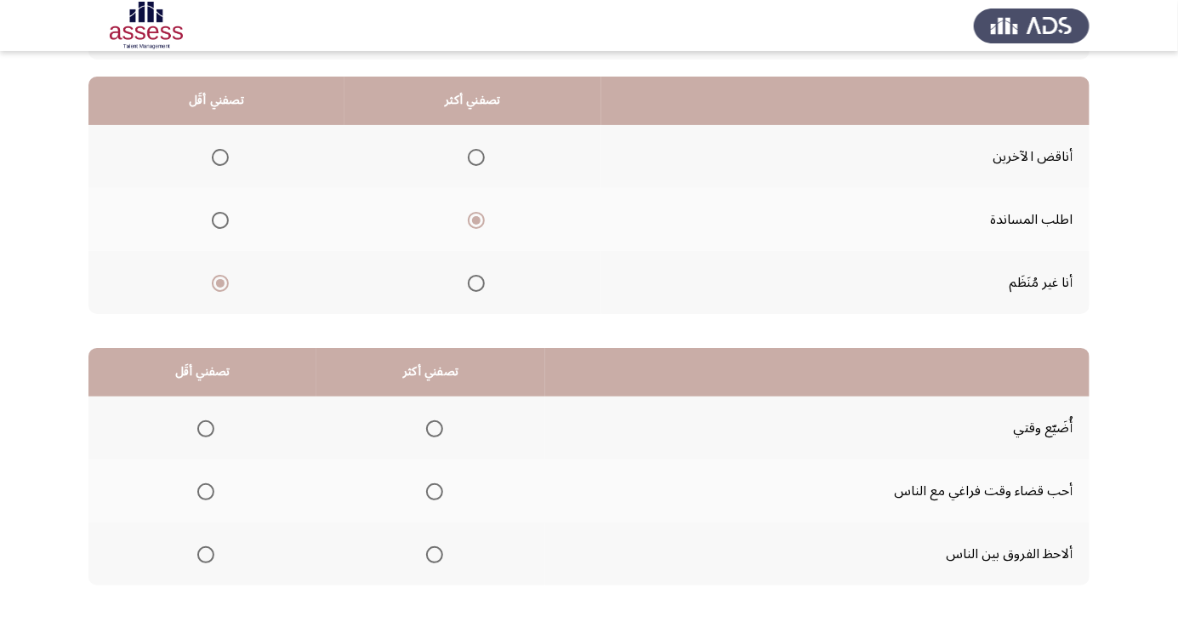
click at [204, 427] on span "Select an option" at bounding box center [205, 428] width 17 height 17
click at [204, 427] on input "Select an option" at bounding box center [205, 428] width 17 height 17
click at [435, 555] on span "Select an option" at bounding box center [435, 555] width 0 height 0
click at [432, 553] on input "Select an option" at bounding box center [434, 554] width 17 height 17
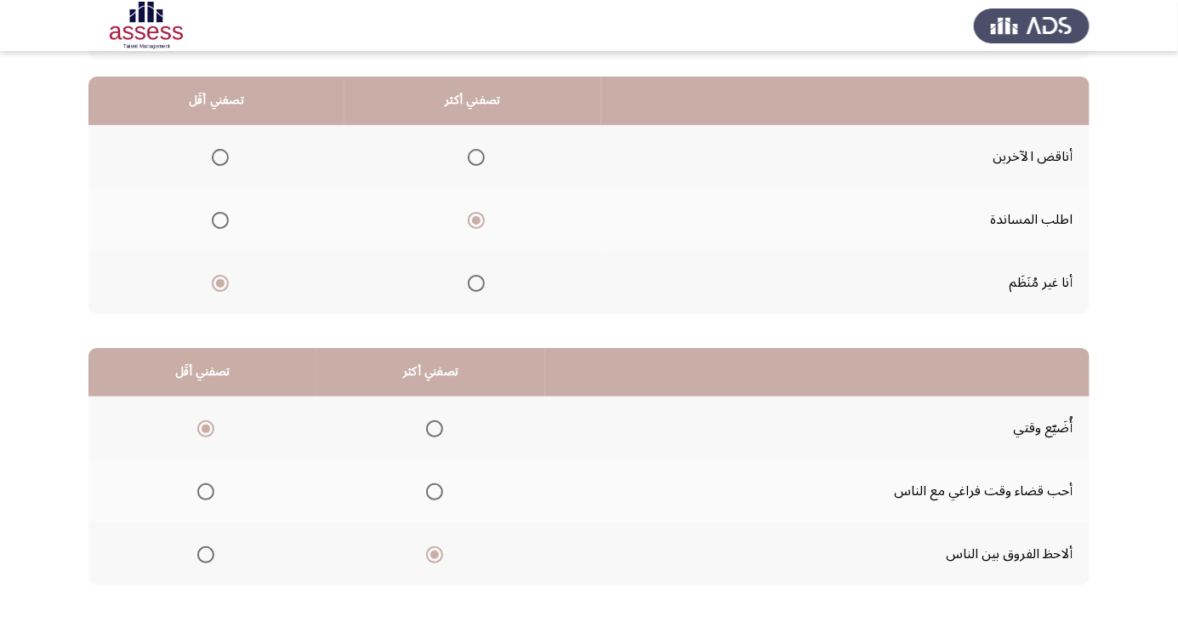
scroll to position [0, 0]
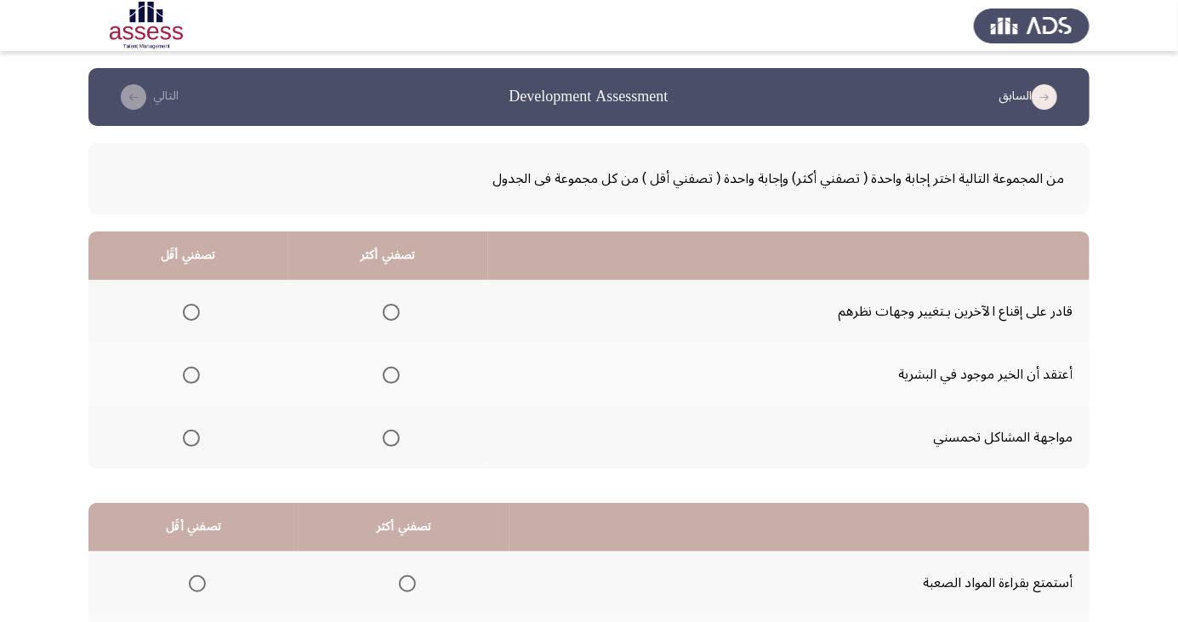
click at [191, 438] on span "Select an option" at bounding box center [191, 438] width 0 height 0
click at [190, 436] on input "Select an option" at bounding box center [191, 438] width 17 height 17
click at [391, 375] on span "Select an option" at bounding box center [391, 375] width 0 height 0
click at [387, 374] on input "Select an option" at bounding box center [391, 375] width 17 height 17
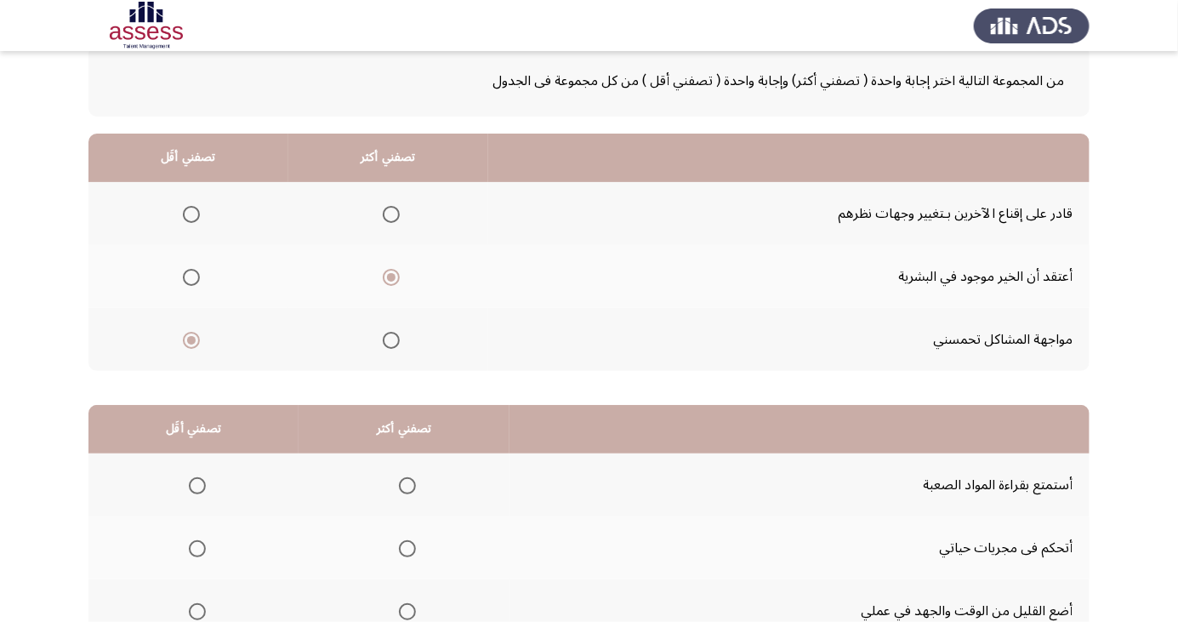
scroll to position [99, 0]
click at [191, 609] on span "Select an option" at bounding box center [197, 610] width 17 height 17
click at [191, 609] on input "Select an option" at bounding box center [197, 610] width 17 height 17
click at [408, 548] on span "Select an option" at bounding box center [408, 548] width 0 height 0
click at [407, 546] on input "Select an option" at bounding box center [407, 547] width 17 height 17
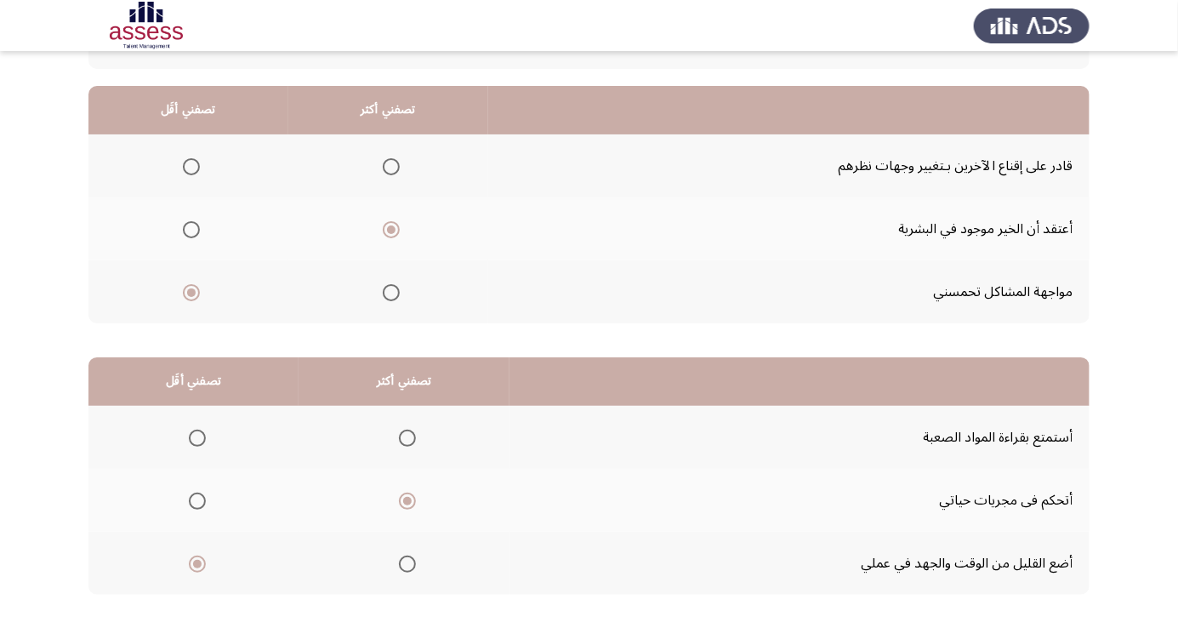
scroll to position [155, 0]
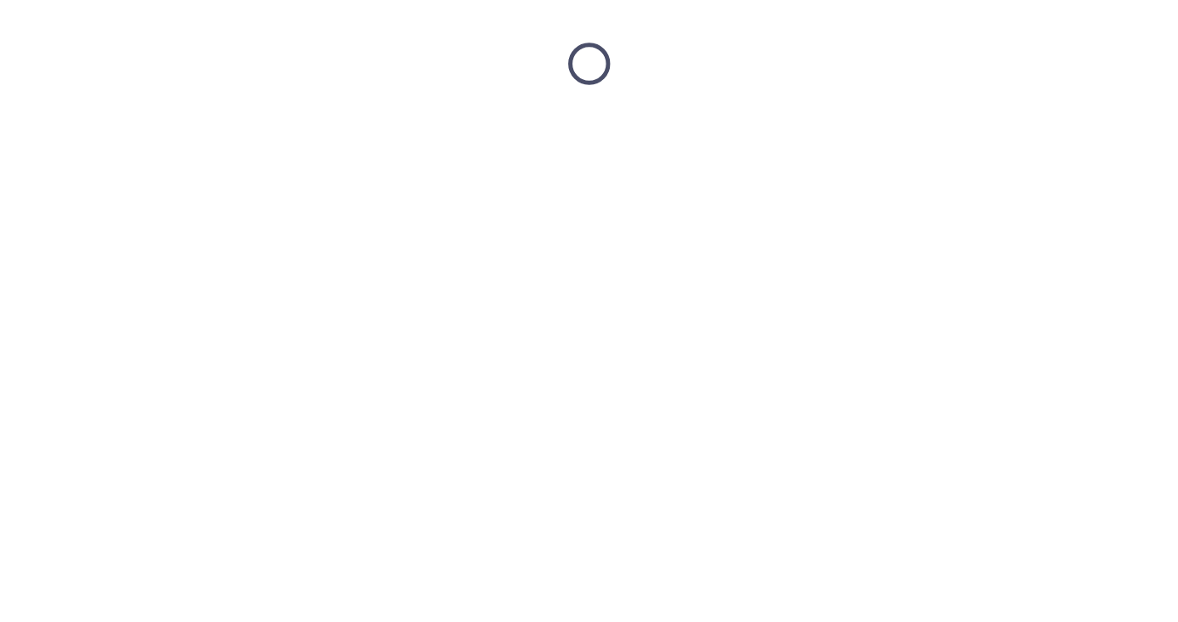
scroll to position [0, 0]
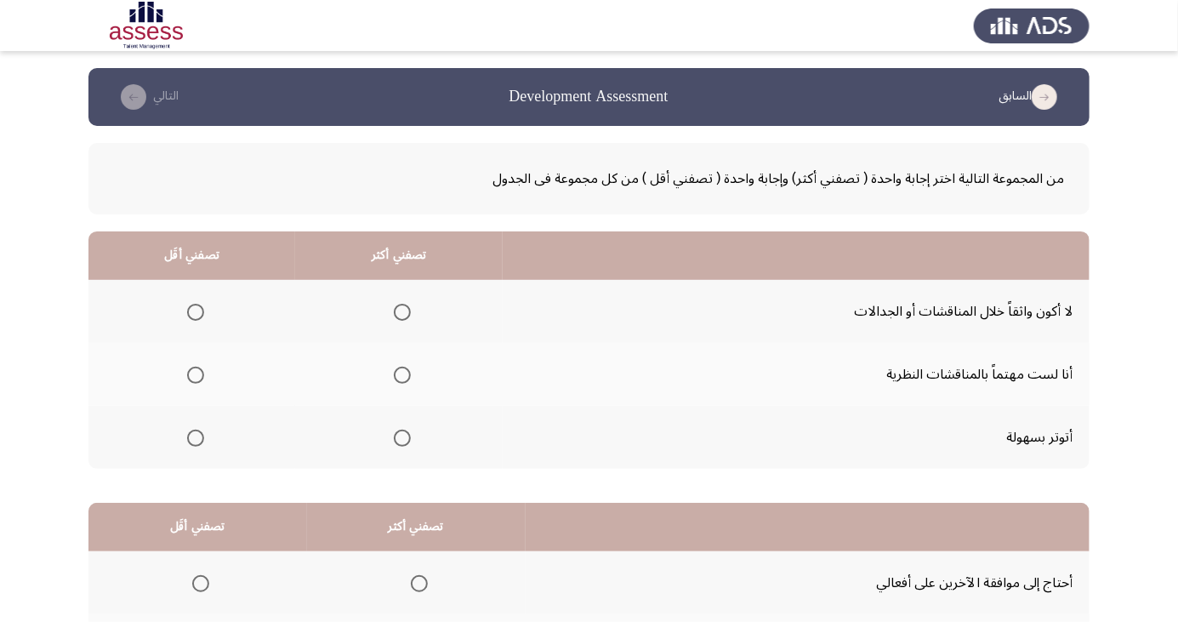
click at [190, 379] on span "Select an option" at bounding box center [195, 375] width 17 height 17
click at [190, 379] on input "Select an option" at bounding box center [195, 375] width 17 height 17
click at [405, 312] on span "Select an option" at bounding box center [402, 312] width 17 height 17
click at [405, 312] on input "Select an option" at bounding box center [402, 312] width 17 height 17
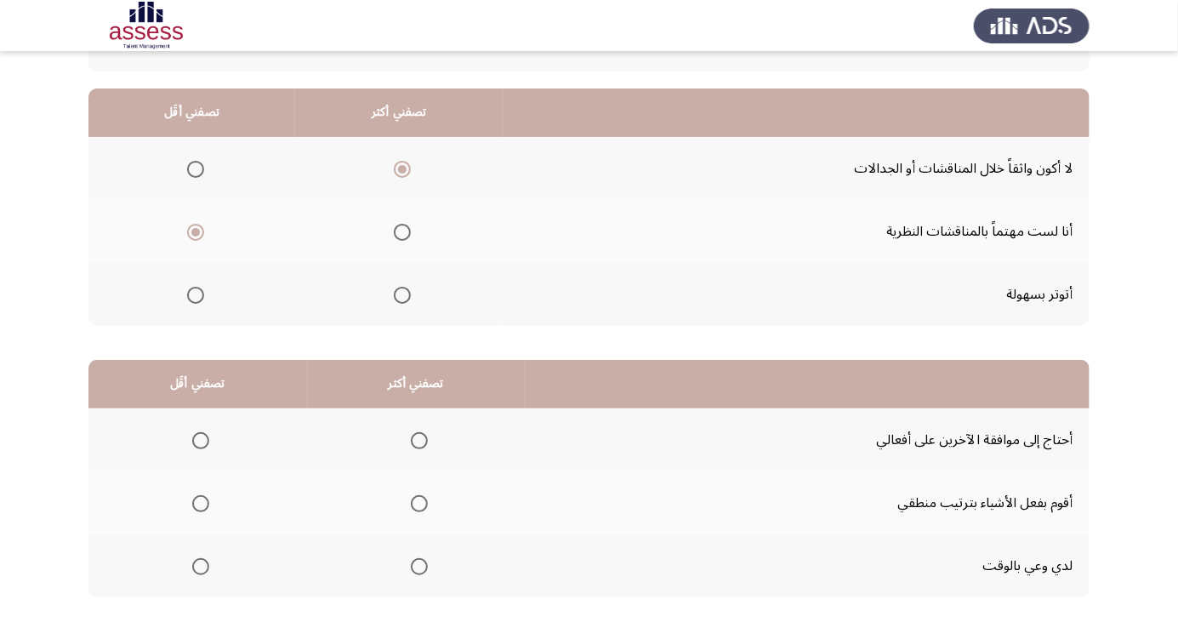
scroll to position [155, 0]
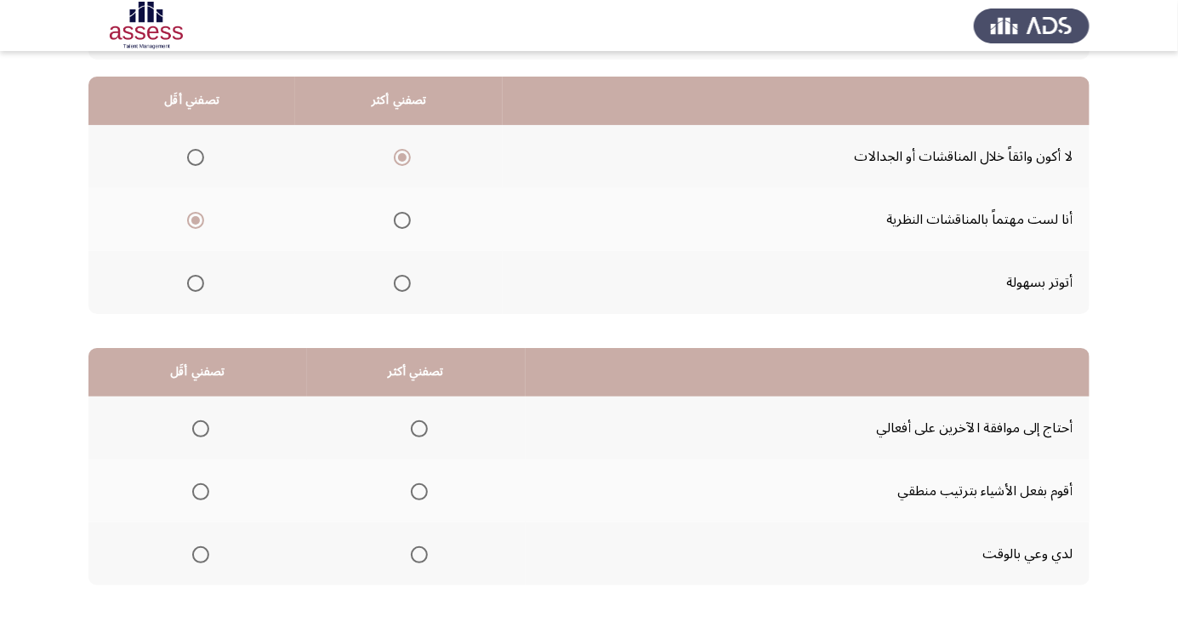
click at [200, 427] on span "Select an option" at bounding box center [200, 428] width 17 height 17
click at [200, 427] on input "Select an option" at bounding box center [200, 428] width 17 height 17
click at [417, 557] on span "Select an option" at bounding box center [419, 554] width 17 height 17
click at [417, 557] on input "Select an option" at bounding box center [419, 554] width 17 height 17
click at [412, 552] on span "Select an option" at bounding box center [419, 554] width 17 height 17
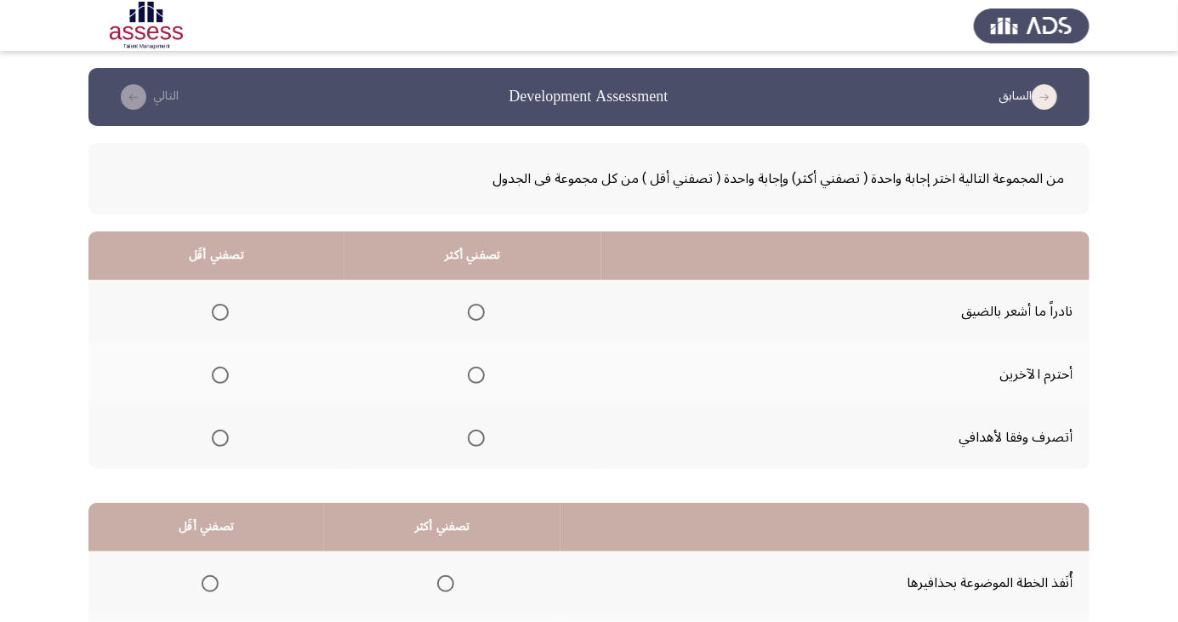
click at [469, 442] on span "Select an option" at bounding box center [476, 438] width 17 height 17
click at [469, 442] on input "Select an option" at bounding box center [476, 438] width 17 height 17
click at [220, 312] on span "Select an option" at bounding box center [220, 312] width 0 height 0
click at [218, 311] on input "Select an option" at bounding box center [220, 312] width 17 height 17
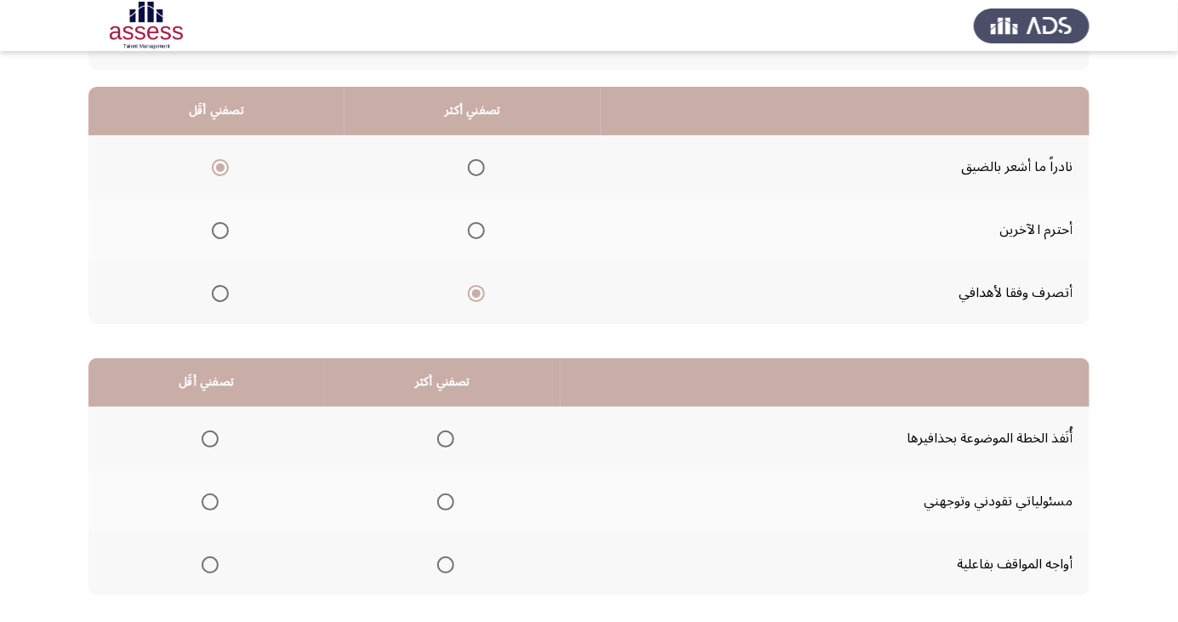
scroll to position [155, 0]
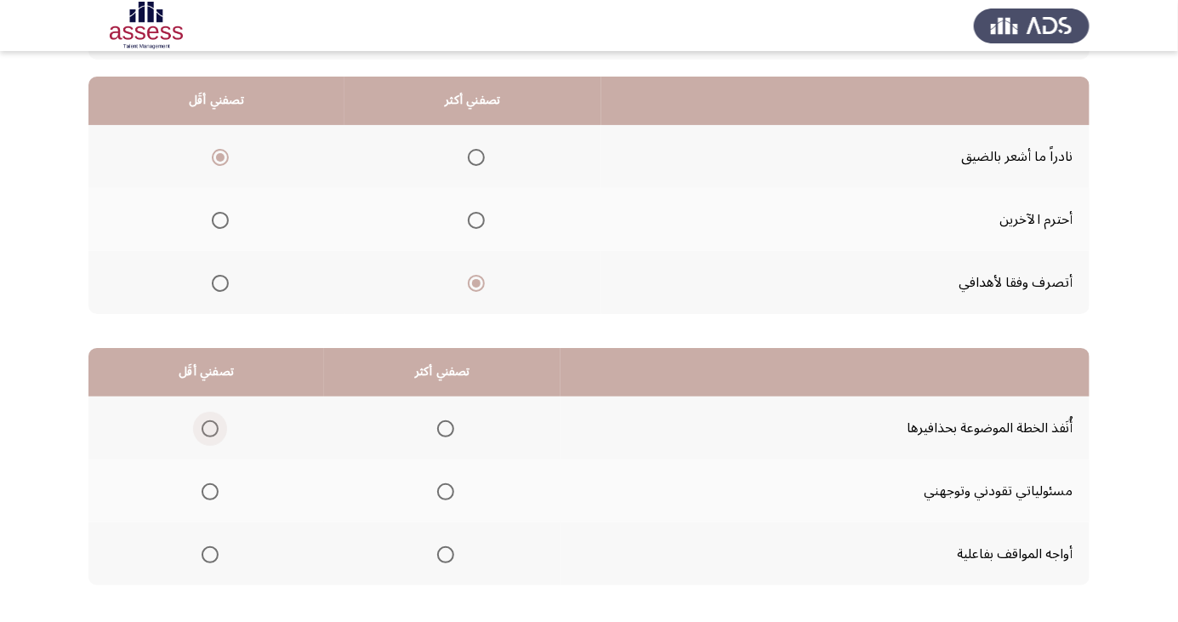
click at [202, 424] on span "Select an option" at bounding box center [210, 428] width 17 height 17
click at [202, 424] on input "Select an option" at bounding box center [210, 428] width 17 height 17
click at [441, 553] on span "Select an option" at bounding box center [445, 554] width 17 height 17
click at [441, 553] on input "Select an option" at bounding box center [445, 554] width 17 height 17
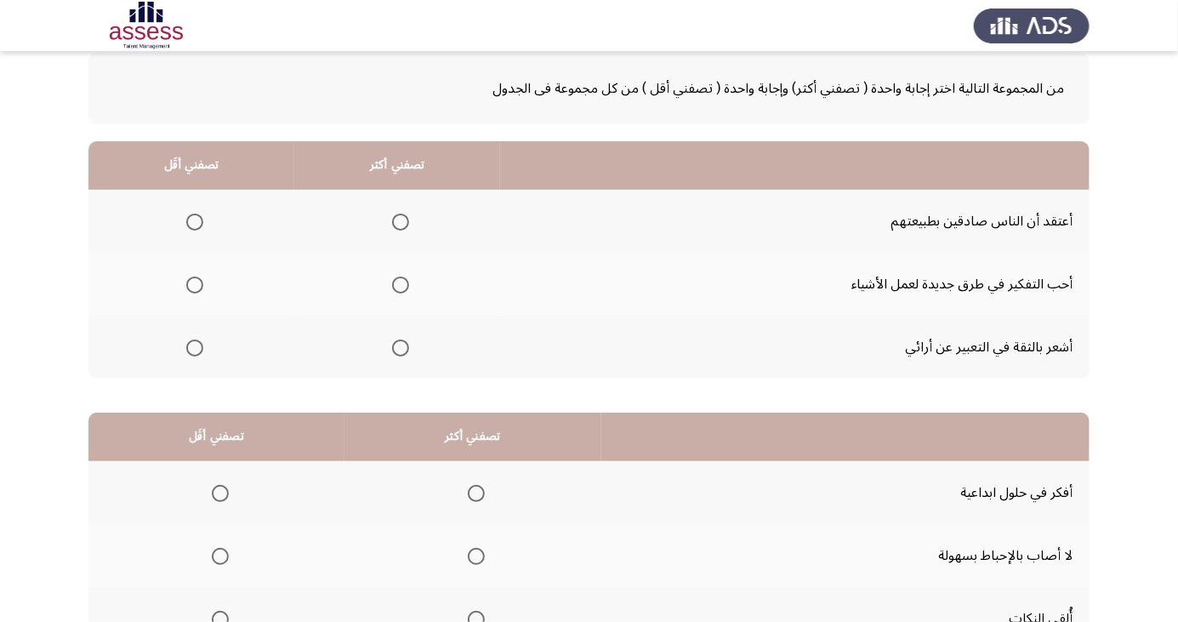
scroll to position [91, 0]
click at [193, 219] on span "Select an option" at bounding box center [194, 221] width 17 height 17
click at [193, 219] on input "Select an option" at bounding box center [194, 221] width 17 height 17
click at [401, 347] on span "Select an option" at bounding box center [401, 347] width 0 height 0
click at [396, 345] on input "Select an option" at bounding box center [400, 347] width 17 height 17
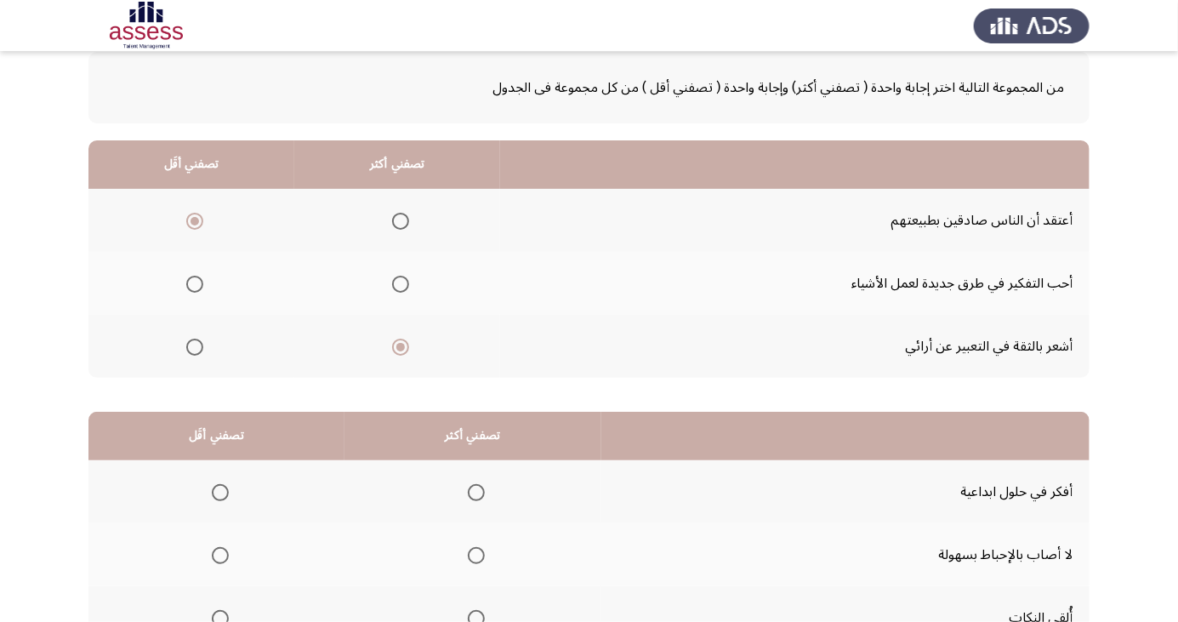
scroll to position [155, 0]
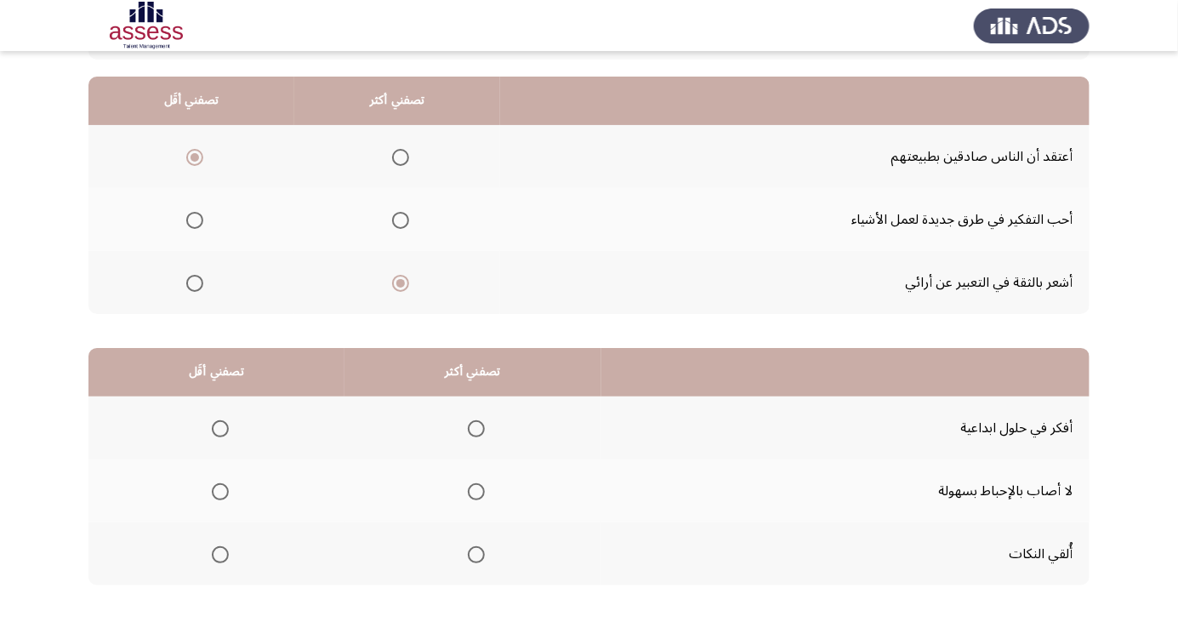
click at [476, 429] on span "Select an option" at bounding box center [476, 429] width 0 height 0
click at [472, 427] on input "Select an option" at bounding box center [476, 428] width 17 height 17
click at [220, 492] on span "Select an option" at bounding box center [220, 492] width 0 height 0
click at [218, 490] on input "Select an option" at bounding box center [220, 491] width 17 height 17
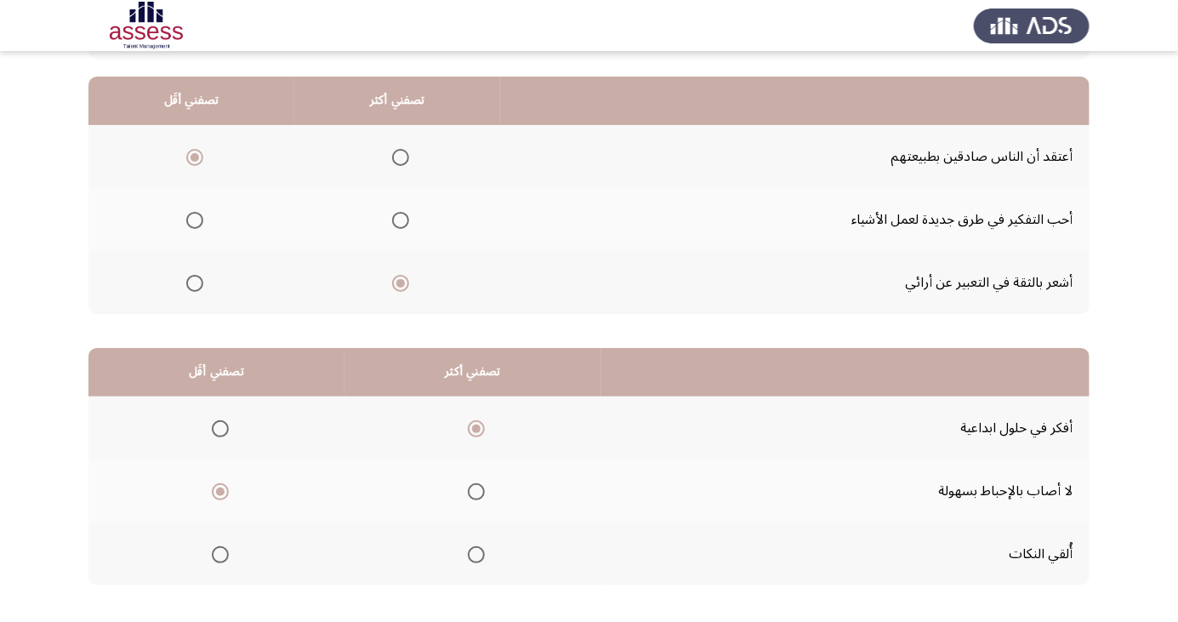
scroll to position [0, 0]
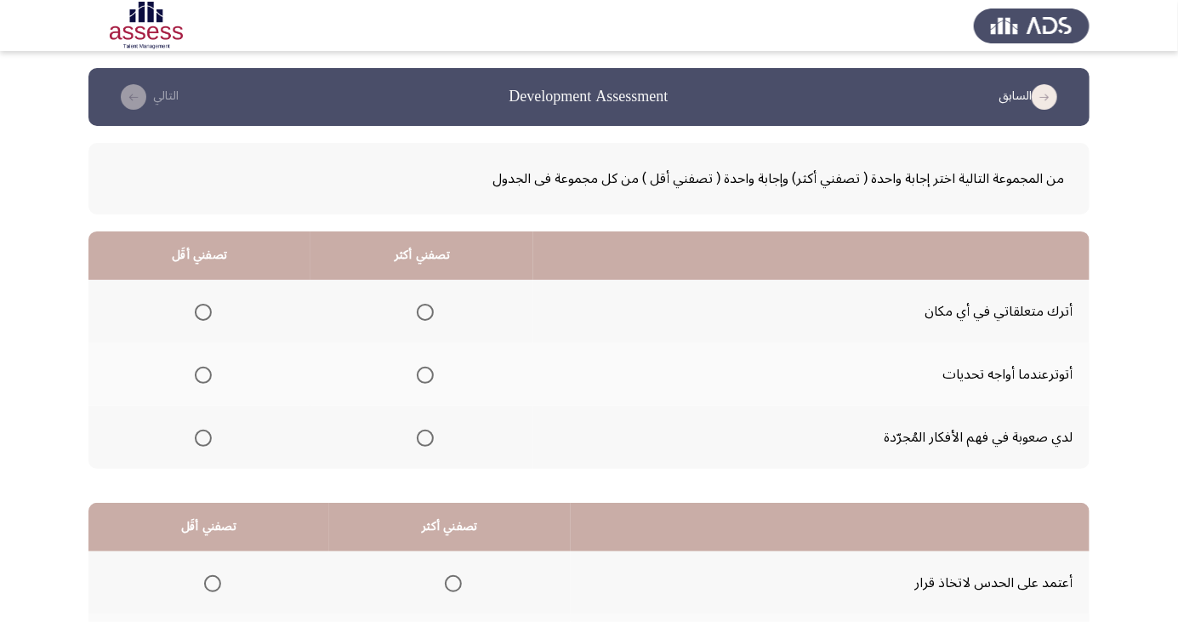
click at [189, 375] on label "Select an option" at bounding box center [200, 375] width 24 height 17
click at [195, 375] on input "Select an option" at bounding box center [203, 375] width 17 height 17
click at [425, 438] on span "Select an option" at bounding box center [425, 438] width 0 height 0
click at [425, 436] on input "Select an option" at bounding box center [425, 438] width 17 height 17
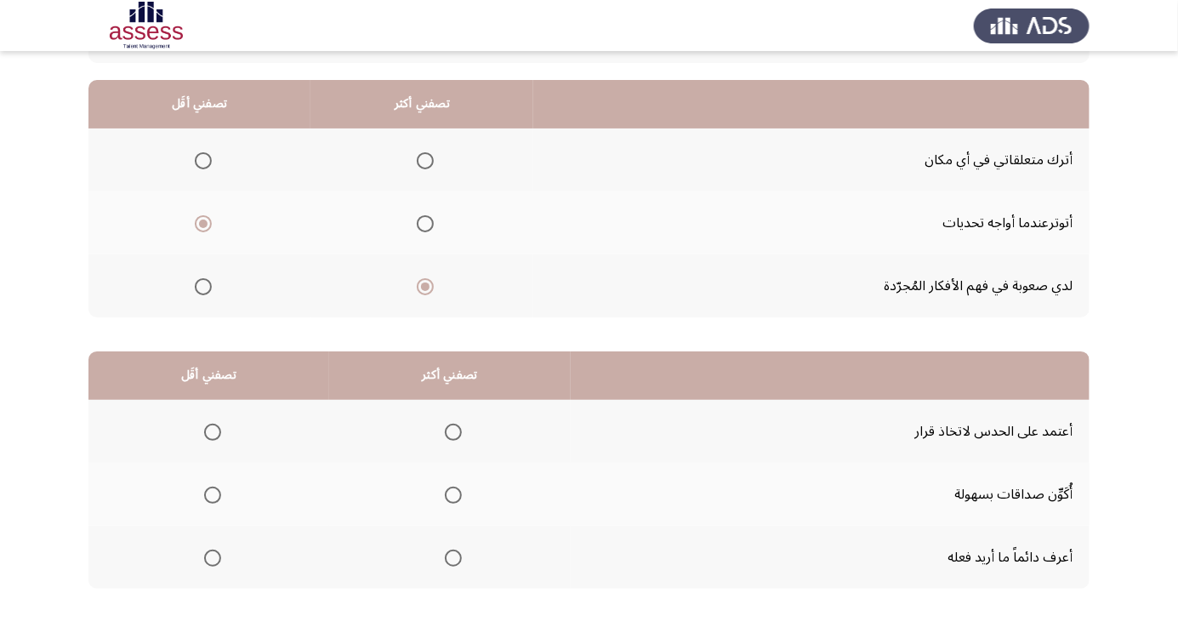
scroll to position [155, 0]
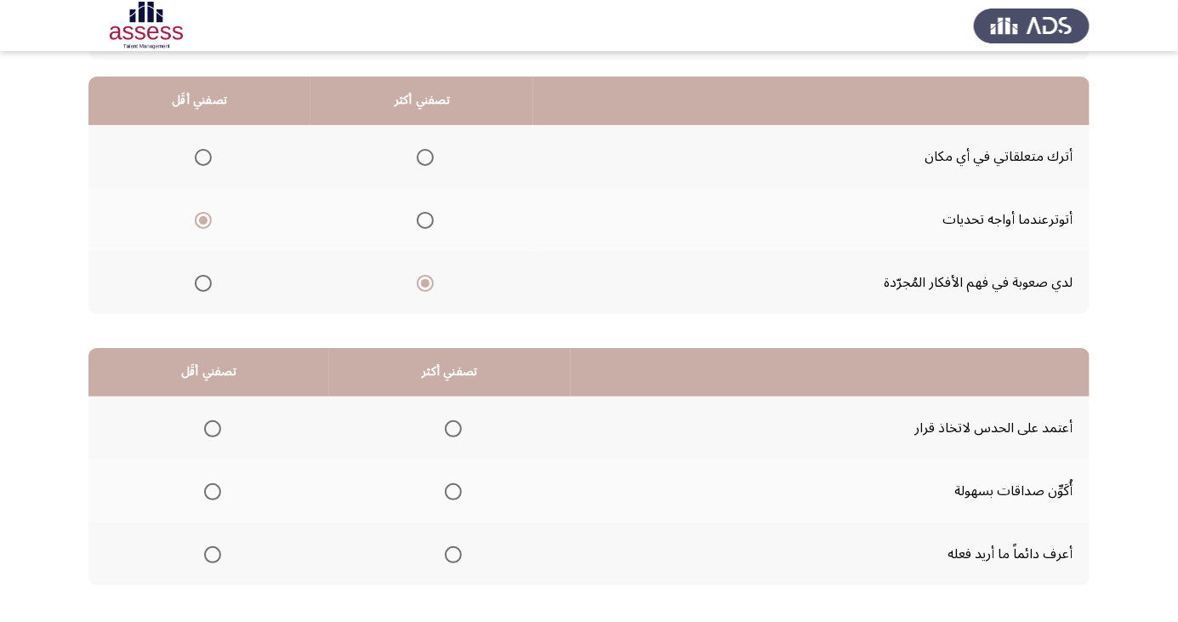
click at [213, 492] on span "Select an option" at bounding box center [213, 492] width 0 height 0
click at [212, 490] on input "Select an option" at bounding box center [212, 491] width 17 height 17
click at [453, 555] on span "Select an option" at bounding box center [453, 555] width 0 height 0
click at [453, 553] on input "Select an option" at bounding box center [453, 554] width 17 height 17
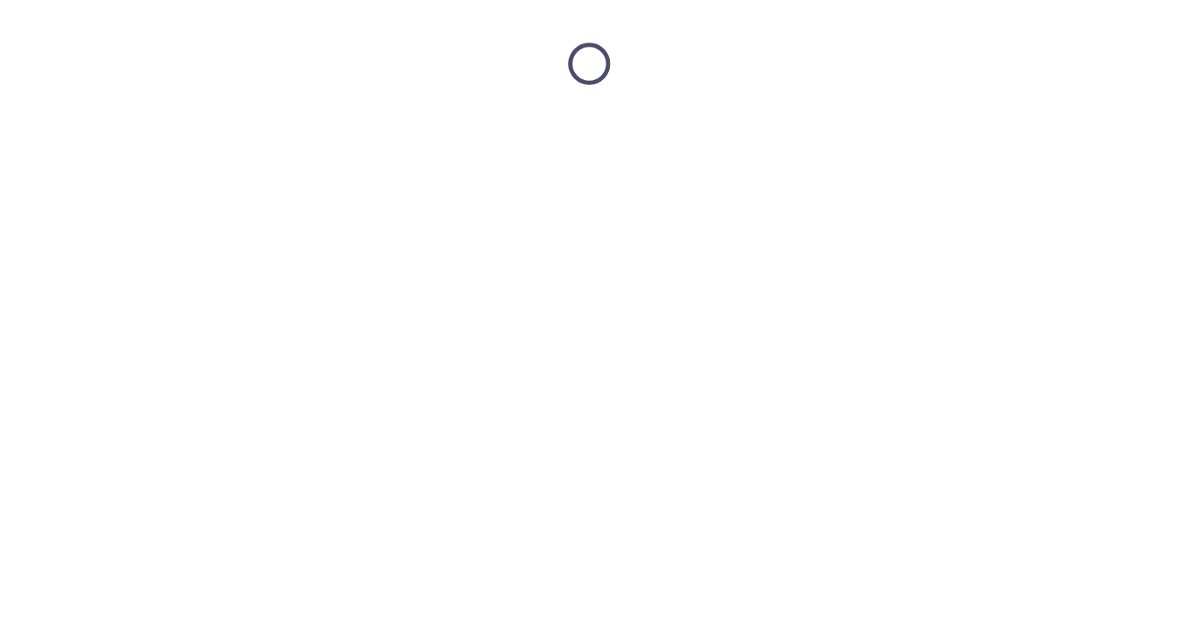
scroll to position [0, 0]
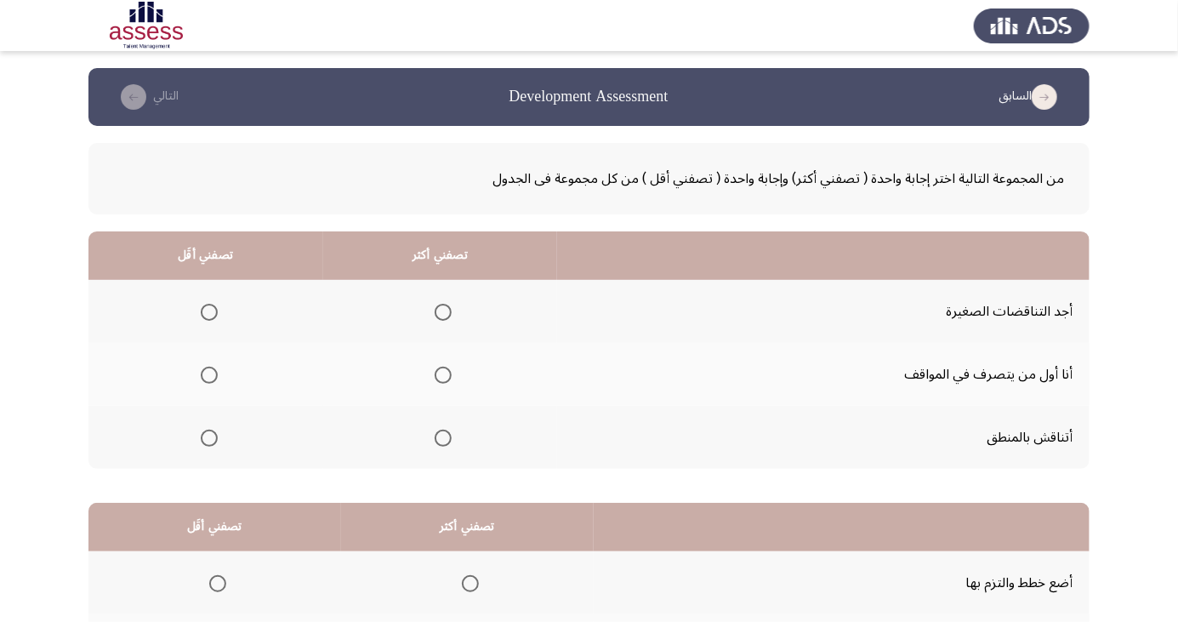
click at [443, 438] on span "Select an option" at bounding box center [443, 438] width 0 height 0
click at [442, 436] on input "Select an option" at bounding box center [443, 438] width 17 height 17
click at [205, 306] on span "Select an option" at bounding box center [209, 312] width 17 height 17
click at [205, 306] on input "Select an option" at bounding box center [209, 312] width 17 height 17
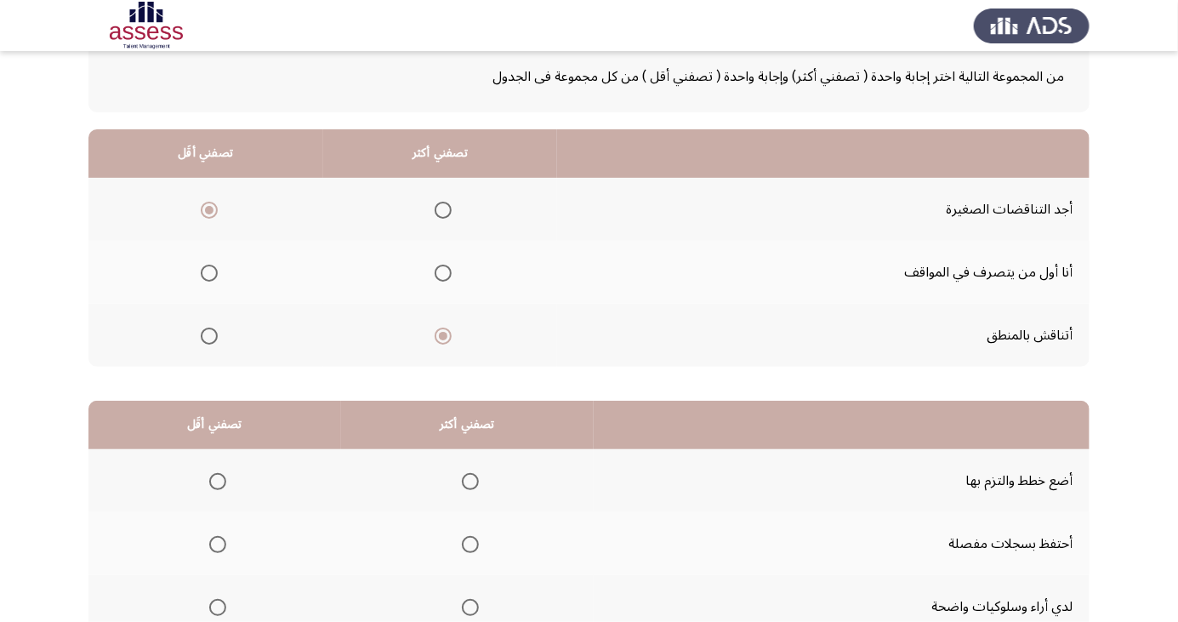
scroll to position [155, 0]
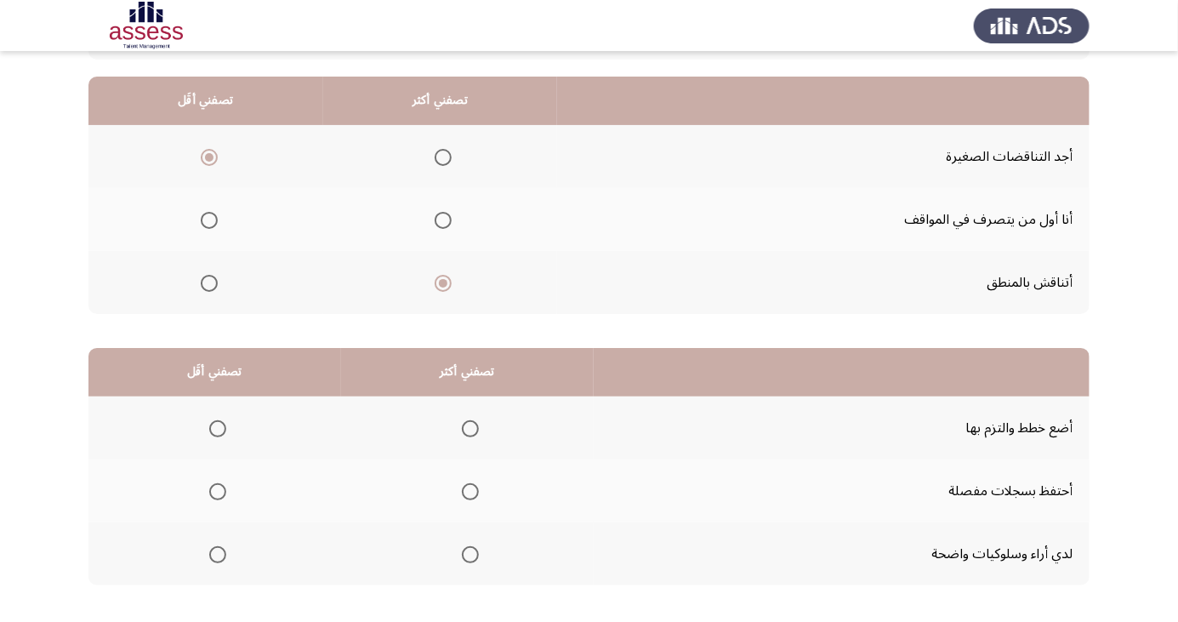
click at [218, 421] on span "Select an option" at bounding box center [217, 428] width 17 height 17
click at [218, 421] on input "Select an option" at bounding box center [217, 428] width 17 height 17
click at [218, 492] on span "Select an option" at bounding box center [218, 492] width 0 height 0
click at [217, 490] on input "Select an option" at bounding box center [217, 491] width 17 height 17
click at [467, 553] on span "Select an option" at bounding box center [470, 554] width 17 height 17
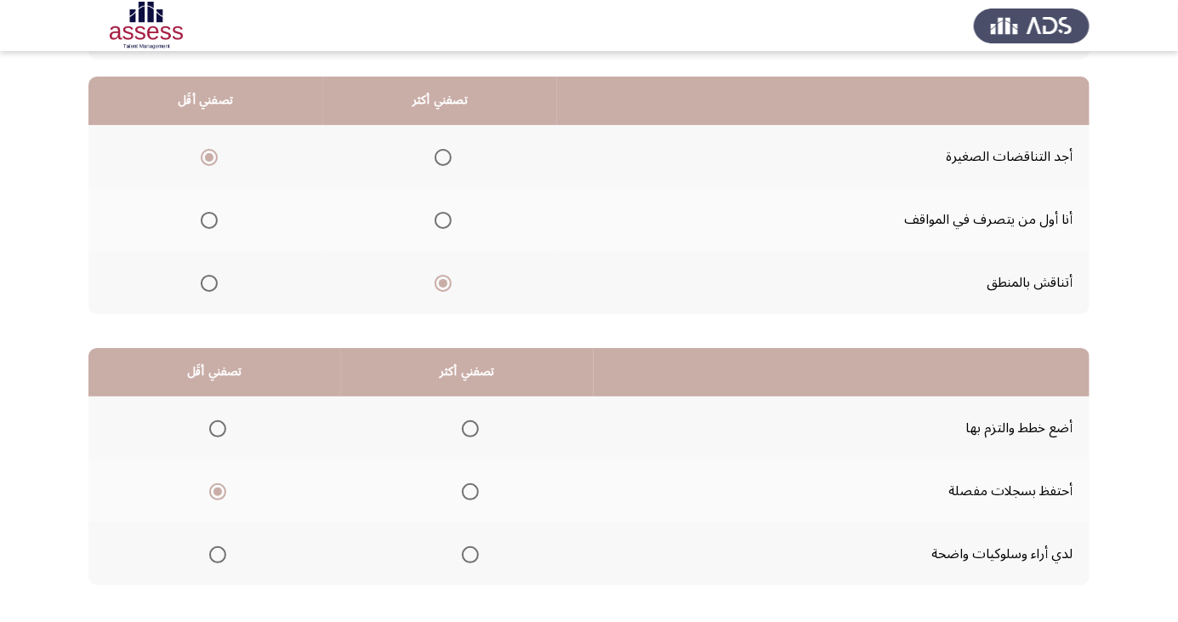
click at [467, 553] on input "Select an option" at bounding box center [470, 554] width 17 height 17
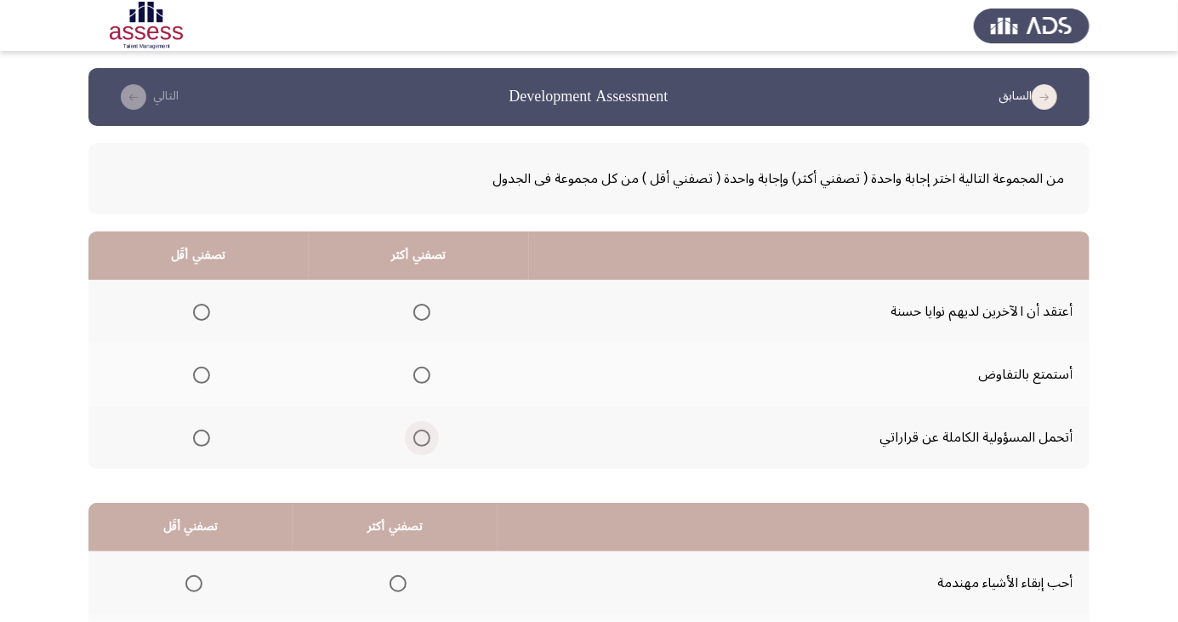
click at [422, 438] on span "Select an option" at bounding box center [422, 438] width 0 height 0
click at [420, 436] on input "Select an option" at bounding box center [421, 438] width 17 height 17
click at [202, 375] on span "Select an option" at bounding box center [202, 375] width 0 height 0
click at [201, 374] on input "Select an option" at bounding box center [201, 375] width 17 height 17
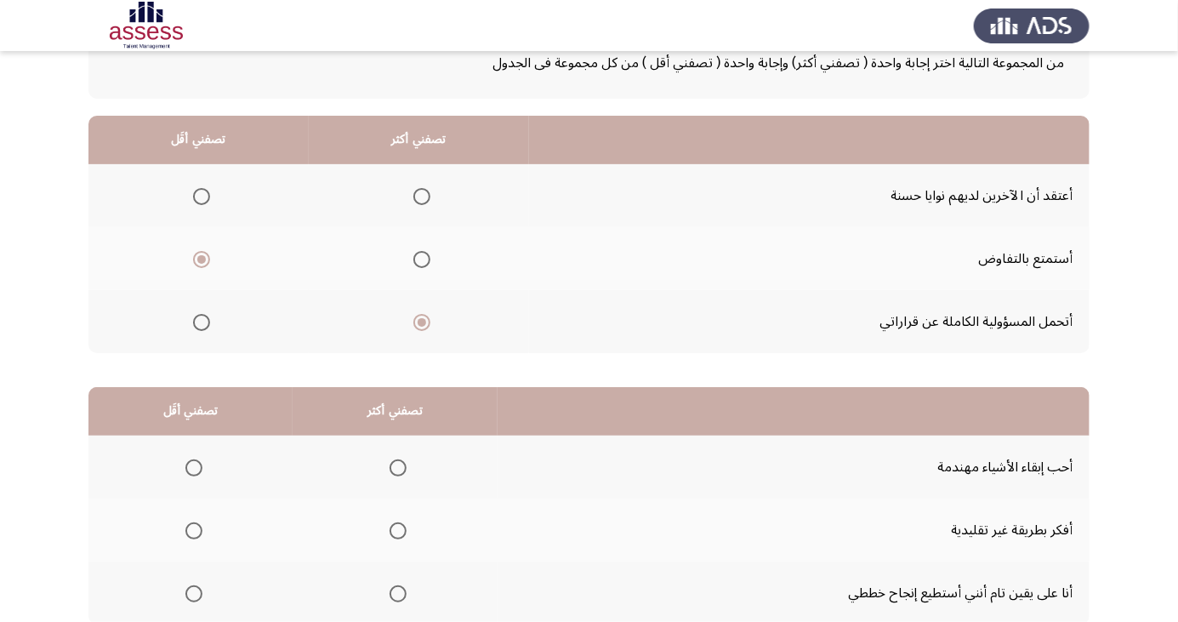
scroll to position [117, 0]
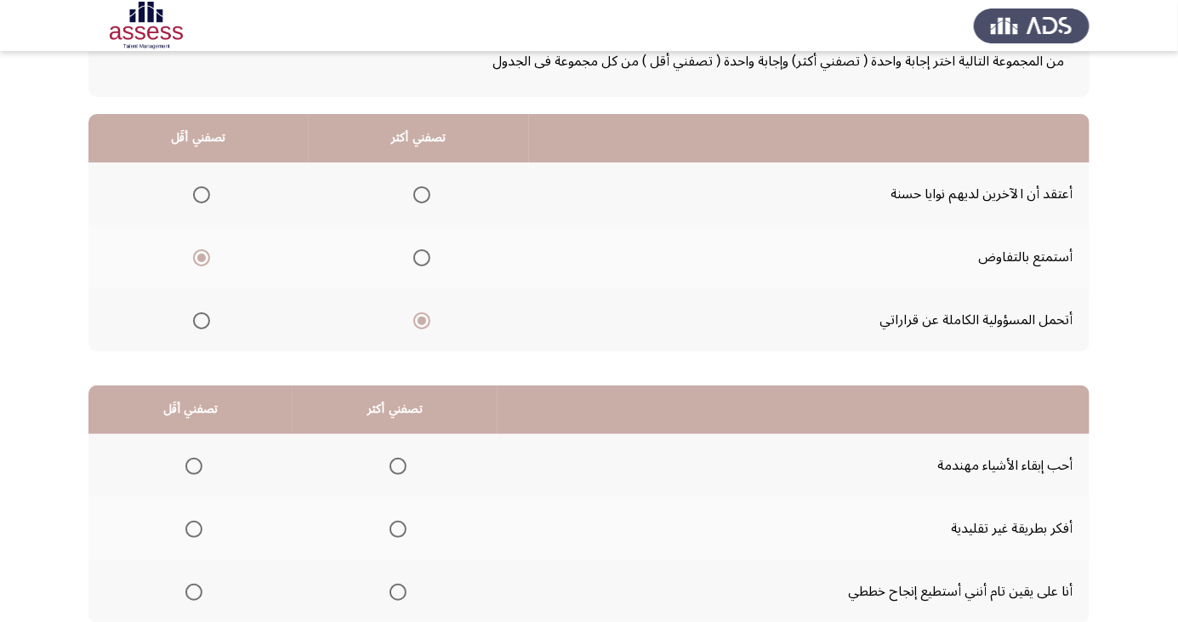
click at [398, 592] on span "Select an option" at bounding box center [398, 592] width 0 height 0
click at [395, 590] on input "Select an option" at bounding box center [398, 592] width 17 height 17
click at [192, 465] on span "Select an option" at bounding box center [193, 466] width 17 height 17
click at [192, 465] on input "Select an option" at bounding box center [193, 466] width 17 height 17
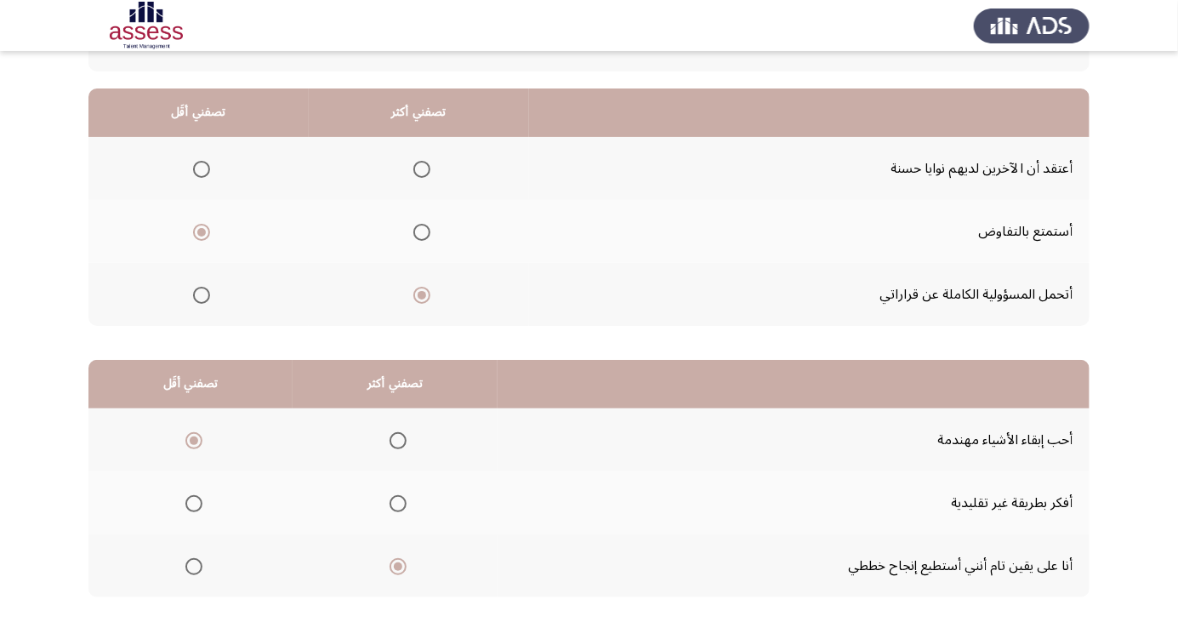
scroll to position [155, 0]
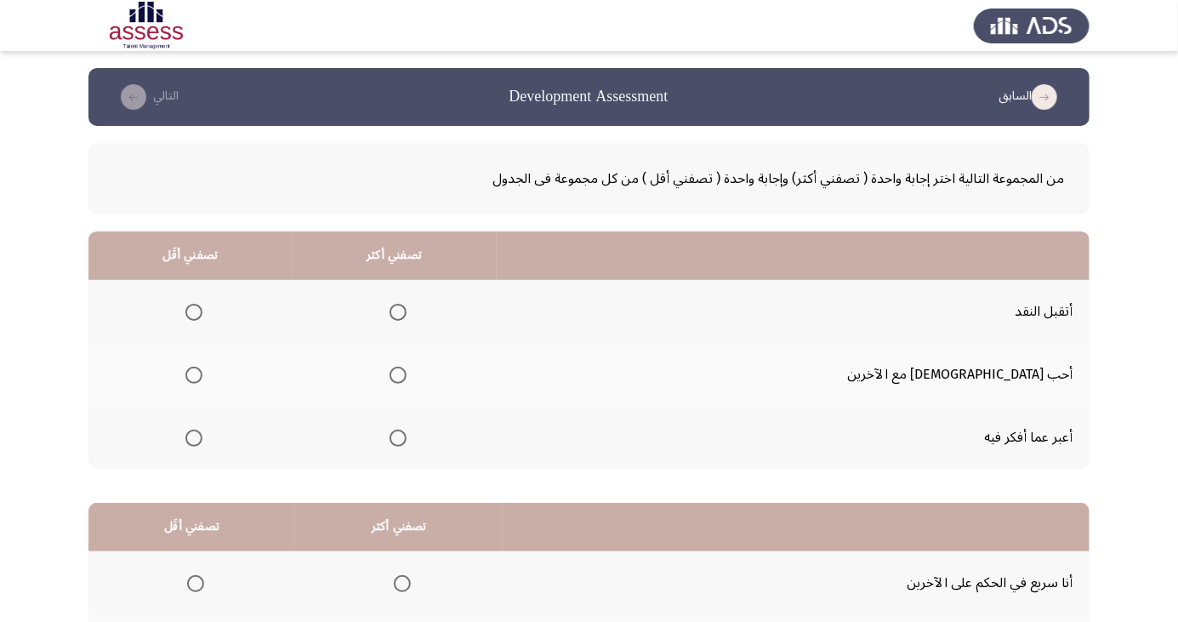
click at [194, 438] on span "Select an option" at bounding box center [194, 438] width 0 height 0
click at [202, 436] on input "Select an option" at bounding box center [193, 438] width 17 height 17
click at [398, 312] on span "Select an option" at bounding box center [398, 312] width 0 height 0
click at [407, 311] on input "Select an option" at bounding box center [398, 312] width 17 height 17
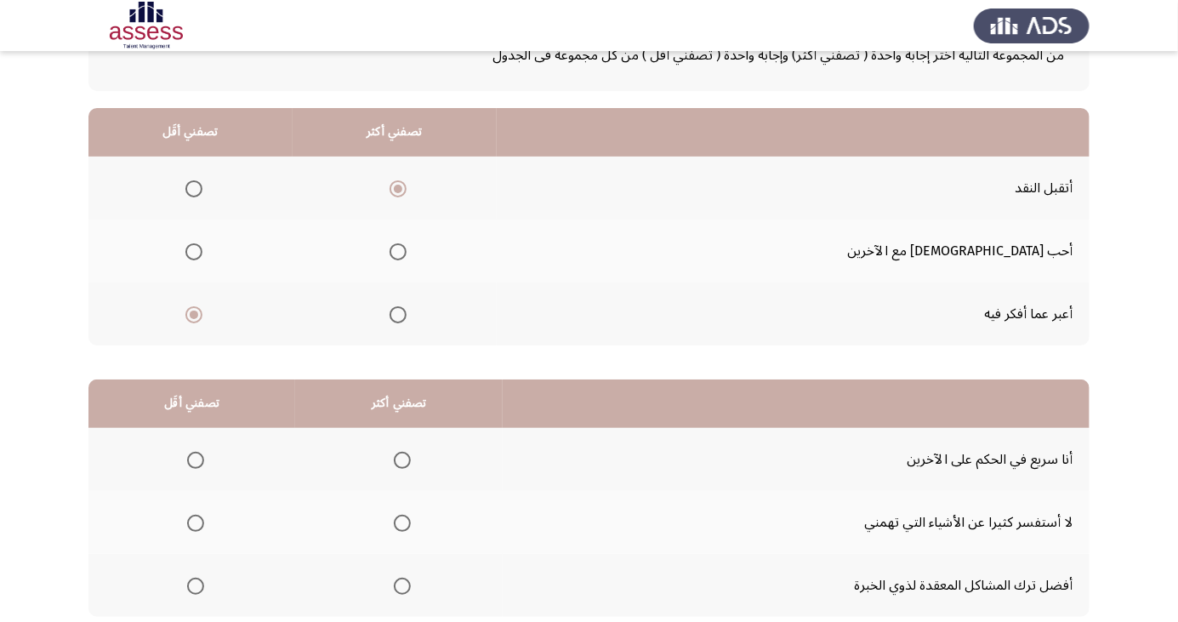
scroll to position [132, 0]
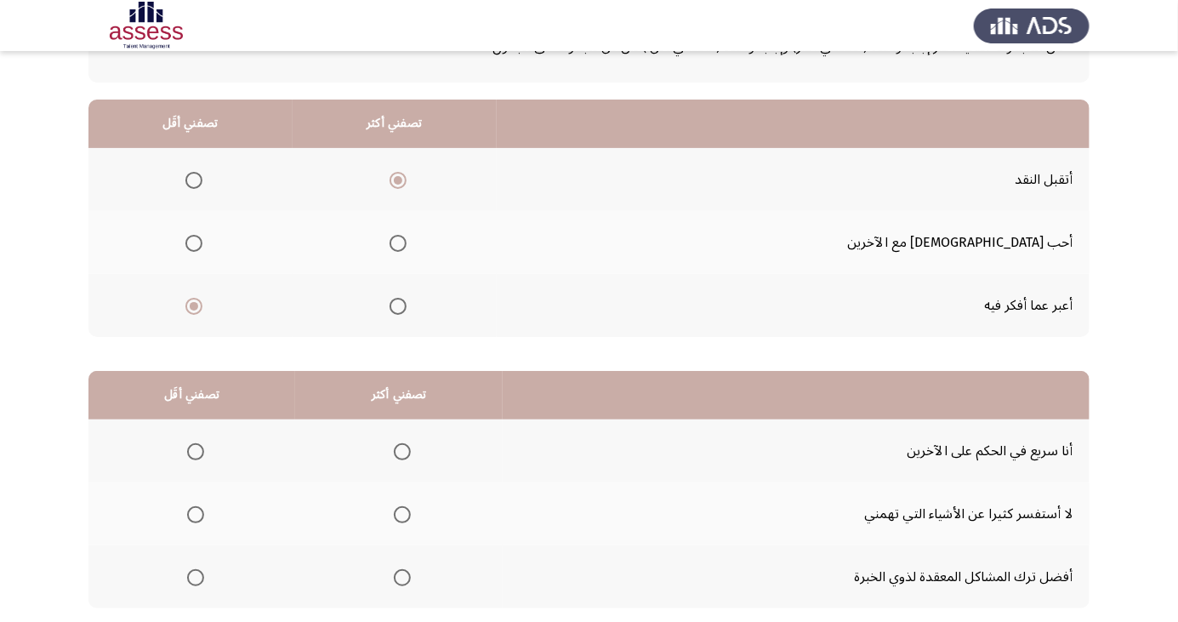
click at [194, 450] on span "Select an option" at bounding box center [195, 451] width 17 height 17
click at [194, 450] on input "Select an option" at bounding box center [195, 451] width 17 height 17
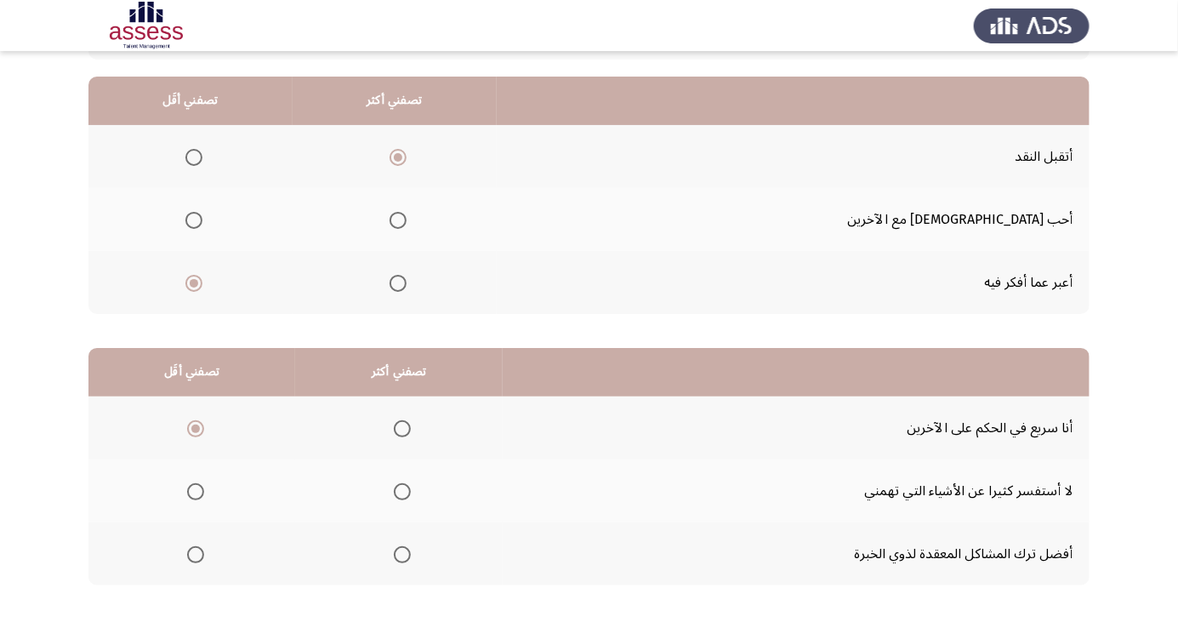
click at [402, 492] on span "Select an option" at bounding box center [402, 492] width 0 height 0
click at [401, 490] on input "Select an option" at bounding box center [402, 491] width 17 height 17
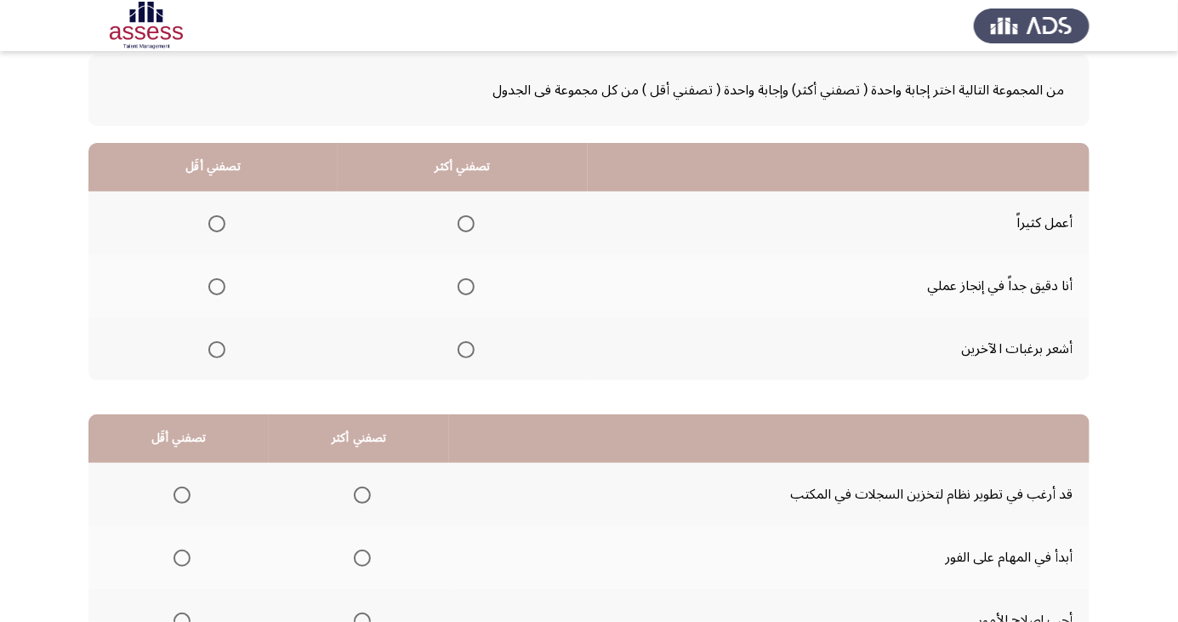
scroll to position [88, 0]
click at [215, 215] on span "Select an option" at bounding box center [216, 223] width 17 height 17
click at [215, 215] on input "Select an option" at bounding box center [216, 223] width 17 height 17
click at [466, 287] on span "Select an option" at bounding box center [466, 287] width 0 height 0
click at [463, 285] on input "Select an option" at bounding box center [466, 286] width 17 height 17
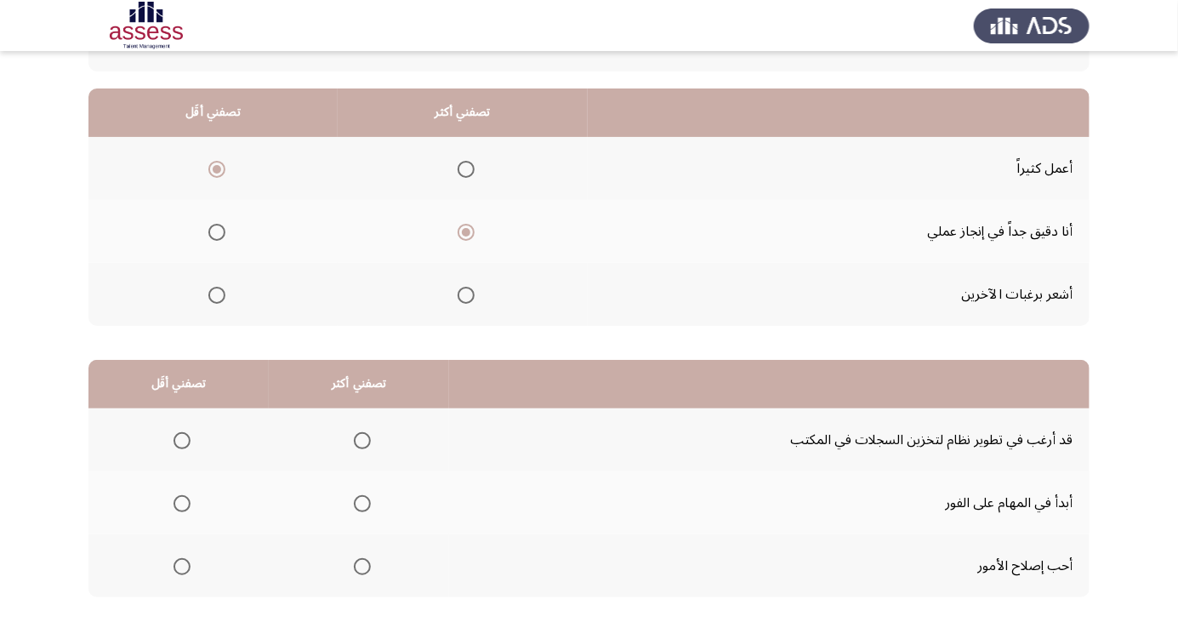
scroll to position [155, 0]
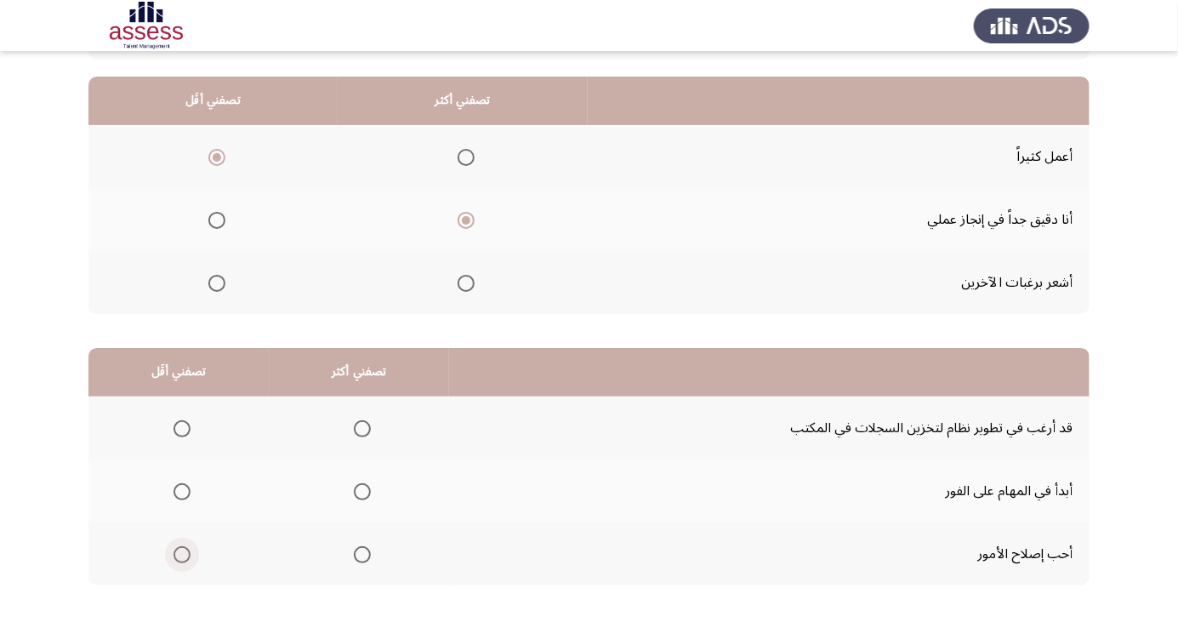
click at [176, 548] on span "Select an option" at bounding box center [182, 554] width 17 height 17
click at [176, 548] on input "Select an option" at bounding box center [182, 554] width 17 height 17
click at [362, 492] on span "Select an option" at bounding box center [362, 492] width 0 height 0
click at [358, 490] on input "Select an option" at bounding box center [362, 491] width 17 height 17
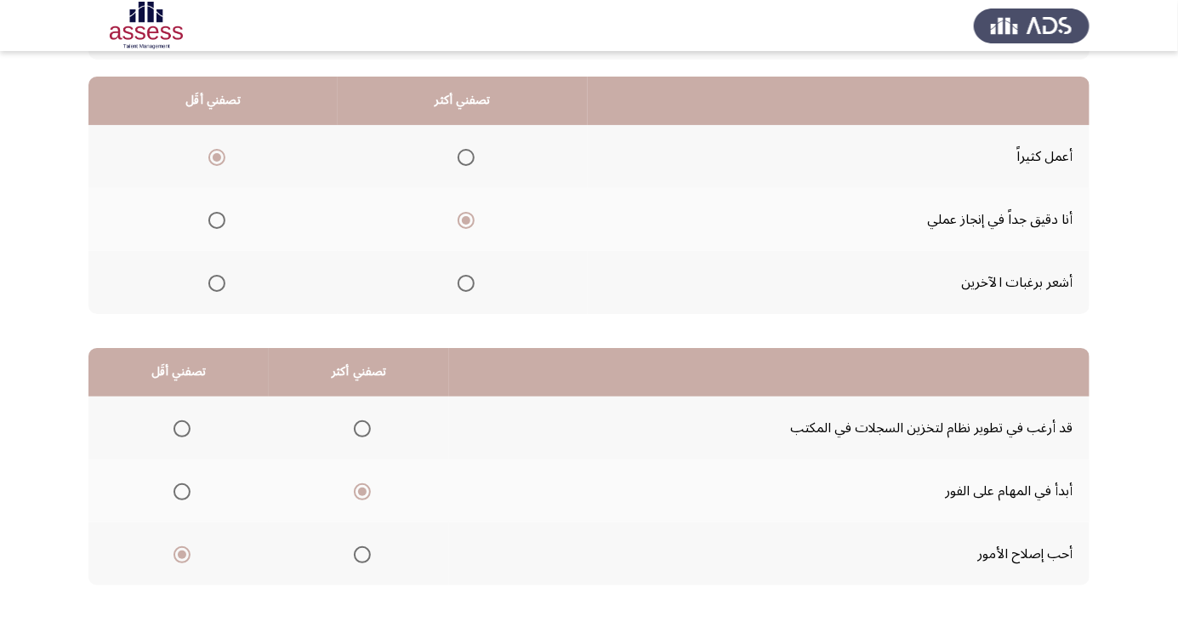
scroll to position [0, 0]
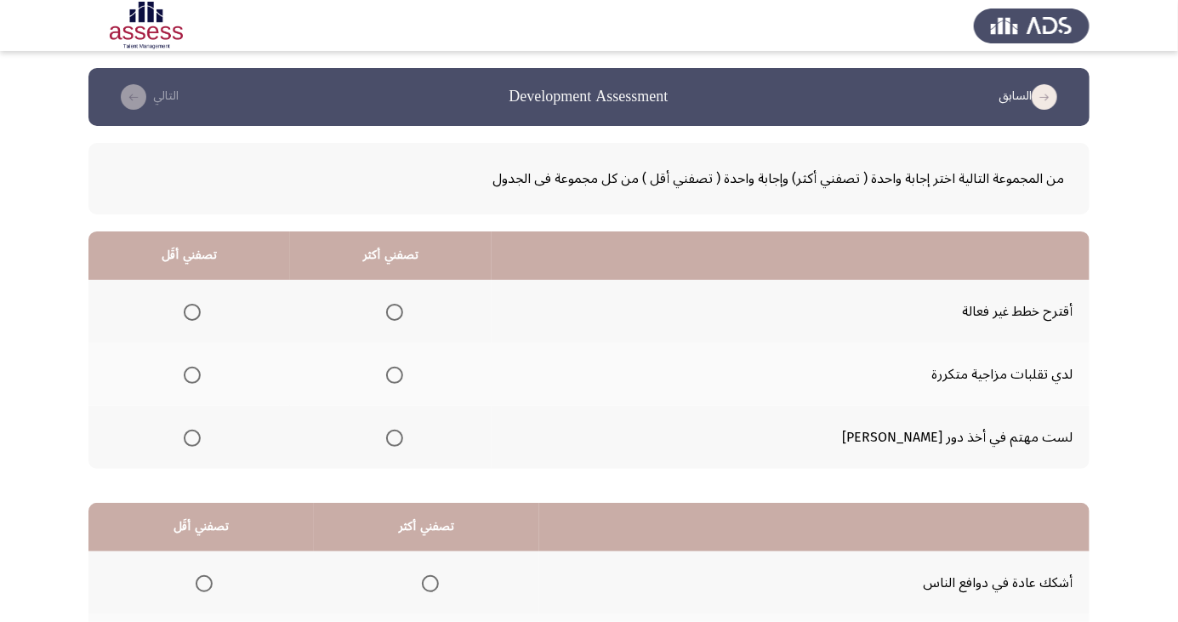
click at [192, 312] on span "Select an option" at bounding box center [192, 312] width 0 height 0
click at [201, 311] on input "Select an option" at bounding box center [192, 312] width 17 height 17
click at [442, 411] on th at bounding box center [391, 437] width 202 height 63
click at [403, 436] on span "Select an option" at bounding box center [394, 438] width 17 height 17
click at [403, 436] on input "Select an option" at bounding box center [394, 438] width 17 height 17
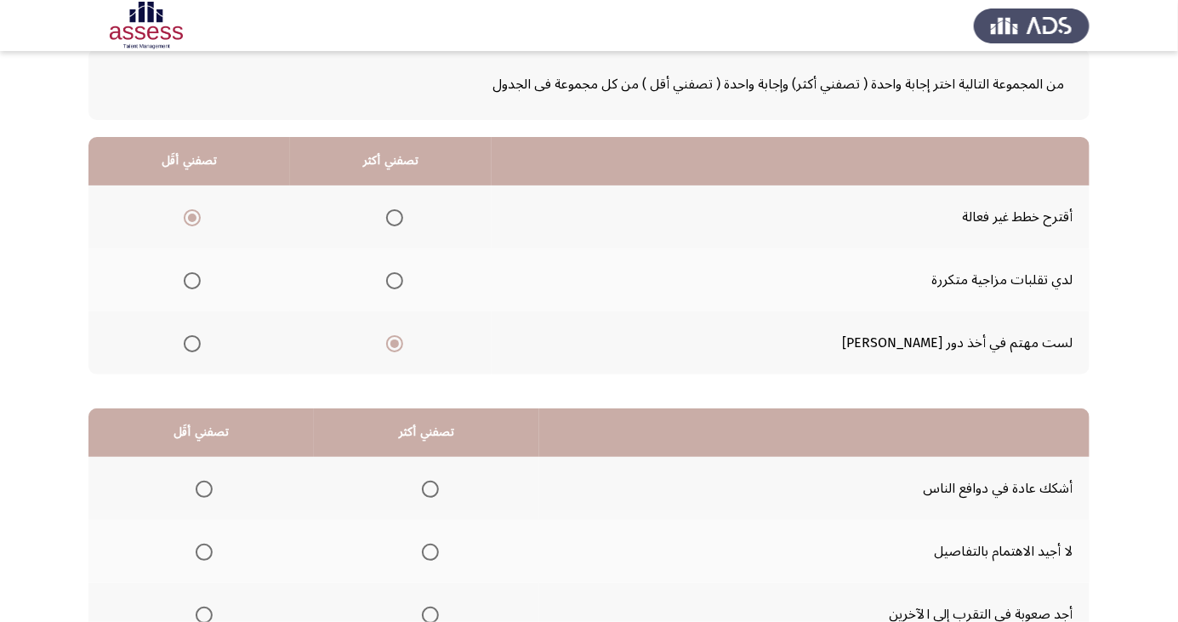
scroll to position [155, 0]
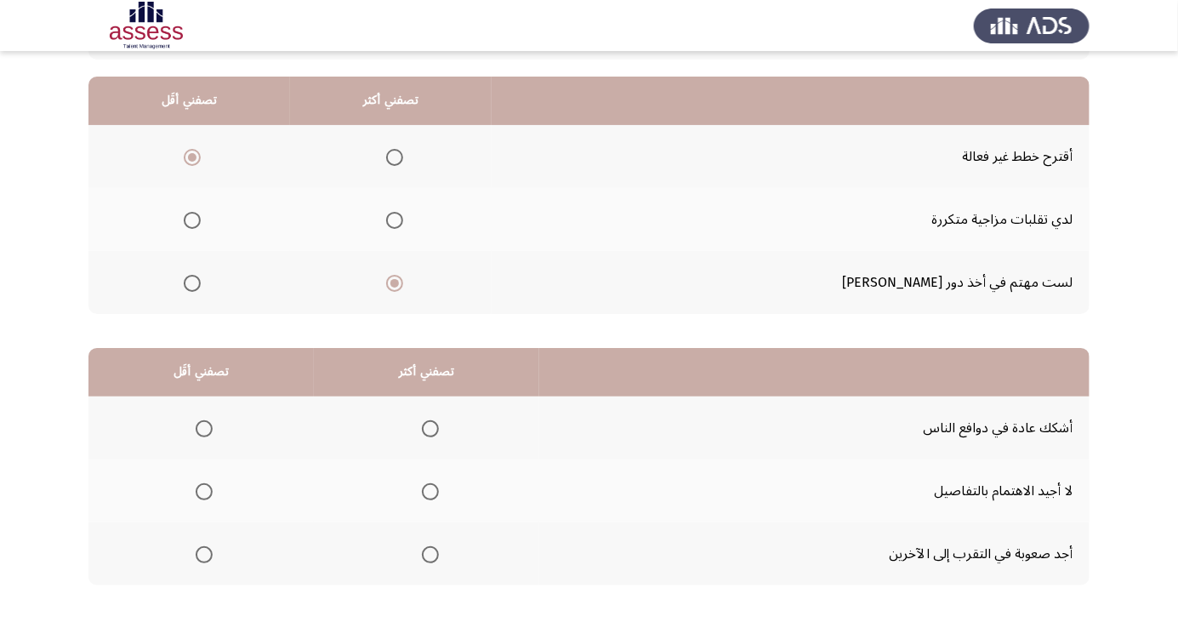
click at [204, 492] on span "Select an option" at bounding box center [204, 492] width 0 height 0
click at [203, 490] on input "Select an option" at bounding box center [204, 491] width 17 height 17
click at [429, 559] on span "Select an option" at bounding box center [430, 554] width 17 height 17
click at [429, 559] on input "Select an option" at bounding box center [430, 554] width 17 height 17
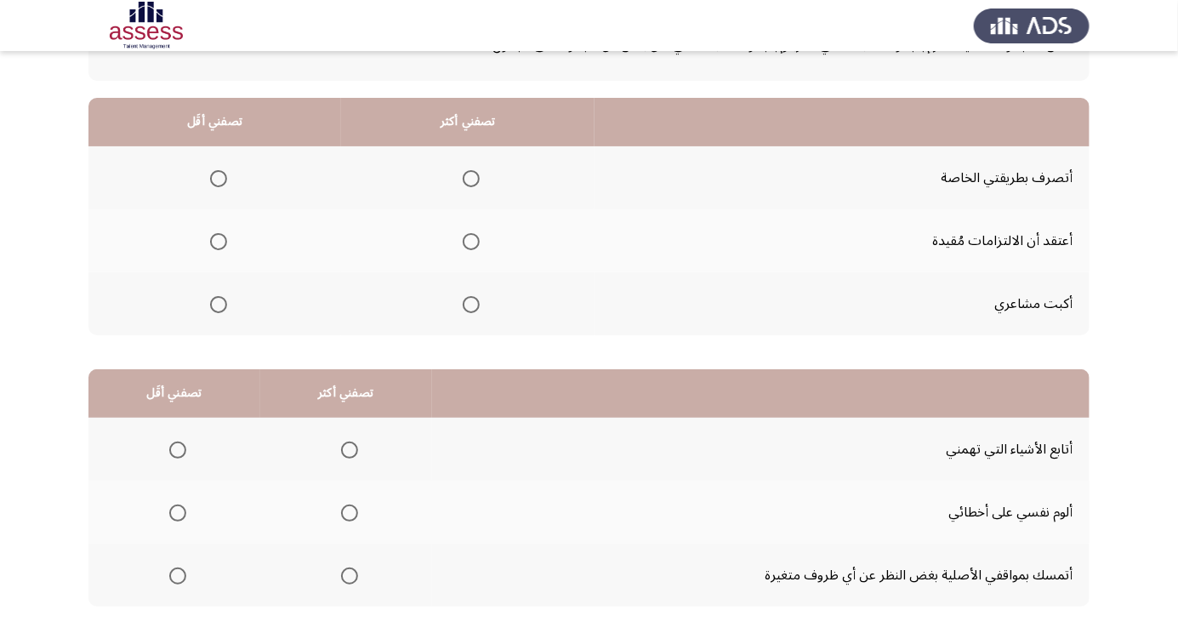
scroll to position [141, 0]
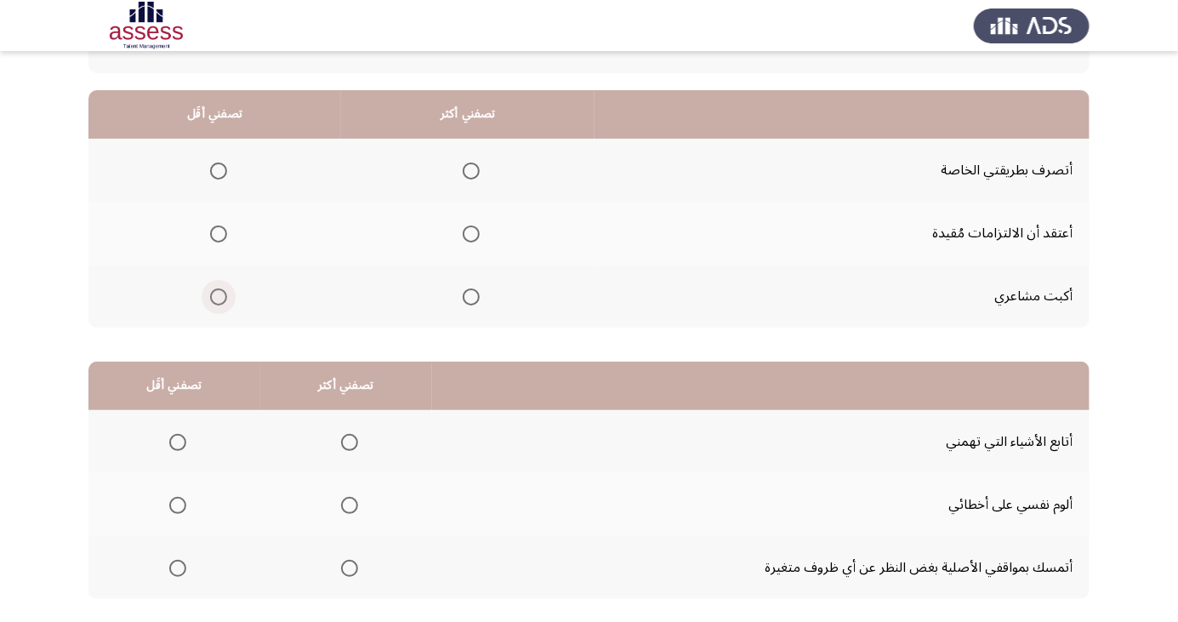
click at [211, 297] on span "Select an option" at bounding box center [218, 296] width 17 height 17
click at [211, 297] on input "Select an option" at bounding box center [218, 296] width 17 height 17
click at [219, 226] on span "Select an option" at bounding box center [218, 233] width 17 height 17
click at [219, 226] on input "Select an option" at bounding box center [218, 233] width 17 height 17
click at [471, 295] on span "Select an option" at bounding box center [471, 296] width 17 height 17
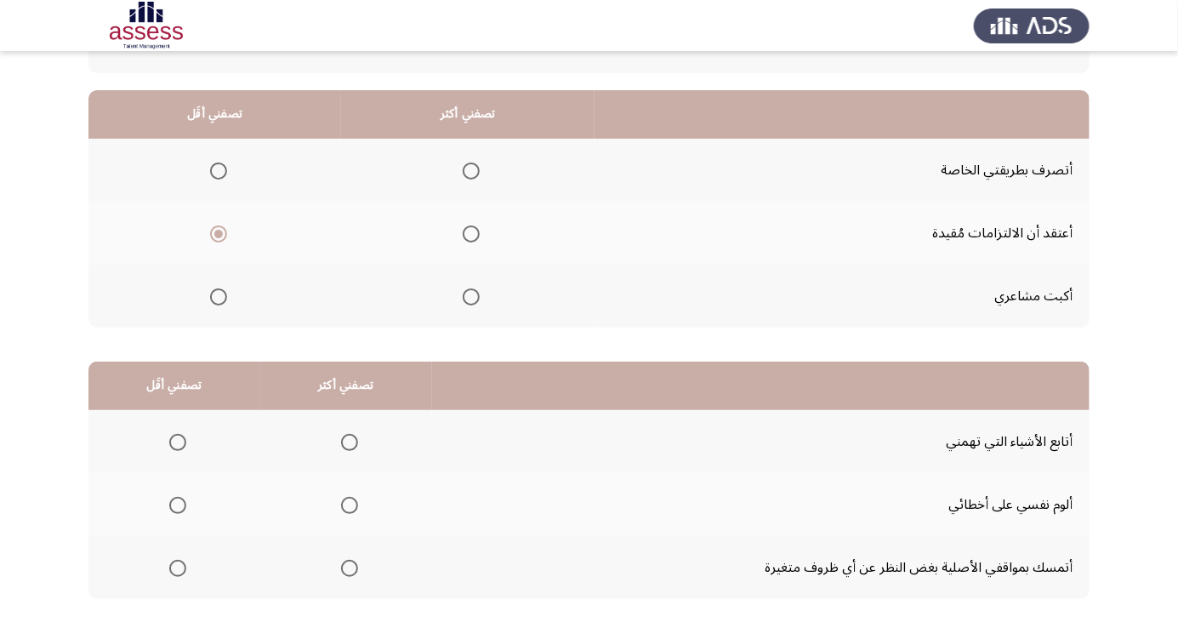
click at [471, 295] on input "Select an option" at bounding box center [471, 296] width 17 height 17
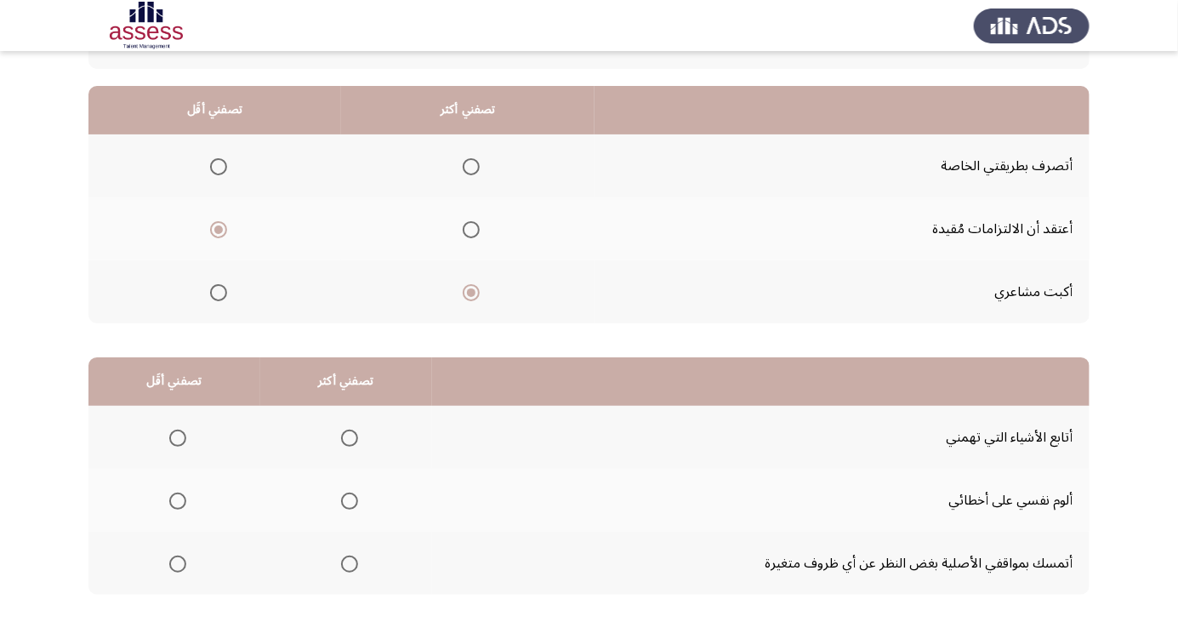
scroll to position [155, 0]
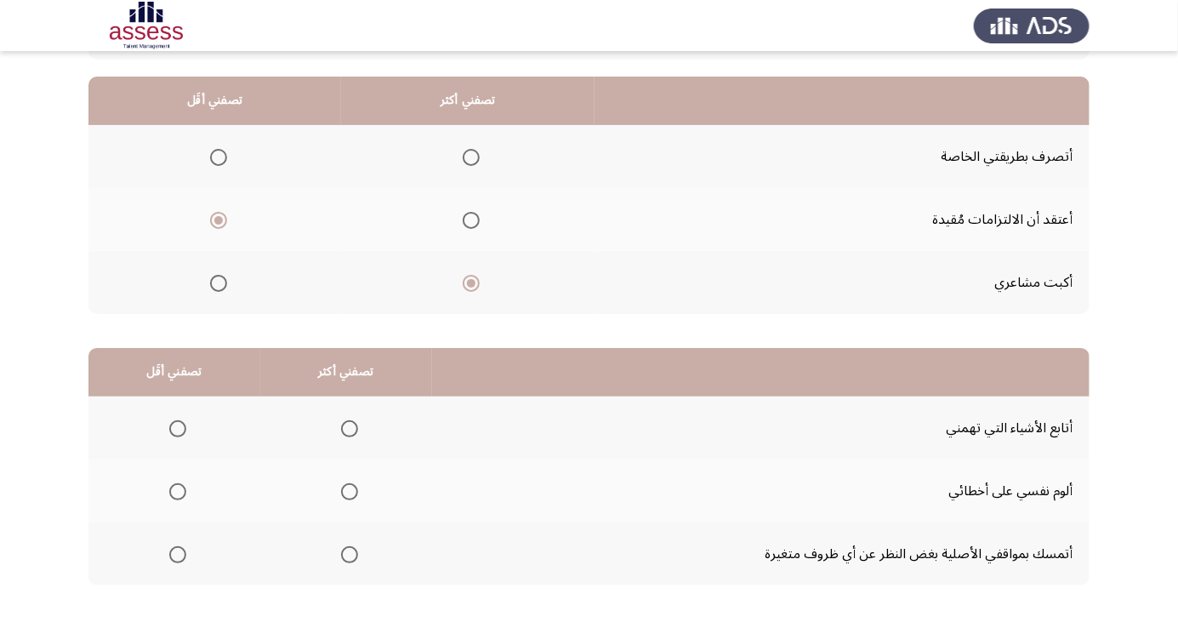
click at [353, 487] on span "Select an option" at bounding box center [349, 491] width 17 height 17
click at [353, 487] on input "Select an option" at bounding box center [349, 491] width 17 height 17
click at [178, 555] on span "Select an option" at bounding box center [178, 555] width 0 height 0
click at [177, 553] on input "Select an option" at bounding box center [177, 554] width 17 height 17
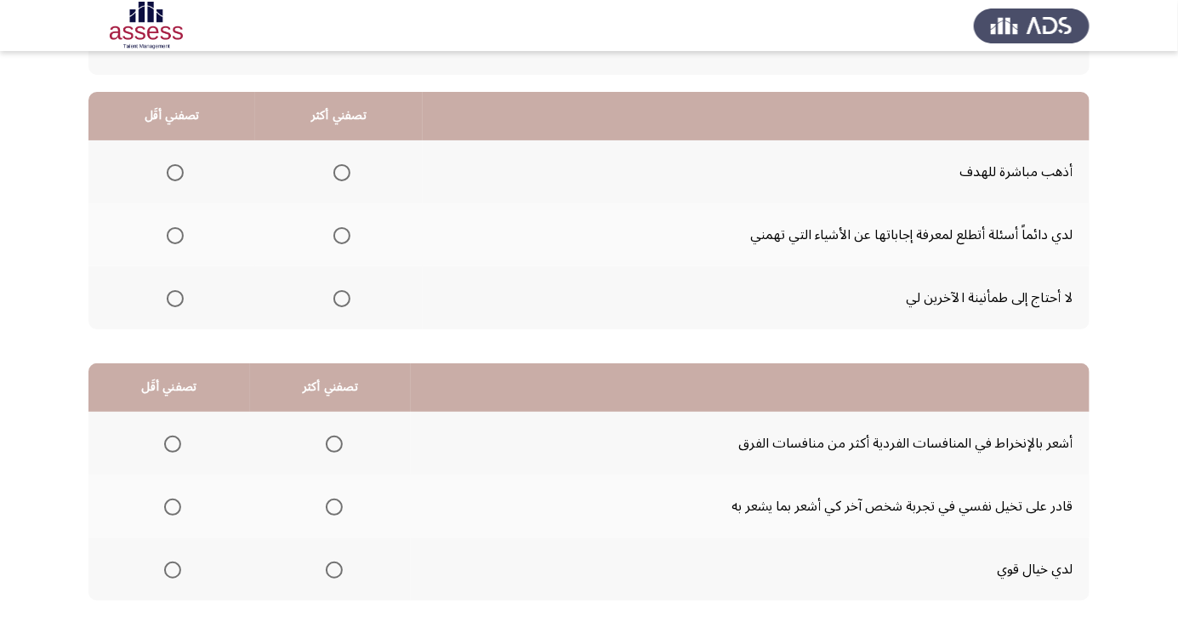
scroll to position [153, 0]
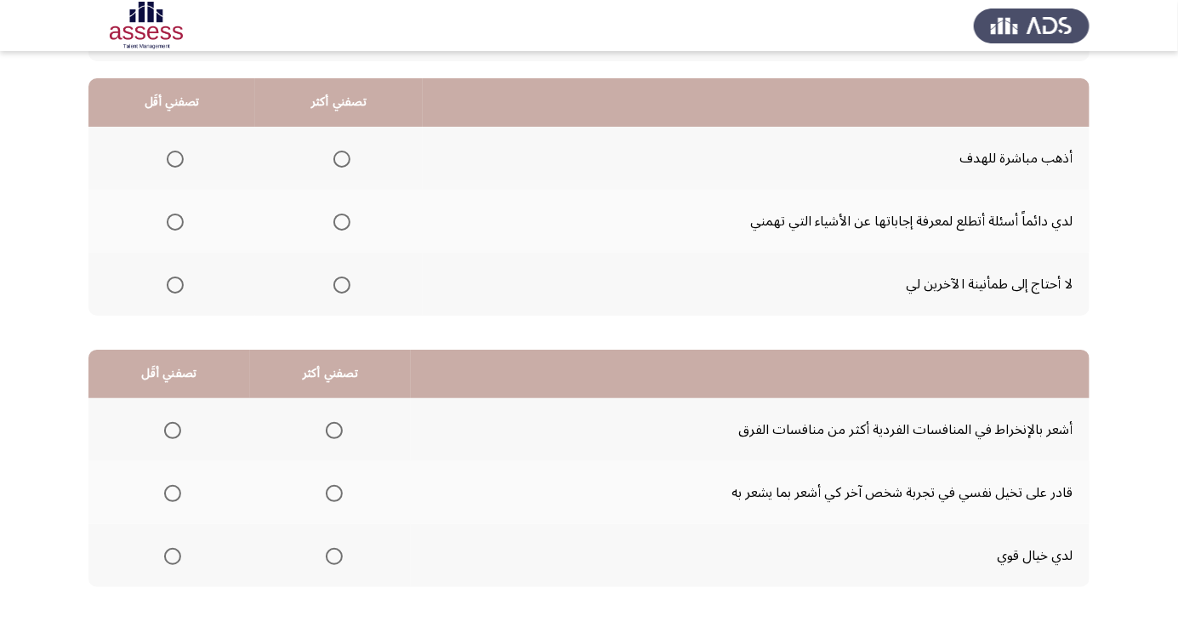
click at [175, 285] on span "Select an option" at bounding box center [175, 285] width 0 height 0
click at [174, 283] on input "Select an option" at bounding box center [175, 284] width 17 height 17
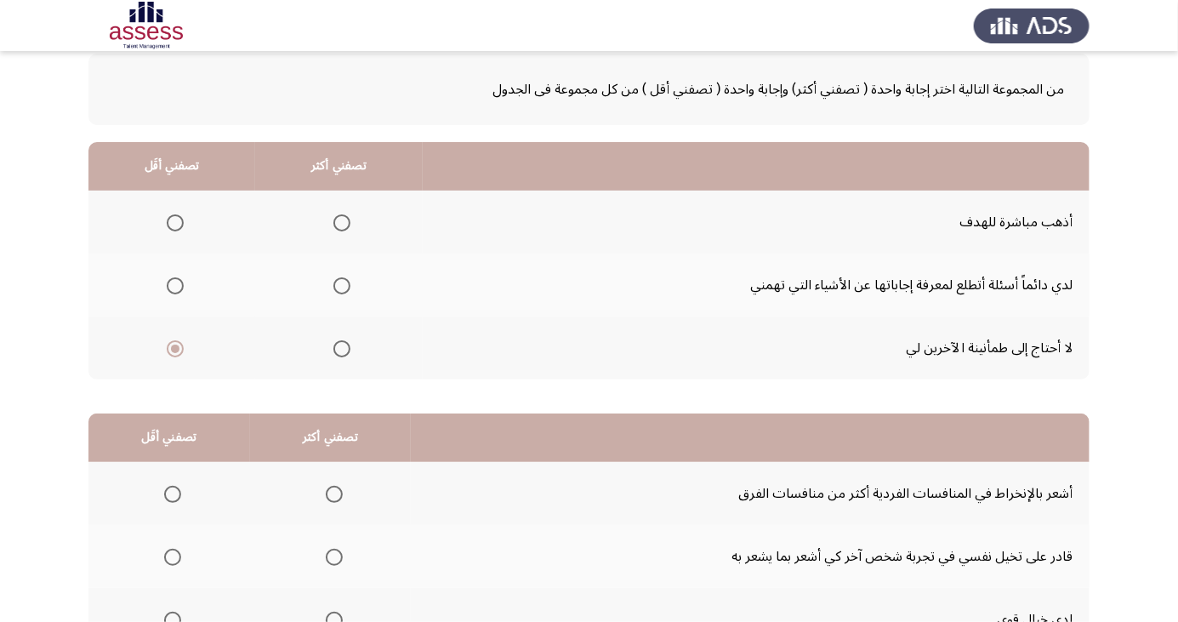
scroll to position [88, 0]
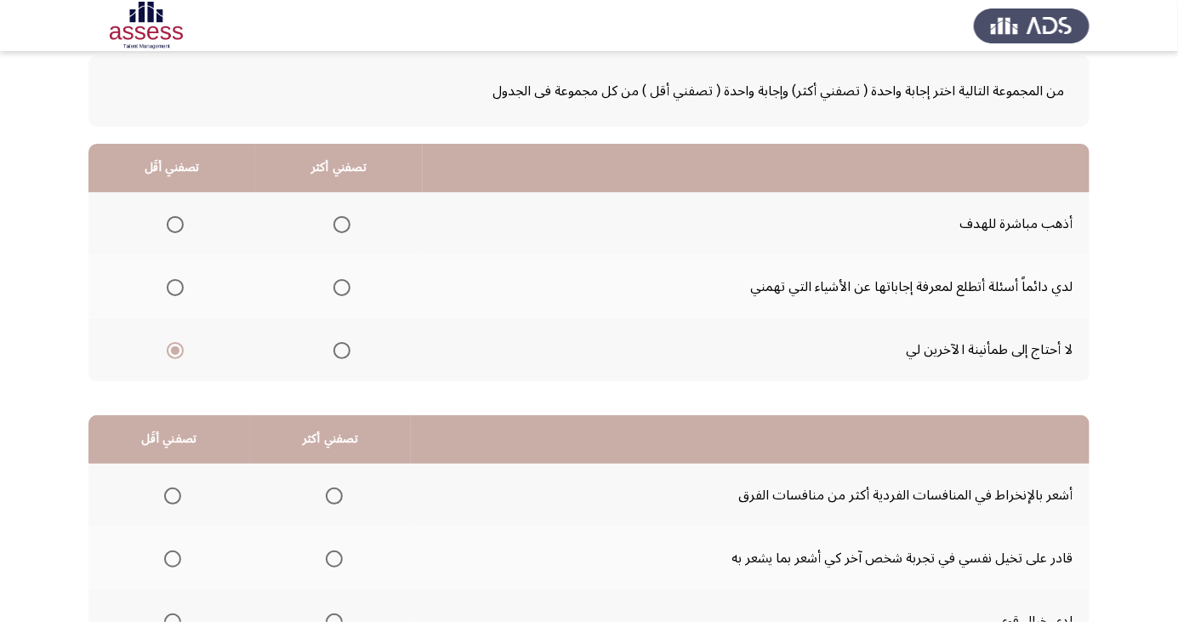
click at [342, 225] on span "Select an option" at bounding box center [342, 225] width 0 height 0
click at [340, 223] on input "Select an option" at bounding box center [341, 224] width 17 height 17
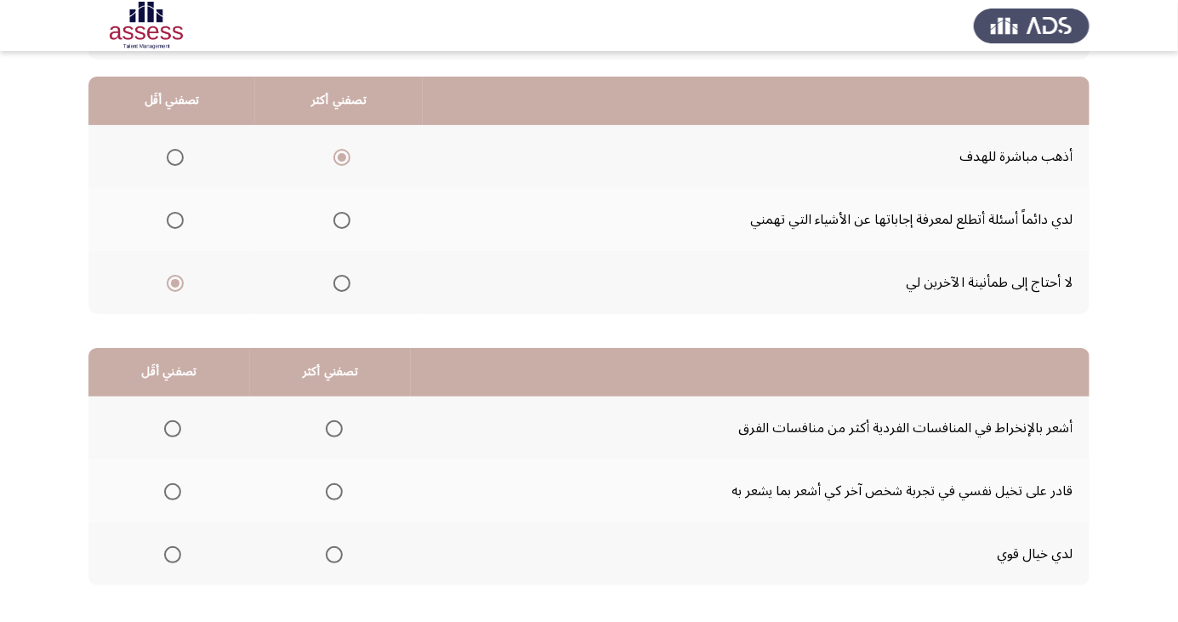
click at [173, 429] on span "Select an option" at bounding box center [173, 429] width 0 height 0
click at [171, 427] on input "Select an option" at bounding box center [172, 428] width 17 height 17
click at [336, 558] on span "Select an option" at bounding box center [334, 554] width 17 height 17
click at [336, 558] on input "Select an option" at bounding box center [334, 554] width 17 height 17
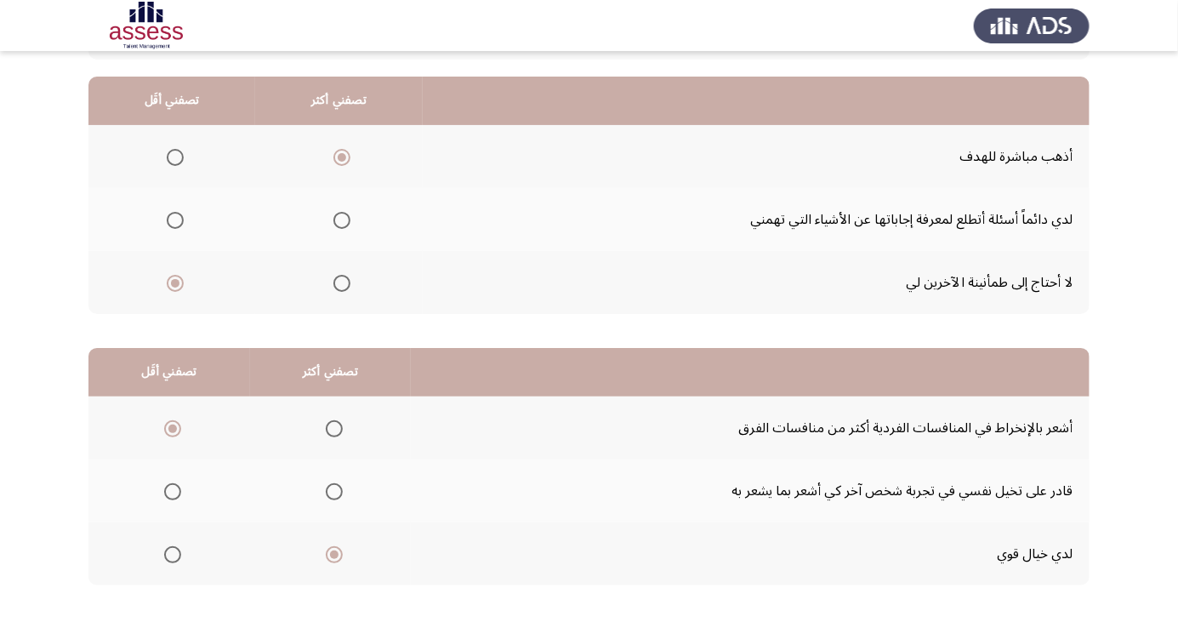
scroll to position [0, 0]
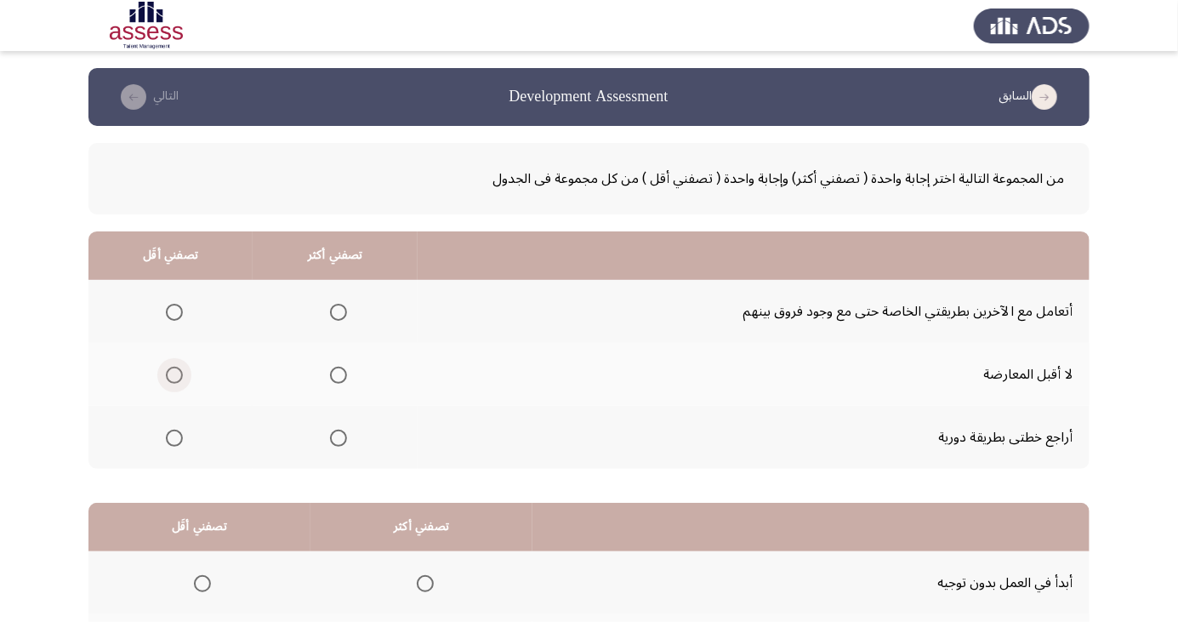
click at [168, 377] on span "Select an option" at bounding box center [174, 375] width 17 height 17
click at [168, 377] on input "Select an option" at bounding box center [174, 375] width 17 height 17
click at [338, 436] on span "Select an option" at bounding box center [338, 438] width 17 height 17
click at [338, 436] on input "Select an option" at bounding box center [338, 438] width 17 height 17
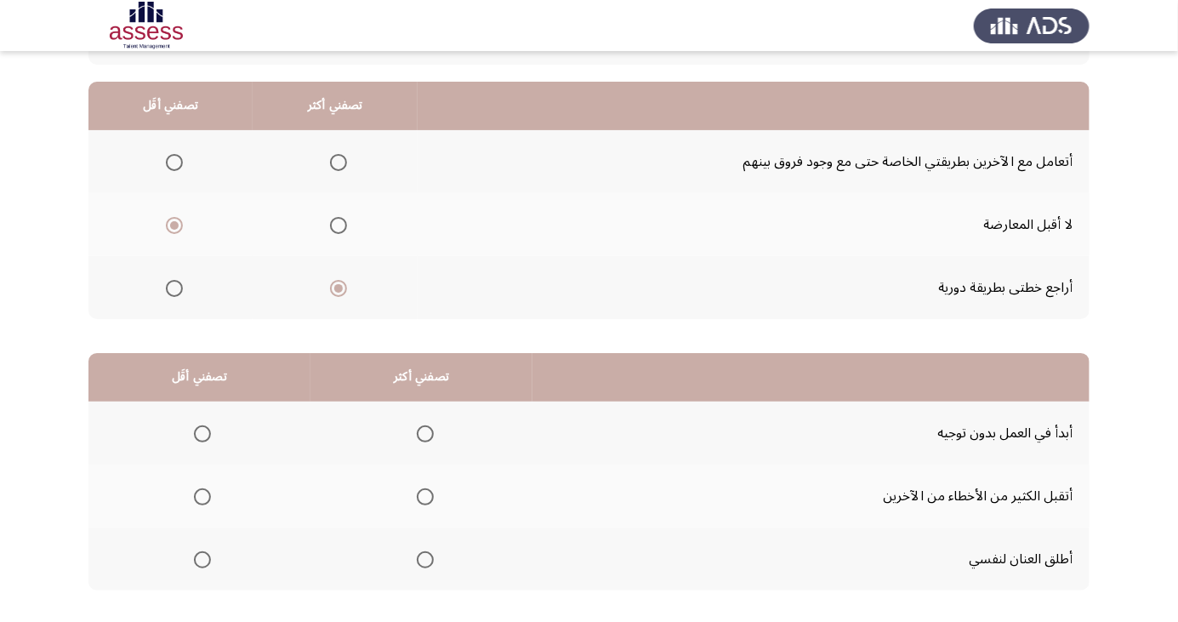
scroll to position [155, 0]
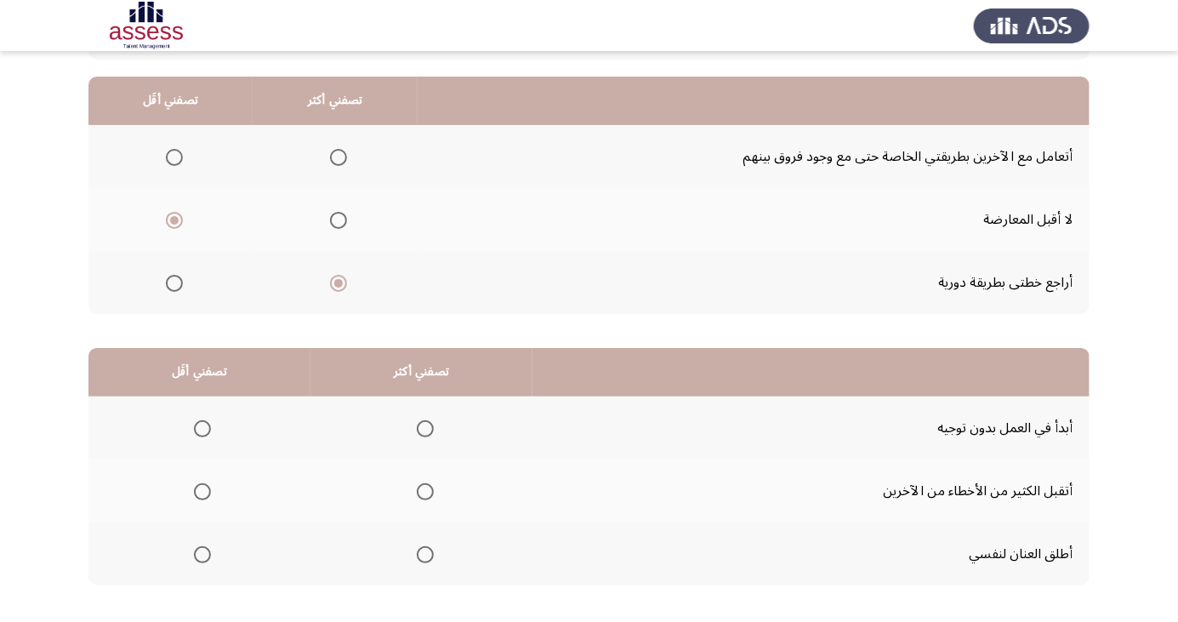
click at [425, 429] on span "Select an option" at bounding box center [425, 429] width 0 height 0
click at [423, 427] on input "Select an option" at bounding box center [425, 428] width 17 height 17
click at [425, 555] on span "Select an option" at bounding box center [425, 555] width 0 height 0
click at [423, 553] on input "Select an option" at bounding box center [425, 554] width 17 height 17
click at [202, 429] on span "Select an option" at bounding box center [202, 429] width 0 height 0
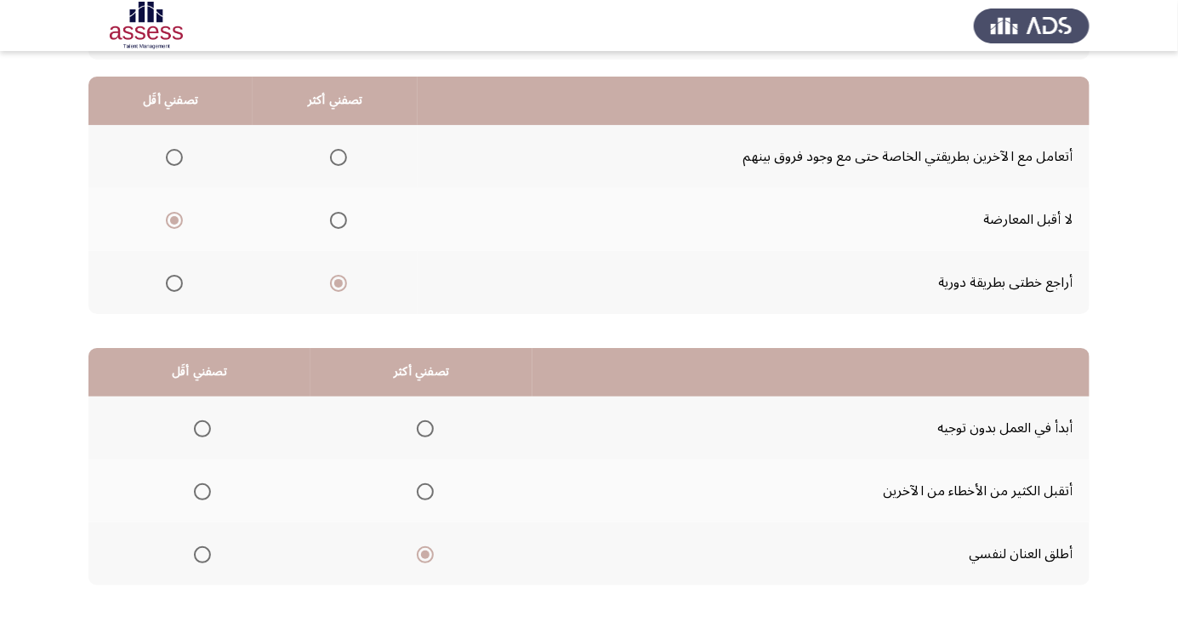
click at [202, 427] on input "Select an option" at bounding box center [202, 428] width 17 height 17
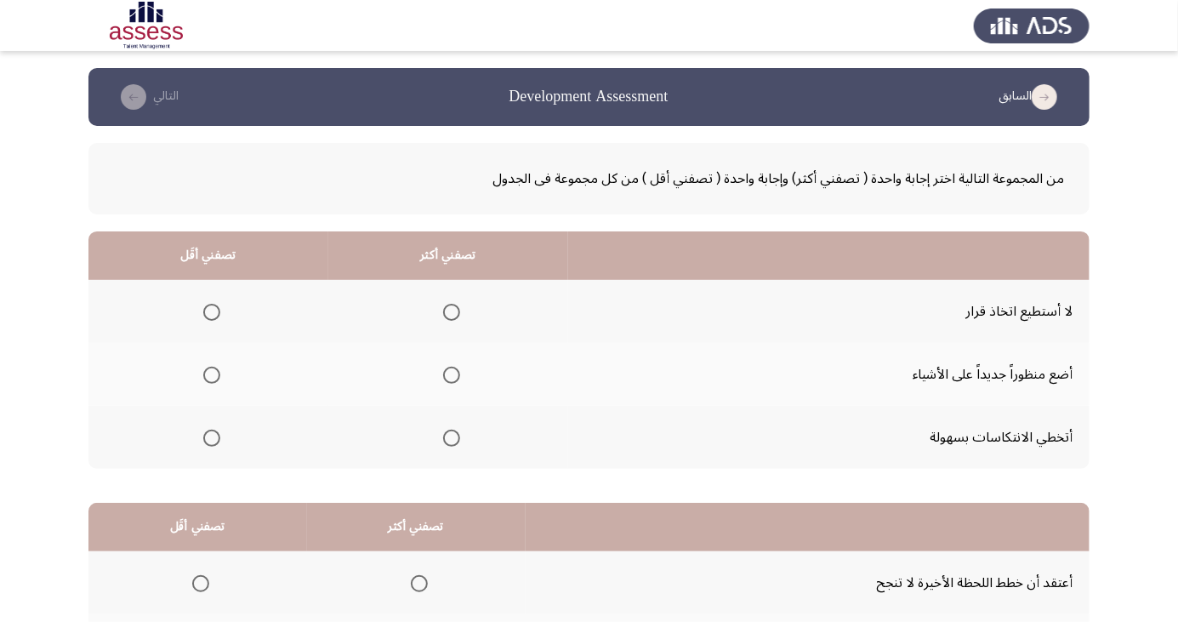
click at [212, 312] on span "Select an option" at bounding box center [212, 312] width 0 height 0
click at [210, 311] on input "Select an option" at bounding box center [211, 312] width 17 height 17
click at [452, 438] on span "Select an option" at bounding box center [452, 438] width 0 height 0
click at [447, 436] on input "Select an option" at bounding box center [451, 438] width 17 height 17
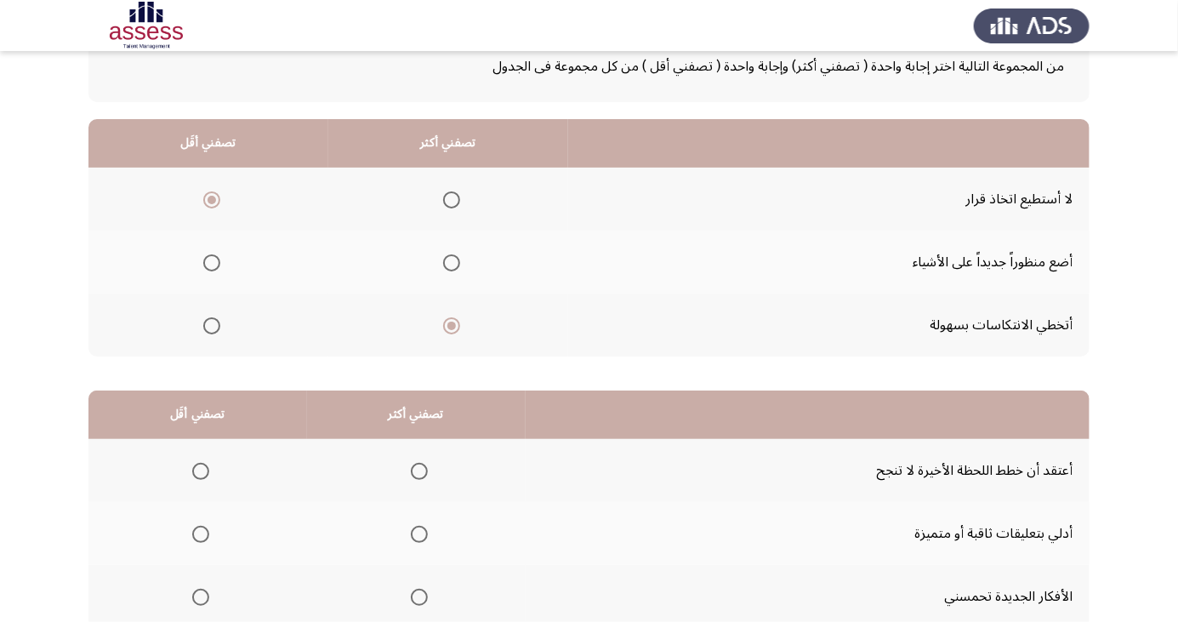
scroll to position [114, 0]
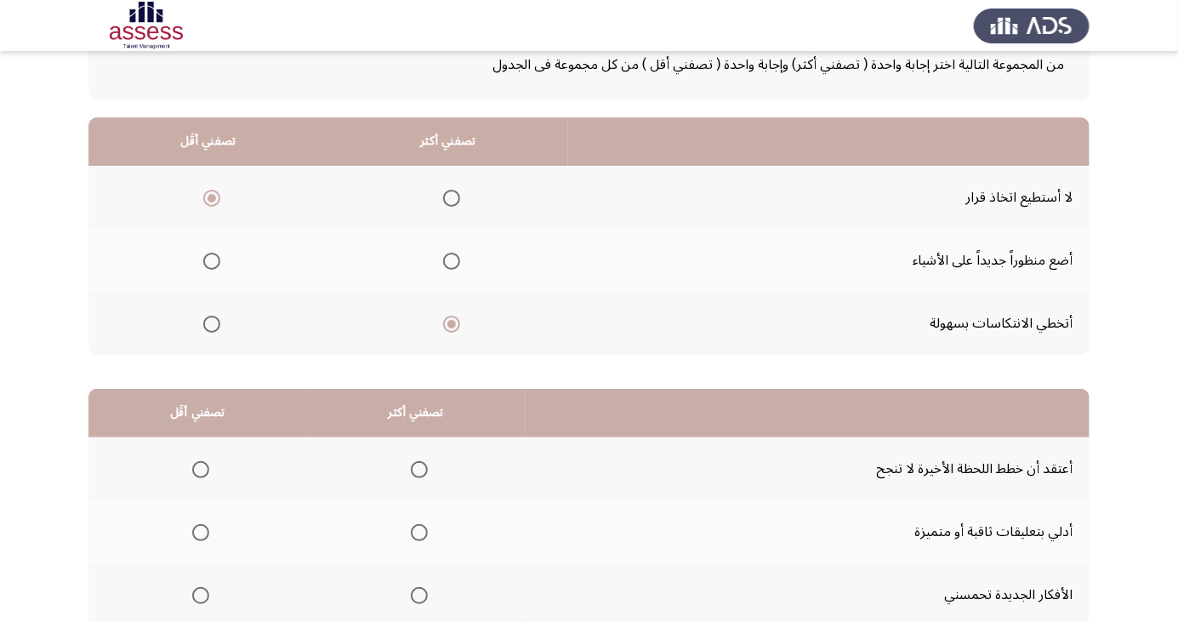
click at [202, 461] on span "Select an option" at bounding box center [200, 469] width 17 height 17
click at [202, 461] on input "Select an option" at bounding box center [200, 469] width 17 height 17
click at [419, 470] on span "Select an option" at bounding box center [419, 470] width 0 height 0
click at [415, 468] on input "Select an option" at bounding box center [419, 469] width 17 height 17
click at [201, 533] on span "Select an option" at bounding box center [201, 533] width 0 height 0
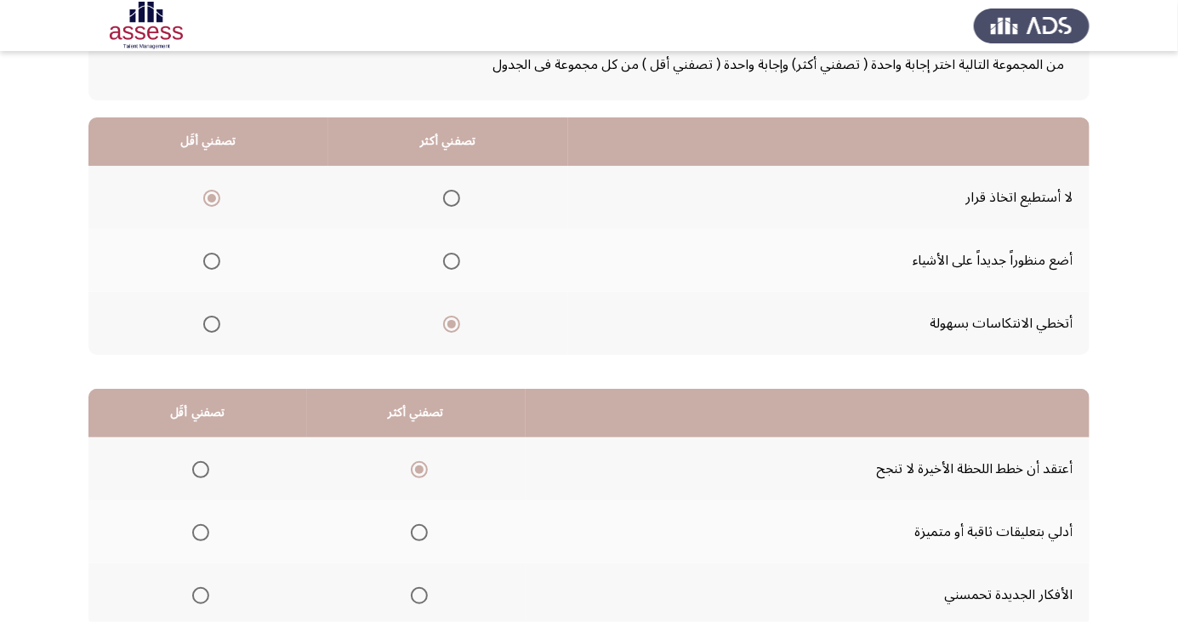
click at [199, 531] on input "Select an option" at bounding box center [200, 532] width 17 height 17
click at [419, 596] on span "Select an option" at bounding box center [419, 596] width 0 height 0
click at [415, 594] on input "Select an option" at bounding box center [419, 595] width 17 height 17
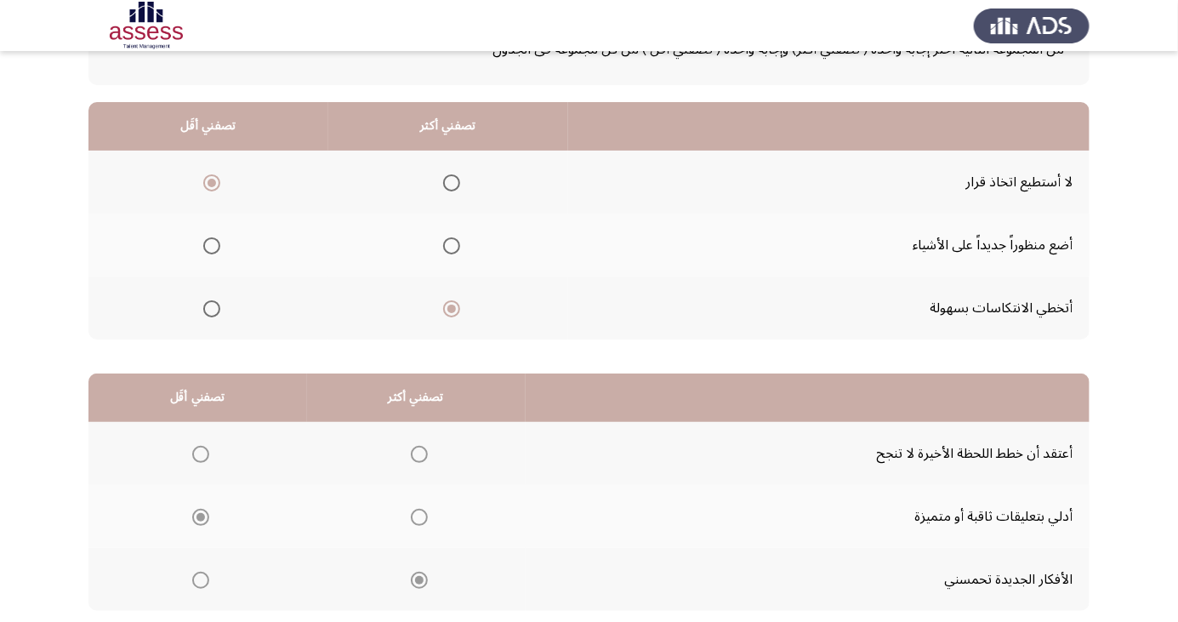
scroll to position [155, 0]
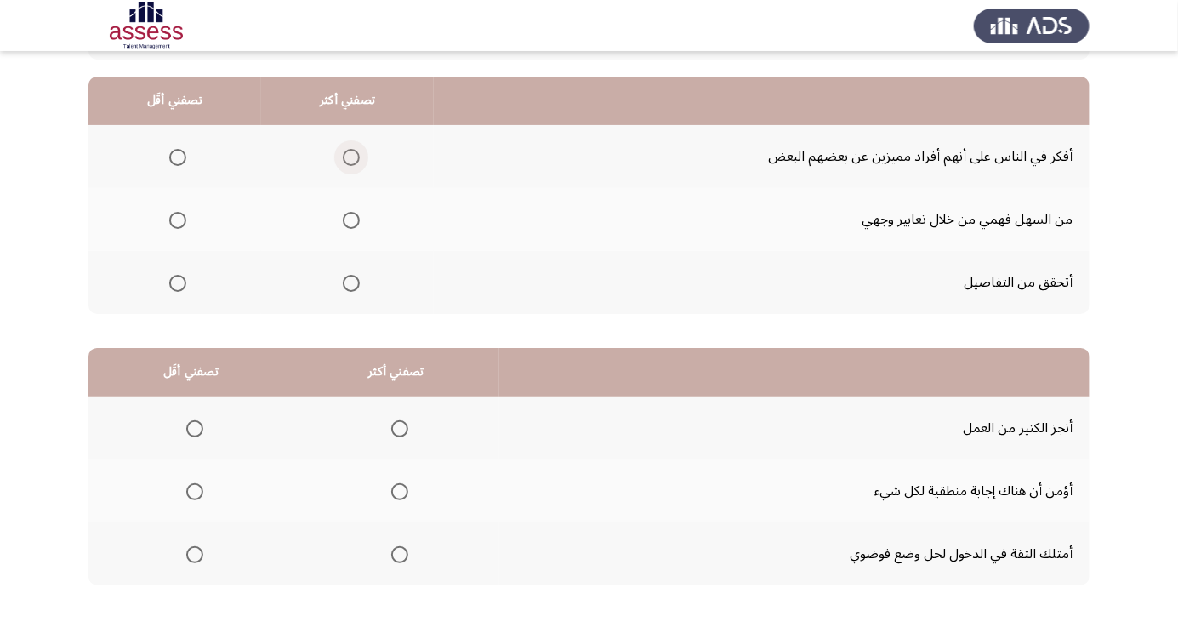
click at [351, 157] on span "Select an option" at bounding box center [351, 157] width 0 height 0
click at [350, 157] on input "Select an option" at bounding box center [351, 157] width 17 height 17
click at [177, 219] on span "Select an option" at bounding box center [177, 220] width 17 height 17
click at [177, 219] on input "Select an option" at bounding box center [177, 220] width 17 height 17
click at [392, 559] on span "Select an option" at bounding box center [399, 554] width 17 height 17
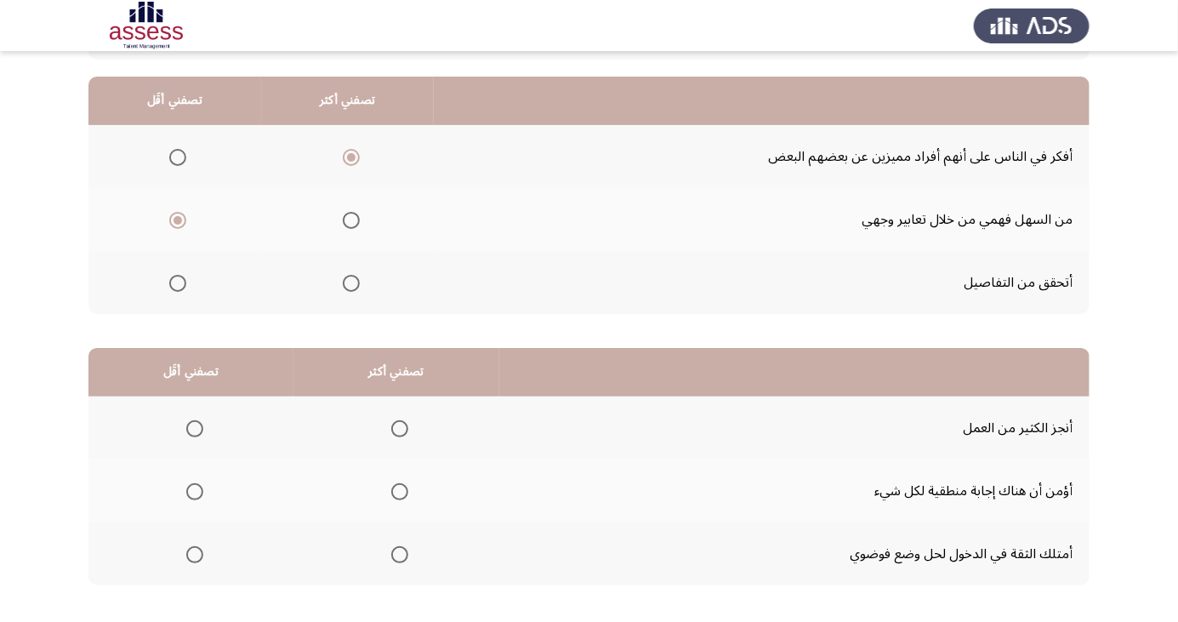
click at [392, 559] on input "Select an option" at bounding box center [399, 554] width 17 height 17
click at [195, 429] on span "Select an option" at bounding box center [195, 429] width 0 height 0
click at [193, 427] on input "Select an option" at bounding box center [194, 428] width 17 height 17
